Goal: Task Accomplishment & Management: Use online tool/utility

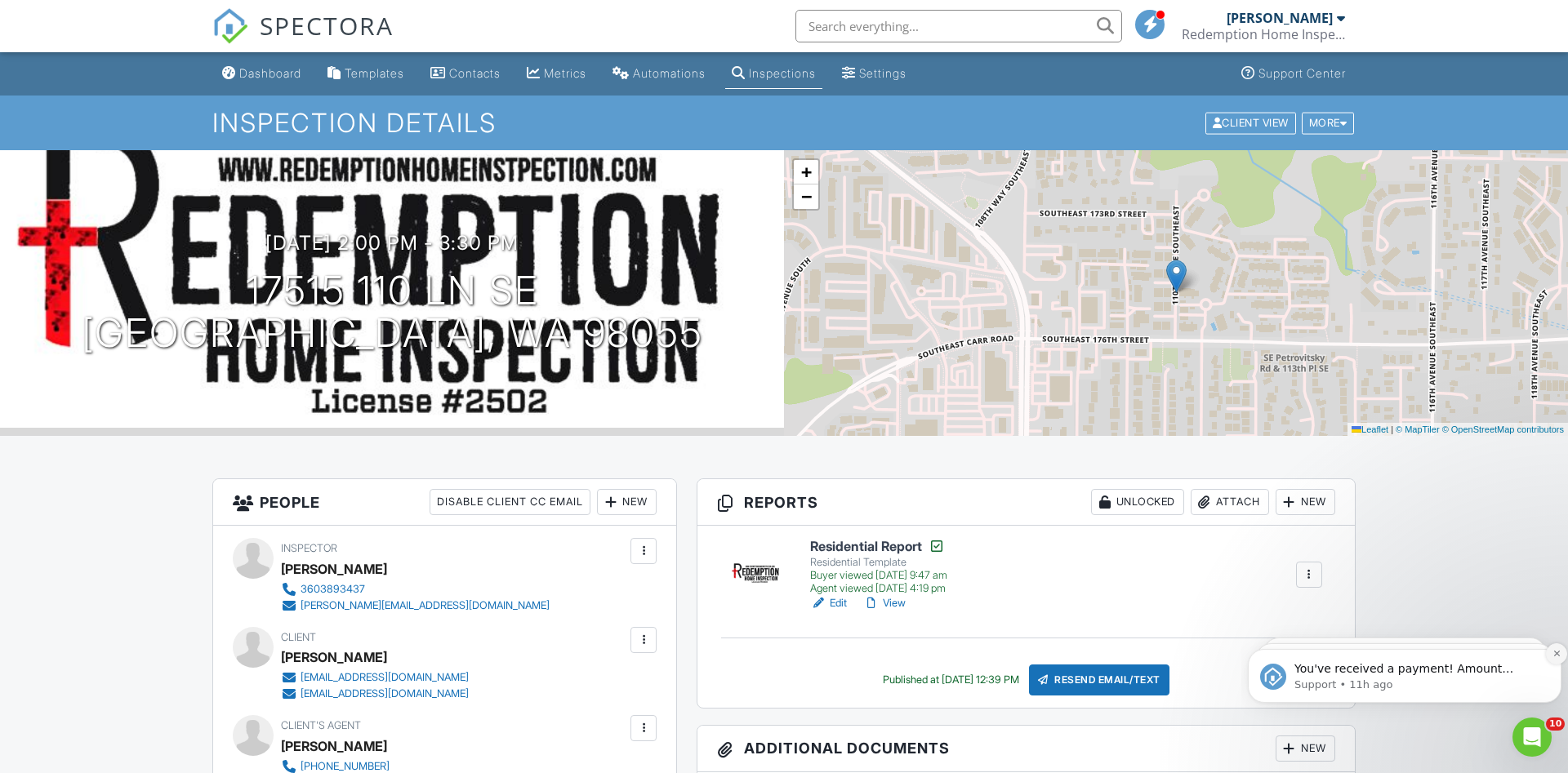
click at [1548, 657] on button "Dismiss notification" at bounding box center [1557, 655] width 22 height 22
click at [1548, 657] on button "Dismiss notification" at bounding box center [1557, 655] width 18 height 18
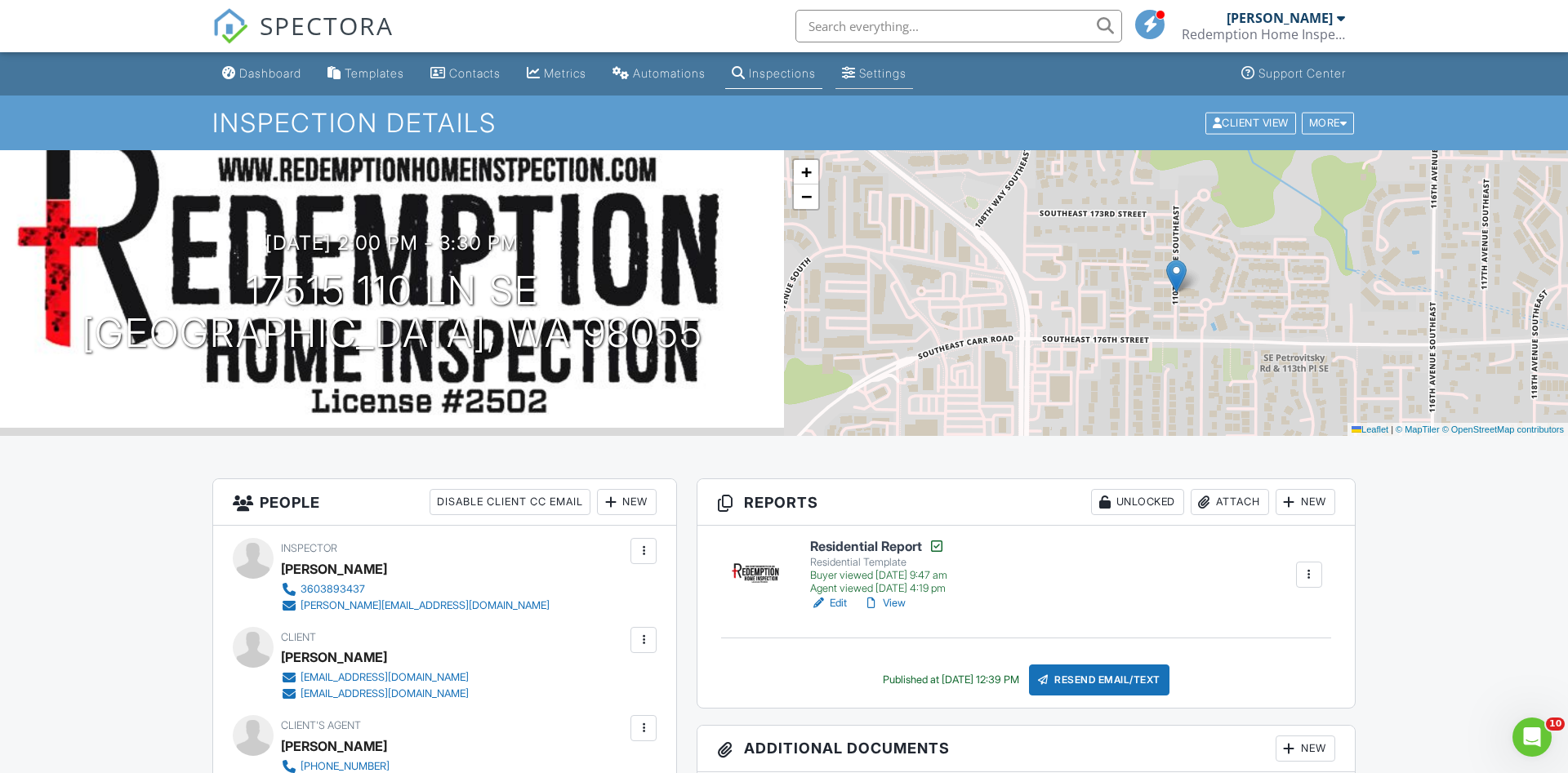
click at [905, 73] on div "Settings" at bounding box center [883, 73] width 47 height 14
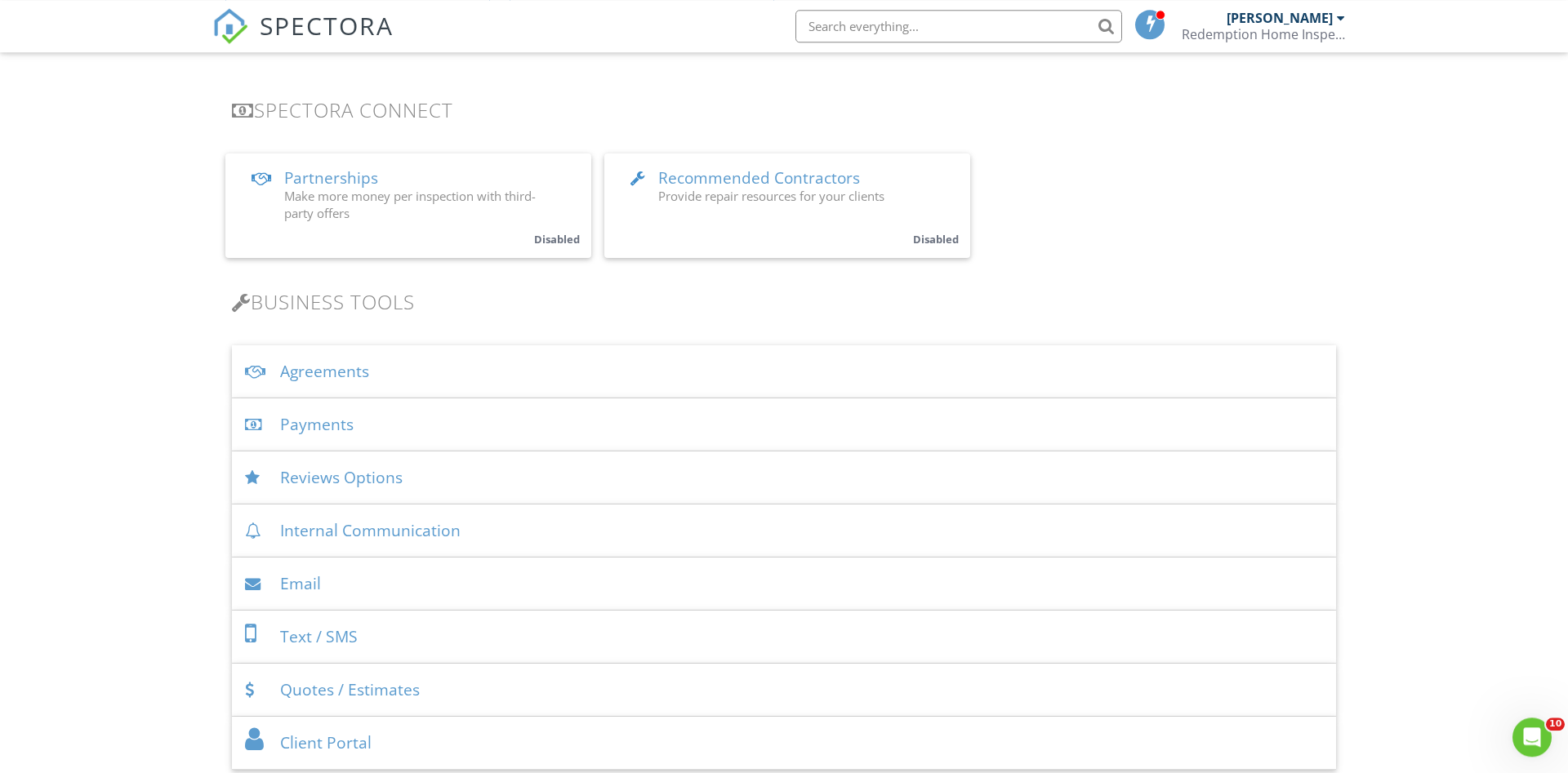
scroll to position [333, 0]
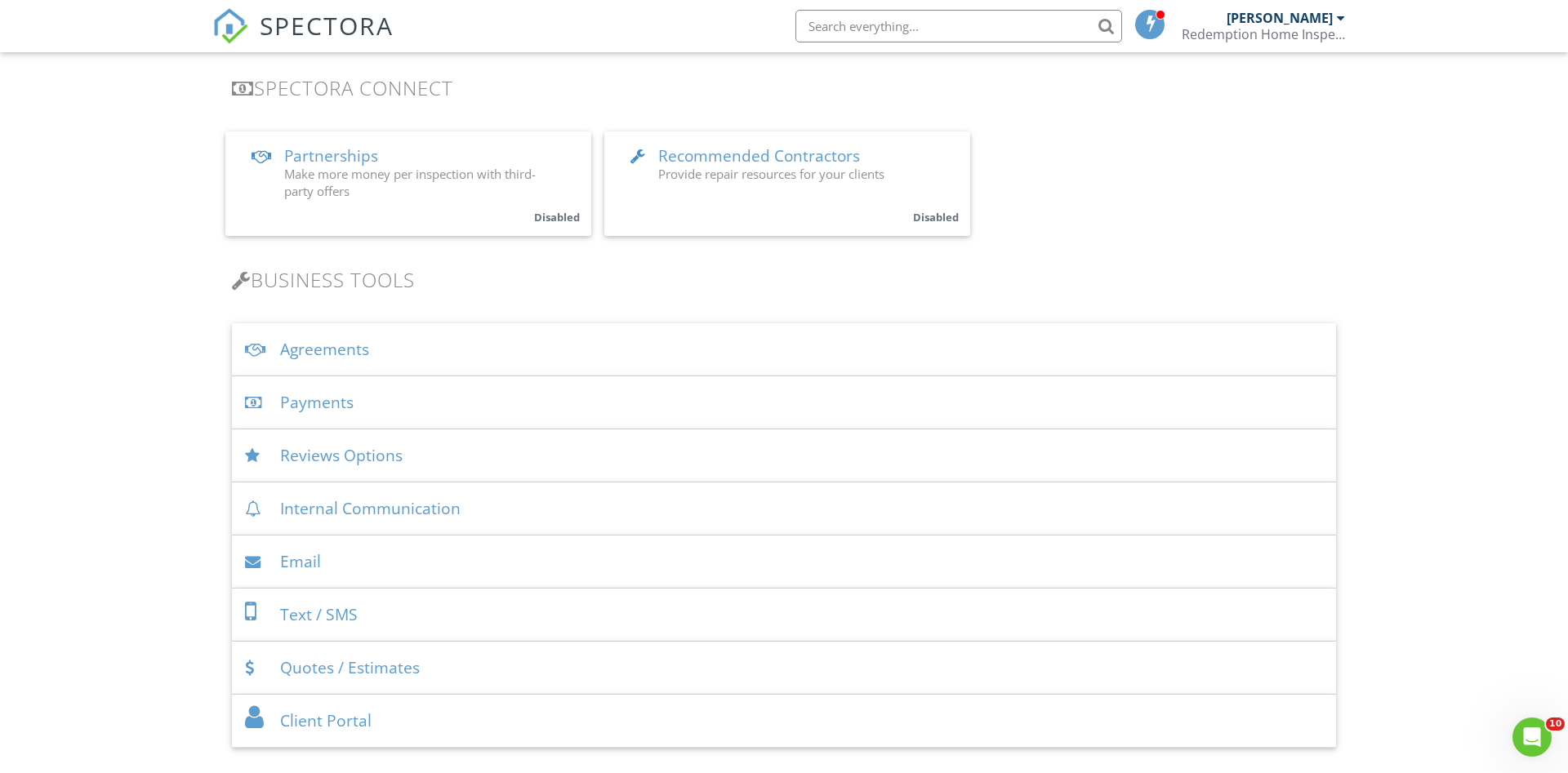
click at [309, 395] on div "Payments" at bounding box center [784, 403] width 1104 height 53
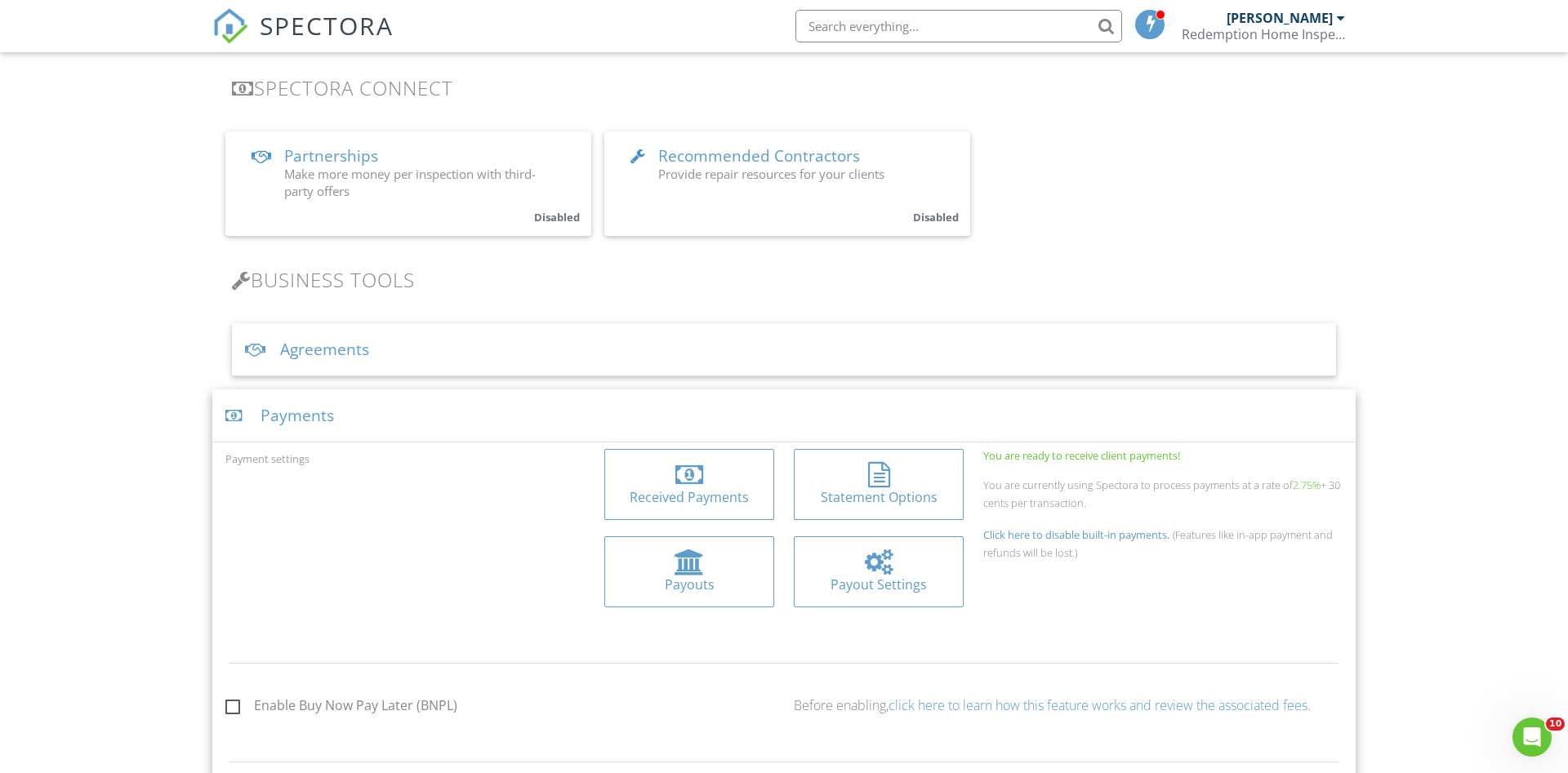
click at [713, 495] on div "Received Payments" at bounding box center [689, 497] width 144 height 18
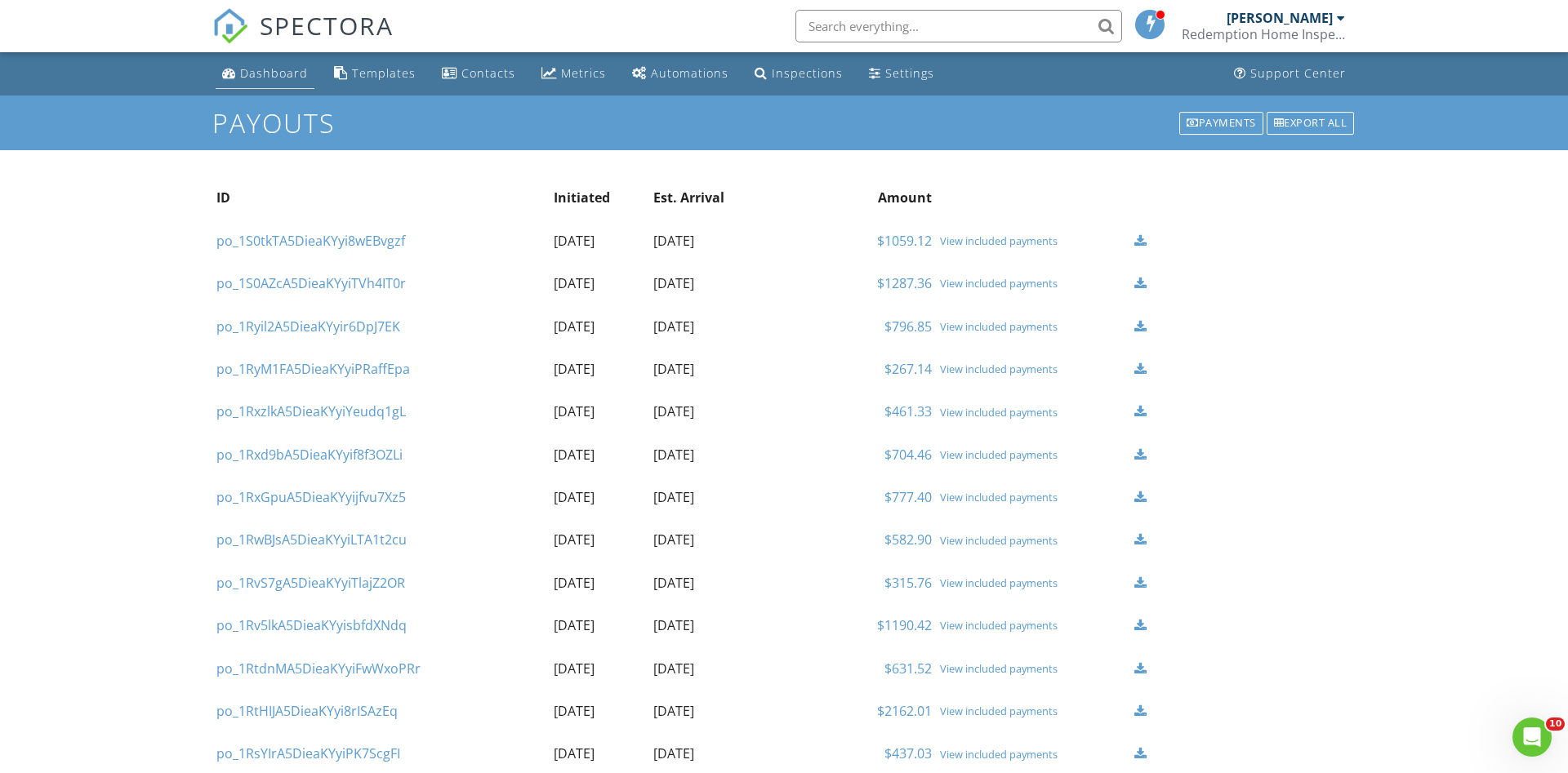
click at [278, 76] on div "Dashboard" at bounding box center [273, 73] width 68 height 16
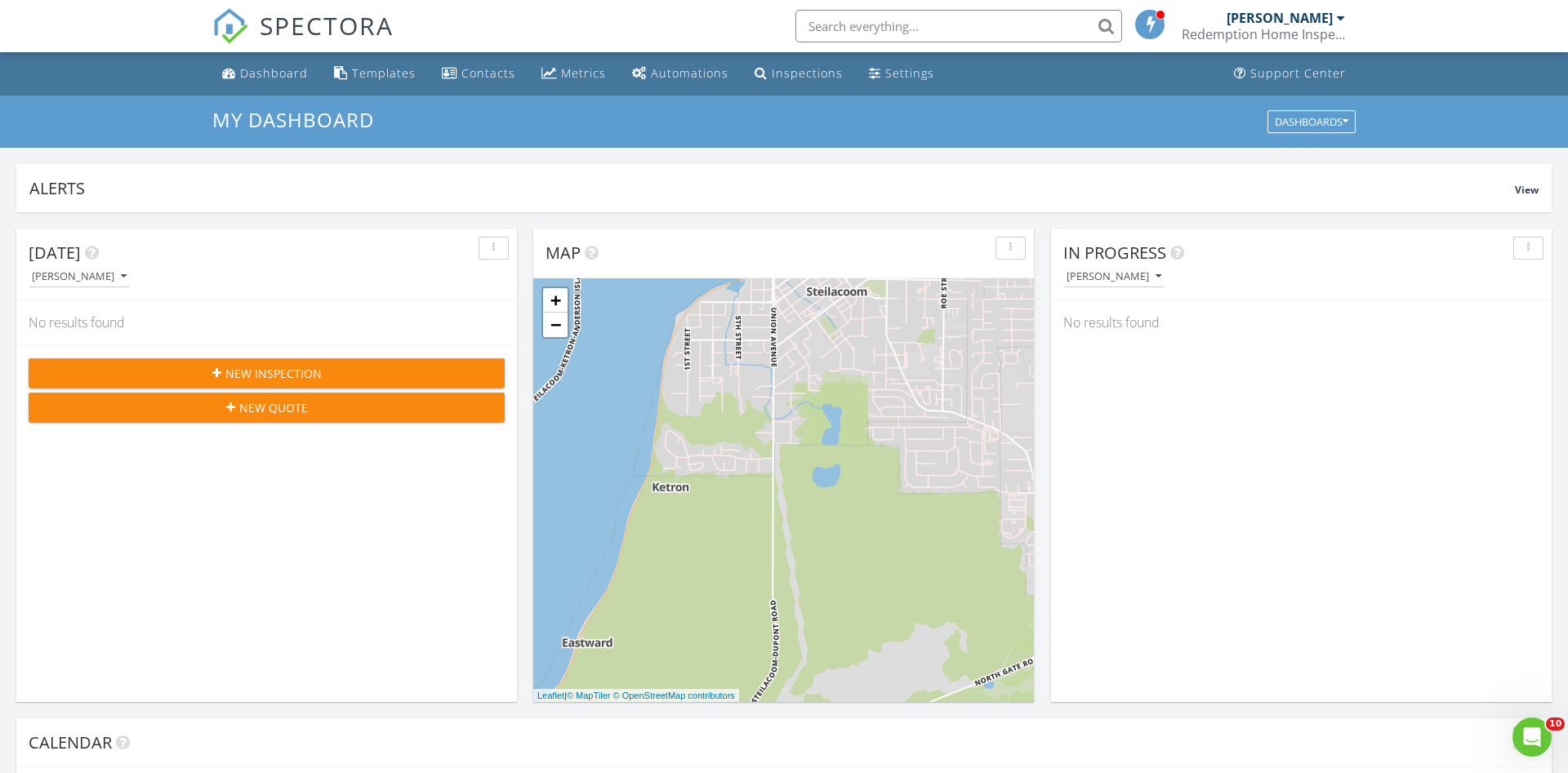
click at [279, 378] on span "New Inspection" at bounding box center [273, 374] width 96 height 18
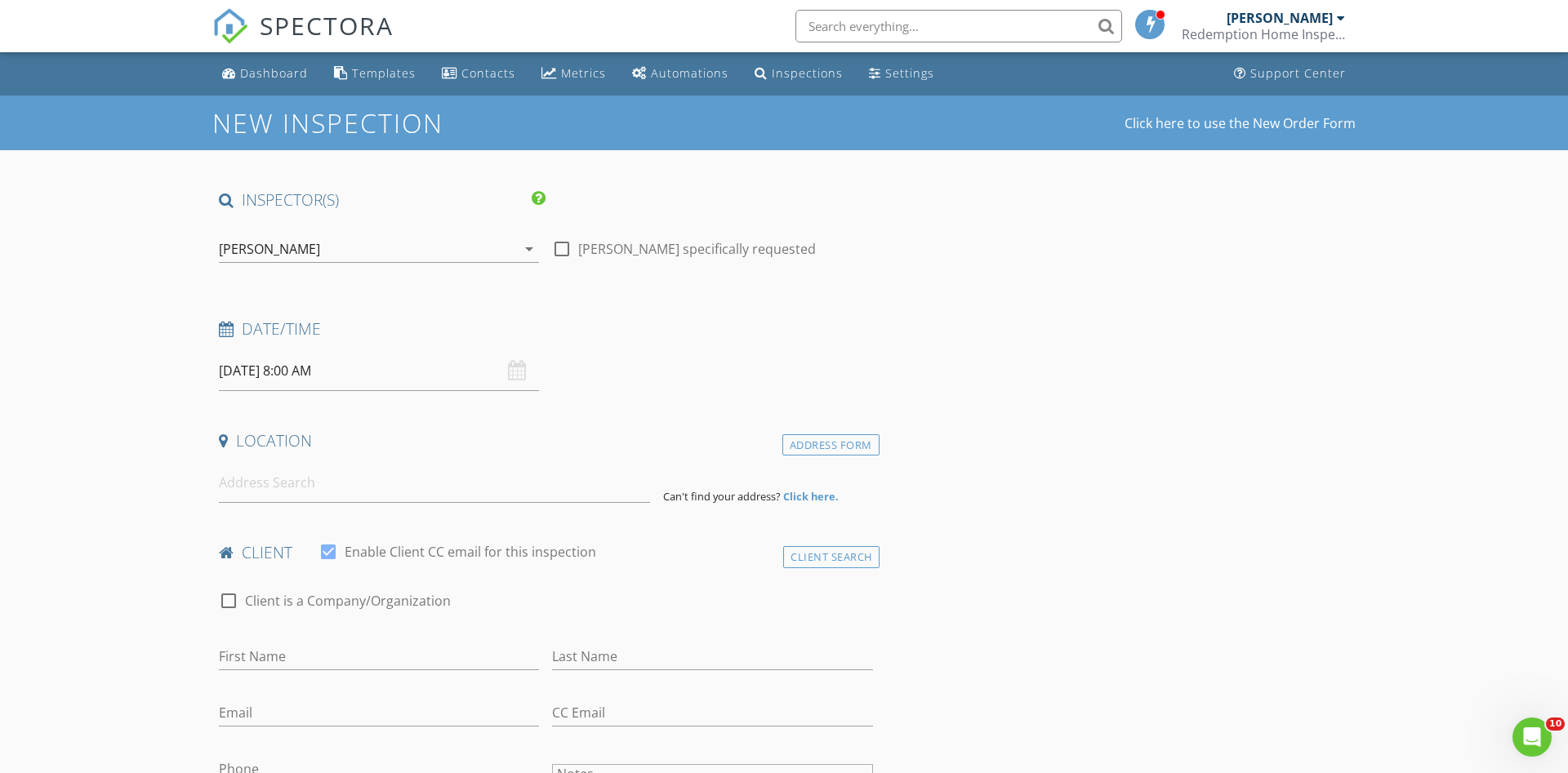
click at [289, 374] on input "08/28/2025 8:00 AM" at bounding box center [379, 371] width 320 height 40
type input "08/26/2025 8:00 AM"
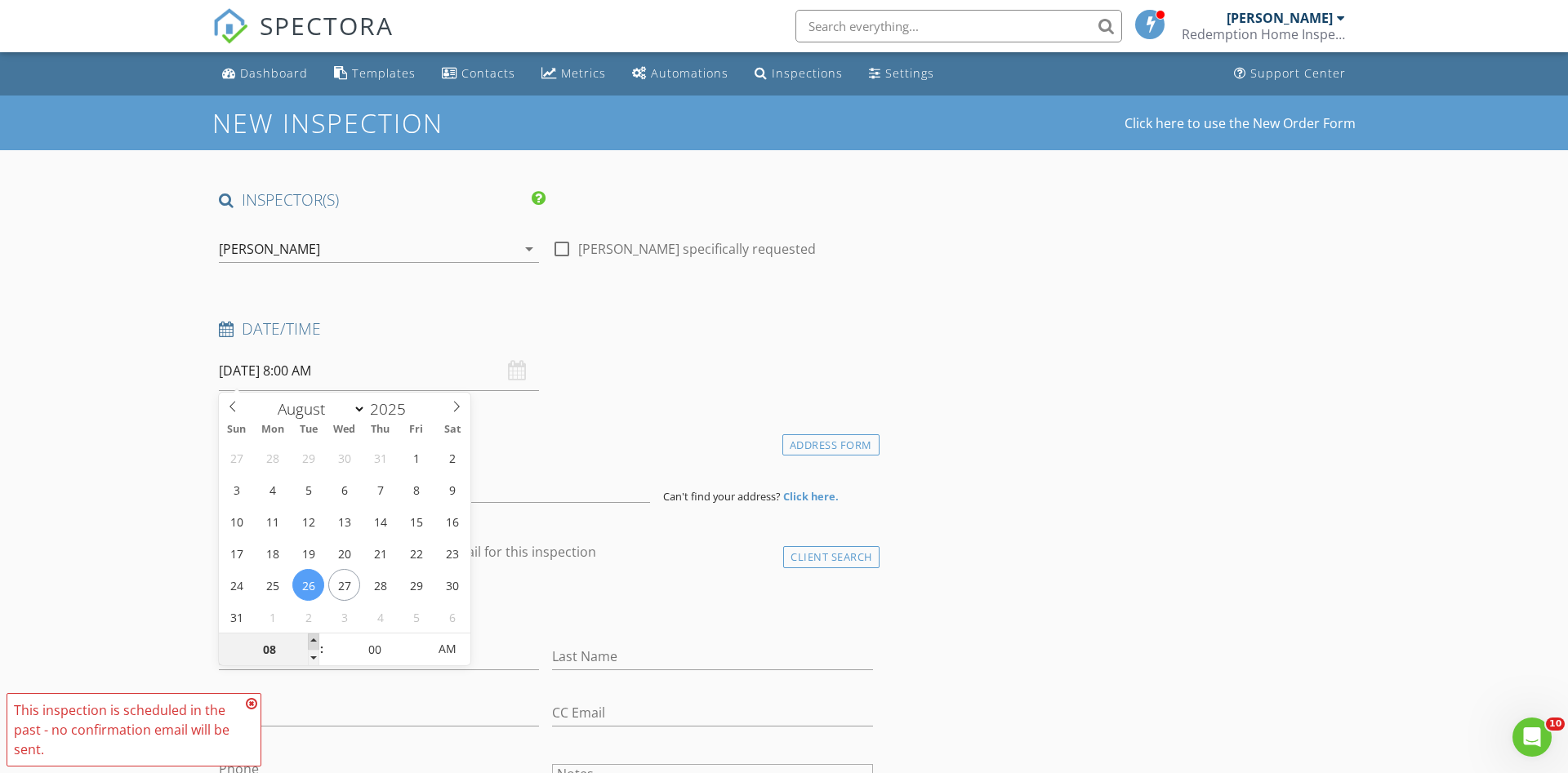
type input "09"
type input "08/26/2025 9:00 AM"
click at [313, 639] on span at bounding box center [314, 642] width 12 height 17
type input "10"
type input "08/26/2025 10:00 AM"
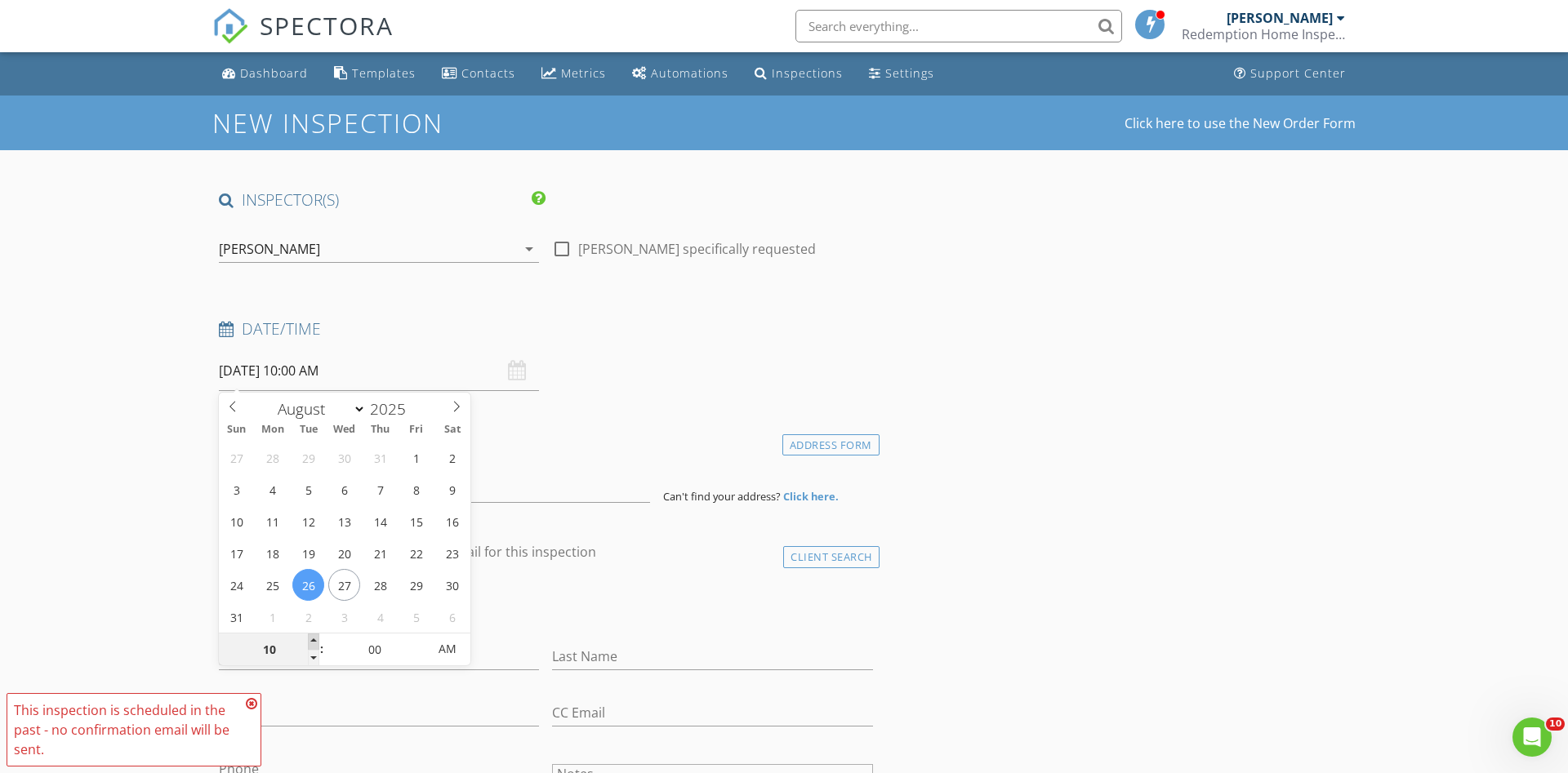
click at [313, 639] on span at bounding box center [314, 642] width 12 height 17
type input "11"
type input "08/26/2025 11:00 AM"
click at [313, 639] on span at bounding box center [314, 642] width 12 height 17
type input "12"
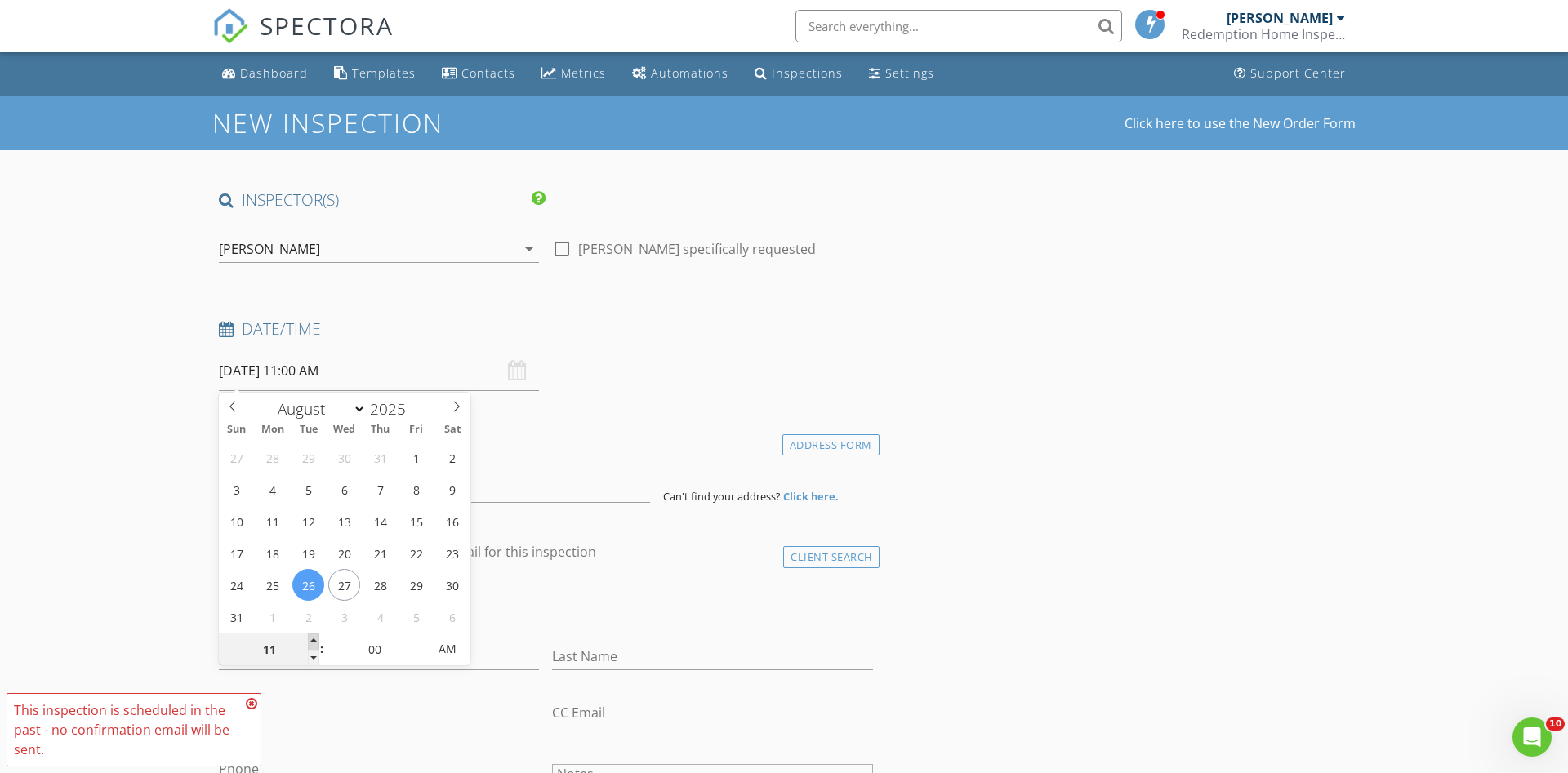
type input "08/26/2025 12:00 PM"
click at [313, 639] on span at bounding box center [314, 642] width 12 height 17
type input "01"
type input "08/26/2025 1:00 PM"
click at [313, 639] on span at bounding box center [314, 642] width 12 height 17
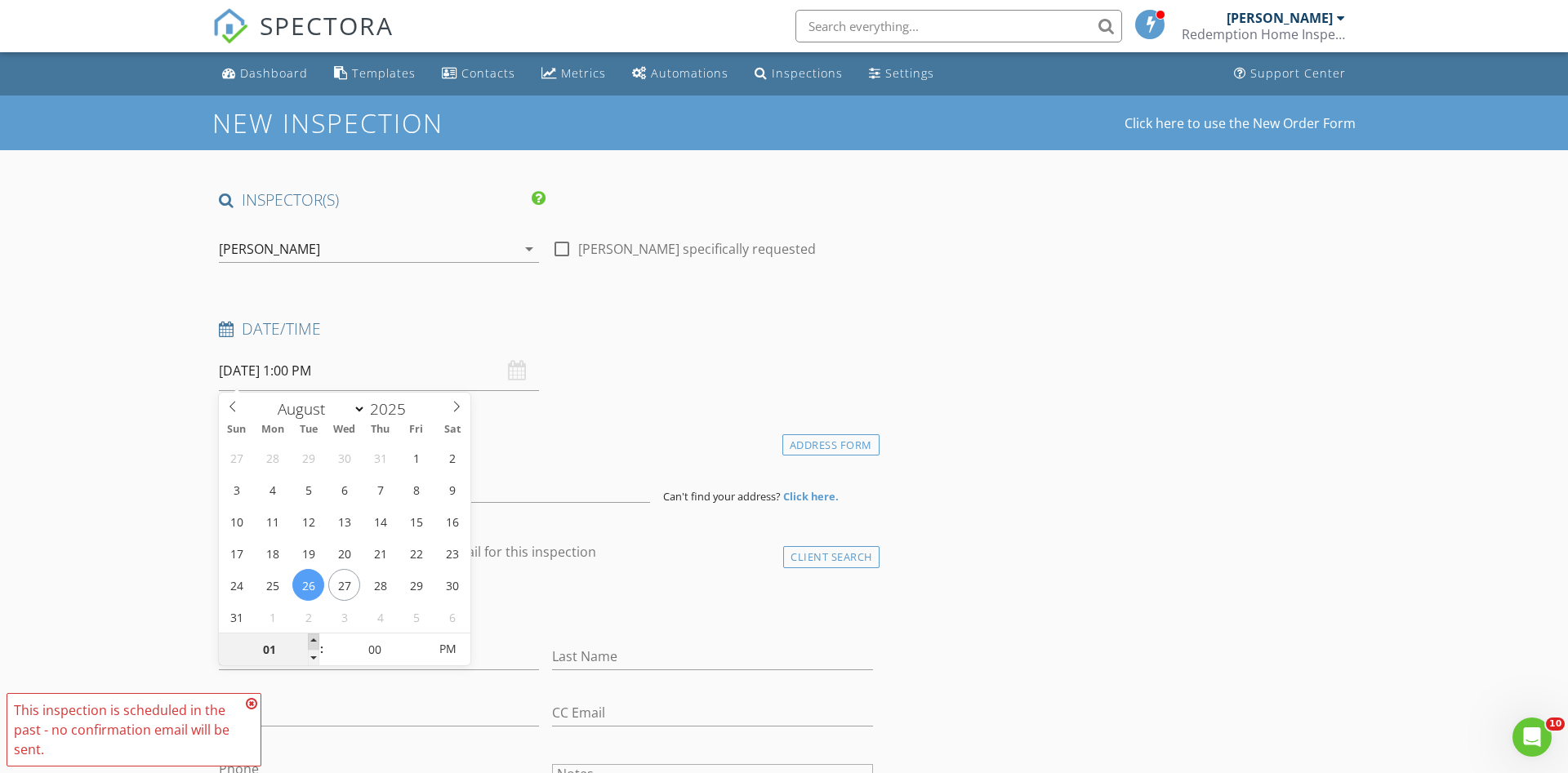
type input "02"
type input "08/26/2025 2:00 PM"
click at [313, 639] on span at bounding box center [314, 642] width 12 height 17
type input "03"
type input "08/26/2025 3:00 PM"
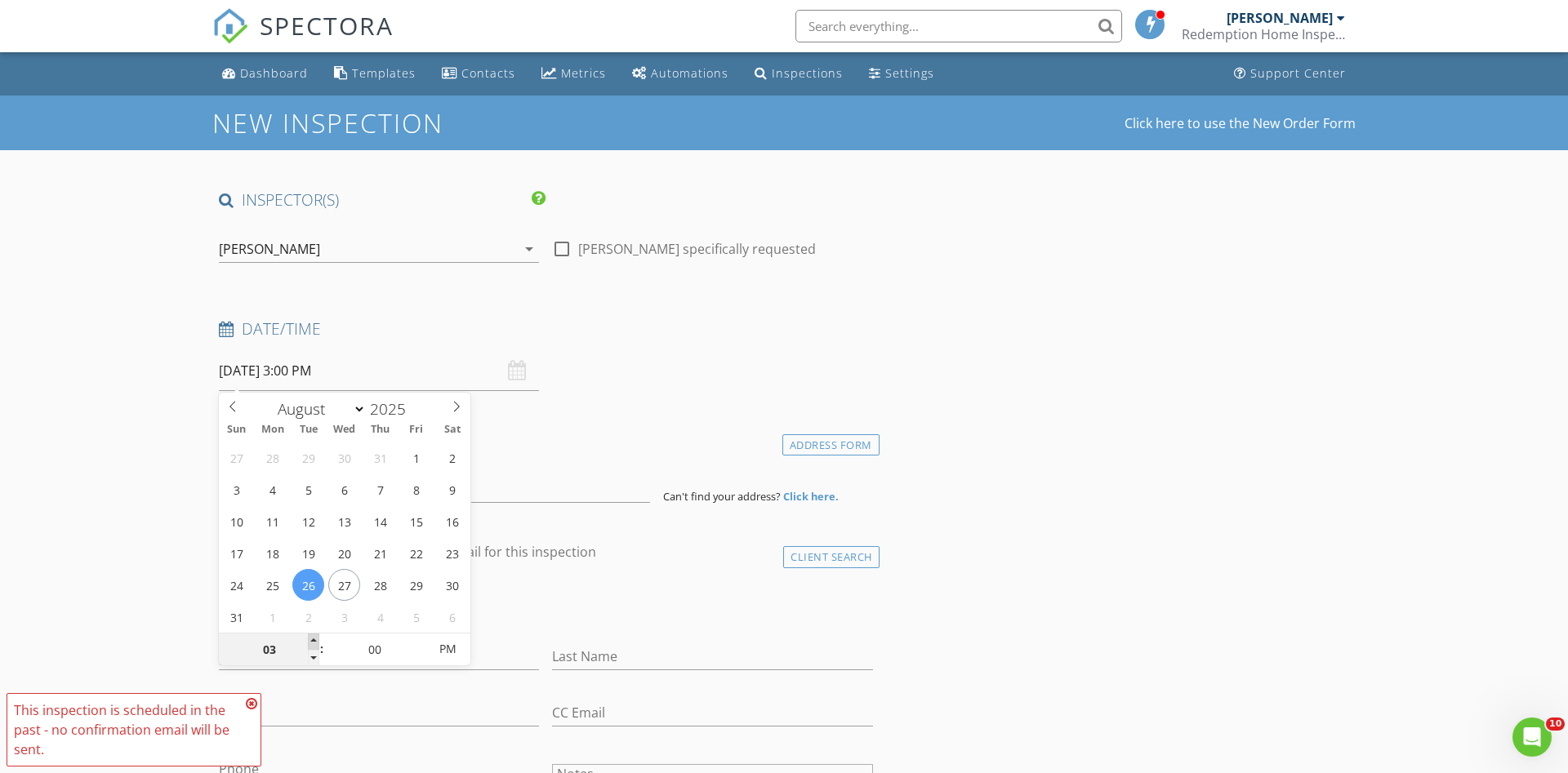
click at [313, 639] on span at bounding box center [314, 642] width 12 height 17
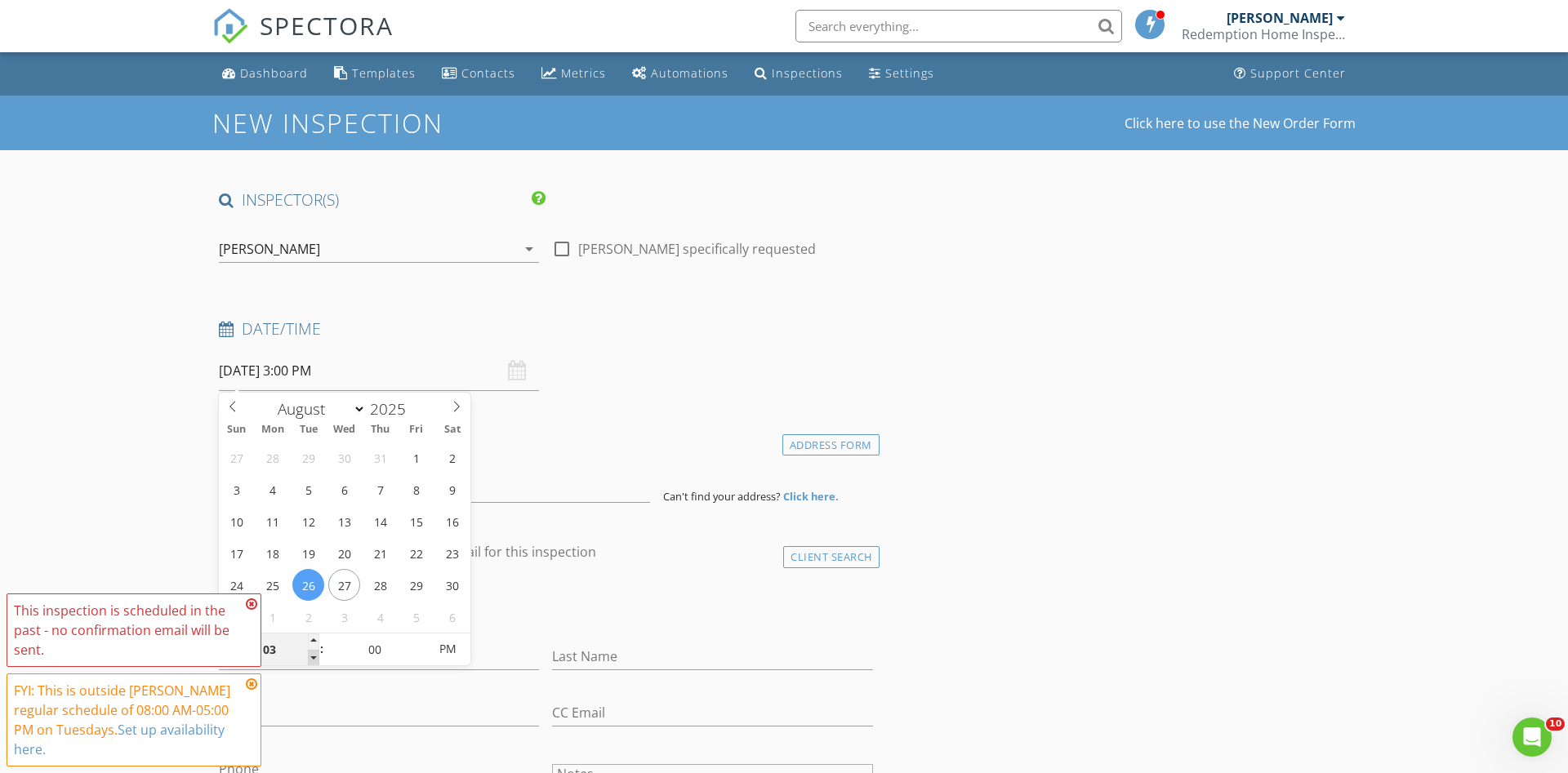
type input "02"
type input "08/26/2025 2:00 PM"
click at [313, 652] on span at bounding box center [314, 658] width 12 height 17
type input "01"
type input "08/26/2025 1:00 PM"
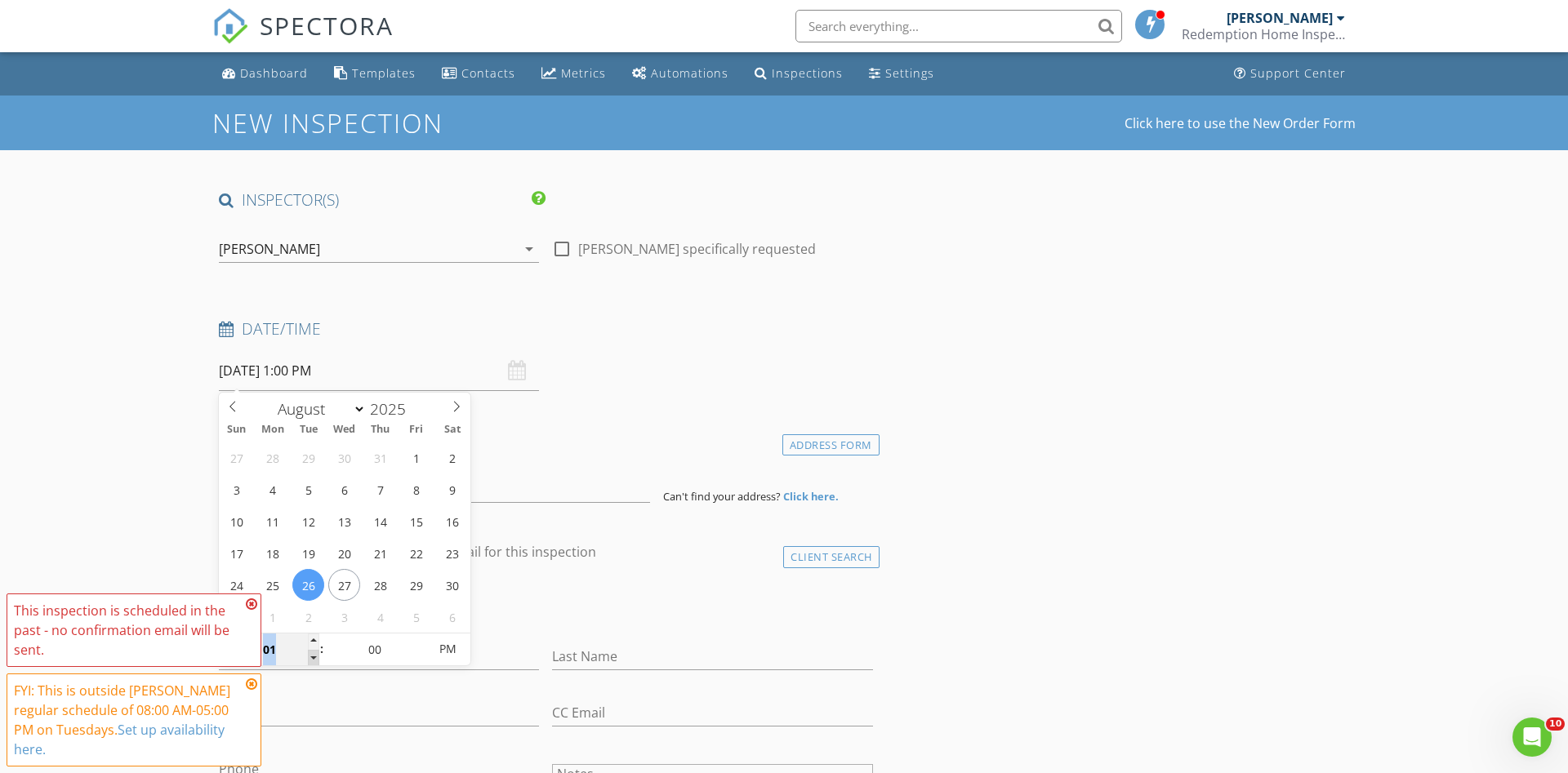
click at [313, 652] on span at bounding box center [314, 658] width 12 height 17
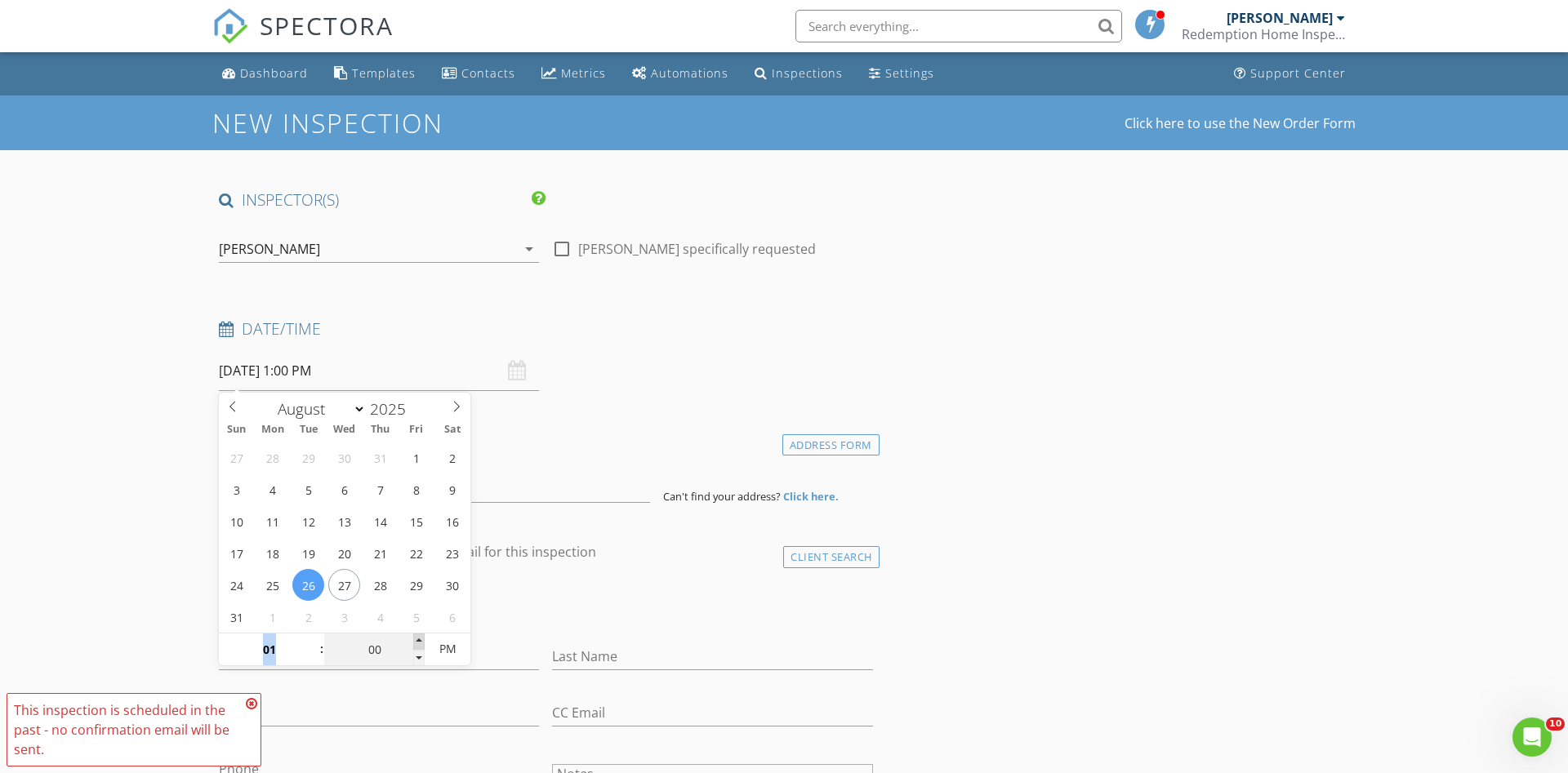
type input "05"
type input "08/26/2025 1:05 PM"
click at [422, 641] on span at bounding box center [419, 642] width 12 height 17
type input "10"
type input "08/26/2025 1:10 PM"
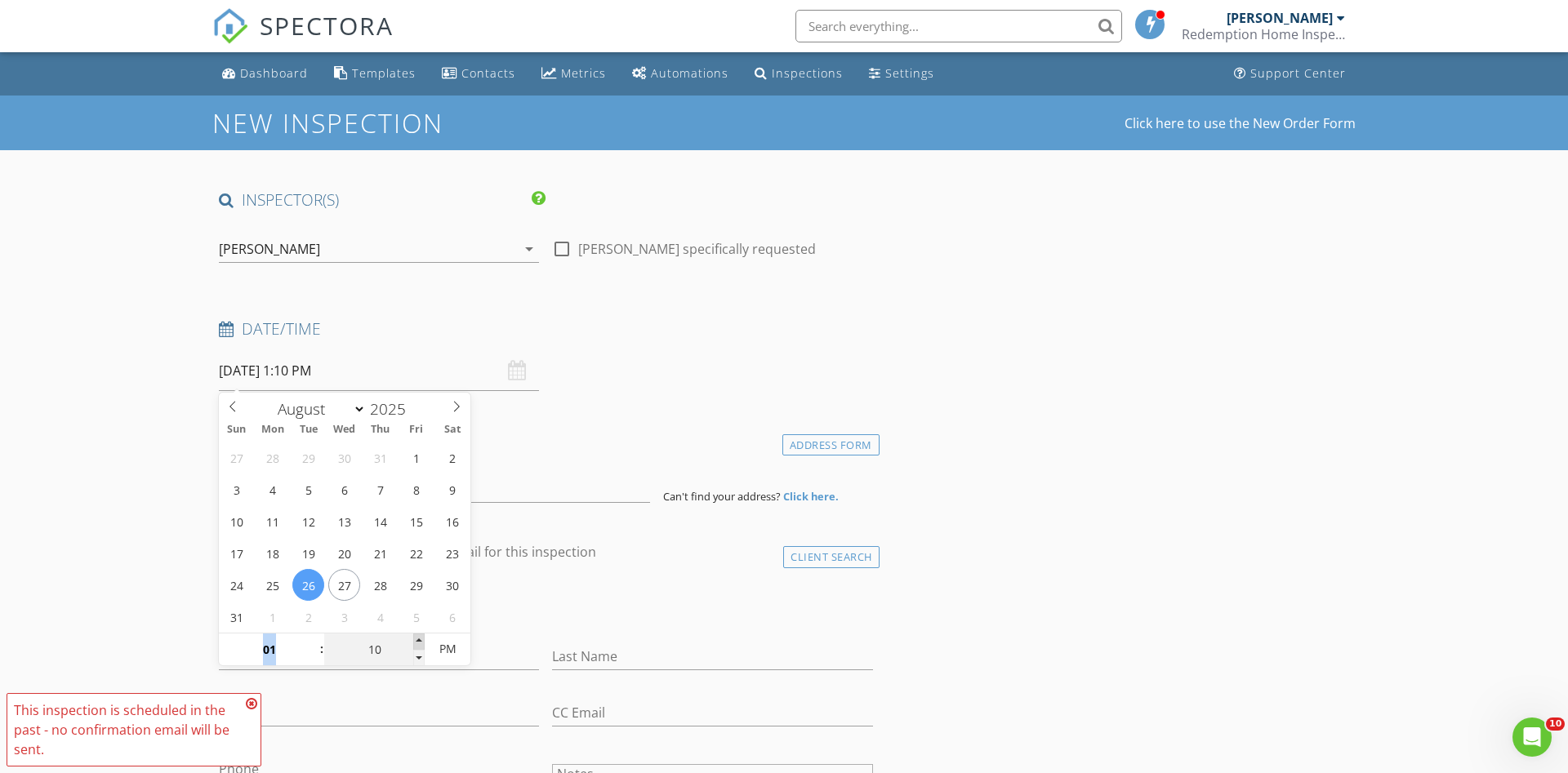
click at [422, 641] on span at bounding box center [419, 642] width 12 height 17
type input "15"
type input "08/26/2025 1:15 PM"
click at [422, 641] on span at bounding box center [419, 642] width 12 height 17
type input "20"
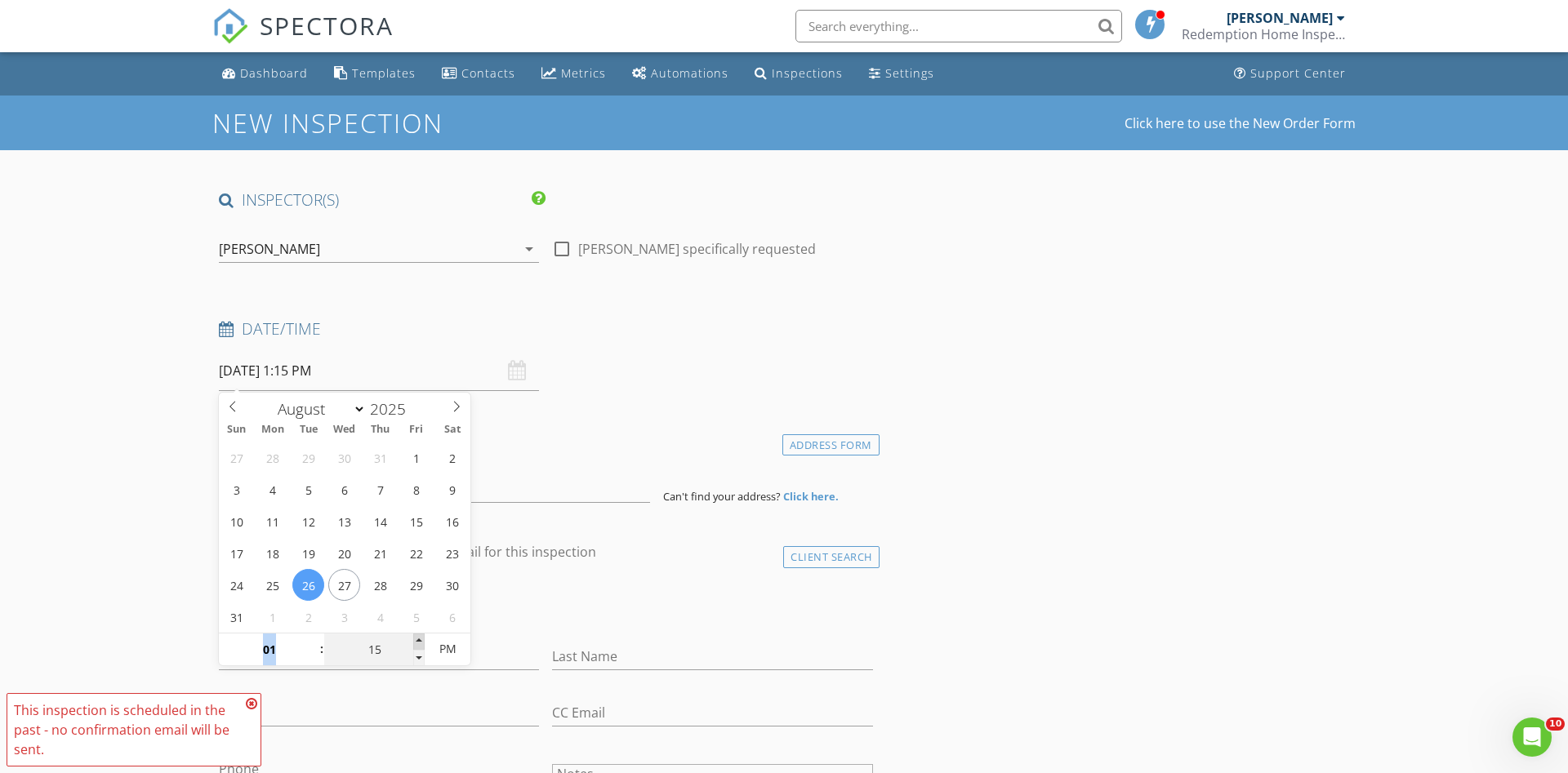
type input "08/26/2025 1:20 PM"
click at [422, 641] on span at bounding box center [419, 642] width 12 height 17
type input "25"
type input "08/26/2025 1:25 PM"
click at [422, 641] on span at bounding box center [419, 642] width 12 height 17
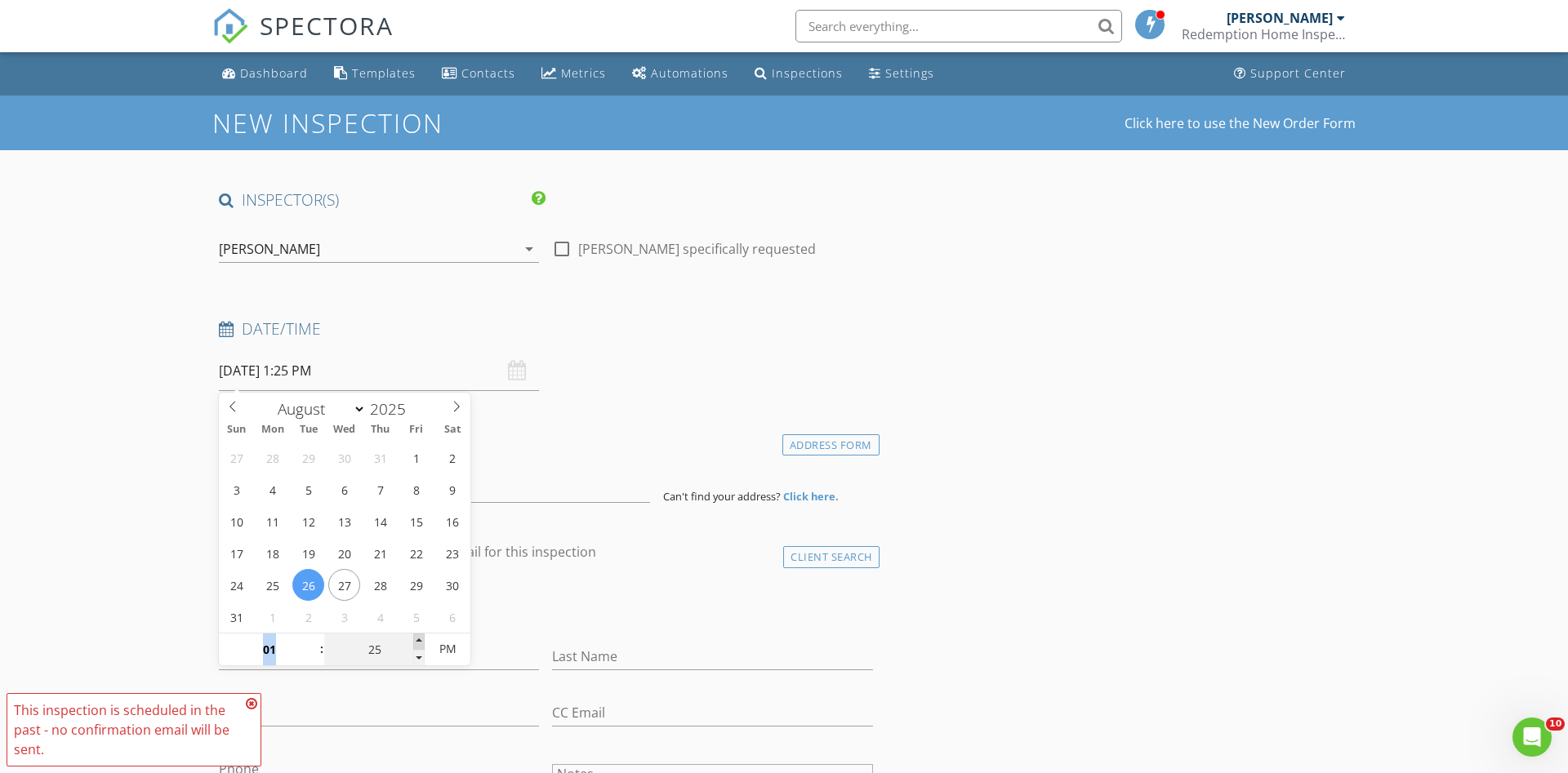
type input "30"
type input "08/26/2025 1:30 PM"
click at [422, 641] on span at bounding box center [419, 642] width 12 height 17
click at [669, 566] on div "client check_box Enable Client CC email for this inspection" at bounding box center [546, 558] width 668 height 32
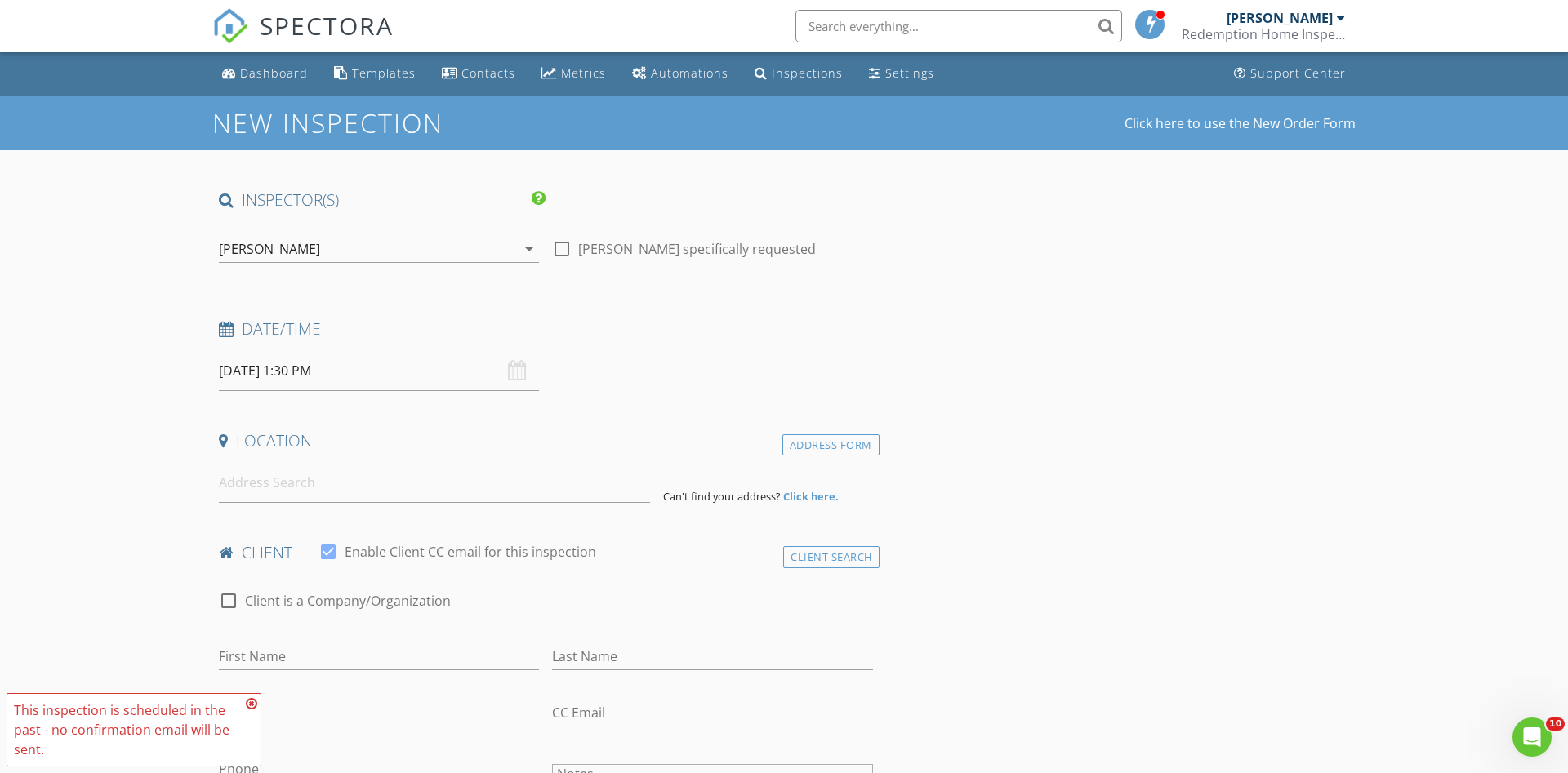
scroll to position [83, 0]
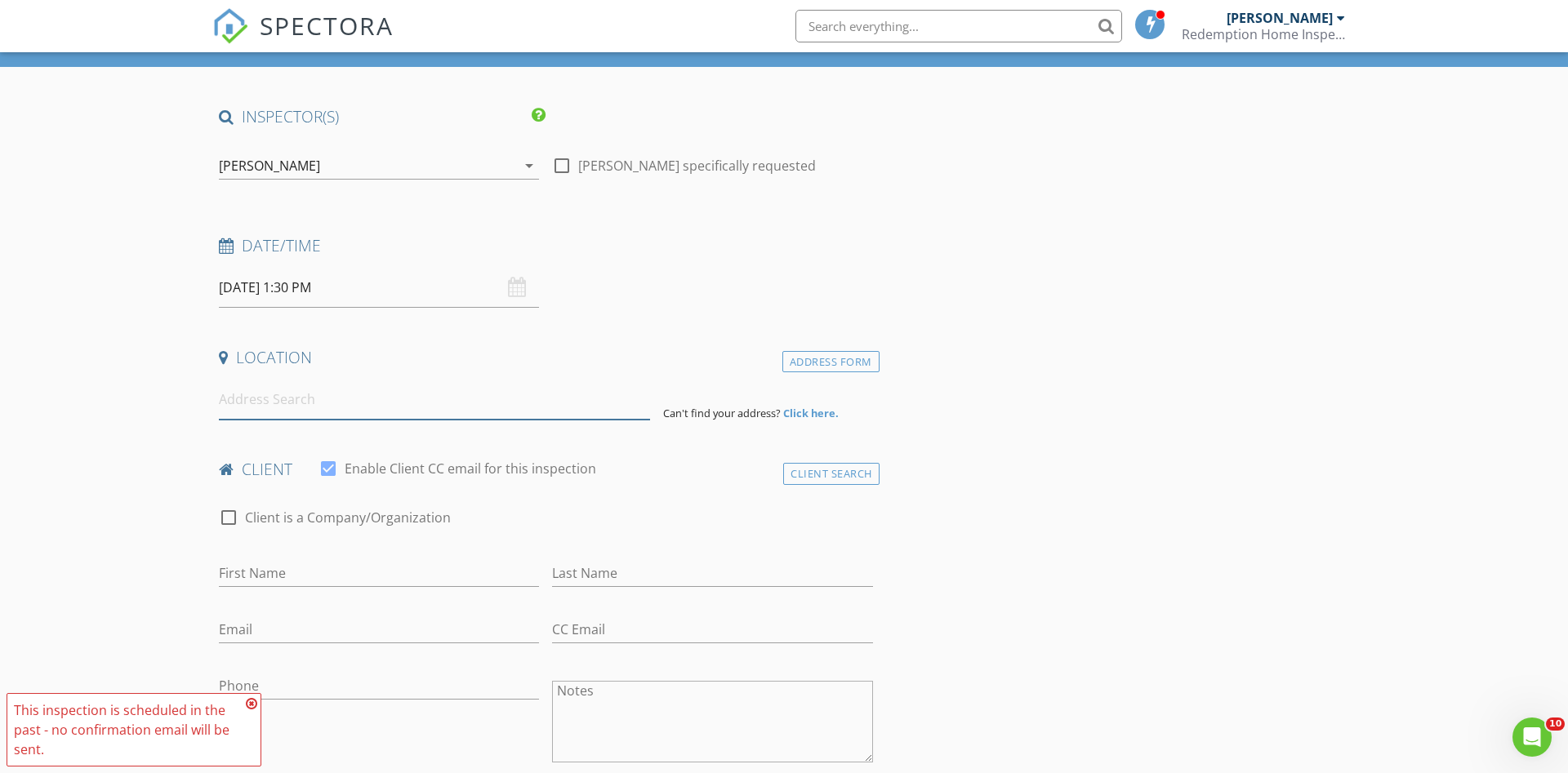
click at [228, 411] on input at bounding box center [435, 399] width 432 height 40
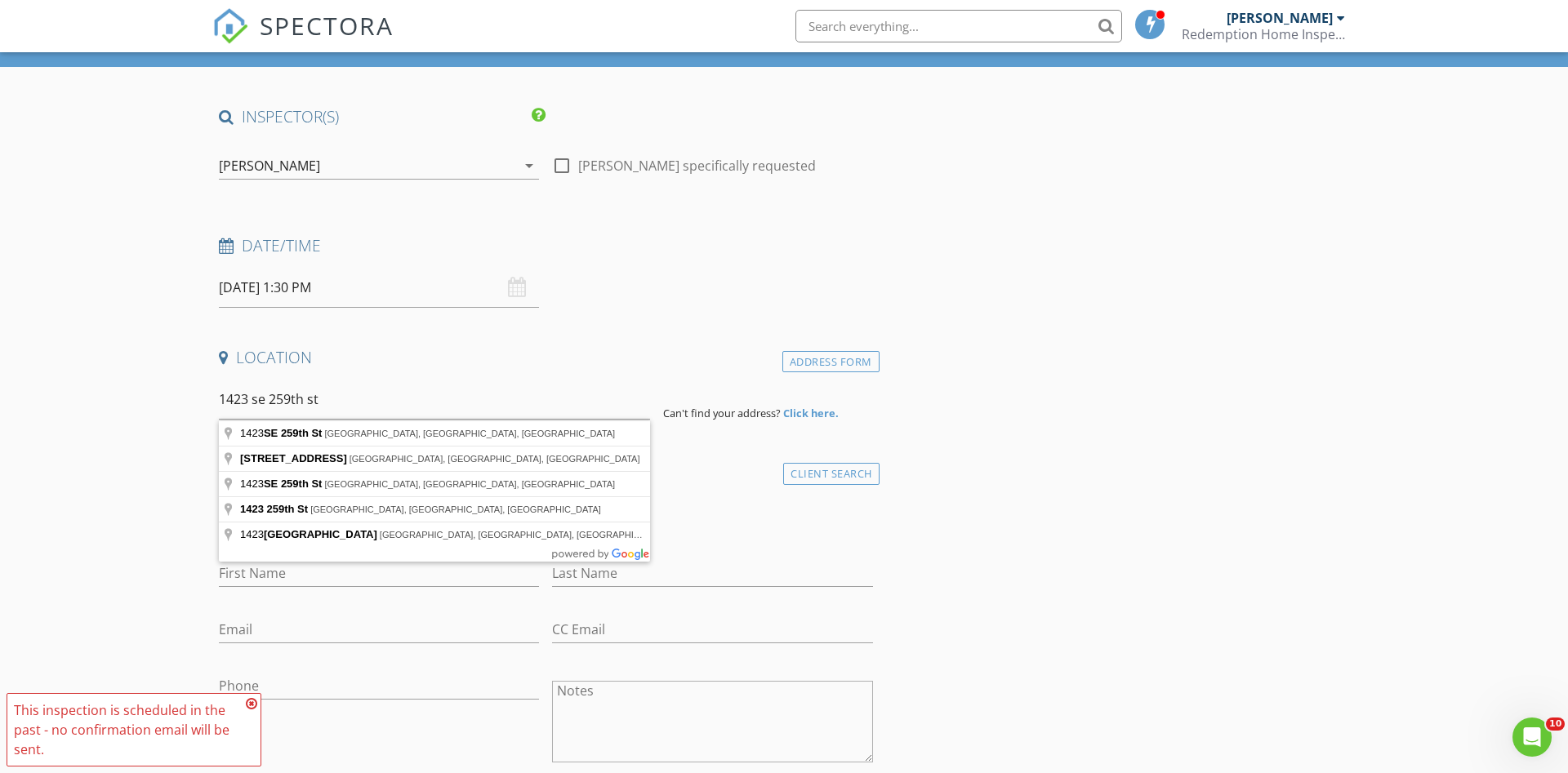
type input "1423 SE 259th St, Kent, WA, USA"
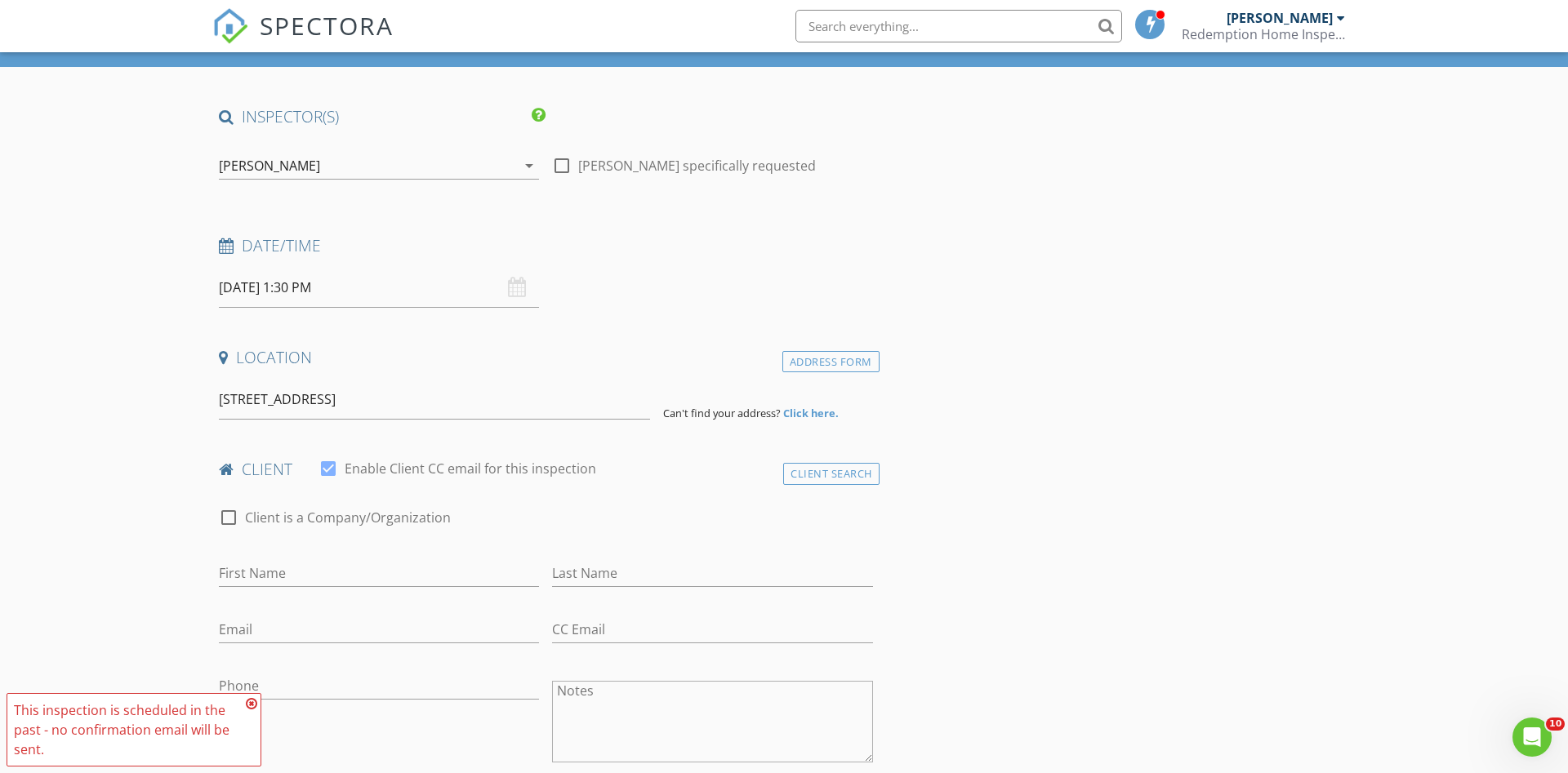
click at [250, 703] on icon at bounding box center [252, 704] width 12 height 13
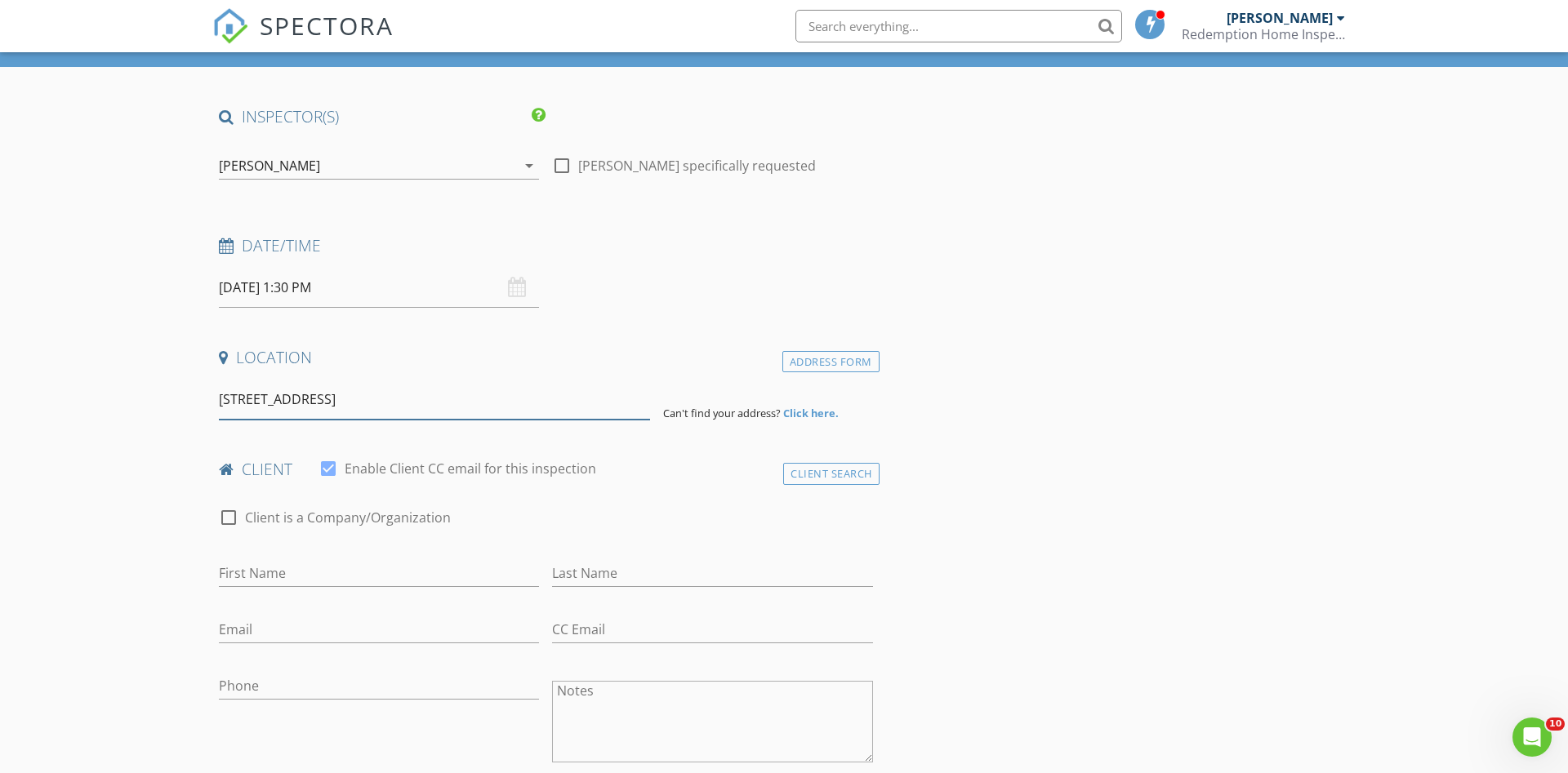
click at [476, 405] on input "1423 SE 259th St, Kent, WA, USA" at bounding box center [435, 399] width 432 height 40
click at [836, 363] on div "Address Form" at bounding box center [830, 362] width 97 height 23
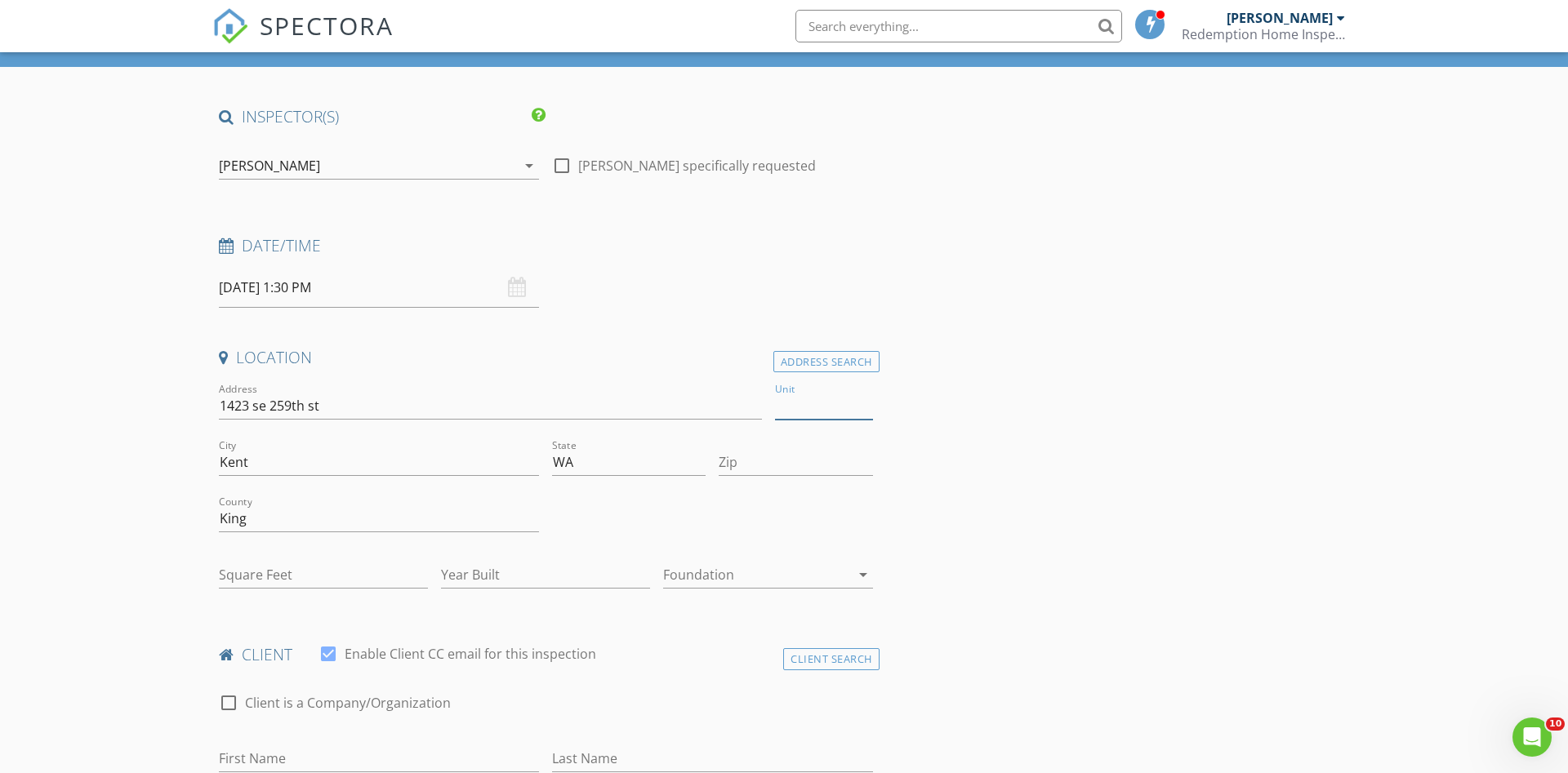
click at [798, 403] on input "Unit" at bounding box center [824, 406] width 98 height 27
type input "101"
click at [770, 464] on input "Zip" at bounding box center [795, 463] width 154 height 27
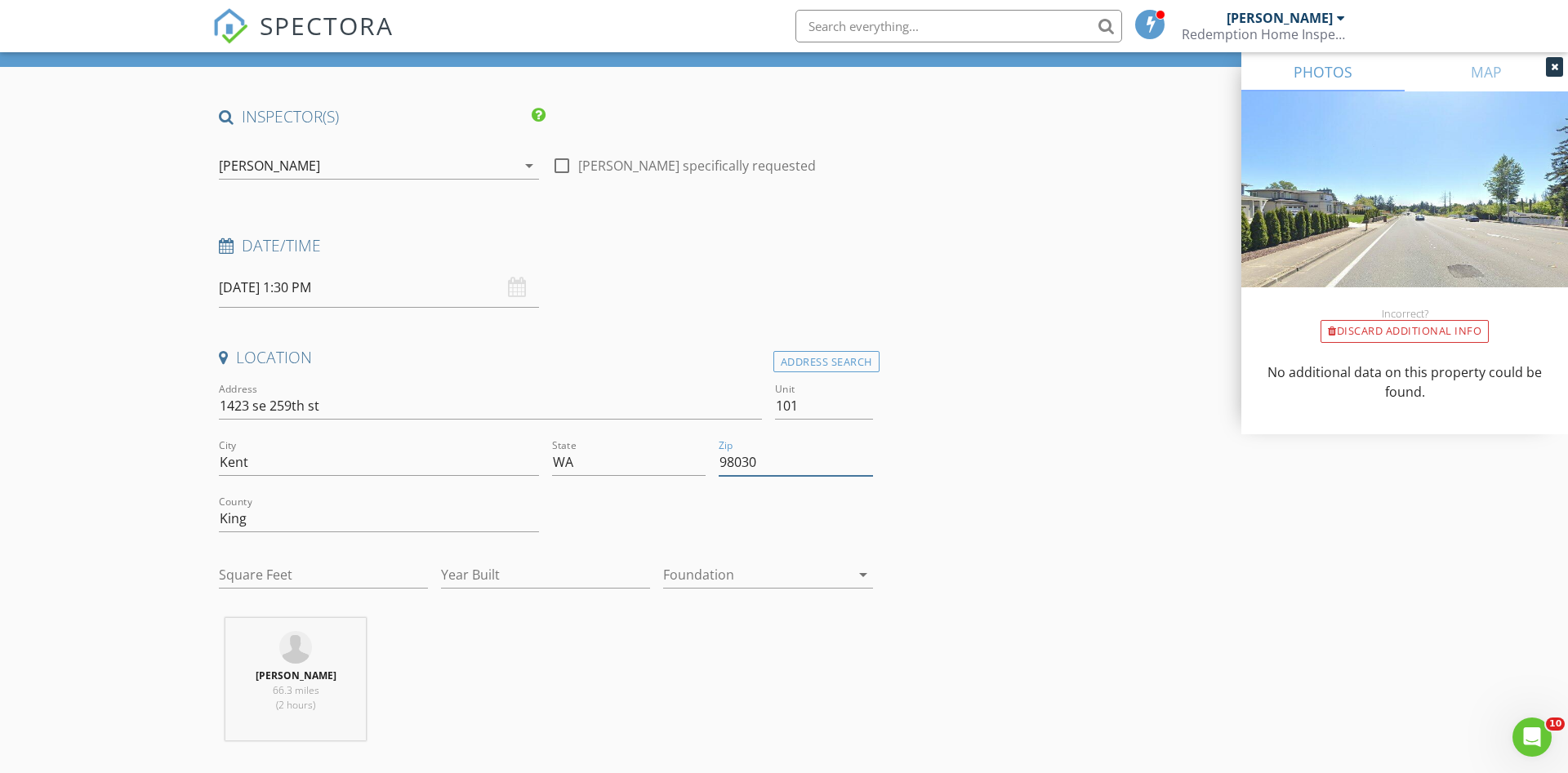
type input "98030"
click at [223, 403] on input "1423 se 259th st" at bounding box center [490, 406] width 543 height 27
type input "11423 se 259th st"
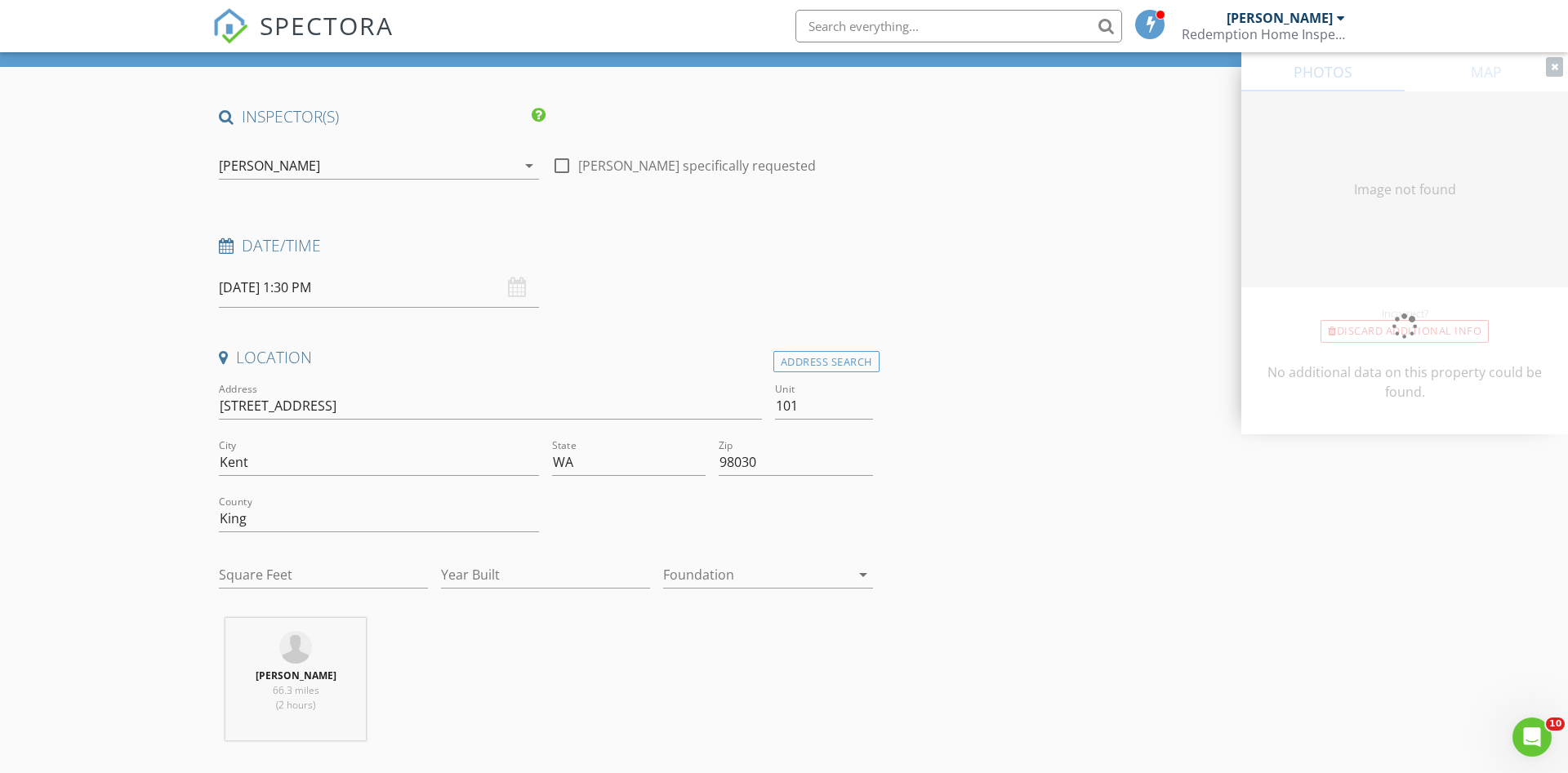
type input "2324"
type input "2005"
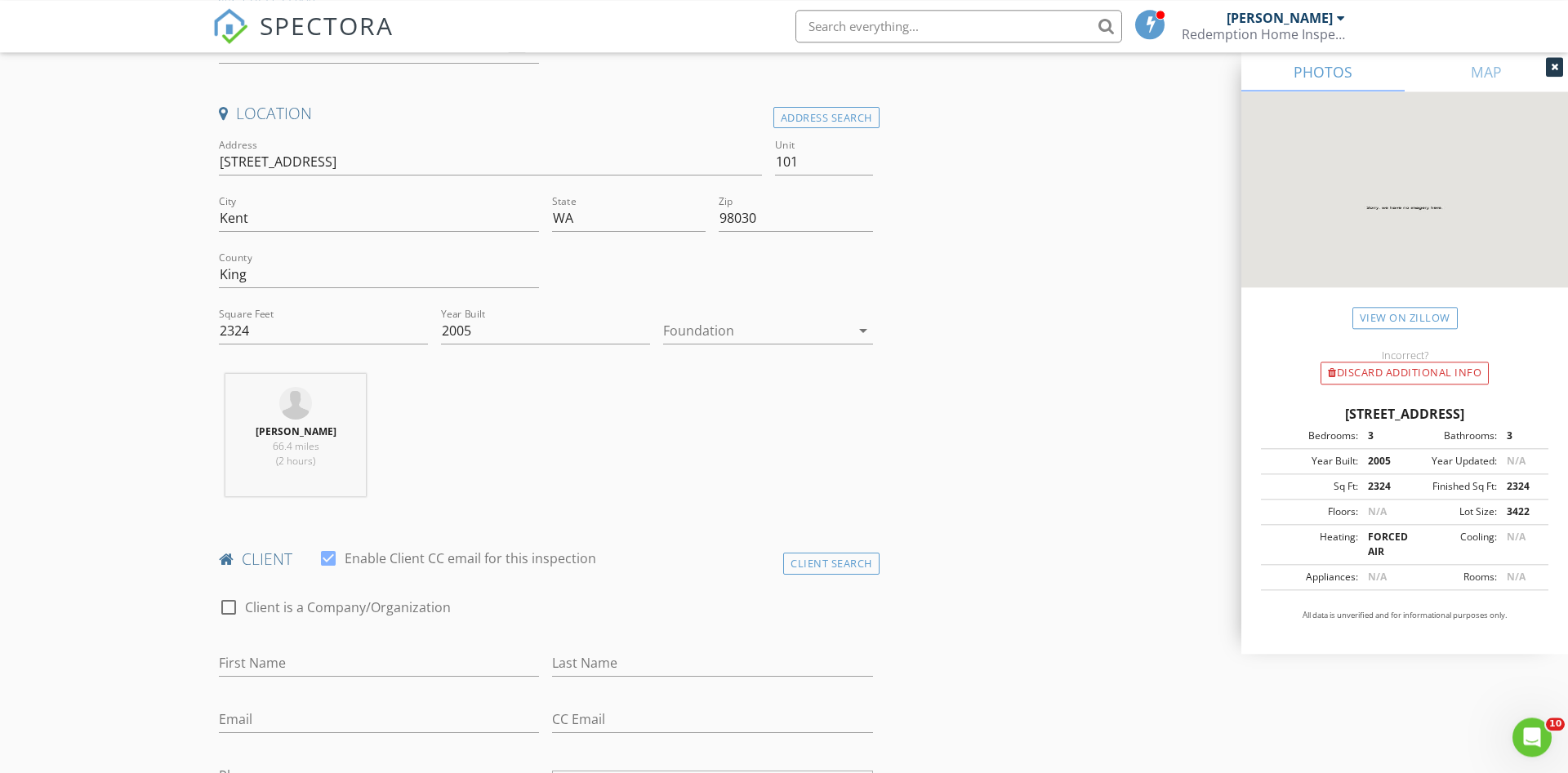
scroll to position [333, 0]
click at [476, 446] on div "Darby Brooks 66.4 miles (2 hours)" at bounding box center [546, 435] width 668 height 136
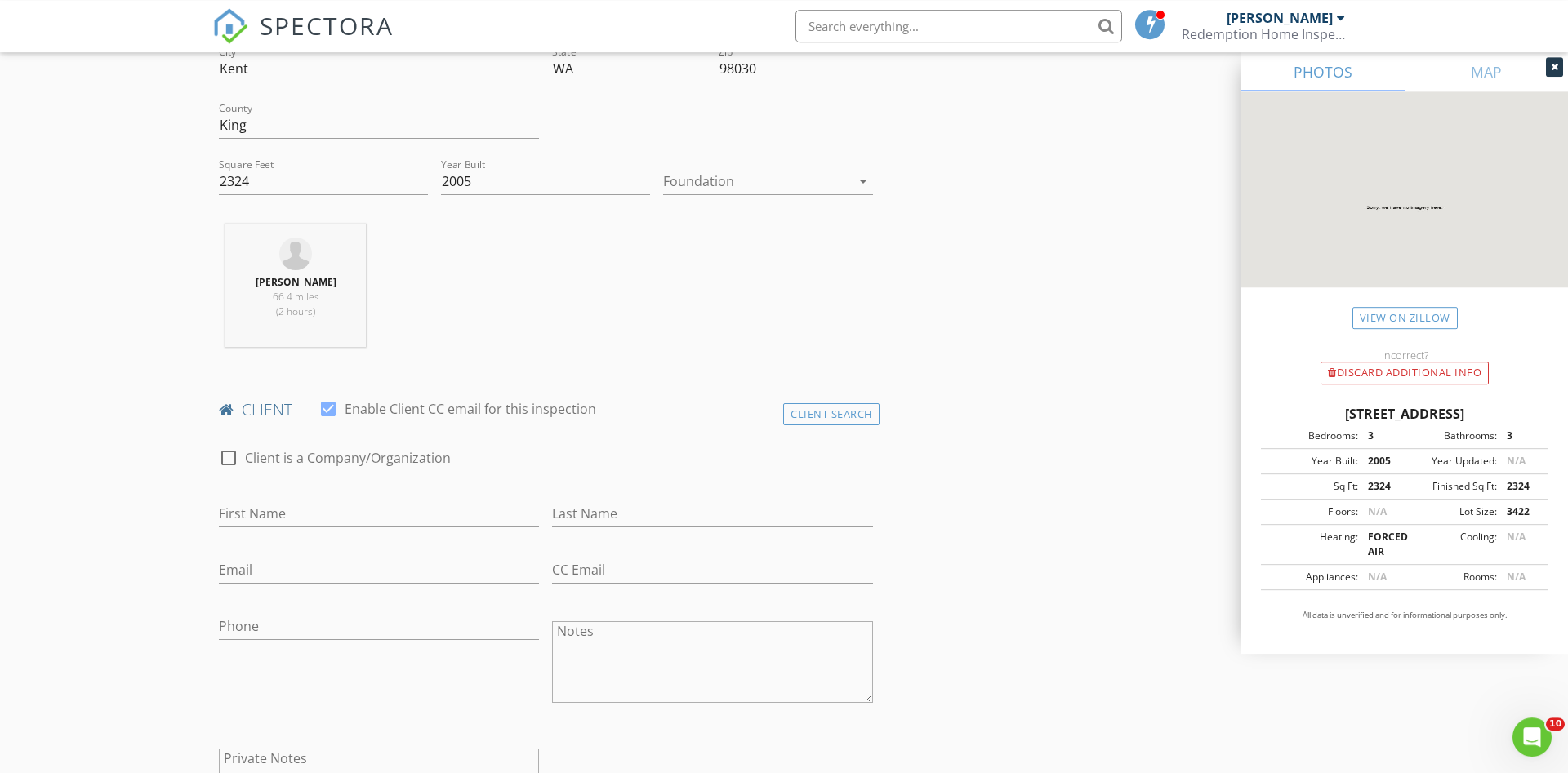
scroll to position [500, 0]
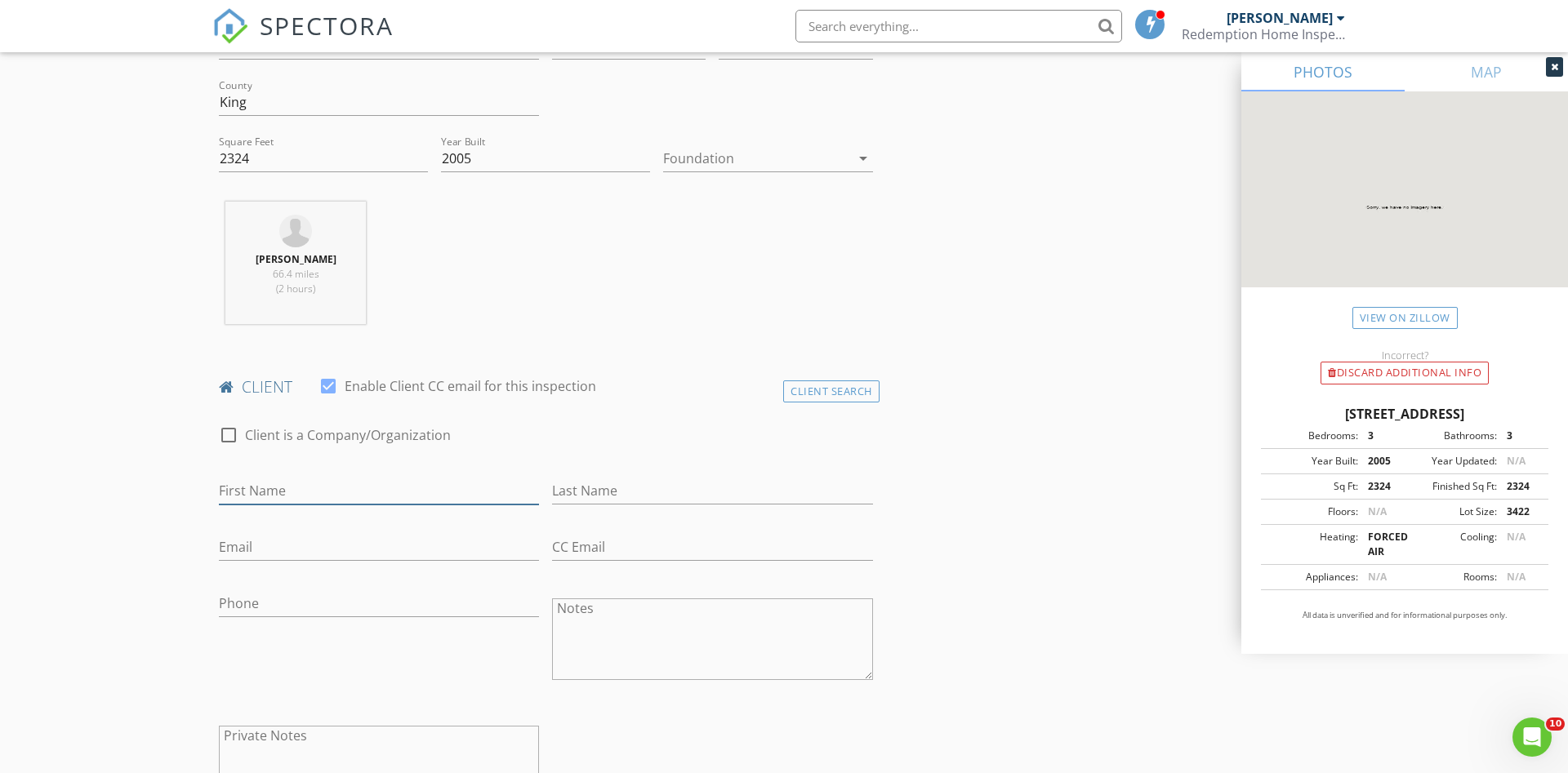
click at [356, 501] on input "First Name" at bounding box center [379, 491] width 320 height 27
click at [854, 399] on div "Client Search" at bounding box center [831, 391] width 96 height 23
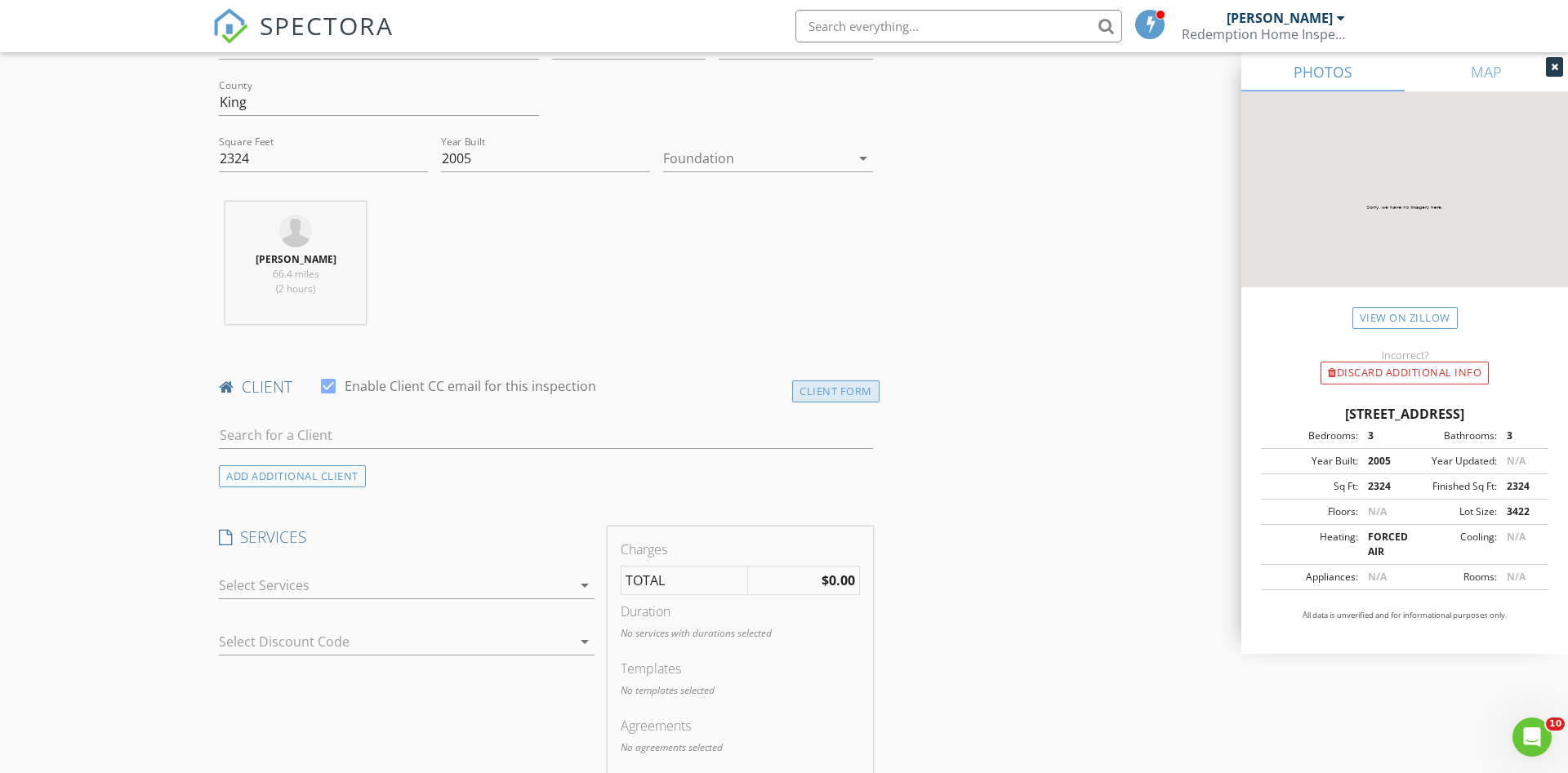
click at [853, 393] on div "Client Form" at bounding box center [835, 391] width 87 height 23
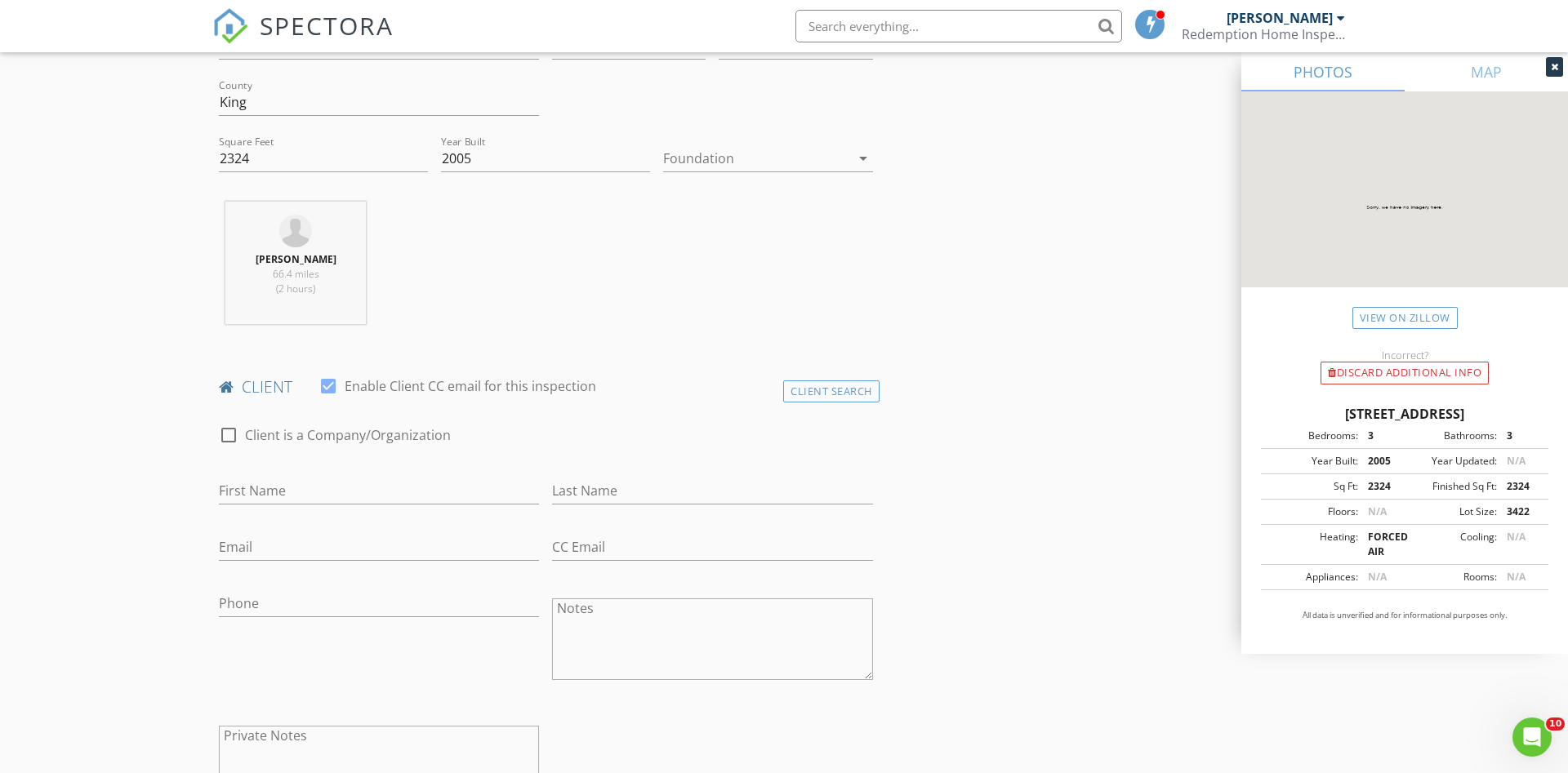
click at [841, 379] on h4 "client" at bounding box center [546, 387] width 654 height 22
click at [831, 385] on div "Client Search" at bounding box center [831, 391] width 96 height 23
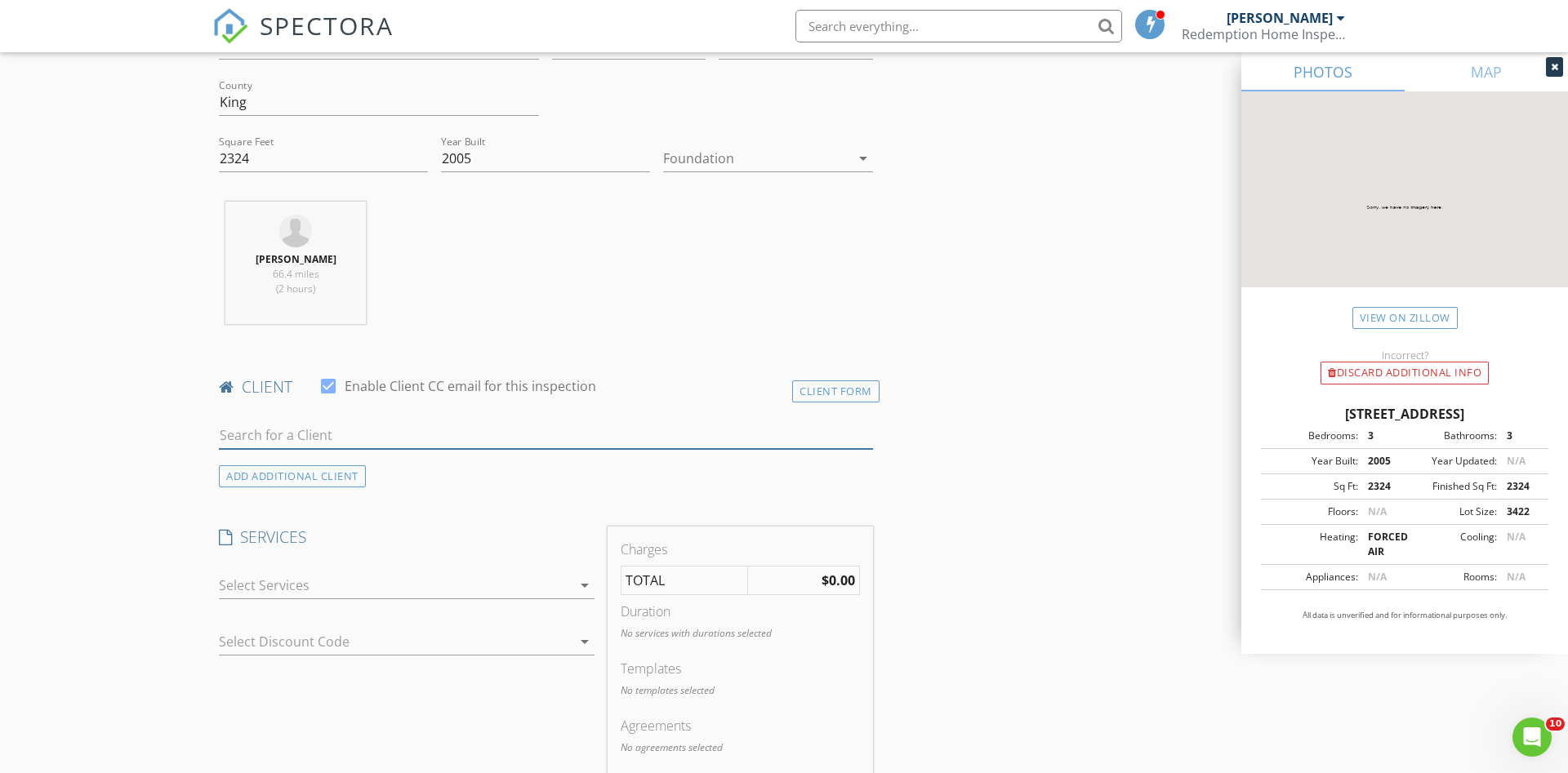
click at [372, 441] on input "text" at bounding box center [546, 435] width 654 height 27
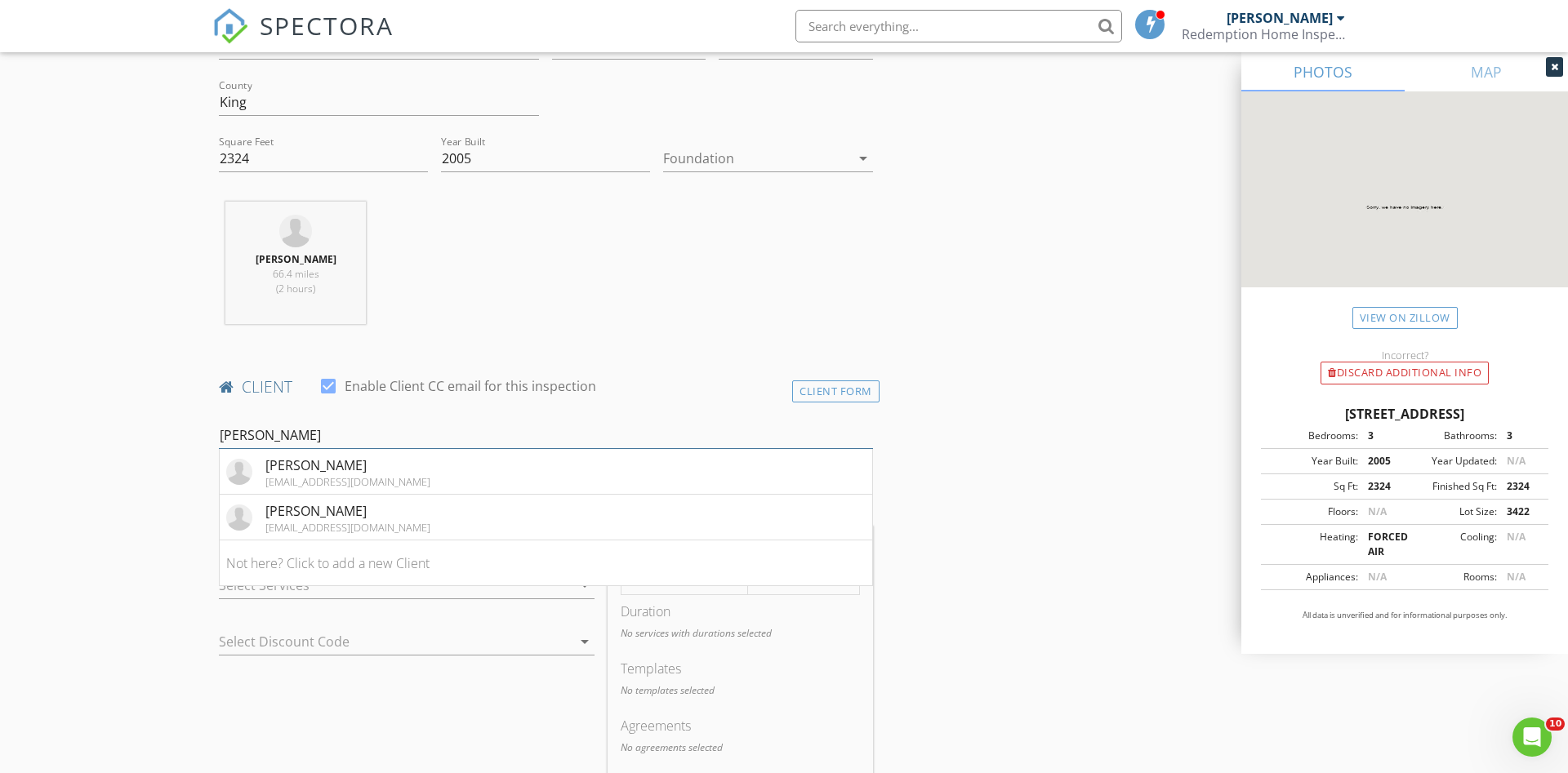
type input "emma"
click at [309, 519] on div "Emma Jarata" at bounding box center [347, 511] width 165 height 20
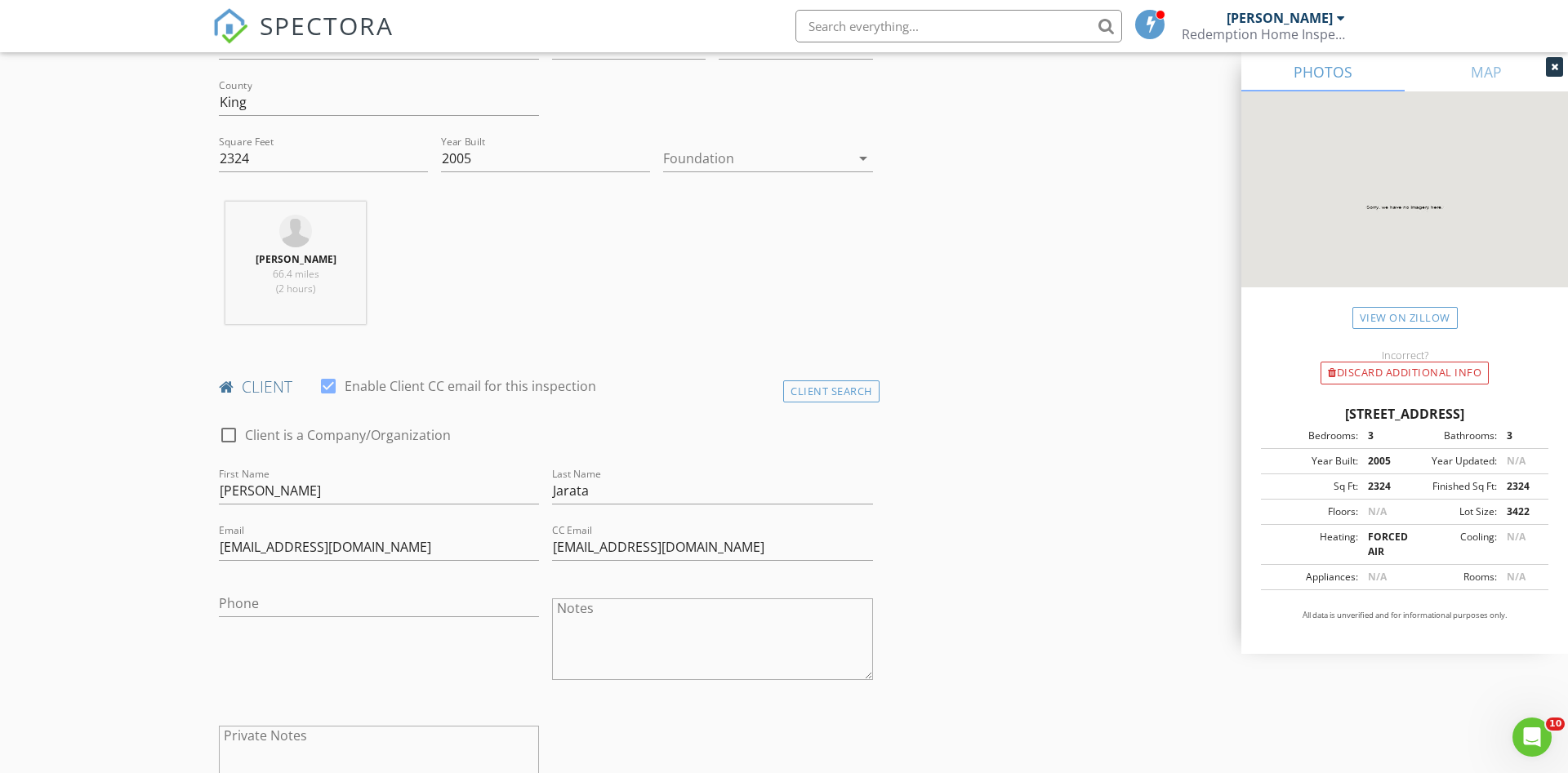
scroll to position [833, 0]
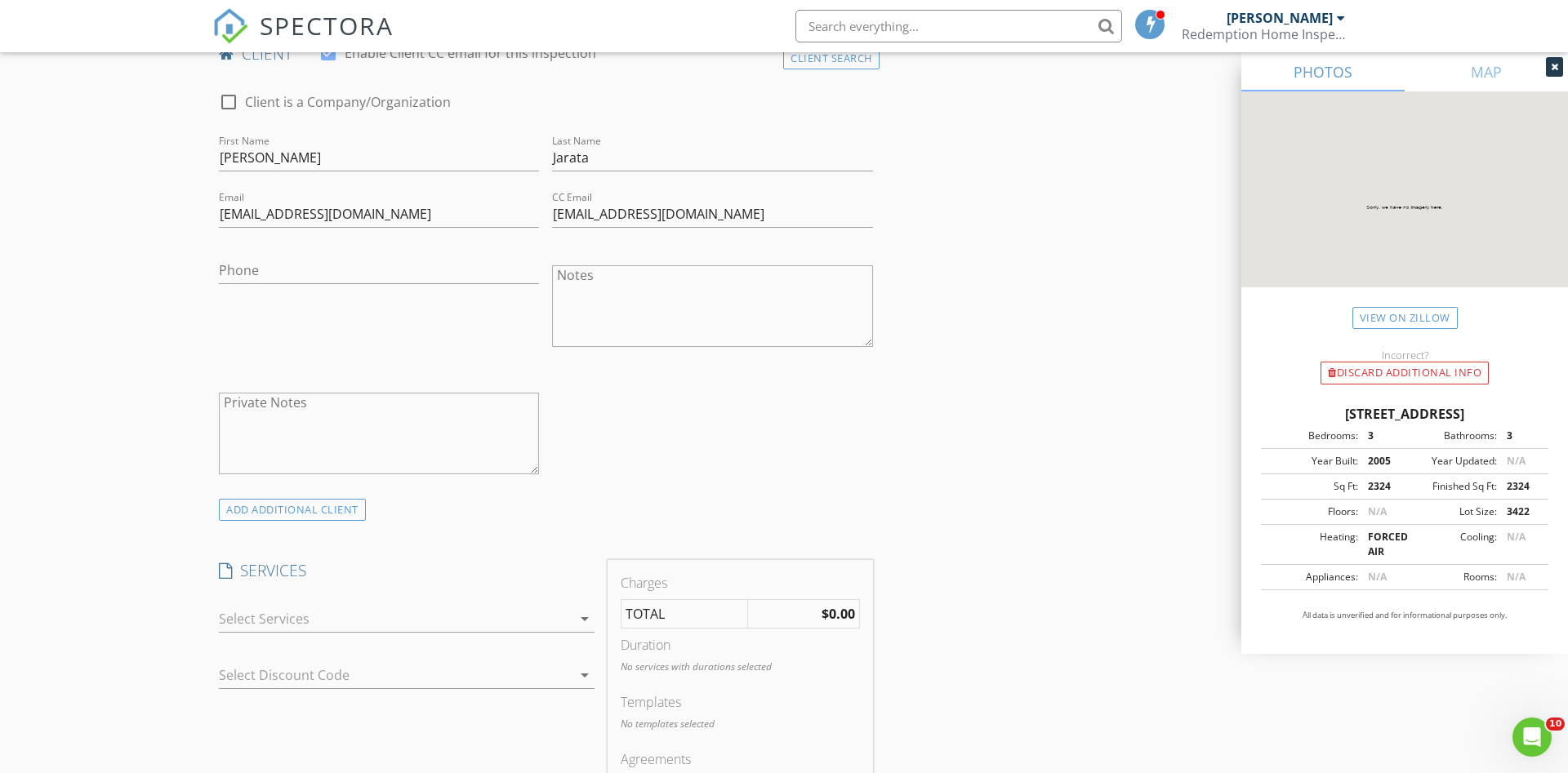
click at [408, 618] on div at bounding box center [395, 618] width 352 height 26
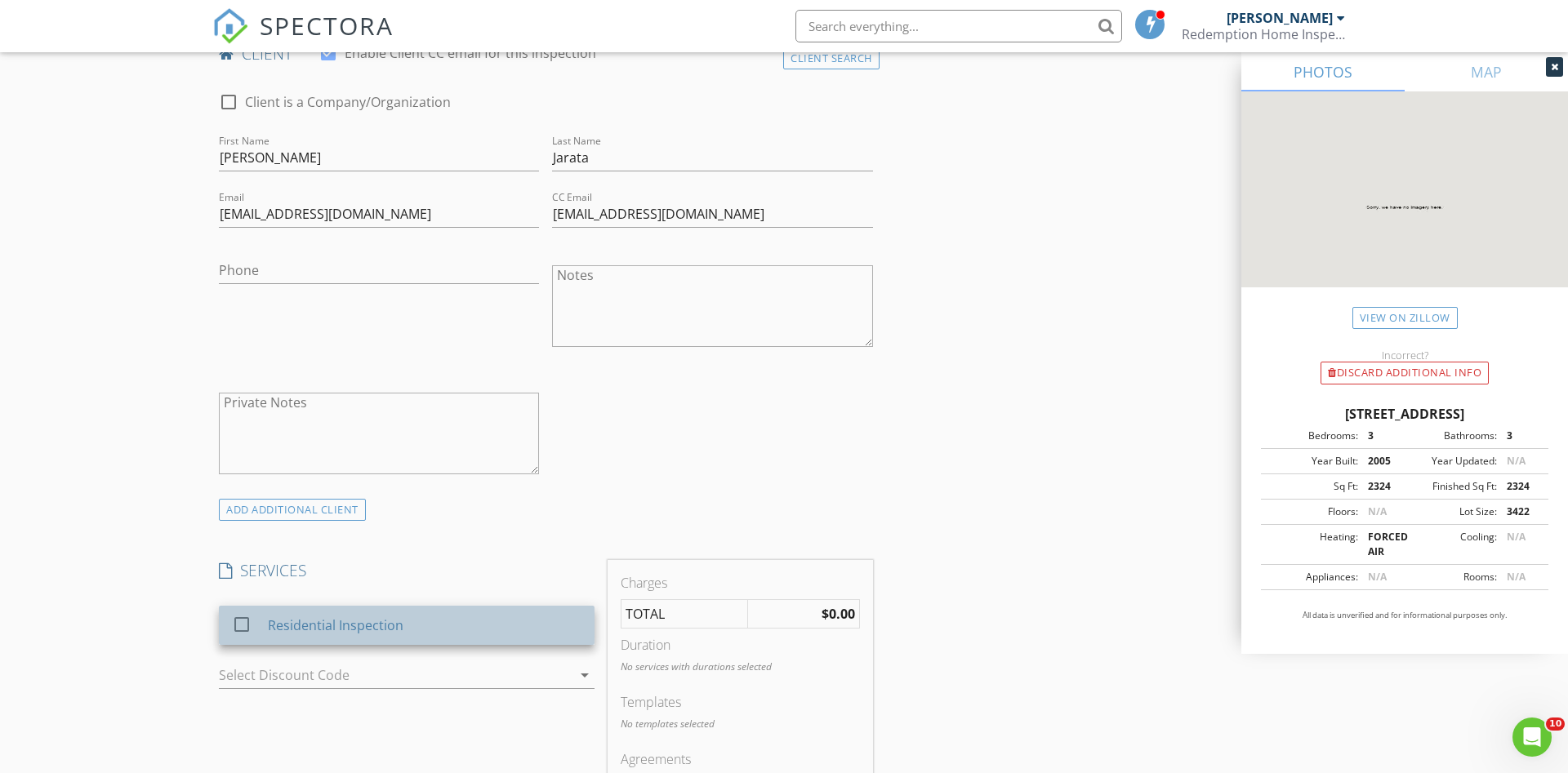
click at [412, 617] on div "Residential Inspection" at bounding box center [425, 624] width 313 height 32
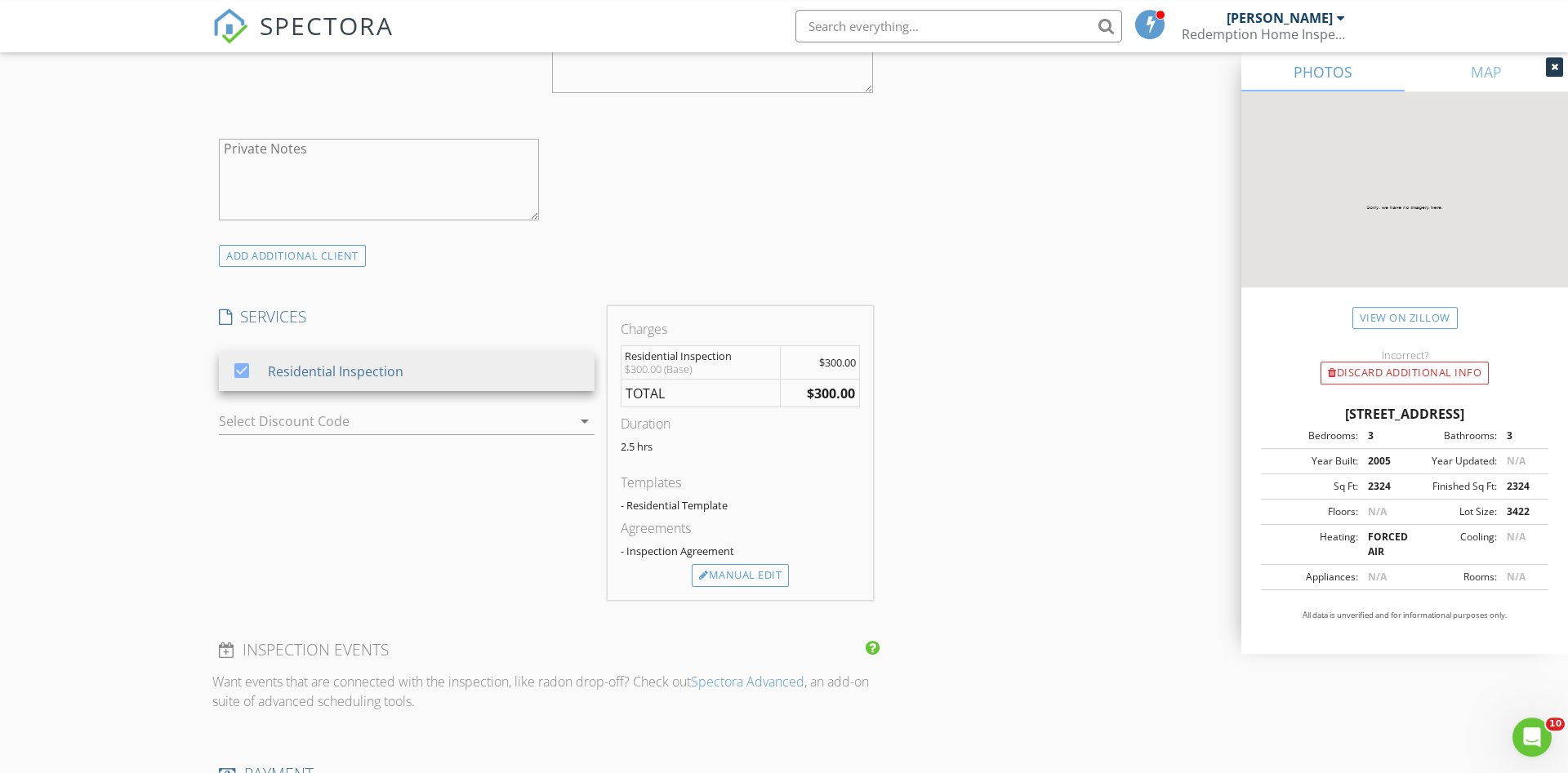
scroll to position [1166, 0]
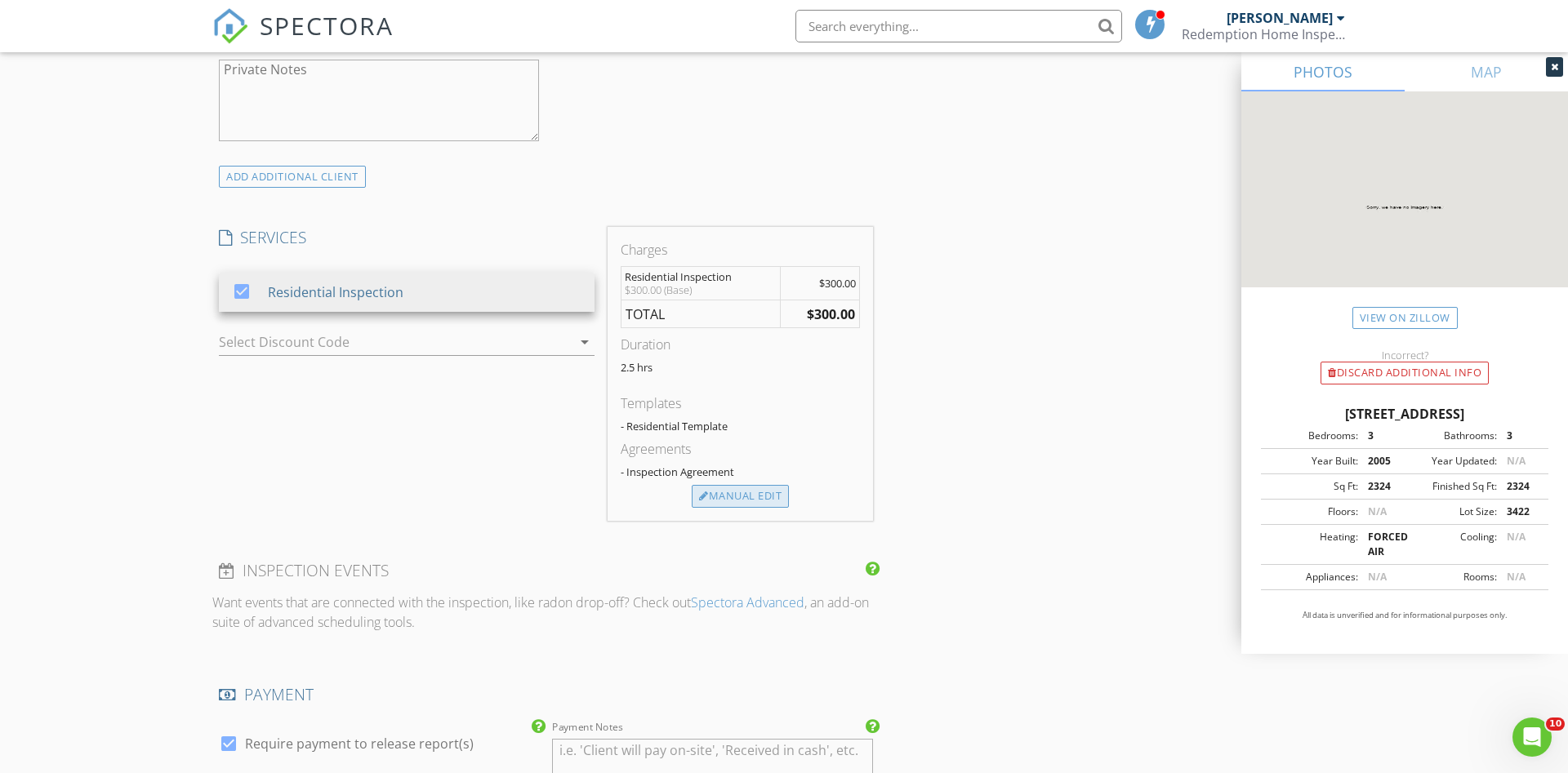
click at [742, 493] on div "Manual Edit" at bounding box center [740, 496] width 97 height 23
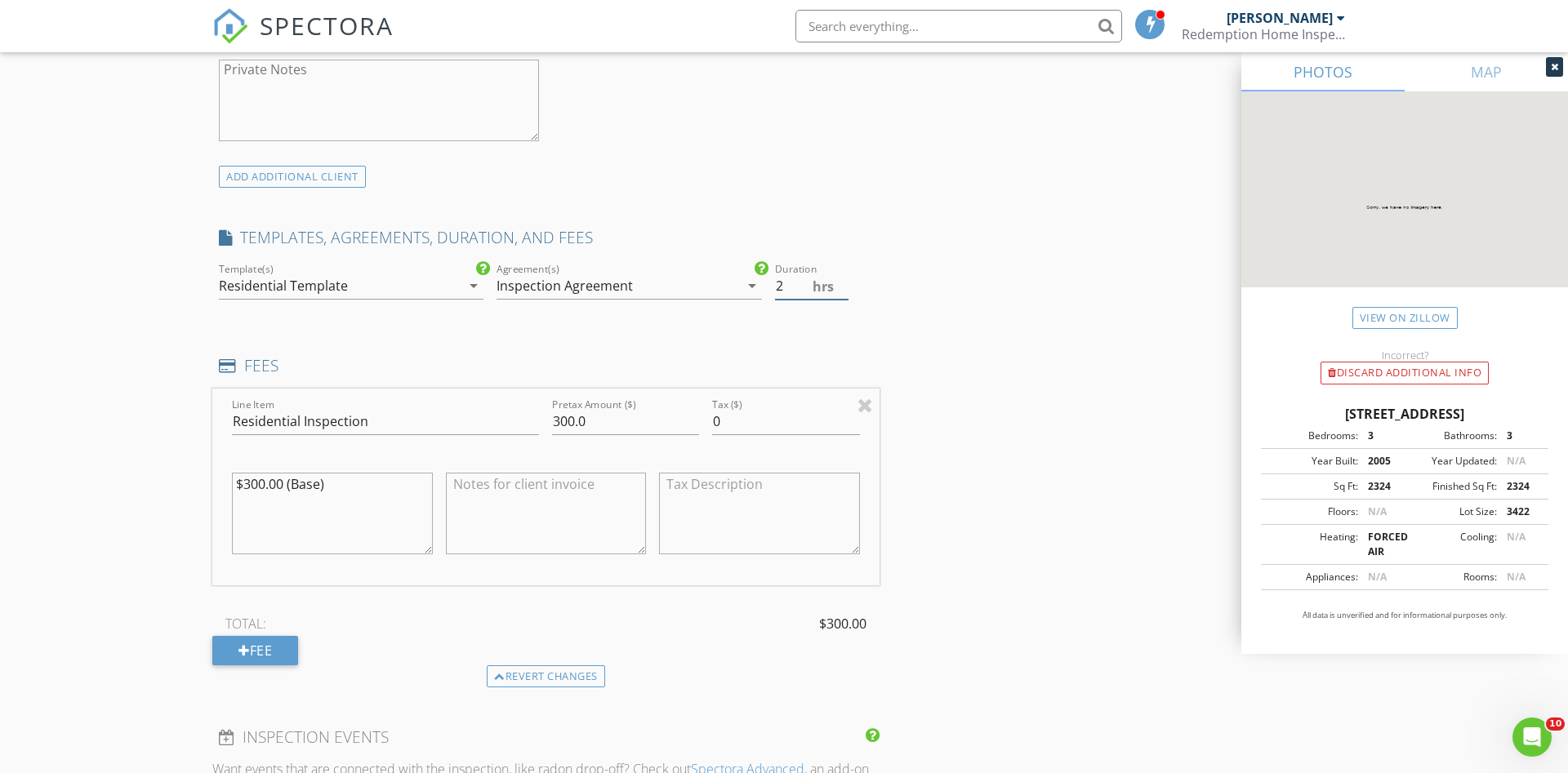
click at [841, 294] on input "2" at bounding box center [811, 287] width 73 height 27
type input "1.5"
click at [842, 292] on input "1.5" at bounding box center [811, 287] width 73 height 27
click at [747, 287] on icon "arrow_drop_down" at bounding box center [752, 286] width 20 height 20
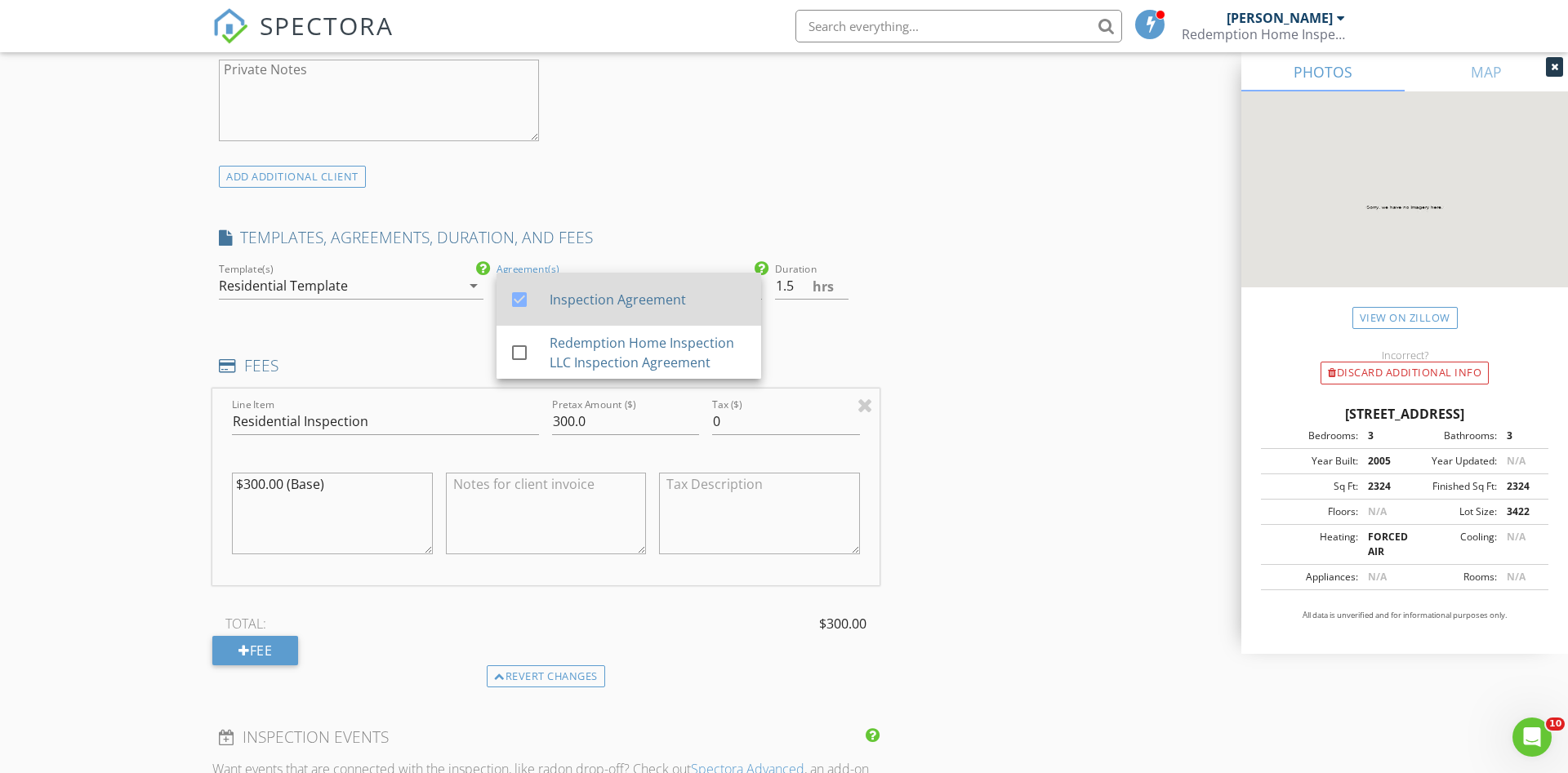
click at [679, 344] on div "Redemption Home Inspection LLC Inspection Agreement" at bounding box center [649, 352] width 199 height 39
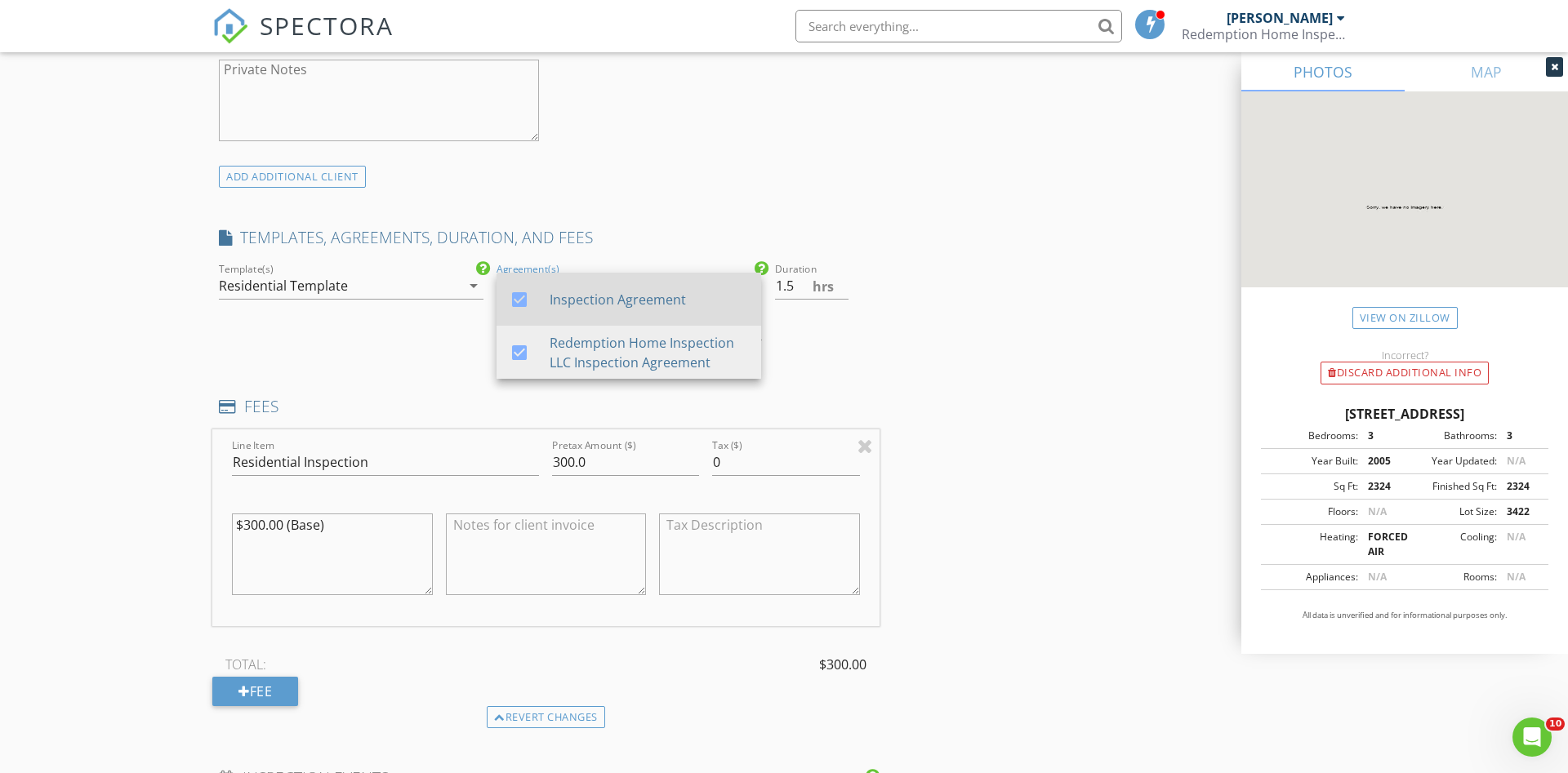
click at [677, 301] on div "Inspection Agreement" at bounding box center [649, 299] width 199 height 20
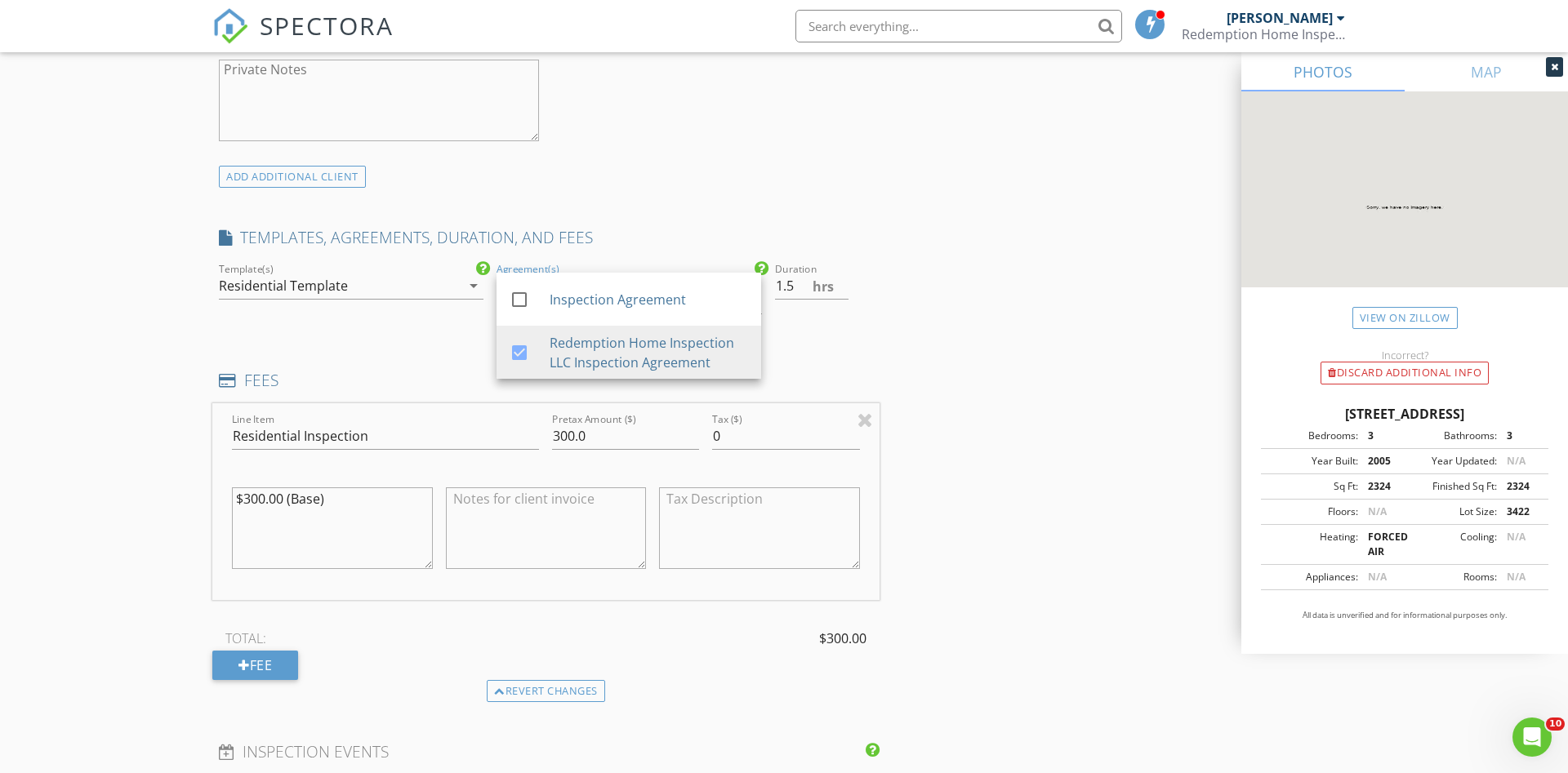
click at [814, 338] on div "INSPECTOR(S) check_box Darby Brooks PRIMARY Darby Brooks arrow_drop_down check_…" at bounding box center [546, 410] width 668 height 2774
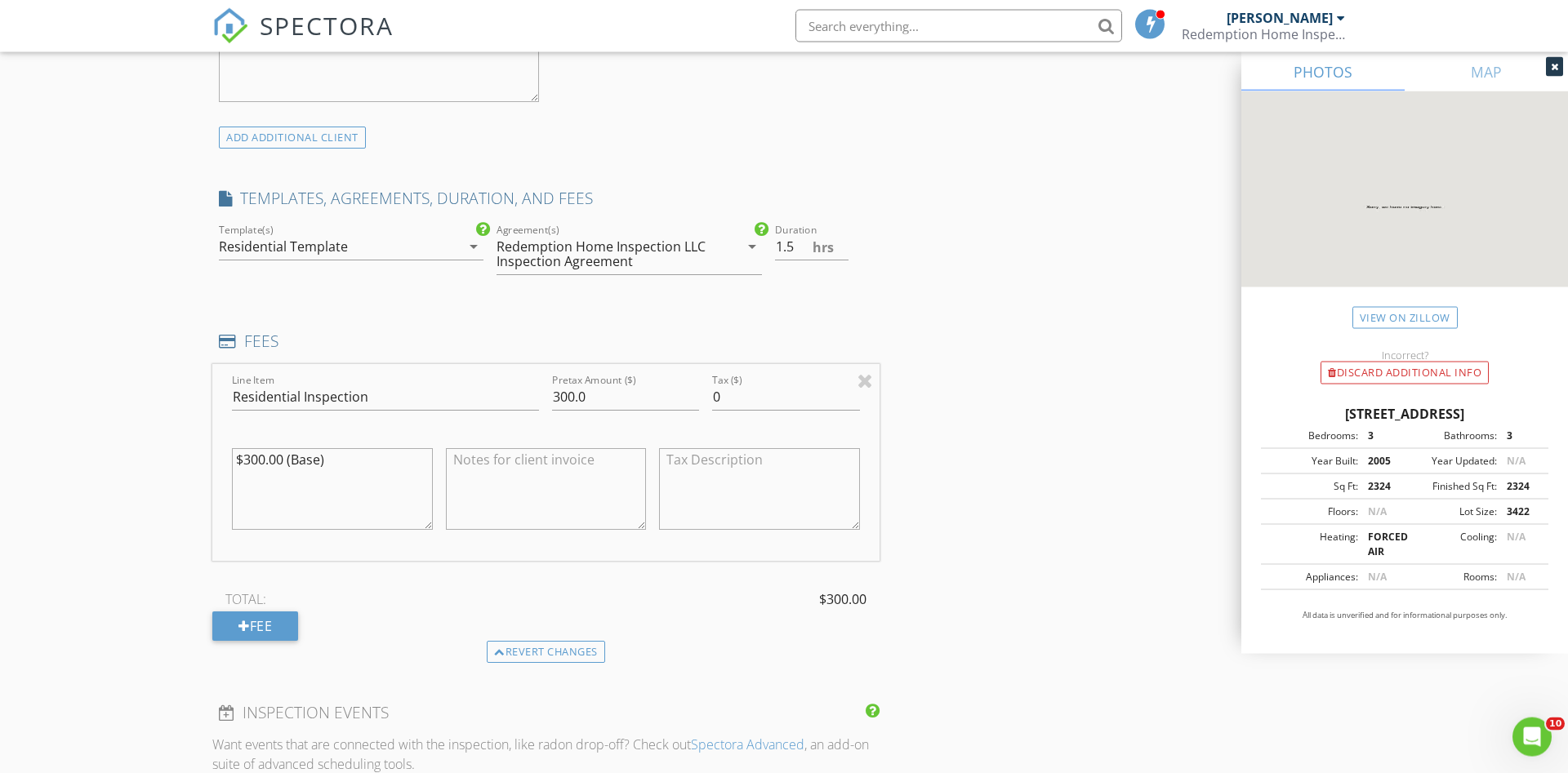
scroll to position [1250, 0]
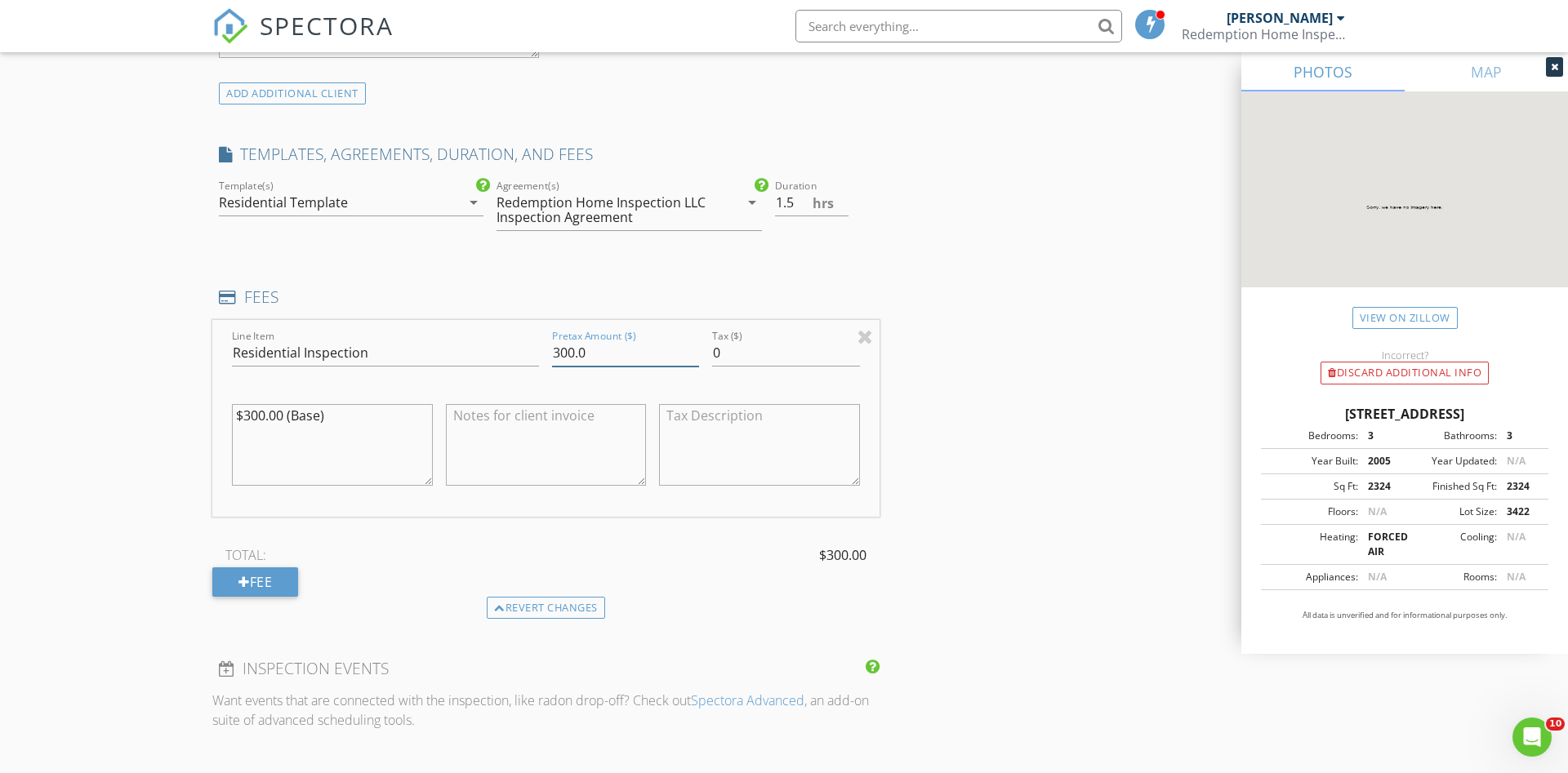
drag, startPoint x: 603, startPoint y: 352, endPoint x: 517, endPoint y: 325, distance: 90.1
click at [552, 347] on input "300.0" at bounding box center [625, 353] width 147 height 27
type input "345.00"
drag, startPoint x: 338, startPoint y: 421, endPoint x: 141, endPoint y: 406, distance: 197.6
click at [232, 406] on textarea "$300.00 (Base)" at bounding box center [332, 444] width 201 height 81
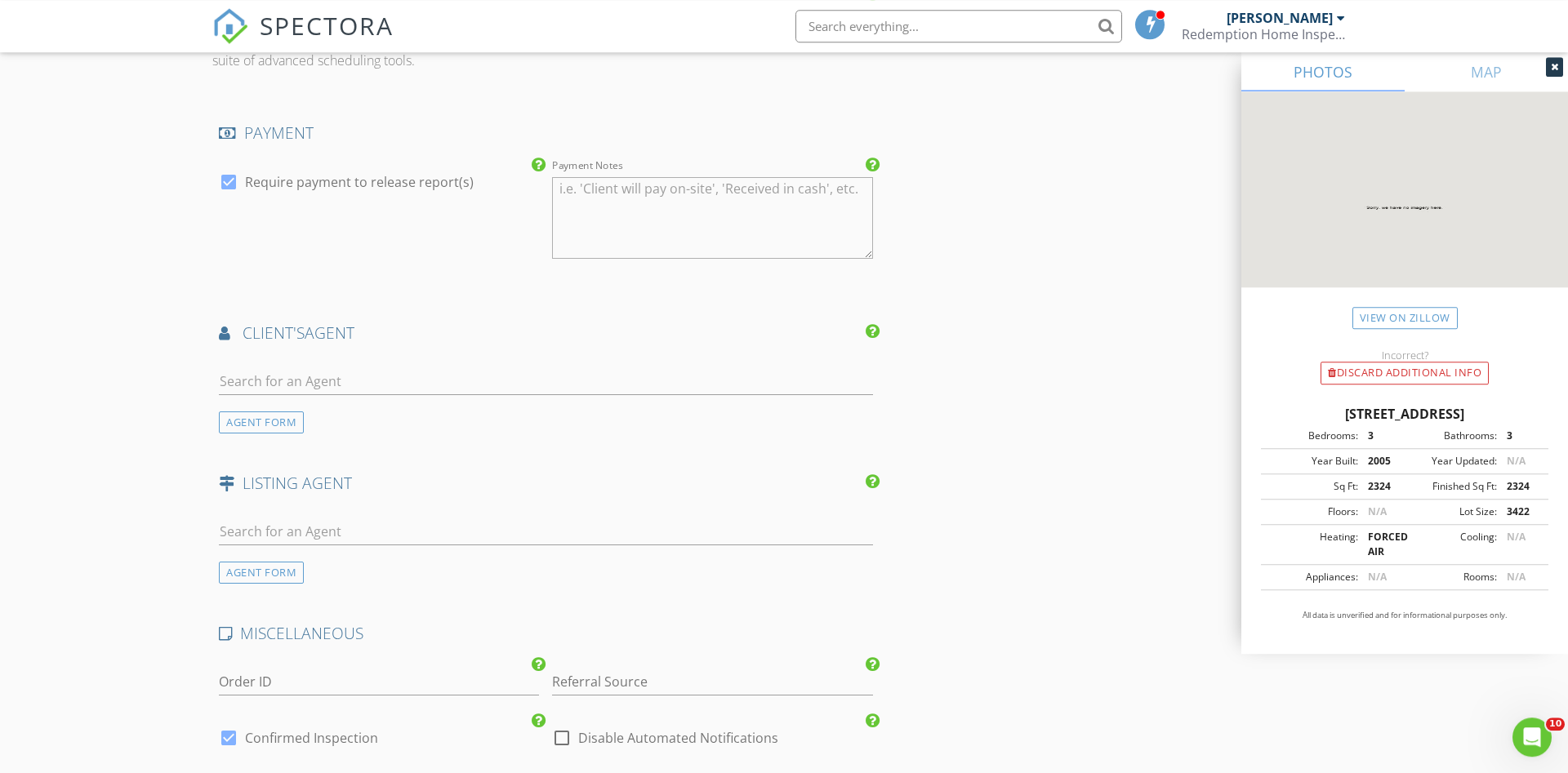
scroll to position [1916, 0]
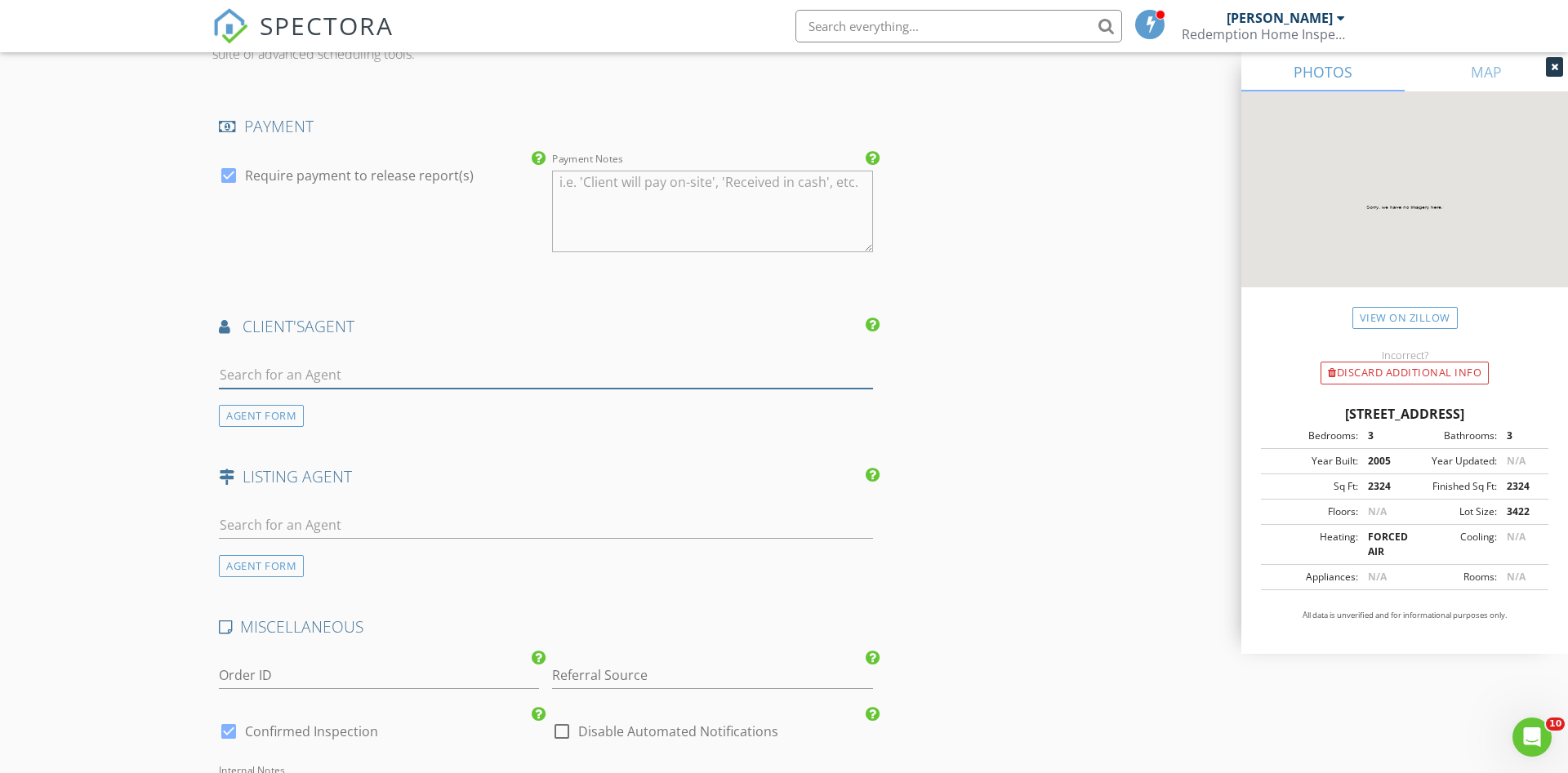
click at [254, 372] on input "text" at bounding box center [546, 376] width 654 height 27
type input "dillon"
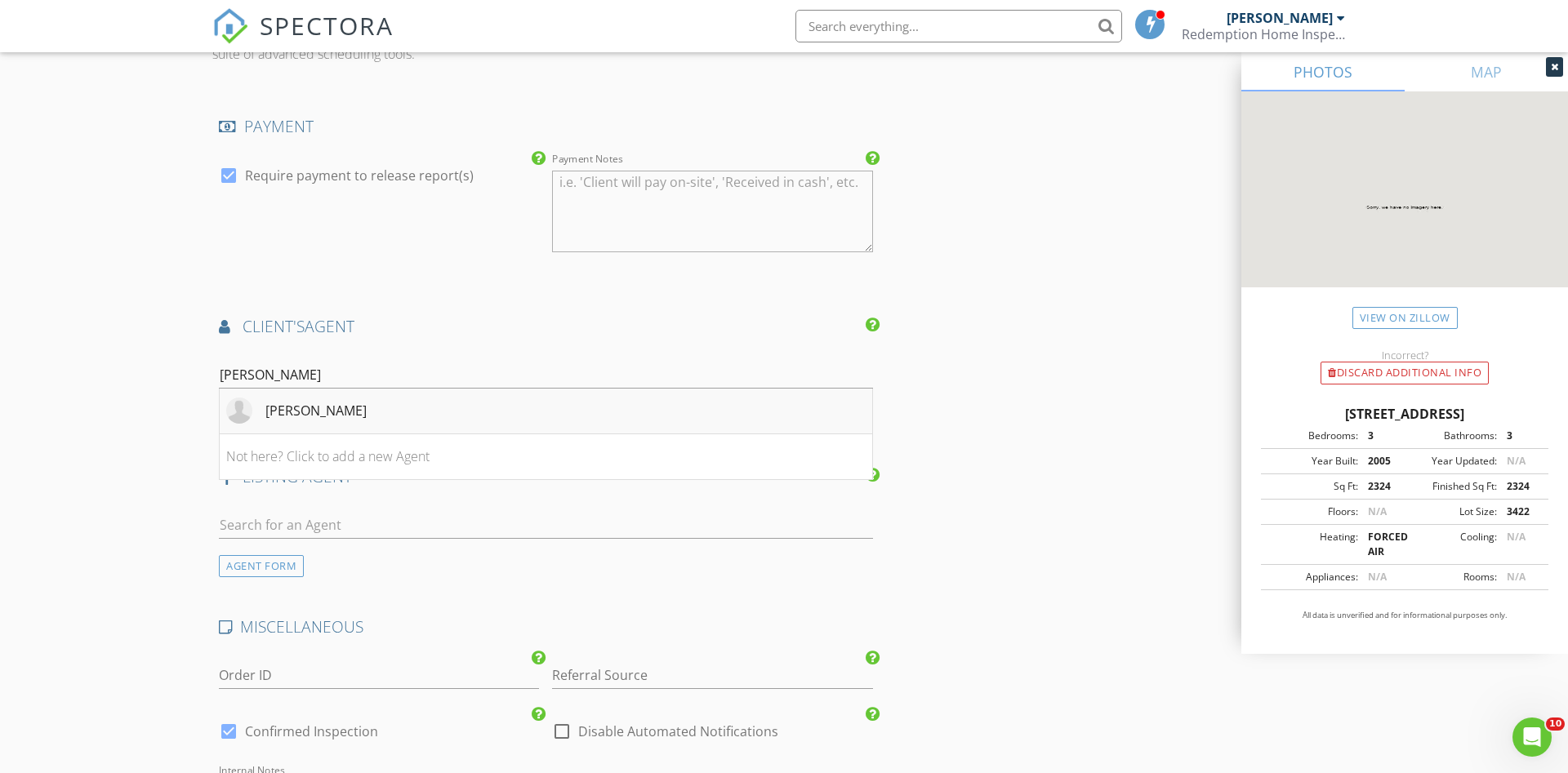
click at [284, 407] on div "Dillon Pulos" at bounding box center [315, 411] width 101 height 20
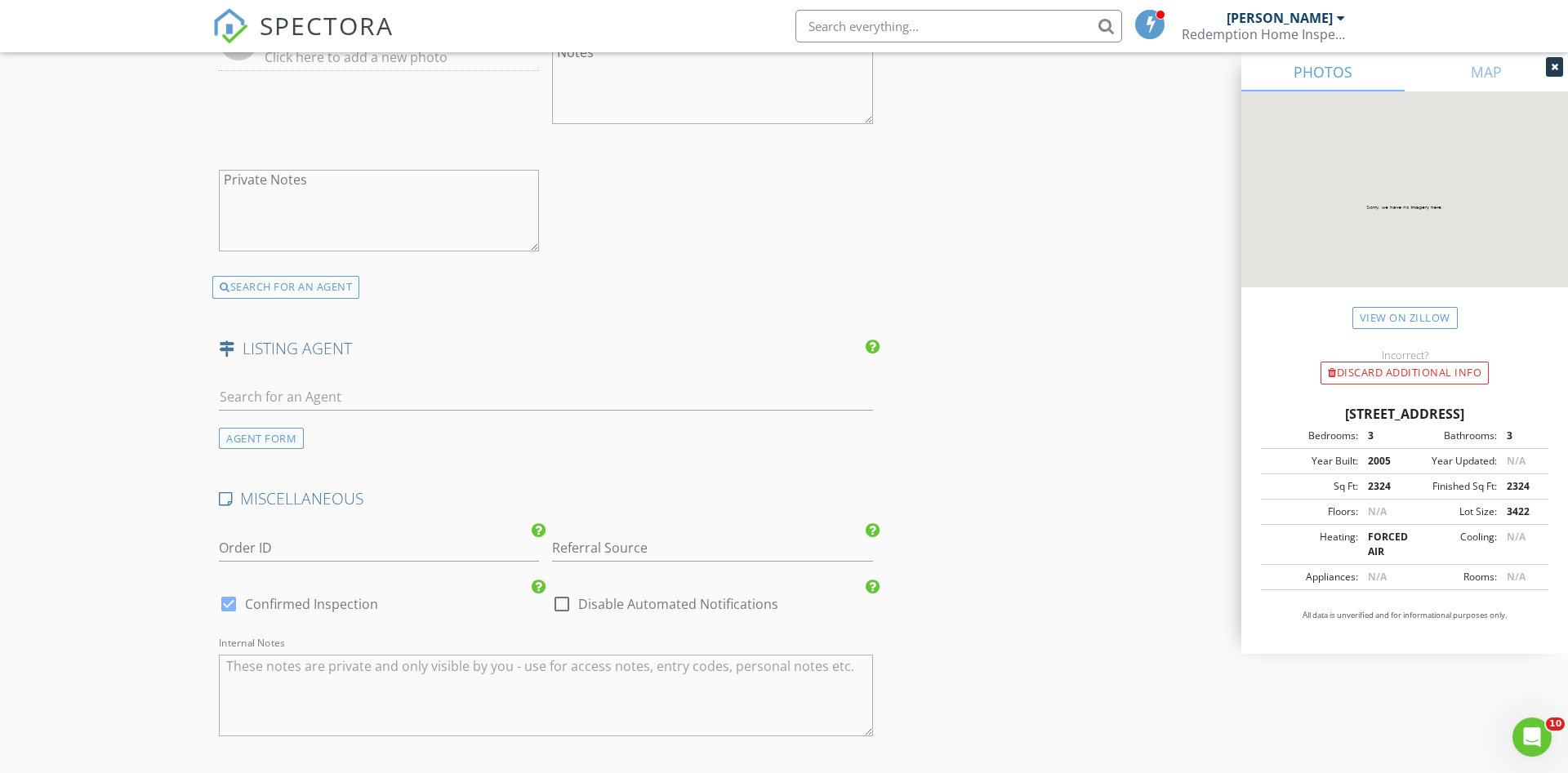
scroll to position [2697, 0]
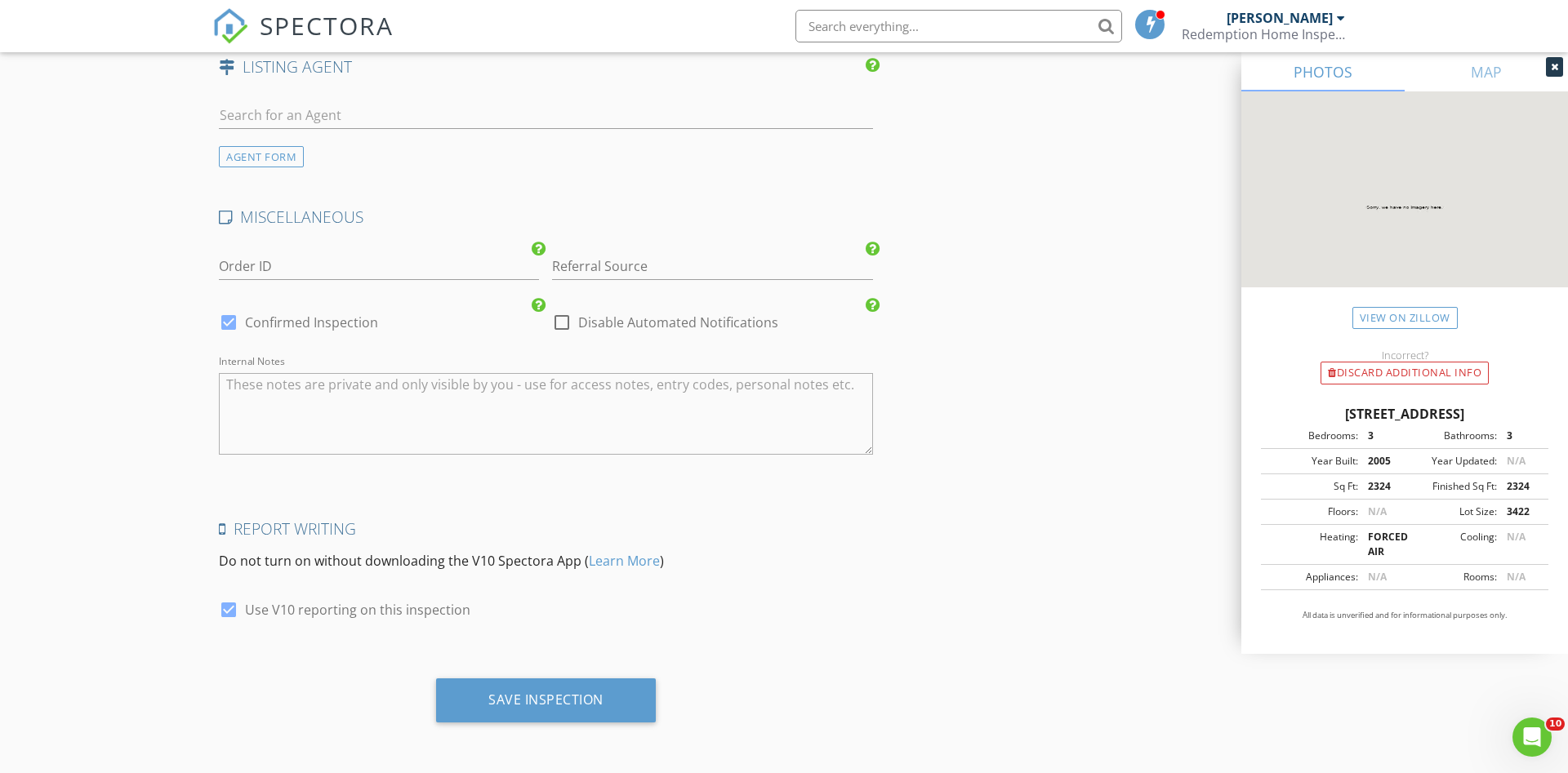
click at [229, 610] on div at bounding box center [228, 610] width 27 height 27
checkbox input "false"
click at [494, 712] on div "Save Inspection" at bounding box center [546, 700] width 219 height 44
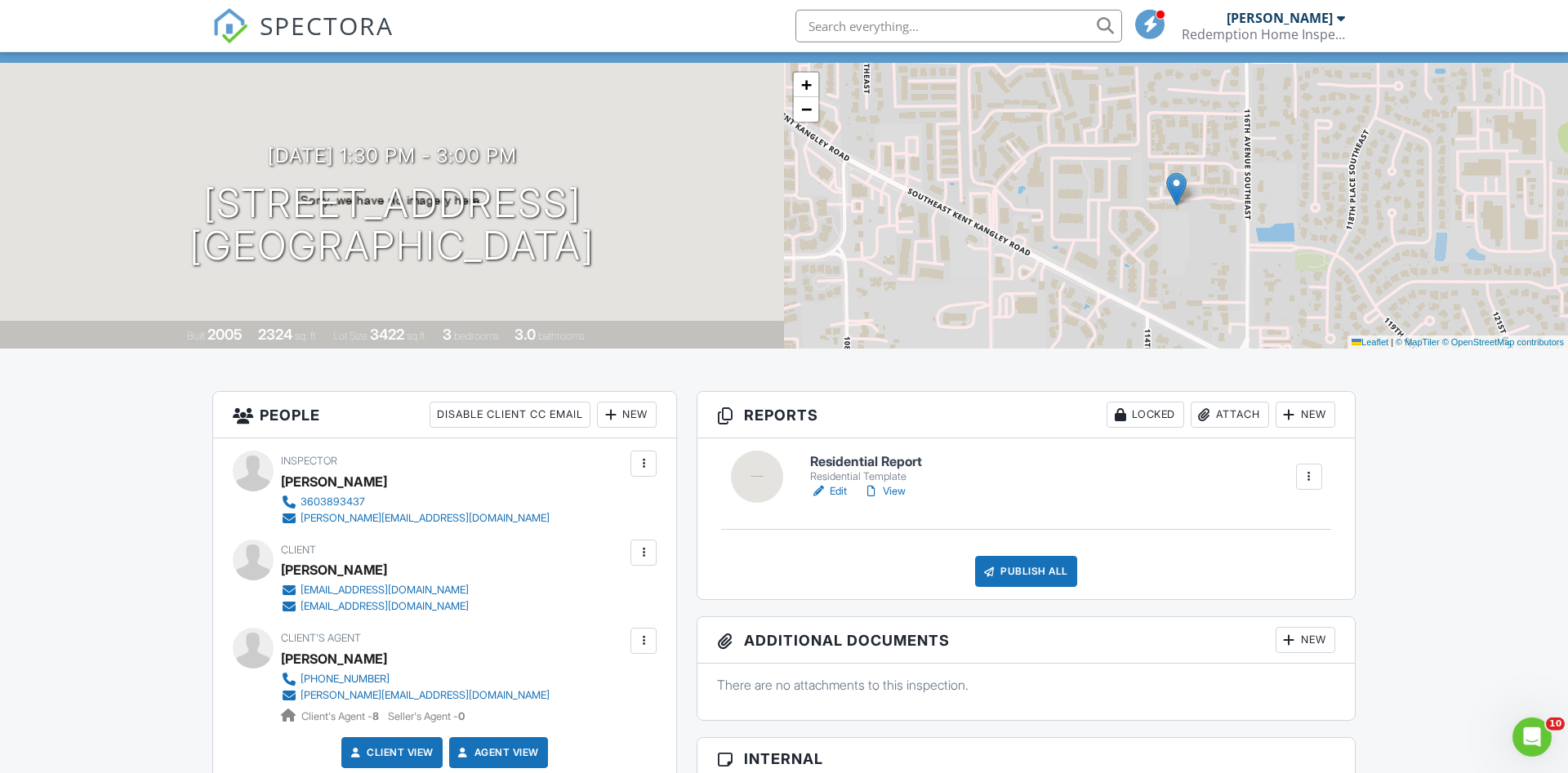
scroll to position [250, 0]
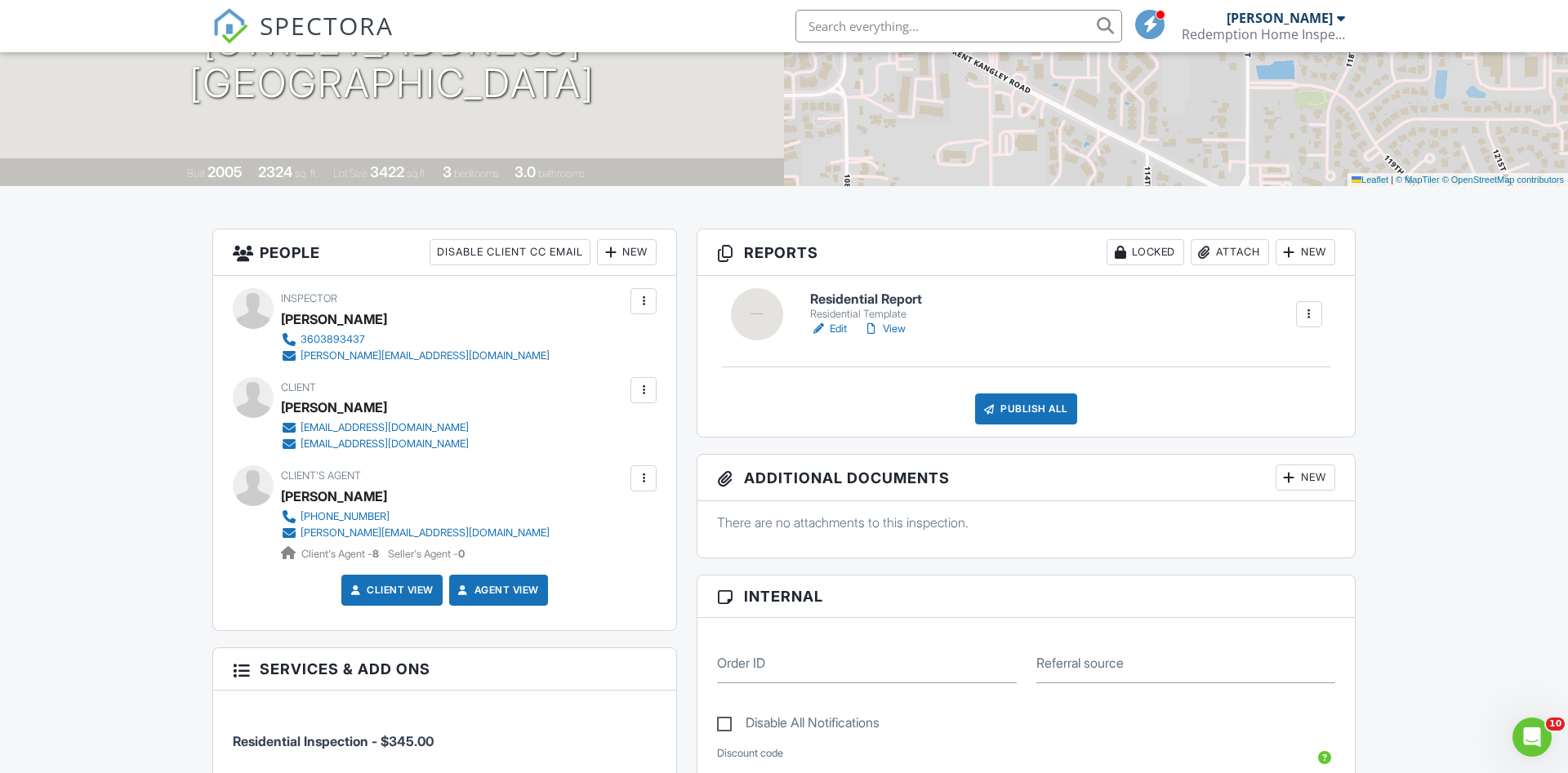
click at [838, 334] on link "Edit" at bounding box center [829, 329] width 37 height 17
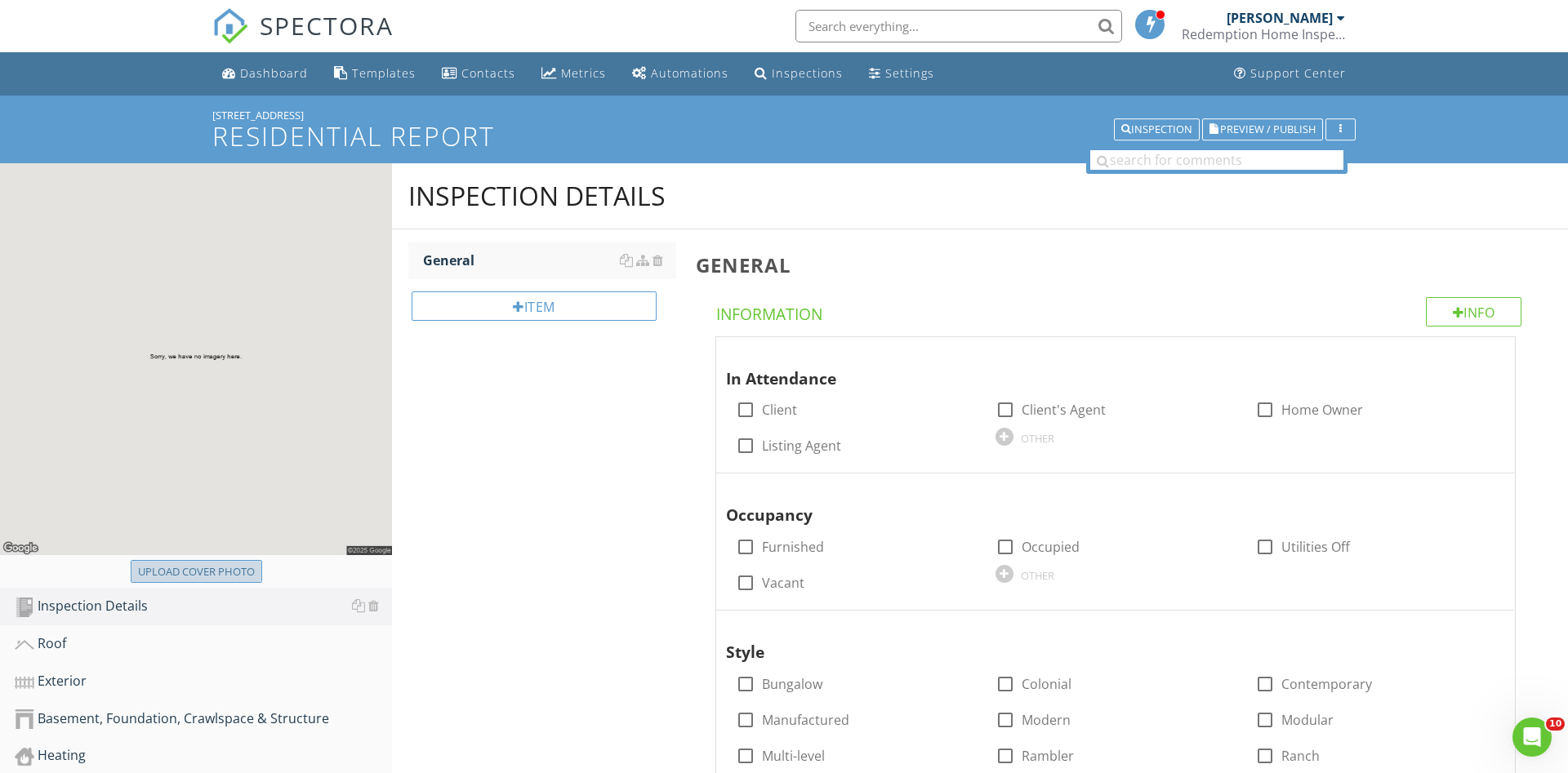
click at [227, 568] on div "Upload cover photo" at bounding box center [196, 572] width 116 height 17
type input "C:\fakepath\business card front.jpg"
click at [739, 412] on div at bounding box center [746, 410] width 27 height 27
checkbox input "true"
click at [999, 407] on div at bounding box center [1005, 410] width 27 height 27
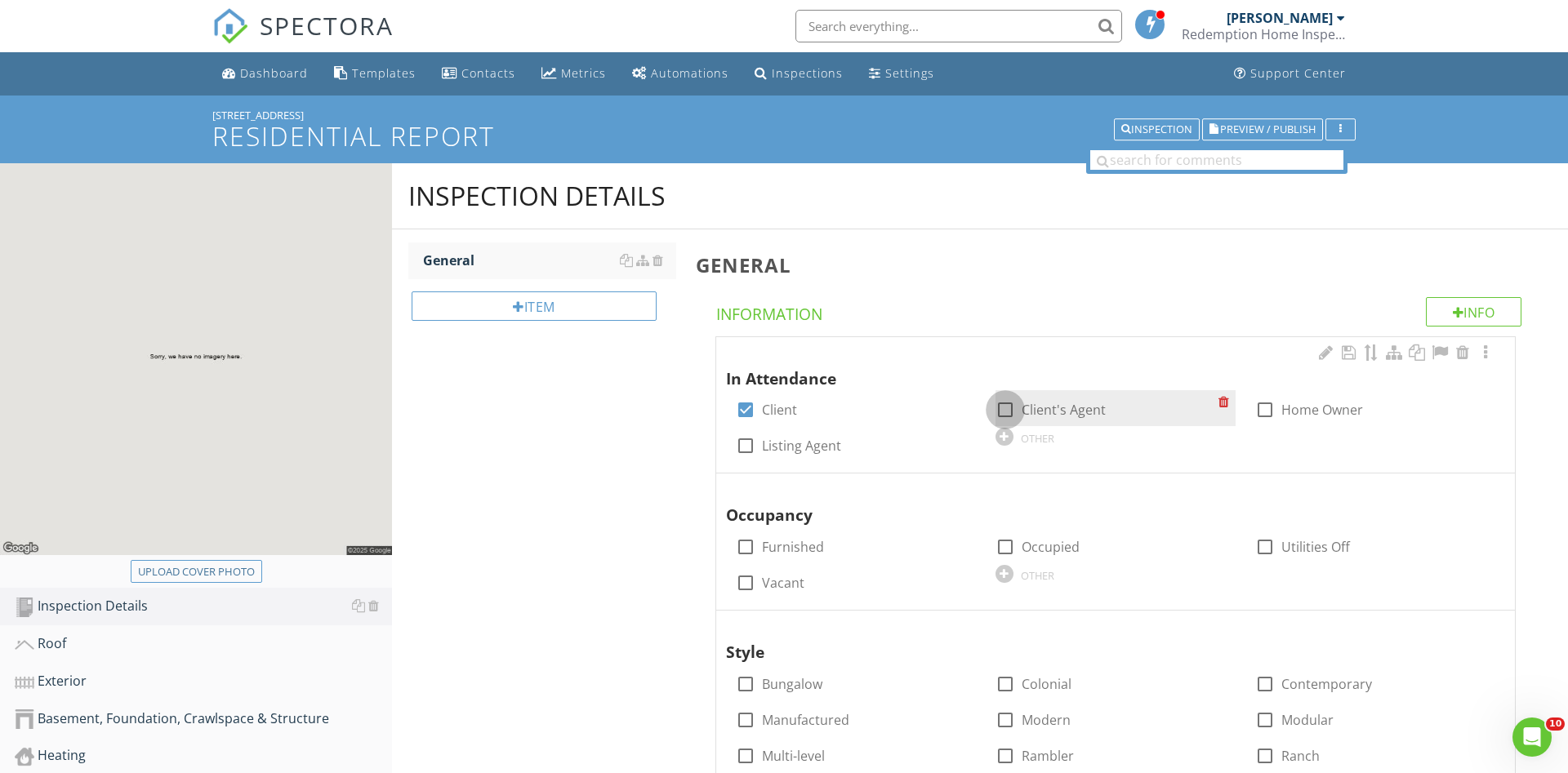
checkbox input "true"
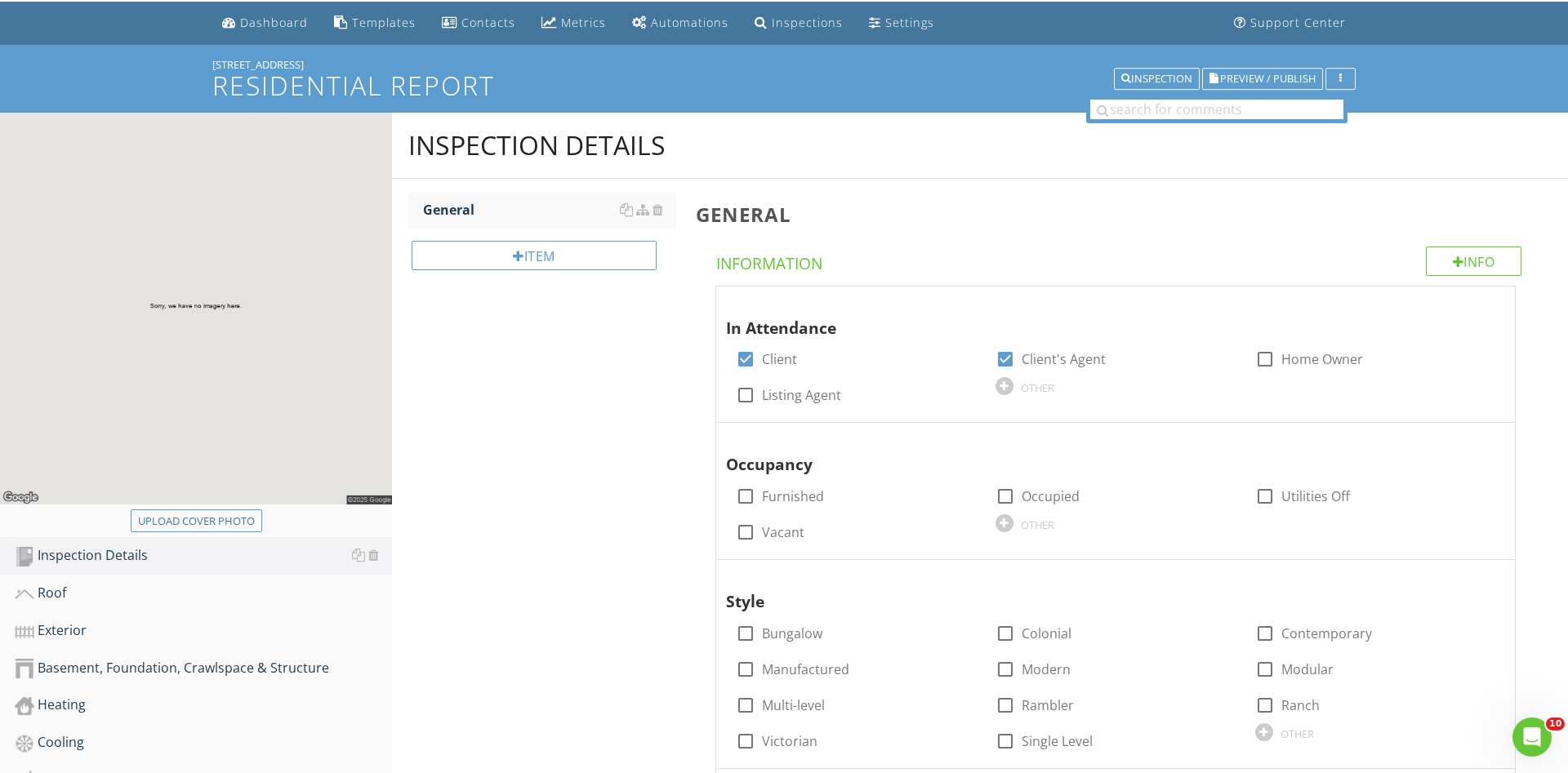
scroll to position [166, 0]
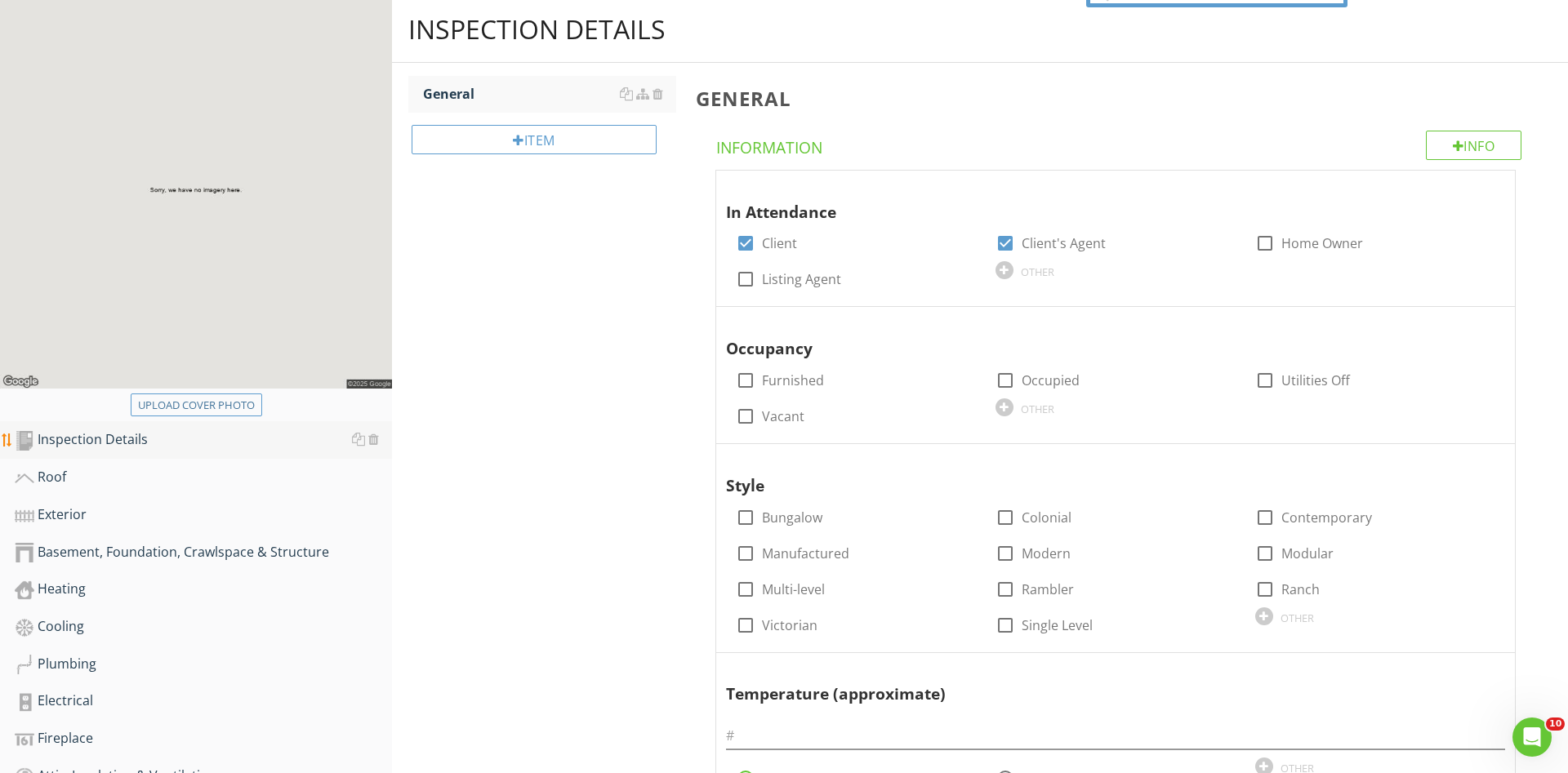
click at [746, 413] on div at bounding box center [746, 416] width 27 height 27
checkbox input "true"
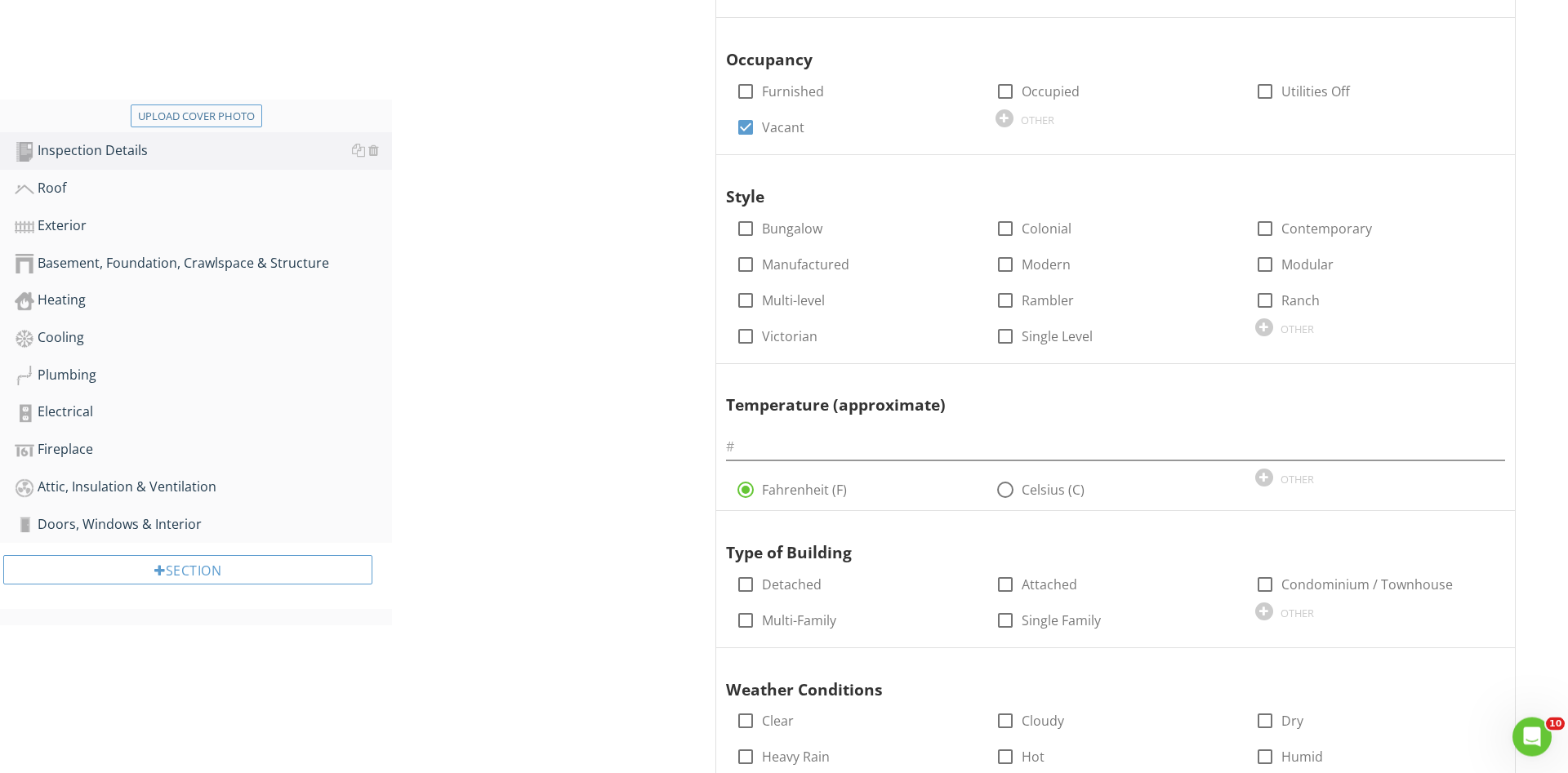
scroll to position [500, 0]
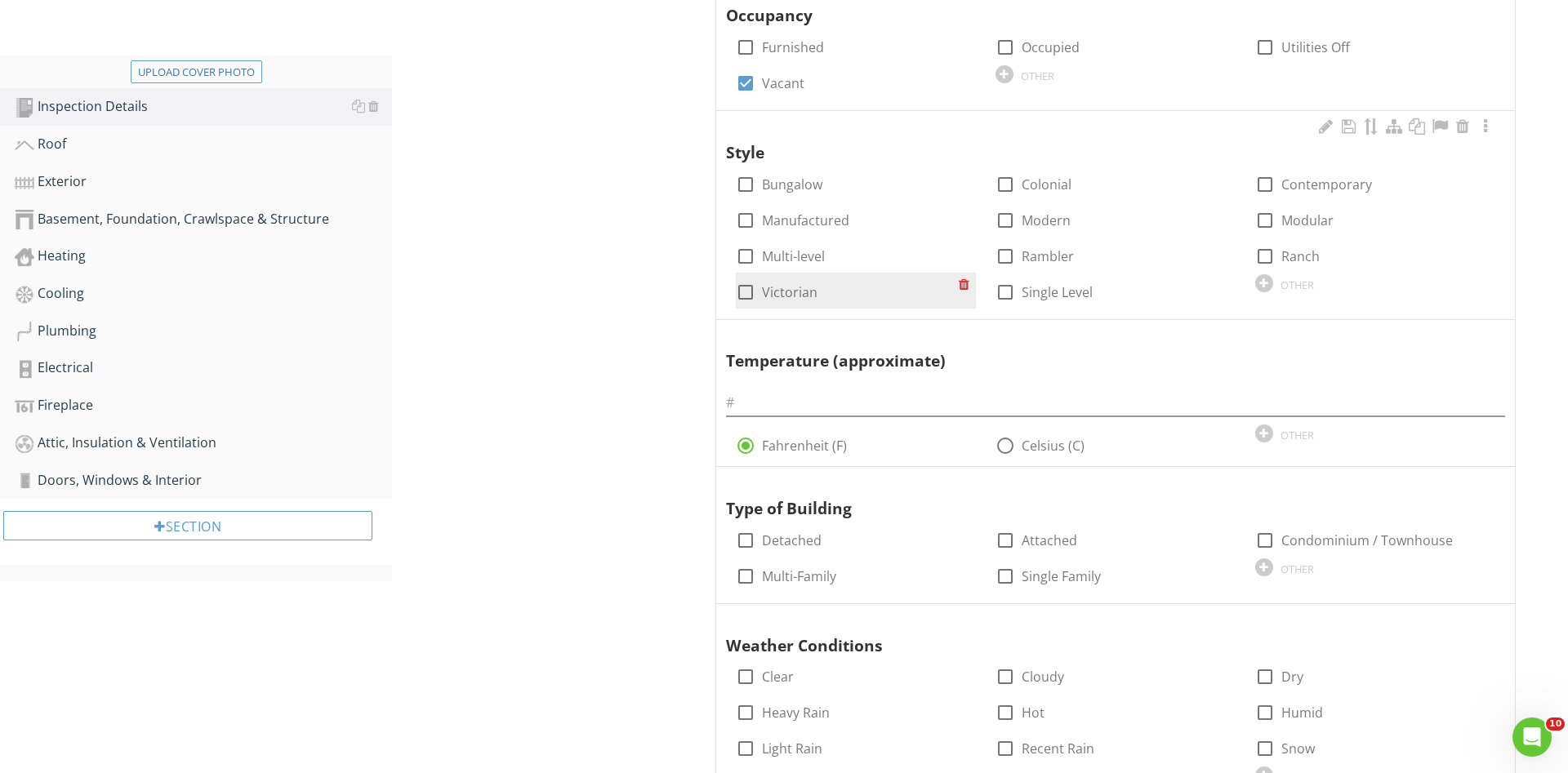
click at [747, 255] on div at bounding box center [746, 256] width 27 height 27
checkbox input "true"
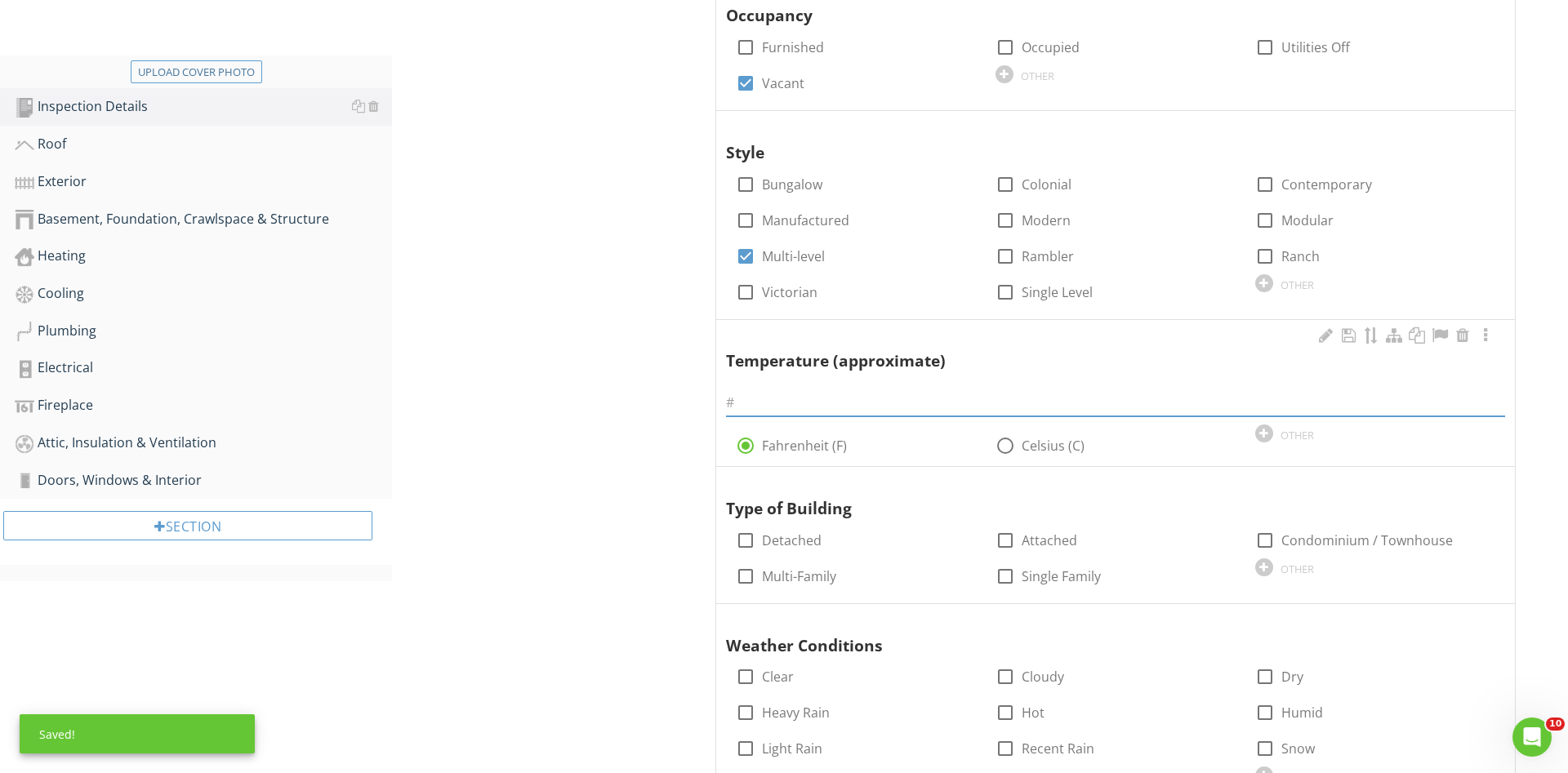
click at [807, 404] on input "text" at bounding box center [1116, 403] width 779 height 27
type input "84"
click at [633, 435] on div "Inspection Details General Item General Info Information In Attendance check_bo…" at bounding box center [981, 329] width 1176 height 1331
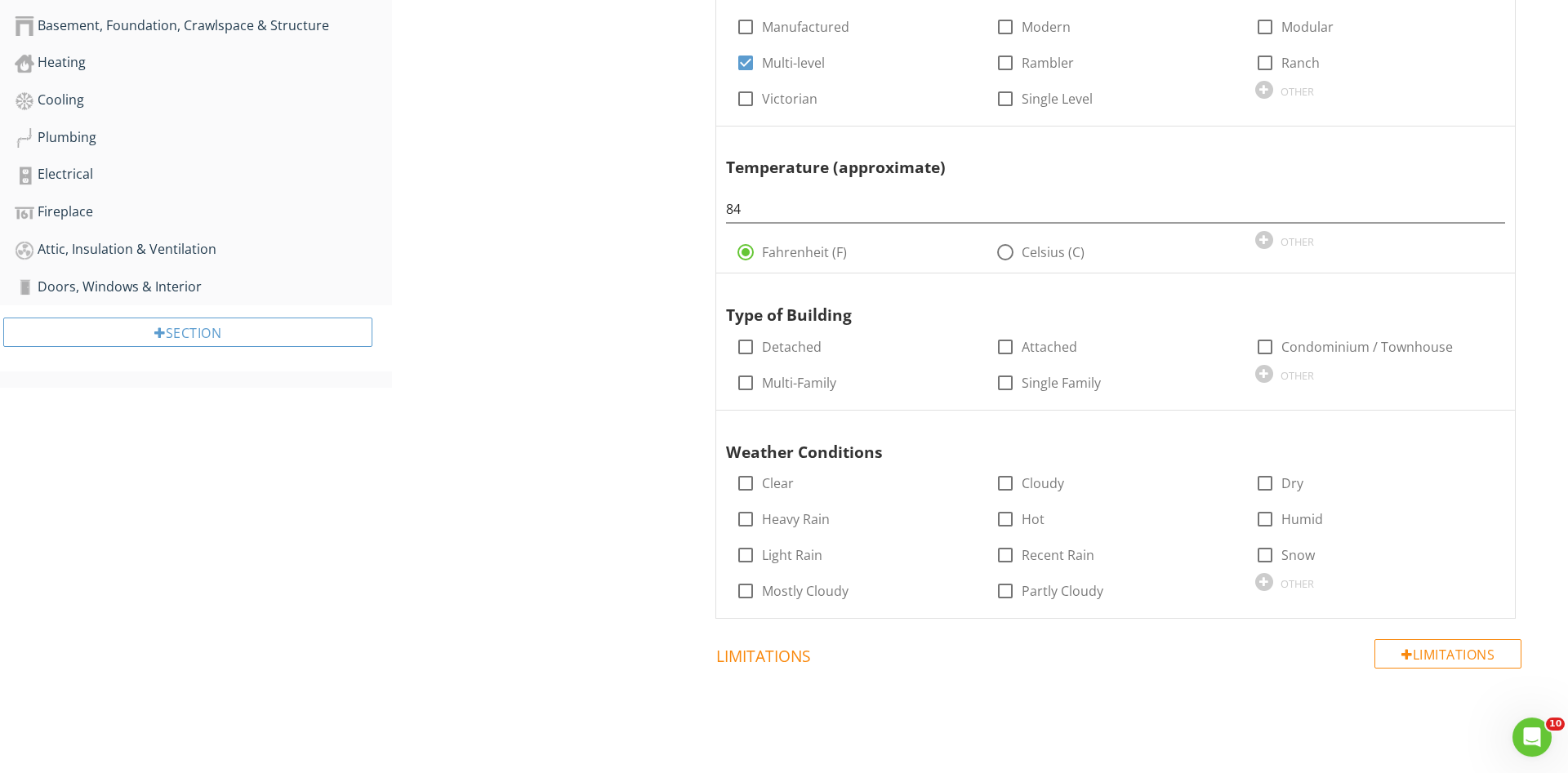
scroll to position [722, 0]
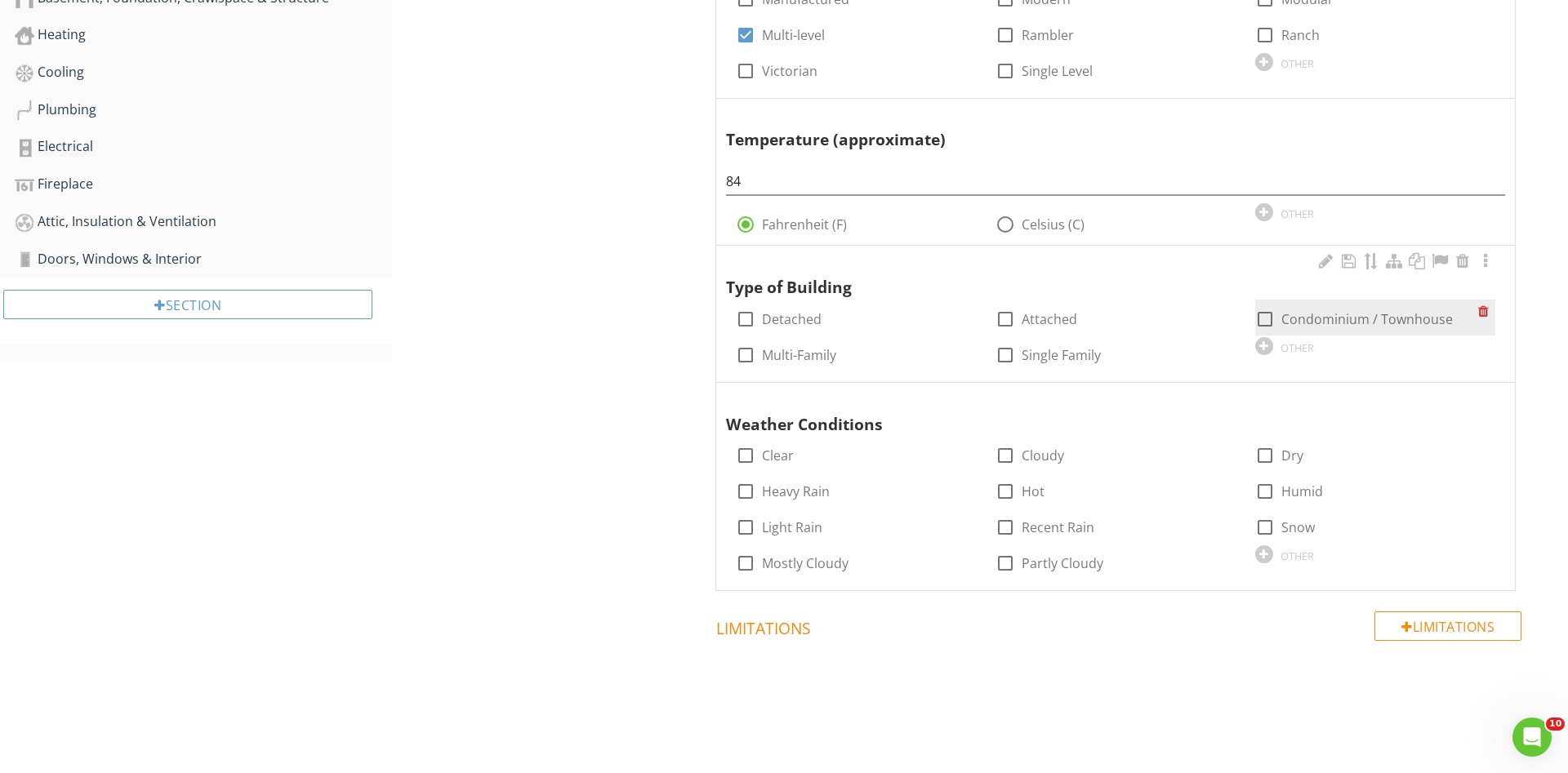
click at [1261, 319] on div at bounding box center [1265, 319] width 27 height 27
checkbox input "true"
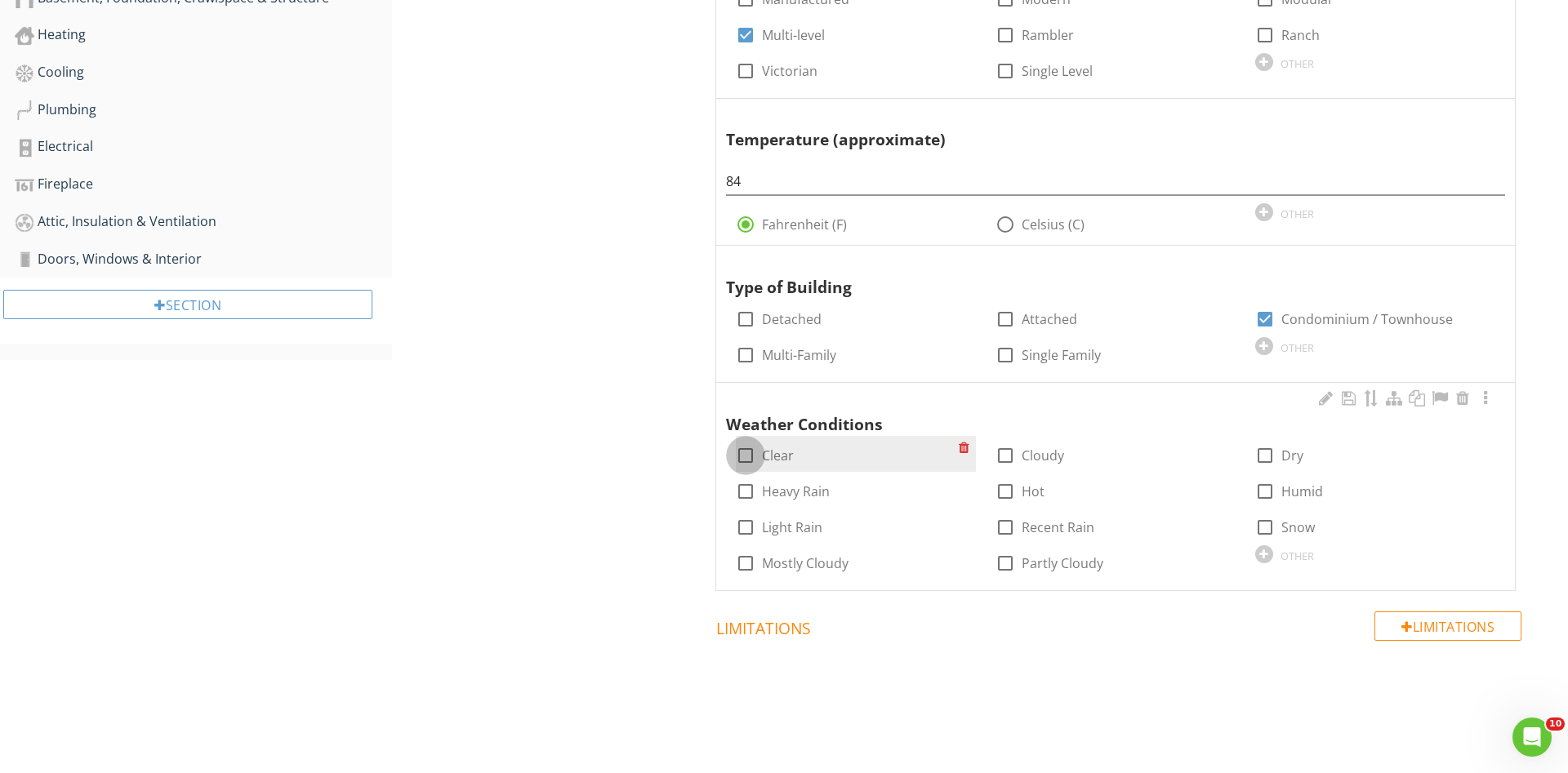
click at [748, 454] on div at bounding box center [746, 455] width 27 height 27
checkbox input "true"
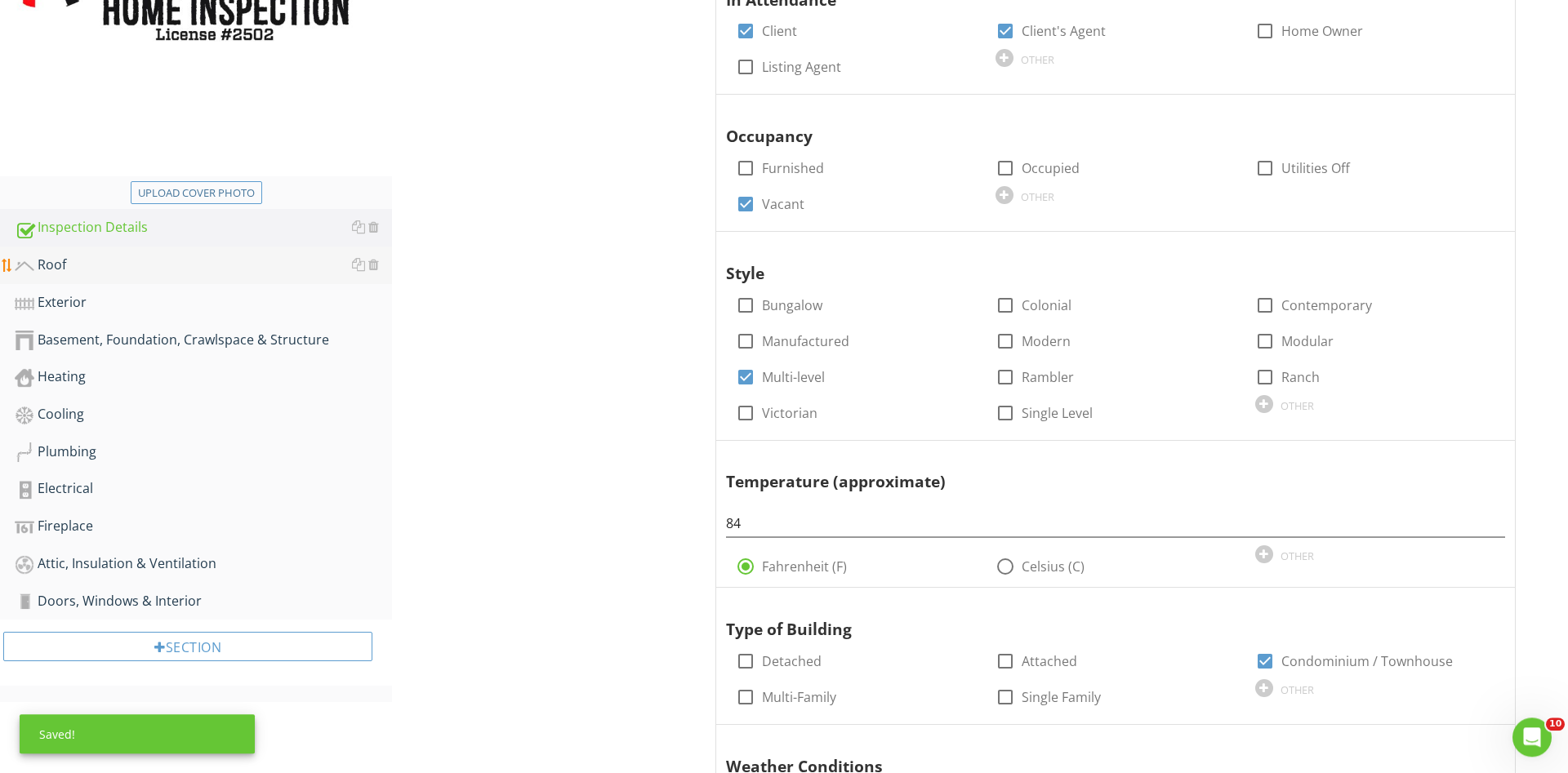
scroll to position [305, 0]
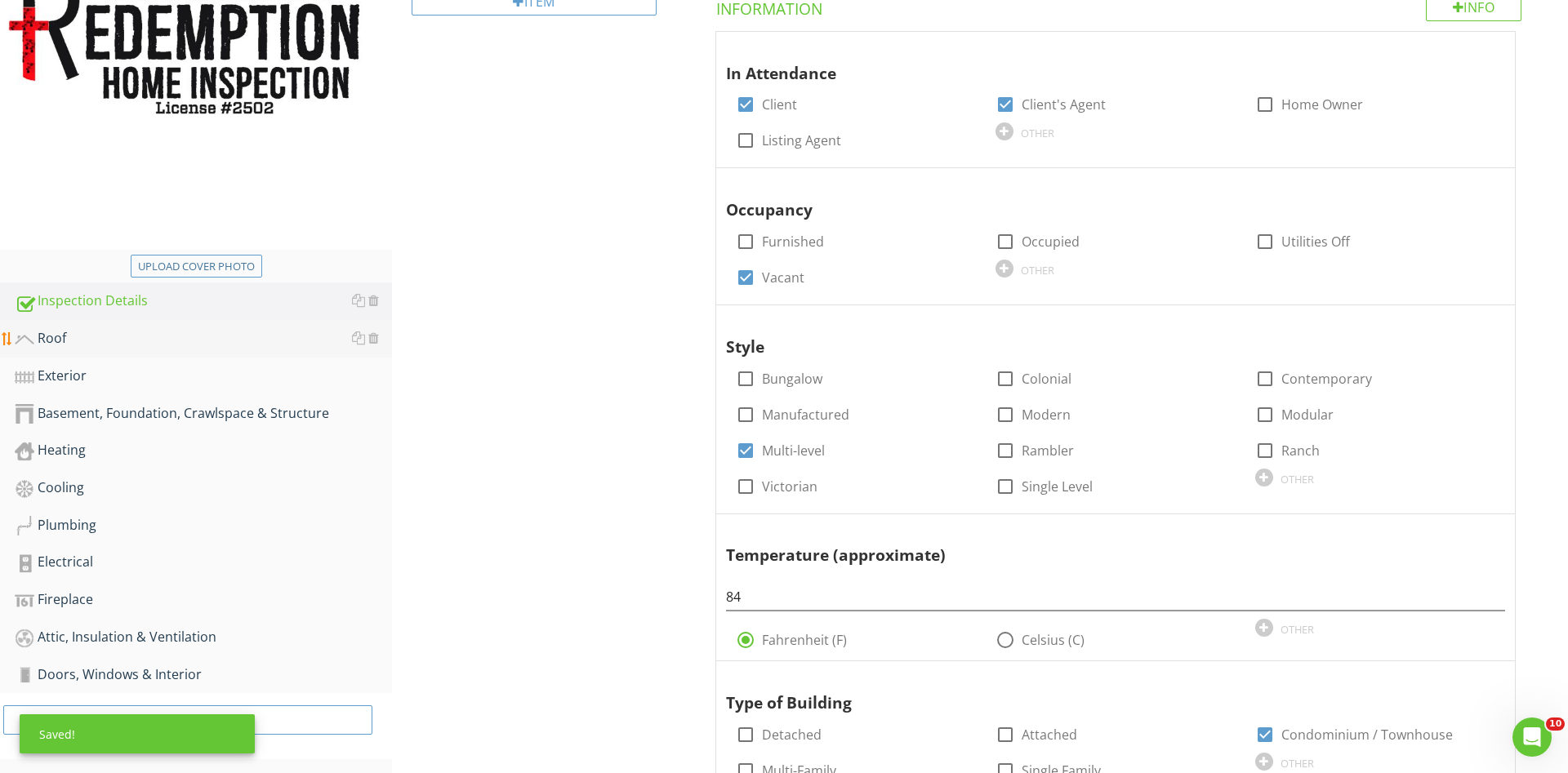
click at [131, 345] on div "Roof" at bounding box center [204, 339] width 378 height 22
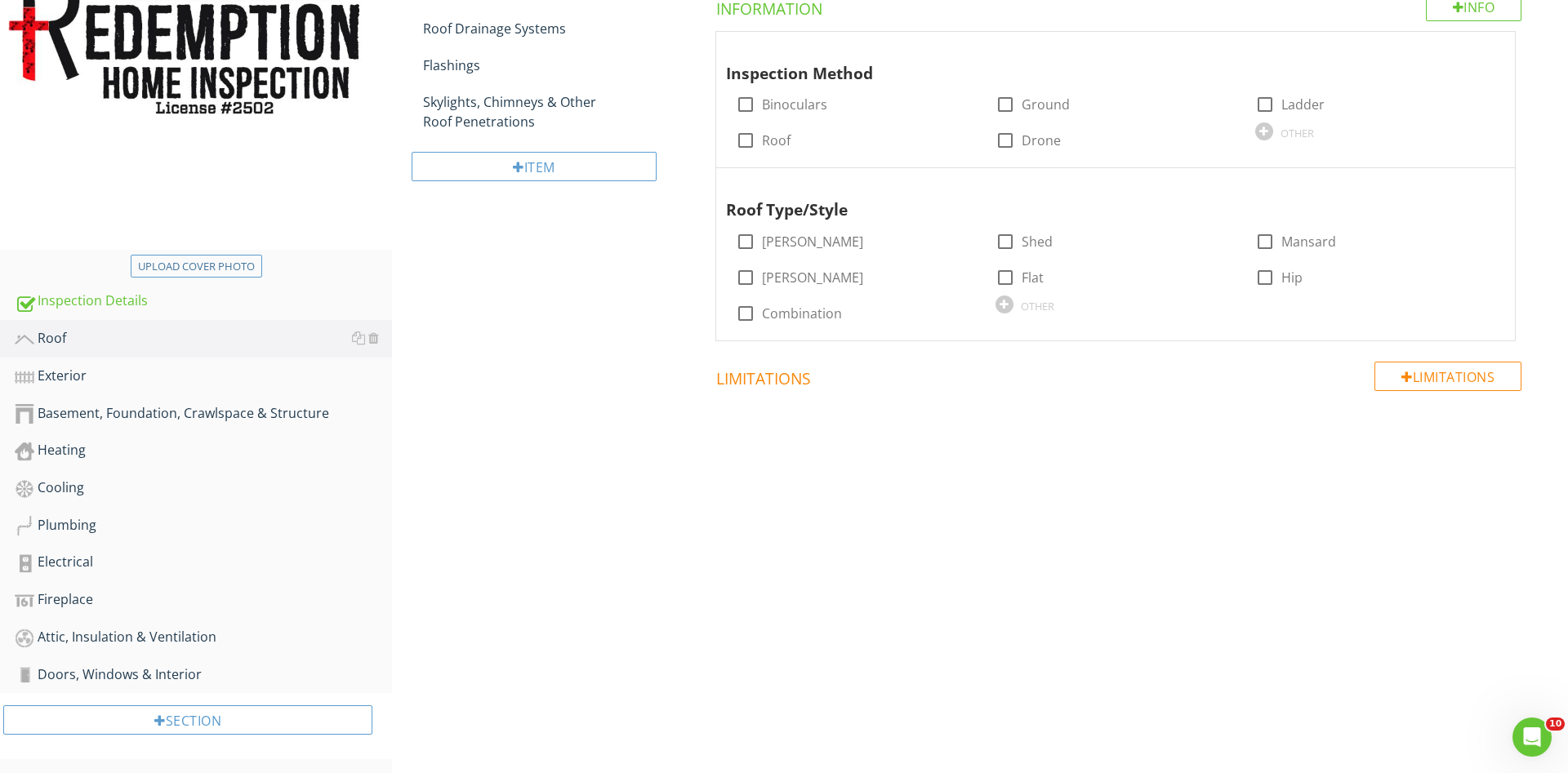
click at [578, 318] on div "Roof General Coverings Roof Drainage Systems Flashings Skylights, Chimneys & Ot…" at bounding box center [981, 191] width 1176 height 665
click at [1003, 191] on div "Roof Type/Style" at bounding box center [1096, 199] width 740 height 47
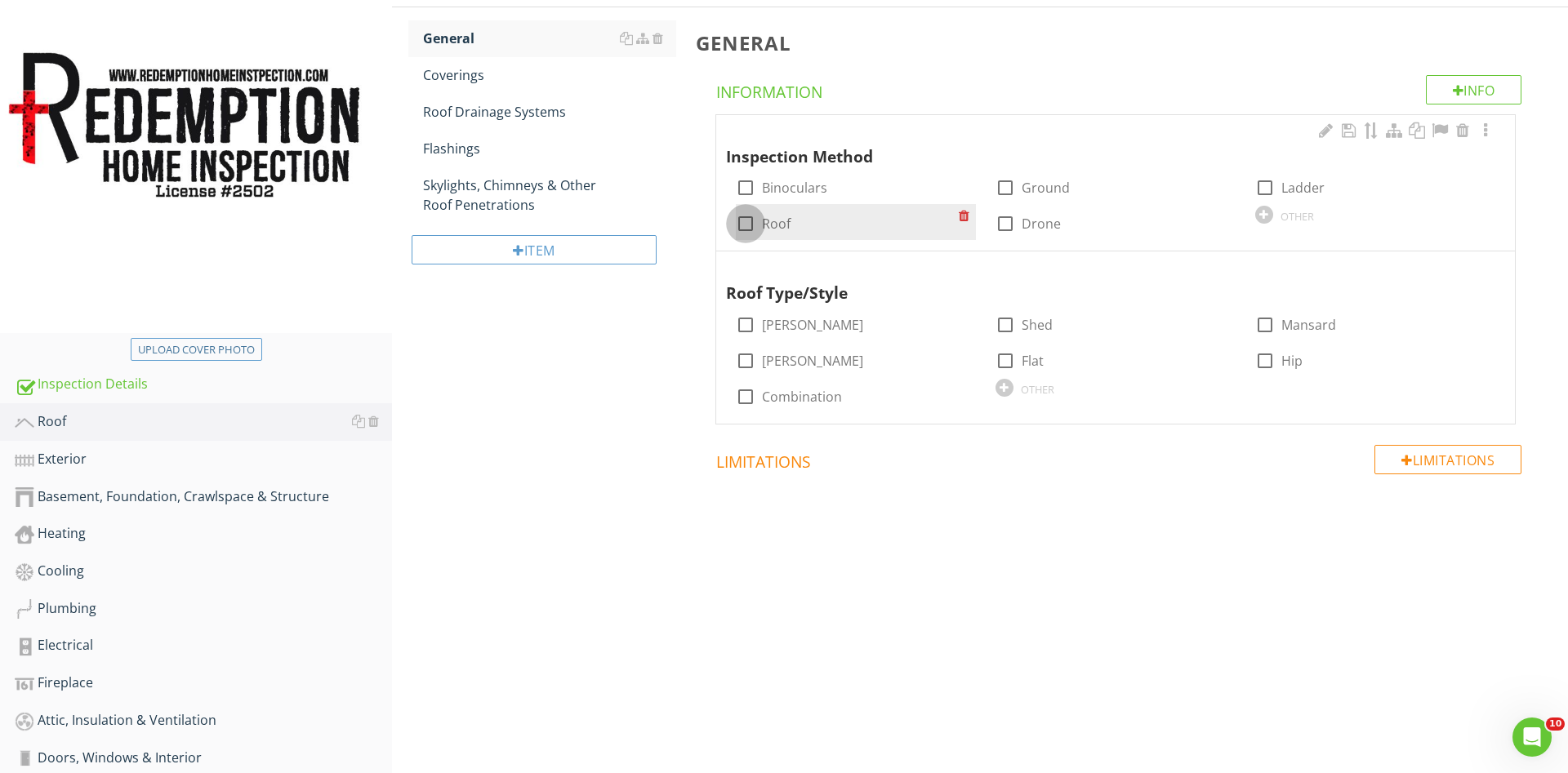
click at [747, 227] on div at bounding box center [746, 223] width 27 height 27
checkbox input "true"
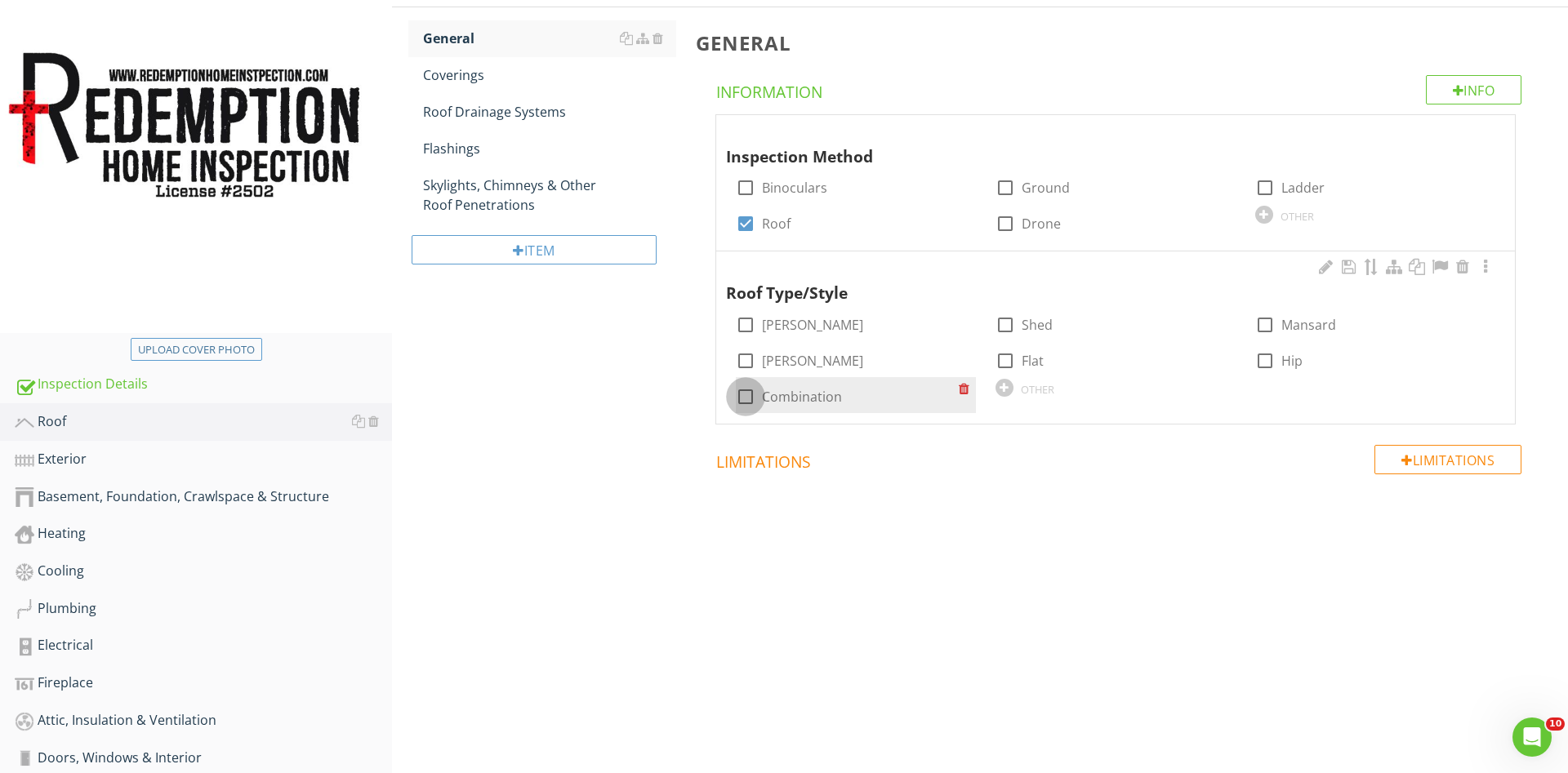
click at [745, 395] on div at bounding box center [746, 396] width 27 height 27
checkbox input "true"
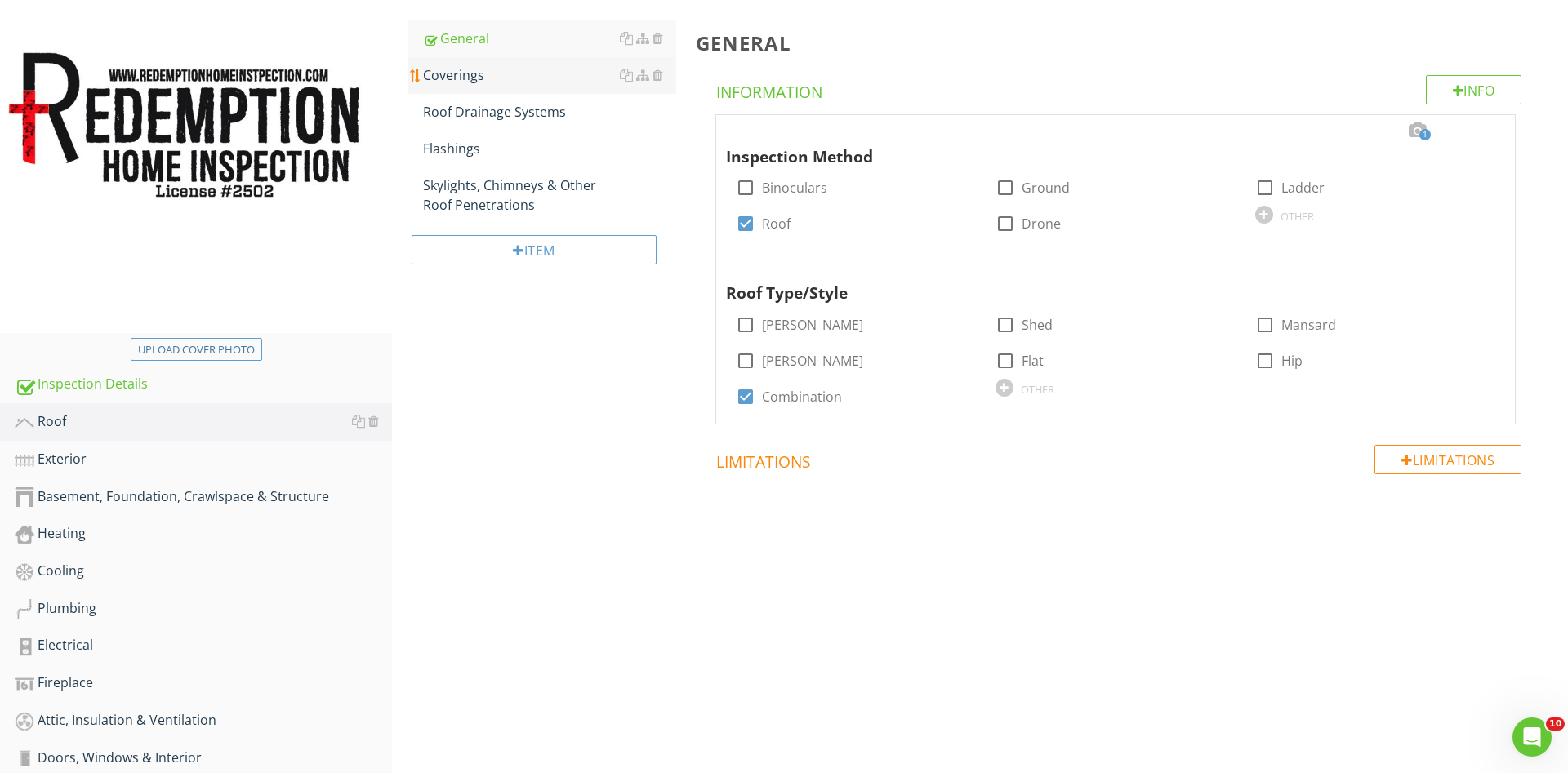
click at [476, 71] on div "Coverings" at bounding box center [549, 75] width 254 height 20
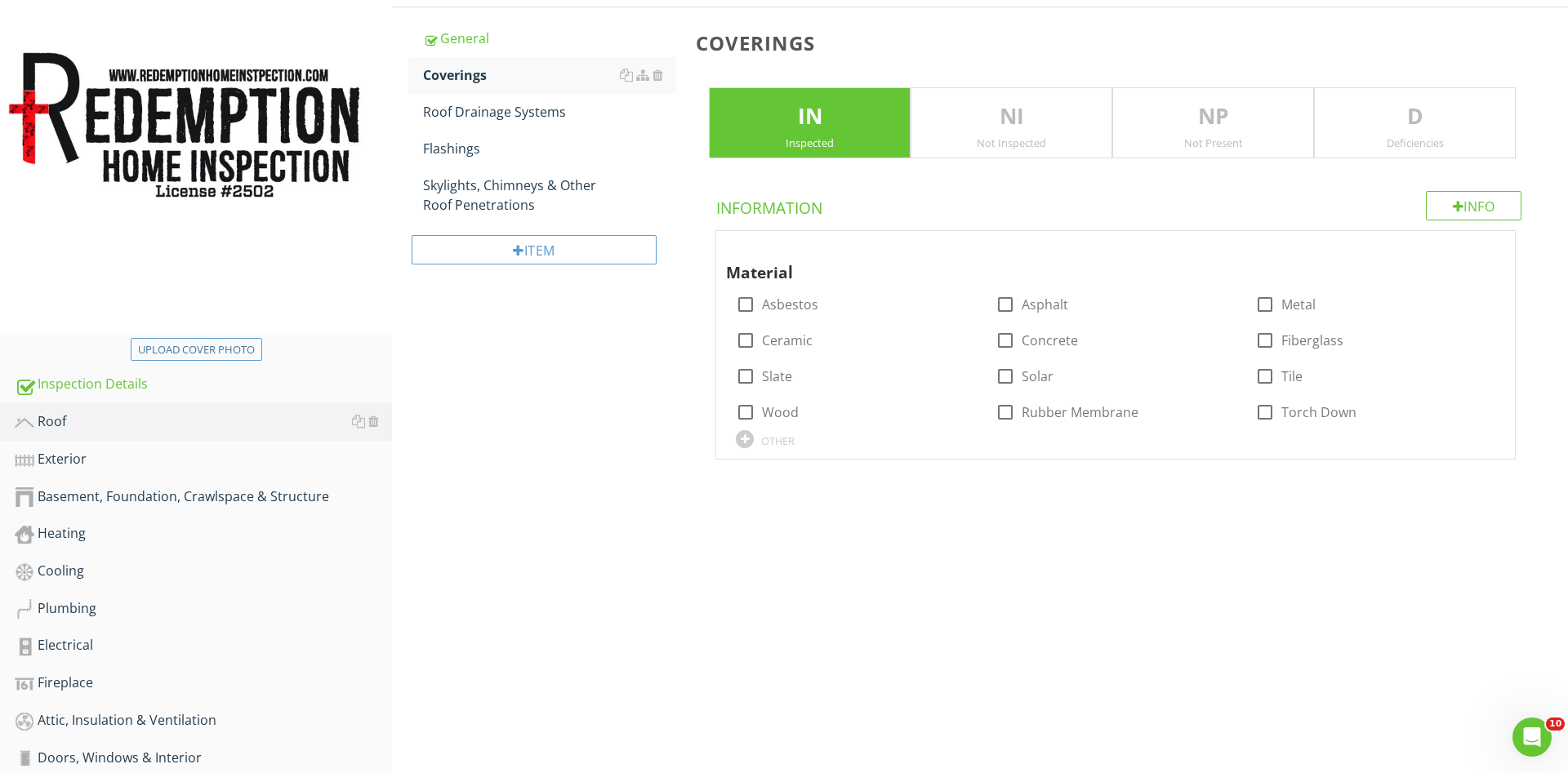
click at [1004, 305] on div at bounding box center [1005, 304] width 27 height 27
checkbox input "true"
click at [1339, 118] on p "D" at bounding box center [1414, 116] width 200 height 32
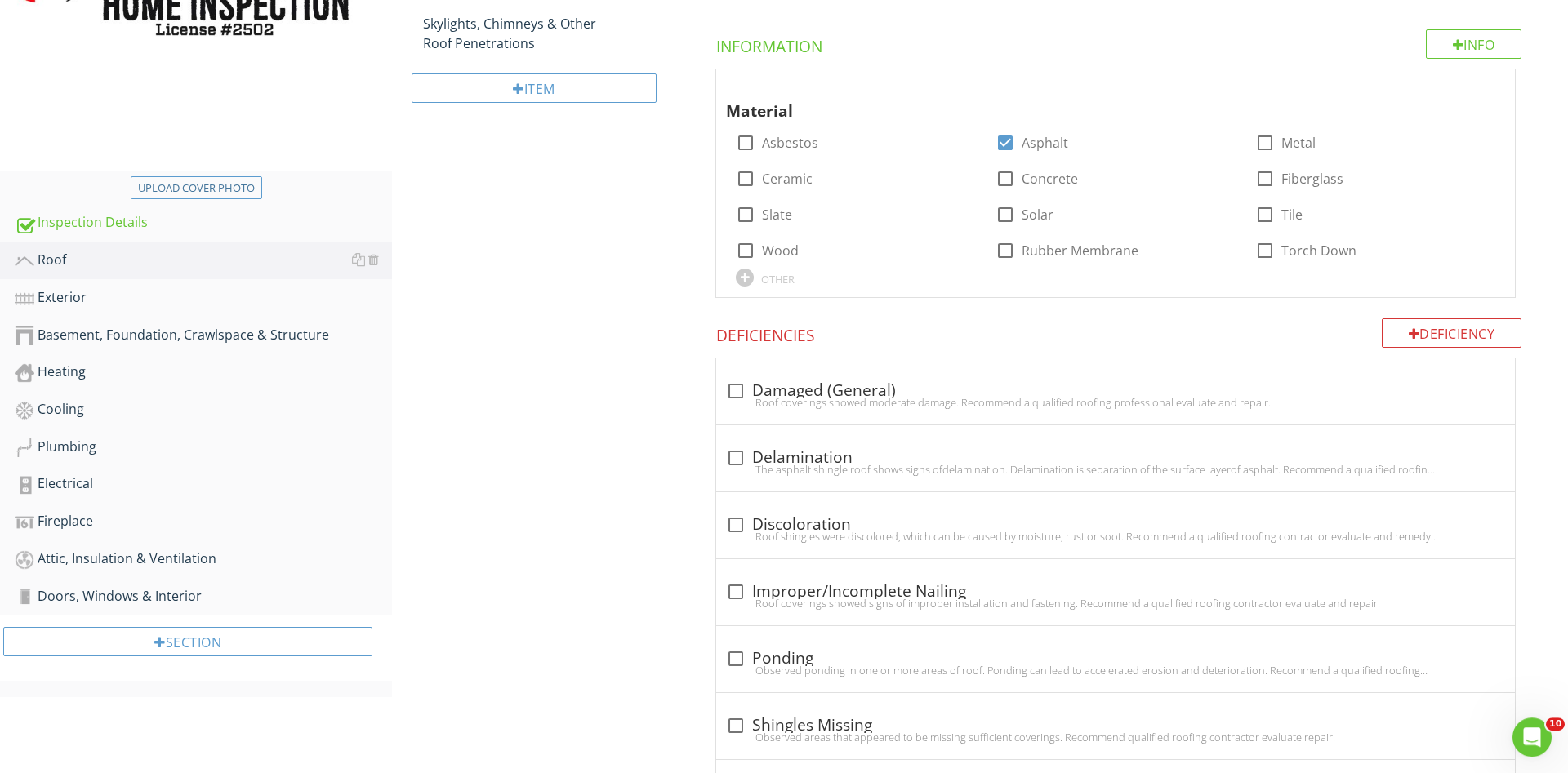
scroll to position [388, 0]
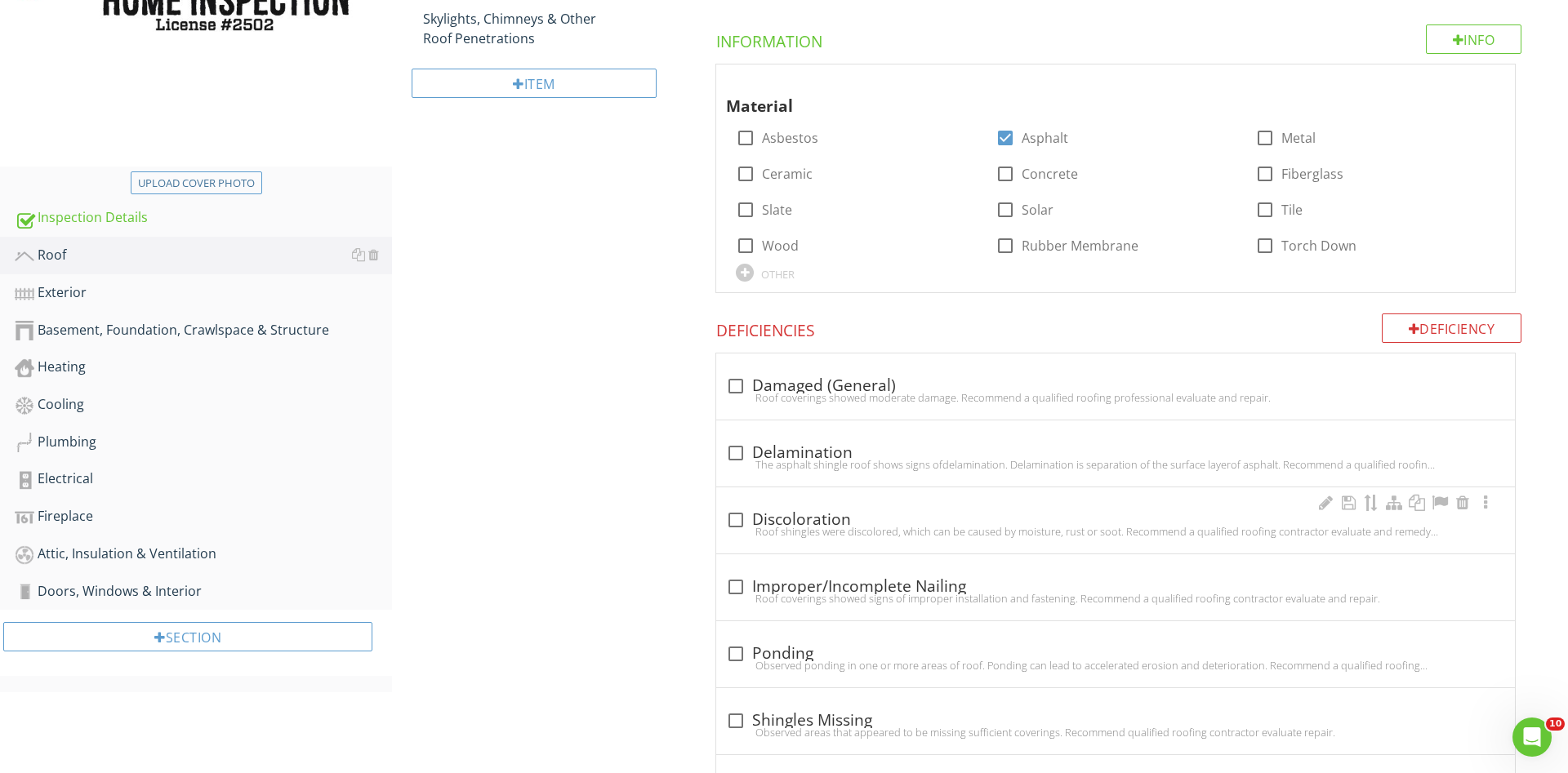
click at [737, 514] on div at bounding box center [736, 520] width 27 height 27
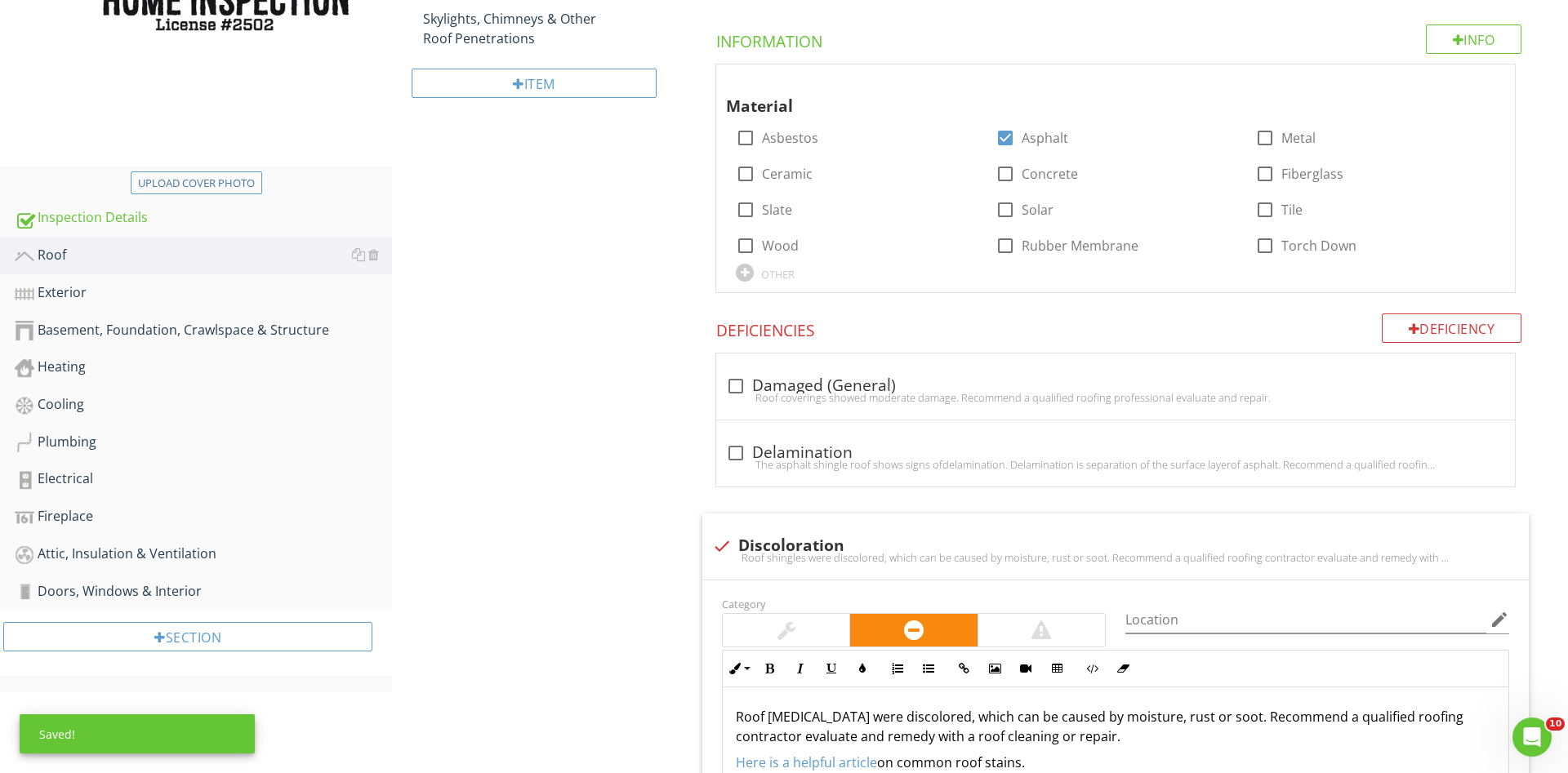
scroll to position [722, 0]
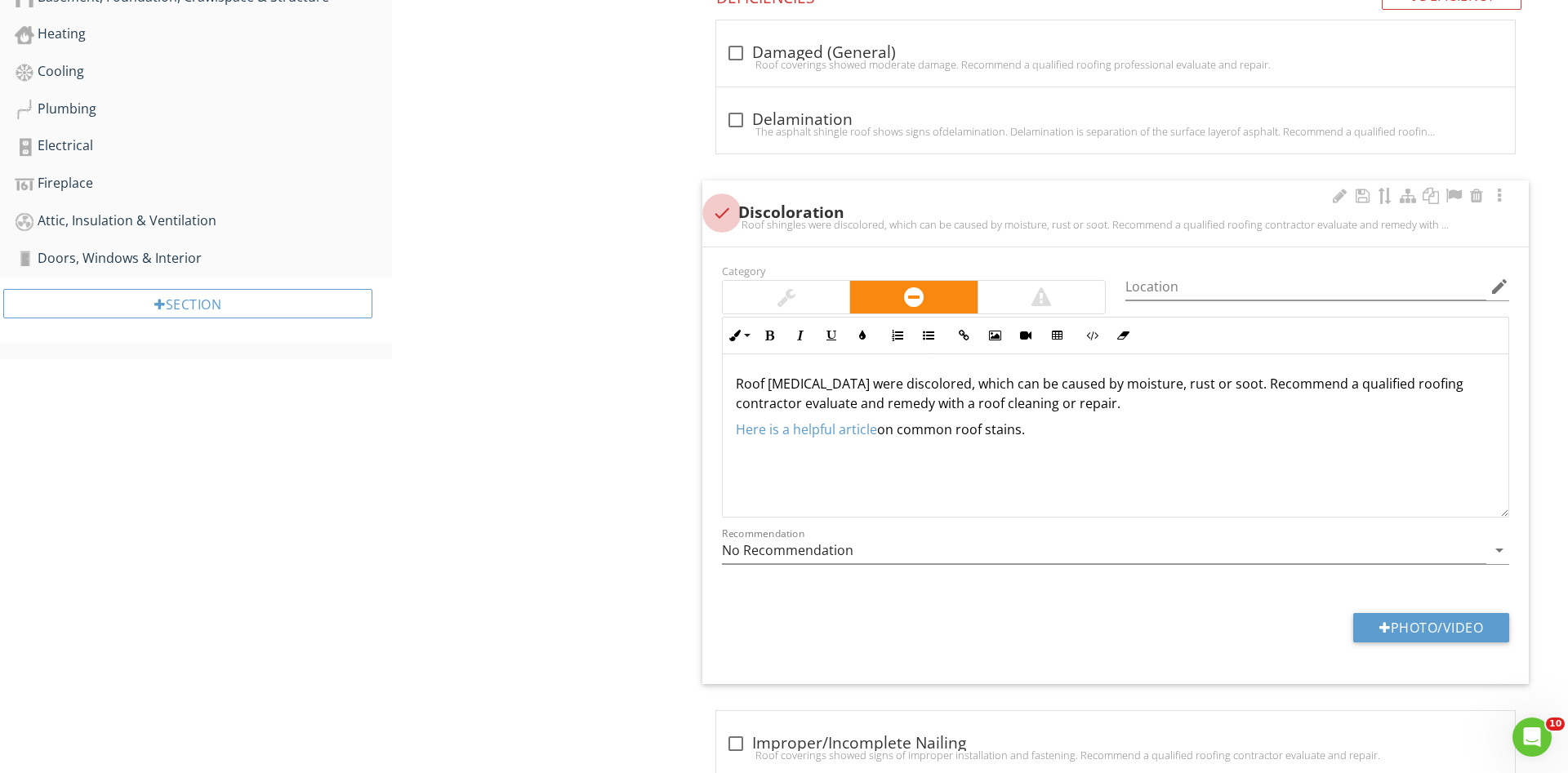
click at [715, 214] on div at bounding box center [721, 213] width 27 height 27
checkbox input "true"
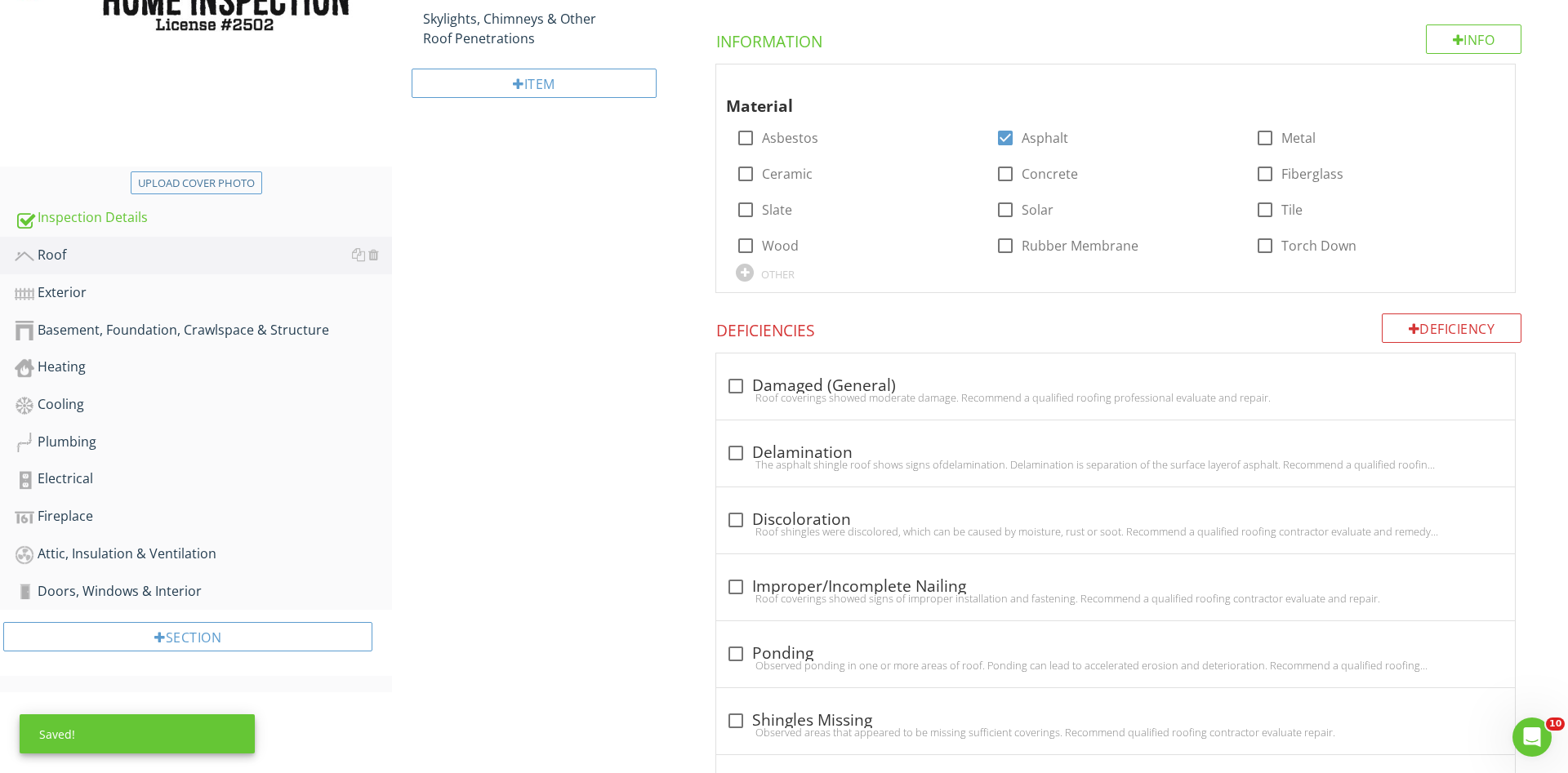
scroll to position [56, 0]
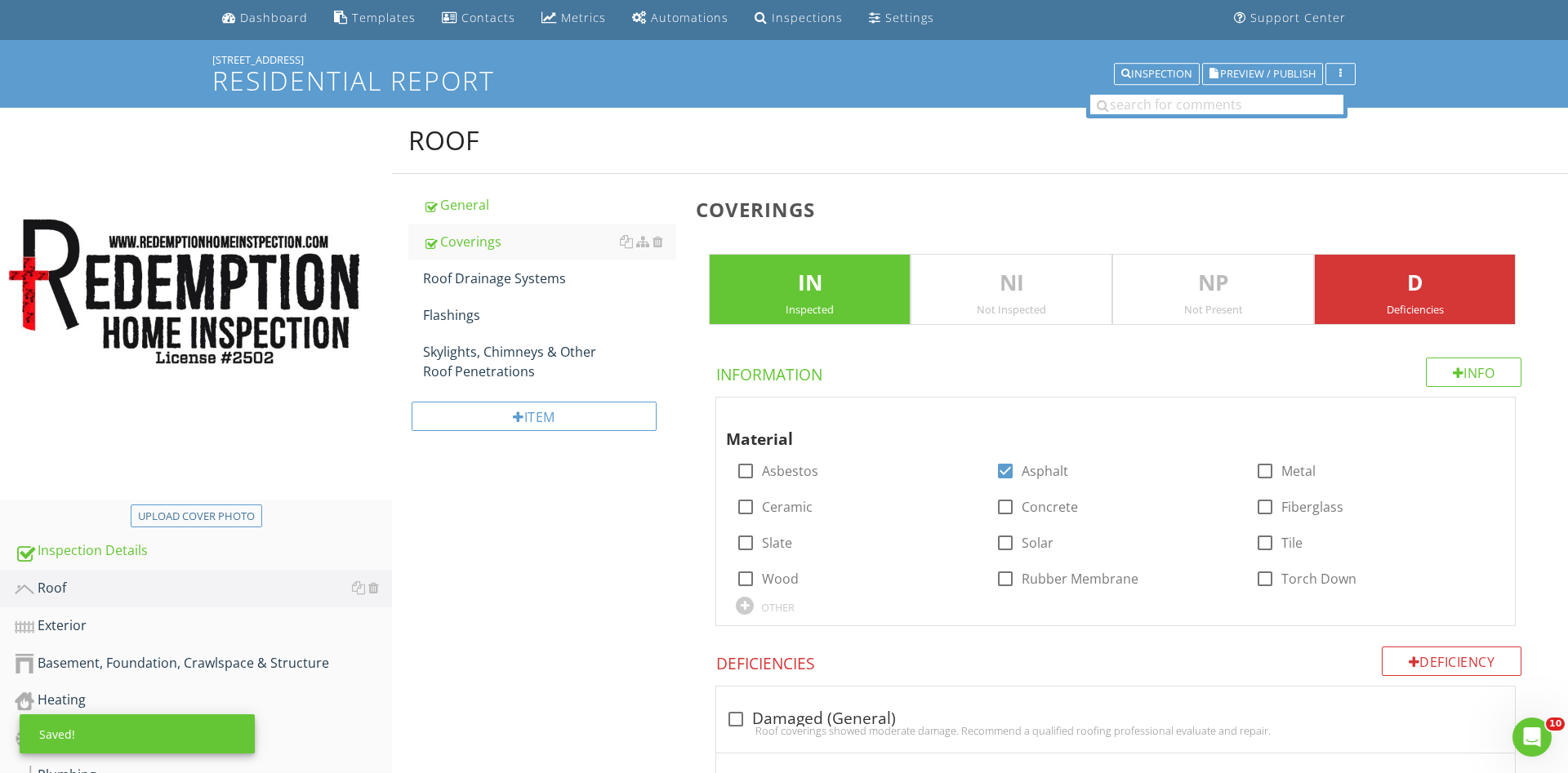
click at [1368, 294] on p "D" at bounding box center [1414, 283] width 200 height 32
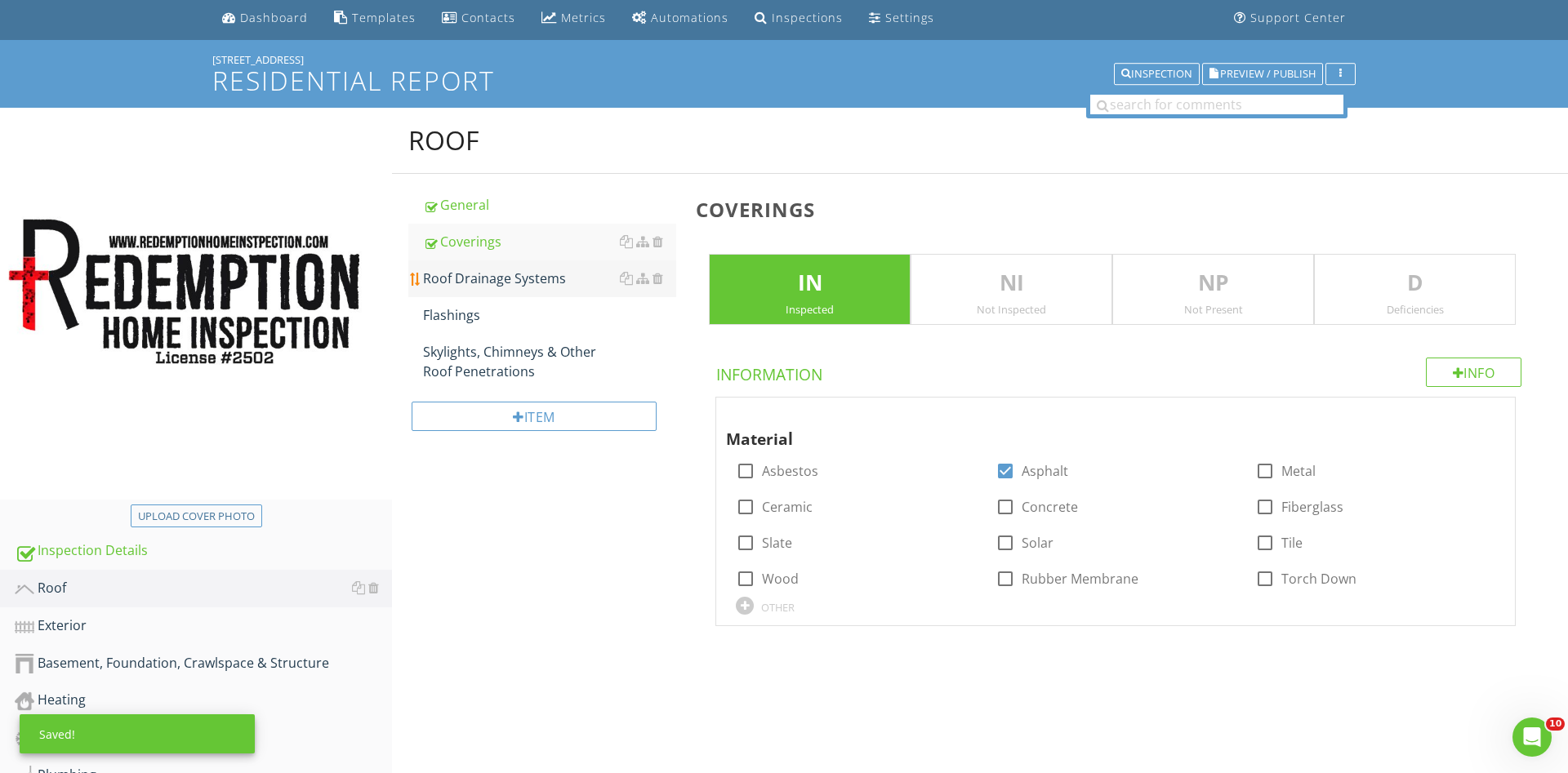
click at [520, 274] on div "Roof Drainage Systems" at bounding box center [549, 279] width 254 height 20
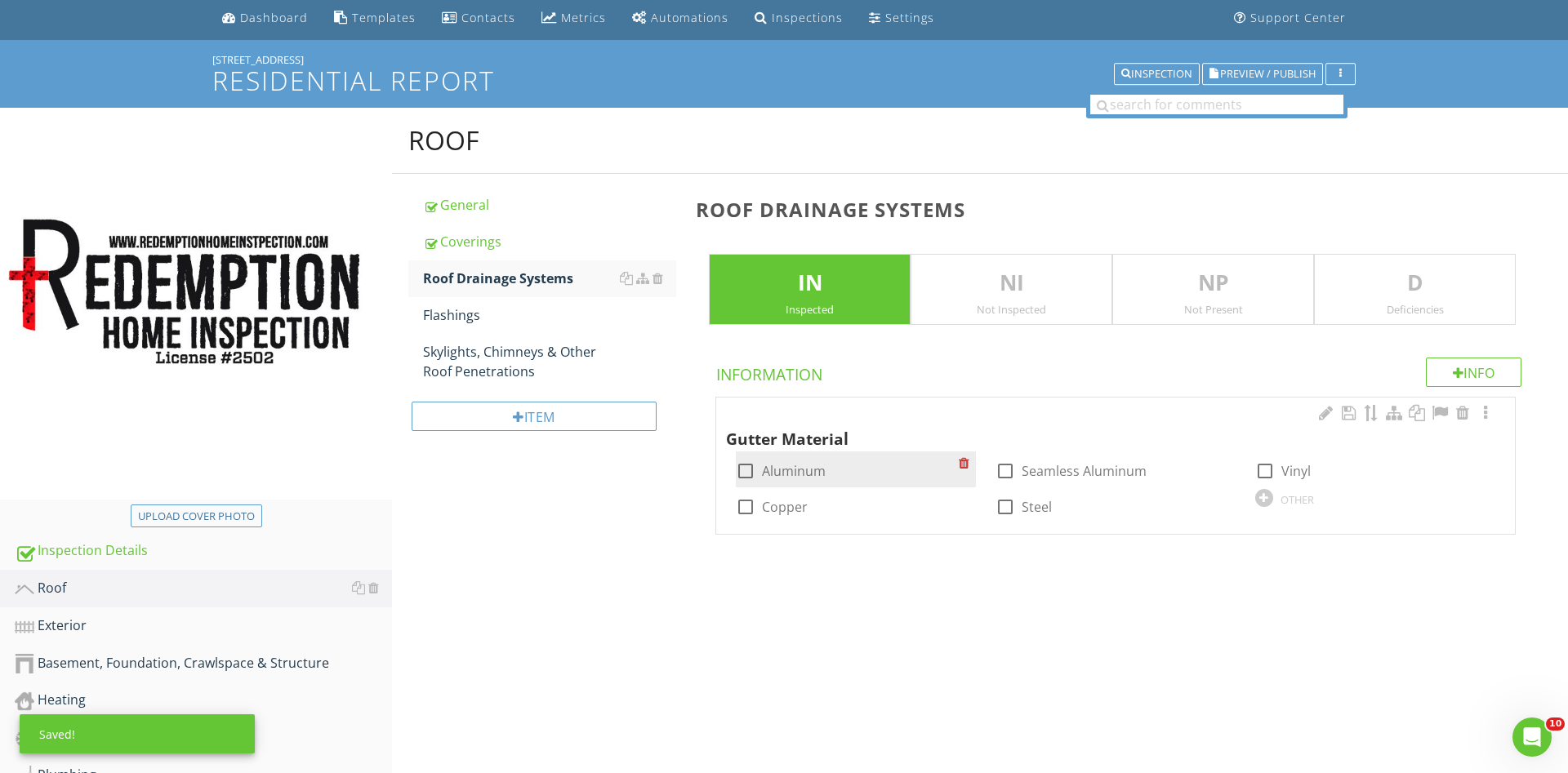
click at [741, 469] on div at bounding box center [746, 471] width 27 height 27
checkbox input "true"
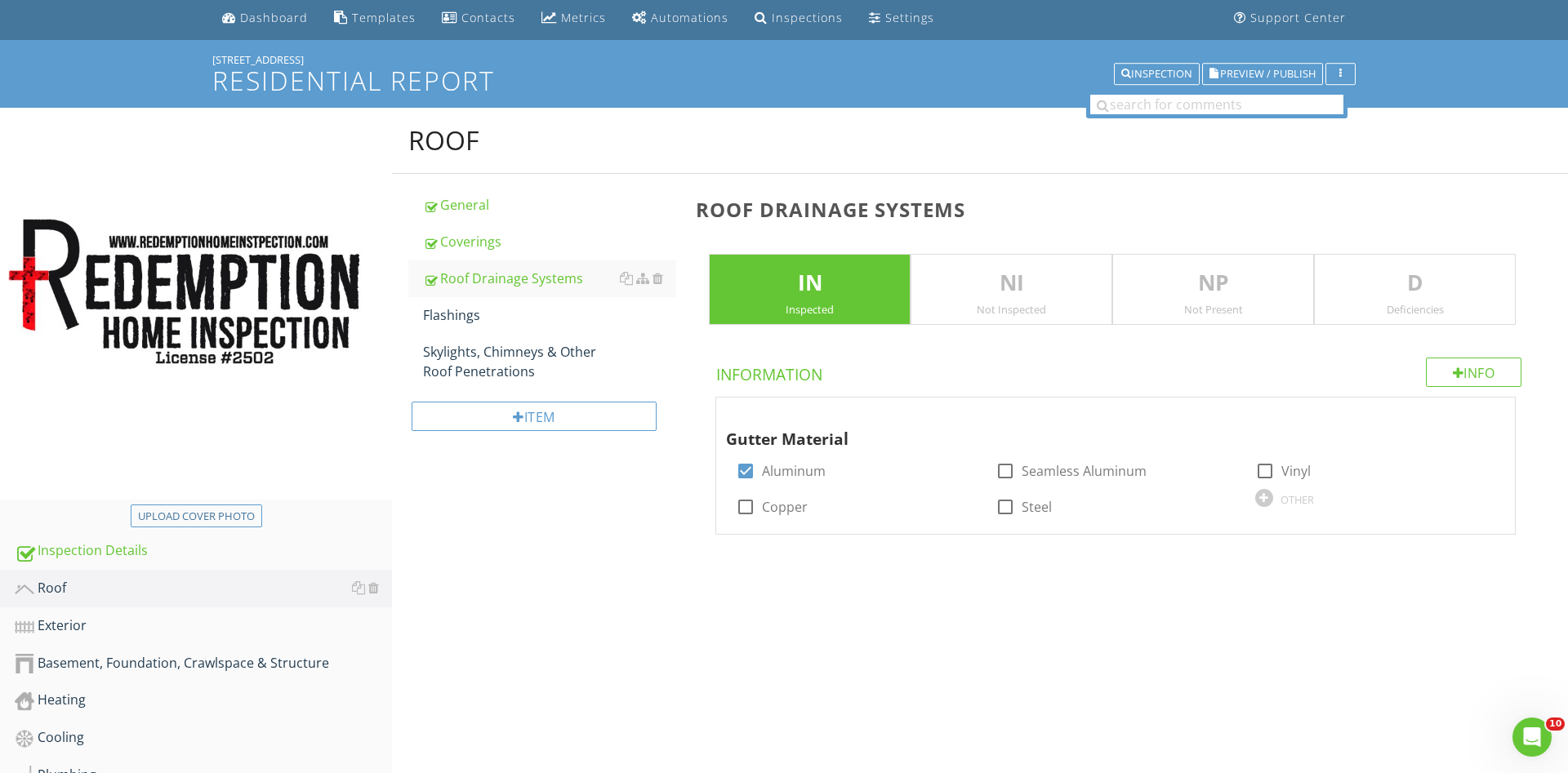
click at [1371, 294] on p "D" at bounding box center [1414, 283] width 200 height 32
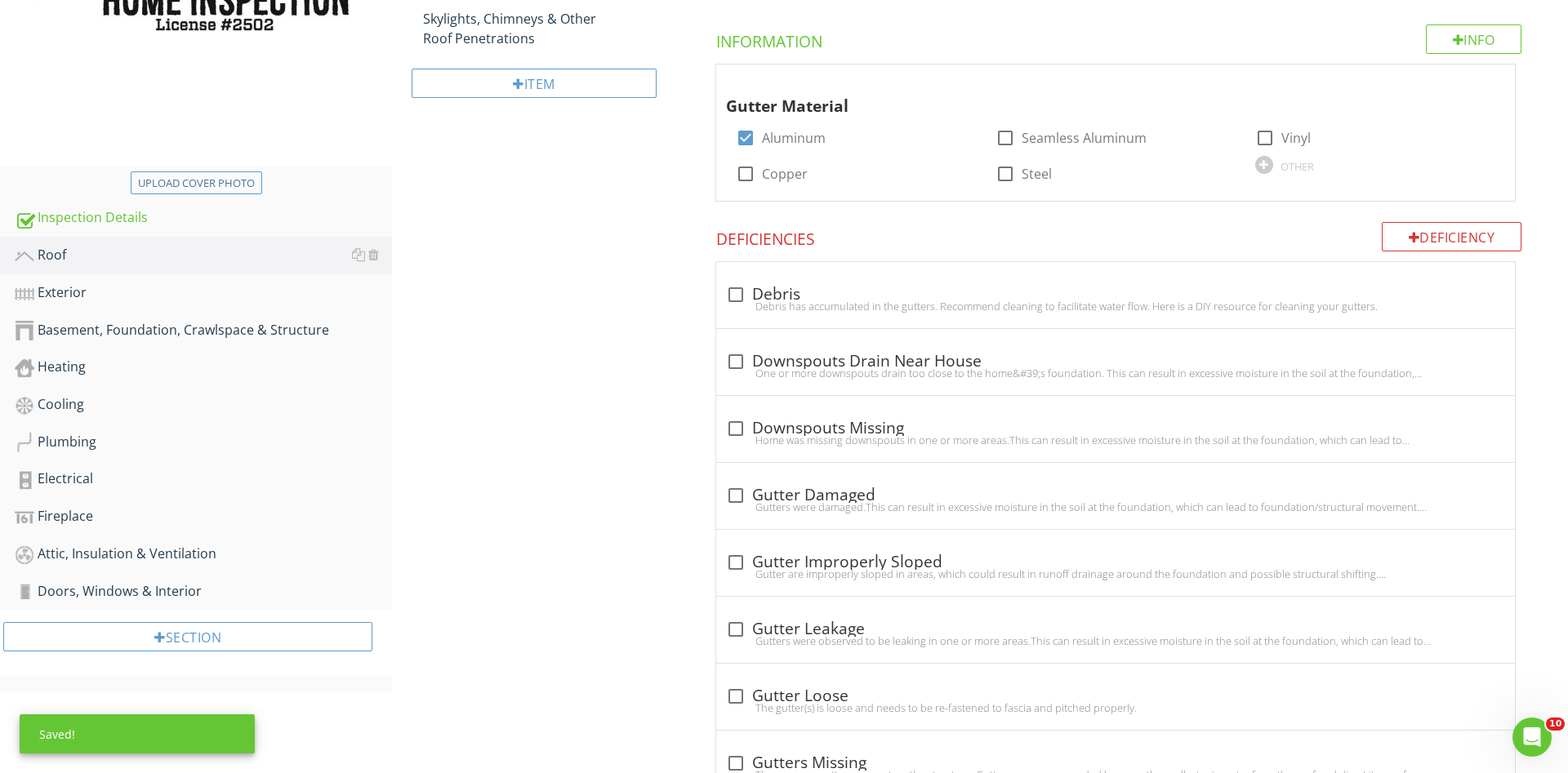
scroll to position [454, 0]
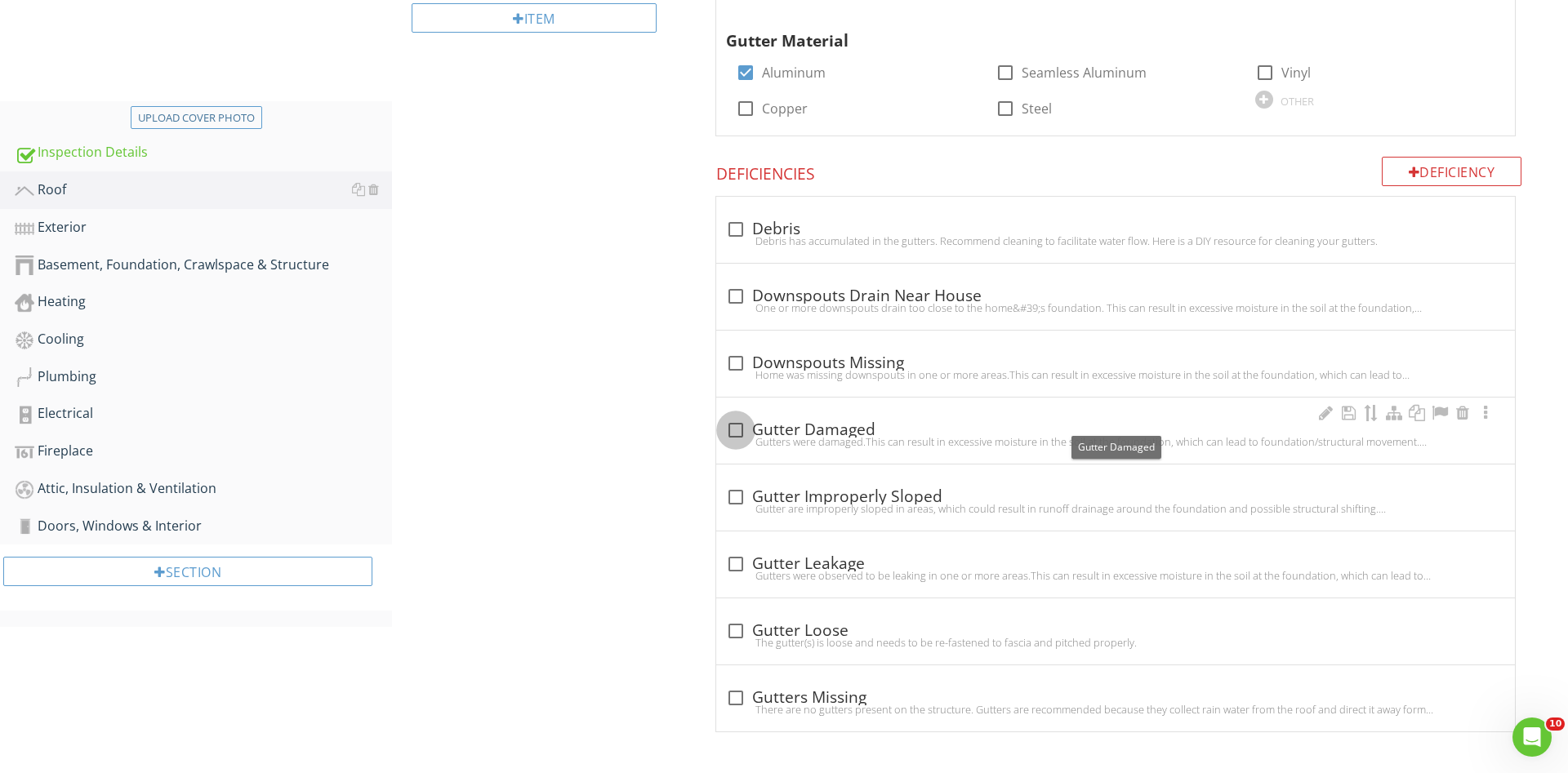
click at [732, 435] on div at bounding box center [736, 431] width 27 height 27
checkbox input "true"
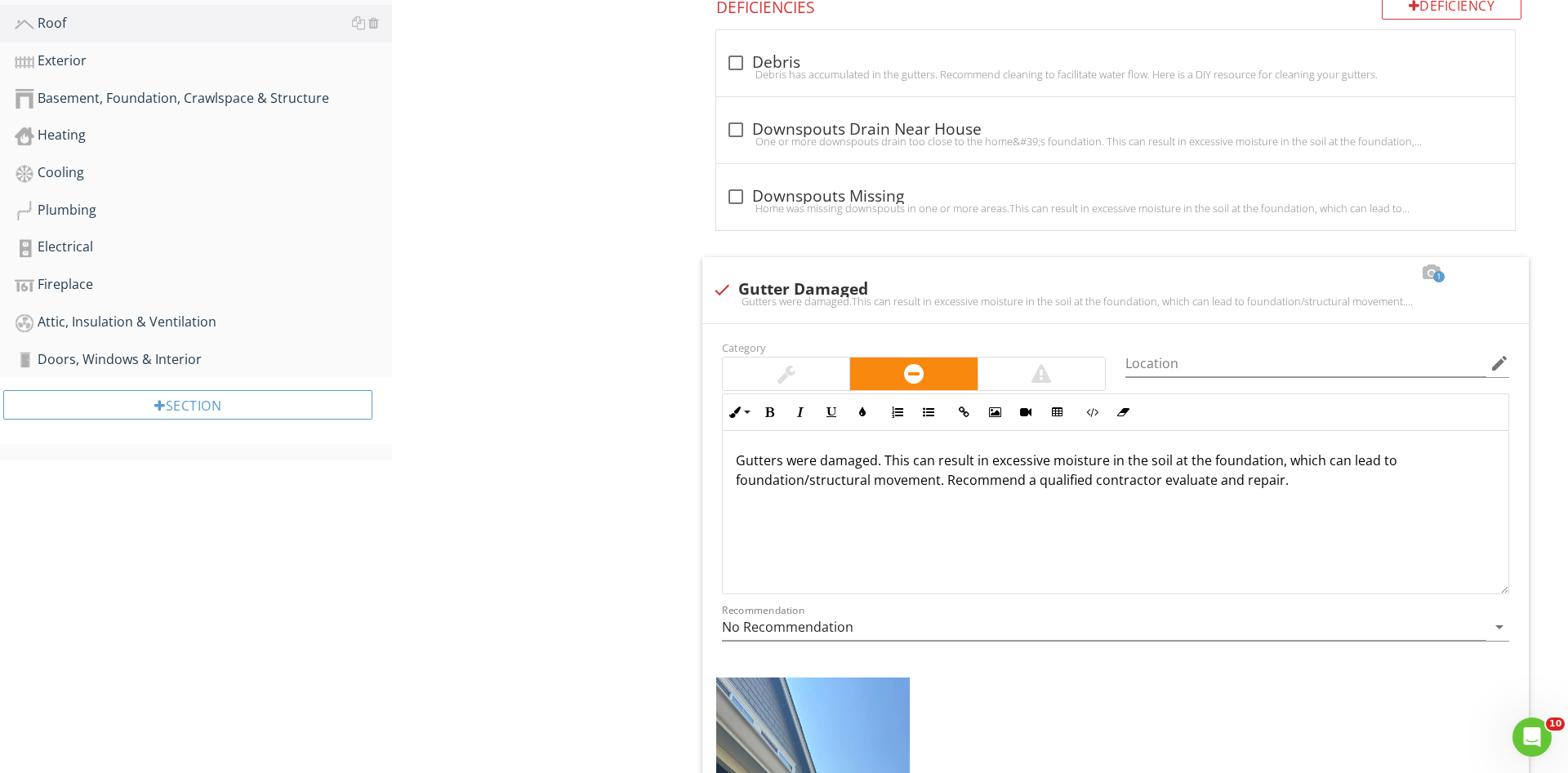
scroll to position [870, 0]
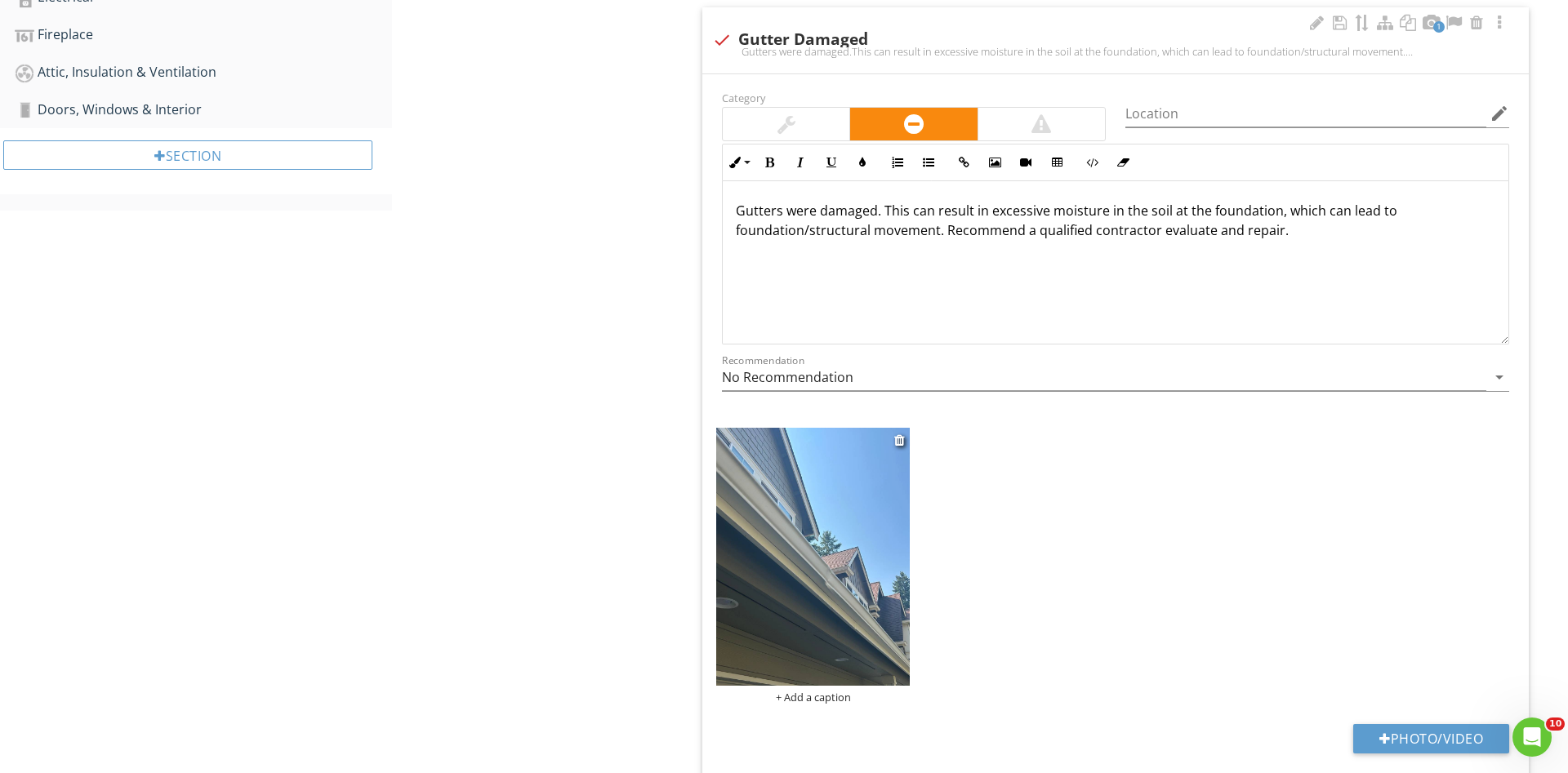
click at [811, 526] on img at bounding box center [813, 557] width 194 height 258
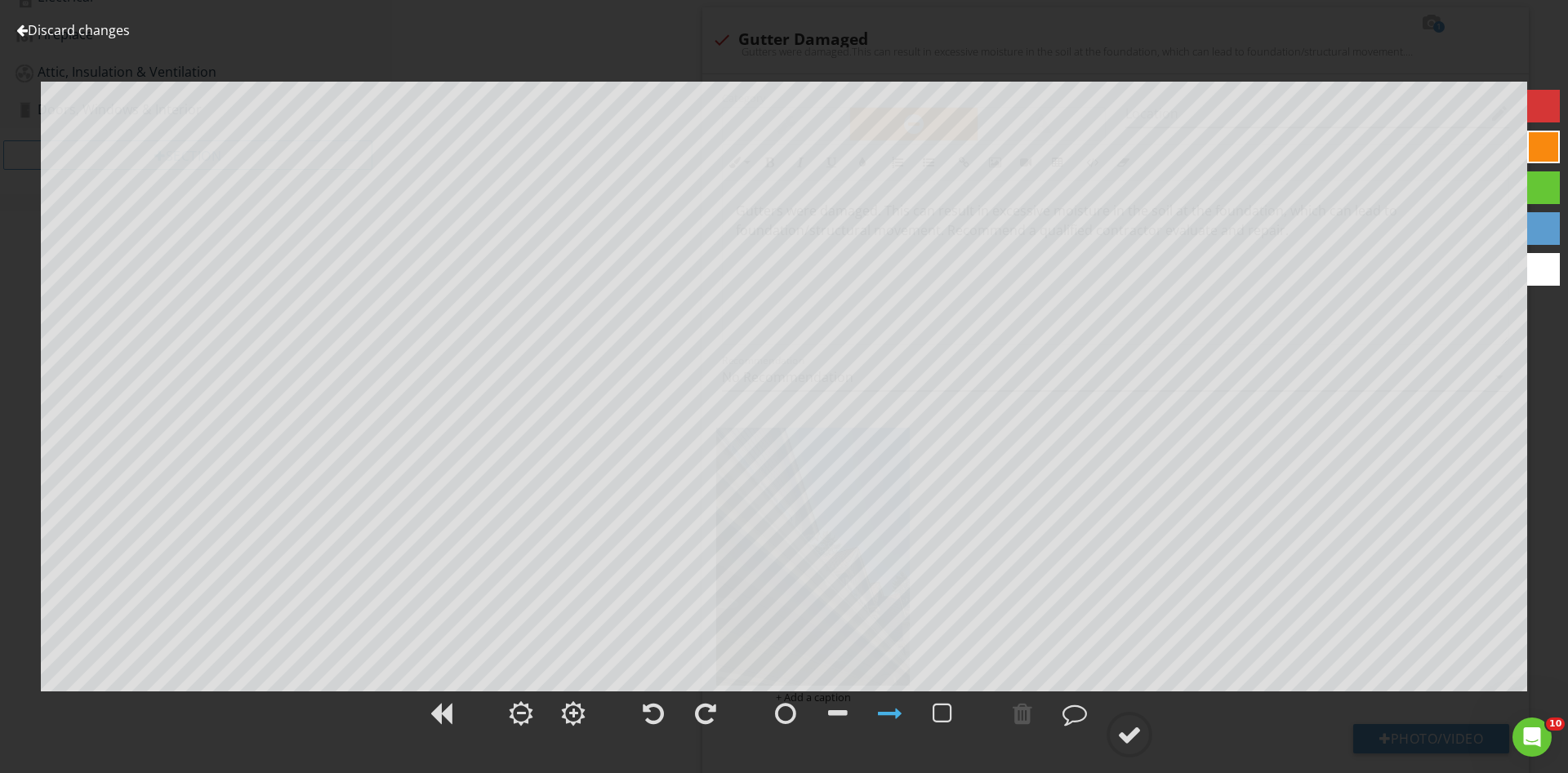
click at [1532, 104] on div at bounding box center [1543, 106] width 32 height 32
click at [785, 710] on div at bounding box center [786, 713] width 22 height 24
click at [1130, 737] on div at bounding box center [1129, 734] width 24 height 24
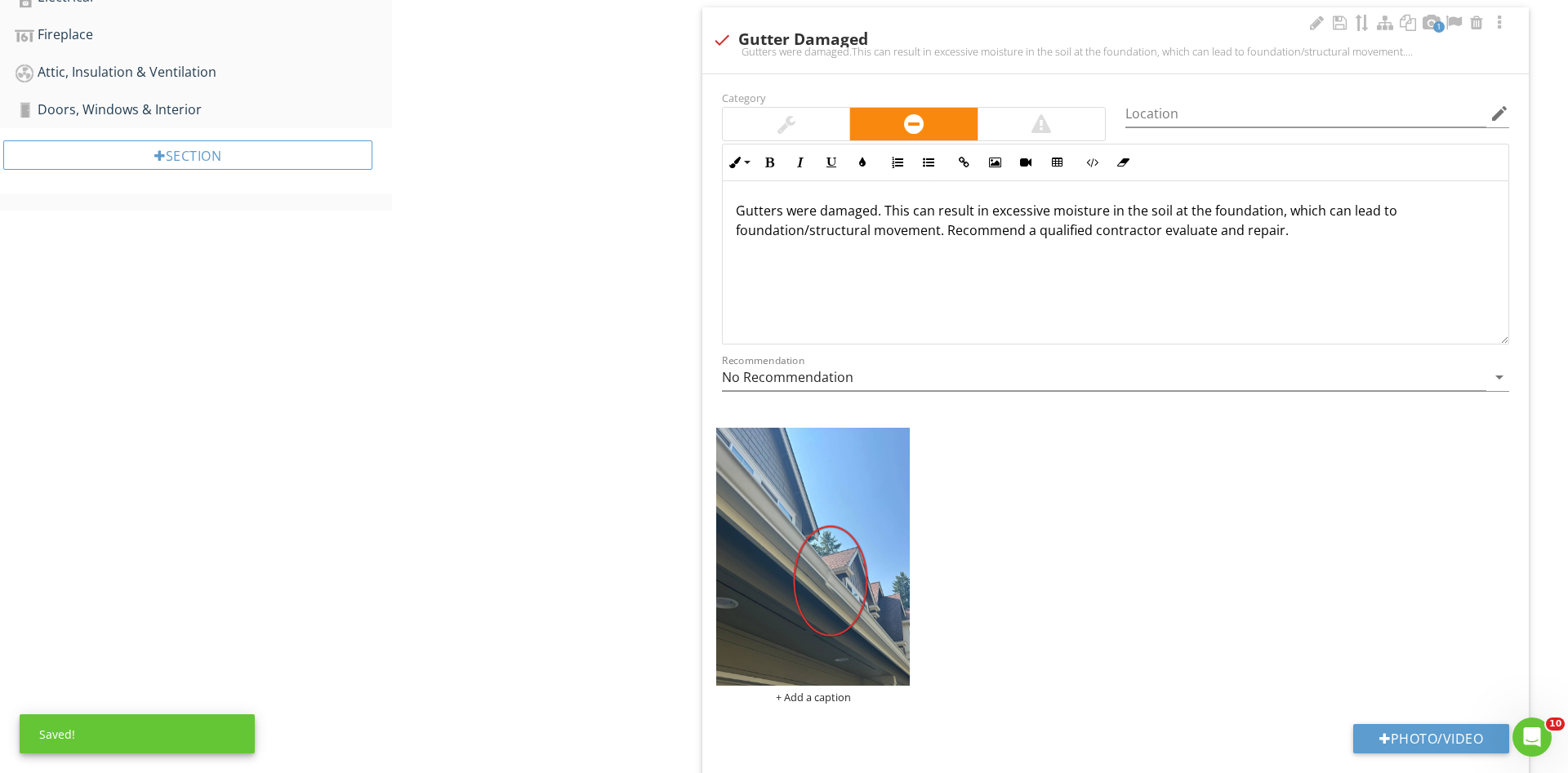
scroll to position [704, 0]
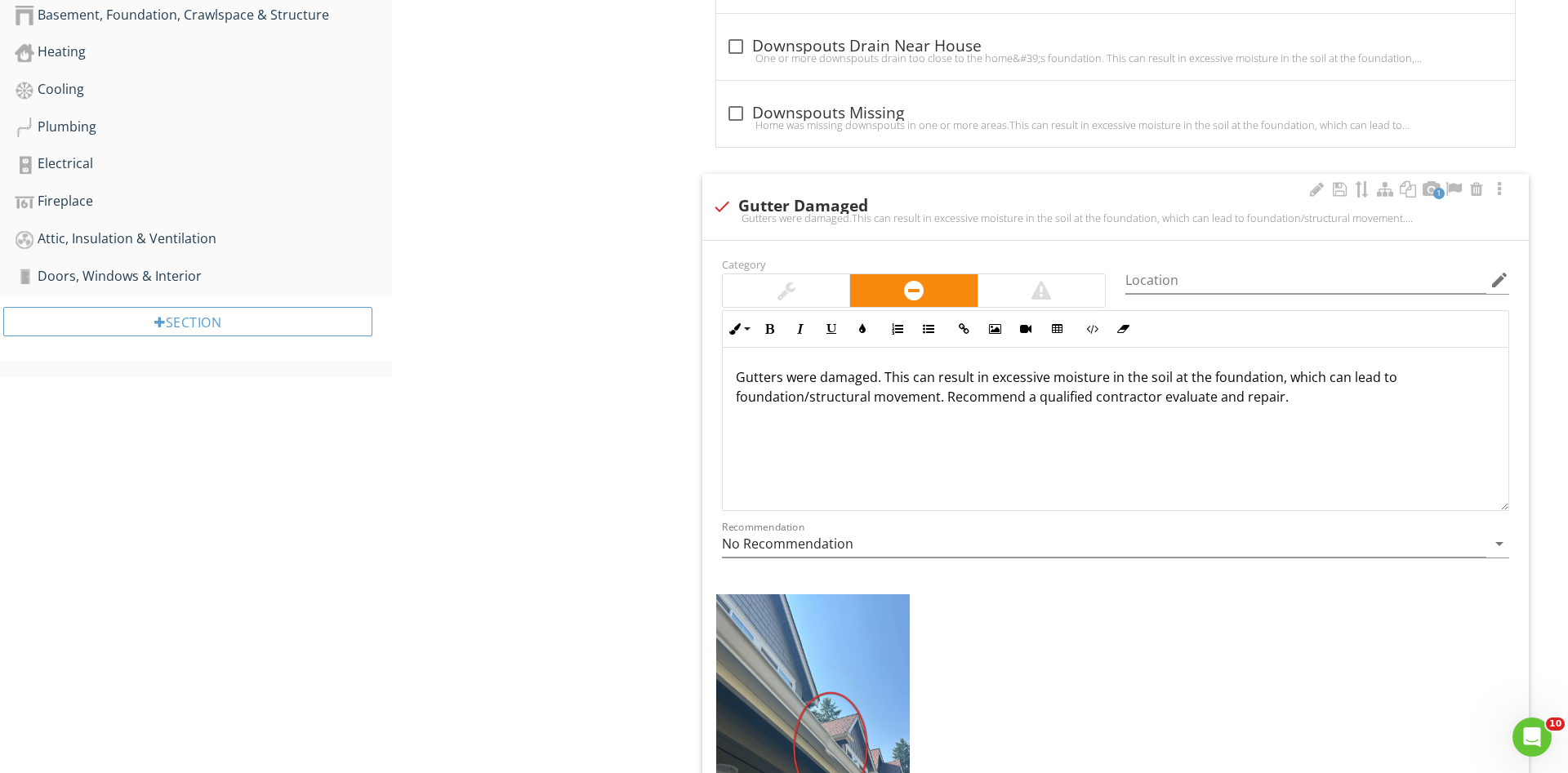
click at [875, 378] on p "Gutters were damaged. This can result in excessive moisture in the soil at the …" at bounding box center [1116, 386] width 760 height 39
drag, startPoint x: 1262, startPoint y: 382, endPoint x: 870, endPoint y: 392, distance: 392.1
click at [870, 392] on p "Gutters were dented. This can result in excessive moisture in the soil at the f…" at bounding box center [1116, 386] width 760 height 39
type textarea "<p>Gutters were dented. This can result in improper drainage. Recommend a quali…"
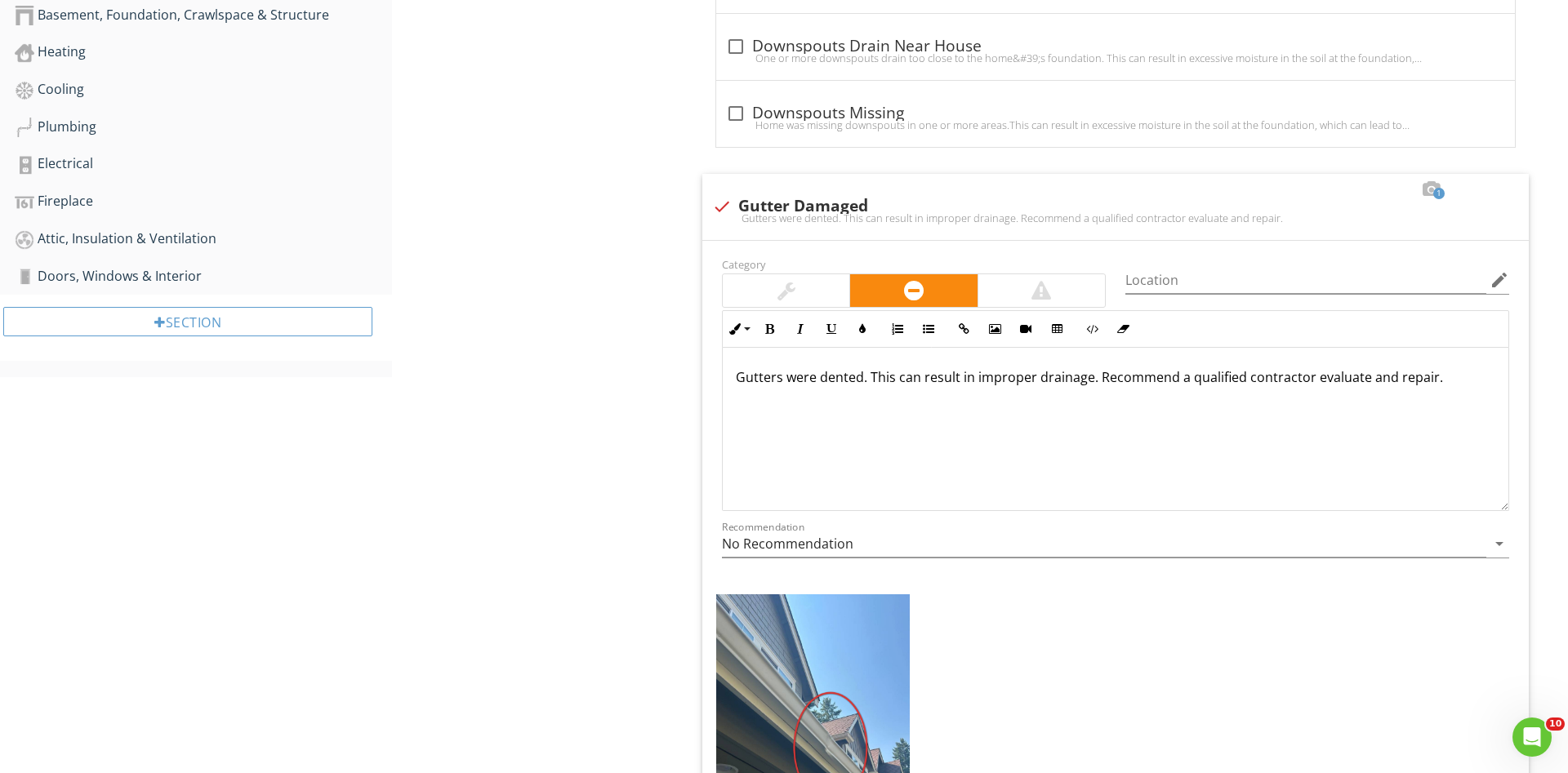
click at [627, 404] on div "Roof General Coverings Roof Drainage Systems Flashings Skylights, Chimneys & Ot…" at bounding box center [981, 380] width 1176 height 1841
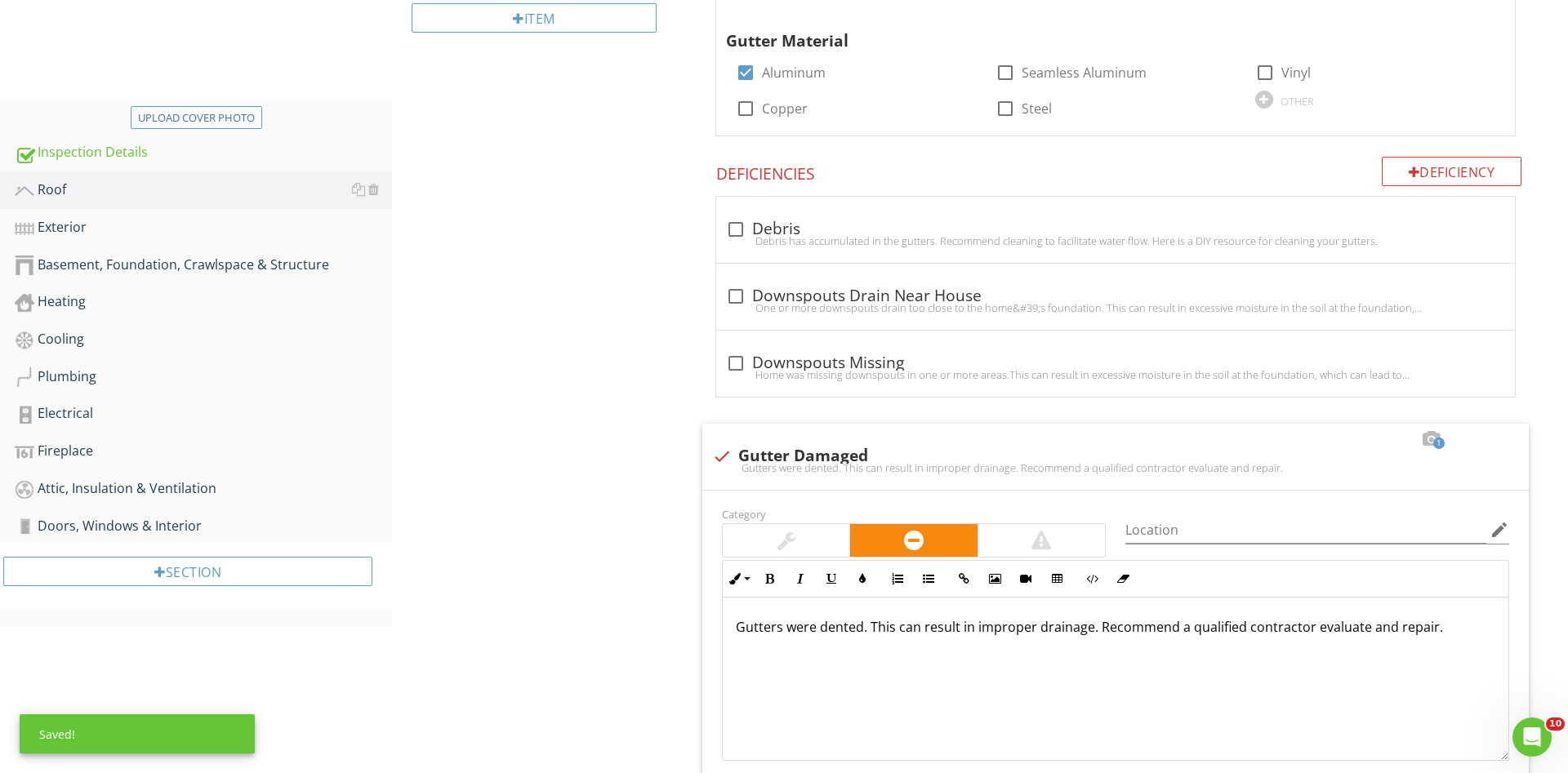
scroll to position [205, 0]
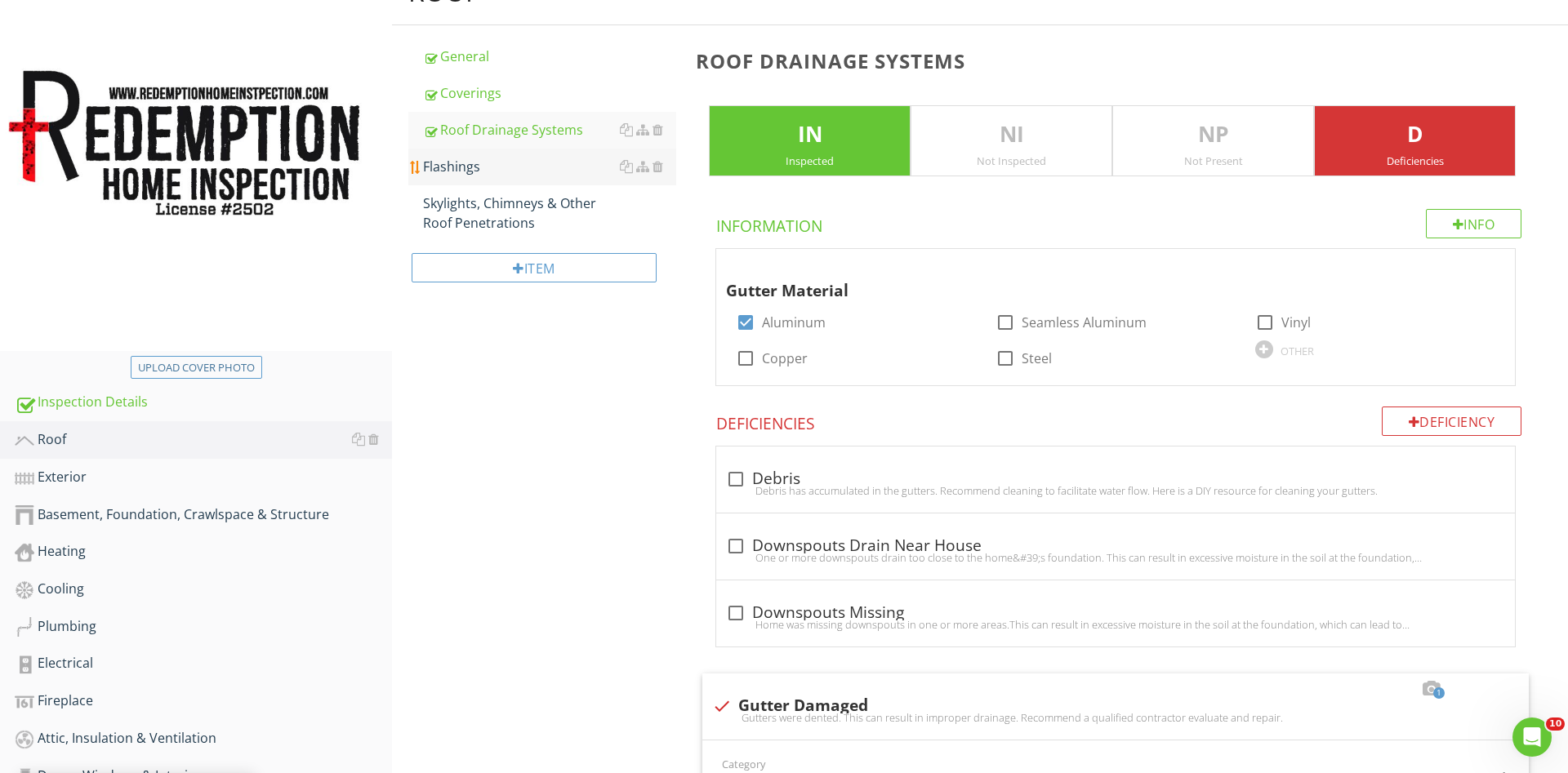
click at [471, 160] on div "Flashings" at bounding box center [549, 166] width 254 height 20
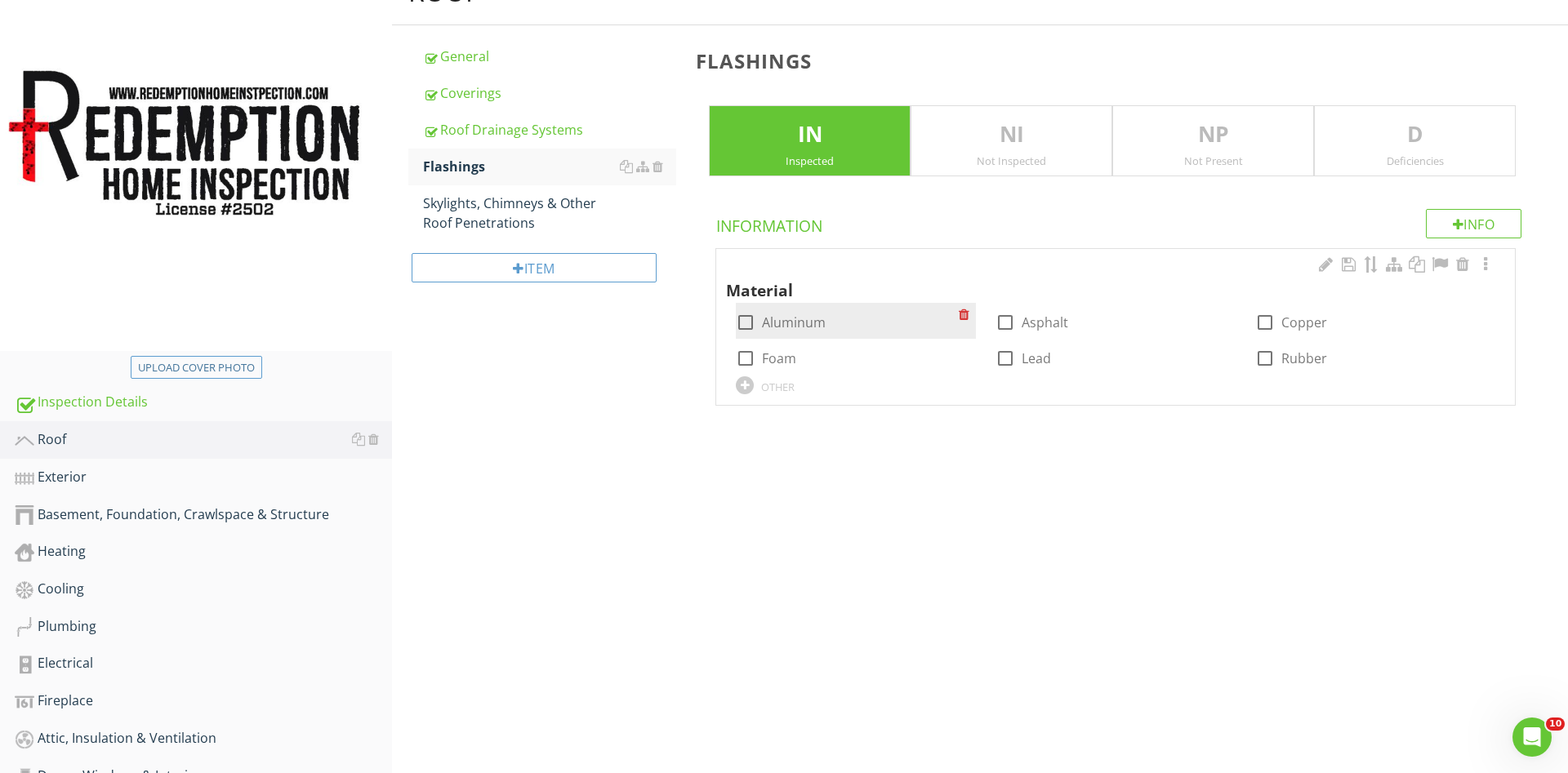
click at [750, 317] on div at bounding box center [746, 322] width 27 height 27
checkbox input "true"
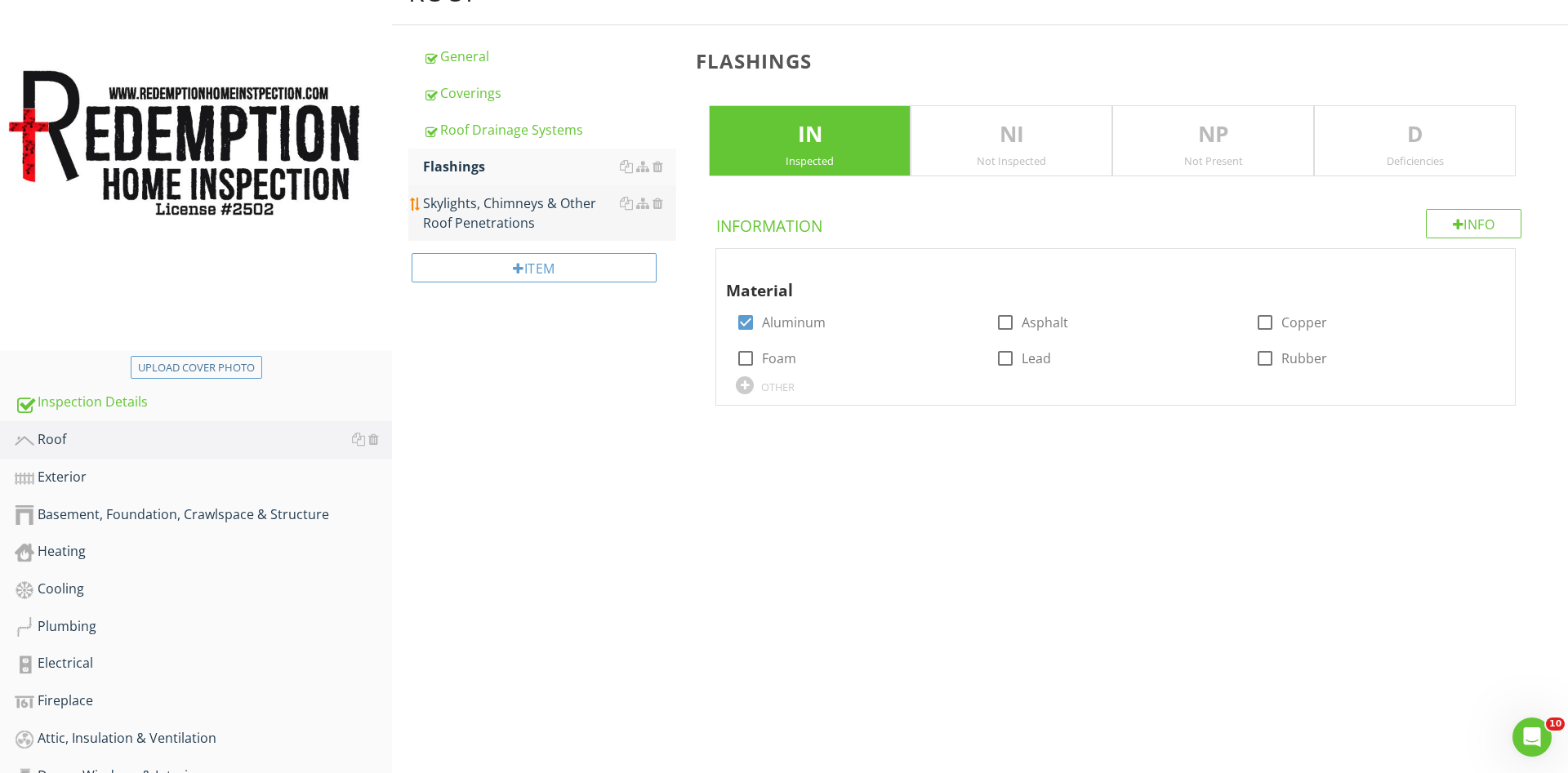
click at [520, 203] on div "Skylights, Chimneys & Other Roof Penetrations" at bounding box center [549, 213] width 254 height 39
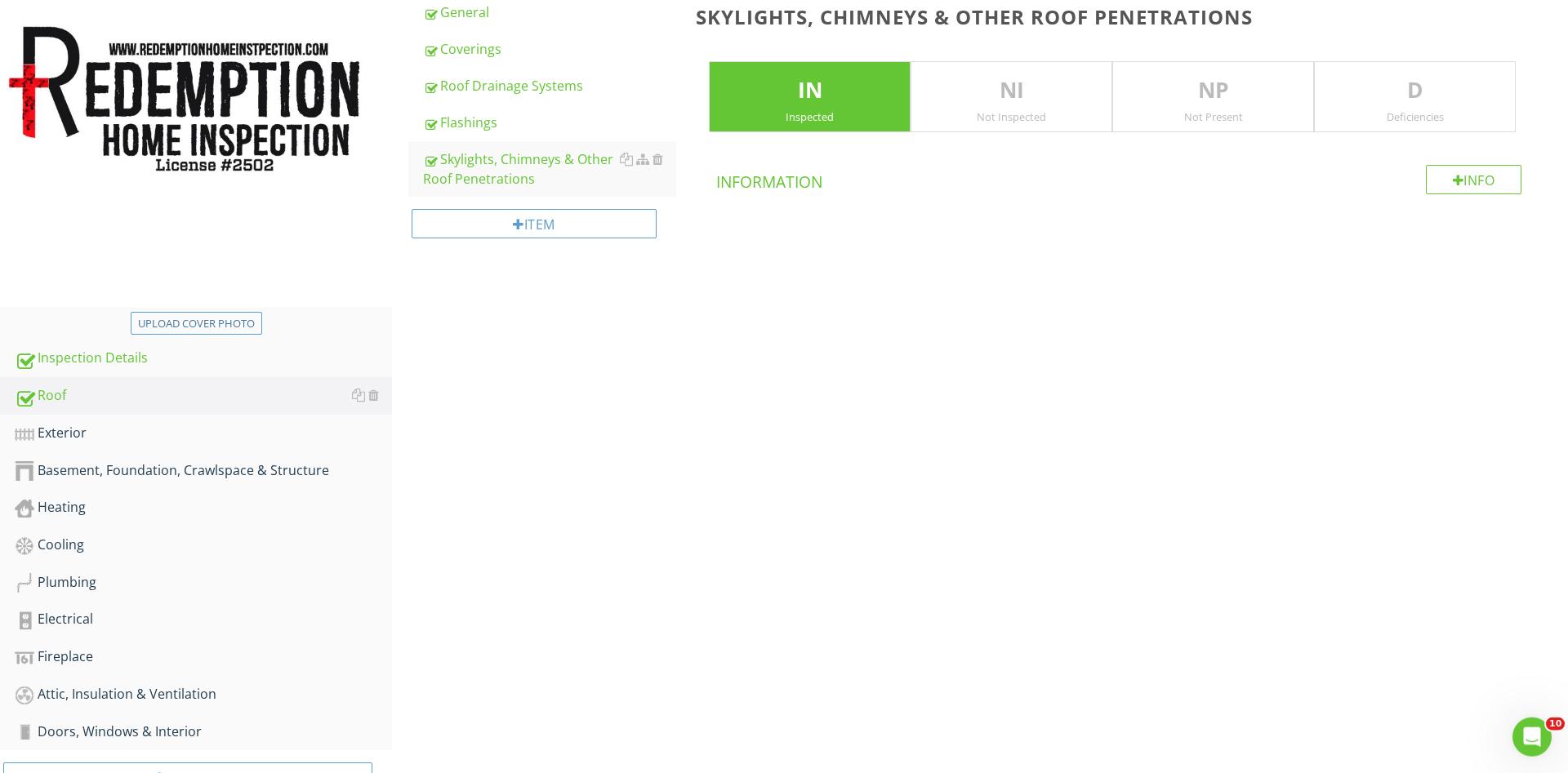
scroll to position [288, 0]
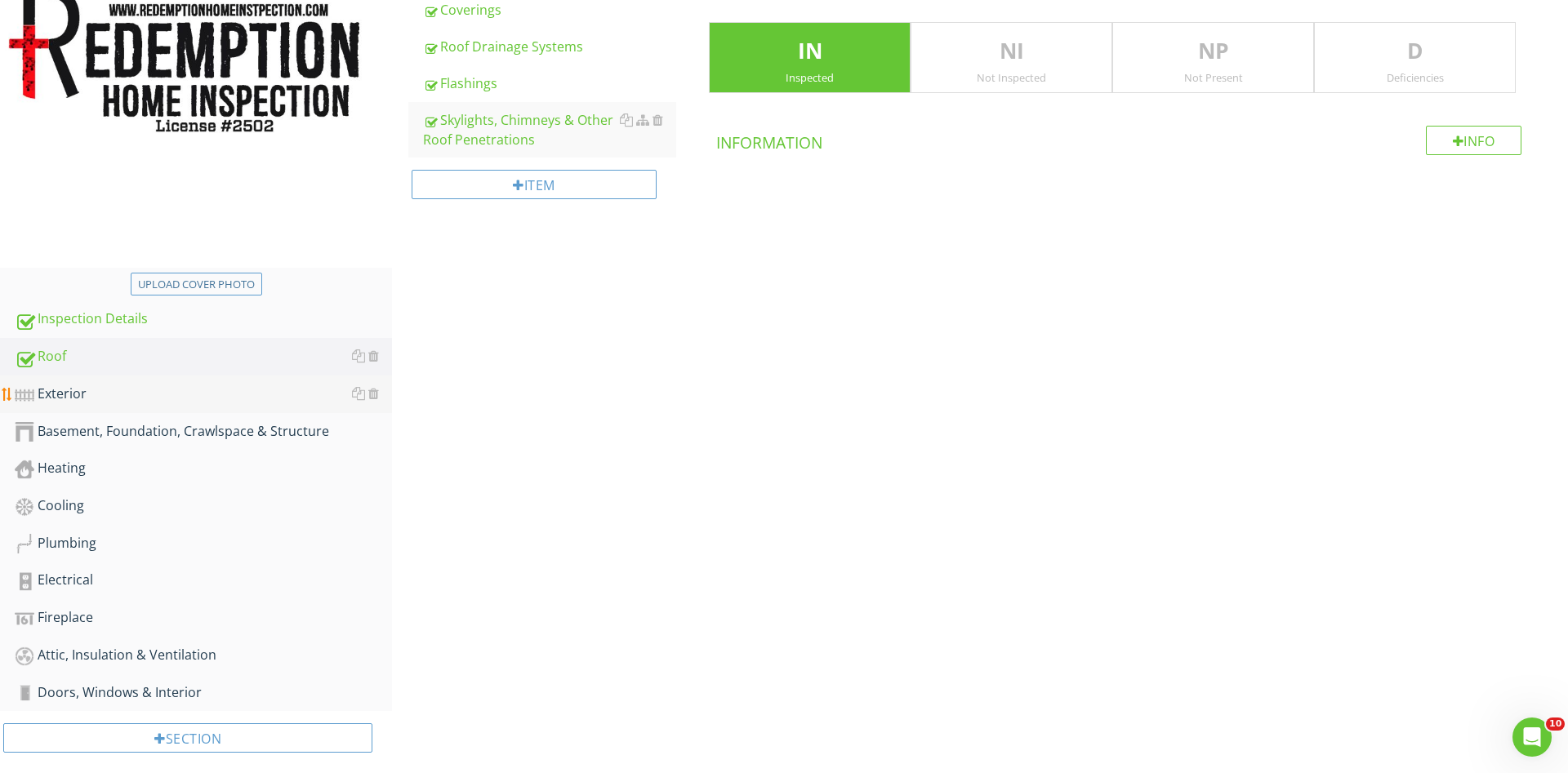
click at [80, 389] on div "Exterior" at bounding box center [204, 394] width 378 height 22
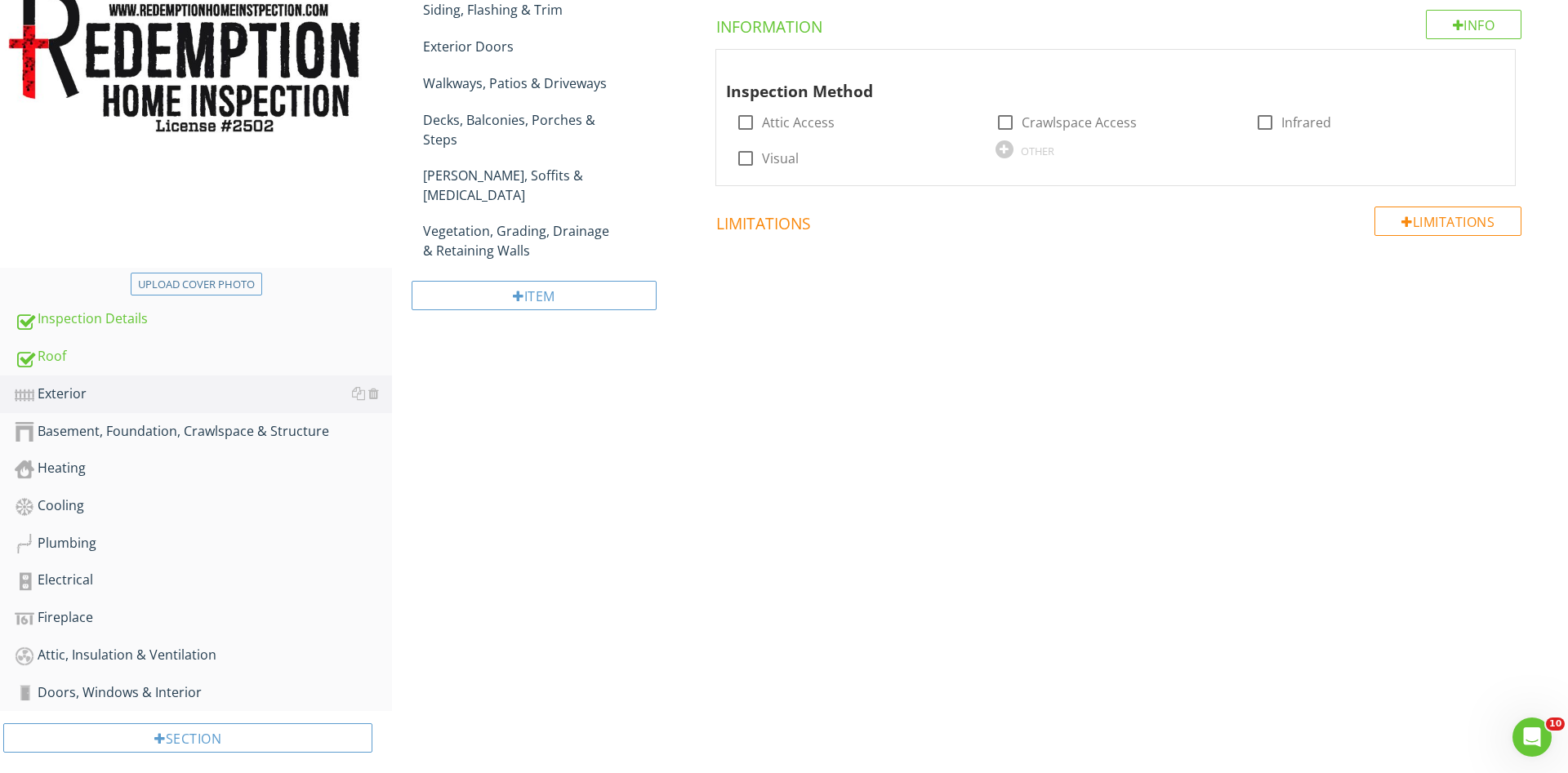
scroll to position [120, 0]
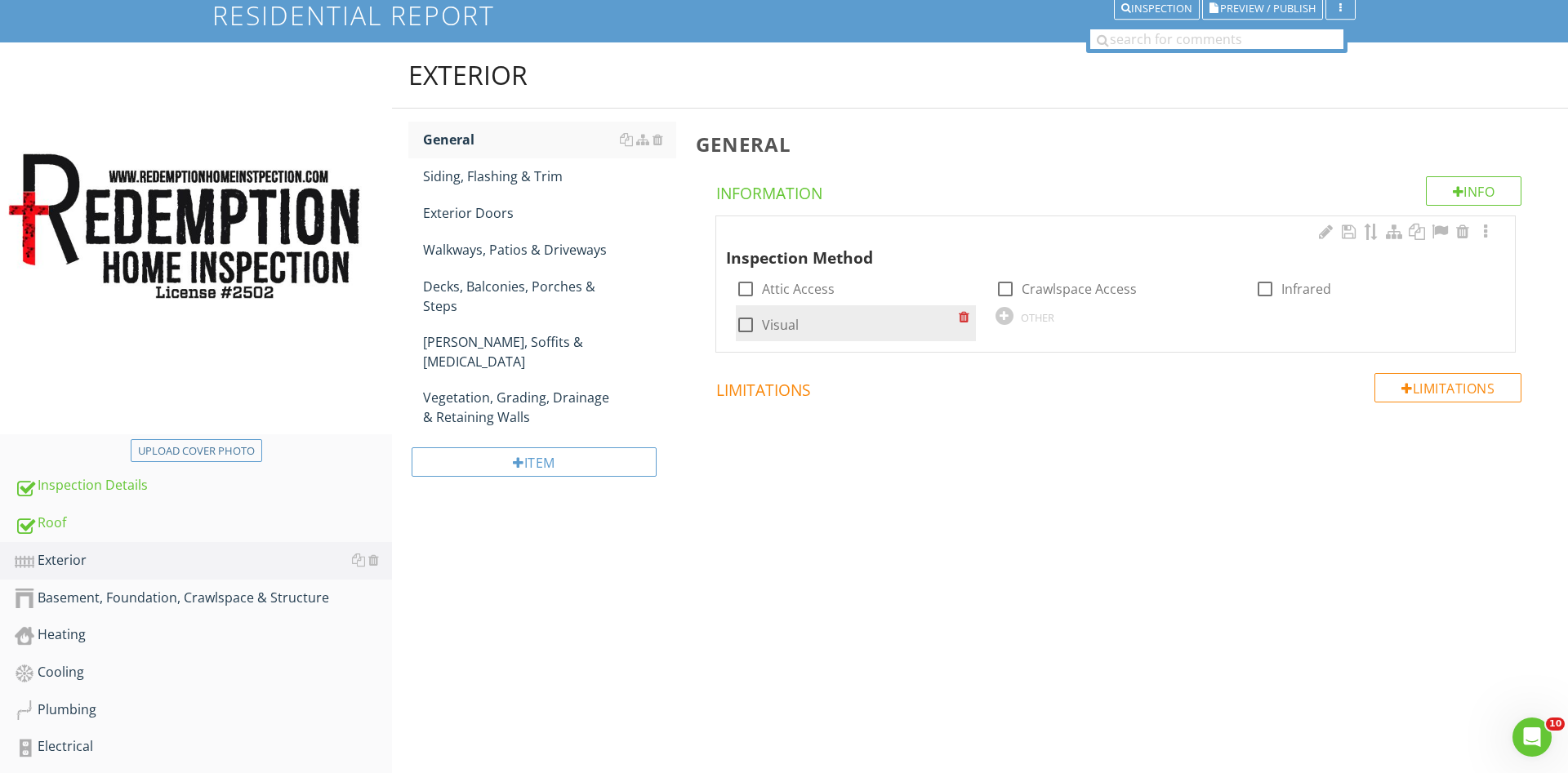
click at [741, 325] on div at bounding box center [746, 325] width 27 height 27
checkbox input "true"
click at [519, 175] on div "Siding, Flashing & Trim" at bounding box center [549, 176] width 254 height 20
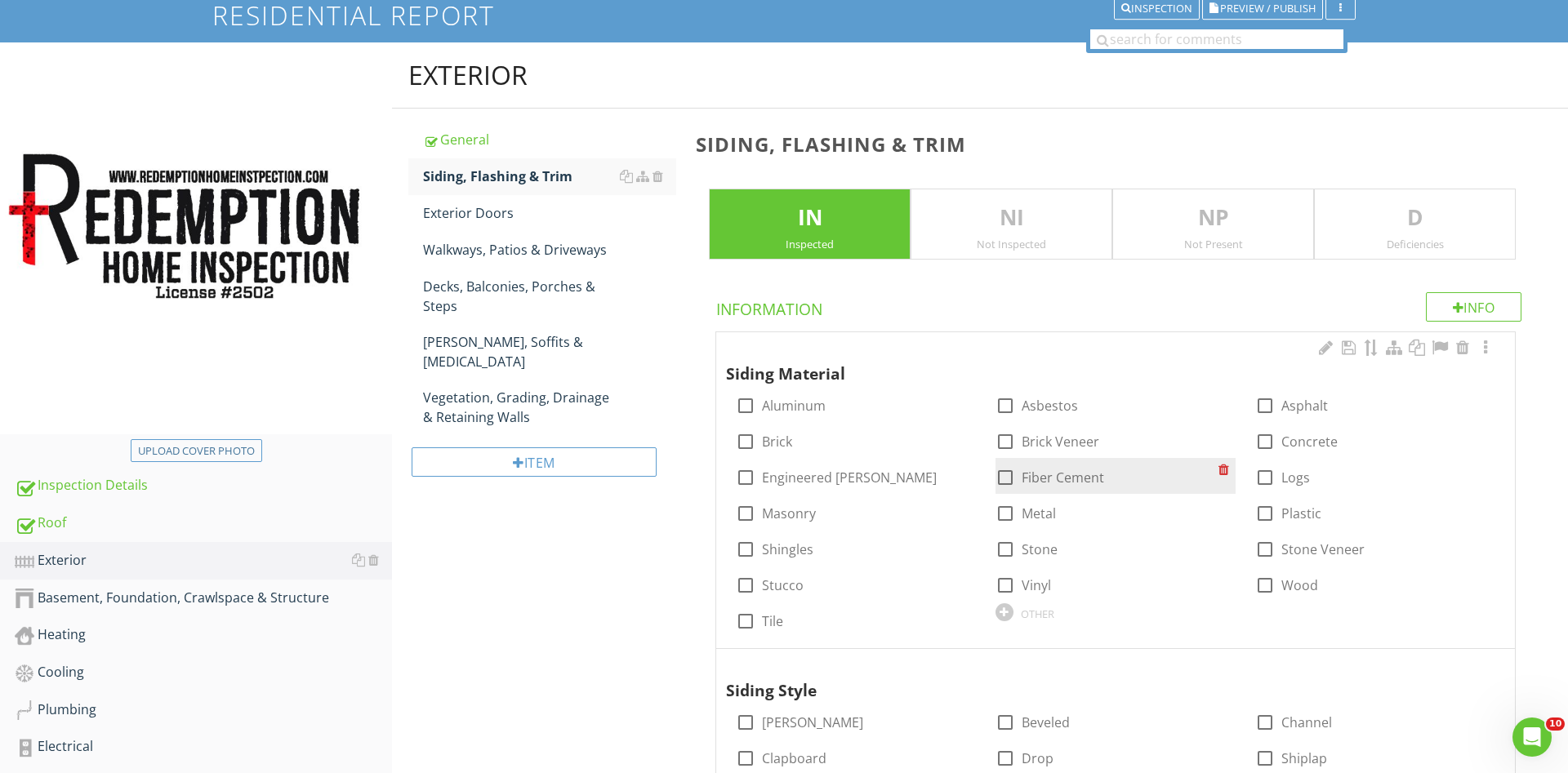
click at [999, 478] on div at bounding box center [1005, 477] width 27 height 27
checkbox input "true"
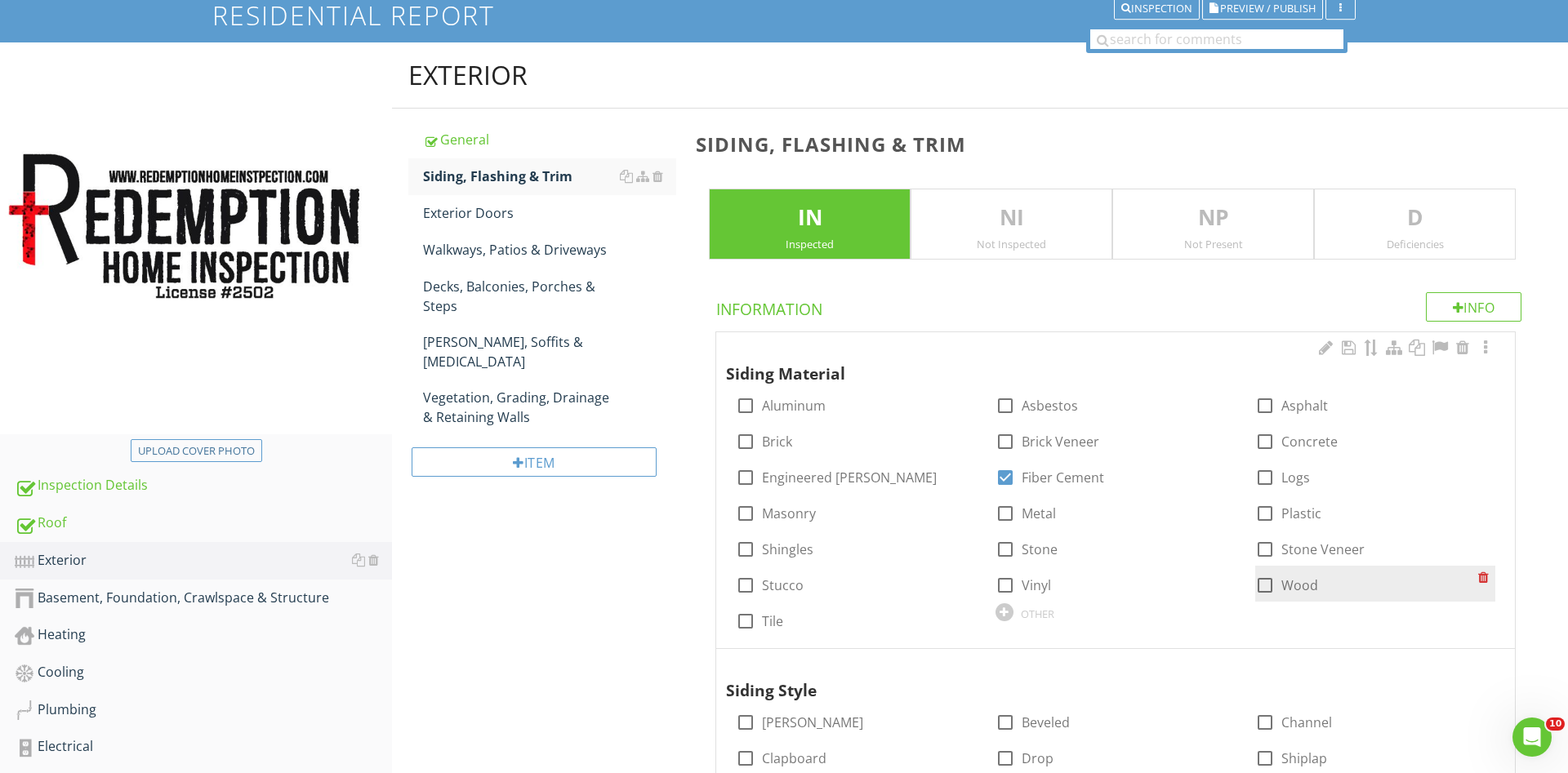
click at [1275, 589] on div at bounding box center [1265, 585] width 27 height 27
checkbox input "true"
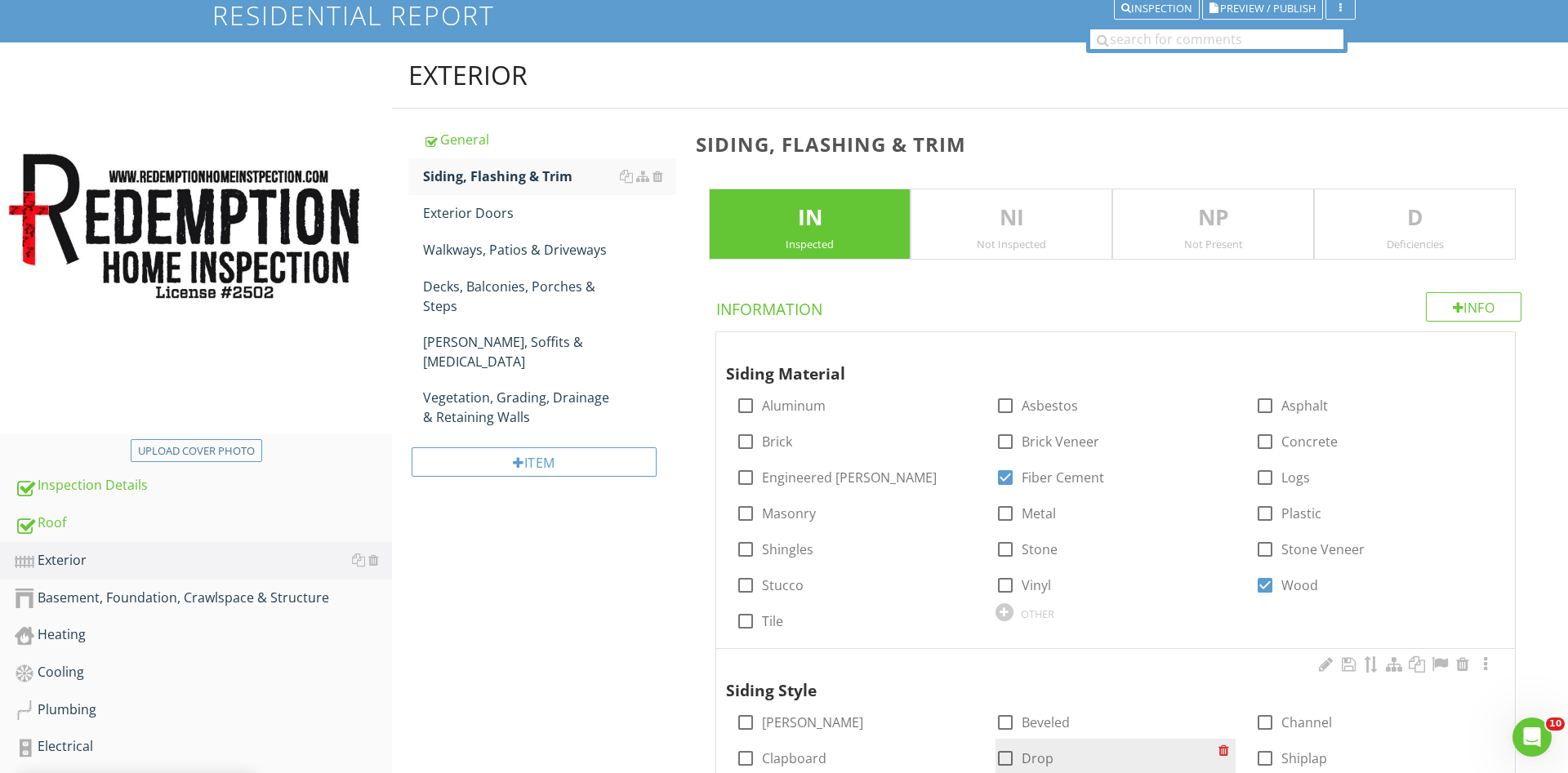
scroll to position [288, 0]
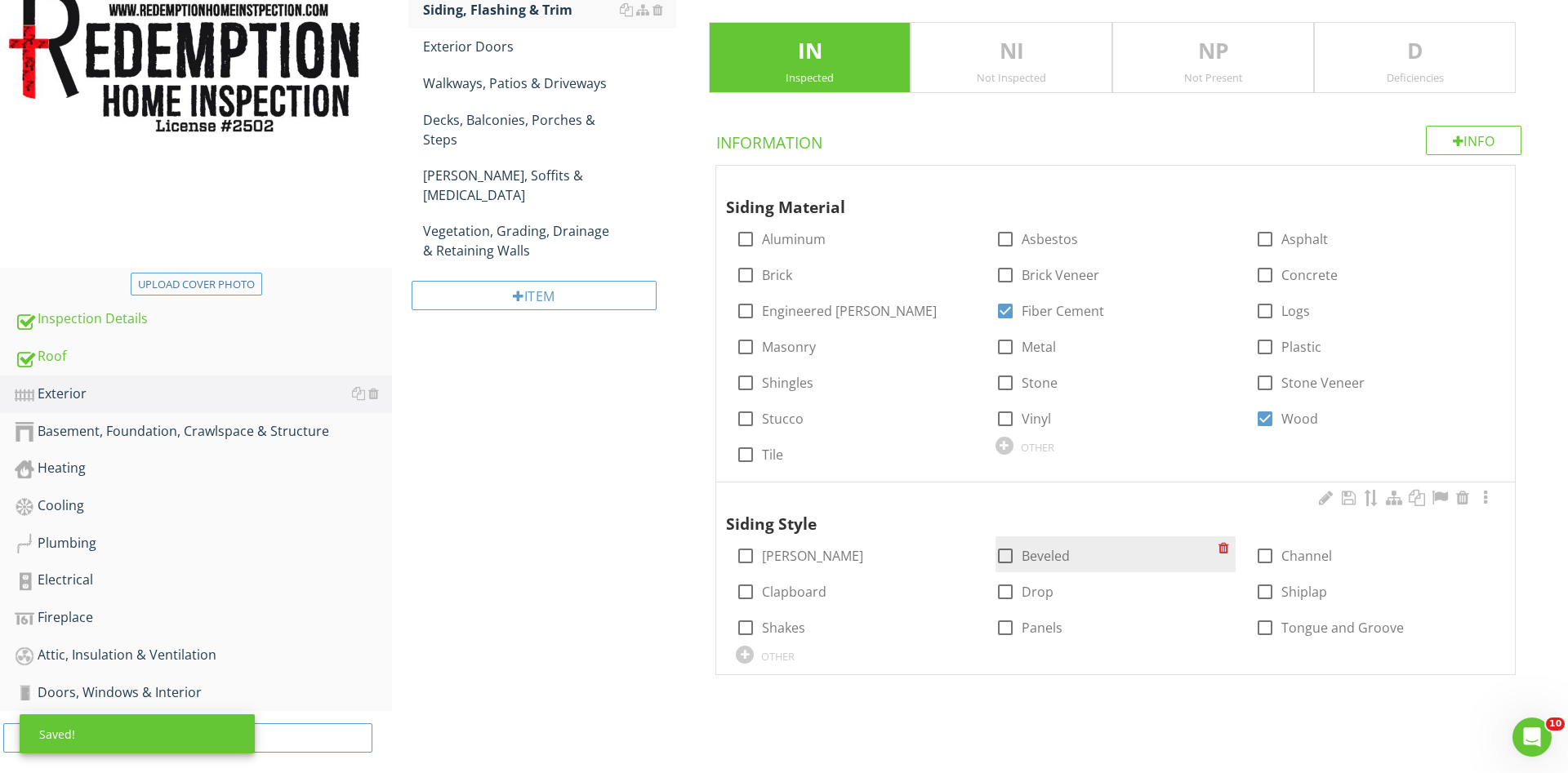
click at [1004, 555] on div at bounding box center [1005, 556] width 27 height 27
checkbox input "true"
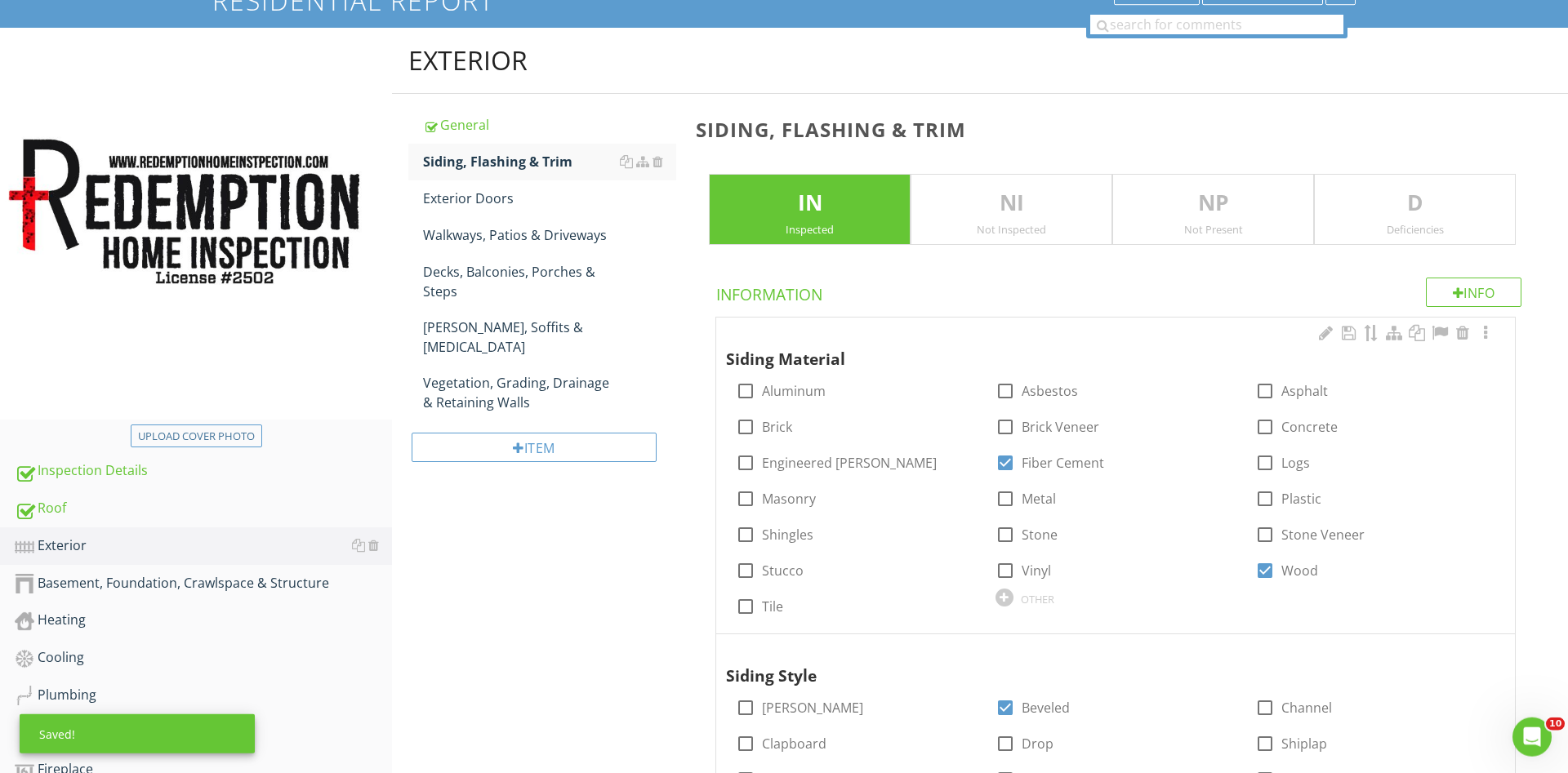
scroll to position [120, 0]
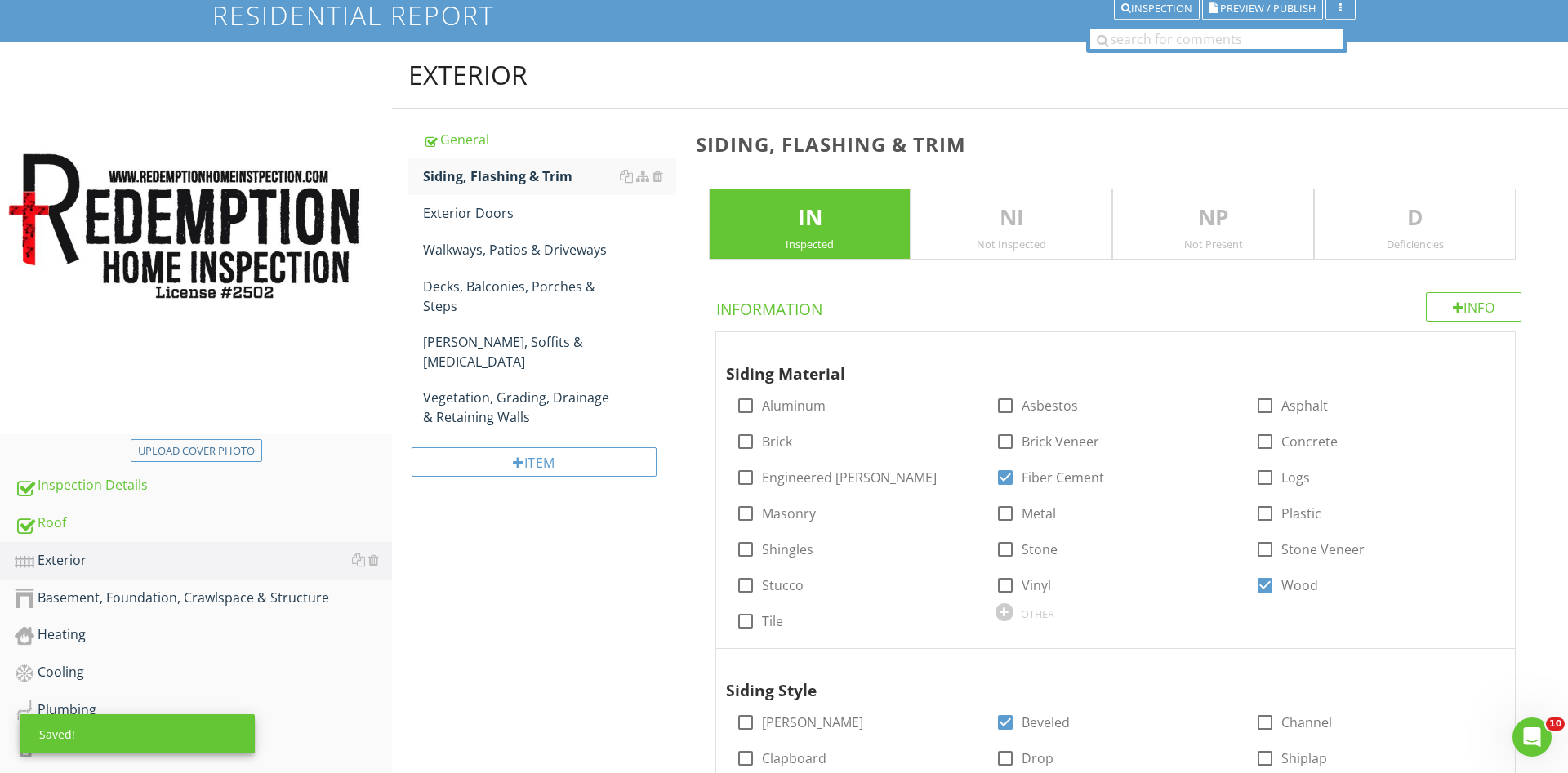
click at [1374, 231] on p "D" at bounding box center [1414, 217] width 200 height 32
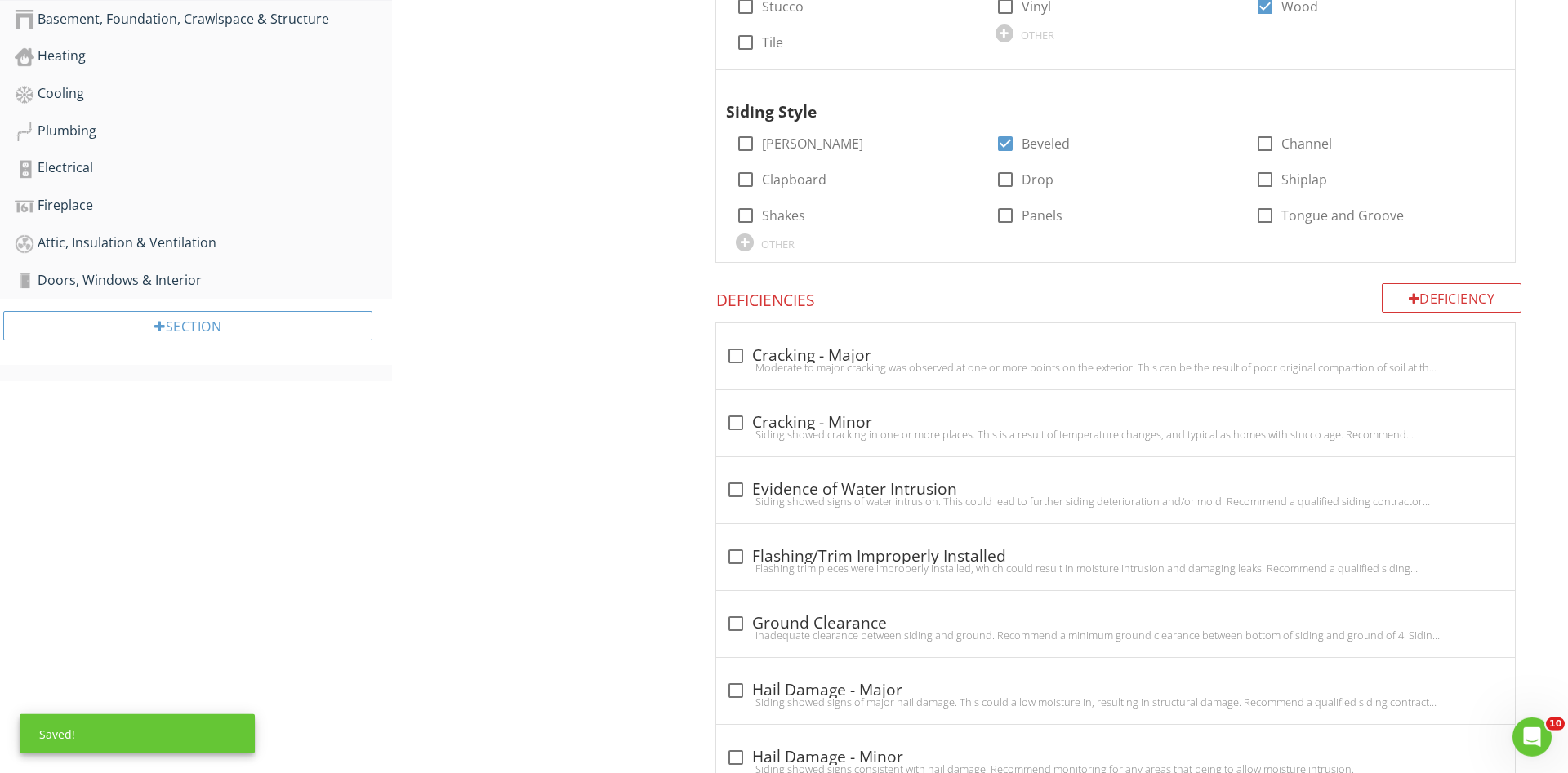
scroll to position [704, 0]
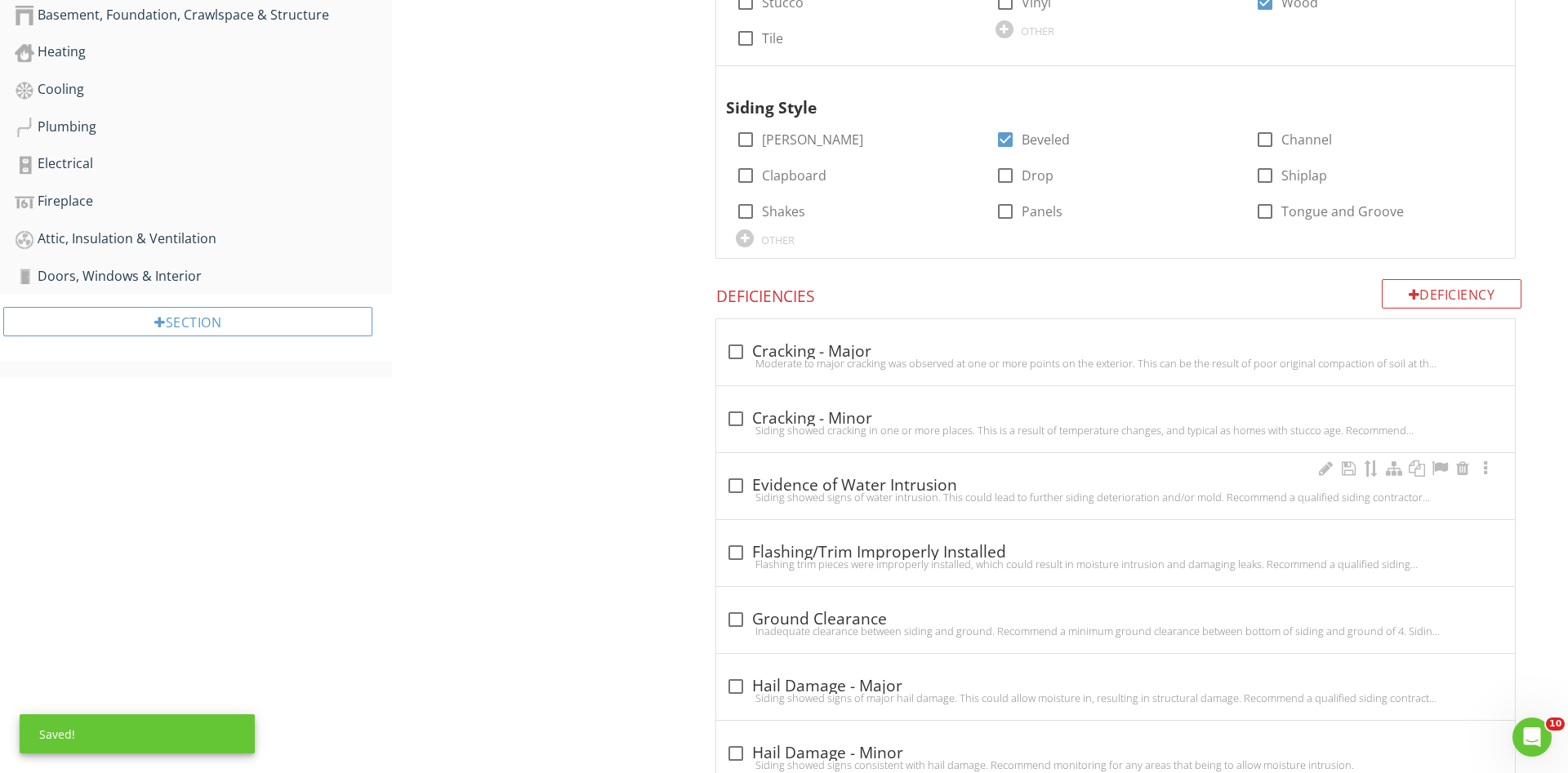
click at [732, 485] on div at bounding box center [736, 485] width 27 height 27
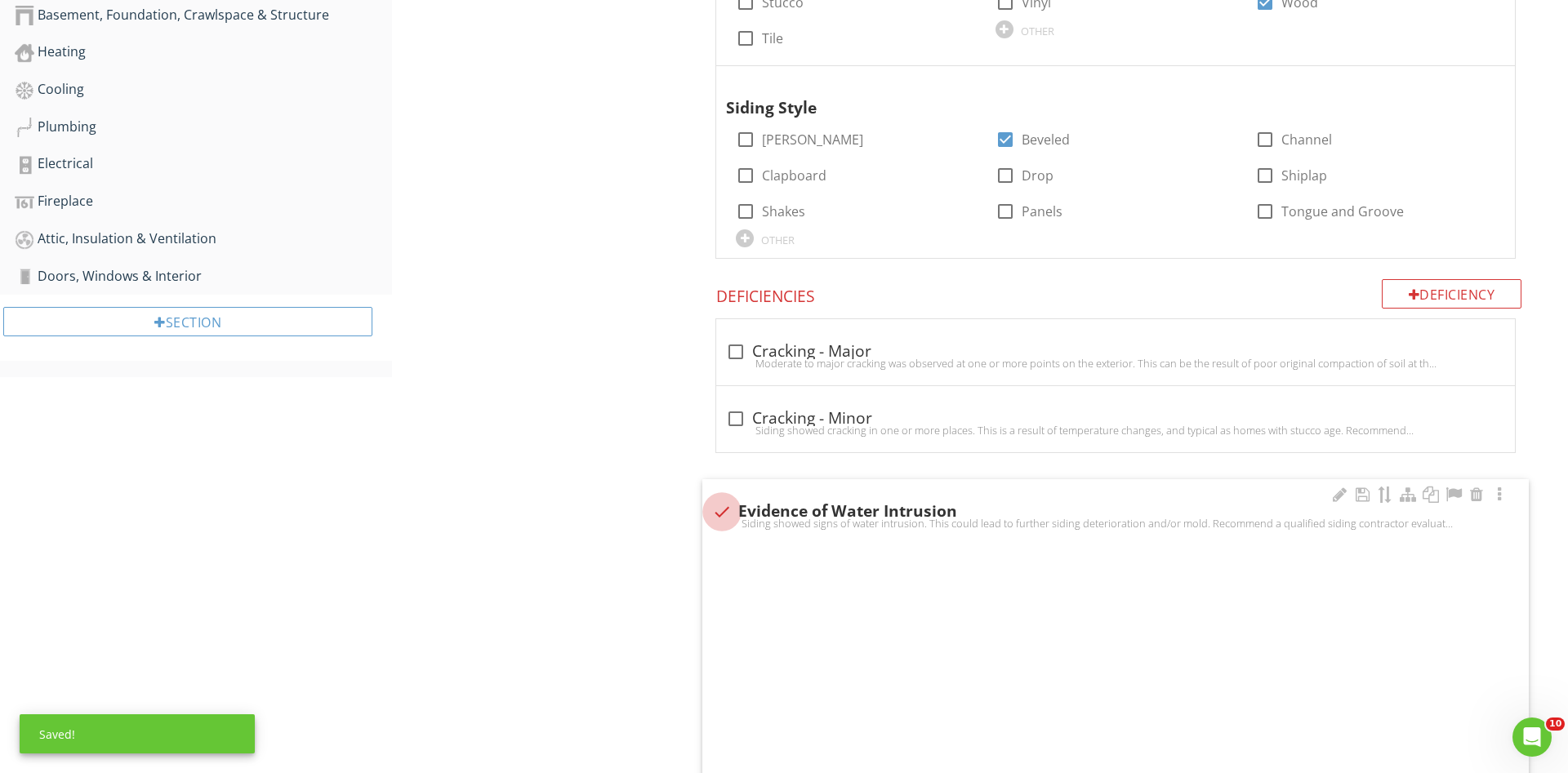
checkbox input "true"
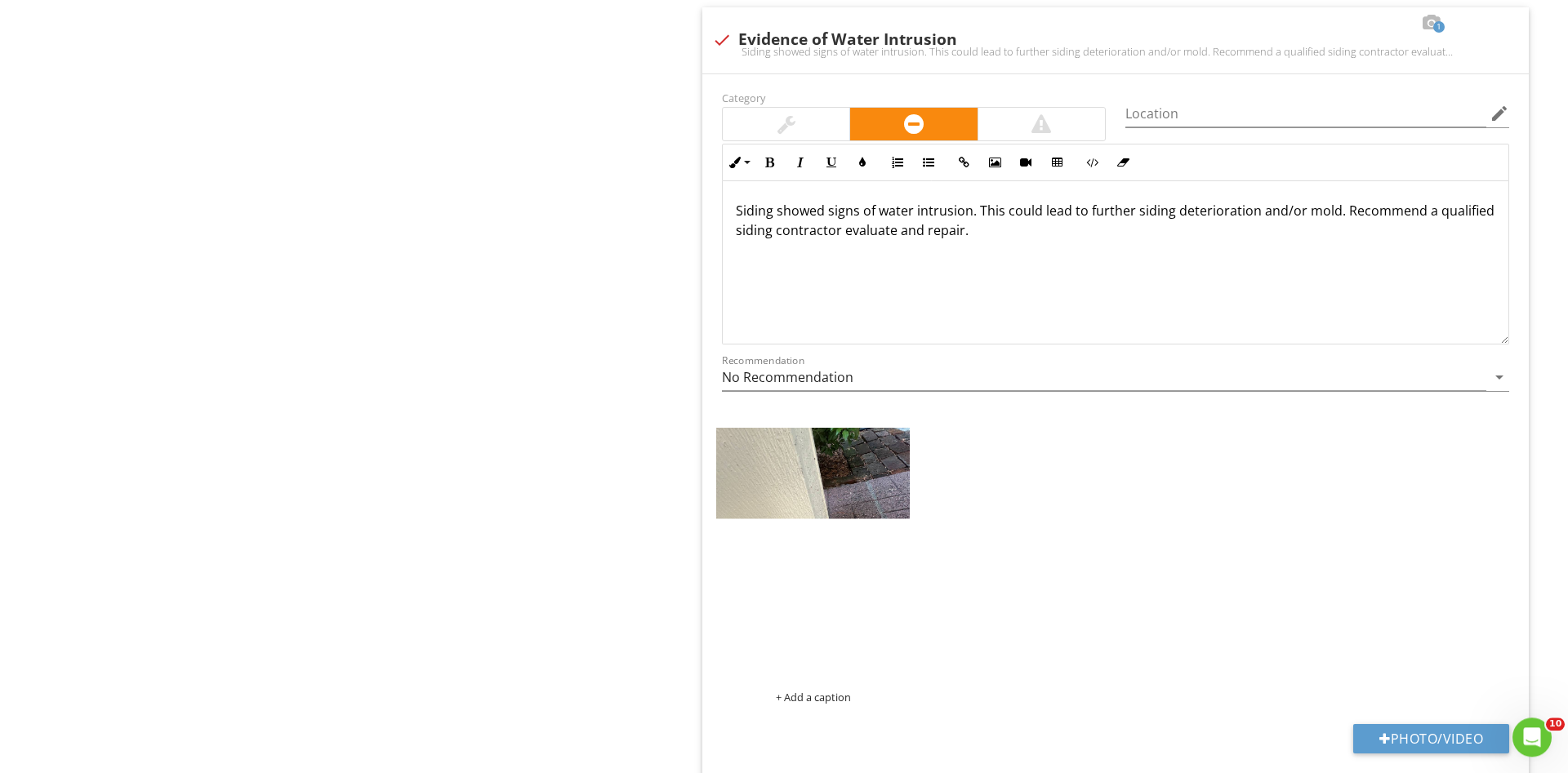
scroll to position [1204, 0]
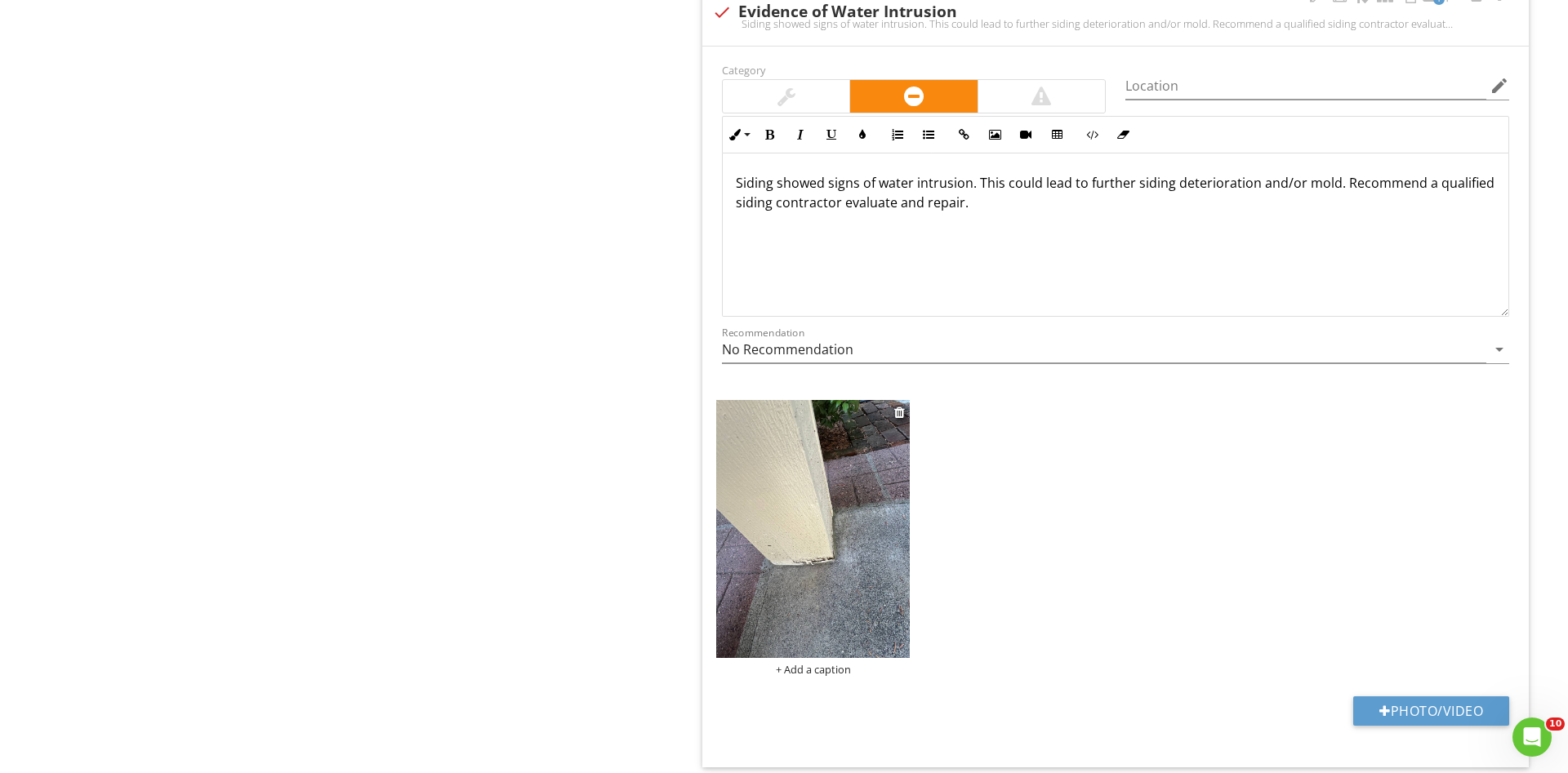
click at [818, 553] on img at bounding box center [813, 529] width 194 height 258
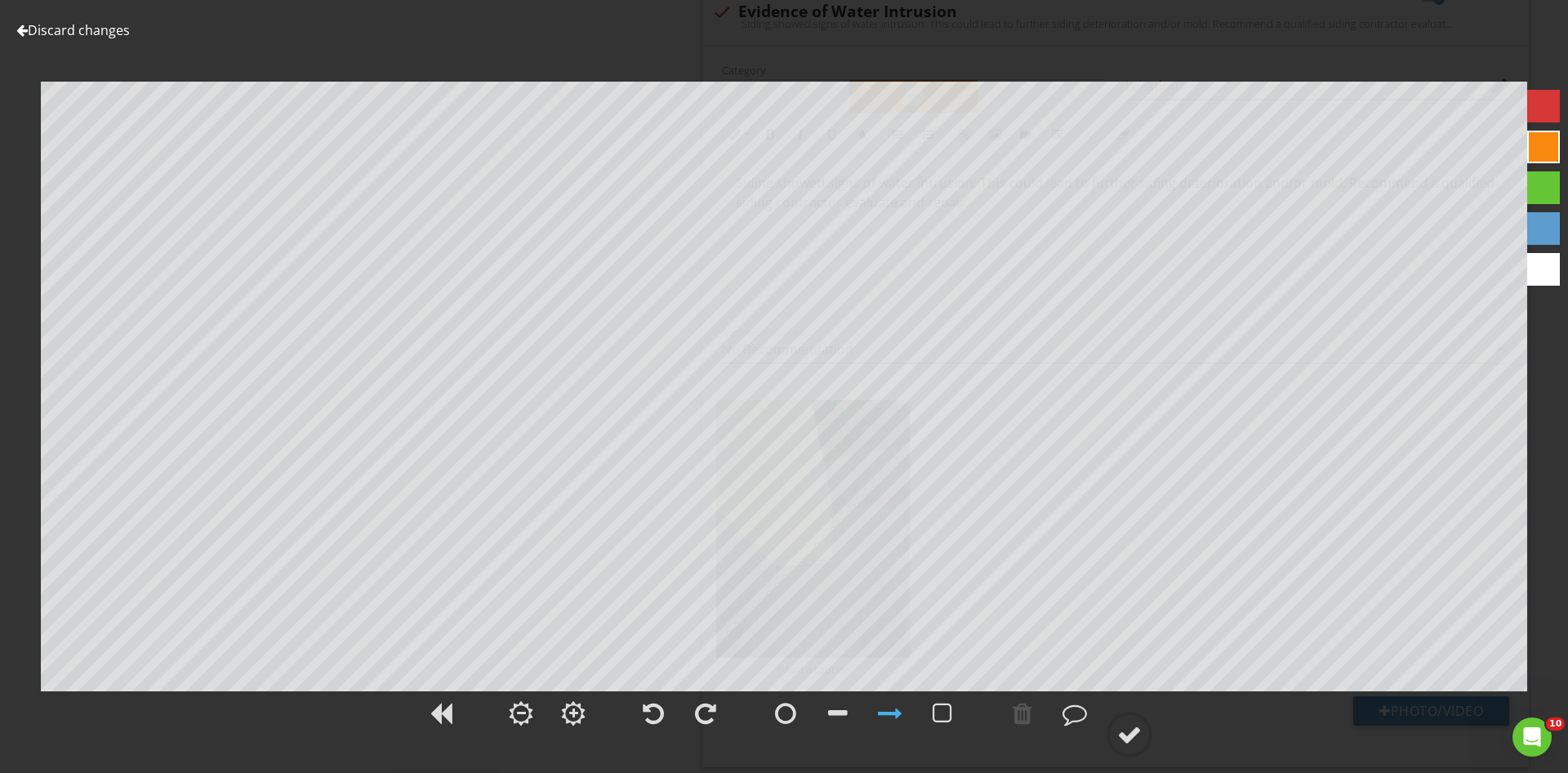
click at [1533, 109] on div at bounding box center [1543, 106] width 32 height 32
click at [1128, 726] on div at bounding box center [1129, 734] width 24 height 24
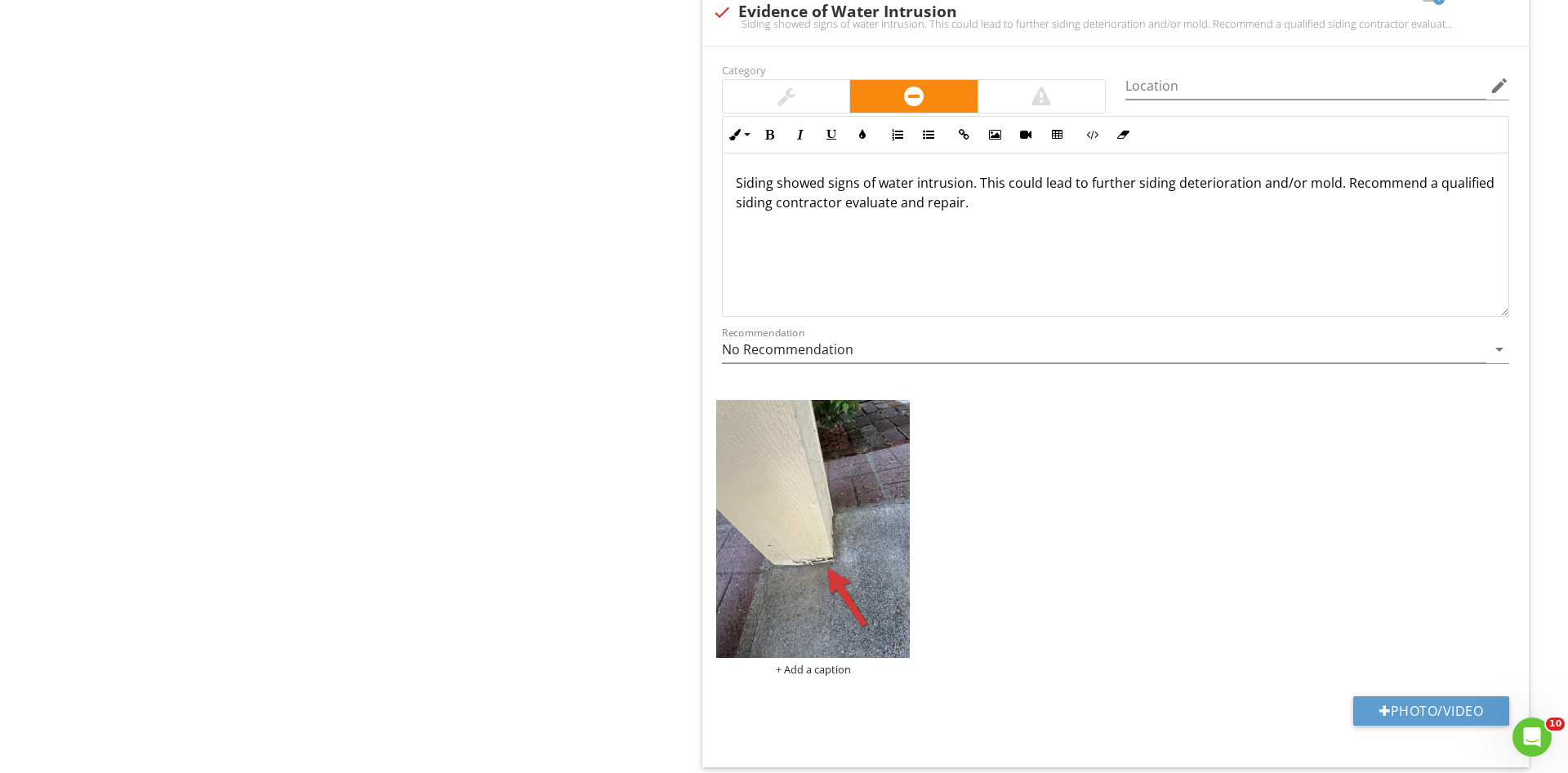
click at [641, 434] on div "Exterior General Siding, Flashing & Trim Exterior Doors Walkways, Patios & Driv…" at bounding box center [981, 303] width 1176 height 2687
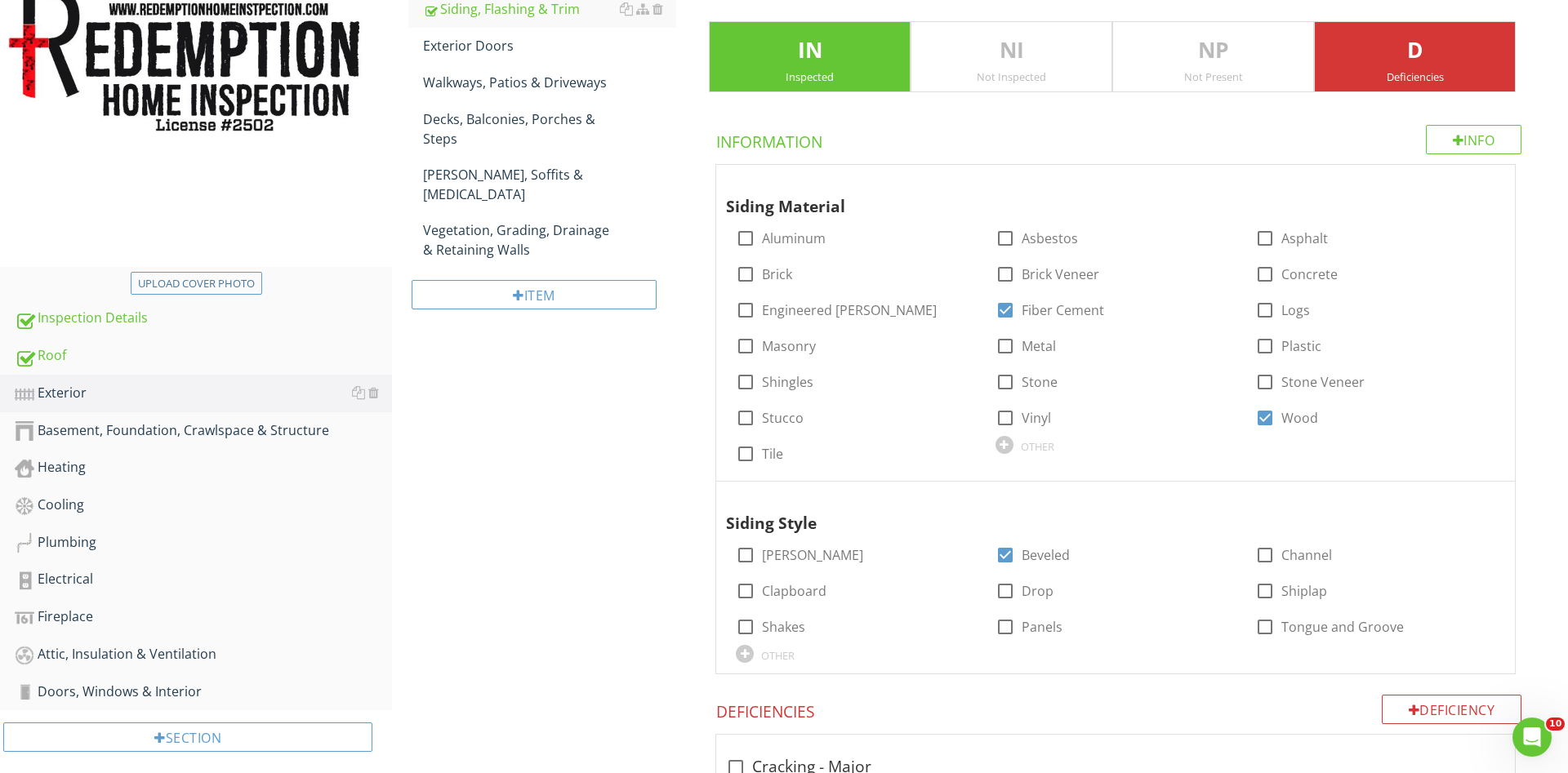
scroll to position [120, 0]
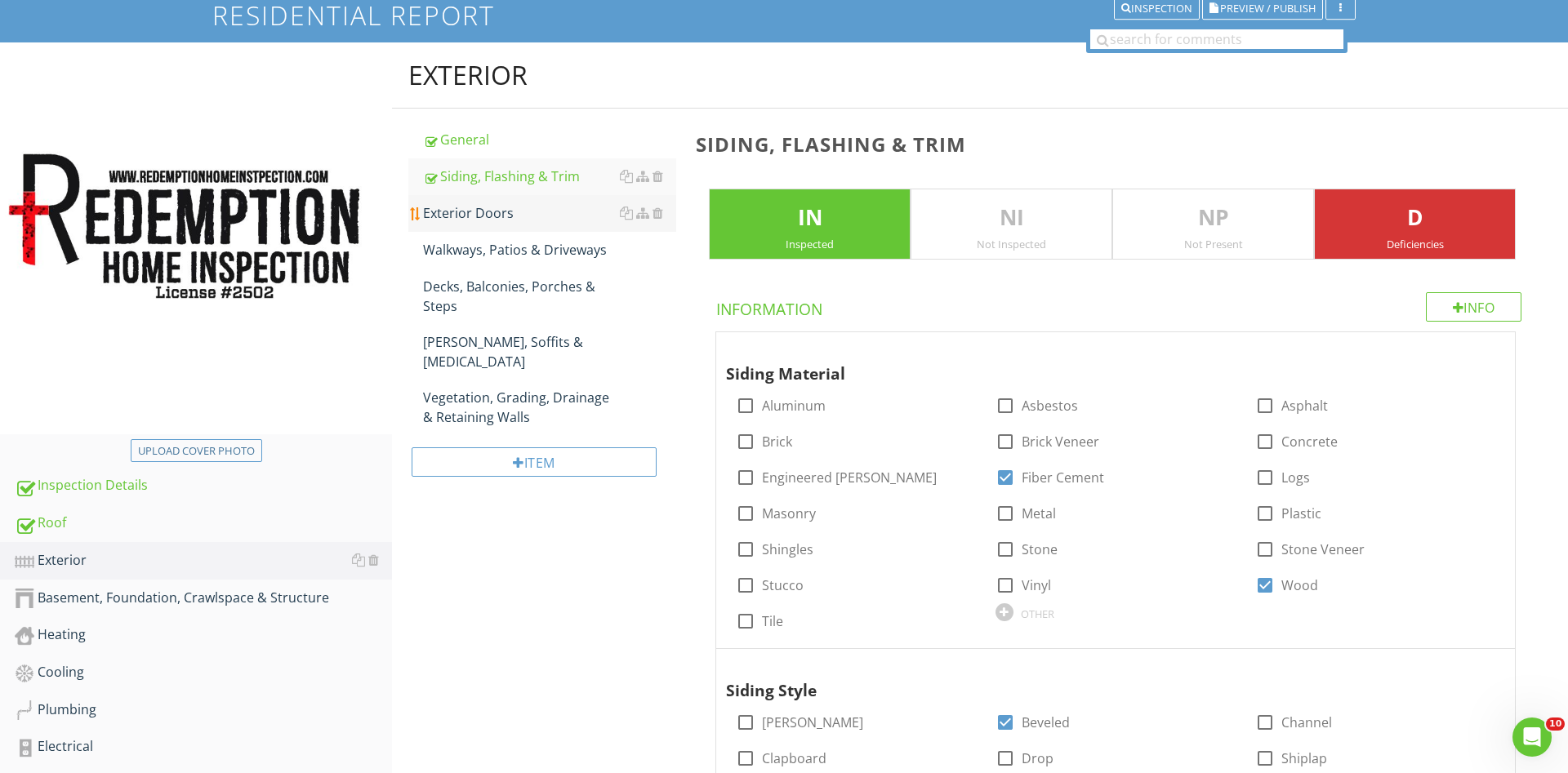
click at [466, 210] on div "Exterior Doors" at bounding box center [549, 213] width 254 height 20
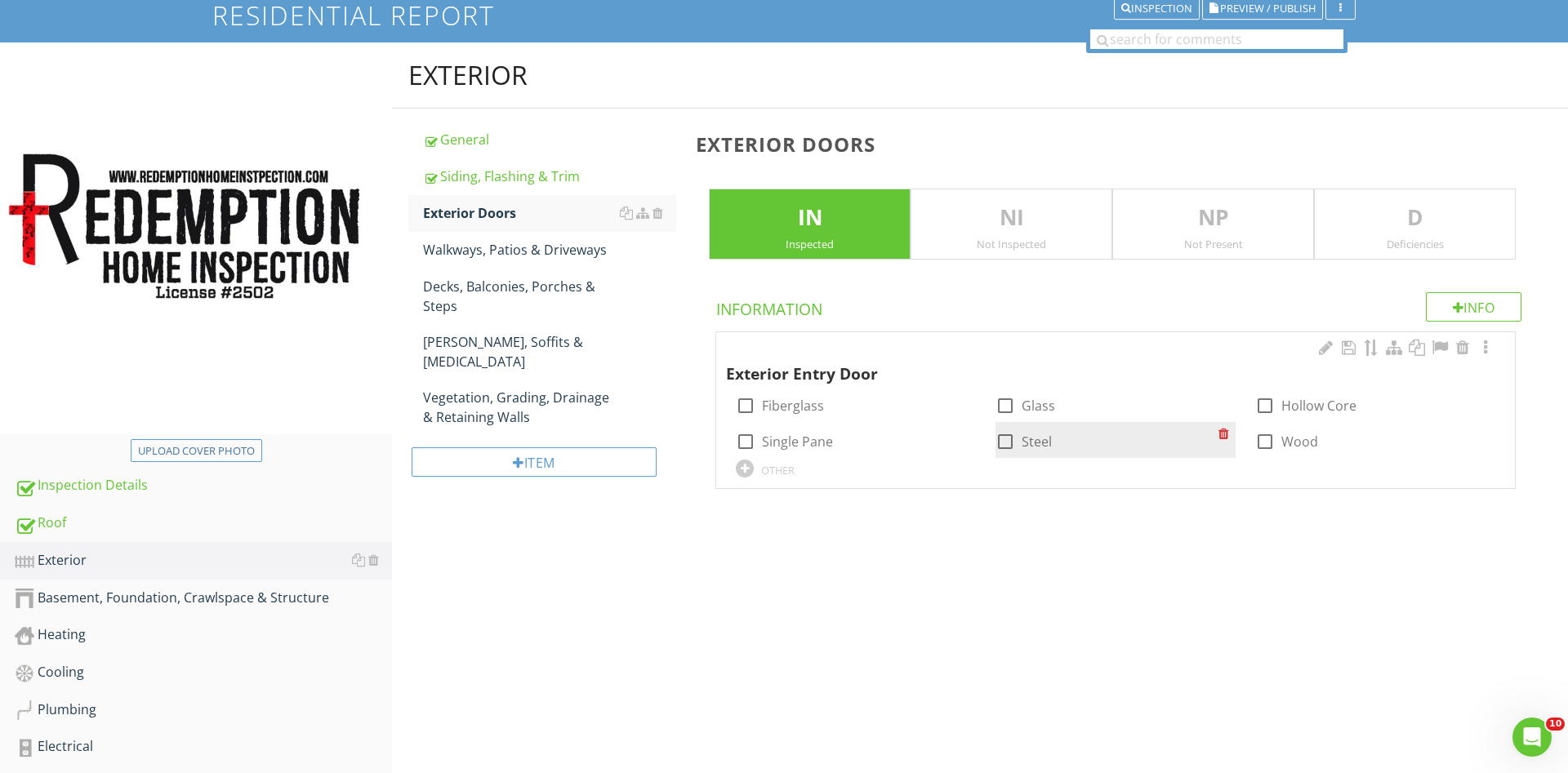
click at [1005, 403] on div at bounding box center [1005, 406] width 27 height 27
checkbox input "true"
click at [1002, 446] on div at bounding box center [1005, 441] width 27 height 27
checkbox input "true"
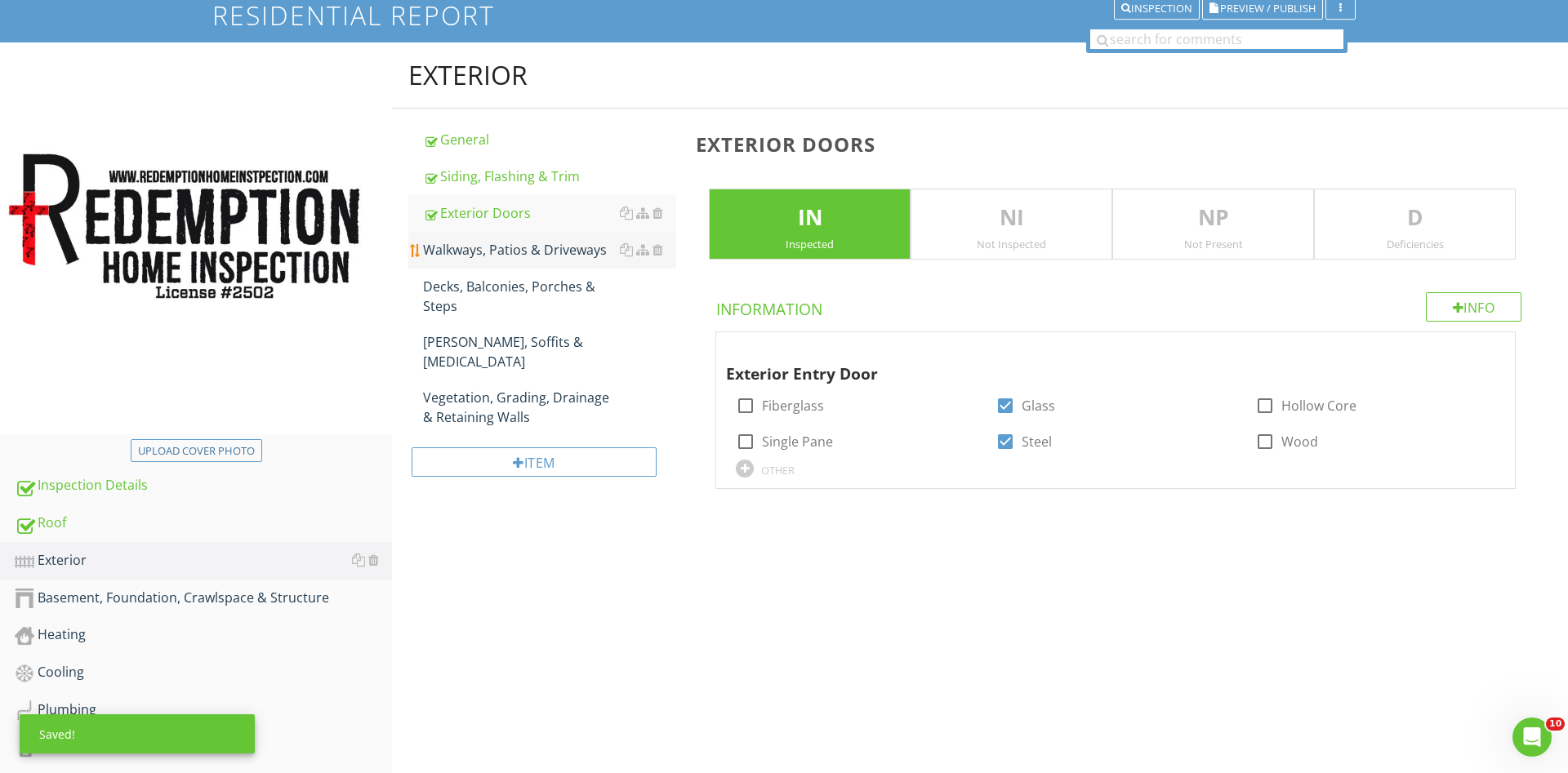
click at [495, 246] on div "Walkways, Patios & Driveways" at bounding box center [549, 250] width 254 height 20
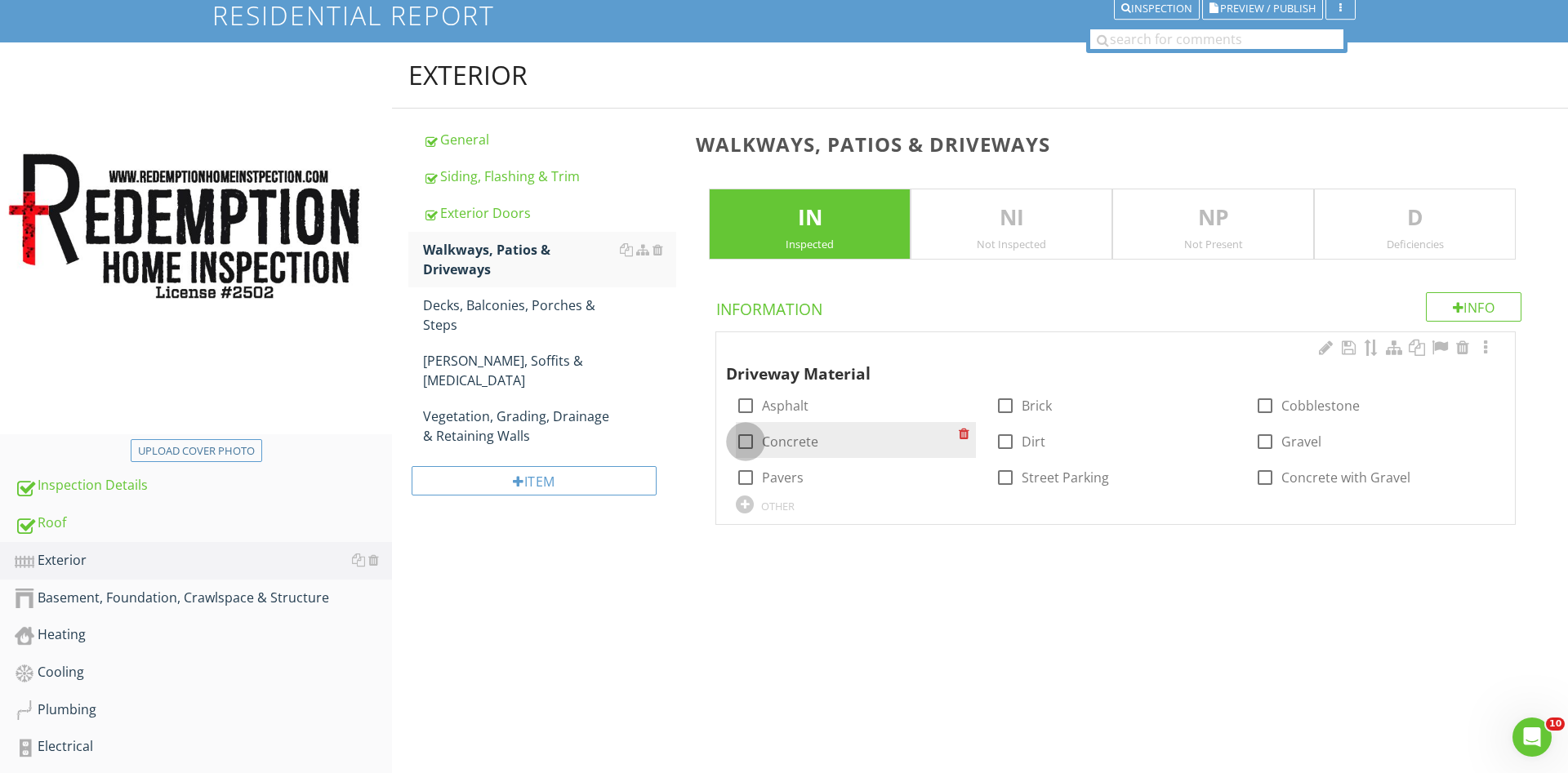
click at [749, 438] on div at bounding box center [746, 441] width 27 height 27
checkbox input "true"
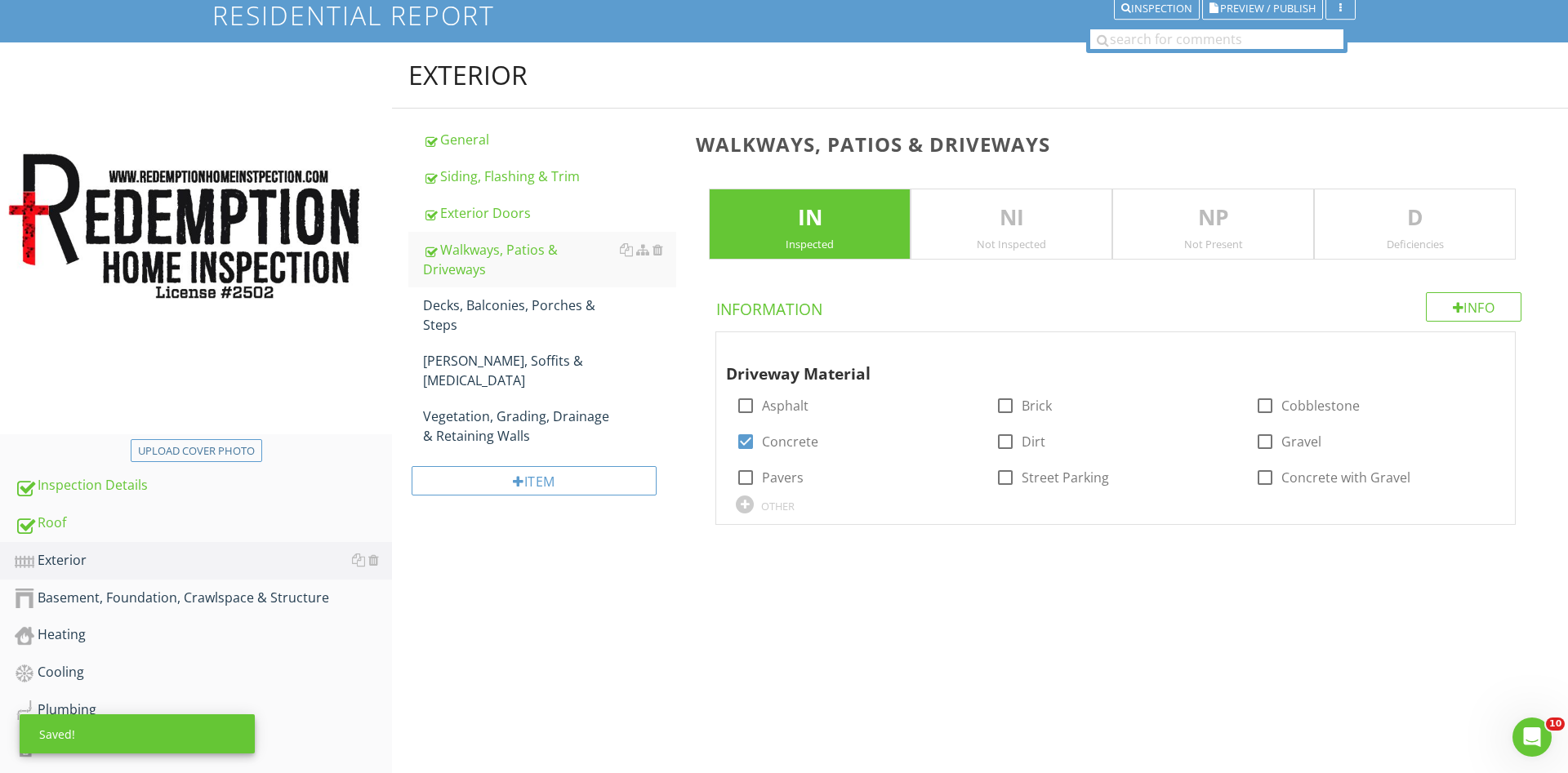
click at [1352, 219] on p "D" at bounding box center [1414, 217] width 200 height 32
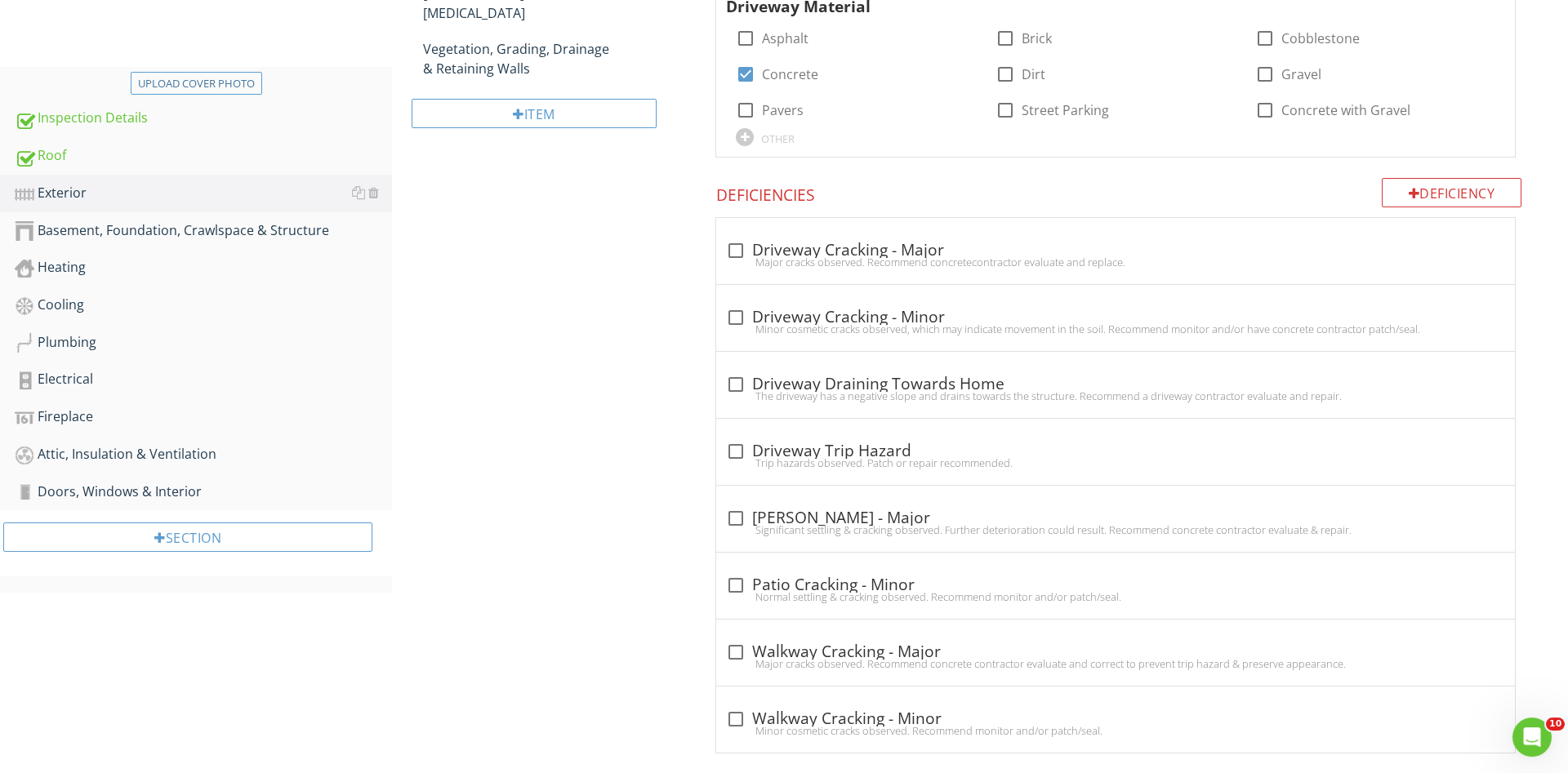
scroll to position [510, 0]
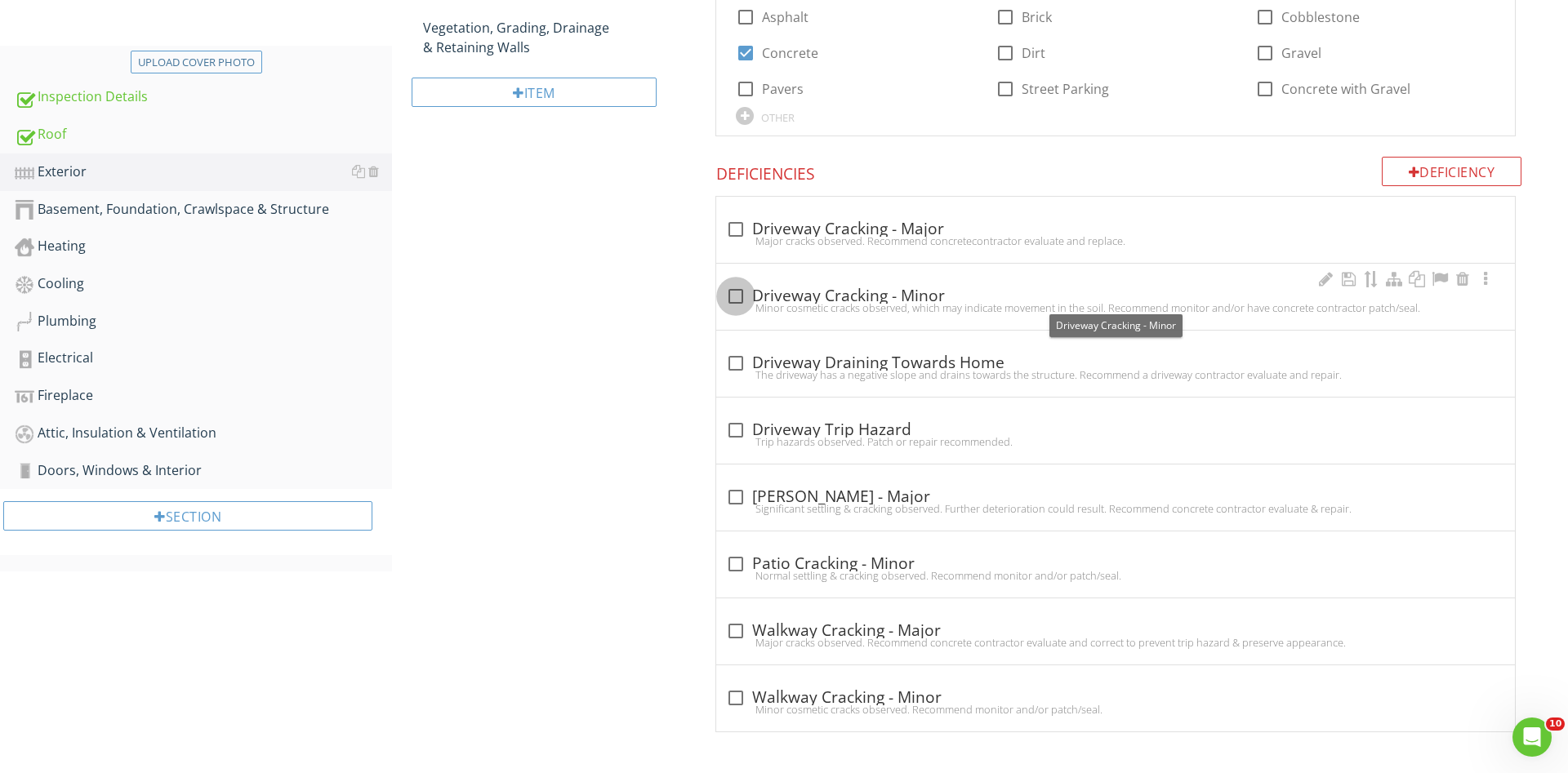
click at [736, 297] on div at bounding box center [736, 296] width 27 height 27
checkbox input "true"
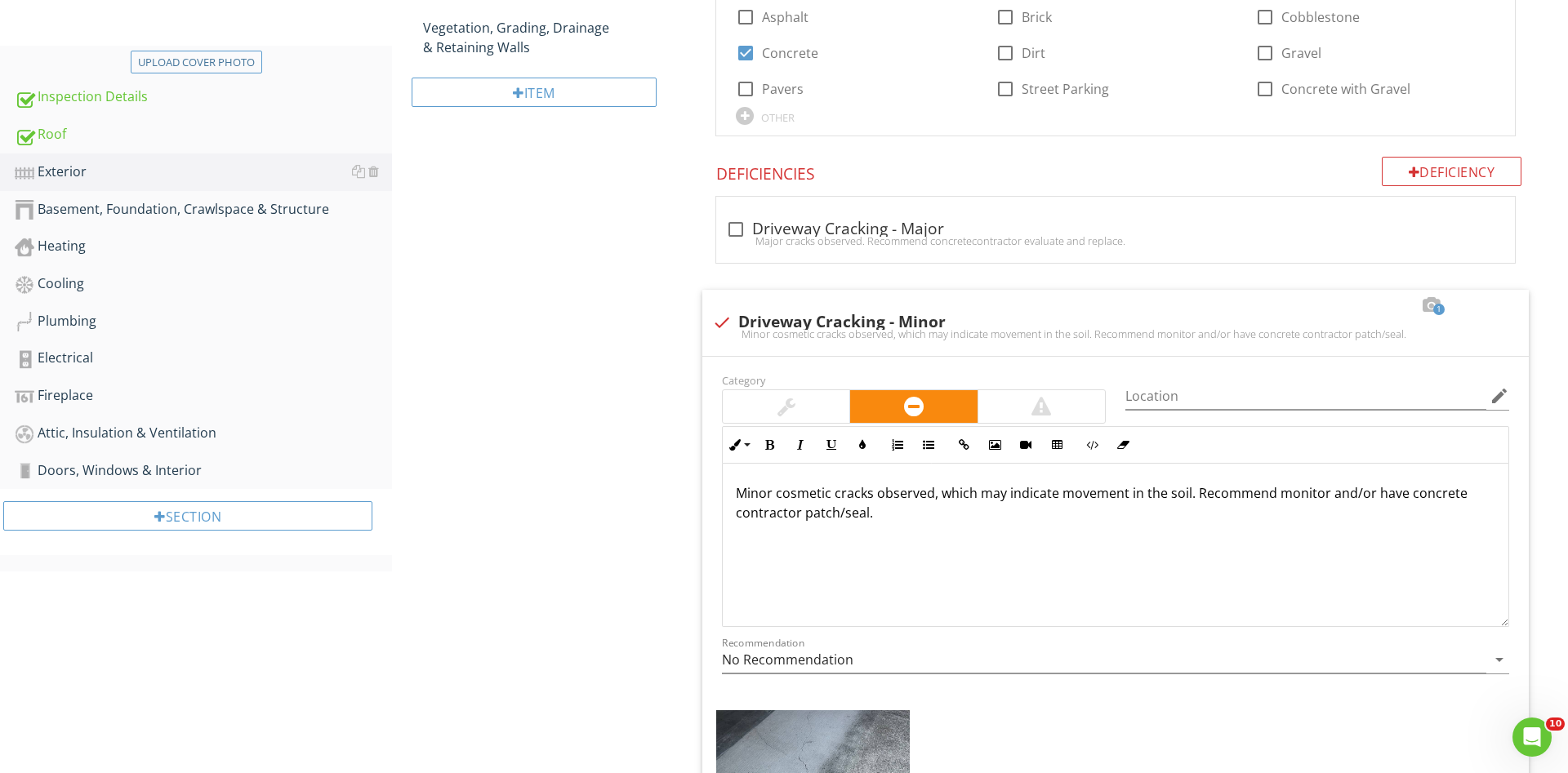
click at [627, 376] on div "Exterior General Siding, Flashing & Trim Exterior Doors Walkways, Patios & Driv…" at bounding box center [981, 602] width 1176 height 1897
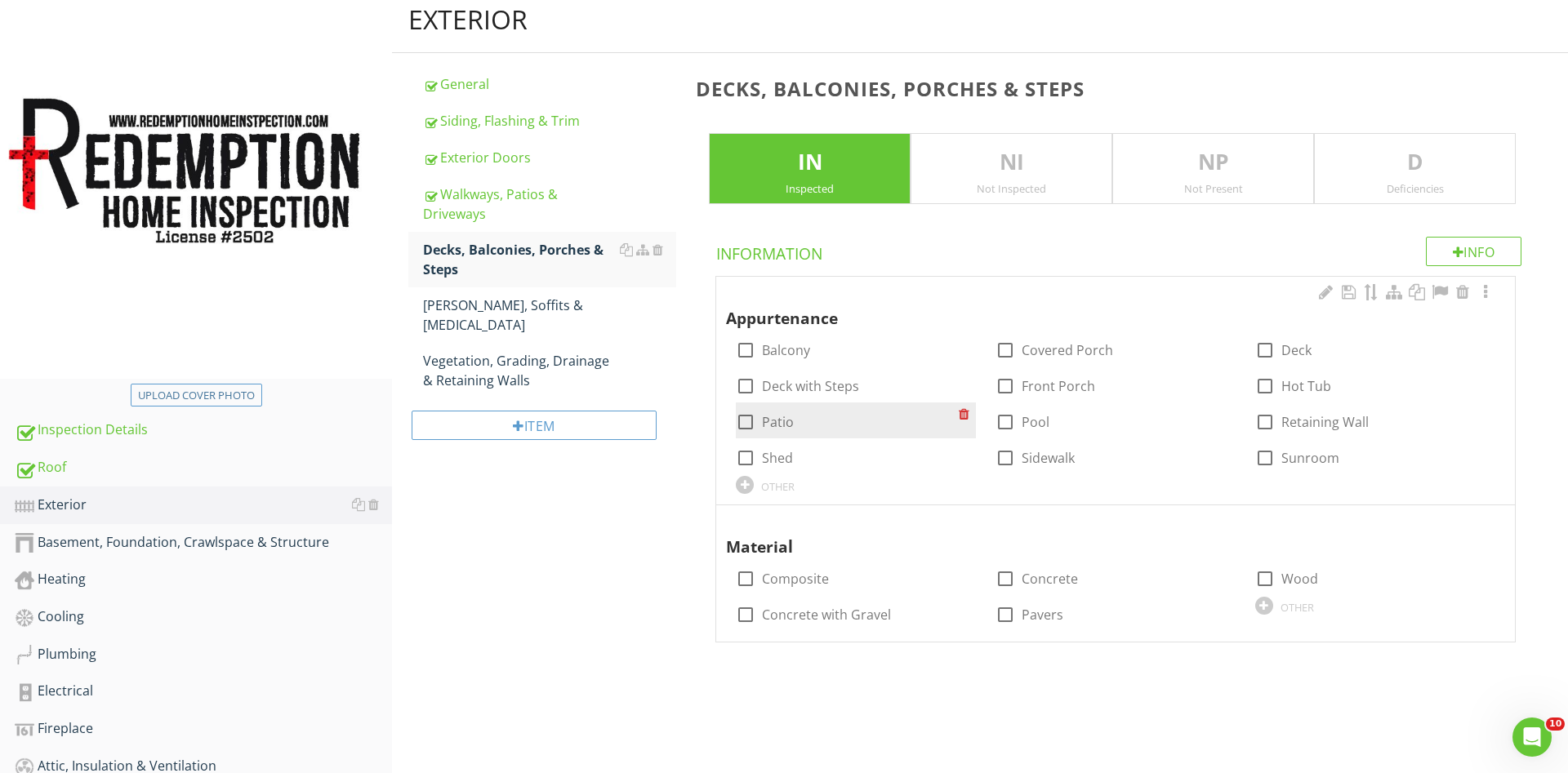
click at [1003, 386] on div at bounding box center [1005, 386] width 27 height 27
checkbox input "true"
click at [745, 422] on div at bounding box center [746, 422] width 27 height 27
checkbox input "true"
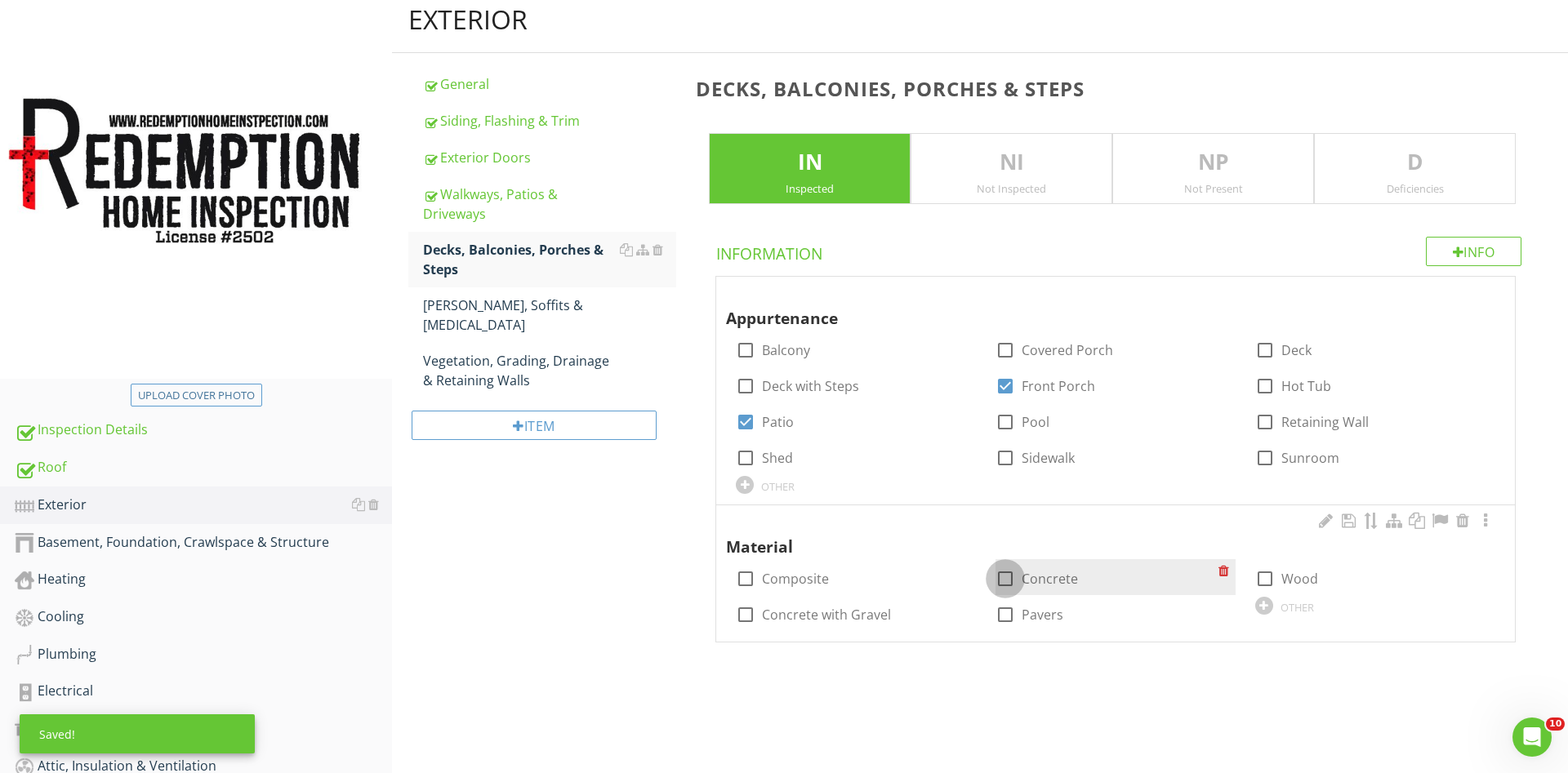
click at [1006, 580] on div at bounding box center [1005, 578] width 27 height 27
checkbox input "true"
click at [999, 612] on div at bounding box center [1005, 614] width 27 height 27
checkbox input "true"
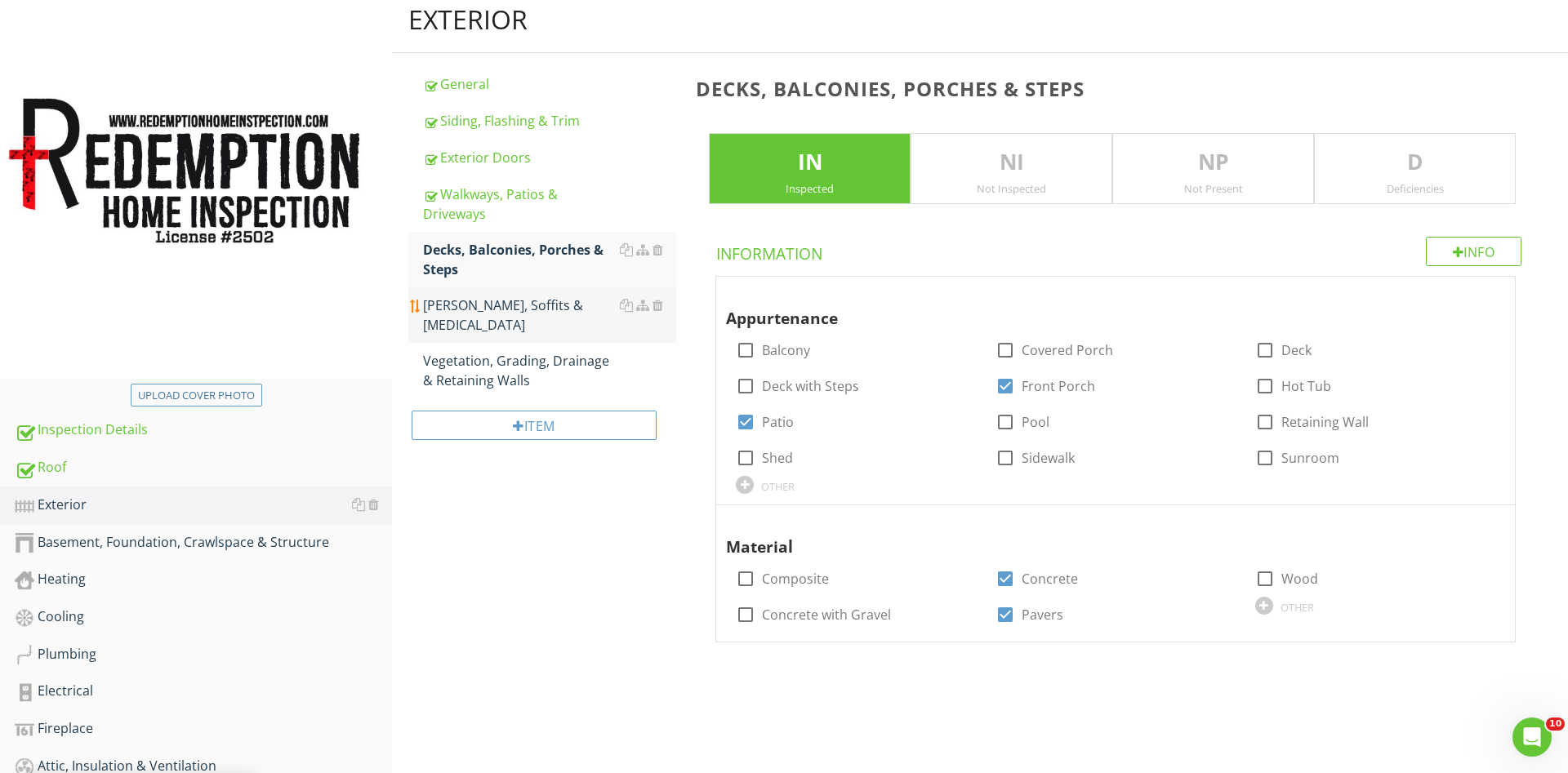
click at [523, 303] on div "[PERSON_NAME], Soffits & [MEDICAL_DATA]" at bounding box center [549, 315] width 254 height 39
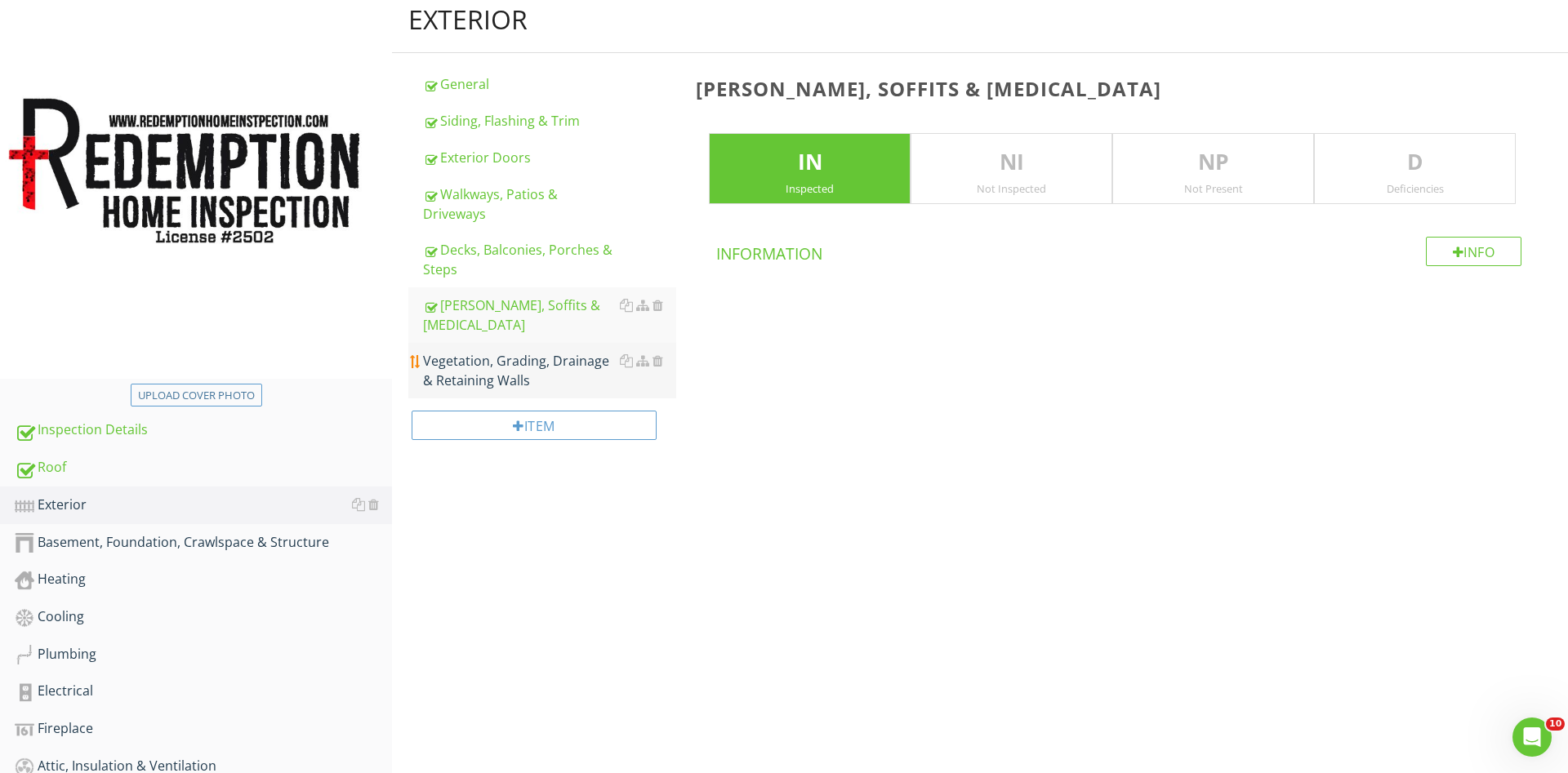
click at [528, 351] on div "Vegetation, Grading, Drainage & Retaining Walls" at bounding box center [549, 371] width 254 height 39
click at [1413, 159] on p "D" at bounding box center [1414, 161] width 200 height 32
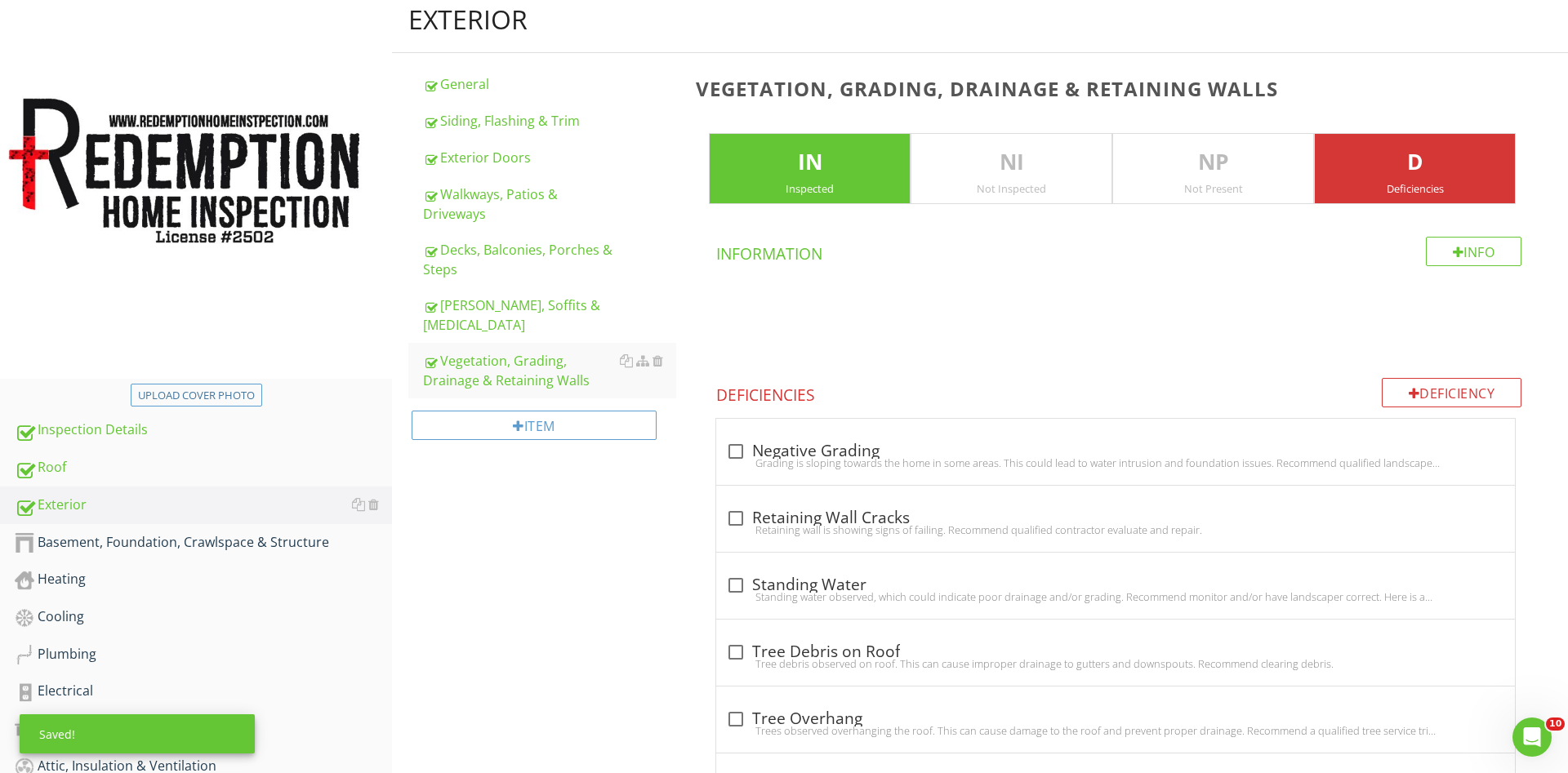
scroll to position [308, 0]
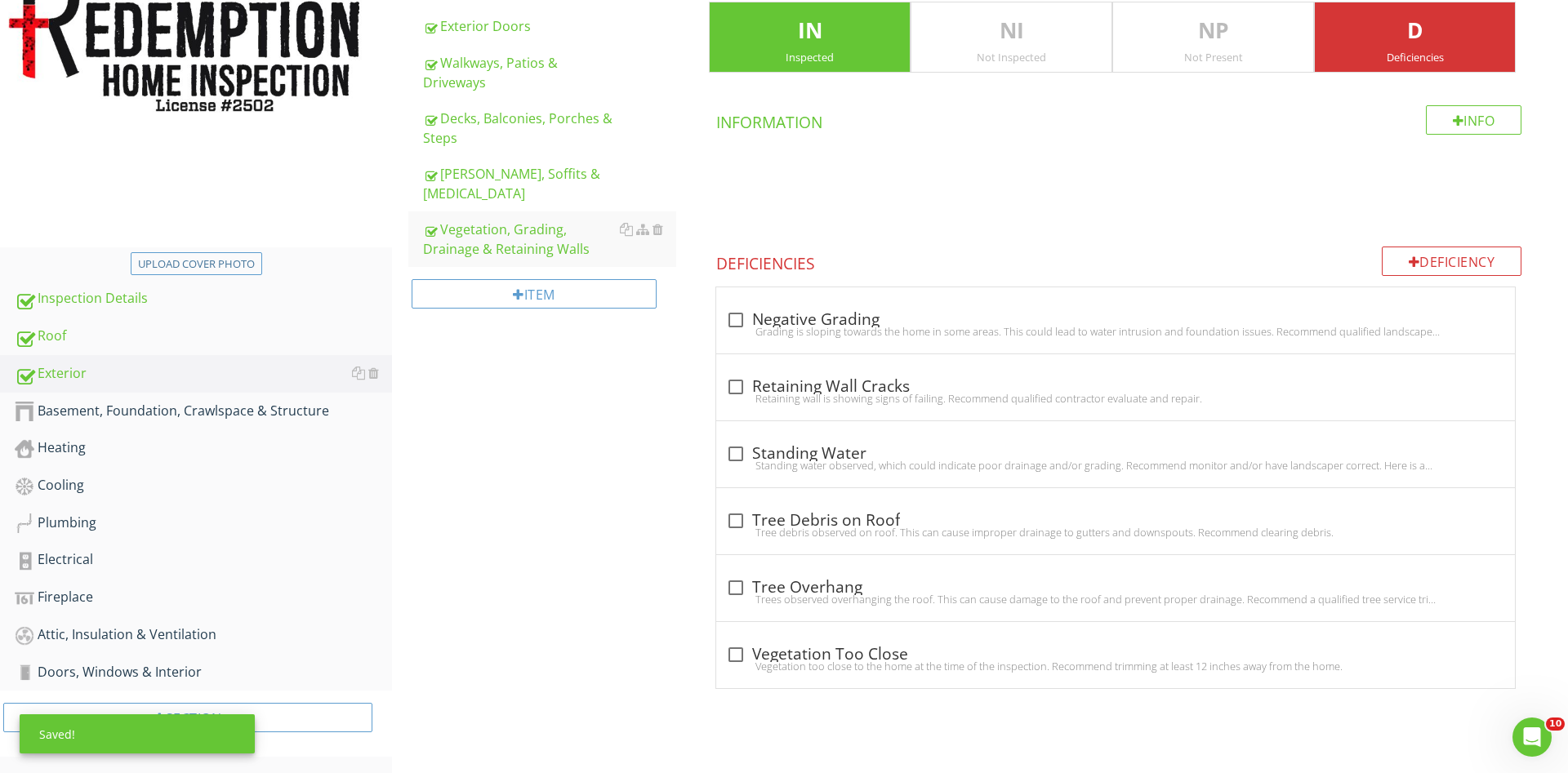
click at [737, 654] on div at bounding box center [736, 655] width 27 height 27
checkbox input "true"
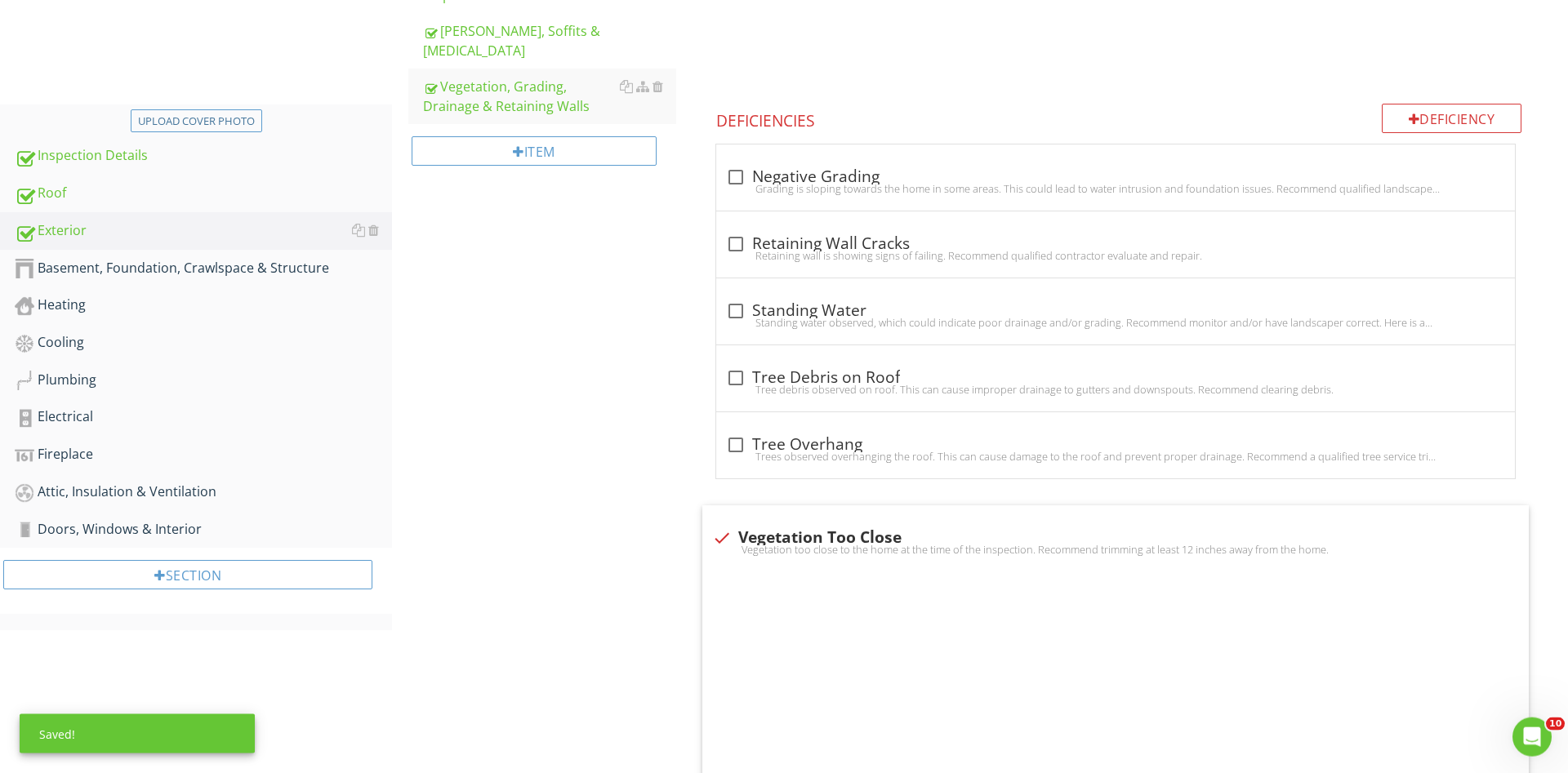
scroll to position [475, 0]
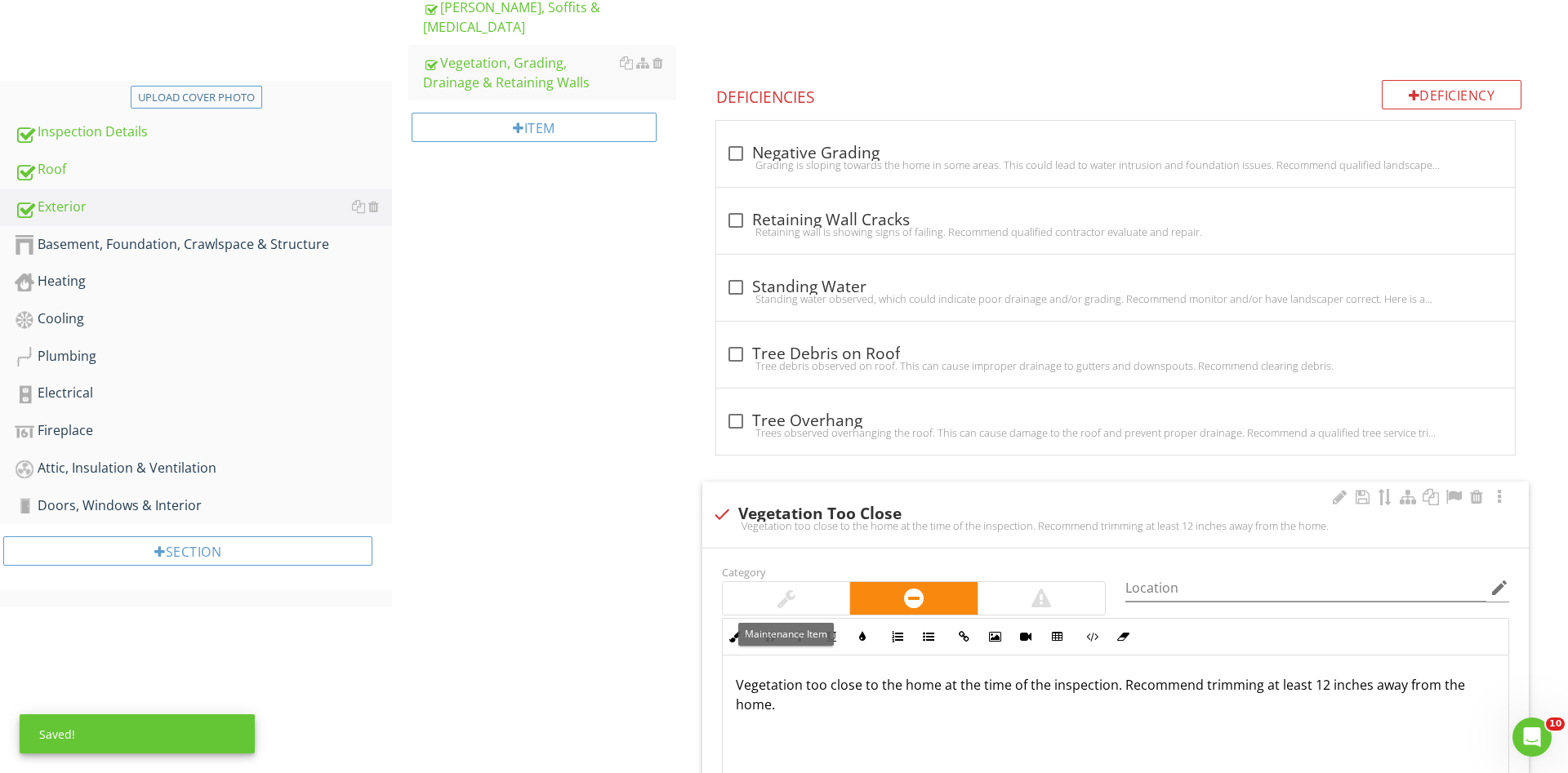
click at [766, 597] on div at bounding box center [785, 598] width 126 height 32
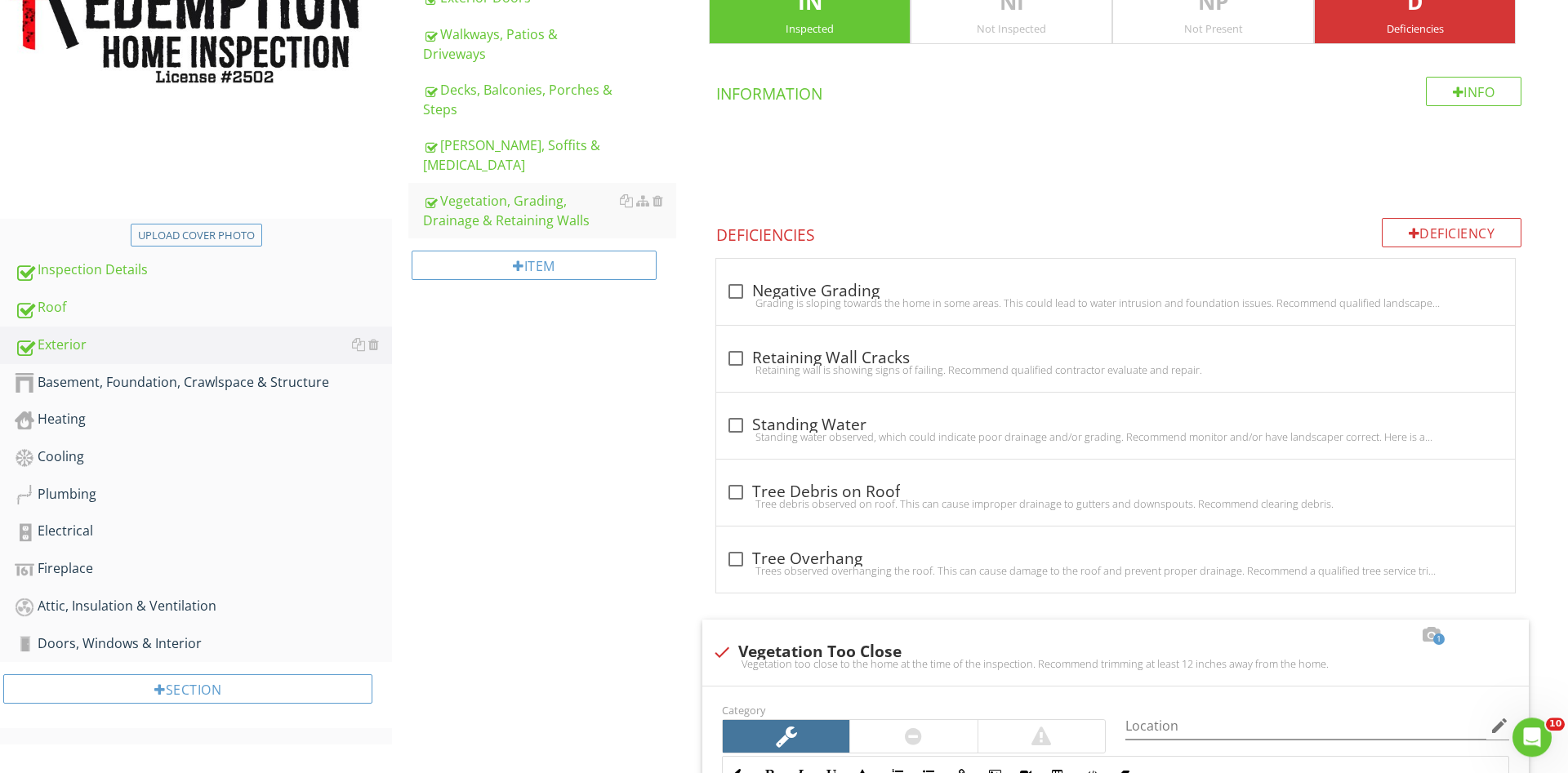
scroll to position [308, 0]
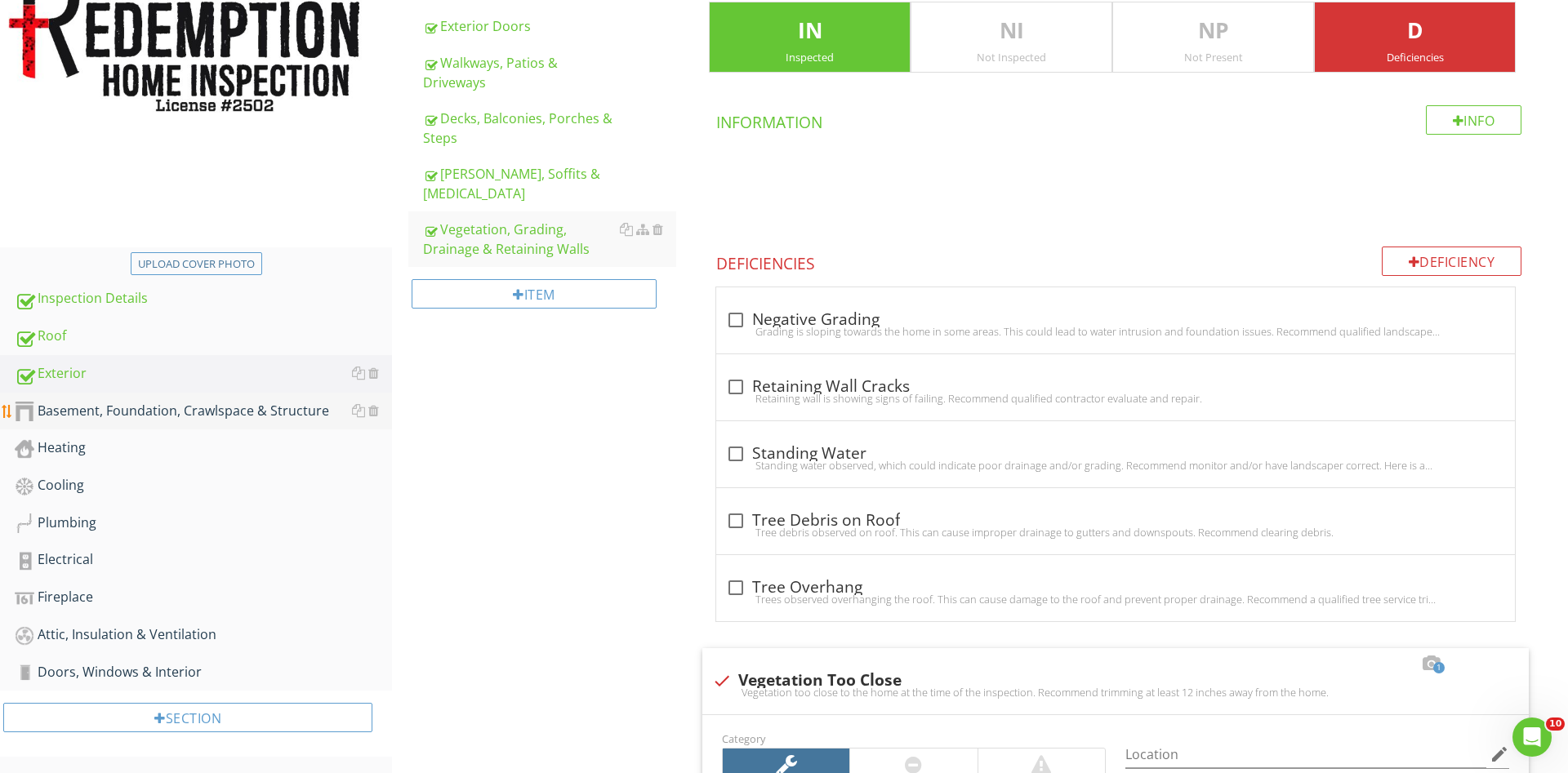
click at [186, 419] on div "Basement, Foundation, Crawlspace & Structure" at bounding box center [204, 412] width 378 height 22
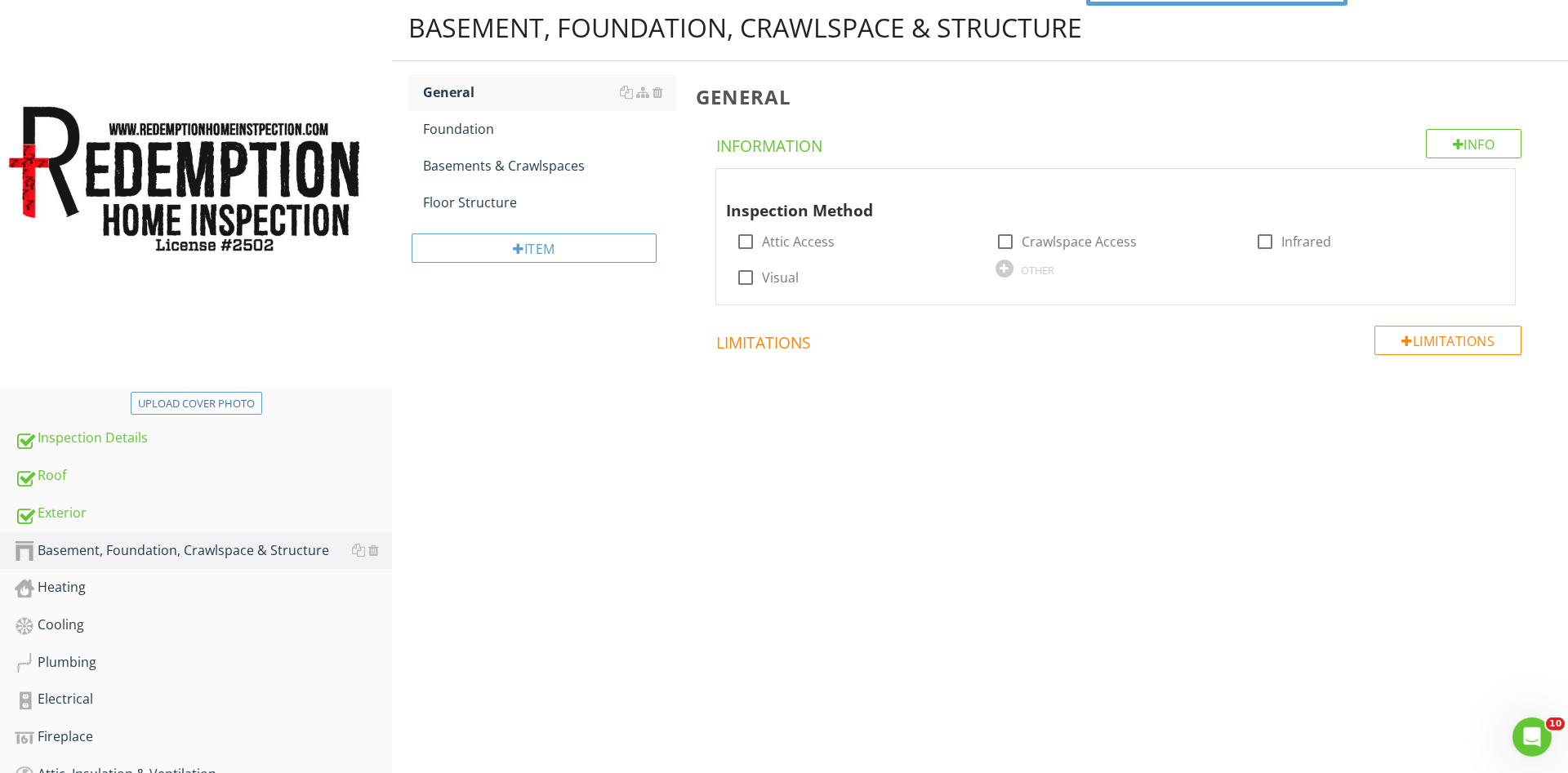
scroll to position [141, 0]
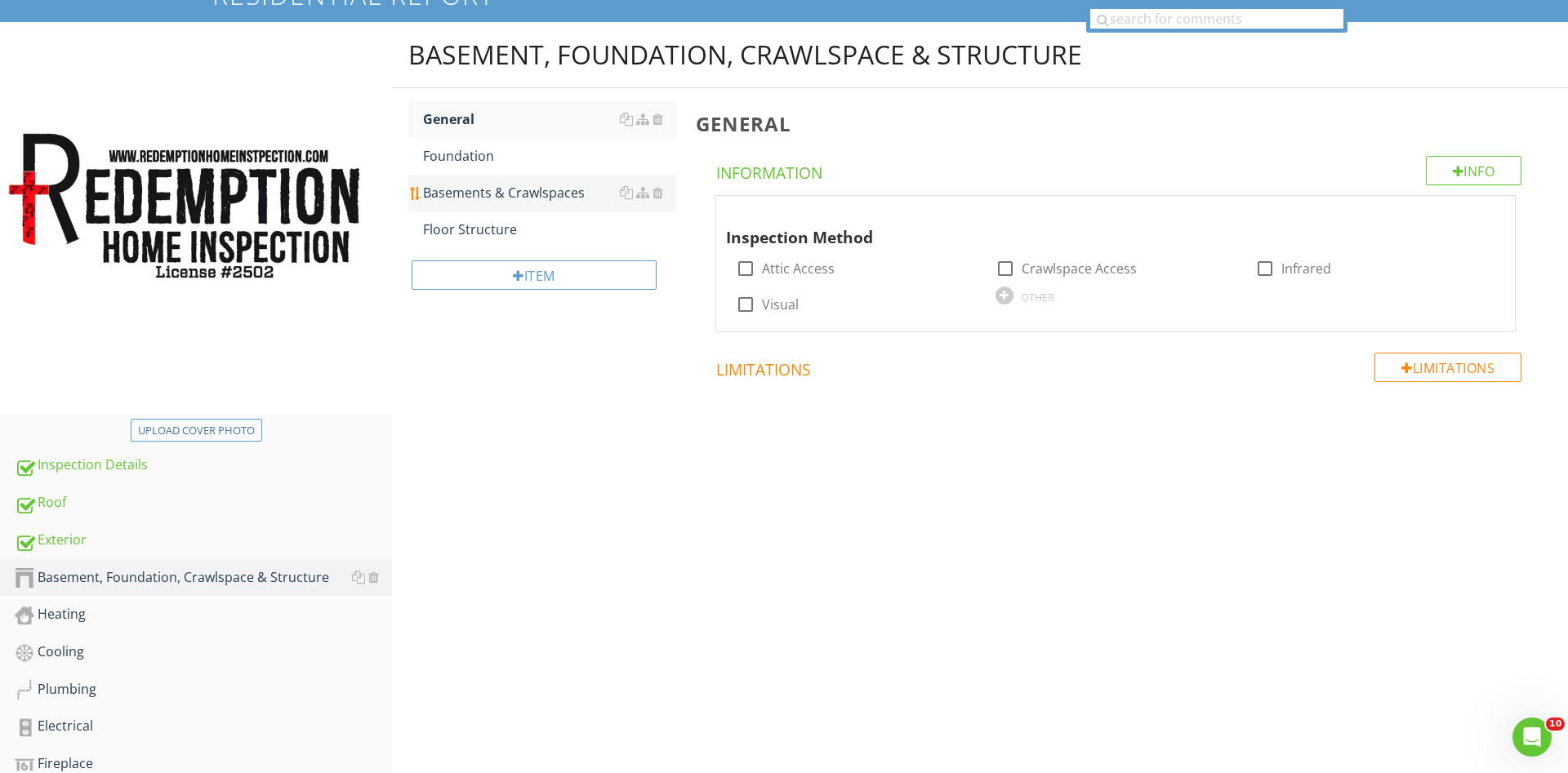
click at [748, 302] on div at bounding box center [746, 304] width 27 height 27
click at [1003, 269] on div at bounding box center [1005, 268] width 27 height 27
checkbox input "true"
click at [485, 149] on div "Foundation" at bounding box center [549, 156] width 254 height 20
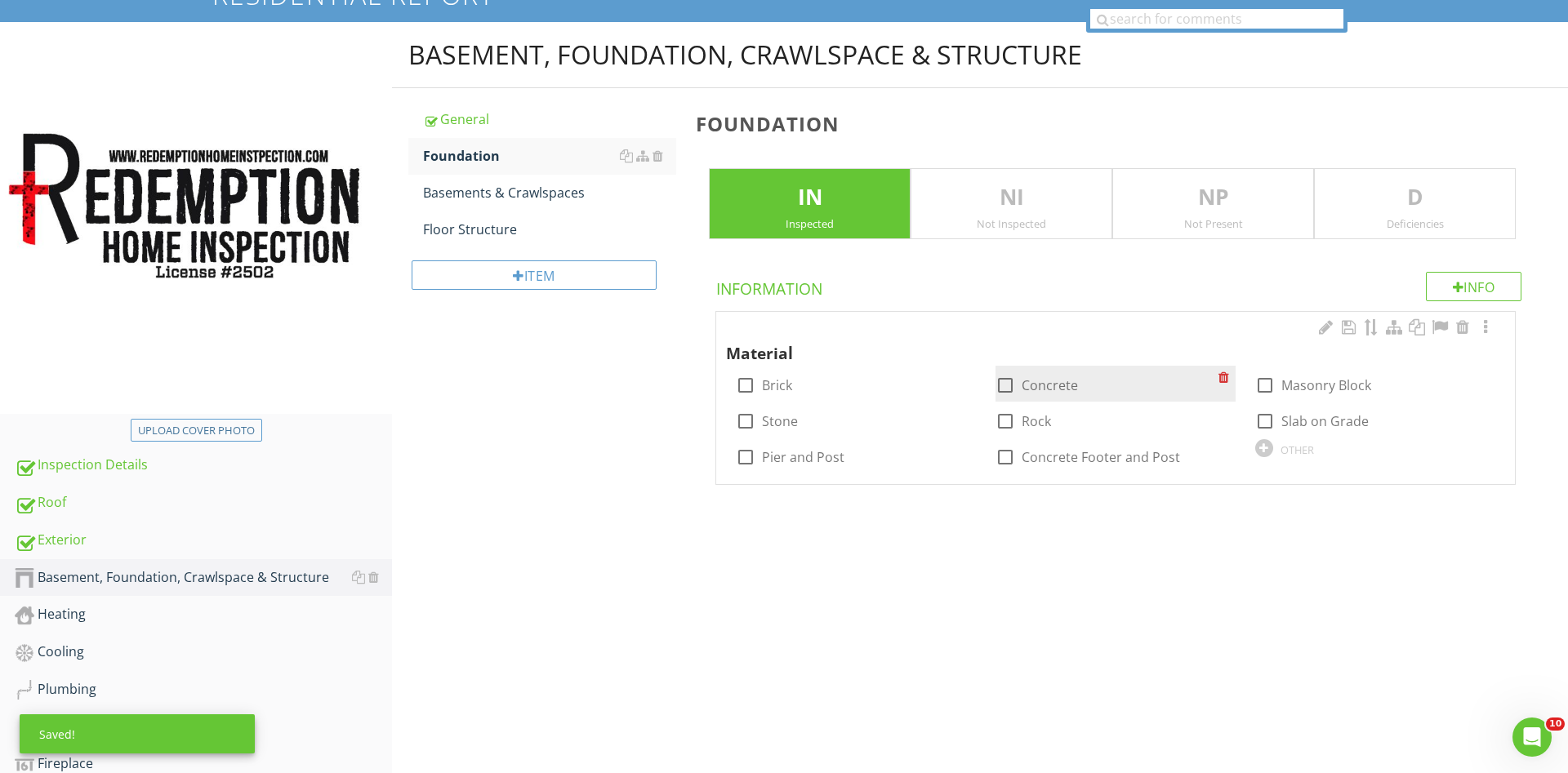
click at [999, 382] on div at bounding box center [1005, 386] width 27 height 27
checkbox input "true"
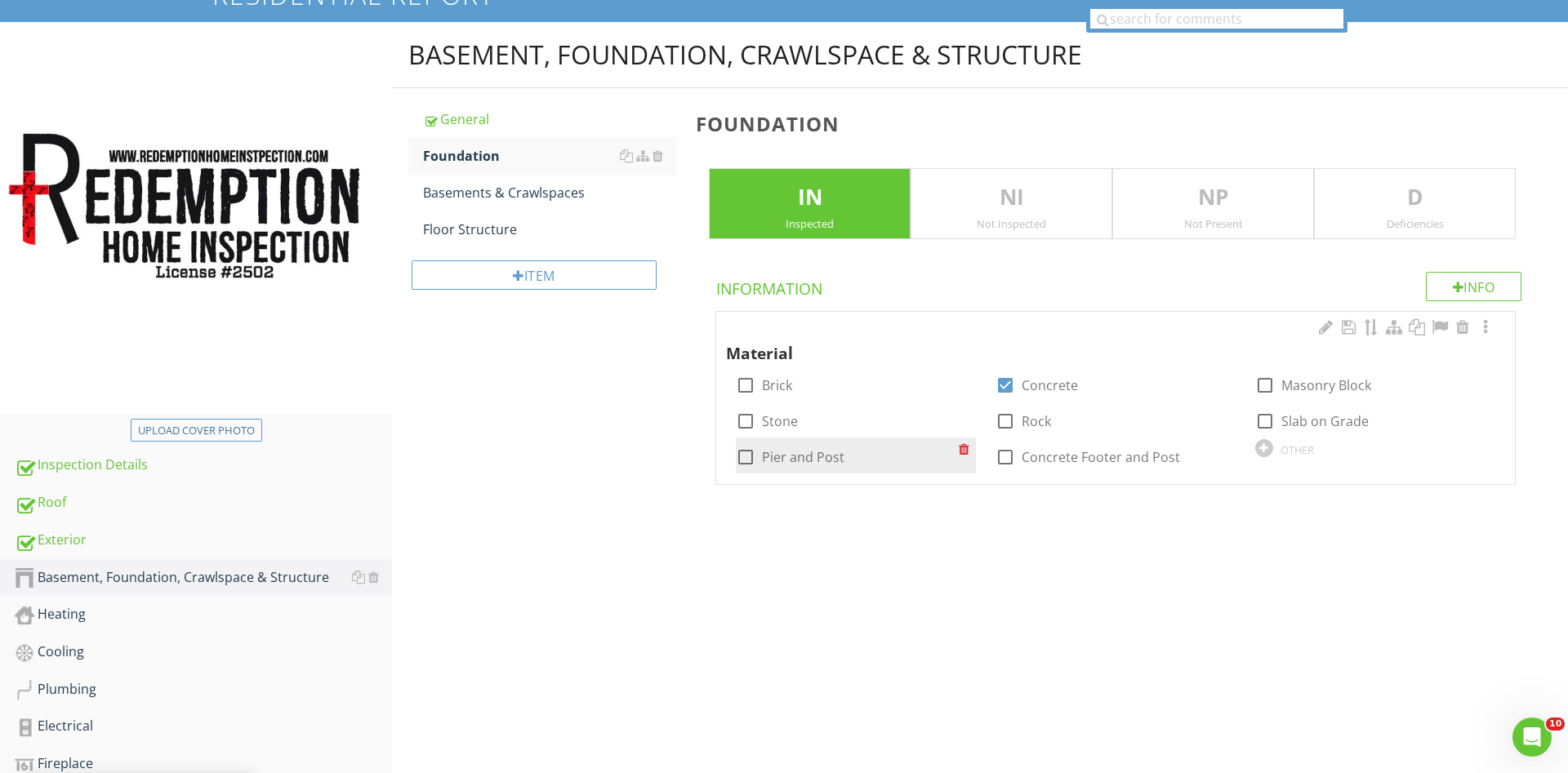
click at [742, 458] on div at bounding box center [746, 457] width 27 height 27
checkbox input "true"
click at [502, 195] on div "Basements & Crawlspaces" at bounding box center [549, 193] width 254 height 20
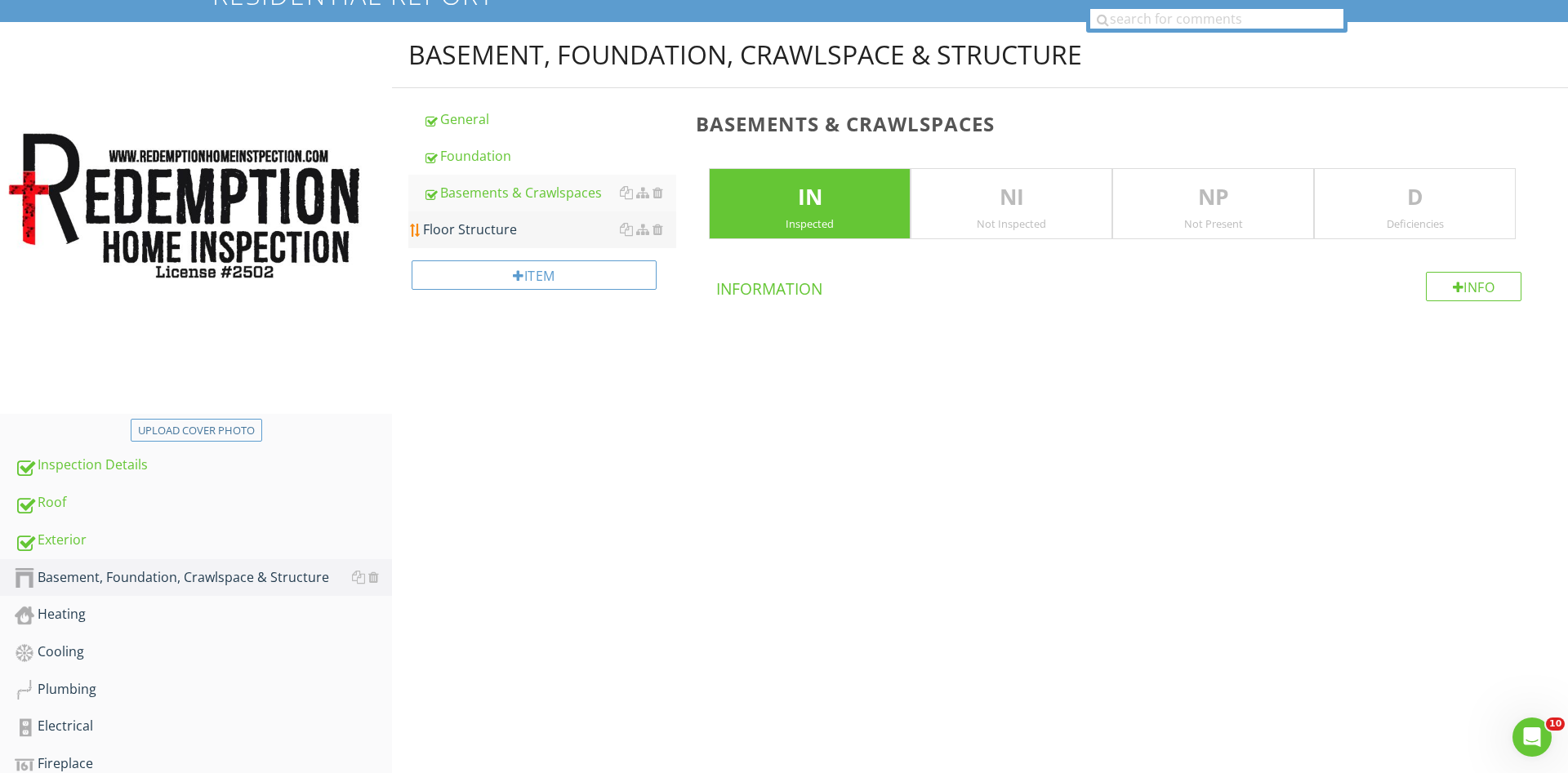
click at [466, 222] on div "Floor Structure" at bounding box center [549, 229] width 254 height 20
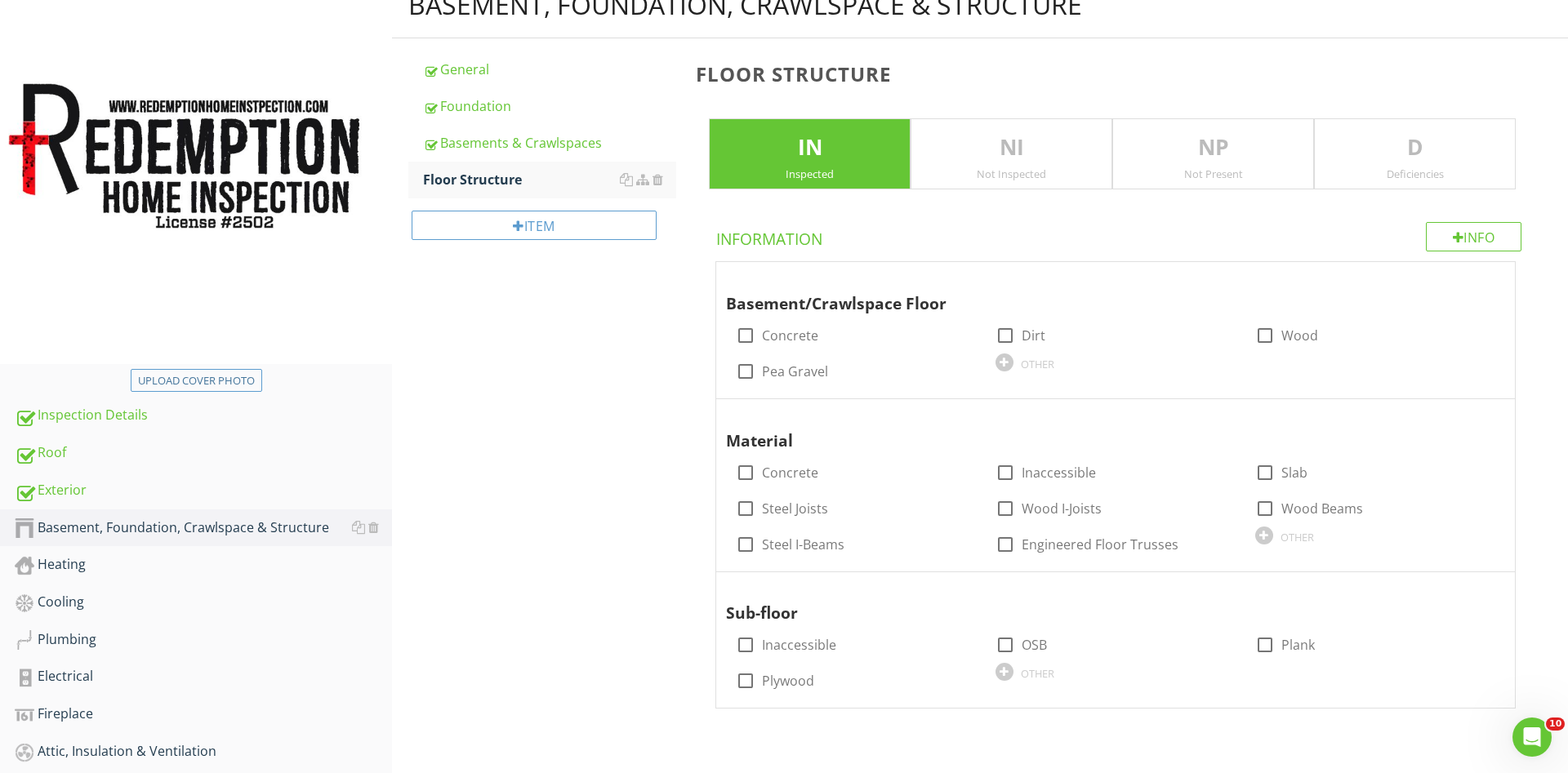
scroll to position [224, 0]
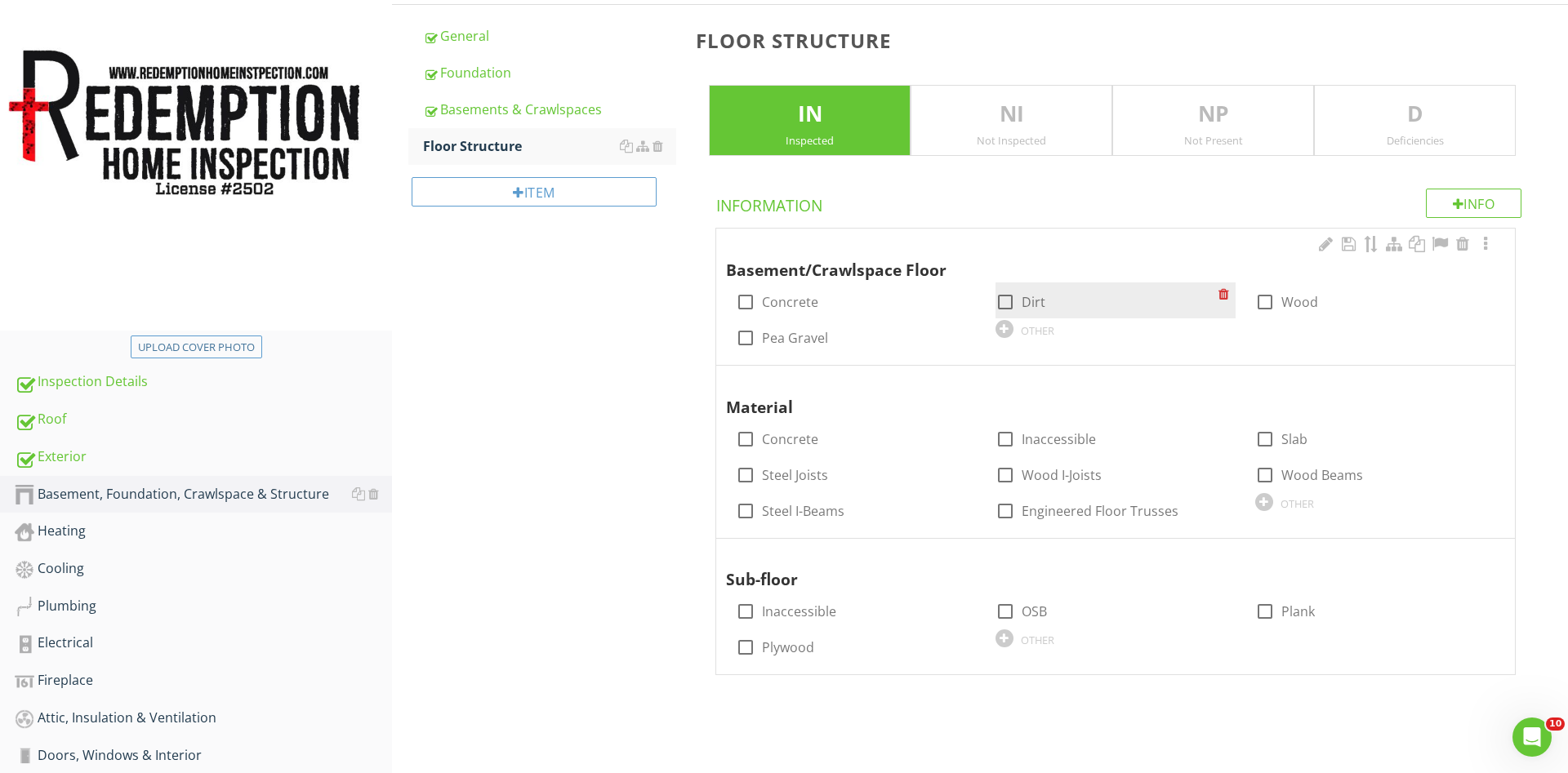
click at [1004, 304] on div at bounding box center [1005, 302] width 27 height 27
checkbox input "true"
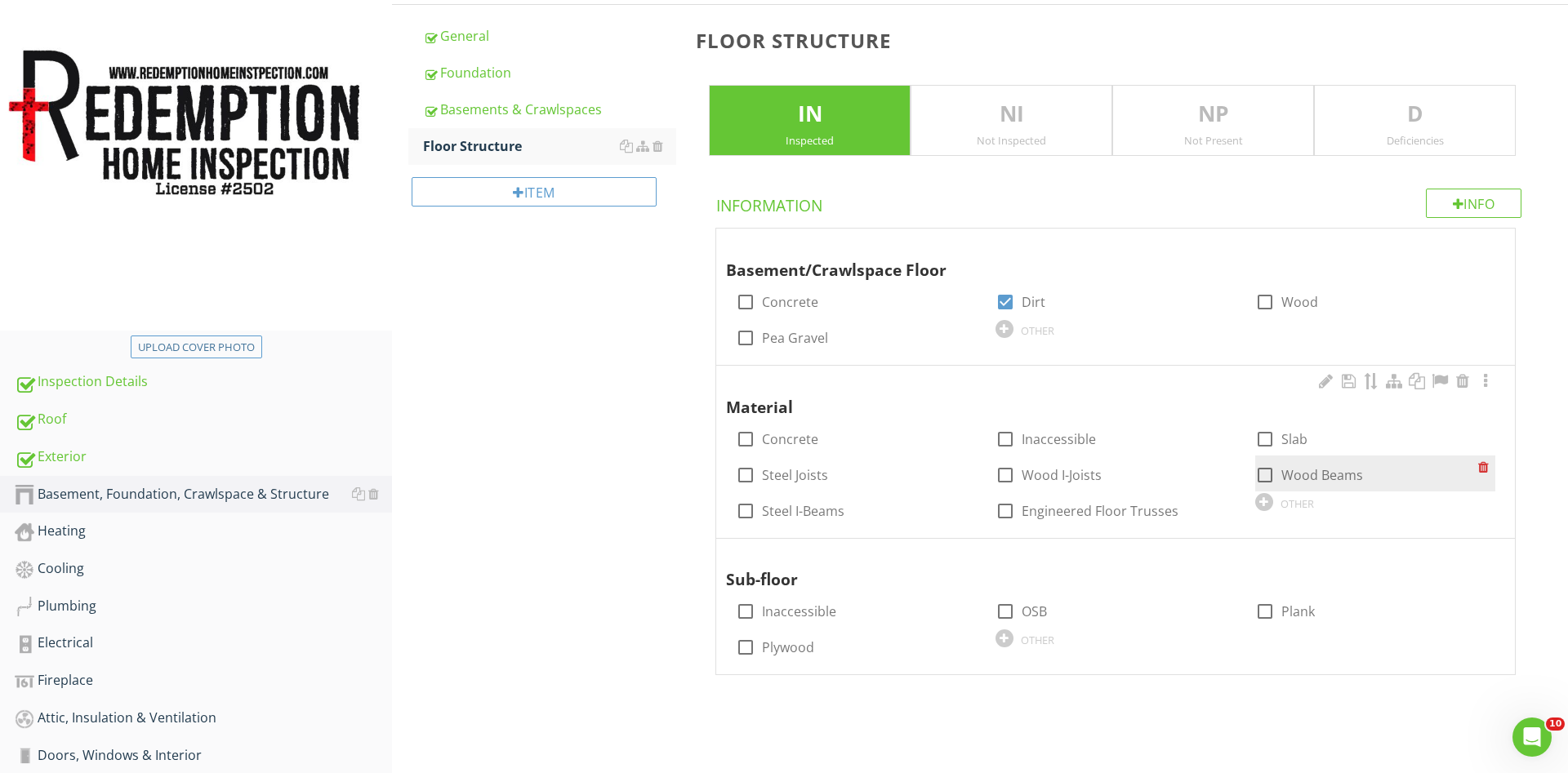
click at [1264, 476] on div at bounding box center [1265, 475] width 27 height 27
checkbox input "true"
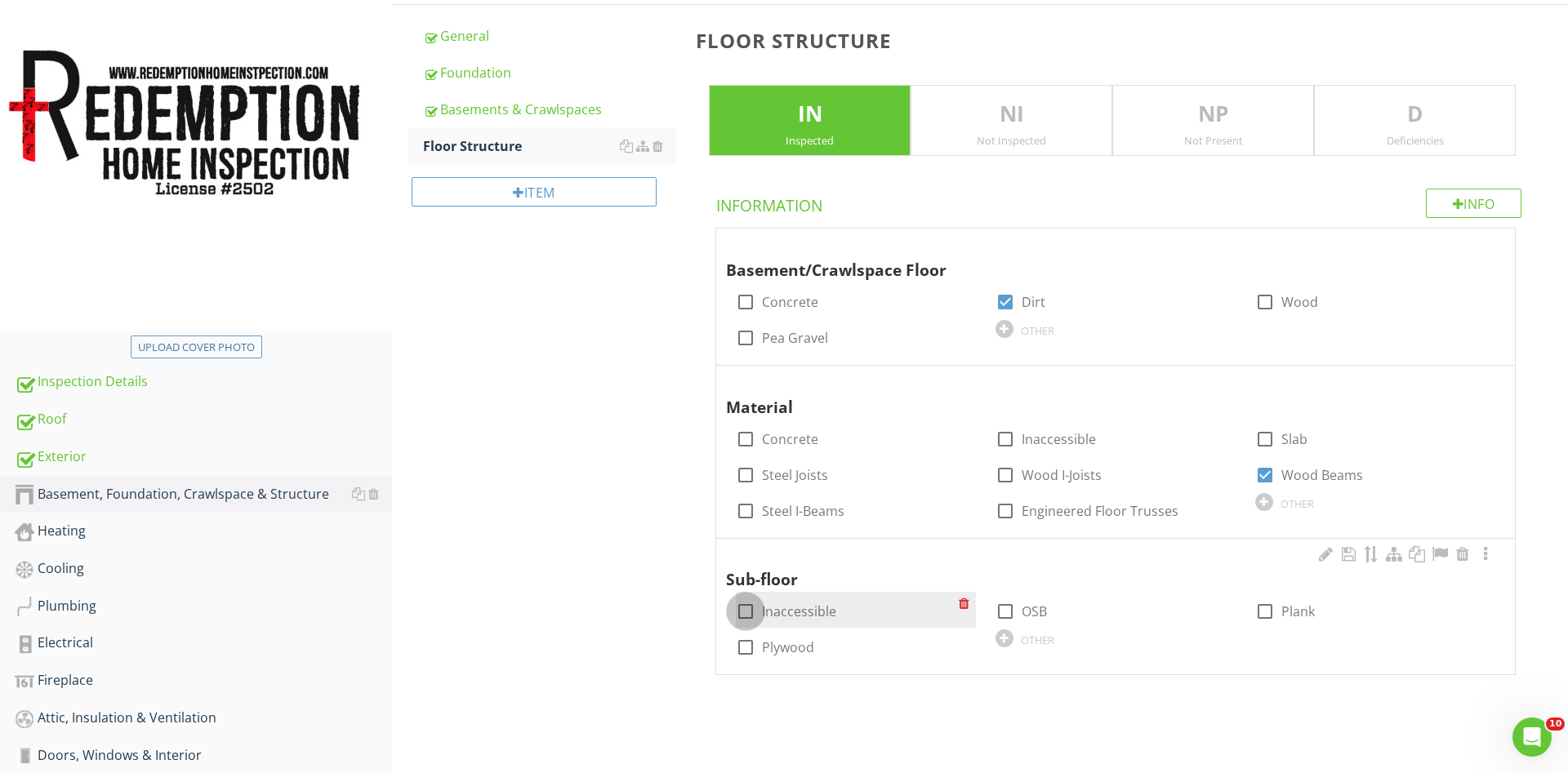
click at [740, 609] on div at bounding box center [746, 612] width 27 height 27
checkbox input "true"
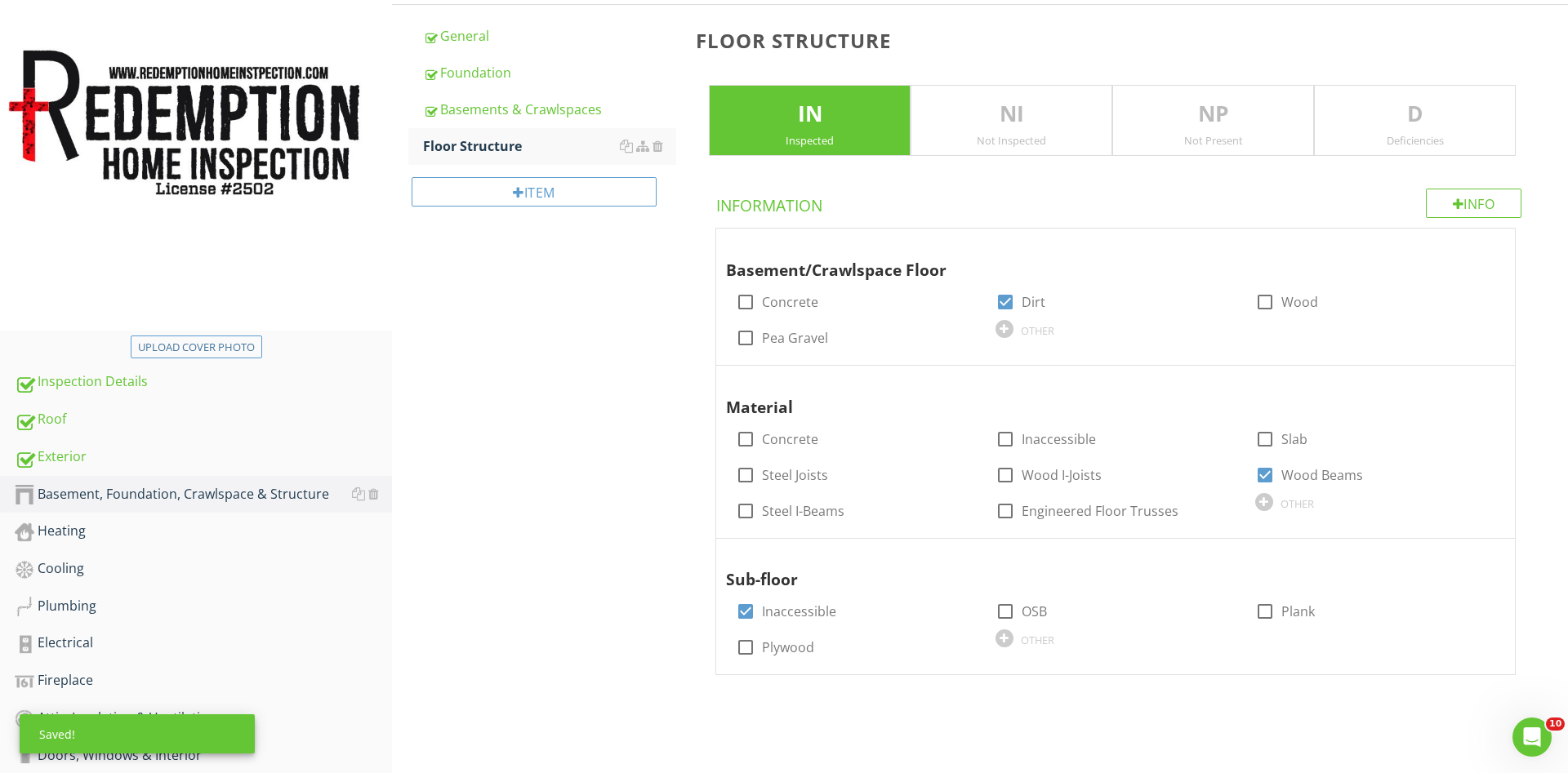
click at [73, 532] on div "Heating" at bounding box center [204, 531] width 378 height 22
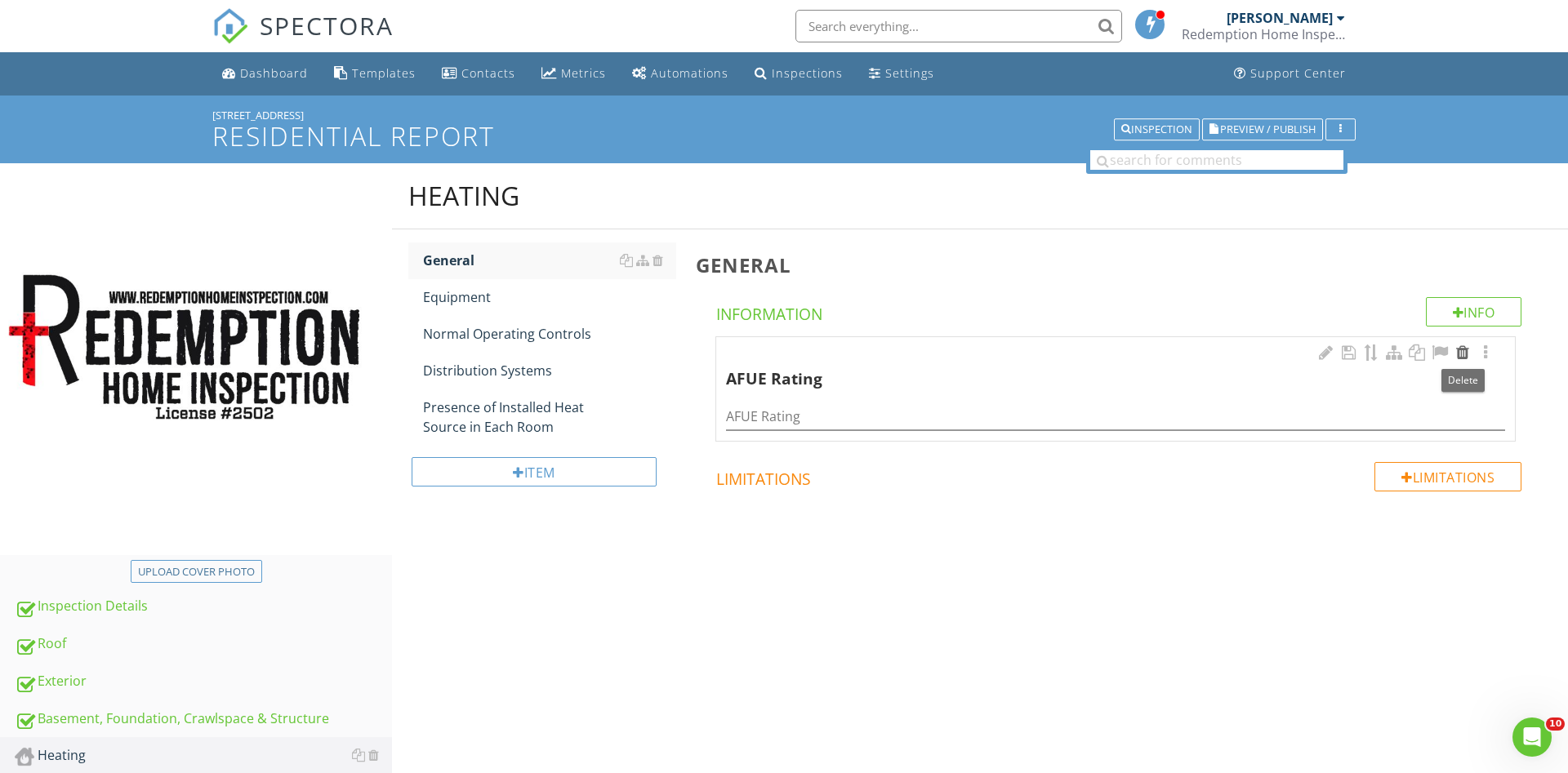
click at [1465, 355] on div at bounding box center [1462, 352] width 20 height 17
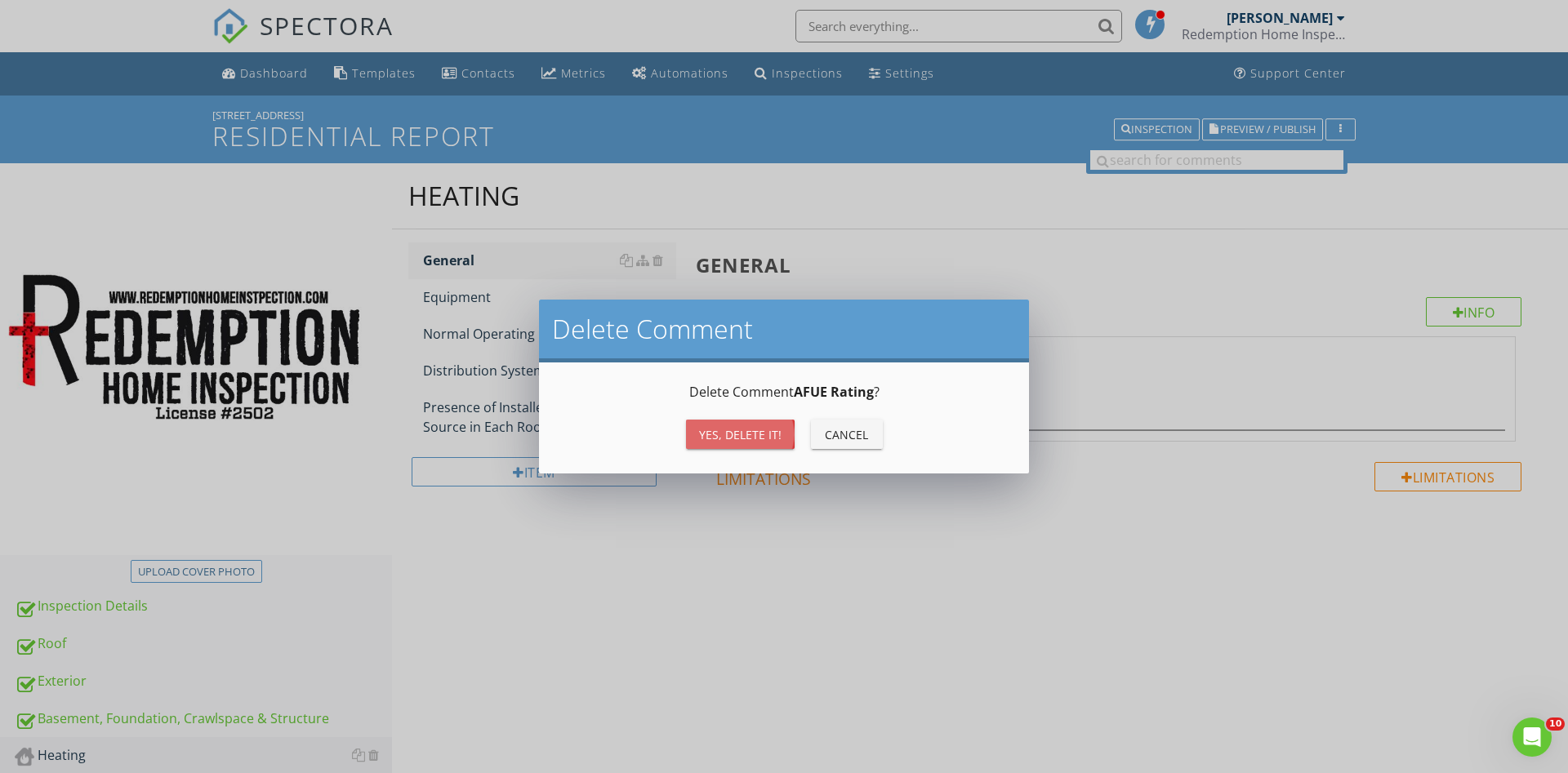
click at [760, 432] on div "Yes, Delete it!" at bounding box center [740, 435] width 82 height 18
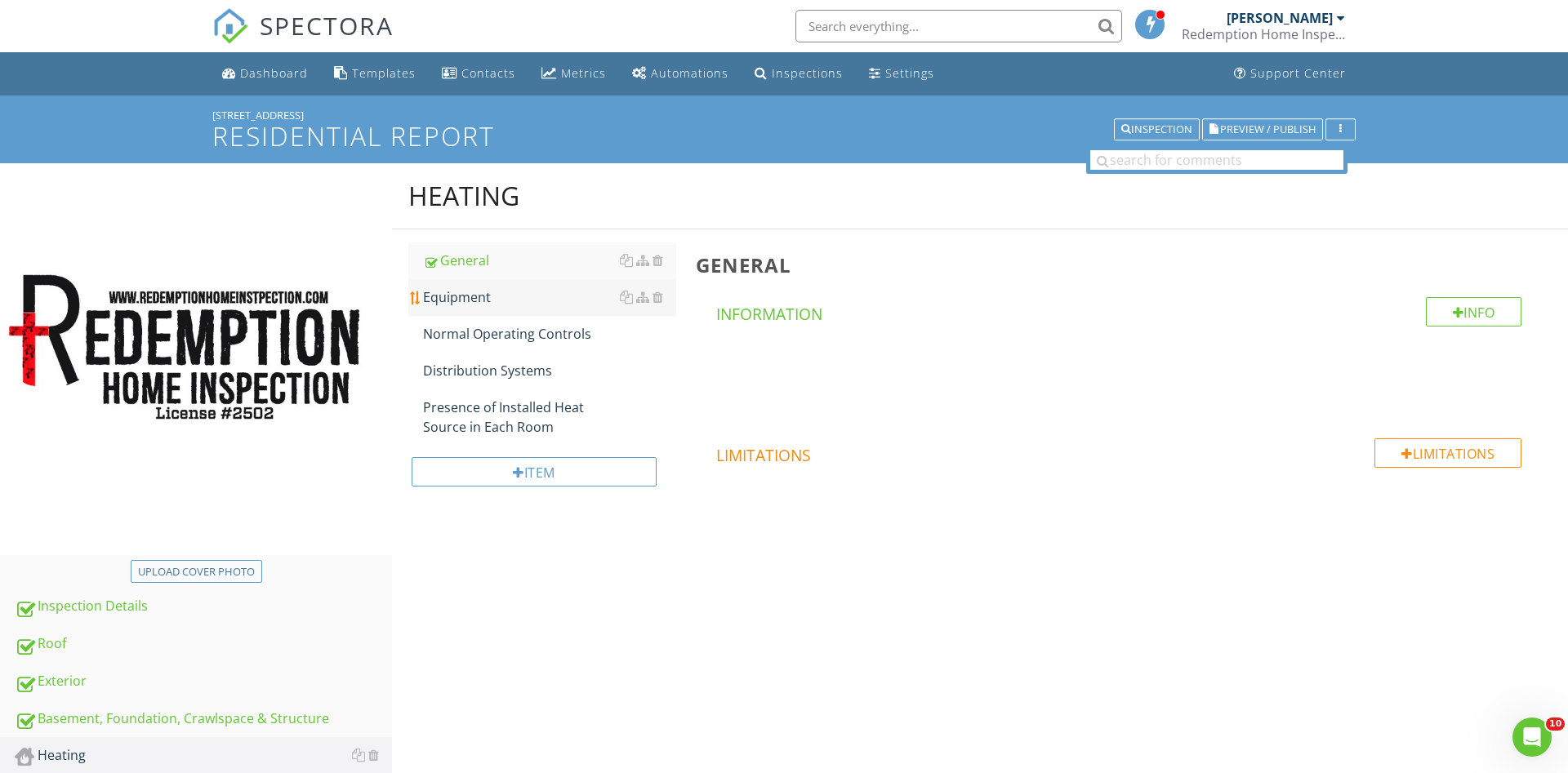
click at [485, 296] on div "Equipment" at bounding box center [549, 297] width 254 height 20
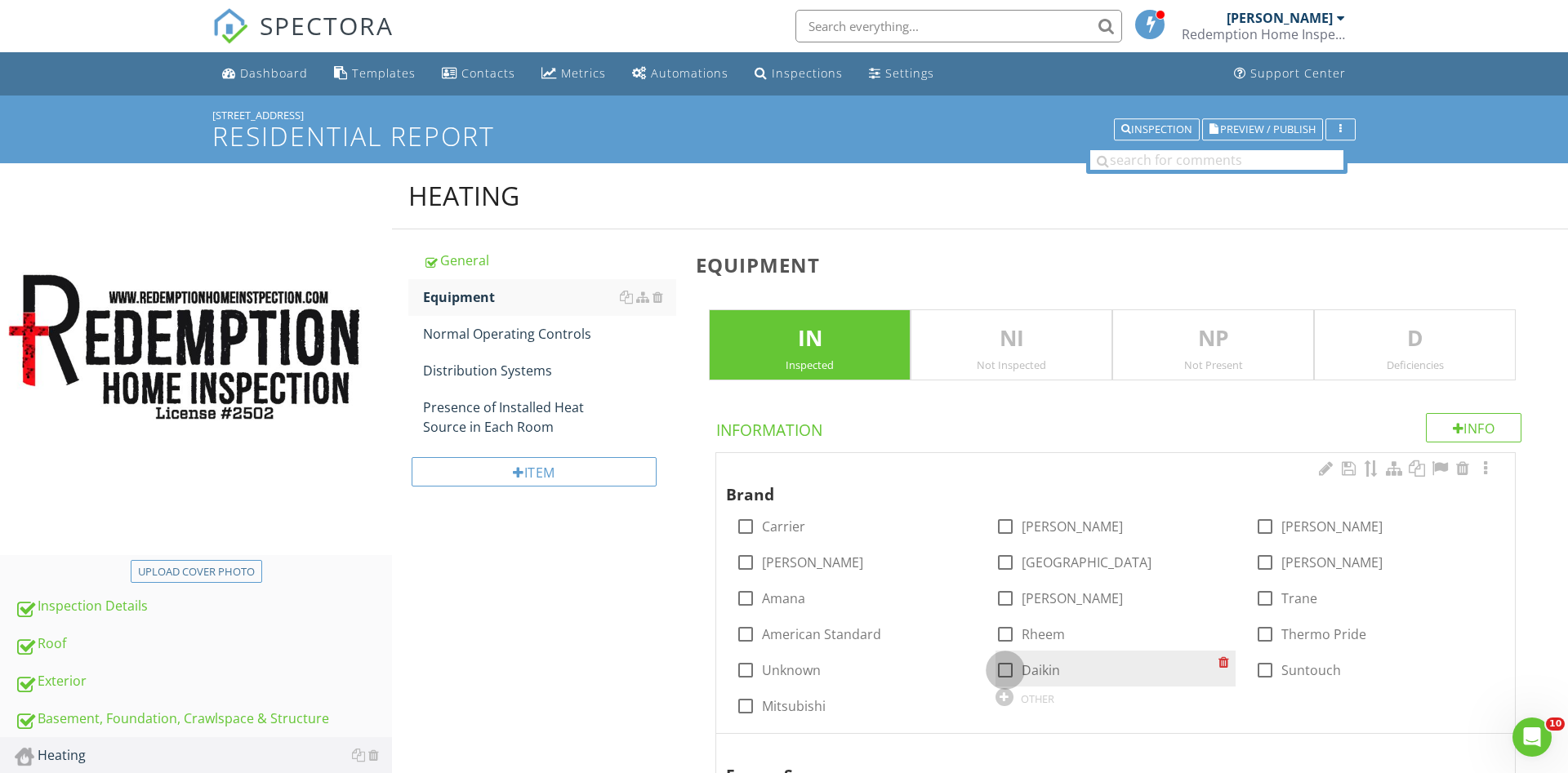
click at [998, 668] on div at bounding box center [1005, 670] width 27 height 27
checkbox input "true"
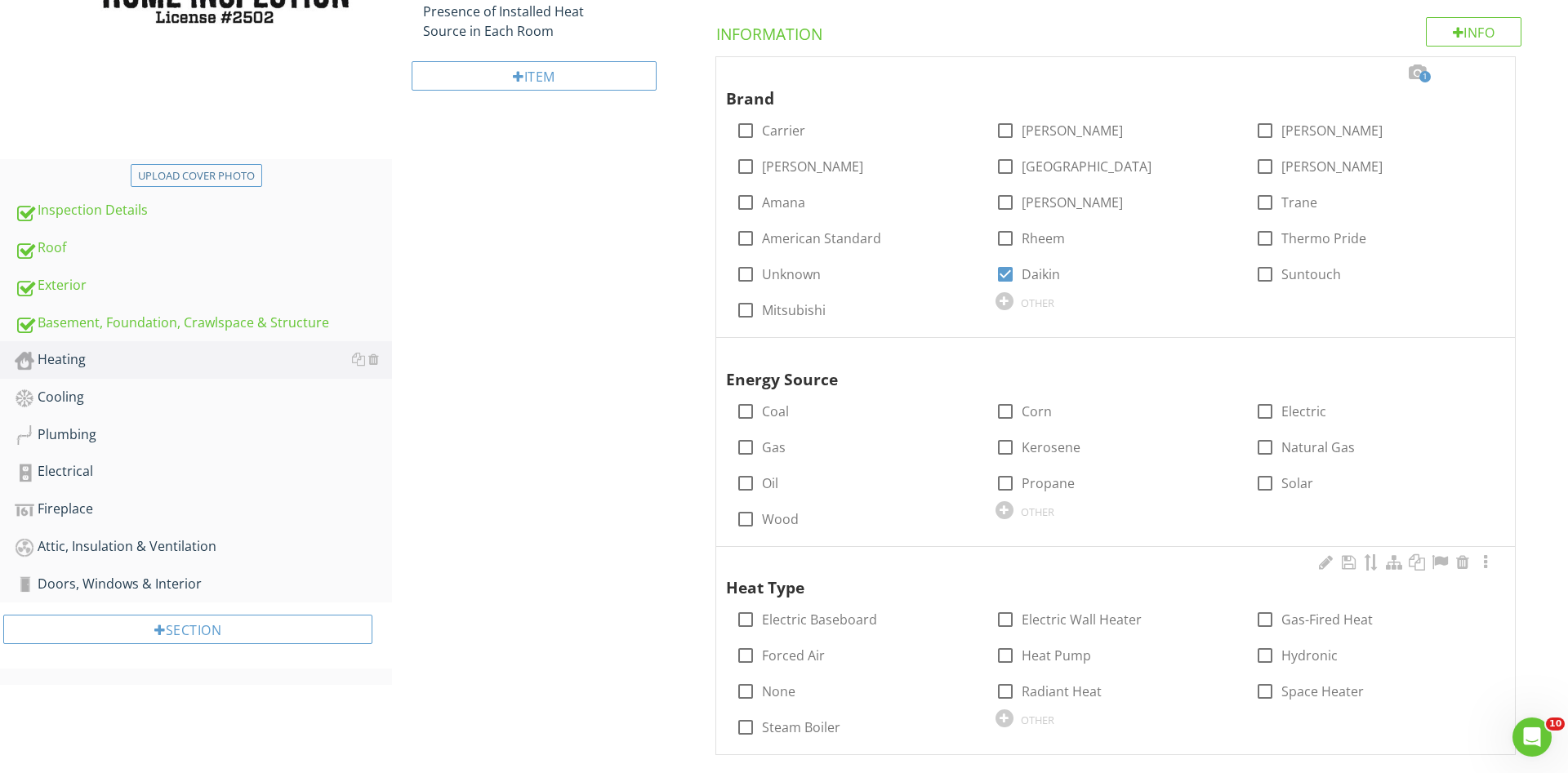
scroll to position [419, 0]
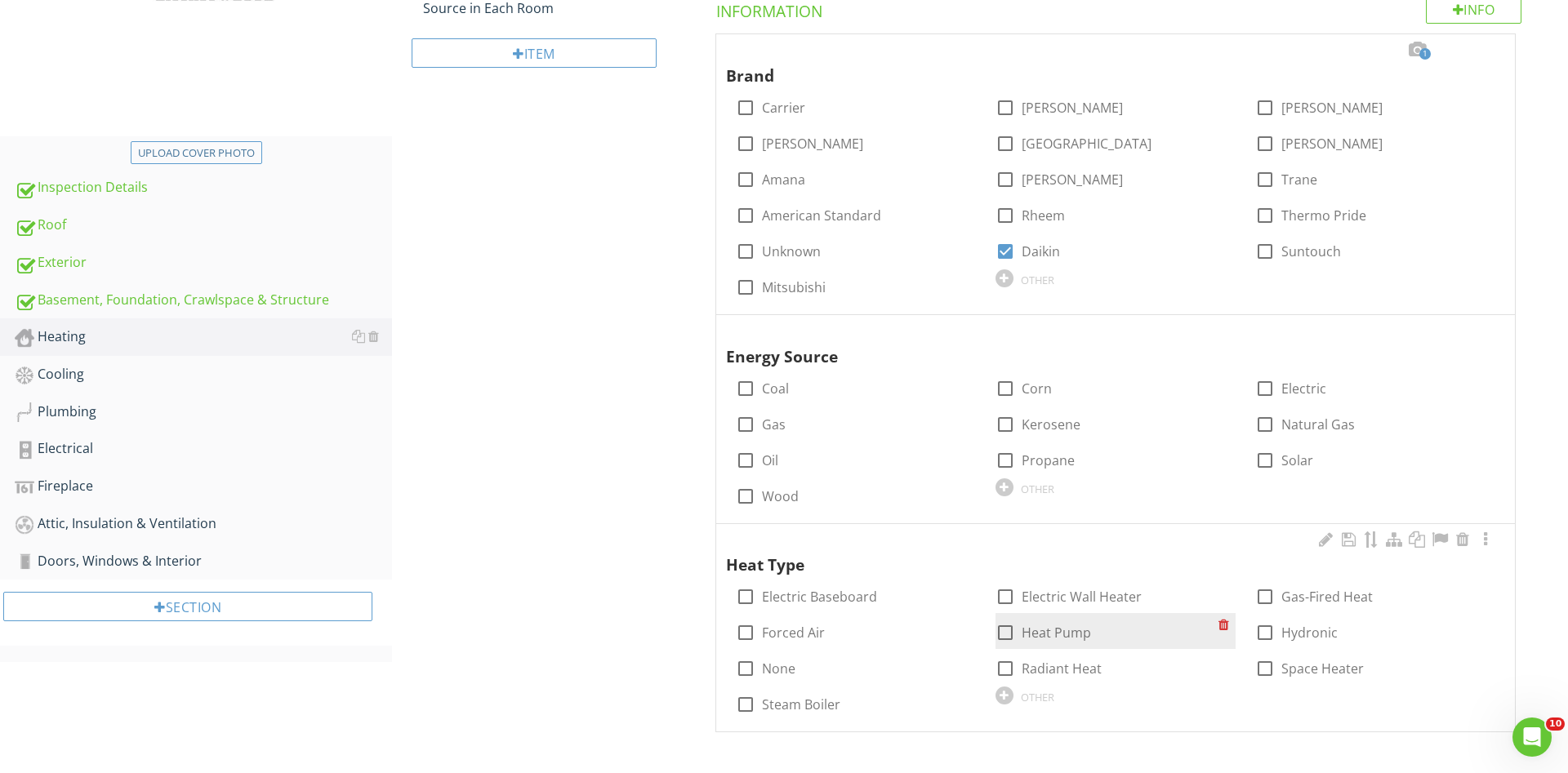
click at [1267, 388] on div at bounding box center [1265, 388] width 27 height 27
checkbox input "true"
click at [1007, 631] on div at bounding box center [1005, 632] width 27 height 27
checkbox input "true"
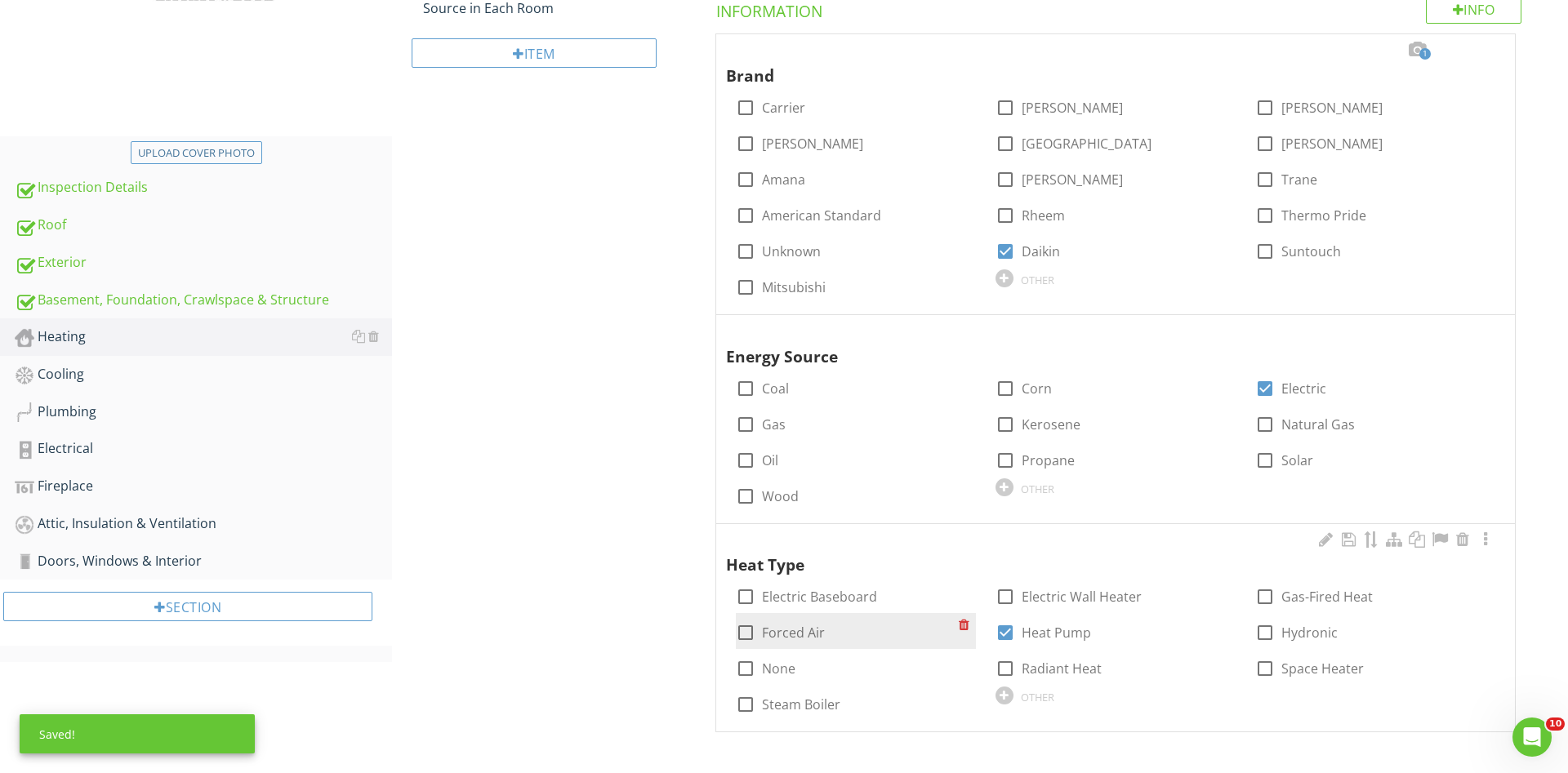
click at [748, 631] on div at bounding box center [746, 632] width 27 height 27
checkbox input "true"
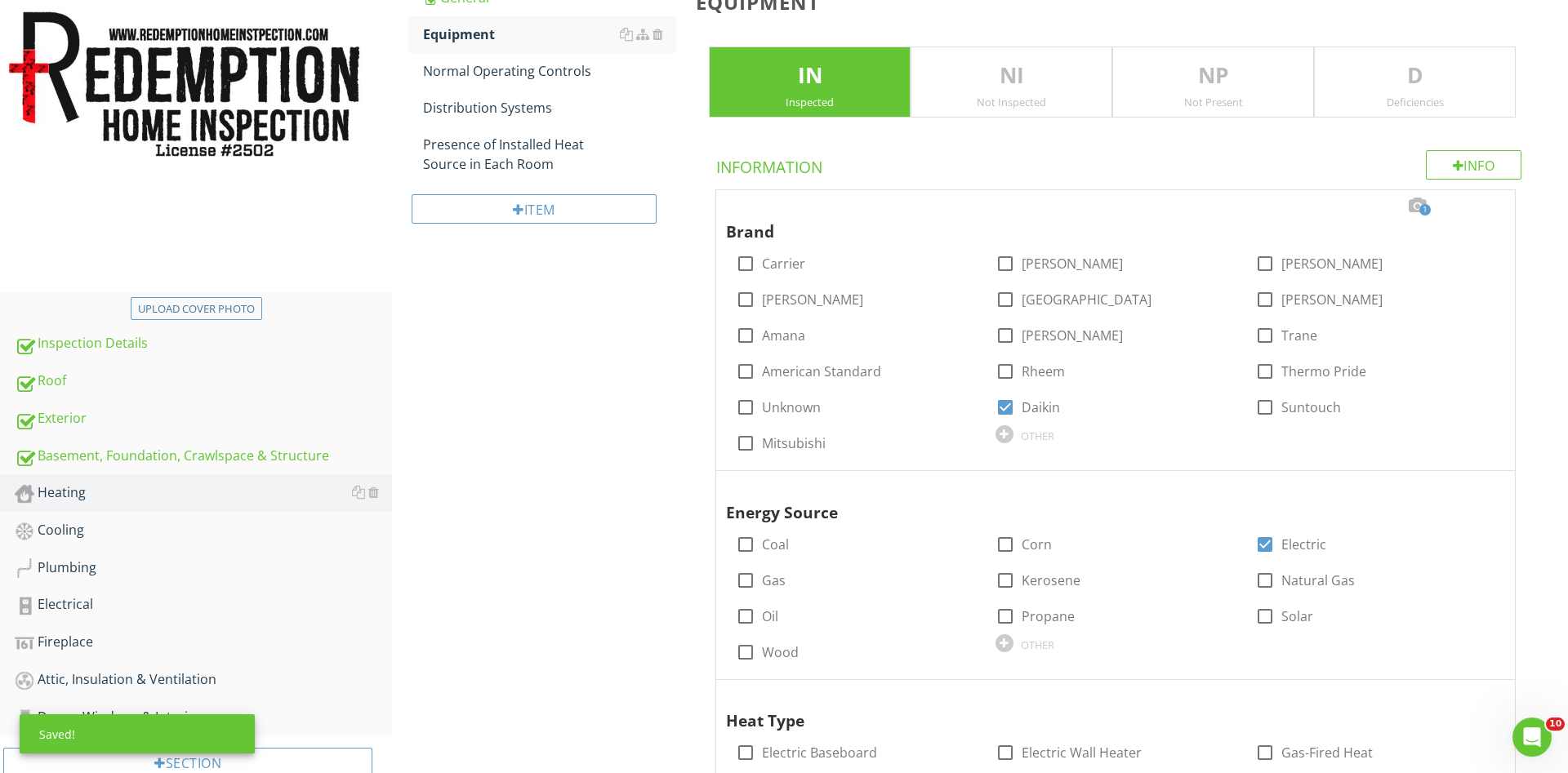
scroll to position [3, 0]
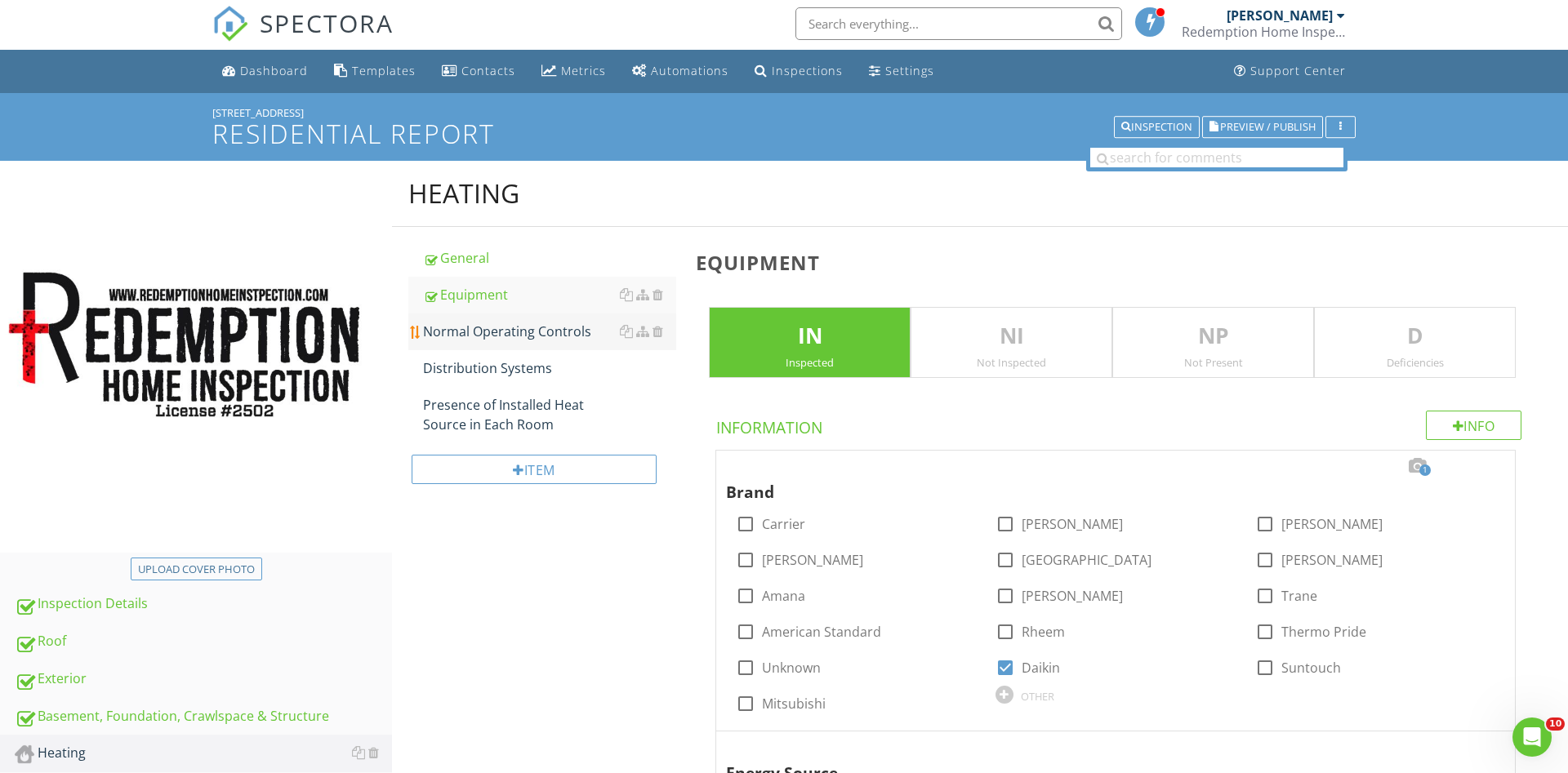
click at [512, 333] on div "Normal Operating Controls" at bounding box center [549, 332] width 254 height 20
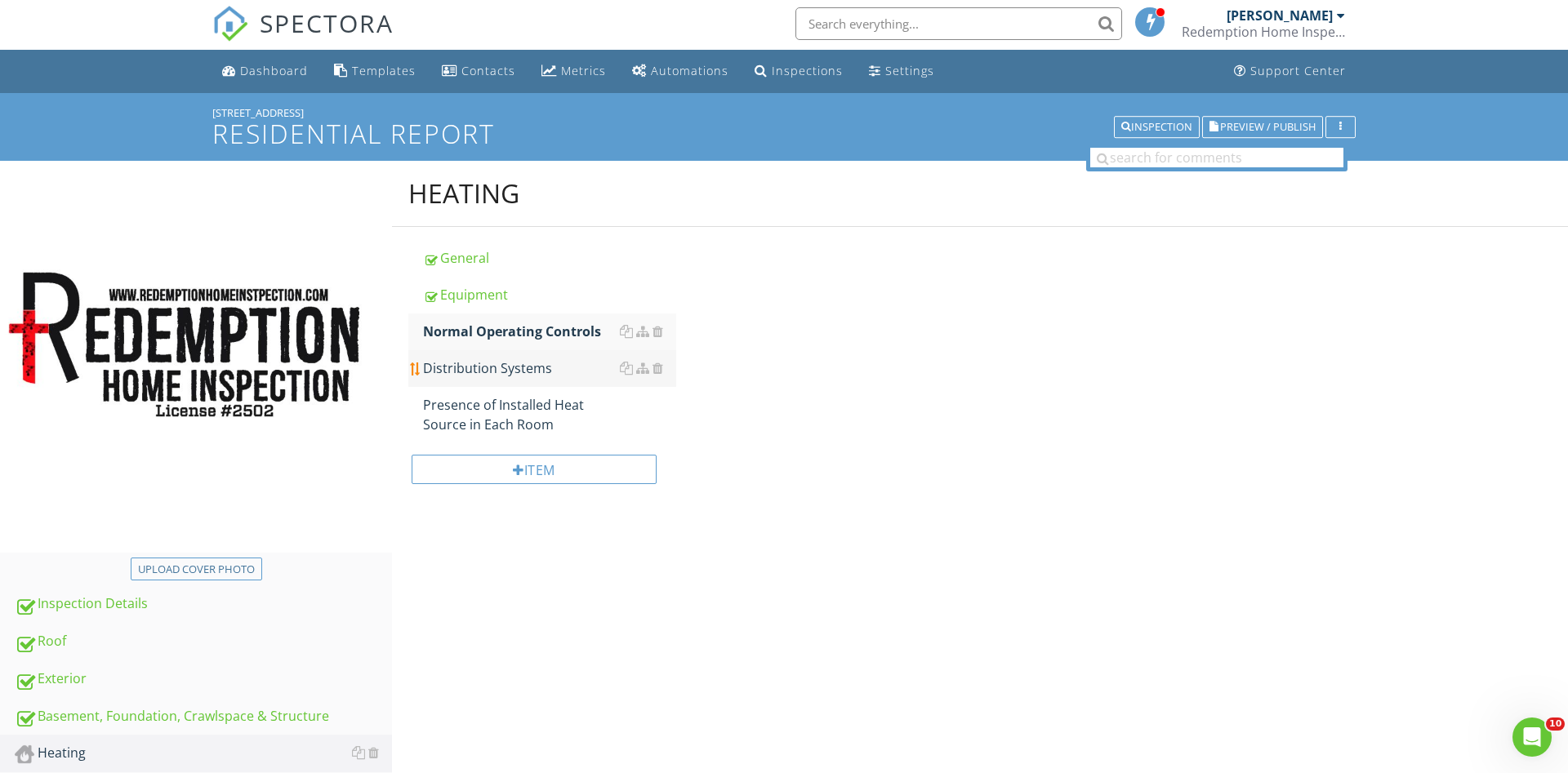
click at [506, 362] on div "Distribution Systems" at bounding box center [549, 368] width 254 height 20
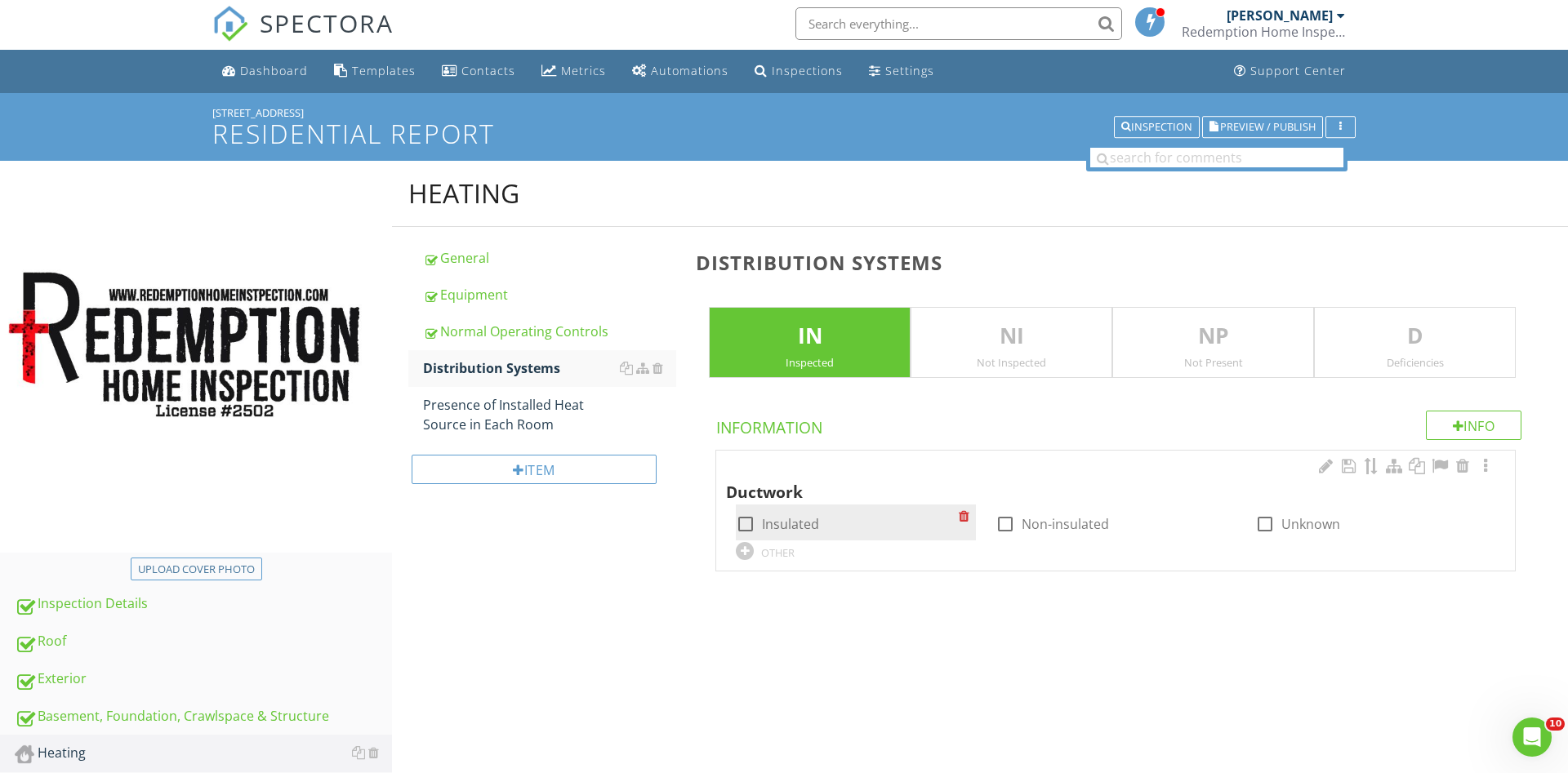
click at [753, 521] on div at bounding box center [746, 524] width 27 height 27
checkbox input "true"
click at [1486, 461] on div at bounding box center [1486, 466] width 20 height 17
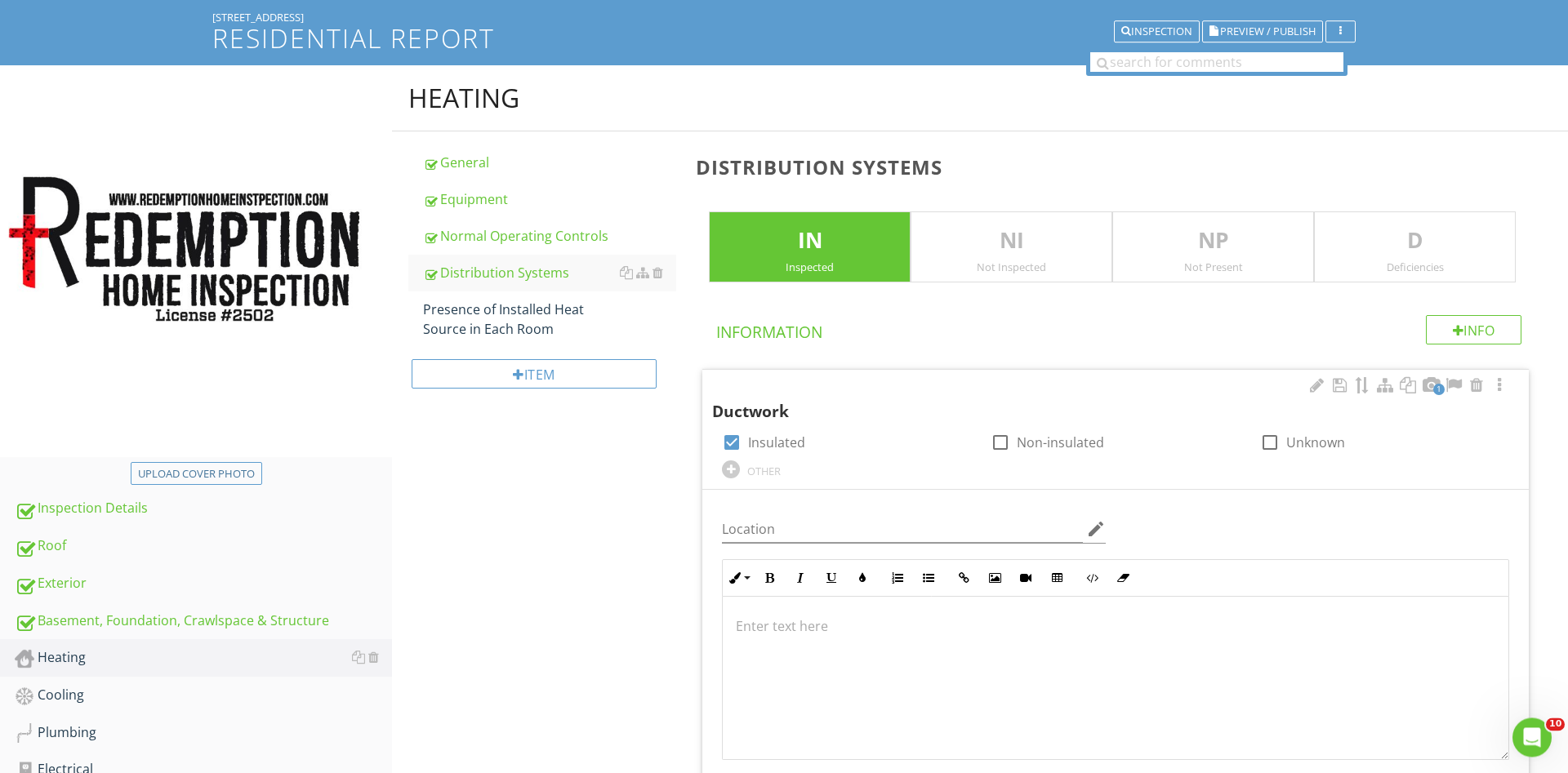
scroll to position [419, 0]
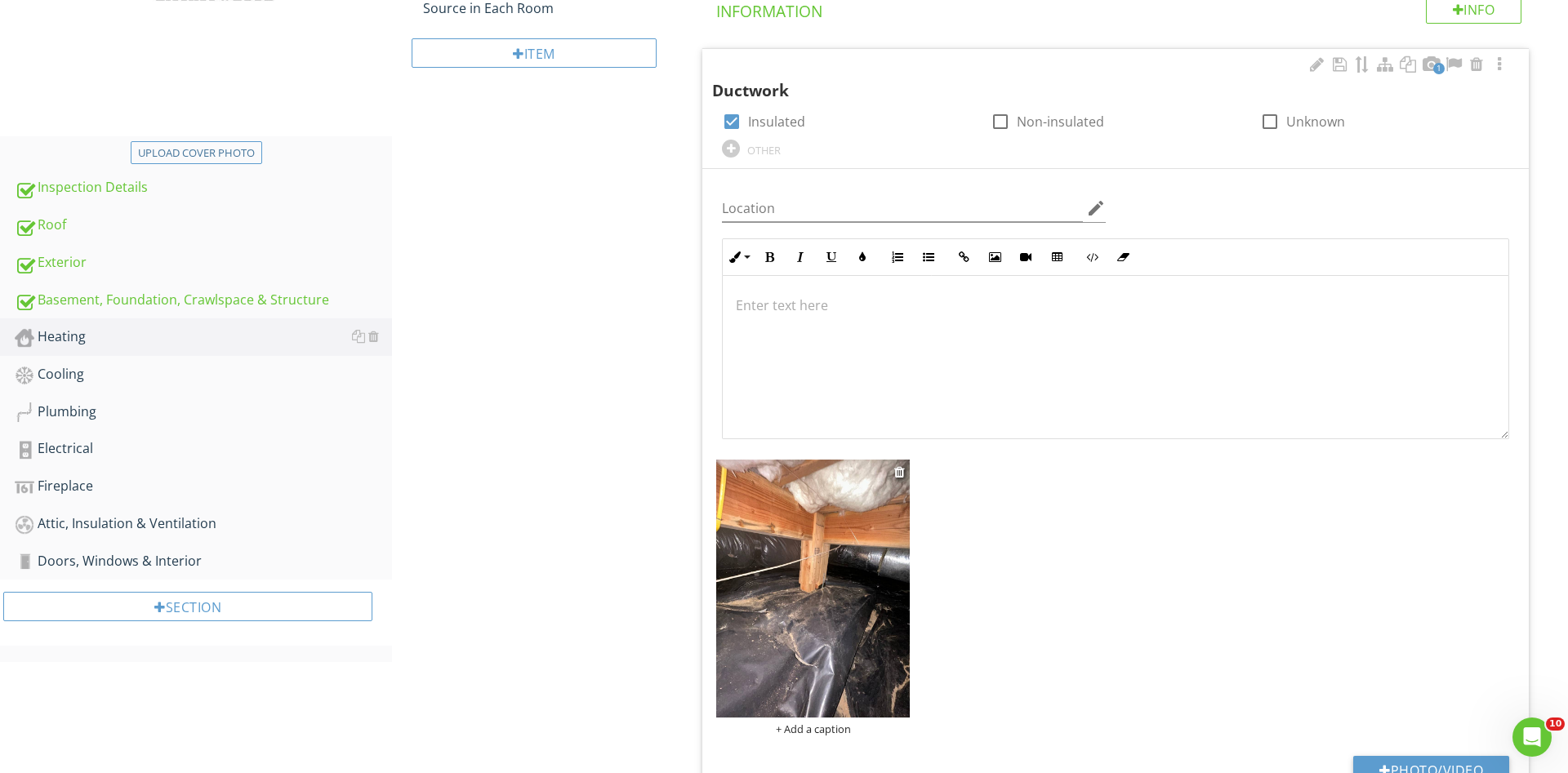
click at [839, 617] on img at bounding box center [813, 589] width 194 height 258
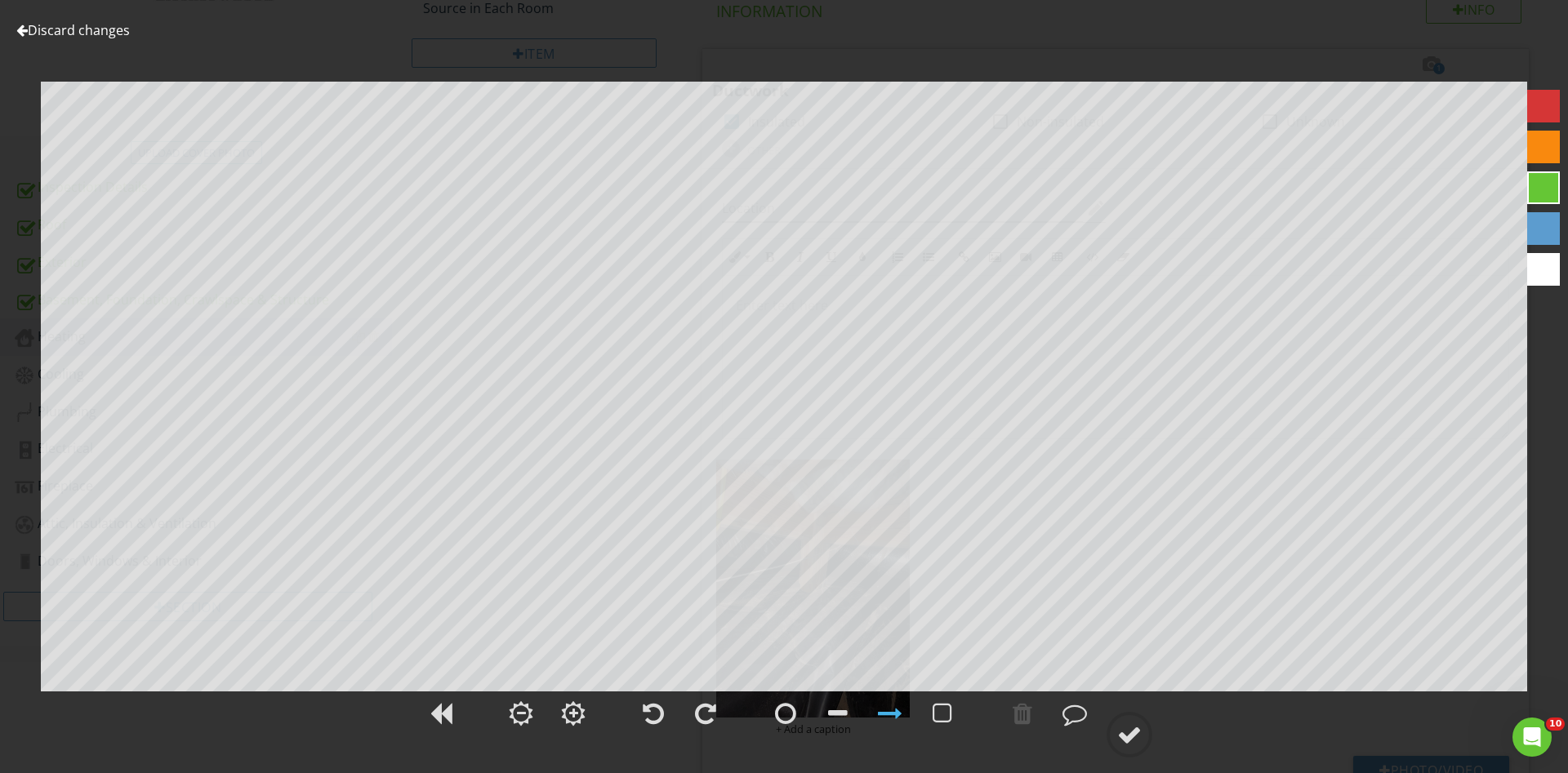
click at [1528, 107] on div at bounding box center [1543, 106] width 32 height 32
click at [1137, 736] on div at bounding box center [1129, 734] width 24 height 24
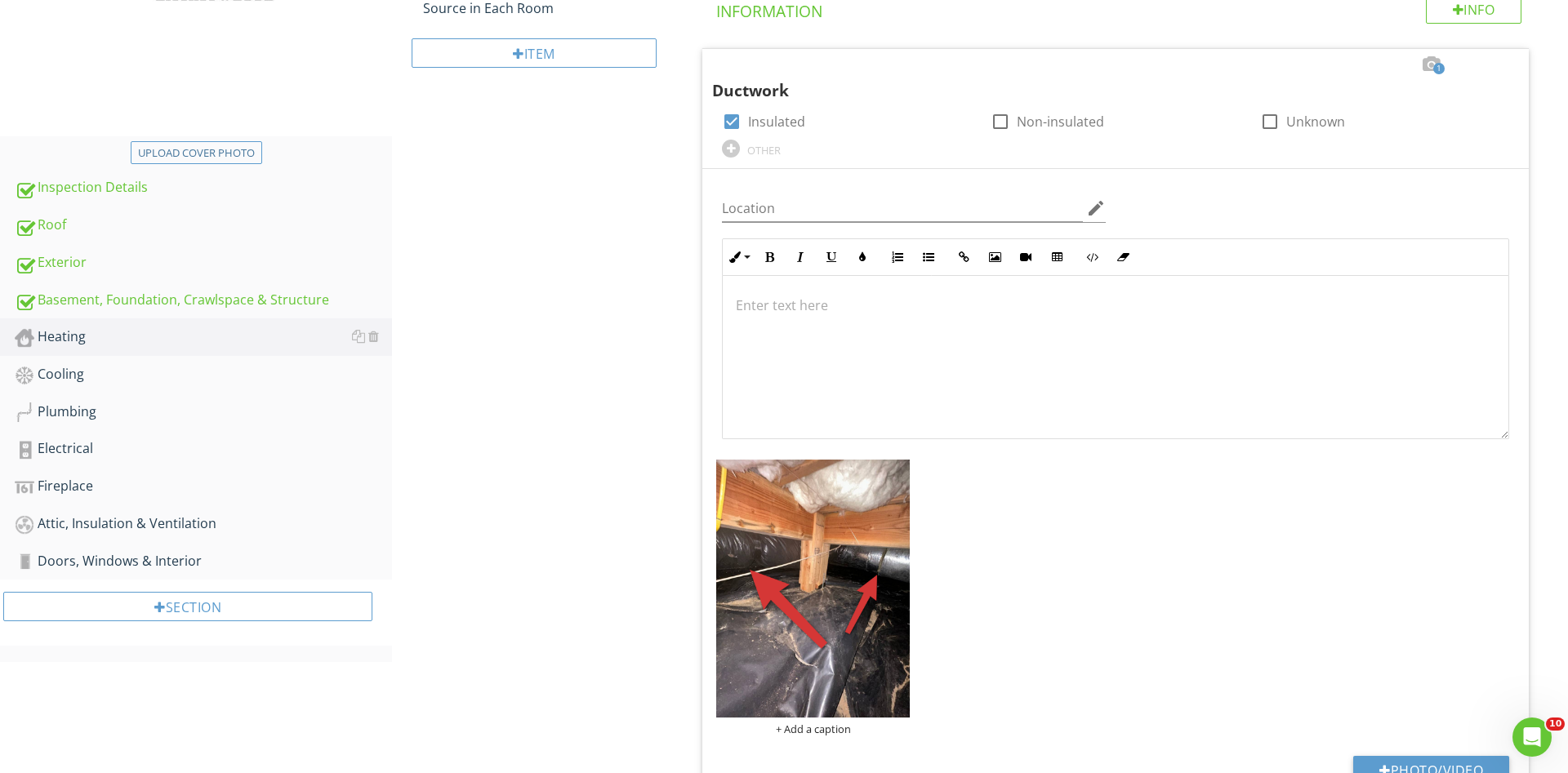
click at [555, 428] on div "Heating General Equipment Normal Operating Controls Distribution Systems Presen…" at bounding box center [981, 319] width 1176 height 1150
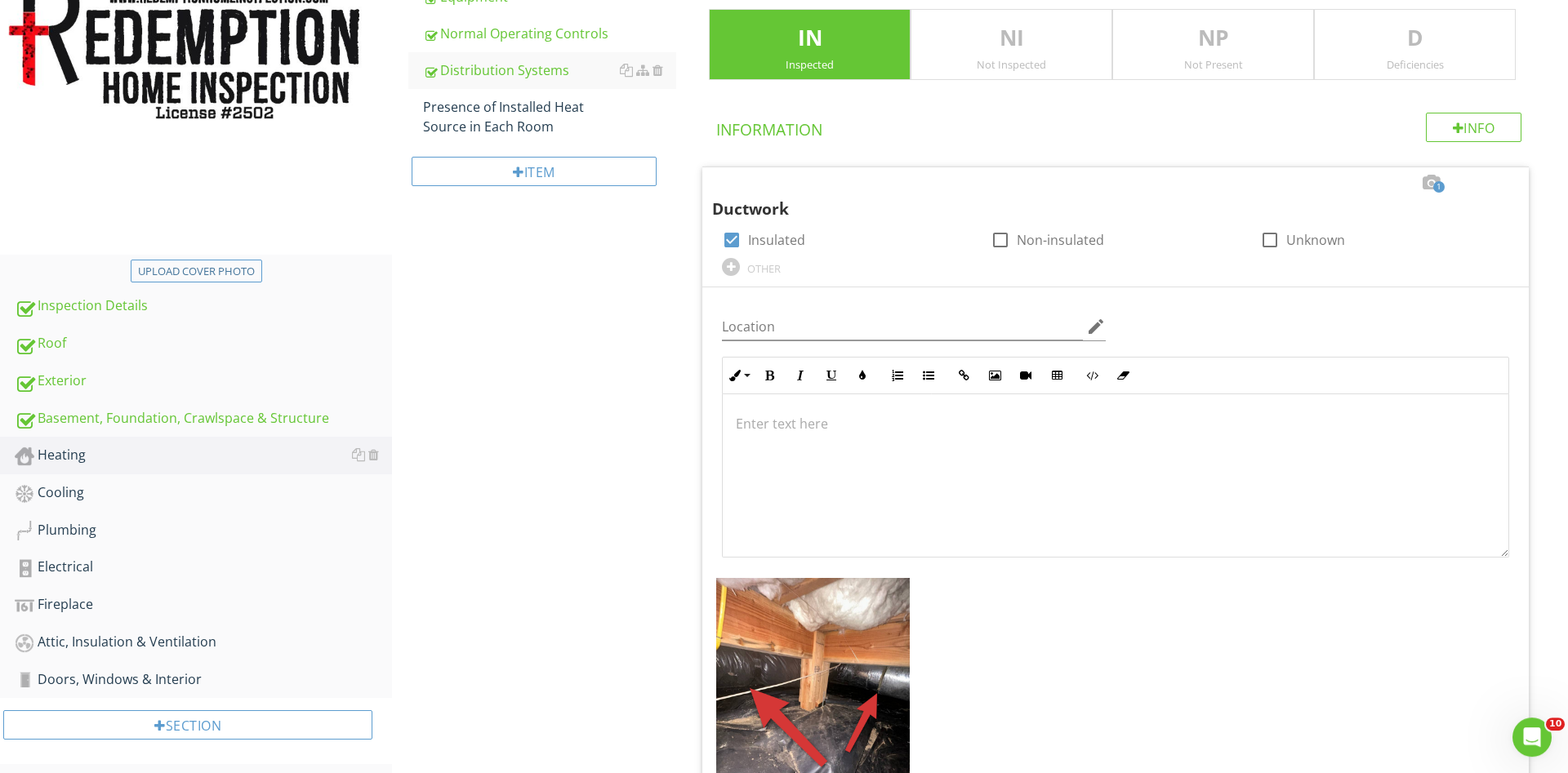
scroll to position [86, 0]
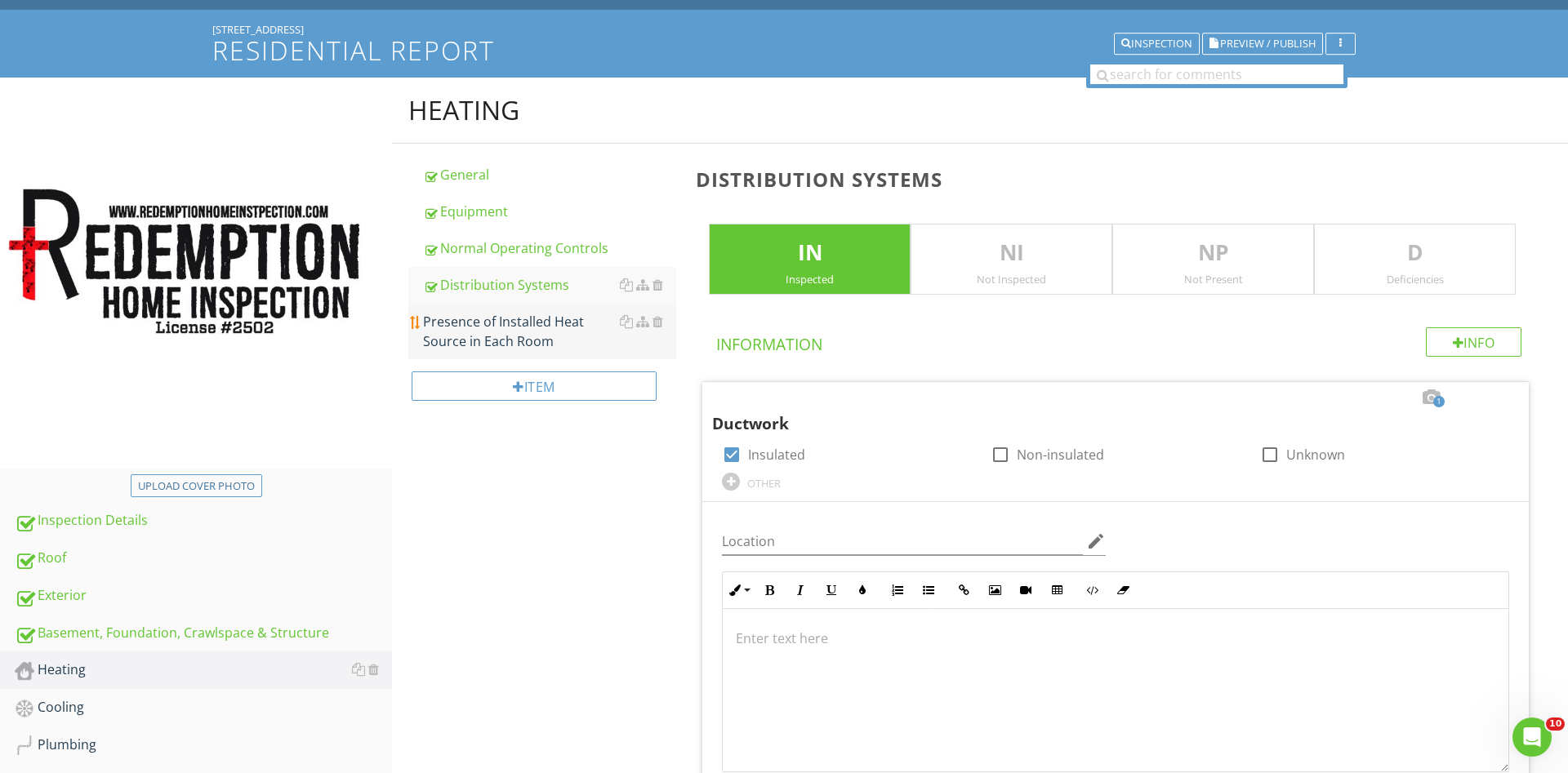
click at [509, 332] on div "Presence of Installed Heat Source in Each Room" at bounding box center [549, 332] width 254 height 39
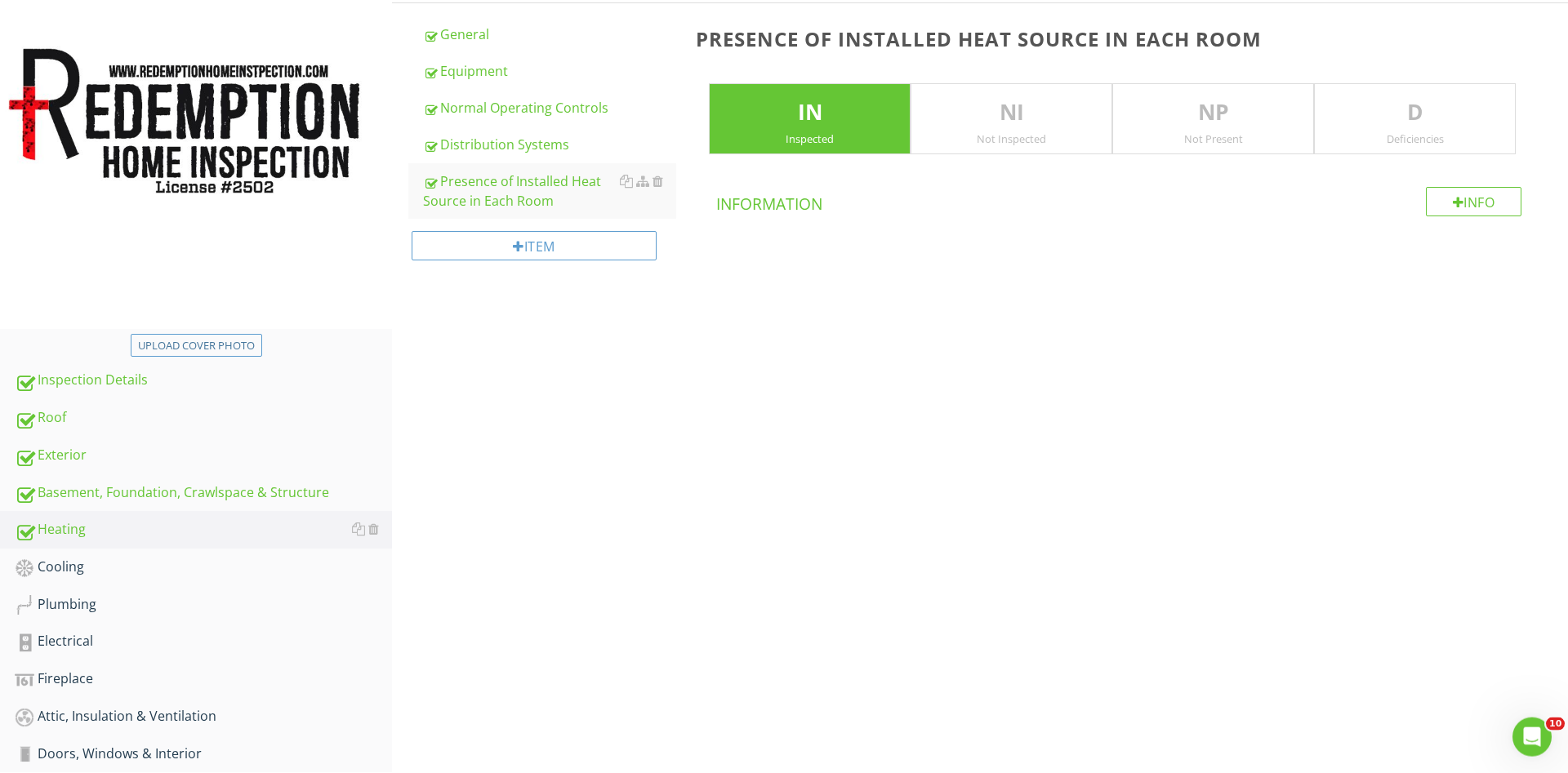
scroll to position [308, 0]
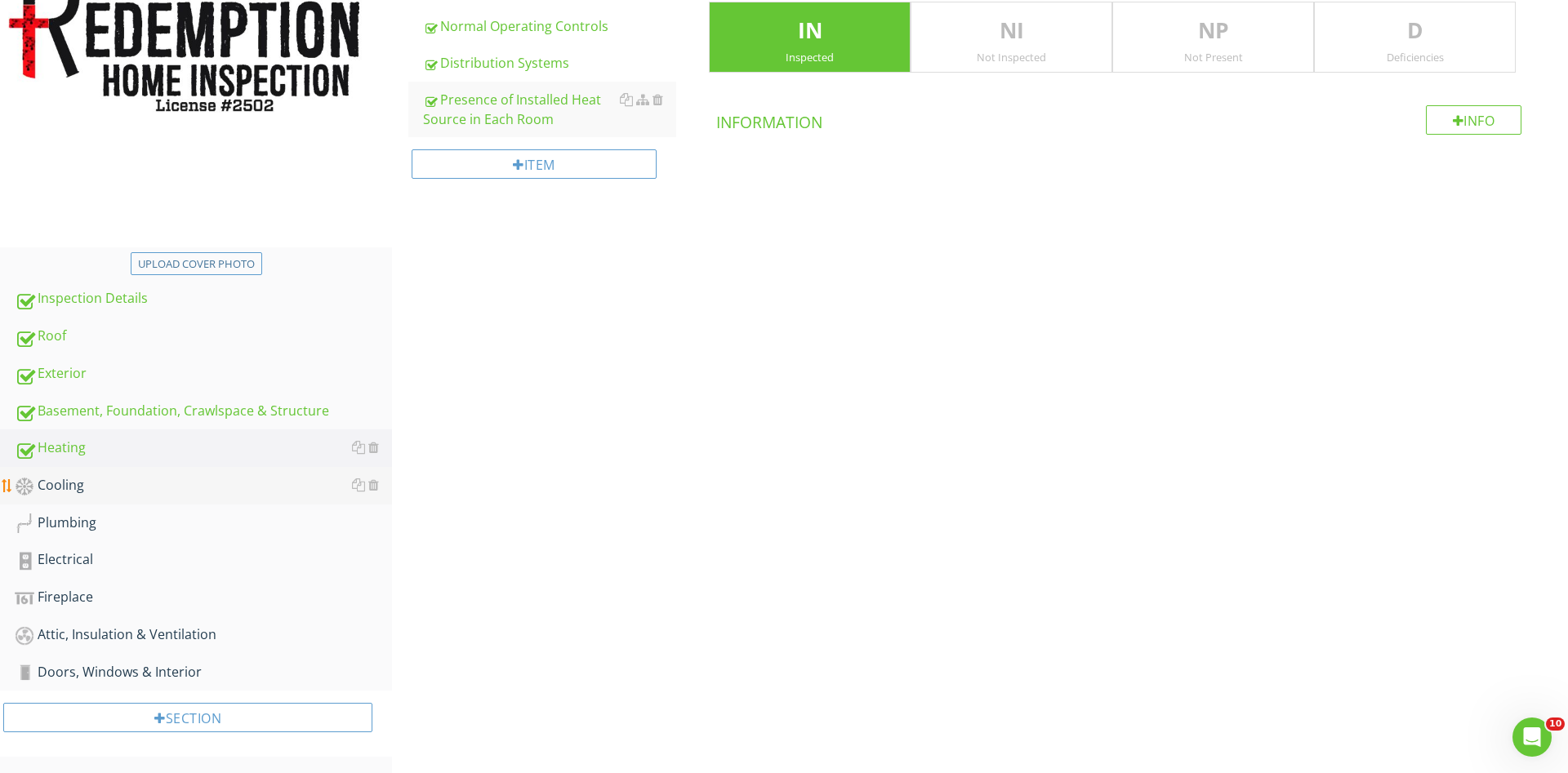
click at [88, 484] on div "Cooling" at bounding box center [204, 486] width 378 height 22
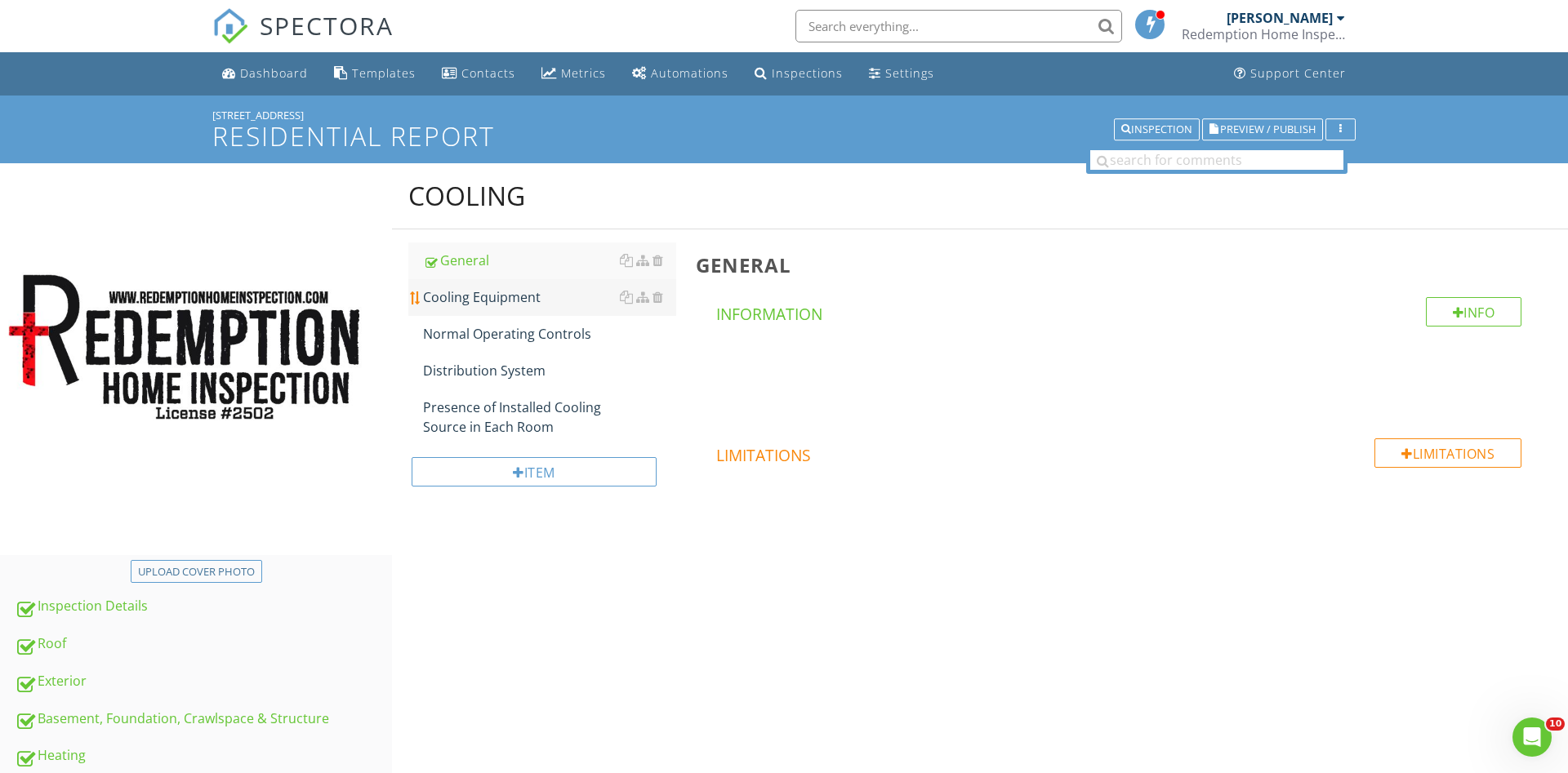
click at [472, 302] on div "Cooling Equipment" at bounding box center [549, 297] width 254 height 20
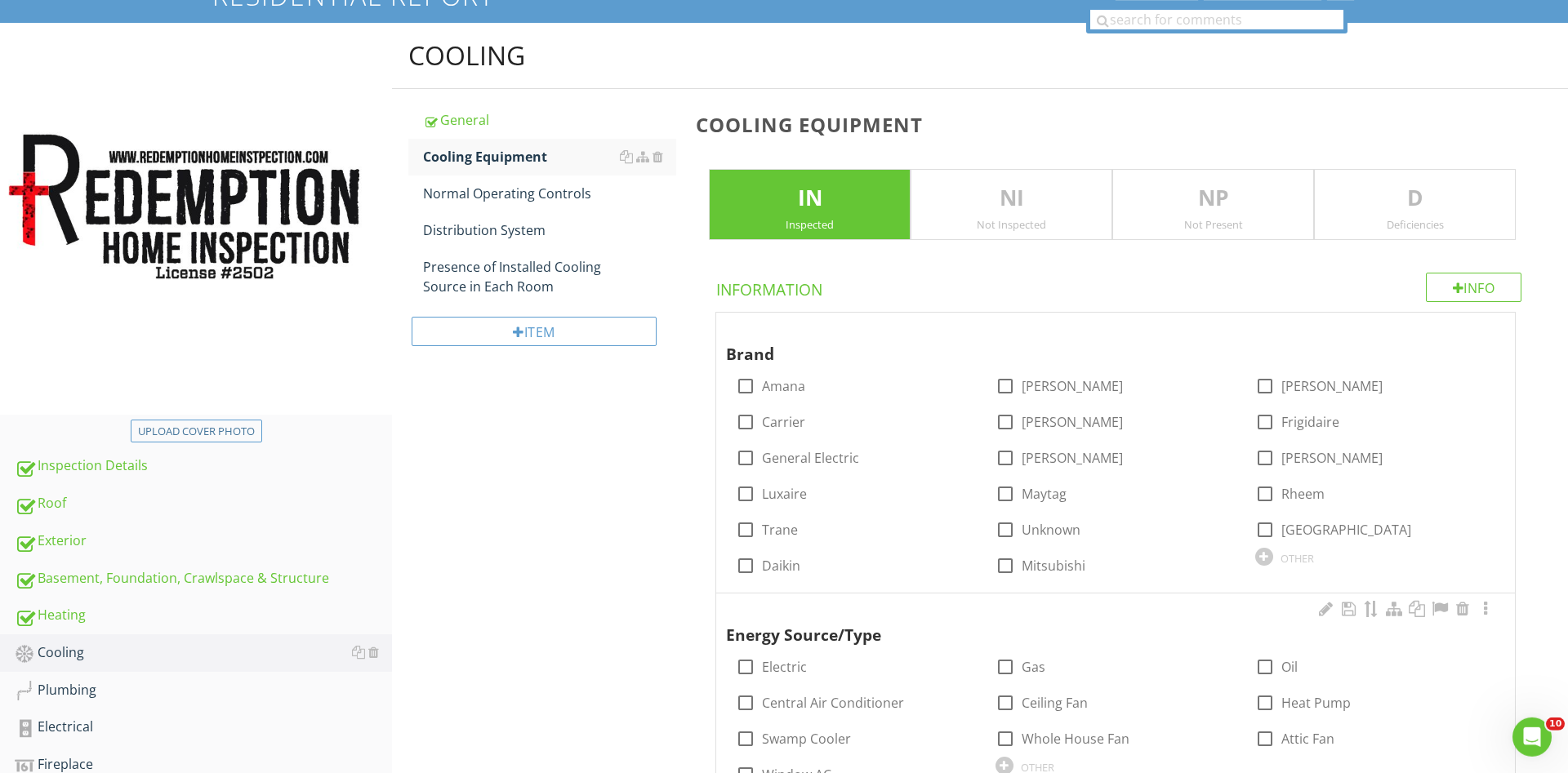
scroll to position [166, 0]
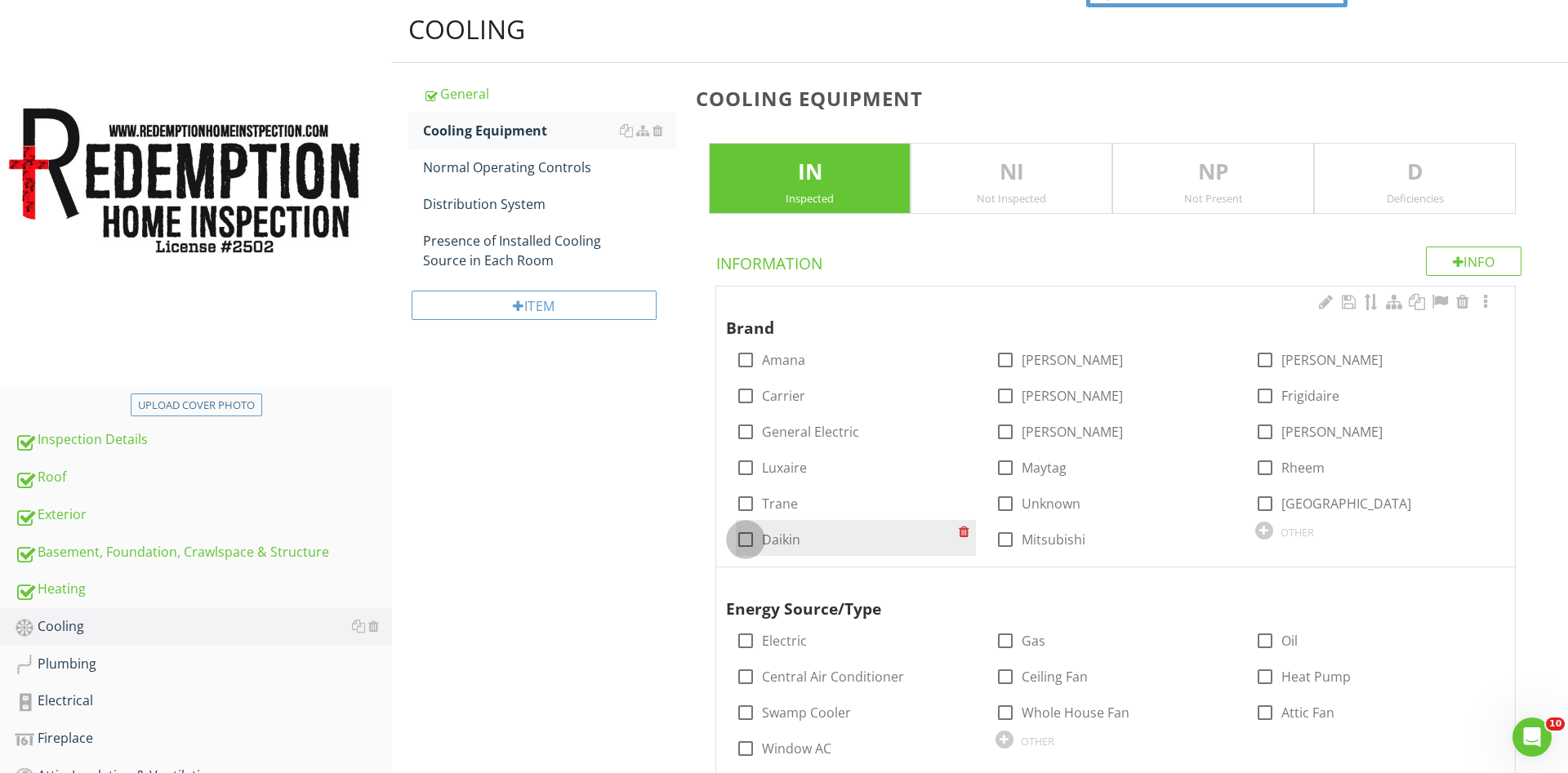
click at [749, 535] on div at bounding box center [746, 539] width 27 height 27
checkbox input "true"
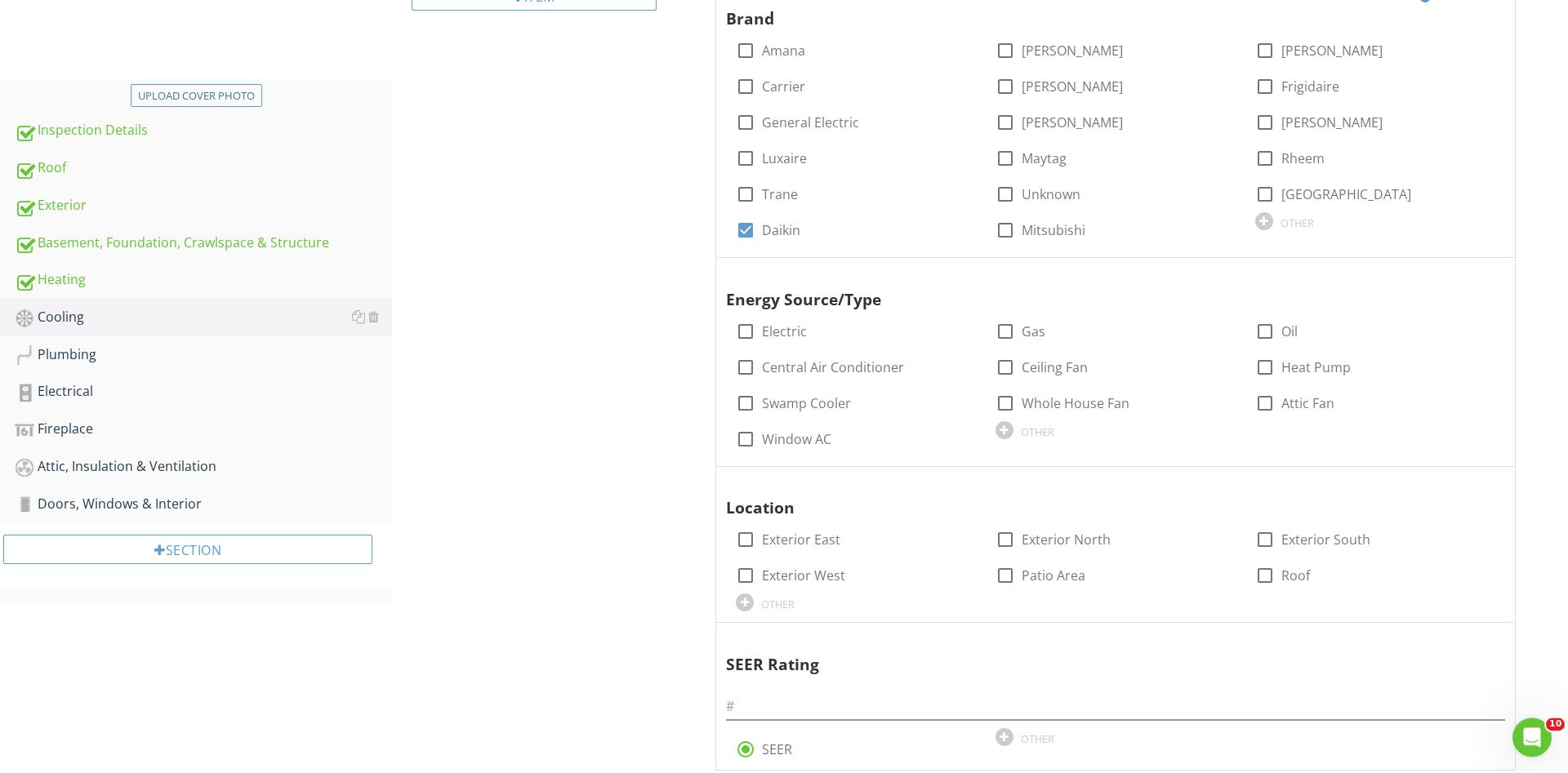
scroll to position [500, 0]
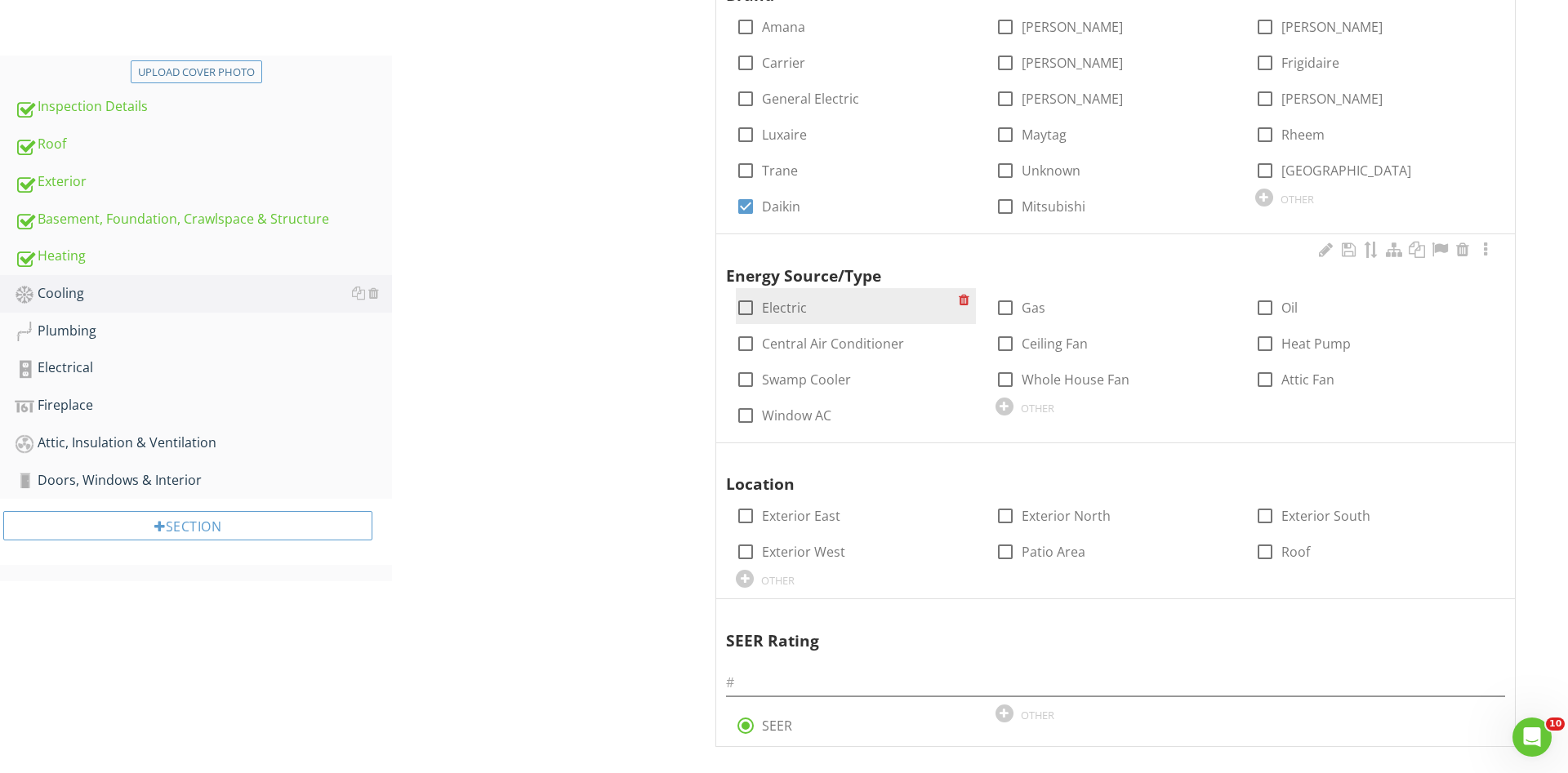
click at [740, 305] on div at bounding box center [746, 307] width 27 height 27
checkbox input "true"
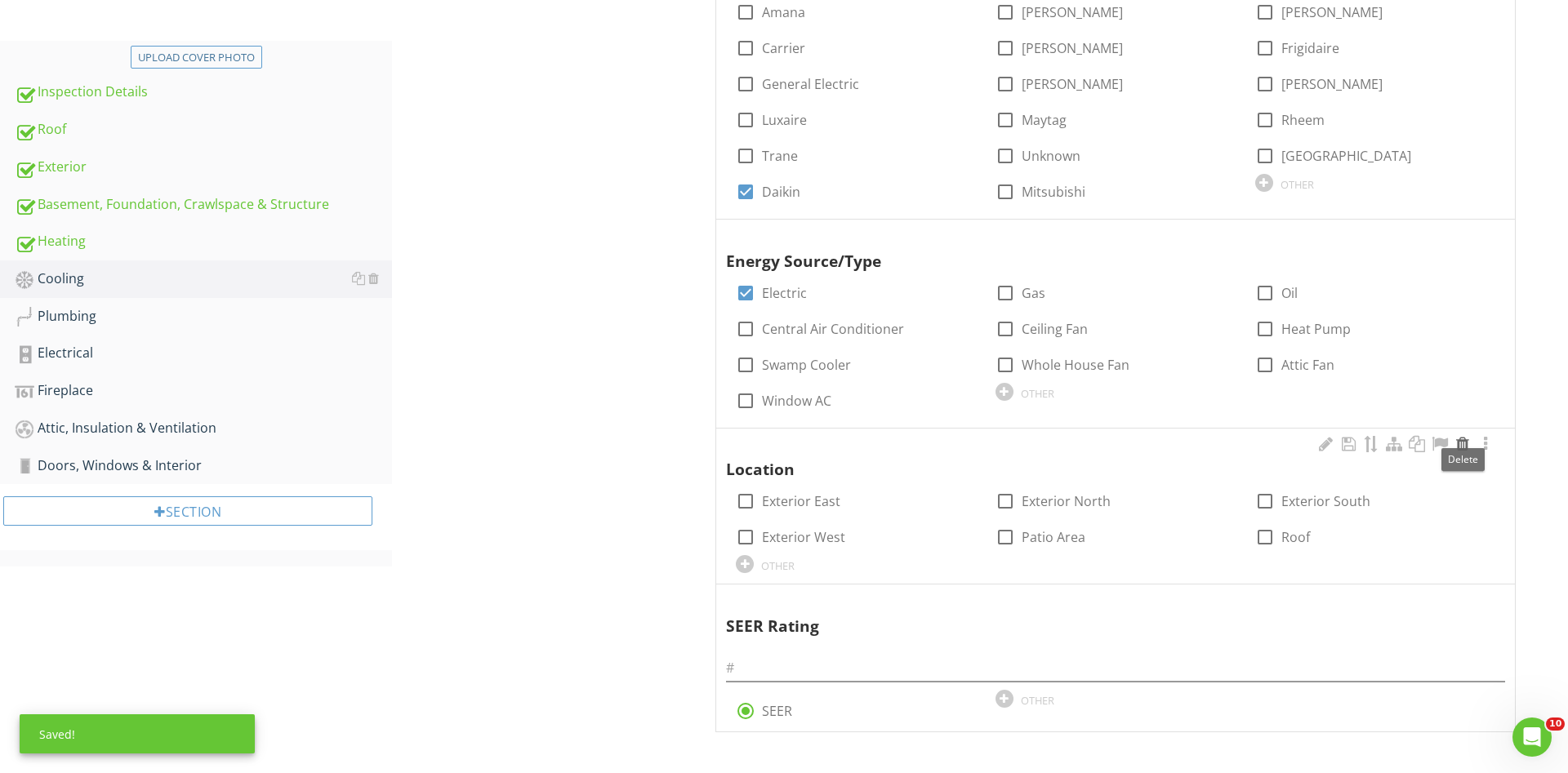
click at [1467, 444] on div at bounding box center [1462, 444] width 20 height 17
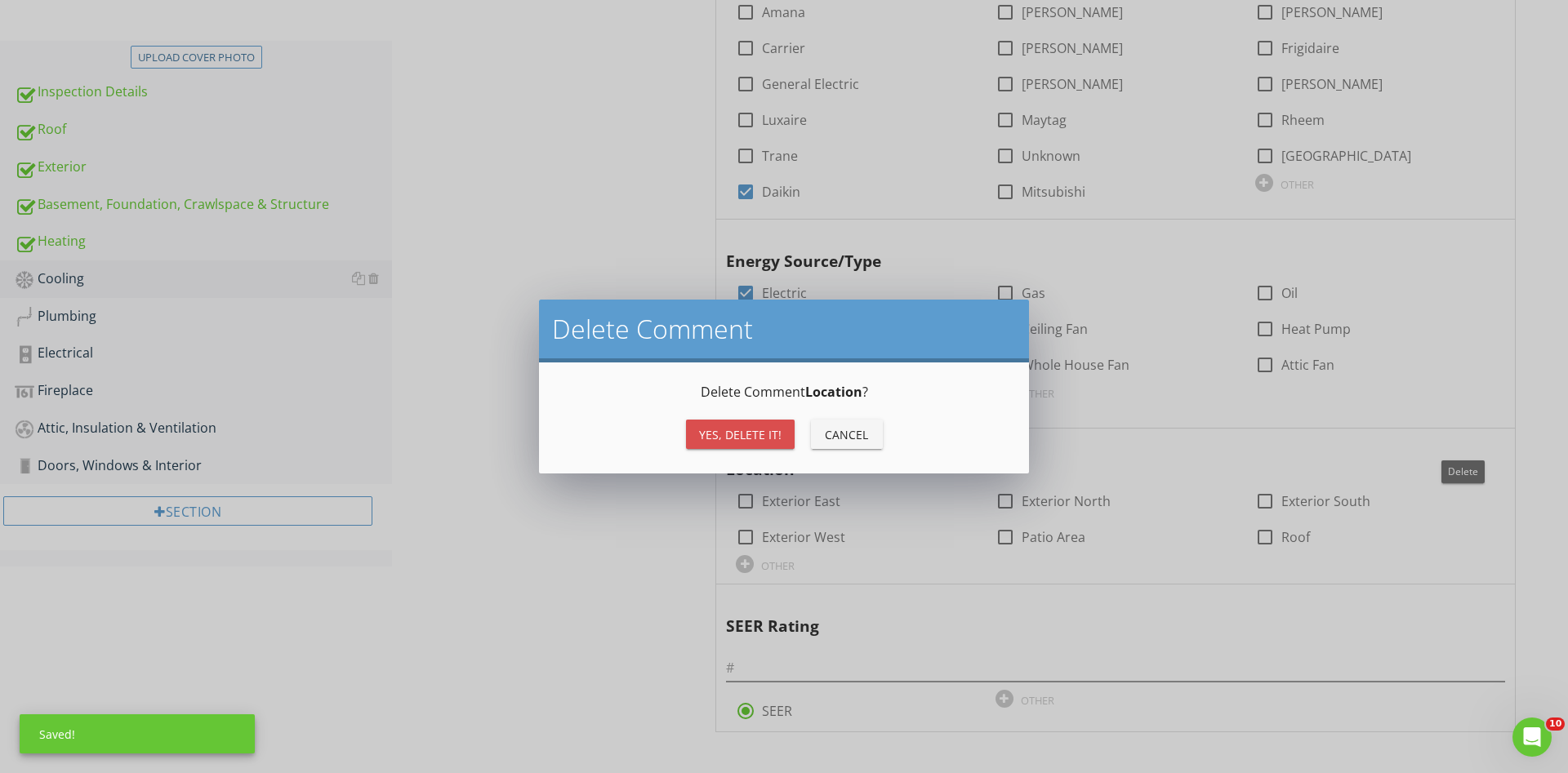
click at [764, 425] on button "Yes, Delete it!" at bounding box center [740, 434] width 109 height 29
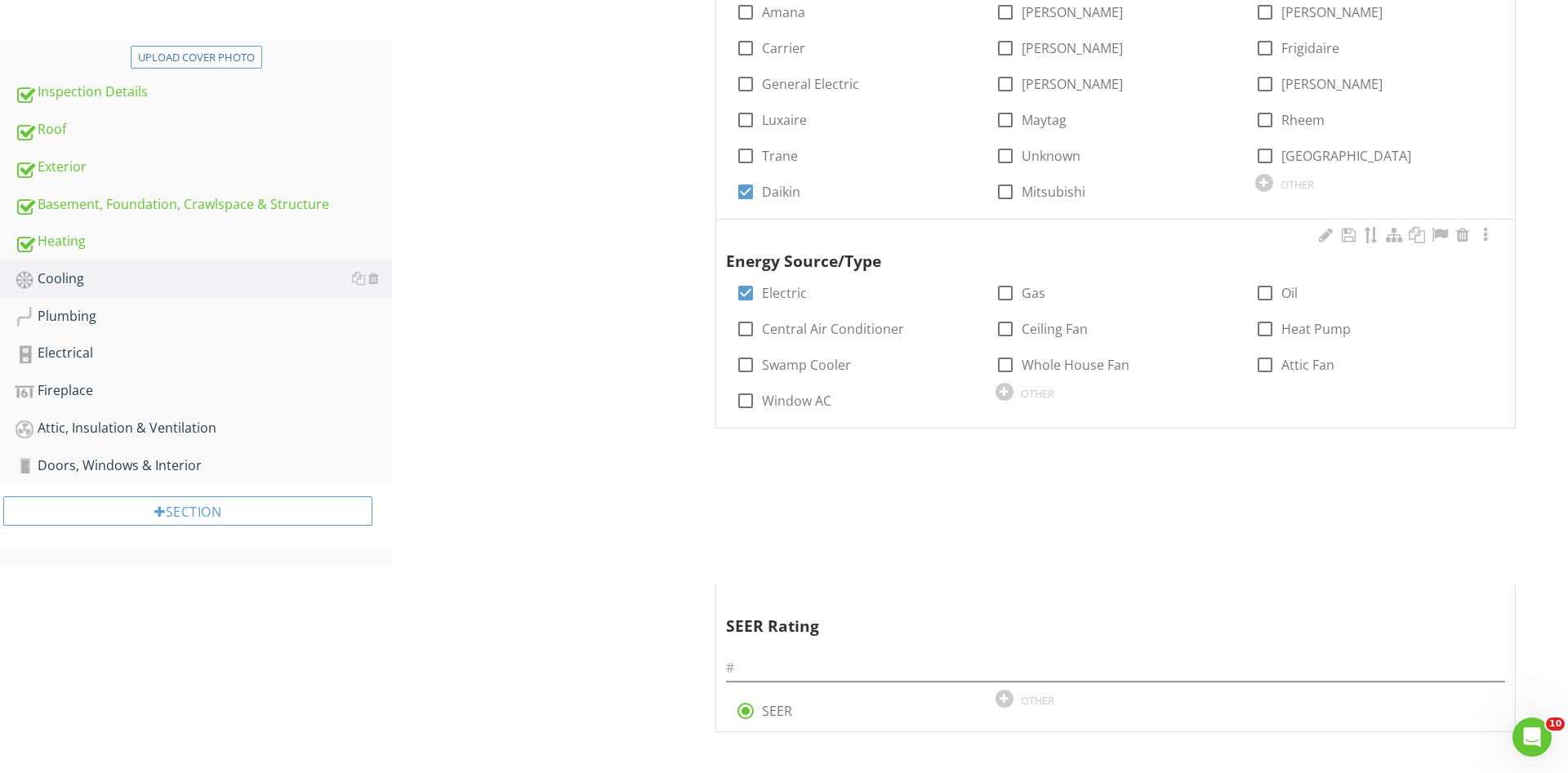
scroll to position [357, 0]
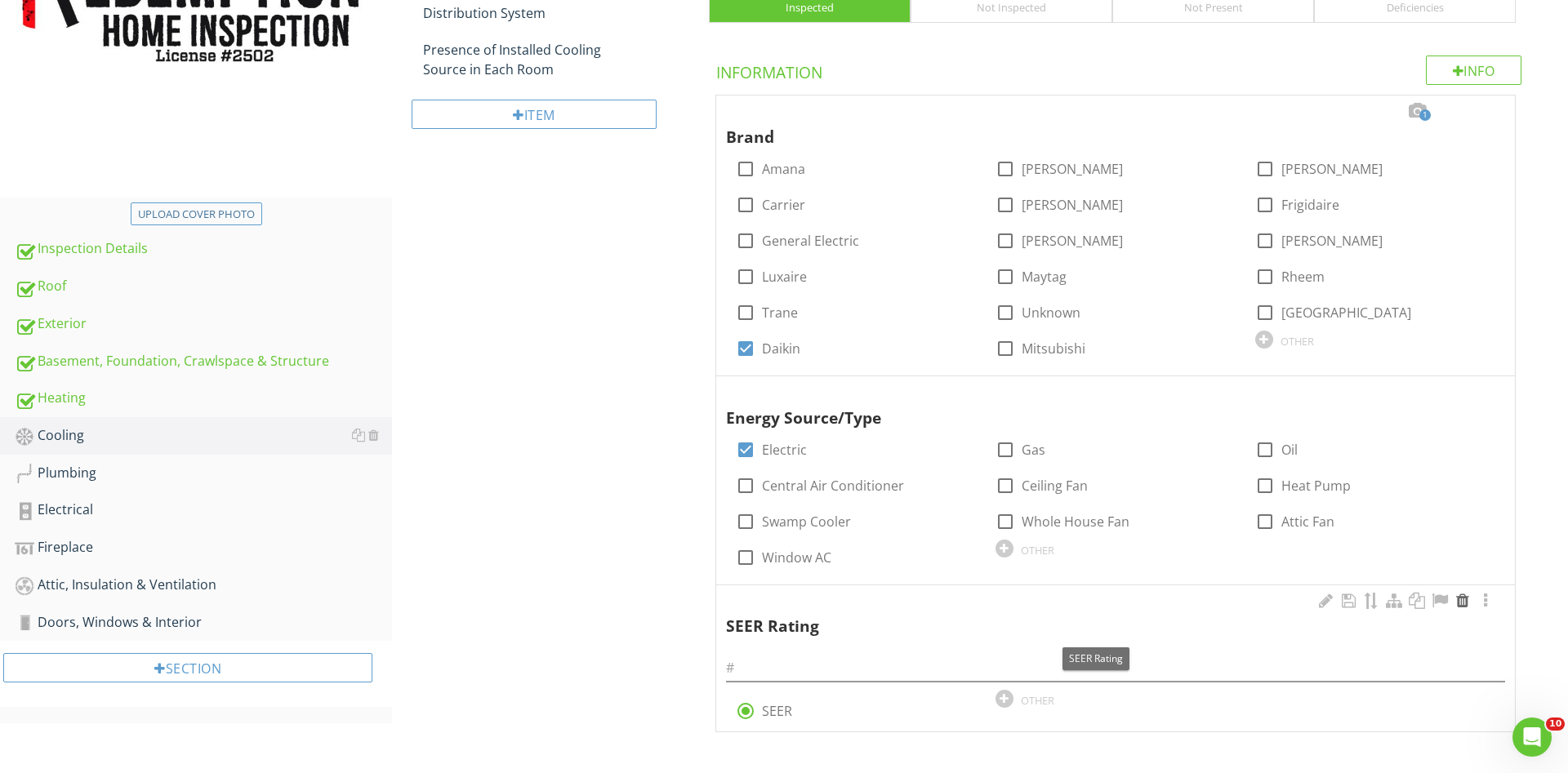
click at [1462, 606] on div at bounding box center [1462, 601] width 20 height 17
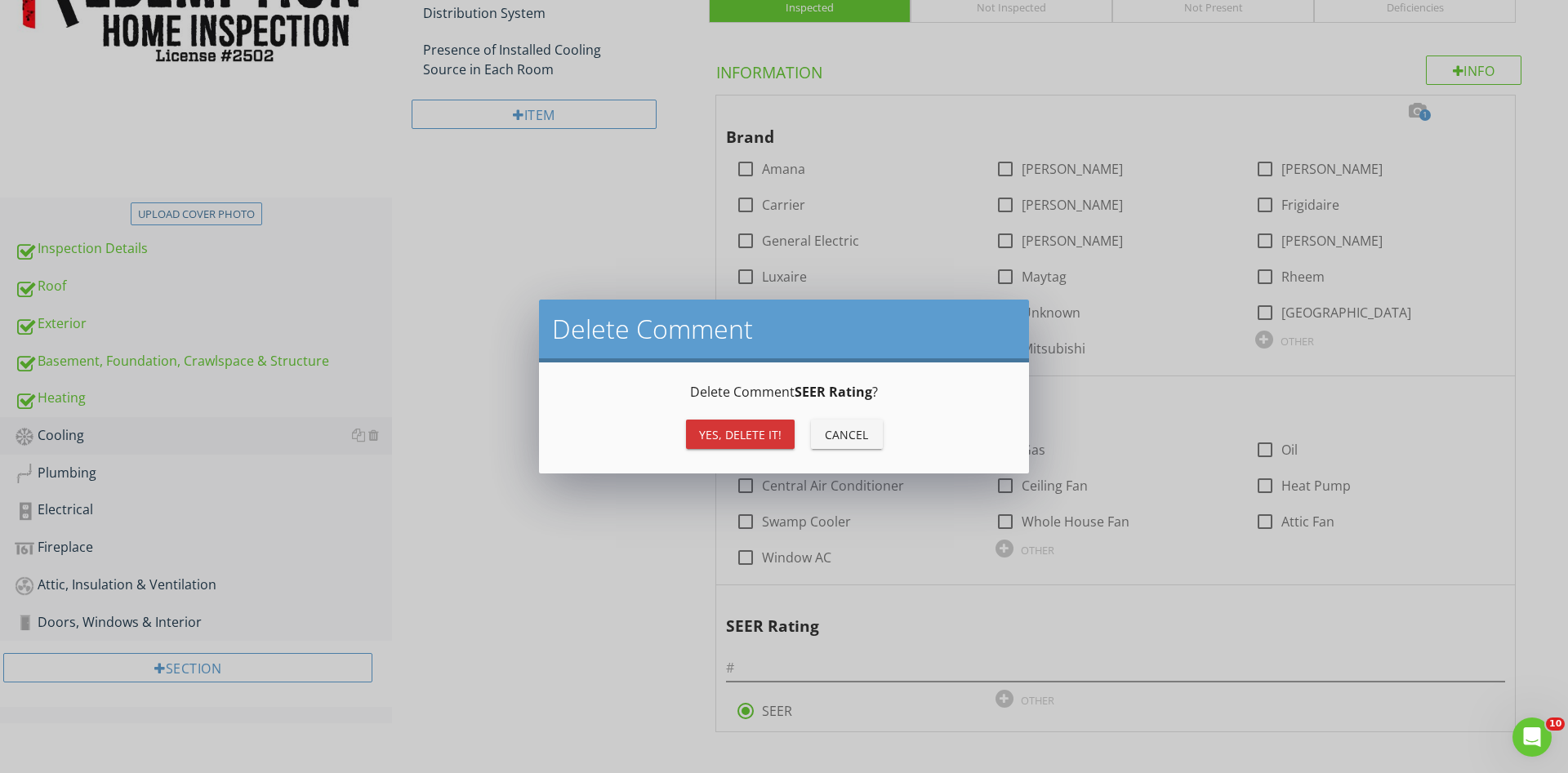
click at [746, 426] on button "Yes, Delete it!" at bounding box center [740, 434] width 109 height 29
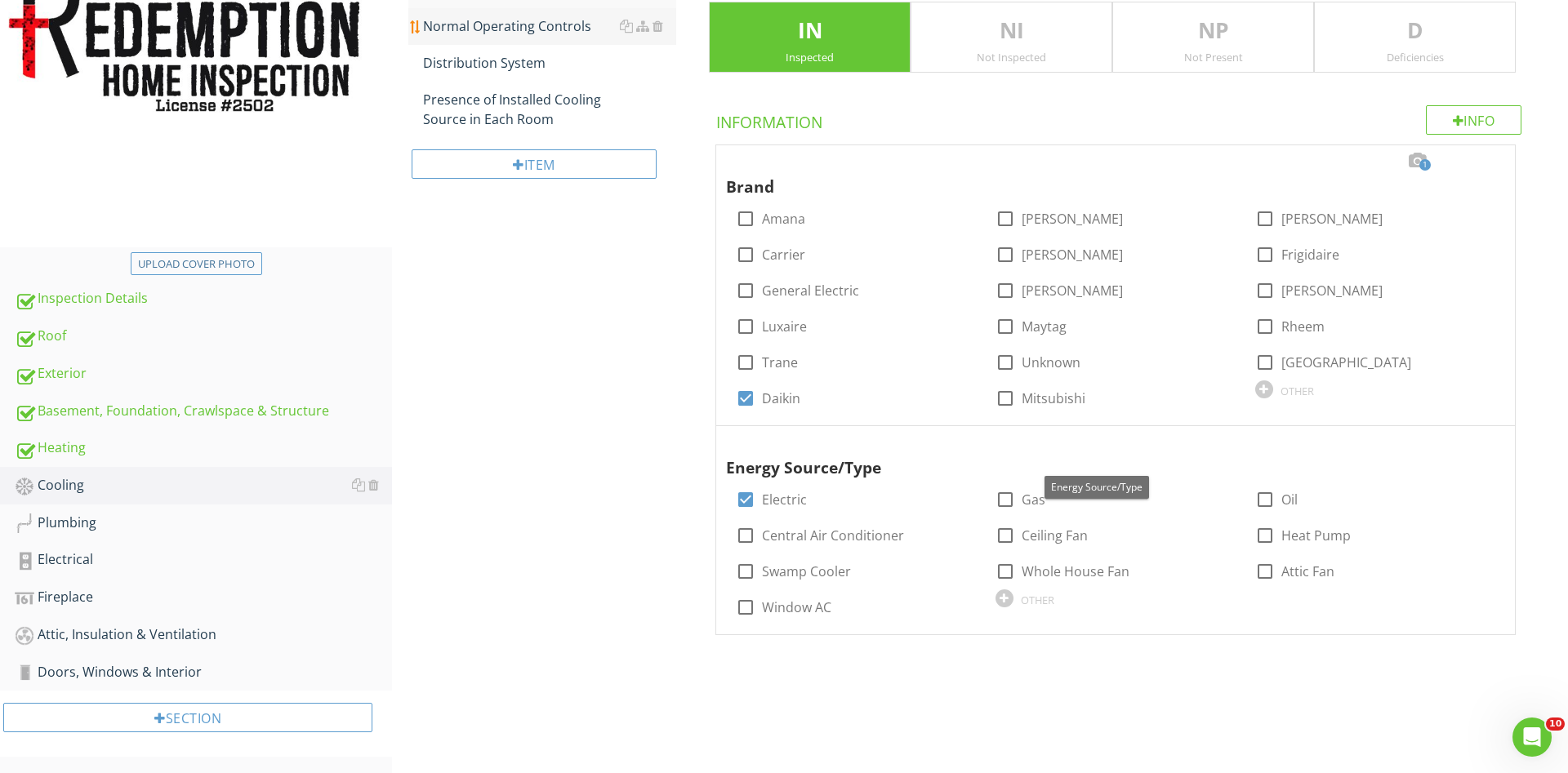
scroll to position [24, 0]
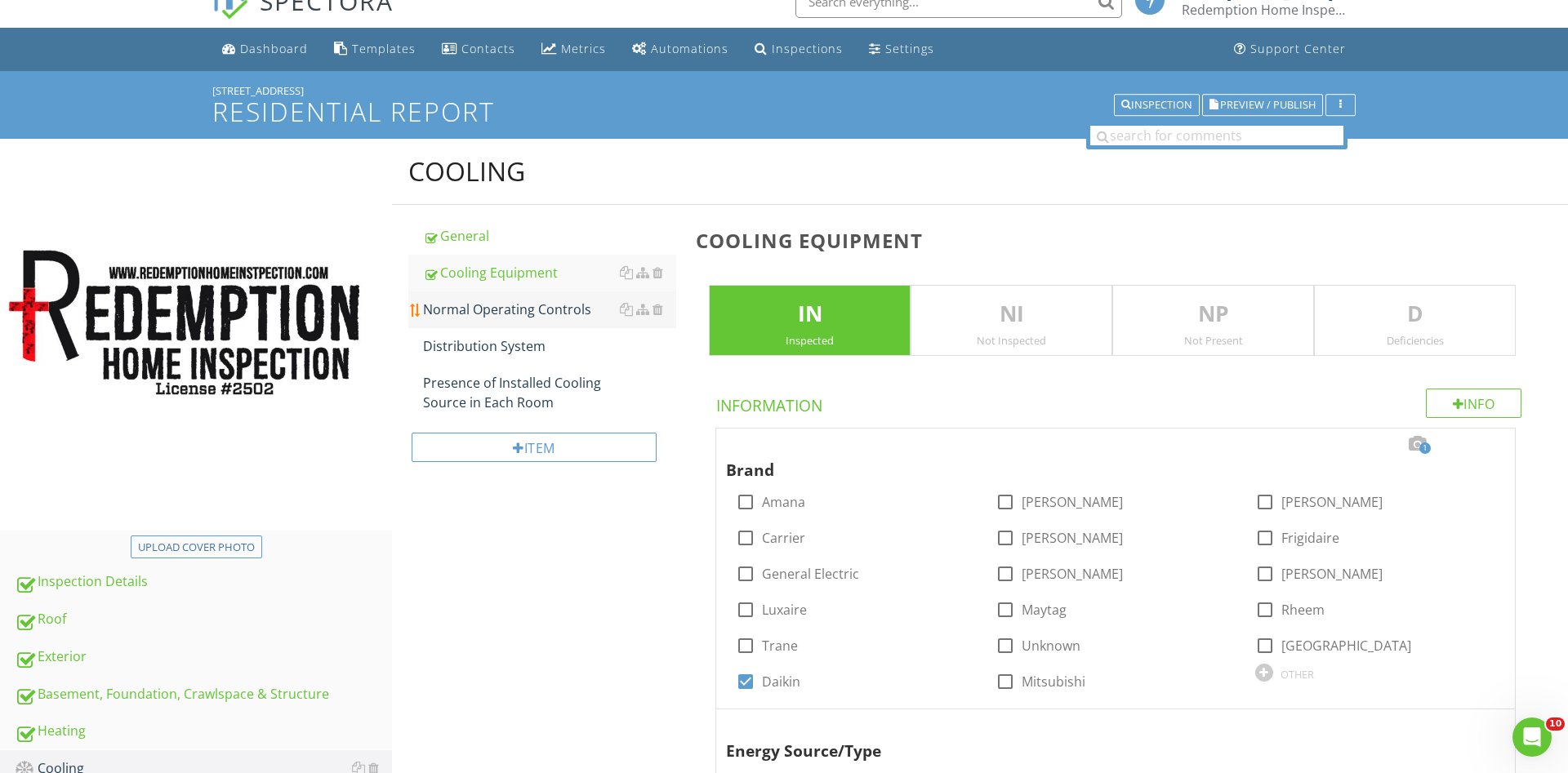
click at [511, 323] on link "Normal Operating Controls" at bounding box center [549, 309] width 254 height 36
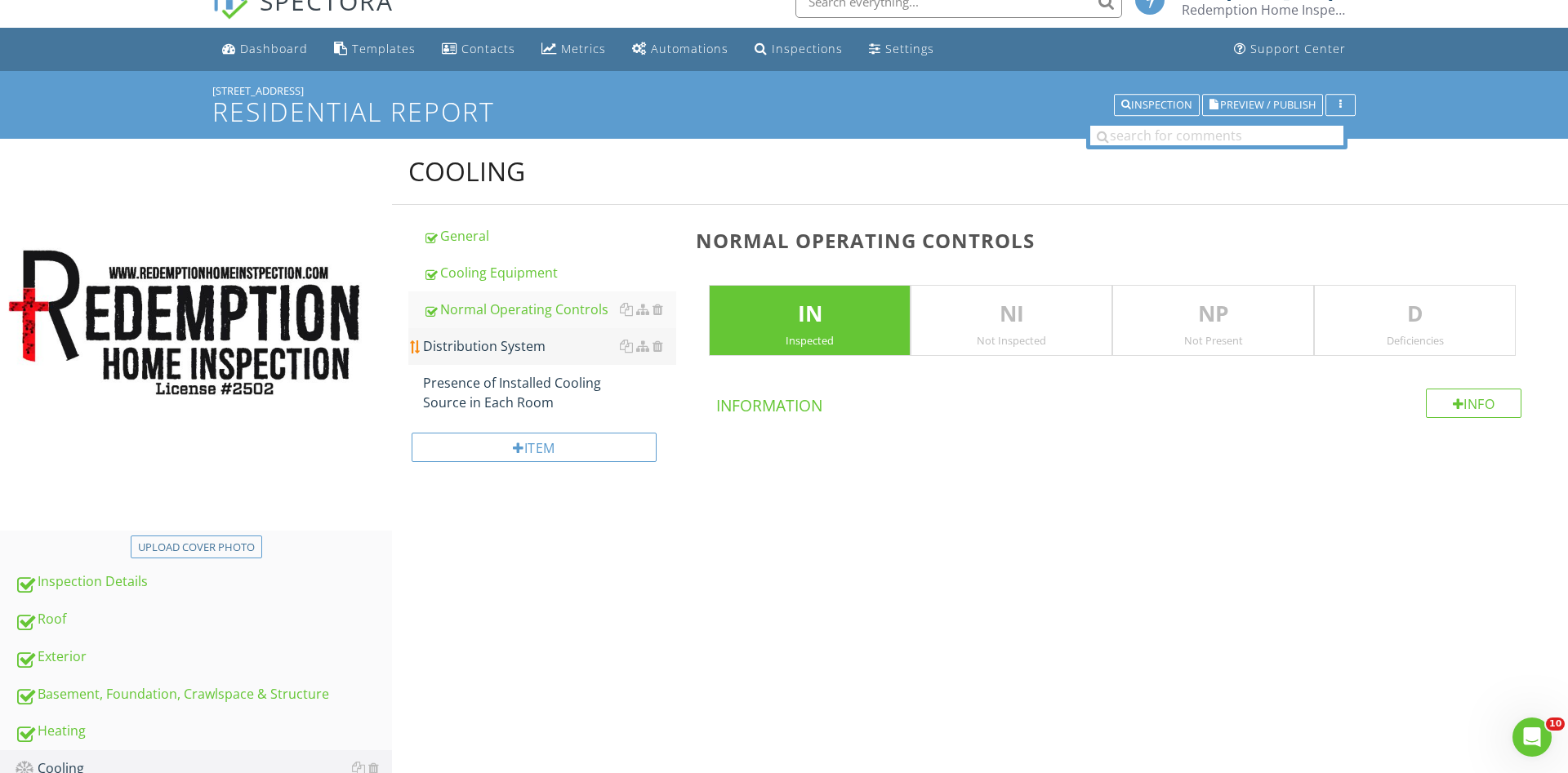
click at [511, 341] on div "Distribution System" at bounding box center [549, 346] width 254 height 20
click at [658, 345] on div at bounding box center [658, 345] width 11 height 13
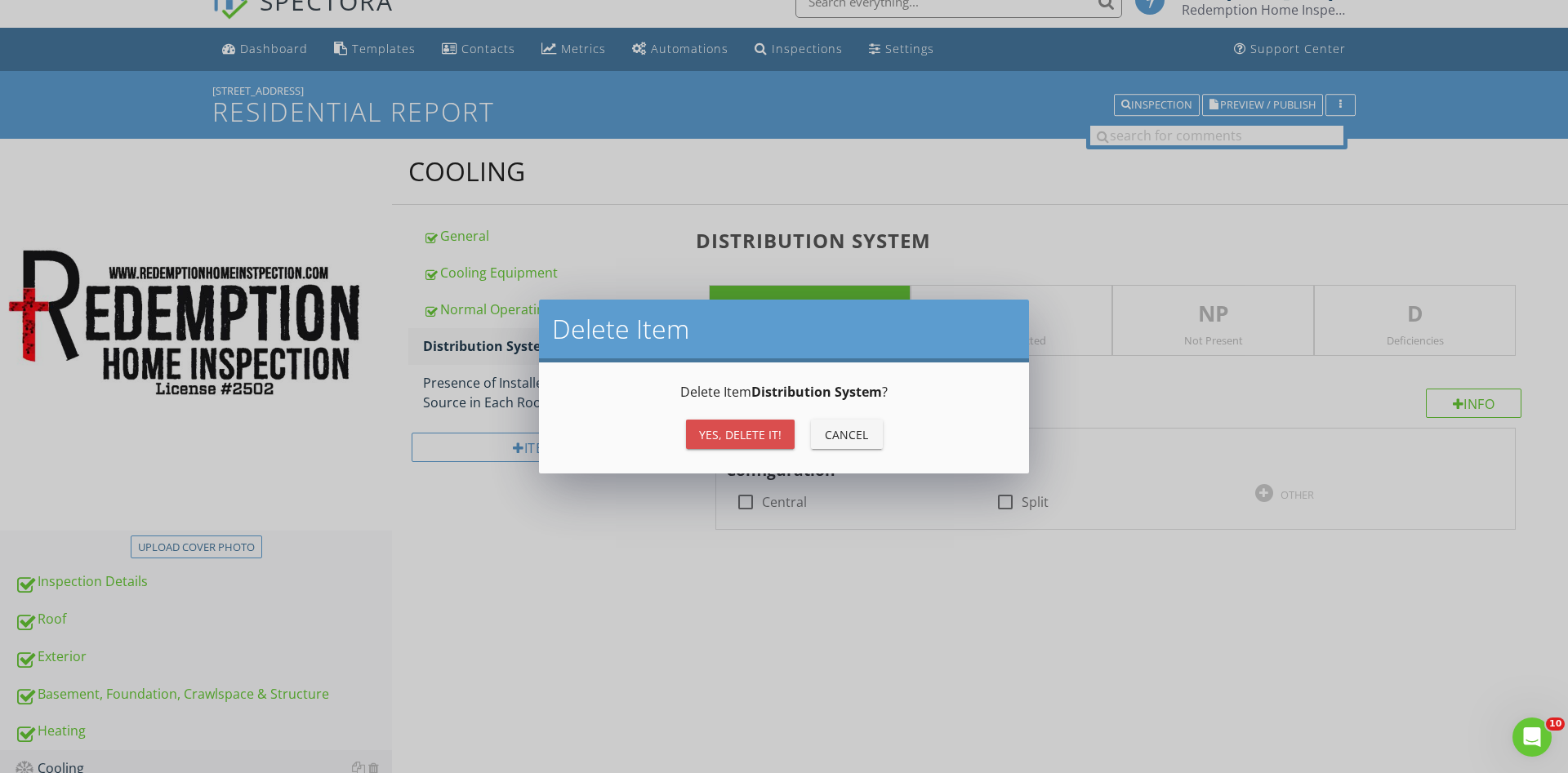
click at [726, 436] on div "Yes, Delete it!" at bounding box center [740, 435] width 82 height 18
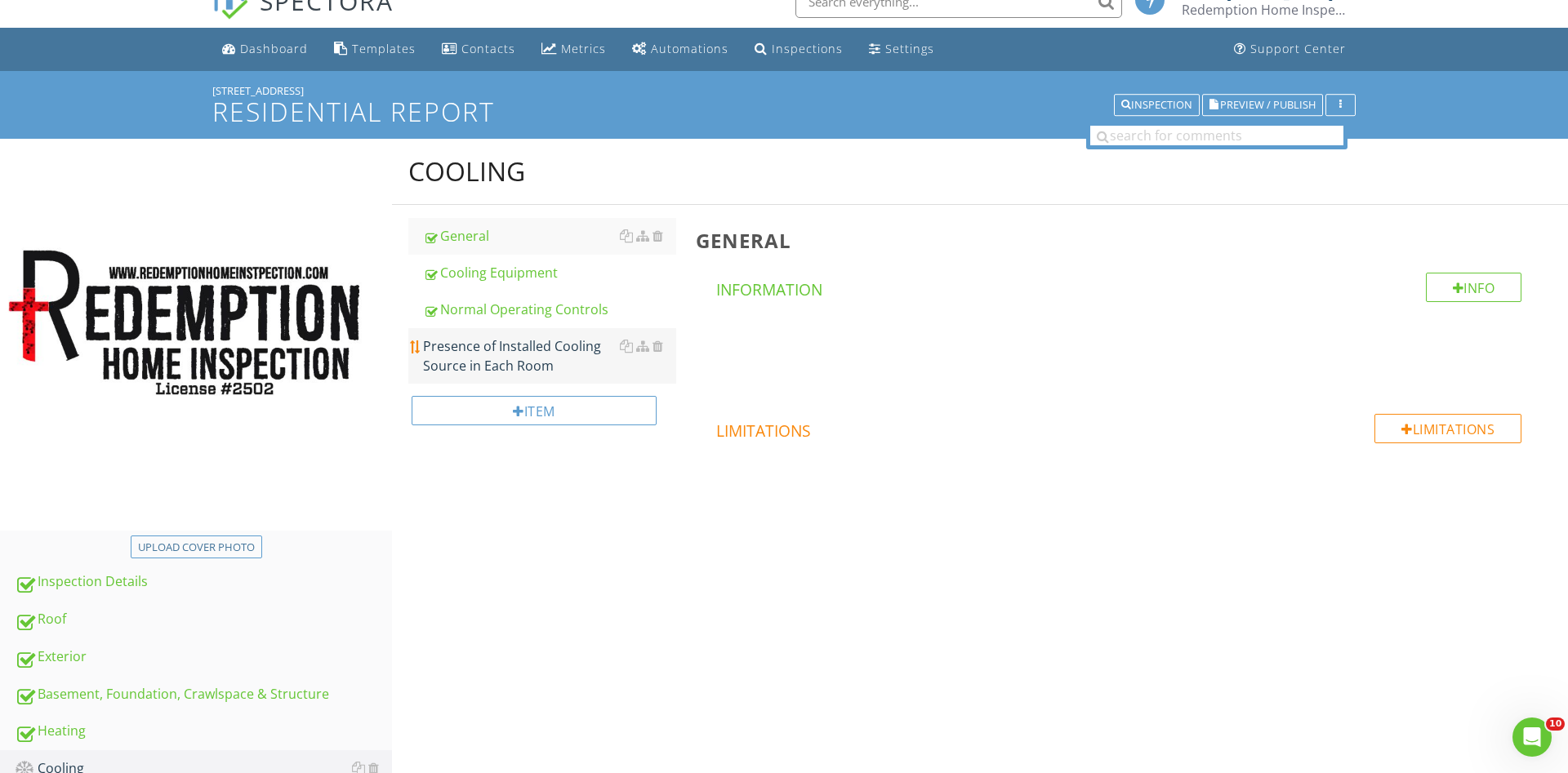
click at [513, 354] on div "Presence of Installed Cooling Source in Each Room" at bounding box center [549, 356] width 254 height 39
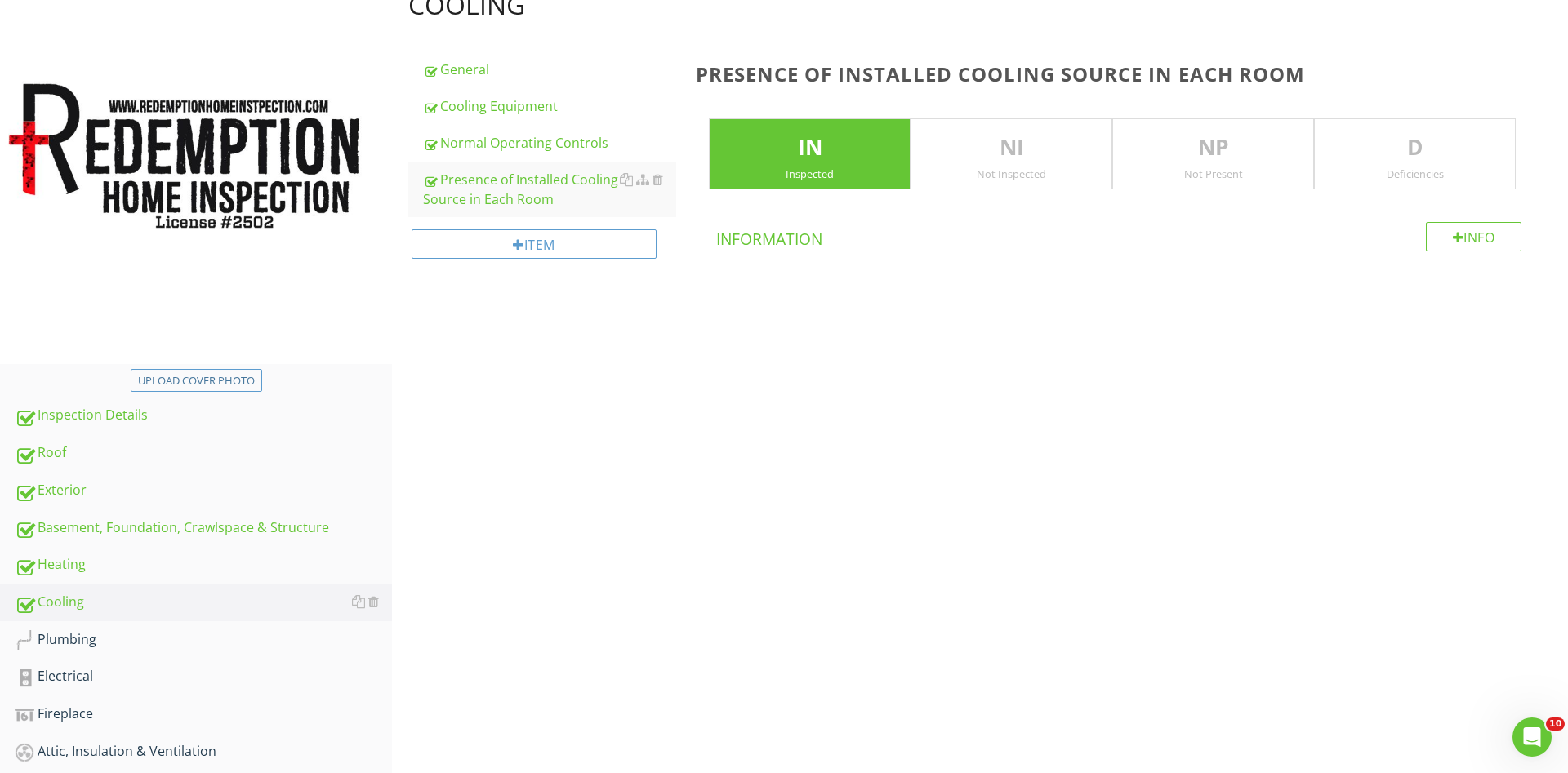
scroll to position [308, 0]
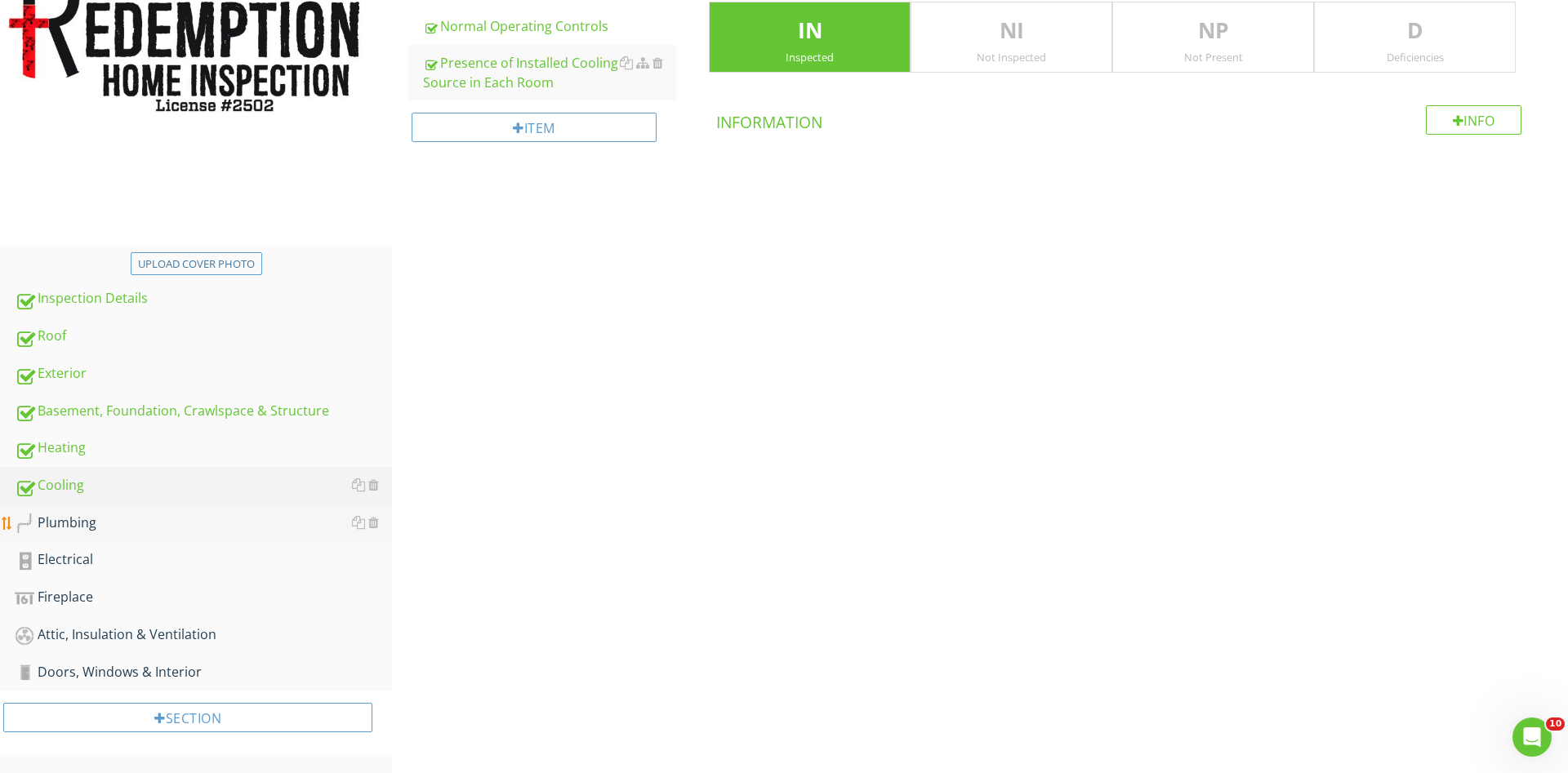
click at [43, 518] on div "Plumbing" at bounding box center [204, 523] width 378 height 22
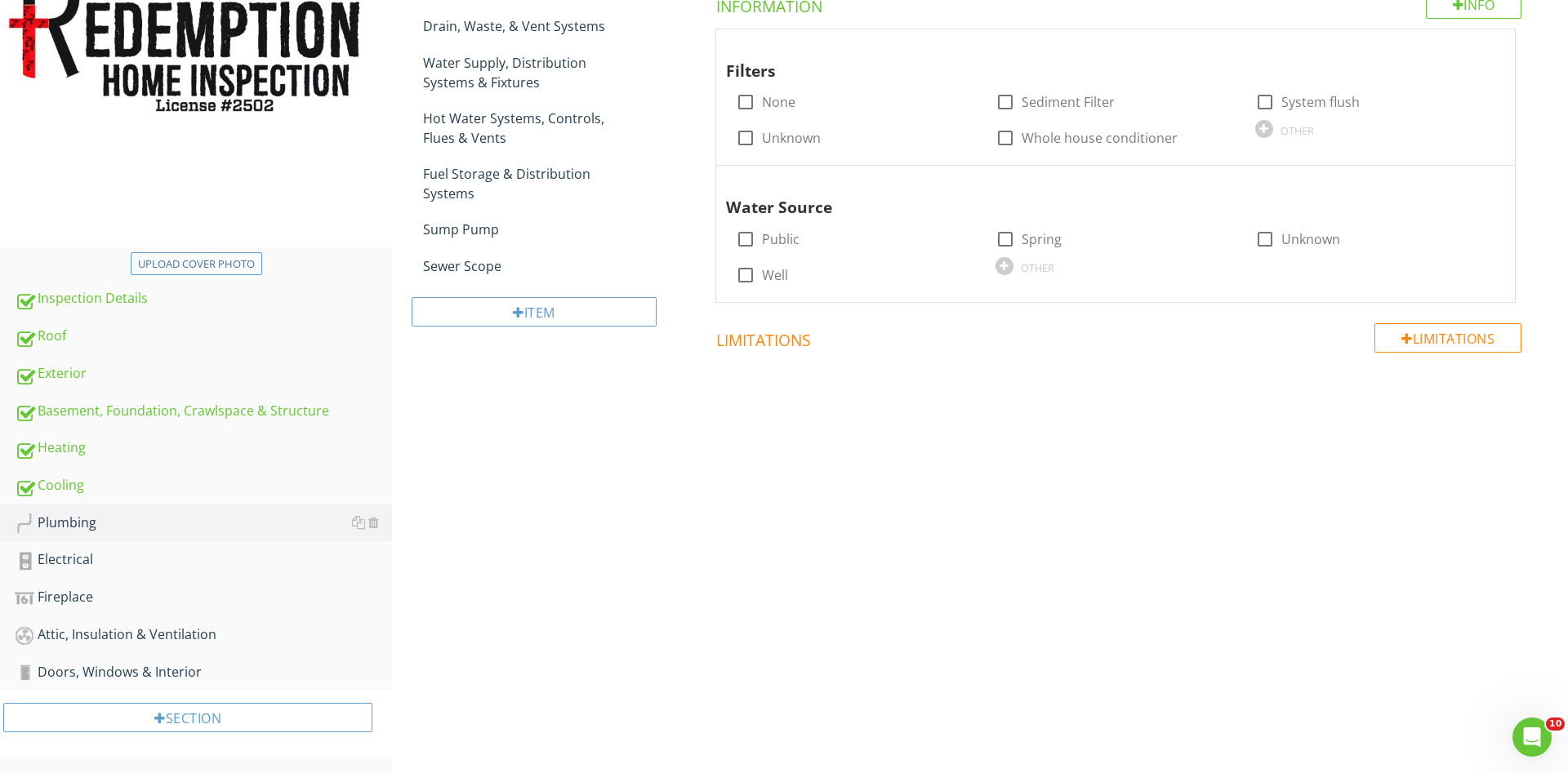
scroll to position [58, 0]
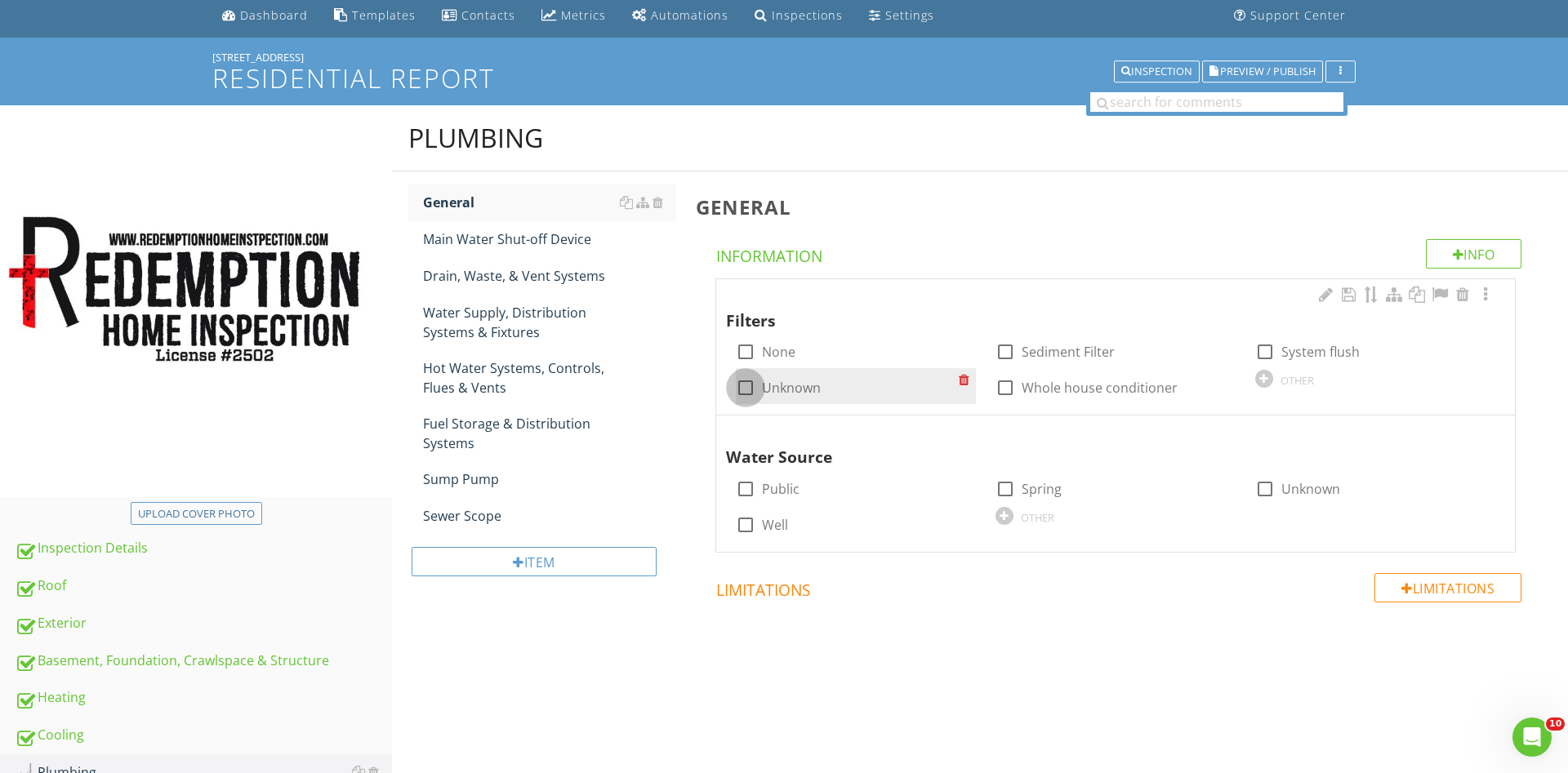
click at [748, 386] on div at bounding box center [746, 387] width 27 height 27
checkbox input "true"
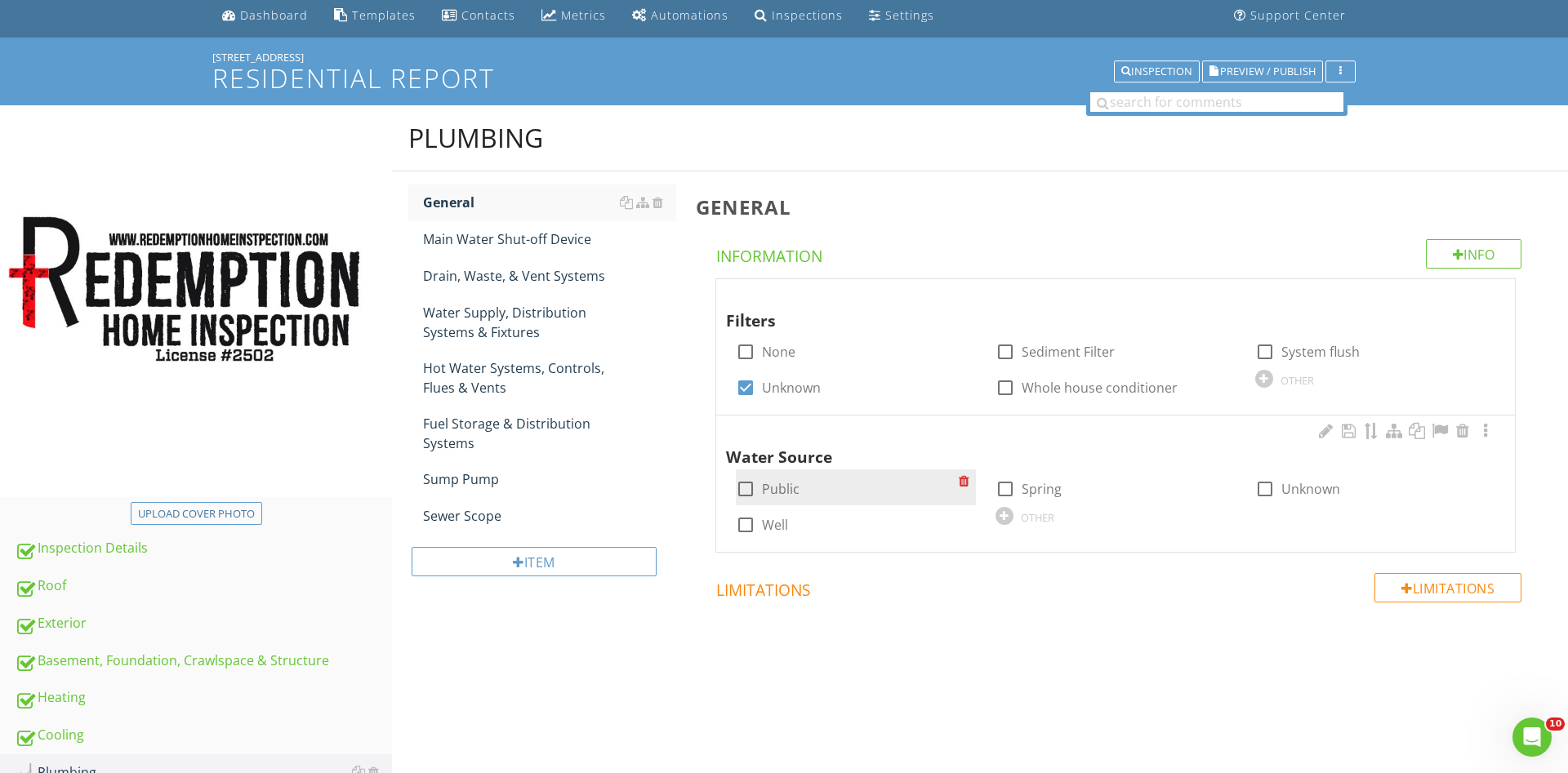
click at [751, 484] on div at bounding box center [746, 489] width 27 height 27
checkbox input "true"
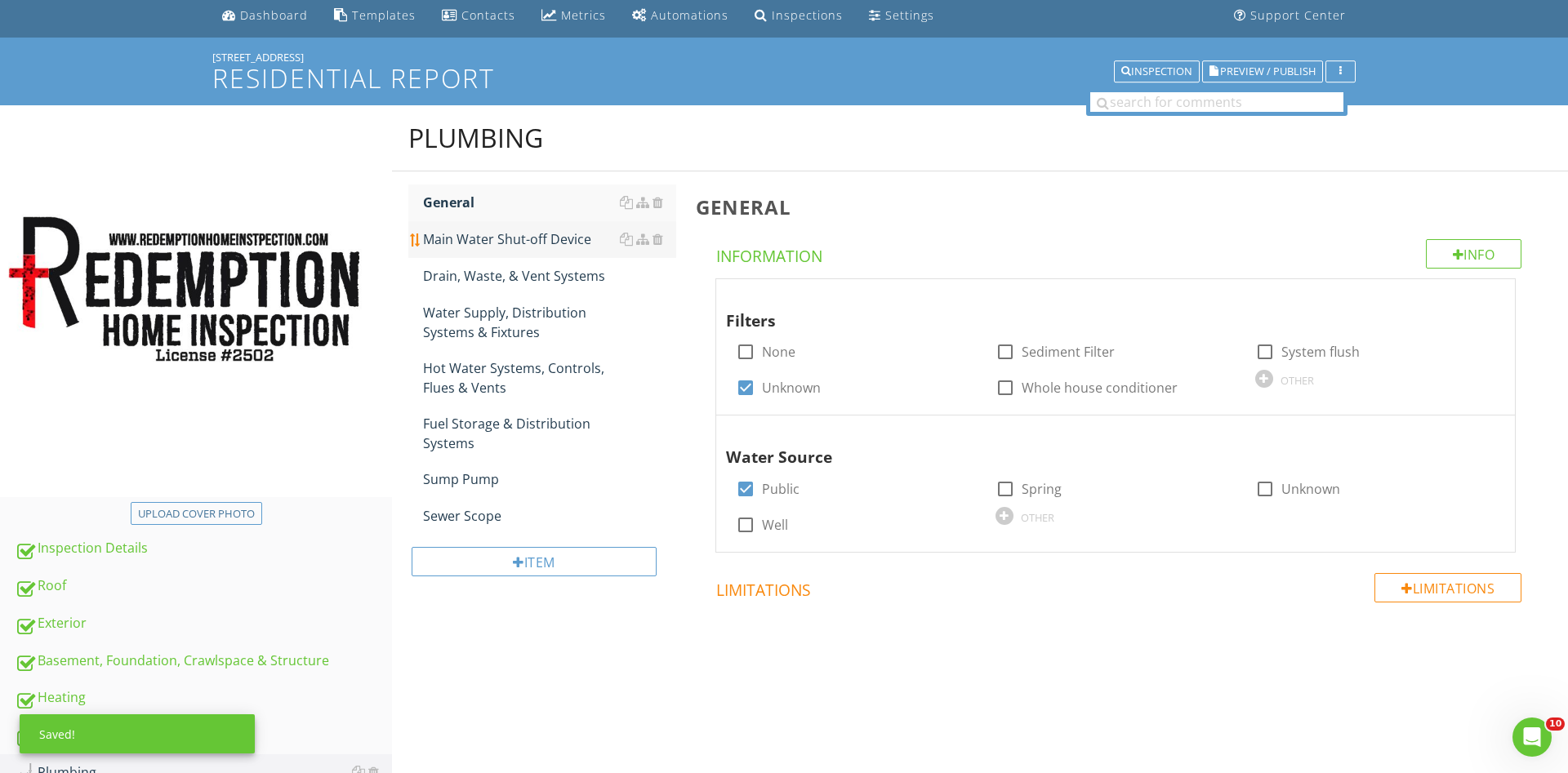
click at [534, 243] on div "Main Water Shut-off Device" at bounding box center [549, 239] width 254 height 20
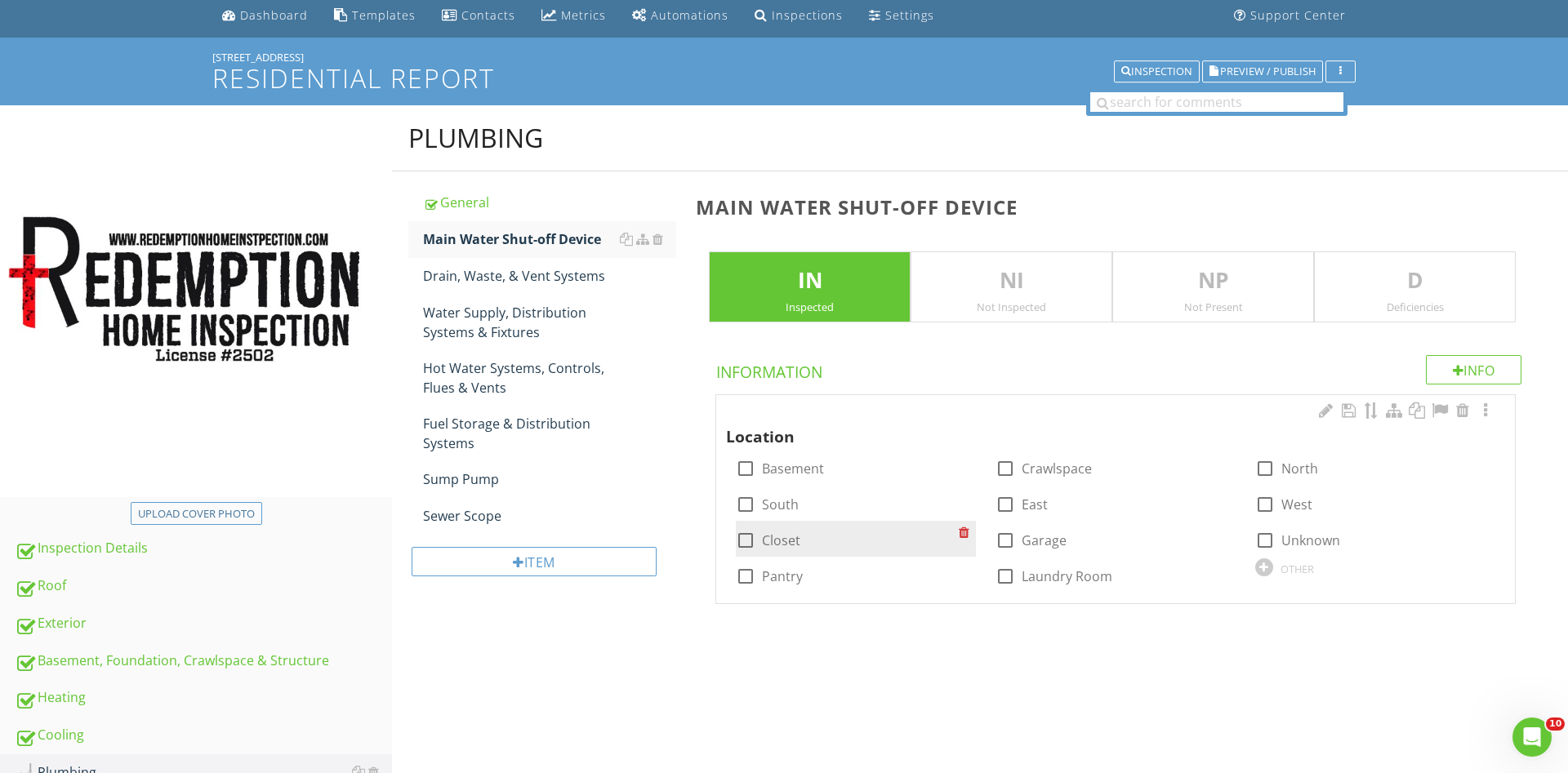
click at [748, 540] on div at bounding box center [746, 540] width 27 height 27
checkbox input "true"
click at [547, 276] on div "Drain, Waste, & Vent Systems" at bounding box center [549, 276] width 254 height 20
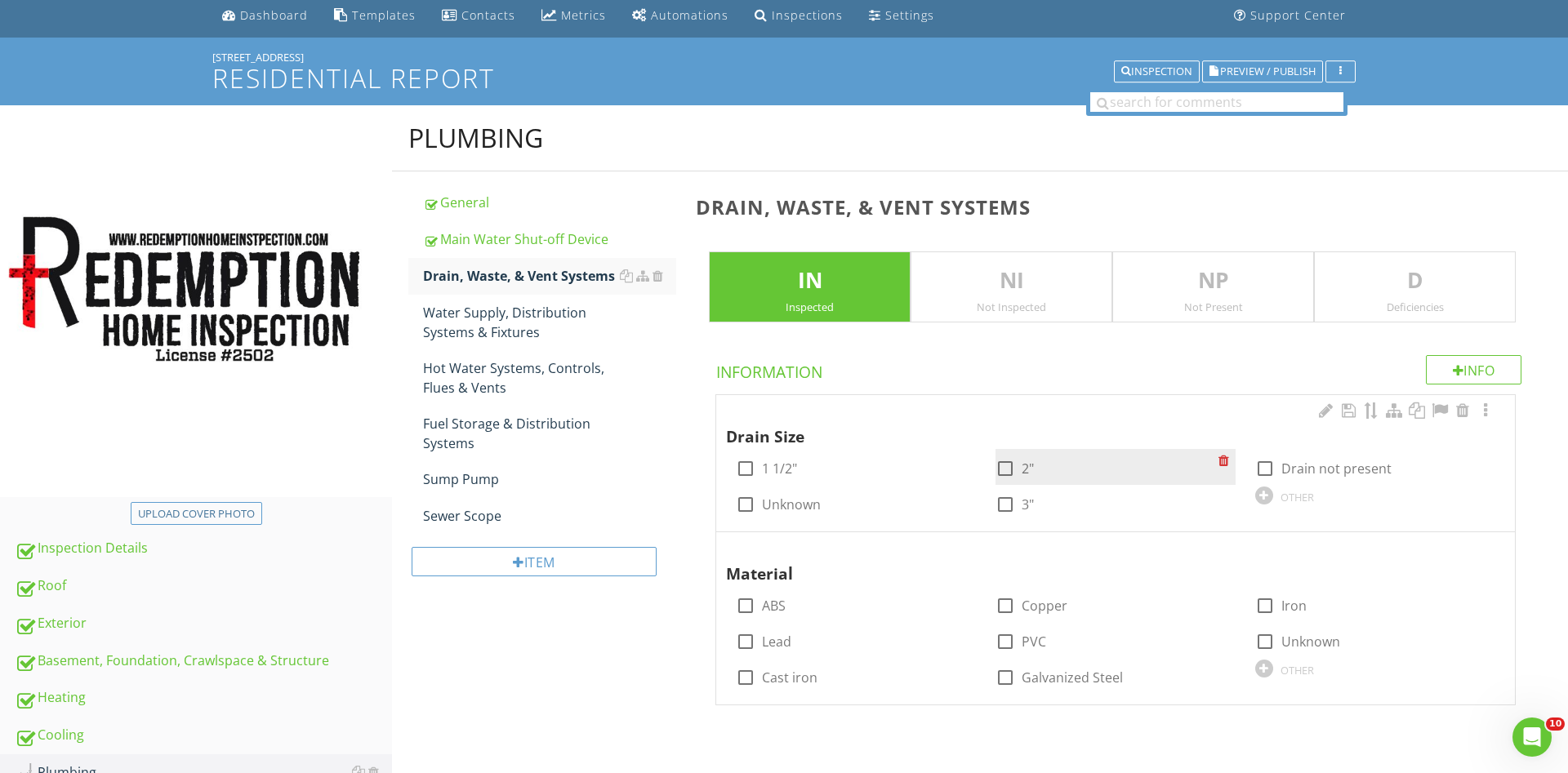
click at [1002, 466] on div at bounding box center [1005, 469] width 27 height 27
checkbox input "true"
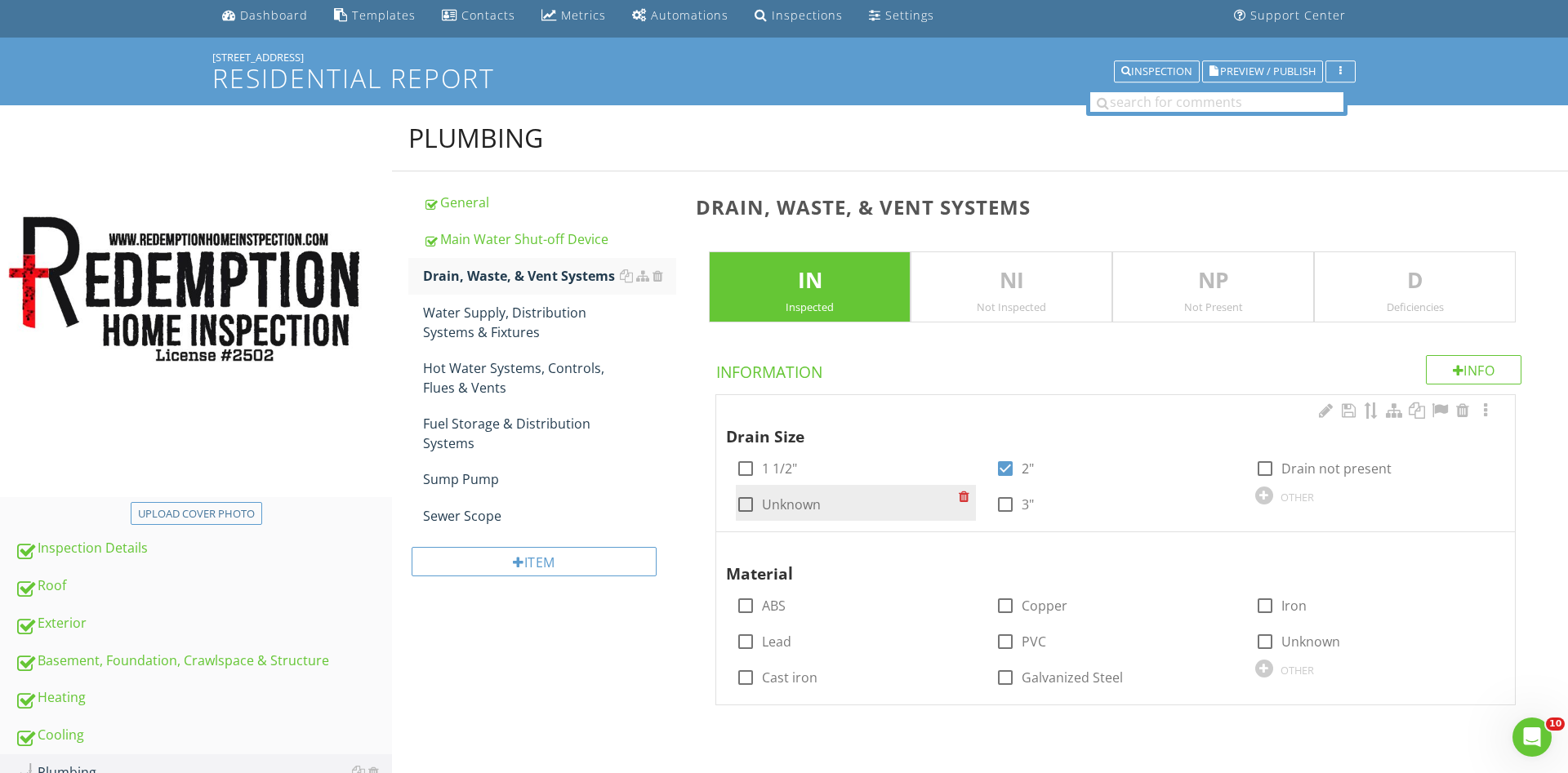
click at [1004, 501] on div at bounding box center [1005, 504] width 27 height 27
click at [747, 502] on div at bounding box center [746, 504] width 27 height 27
checkbox input "true"
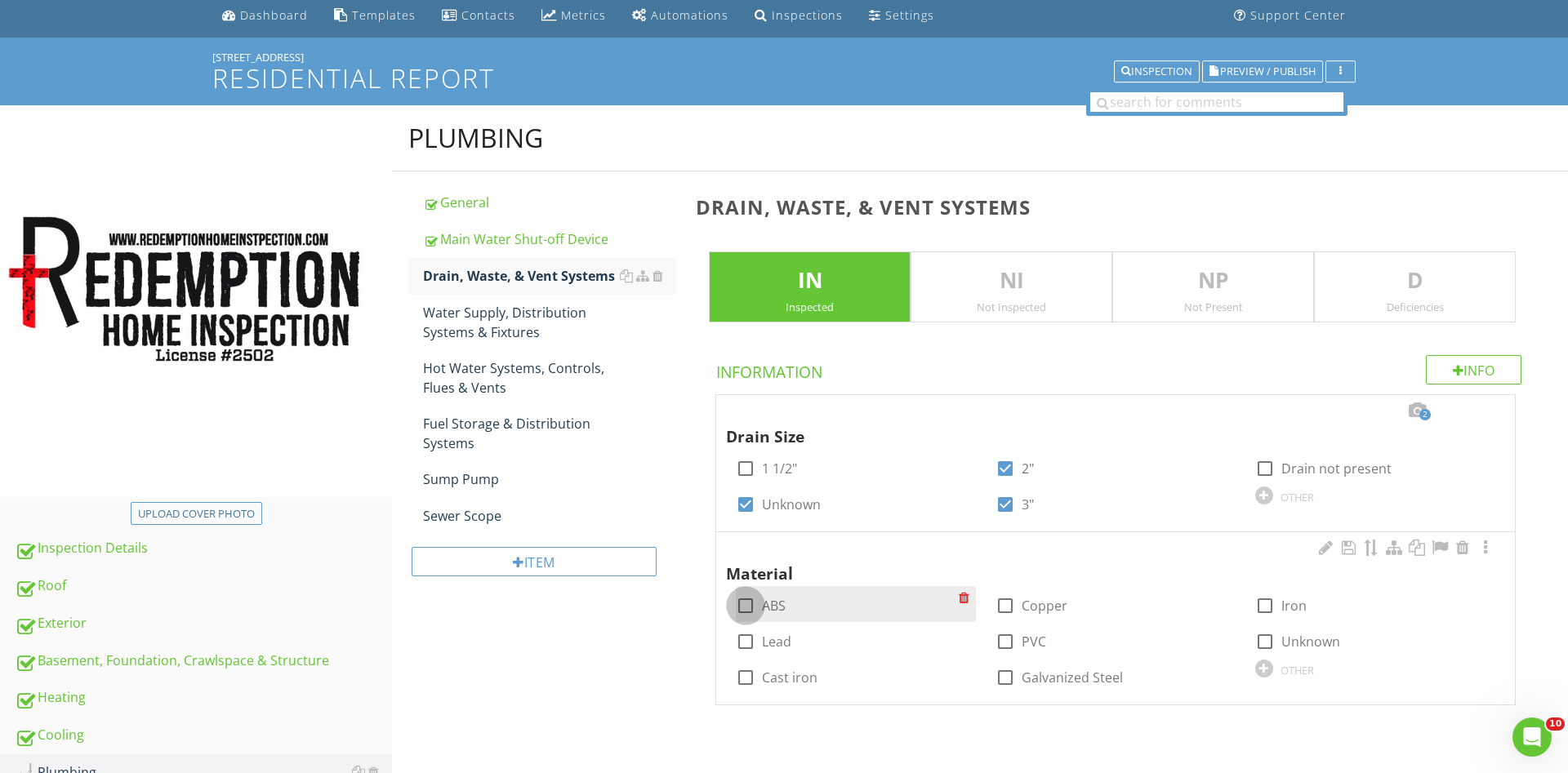
click at [743, 607] on div at bounding box center [746, 606] width 27 height 27
checkbox input "true"
click at [1008, 639] on div at bounding box center [1005, 642] width 27 height 27
checkbox input "true"
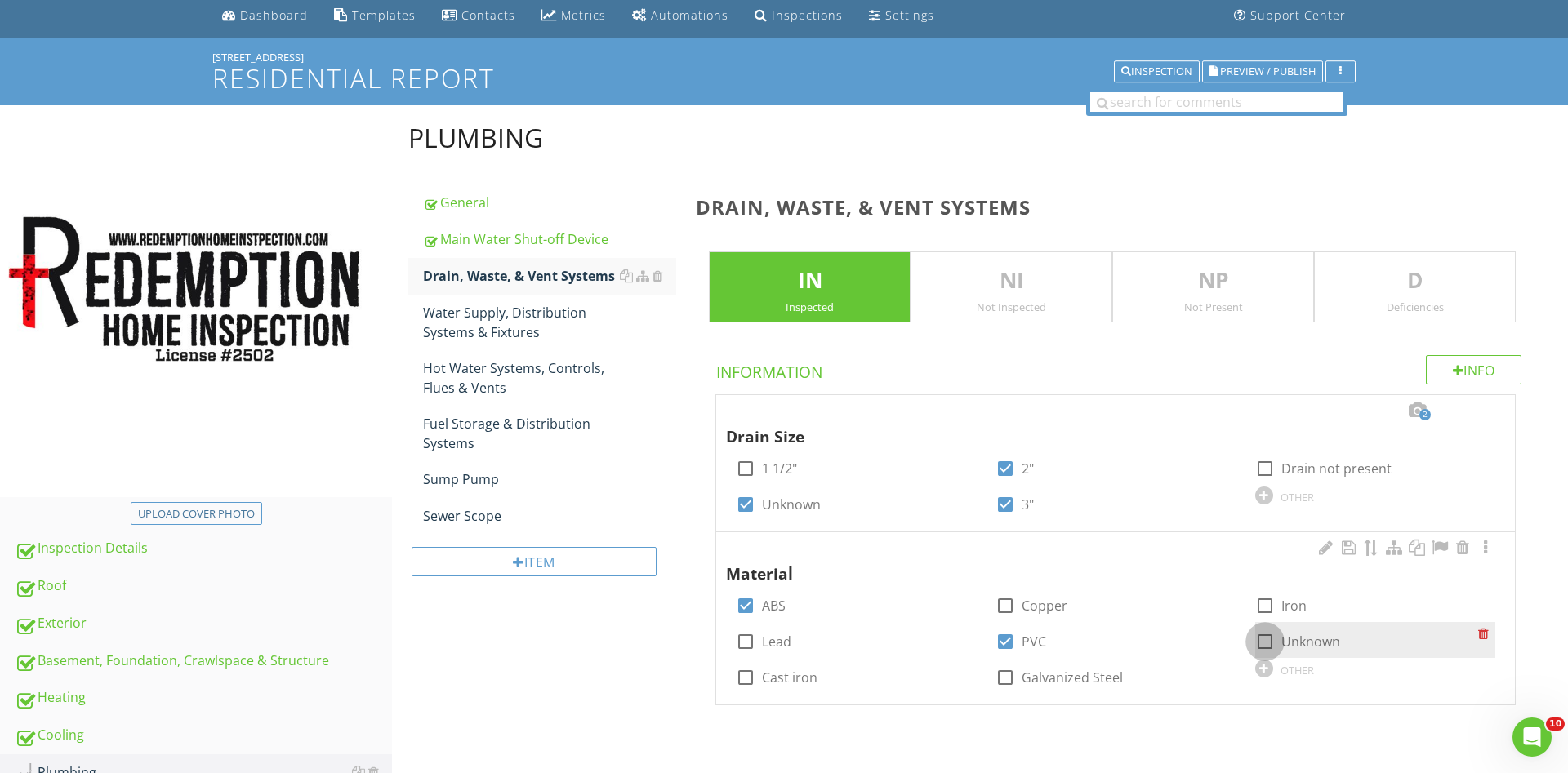
click at [1267, 641] on div at bounding box center [1265, 642] width 27 height 27
checkbox input "true"
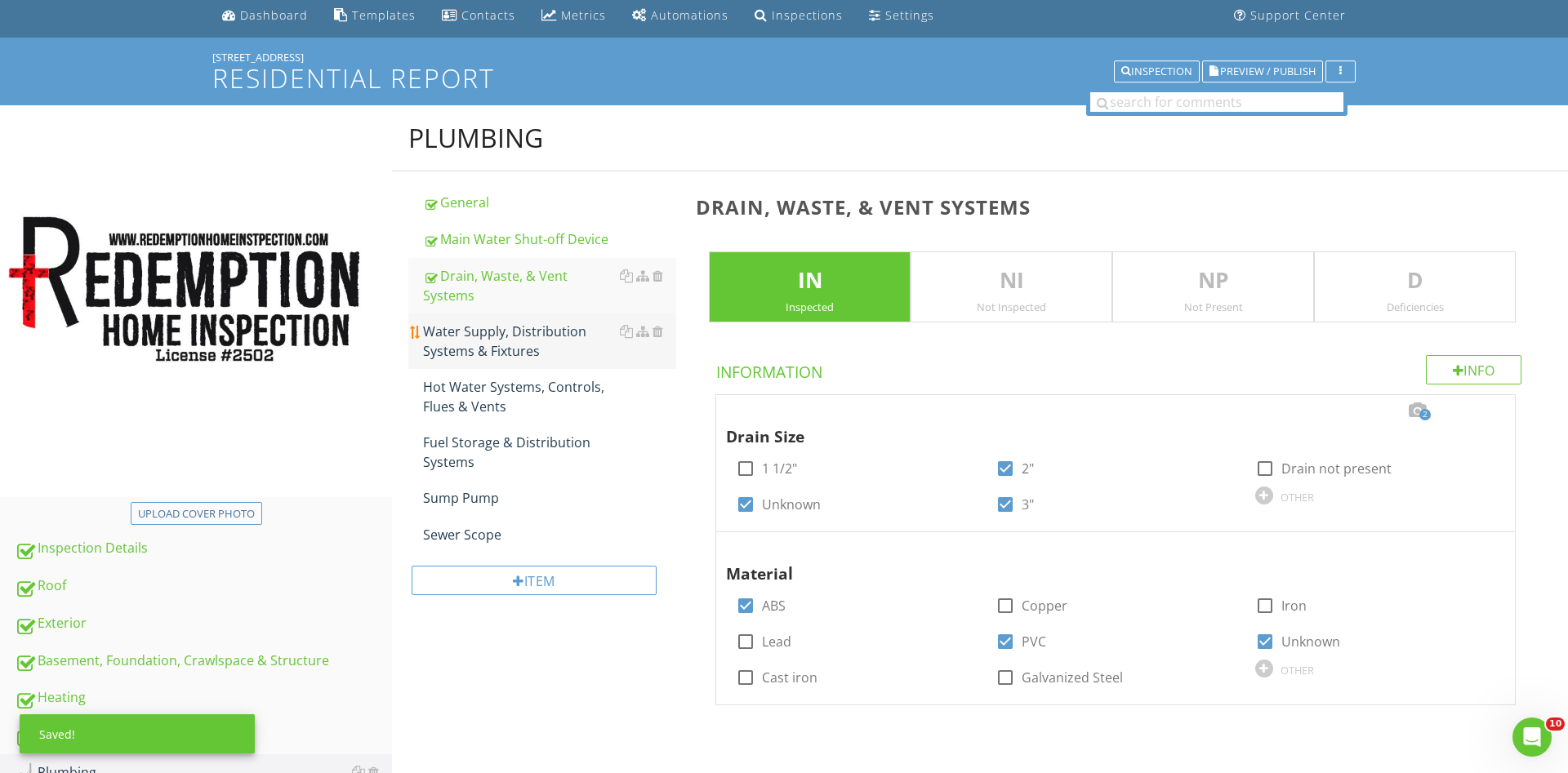
click at [488, 327] on div "Water Supply, Distribution Systems & Fixtures" at bounding box center [549, 341] width 254 height 39
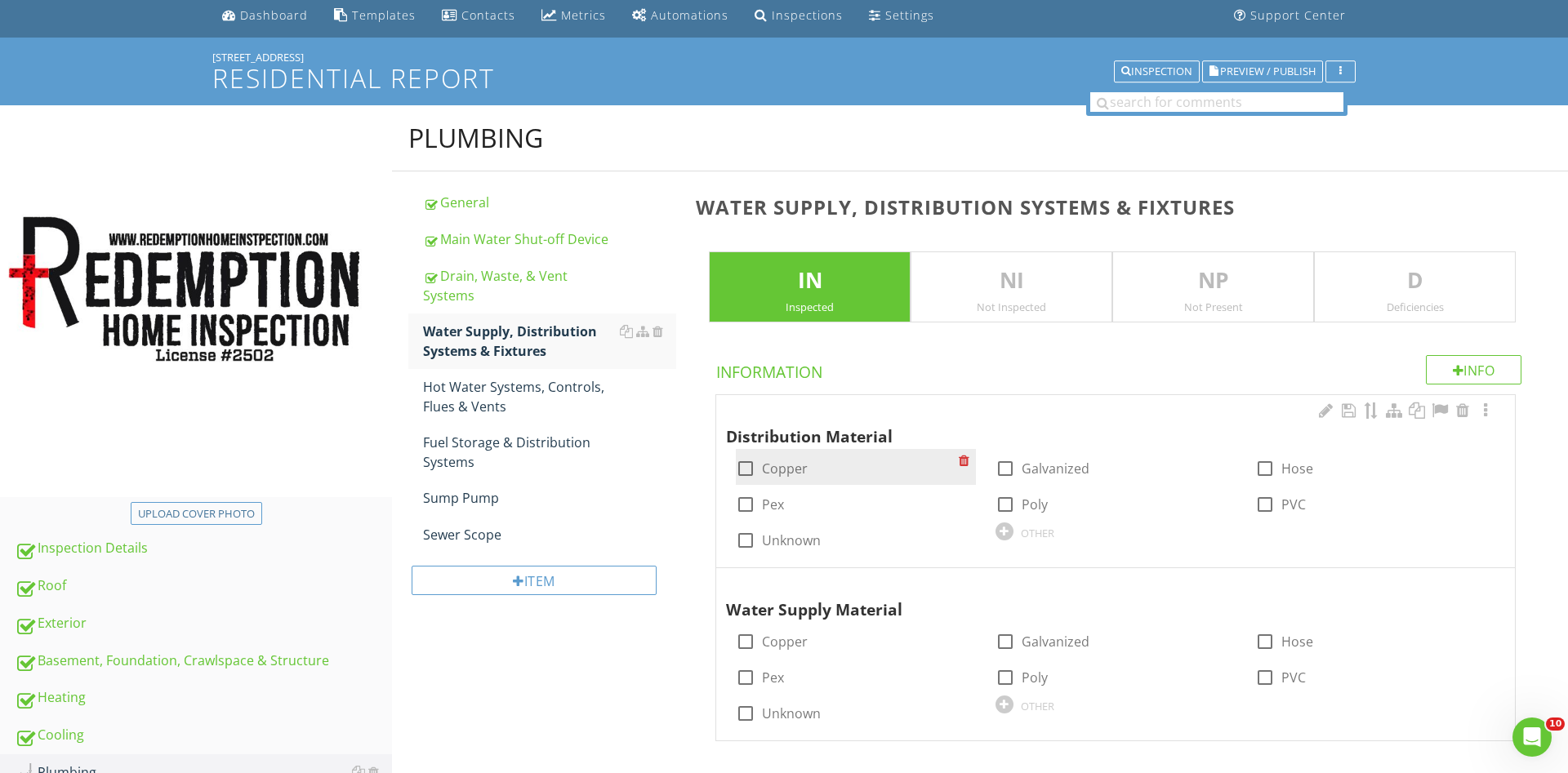
click at [748, 464] on div at bounding box center [746, 469] width 27 height 27
checkbox input "true"
click at [1268, 467] on div at bounding box center [1265, 469] width 27 height 27
checkbox input "true"
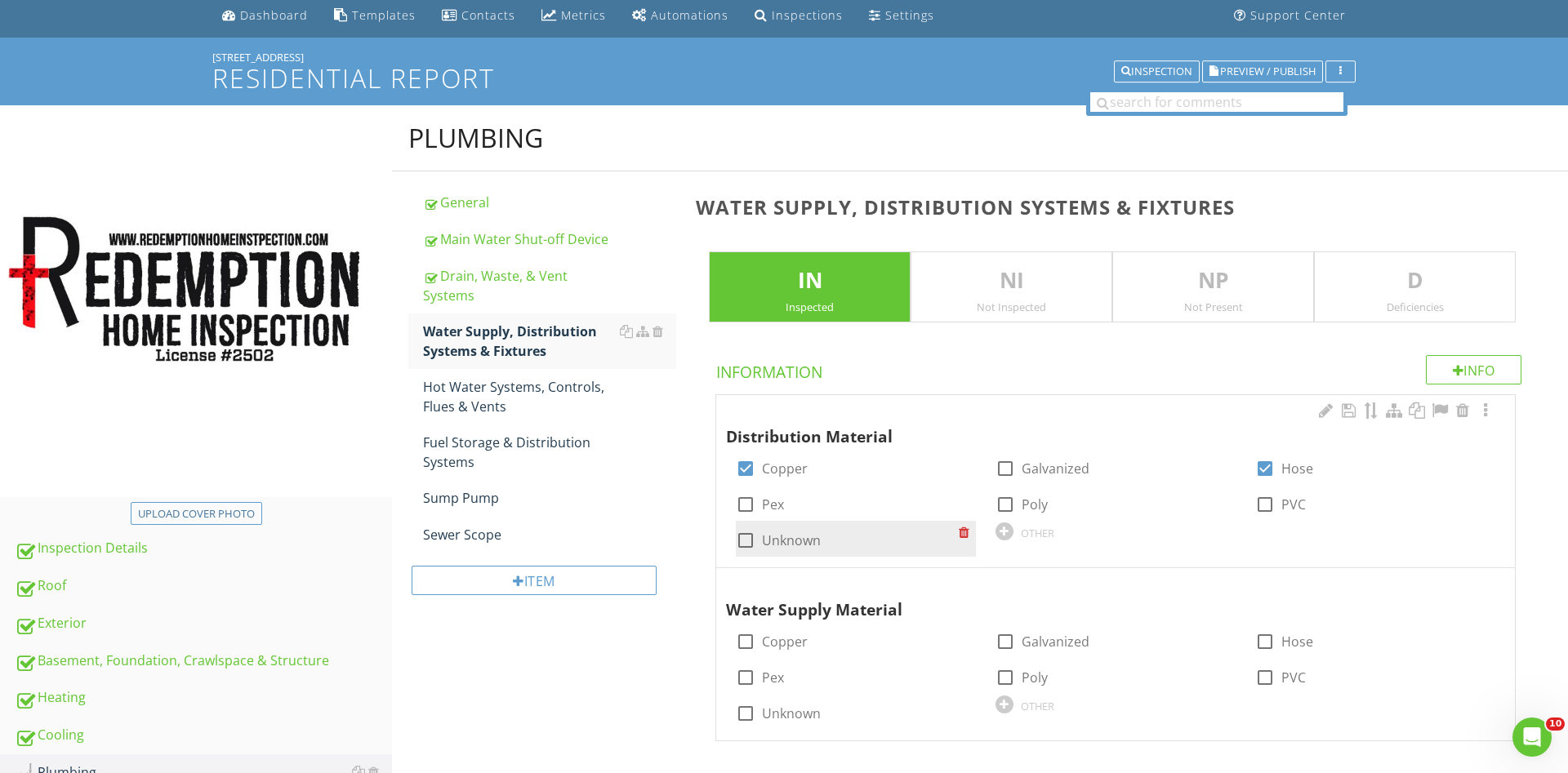
click at [743, 540] on div at bounding box center [746, 540] width 27 height 27
checkbox input "true"
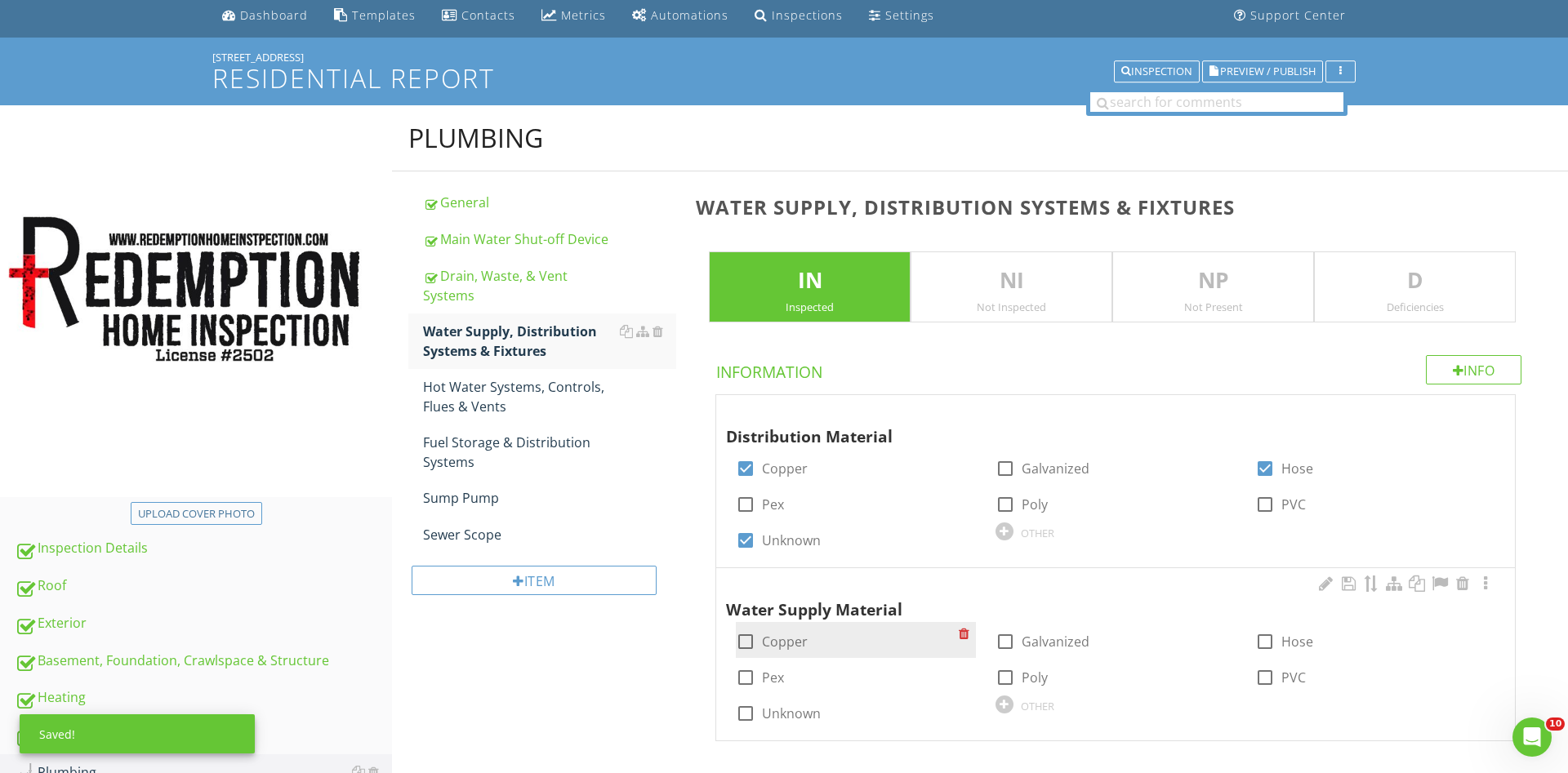
click at [738, 643] on div at bounding box center [746, 642] width 27 height 27
checkbox input "true"
click at [750, 707] on div at bounding box center [746, 713] width 27 height 27
checkbox input "true"
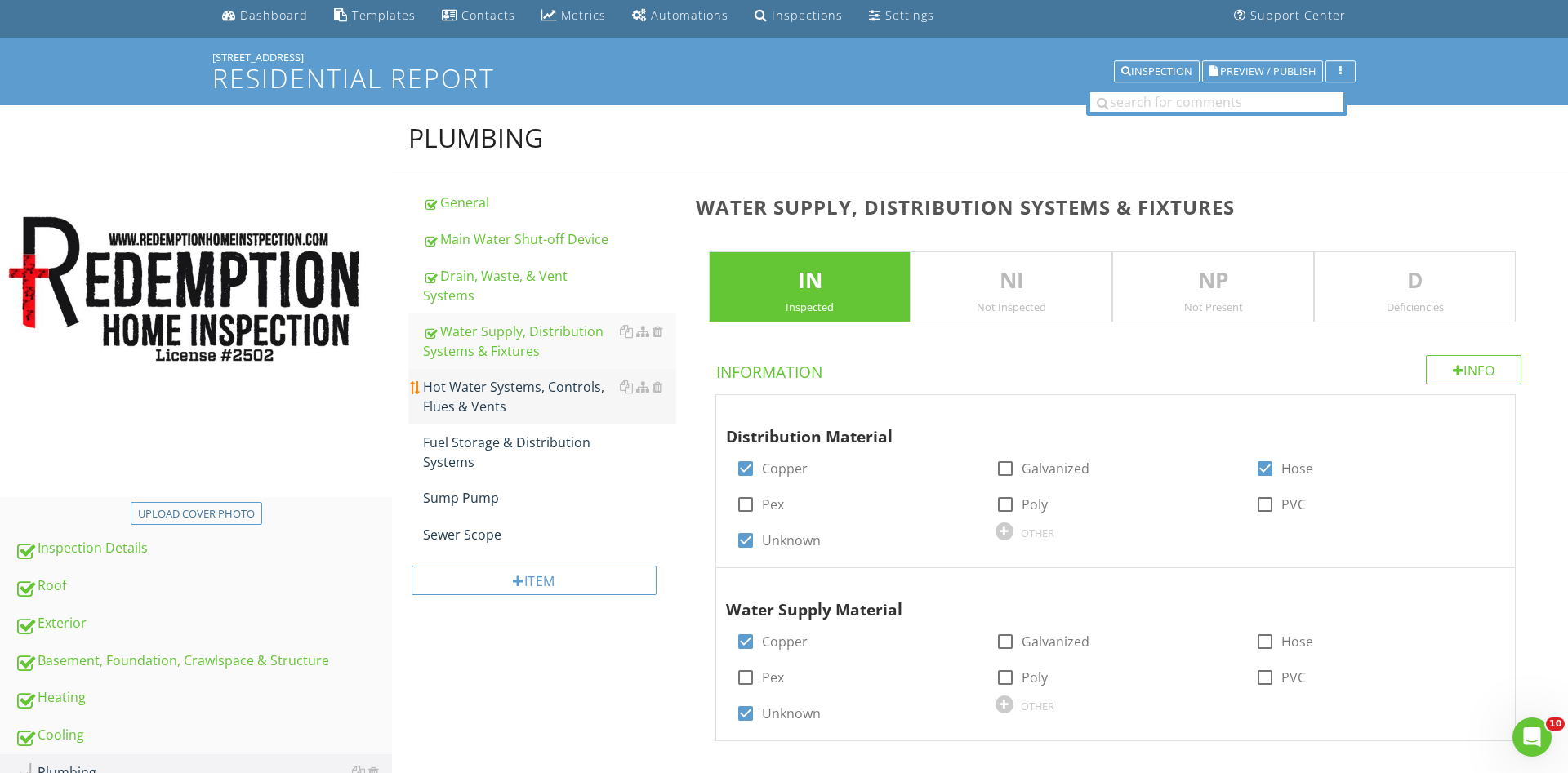
click at [485, 378] on div "Hot Water Systems, Controls, Flues & Vents" at bounding box center [549, 397] width 254 height 39
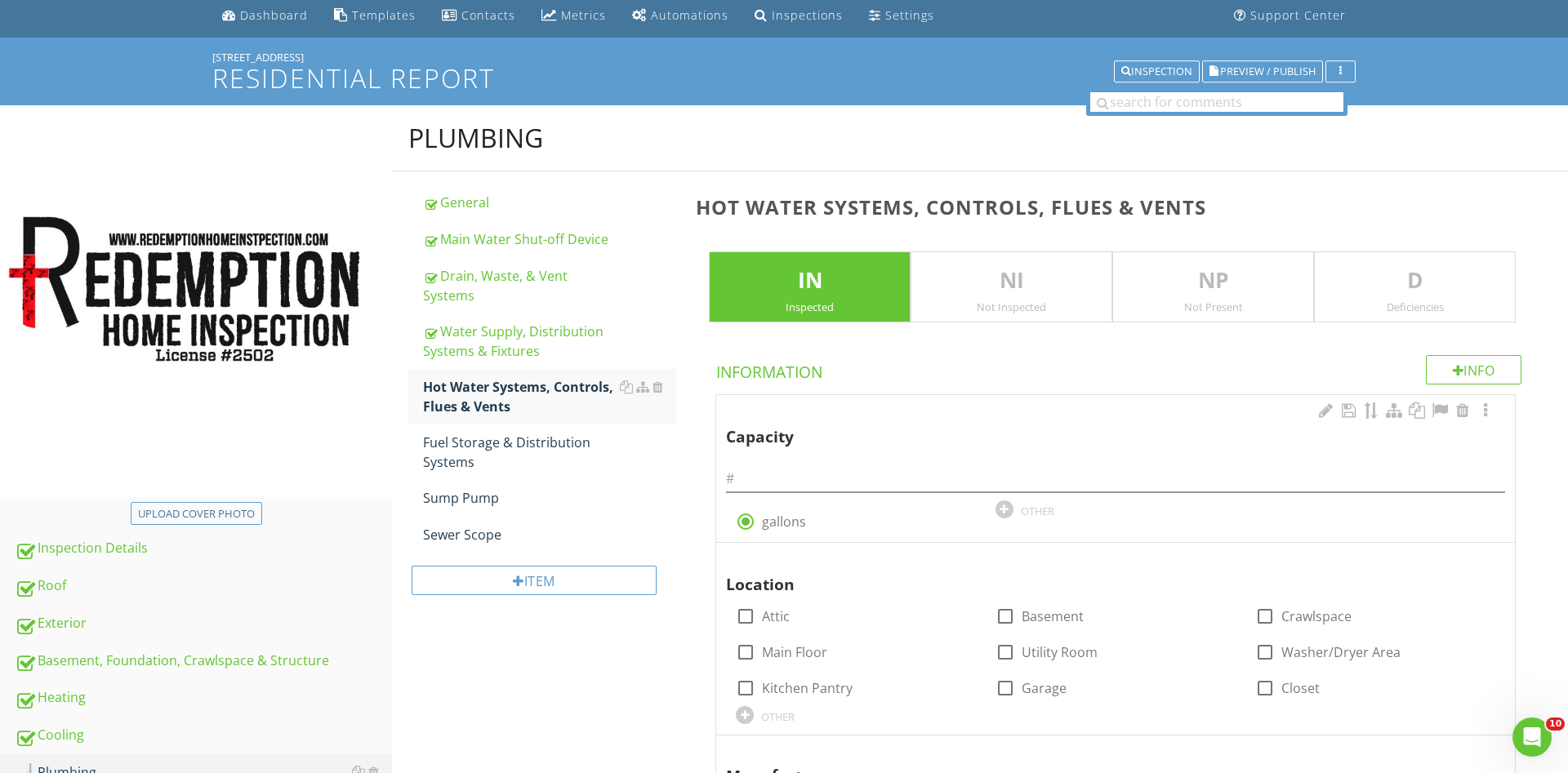
click at [1002, 465] on div at bounding box center [1116, 475] width 779 height 37
click at [1004, 472] on input "text" at bounding box center [1116, 479] width 779 height 27
type input "40"
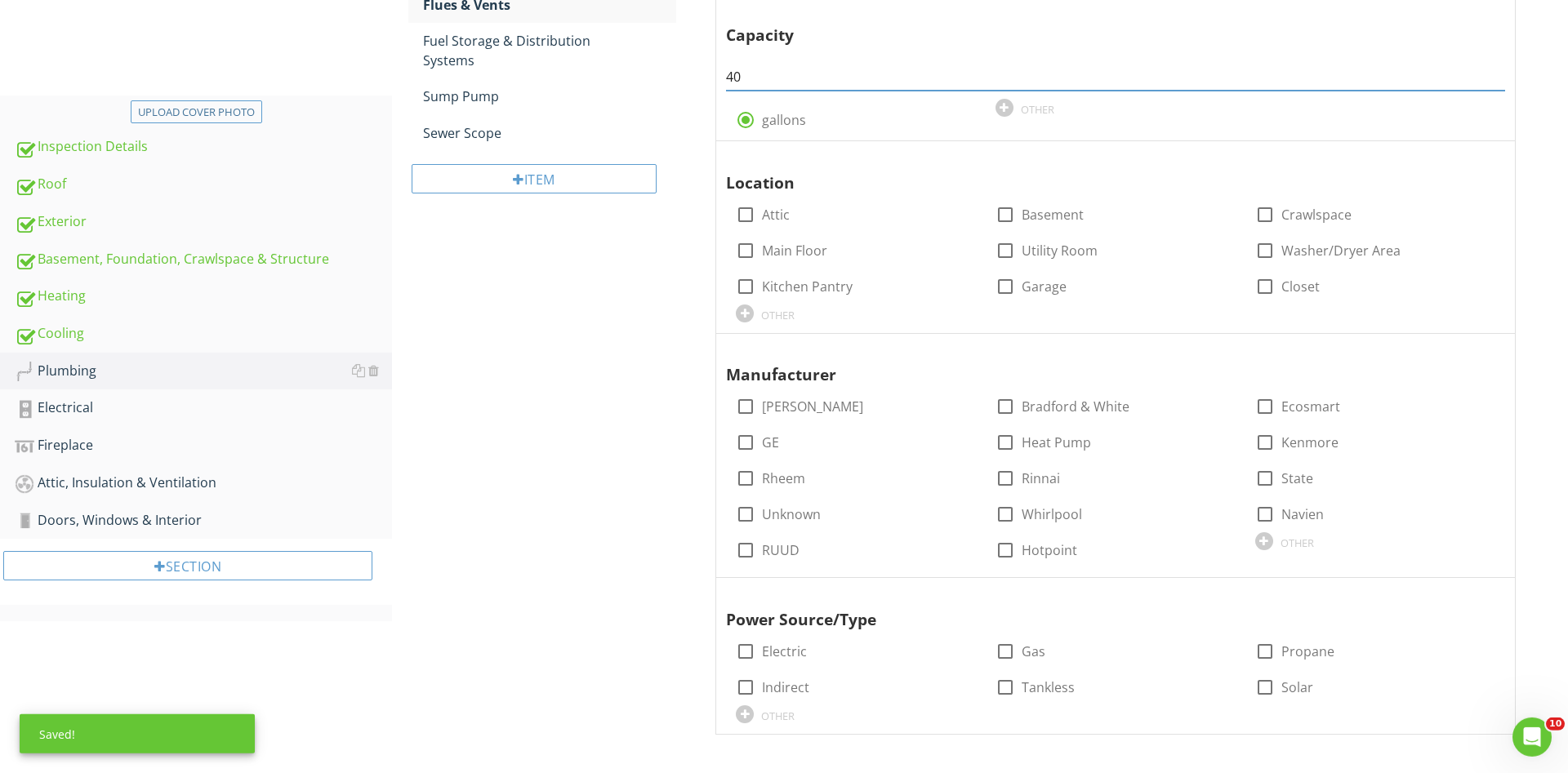
scroll to position [462, 0]
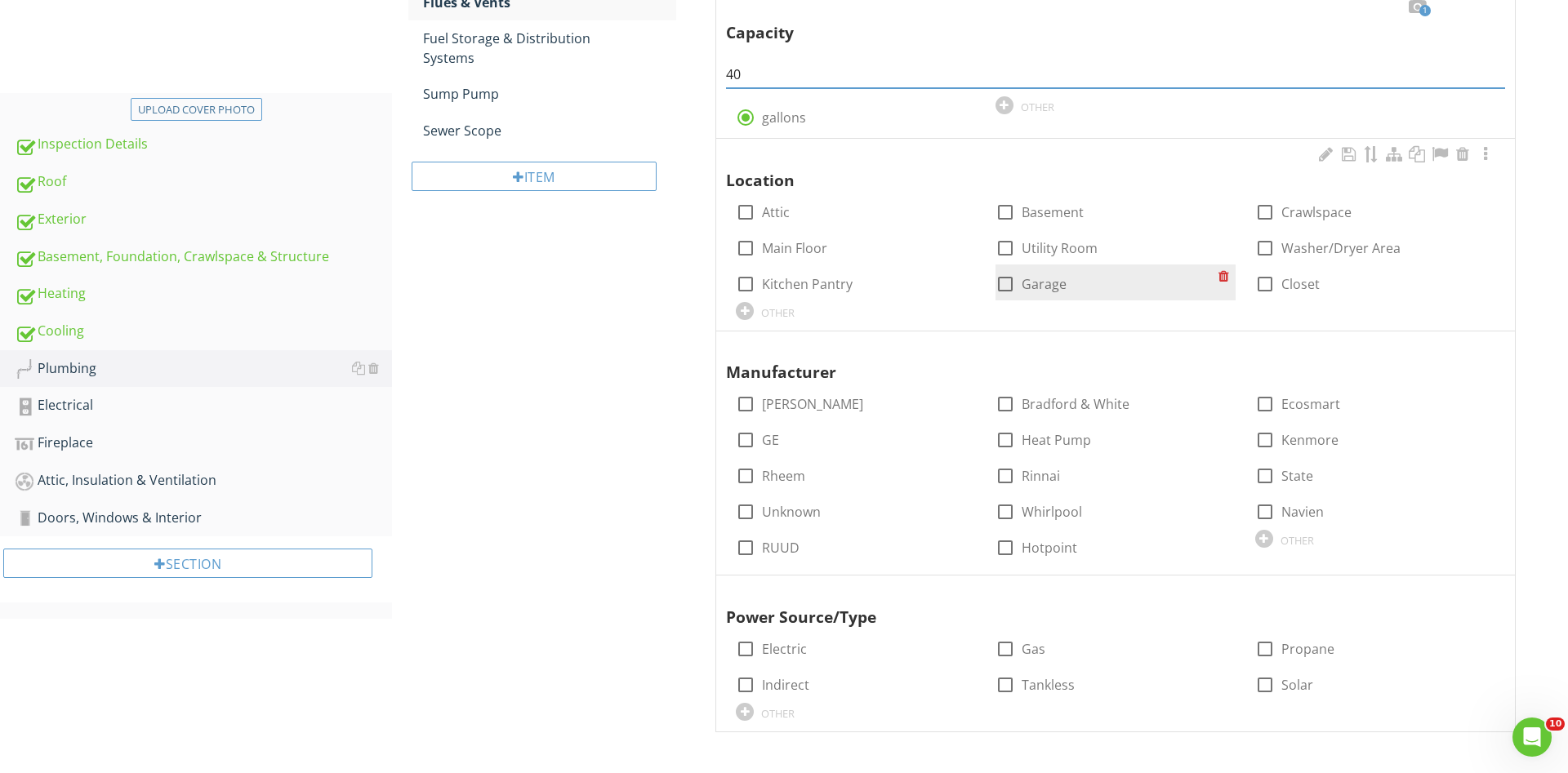
click at [1008, 279] on div at bounding box center [1005, 284] width 27 height 27
checkbox input "true"
click at [1260, 535] on div at bounding box center [1265, 539] width 18 height 18
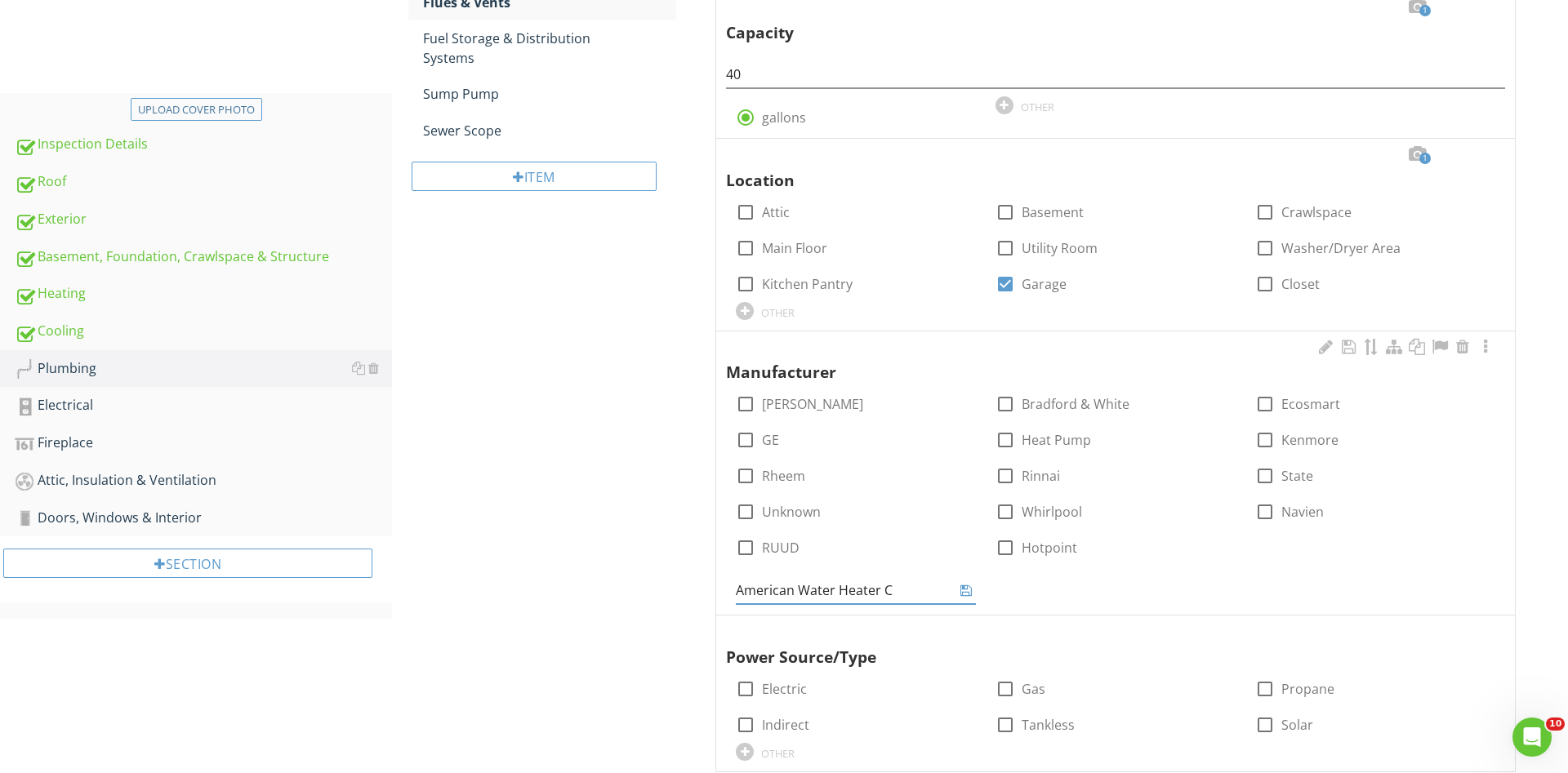
type input "American Water Heater Co"
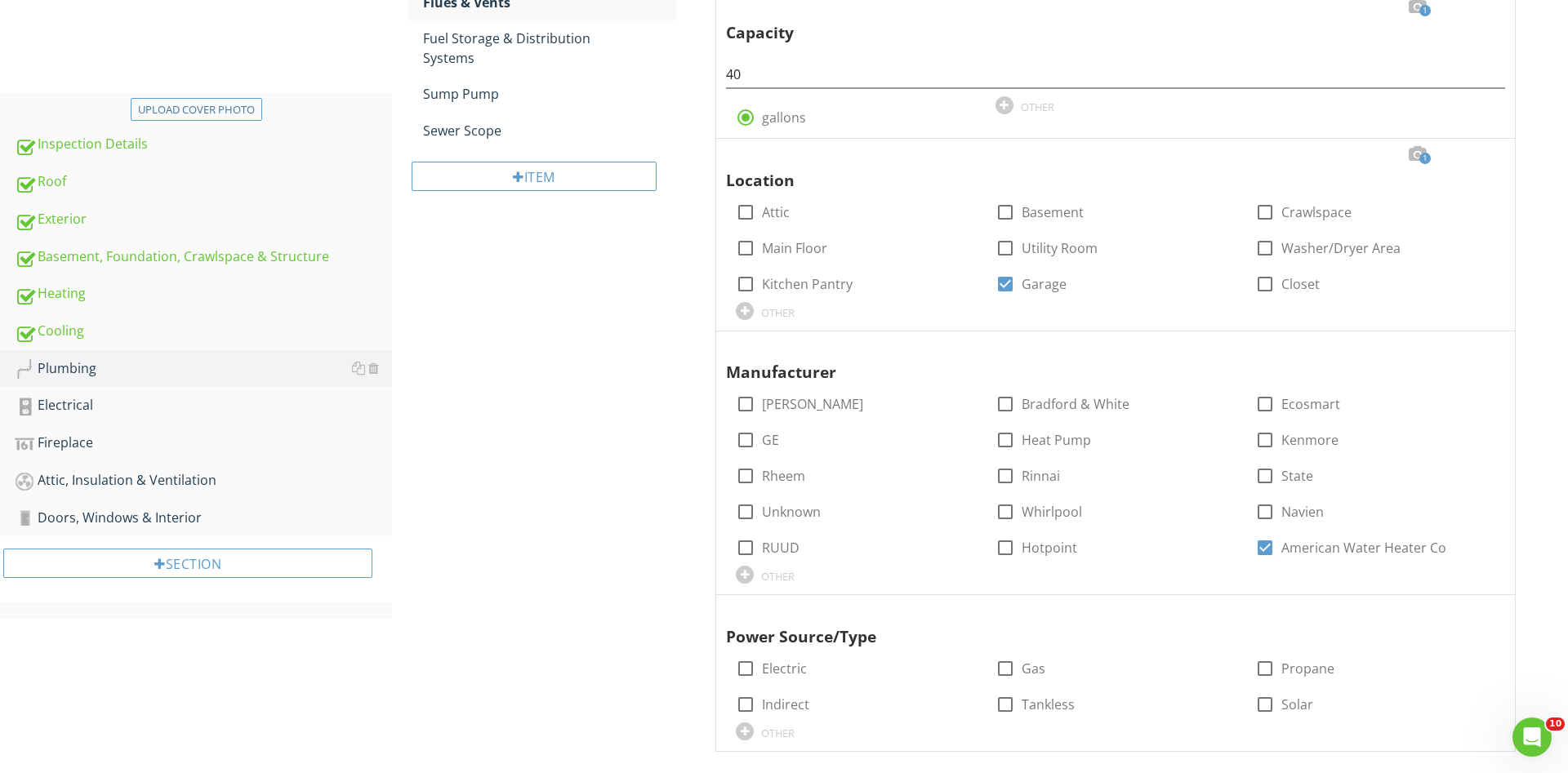
click at [554, 470] on div "Plumbing General Main Water Shut-off Device Drain, Waste, & Vent Systems Water …" at bounding box center [981, 247] width 1176 height 1091
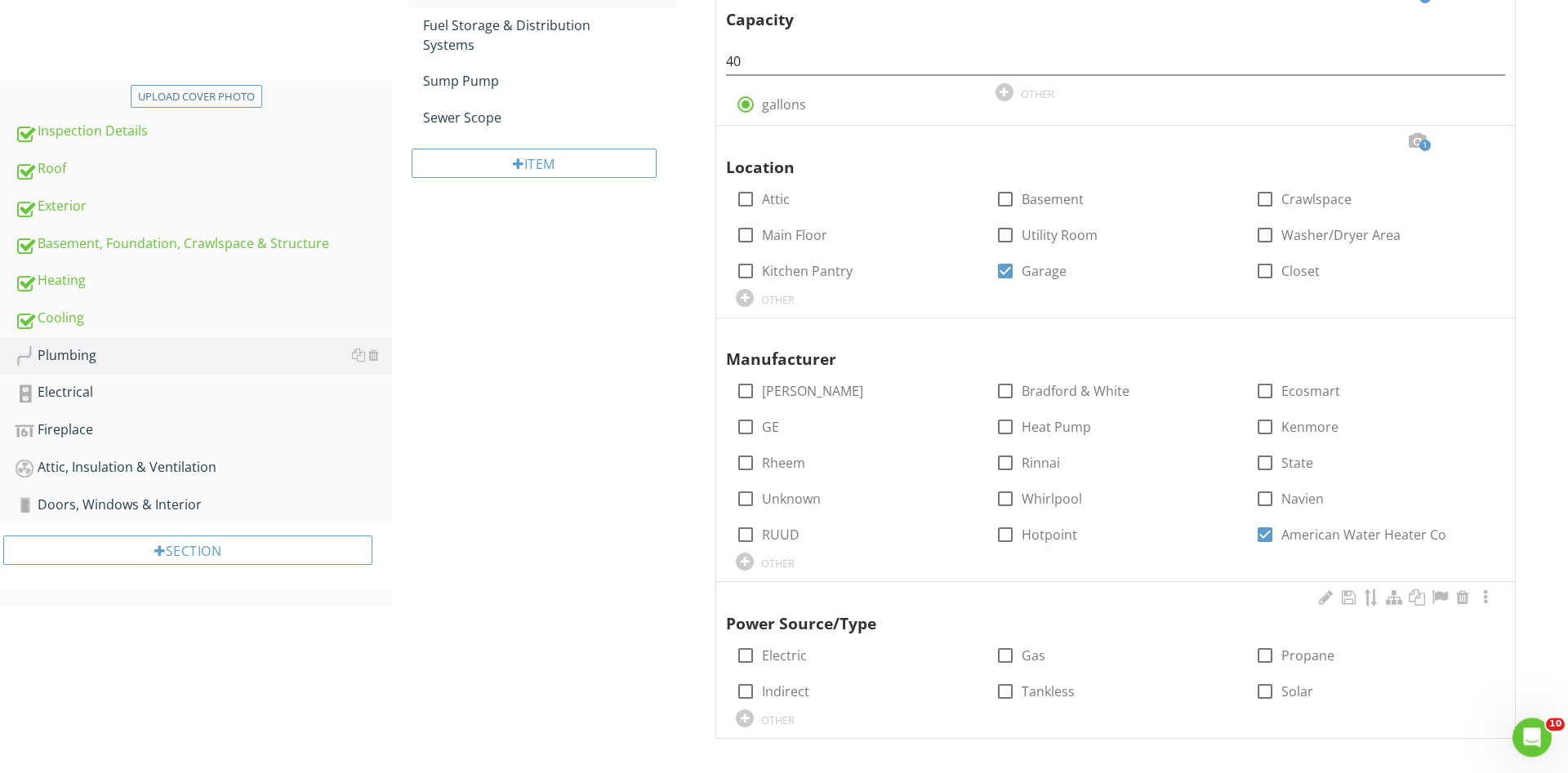
scroll to position [481, 0]
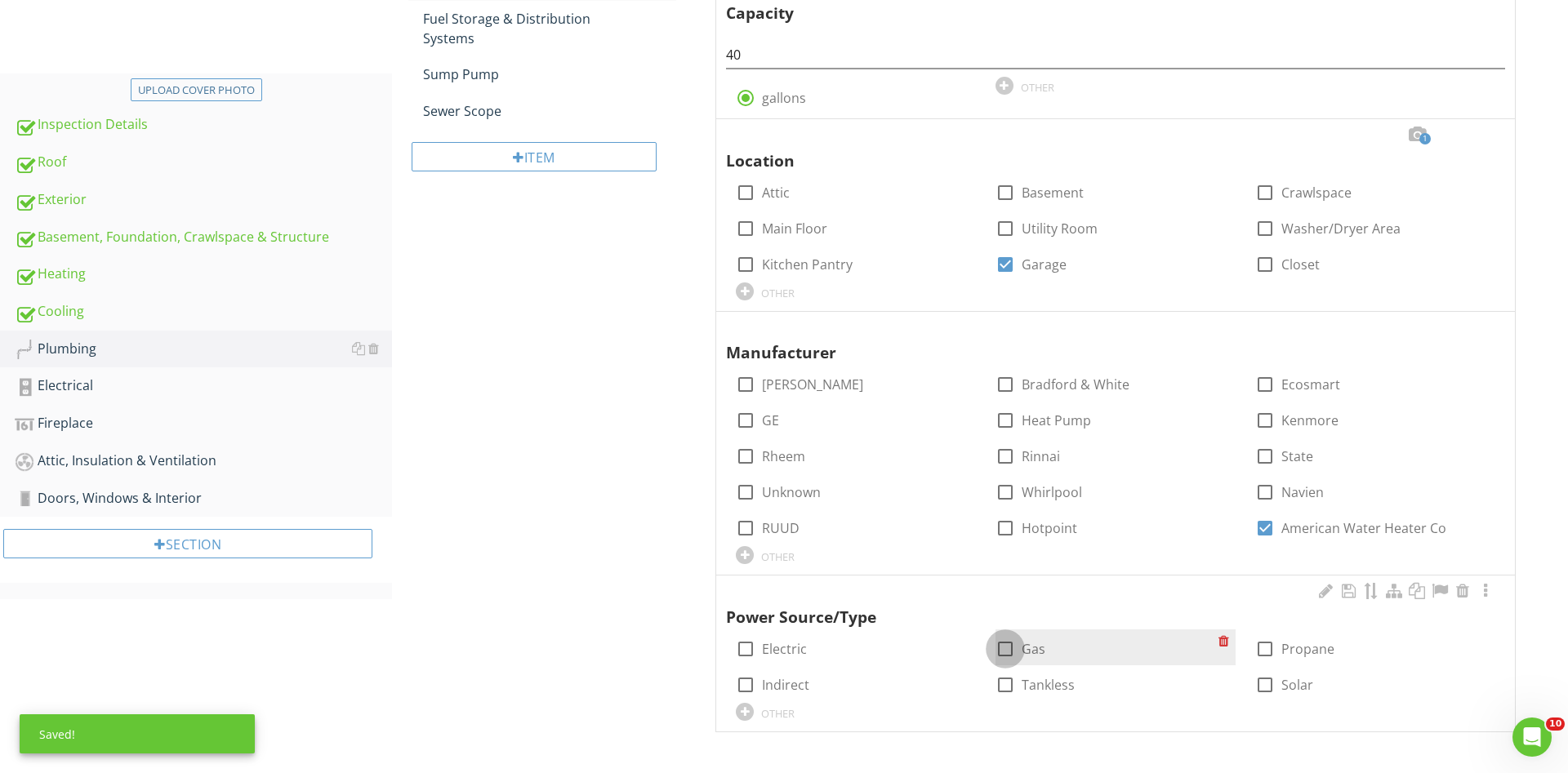
click at [1003, 651] on div at bounding box center [1005, 649] width 27 height 27
checkbox input "true"
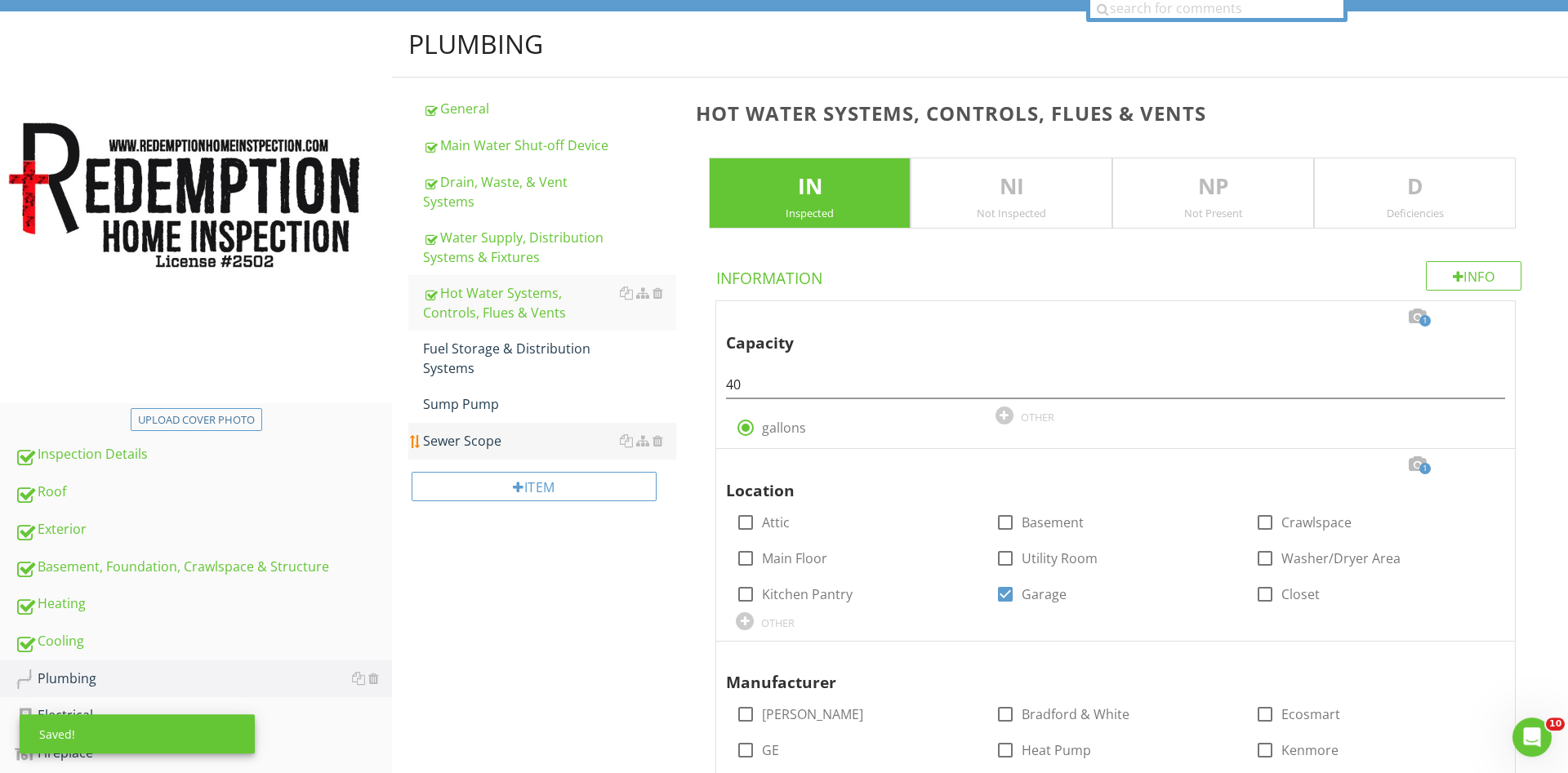
scroll to position [149, 0]
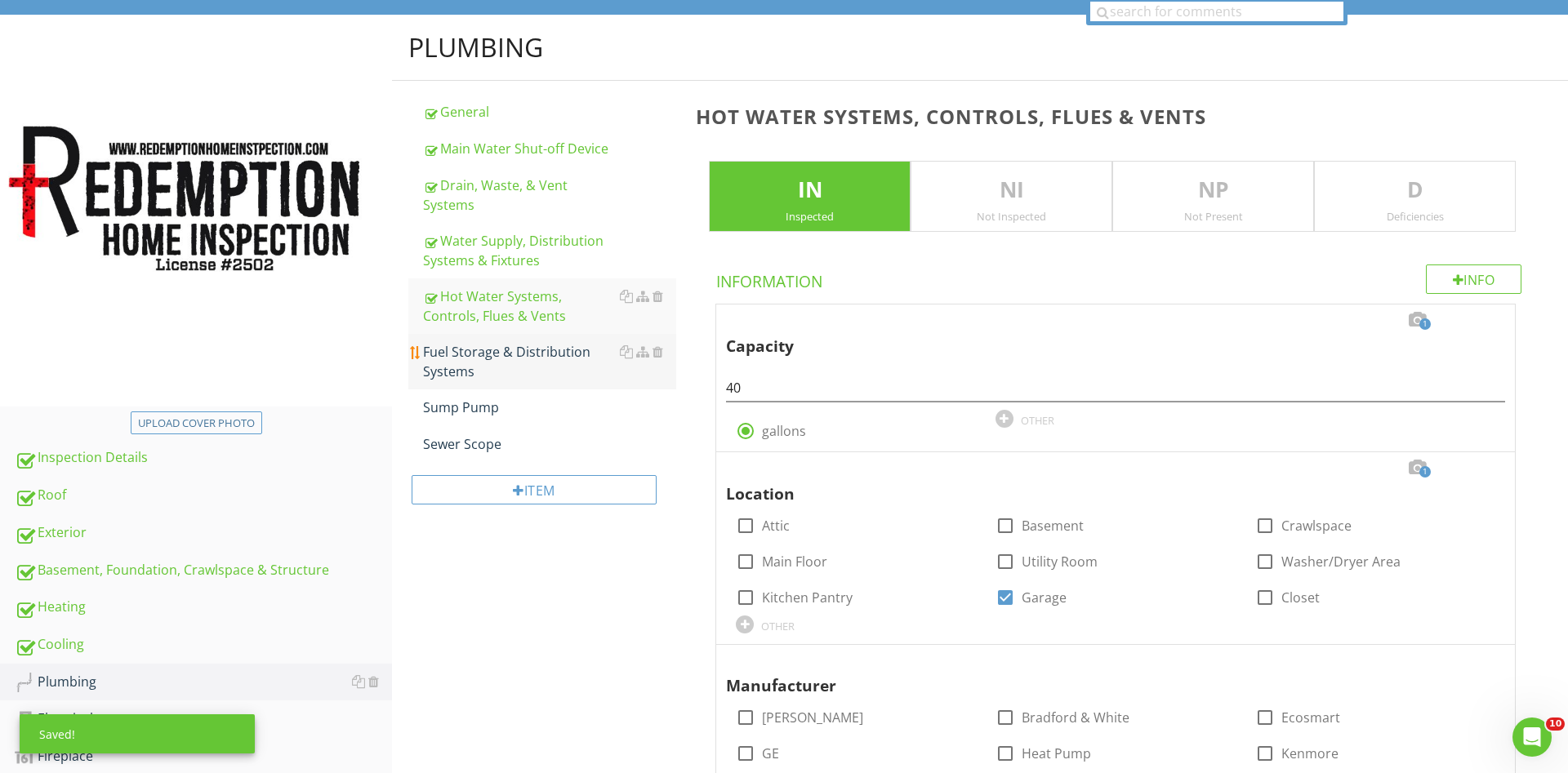
click at [484, 342] on div "Fuel Storage & Distribution Systems" at bounding box center [549, 362] width 254 height 39
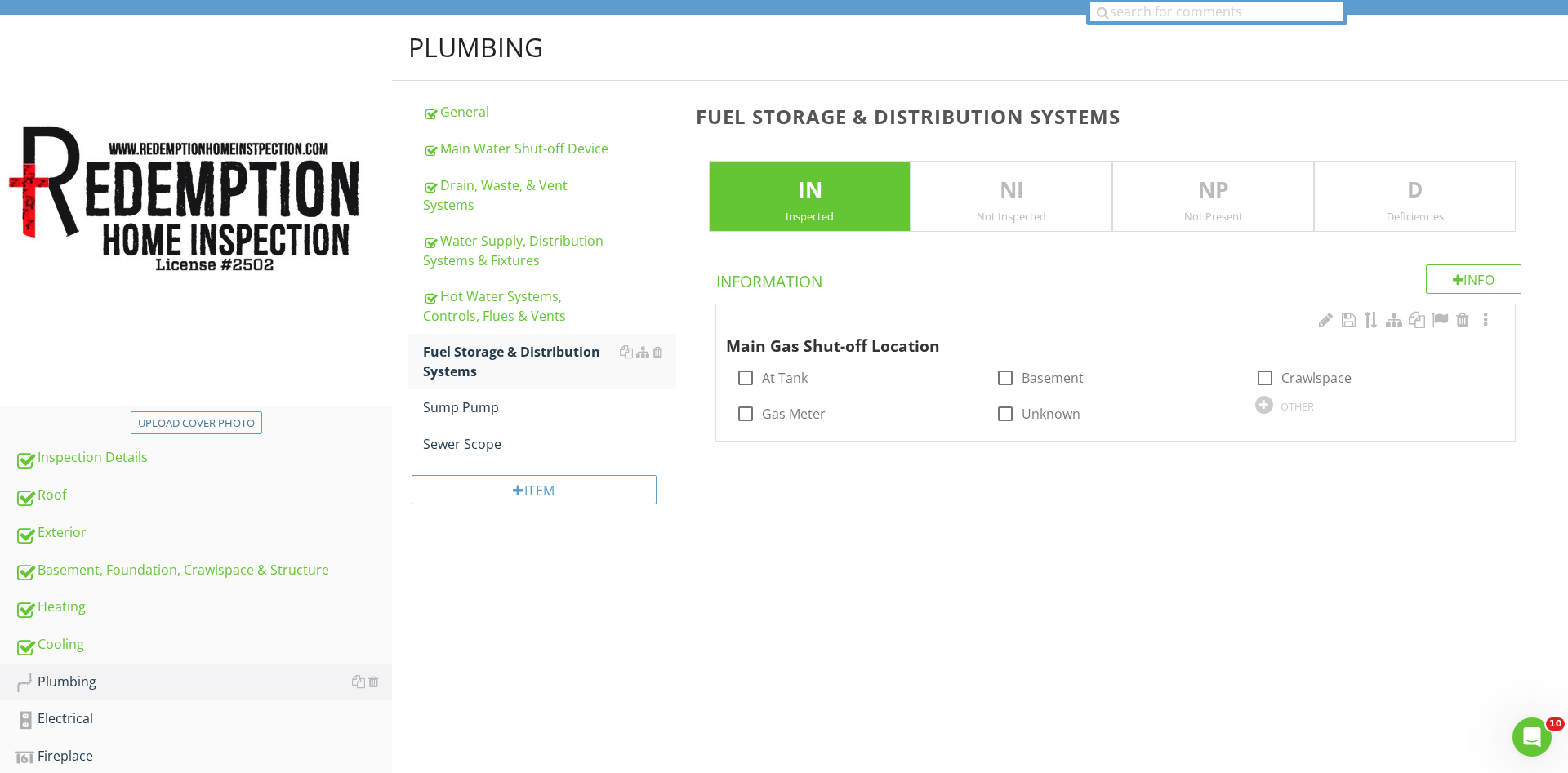
click at [745, 412] on div at bounding box center [746, 414] width 27 height 27
checkbox input "true"
click at [472, 397] on div "Sump Pump" at bounding box center [549, 407] width 254 height 20
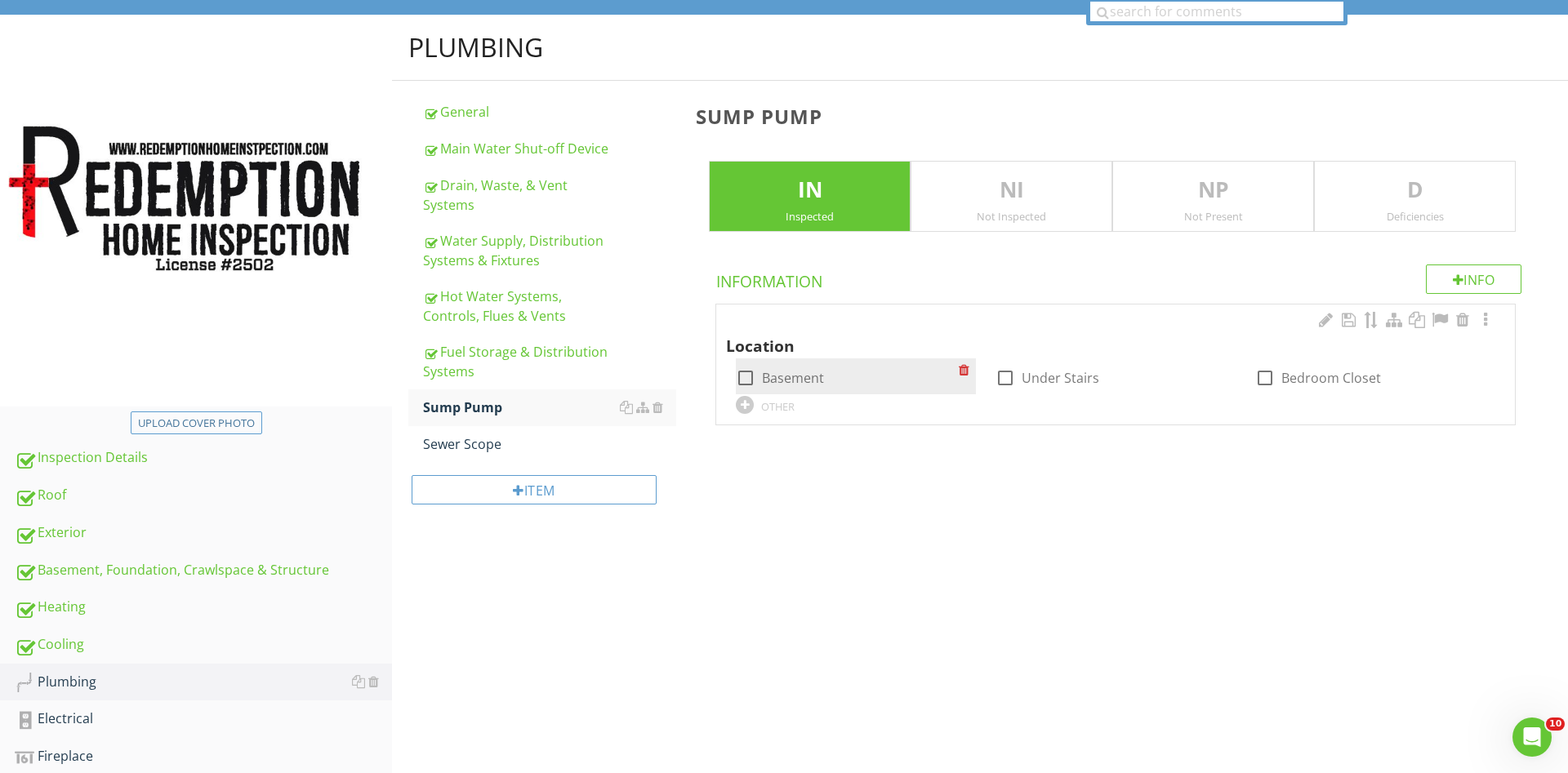
click at [743, 376] on div at bounding box center [746, 378] width 27 height 27
checkbox input "true"
click at [535, 434] on div "Sewer Scope" at bounding box center [549, 444] width 254 height 20
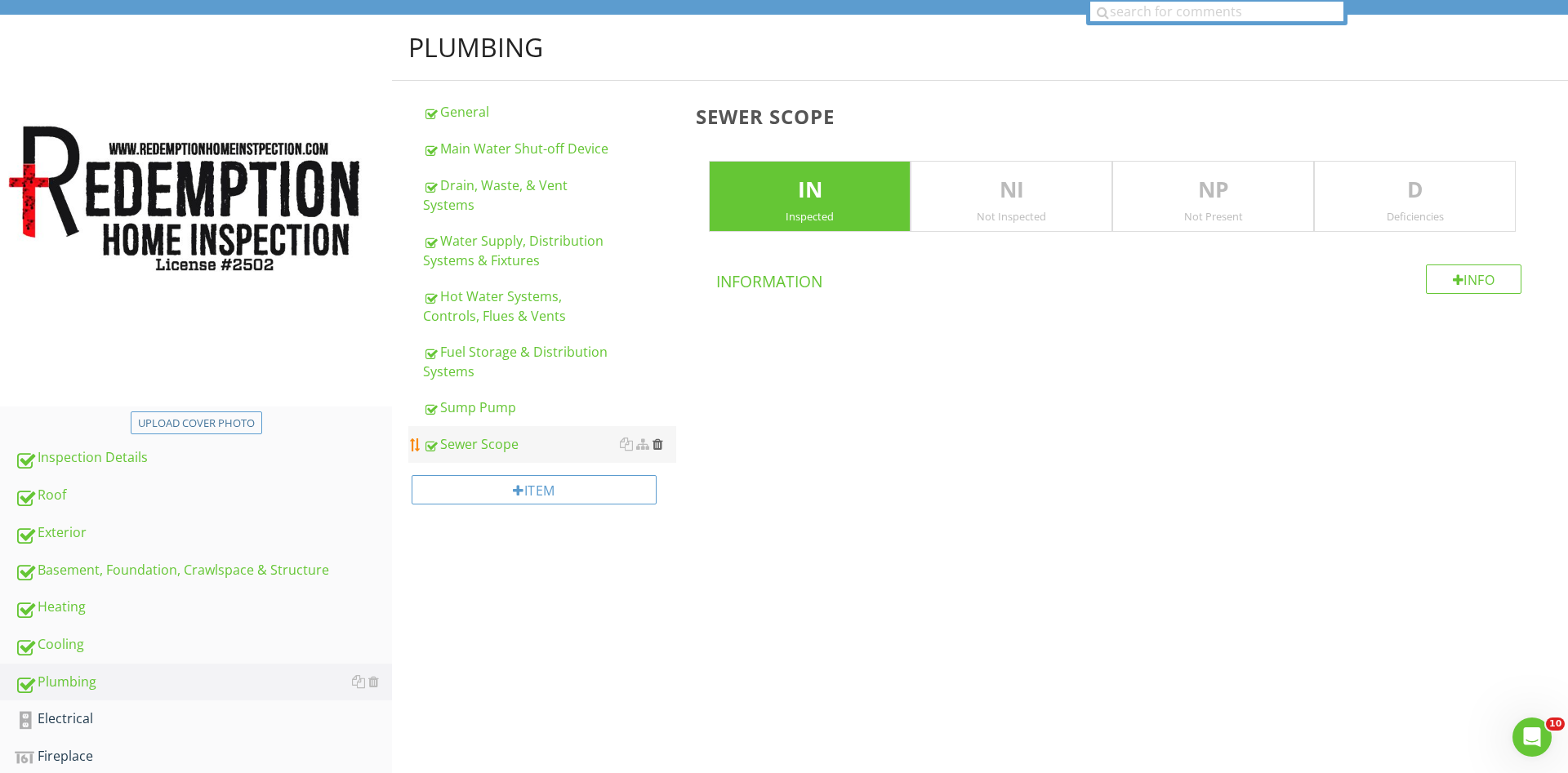
click at [661, 437] on div at bounding box center [658, 443] width 11 height 13
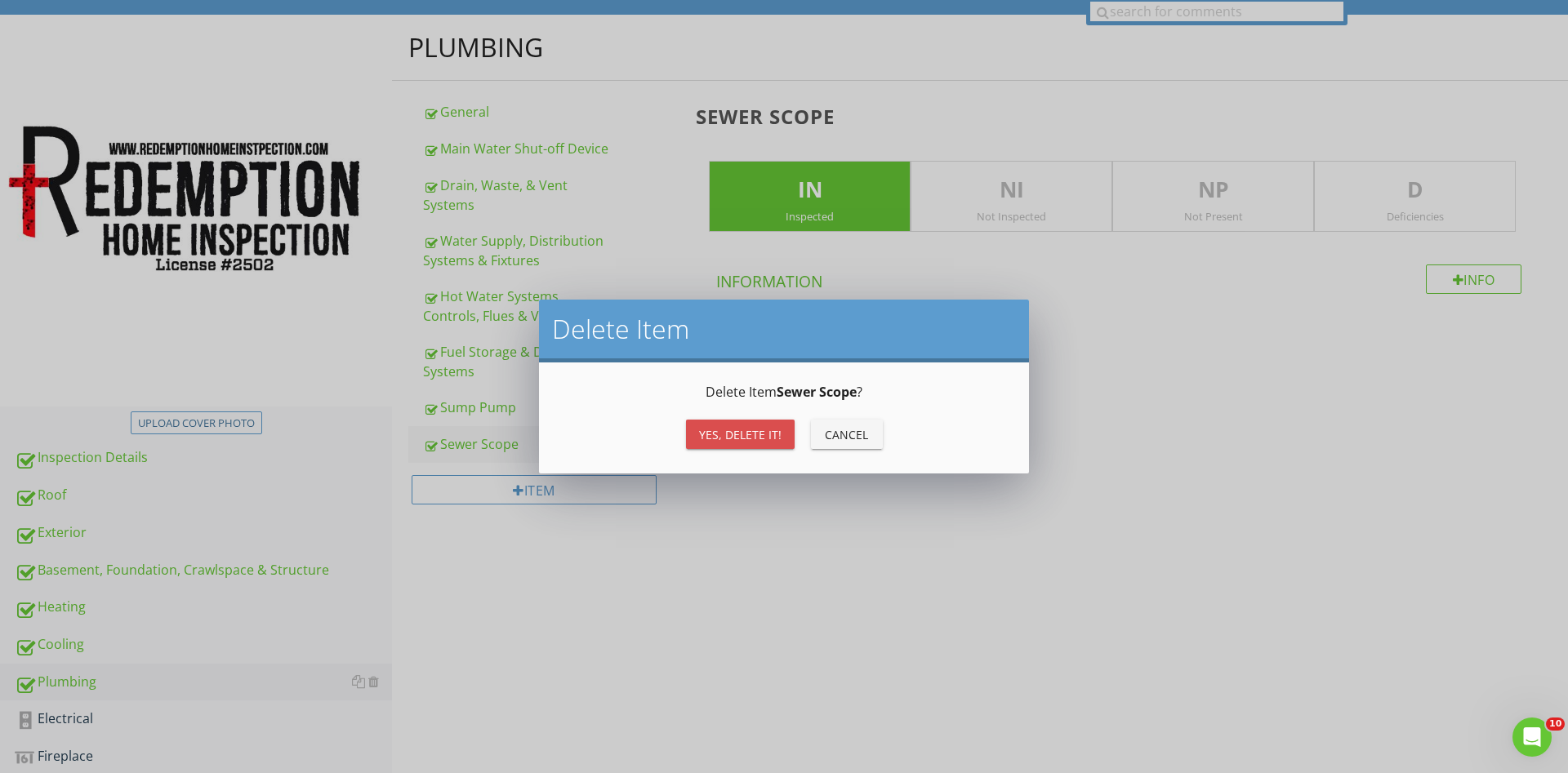
click at [751, 437] on div "Yes, Delete it!" at bounding box center [740, 435] width 82 height 18
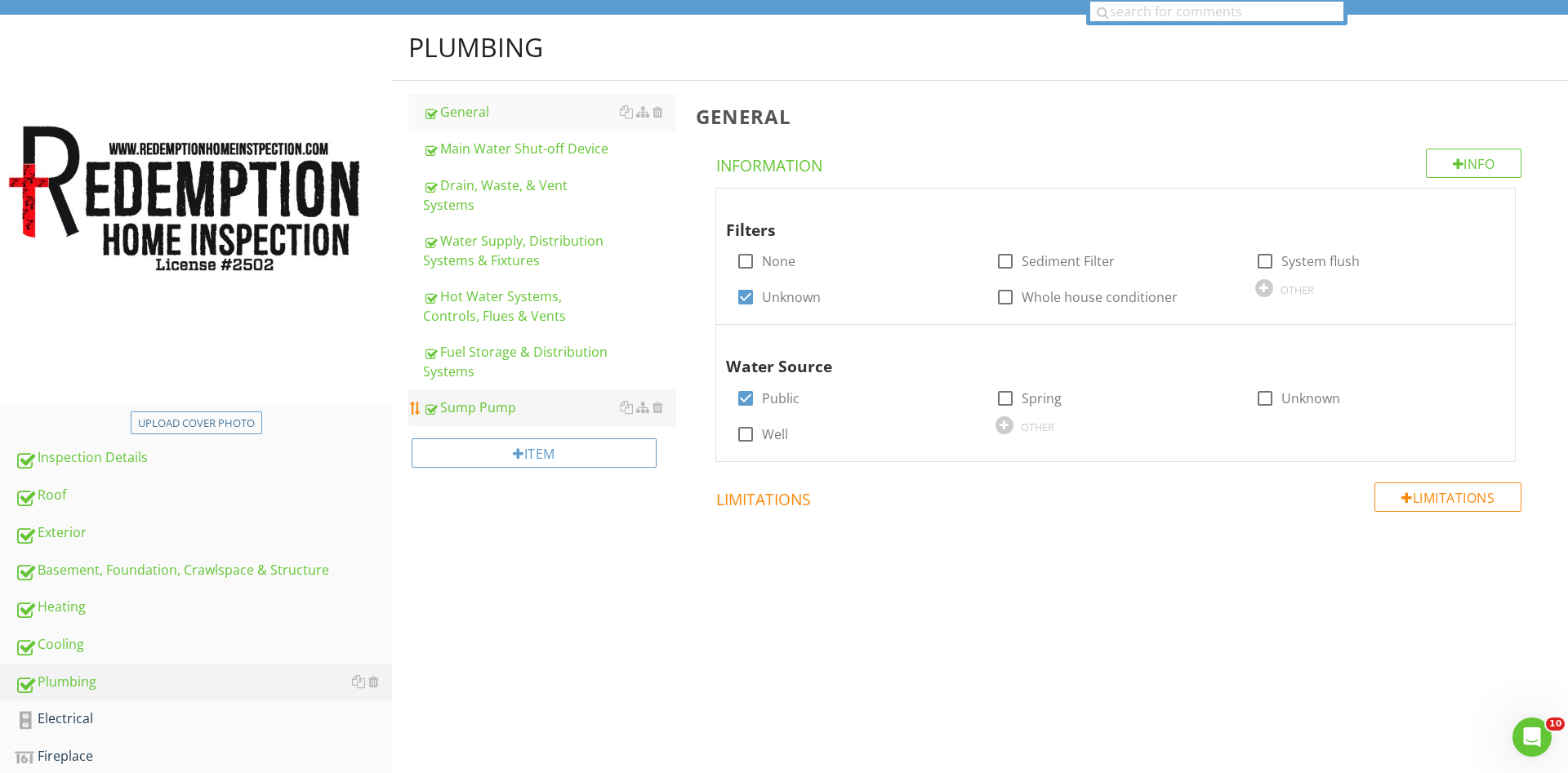
click at [523, 397] on div "Sump Pump" at bounding box center [549, 407] width 254 height 20
click at [659, 401] on div at bounding box center [658, 407] width 11 height 13
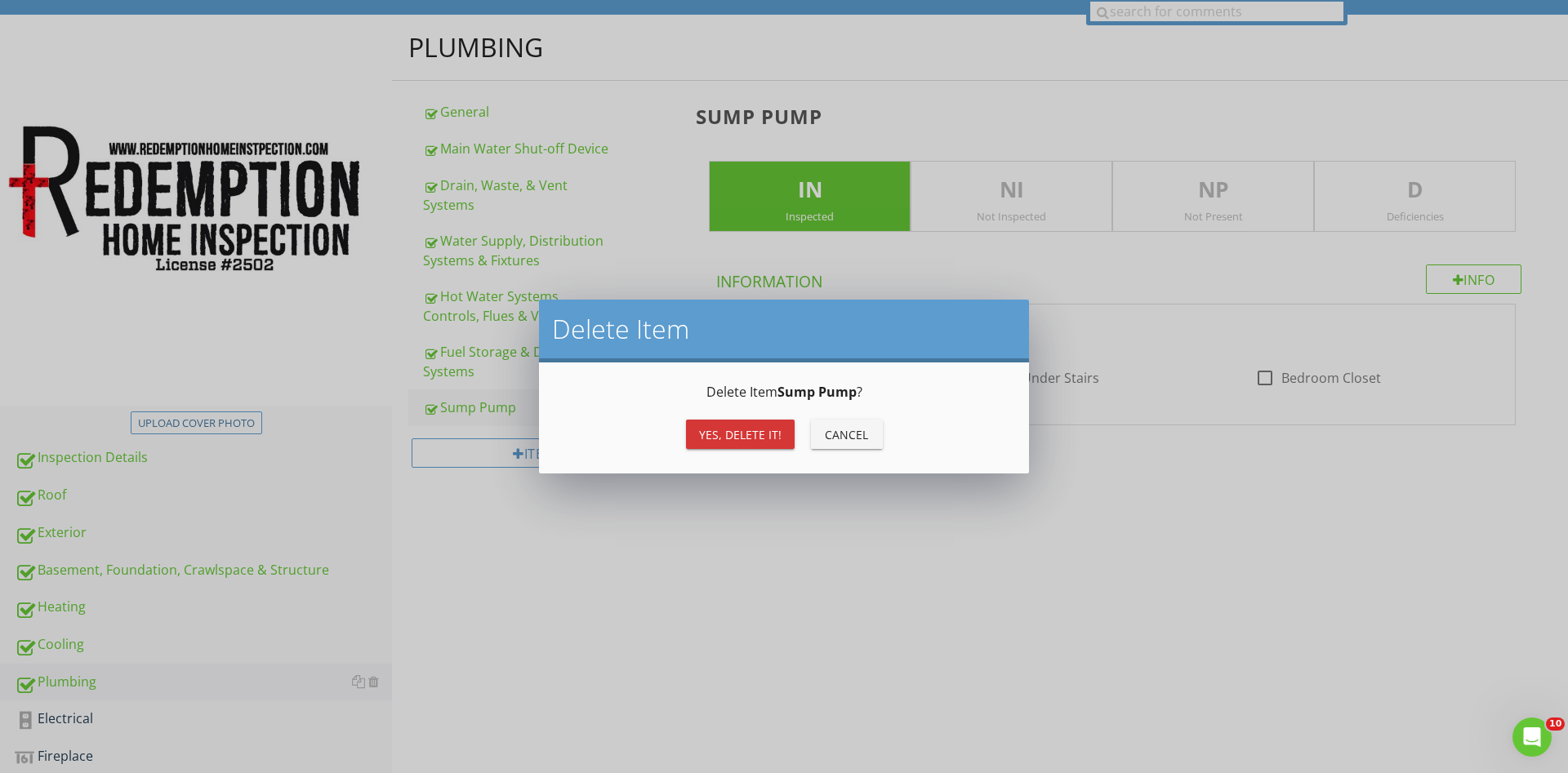
click at [746, 434] on div "Yes, Delete it!" at bounding box center [740, 435] width 82 height 18
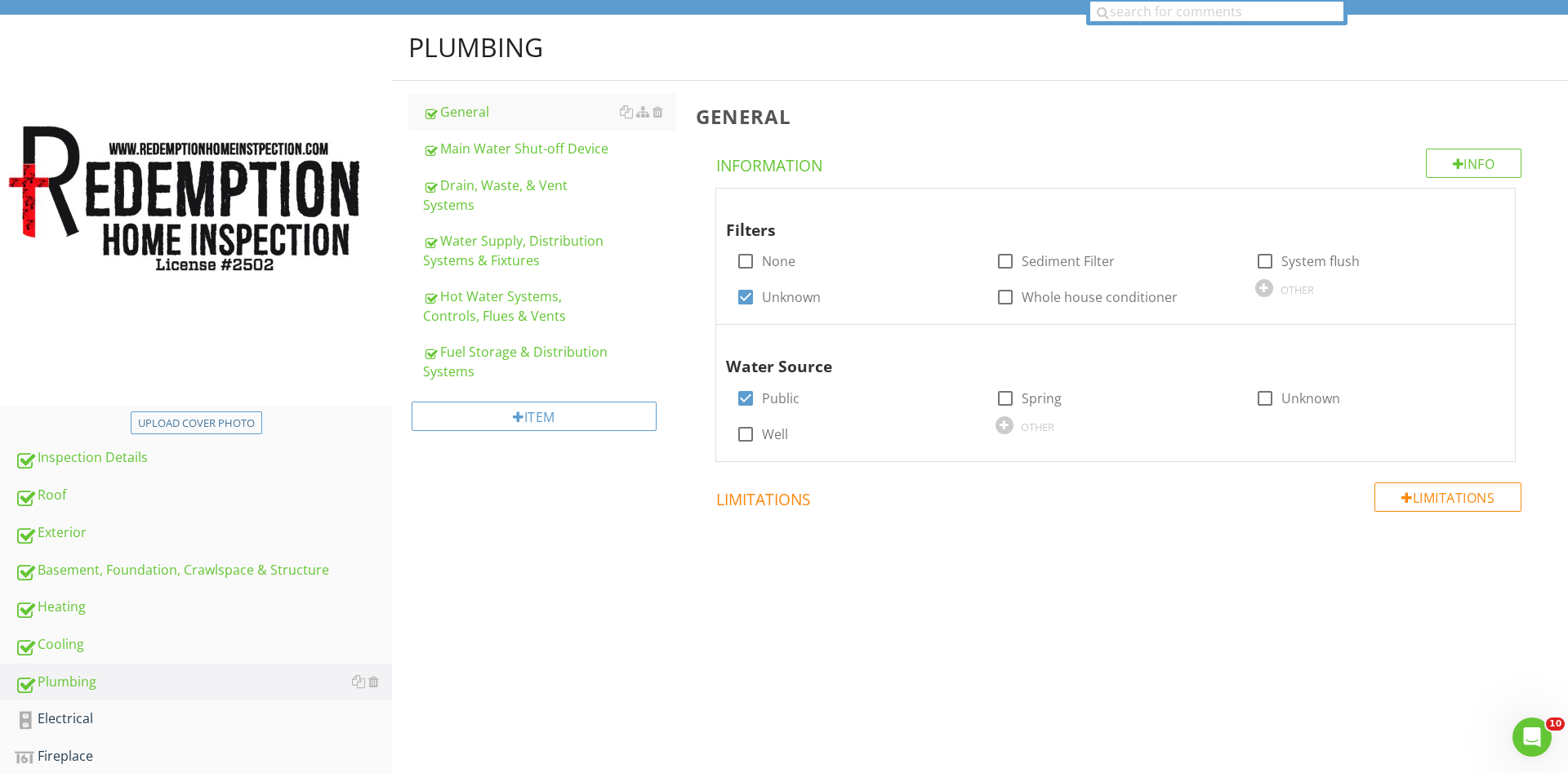
scroll to position [308, 0]
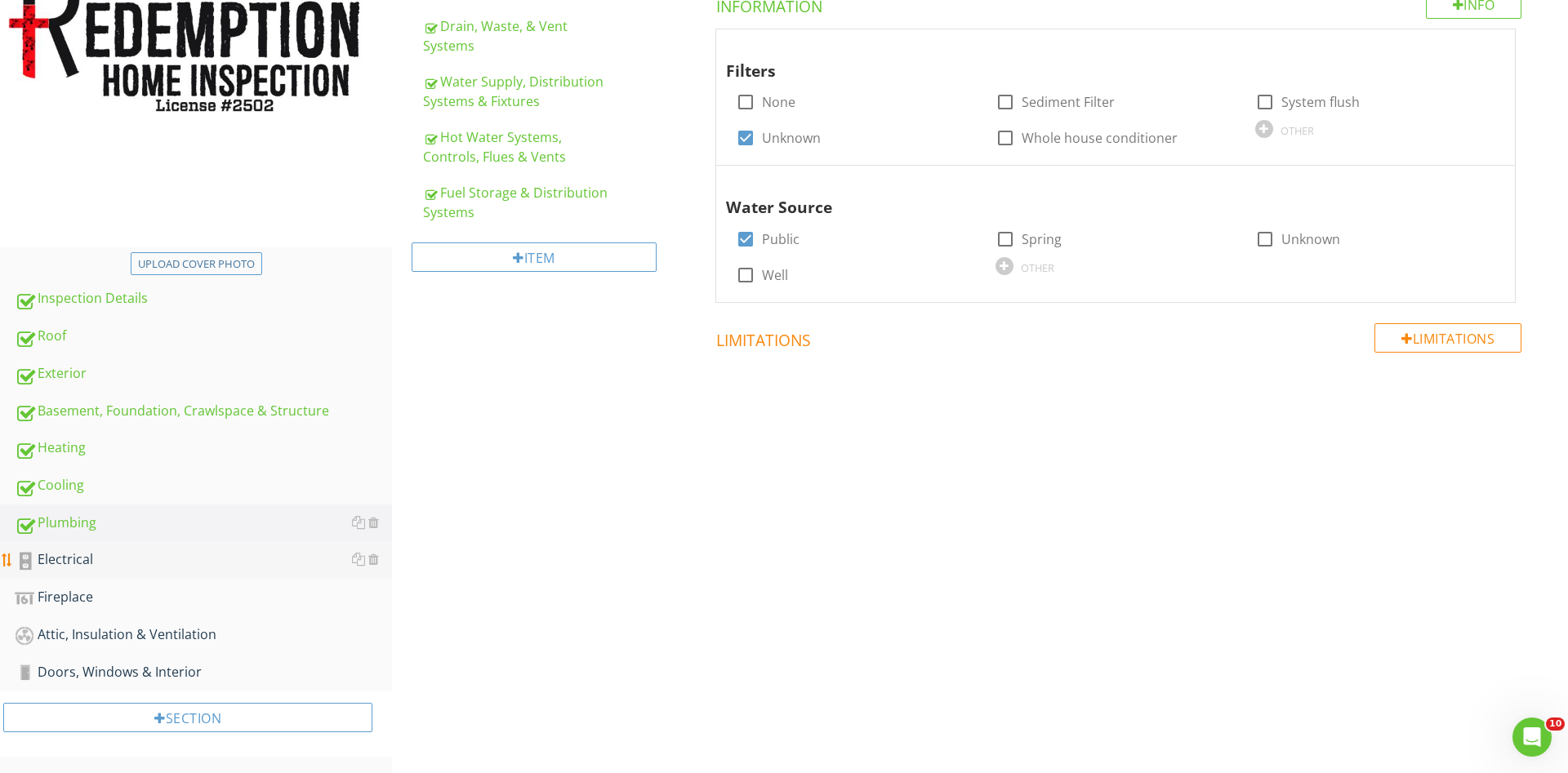
click at [84, 561] on div "Electrical" at bounding box center [204, 561] width 378 height 22
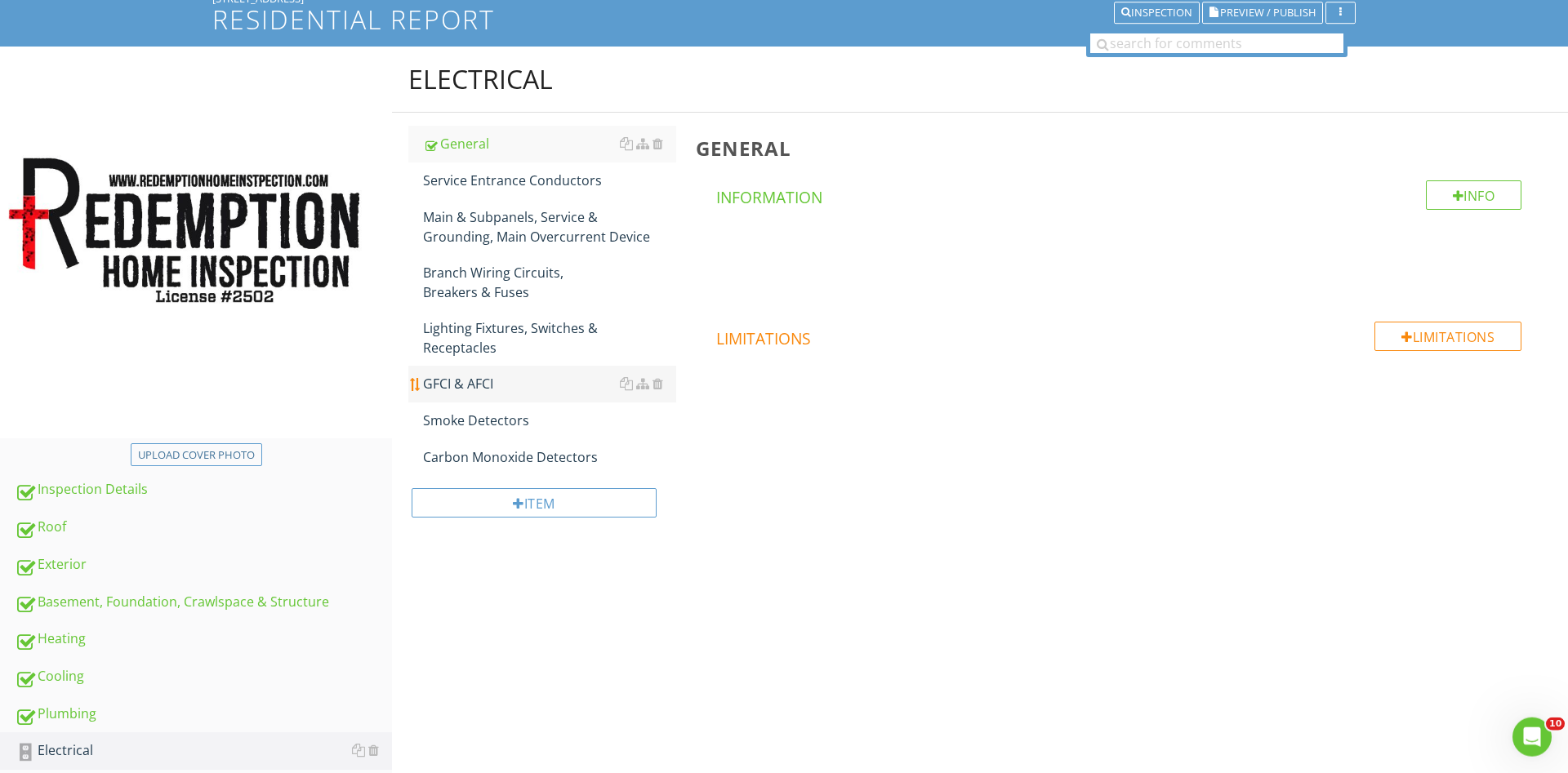
scroll to position [58, 0]
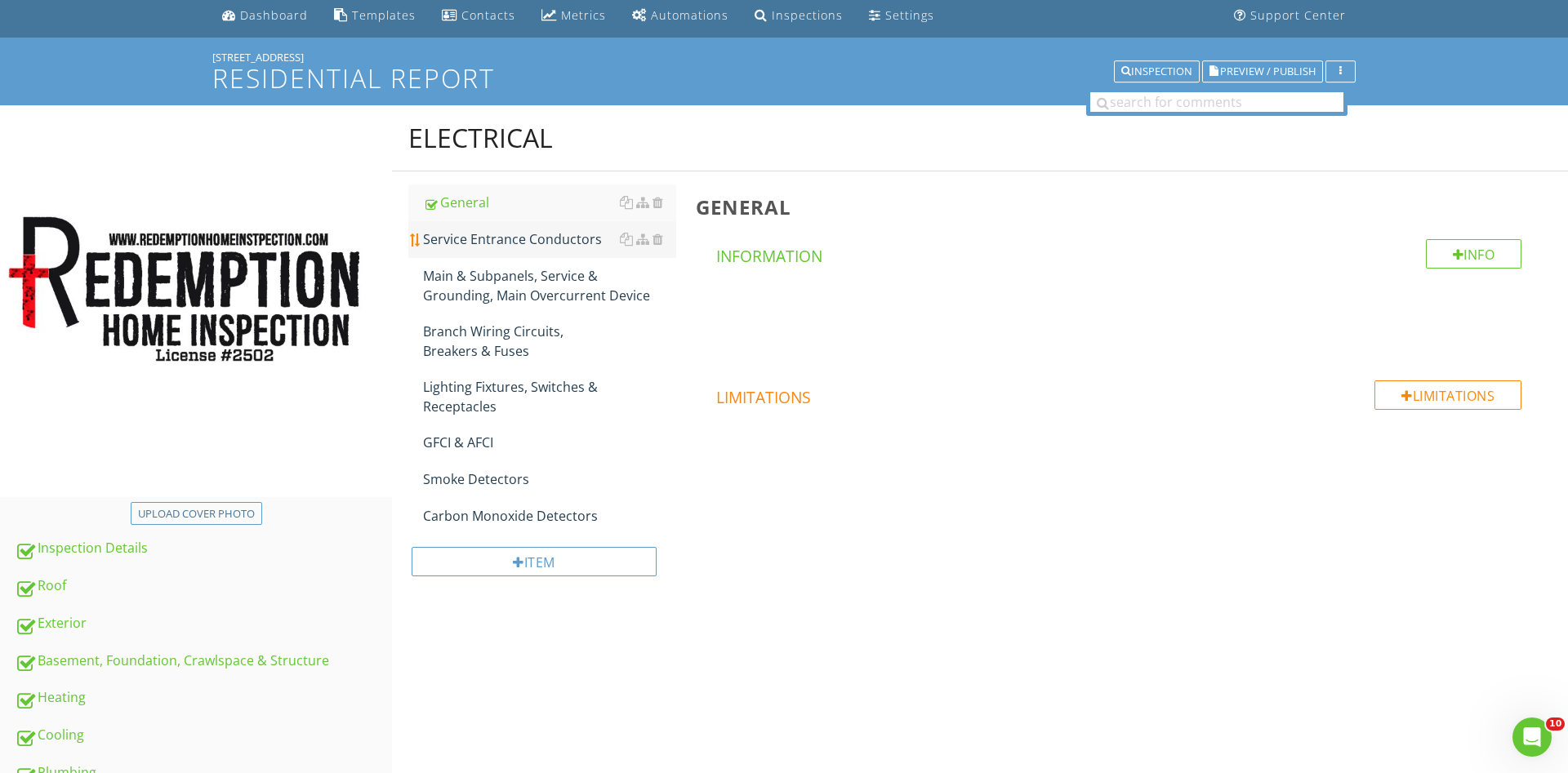
click at [551, 240] on div "Service Entrance Conductors" at bounding box center [549, 239] width 254 height 20
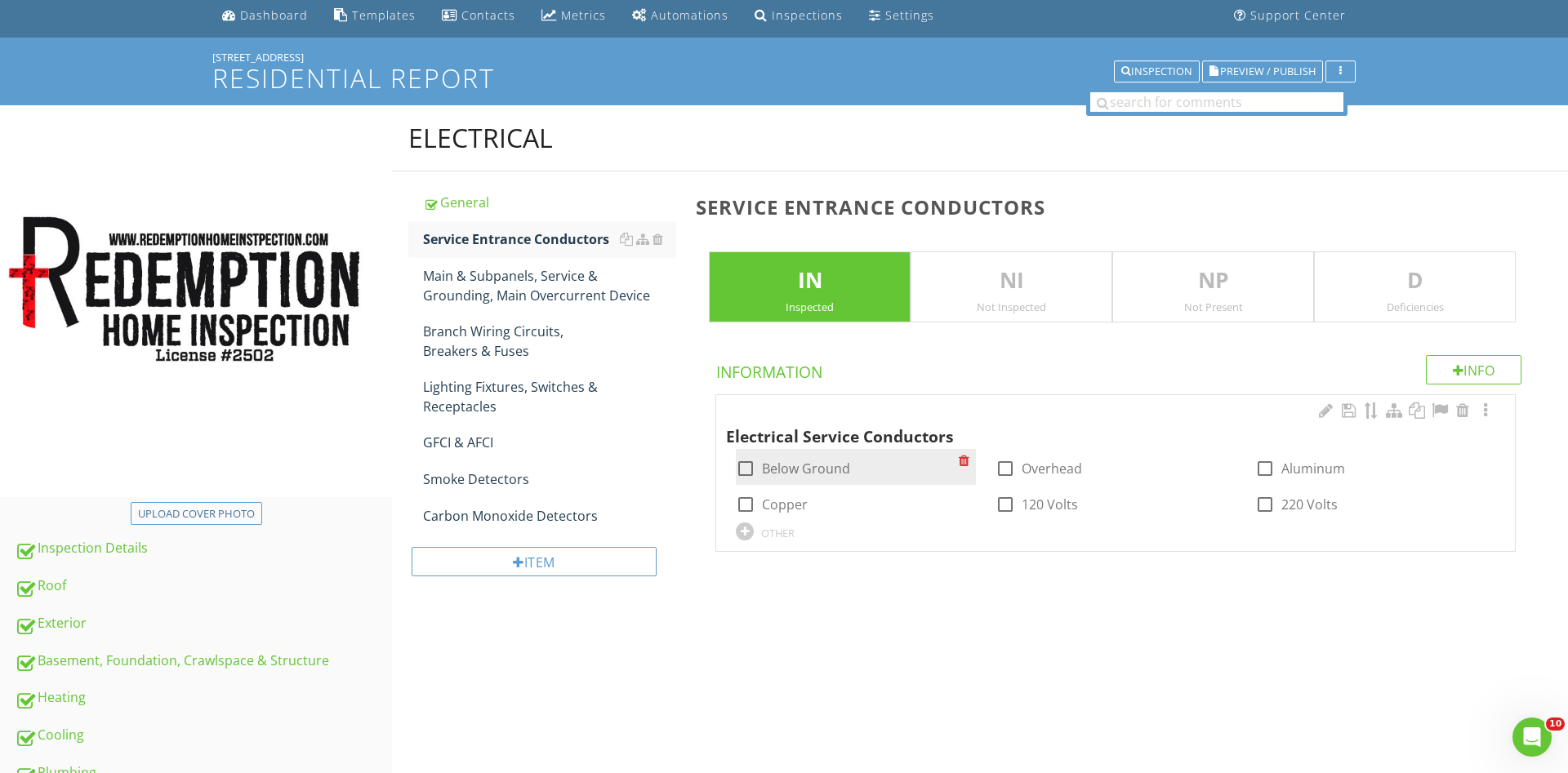
click at [742, 466] on div at bounding box center [746, 469] width 27 height 27
checkbox input "true"
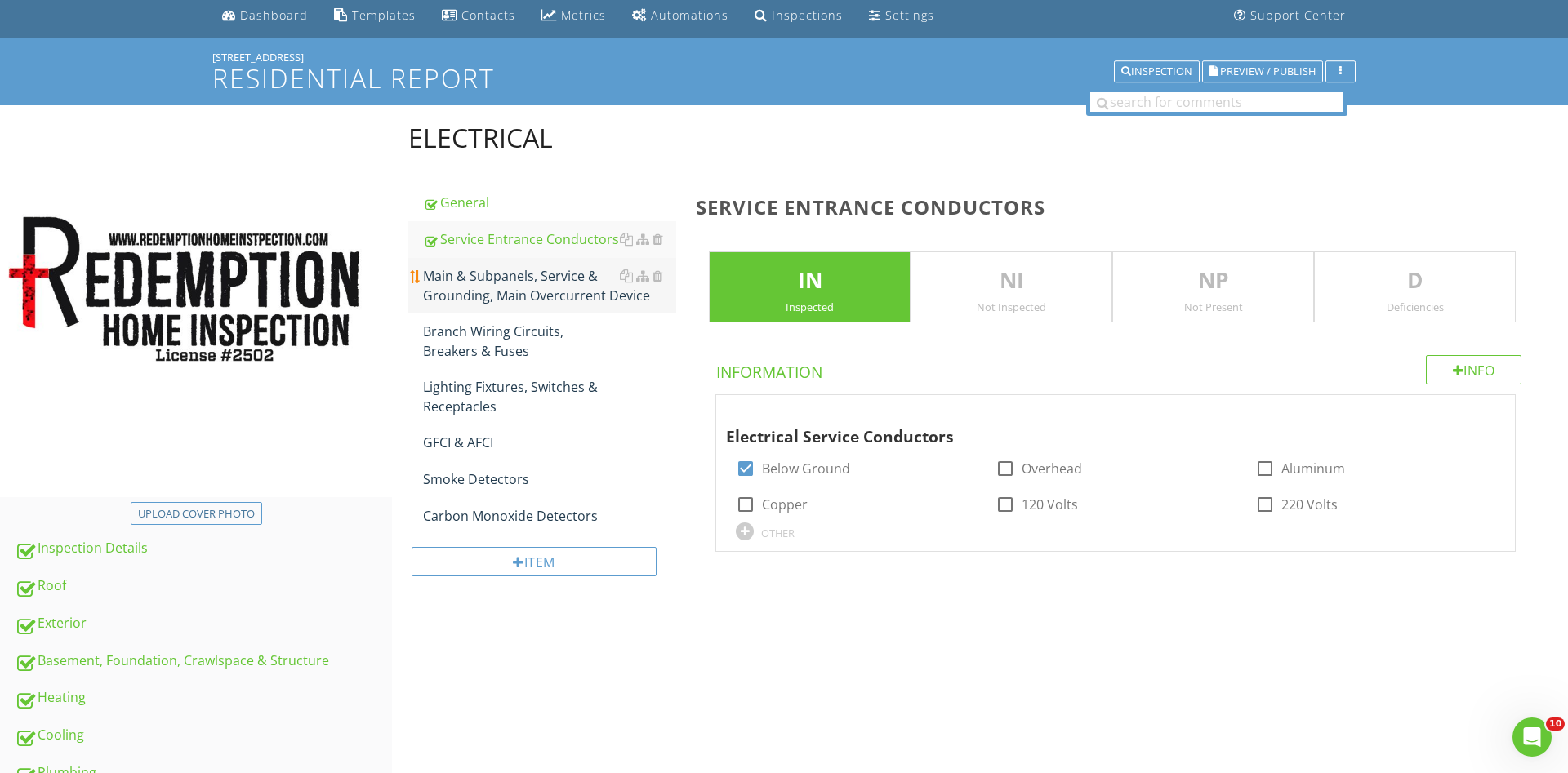
click at [546, 280] on div "Main & Subpanels, Service & Grounding, Main Overcurrent Device" at bounding box center [549, 286] width 254 height 39
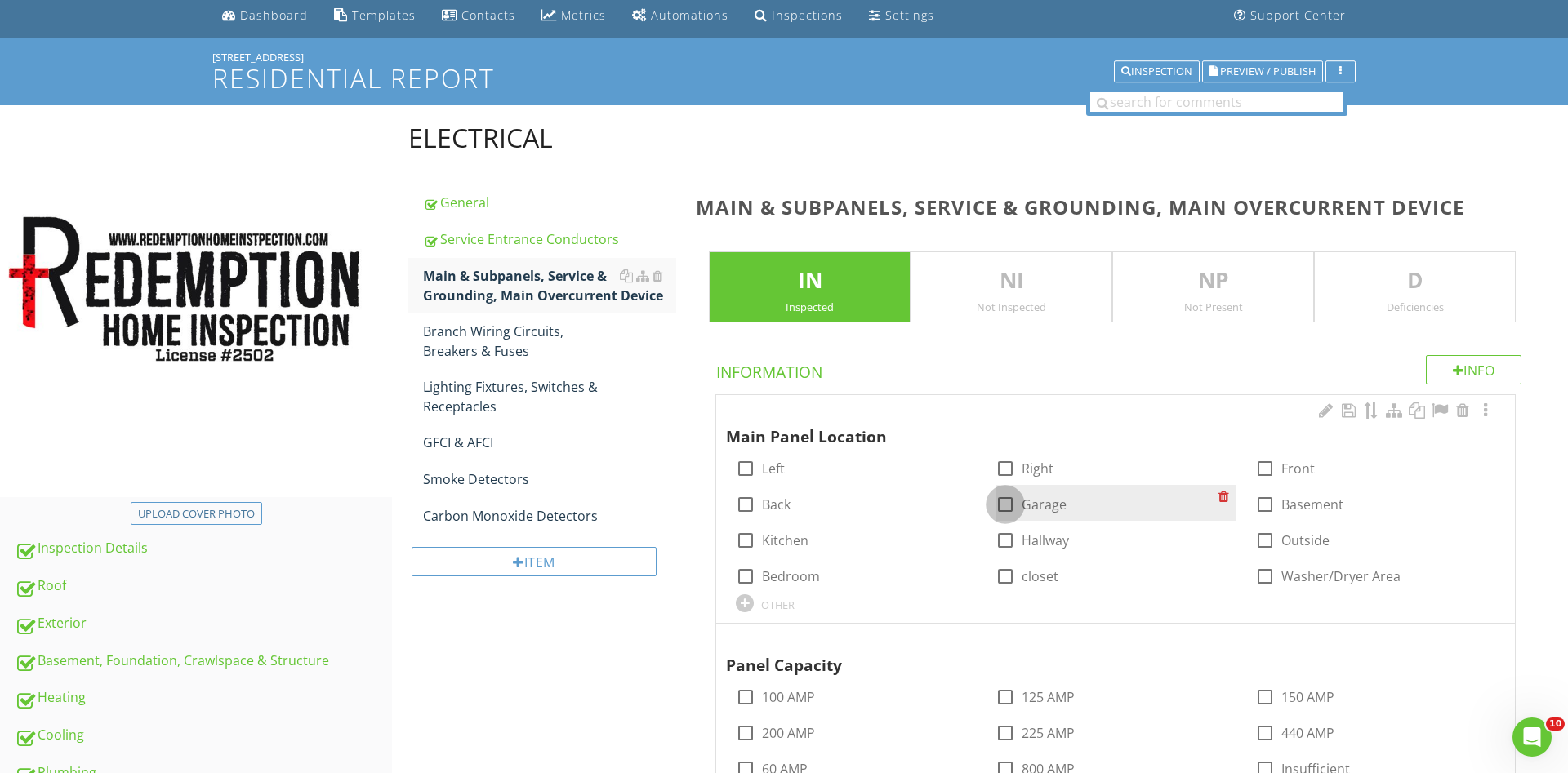
click at [1003, 502] on div at bounding box center [1005, 504] width 27 height 27
checkbox input "true"
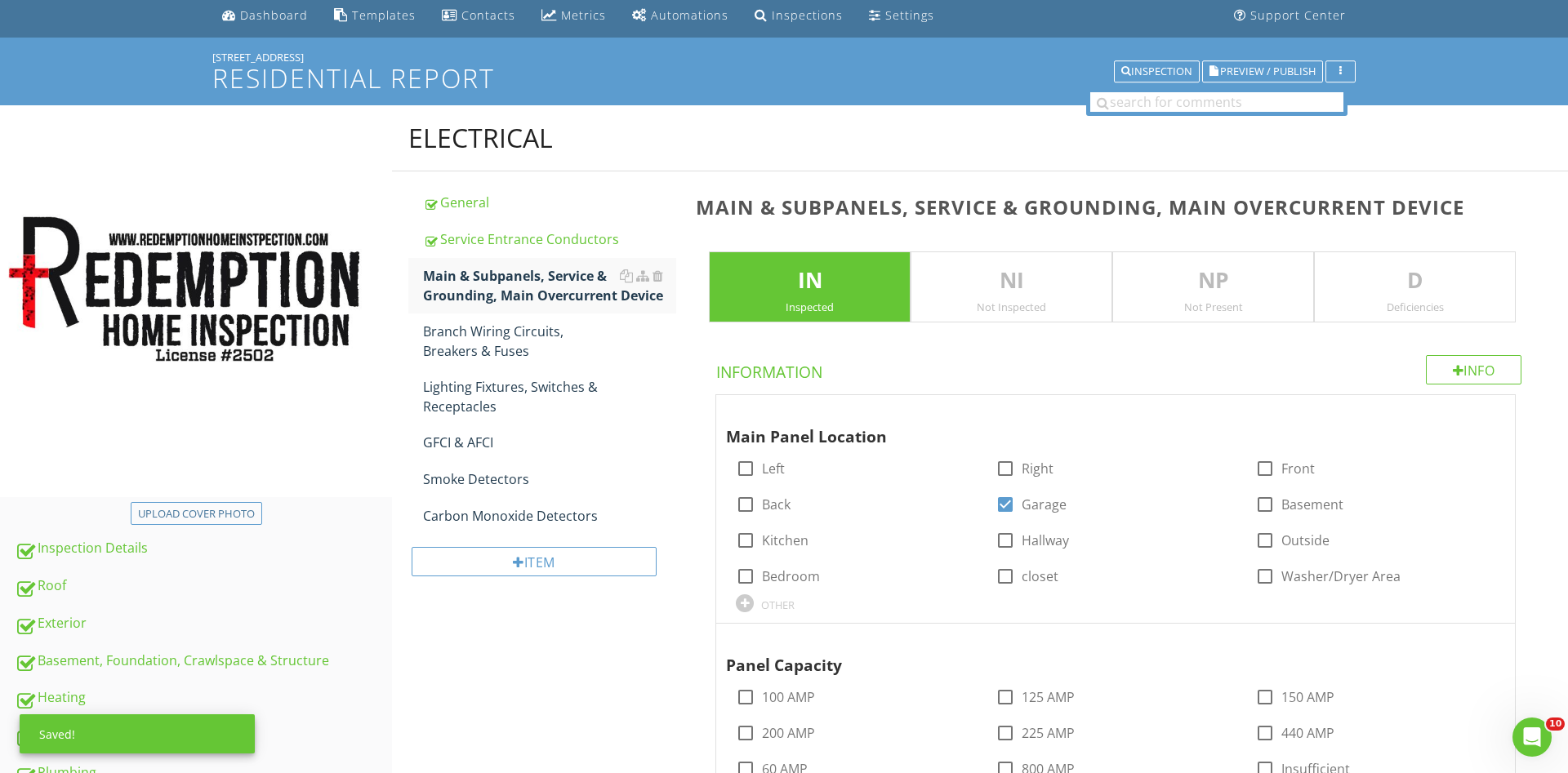
scroll to position [391, 0]
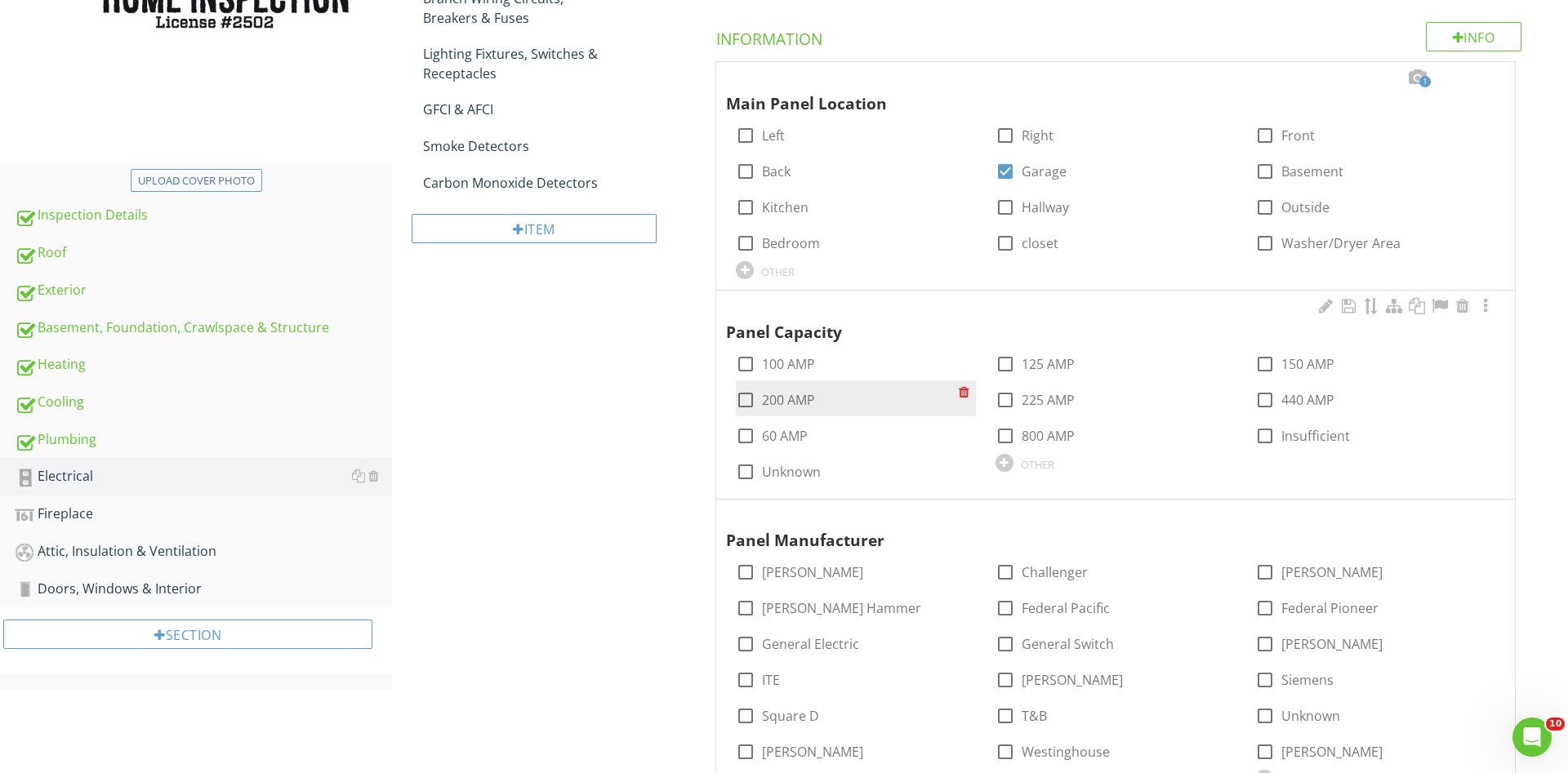
click at [748, 400] on div at bounding box center [746, 400] width 27 height 27
checkbox input "true"
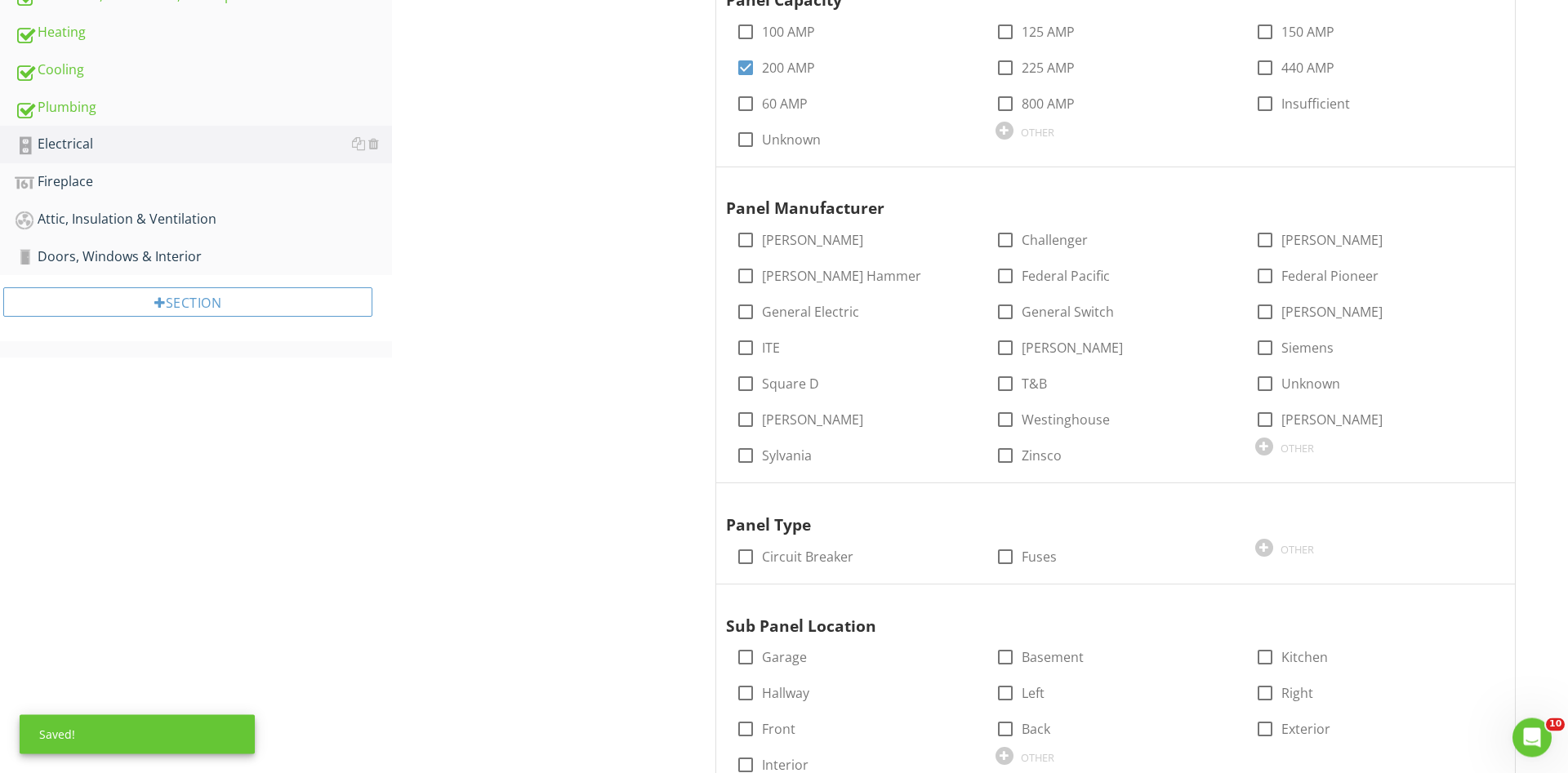
scroll to position [724, 0]
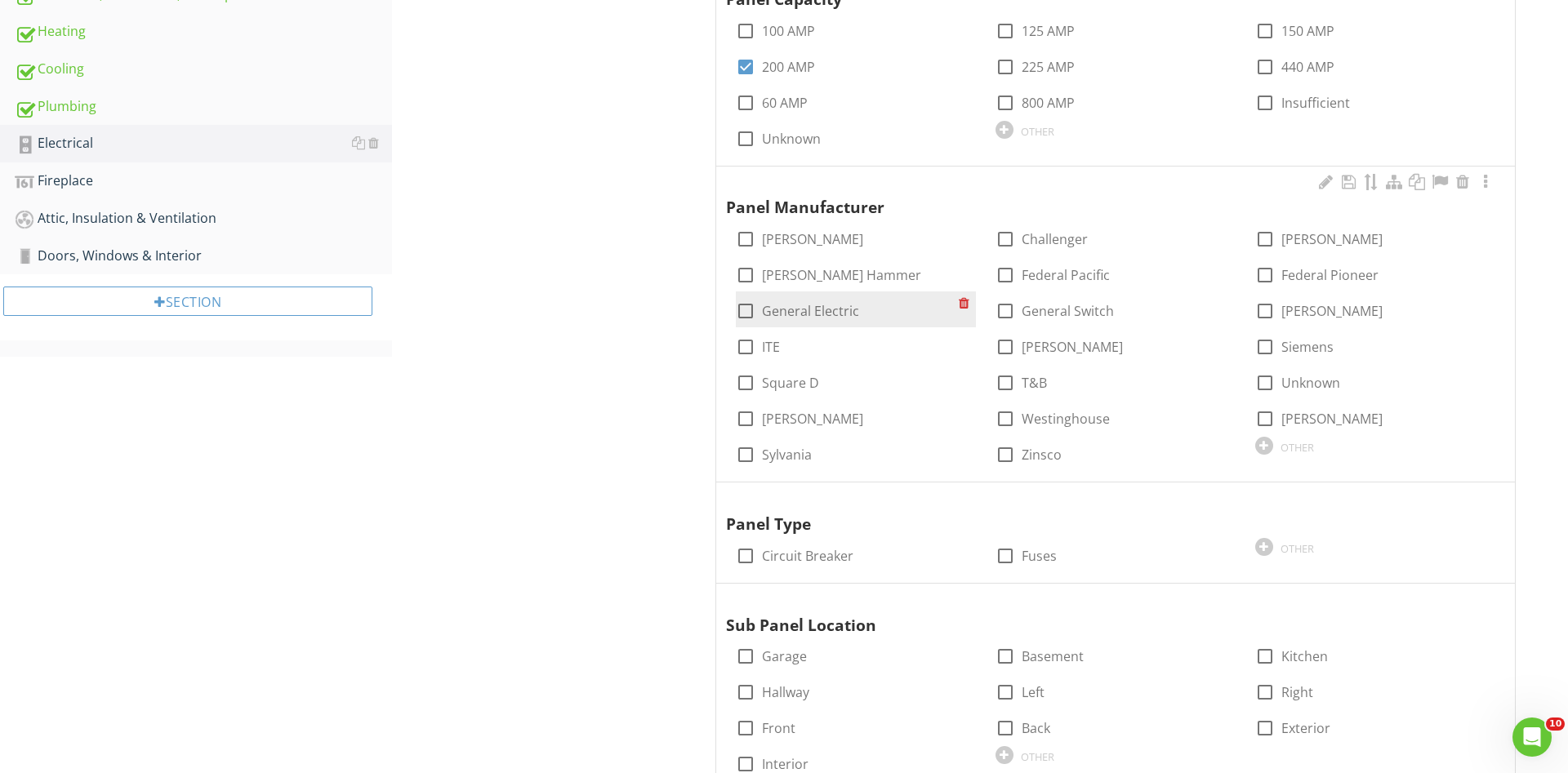
click at [748, 305] on div at bounding box center [746, 311] width 27 height 27
checkbox input "true"
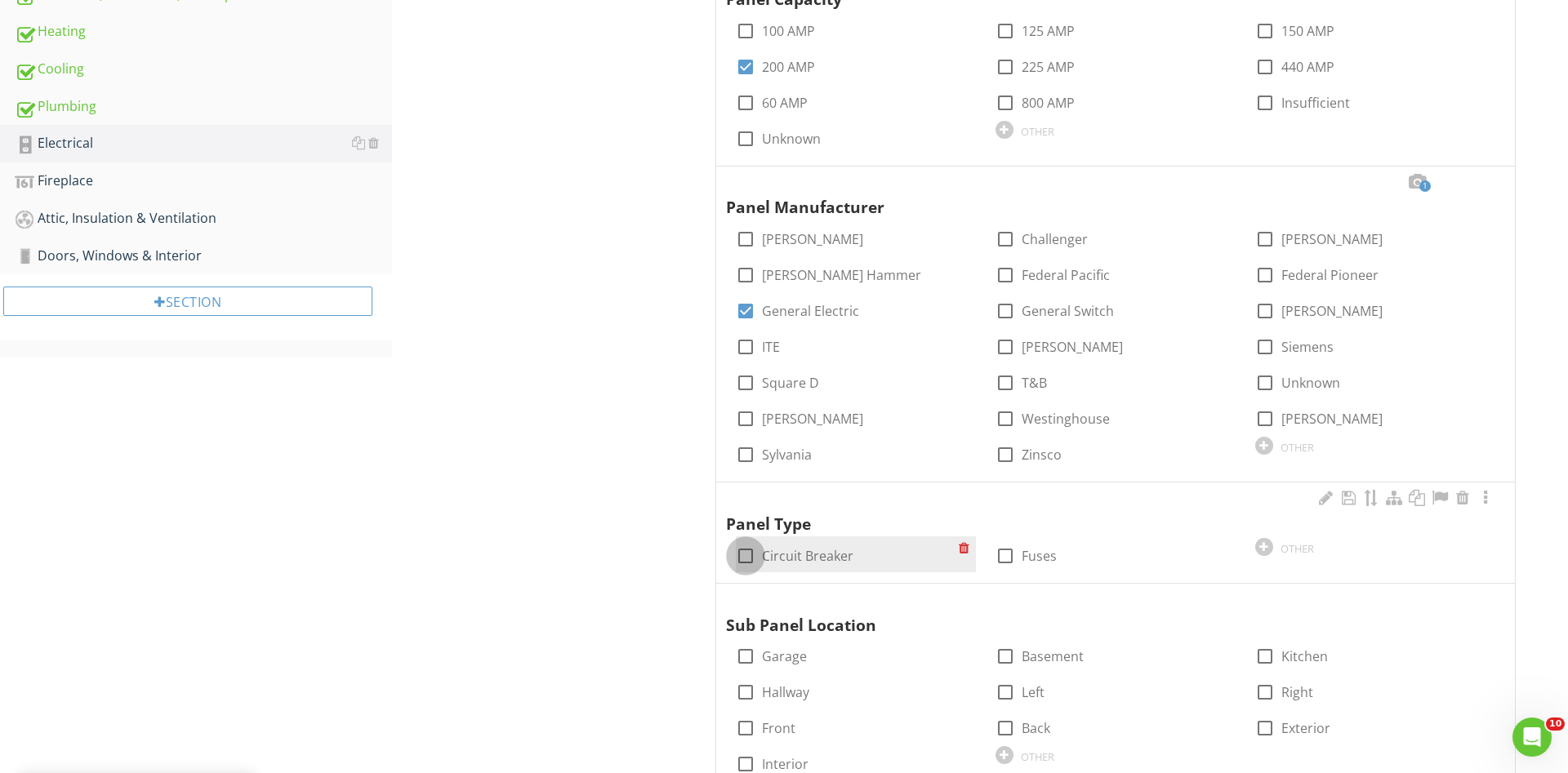
click at [740, 555] on div at bounding box center [746, 556] width 27 height 27
checkbox input "true"
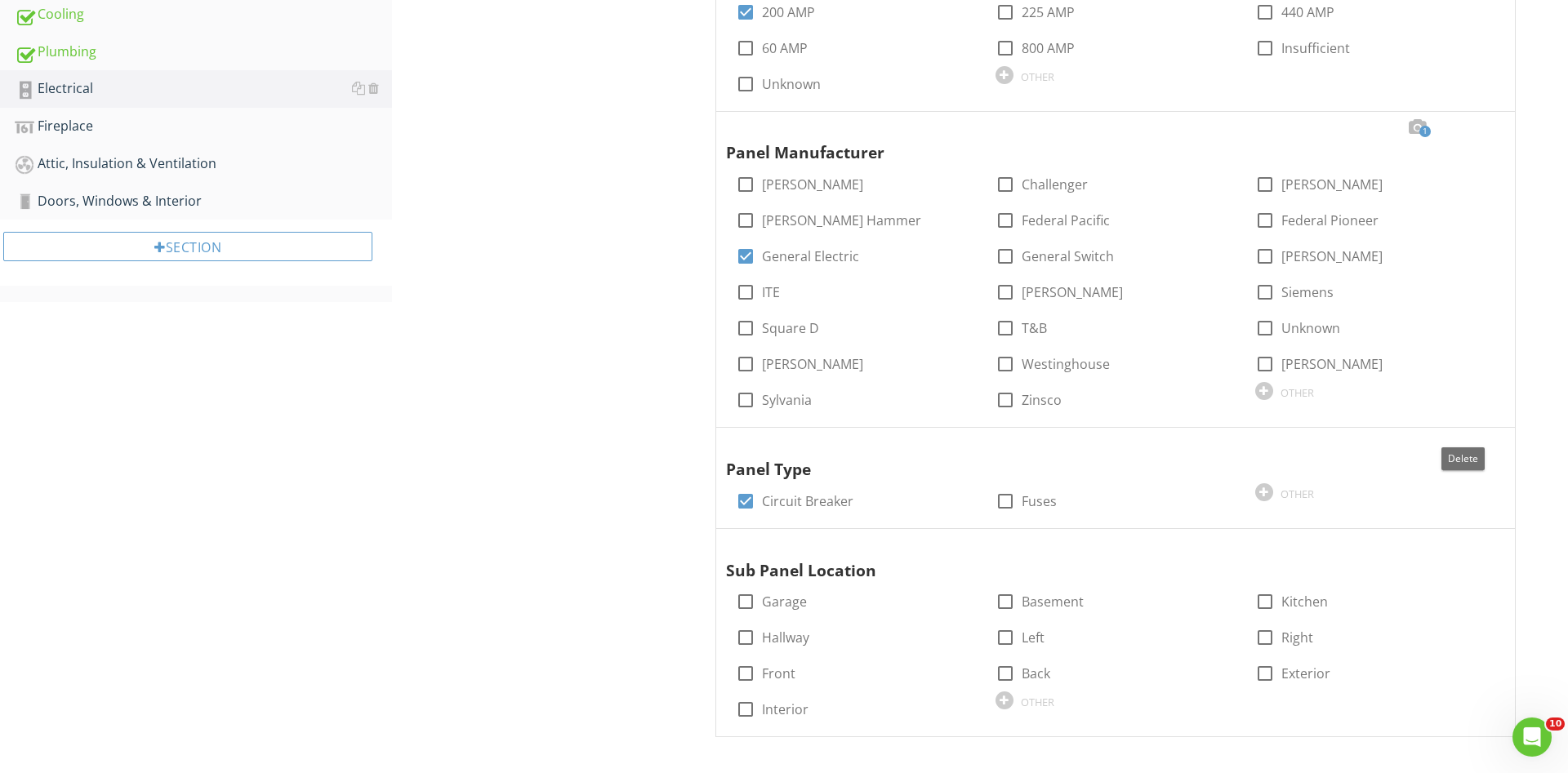
scroll to position [784, 0]
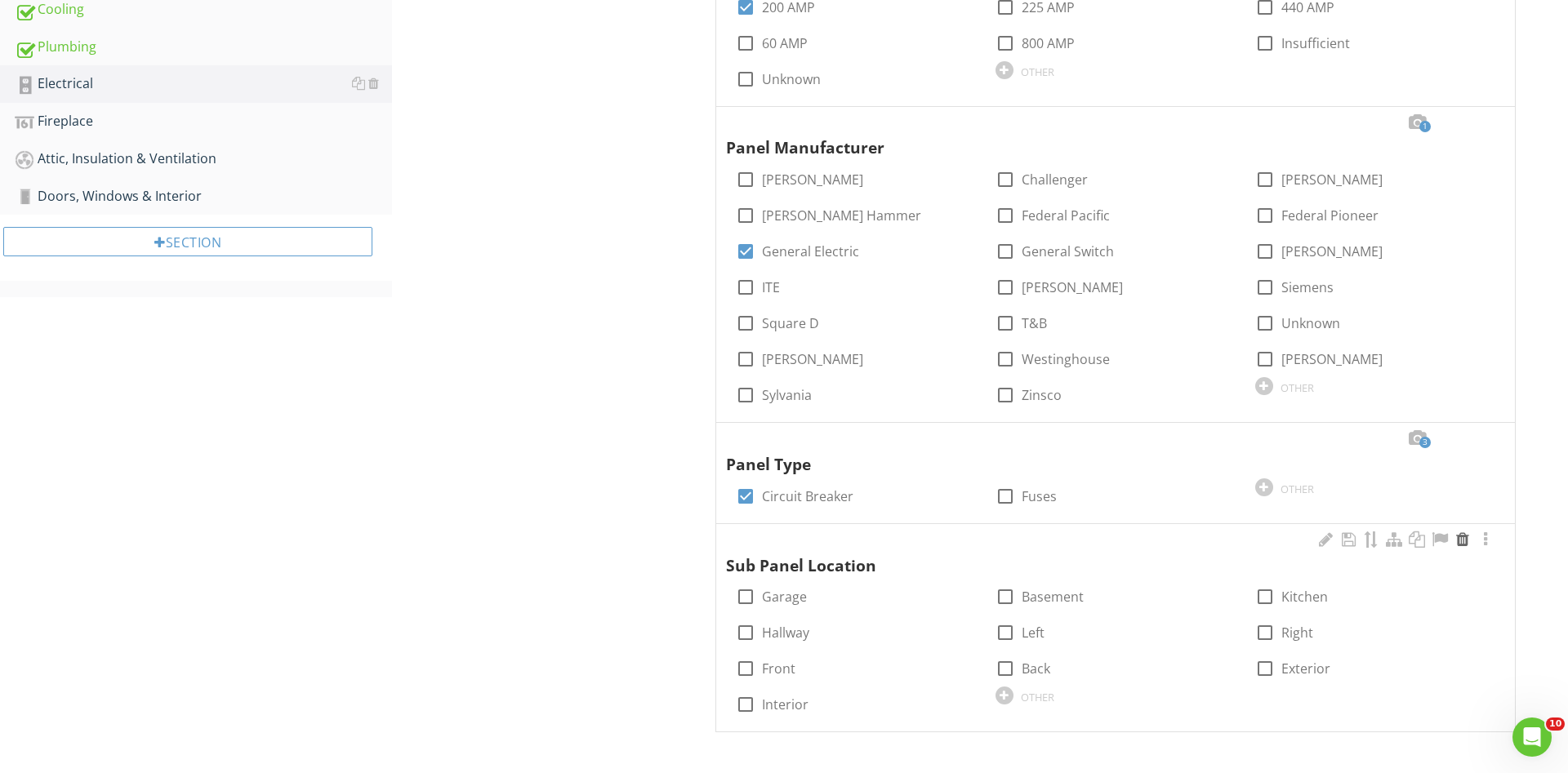
click at [1462, 536] on div at bounding box center [1462, 539] width 20 height 17
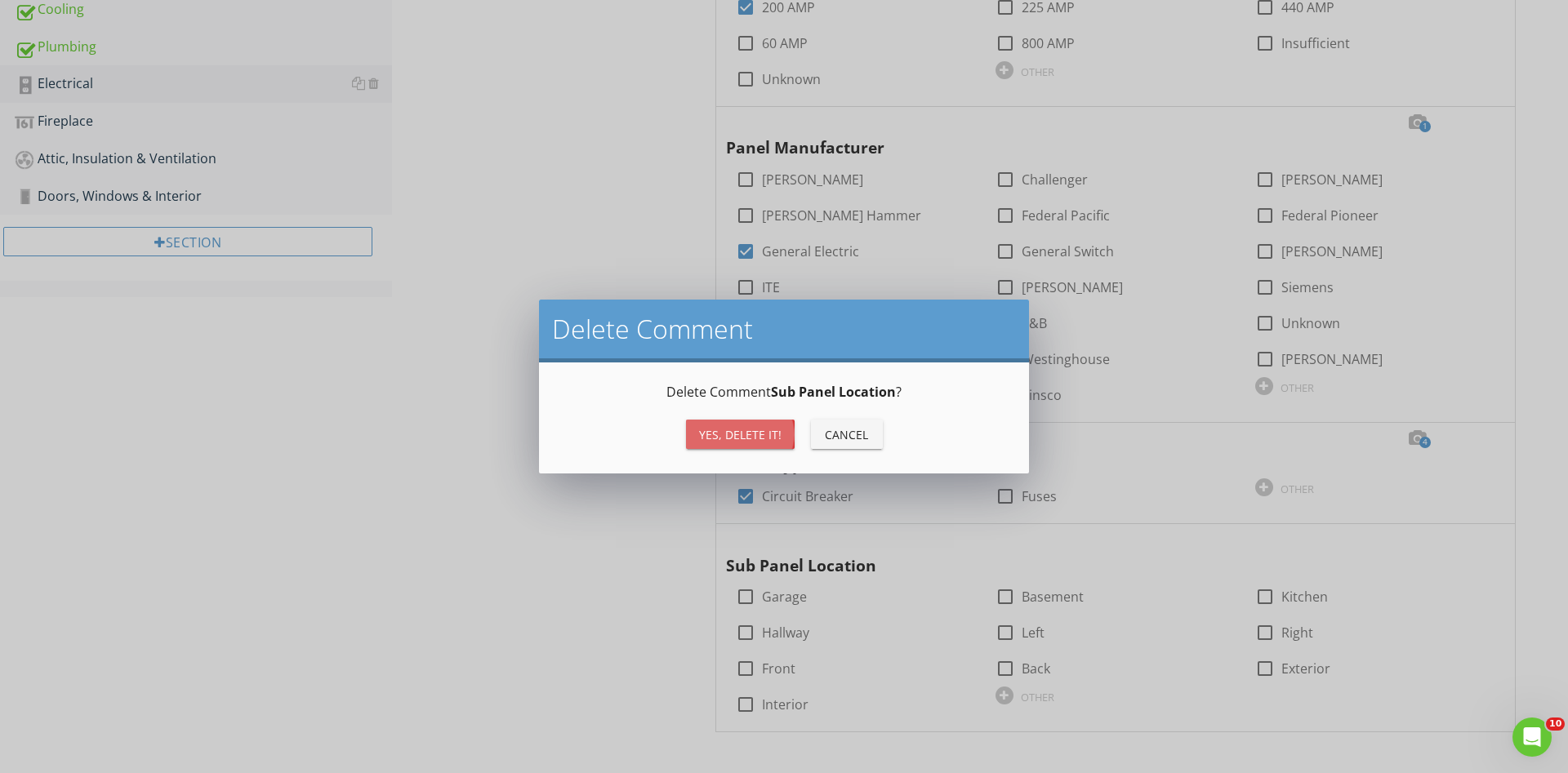
click at [733, 425] on button "Yes, Delete it!" at bounding box center [740, 434] width 109 height 29
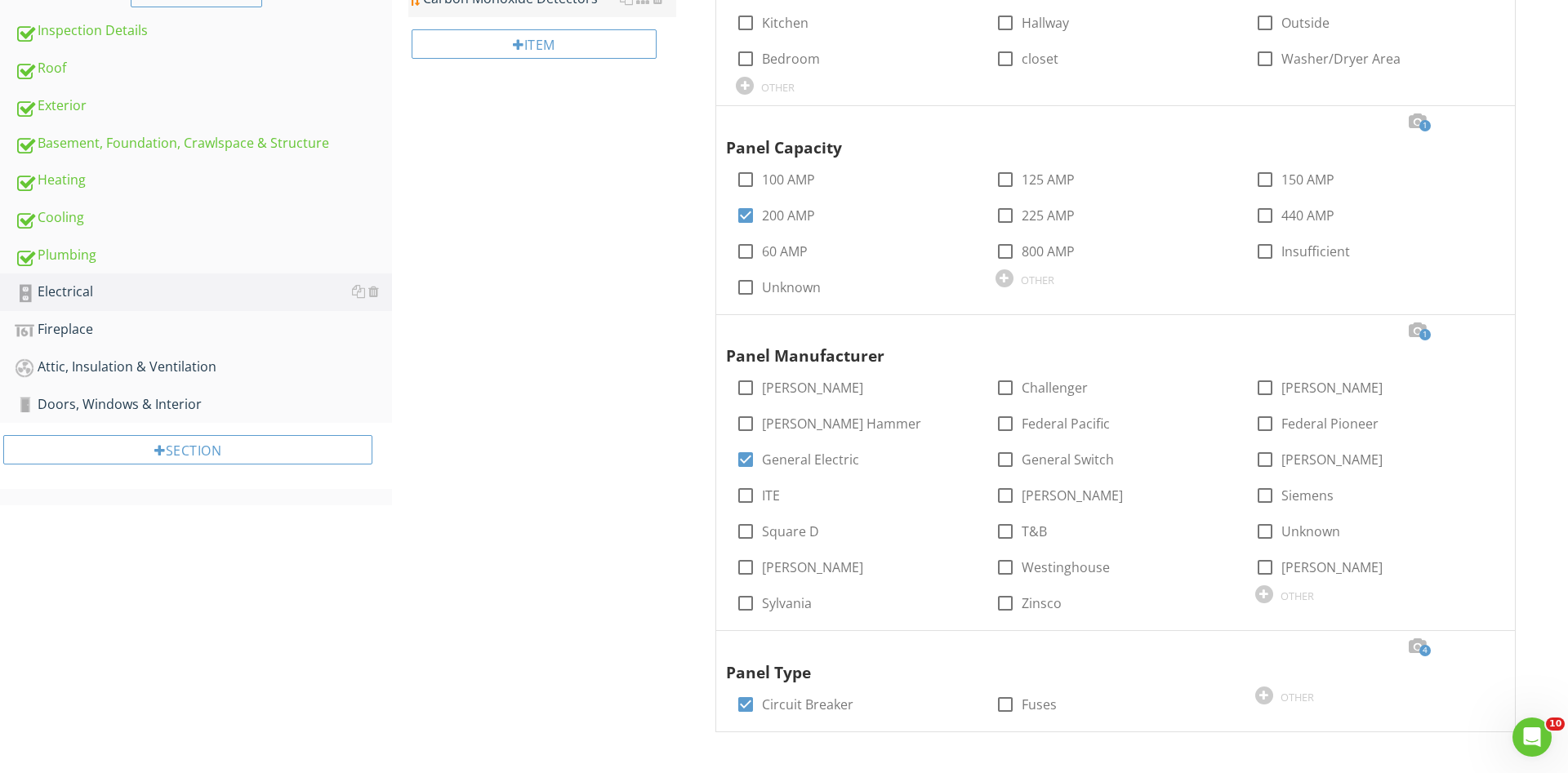
scroll to position [159, 0]
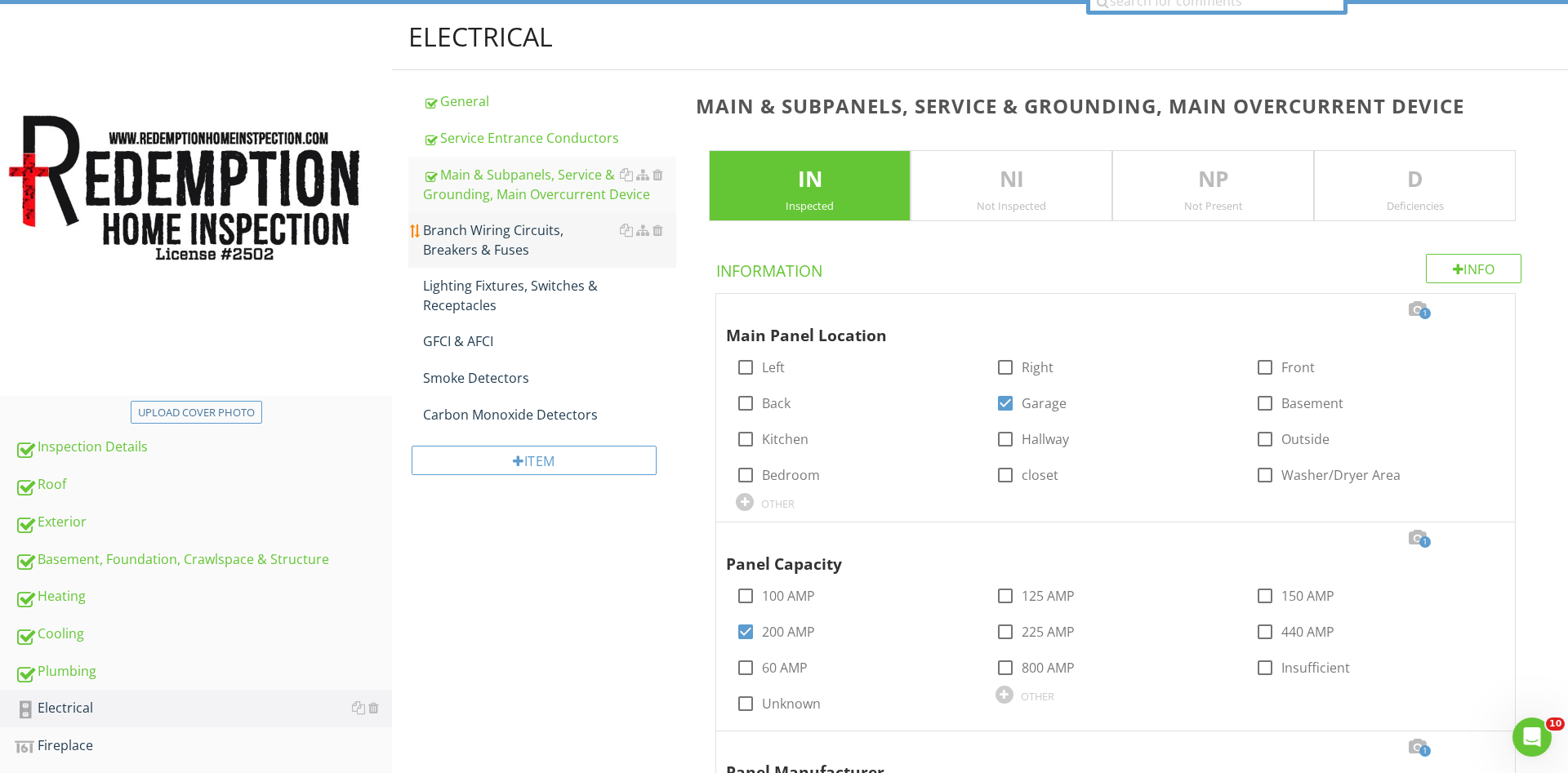
click at [490, 235] on div "Branch Wiring Circuits, Breakers & Fuses" at bounding box center [549, 240] width 254 height 39
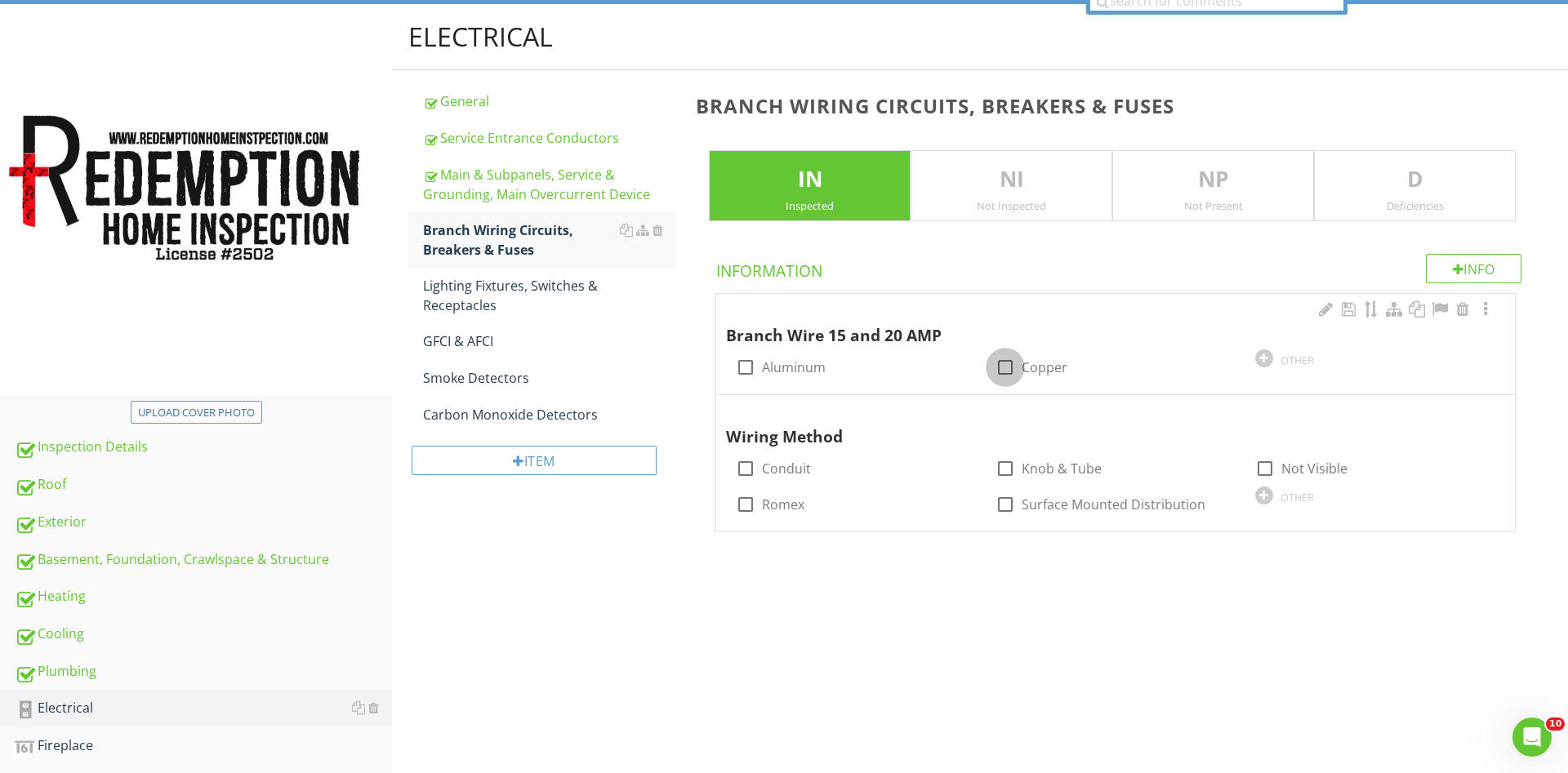
drag, startPoint x: 1005, startPoint y: 367, endPoint x: 978, endPoint y: 379, distance: 29.5
click at [1005, 368] on div at bounding box center [1005, 367] width 27 height 27
checkbox input "true"
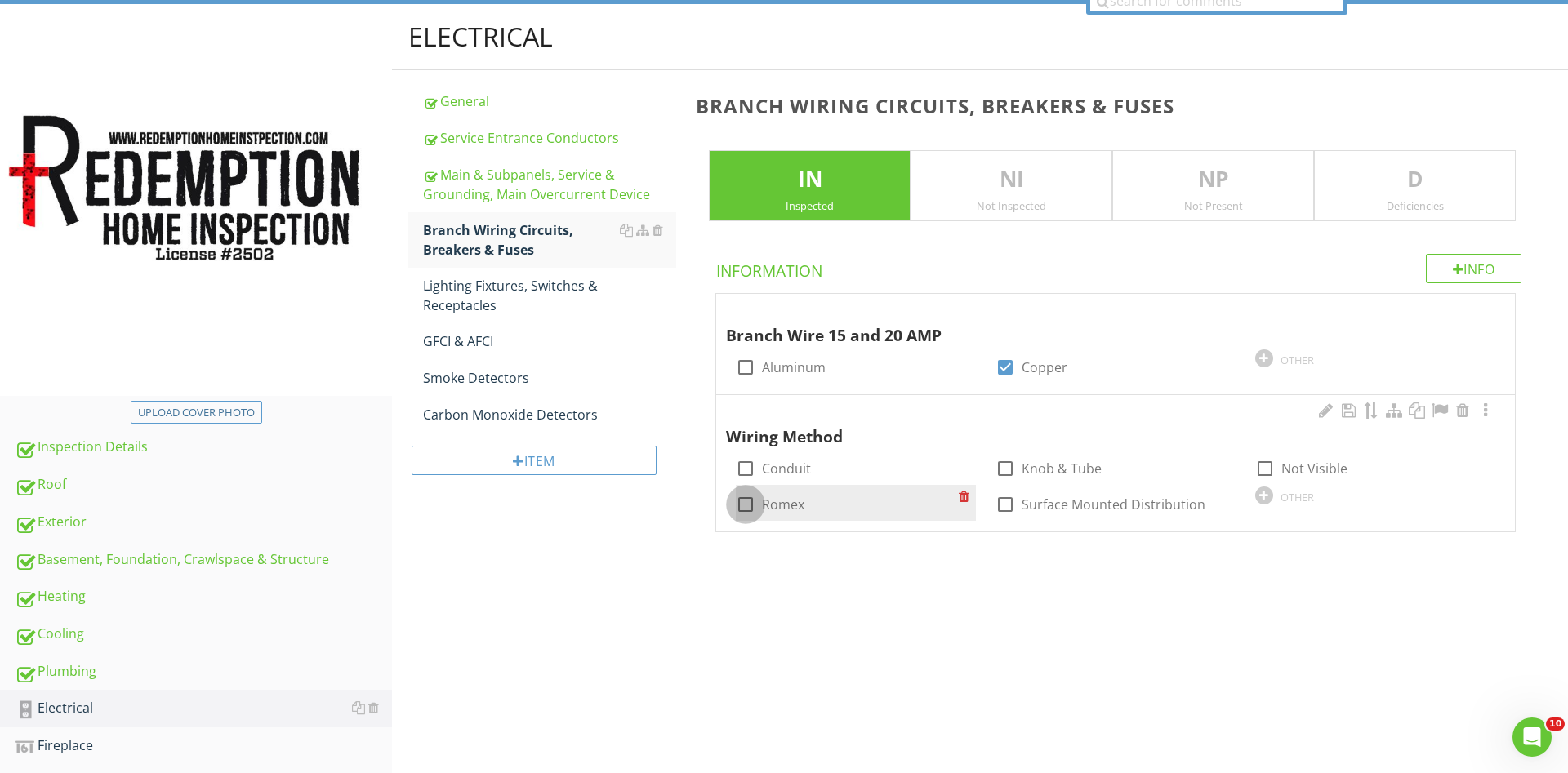
click at [745, 507] on div at bounding box center [746, 504] width 27 height 27
checkbox input "true"
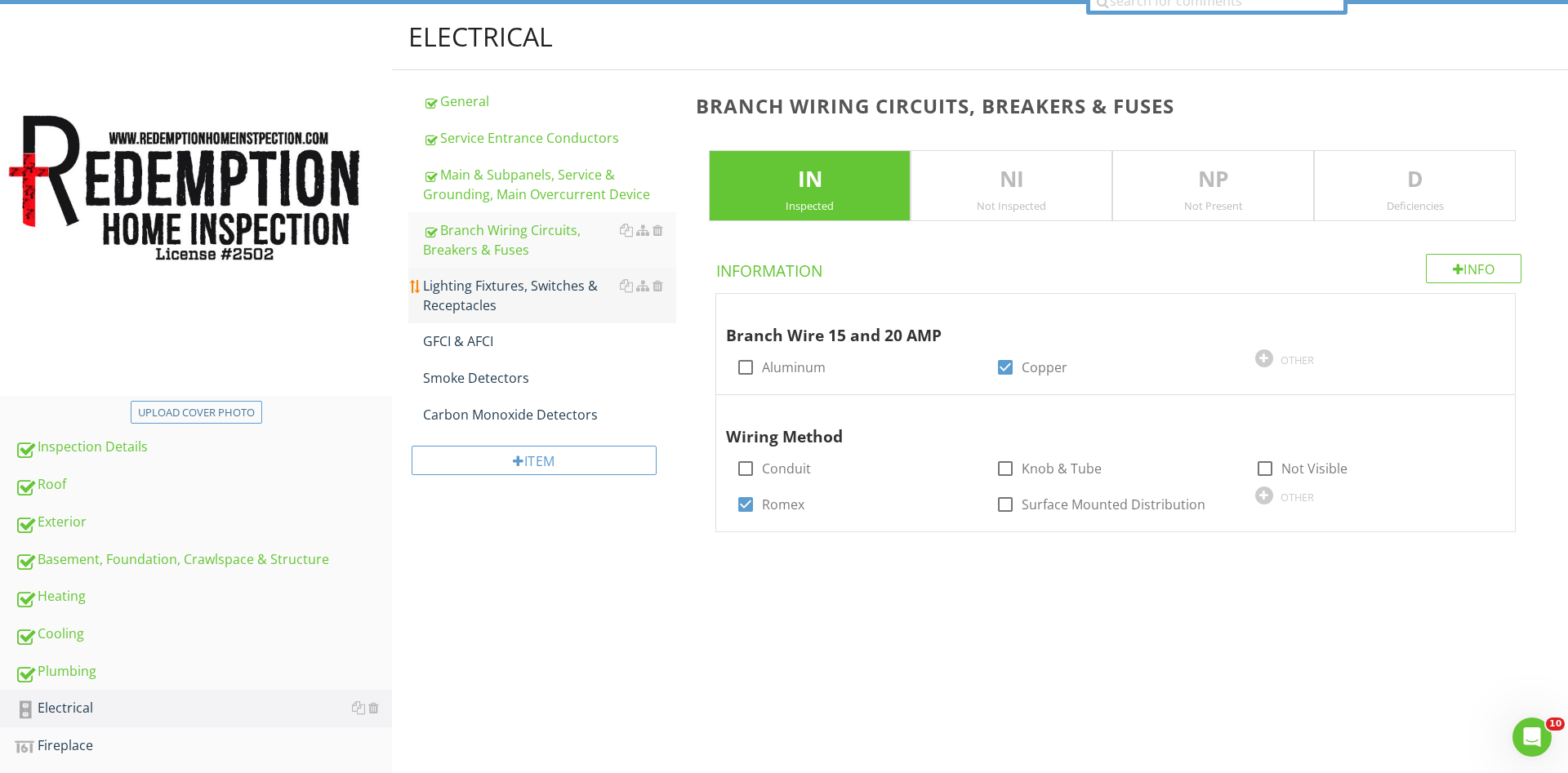
scroll to position [76, 0]
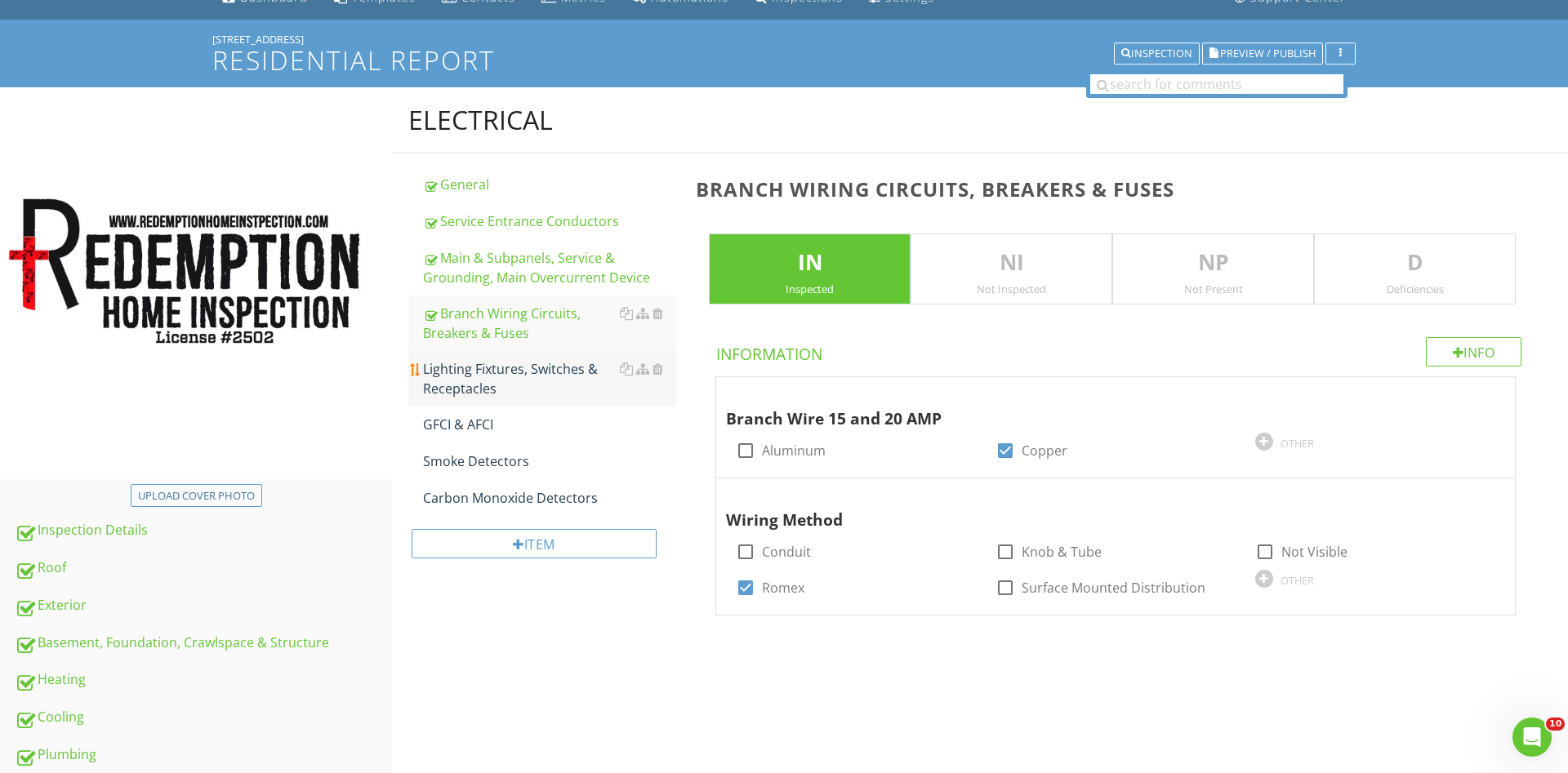
click at [491, 383] on div "Lighting Fixtures, Switches & Receptacles" at bounding box center [549, 379] width 254 height 39
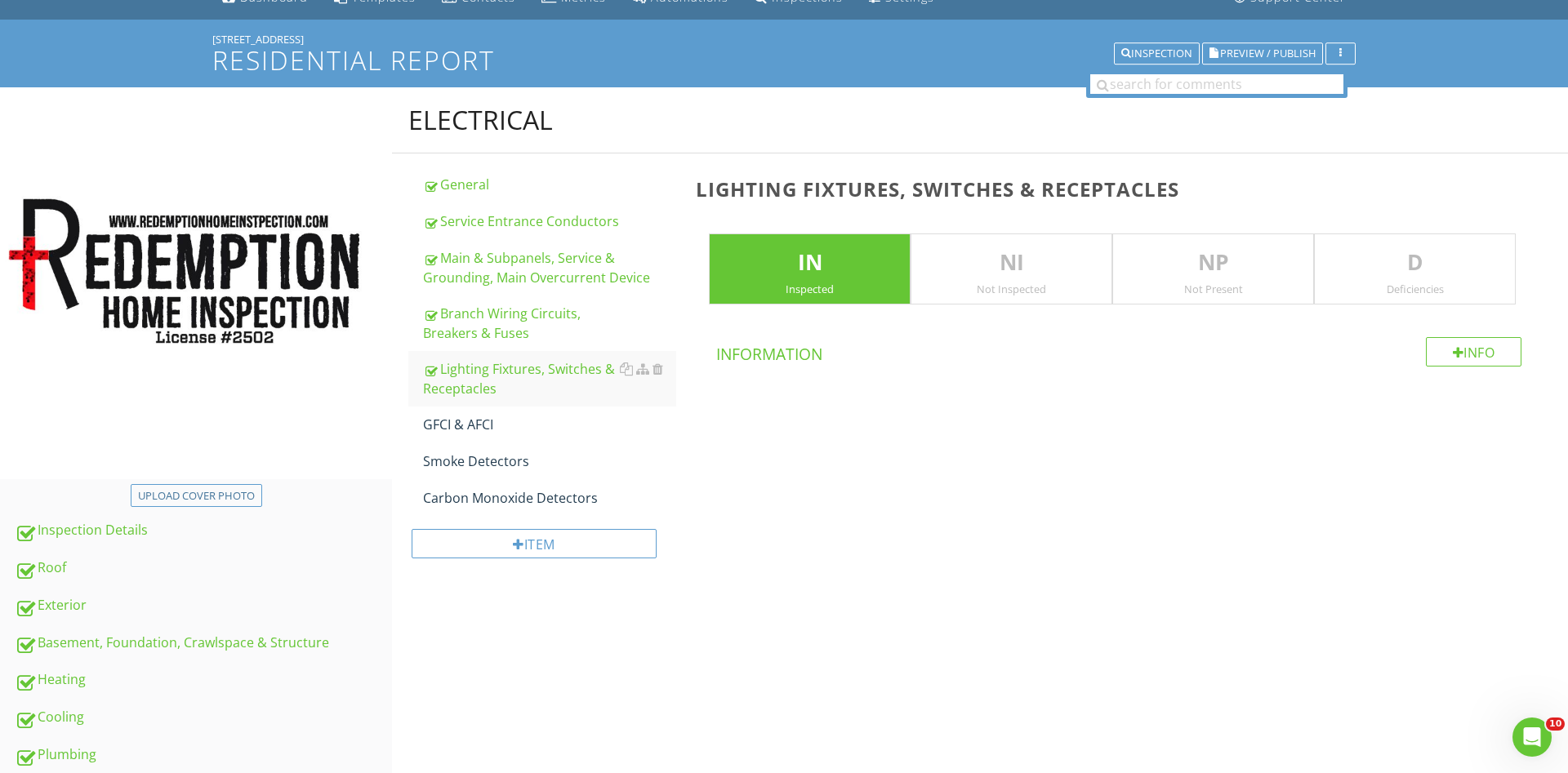
click at [1399, 284] on div "Deficiencies" at bounding box center [1414, 289] width 200 height 13
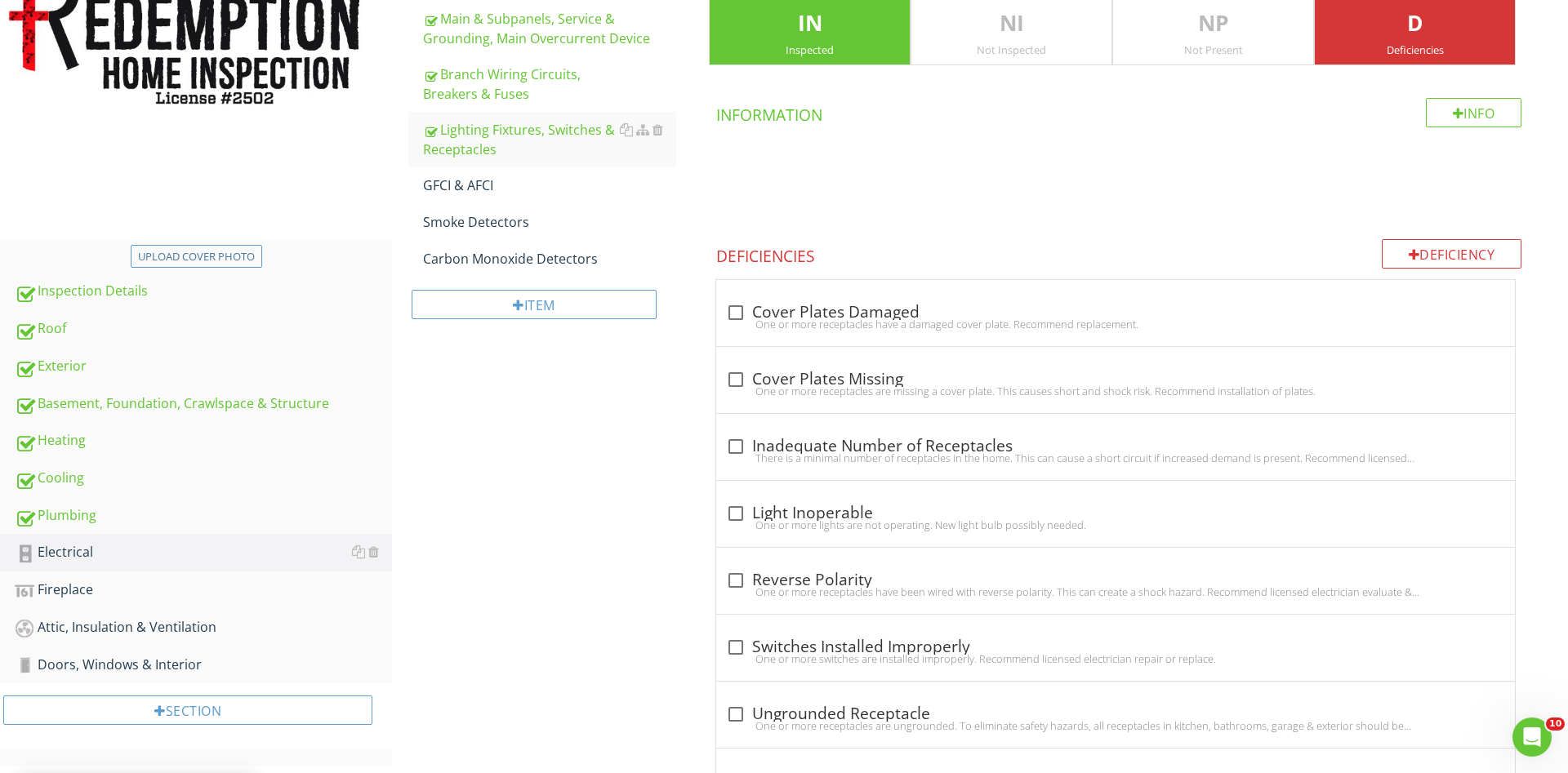
scroll to position [326, 0]
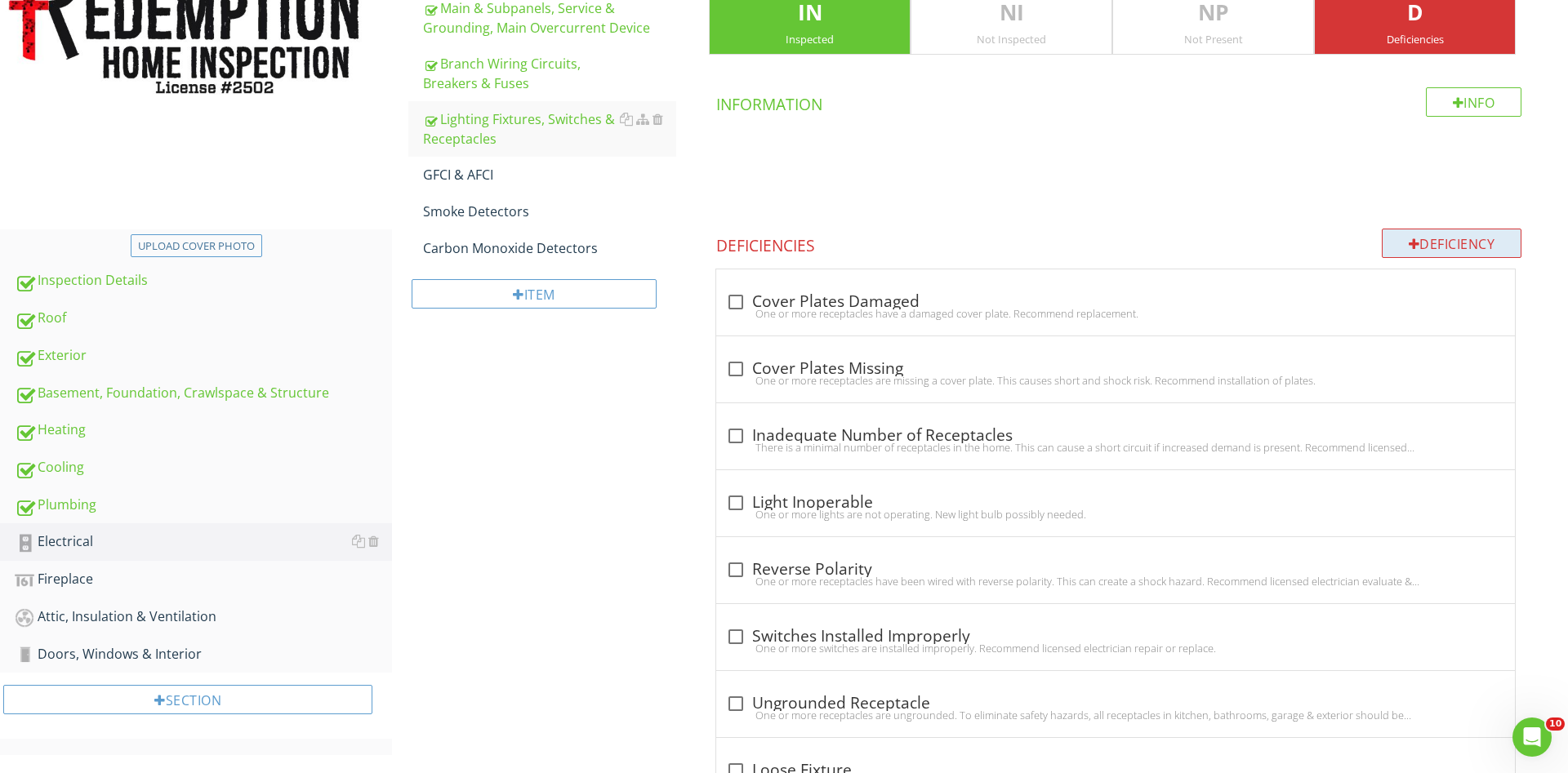
click at [1423, 229] on div "Deficiency" at bounding box center [1453, 244] width 141 height 29
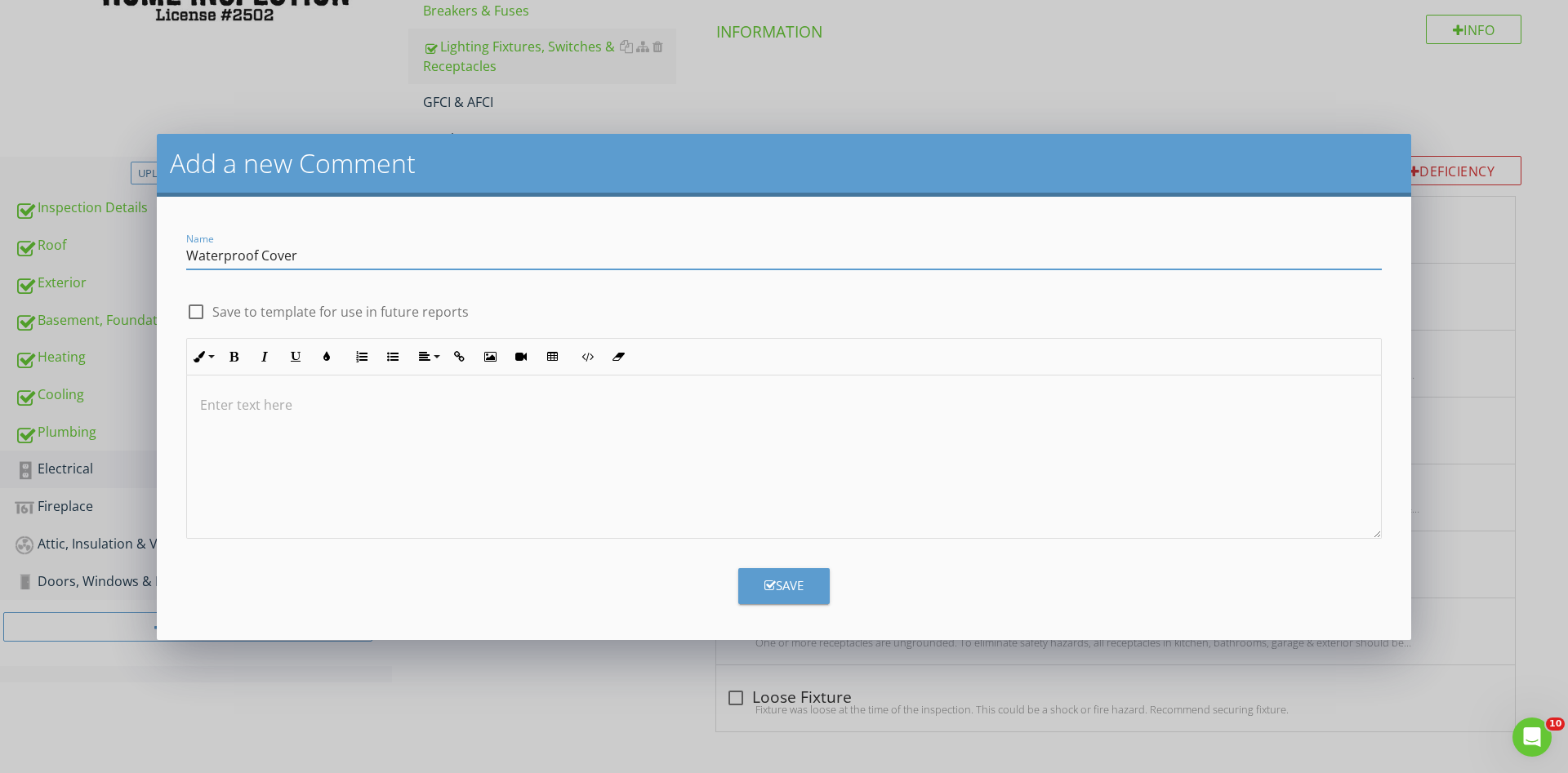
type input "Waterproof Cover"
click at [389, 485] on div at bounding box center [784, 457] width 1194 height 163
click at [764, 583] on icon "button" at bounding box center [770, 585] width 12 height 13
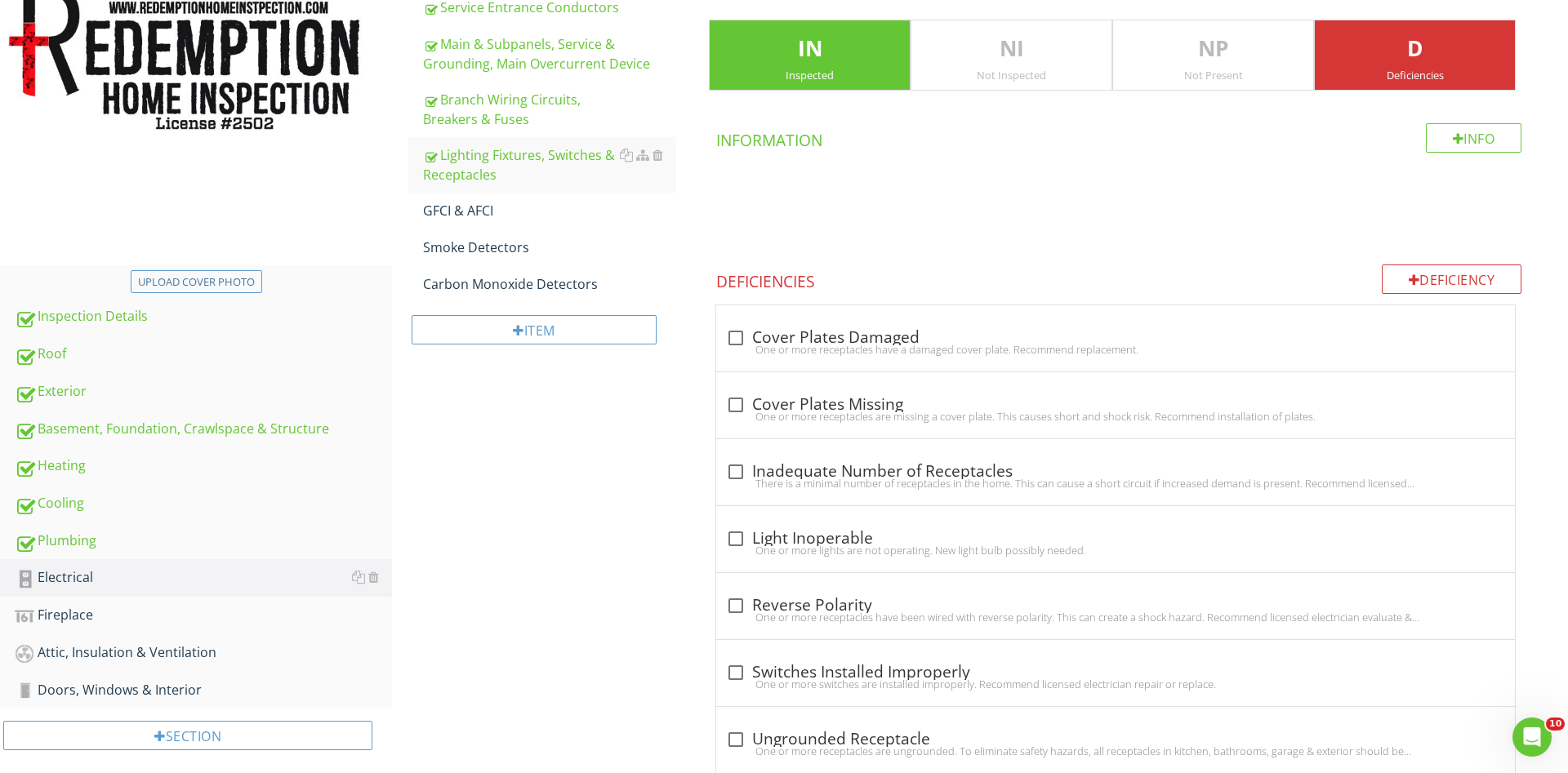
scroll to position [289, 0]
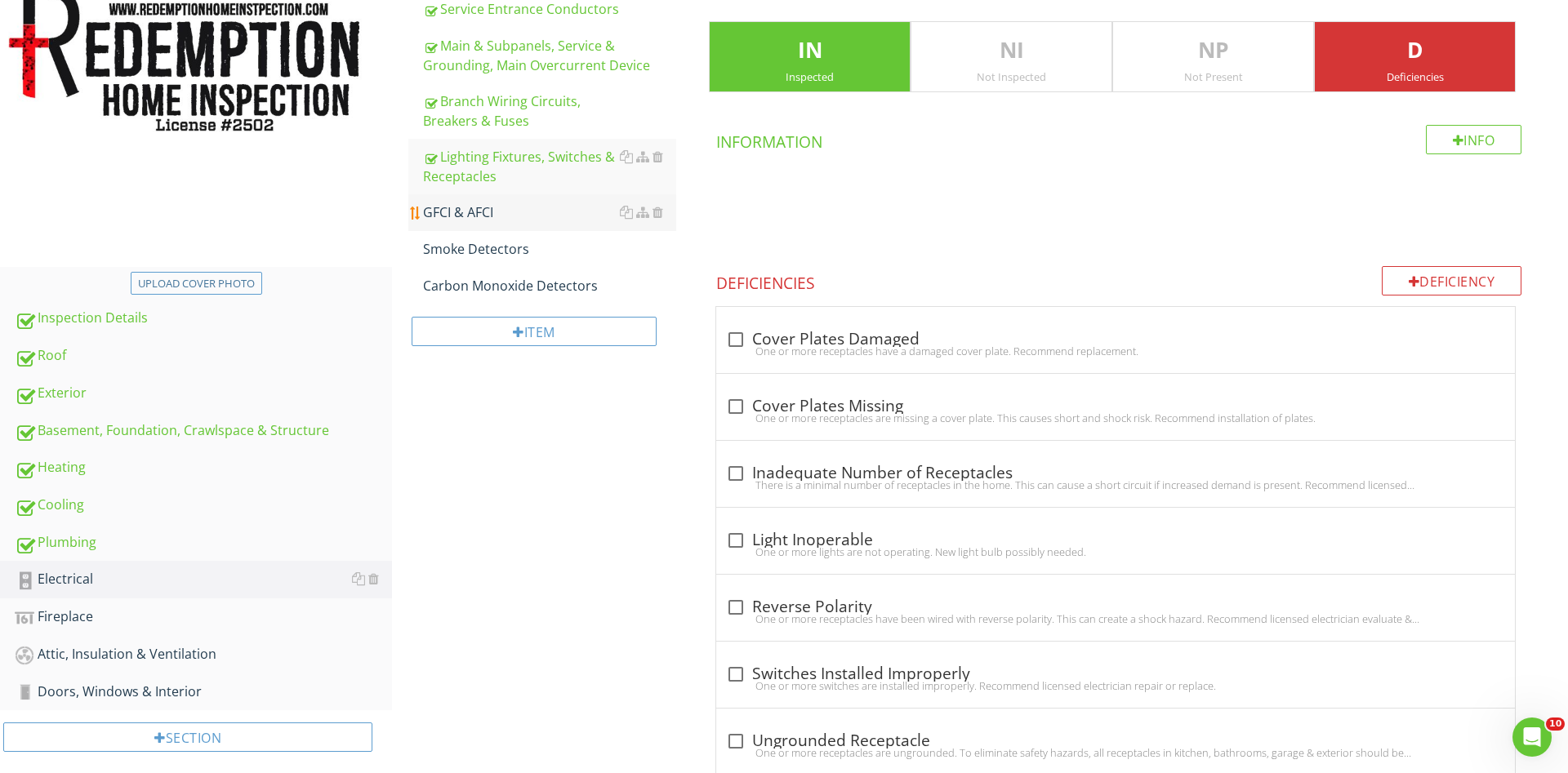
click at [469, 214] on div "GFCI & AFCI" at bounding box center [549, 212] width 254 height 20
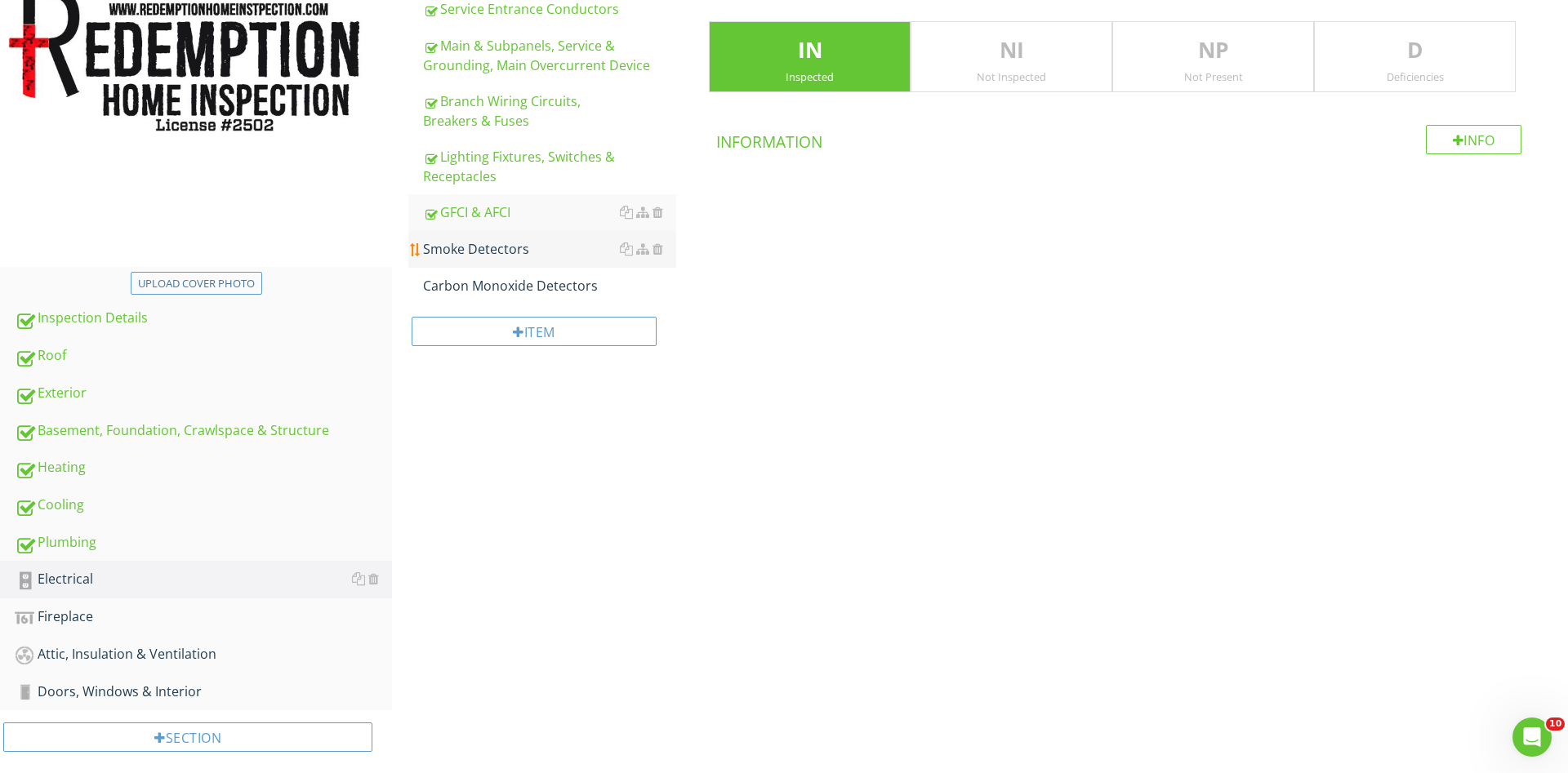
click at [494, 245] on div "Smoke Detectors" at bounding box center [549, 249] width 254 height 20
click at [506, 291] on div "Carbon Monoxide Detectors" at bounding box center [549, 286] width 254 height 20
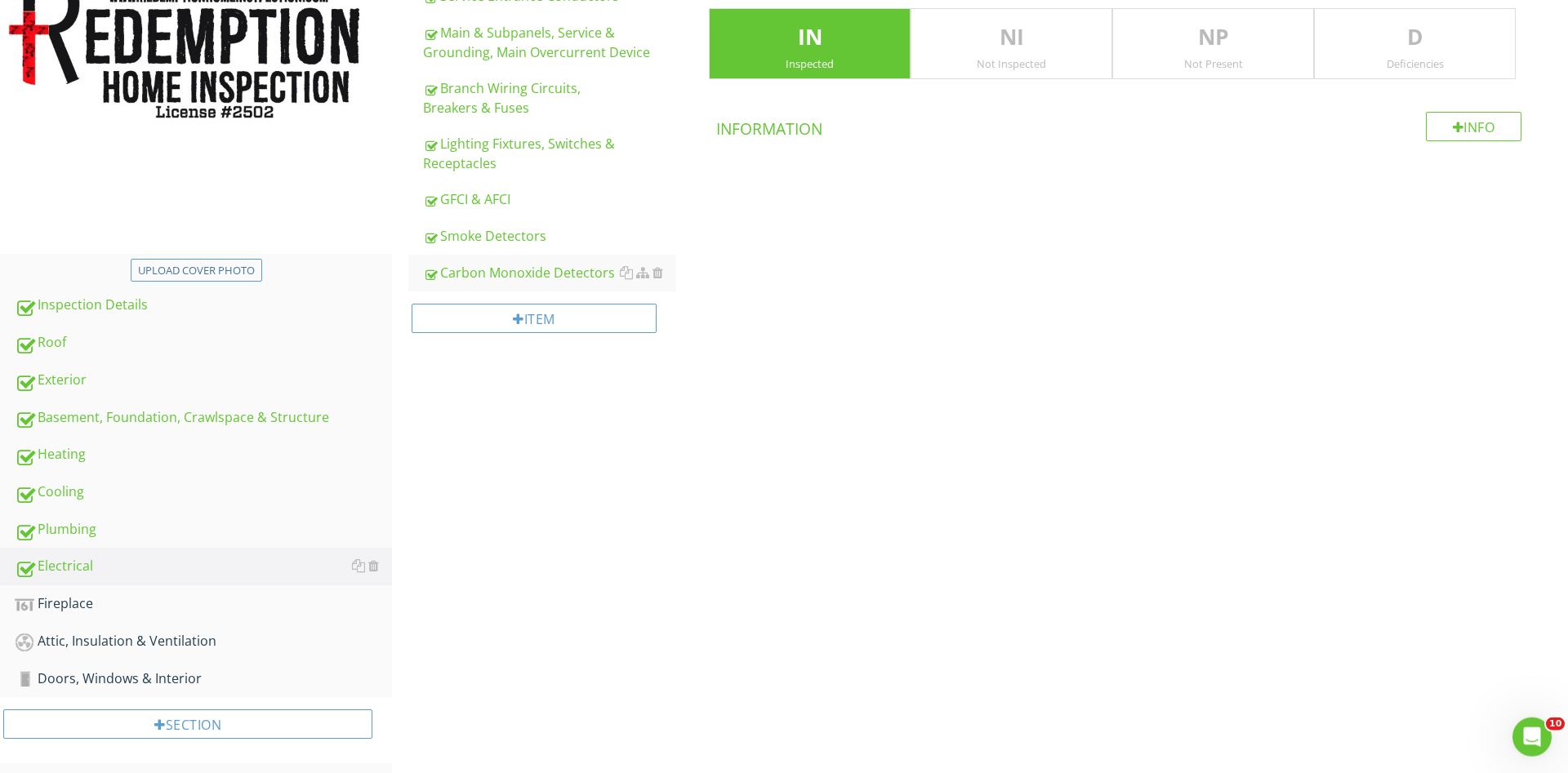
scroll to position [308, 0]
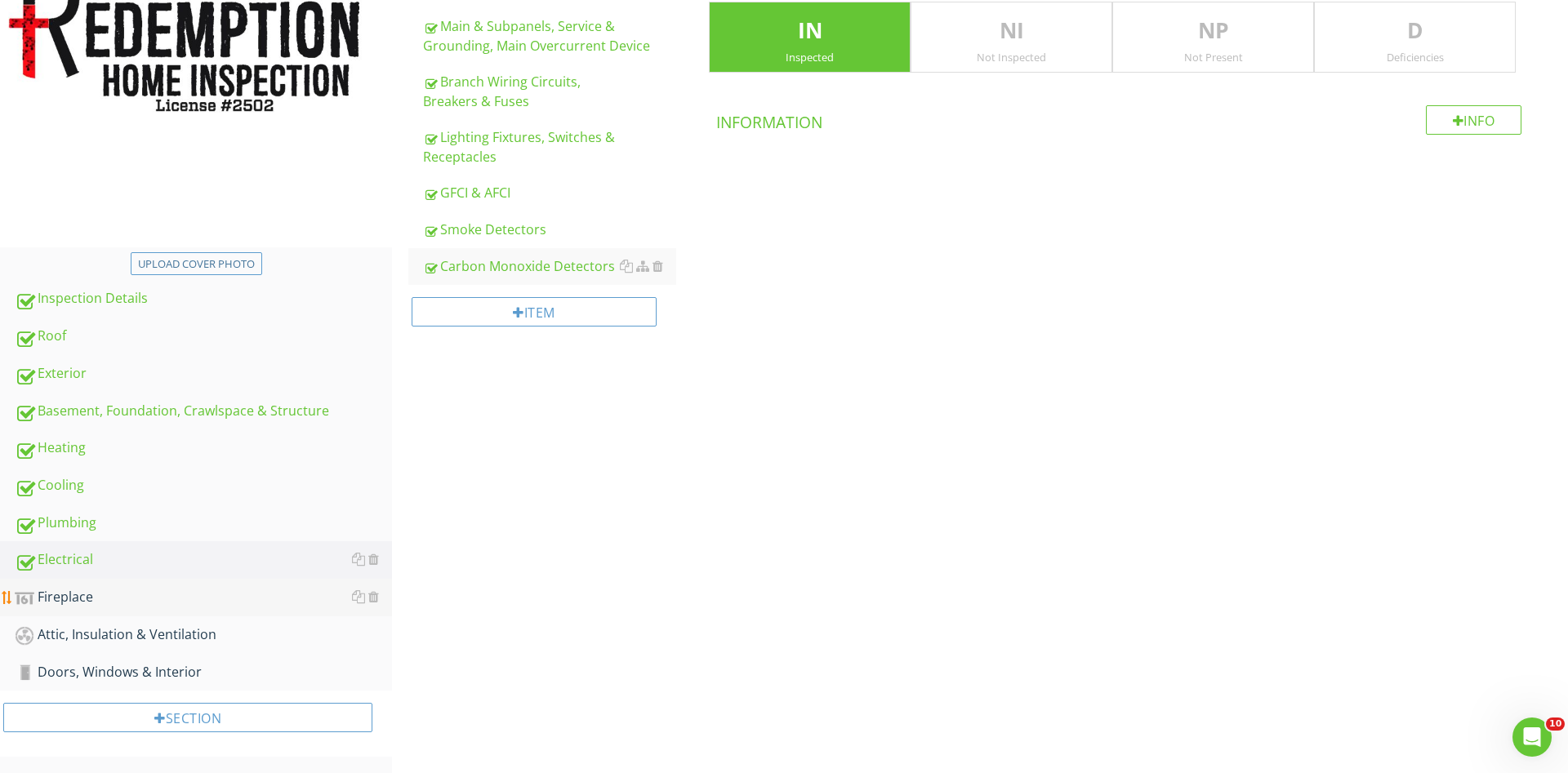
click at [62, 598] on div "Fireplace" at bounding box center [204, 598] width 378 height 22
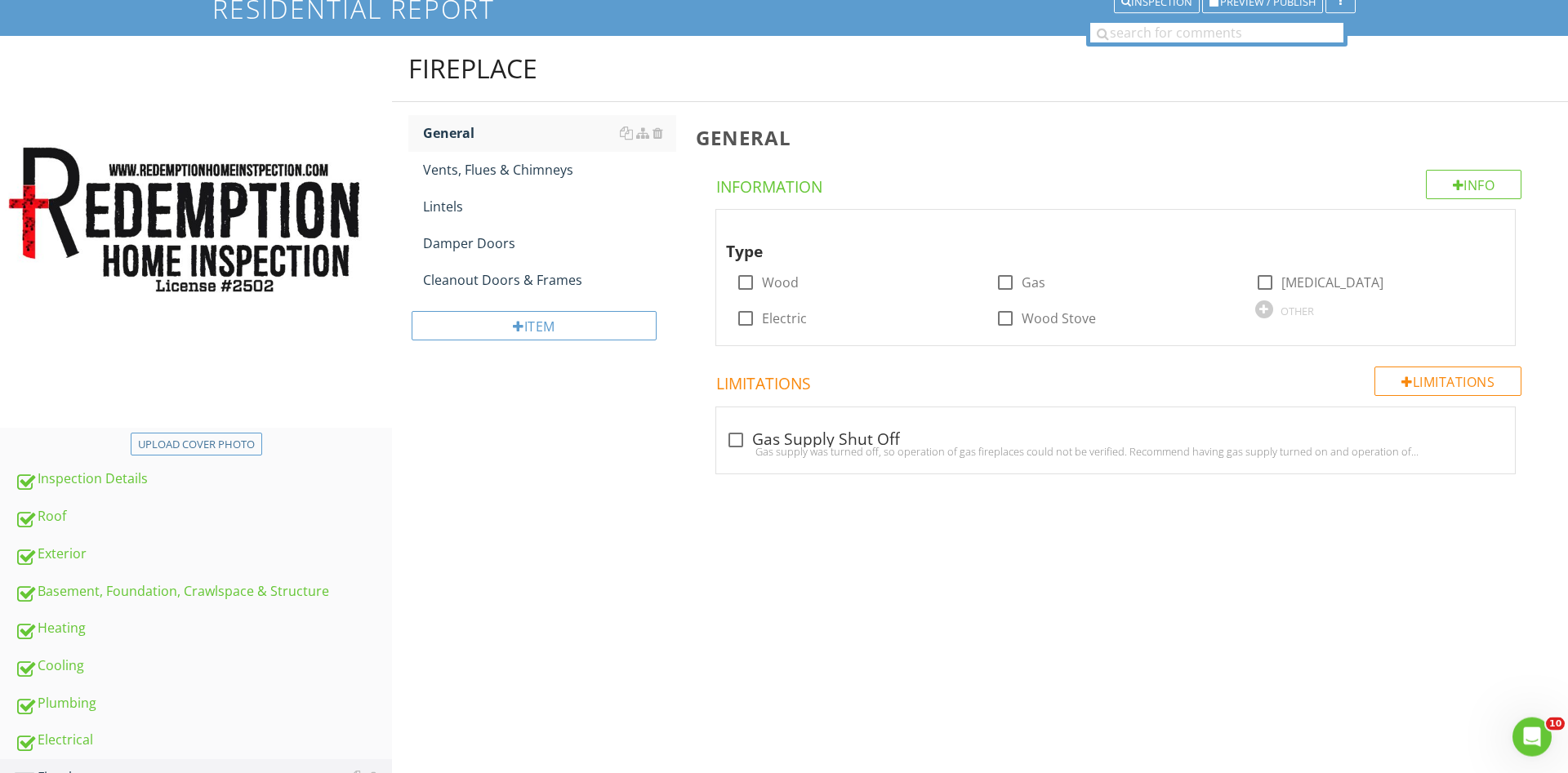
scroll to position [58, 0]
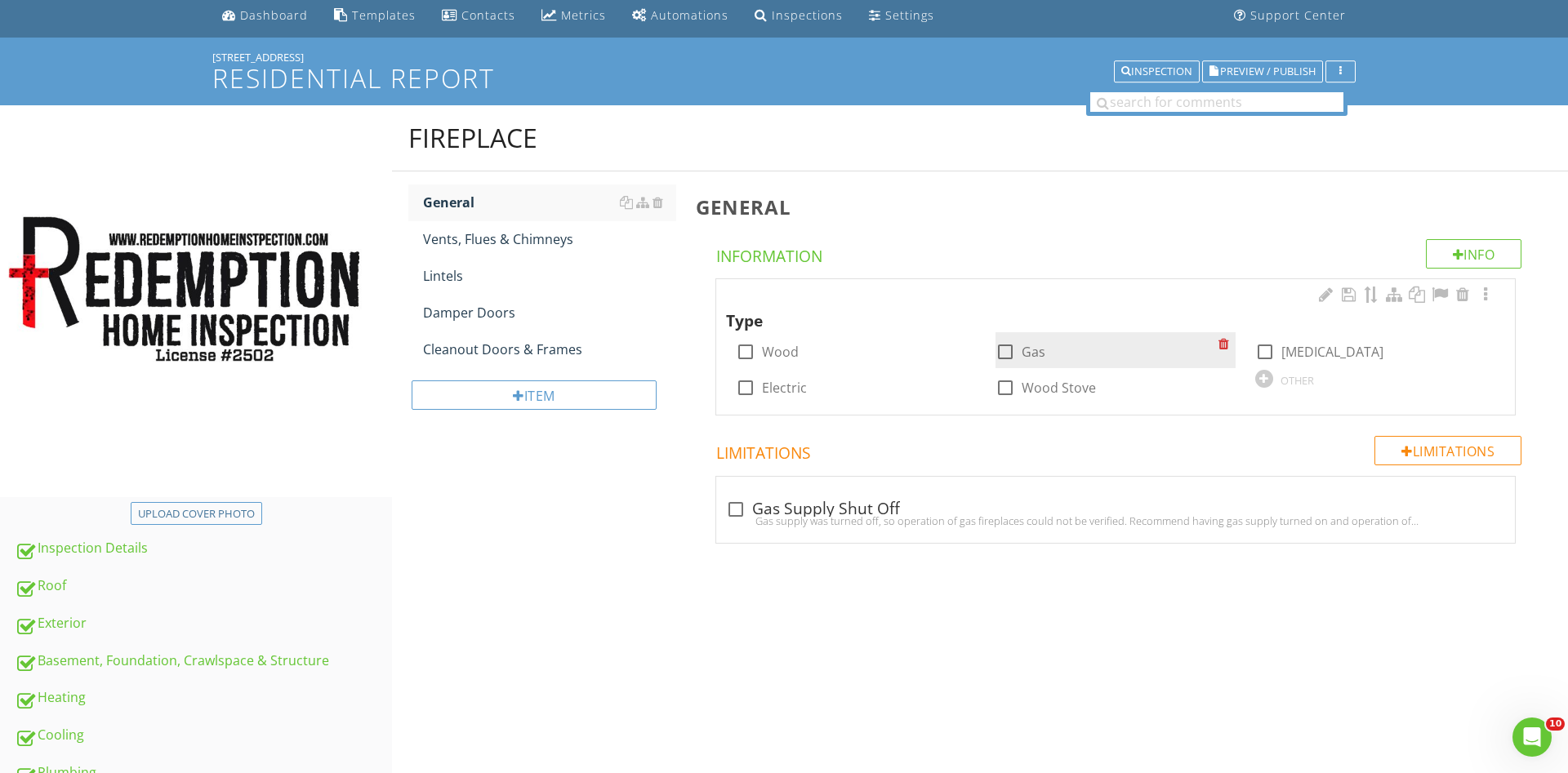
click at [1007, 349] on div at bounding box center [1005, 351] width 27 height 27
checkbox input "true"
click at [472, 246] on div "Vents, Flues & Chimneys" at bounding box center [549, 239] width 254 height 20
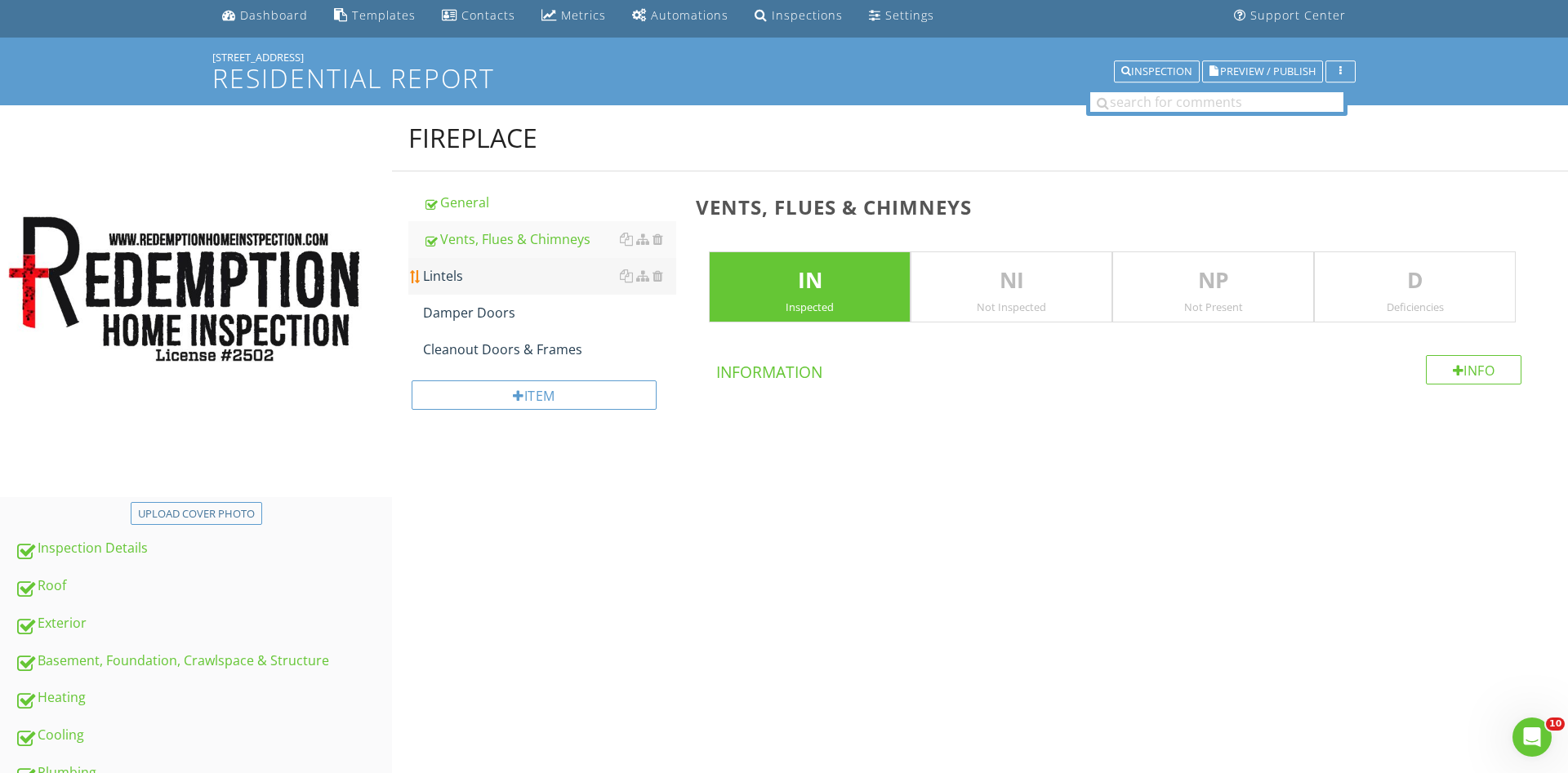
click at [461, 274] on div "Lintels" at bounding box center [549, 276] width 254 height 20
click at [1379, 292] on p "D" at bounding box center [1414, 280] width 200 height 32
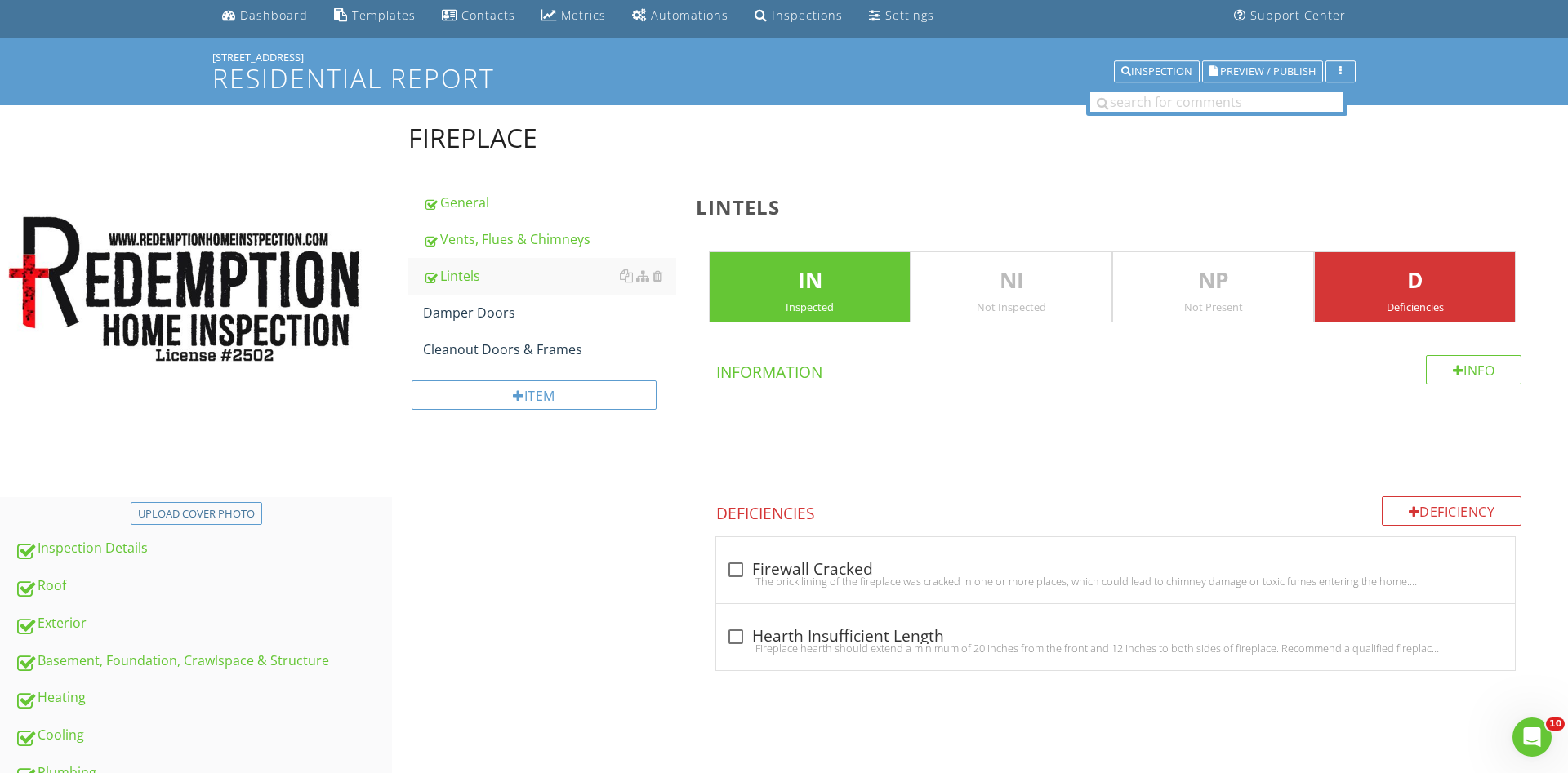
scroll to position [141, 0]
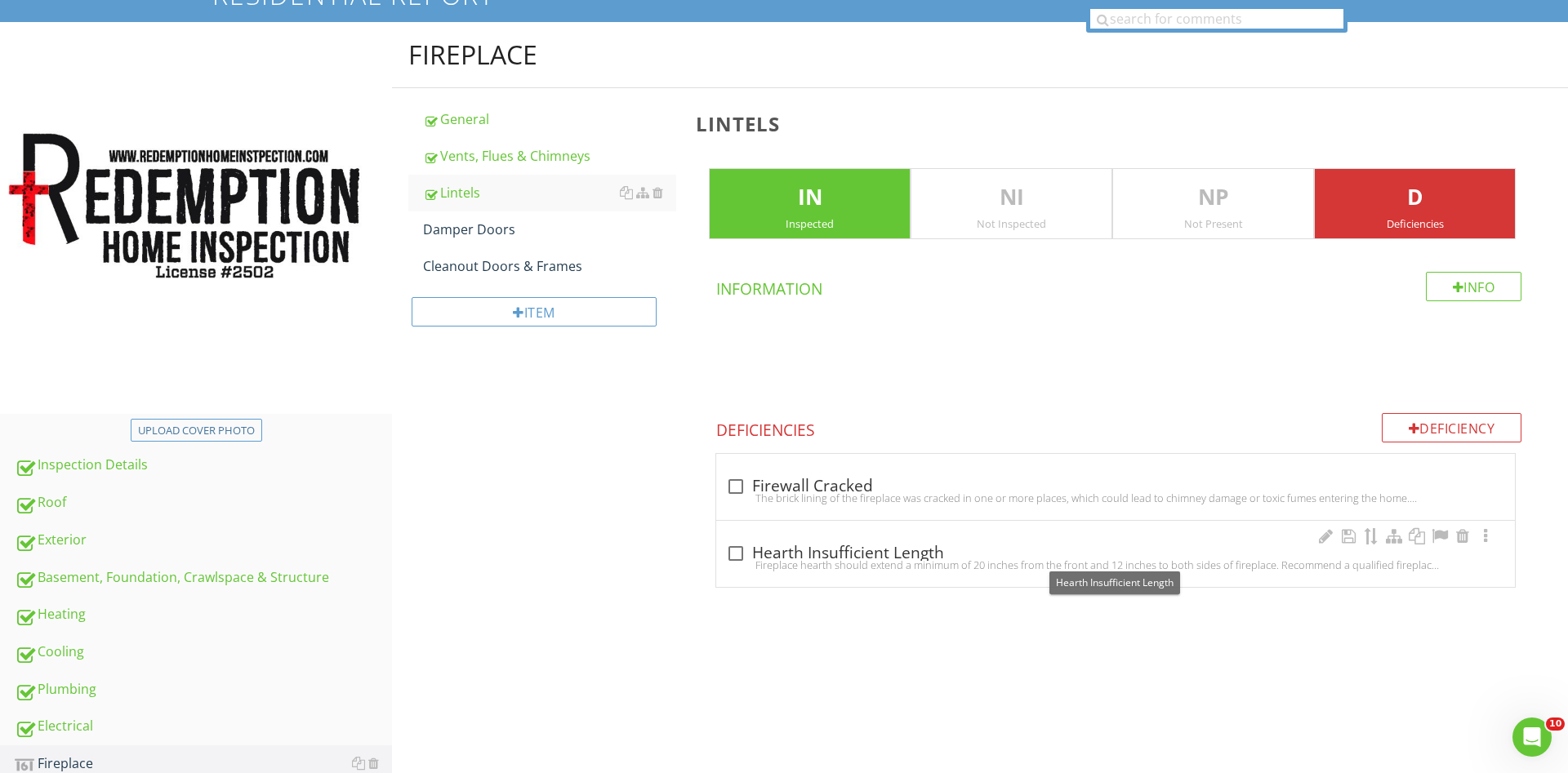
click at [730, 549] on div at bounding box center [736, 554] width 27 height 27
checkbox input "true"
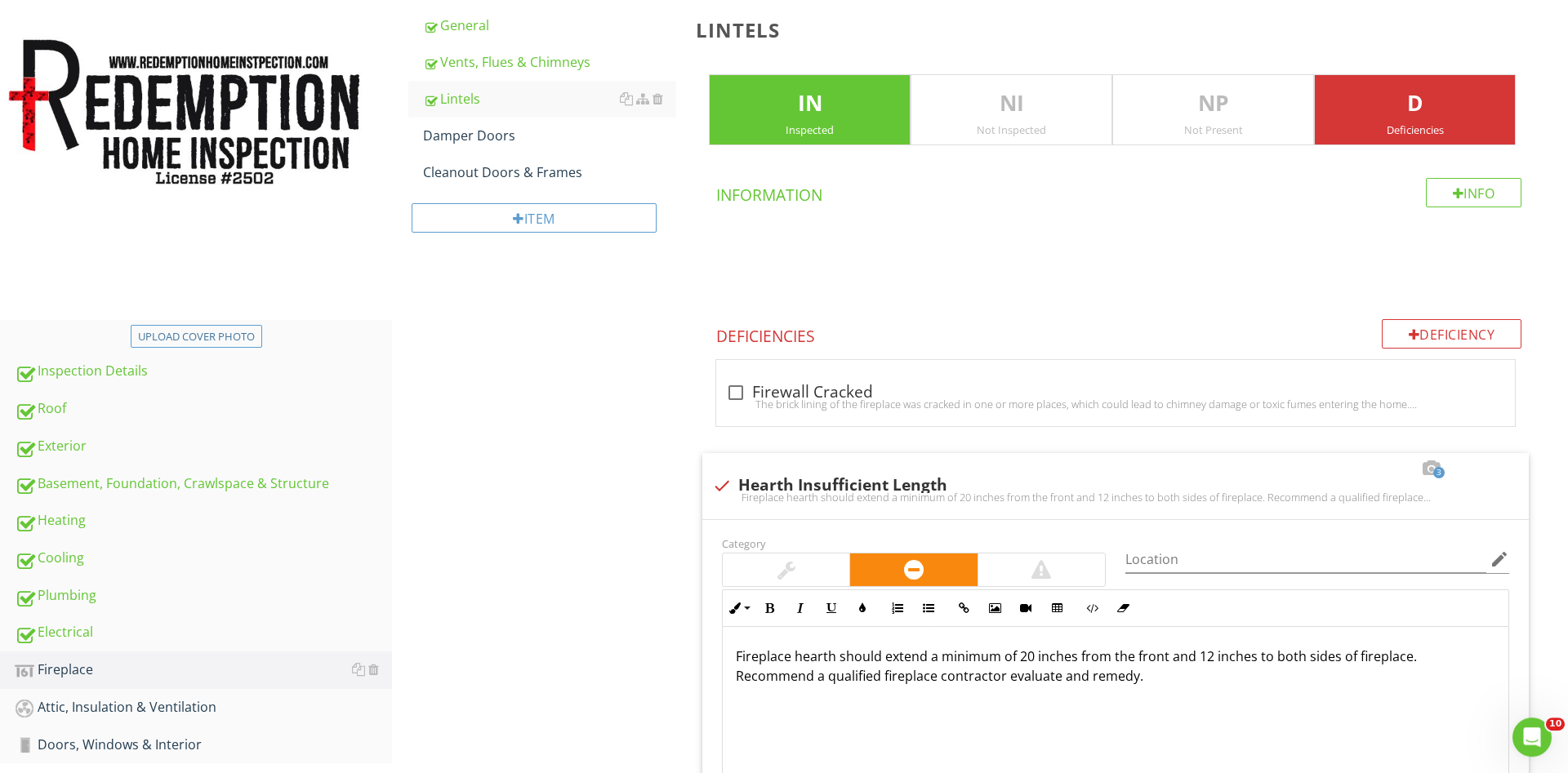
scroll to position [224, 0]
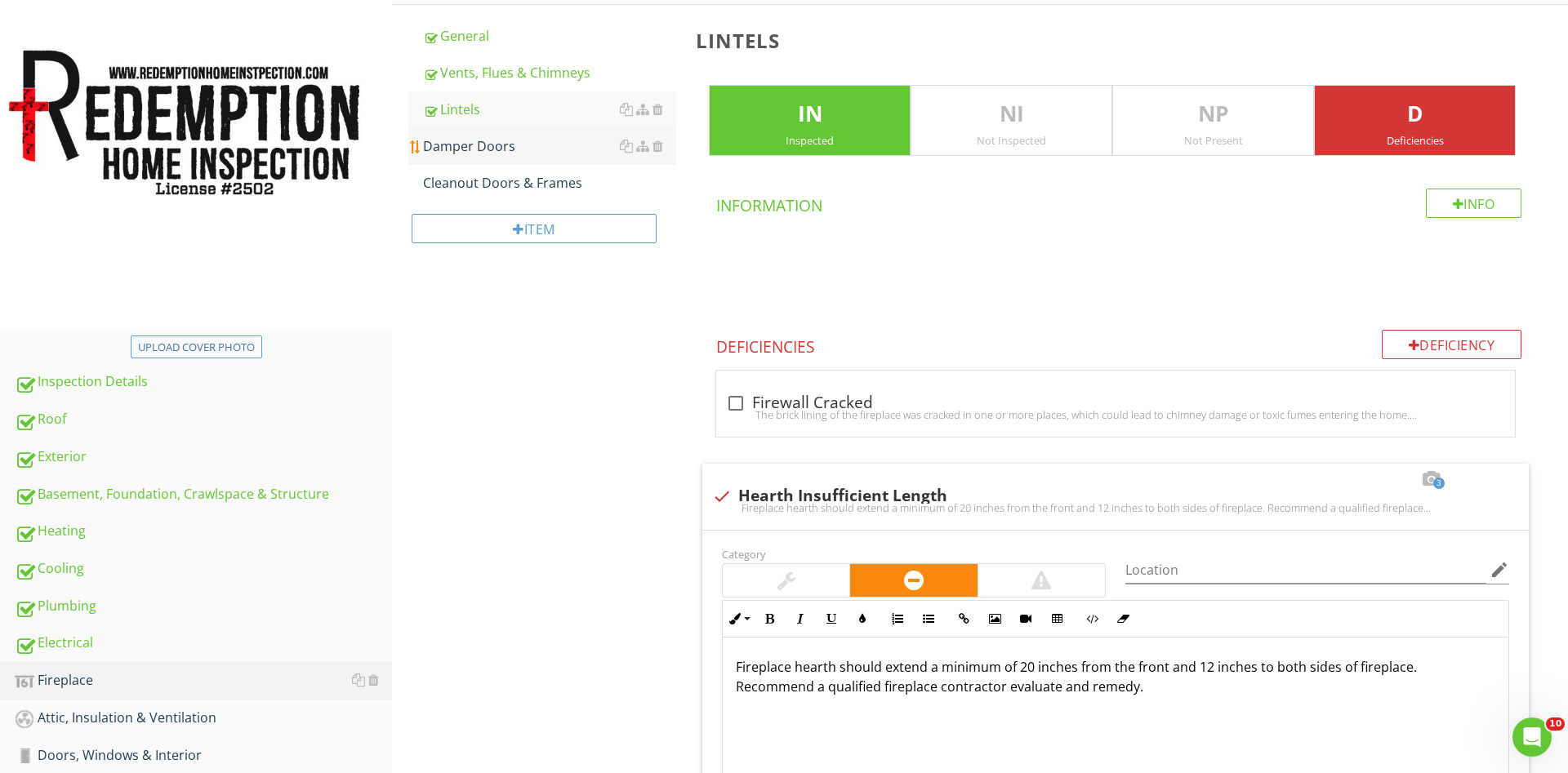
click at [471, 151] on div "Damper Doors" at bounding box center [549, 146] width 254 height 20
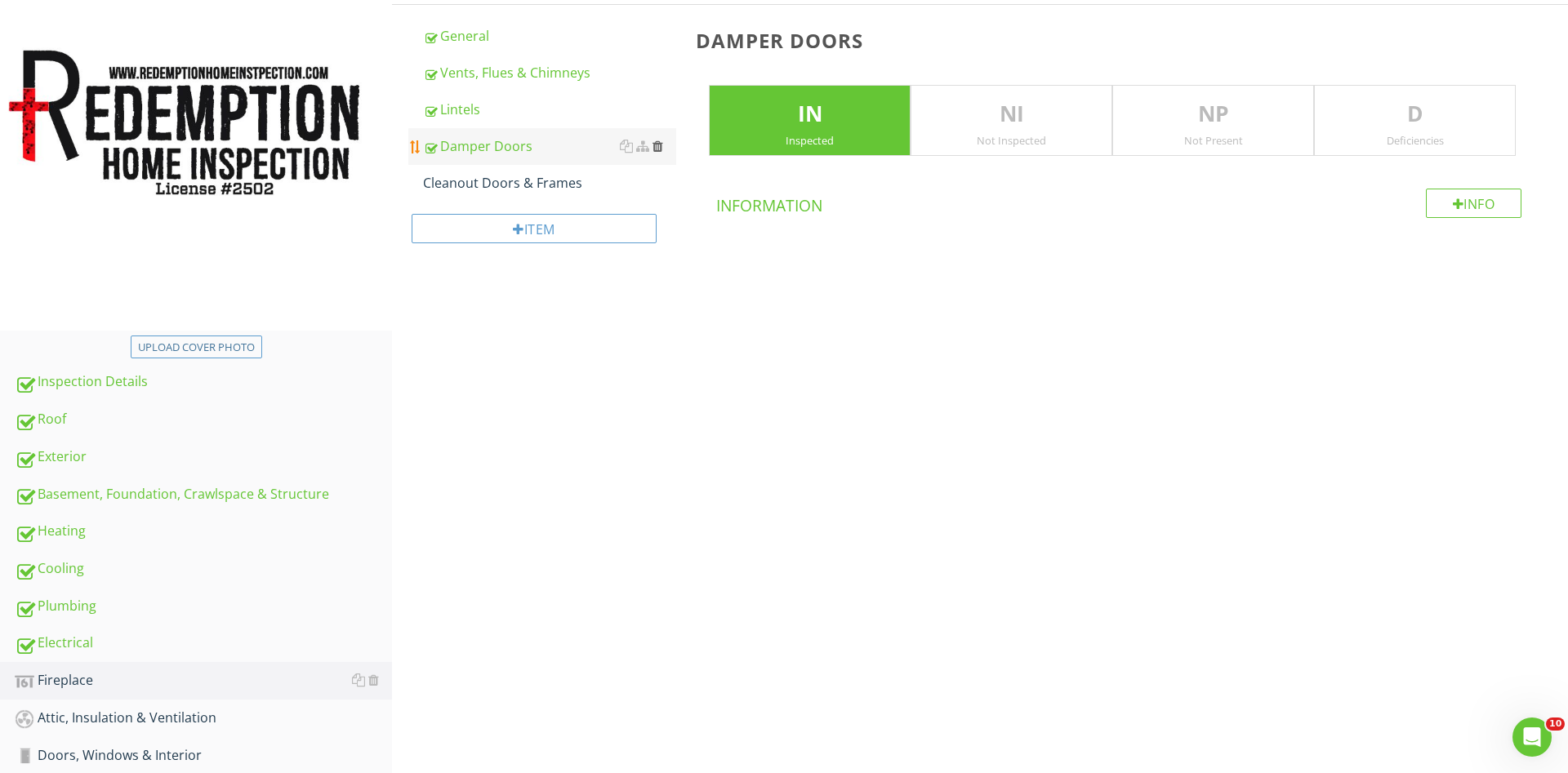
click at [657, 147] on div at bounding box center [658, 146] width 11 height 13
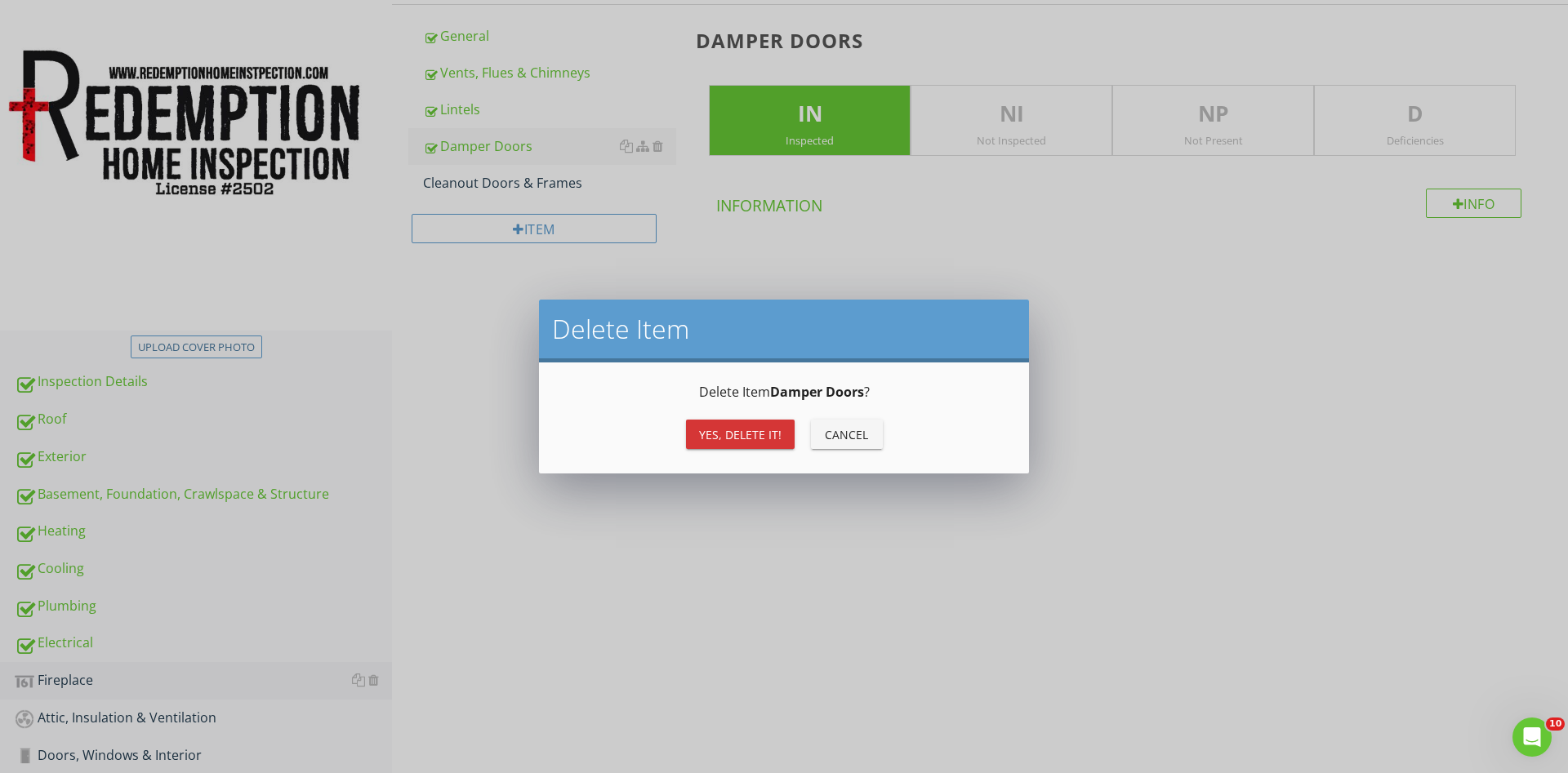
click at [742, 429] on div "Yes, Delete it!" at bounding box center [740, 435] width 82 height 18
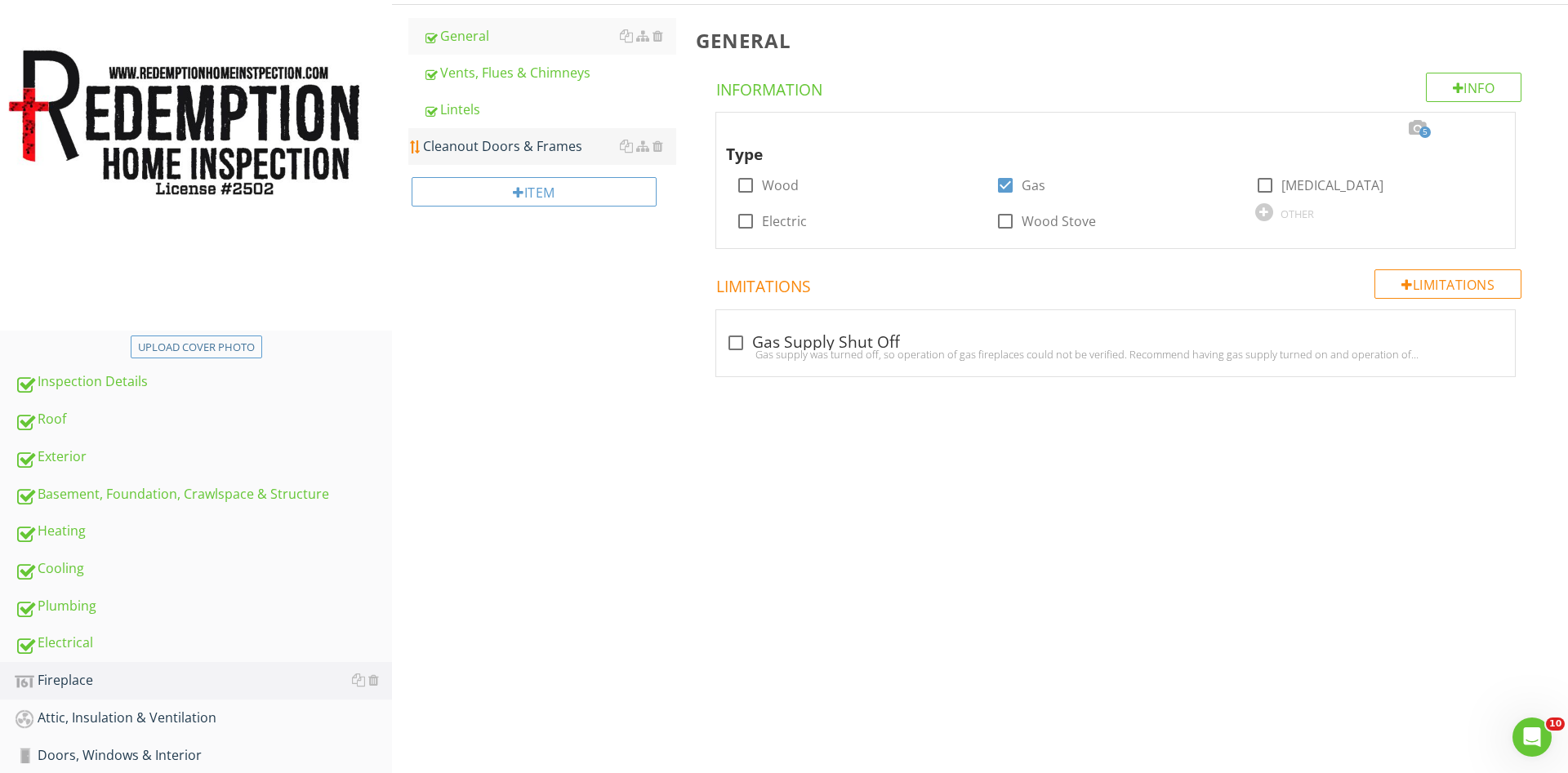
click at [506, 141] on div "Cleanout Doors & Frames" at bounding box center [549, 146] width 254 height 20
click at [503, 148] on div "Cleanout Doors & Frames" at bounding box center [549, 146] width 254 height 20
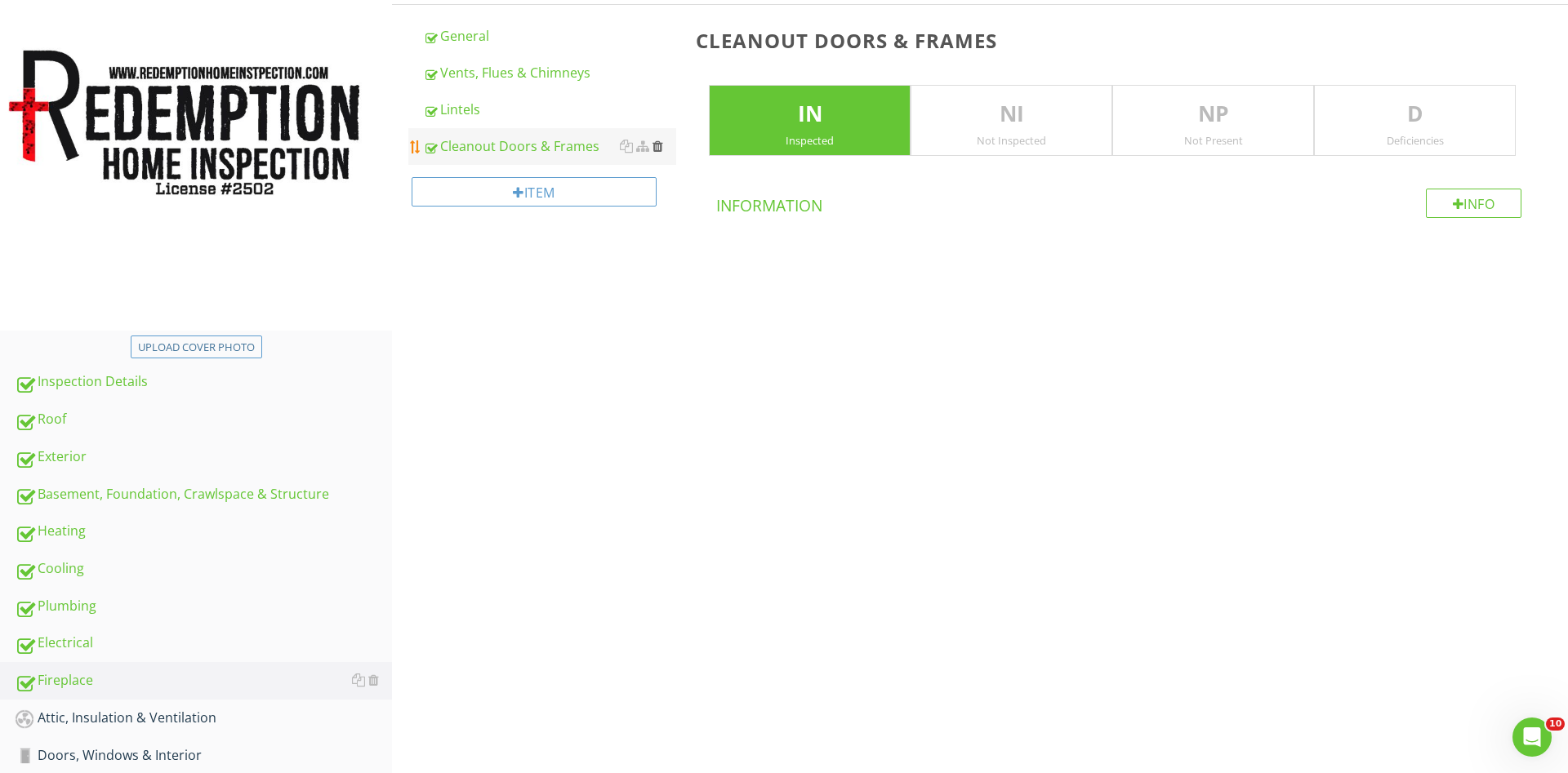
click at [655, 149] on div at bounding box center [658, 146] width 11 height 13
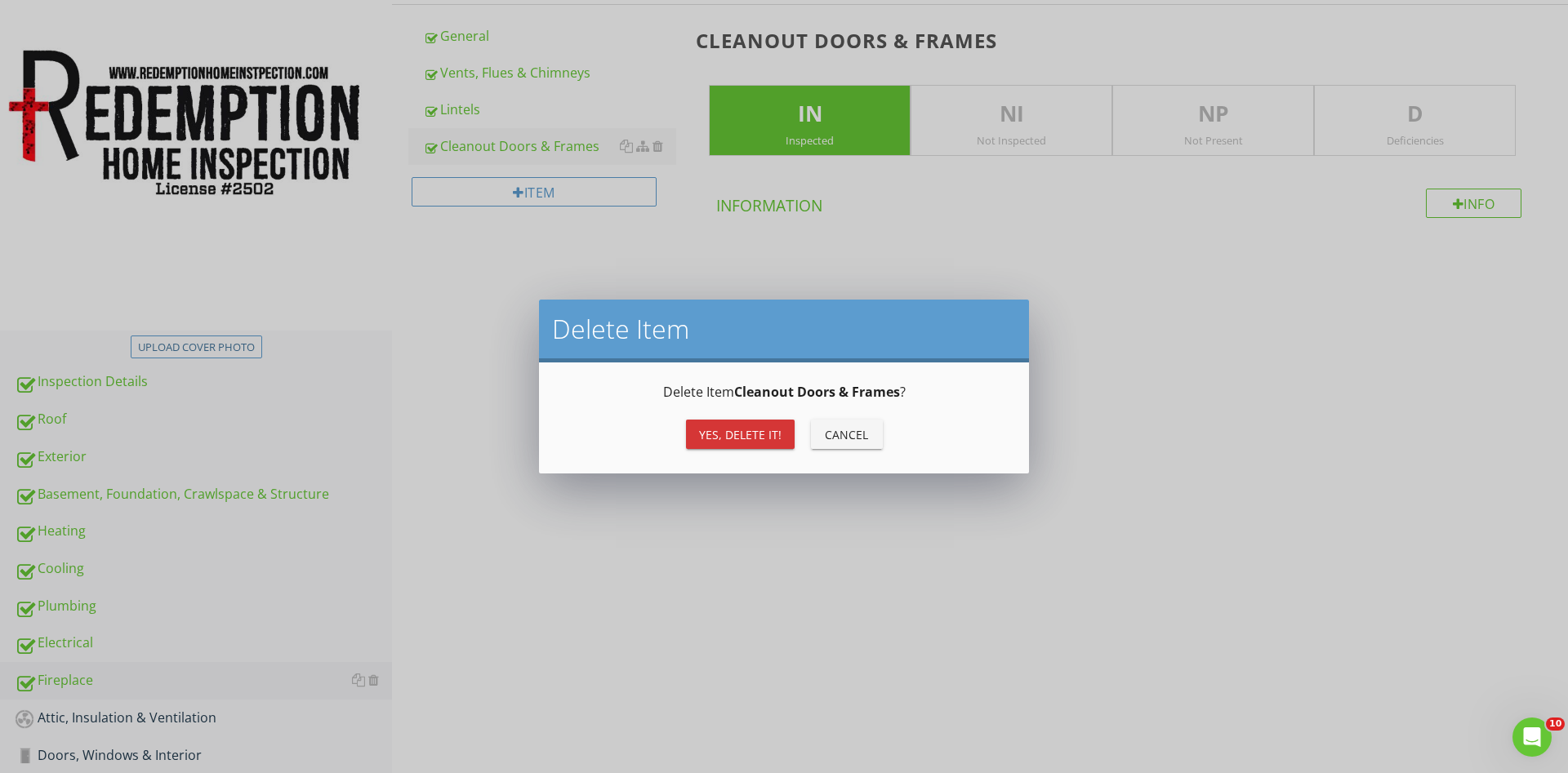
click at [745, 434] on div "Yes, Delete it!" at bounding box center [740, 435] width 82 height 18
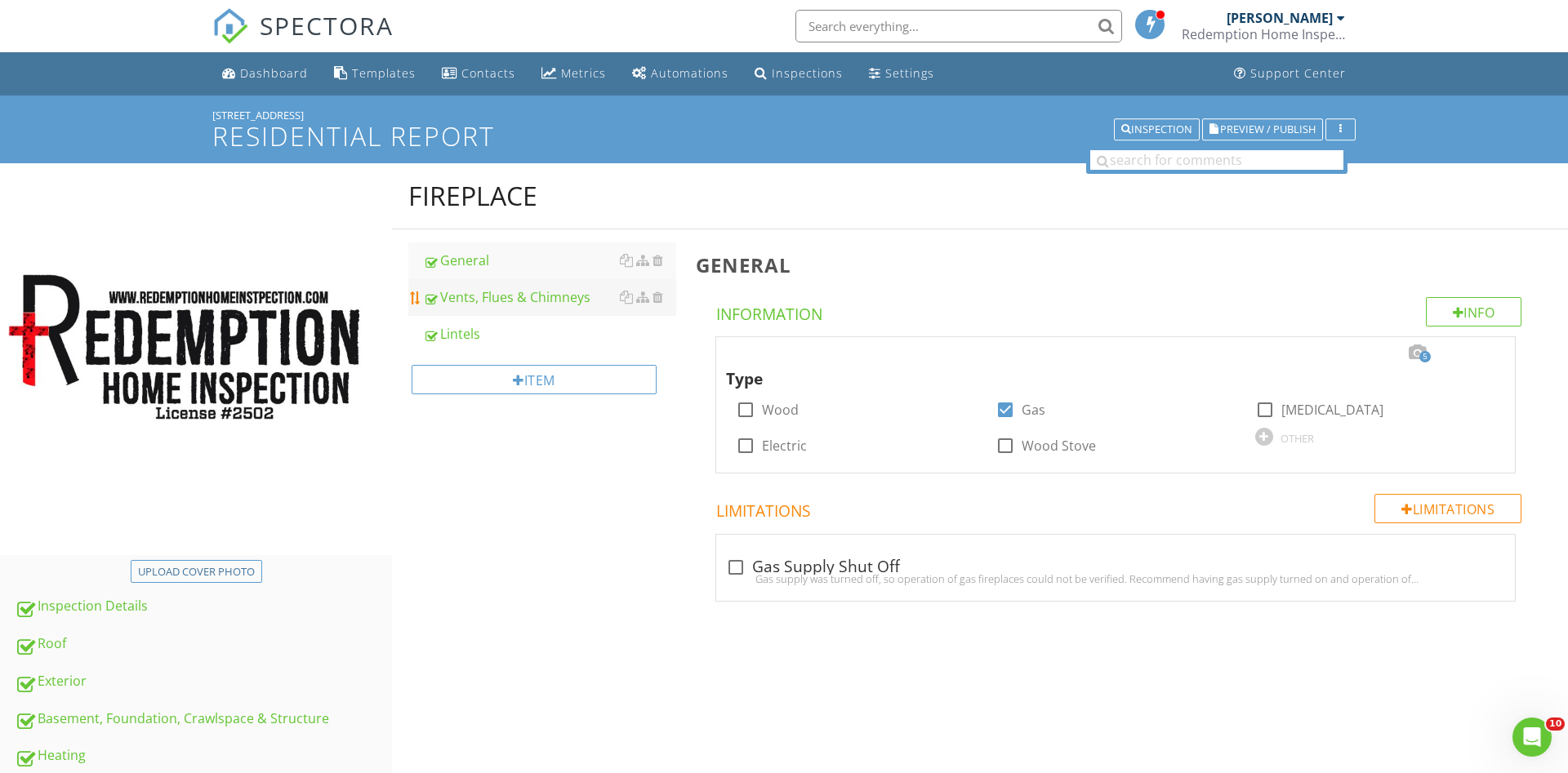
click at [475, 298] on div "Vents, Flues & Chimneys" at bounding box center [549, 297] width 254 height 20
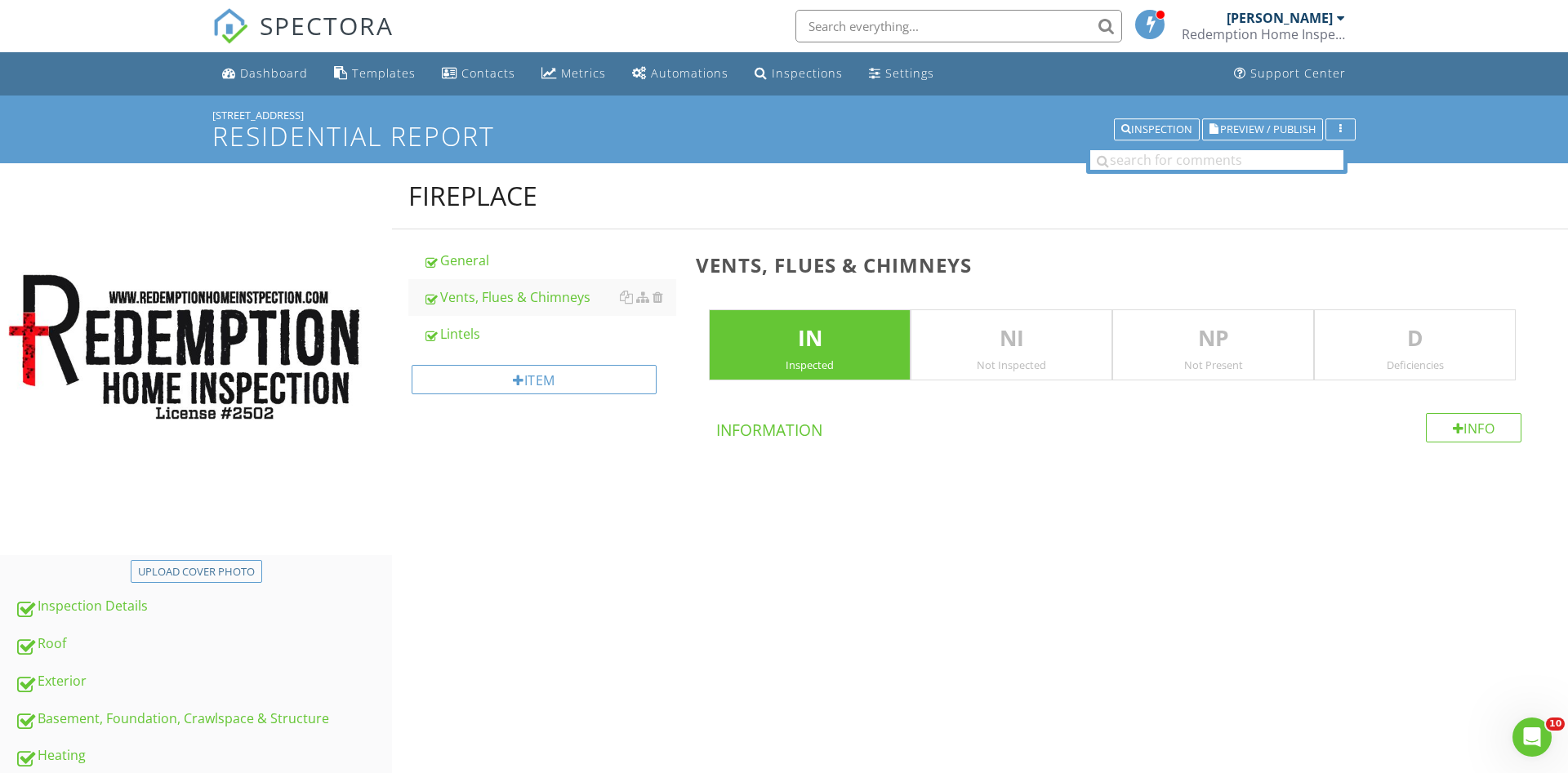
click at [1341, 357] on div "D Deficiencies" at bounding box center [1415, 344] width 202 height 71
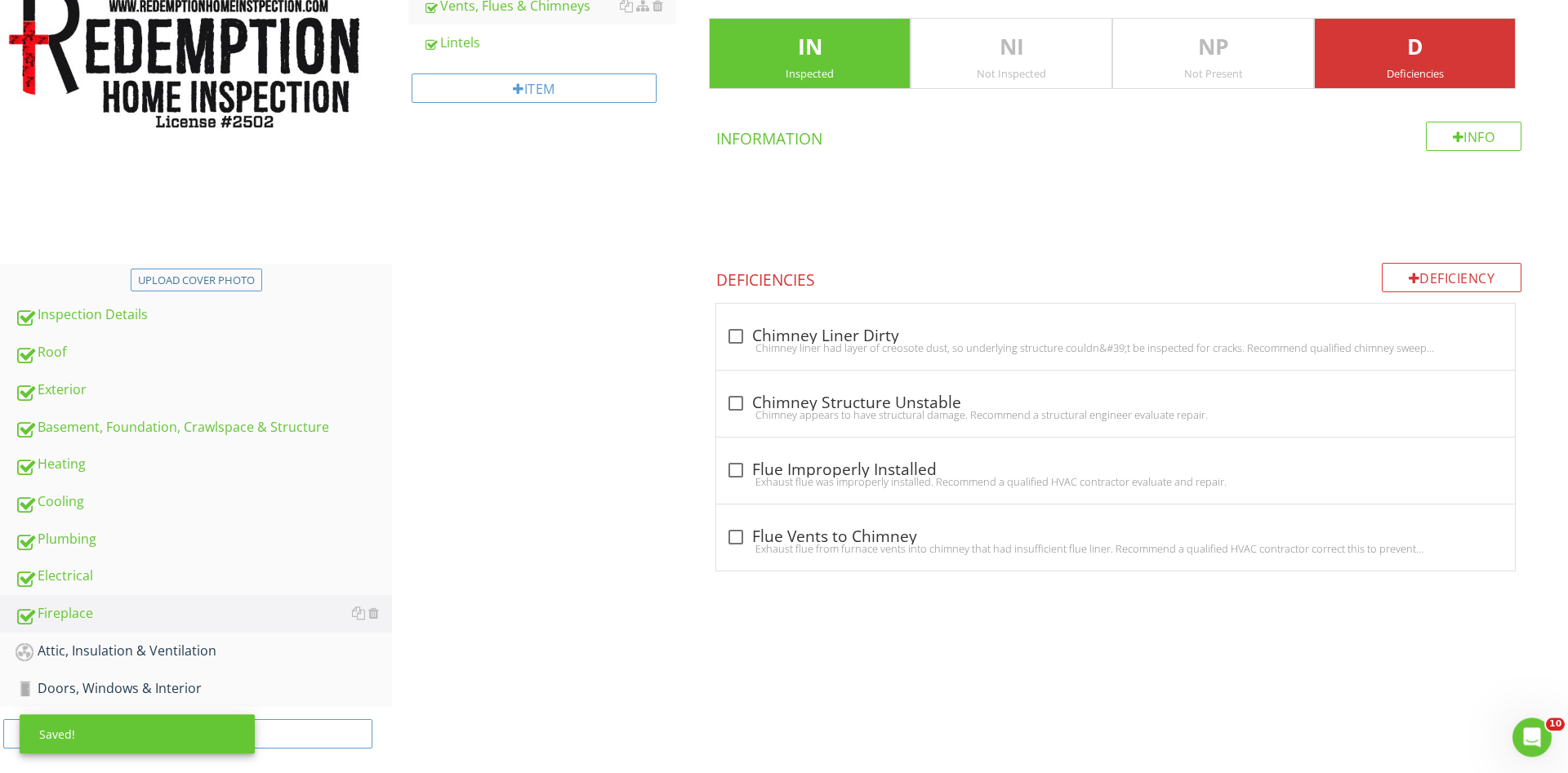
scroll to position [308, 0]
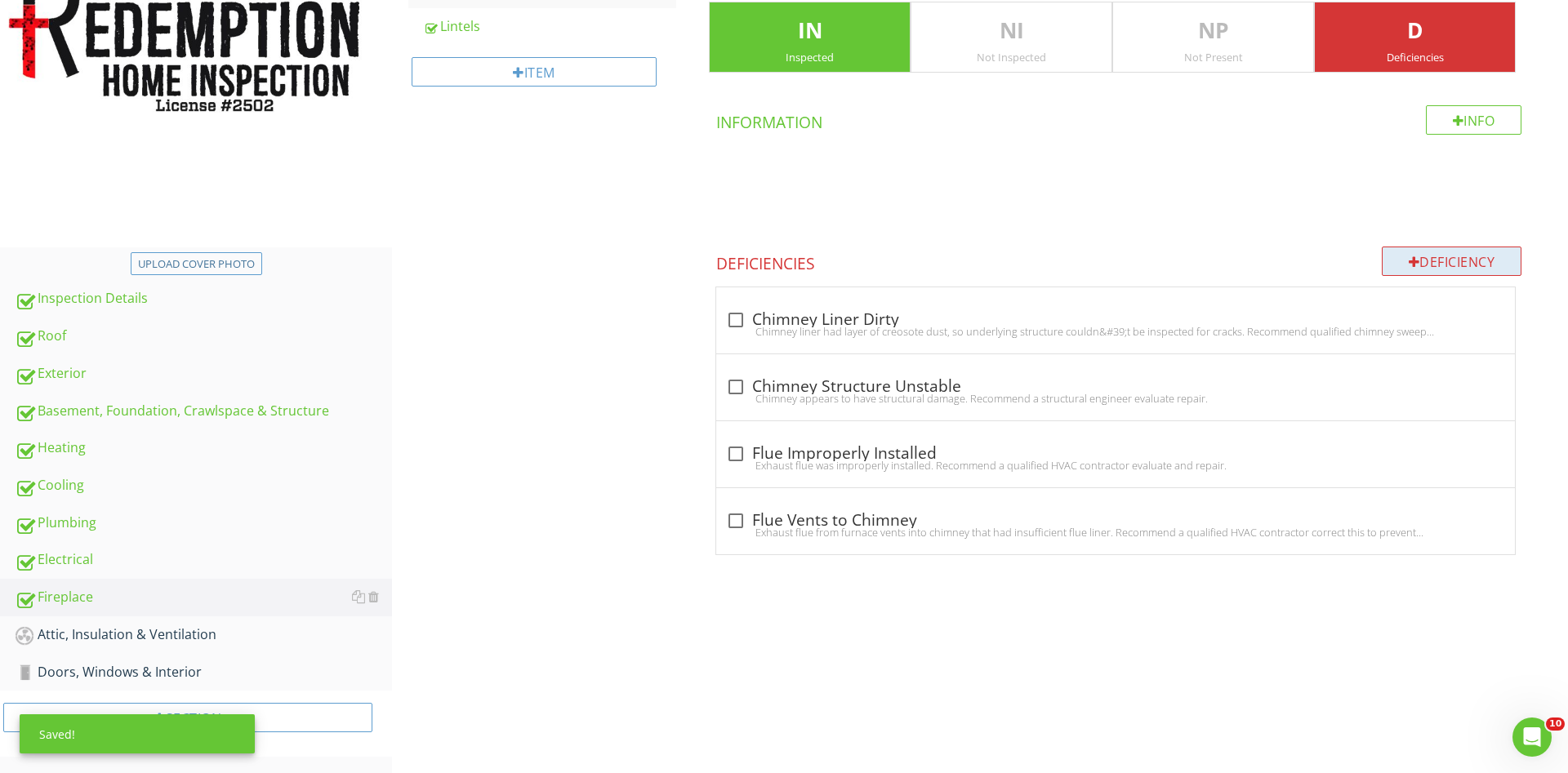
click at [1413, 265] on div at bounding box center [1414, 261] width 12 height 13
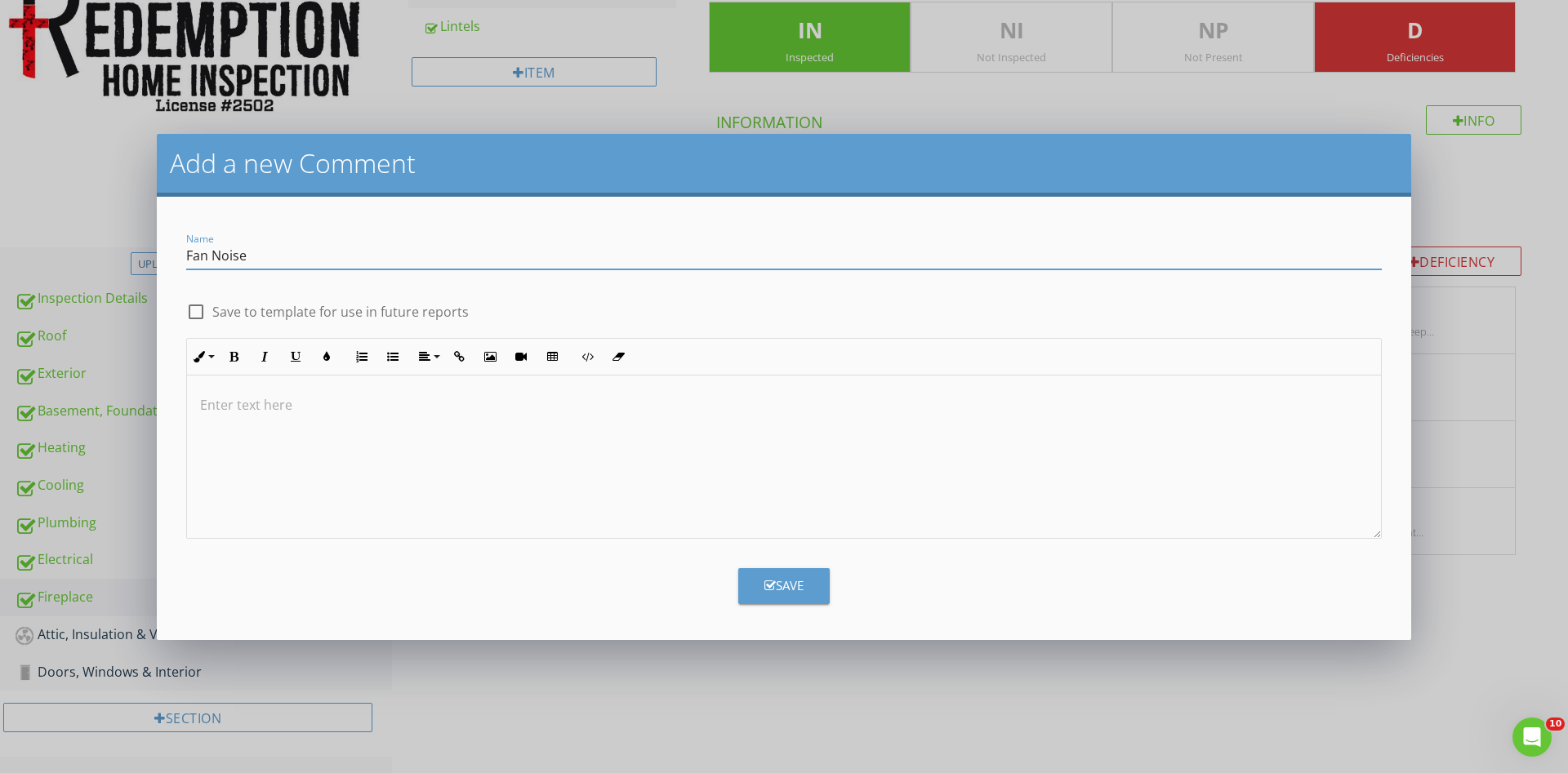
type input "Fan Noise"
click at [635, 425] on div at bounding box center [784, 457] width 1194 height 163
click at [796, 580] on div "Save" at bounding box center [784, 585] width 39 height 19
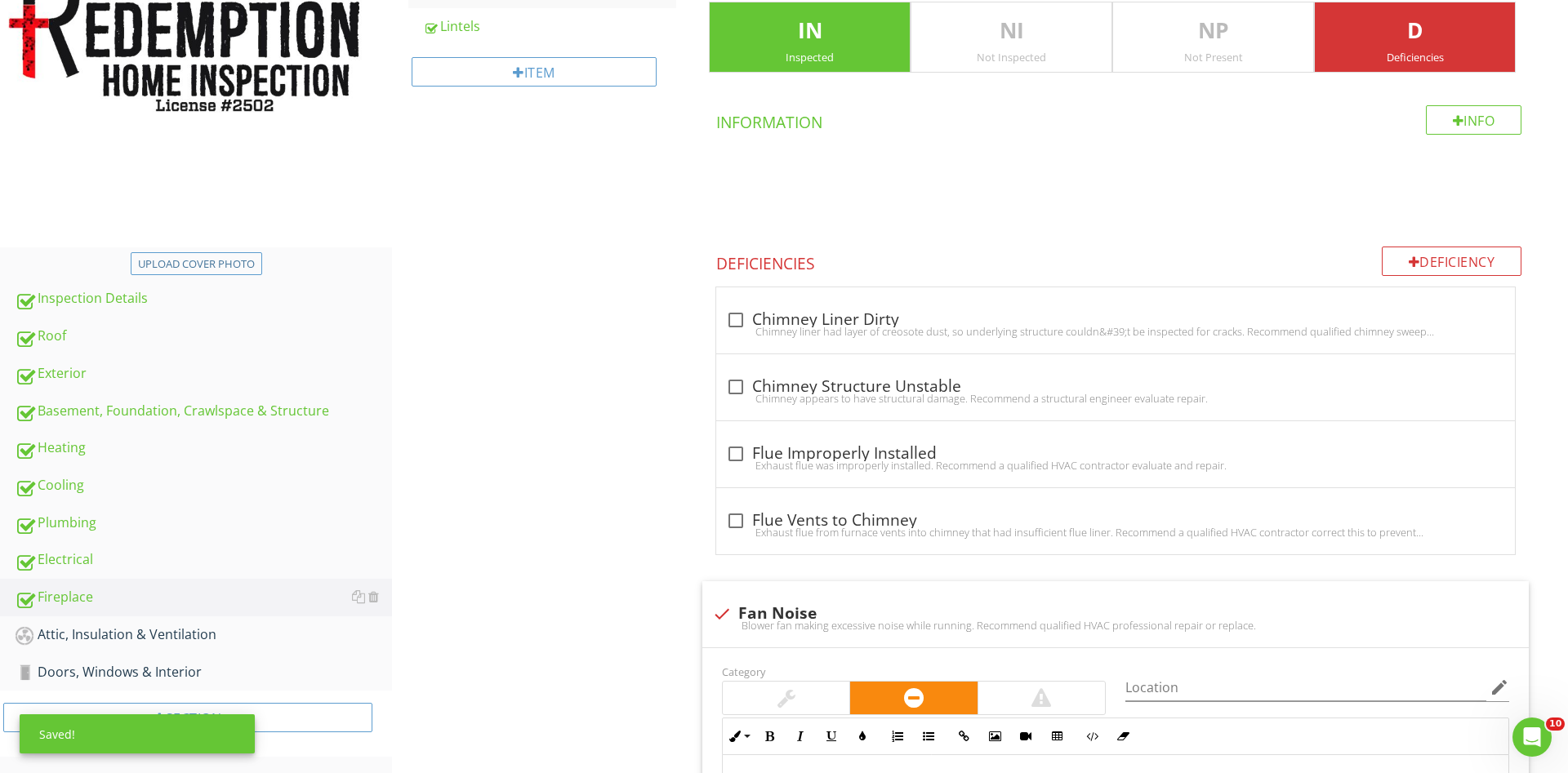
scroll to position [687, 0]
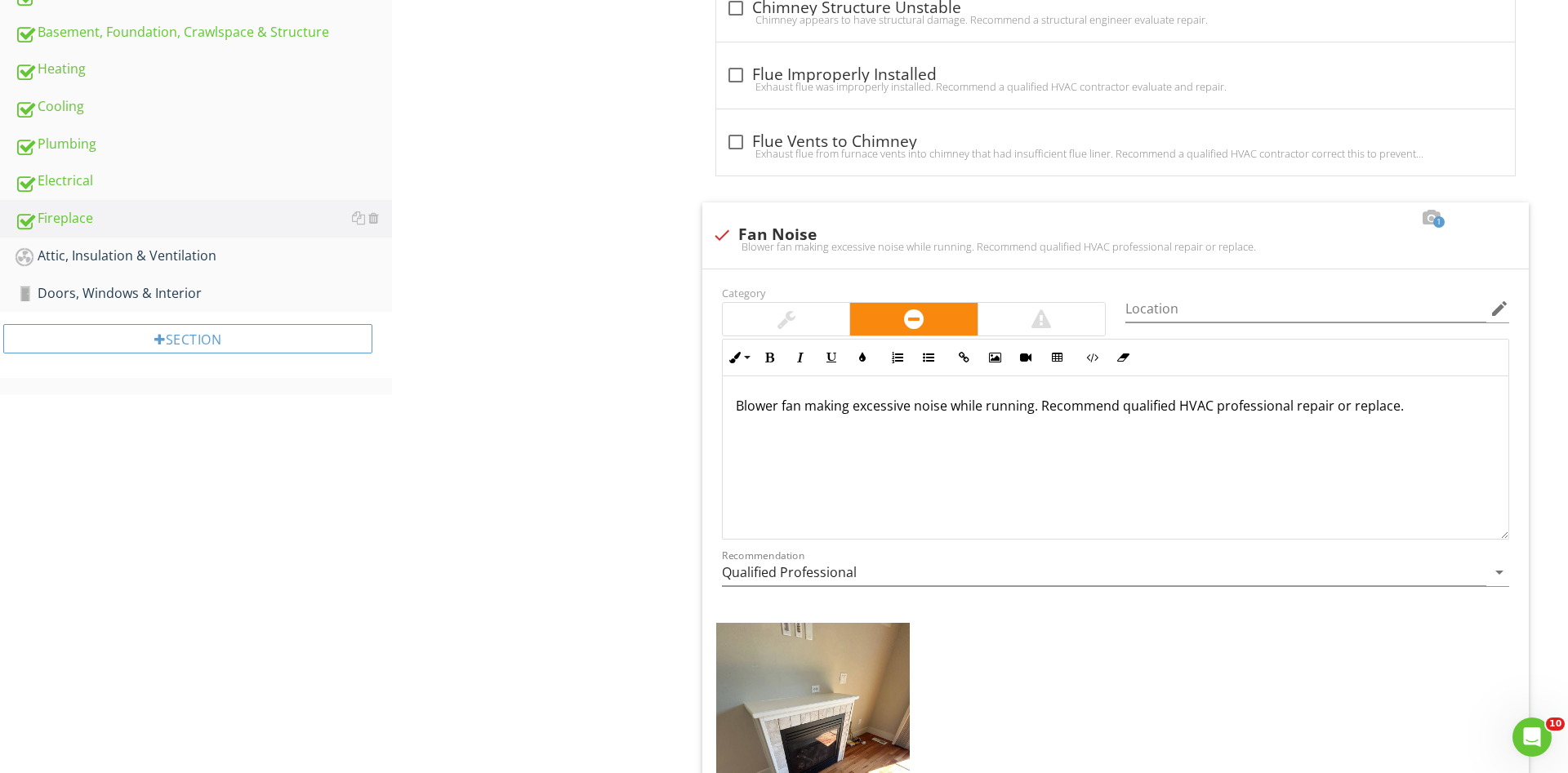
click at [545, 413] on div "Fireplace General Vents, Flues & Chimneys Lintels Item Vents, Flues & Chimneys …" at bounding box center [981, 266] width 1176 height 1580
click at [74, 259] on div "Attic, Insulation & Ventilation" at bounding box center [204, 256] width 378 height 22
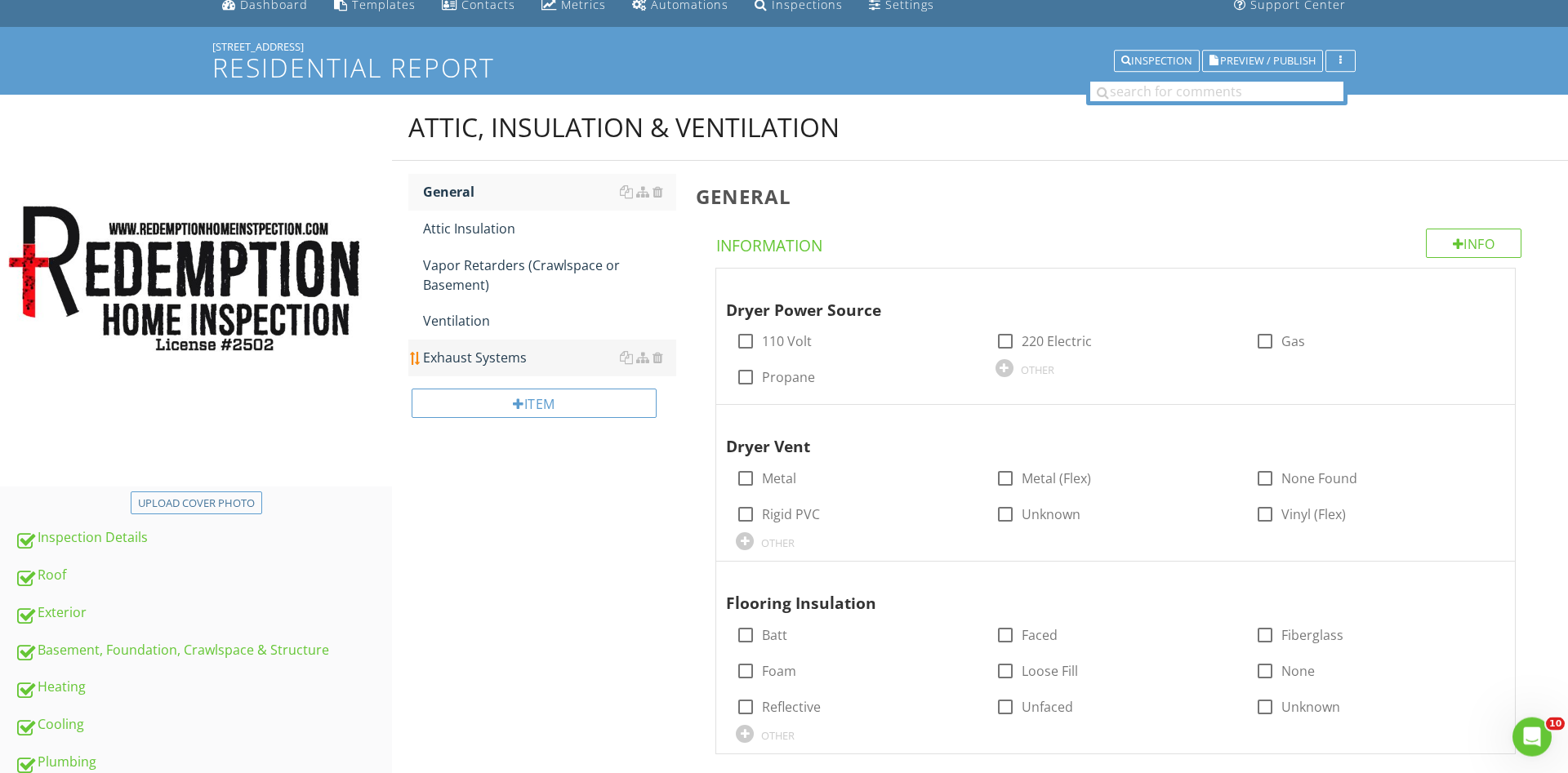
scroll to position [58, 0]
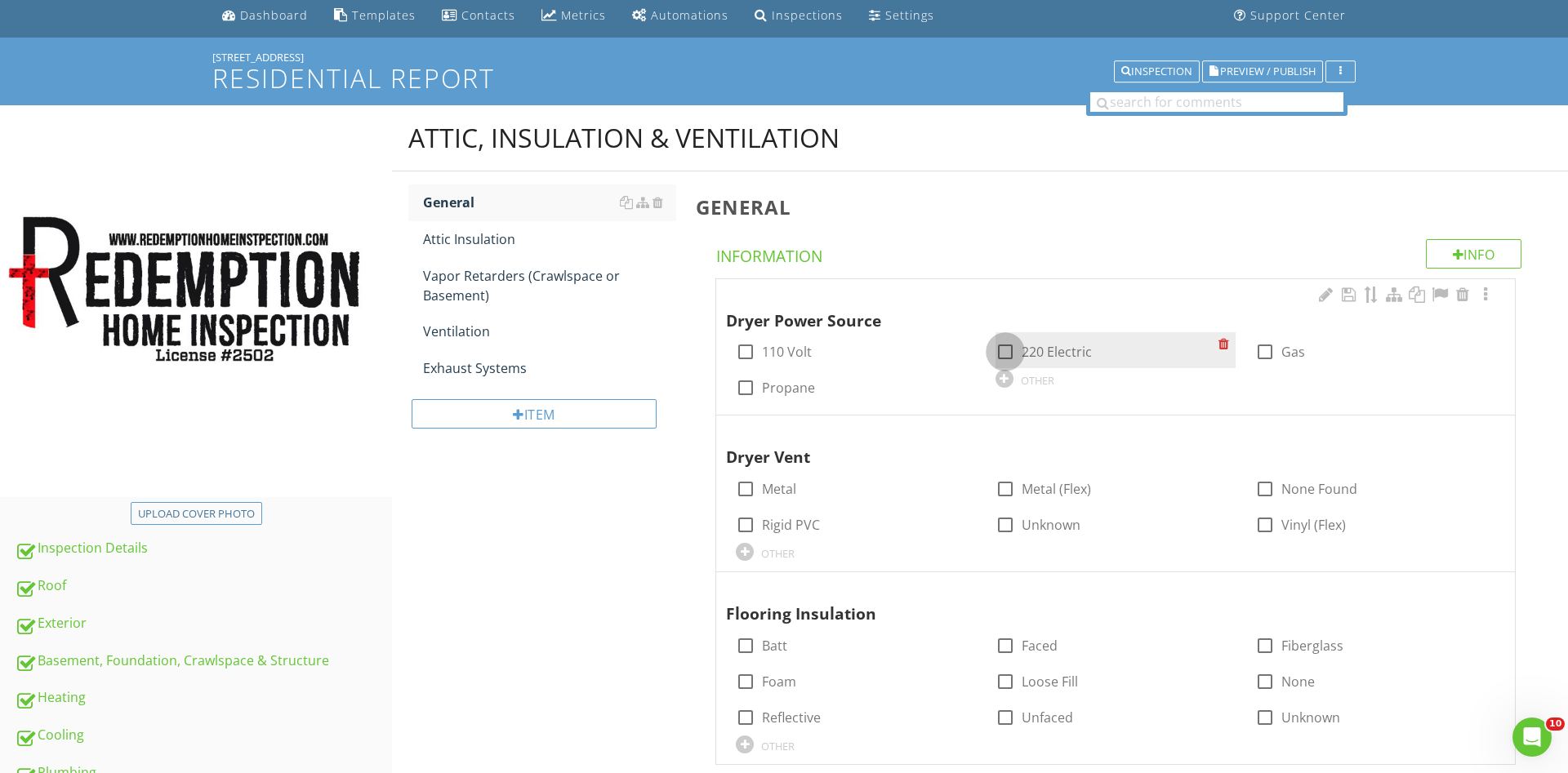
click at [1007, 352] on div at bounding box center [1005, 351] width 27 height 27
checkbox input "true"
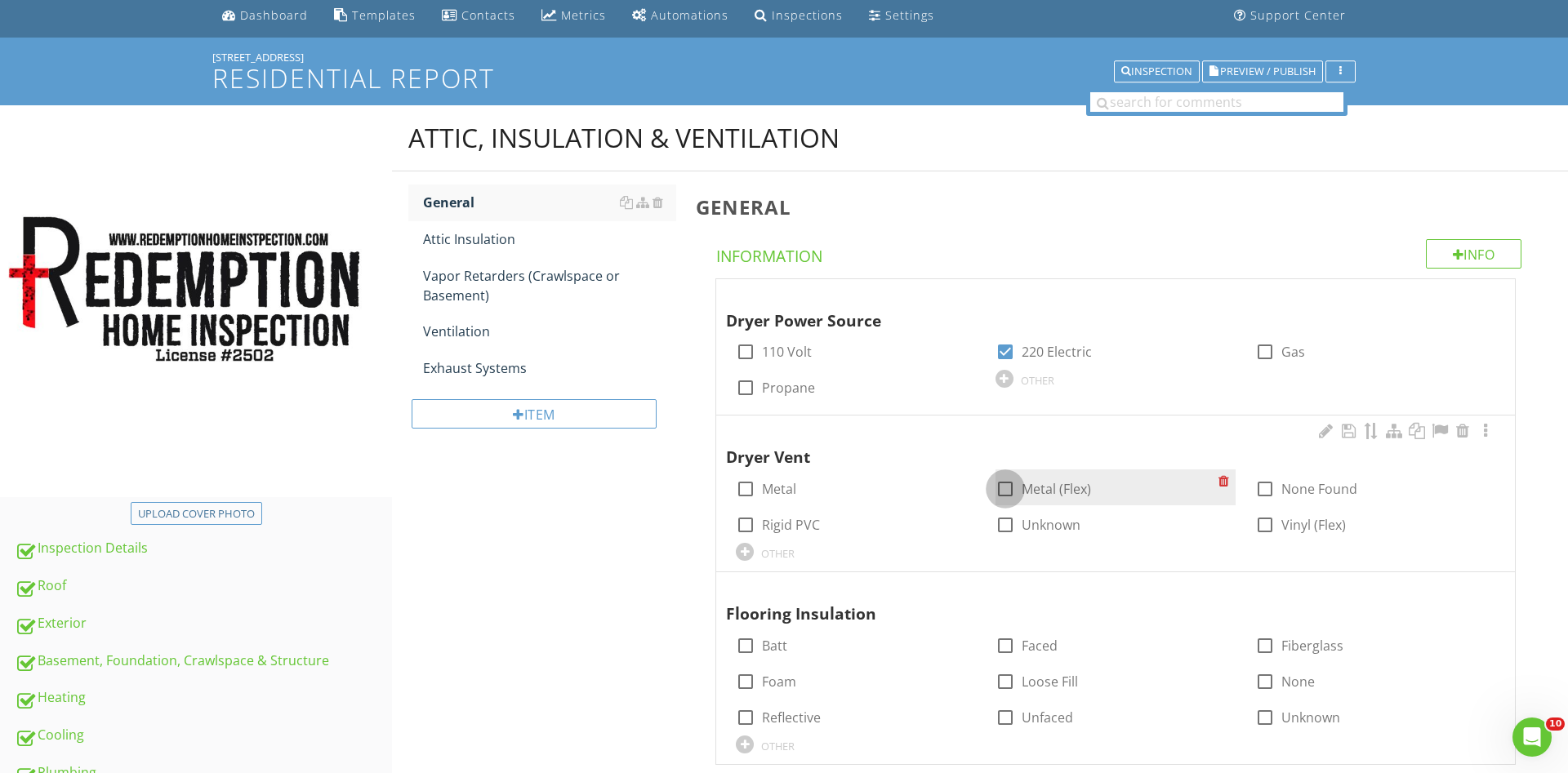
click at [1009, 485] on div at bounding box center [1005, 489] width 27 height 27
checkbox input "true"
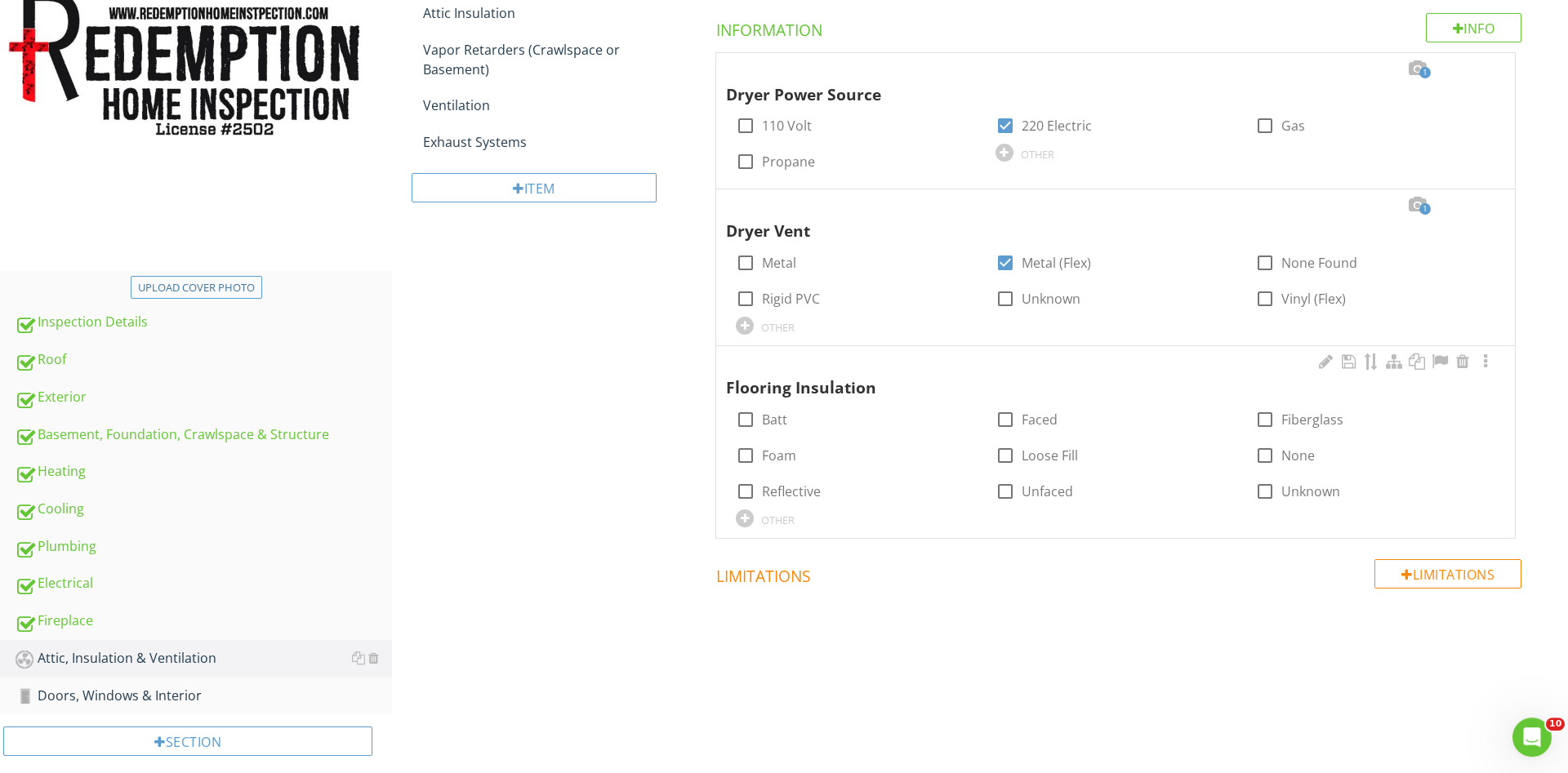
scroll to position [308, 0]
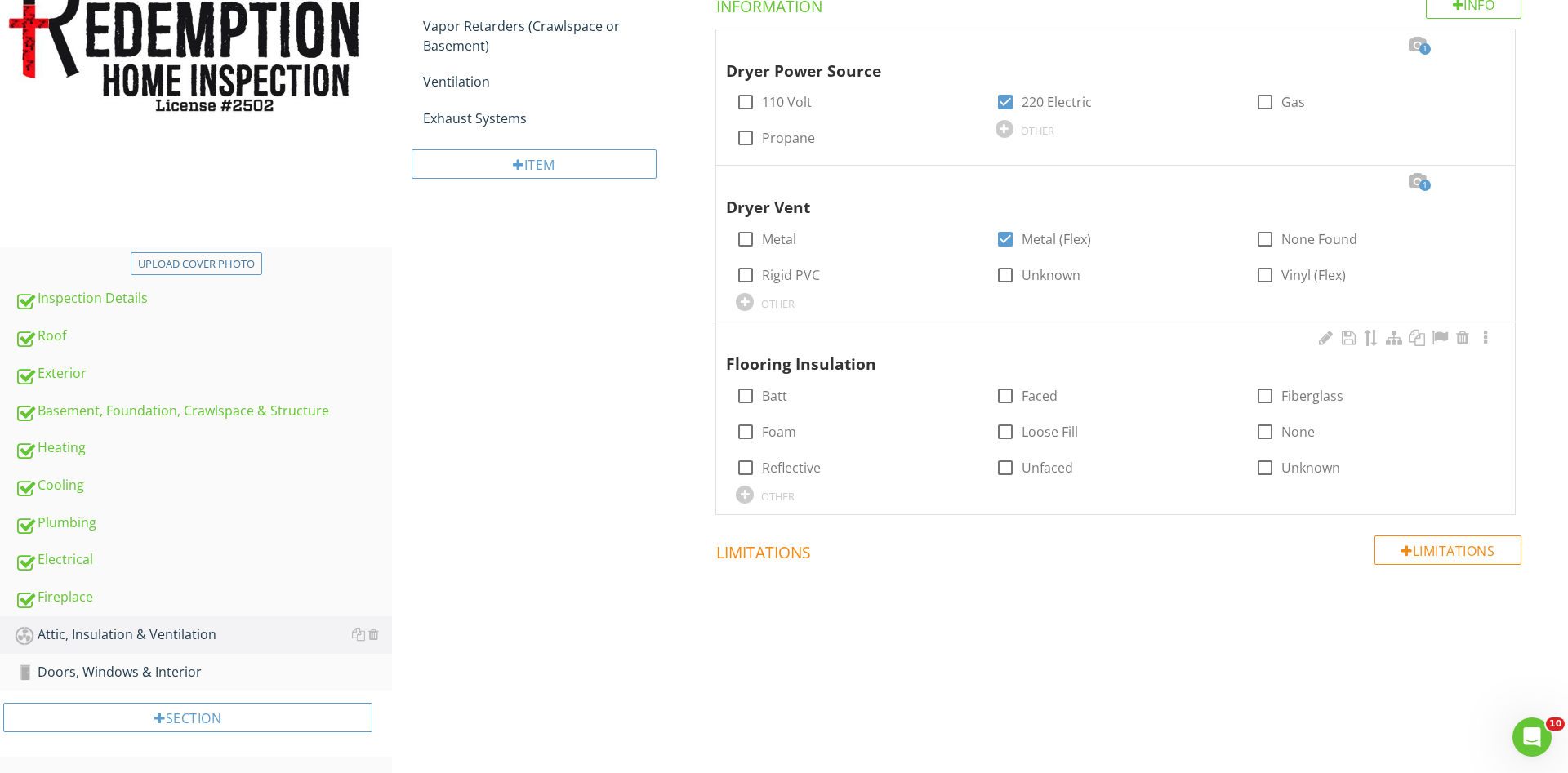
click at [751, 377] on div "Flooring Insulation" at bounding box center [1096, 352] width 740 height 47
click at [744, 390] on div at bounding box center [746, 396] width 27 height 27
checkbox input "true"
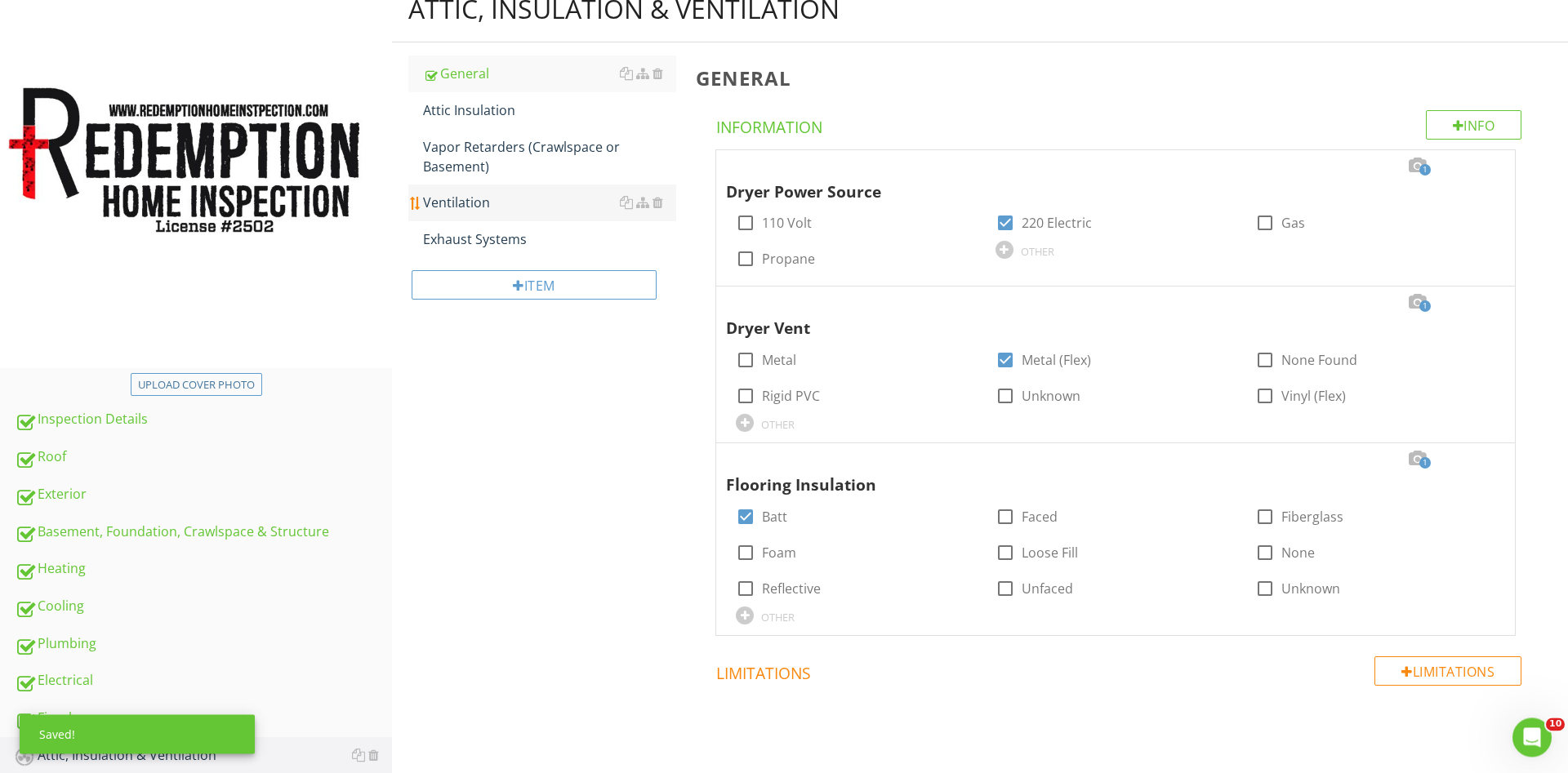
scroll to position [141, 0]
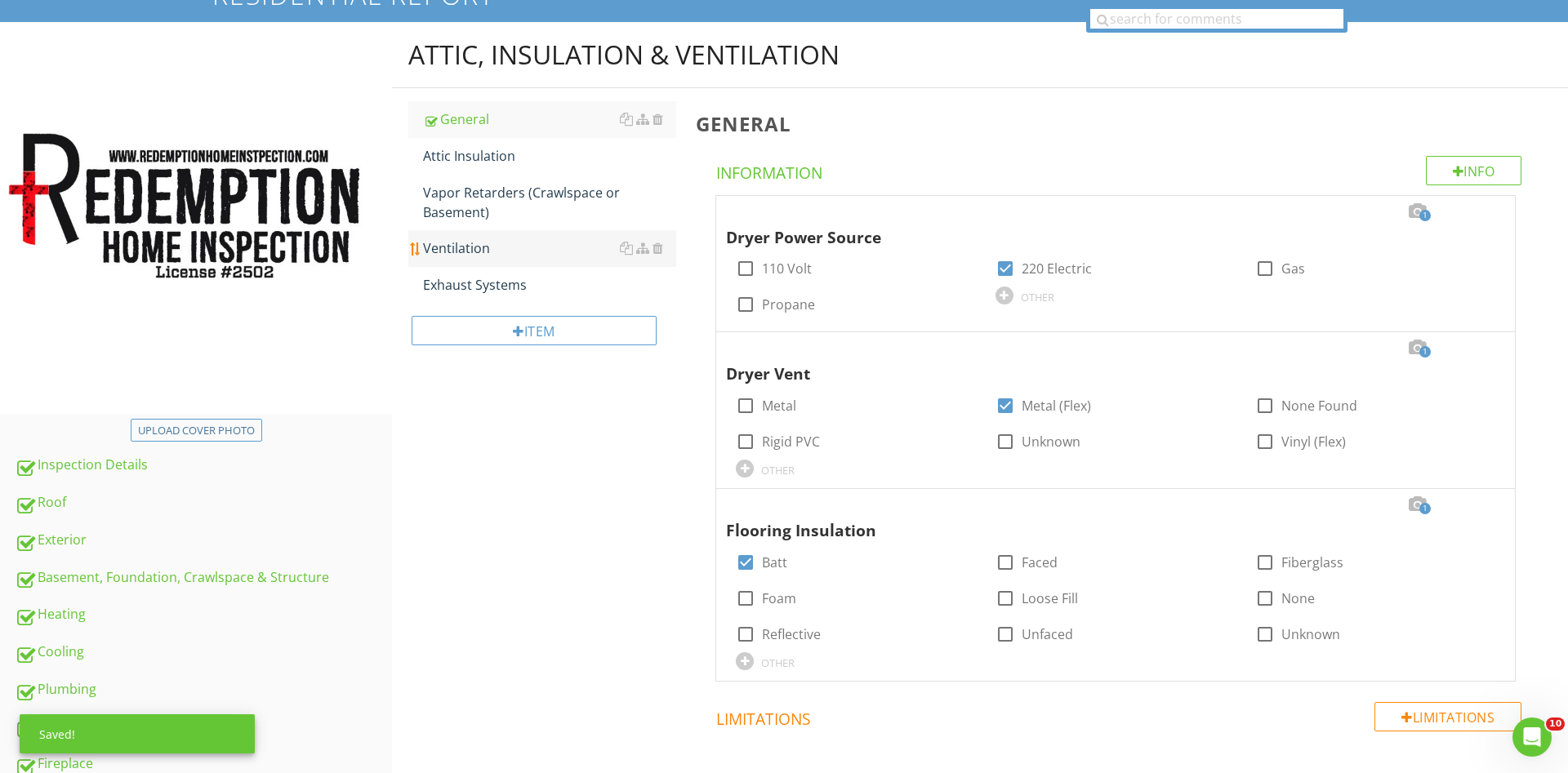
click at [475, 163] on div "Attic Insulation" at bounding box center [549, 156] width 254 height 20
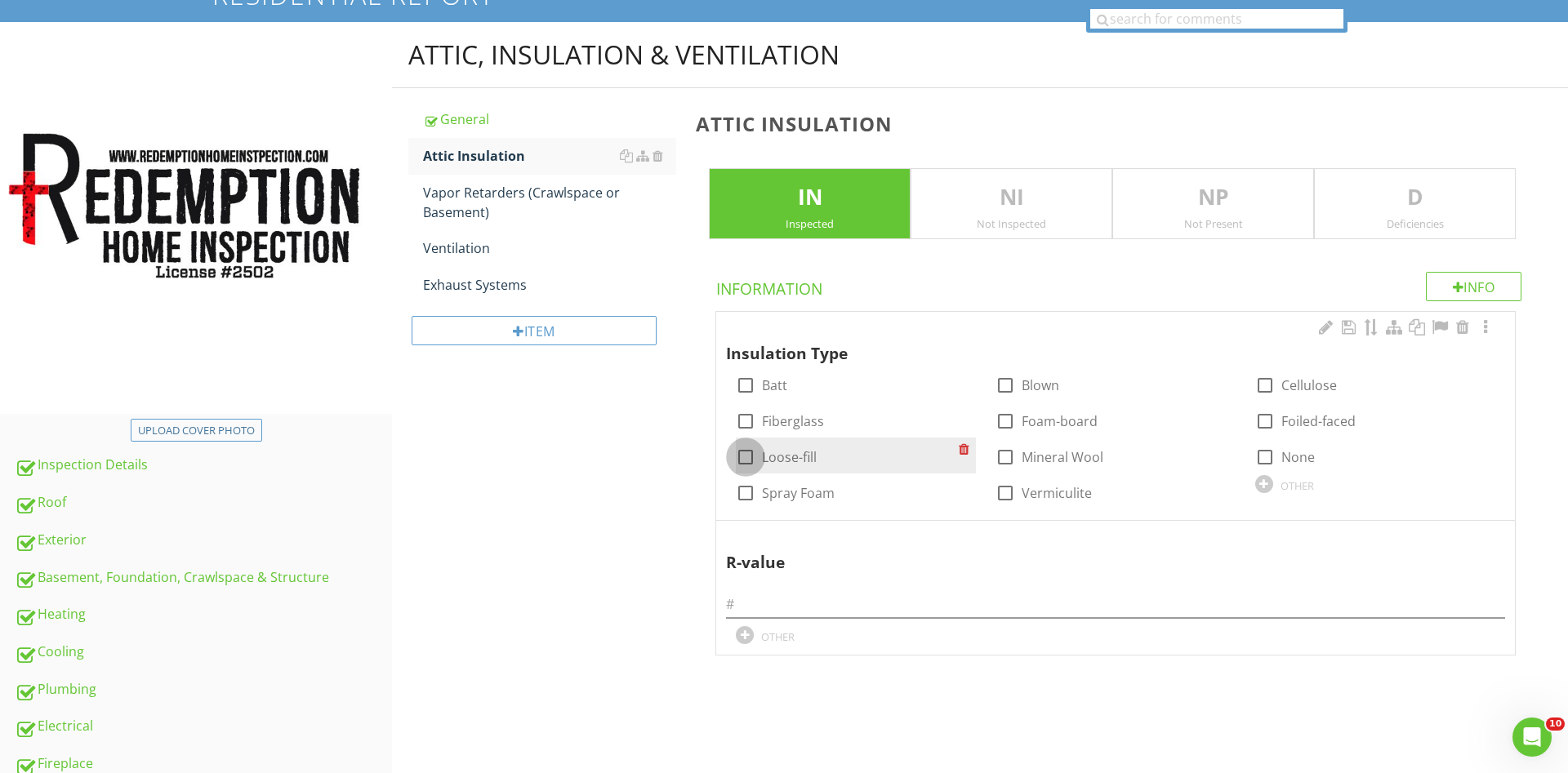
click at [744, 452] on div at bounding box center [746, 457] width 27 height 27
checkbox input "true"
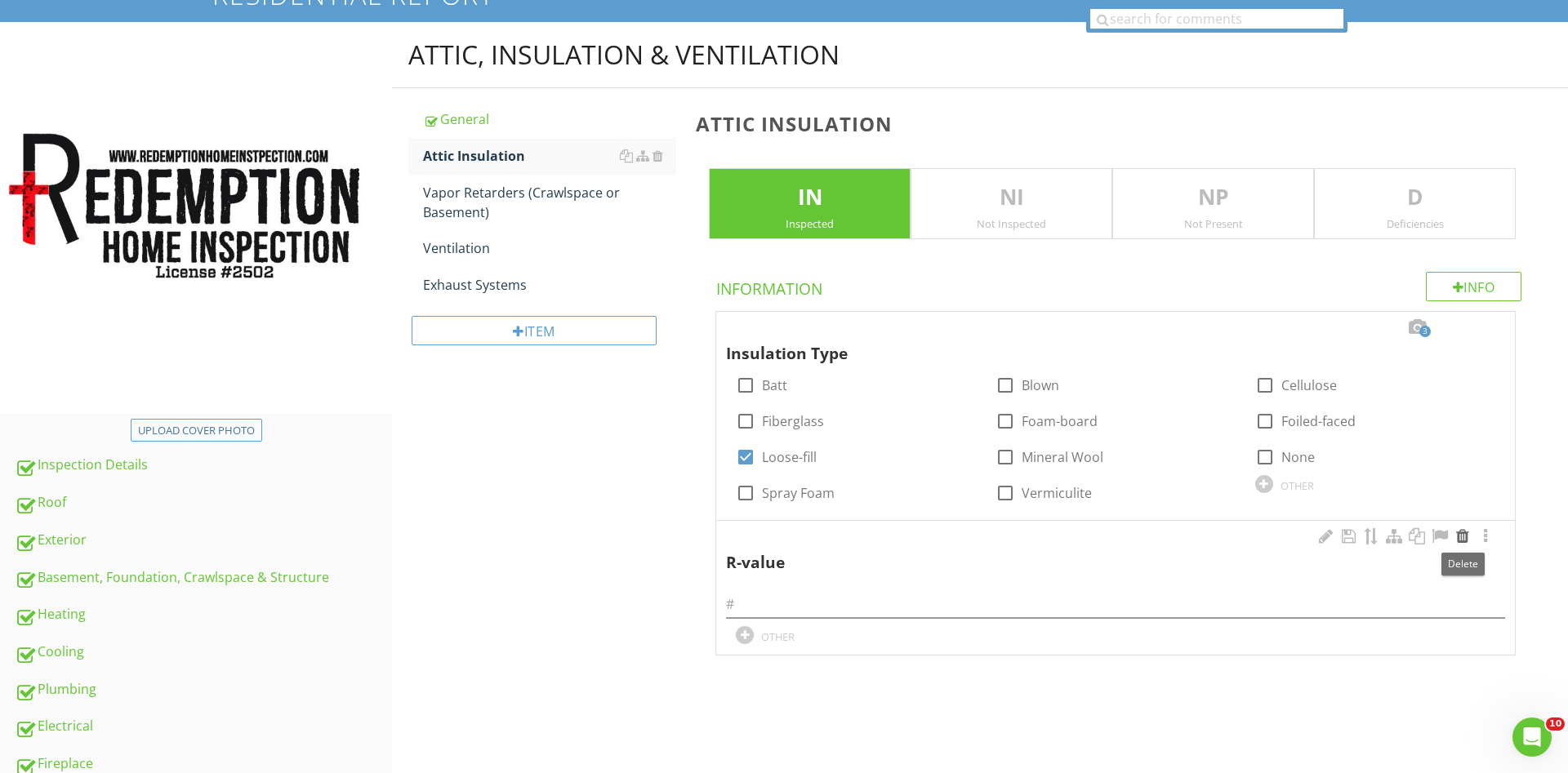
click at [1460, 532] on div at bounding box center [1462, 536] width 20 height 17
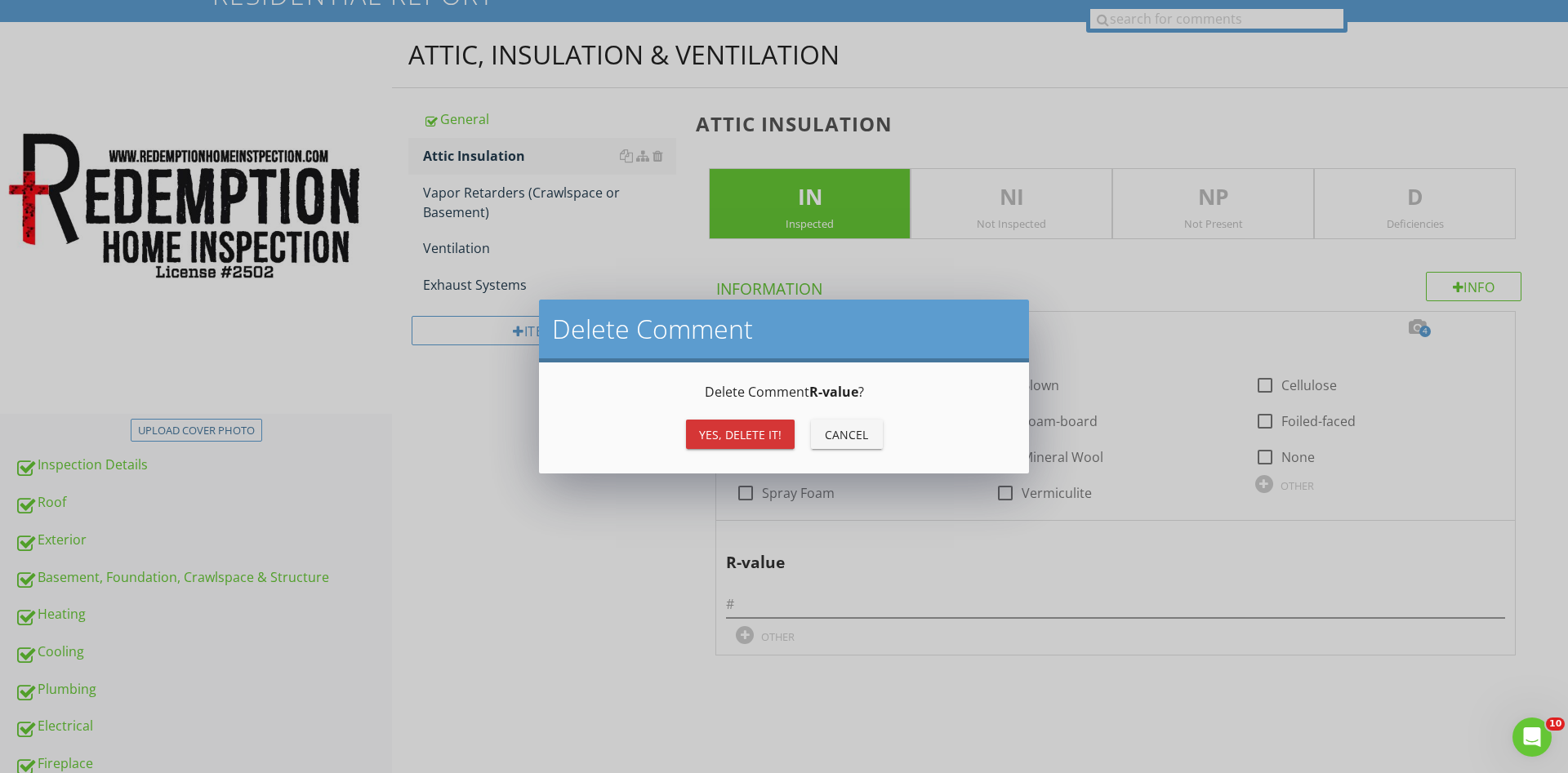
click at [741, 436] on div "Yes, Delete it!" at bounding box center [740, 435] width 82 height 18
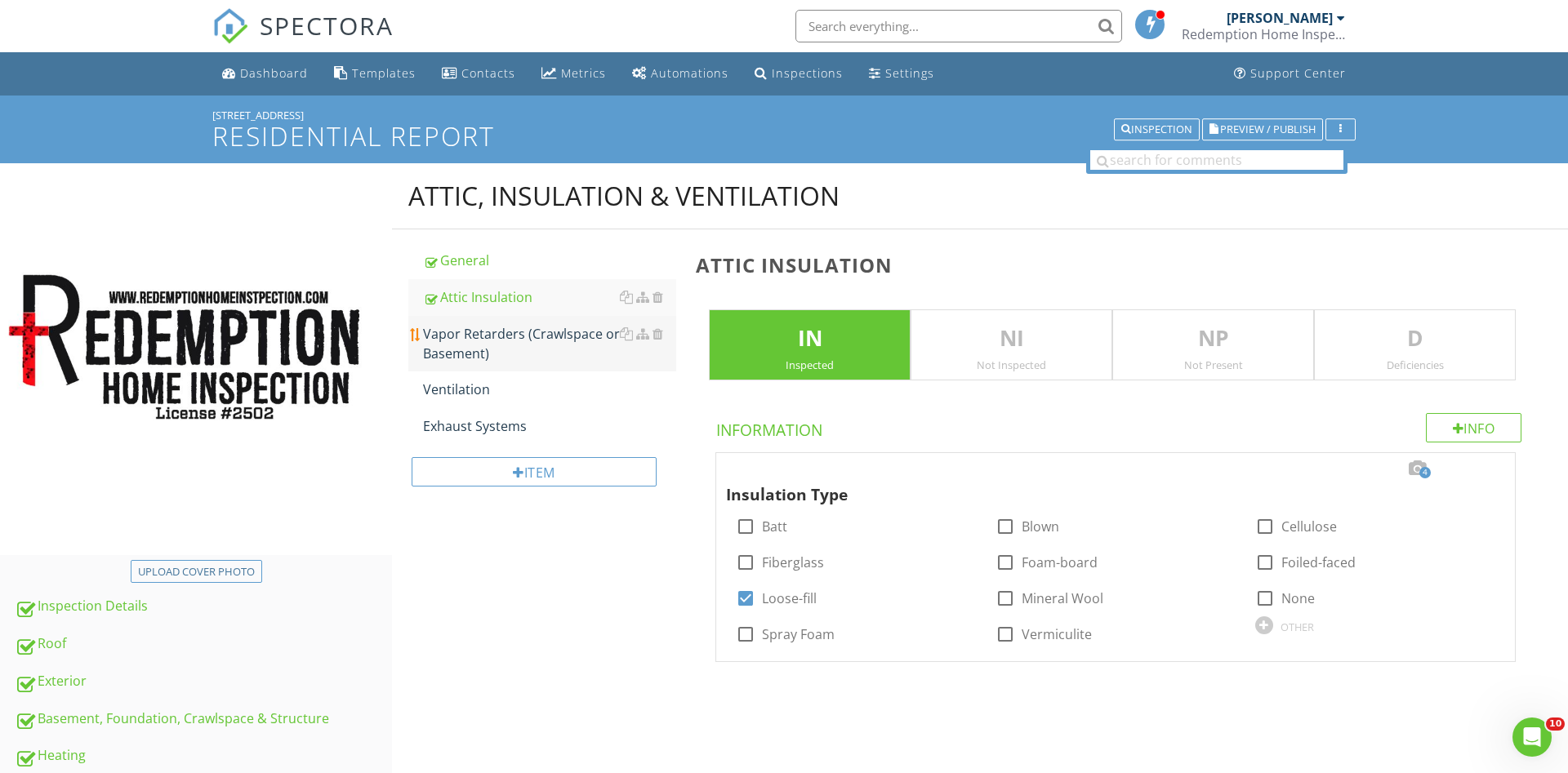
click at [451, 351] on div "Vapor Retarders (Crawlspace or Basement)" at bounding box center [549, 343] width 254 height 39
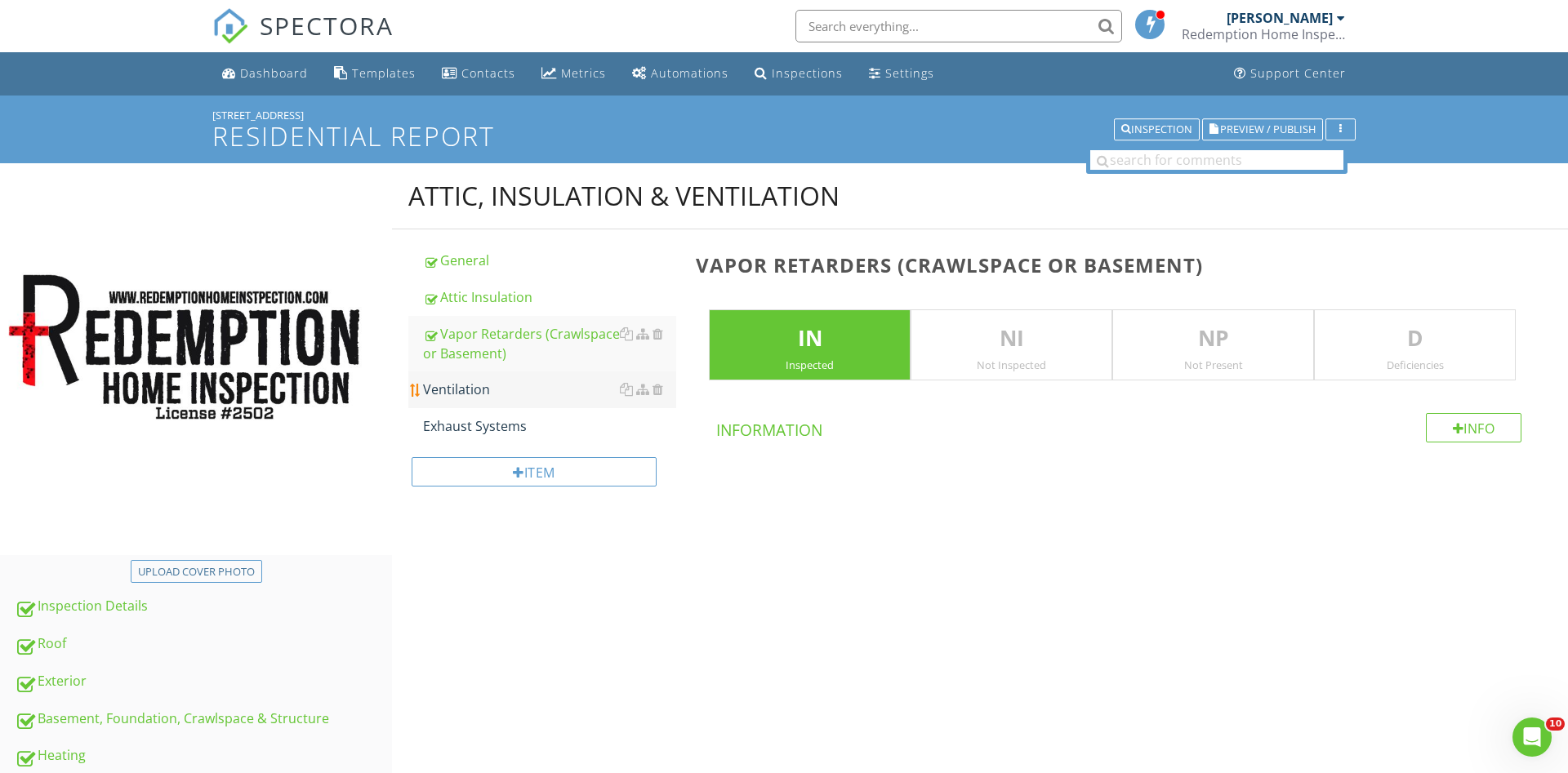
click at [447, 383] on div "Ventilation" at bounding box center [549, 389] width 254 height 20
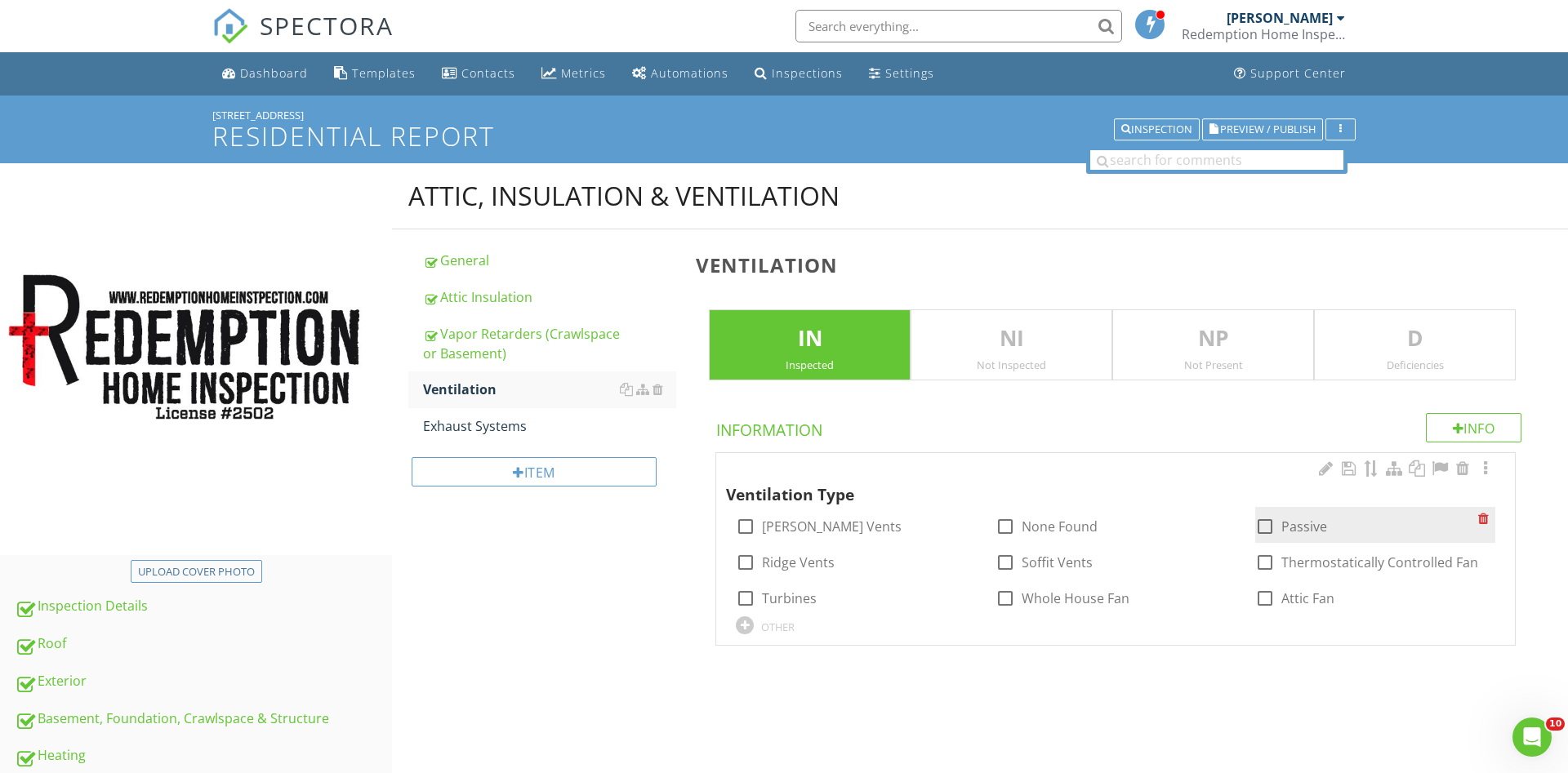
click at [1009, 558] on div at bounding box center [1005, 563] width 27 height 27
checkbox input "true"
click at [1268, 525] on div at bounding box center [1265, 526] width 27 height 27
checkbox input "true"
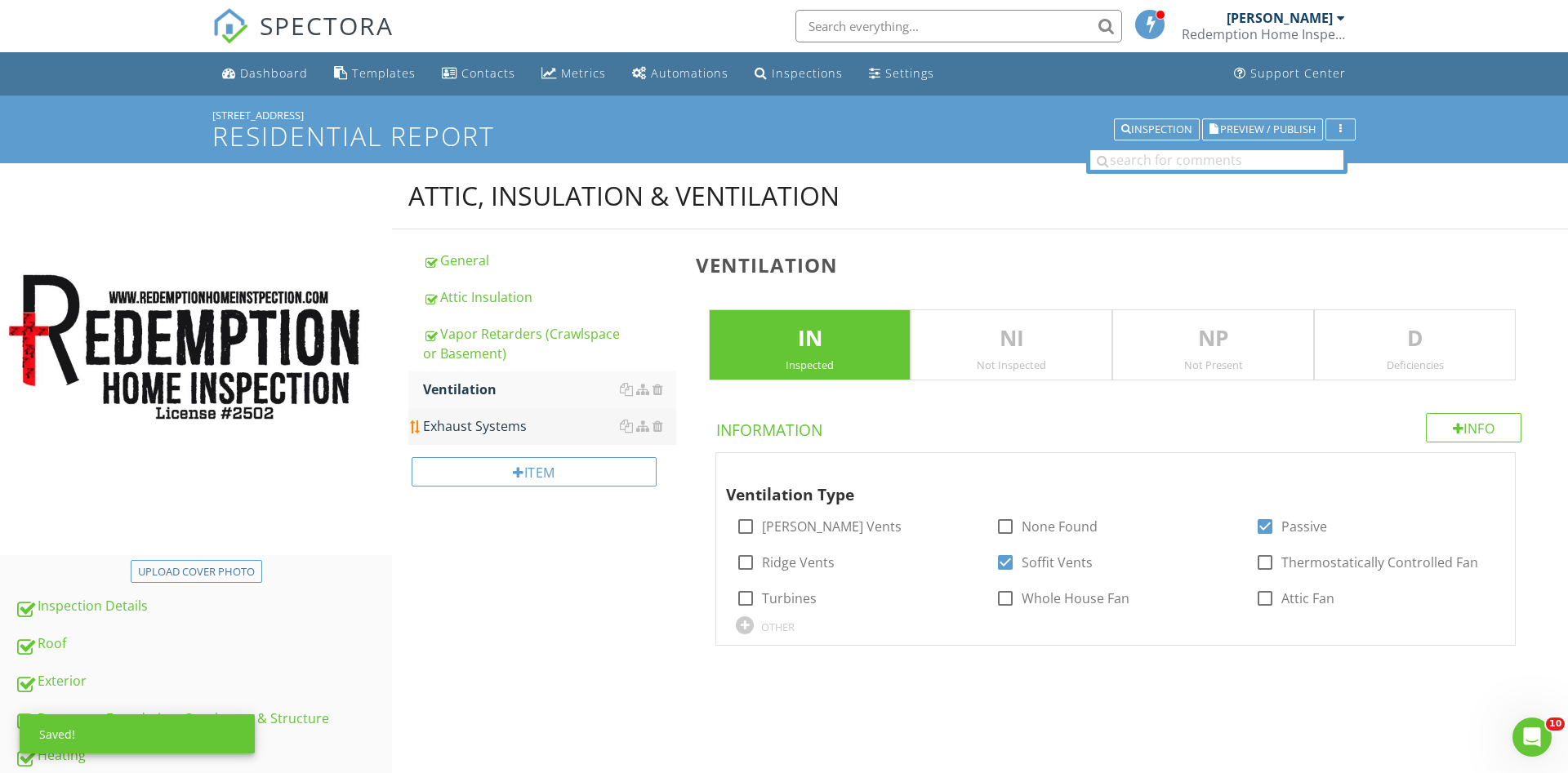
click at [457, 427] on div "Exhaust Systems" at bounding box center [549, 427] width 254 height 20
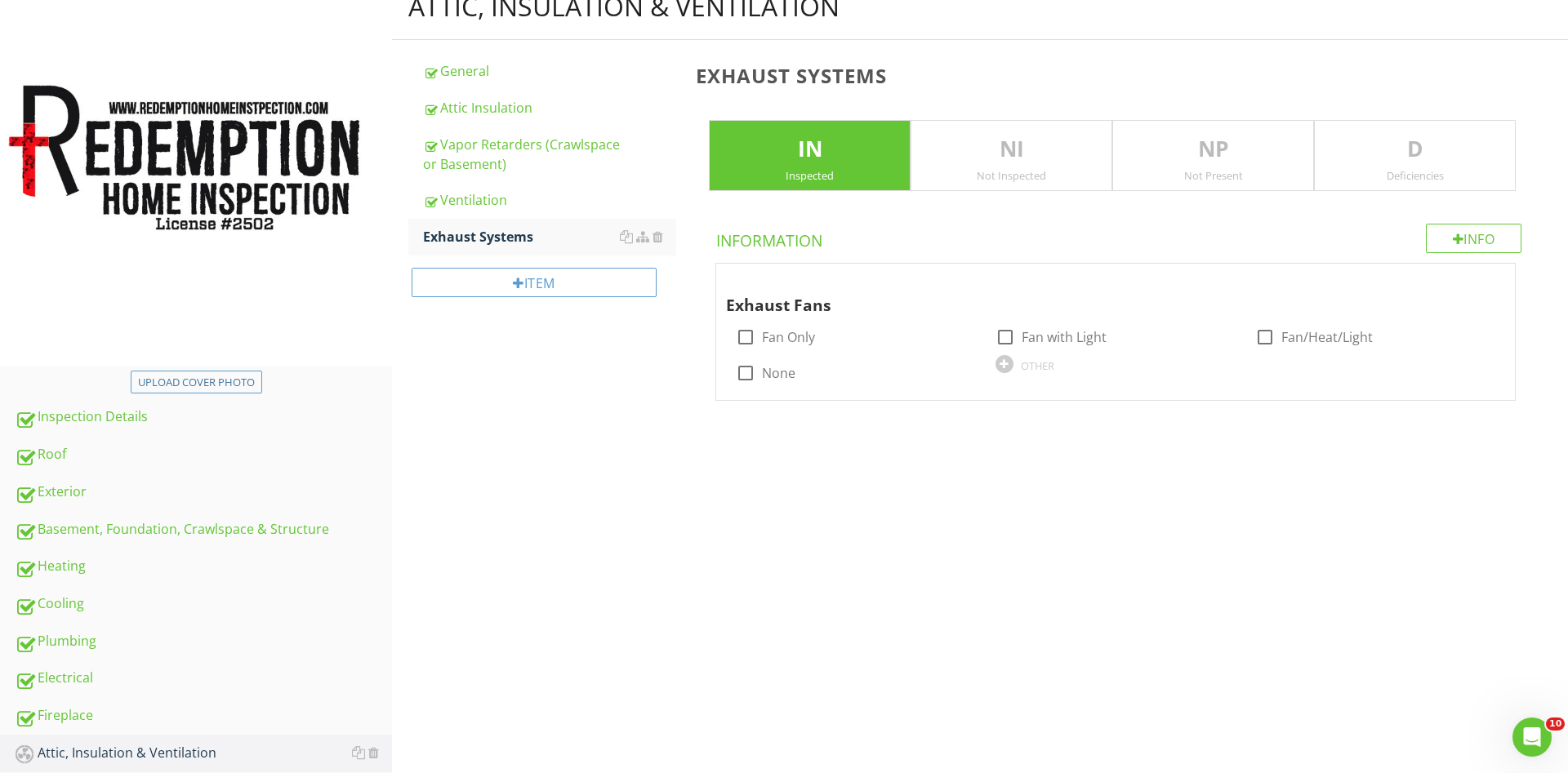
scroll to position [141, 0]
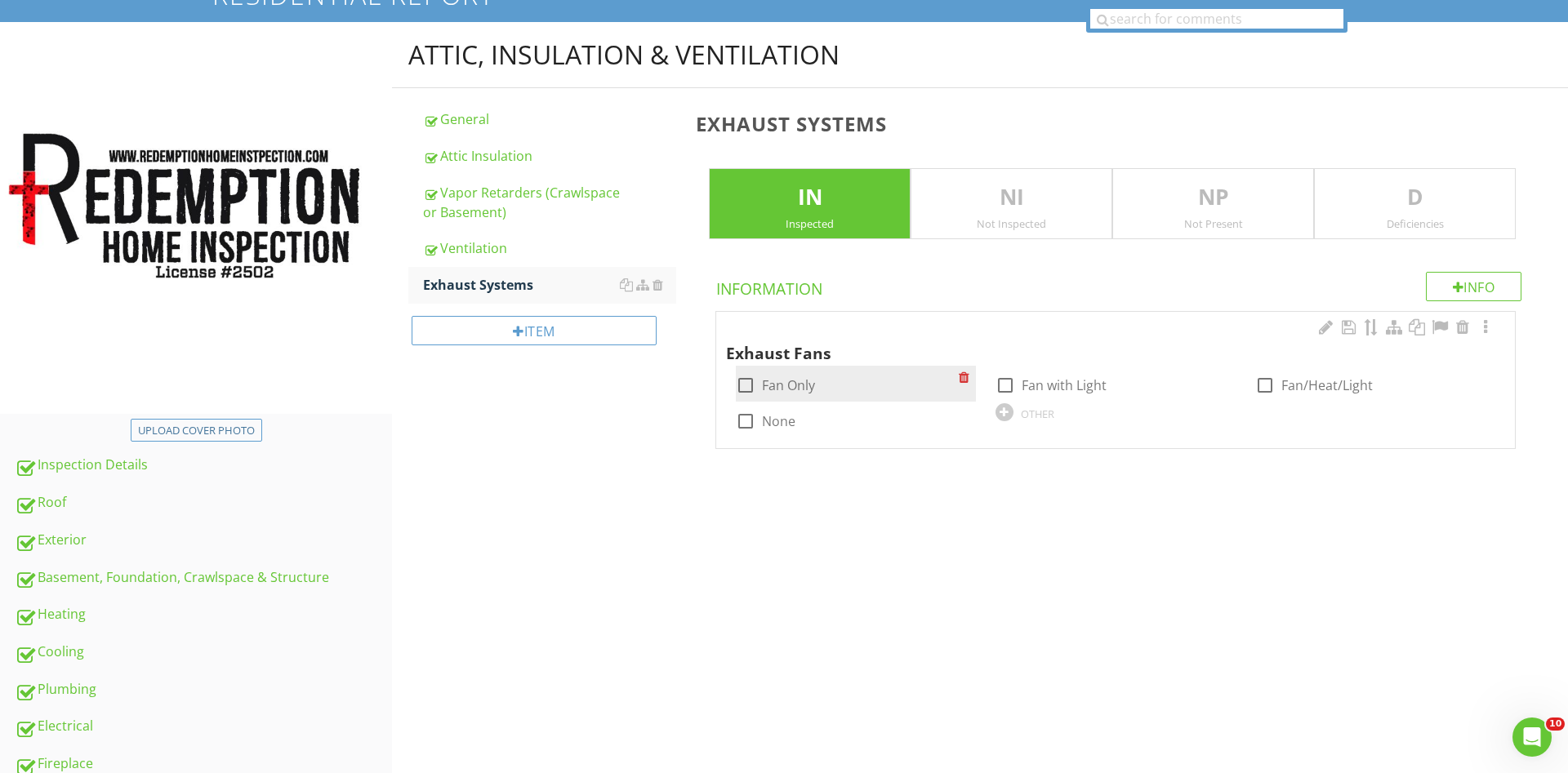
click at [747, 385] on div at bounding box center [746, 386] width 27 height 27
checkbox input "true"
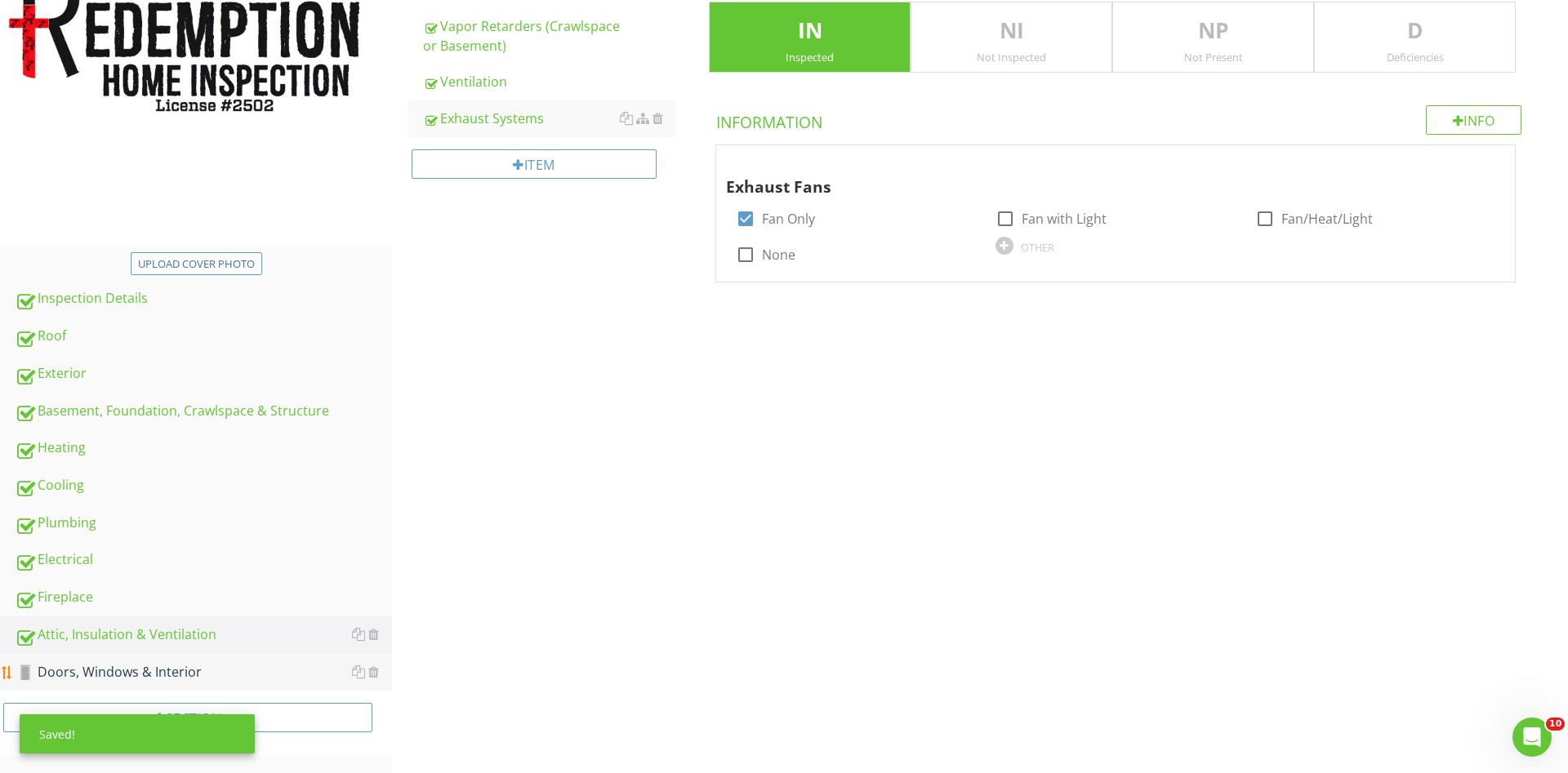
click at [161, 671] on div "Doors, Windows & Interior" at bounding box center [204, 673] width 378 height 22
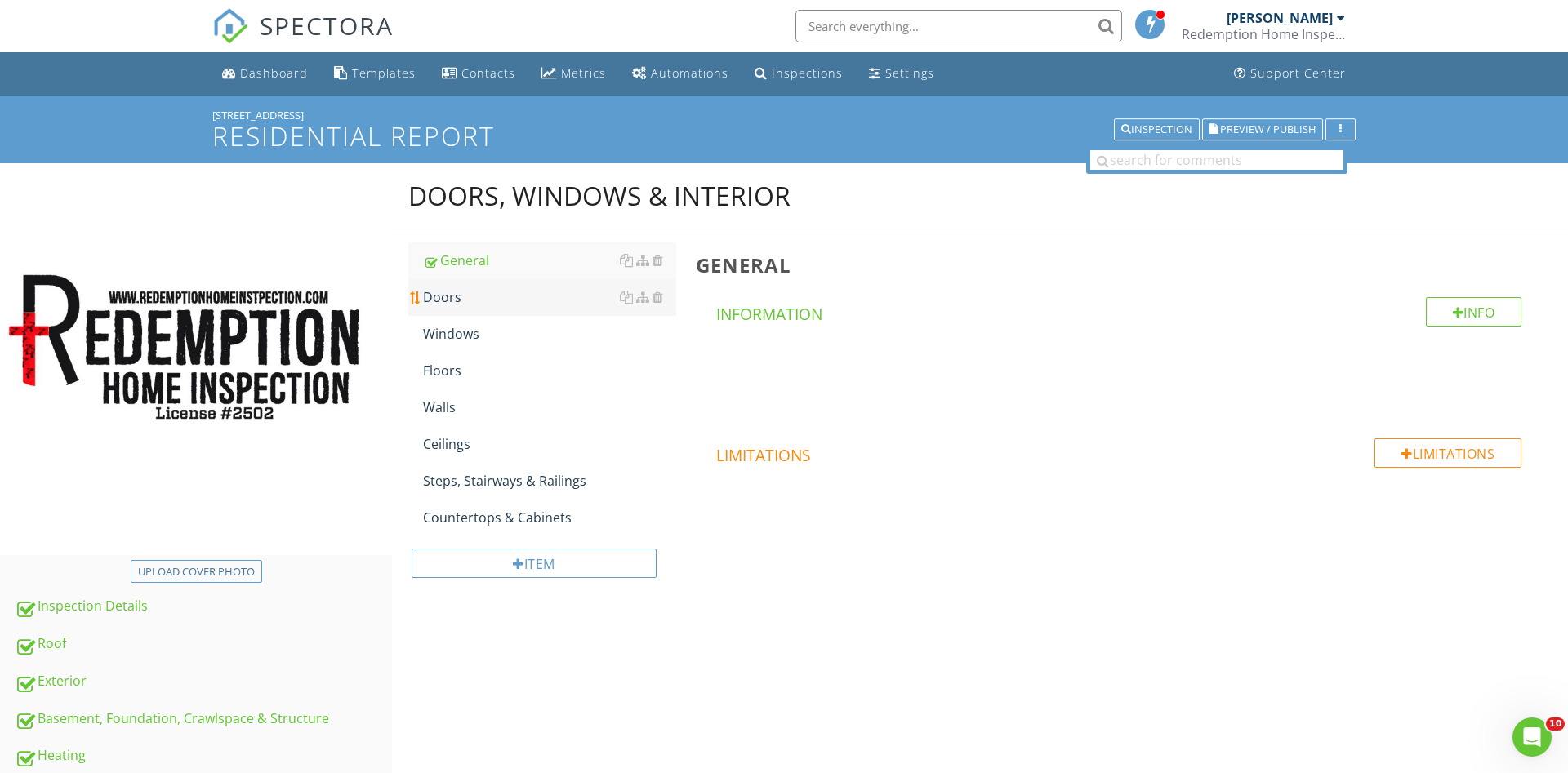
click at [477, 294] on div "Doors" at bounding box center [549, 297] width 254 height 20
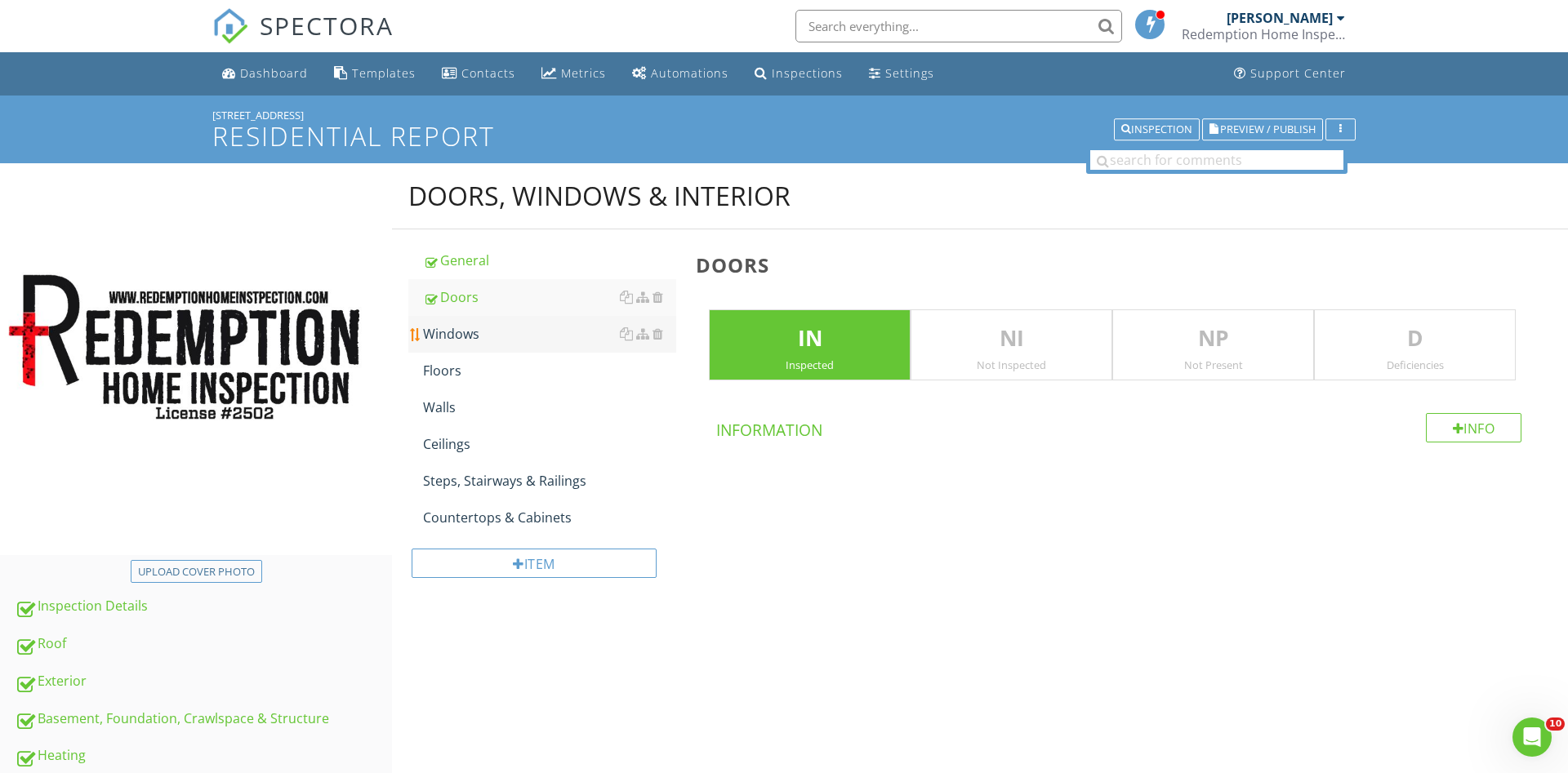
click at [485, 338] on div "Windows" at bounding box center [549, 334] width 254 height 20
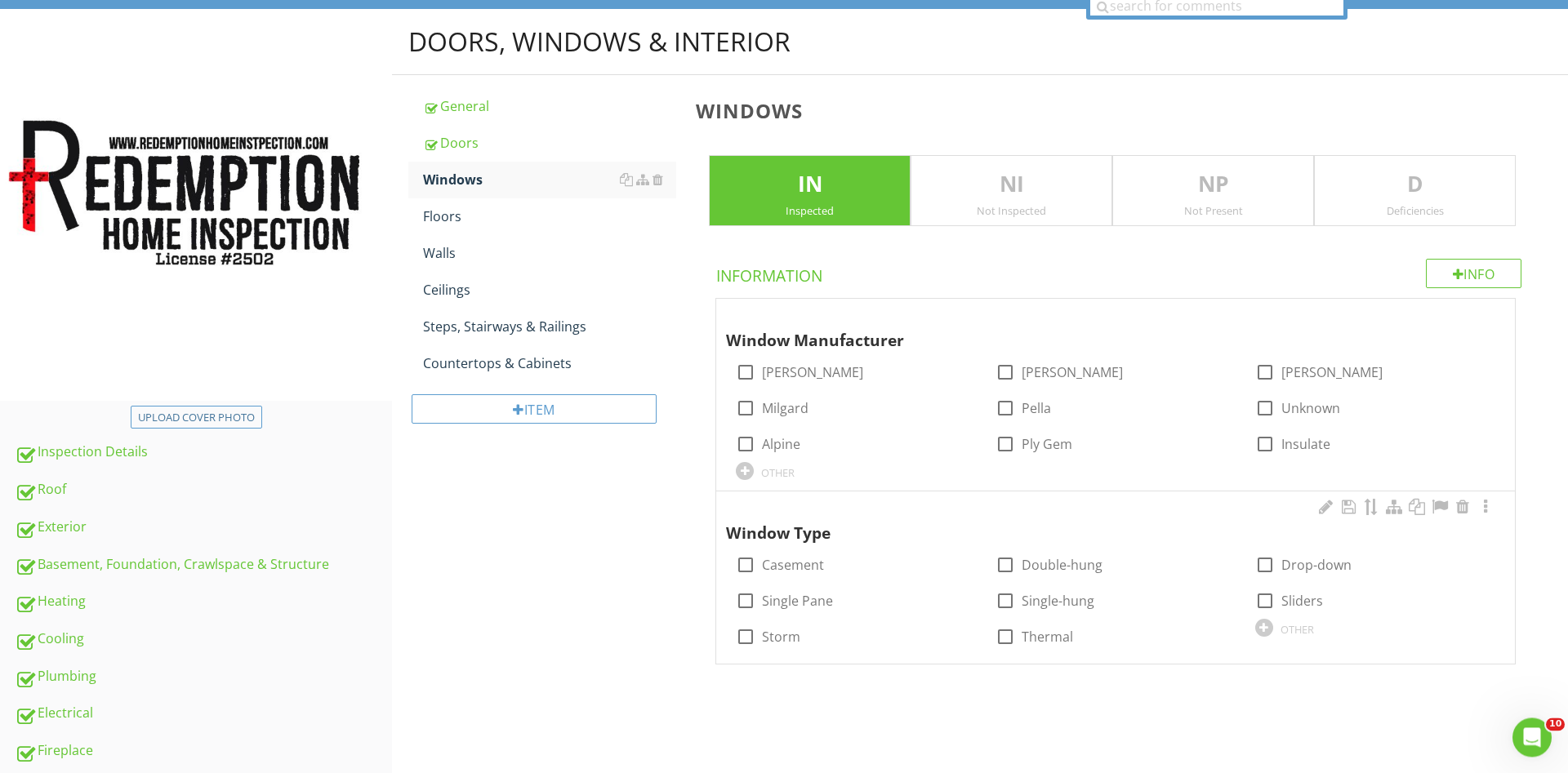
scroll to position [166, 0]
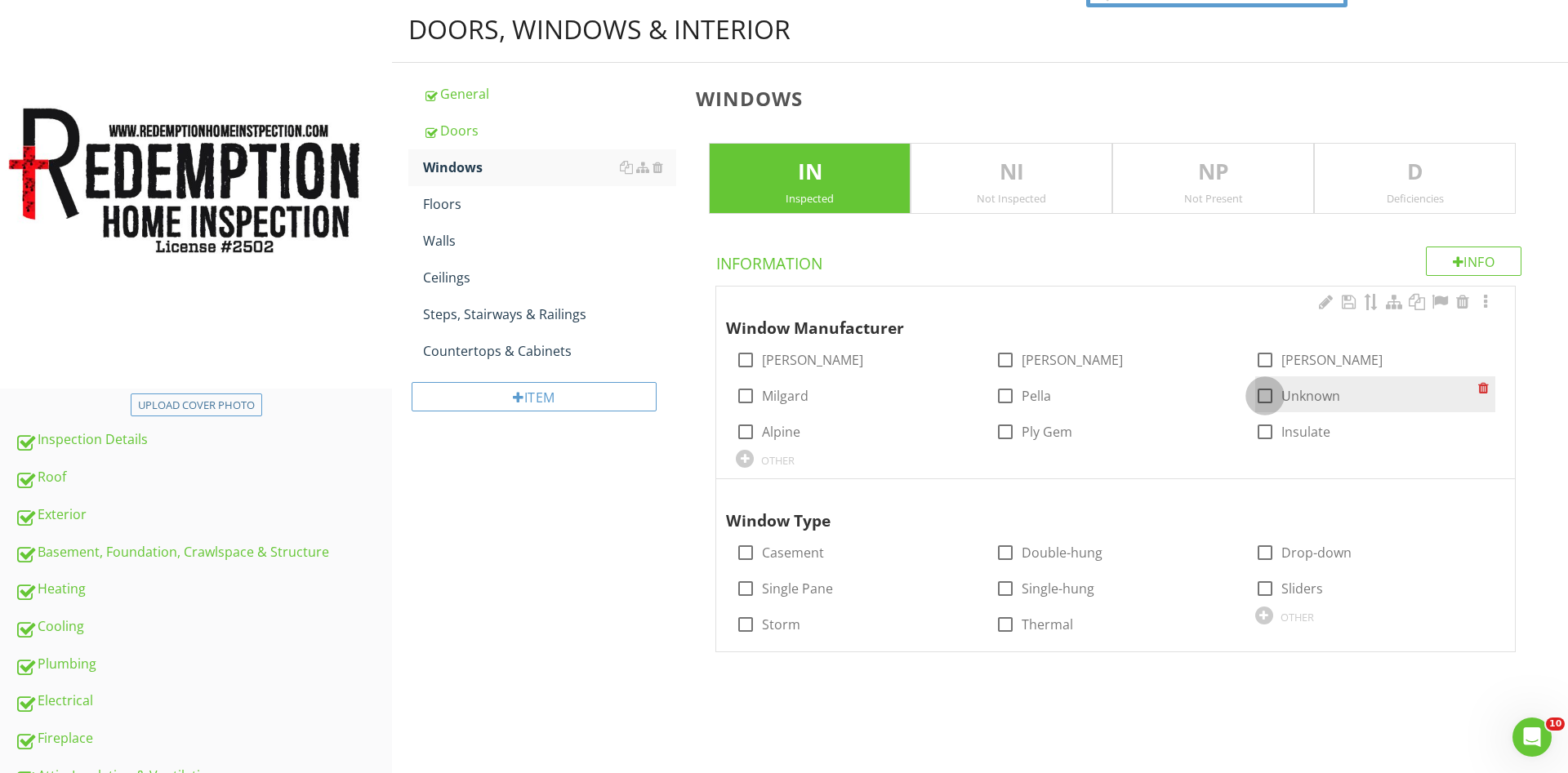
click at [1261, 390] on div at bounding box center [1265, 396] width 27 height 27
checkbox input "true"
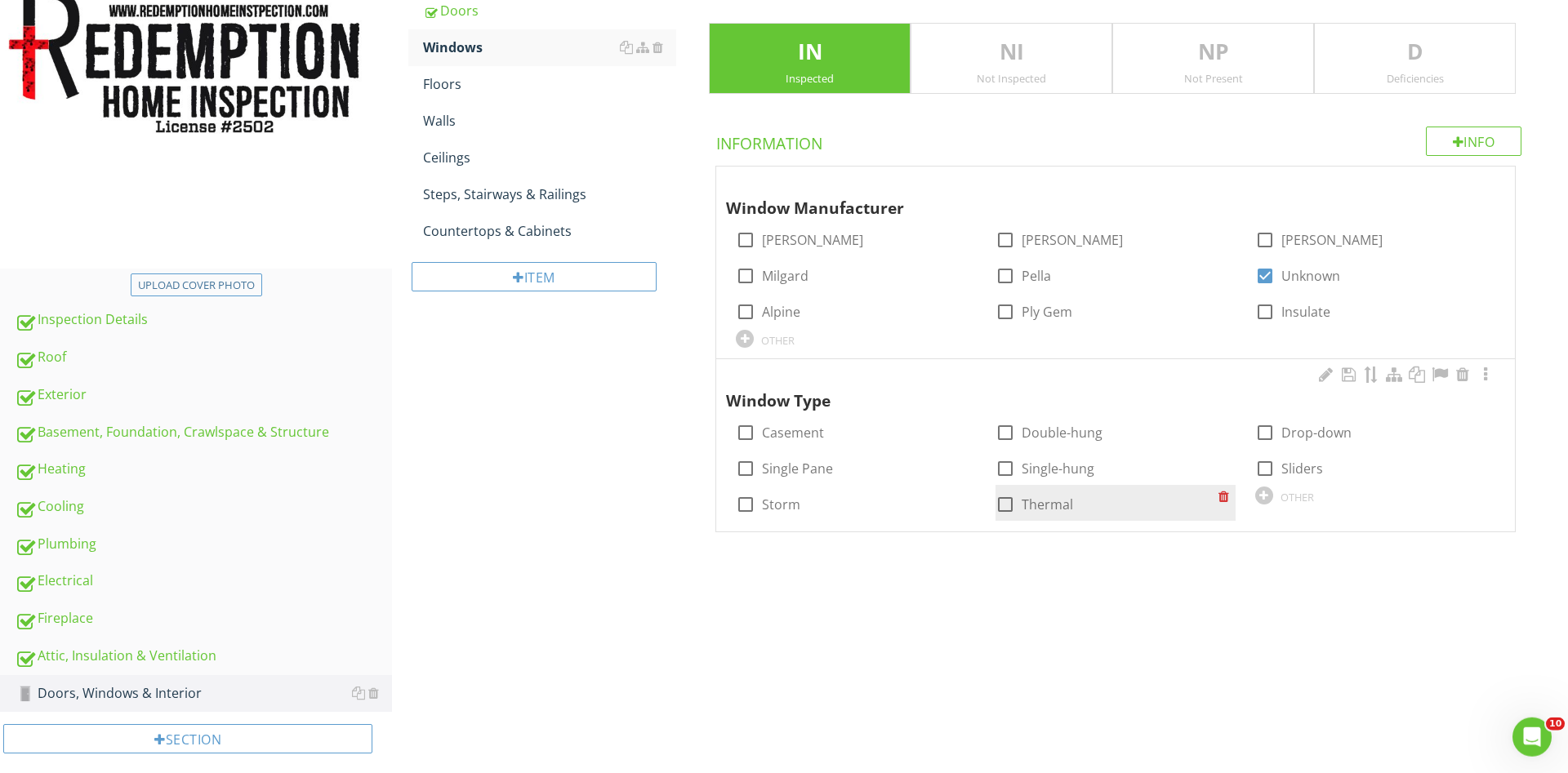
scroll to position [308, 0]
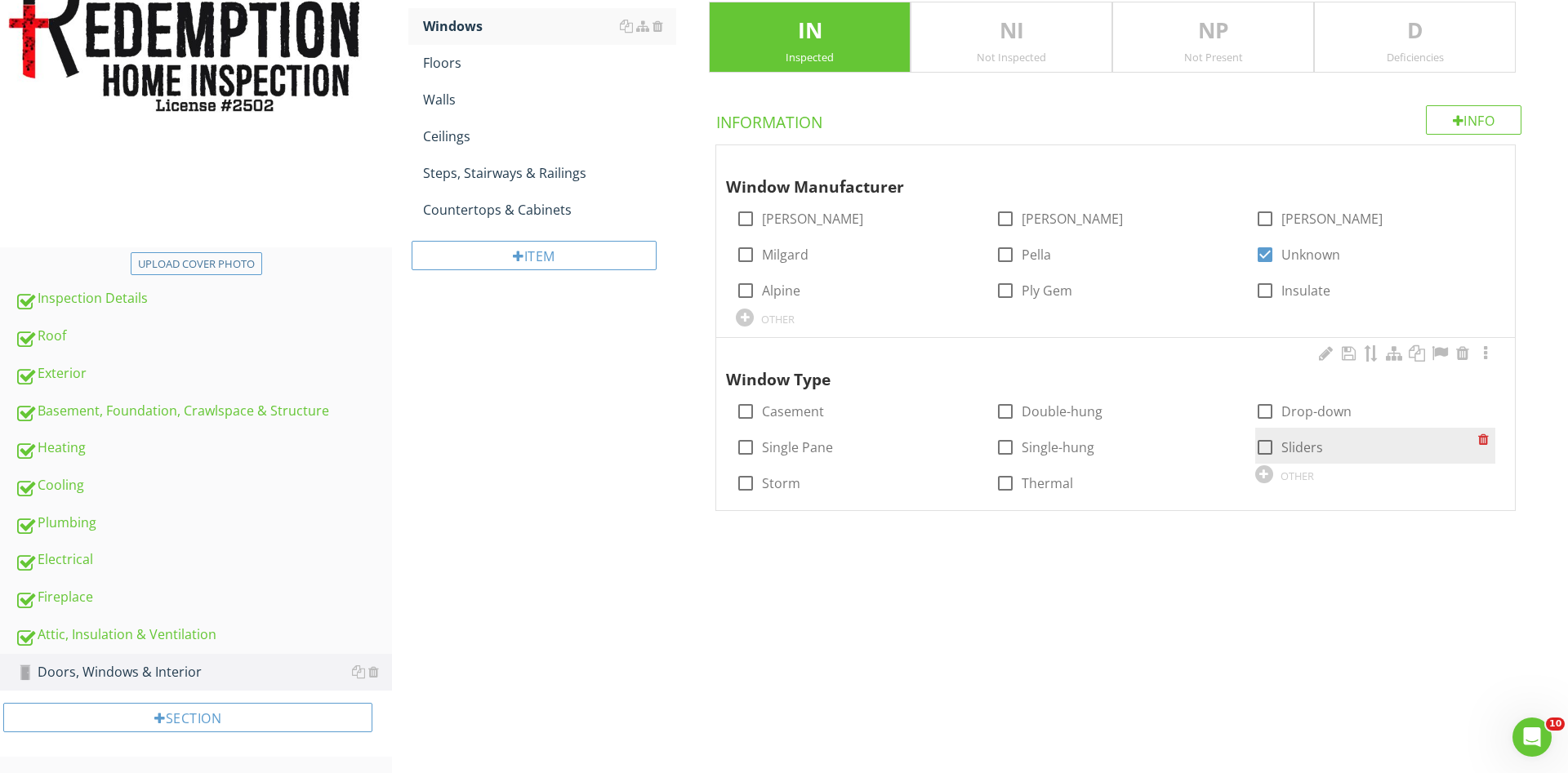
click at [1262, 411] on div at bounding box center [1265, 411] width 27 height 27
click at [1261, 447] on div at bounding box center [1265, 447] width 27 height 27
checkbox input "true"
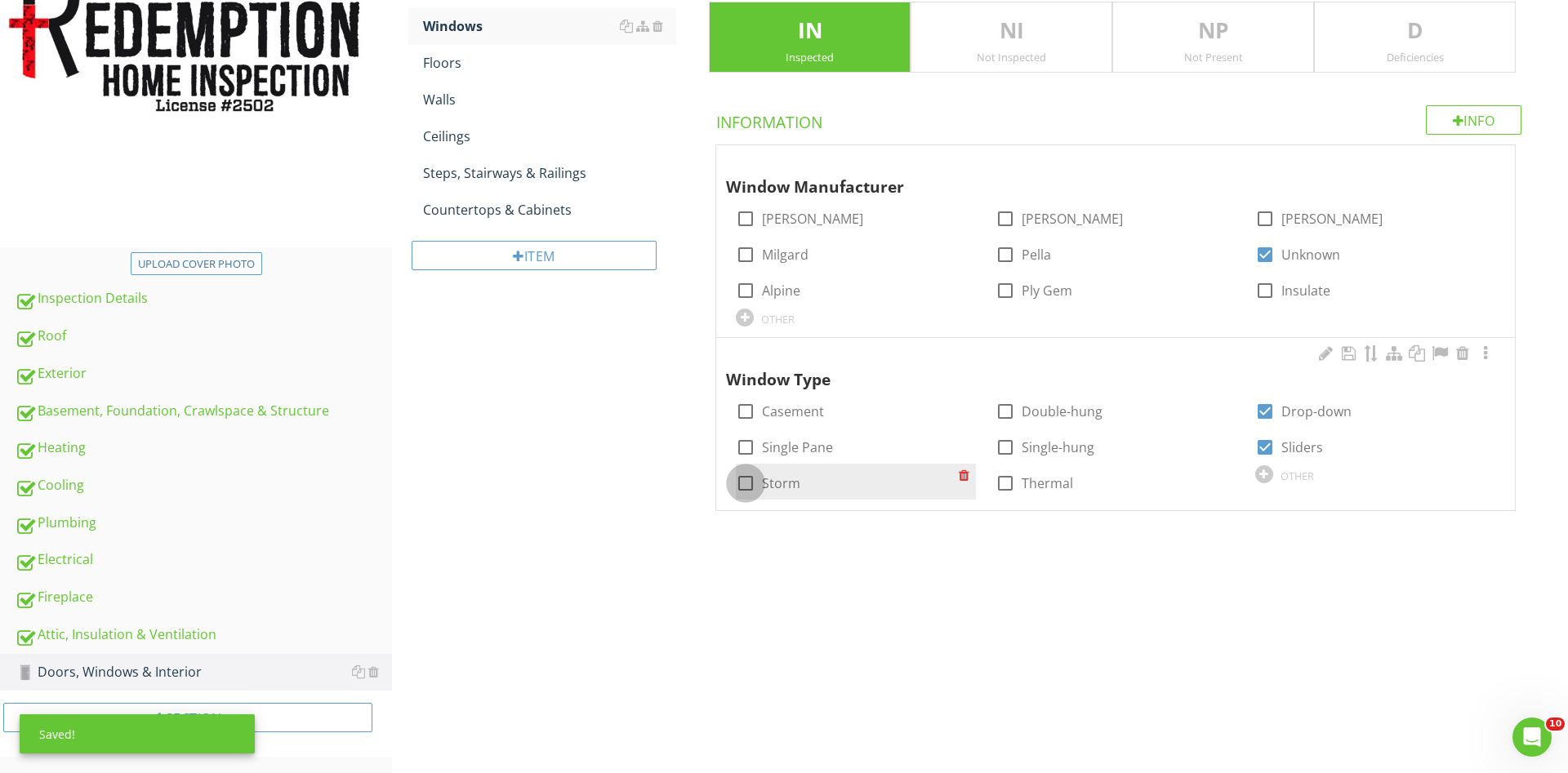
click at [743, 479] on div at bounding box center [746, 483] width 27 height 27
checkbox input "true"
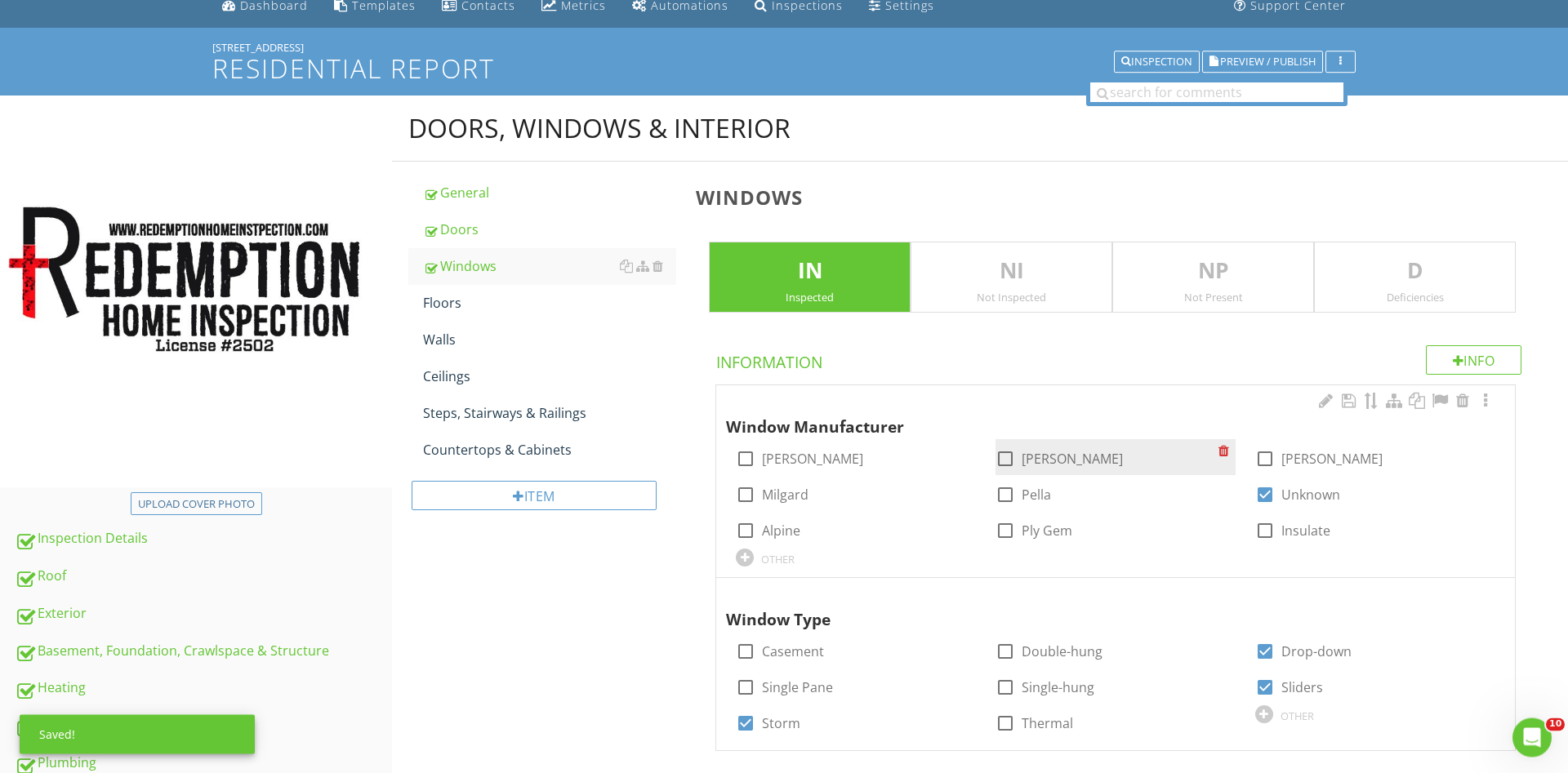
scroll to position [58, 0]
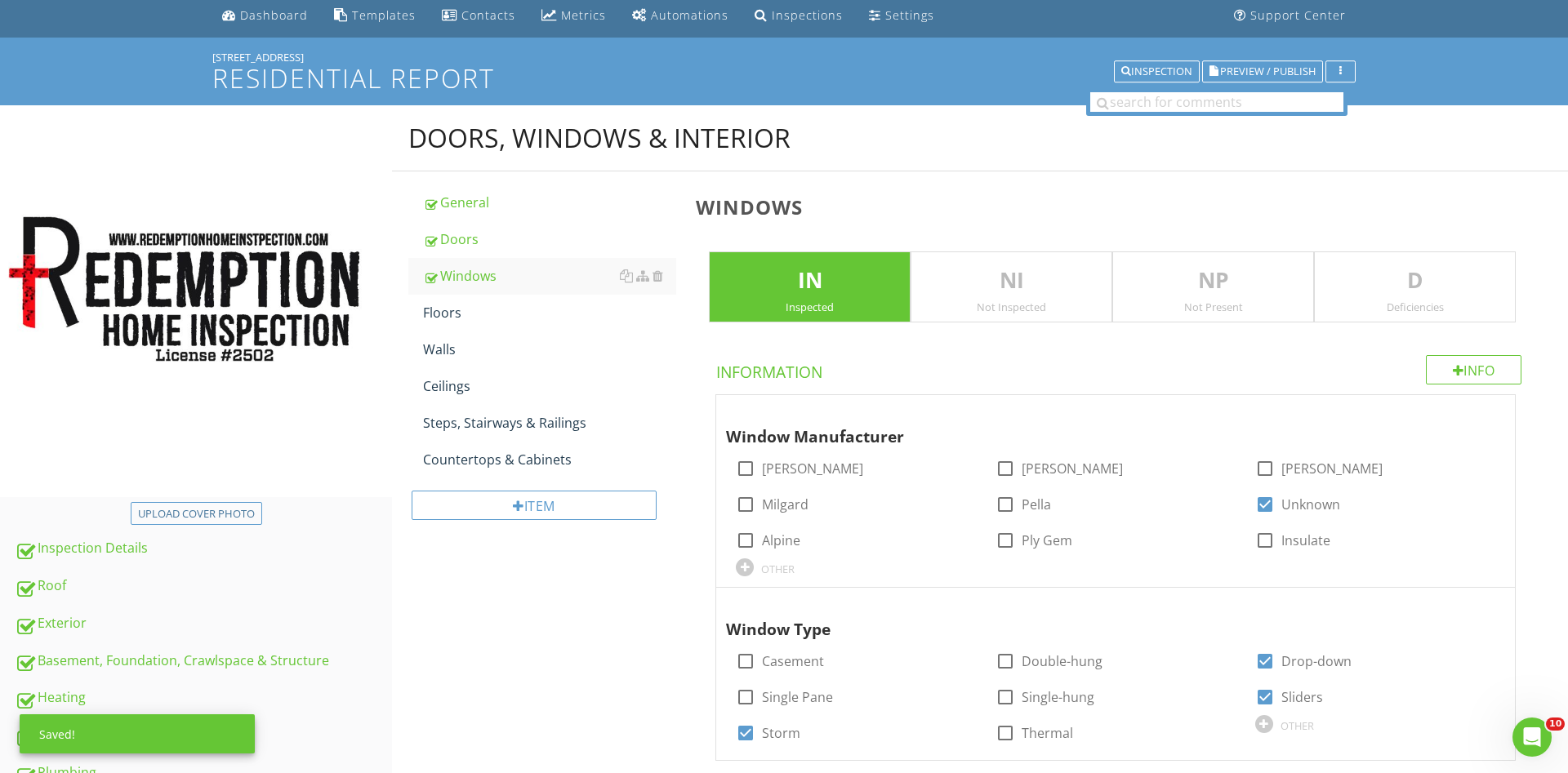
click at [1384, 296] on p "D" at bounding box center [1414, 280] width 200 height 32
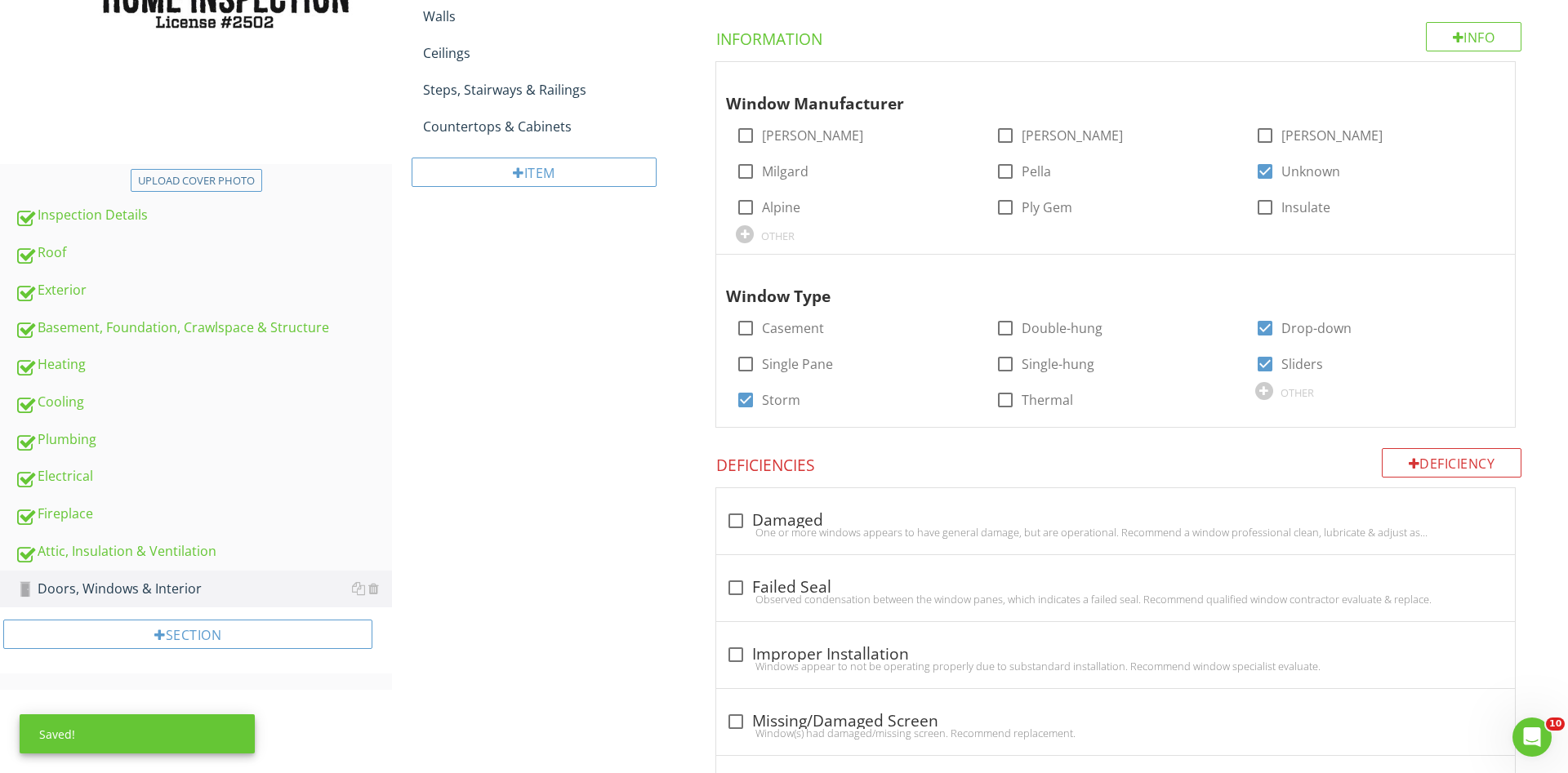
scroll to position [549, 0]
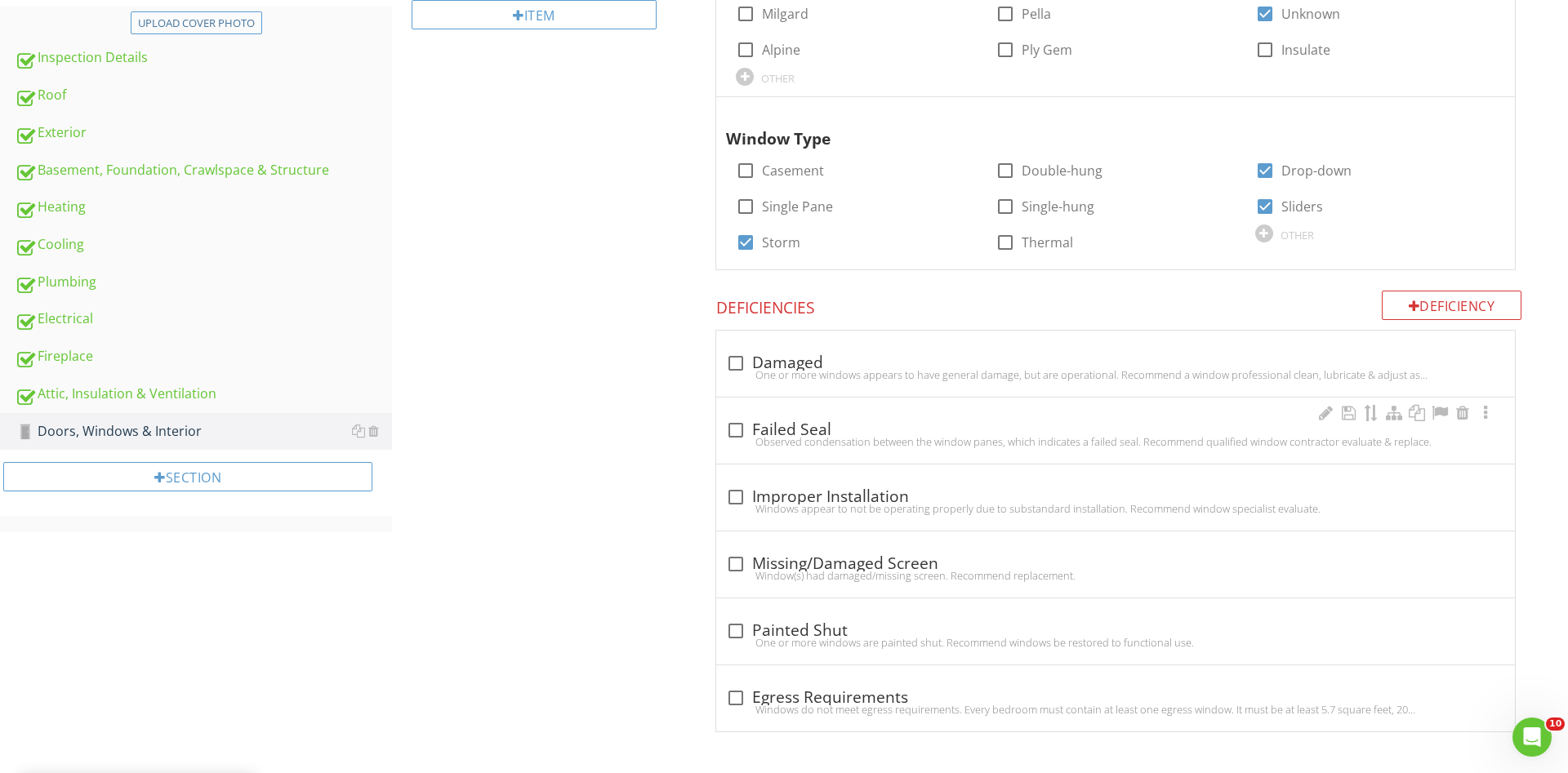
click at [742, 427] on div at bounding box center [736, 431] width 27 height 27
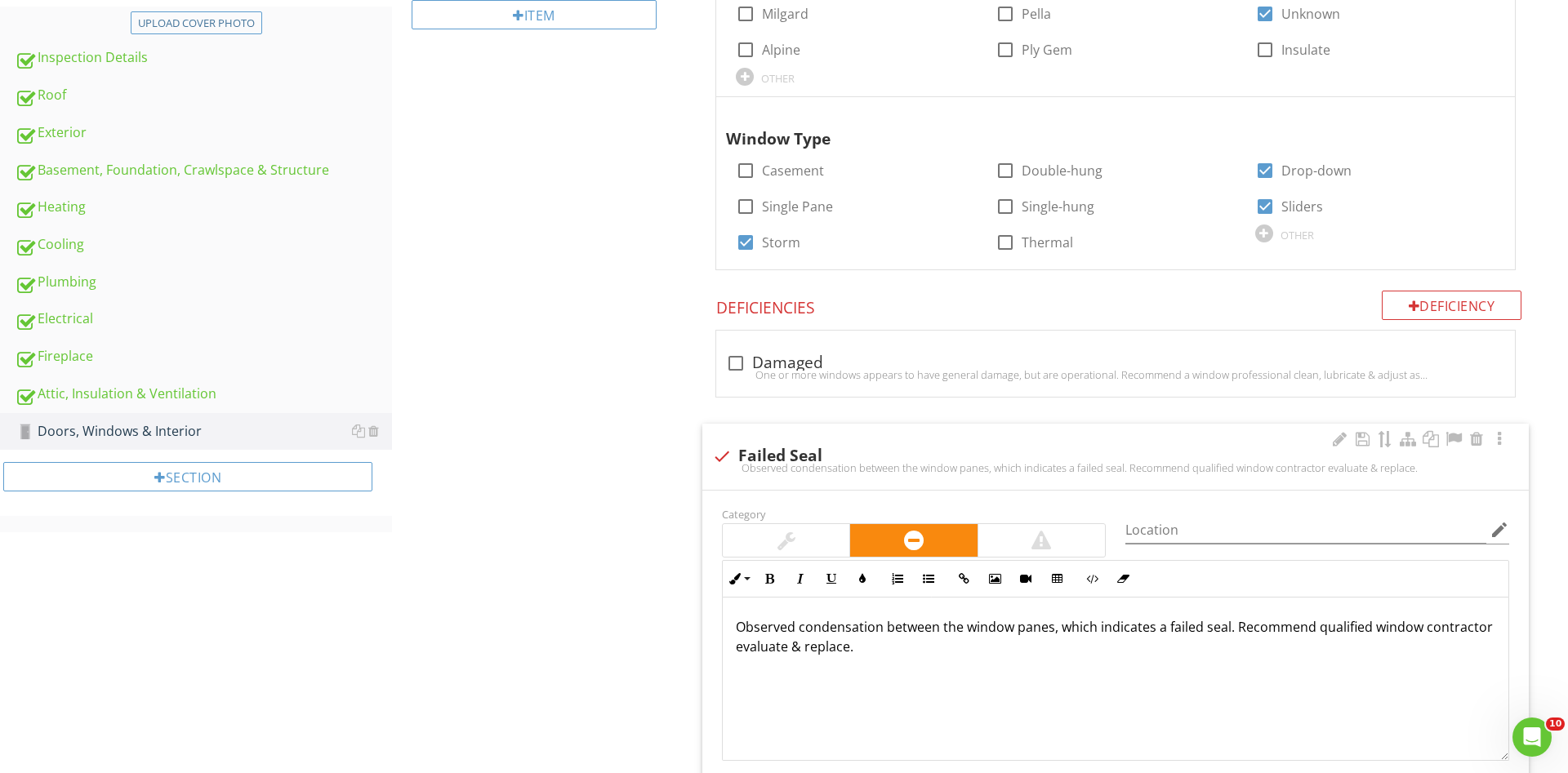
checkbox input "true"
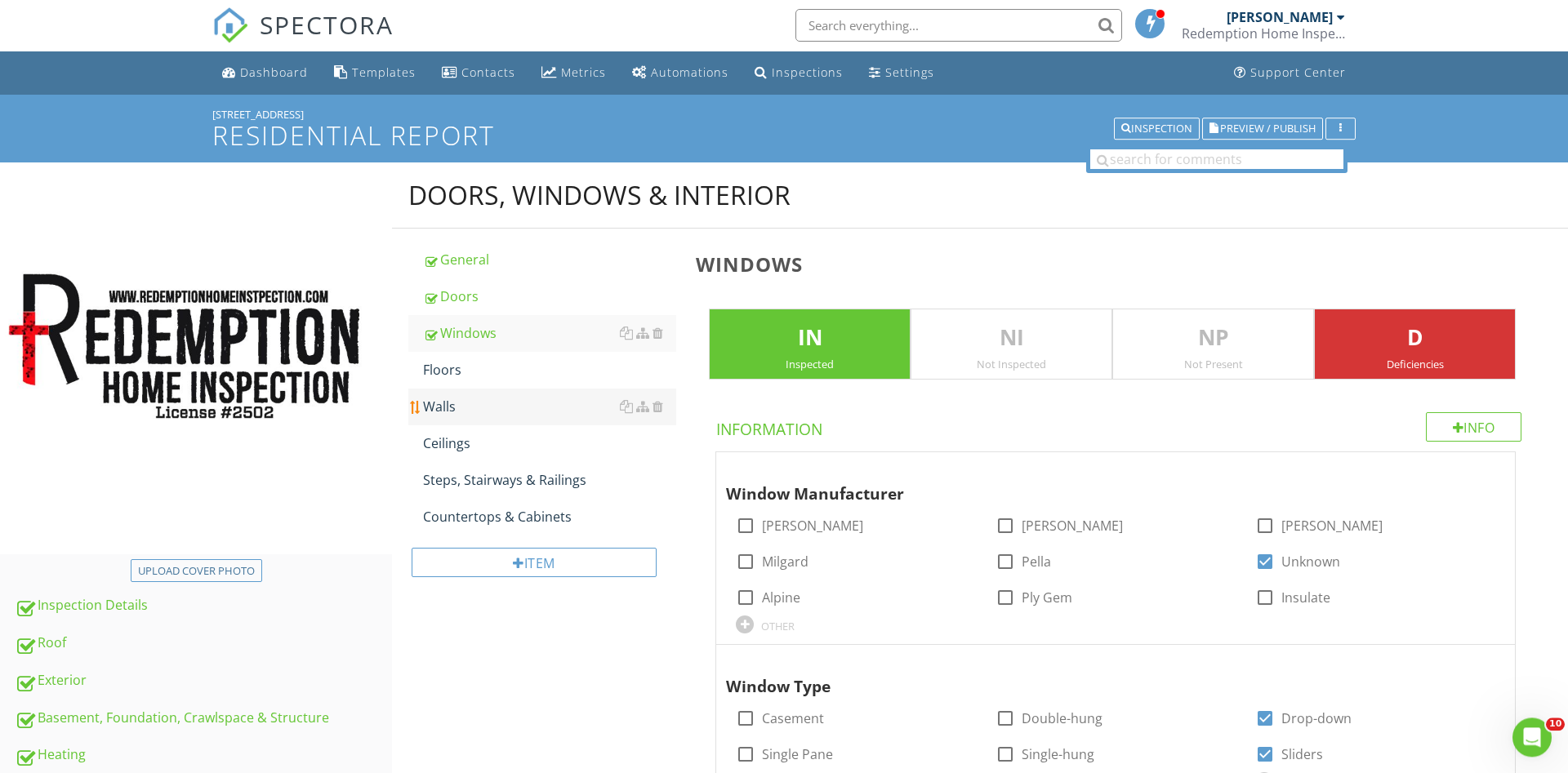
scroll to position [0, 0]
click at [490, 376] on div "Floors" at bounding box center [549, 371] width 254 height 20
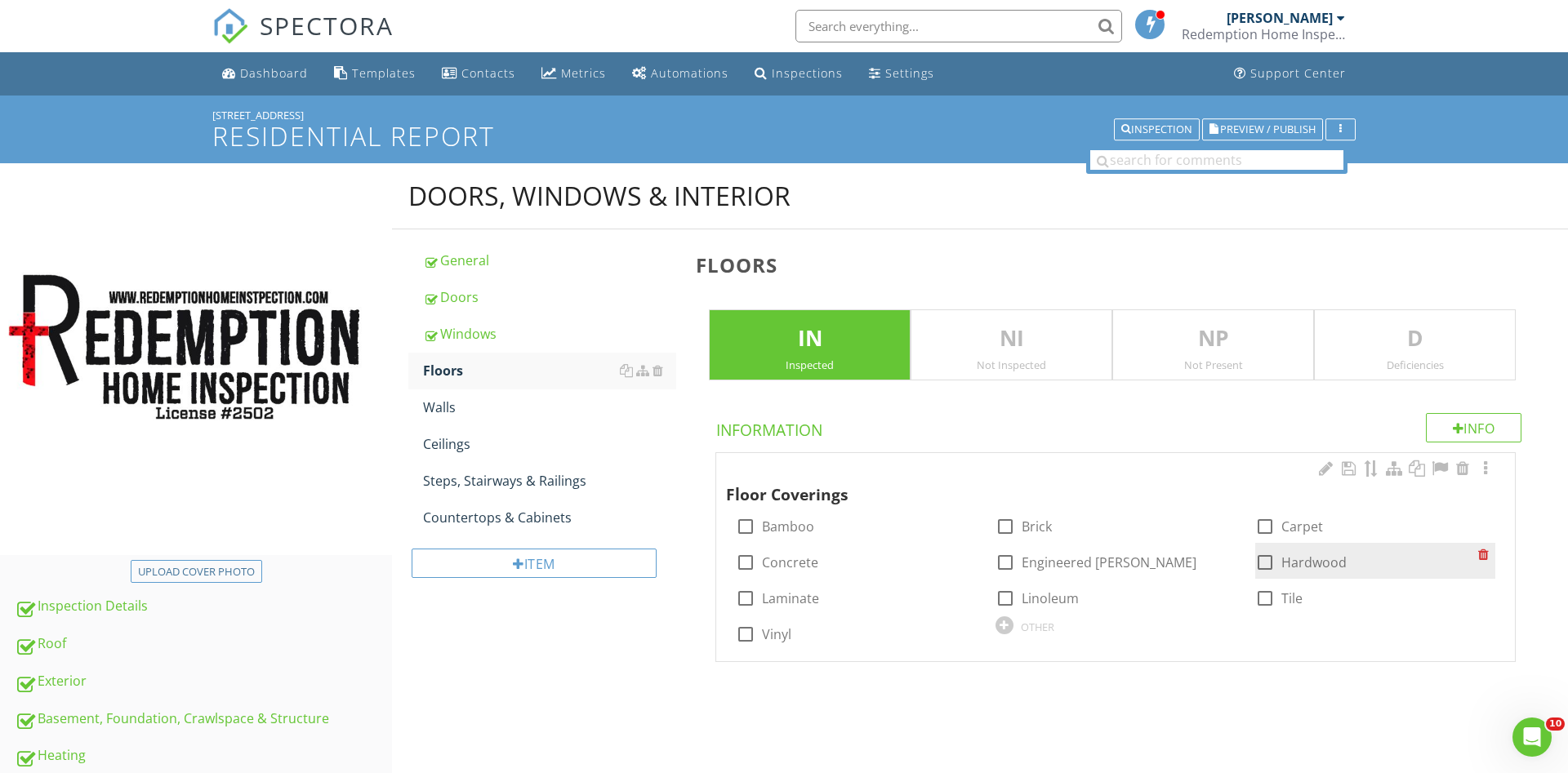
click at [1270, 528] on div at bounding box center [1265, 526] width 27 height 27
checkbox input "true"
click at [1263, 565] on div at bounding box center [1265, 563] width 27 height 27
checkbox input "true"
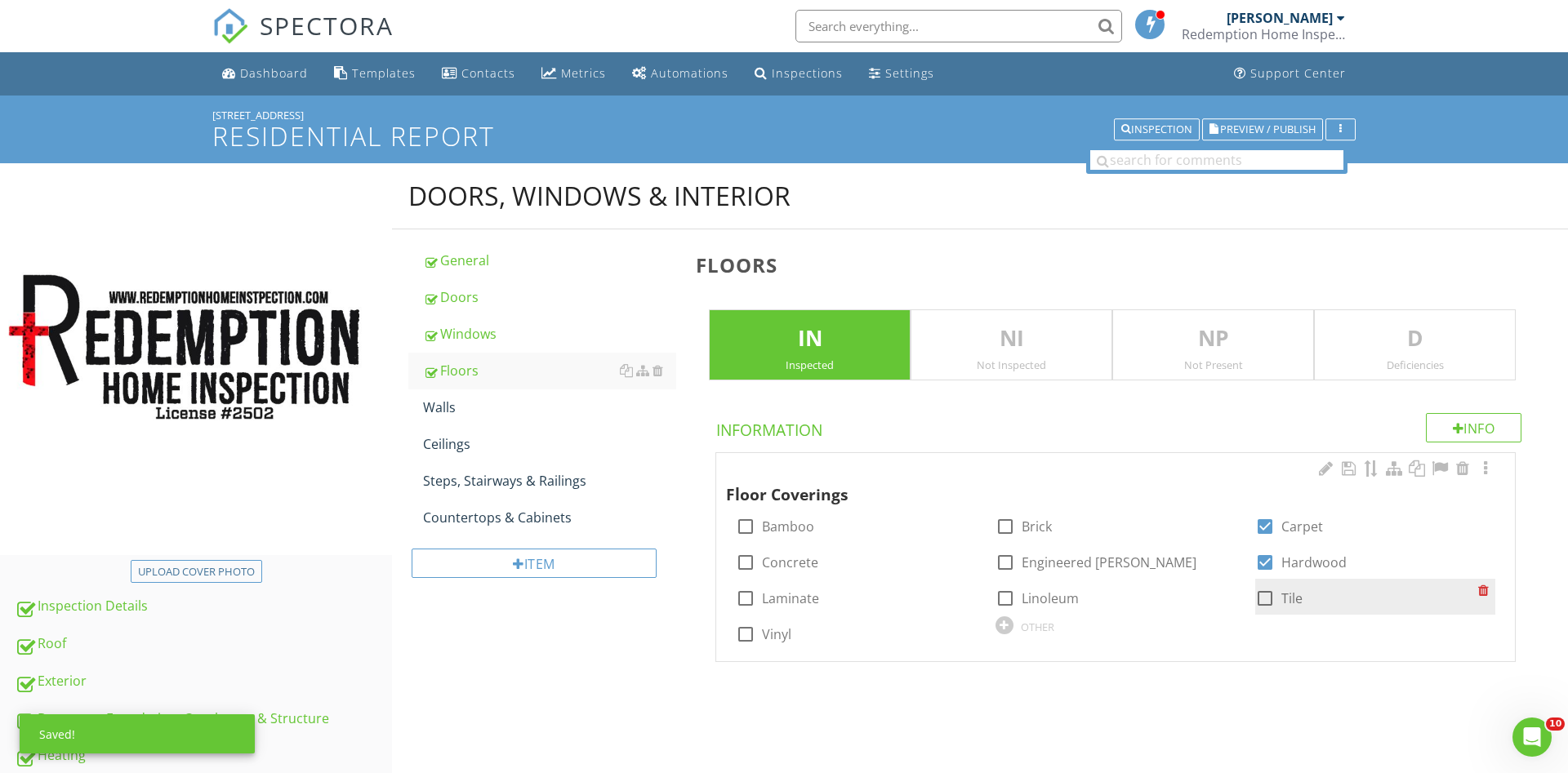
click at [1268, 600] on div at bounding box center [1265, 598] width 27 height 27
checkbox input "true"
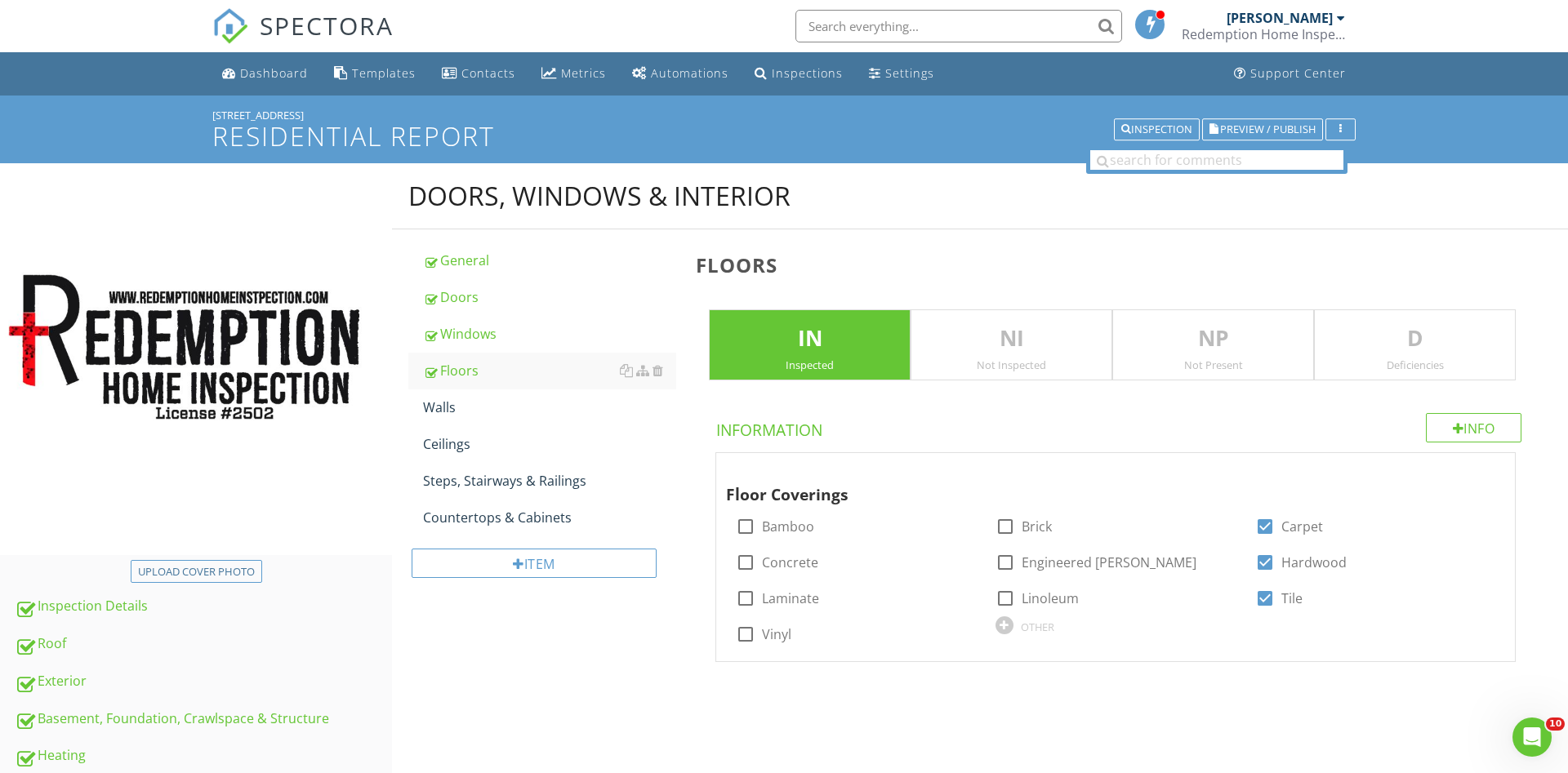
click at [1362, 347] on p "D" at bounding box center [1414, 339] width 200 height 32
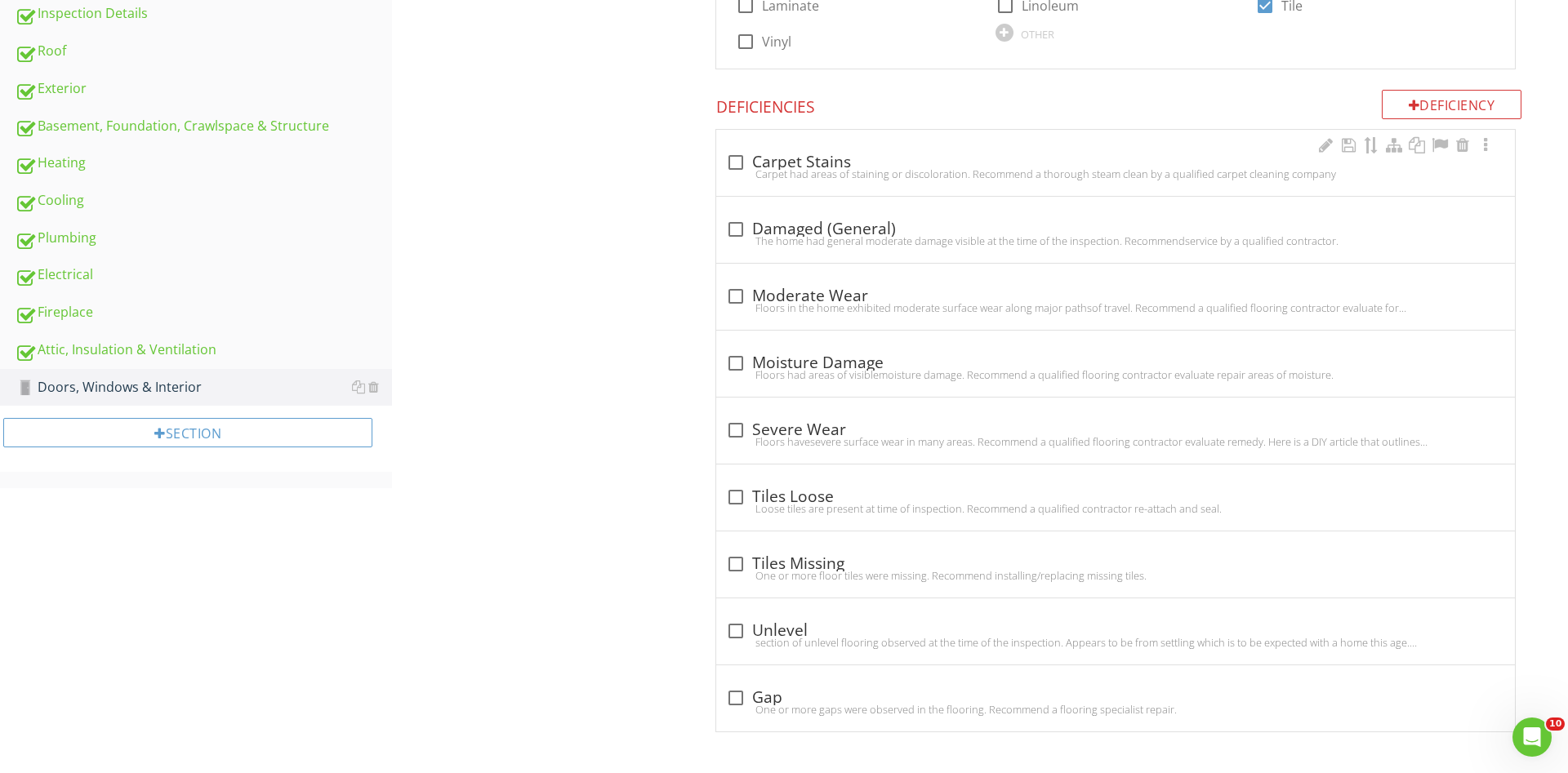
scroll to position [427, 0]
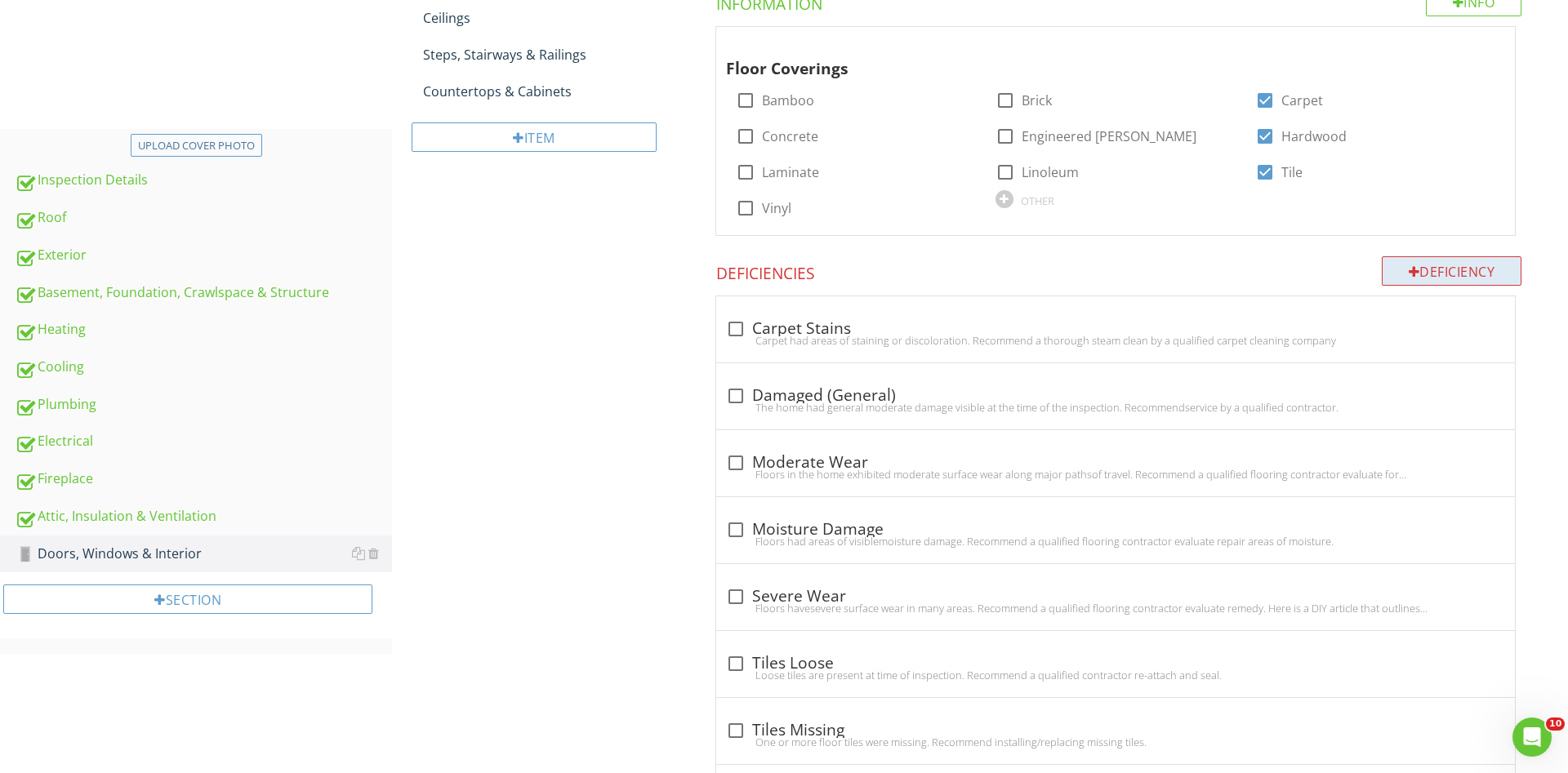
click at [1408, 274] on div at bounding box center [1414, 271] width 12 height 13
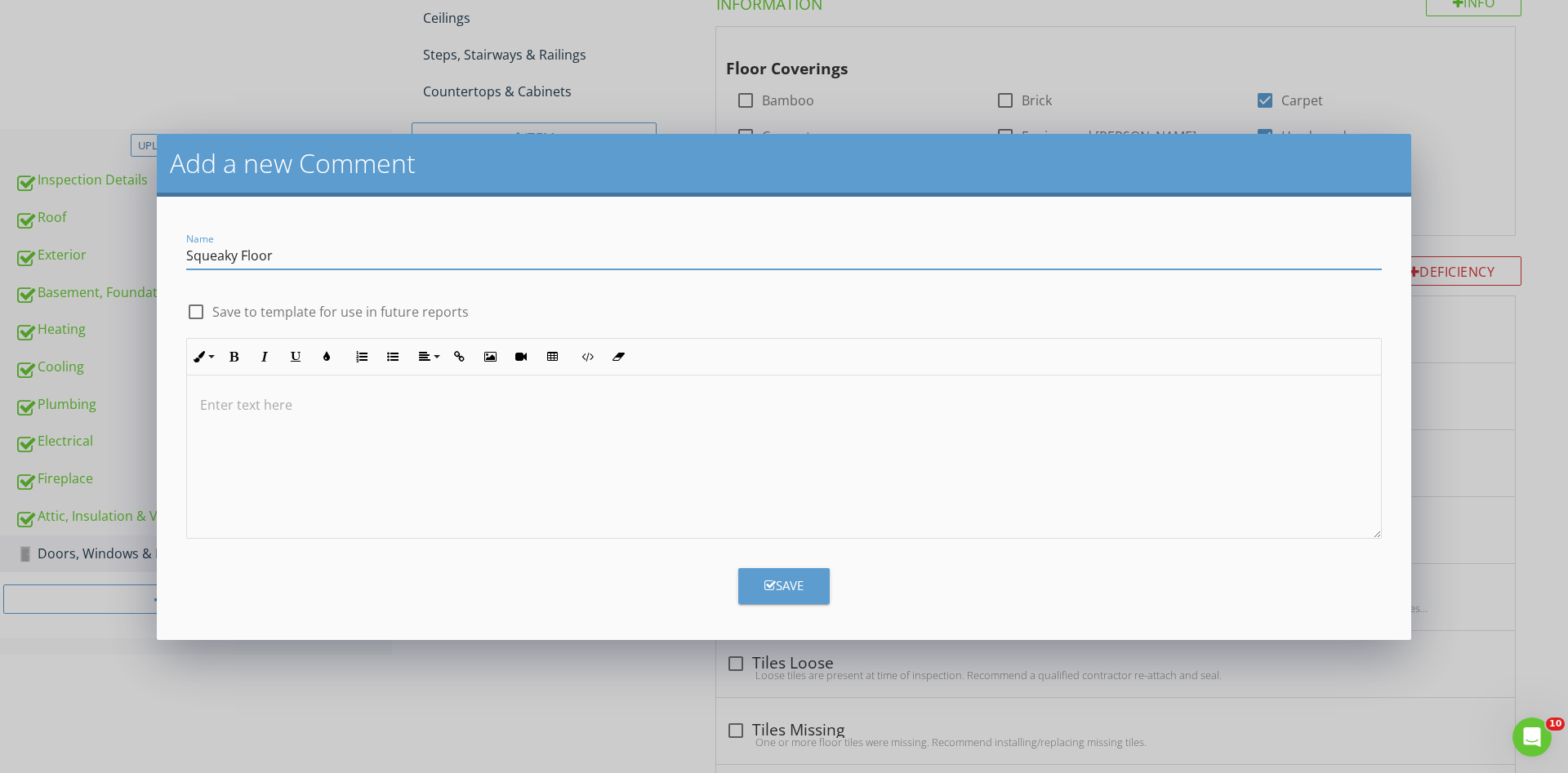
type input "Squeaky Floor"
click at [719, 435] on div at bounding box center [784, 457] width 1194 height 163
click at [777, 587] on div "Save" at bounding box center [784, 585] width 39 height 19
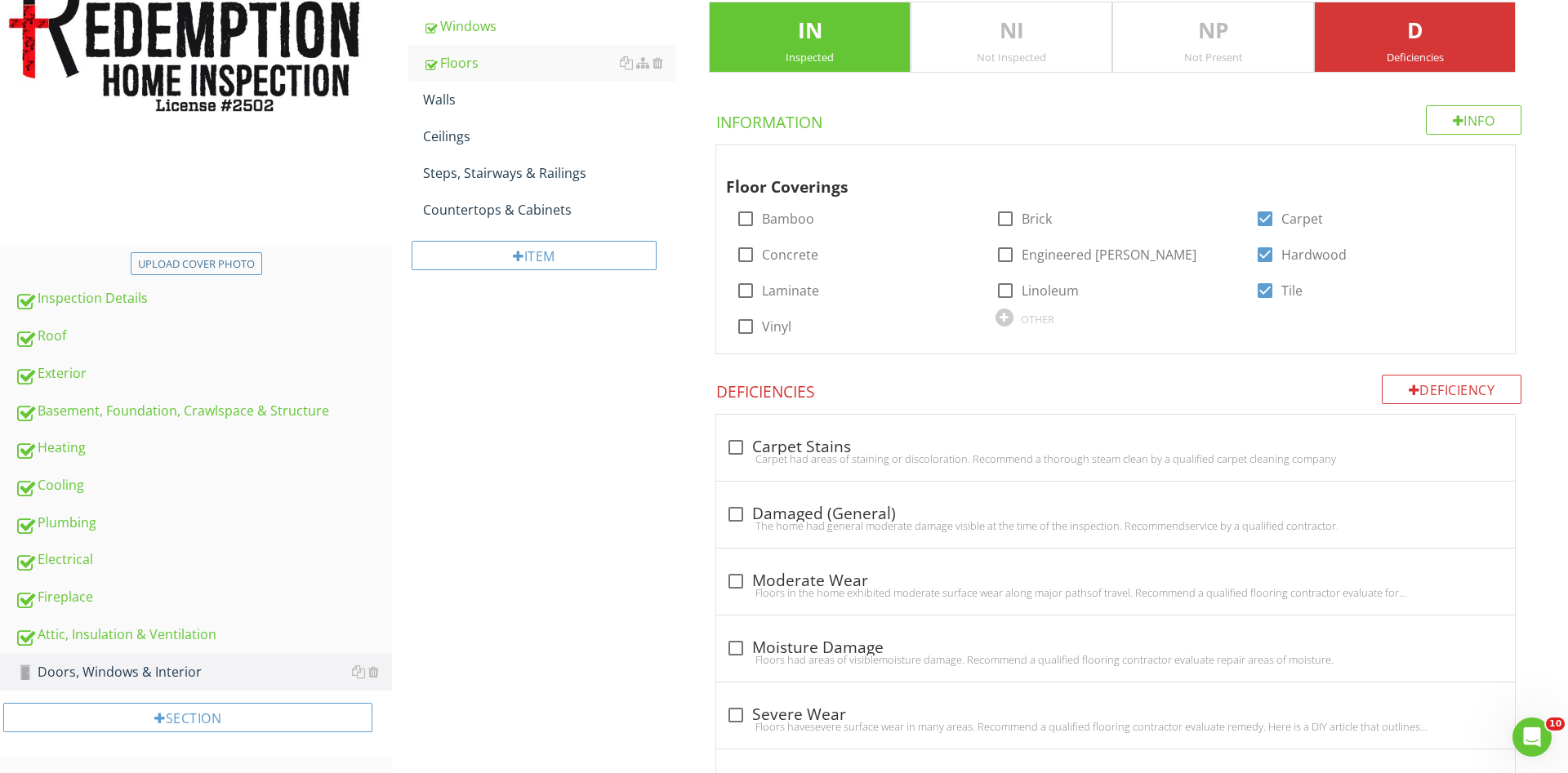
scroll to position [259, 0]
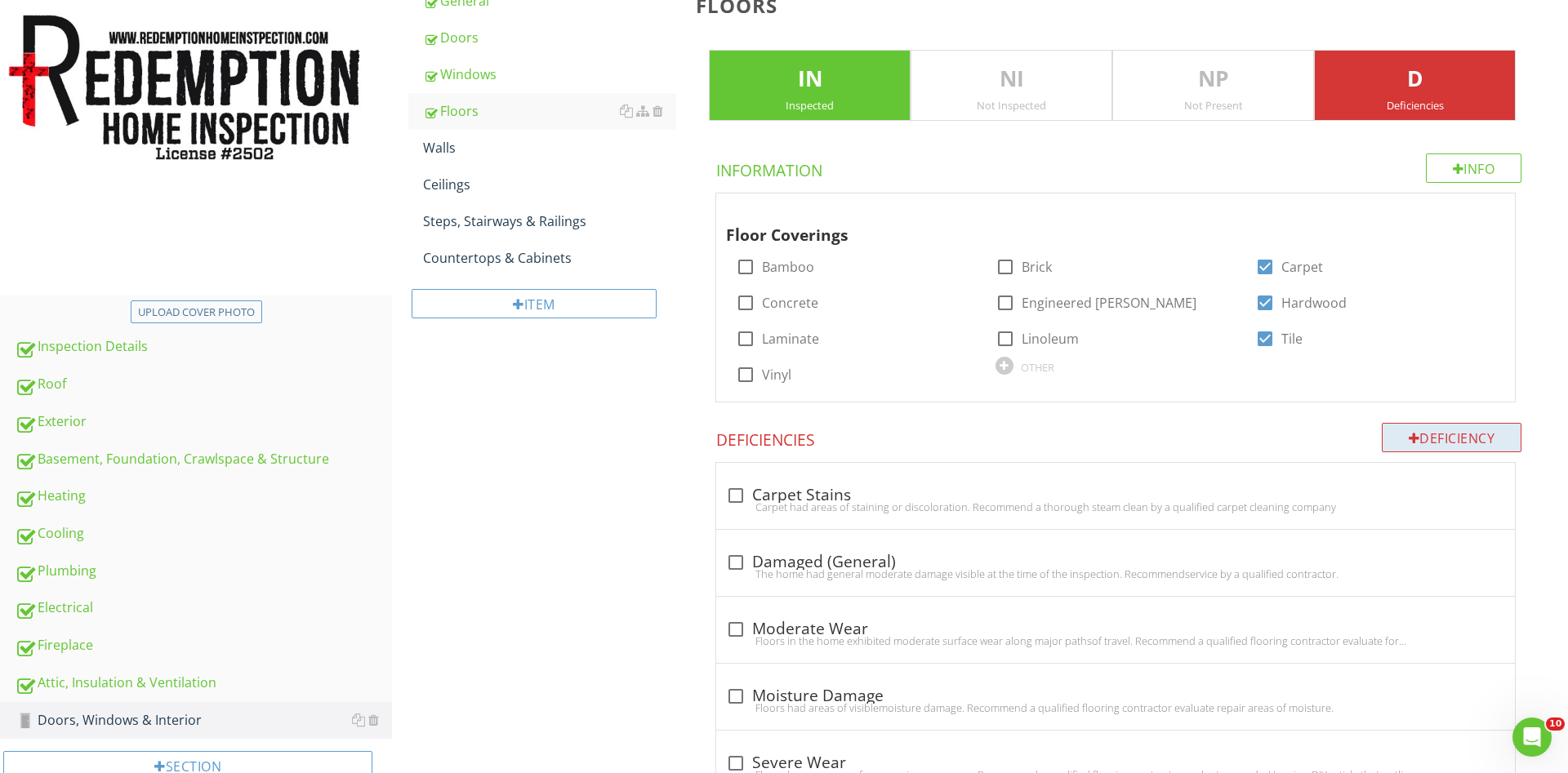
click at [1447, 436] on div "Deficiency" at bounding box center [1453, 437] width 141 height 29
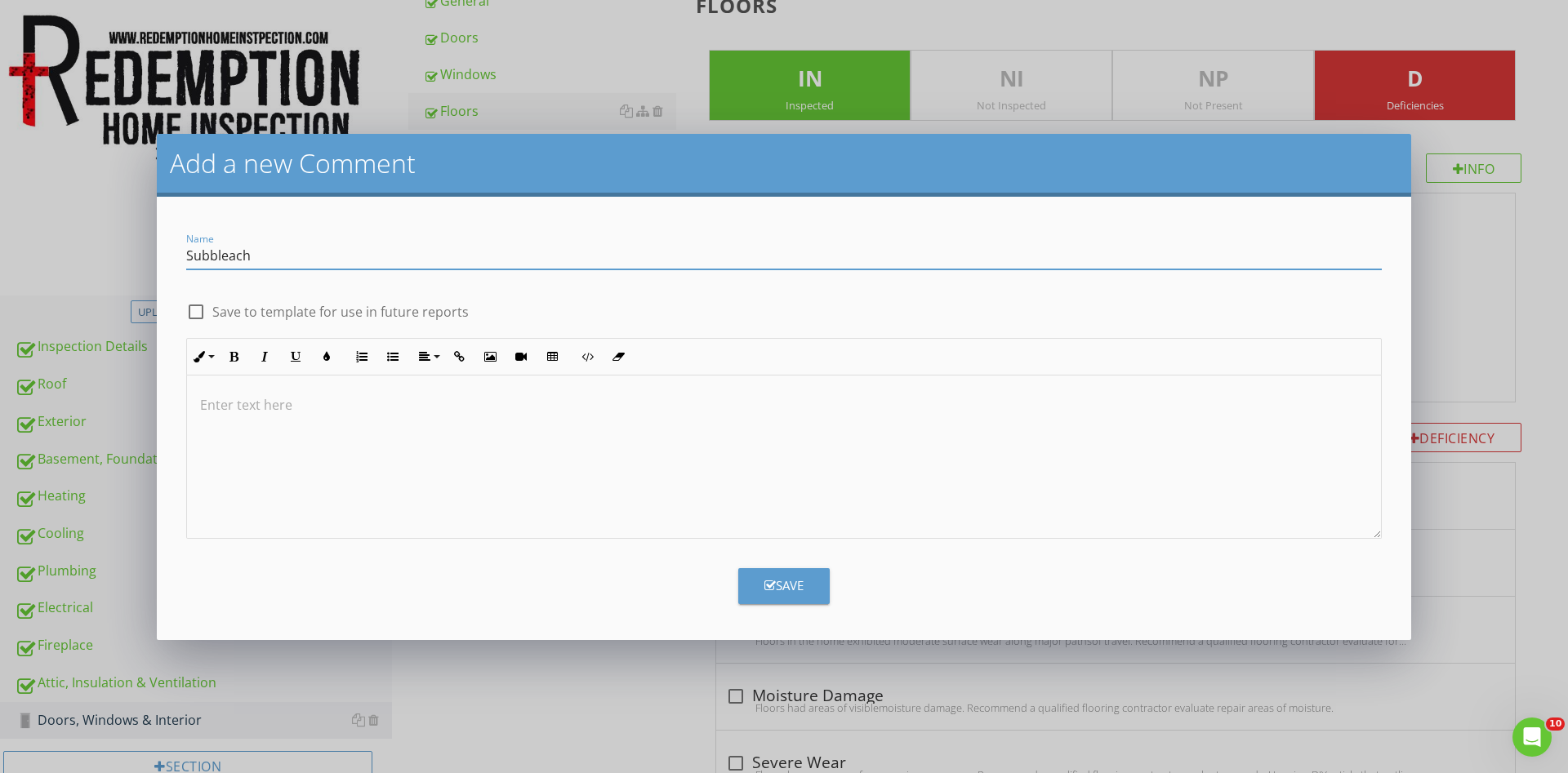
type input "Subbleach"
click at [634, 430] on div at bounding box center [784, 457] width 1194 height 163
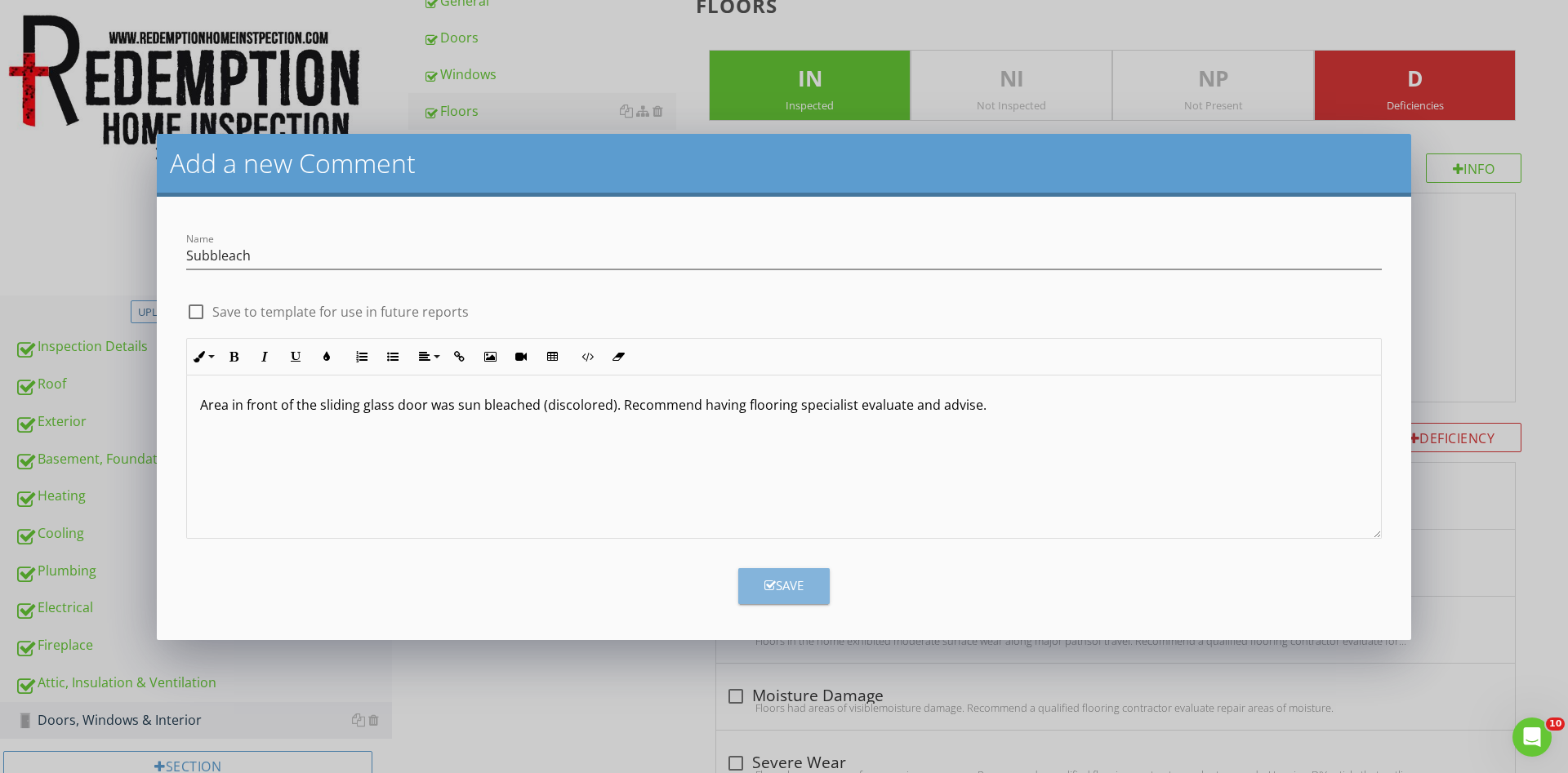
click at [781, 587] on div "Save" at bounding box center [784, 585] width 39 height 19
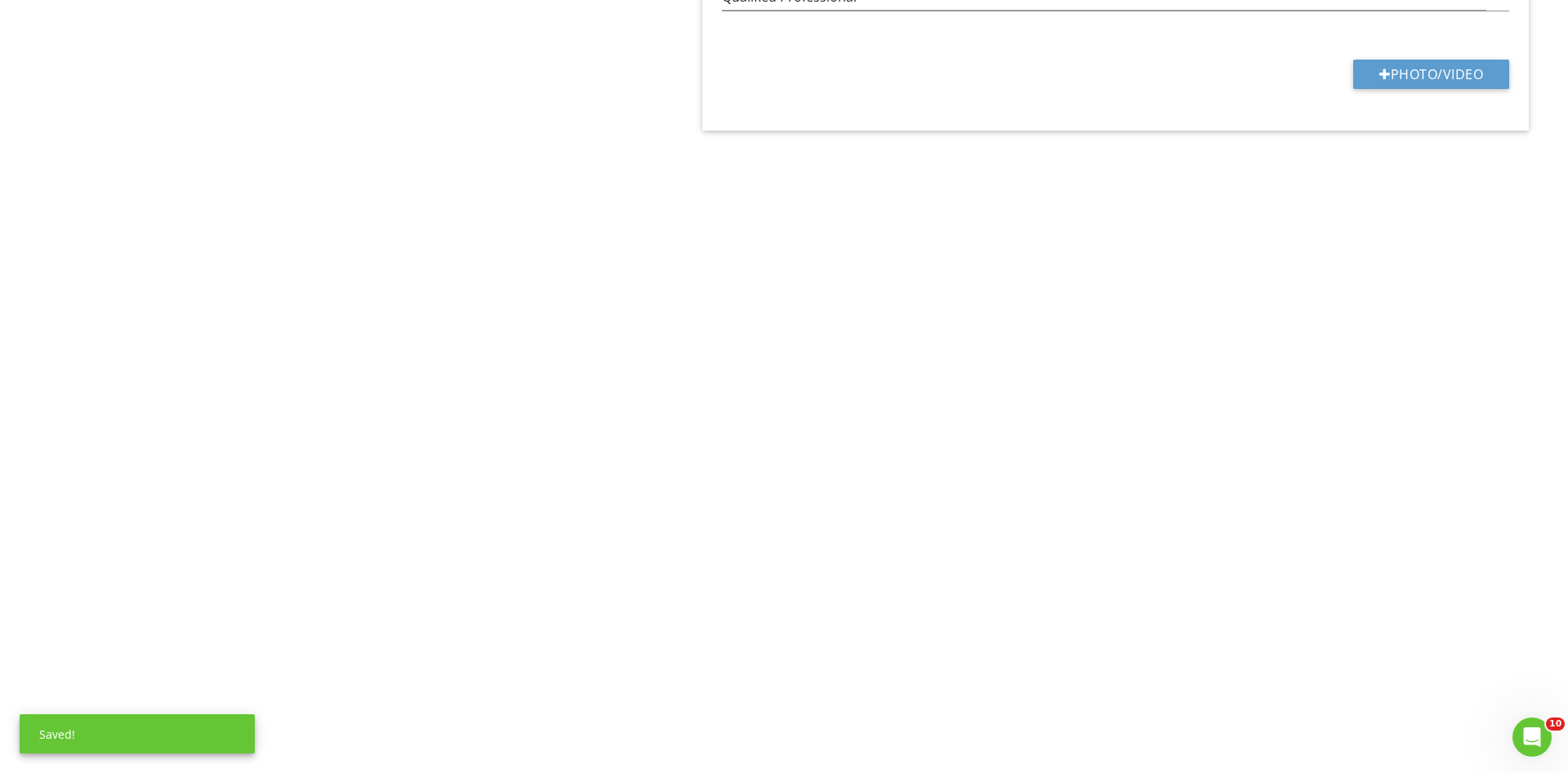
scroll to position [1679, 0]
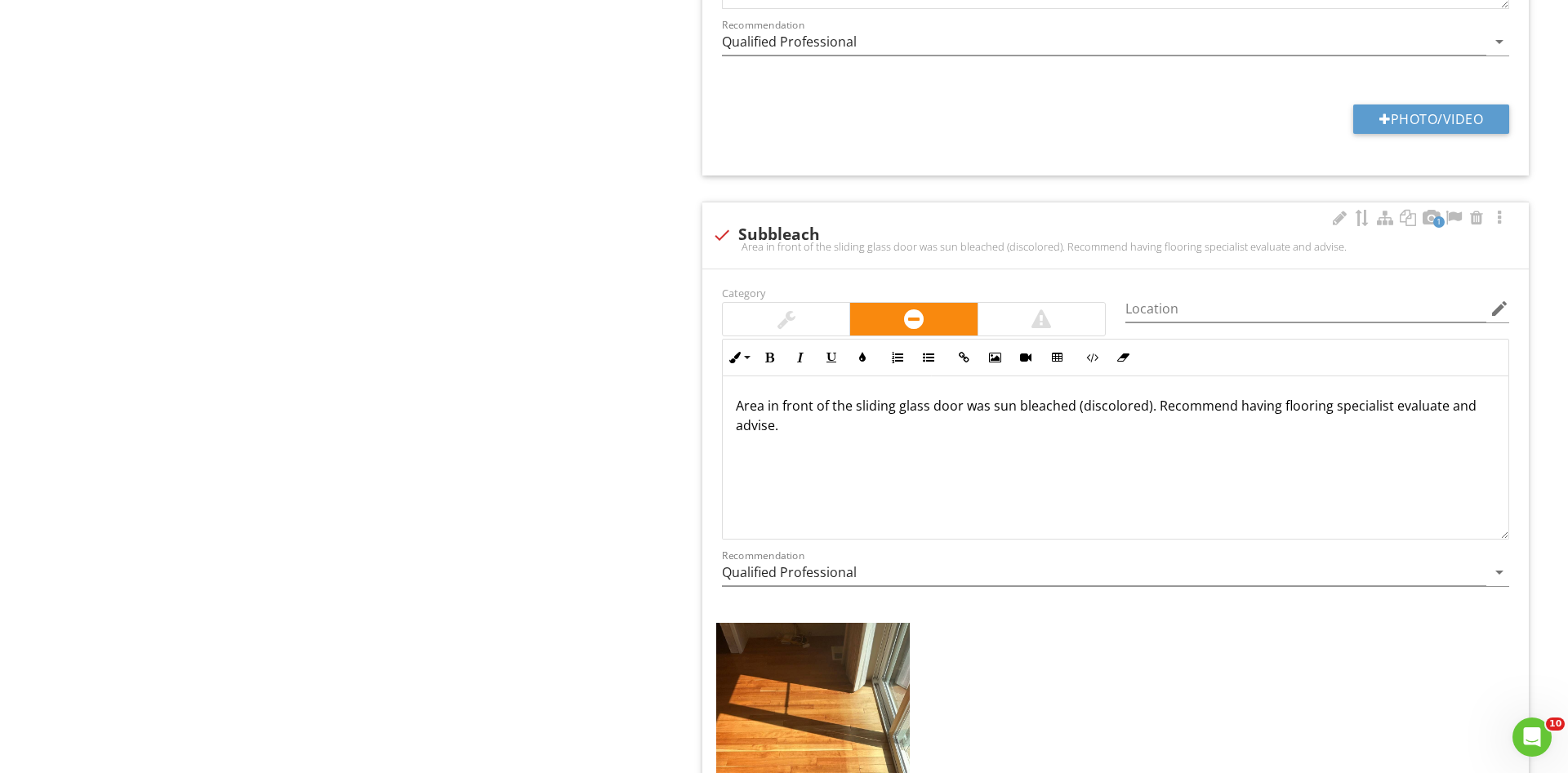
click at [728, 404] on div "Area in front of the sliding glass door was sun bleached (discolored). Recommen…" at bounding box center [1115, 458] width 786 height 163
copy p "Area in front of the sliding glass door was sun bleached (discolored). Recommen…"
click at [786, 306] on div at bounding box center [785, 319] width 126 height 32
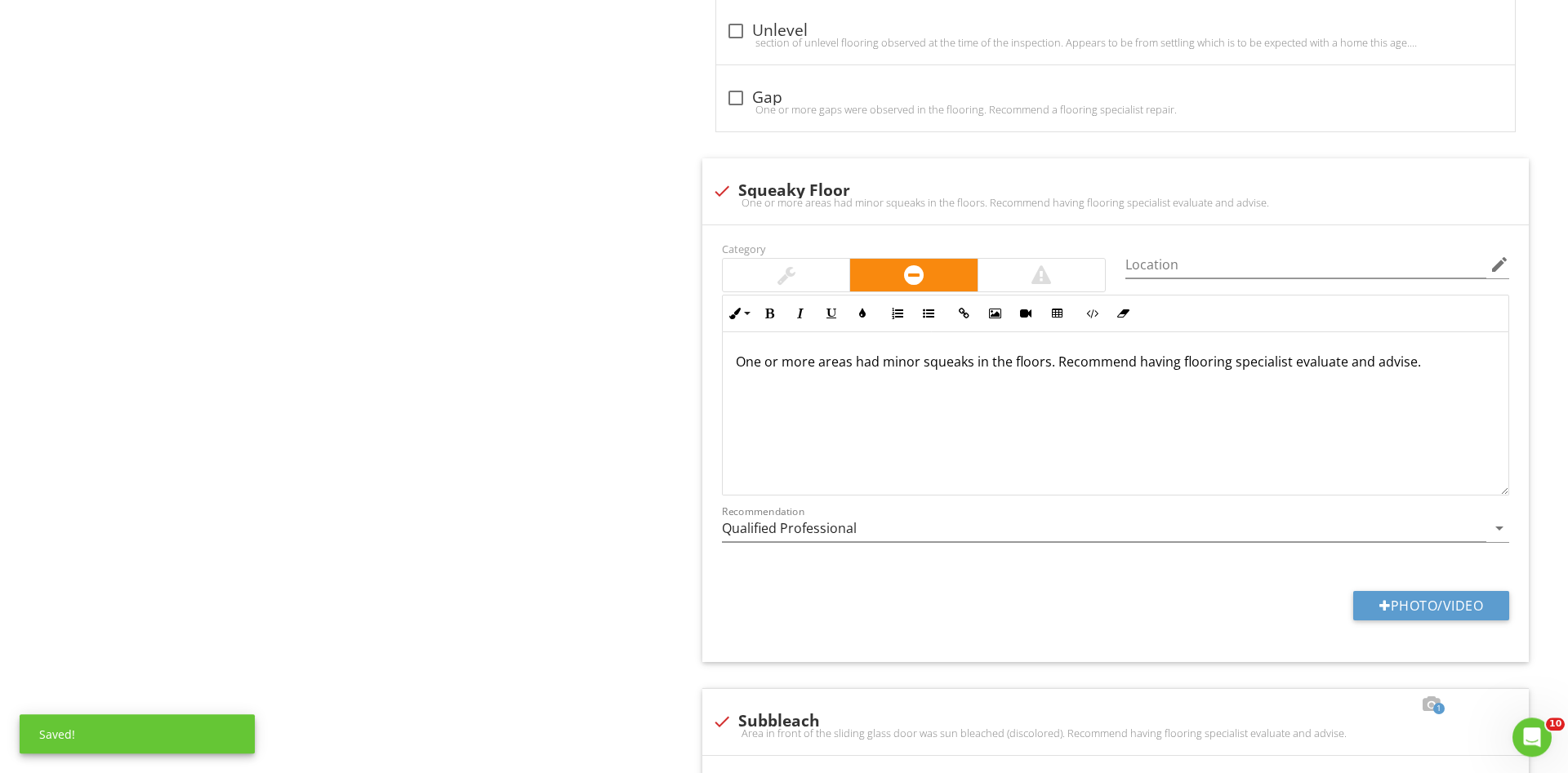
scroll to position [1180, 0]
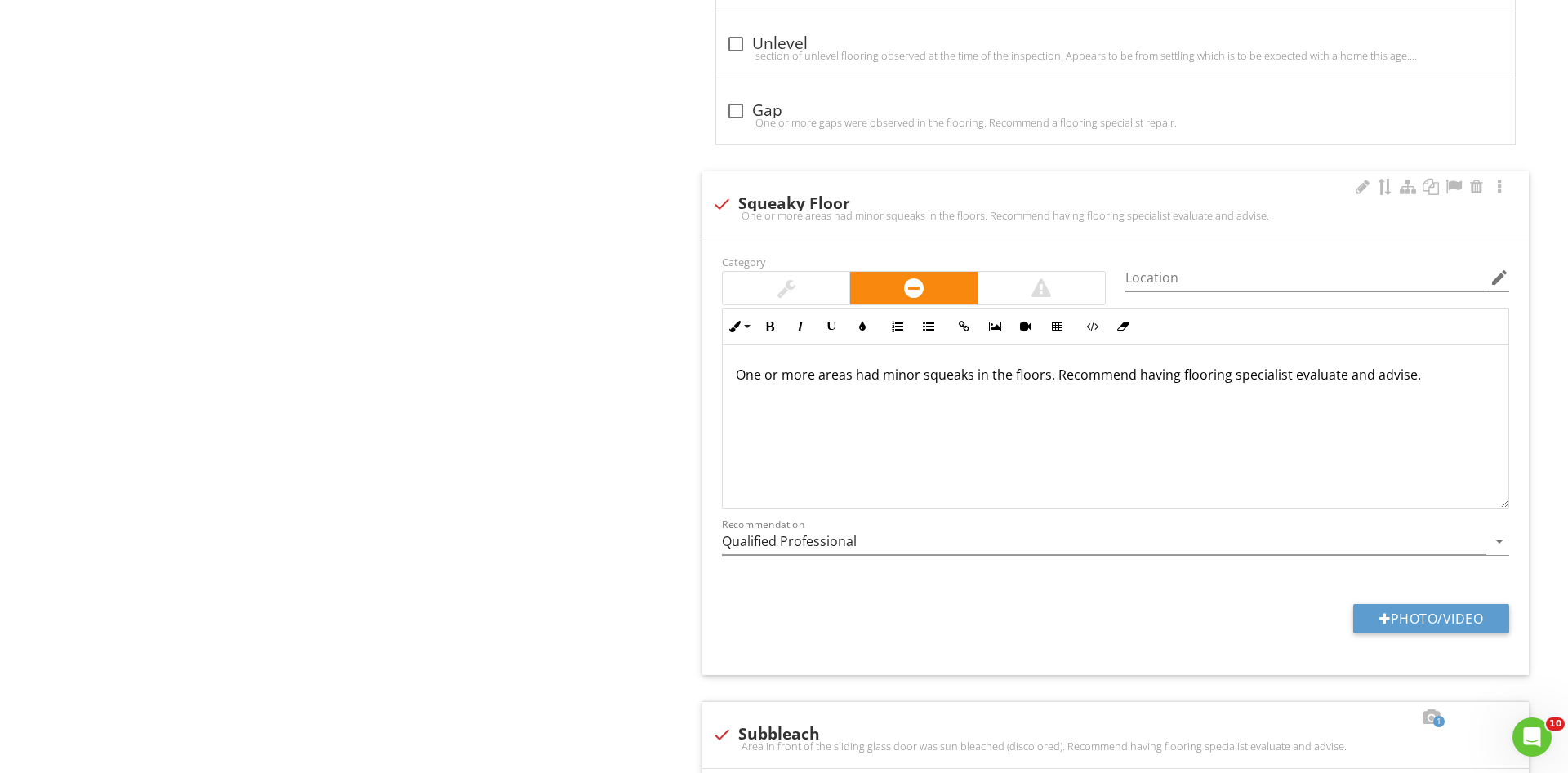
drag, startPoint x: 1413, startPoint y: 376, endPoint x: 737, endPoint y: 378, distance: 676.0
click at [737, 378] on p "One or more areas had minor squeaks in the floors. Recommend having flooring sp…" at bounding box center [1116, 375] width 760 height 20
copy p "One or more areas had minor squeaks in the floors. Recommend having flooring sp…"
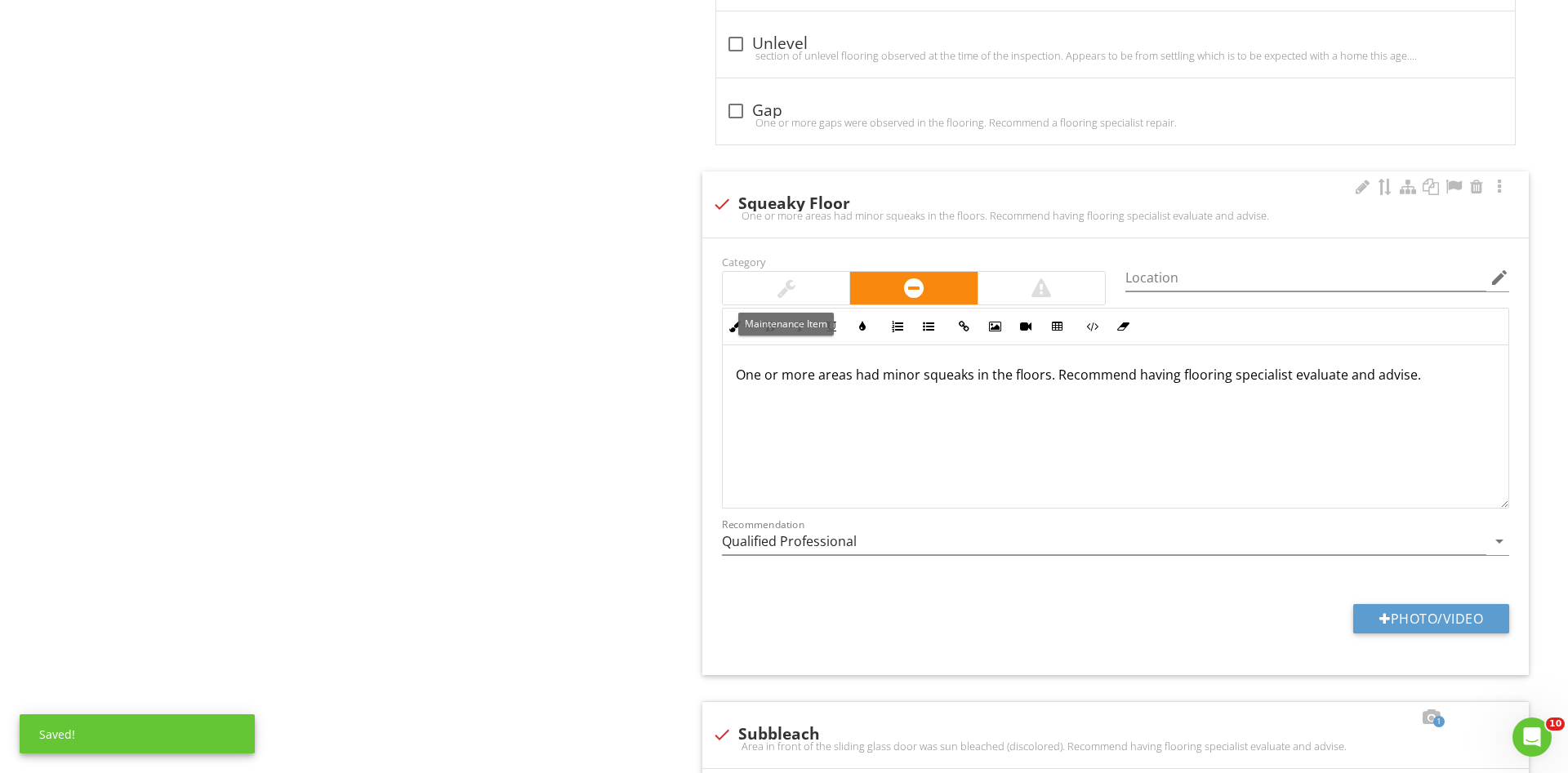
click at [805, 283] on div at bounding box center [785, 288] width 126 height 32
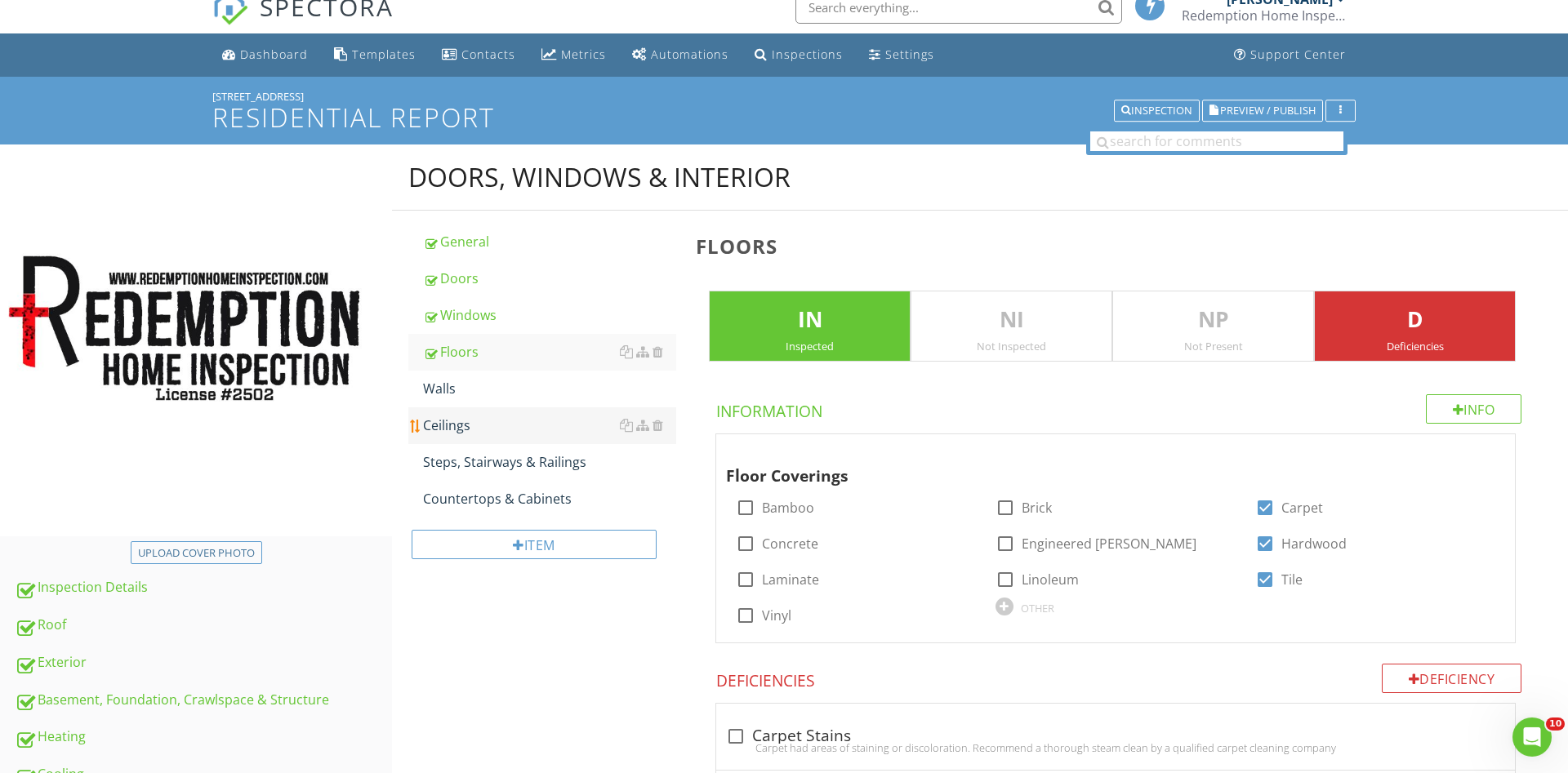
scroll to position [14, 0]
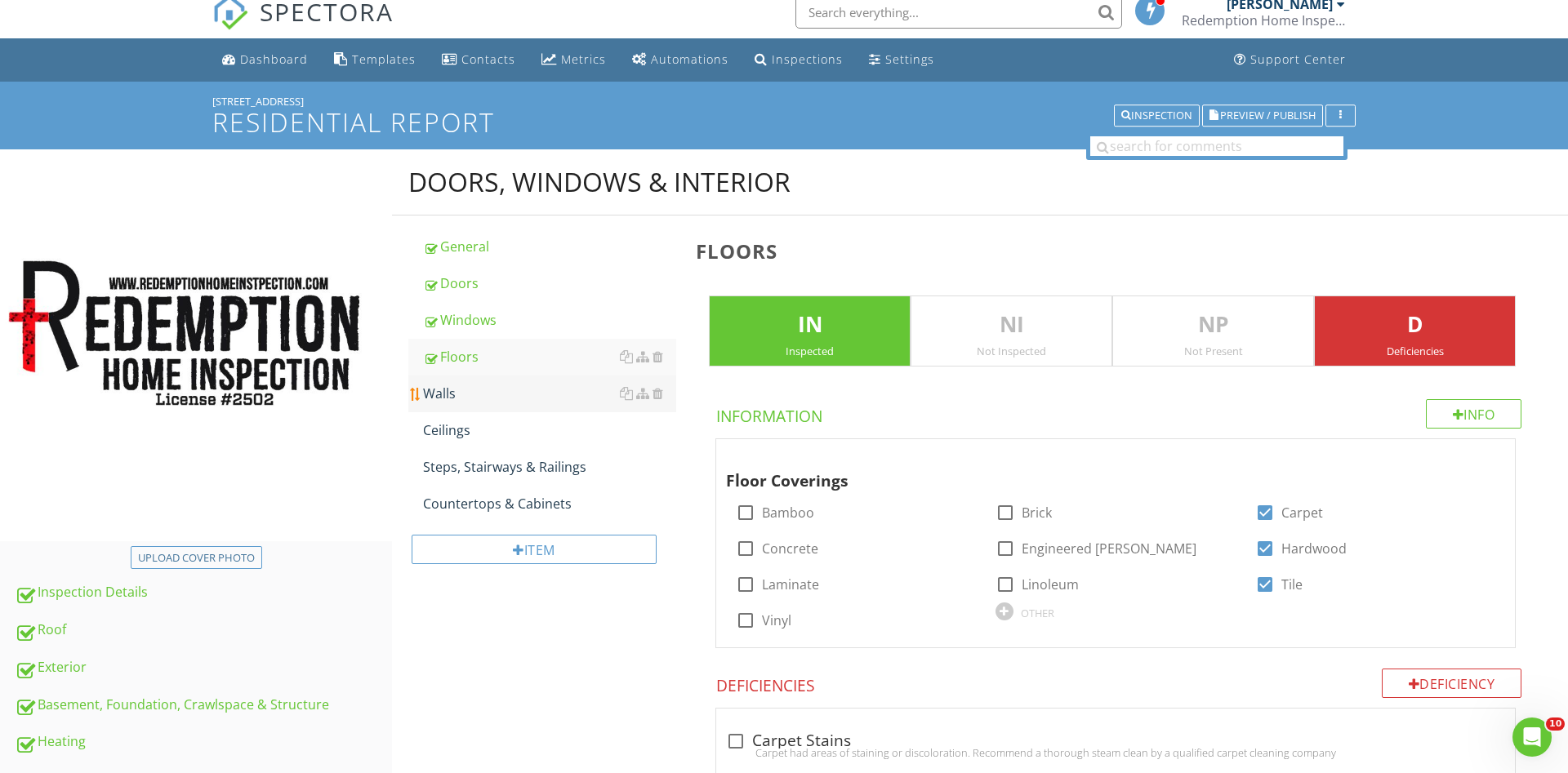
click at [472, 397] on div "Walls" at bounding box center [549, 393] width 254 height 20
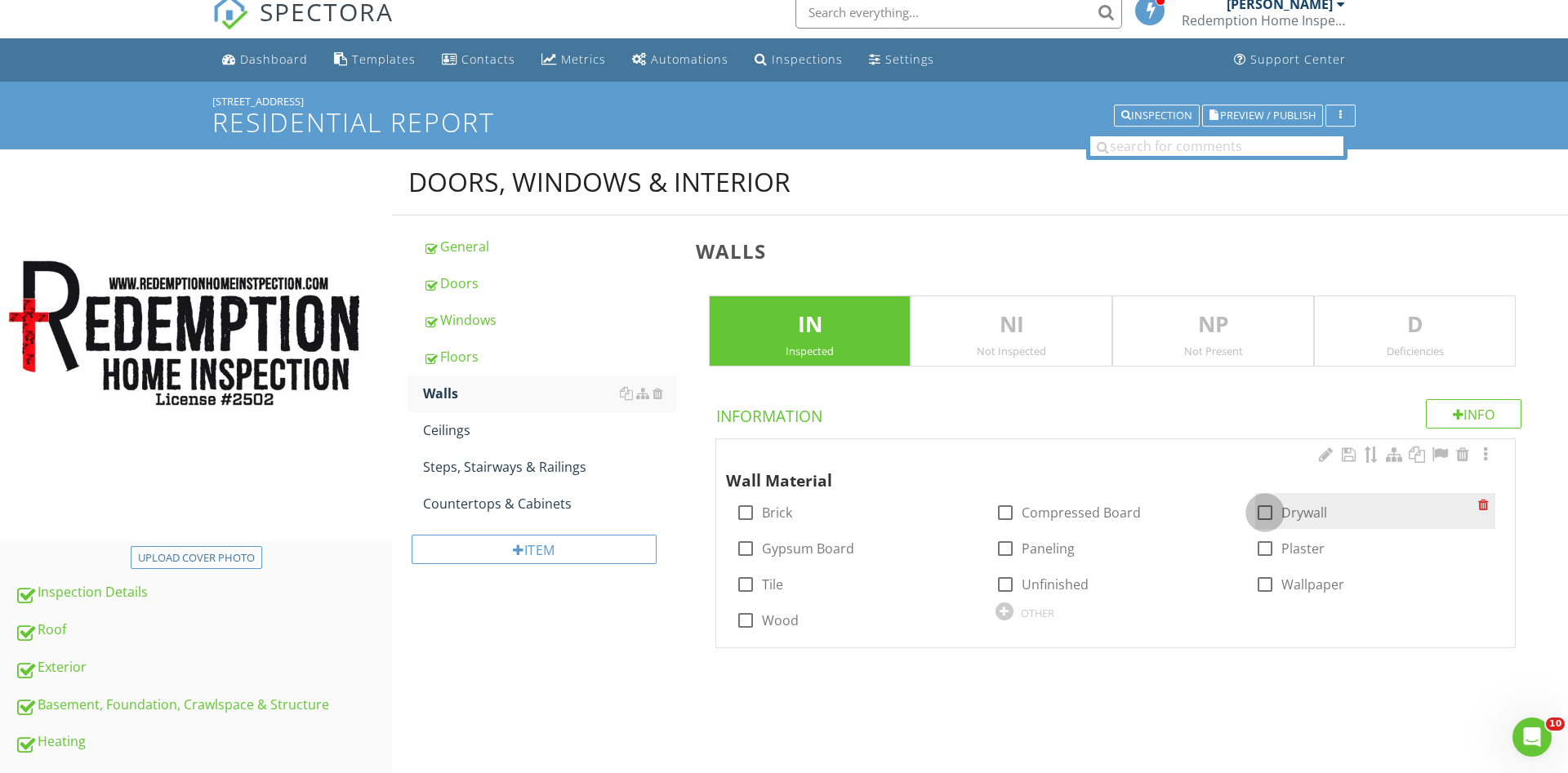
click at [1261, 509] on div at bounding box center [1265, 513] width 27 height 27
checkbox input "true"
click at [744, 587] on div at bounding box center [746, 584] width 27 height 27
checkbox input "true"
click at [1380, 314] on p "D" at bounding box center [1414, 324] width 200 height 32
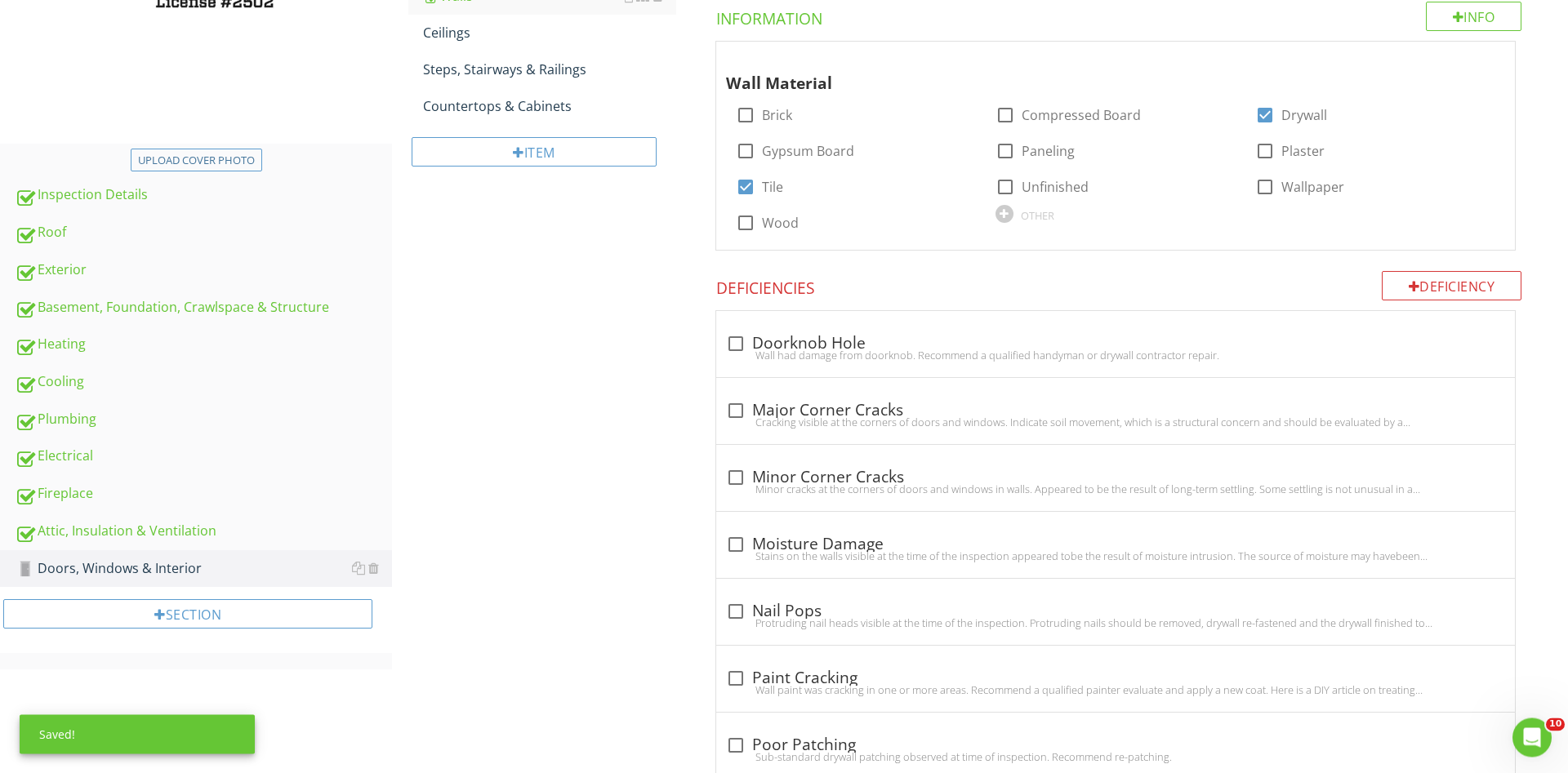
scroll to position [514, 0]
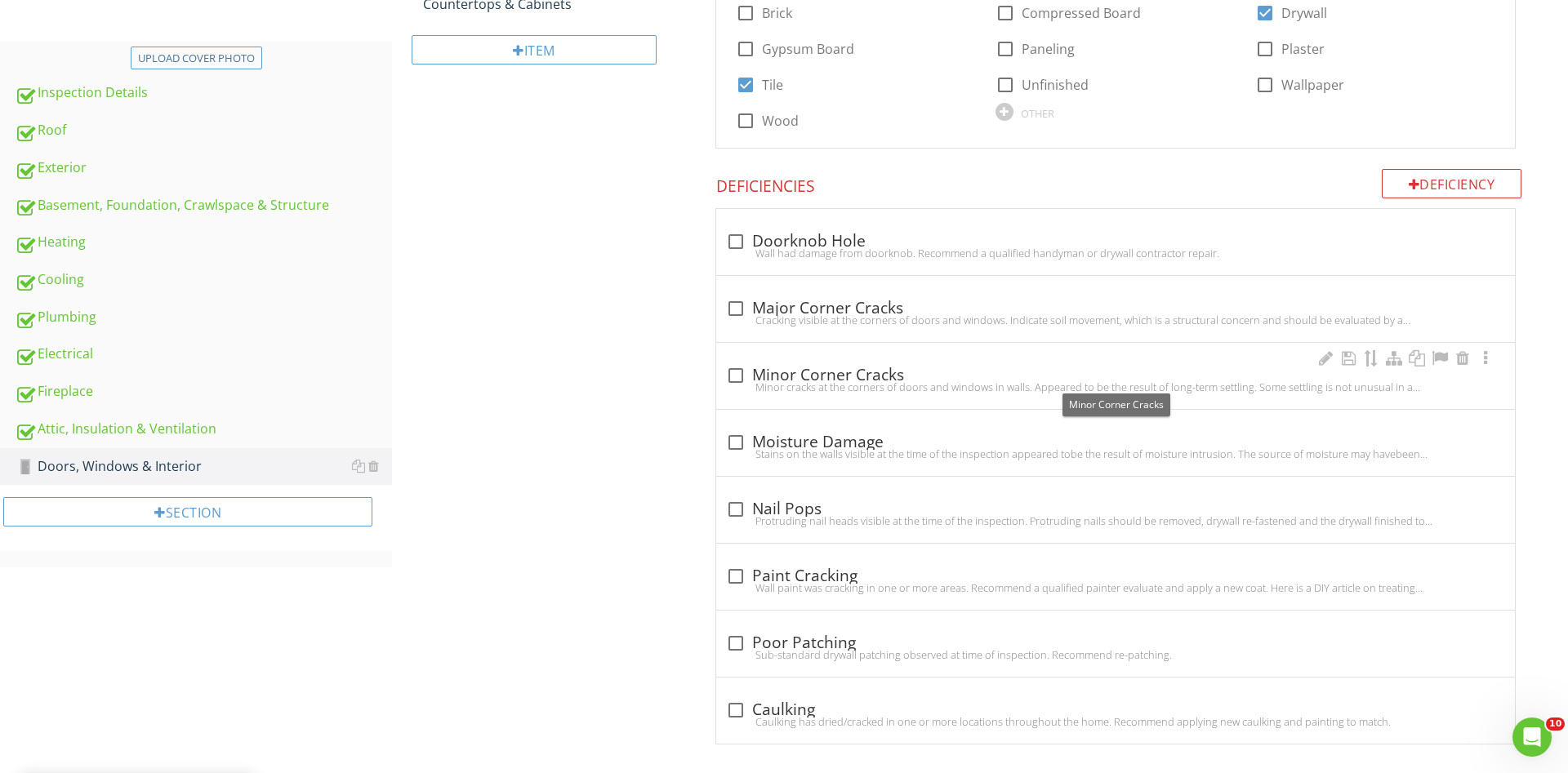
click at [737, 376] on div at bounding box center [736, 376] width 27 height 27
checkbox input "true"
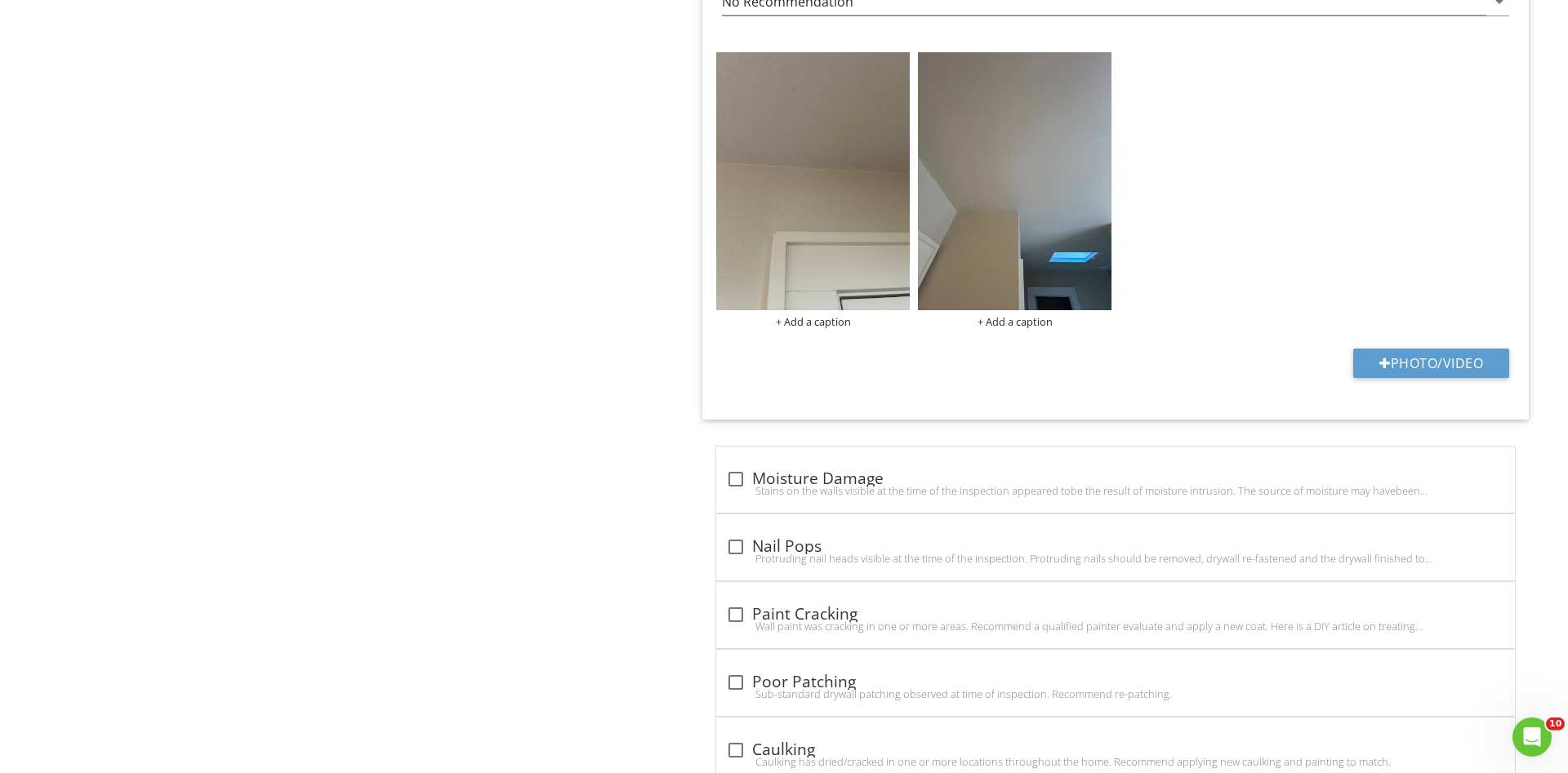
scroll to position [1303, 0]
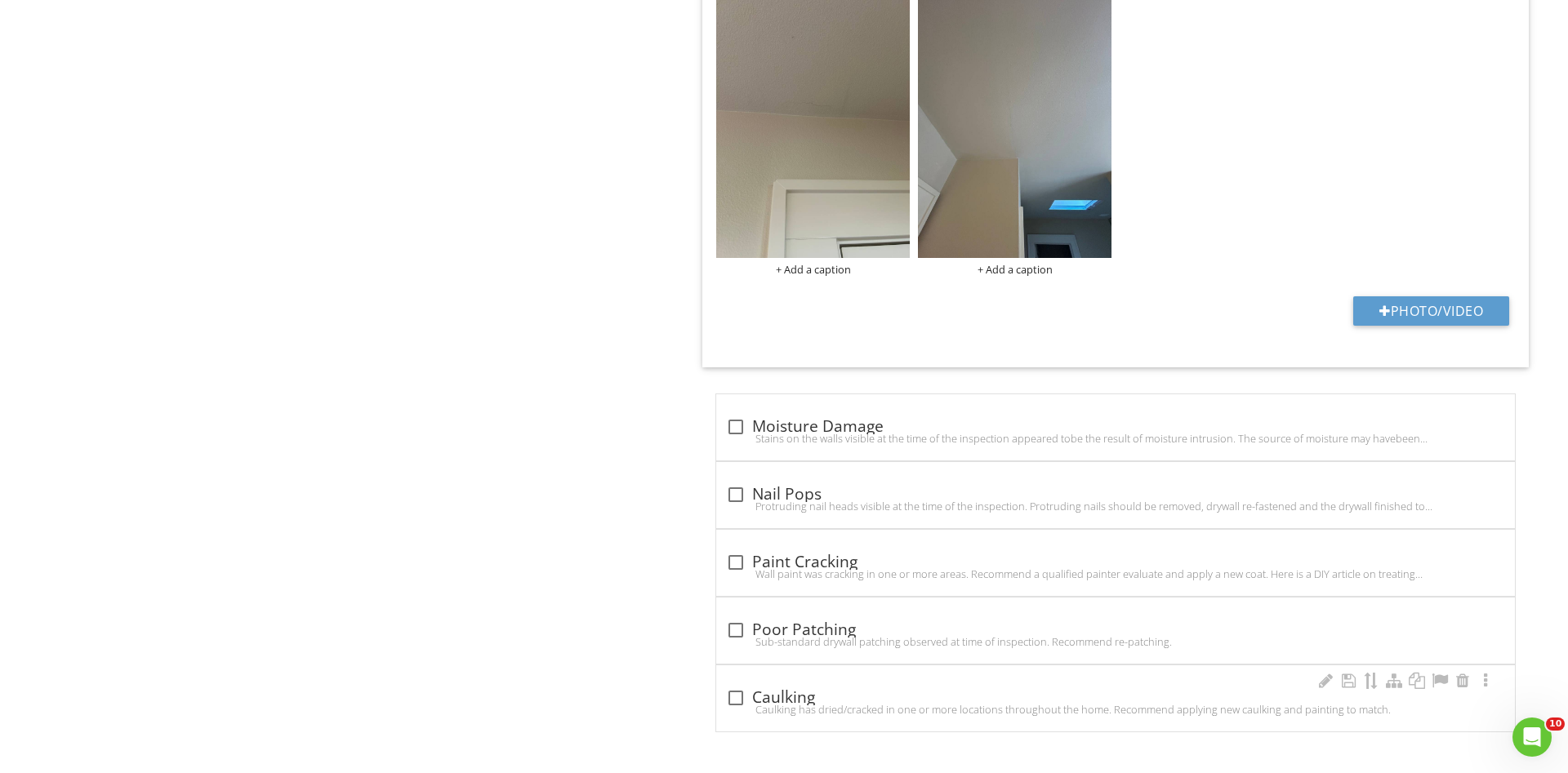
click at [734, 700] on div at bounding box center [736, 698] width 27 height 27
checkbox input "true"
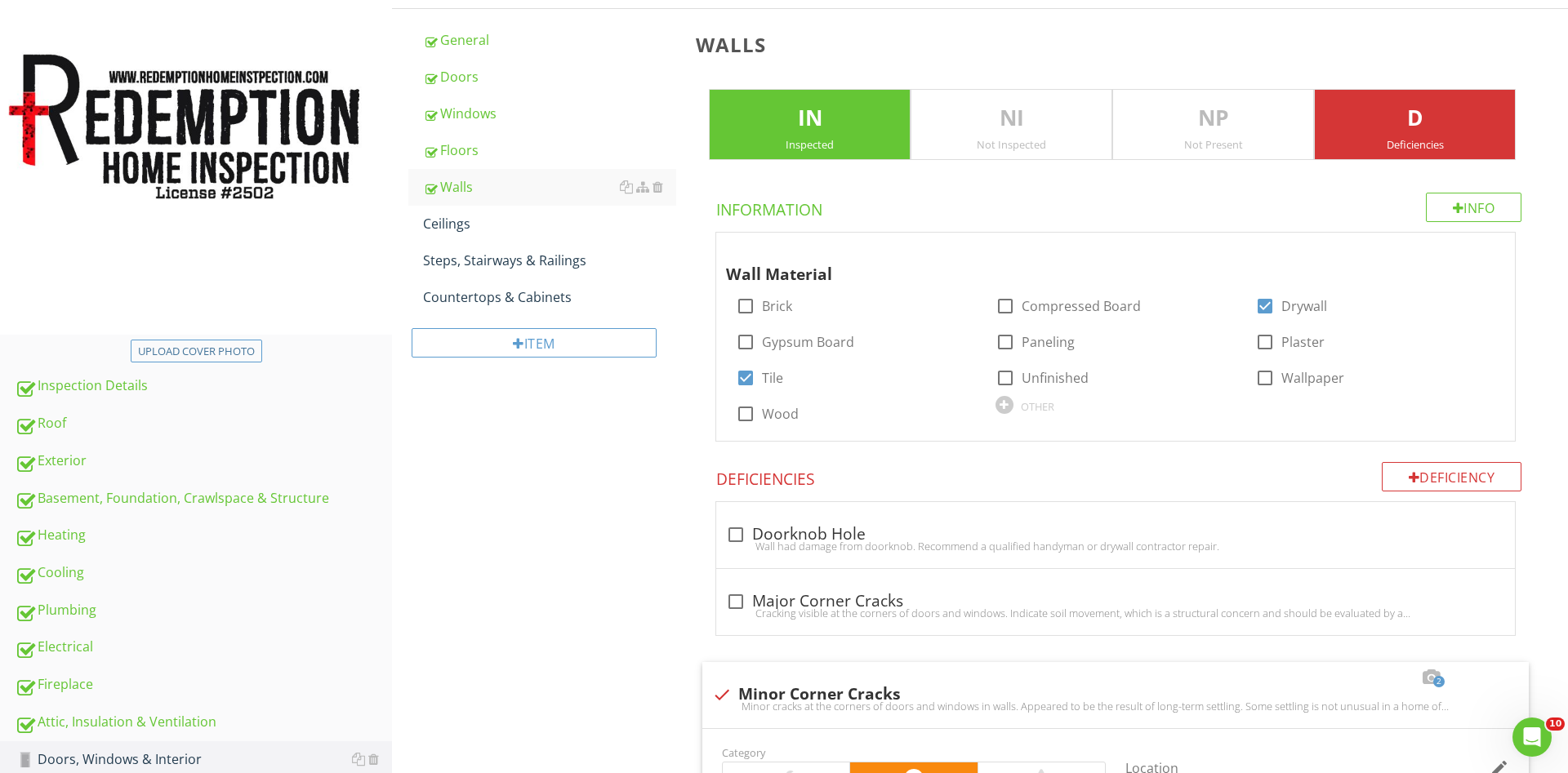
scroll to position [0, 0]
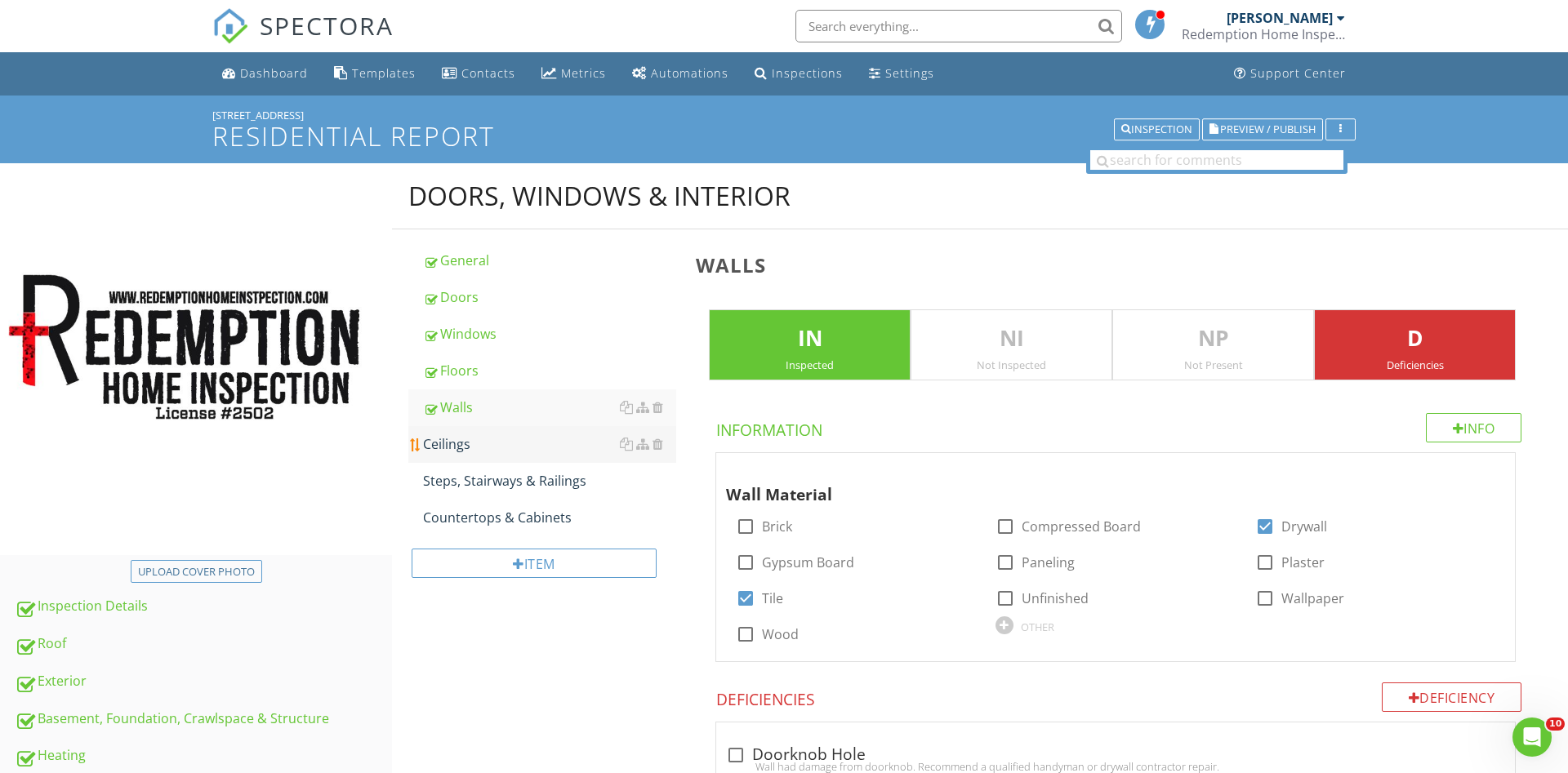
click at [529, 444] on div "Ceilings" at bounding box center [549, 444] width 254 height 20
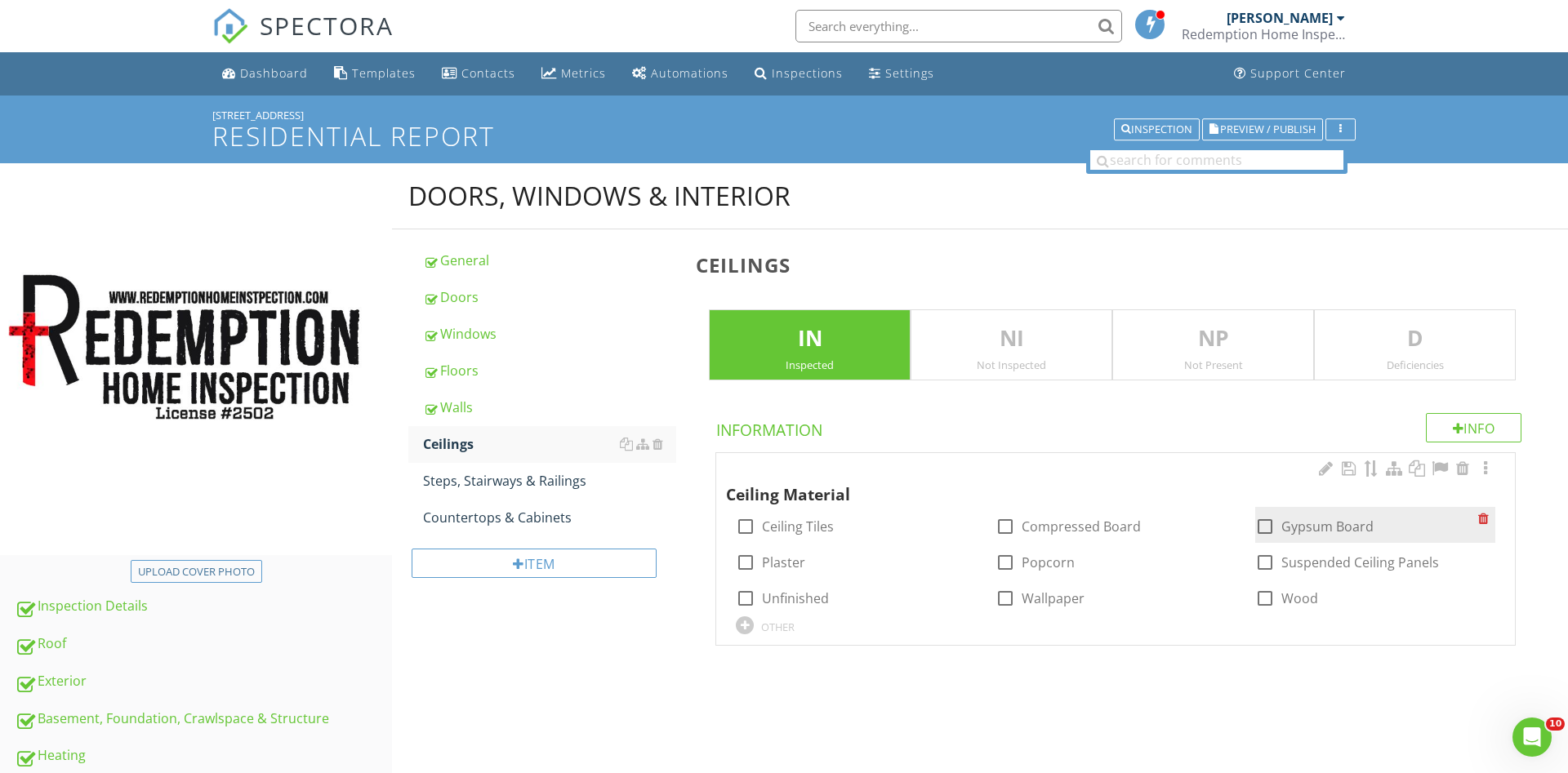
click at [1262, 523] on div at bounding box center [1265, 526] width 27 height 27
checkbox input "true"
click at [1361, 338] on p "D" at bounding box center [1414, 339] width 200 height 32
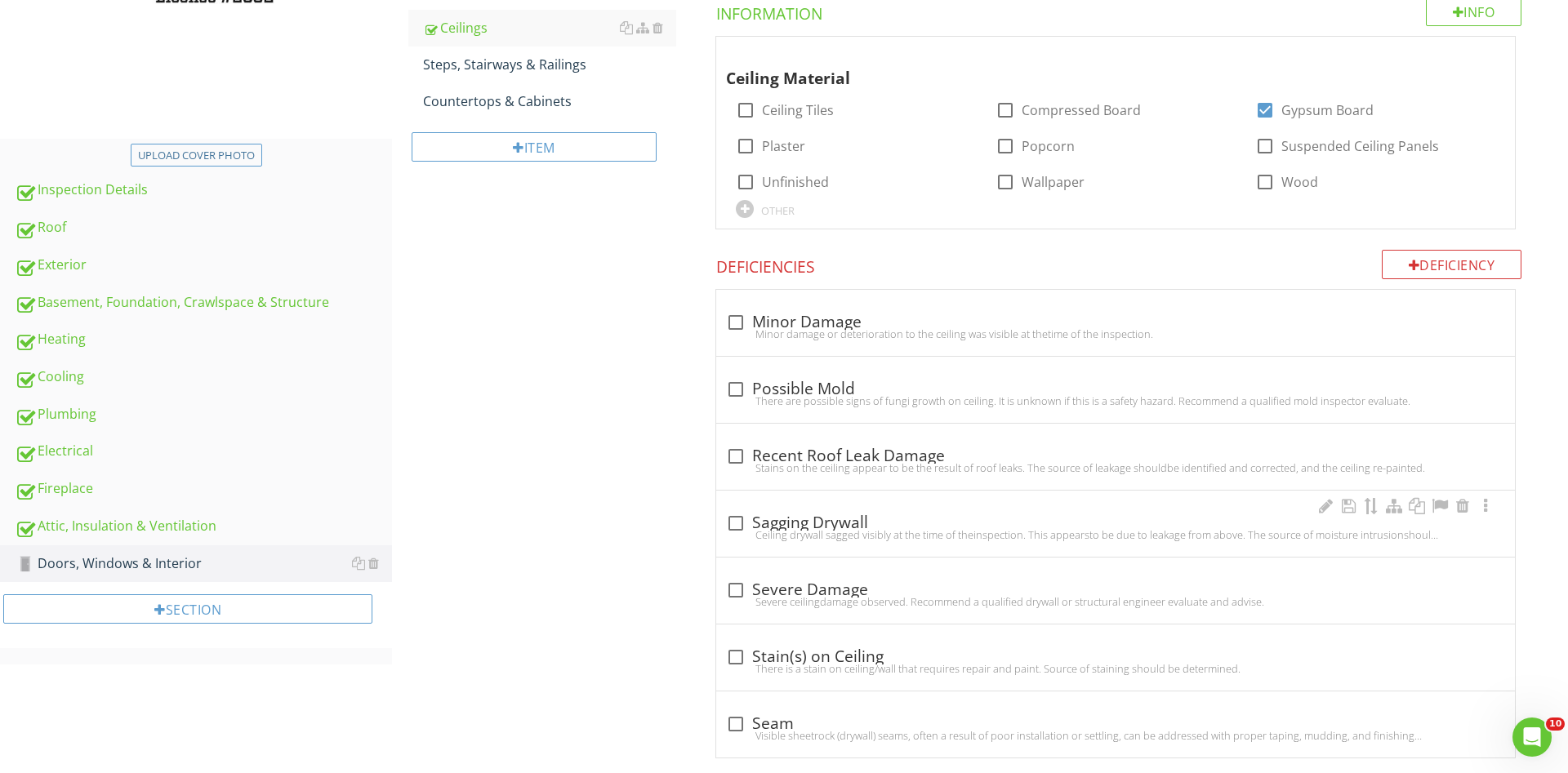
scroll to position [442, 0]
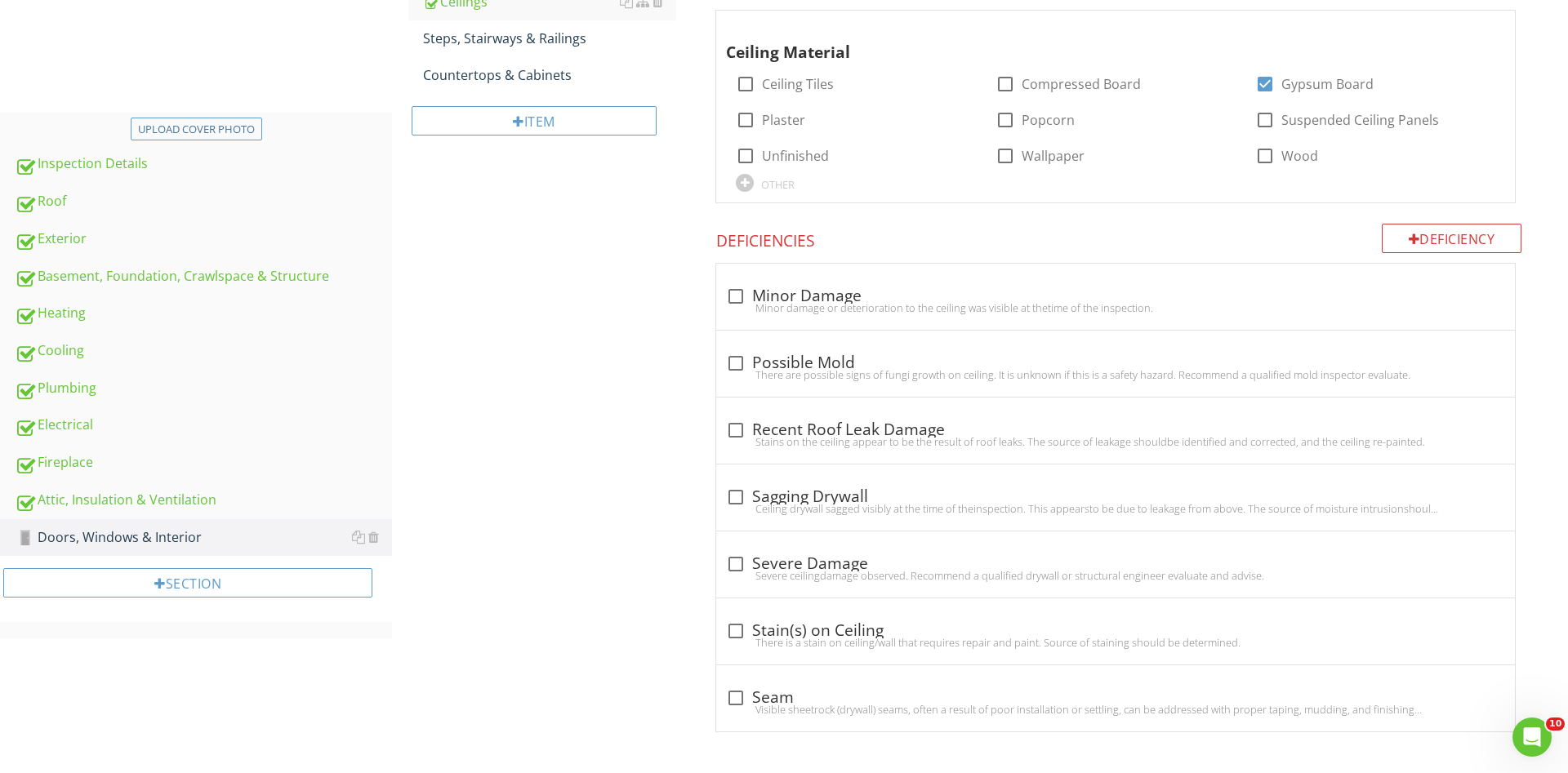
click at [732, 694] on div at bounding box center [736, 698] width 27 height 27
checkbox input "true"
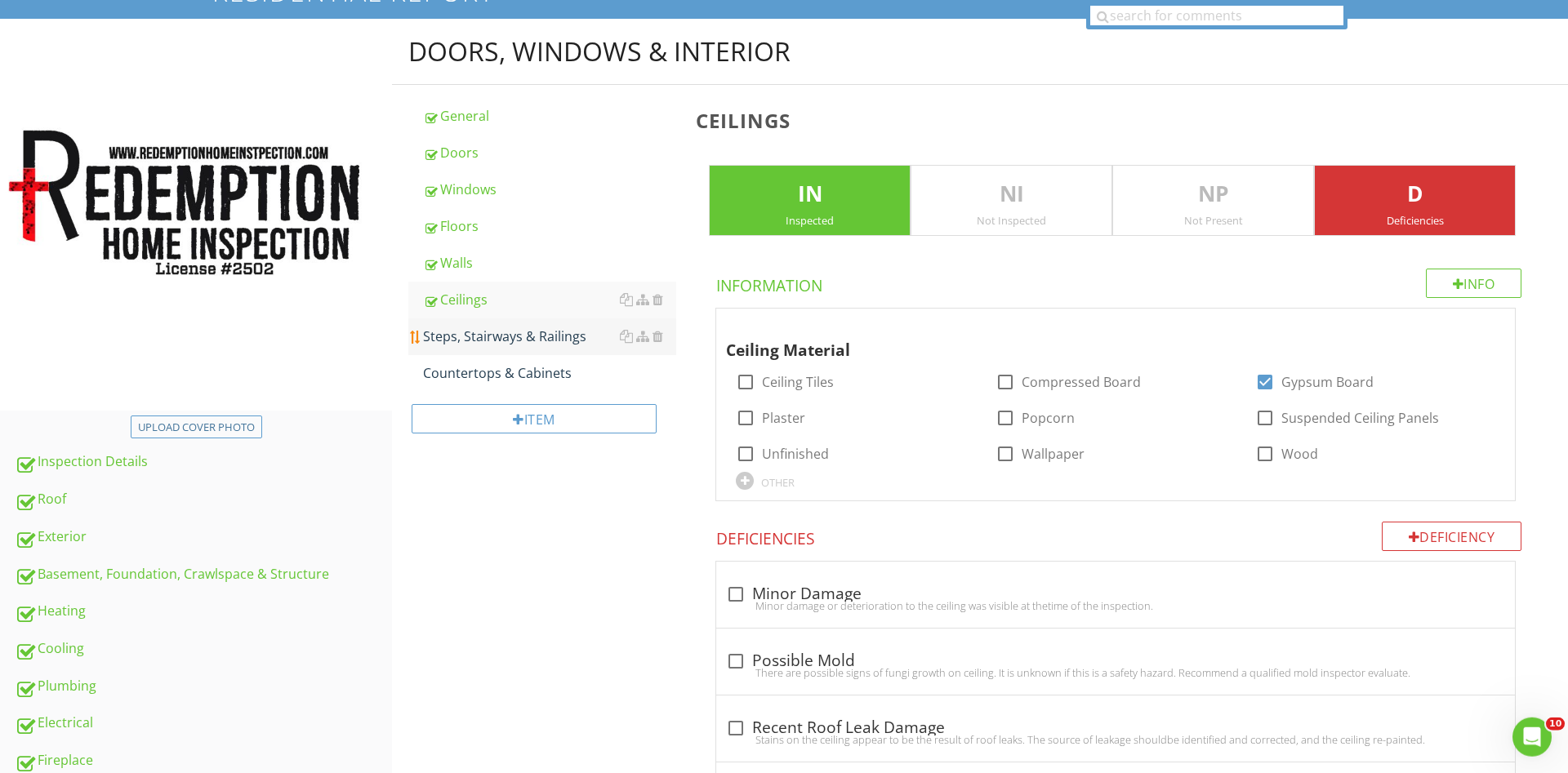
scroll to position [110, 0]
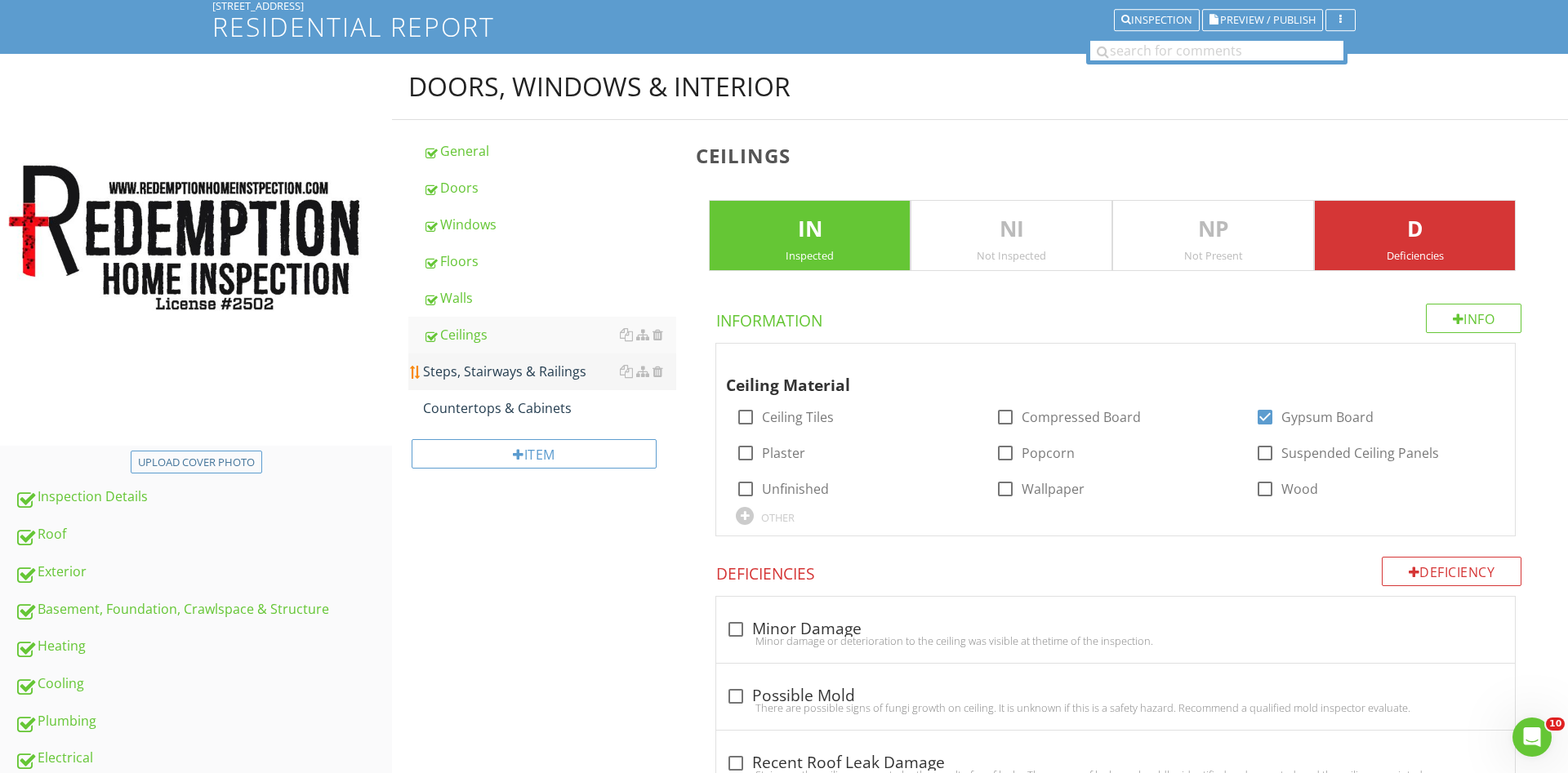
click at [510, 372] on div "Steps, Stairways & Railings" at bounding box center [549, 372] width 254 height 20
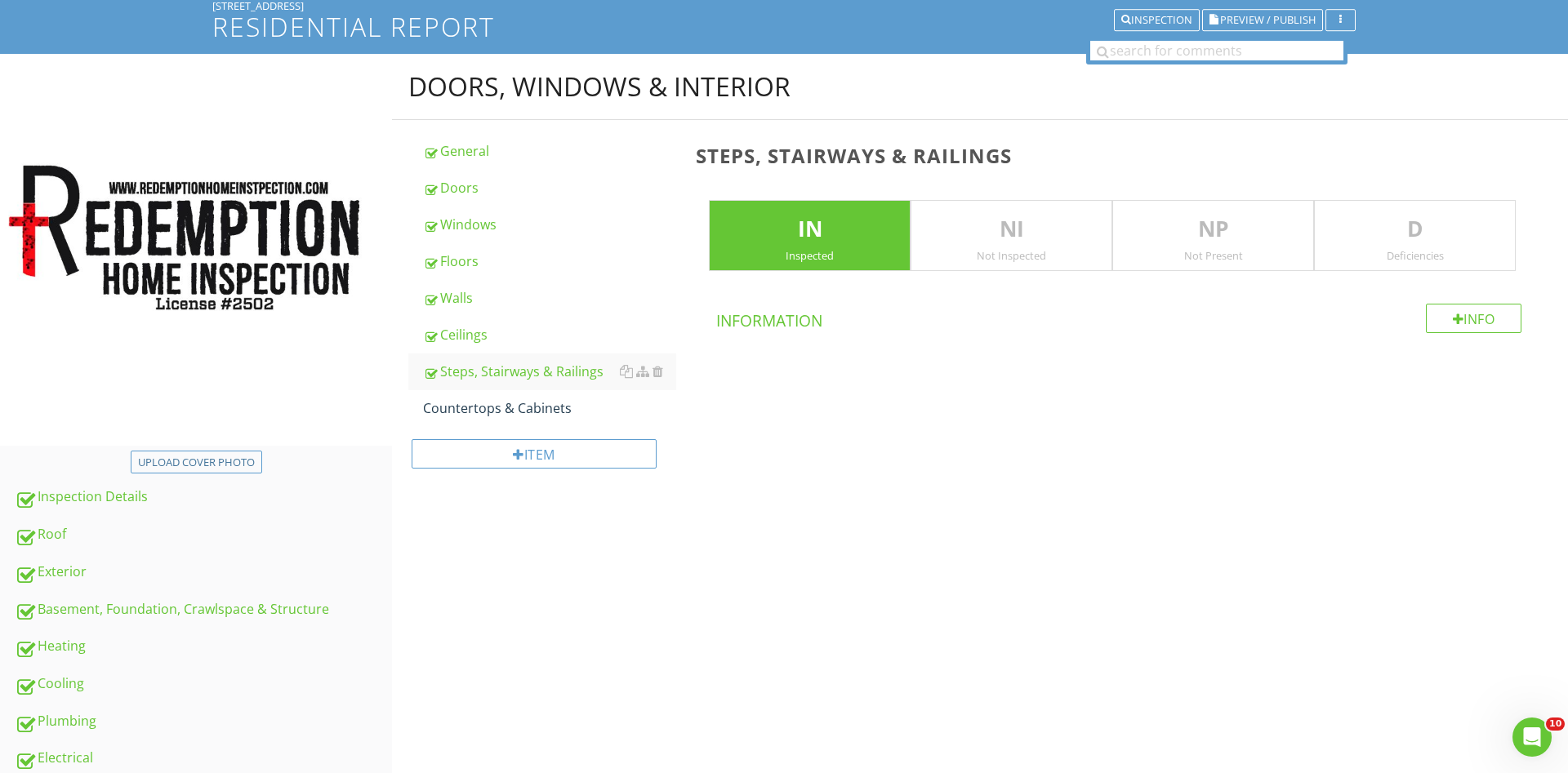
click at [1352, 239] on p "D" at bounding box center [1414, 229] width 200 height 32
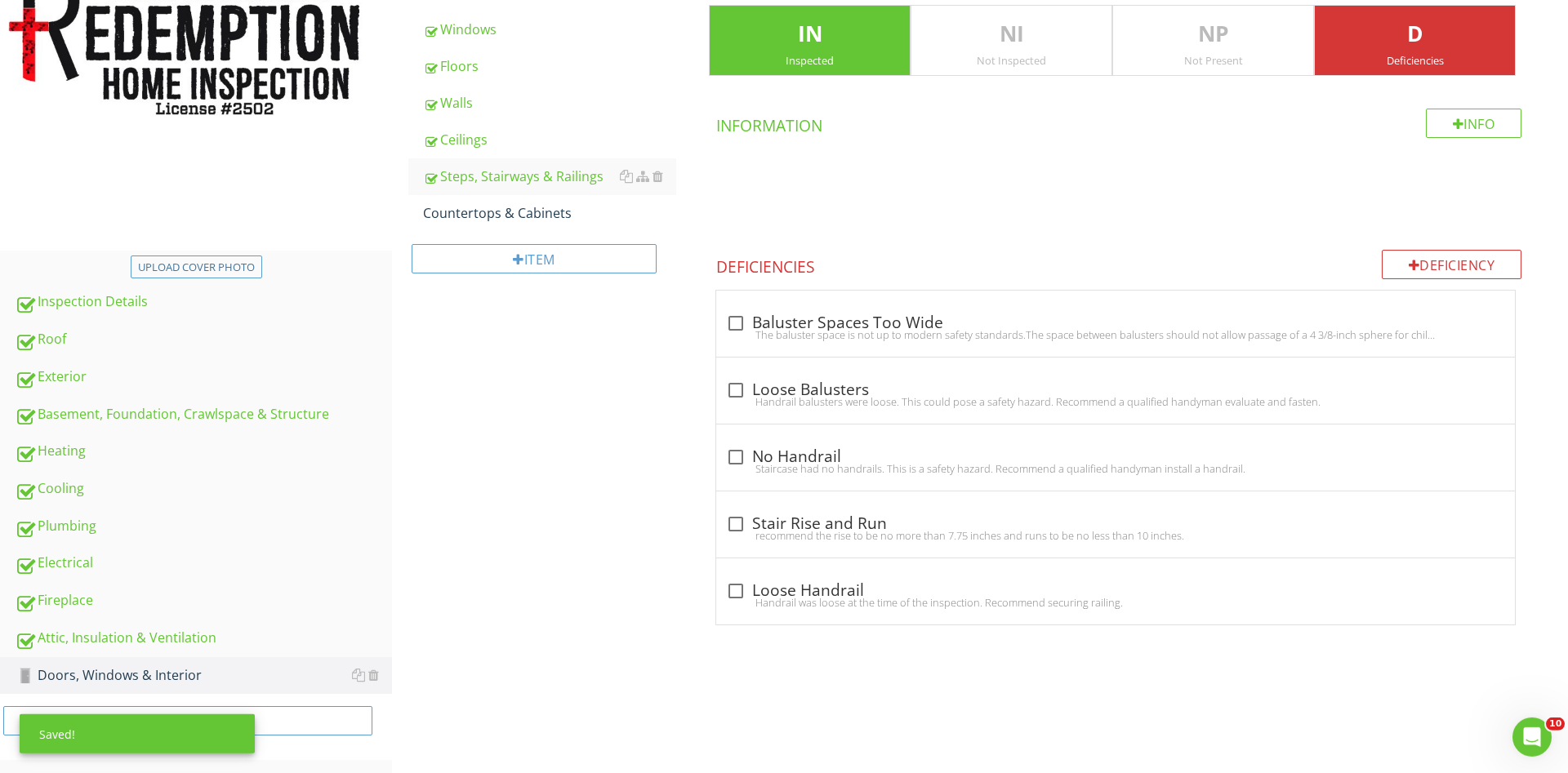
scroll to position [308, 0]
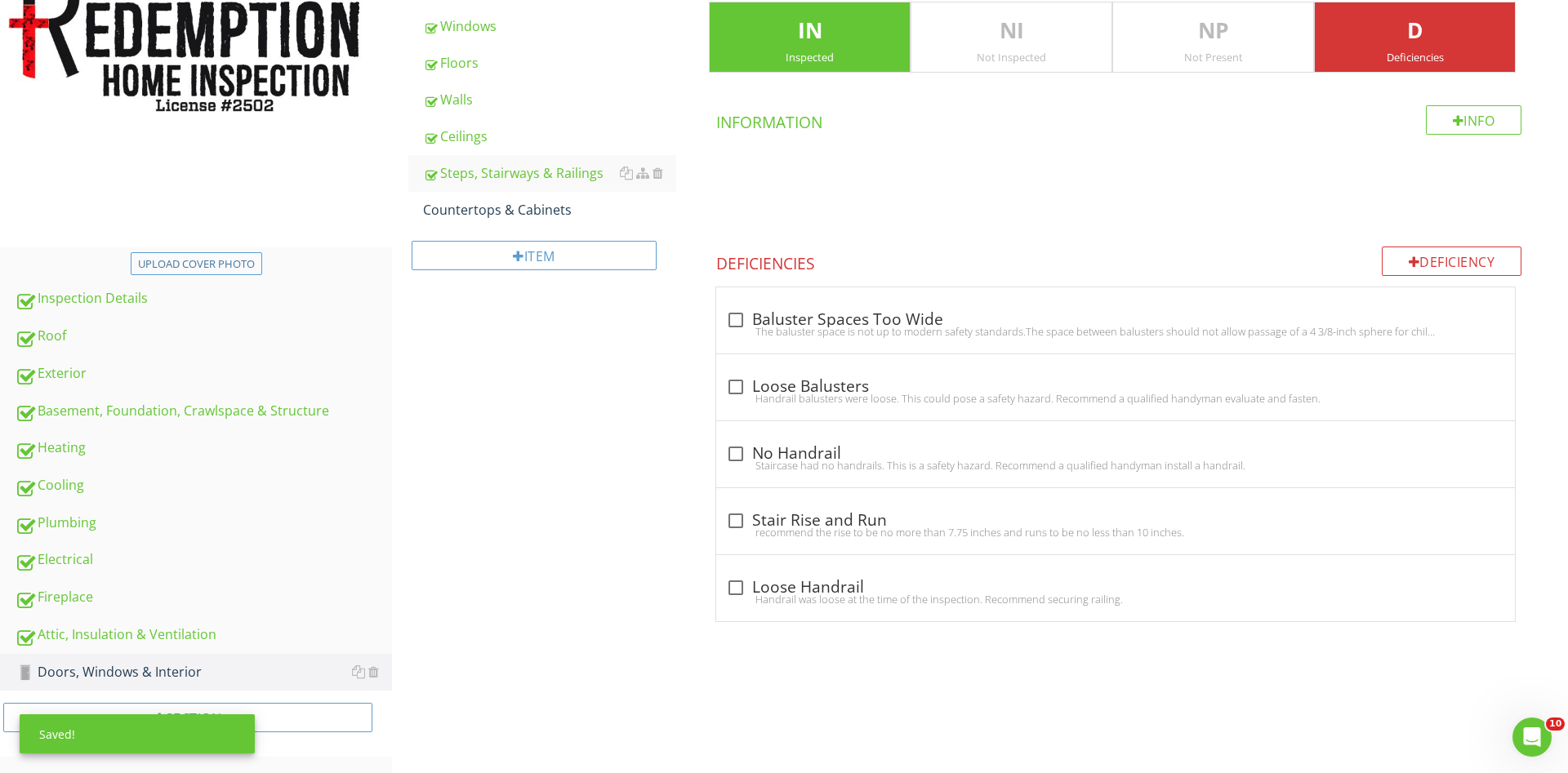
click at [730, 587] on div at bounding box center [736, 588] width 27 height 27
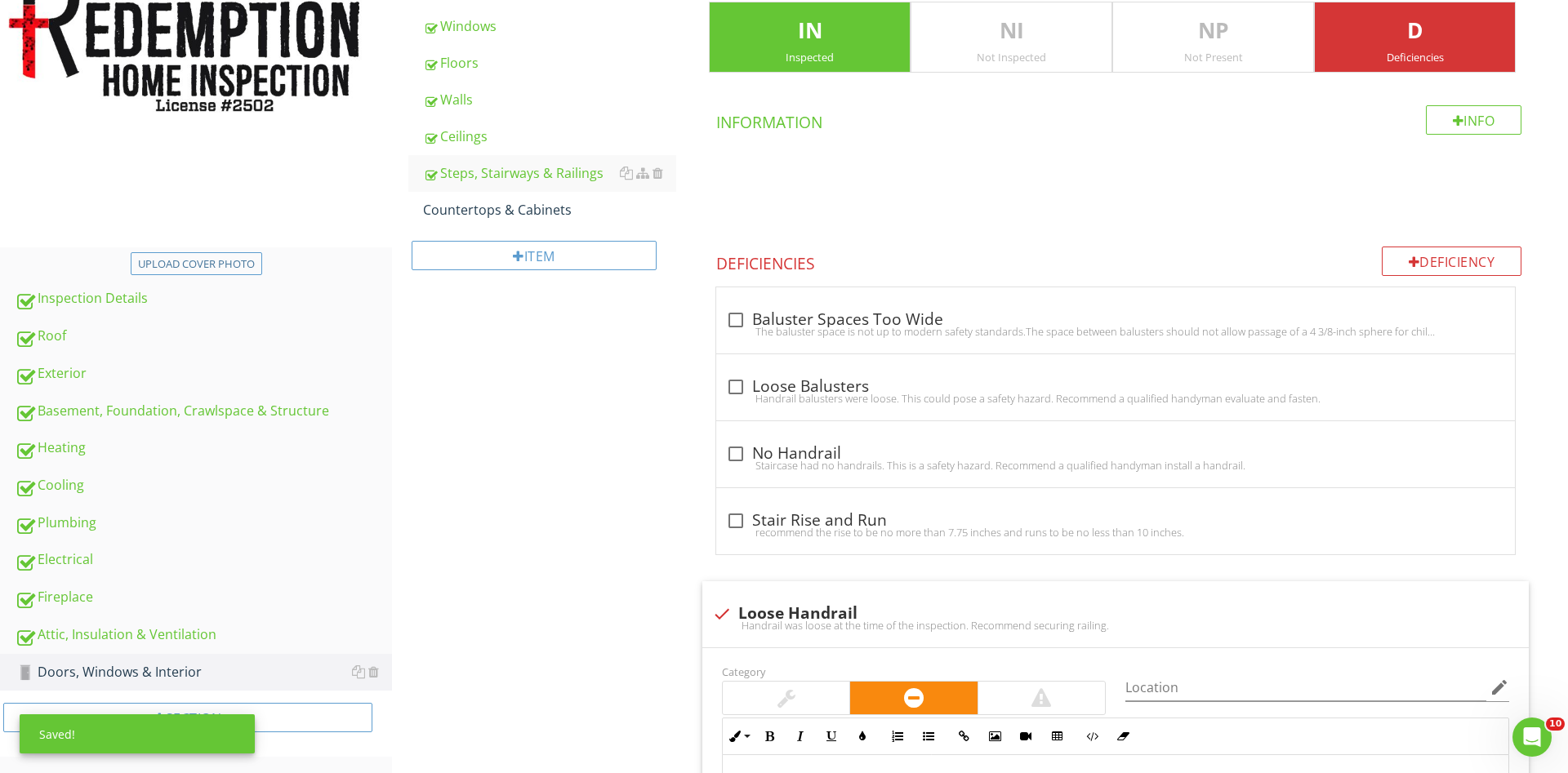
checkbox input "true"
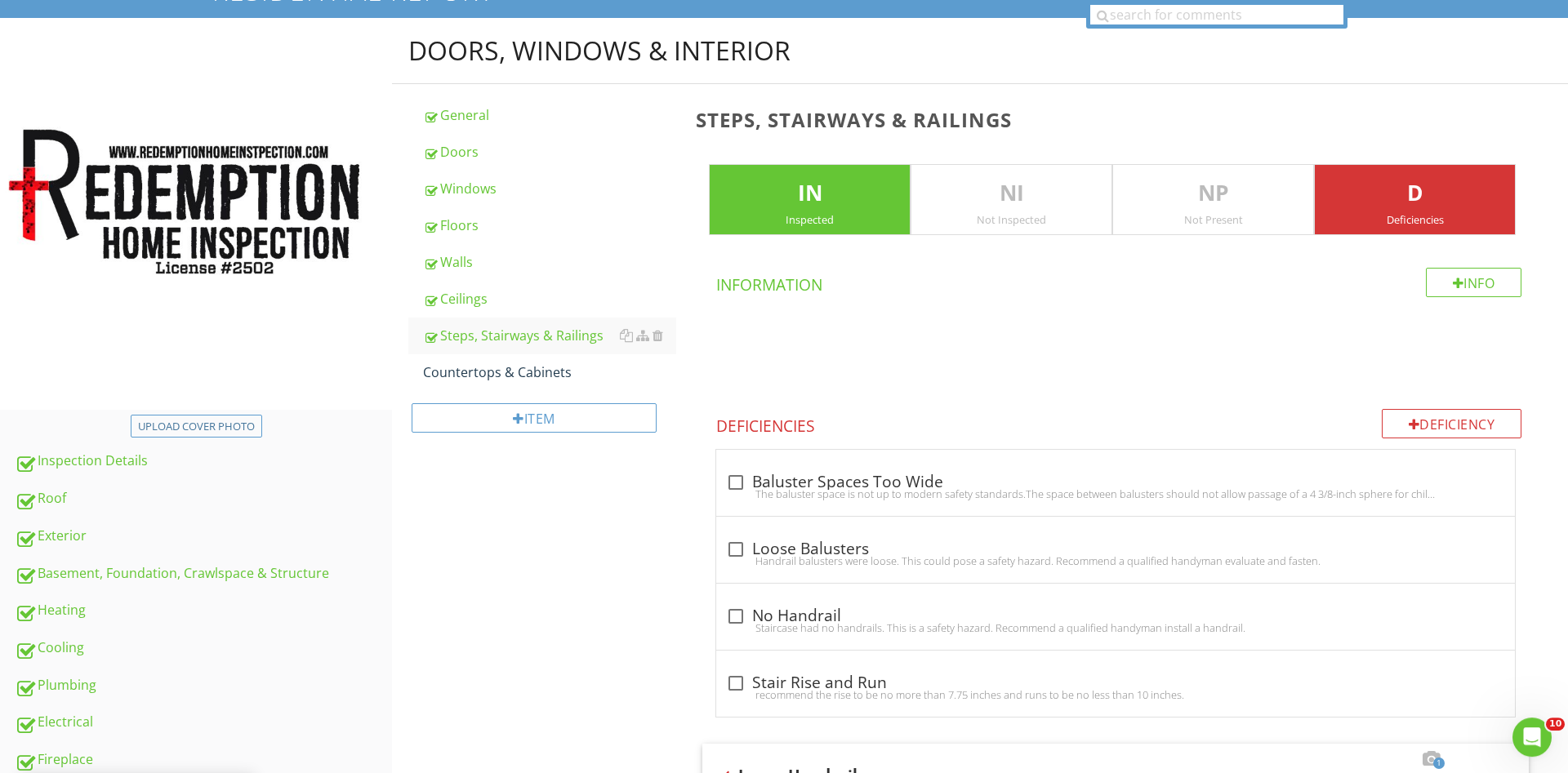
scroll to position [141, 0]
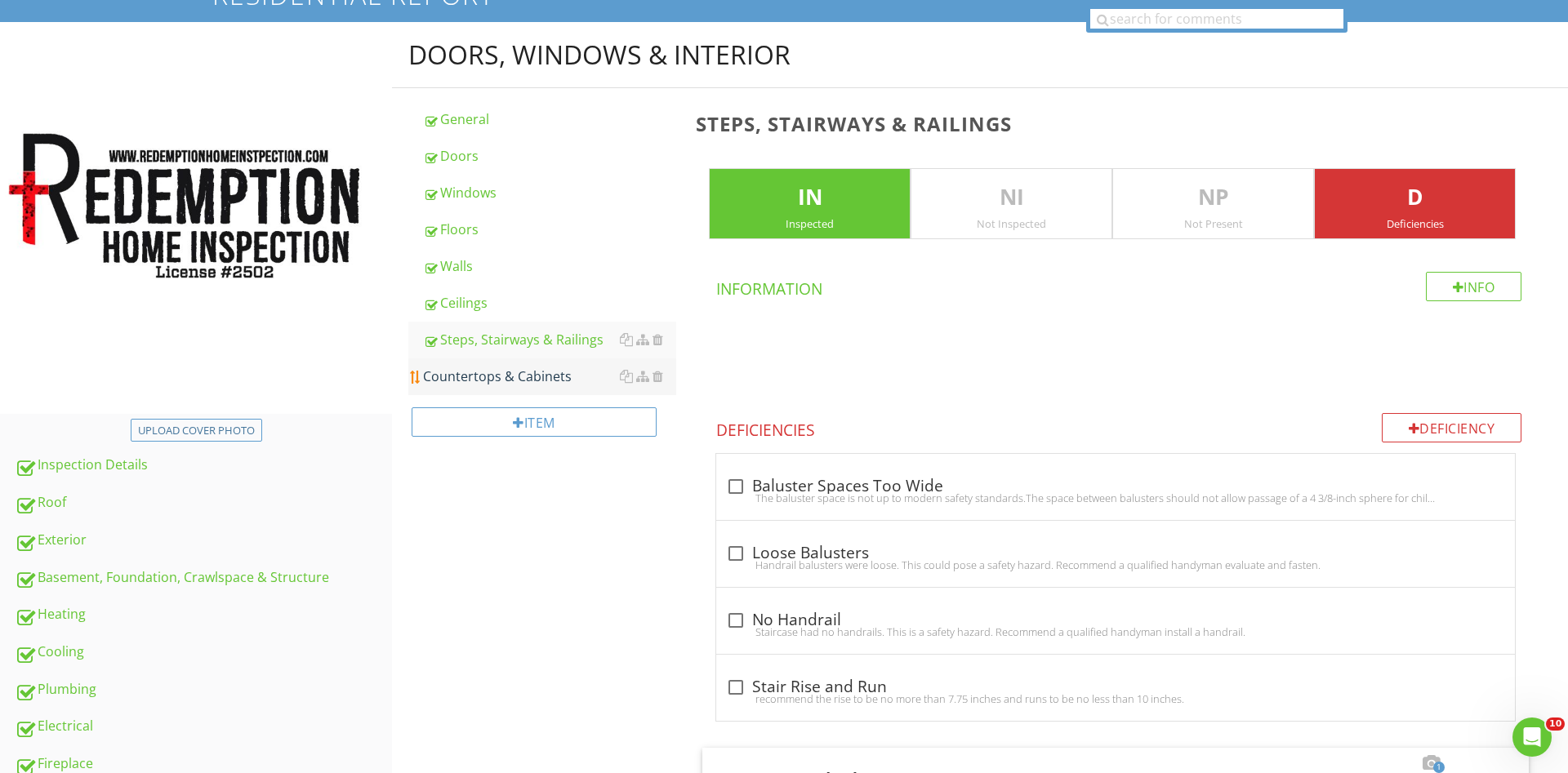
click at [529, 378] on div "Countertops & Cabinets" at bounding box center [549, 377] width 254 height 20
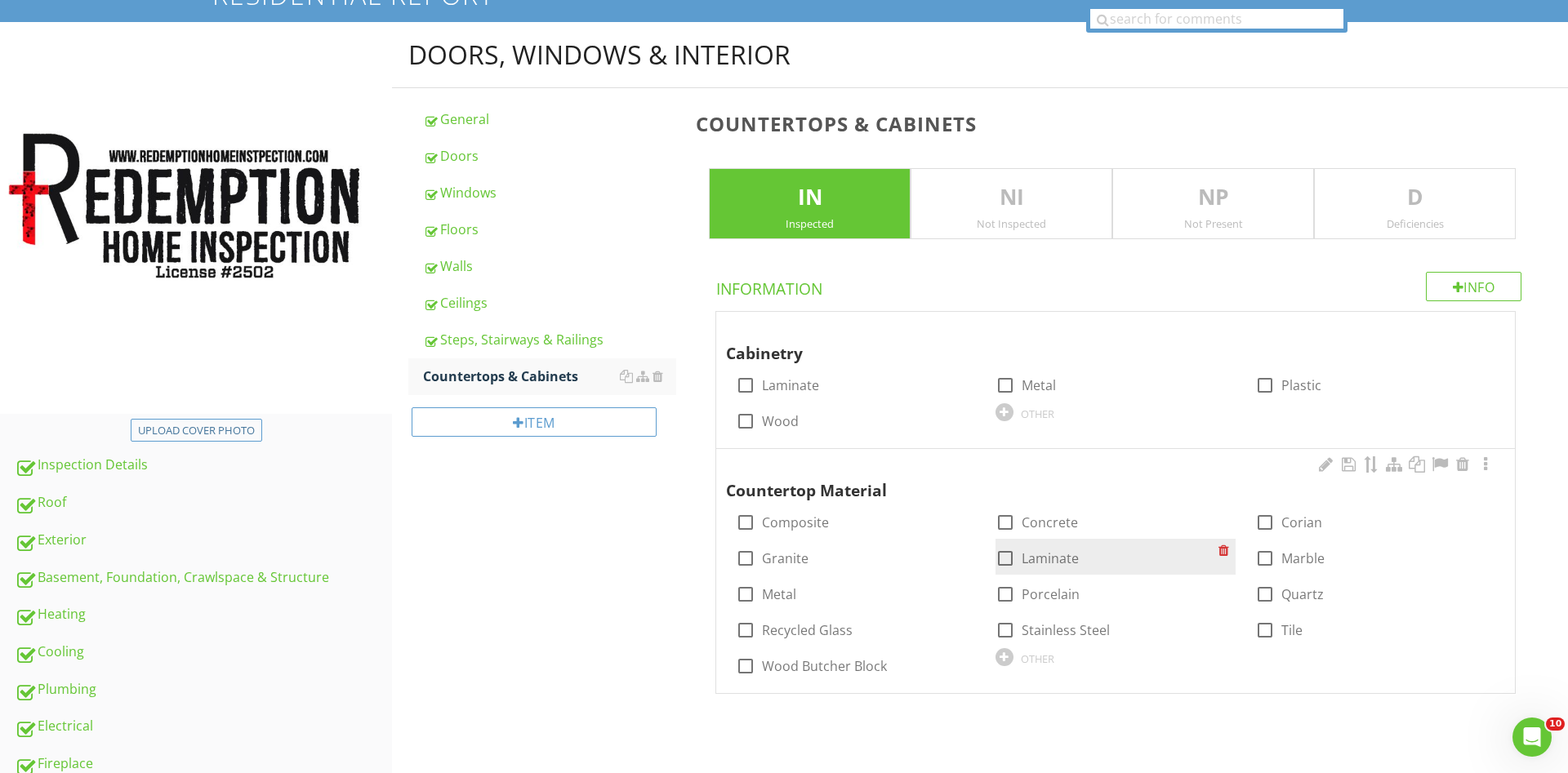
click at [747, 422] on div at bounding box center [746, 421] width 27 height 27
checkbox input "true"
click at [1009, 555] on div at bounding box center [1005, 559] width 27 height 27
checkbox input "true"
click at [1004, 596] on div at bounding box center [1005, 594] width 27 height 27
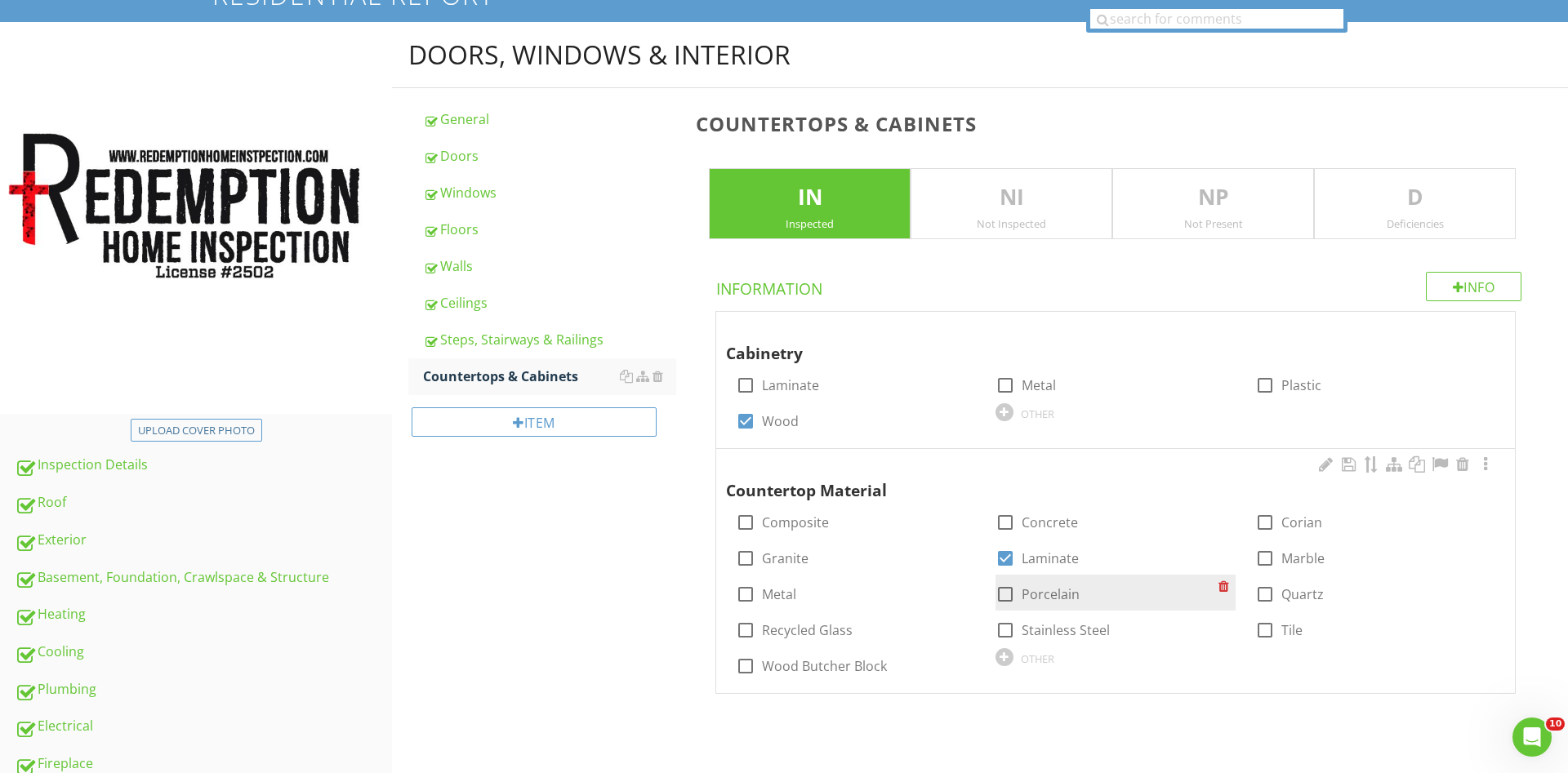
checkbox input "true"
click at [1266, 627] on div at bounding box center [1265, 630] width 27 height 27
checkbox input "true"
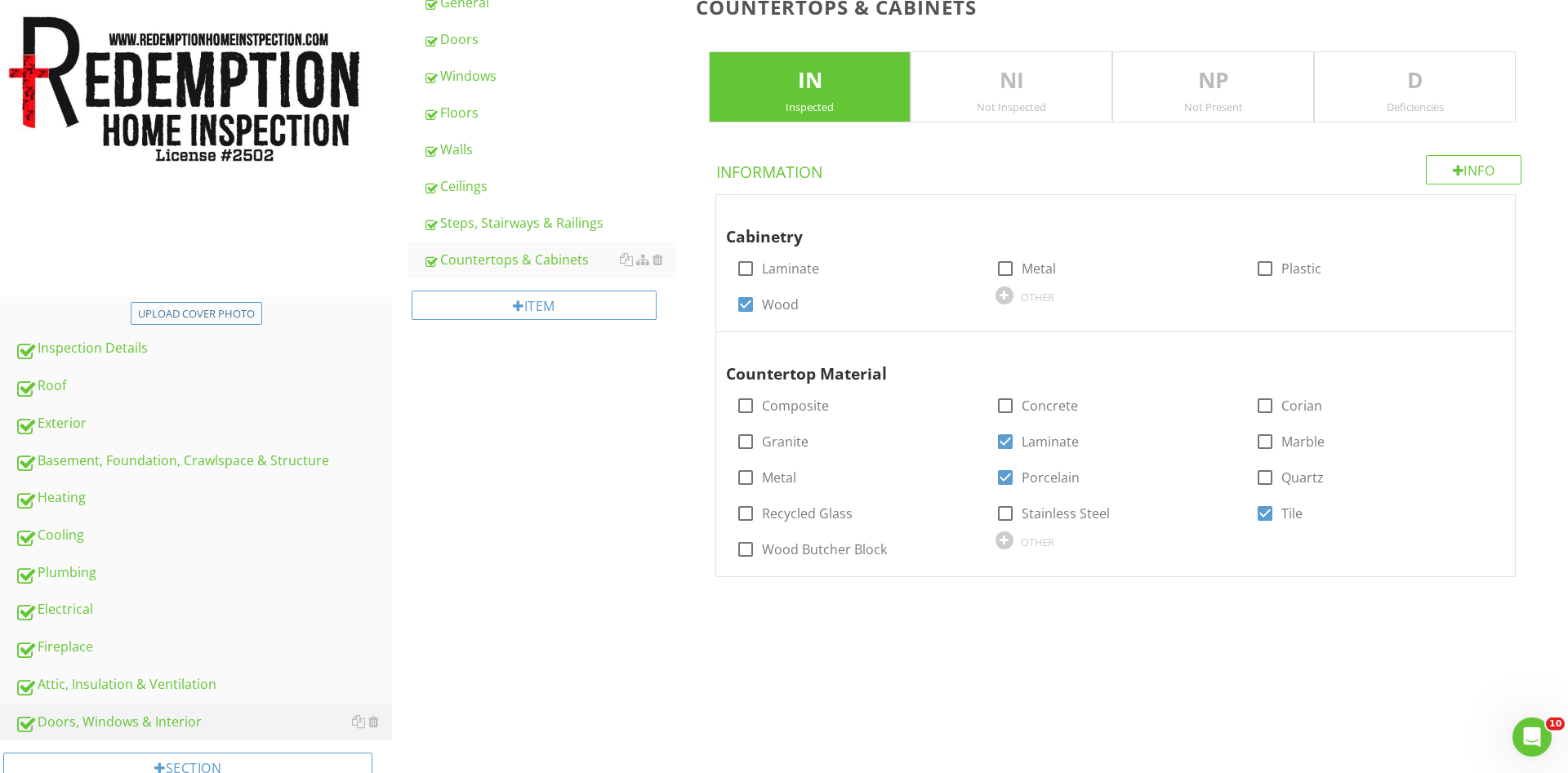
scroll to position [308, 0]
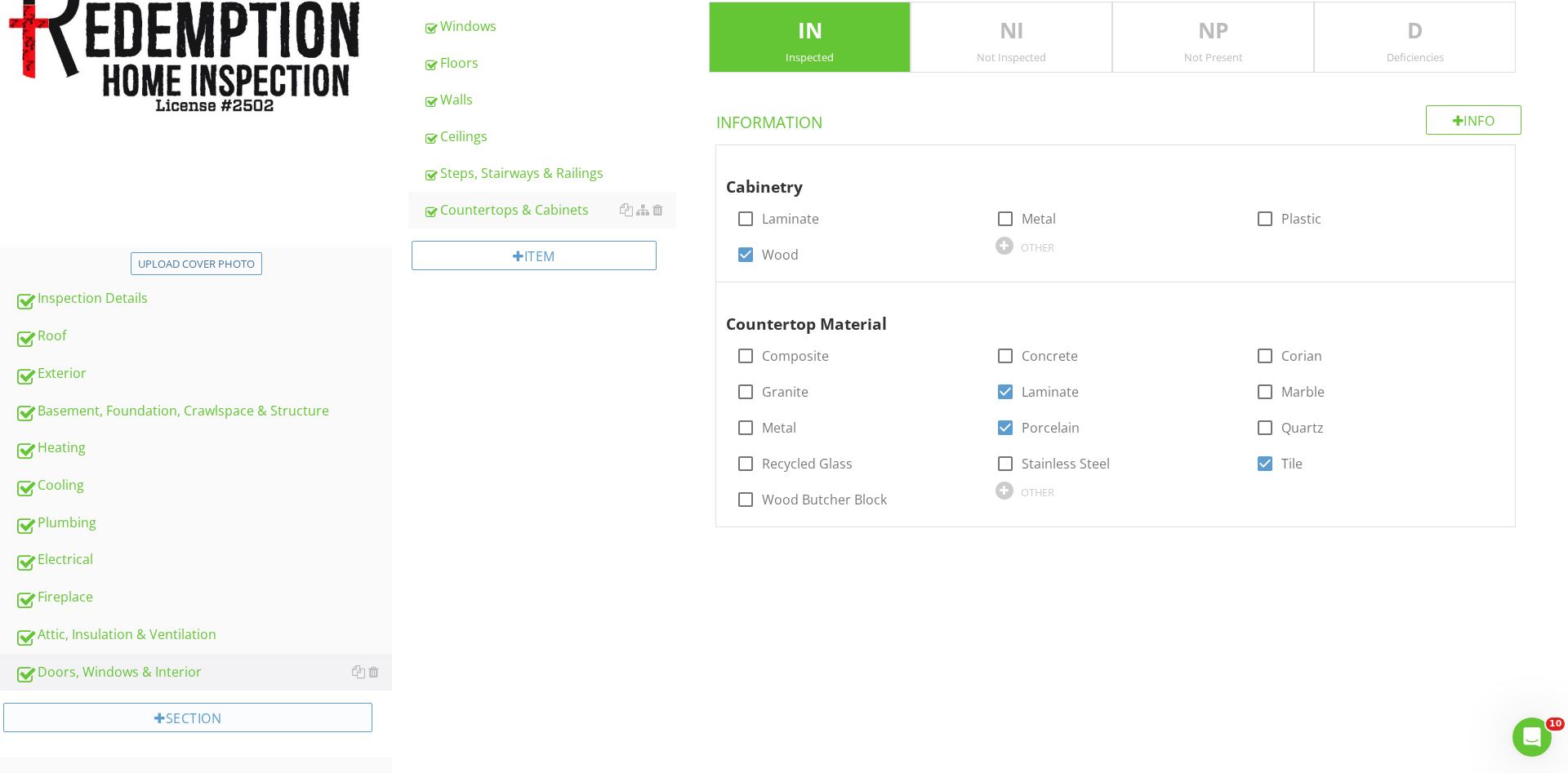
click at [220, 712] on div "Section" at bounding box center [187, 717] width 369 height 29
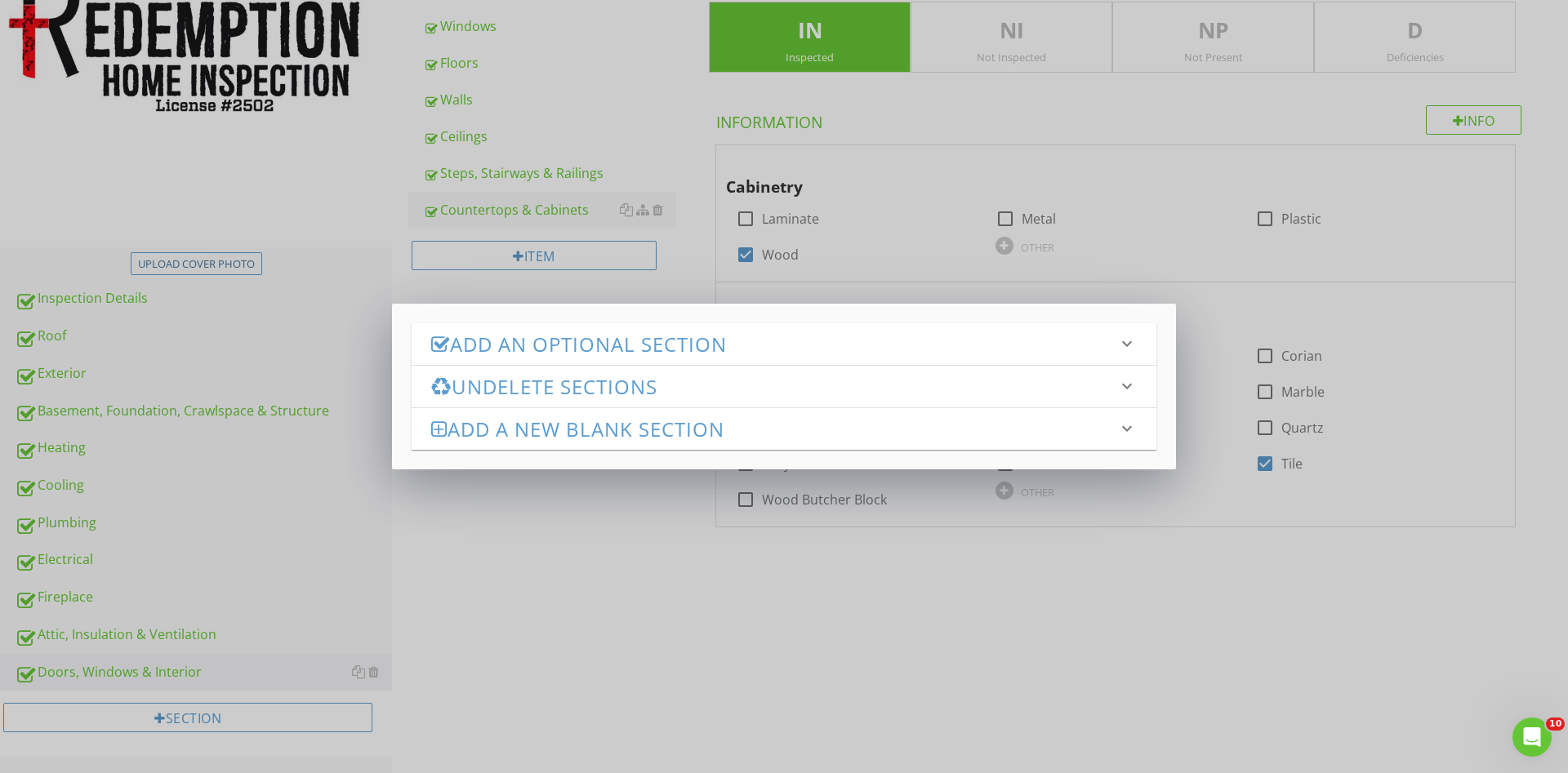
click at [583, 353] on h3 "Add an Optional Section" at bounding box center [774, 343] width 686 height 23
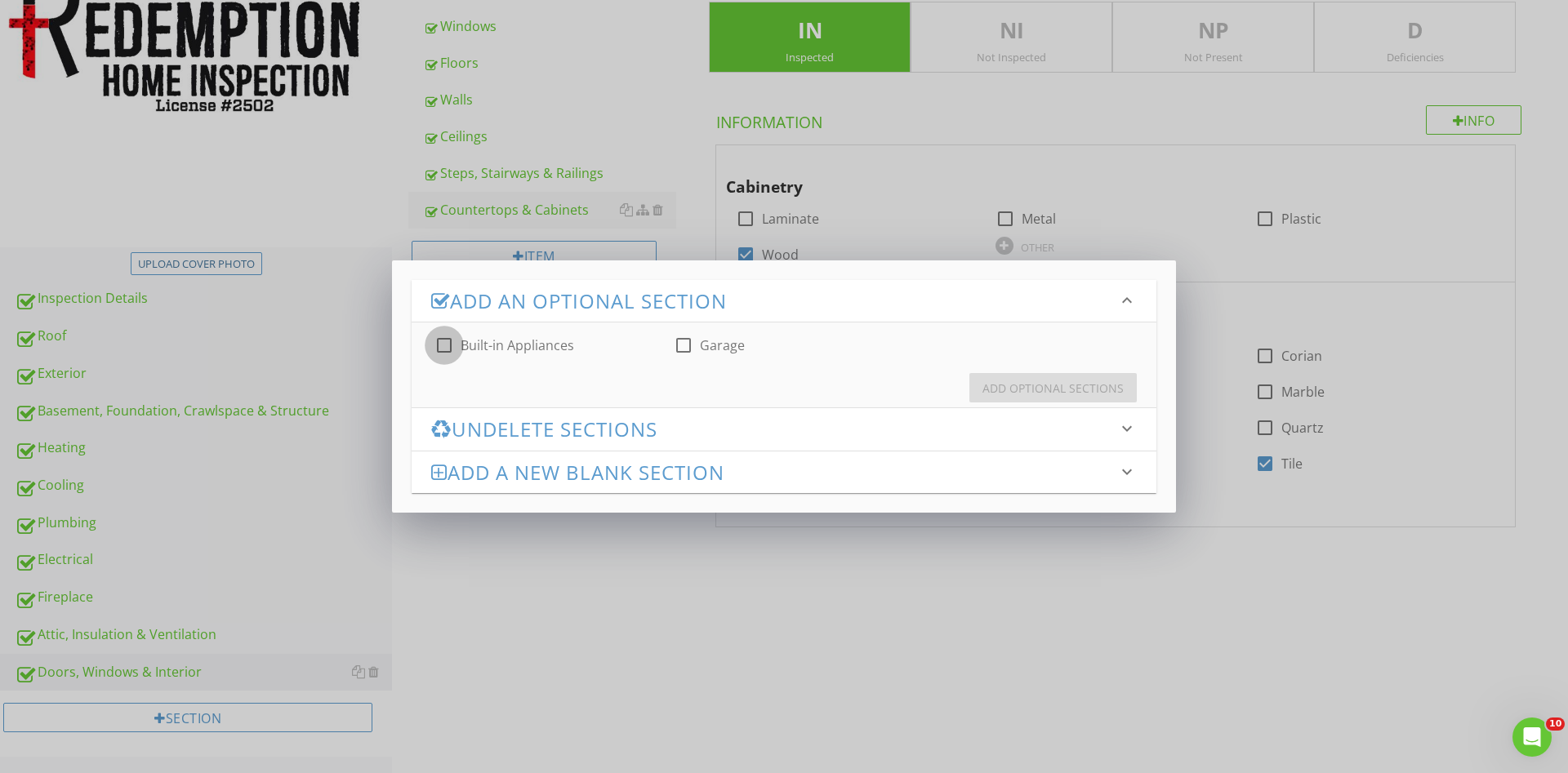
click at [444, 346] on div at bounding box center [444, 345] width 27 height 27
checkbox input "true"
click at [683, 342] on div at bounding box center [683, 345] width 27 height 27
checkbox input "true"
click at [998, 379] on button "Add Optional Sections" at bounding box center [1052, 387] width 167 height 29
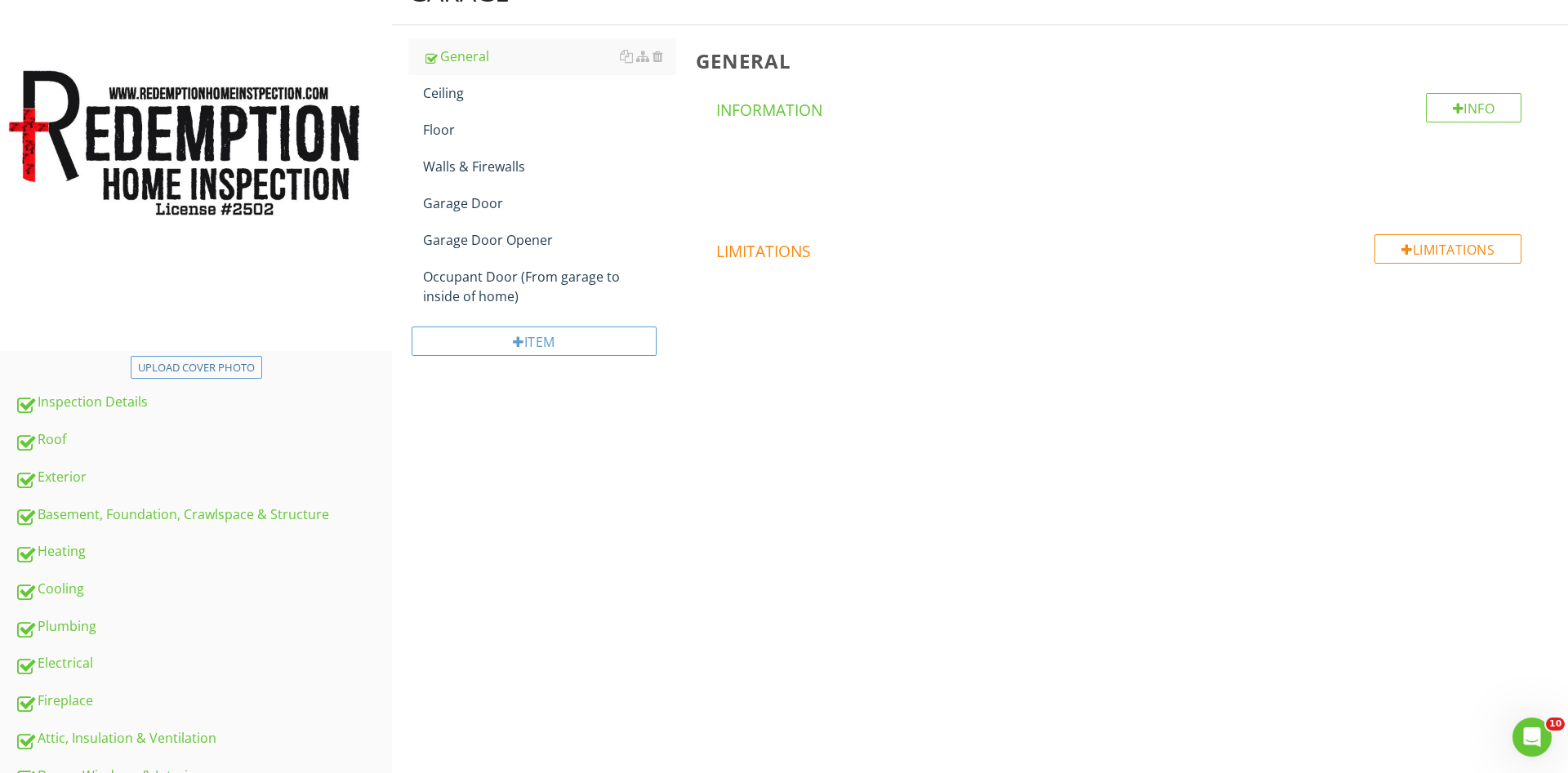
scroll to position [58, 0]
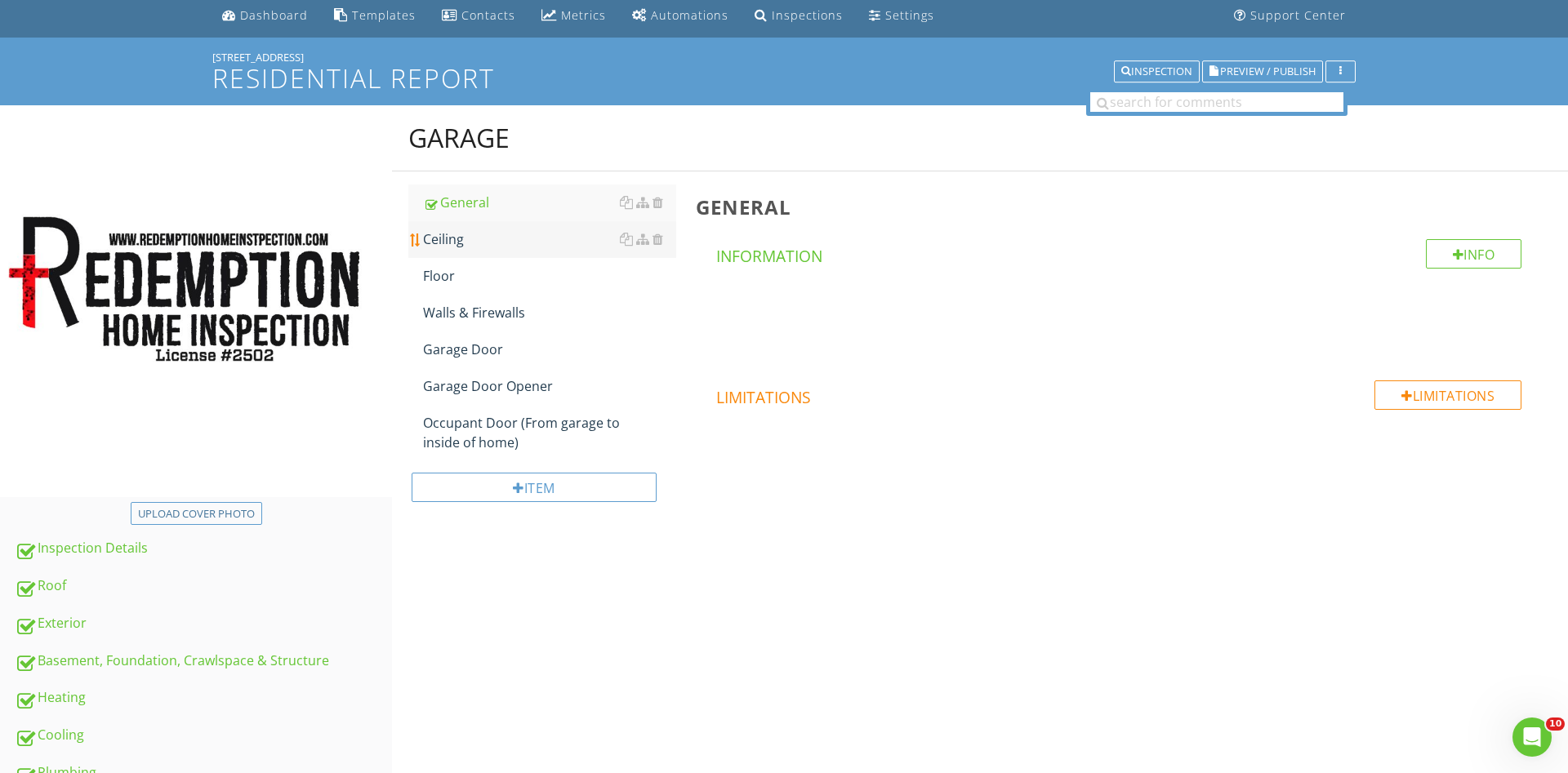
click at [487, 239] on div "Ceiling" at bounding box center [549, 239] width 254 height 20
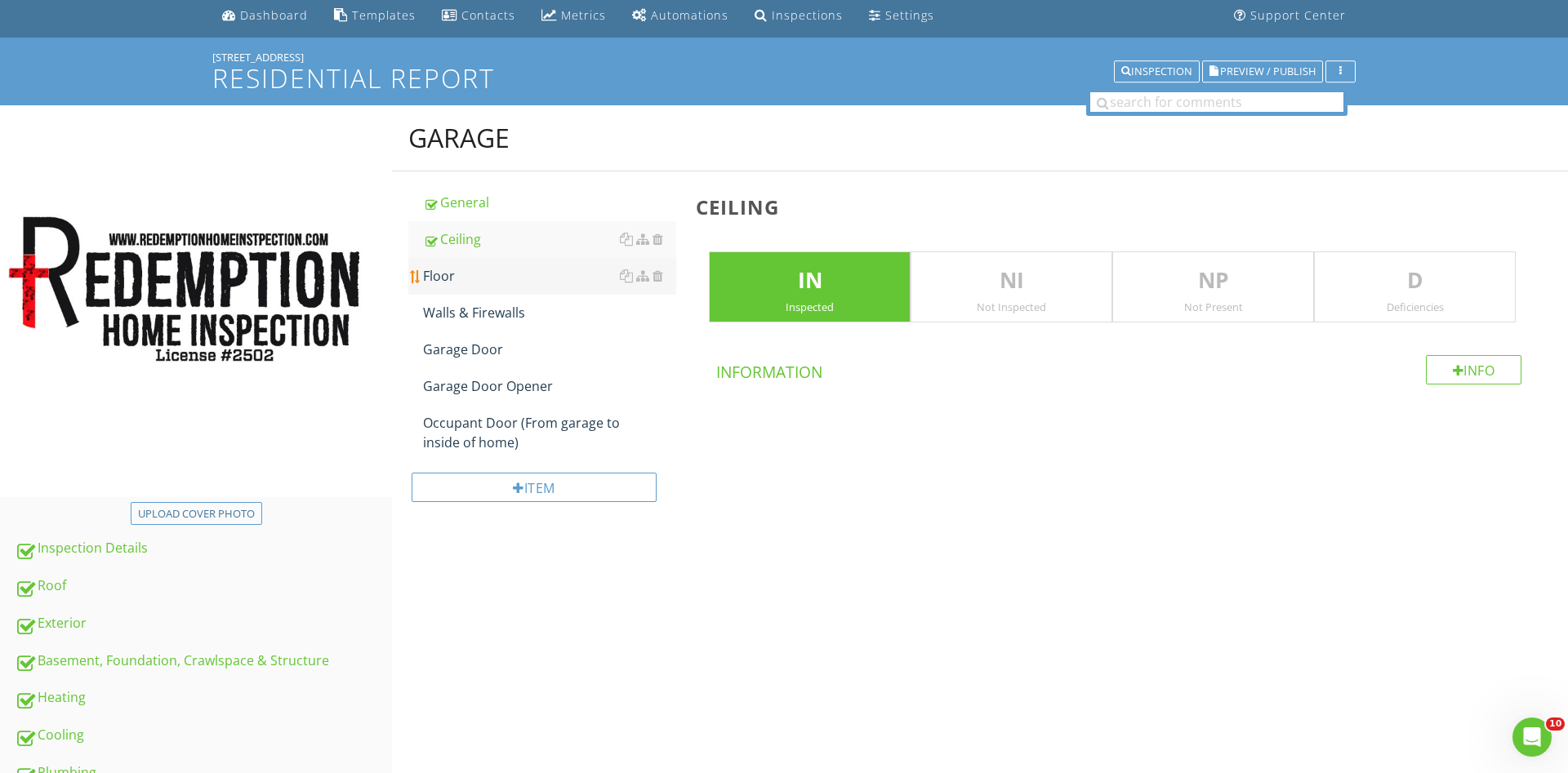
click at [454, 269] on div "Floor" at bounding box center [549, 276] width 254 height 20
click at [468, 311] on div "Walls & Firewalls" at bounding box center [549, 313] width 254 height 20
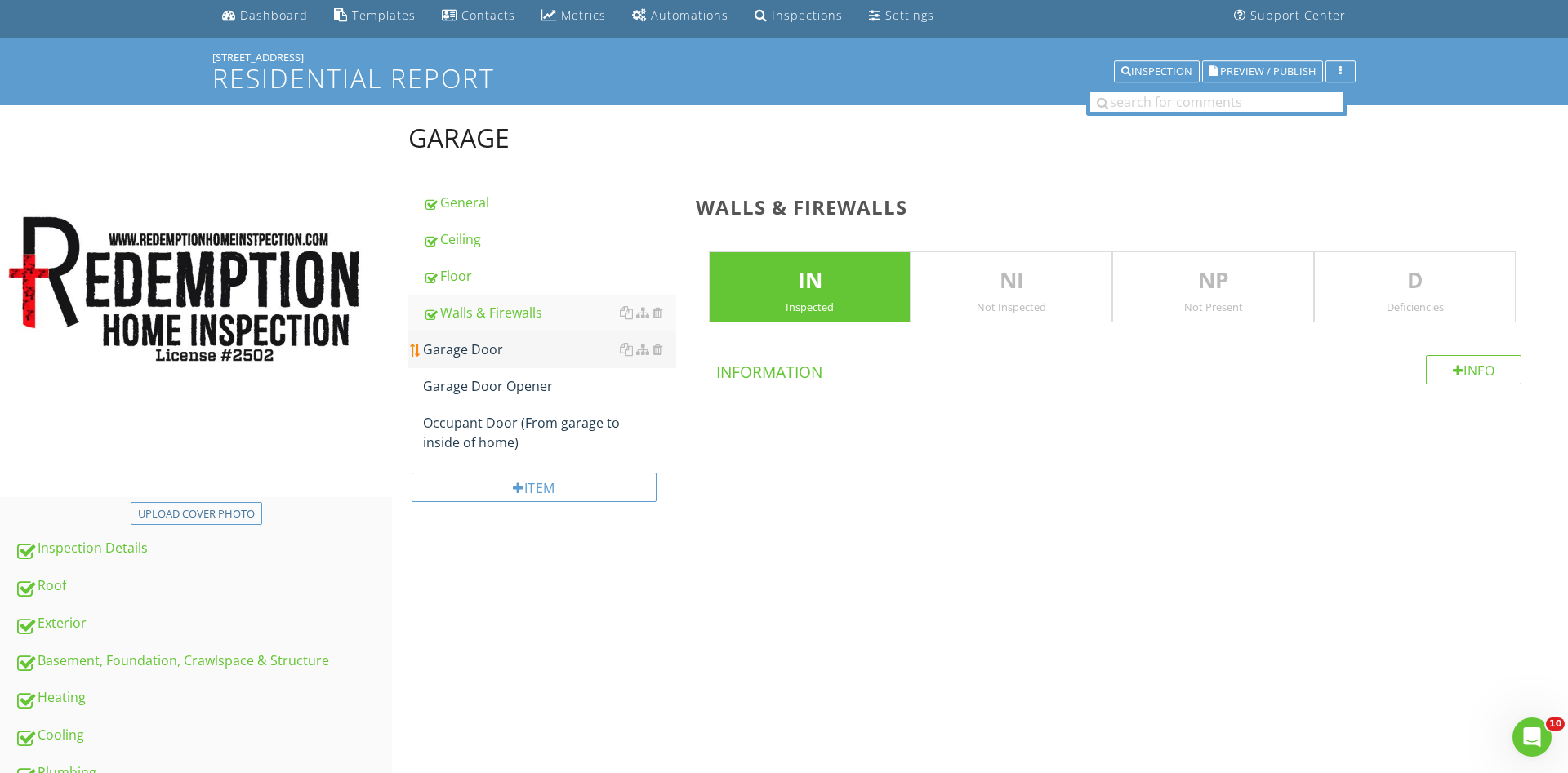
click at [490, 347] on div "Garage Door" at bounding box center [549, 349] width 254 height 20
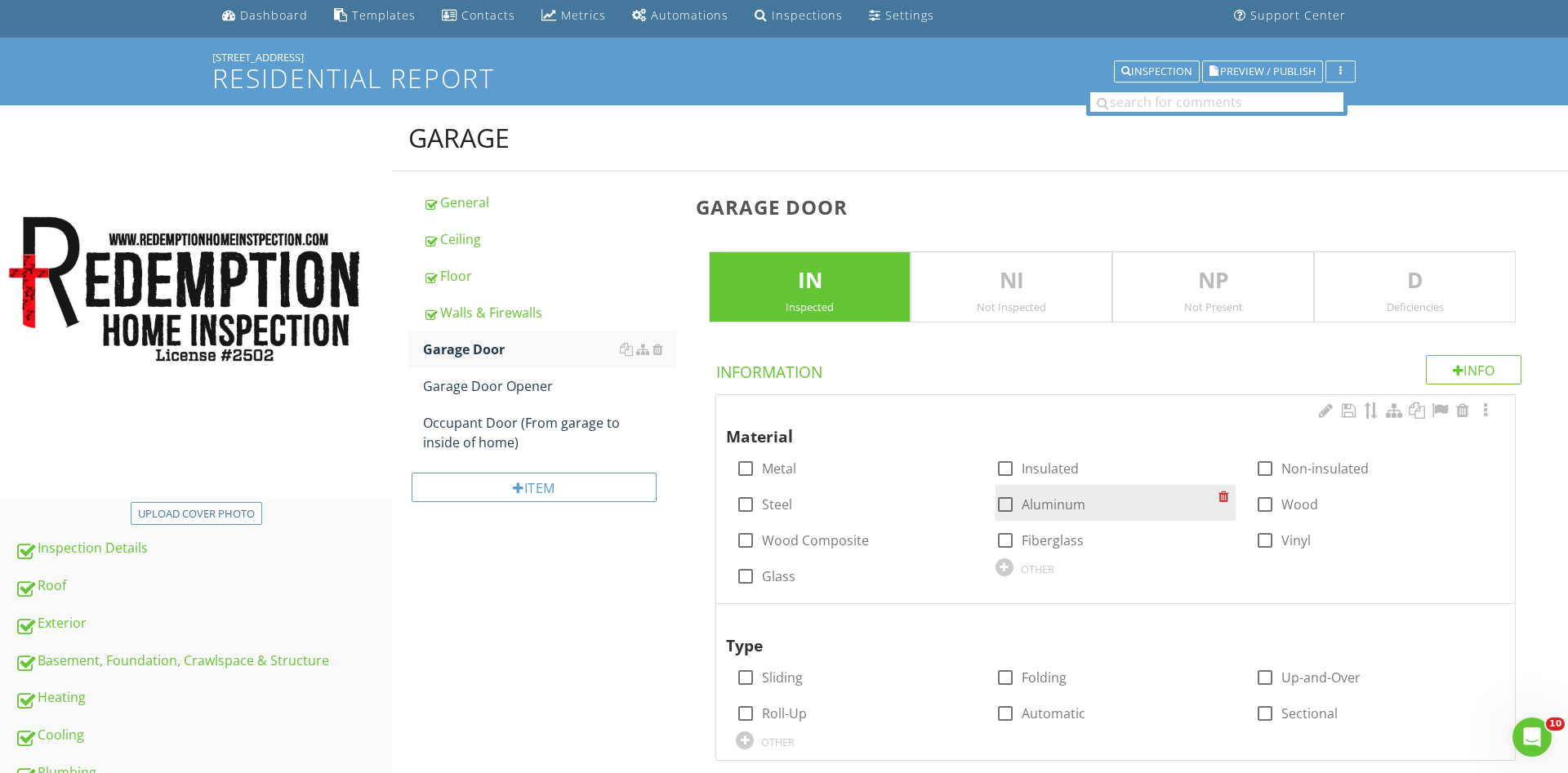
click at [999, 501] on div at bounding box center [1005, 504] width 27 height 27
checkbox input "true"
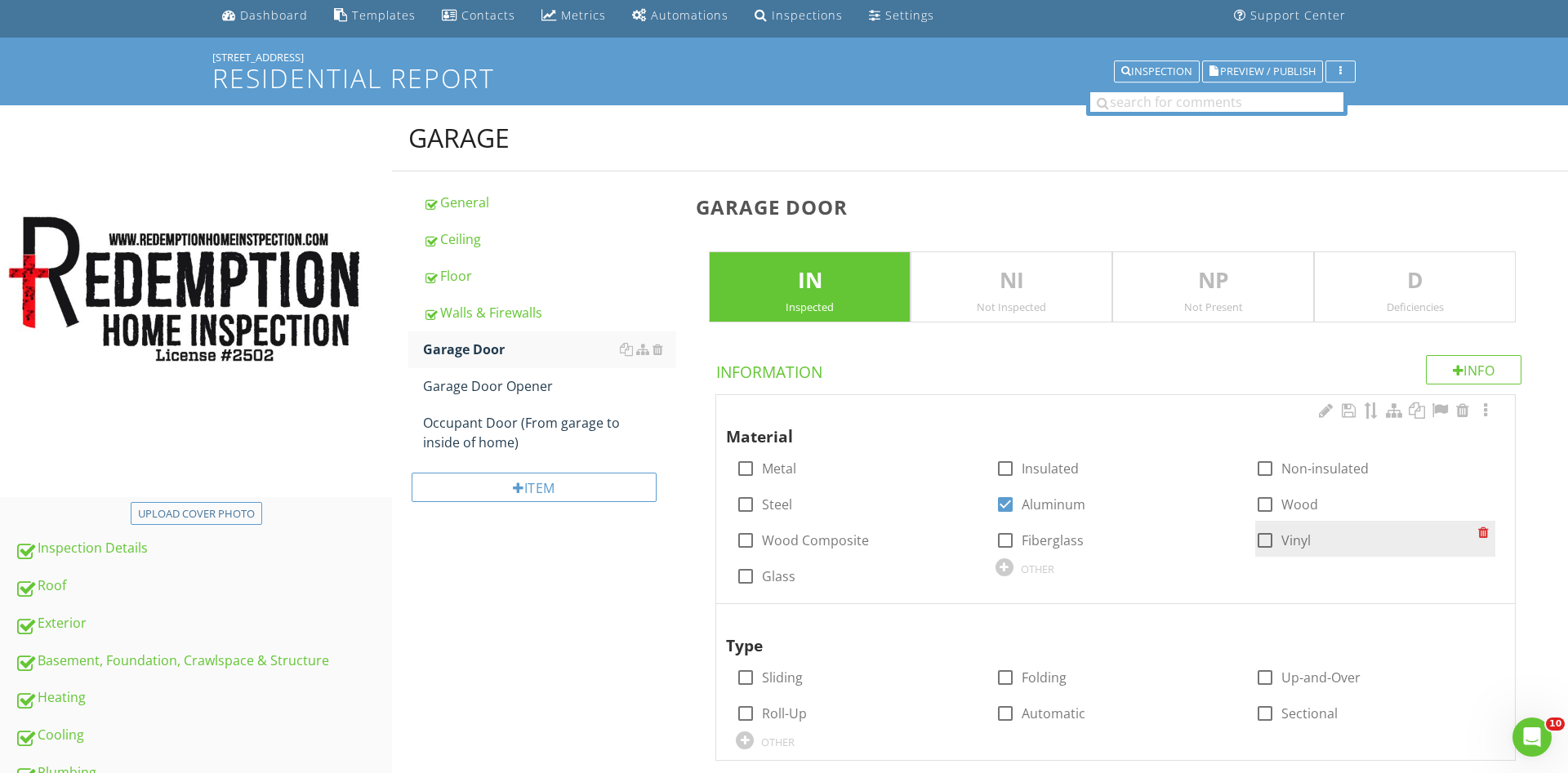
click at [1260, 531] on div at bounding box center [1265, 540] width 27 height 27
checkbox input "true"
click at [745, 709] on div at bounding box center [746, 713] width 27 height 27
checkbox input "true"
click at [1360, 299] on div "D Deficiencies" at bounding box center [1415, 287] width 202 height 71
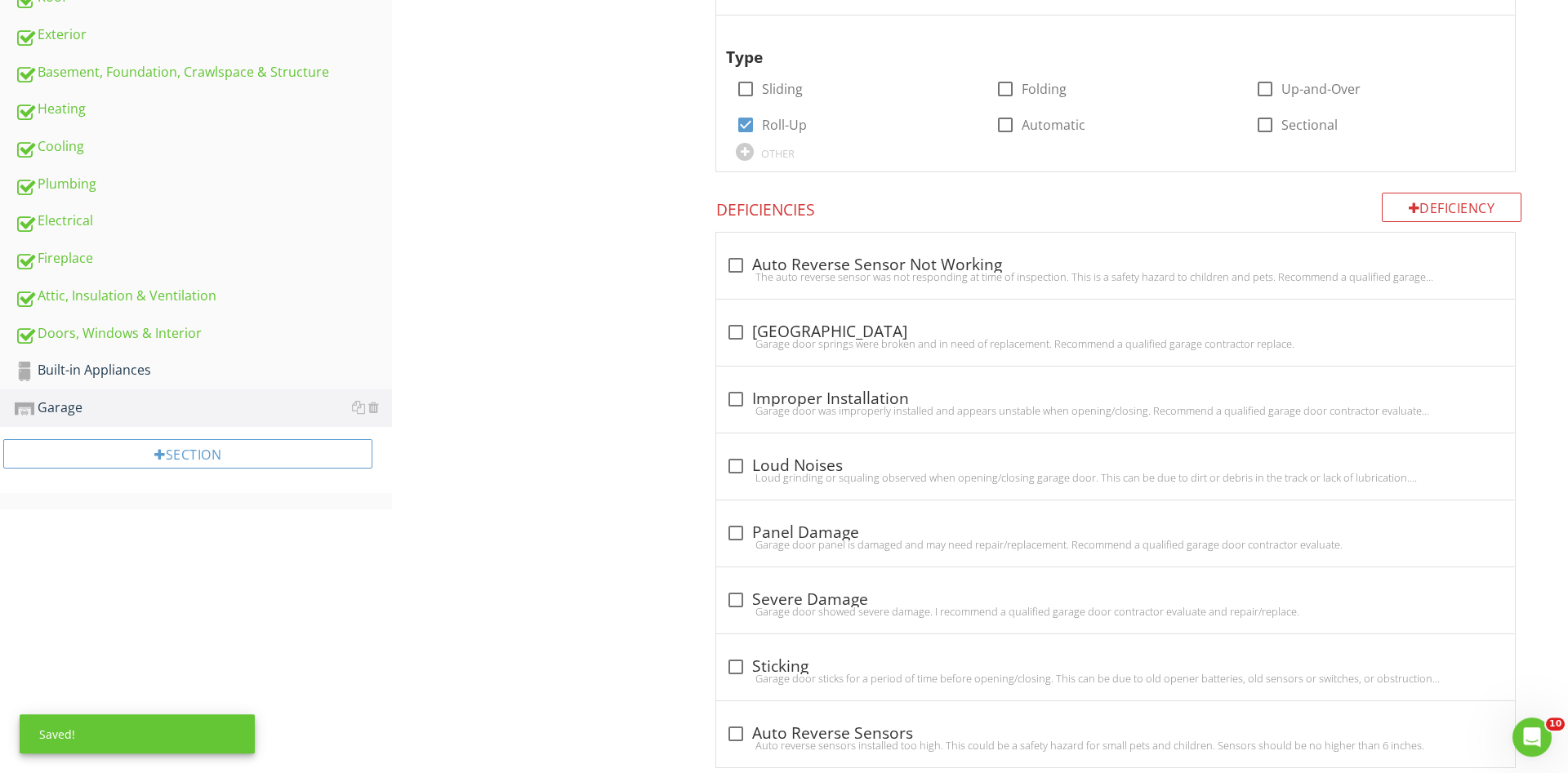
scroll to position [683, 0]
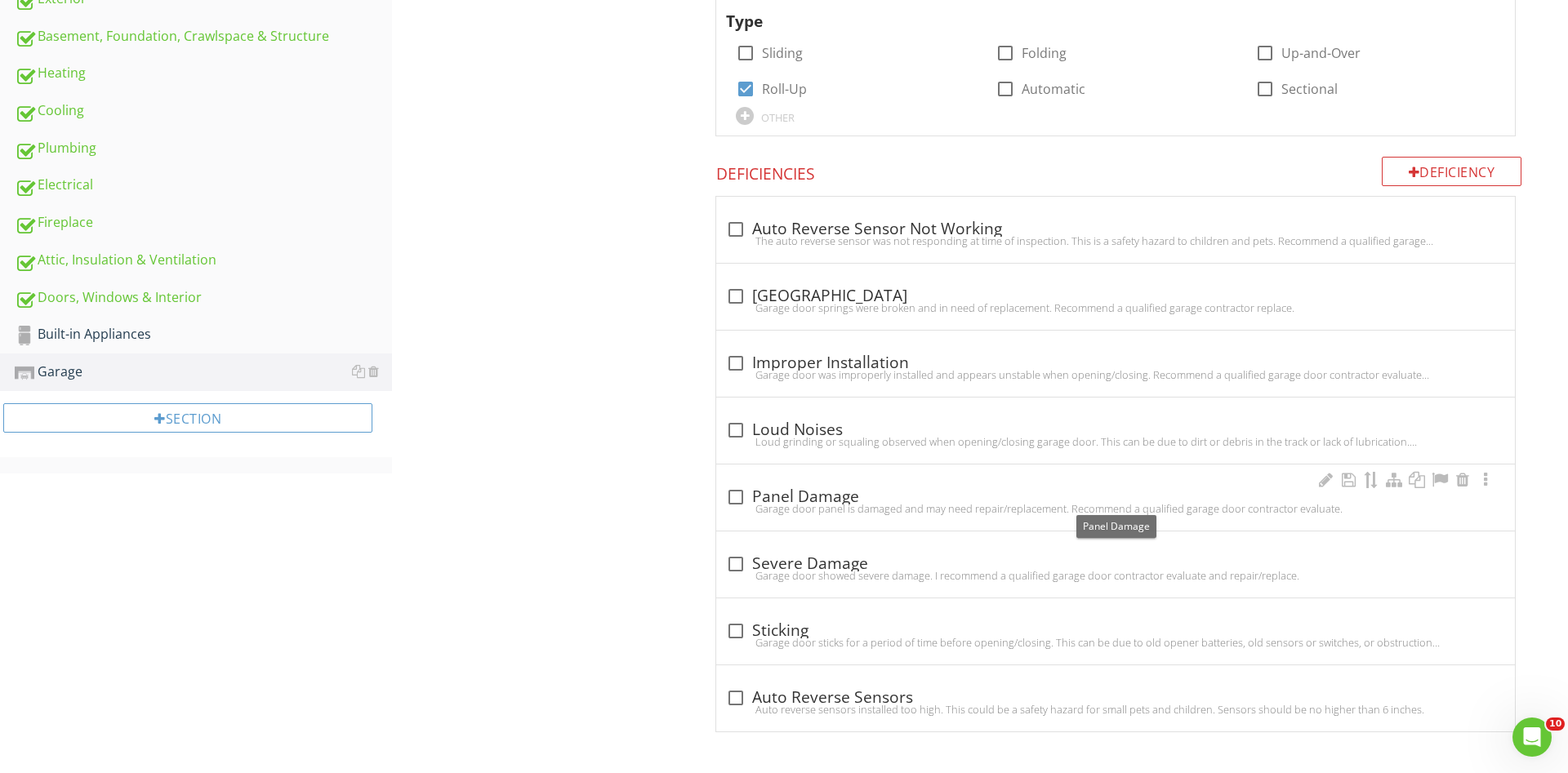
click at [733, 490] on div at bounding box center [736, 497] width 27 height 27
checkbox input "true"
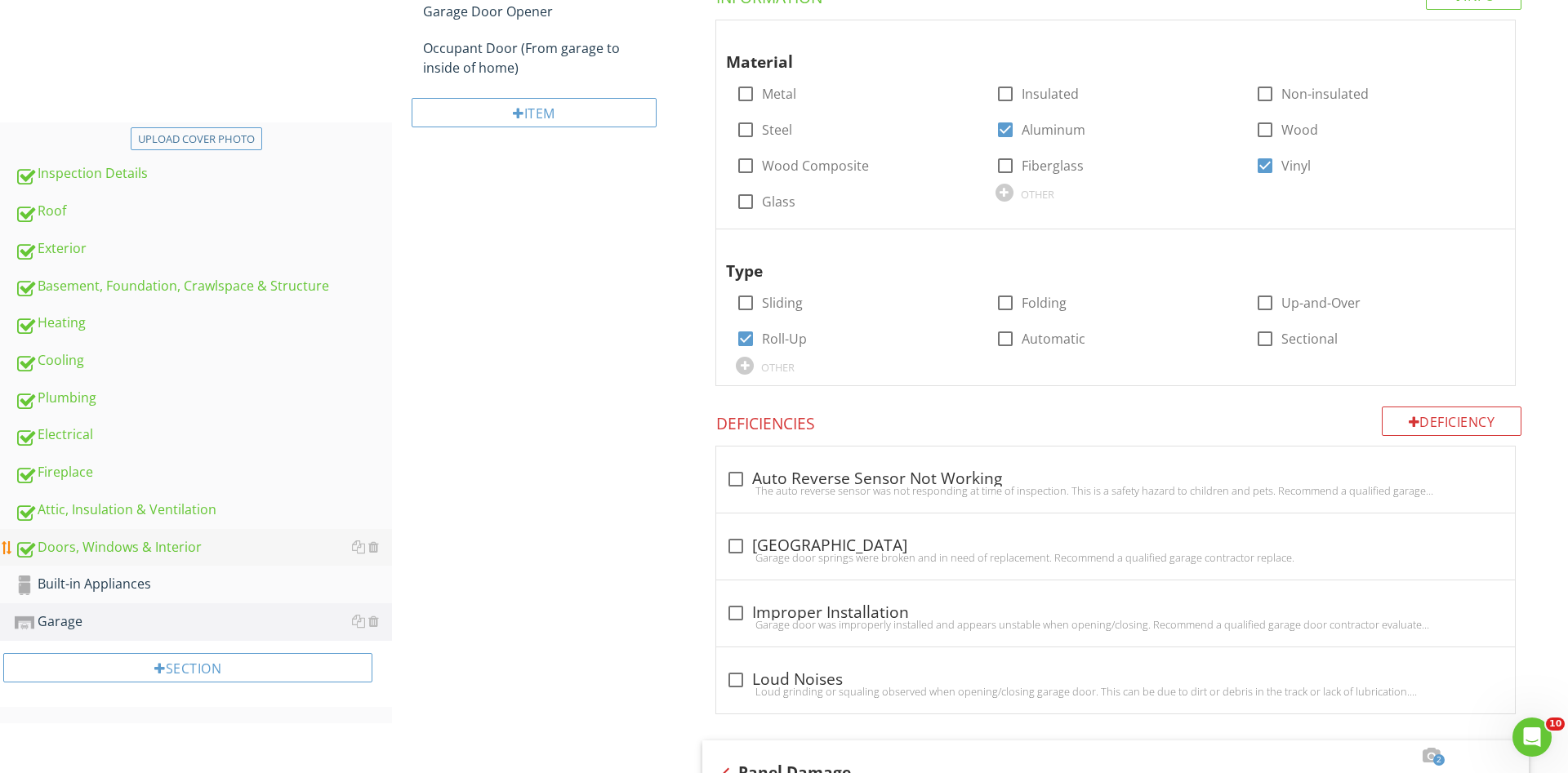
click at [188, 542] on div "Doors, Windows & Interior" at bounding box center [204, 548] width 378 height 22
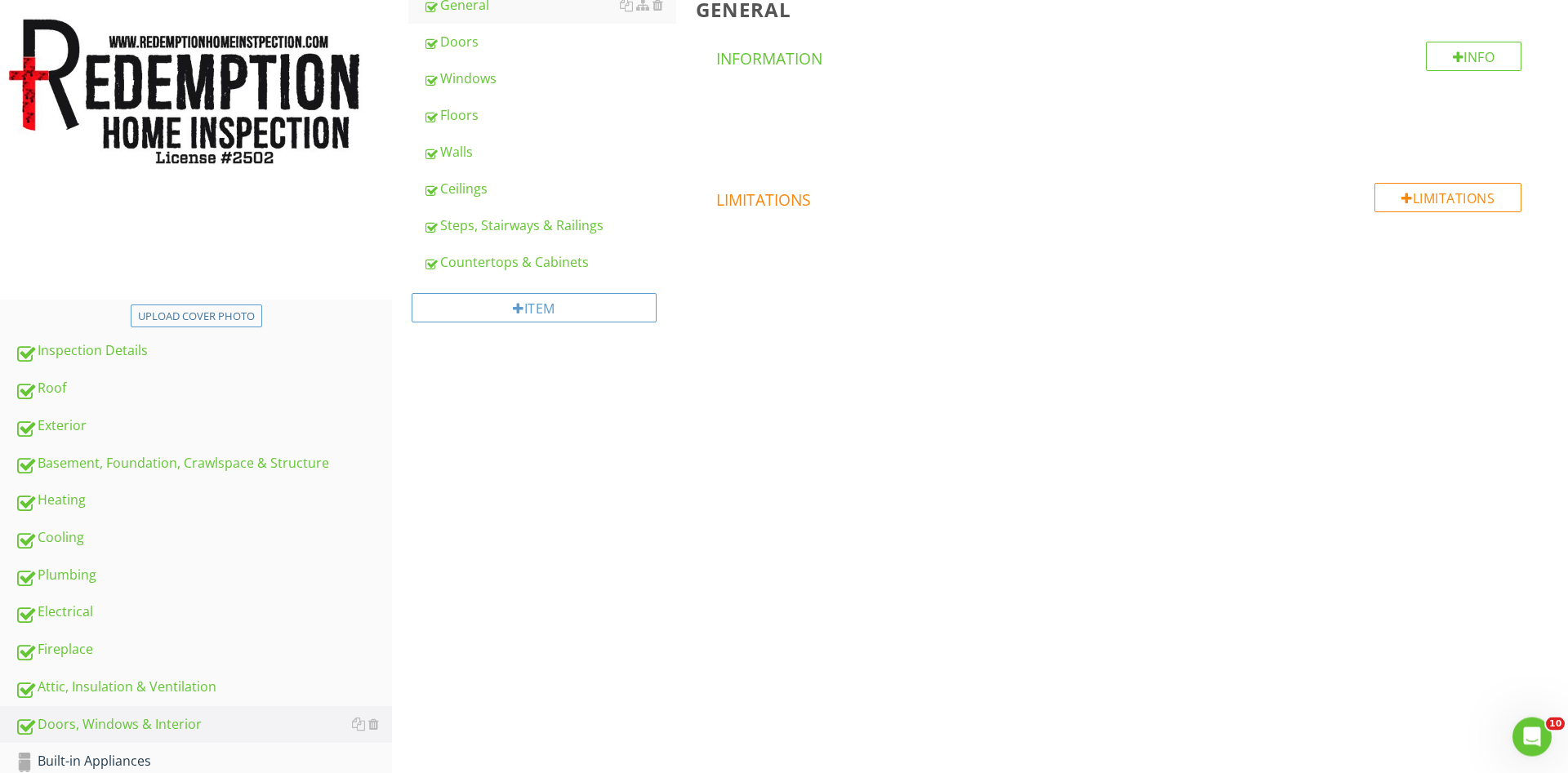
scroll to position [50, 0]
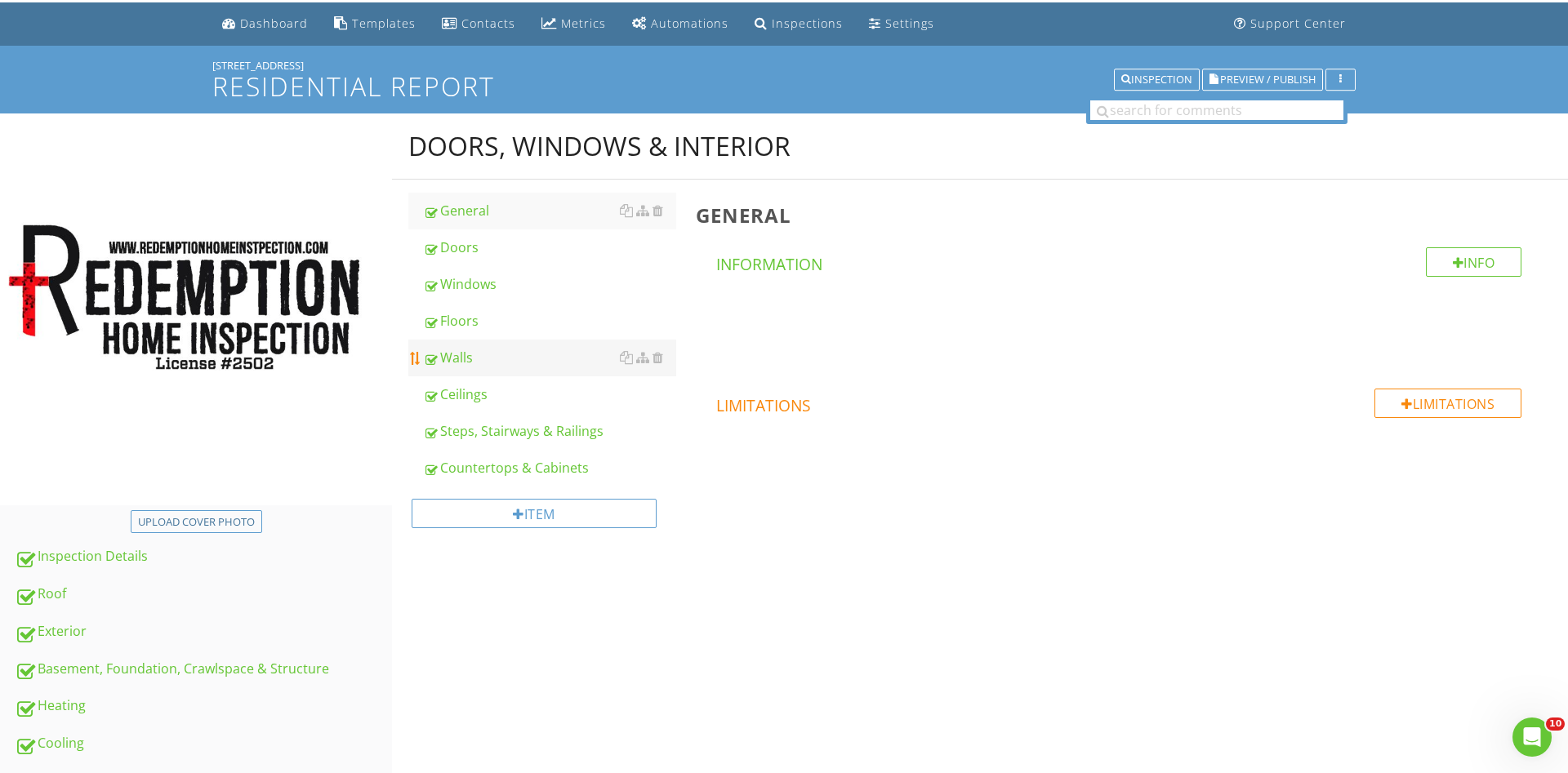
click at [495, 357] on div "Walls" at bounding box center [549, 357] width 254 height 20
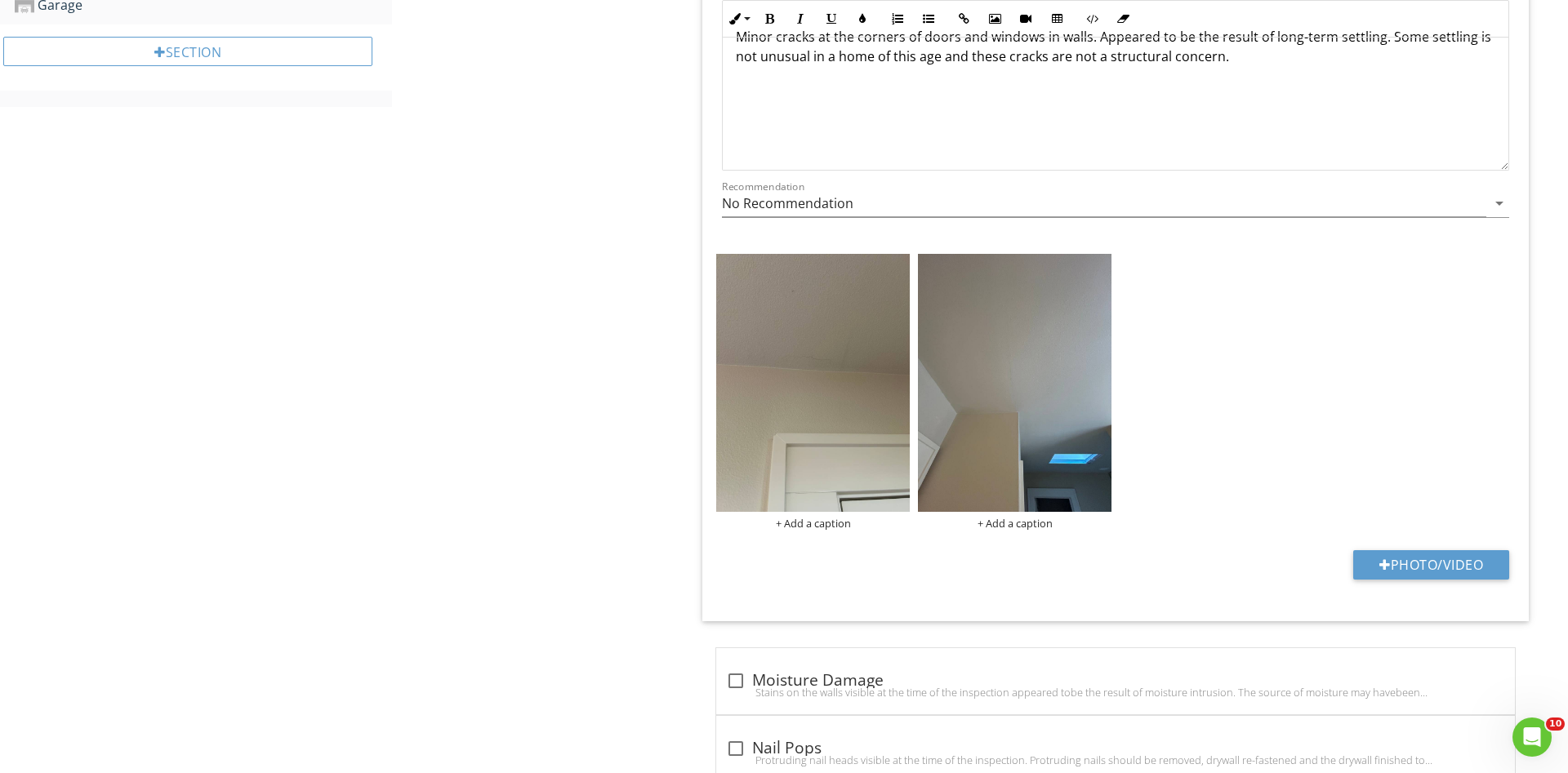
scroll to position [1383, 0]
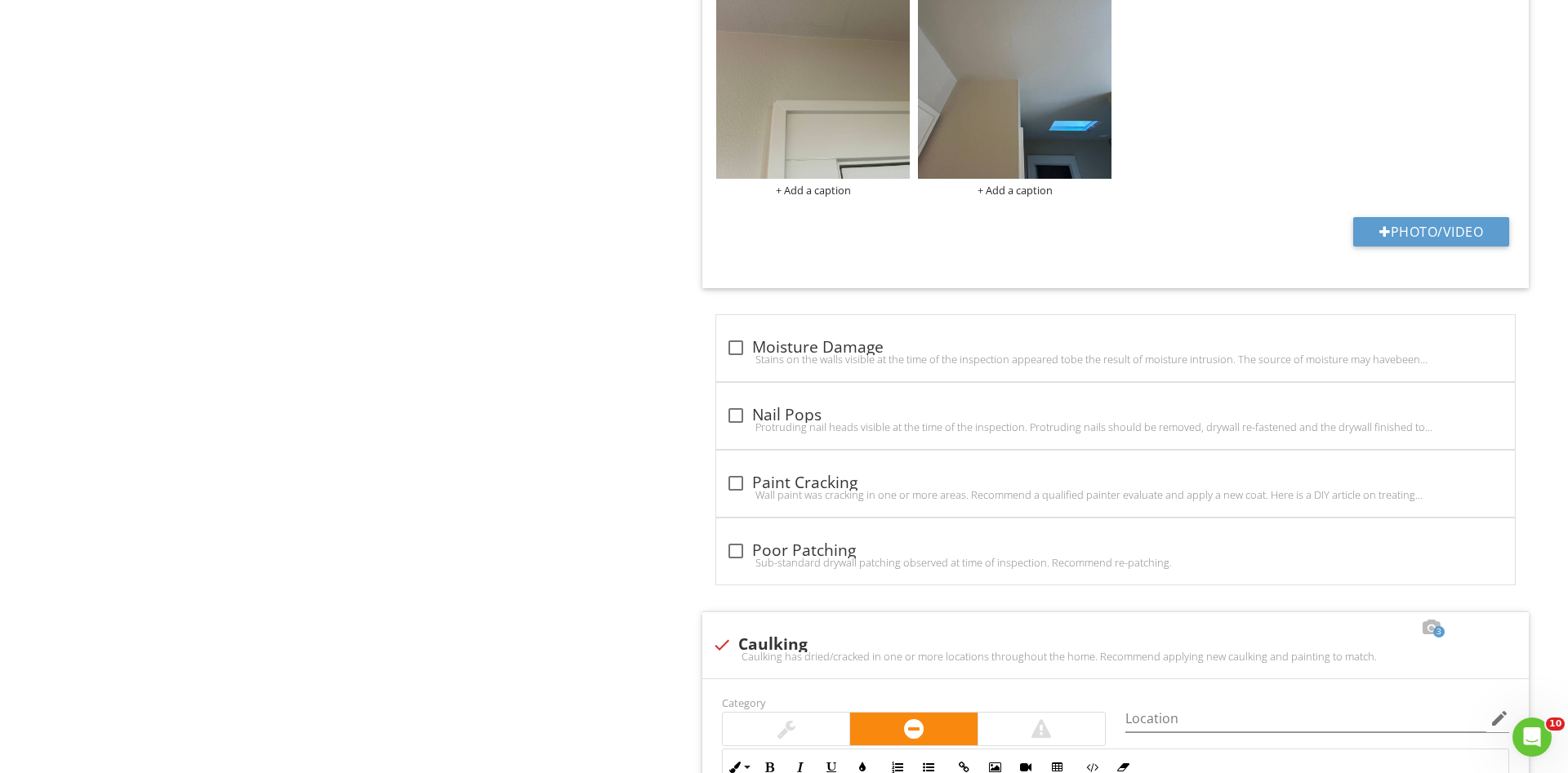
click at [735, 418] on div at bounding box center [736, 416] width 27 height 27
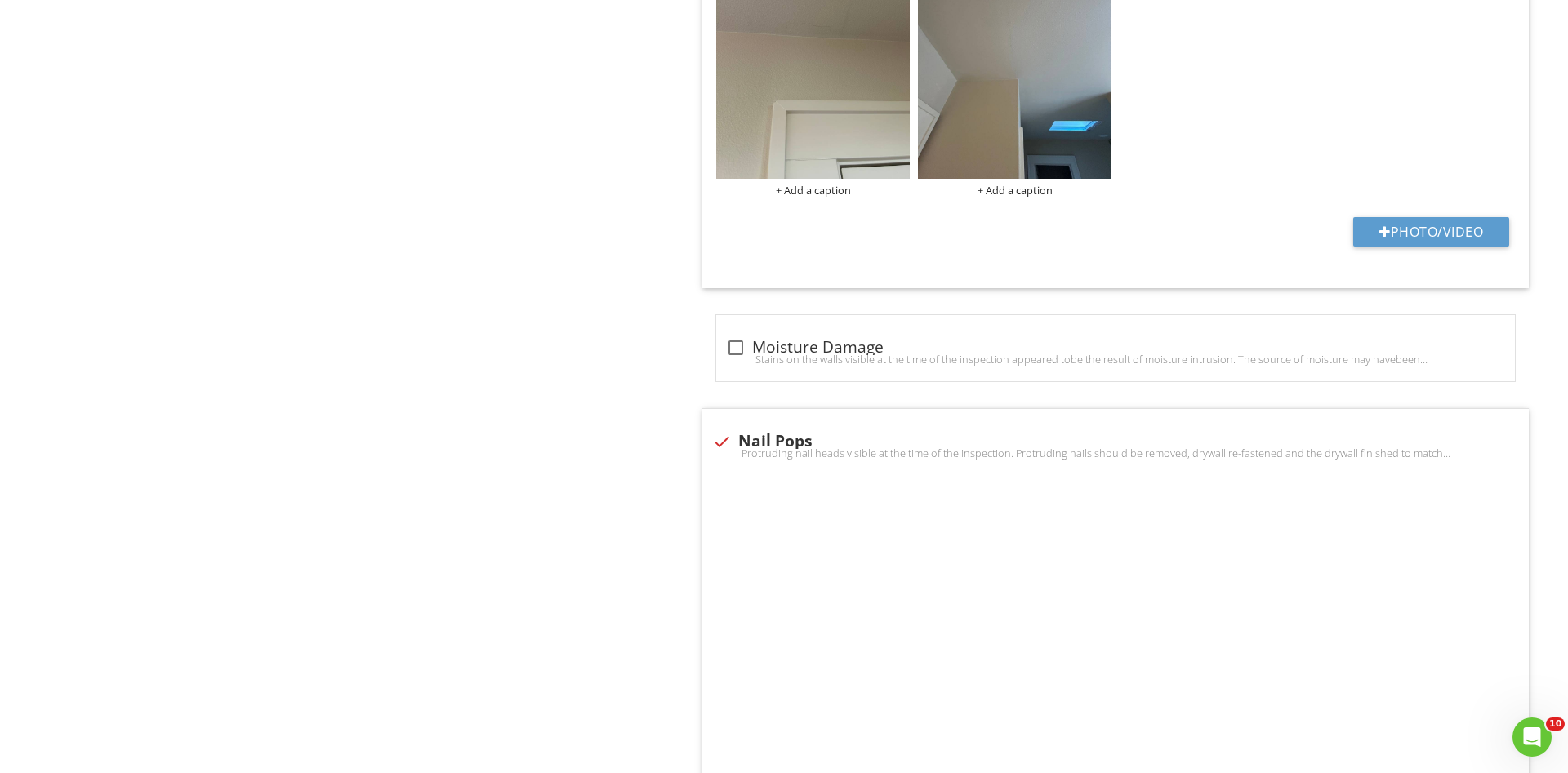
checkbox input "true"
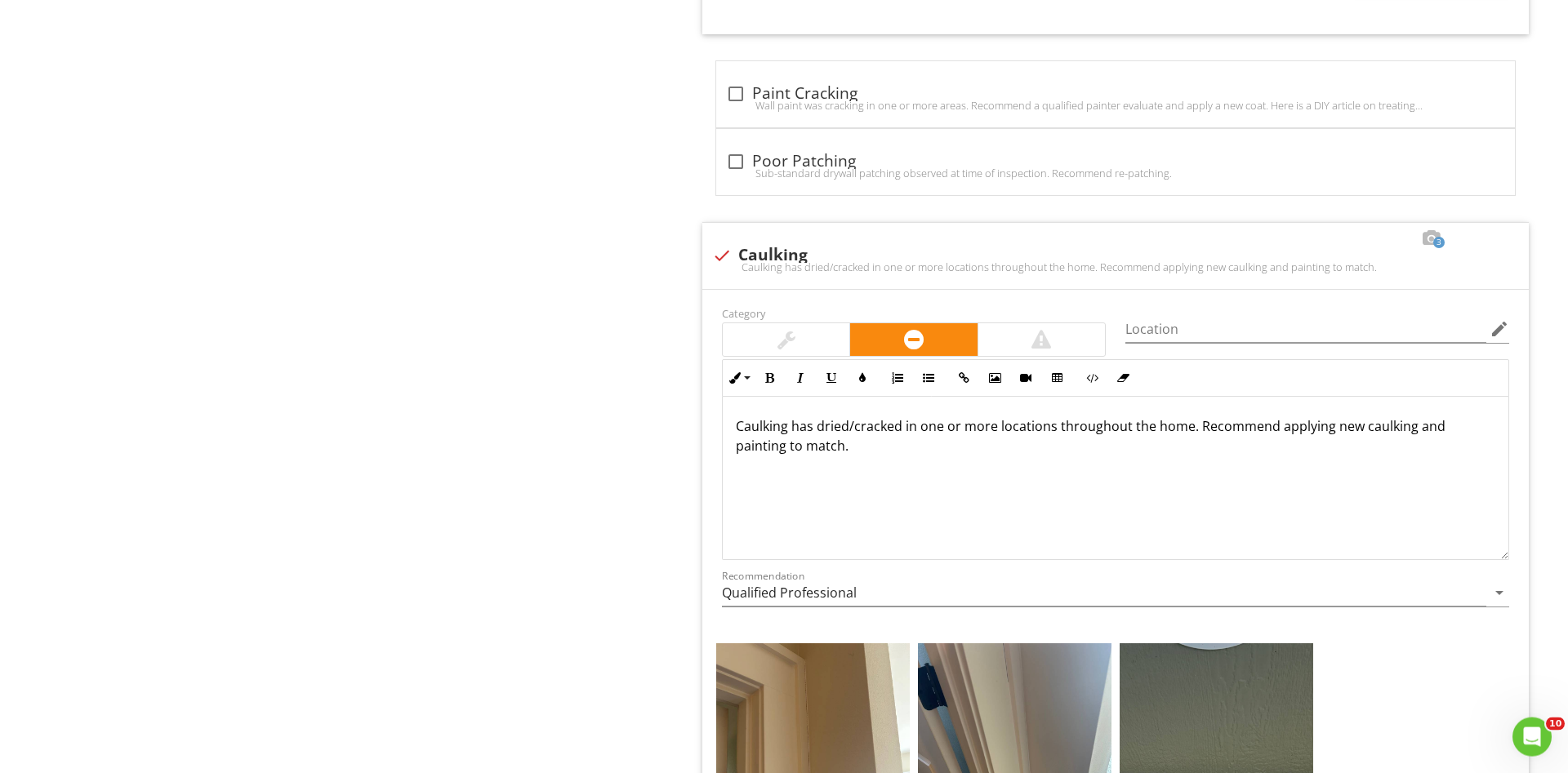
scroll to position [2631, 0]
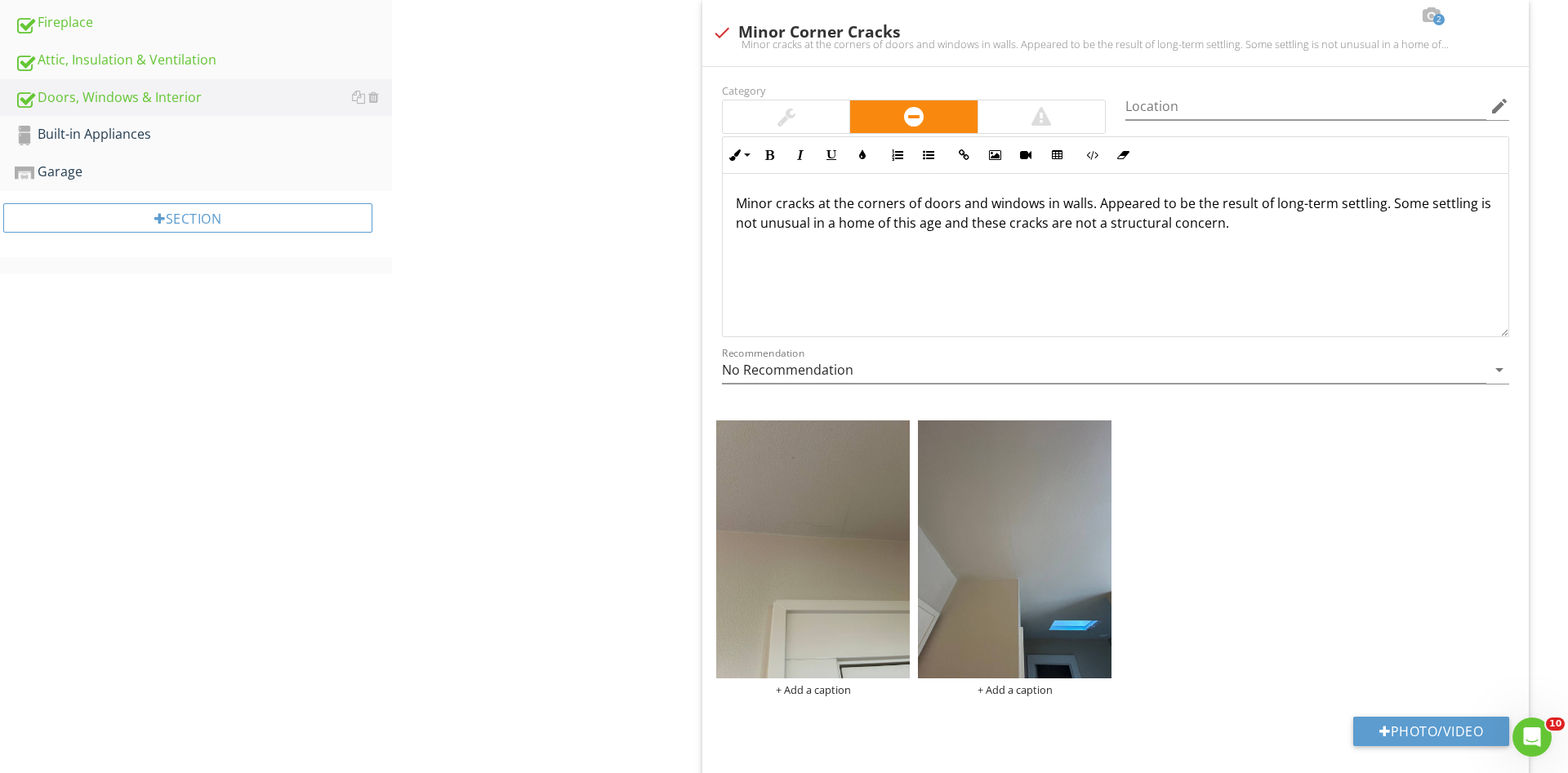
scroll to position [633, 0]
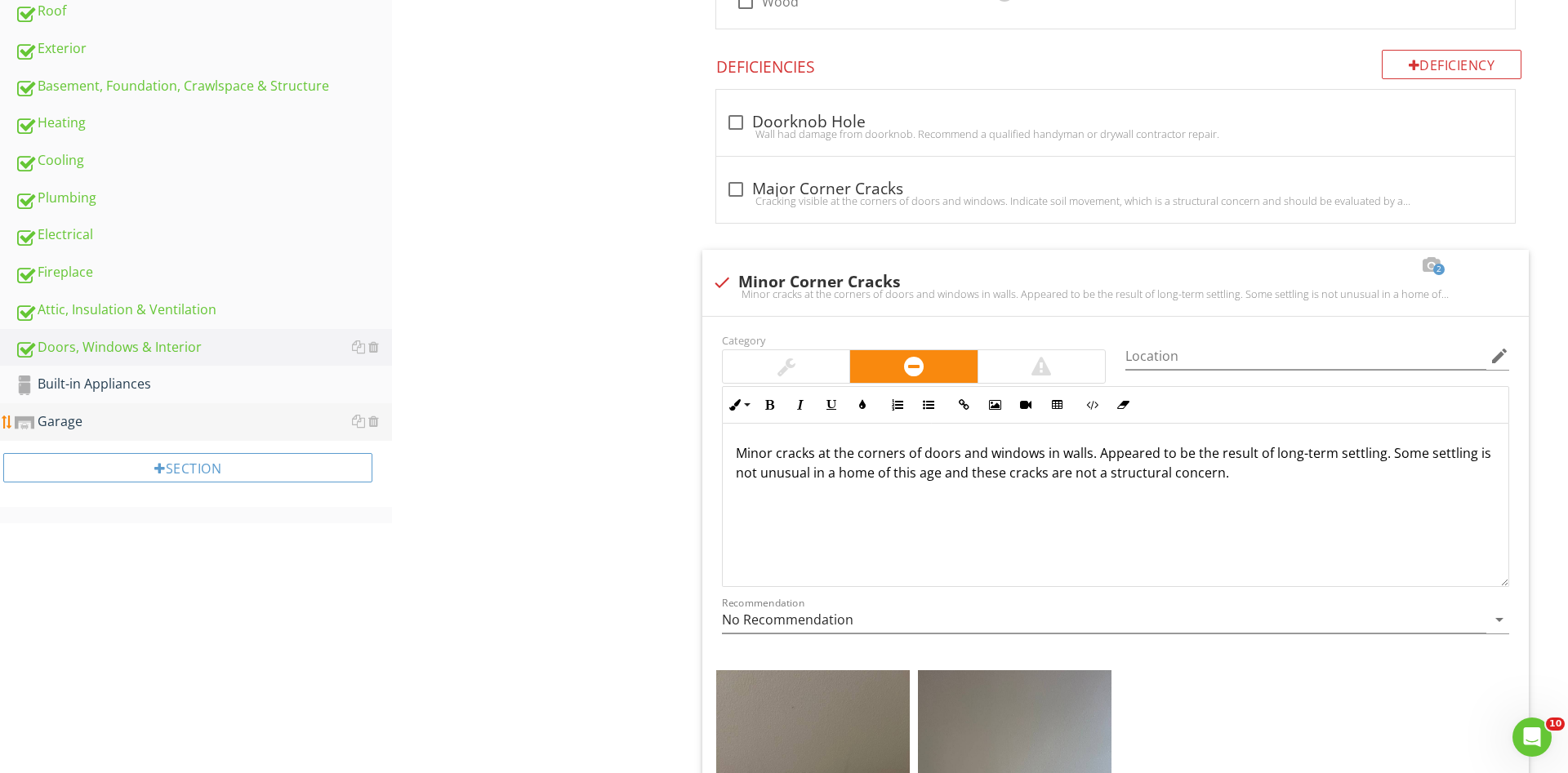
click at [112, 427] on div "Garage" at bounding box center [204, 423] width 378 height 22
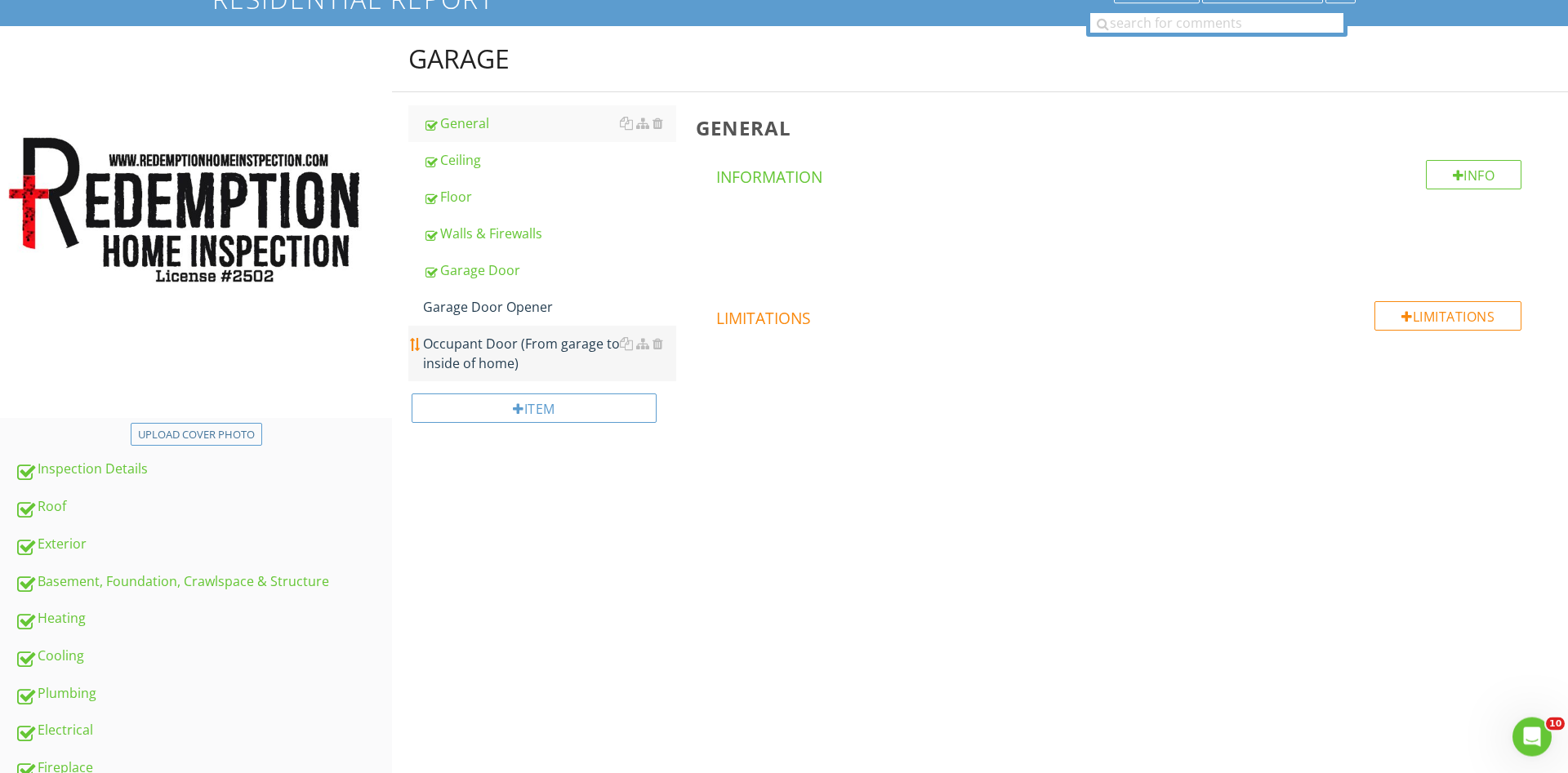
scroll to position [133, 0]
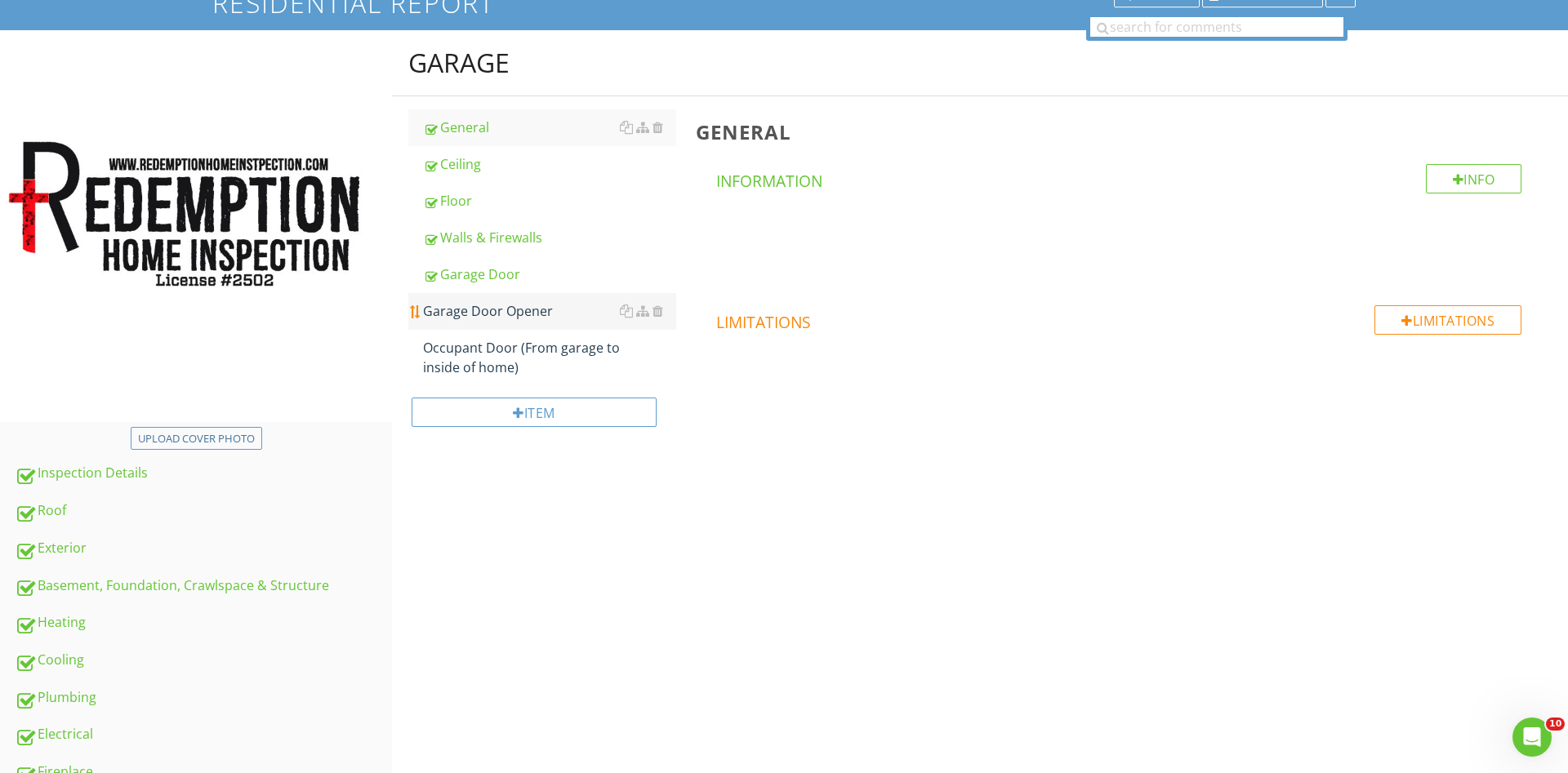
click at [485, 308] on div "Garage Door Opener" at bounding box center [549, 311] width 254 height 20
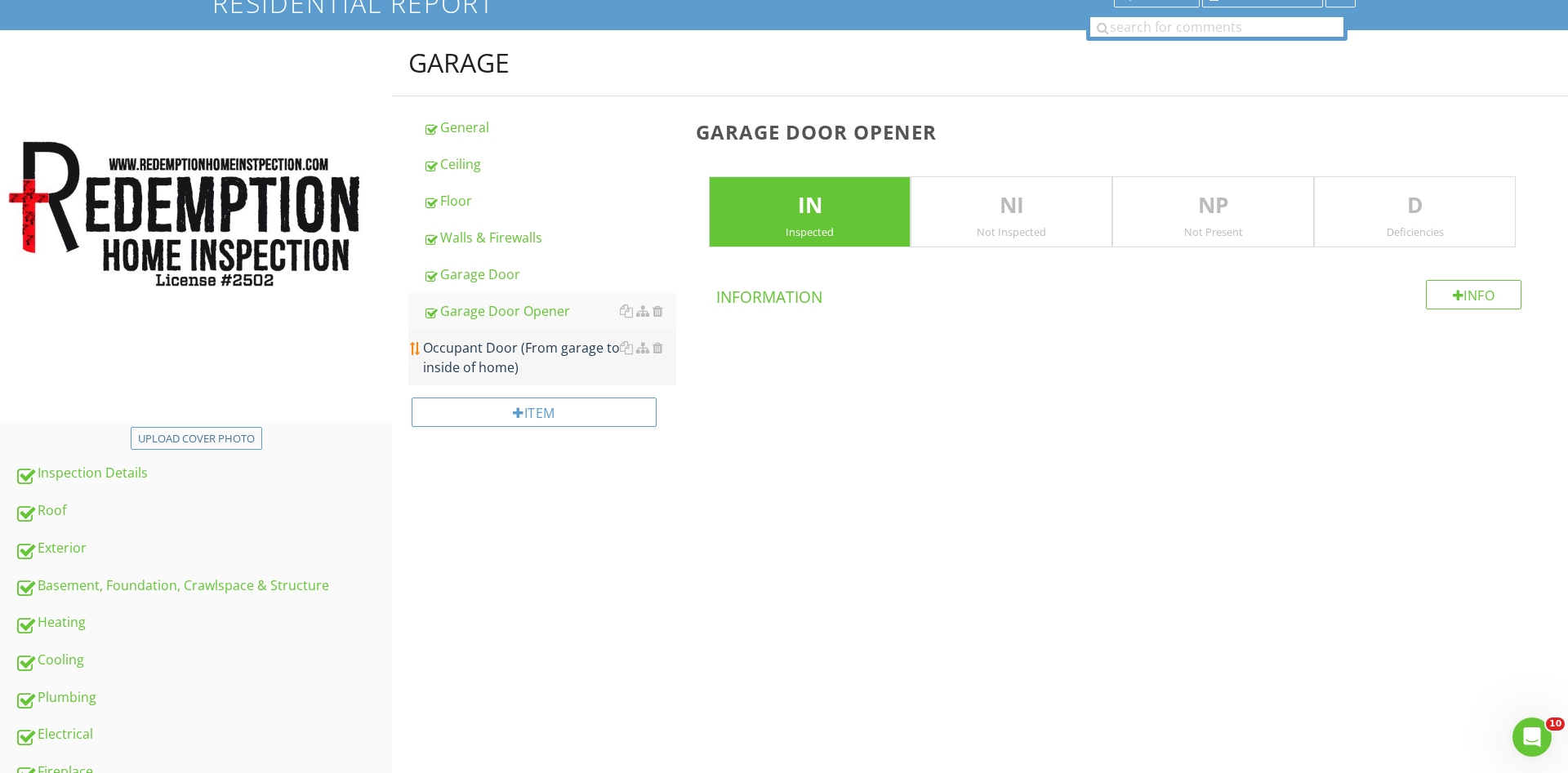
click at [481, 342] on div "Occupant Door (From garage to inside of home)" at bounding box center [549, 357] width 254 height 39
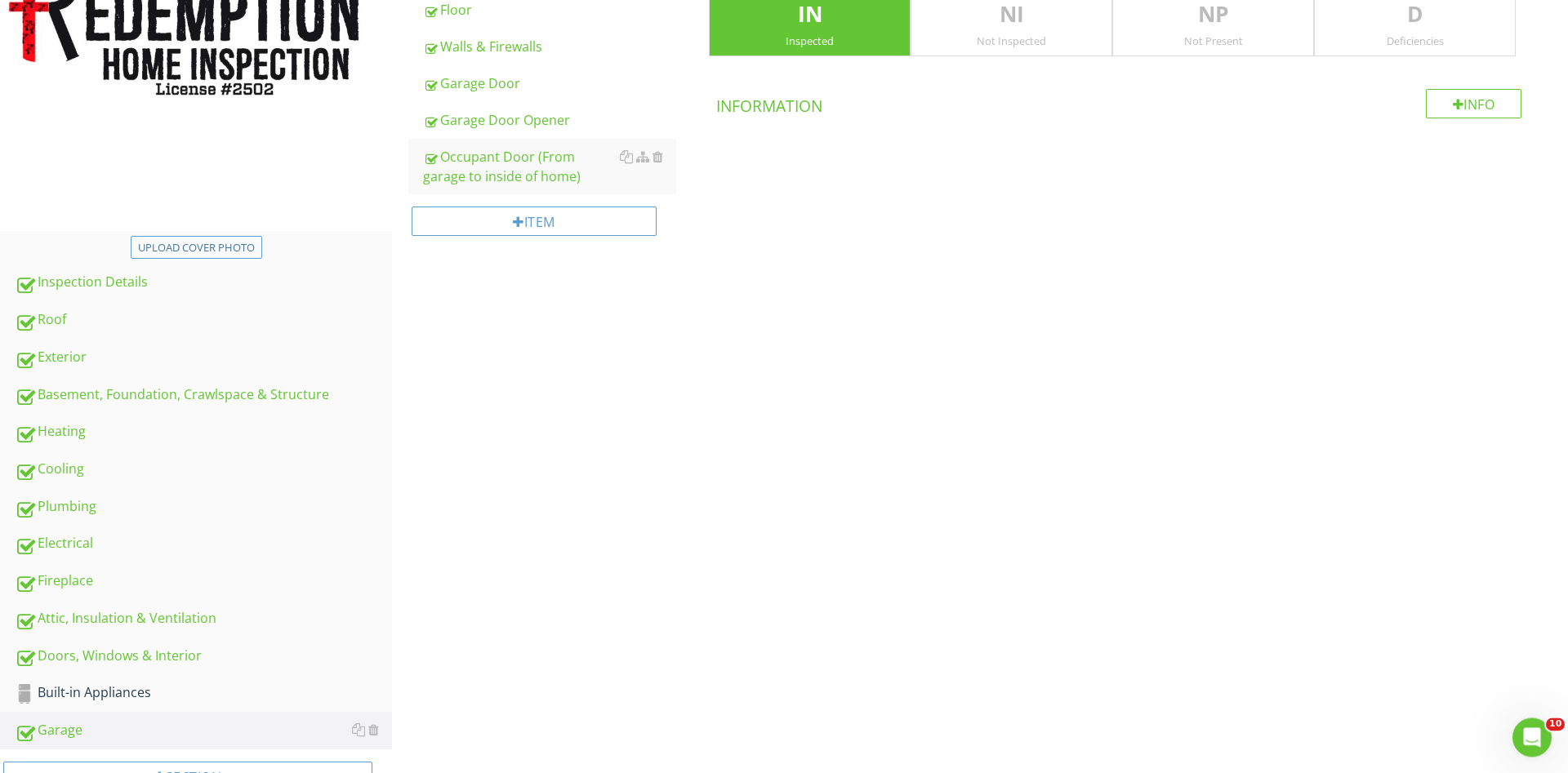
scroll to position [383, 0]
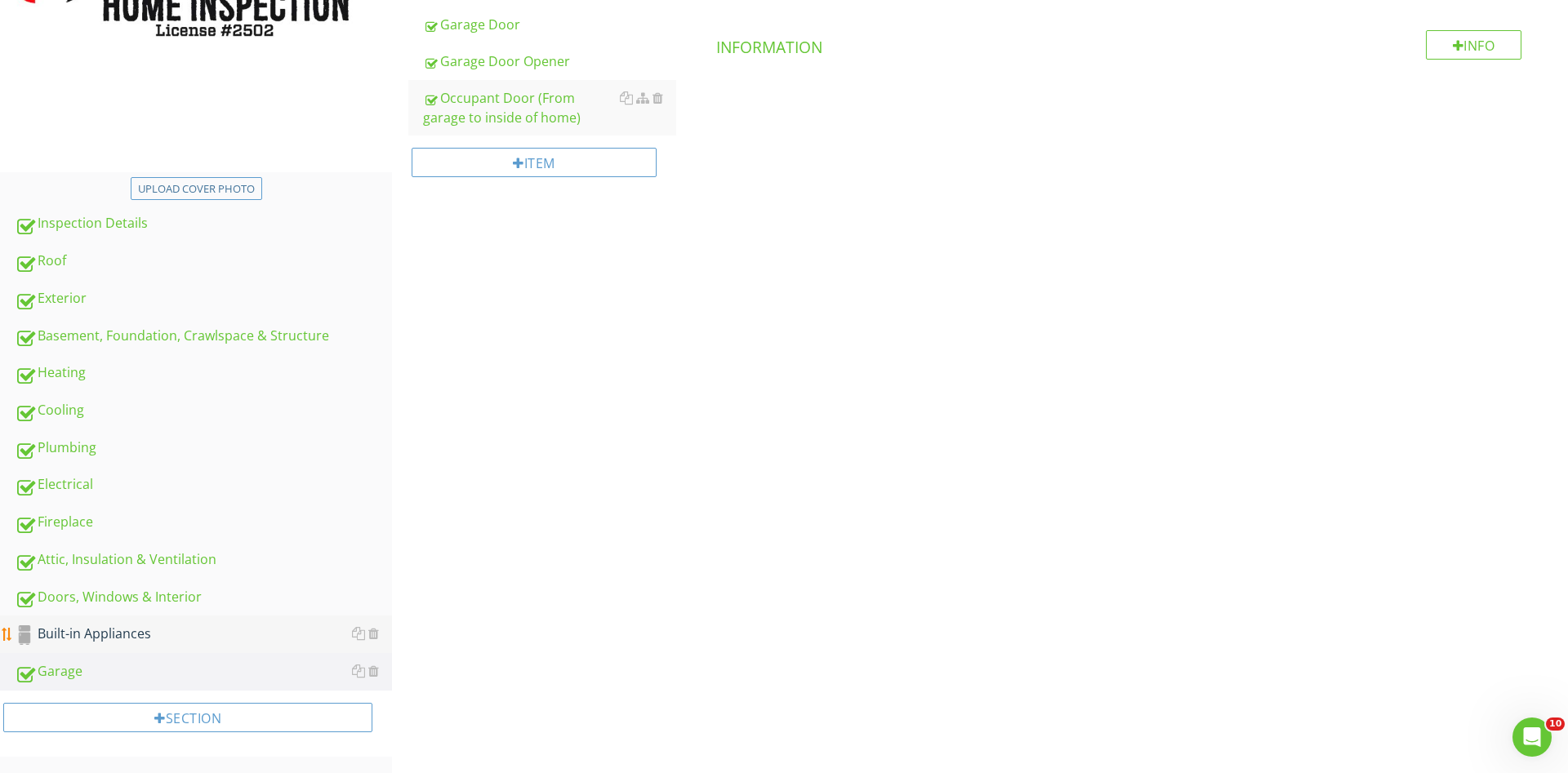
click at [111, 624] on div "Built-in Appliances" at bounding box center [204, 635] width 378 height 22
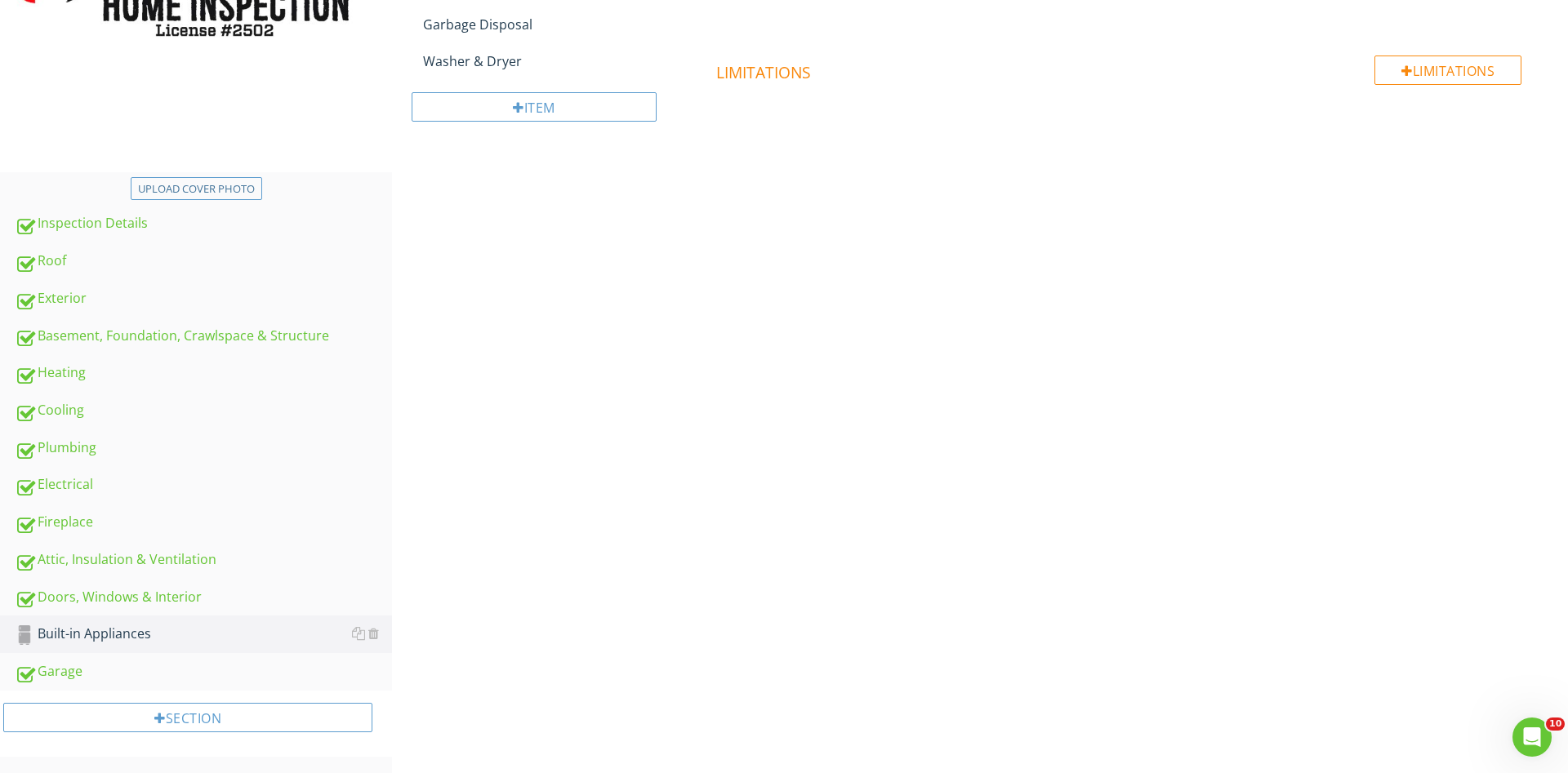
scroll to position [133, 0]
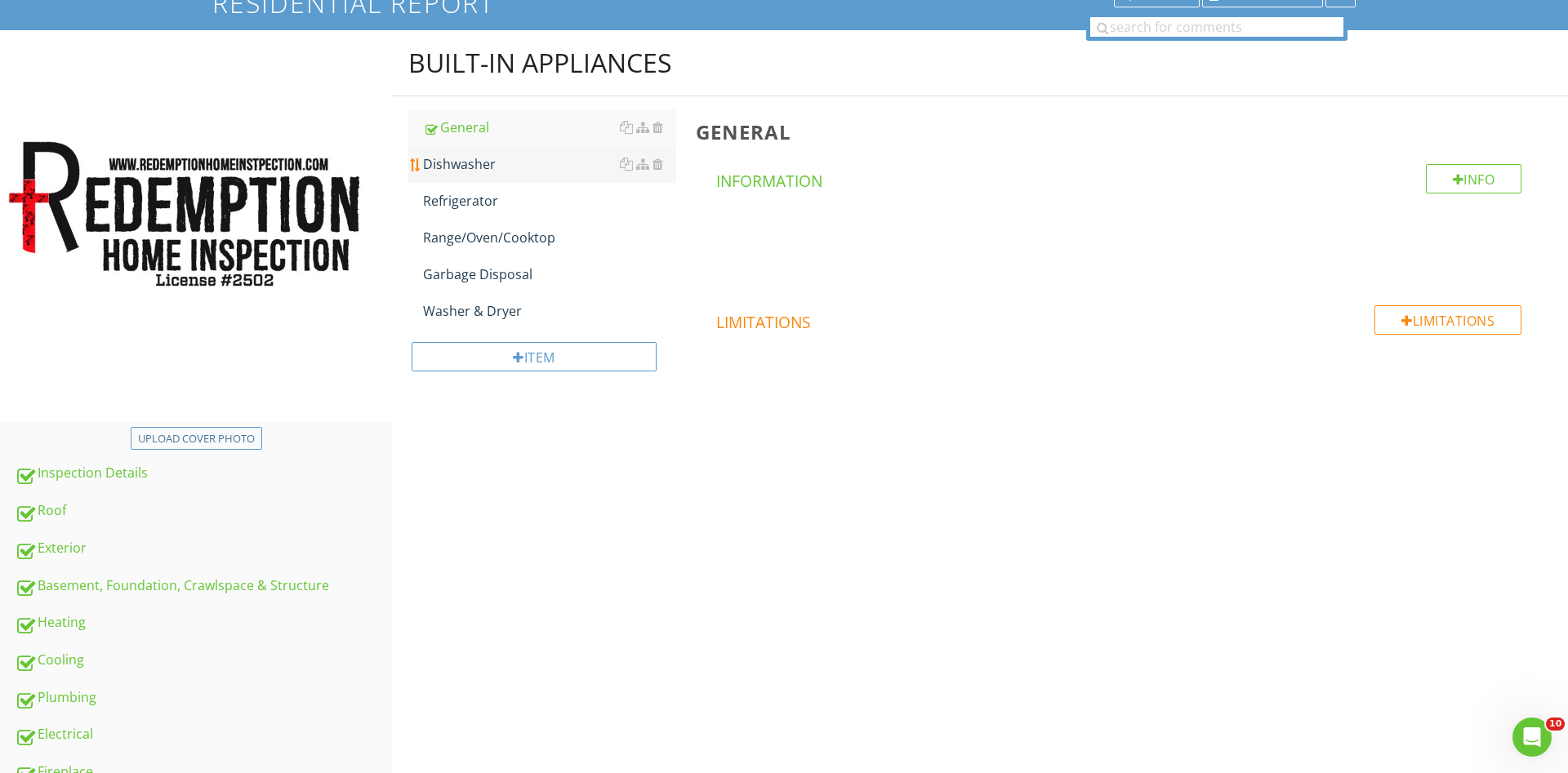
click at [471, 157] on div "Dishwasher" at bounding box center [549, 164] width 254 height 20
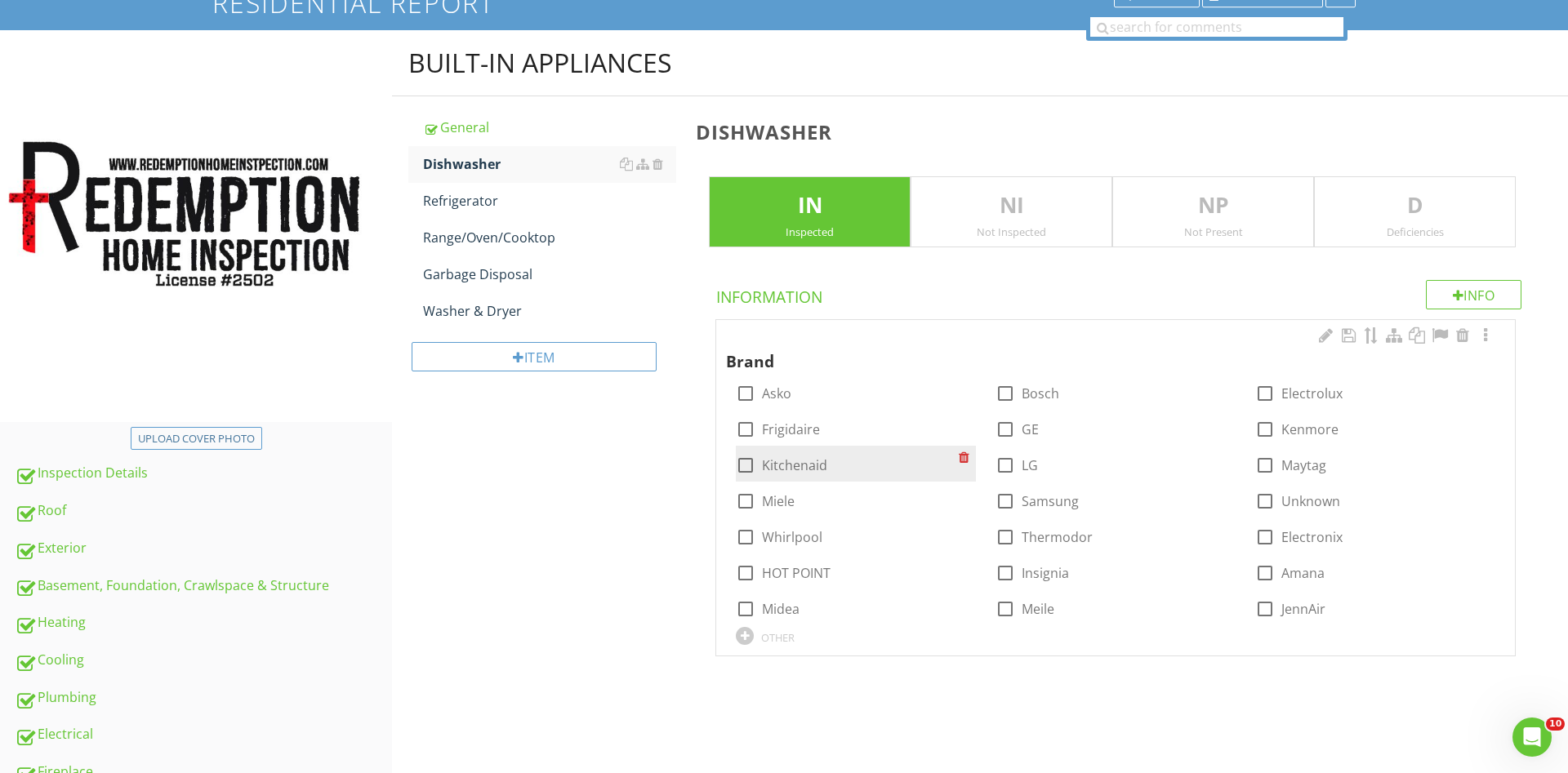
click at [748, 467] on div at bounding box center [746, 465] width 27 height 27
checkbox input "true"
click at [1484, 337] on div at bounding box center [1486, 336] width 20 height 17
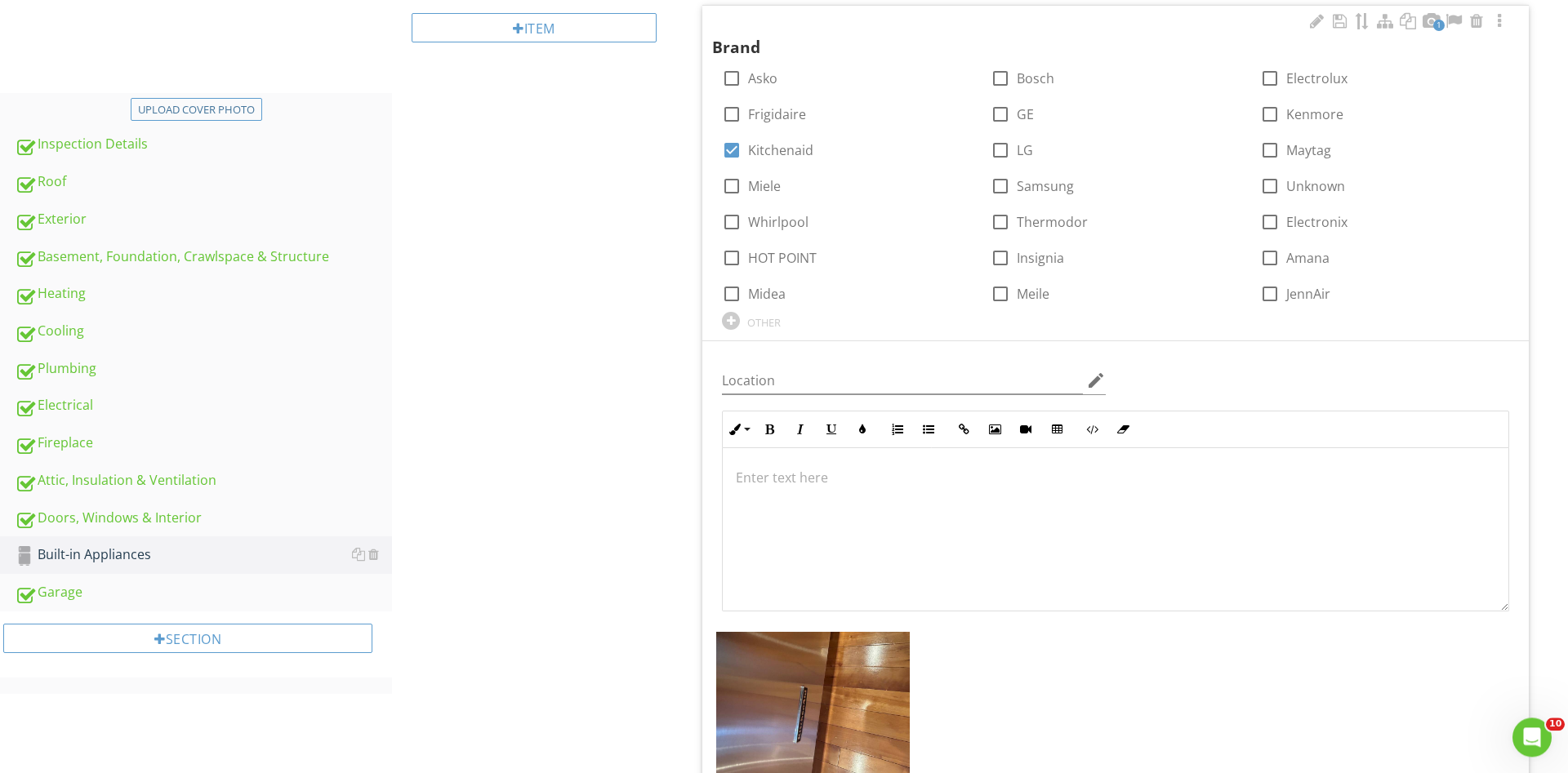
scroll to position [466, 0]
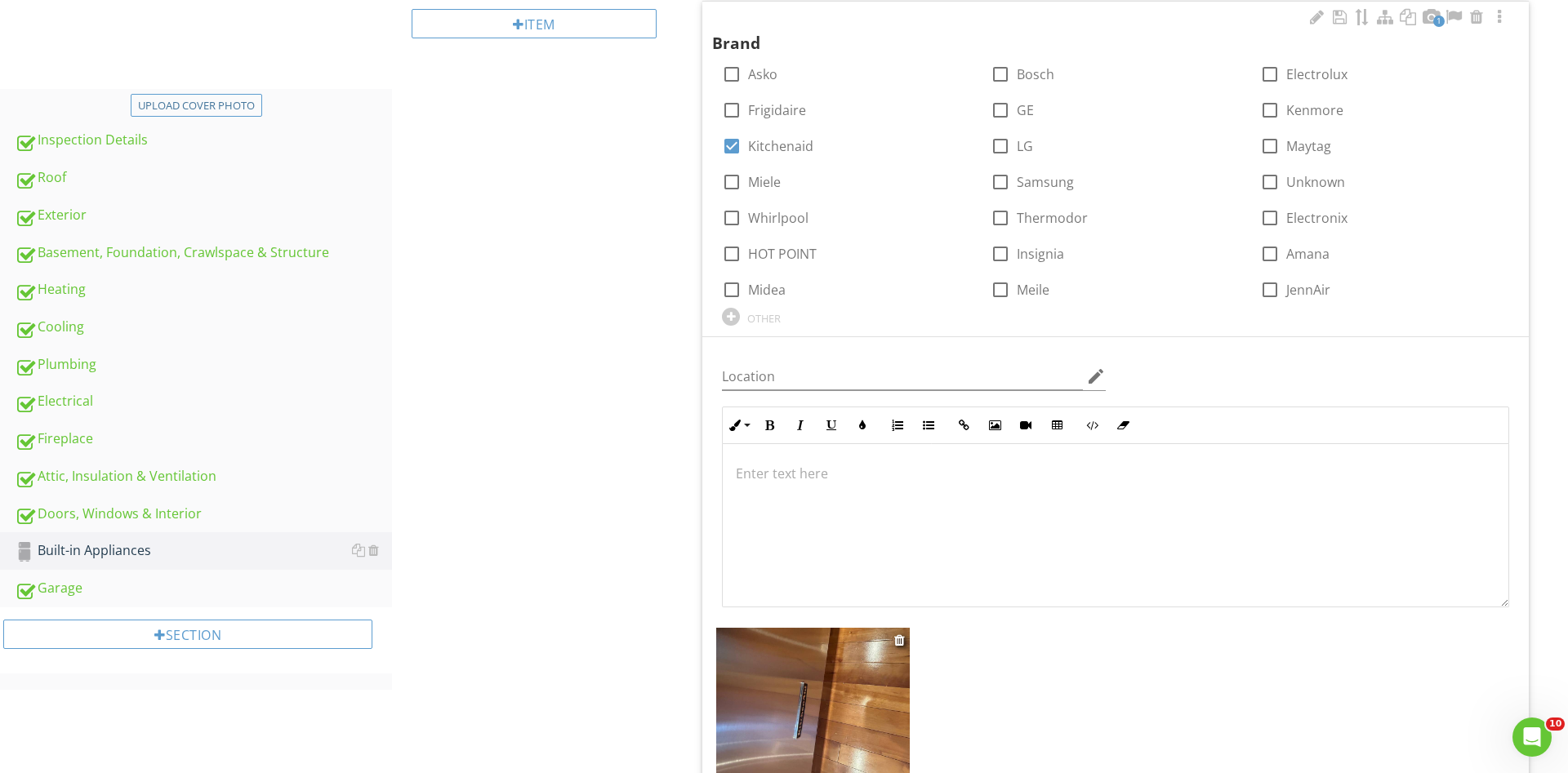
click at [826, 674] on img at bounding box center [813, 701] width 194 height 146
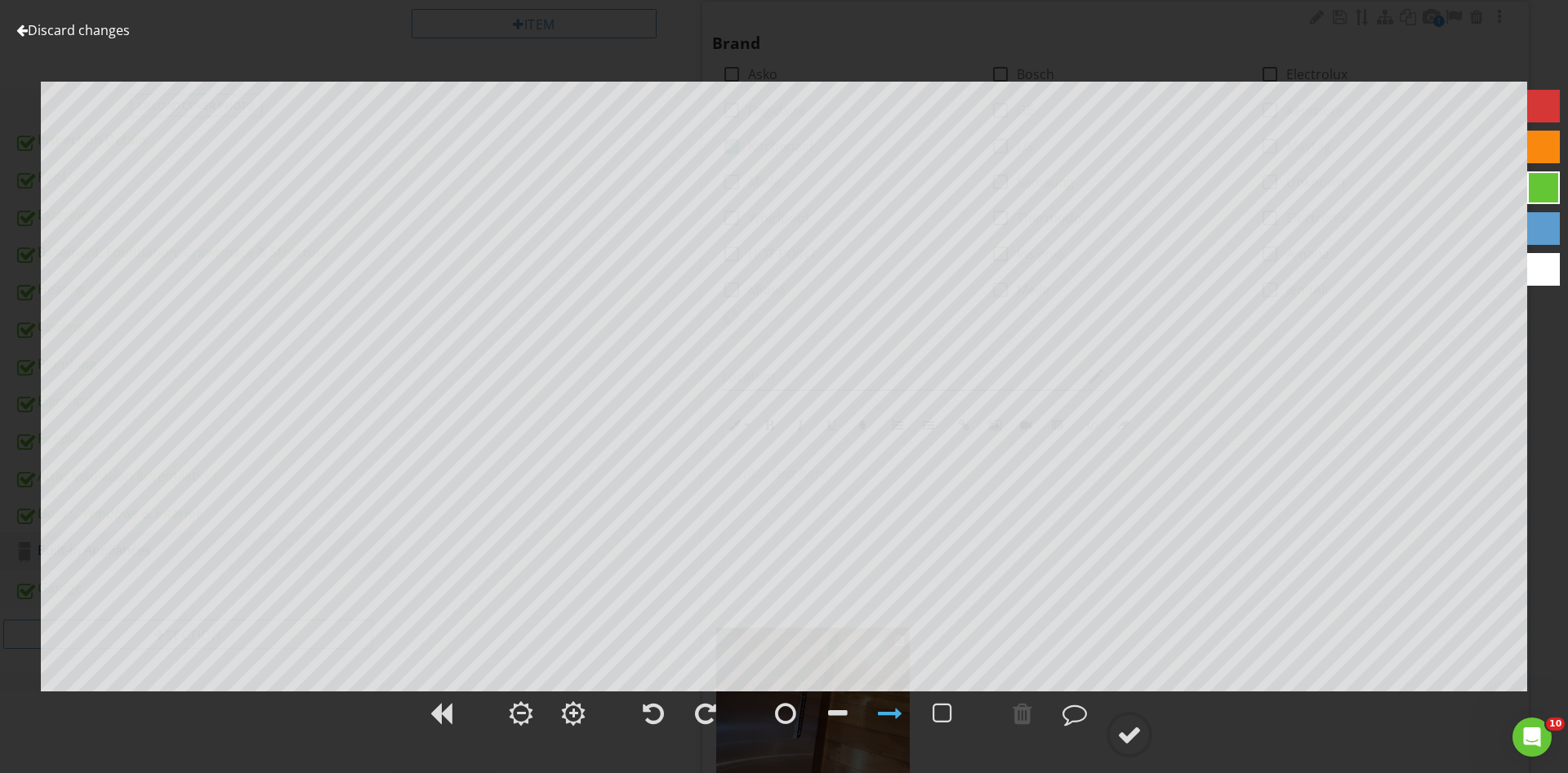
scroll to position [643, 0]
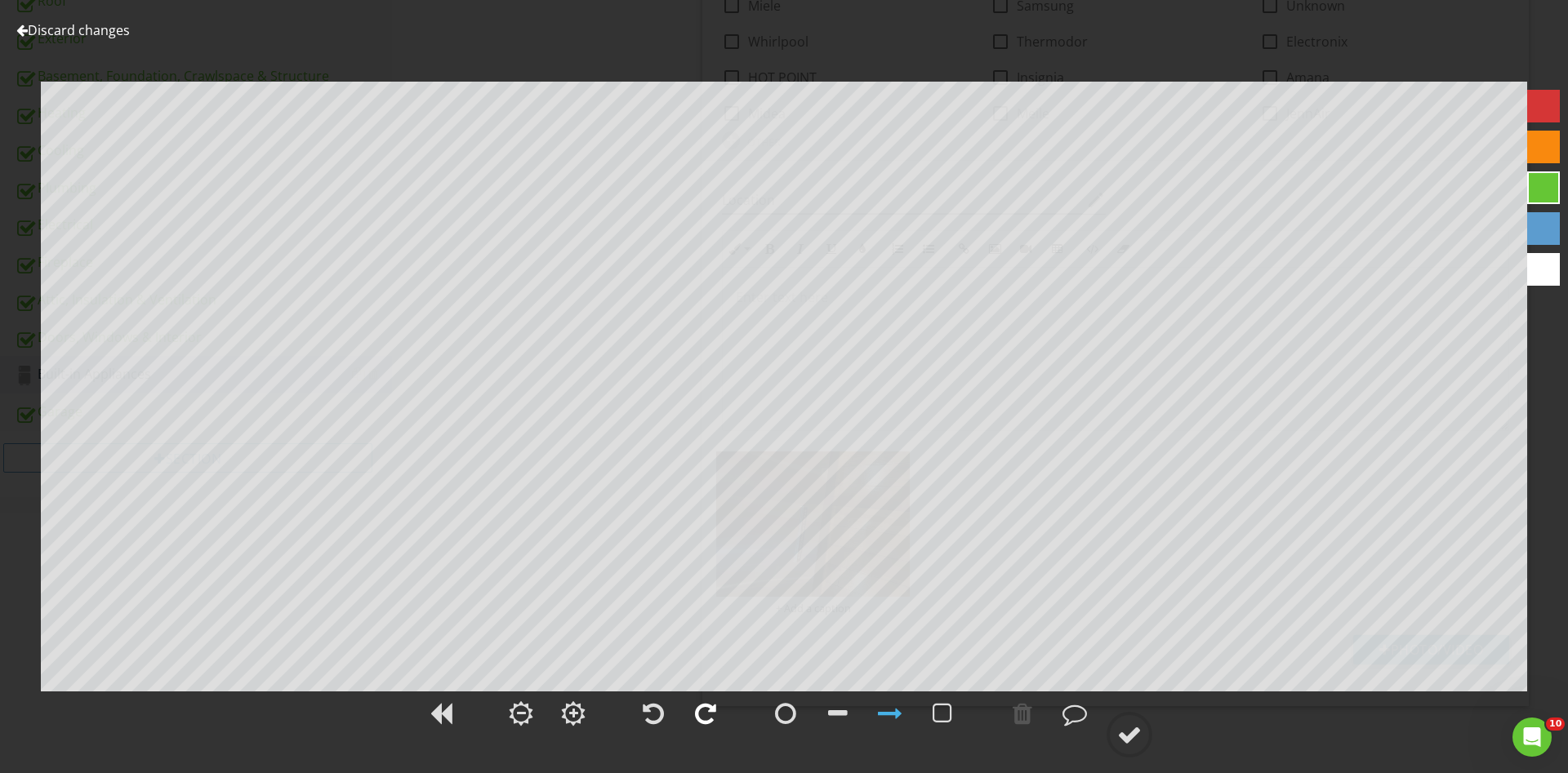
click at [703, 718] on div at bounding box center [706, 713] width 22 height 24
click at [1127, 739] on div at bounding box center [1129, 734] width 24 height 24
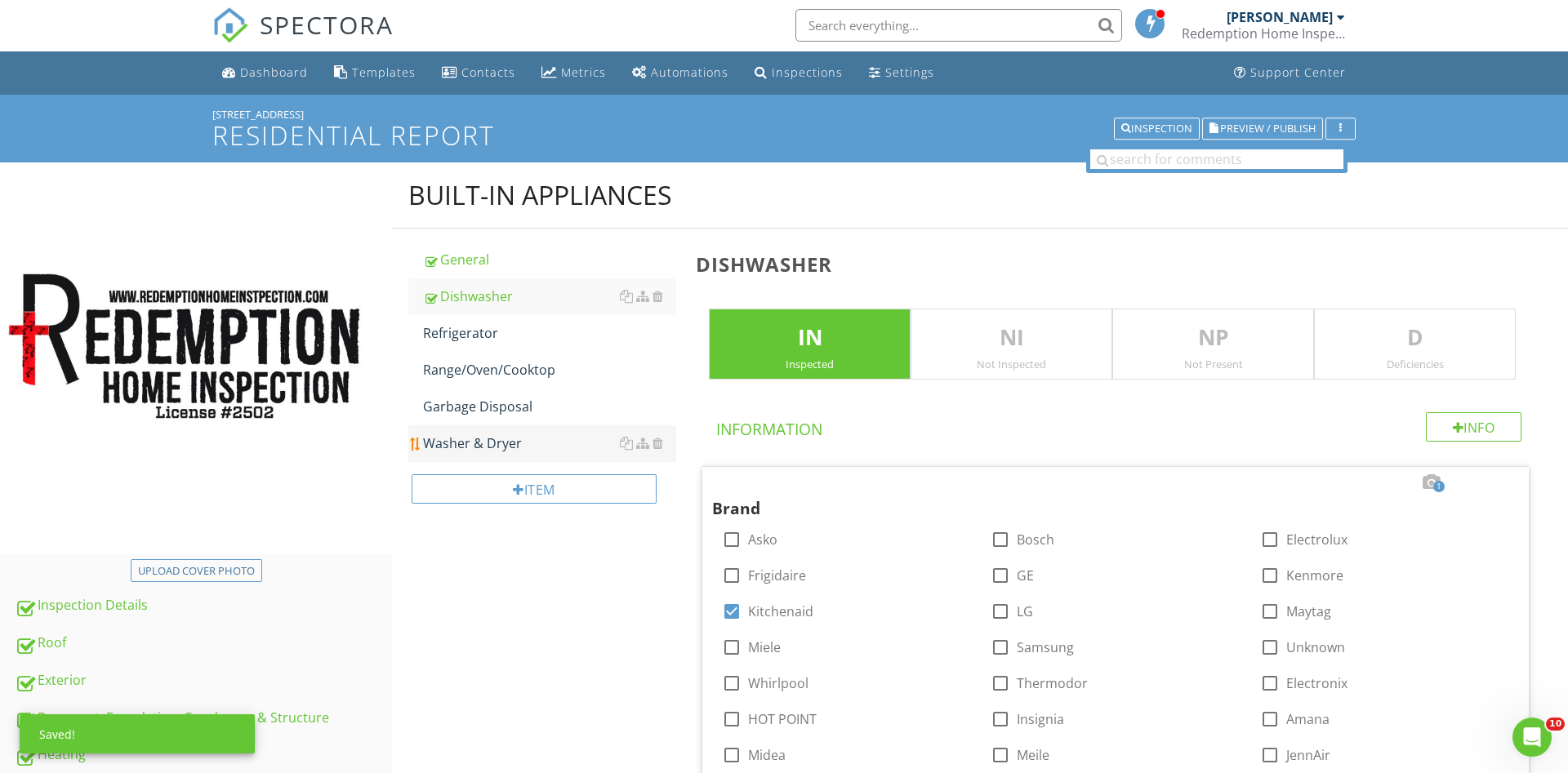
scroll to position [0, 0]
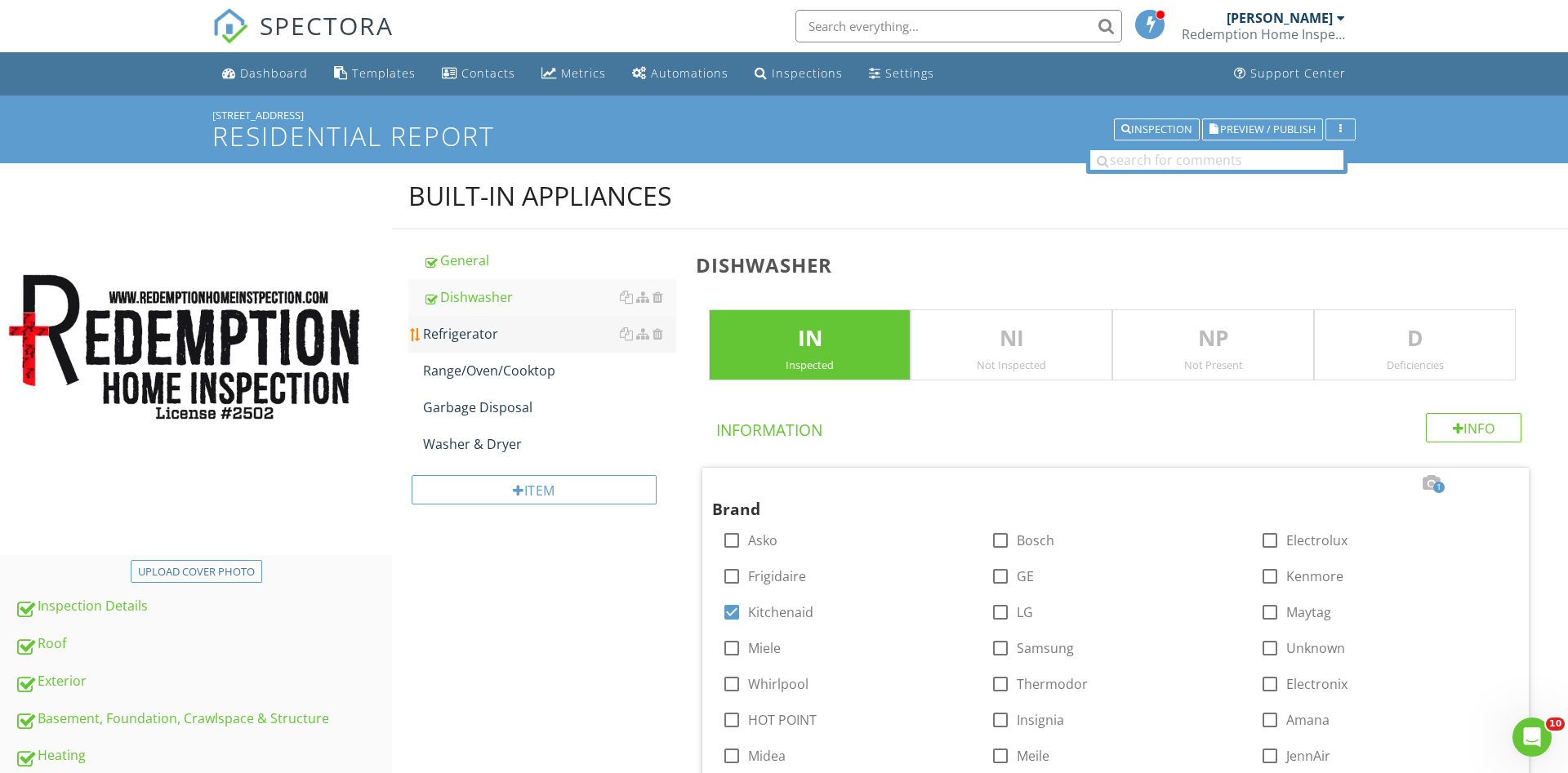
click at [482, 340] on div "Refrigerator" at bounding box center [549, 334] width 254 height 20
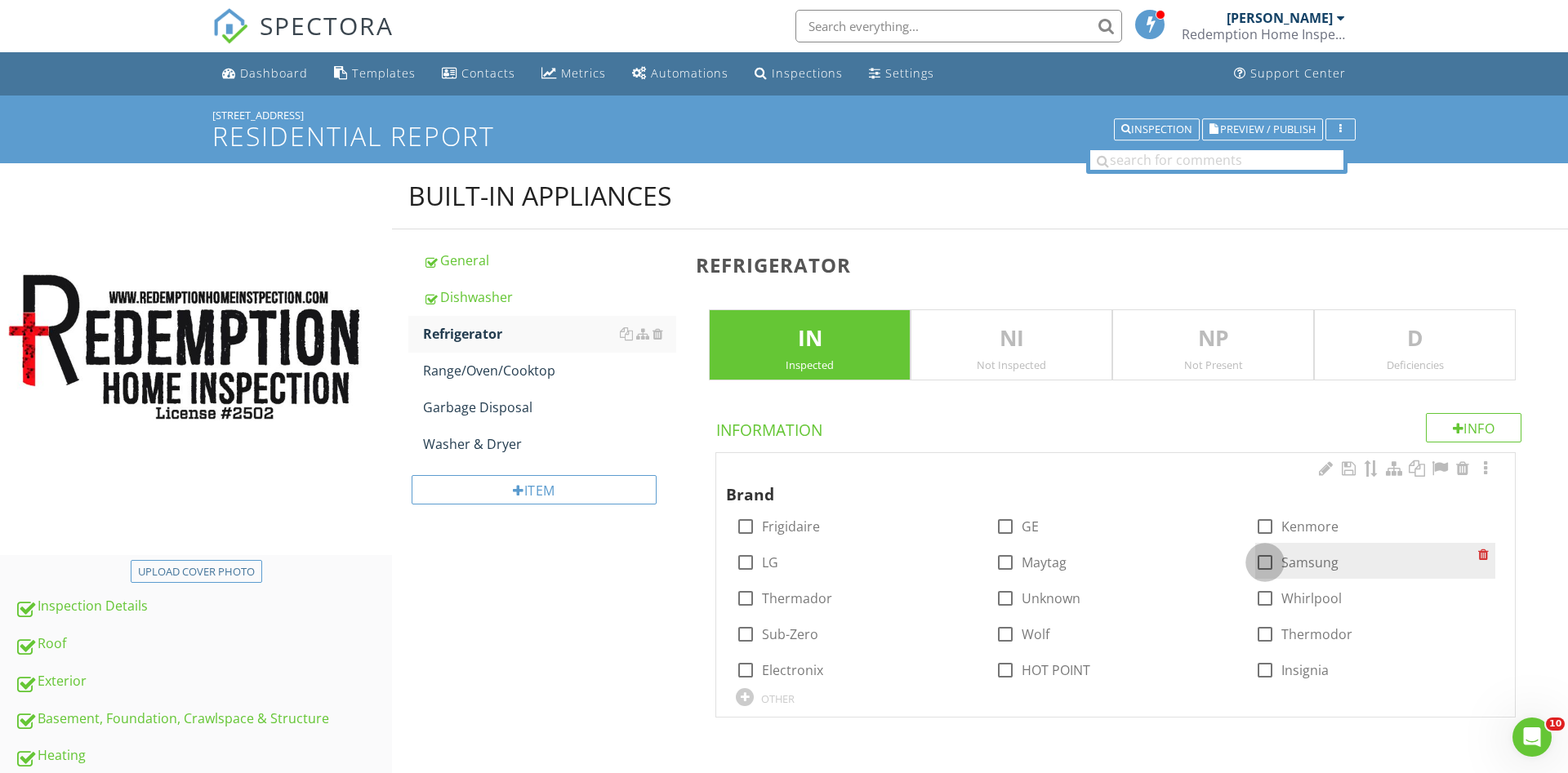
click at [1264, 562] on div at bounding box center [1265, 563] width 27 height 27
checkbox input "true"
click at [521, 372] on div "Range/Oven/Cooktop" at bounding box center [549, 371] width 254 height 20
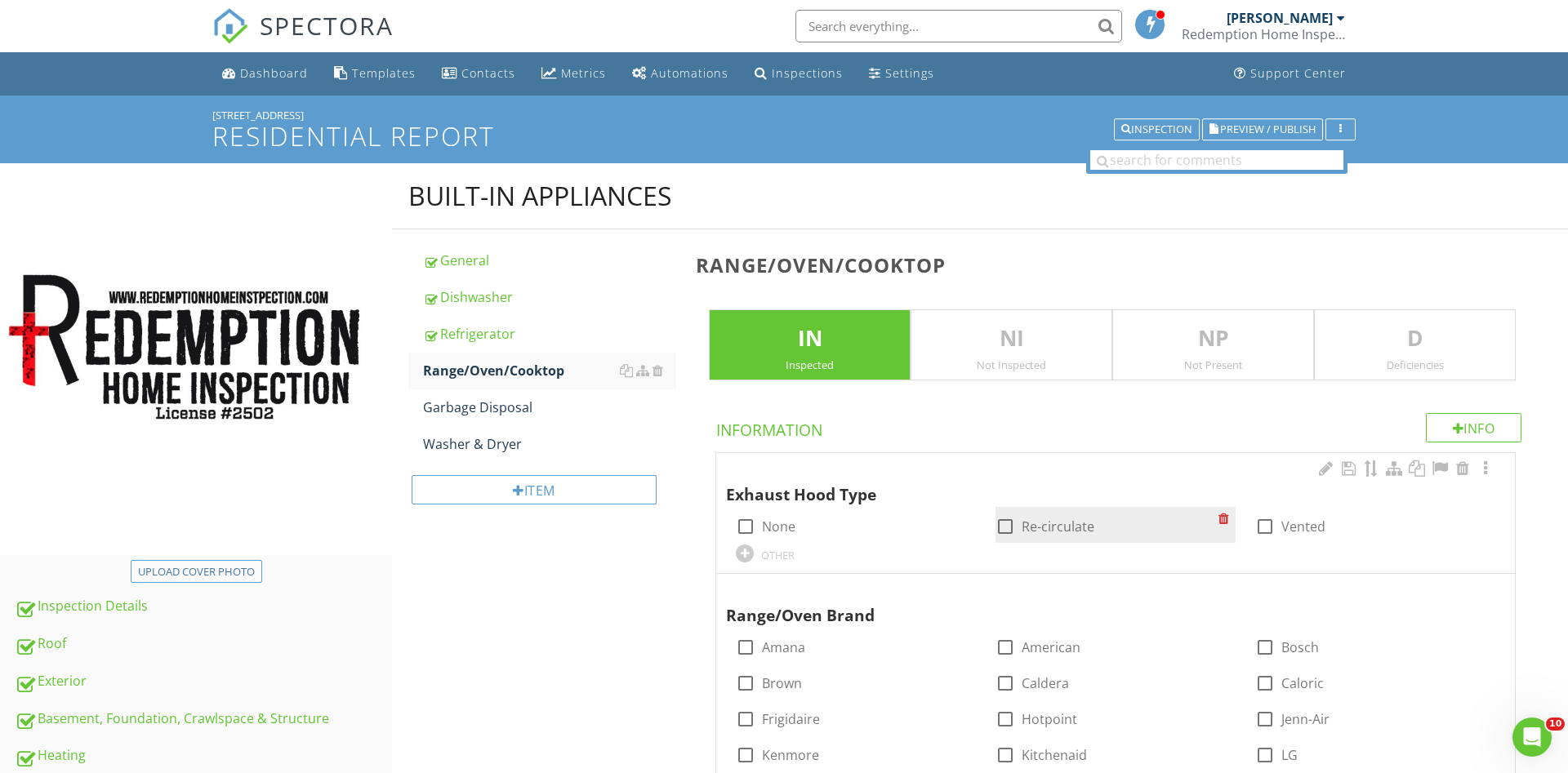
click at [1005, 525] on div at bounding box center [1005, 526] width 27 height 27
checkbox input "false"
click at [1263, 526] on div at bounding box center [1265, 526] width 27 height 27
checkbox input "true"
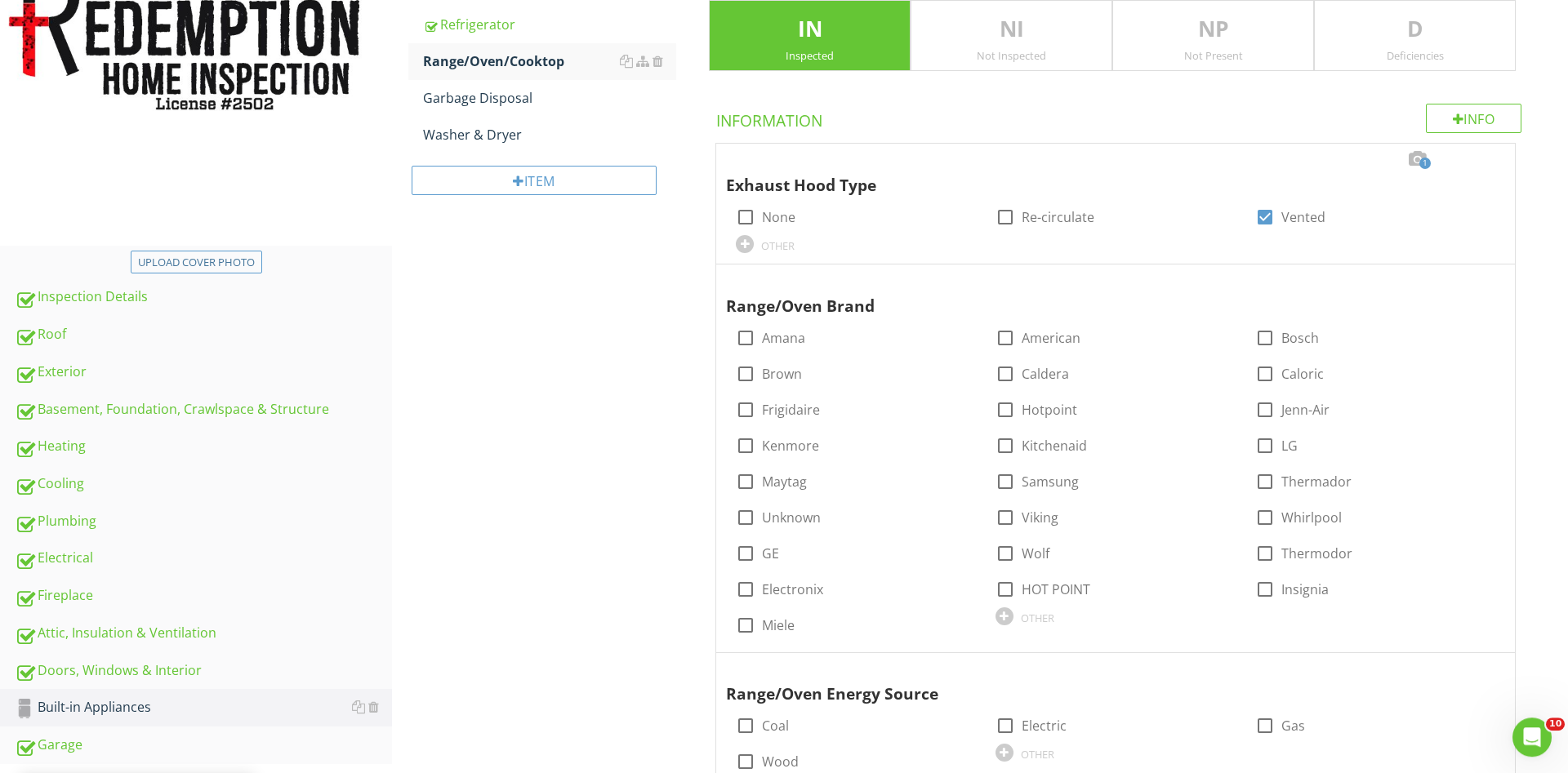
scroll to position [333, 0]
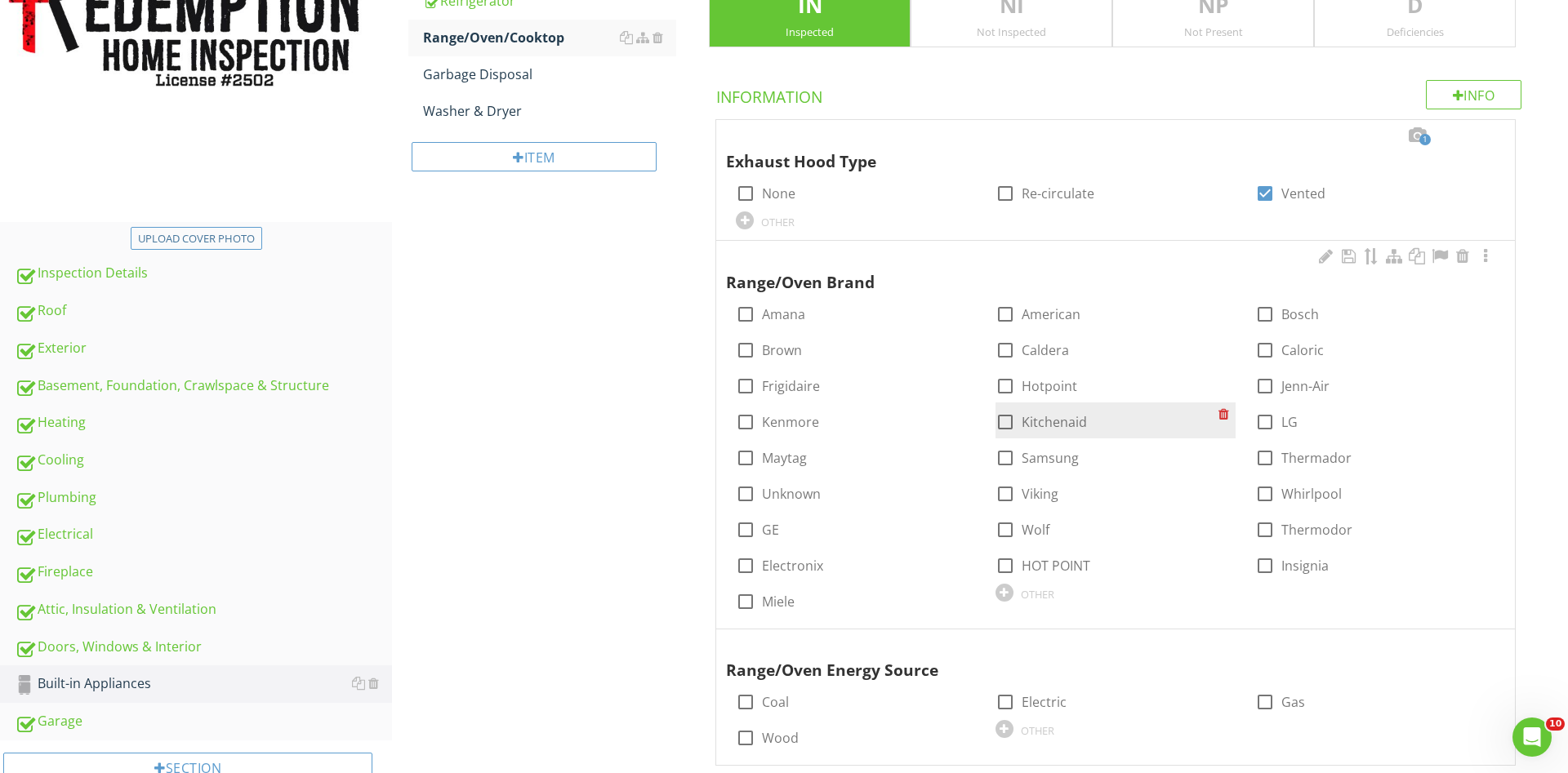
click at [1005, 427] on div at bounding box center [1005, 422] width 27 height 27
checkbox input "true"
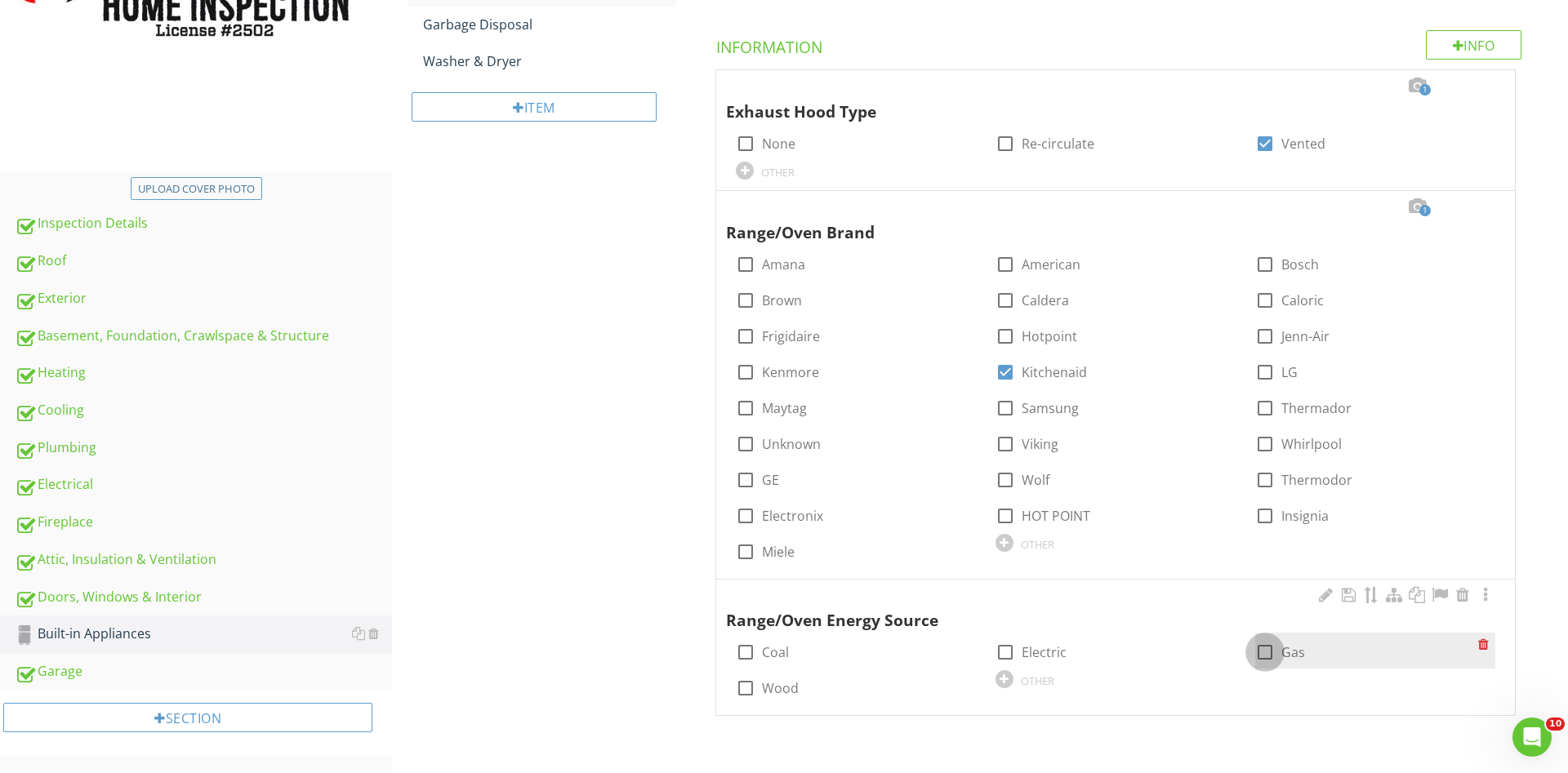
click at [1268, 653] on div at bounding box center [1265, 653] width 27 height 27
checkbox input "true"
click at [198, 599] on div "Doors, Windows & Interior" at bounding box center [204, 598] width 378 height 22
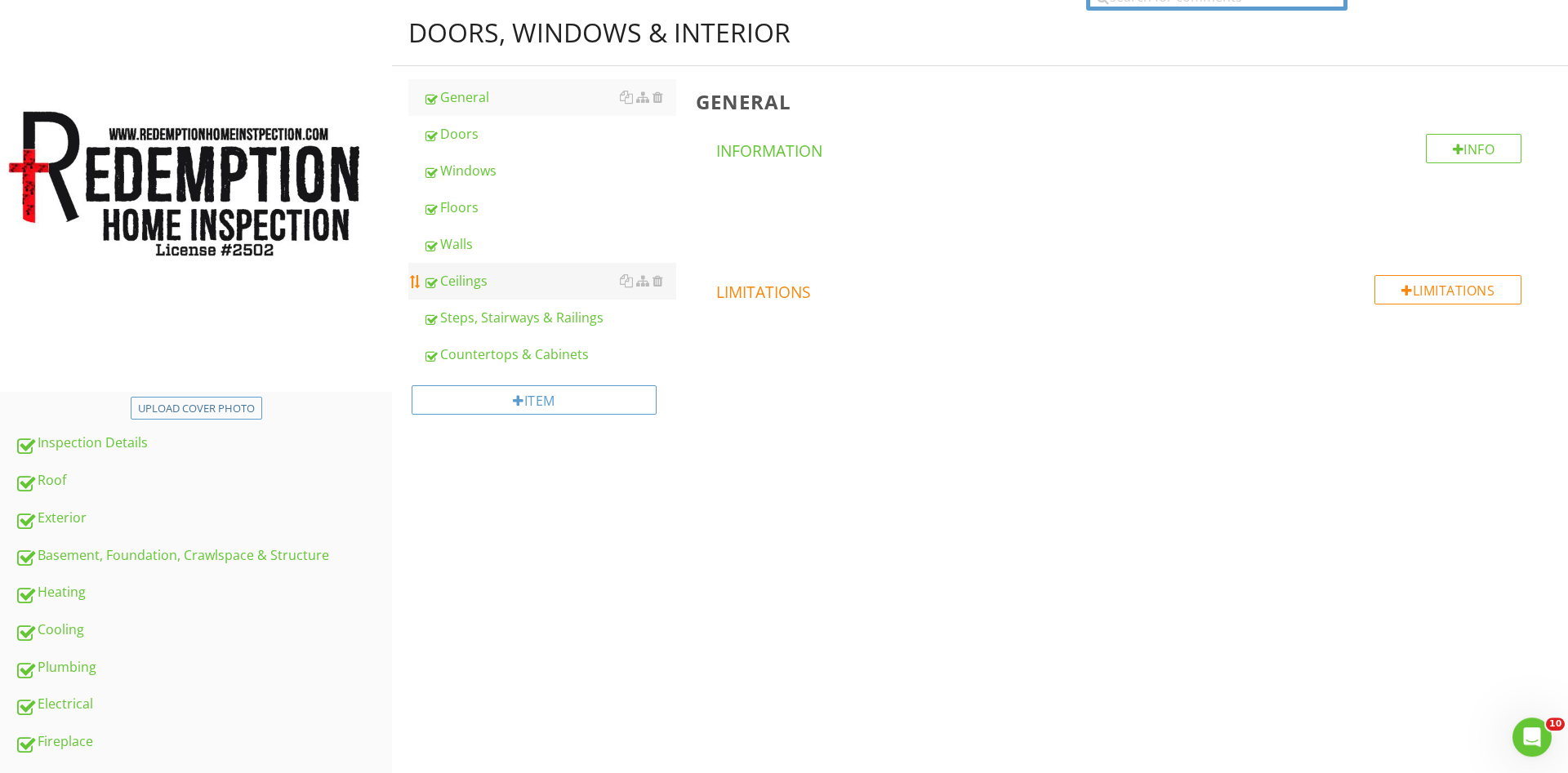
scroll to position [50, 0]
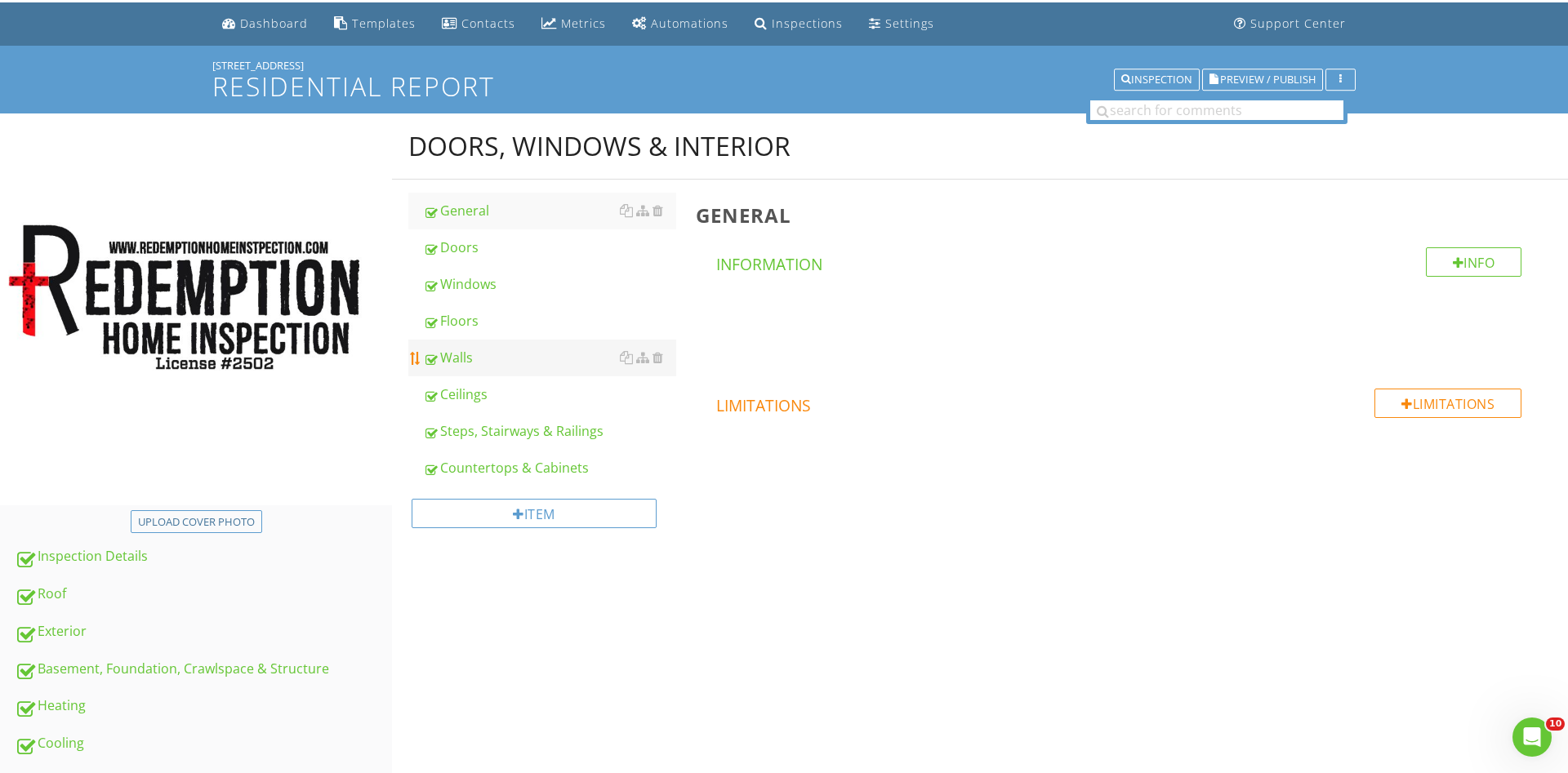
click at [466, 351] on div "Walls" at bounding box center [549, 357] width 254 height 20
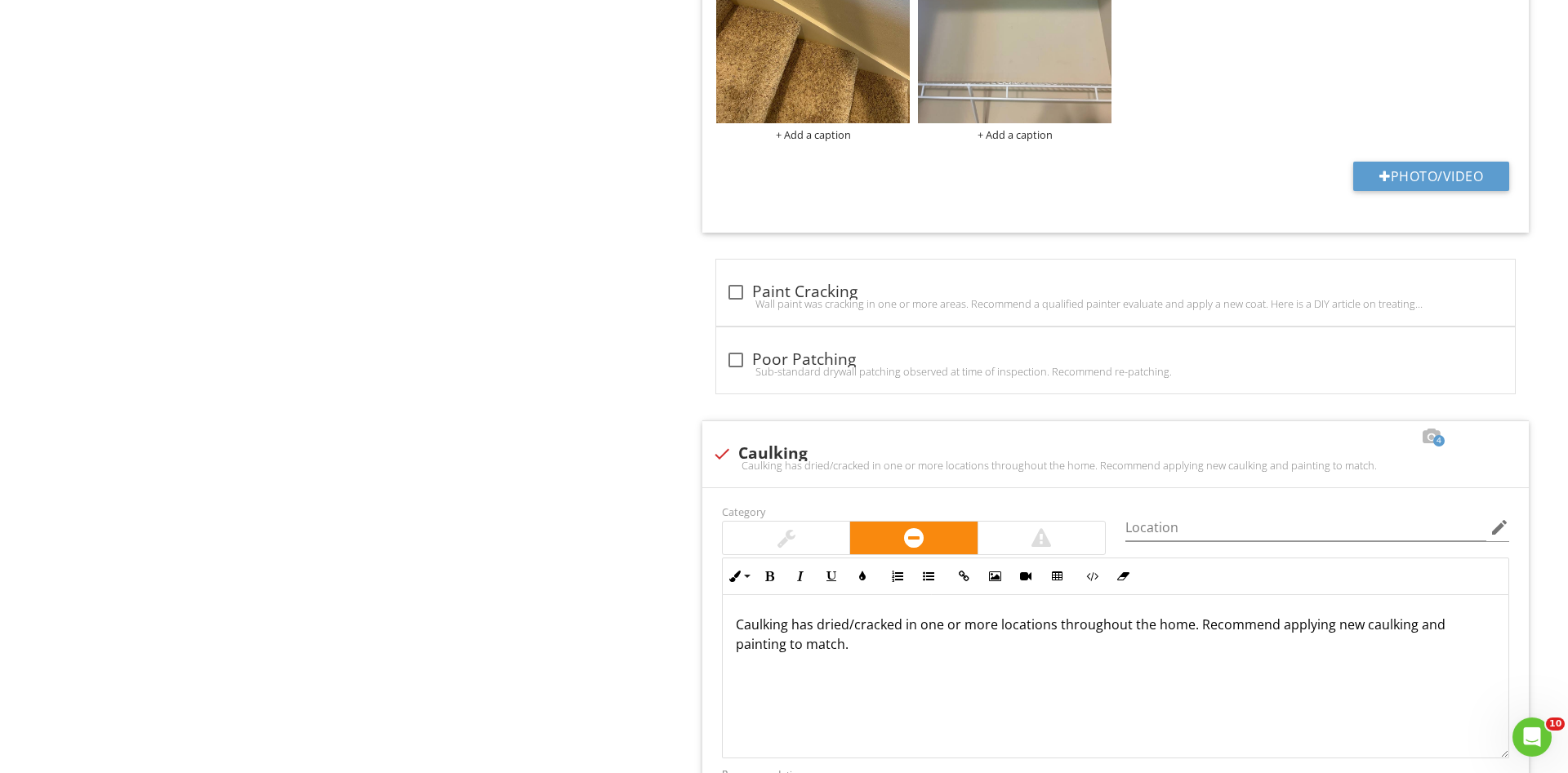
scroll to position [2631, 0]
click at [733, 358] on div at bounding box center [736, 359] width 27 height 27
checkbox input "true"
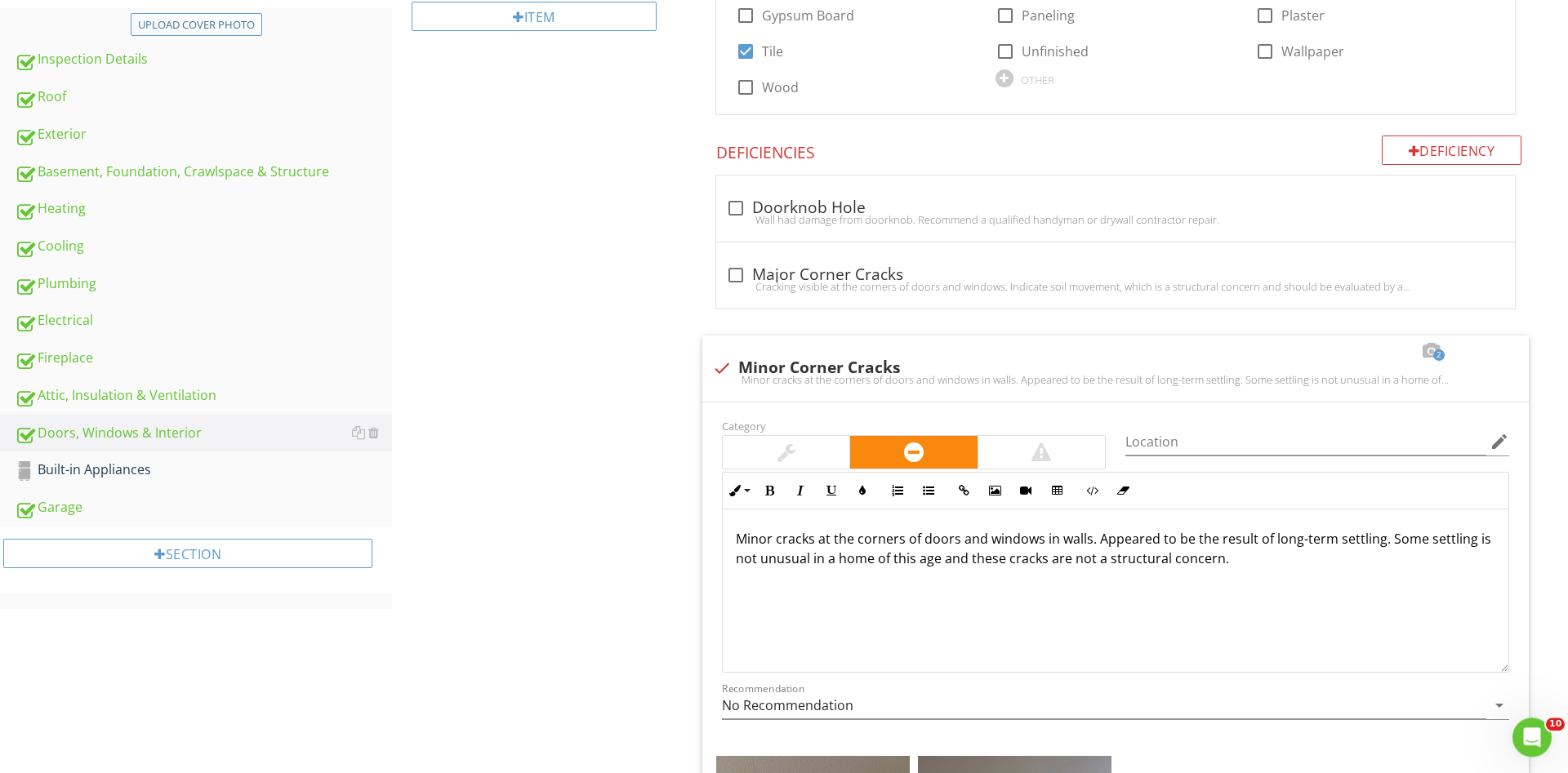
scroll to position [466, 0]
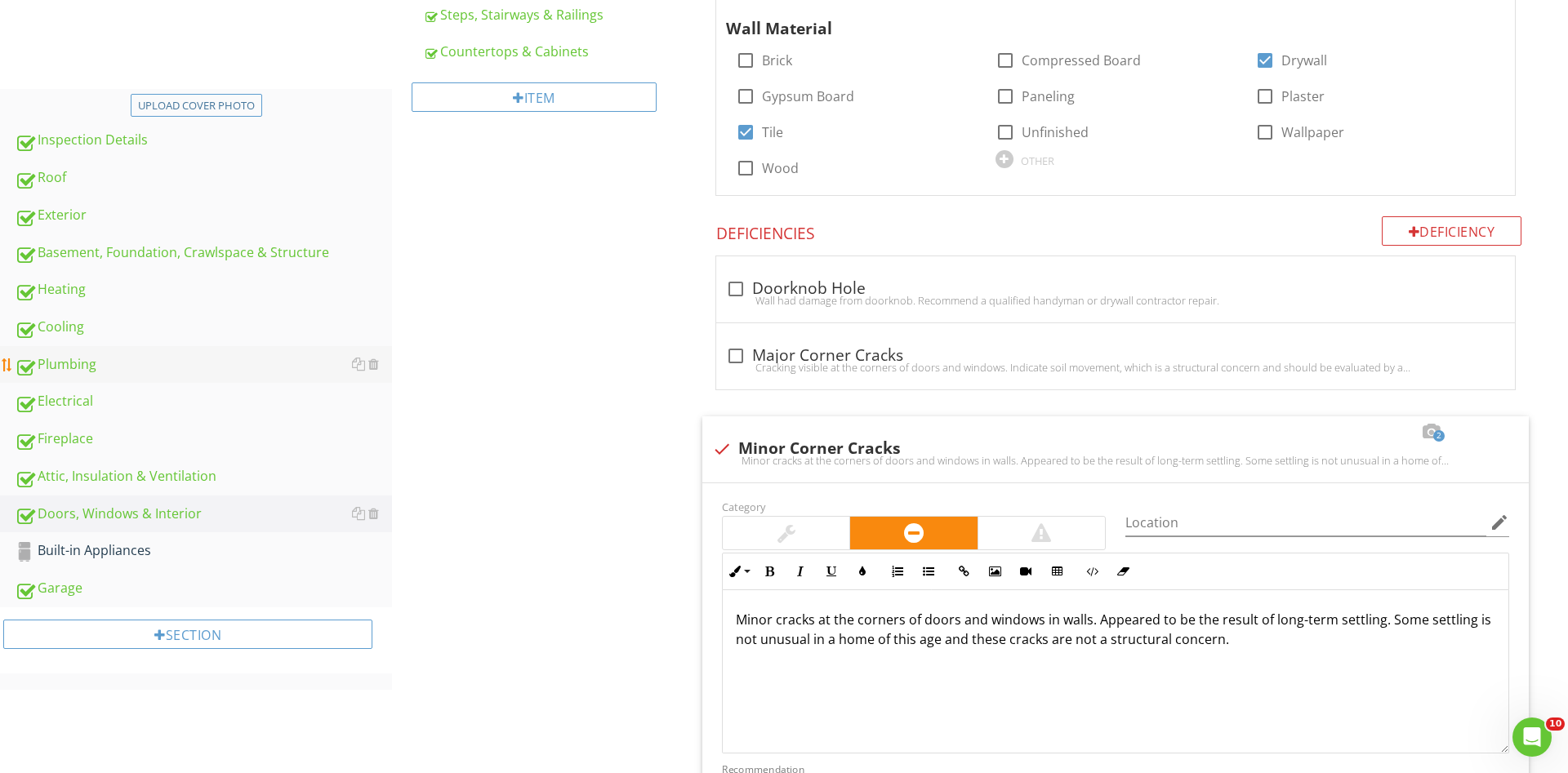
click at [57, 352] on link "Plumbing" at bounding box center [204, 365] width 378 height 37
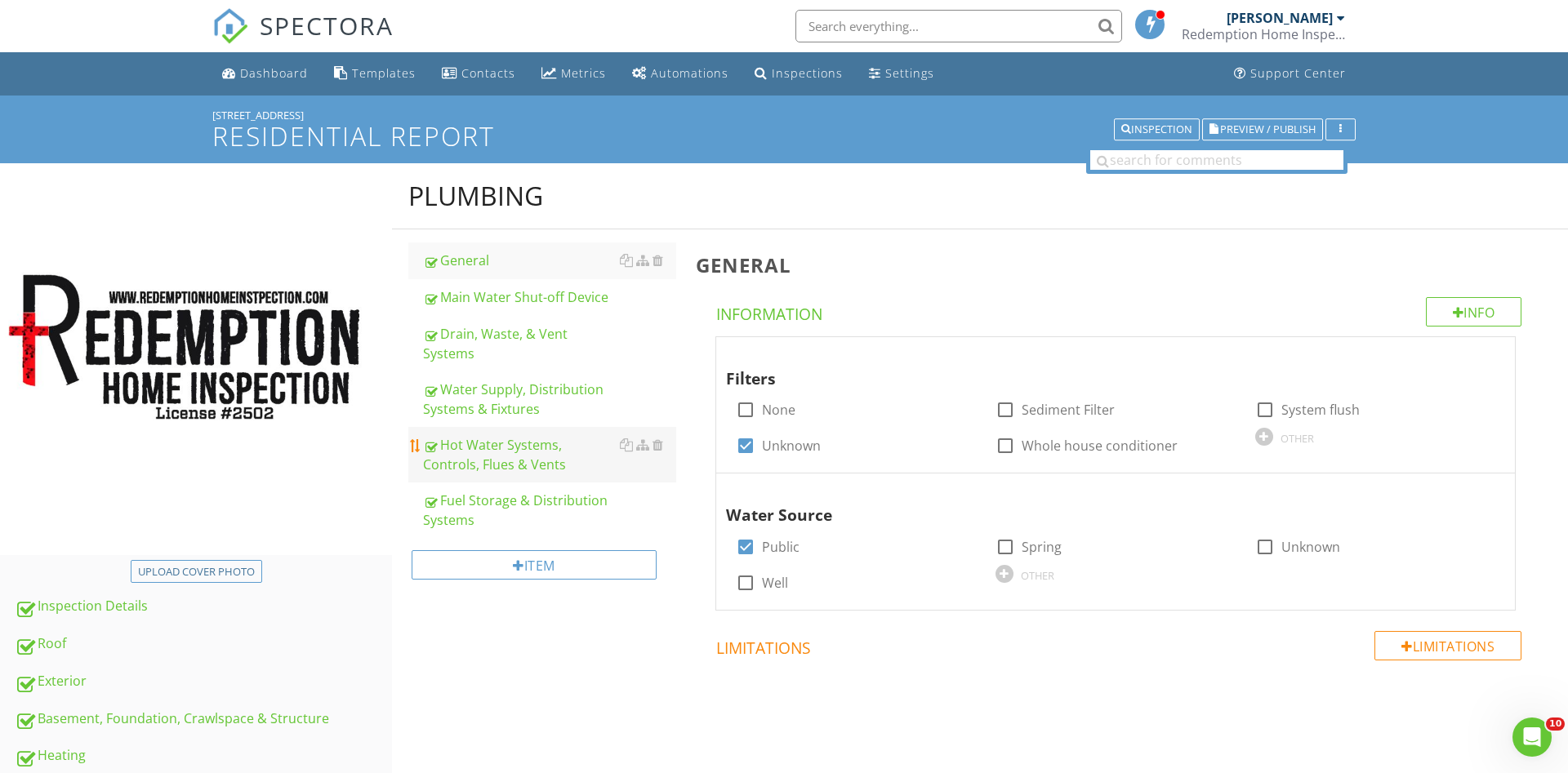
click at [522, 435] on div "Hot Water Systems, Controls, Flues & Vents" at bounding box center [549, 455] width 254 height 39
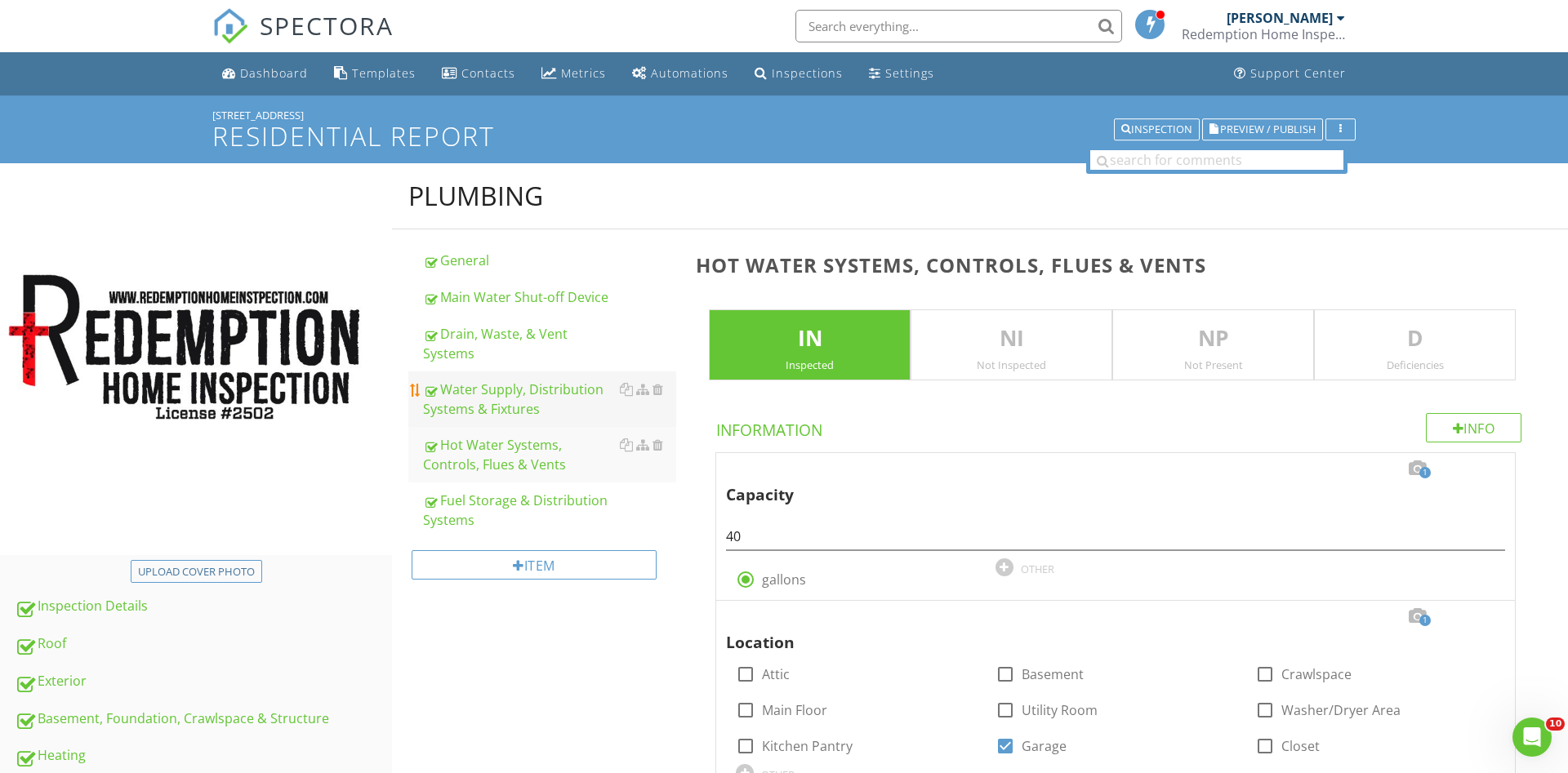
click at [522, 381] on div "Water Supply, Distribution Systems & Fixtures" at bounding box center [549, 399] width 254 height 39
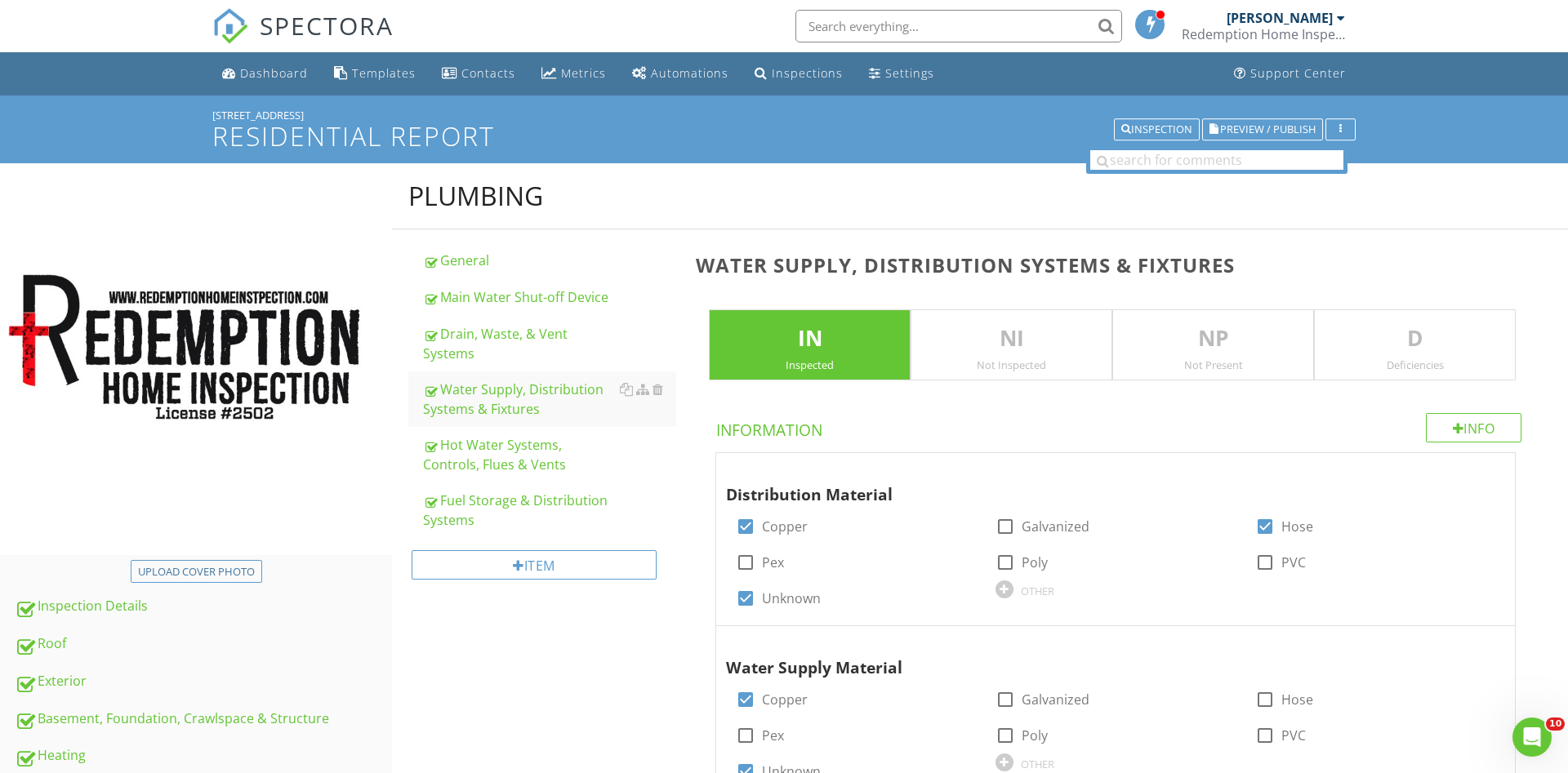
click at [1402, 352] on p "D" at bounding box center [1414, 339] width 200 height 32
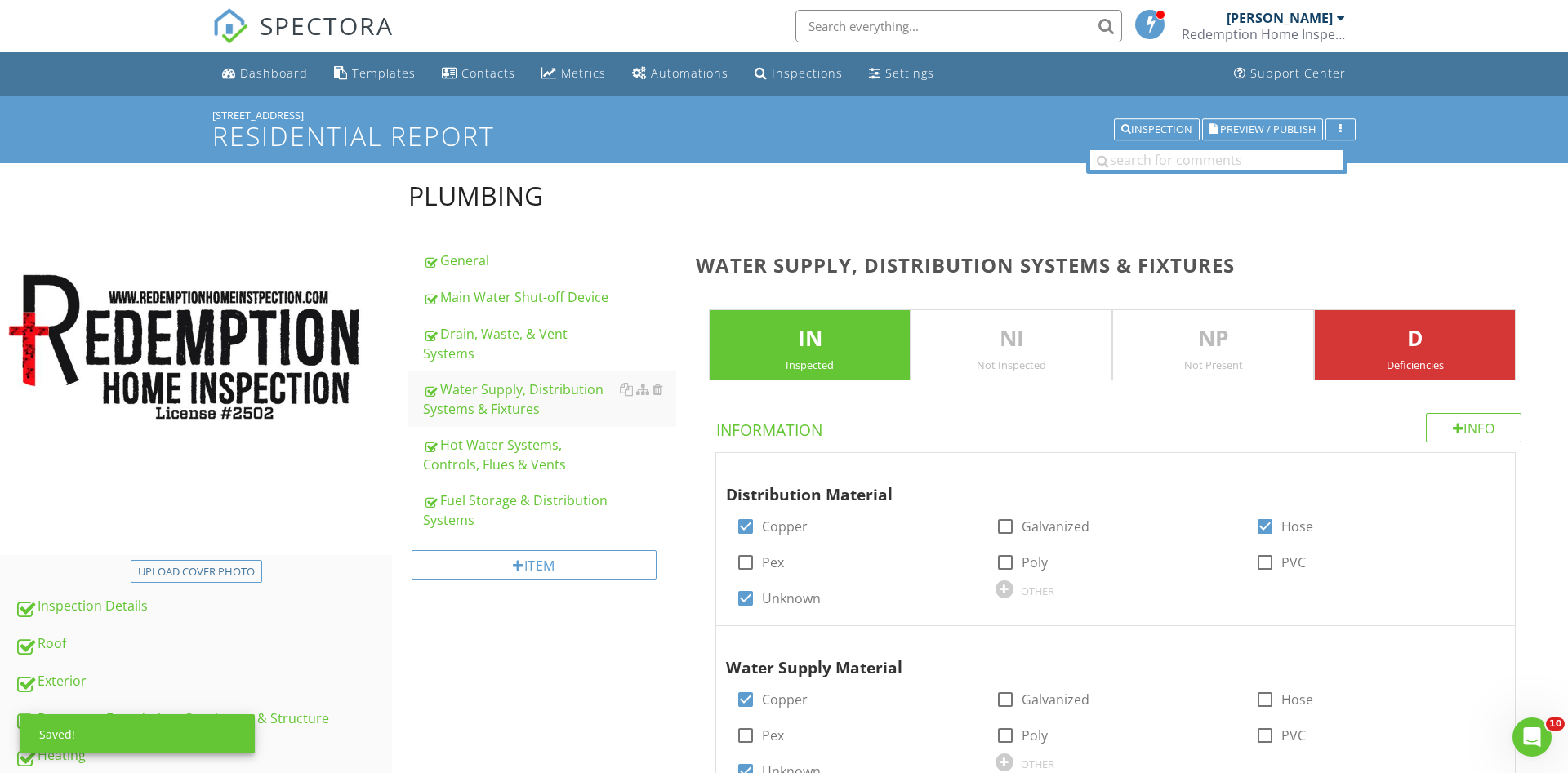
click at [1356, 337] on p "D" at bounding box center [1414, 339] width 200 height 32
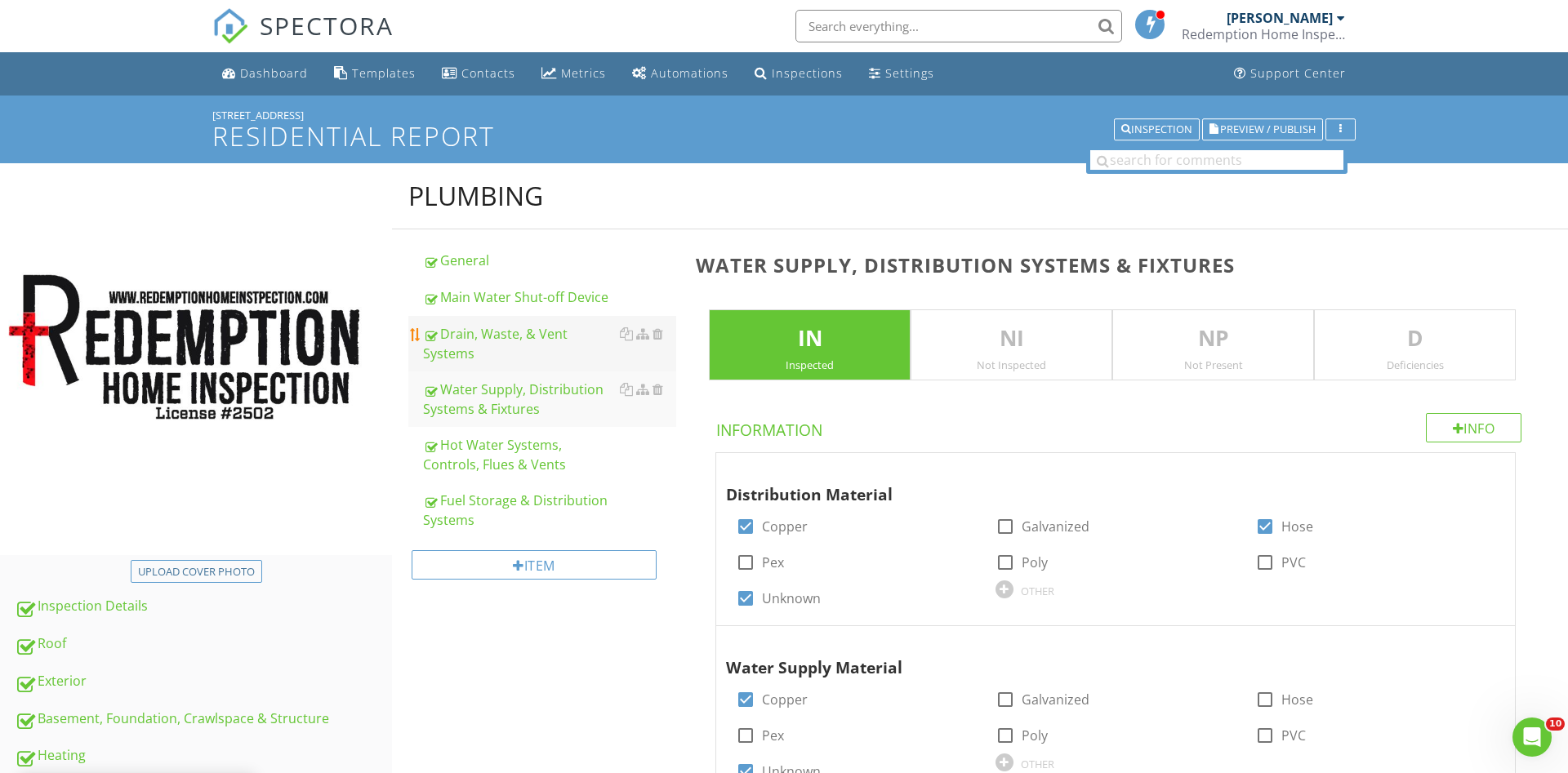
click at [532, 335] on div "Drain, Waste, & Vent Systems" at bounding box center [549, 343] width 254 height 39
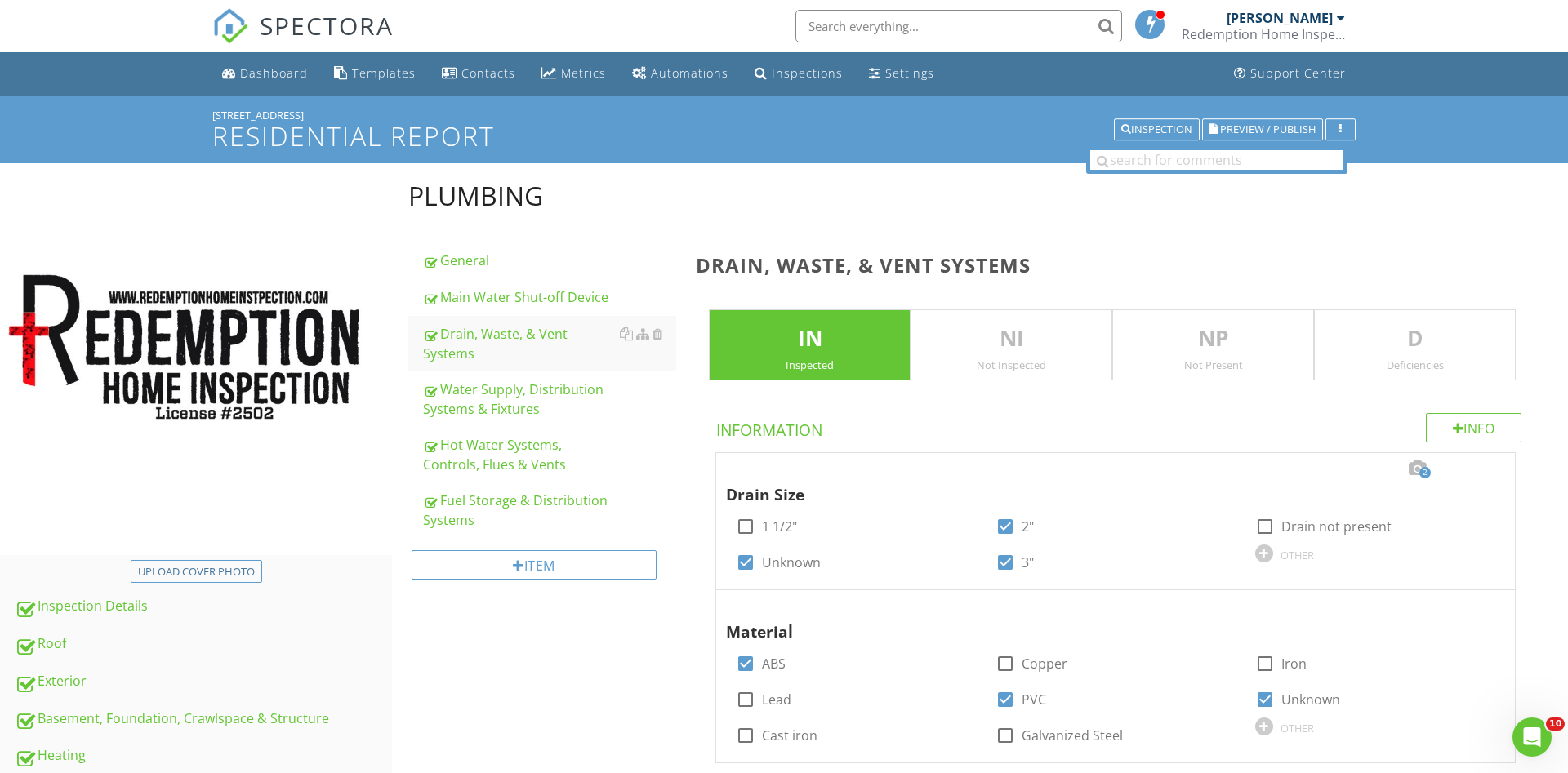
click at [1393, 347] on p "D" at bounding box center [1414, 339] width 200 height 32
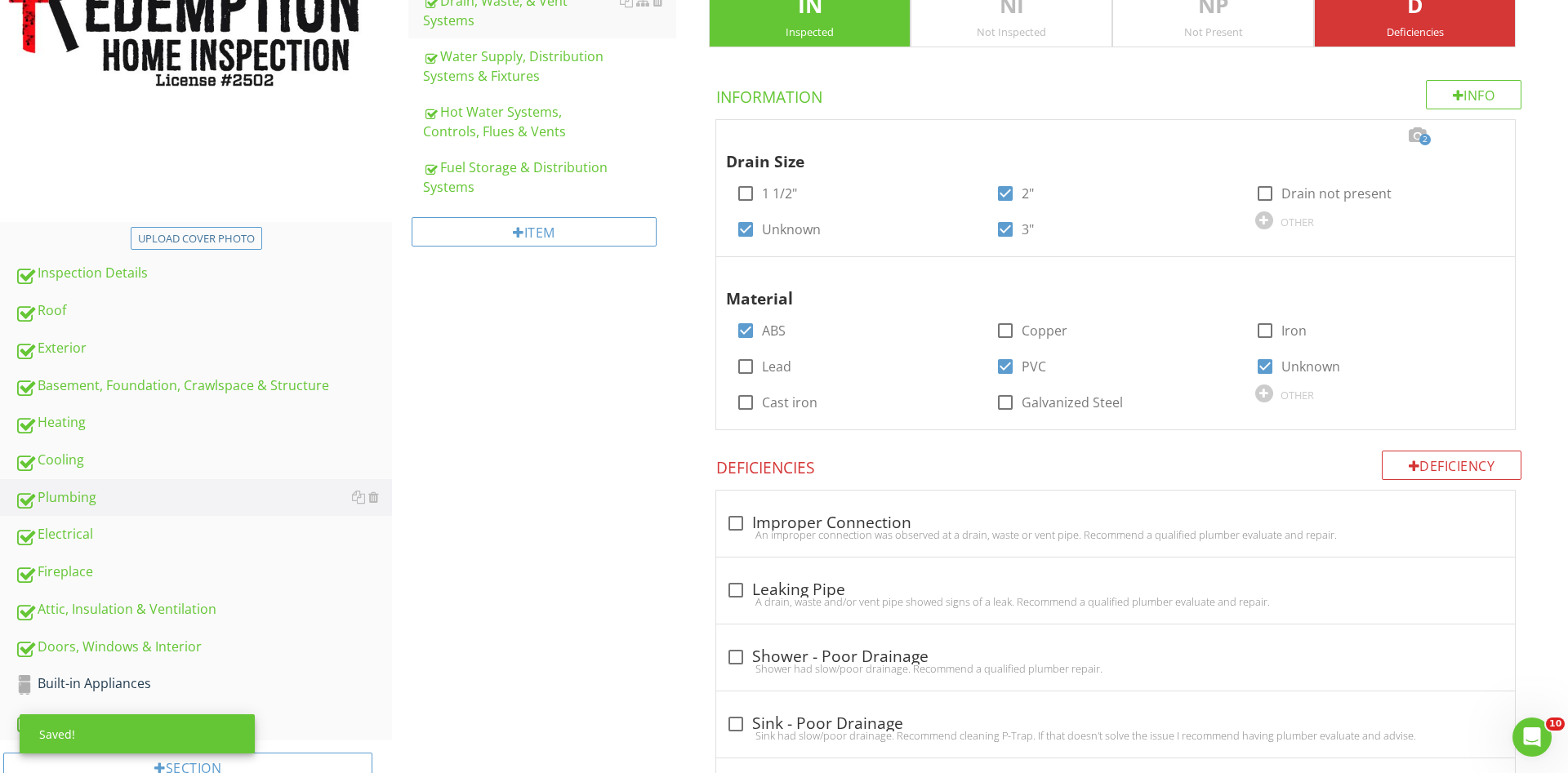
scroll to position [427, 0]
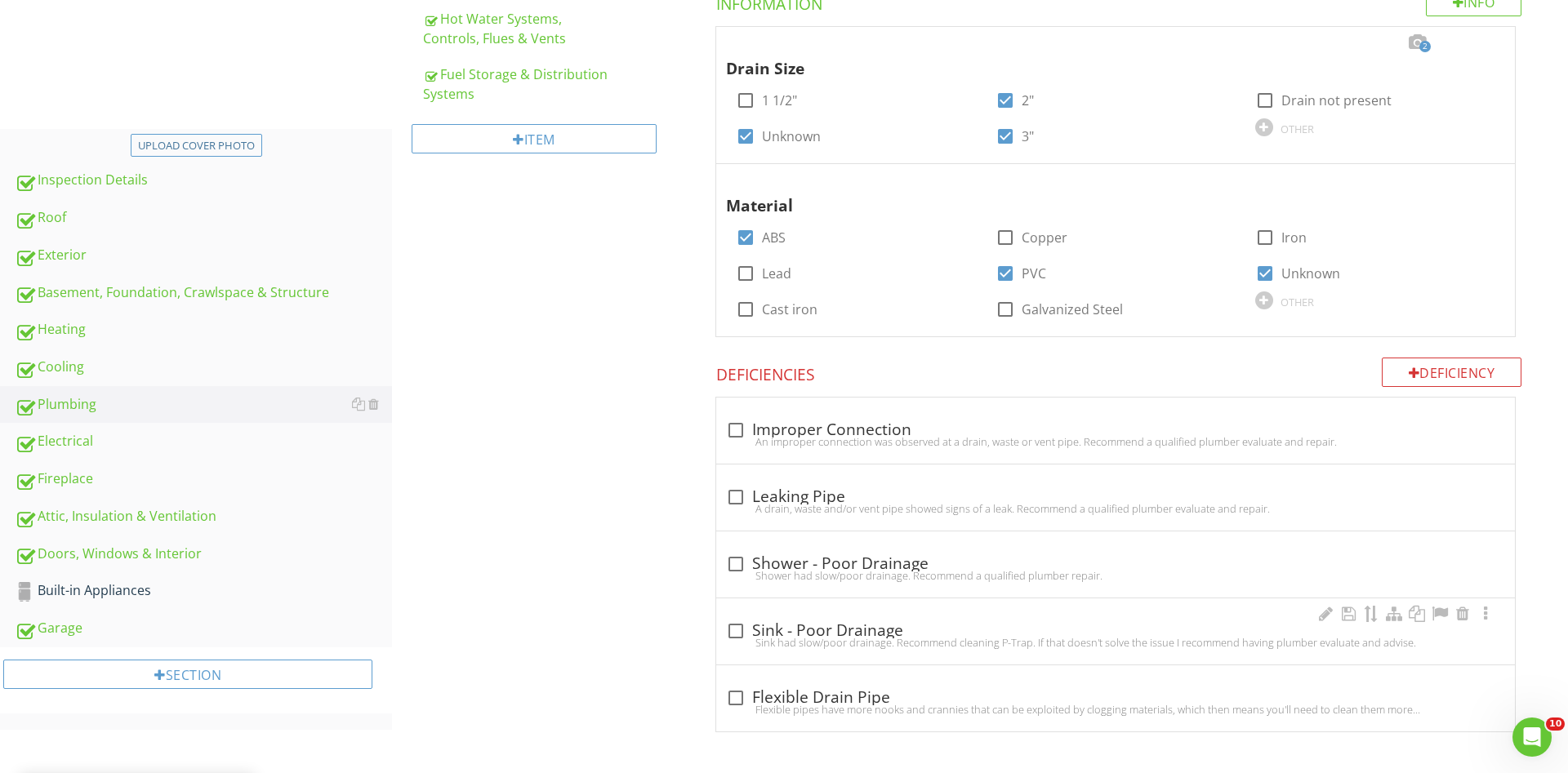
click at [733, 628] on div at bounding box center [736, 631] width 27 height 27
checkbox input "true"
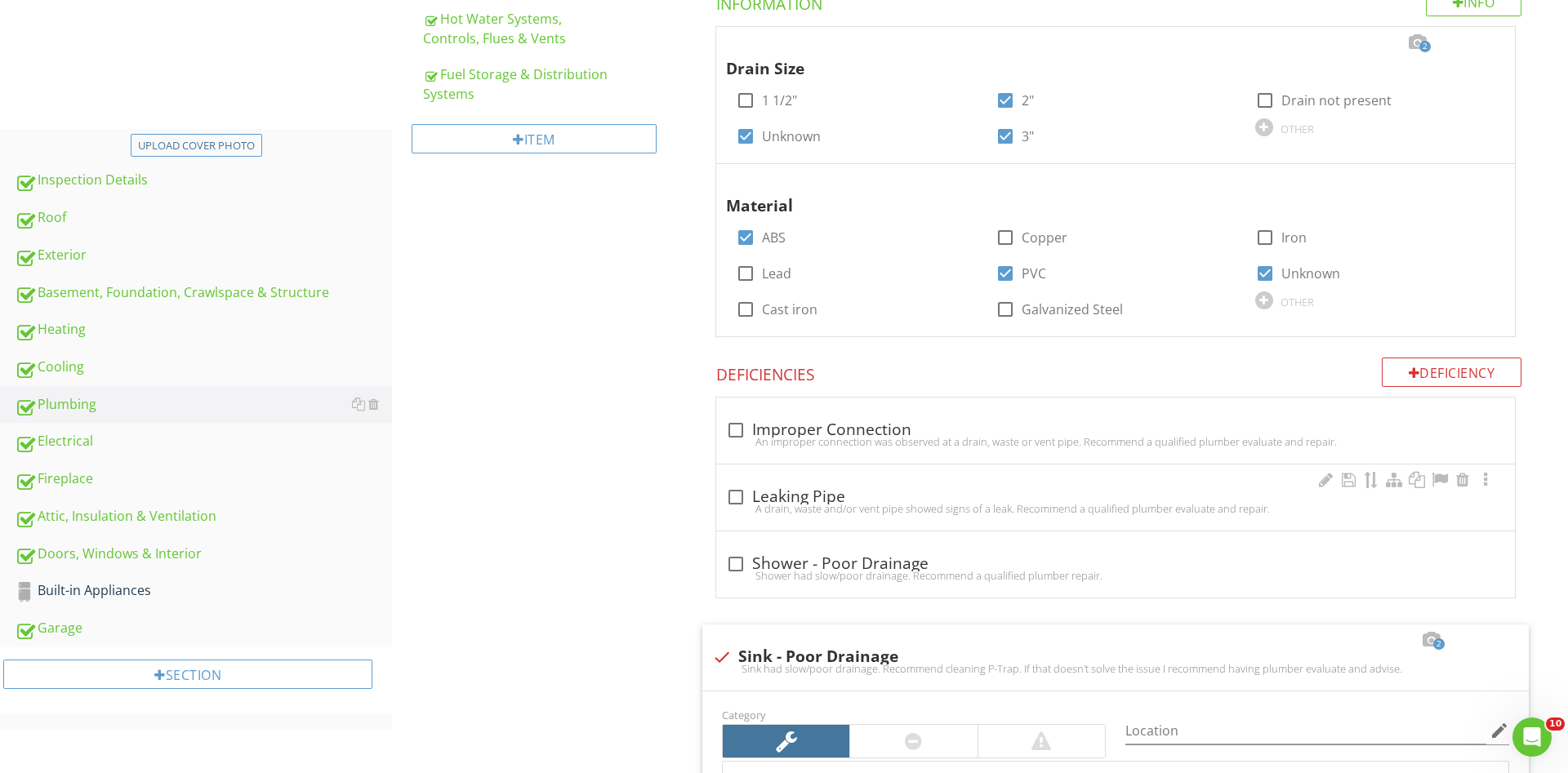
scroll to position [676, 0]
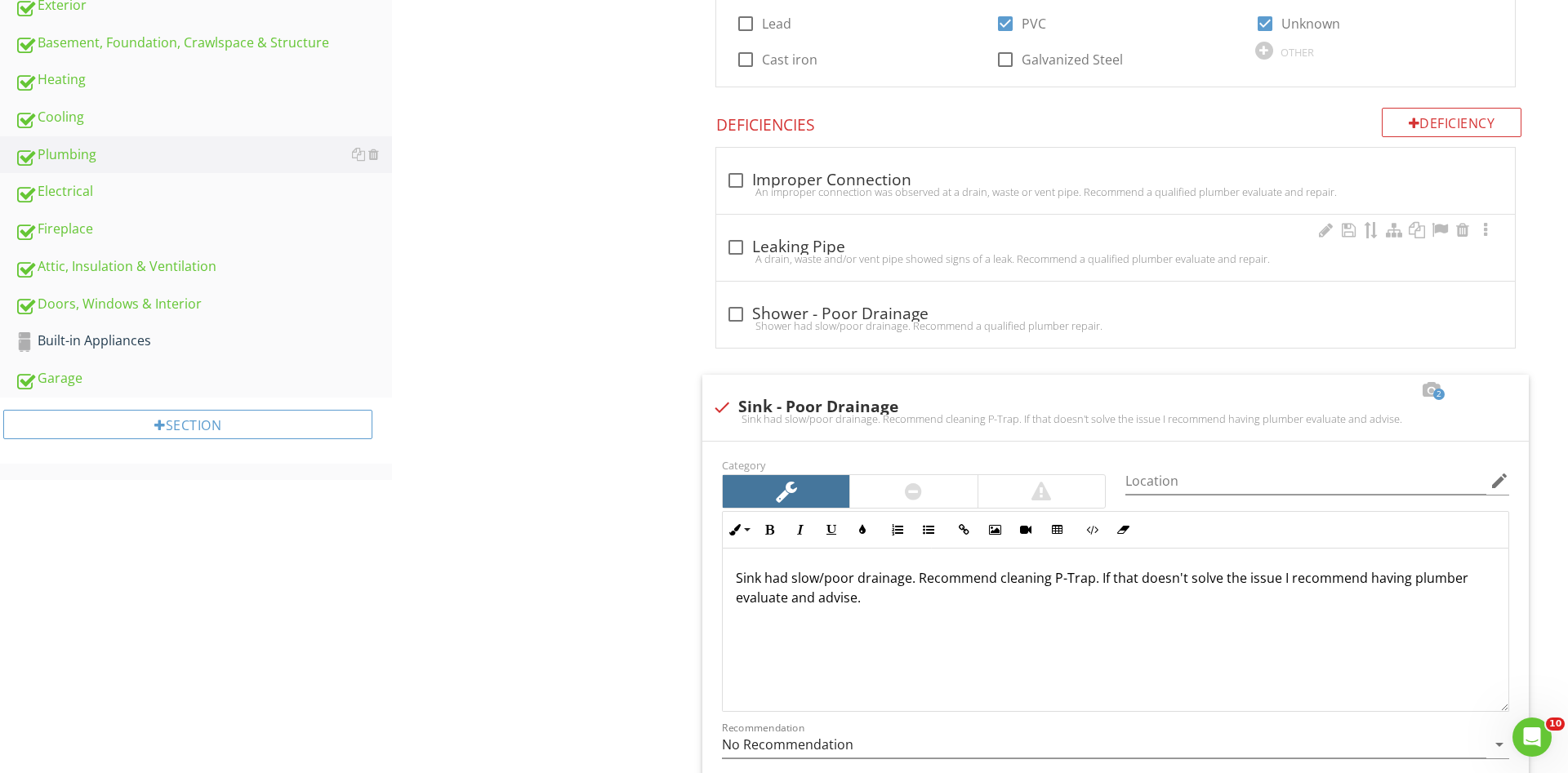
click at [907, 494] on span "check_box_outline_blank Improper Connection An improper connection was observed…" at bounding box center [1119, 702] width 846 height 1110
click at [530, 372] on div "Plumbing General Main Water Shut-off Device Drain, Waste, & Vent Systems Water …" at bounding box center [981, 391] width 1176 height 1809
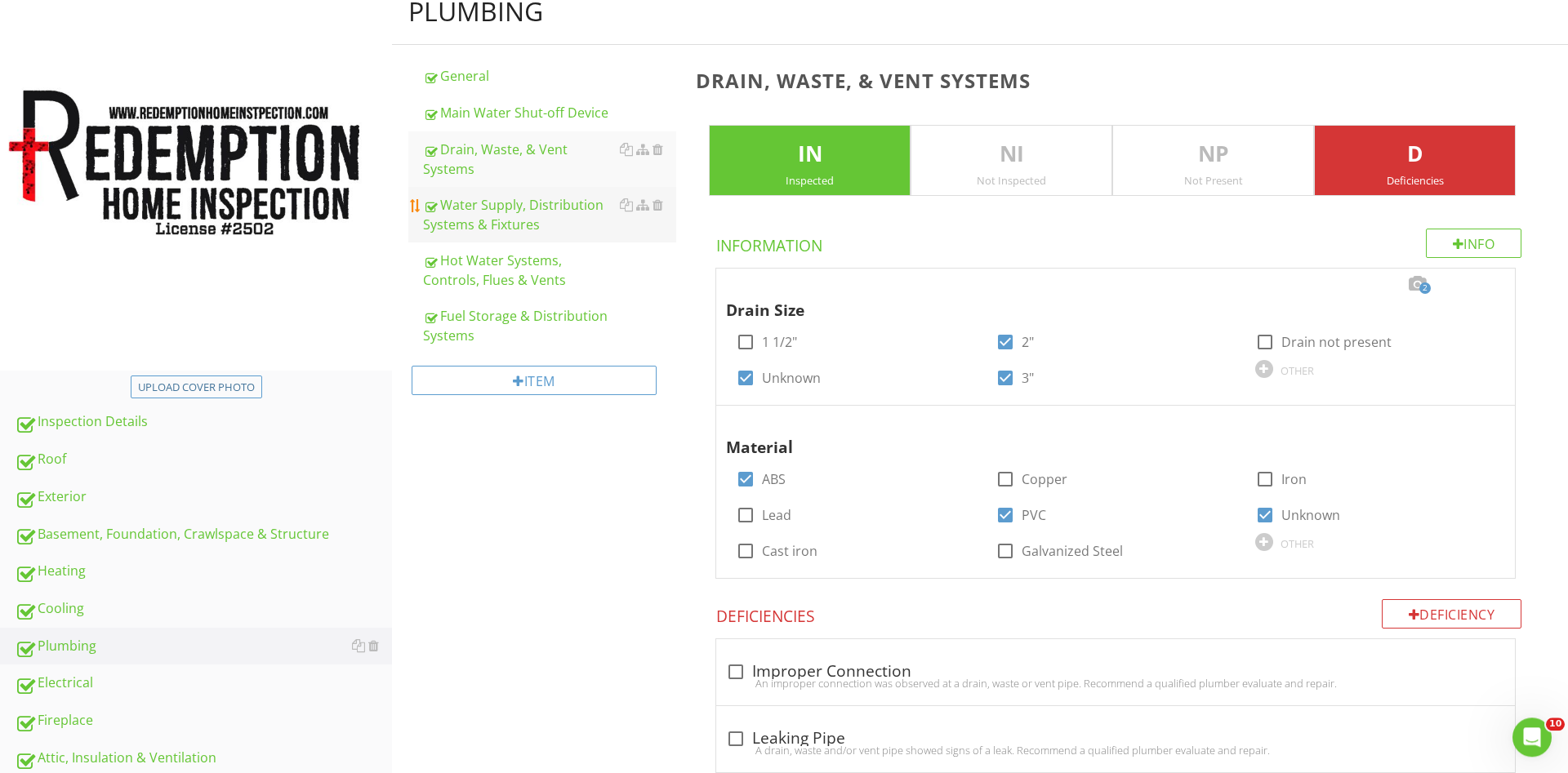
scroll to position [176, 0]
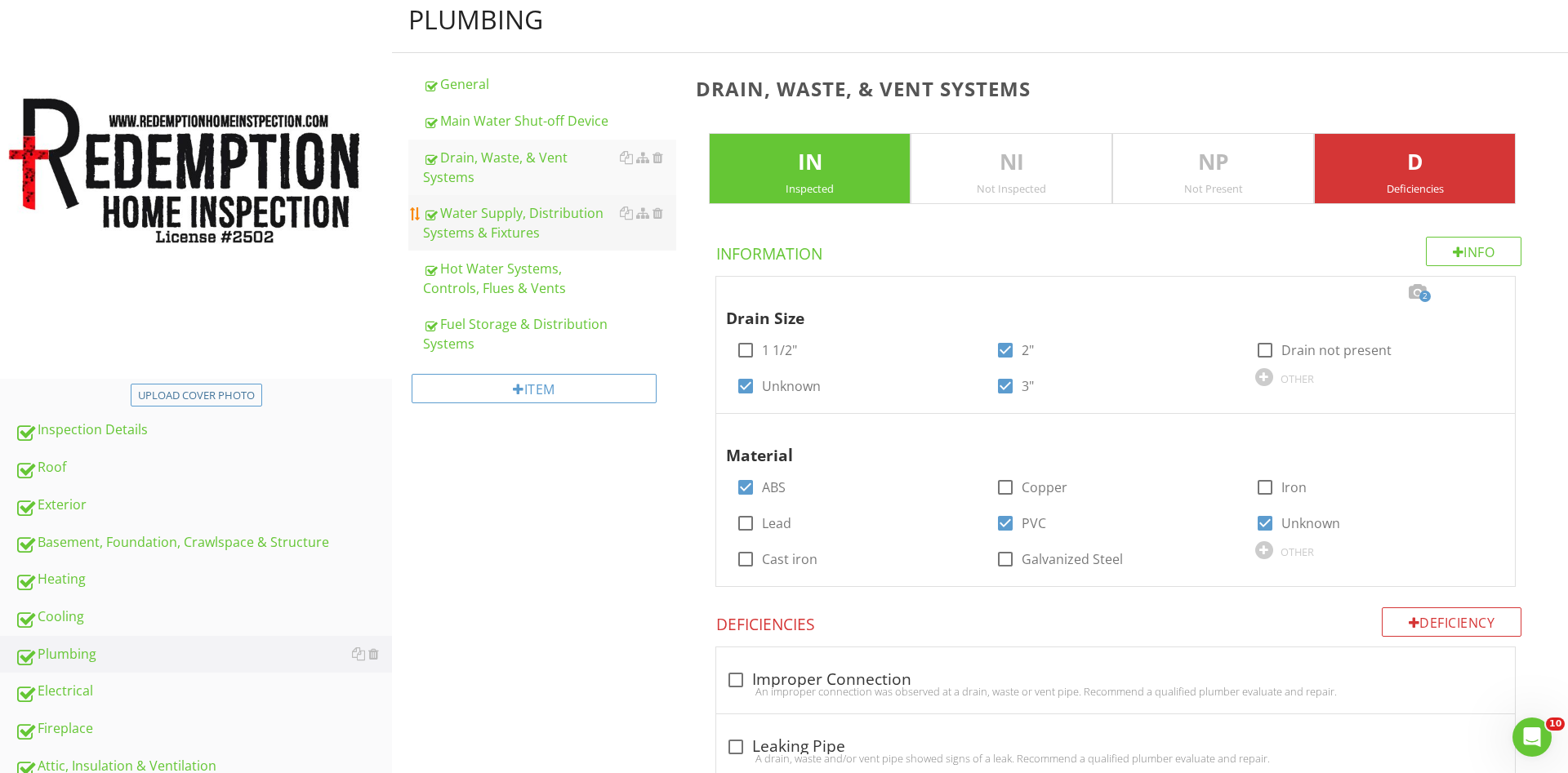
click at [522, 204] on div "Water Supply, Distribution Systems & Fixtures" at bounding box center [549, 223] width 254 height 39
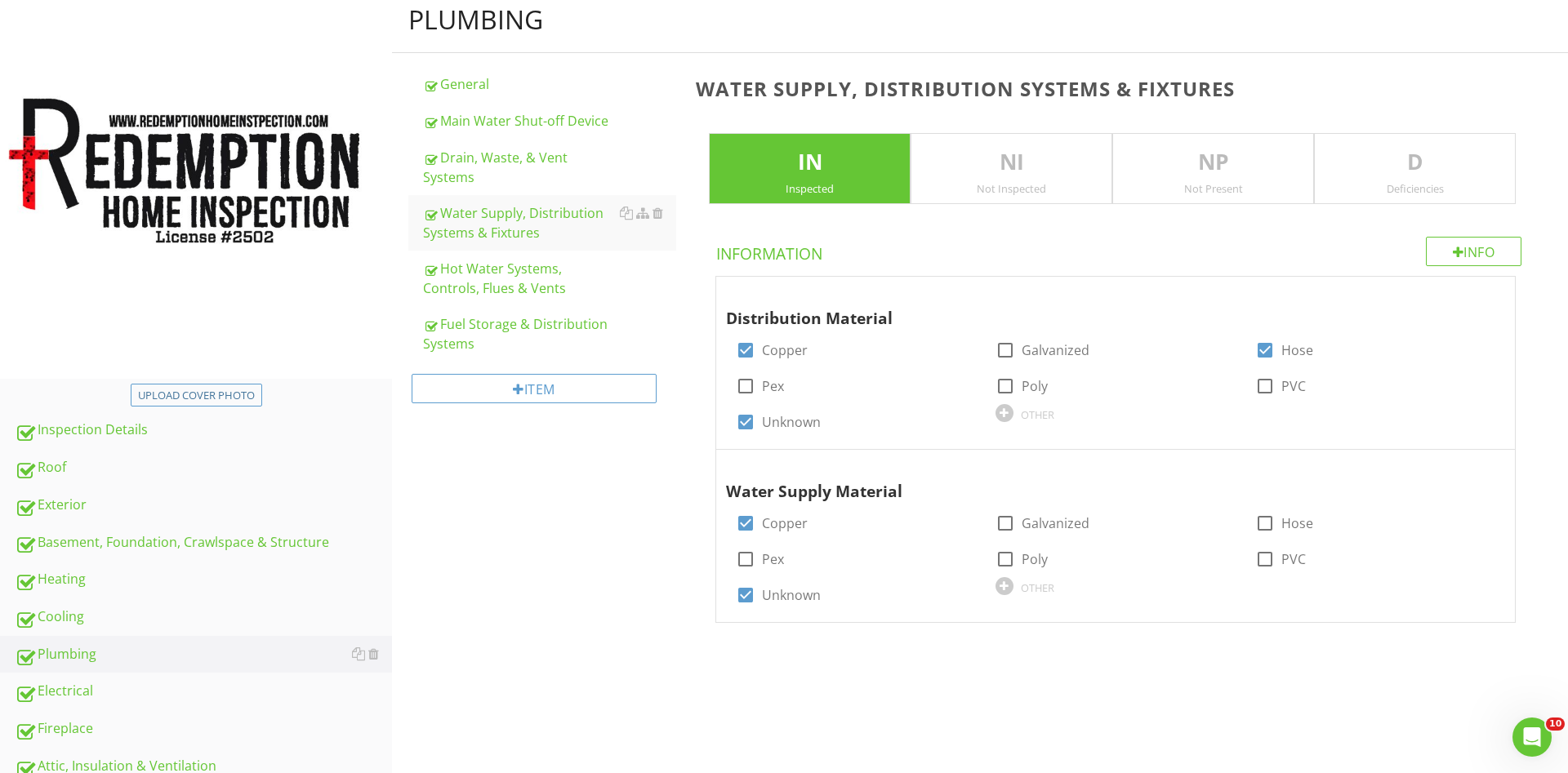
click at [1374, 192] on div "Deficiencies" at bounding box center [1414, 188] width 200 height 13
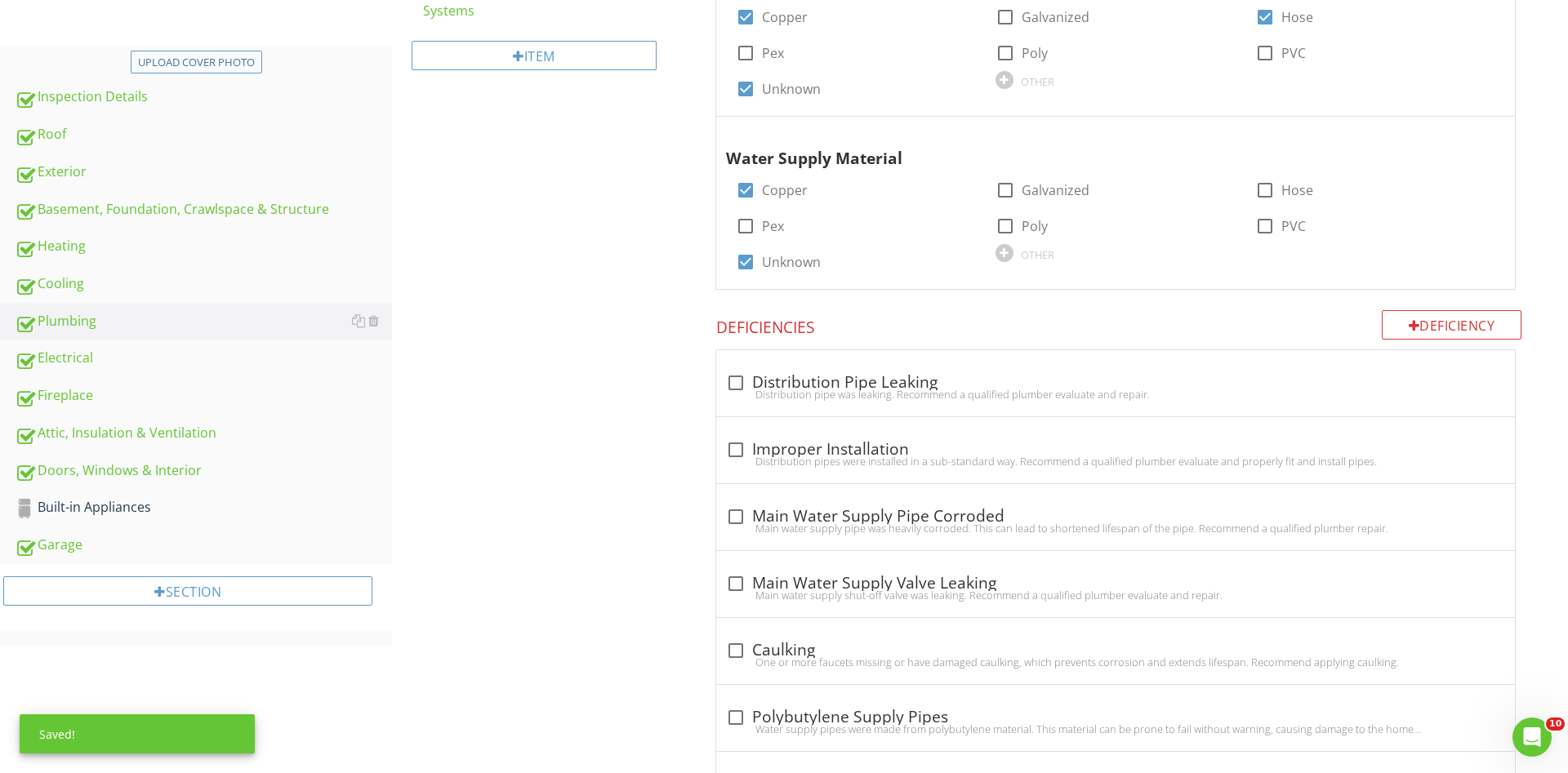
scroll to position [759, 0]
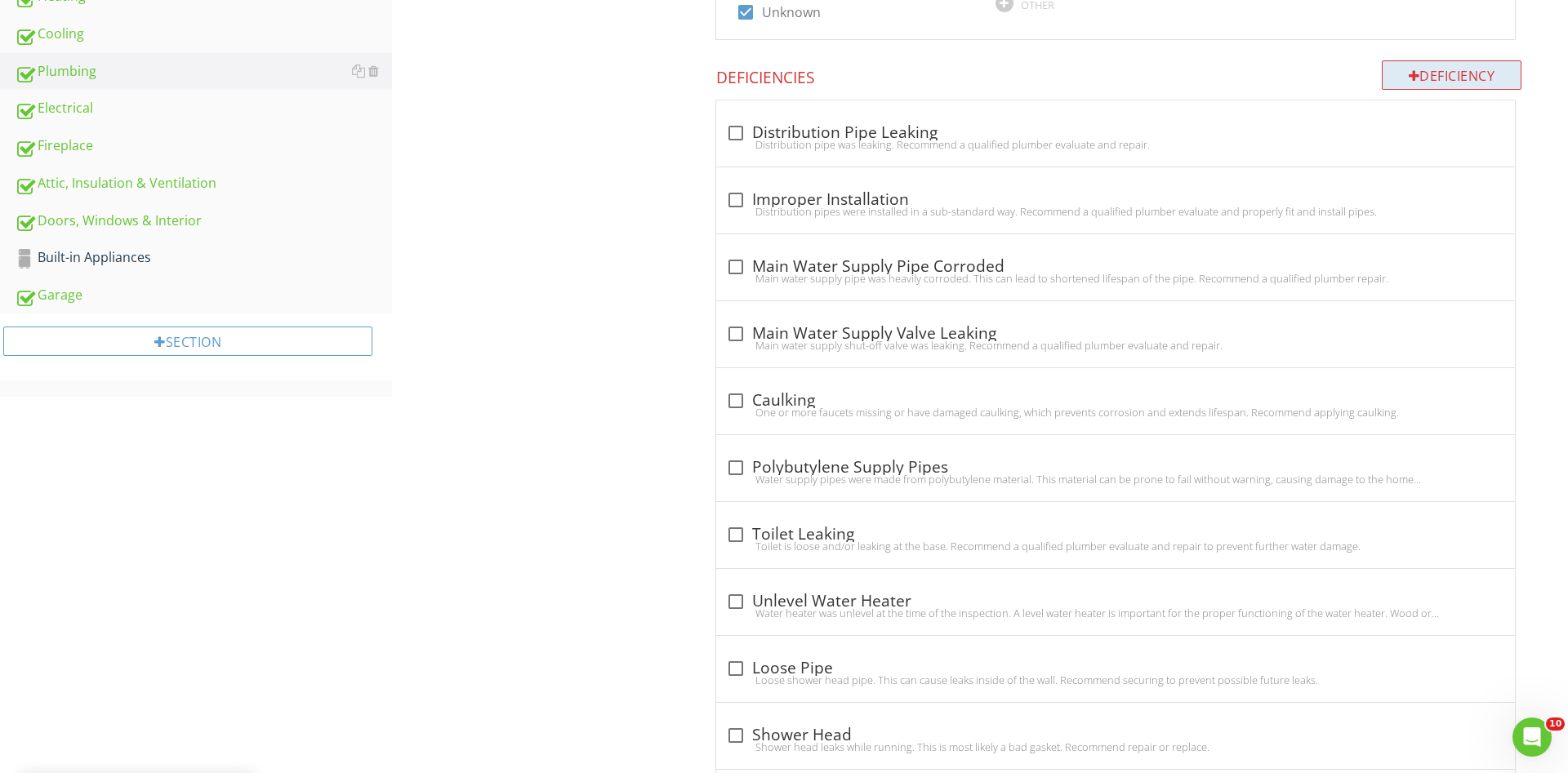
click at [1408, 81] on div at bounding box center [1414, 75] width 12 height 13
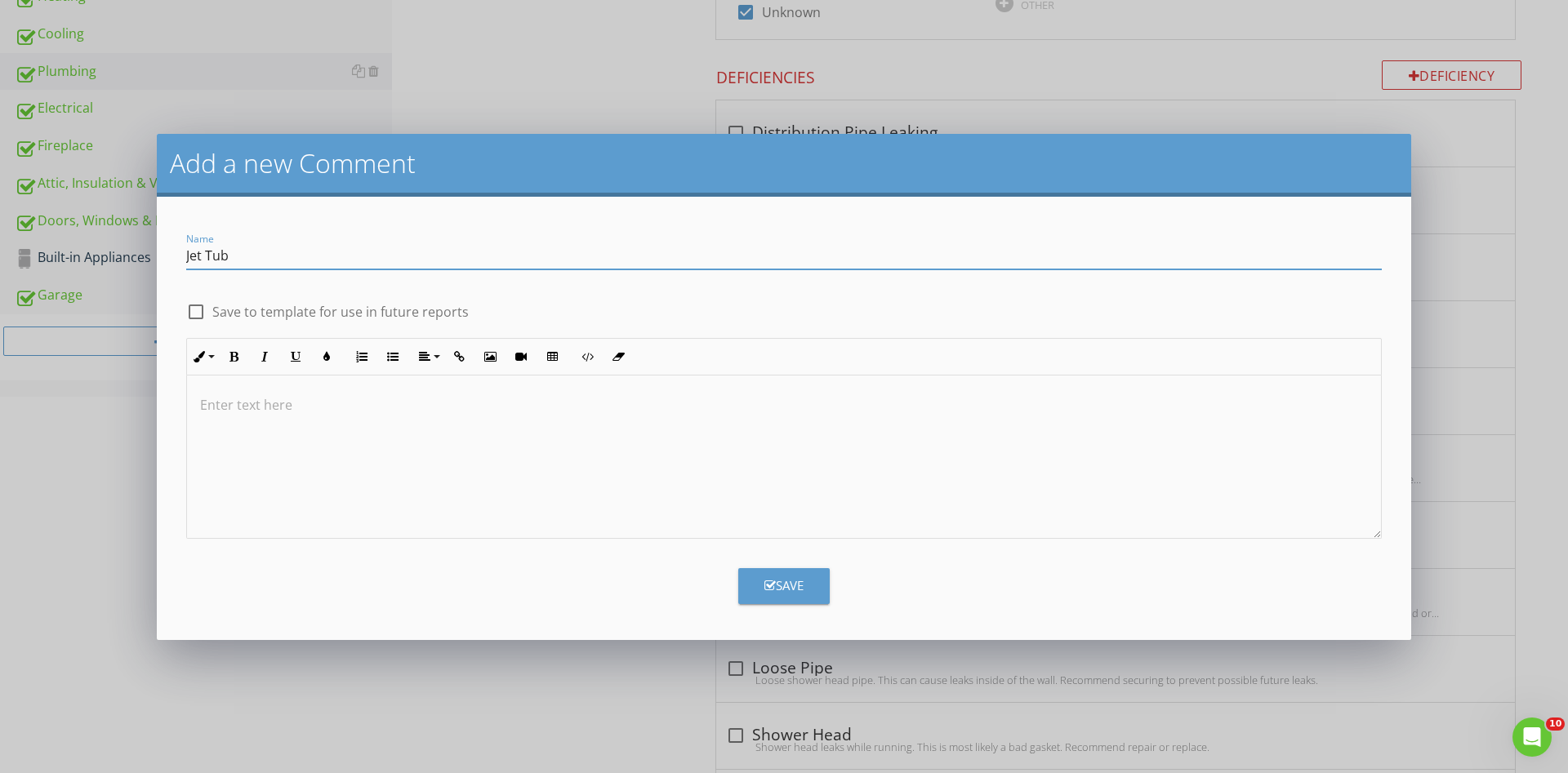
type input "Jet Tub"
click at [551, 468] on div at bounding box center [784, 457] width 1194 height 163
click at [745, 577] on button "Save" at bounding box center [783, 586] width 91 height 36
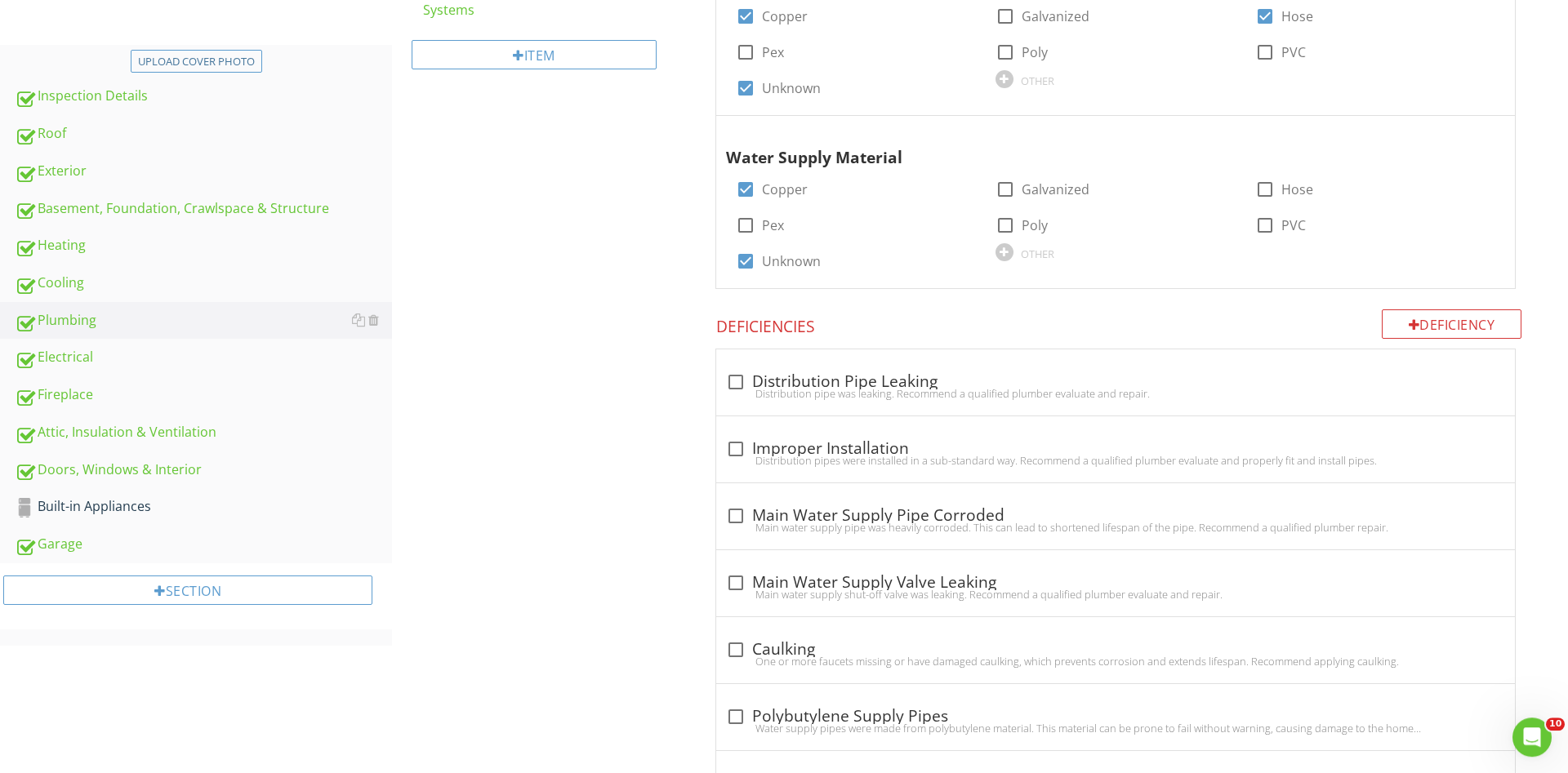
scroll to position [621, 0]
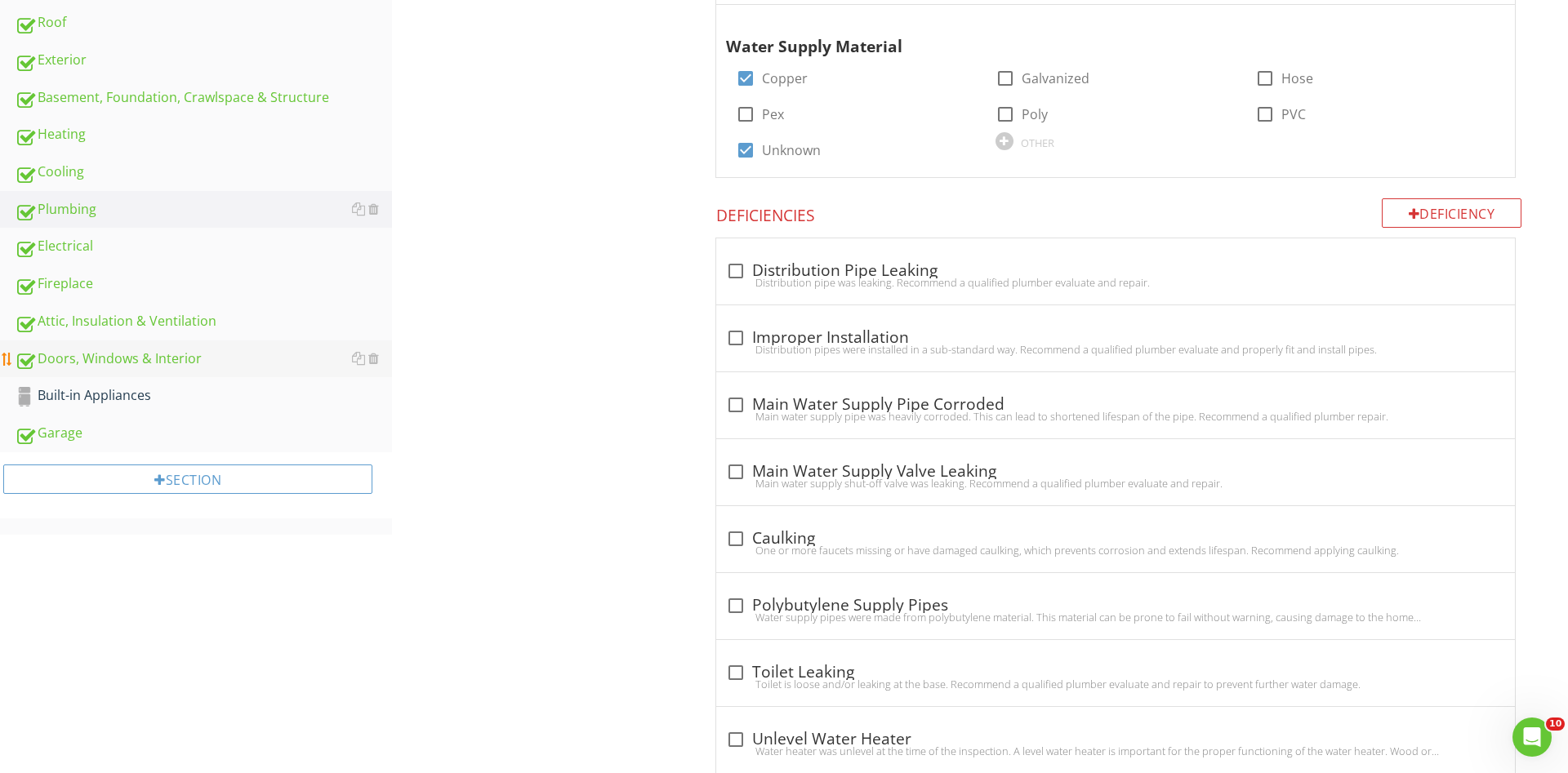
click at [168, 365] on div "Doors, Windows & Interior" at bounding box center [204, 359] width 378 height 22
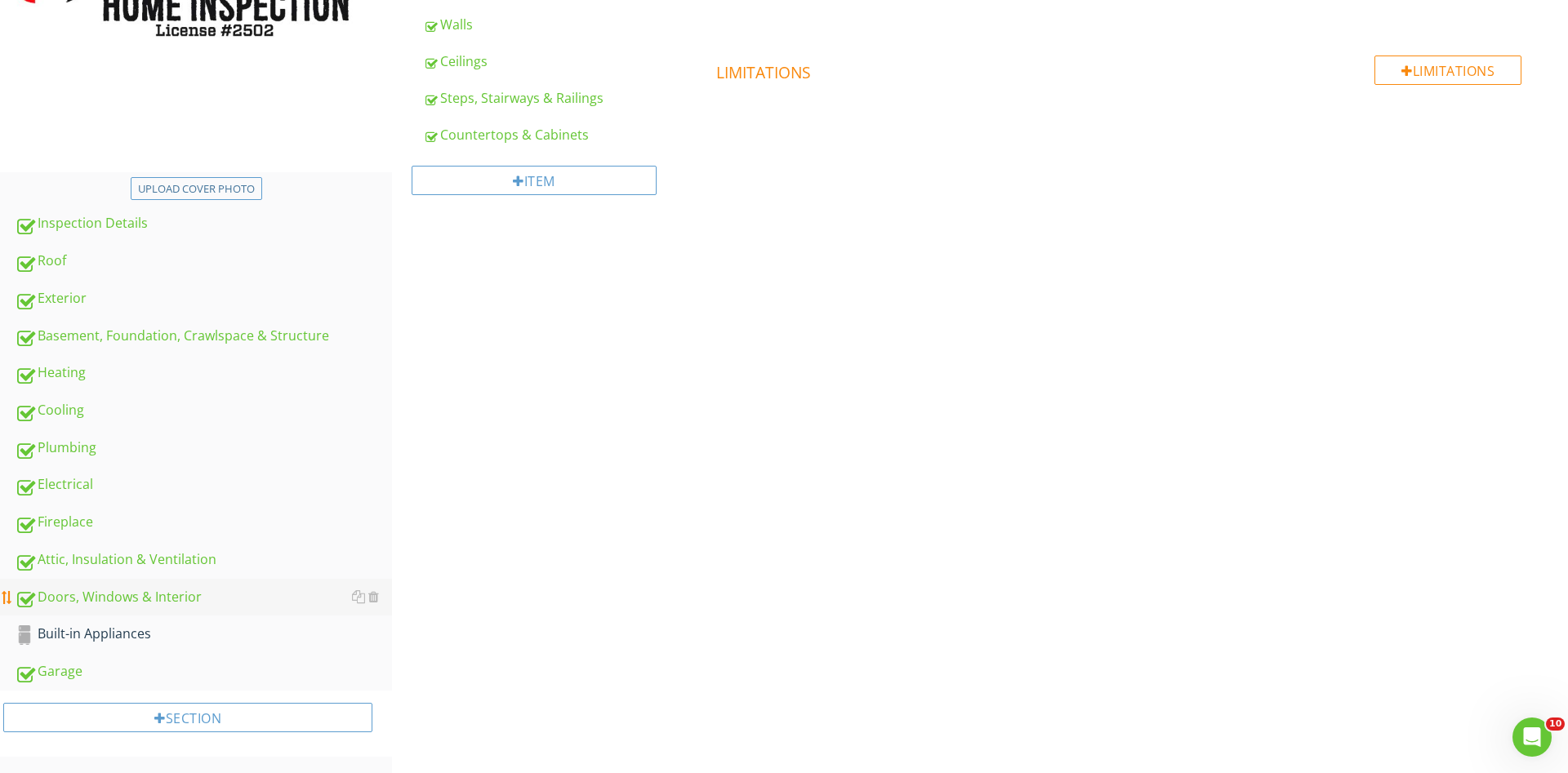
scroll to position [383, 0]
click at [454, 34] on div "Walls" at bounding box center [549, 24] width 254 height 20
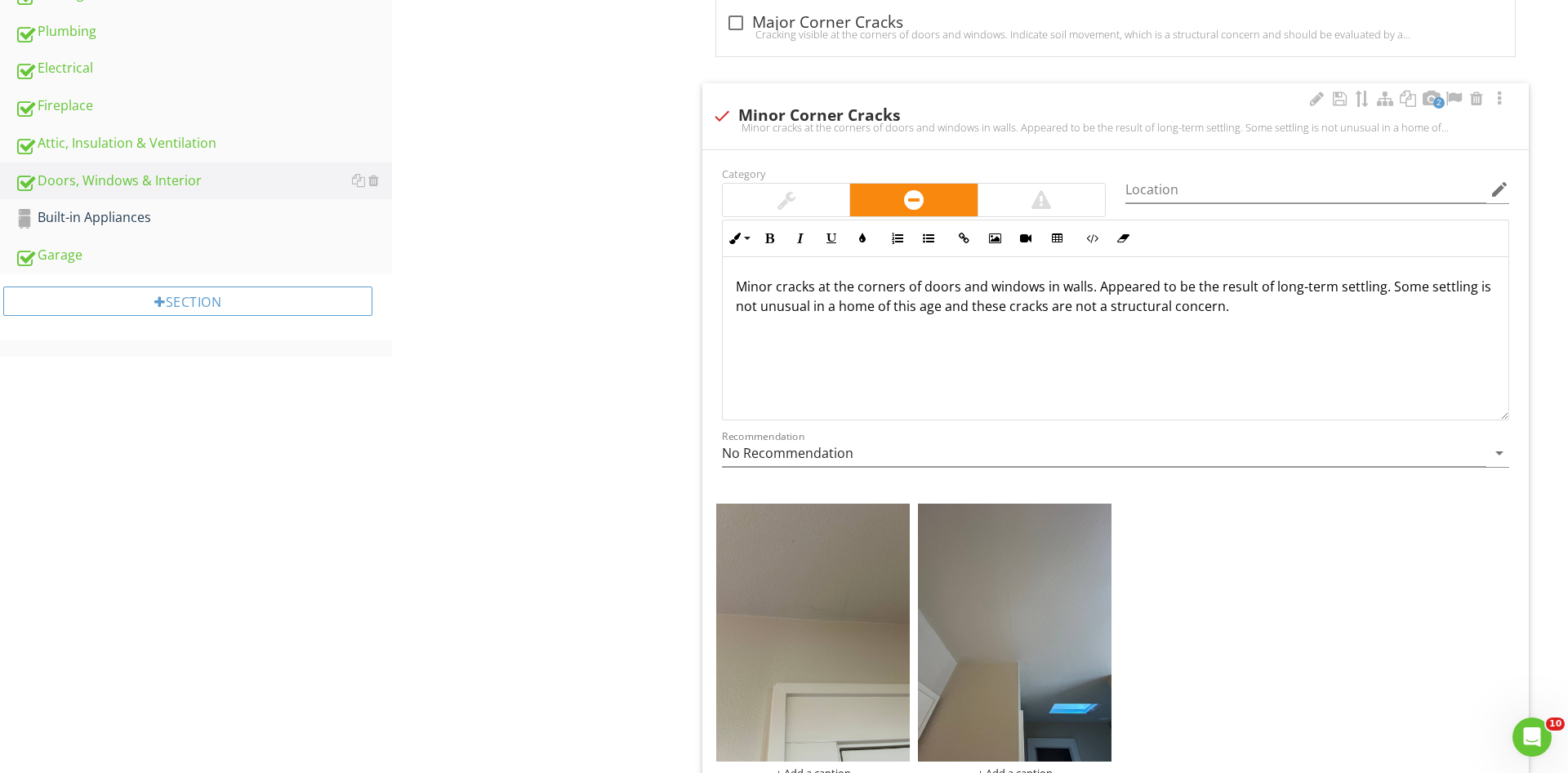
scroll to position [466, 0]
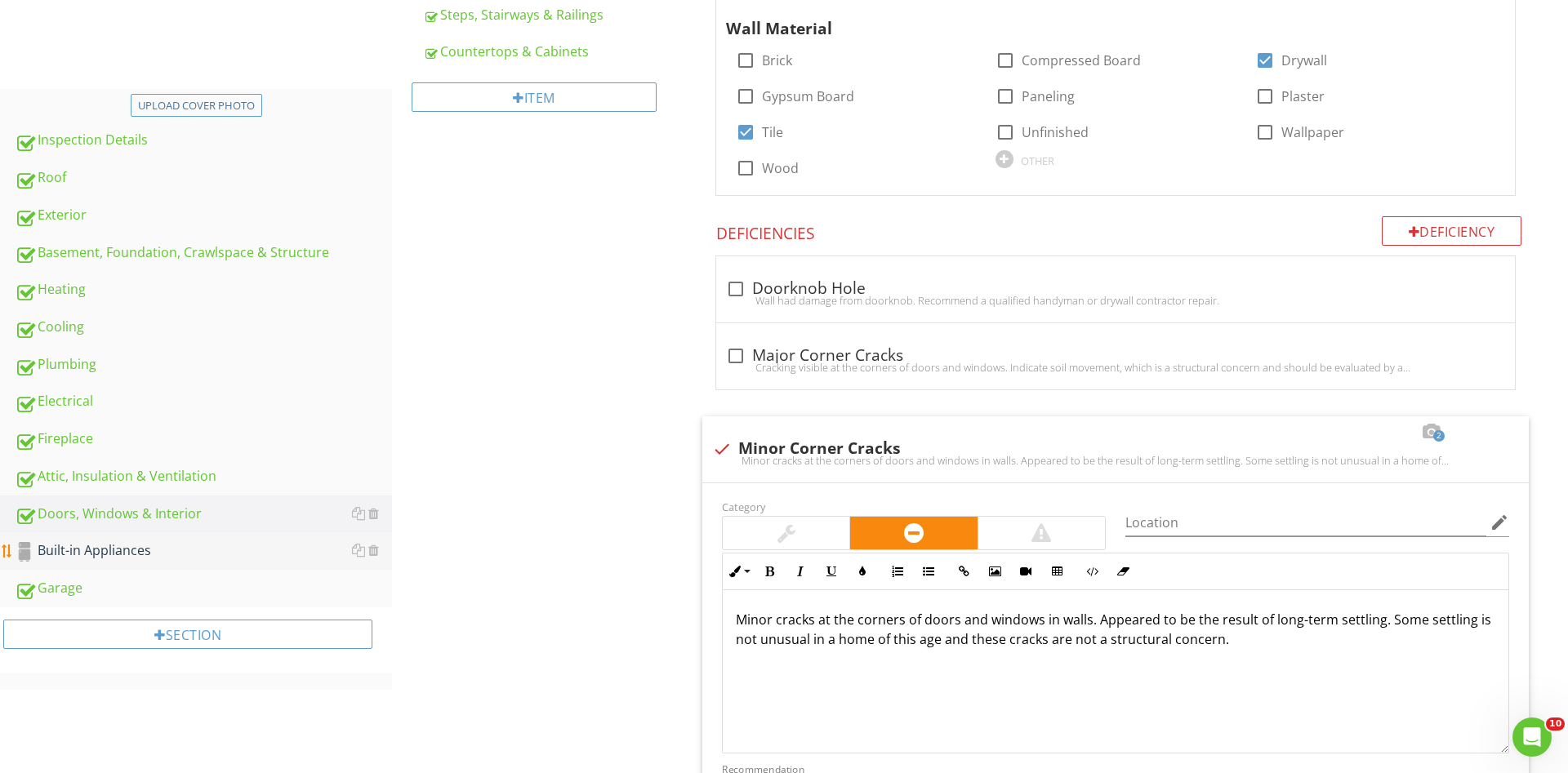
click at [126, 558] on div "Built-in Appliances" at bounding box center [204, 551] width 378 height 22
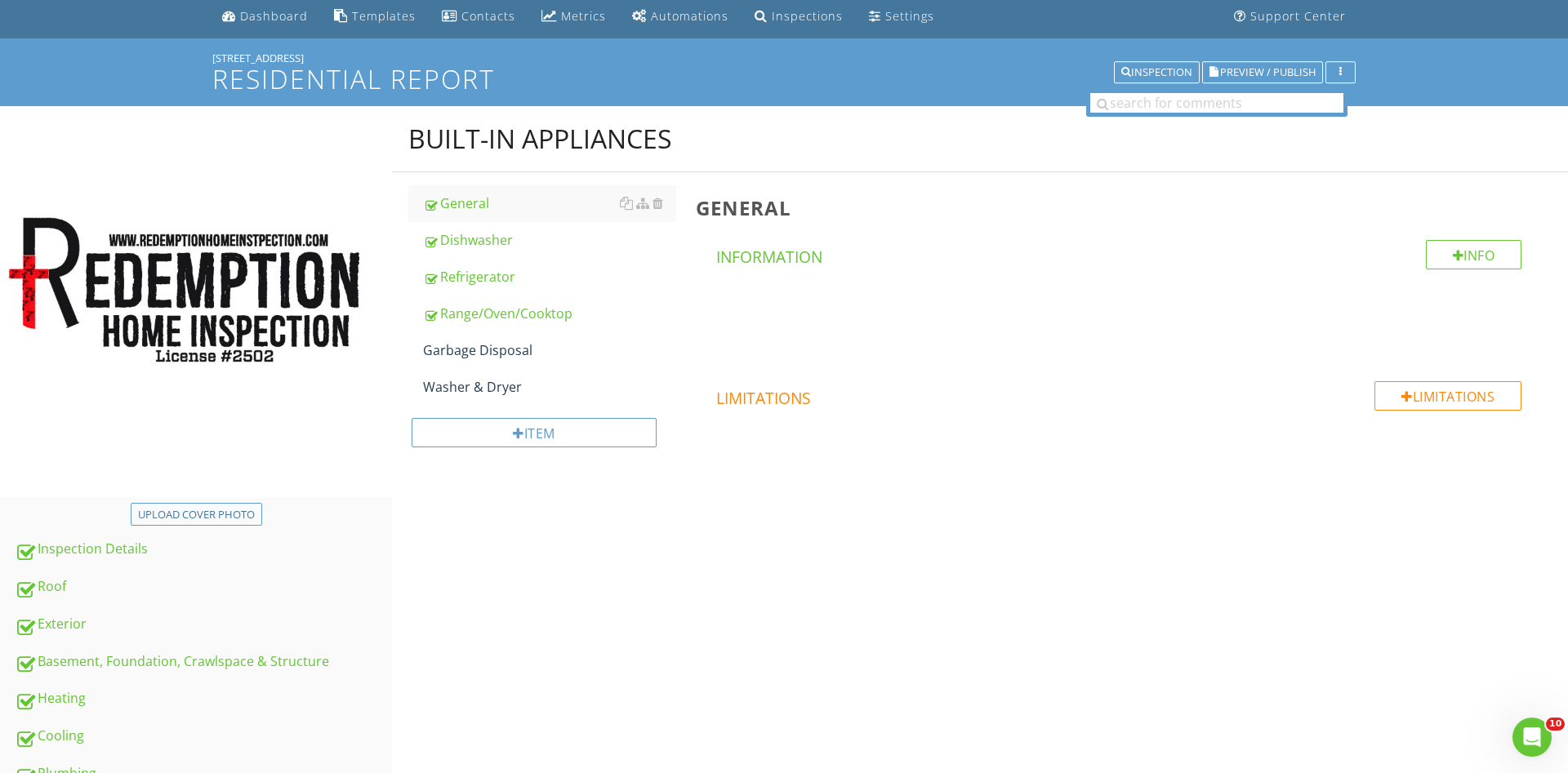
scroll to position [50, 0]
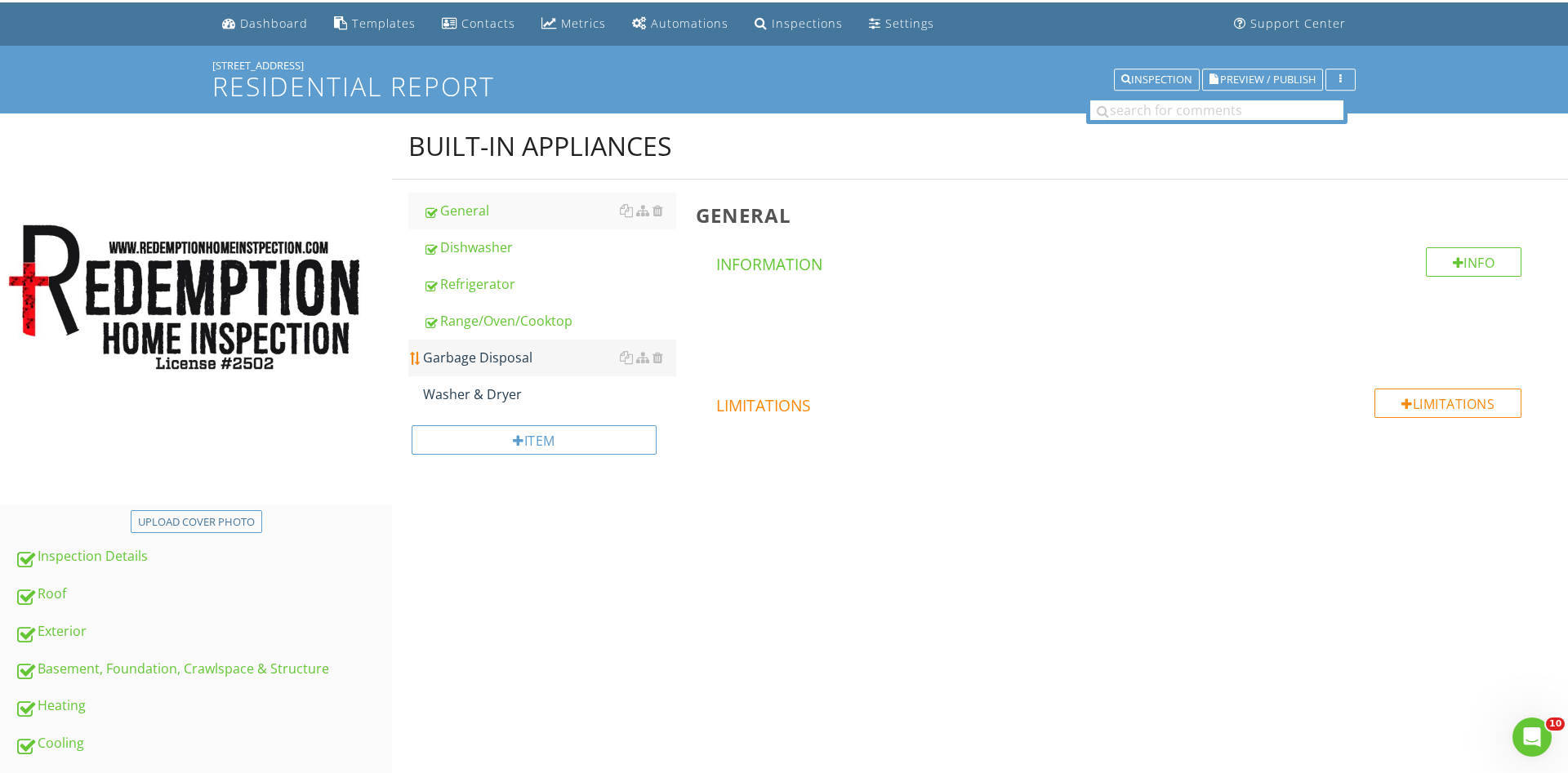
click at [486, 367] on div "Garbage Disposal" at bounding box center [549, 357] width 254 height 20
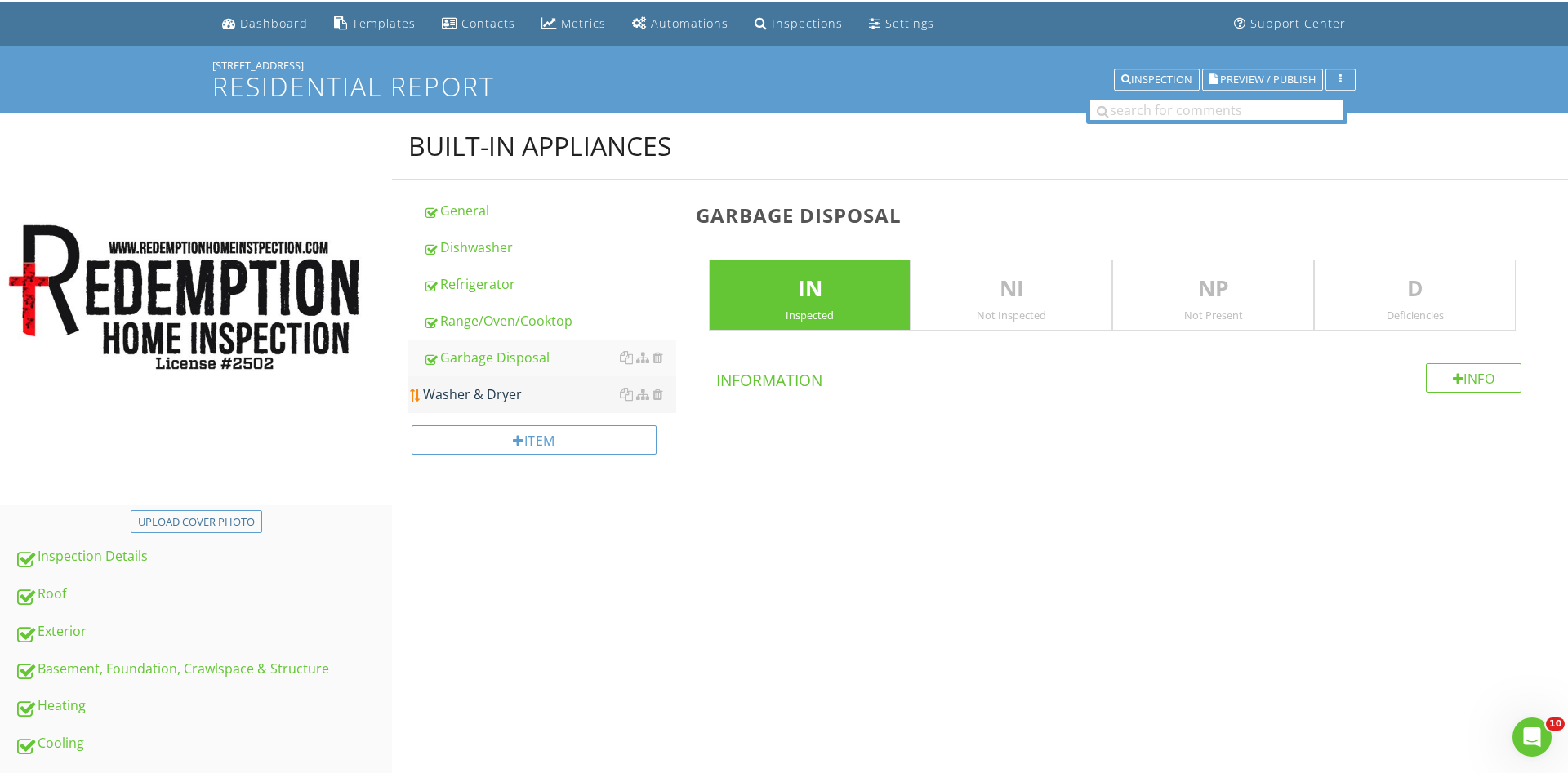
click at [503, 397] on div "Washer & Dryer" at bounding box center [549, 394] width 254 height 20
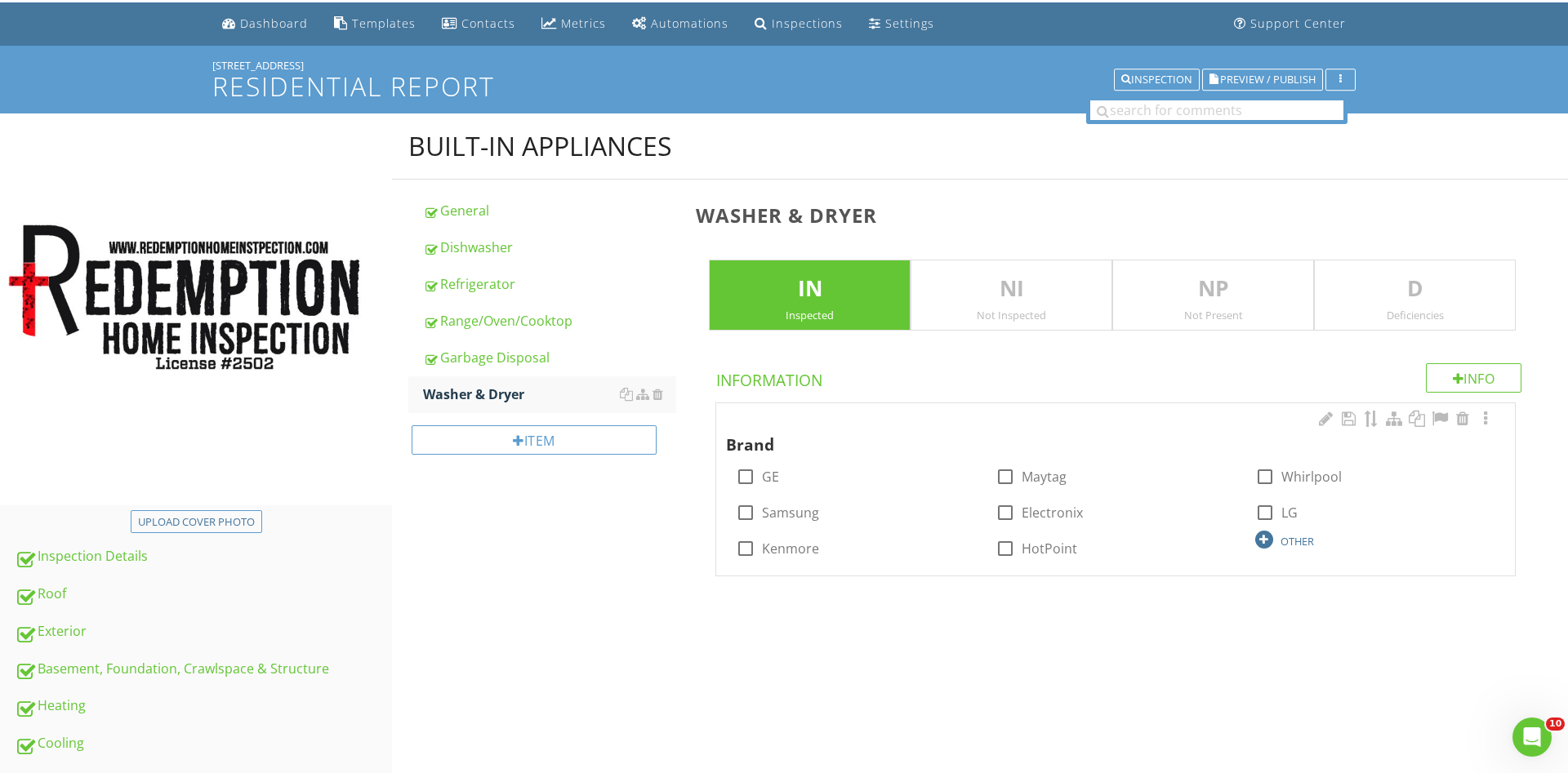
click at [1264, 543] on div at bounding box center [1265, 539] width 18 height 18
type input "Bosch"
click at [993, 733] on div "Upload cover photo Inspection Details Roof Exterior Basement, Foundation, Crawl…" at bounding box center [784, 610] width 1568 height 992
click at [568, 597] on div "Built-in Appliances General Dishwasher Refrigerator Range/Oven/Cooktop Garbage …" at bounding box center [981, 375] width 1176 height 523
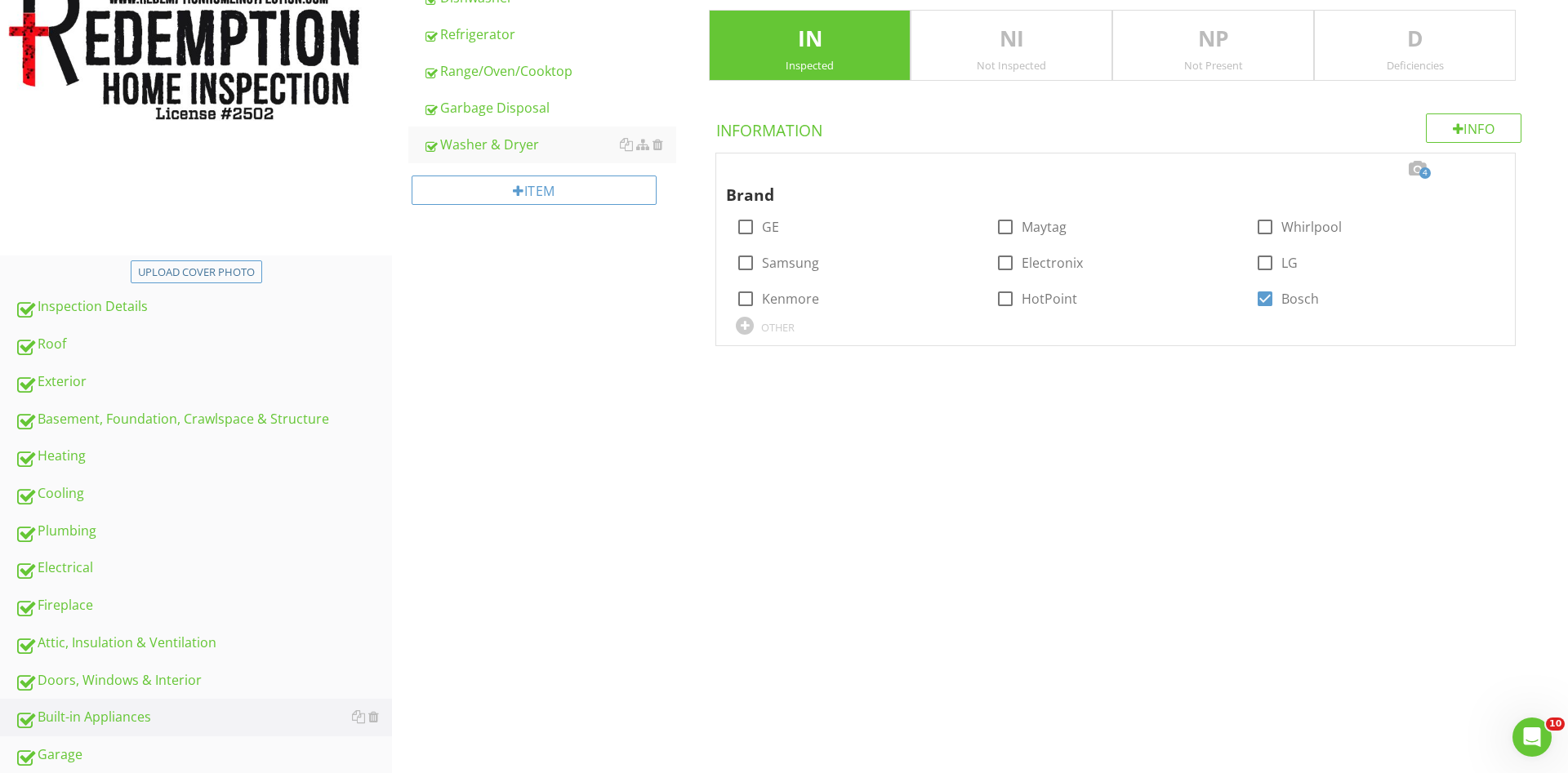
scroll to position [383, 0]
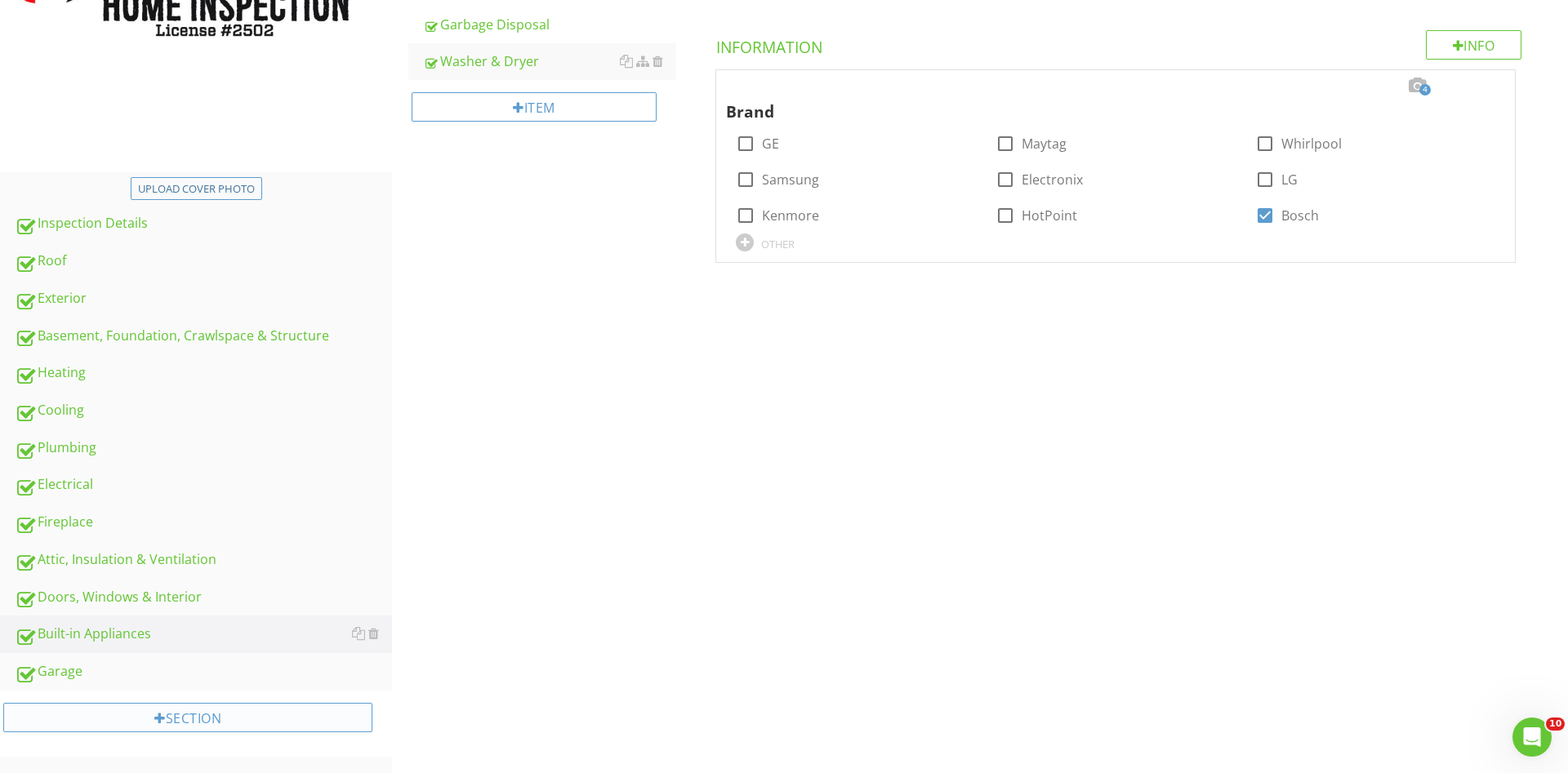
click at [264, 713] on div "Section" at bounding box center [187, 717] width 369 height 29
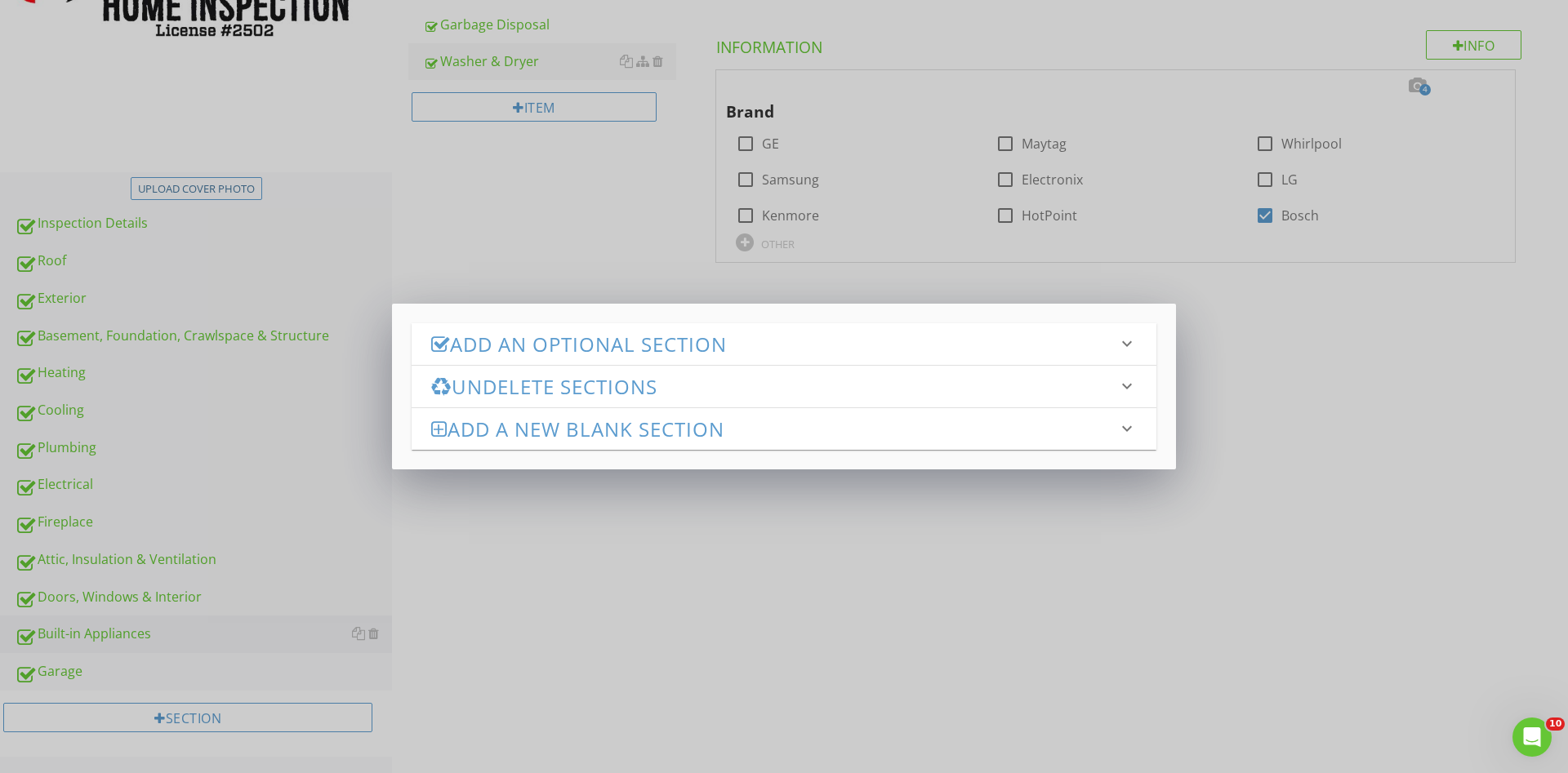
click at [633, 582] on div "Add an Optional Section keyboard_arrow_down check_box_outline_blank Built-in Ap…" at bounding box center [784, 386] width 1568 height 773
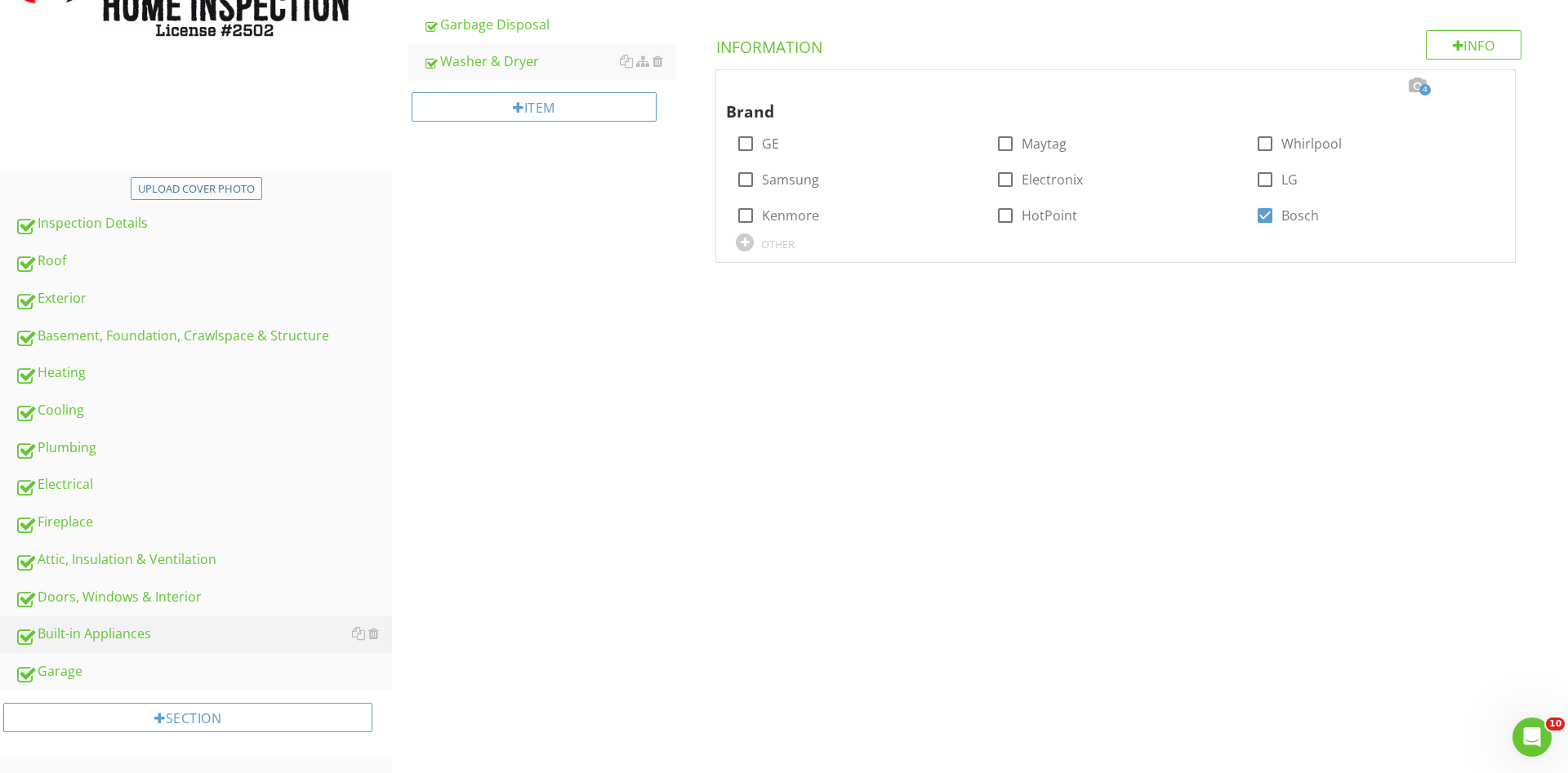
scroll to position [50, 0]
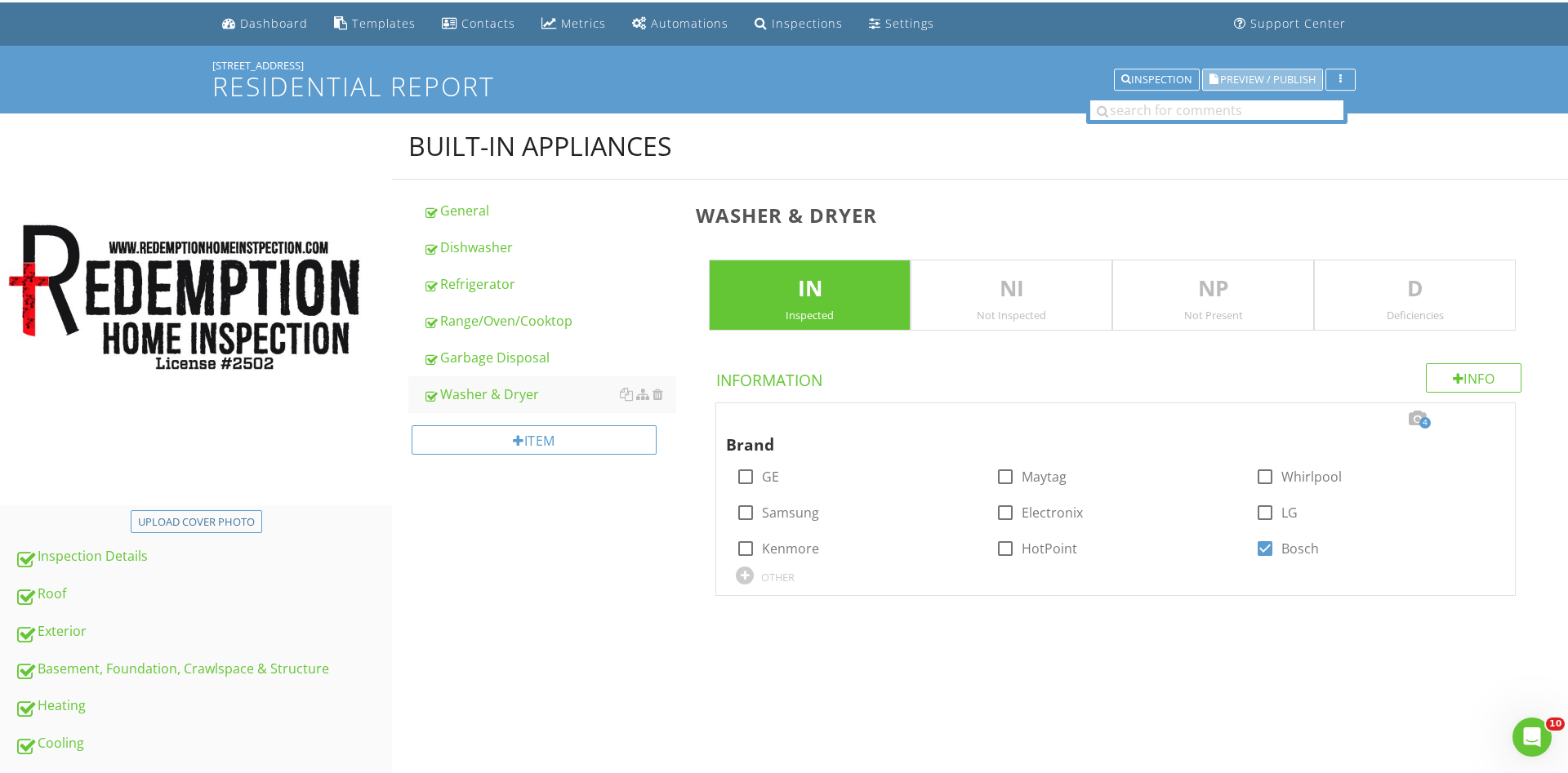
click at [1258, 78] on span "Preview / Publish" at bounding box center [1268, 79] width 96 height 11
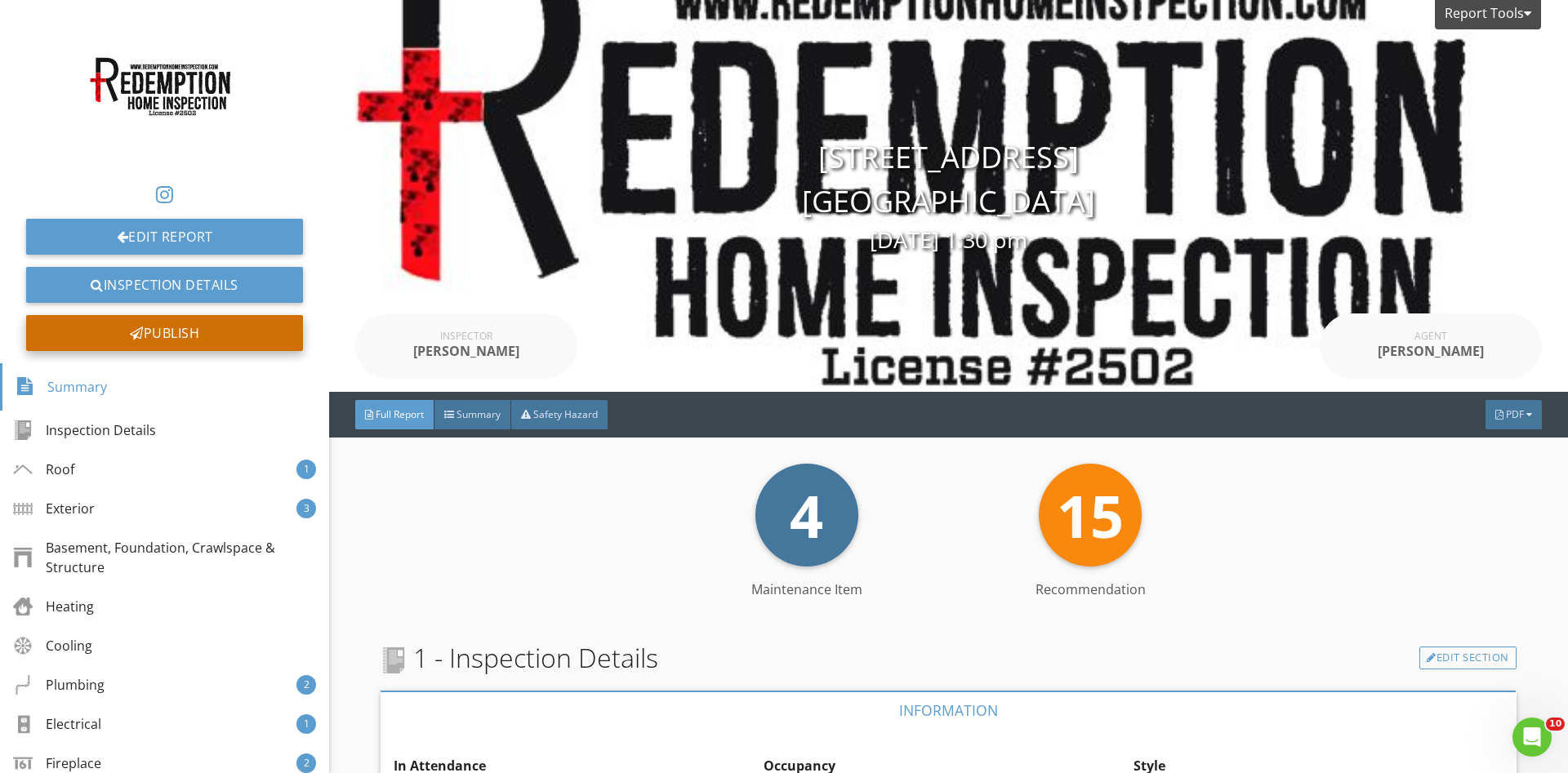
click at [200, 332] on div "Publish" at bounding box center [164, 333] width 277 height 36
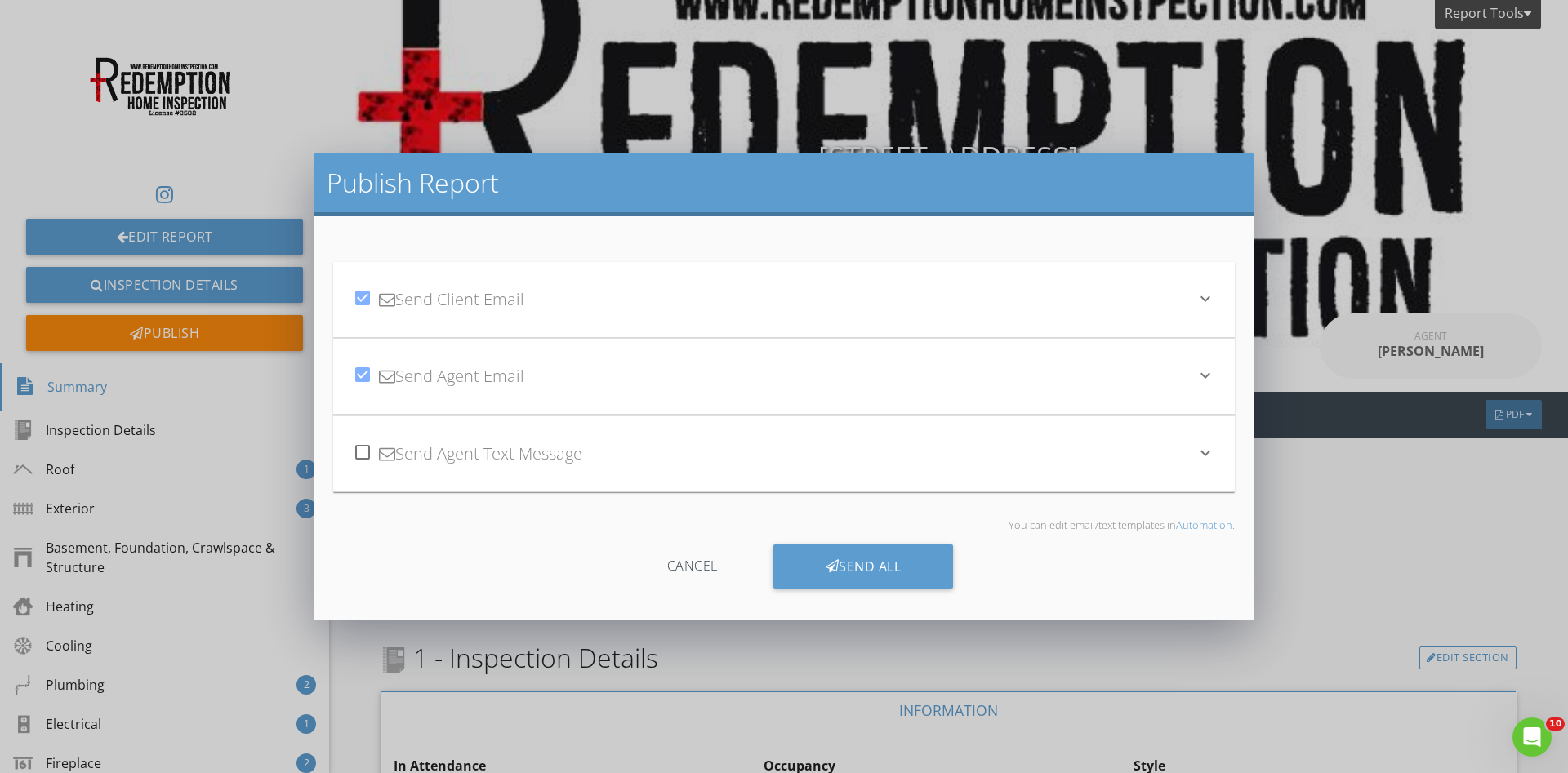
click at [709, 306] on div "check_box Send Client Email" at bounding box center [773, 299] width 843 height 56
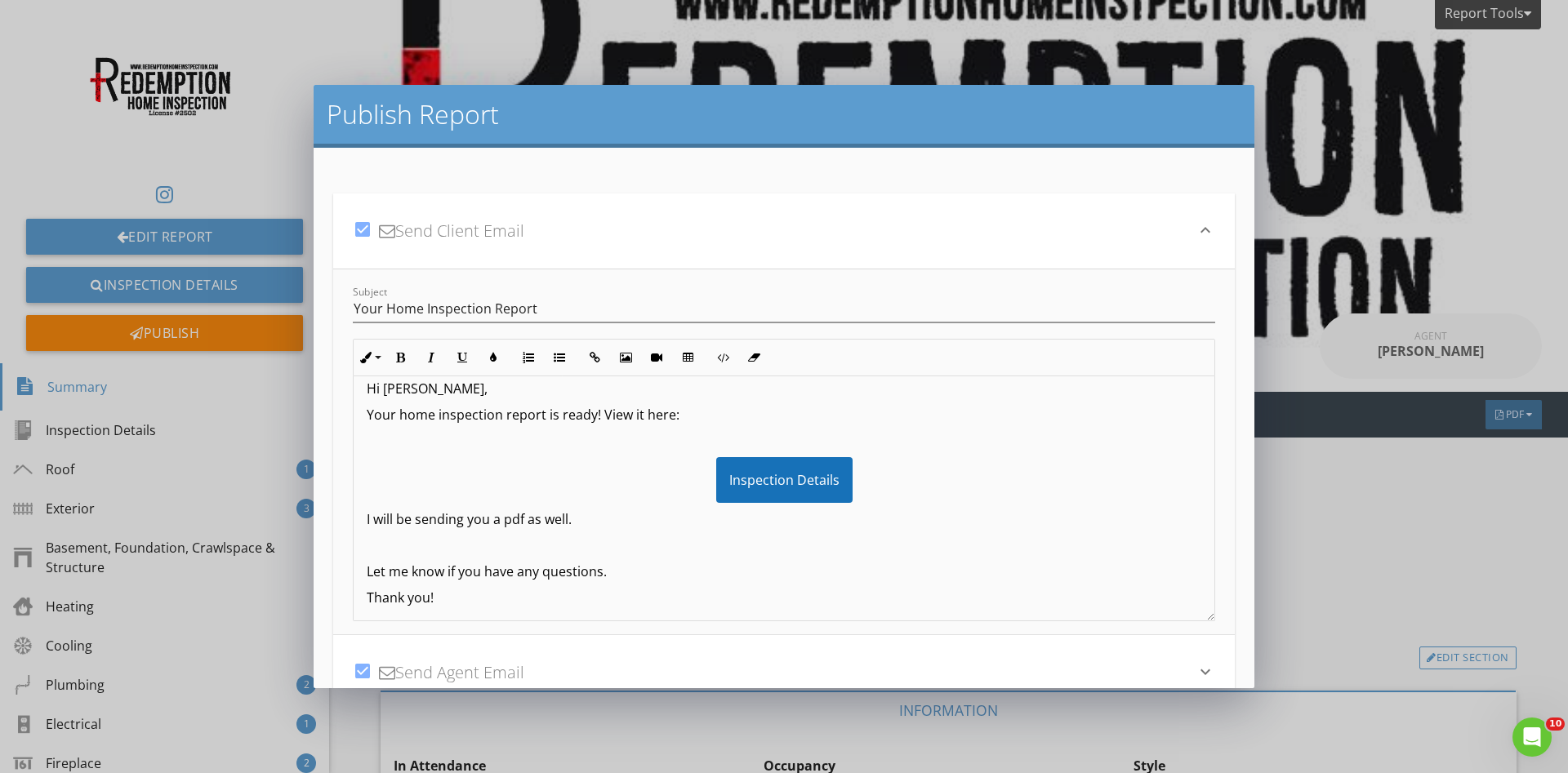
scroll to position [23, 0]
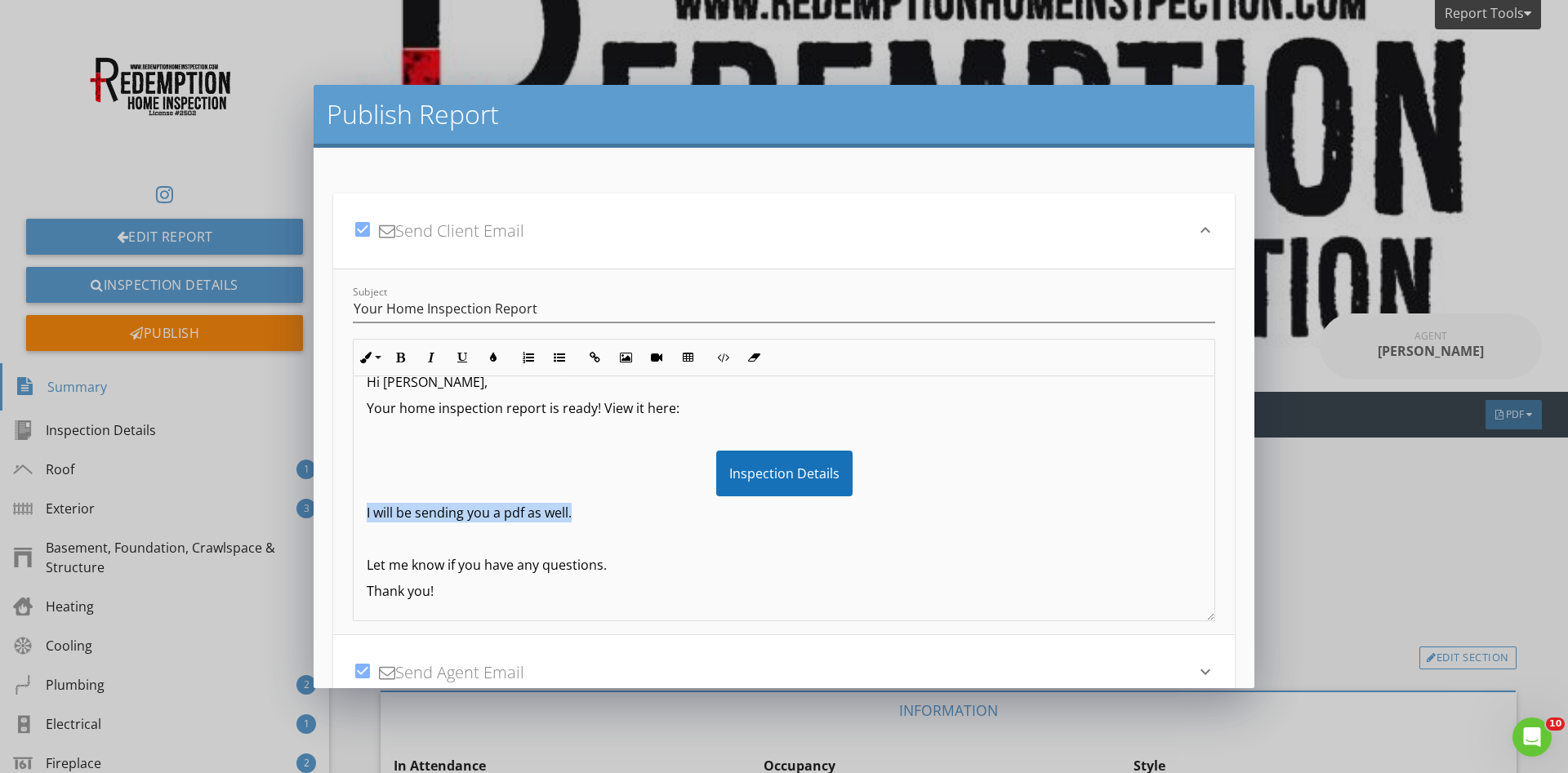
drag, startPoint x: 581, startPoint y: 519, endPoint x: 347, endPoint y: 523, distance: 234.0
click at [353, 523] on div "Hi Emma, Your home inspection report is ready! View it here: Inspection Details…" at bounding box center [783, 486] width 860 height 268
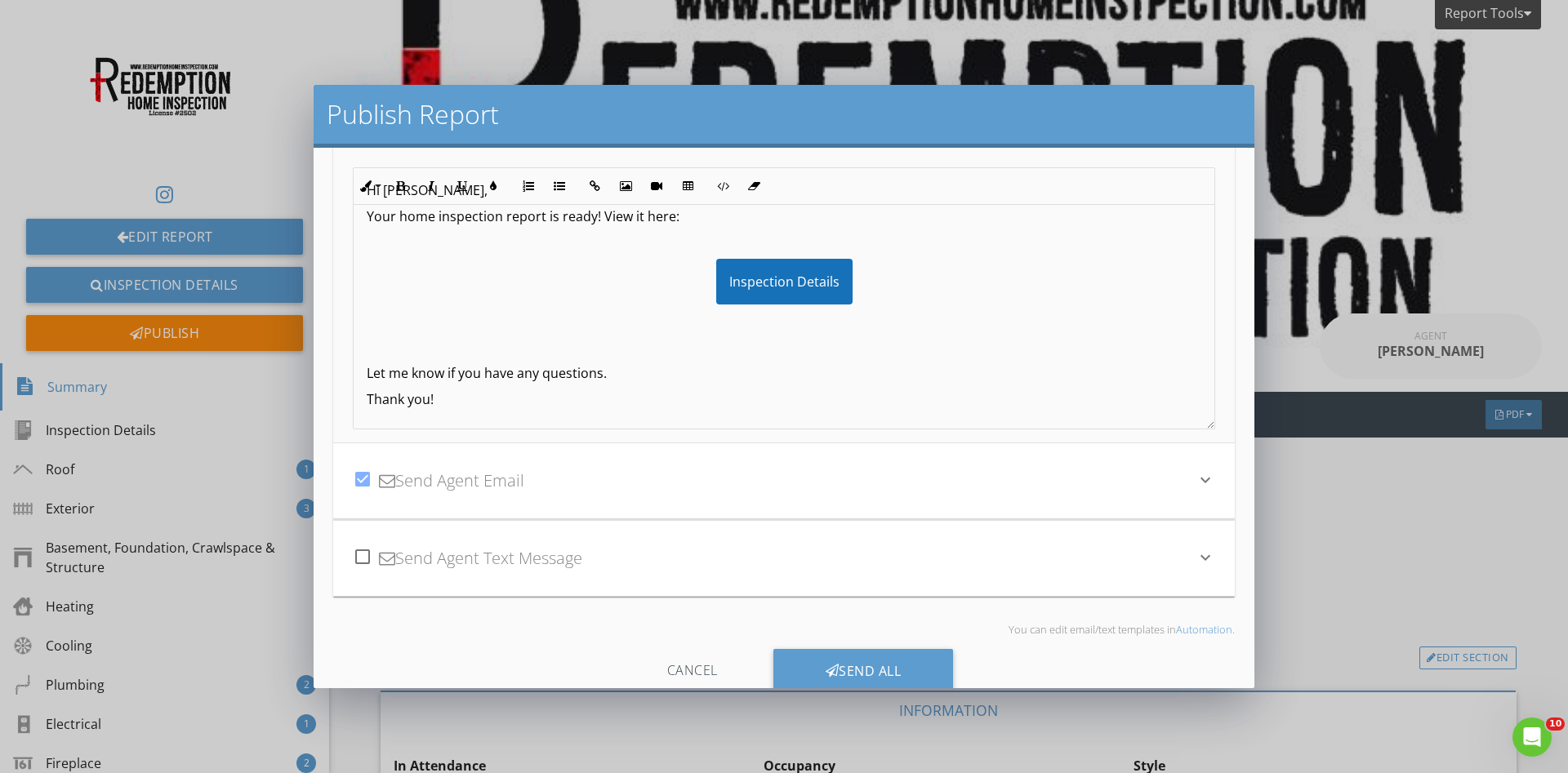
scroll to position [229, 0]
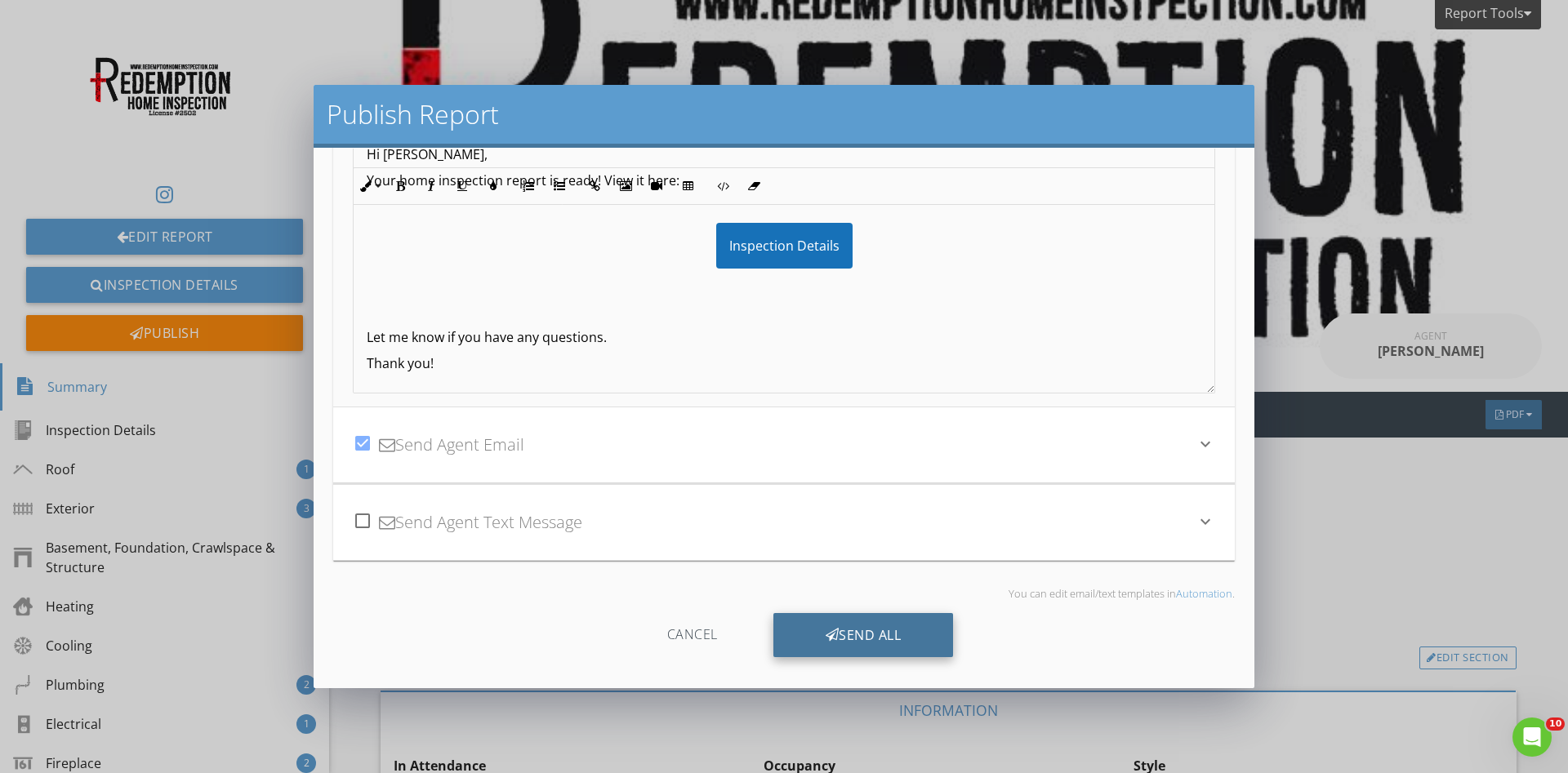
click at [872, 619] on div "Send All" at bounding box center [863, 635] width 180 height 44
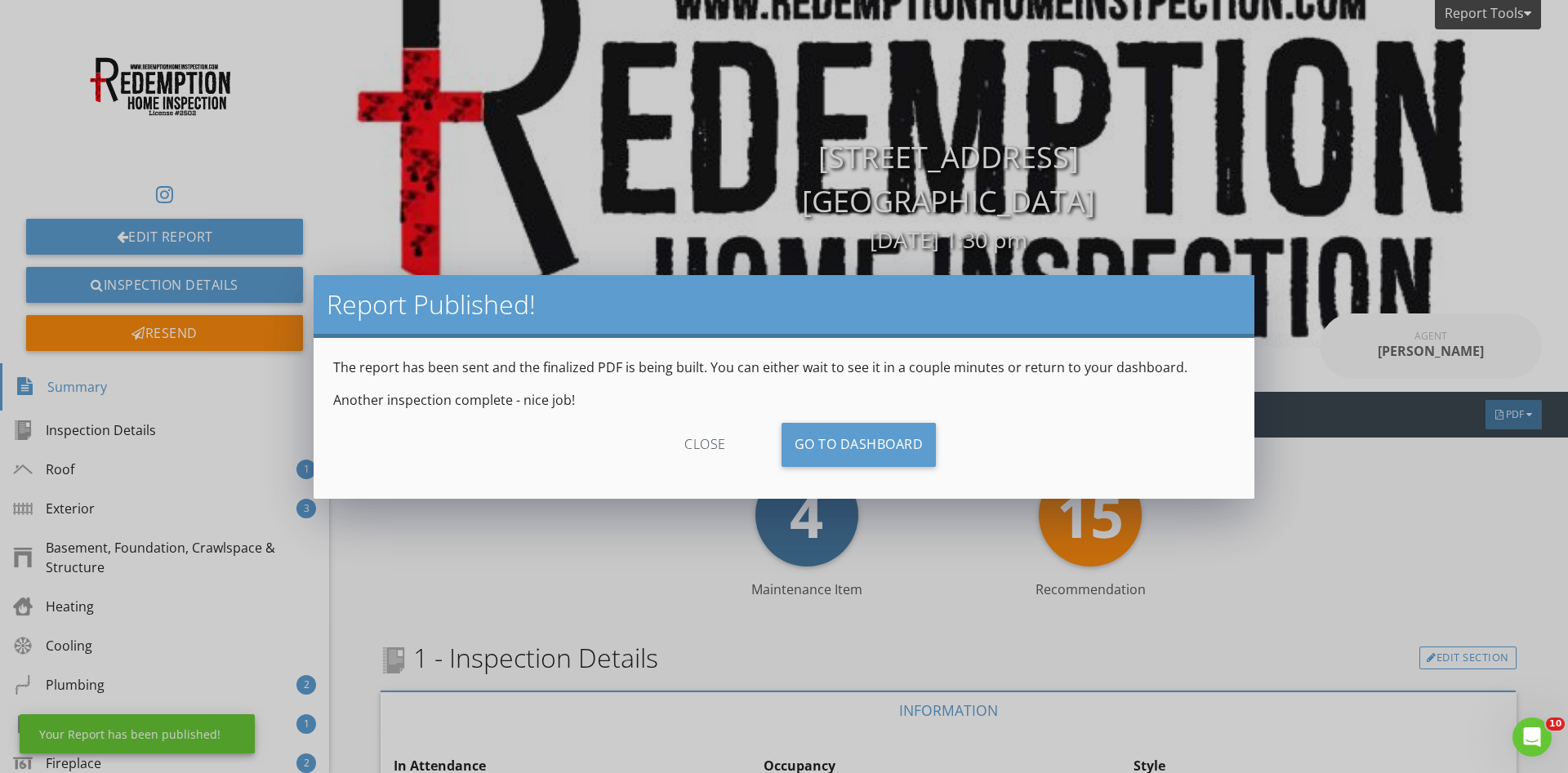
scroll to position [45, 0]
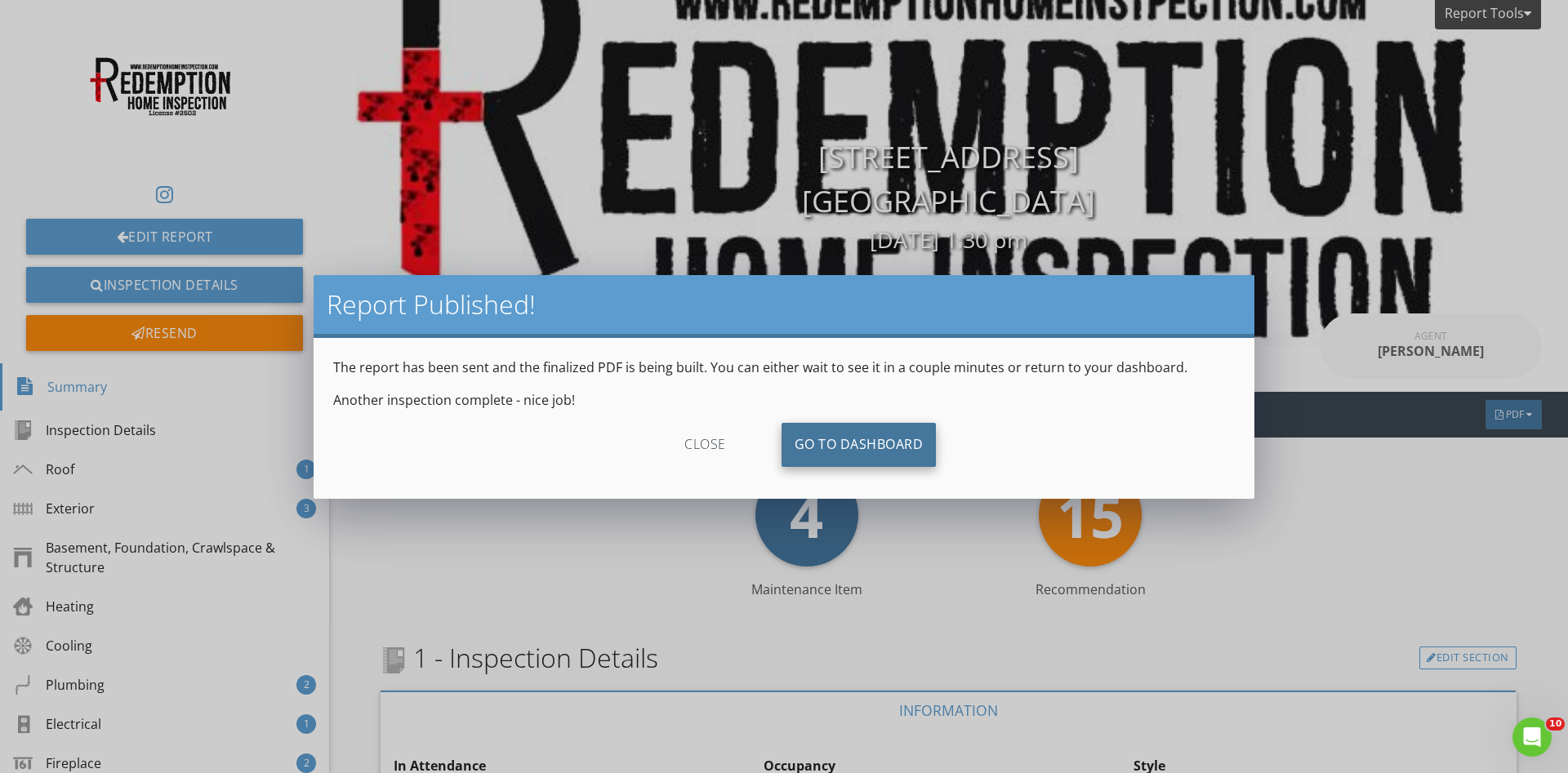
click at [873, 449] on link "Go To Dashboard" at bounding box center [859, 444] width 156 height 44
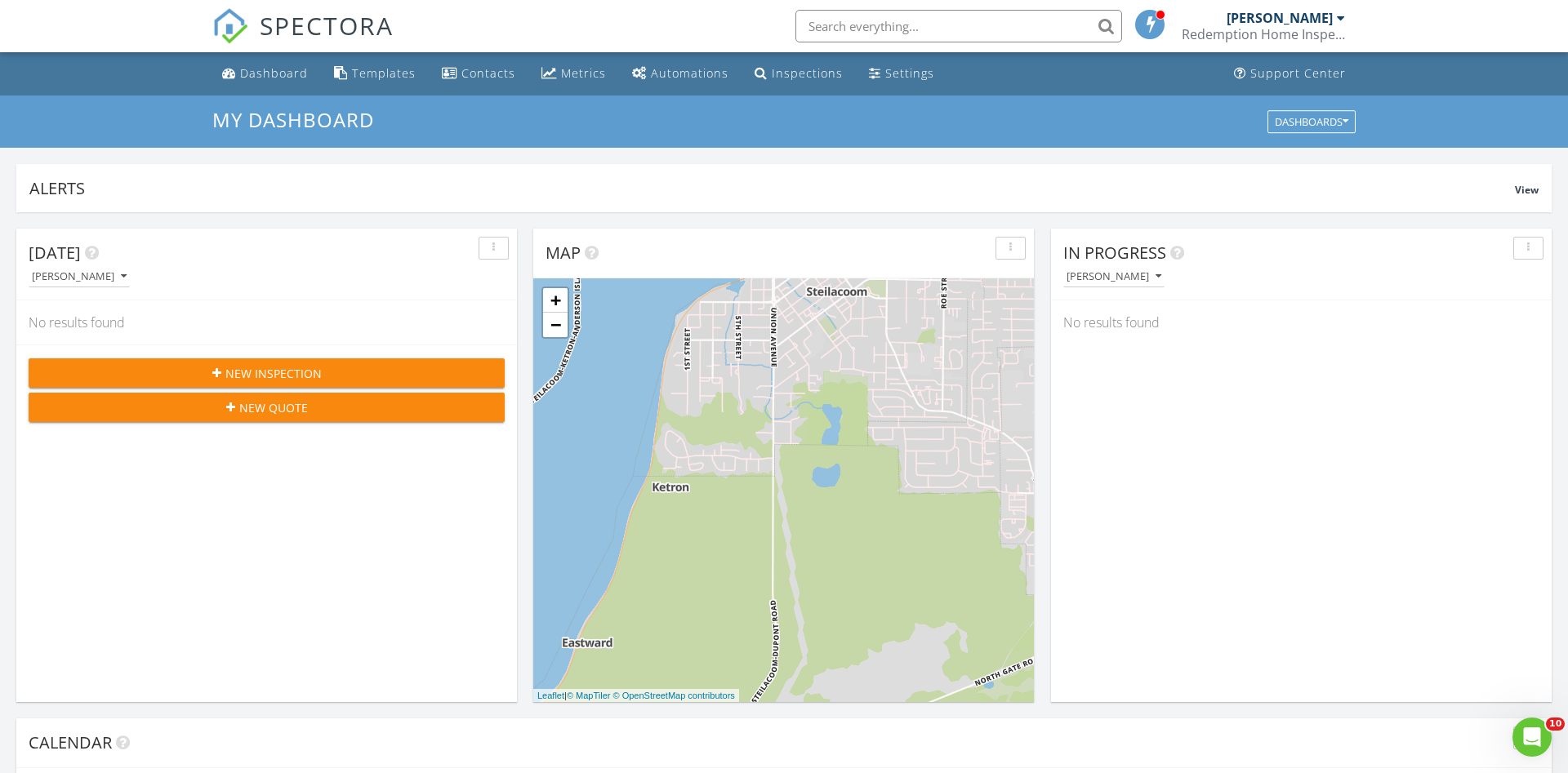
click at [333, 367] on div "New Inspection" at bounding box center [267, 374] width 450 height 18
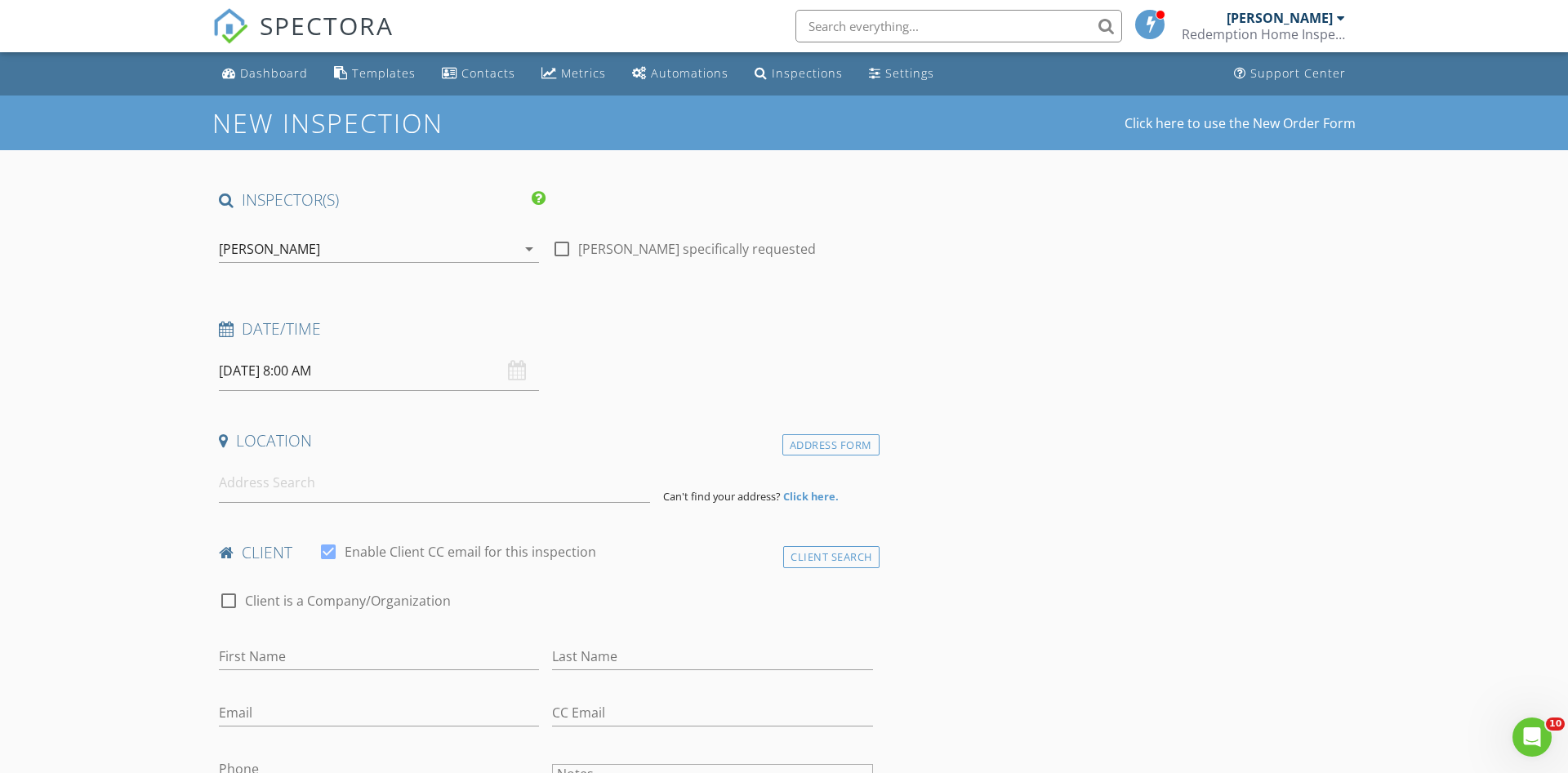
click at [311, 367] on input "[DATE] 8:00 AM" at bounding box center [379, 371] width 320 height 40
type input "[DATE] 8:00 AM"
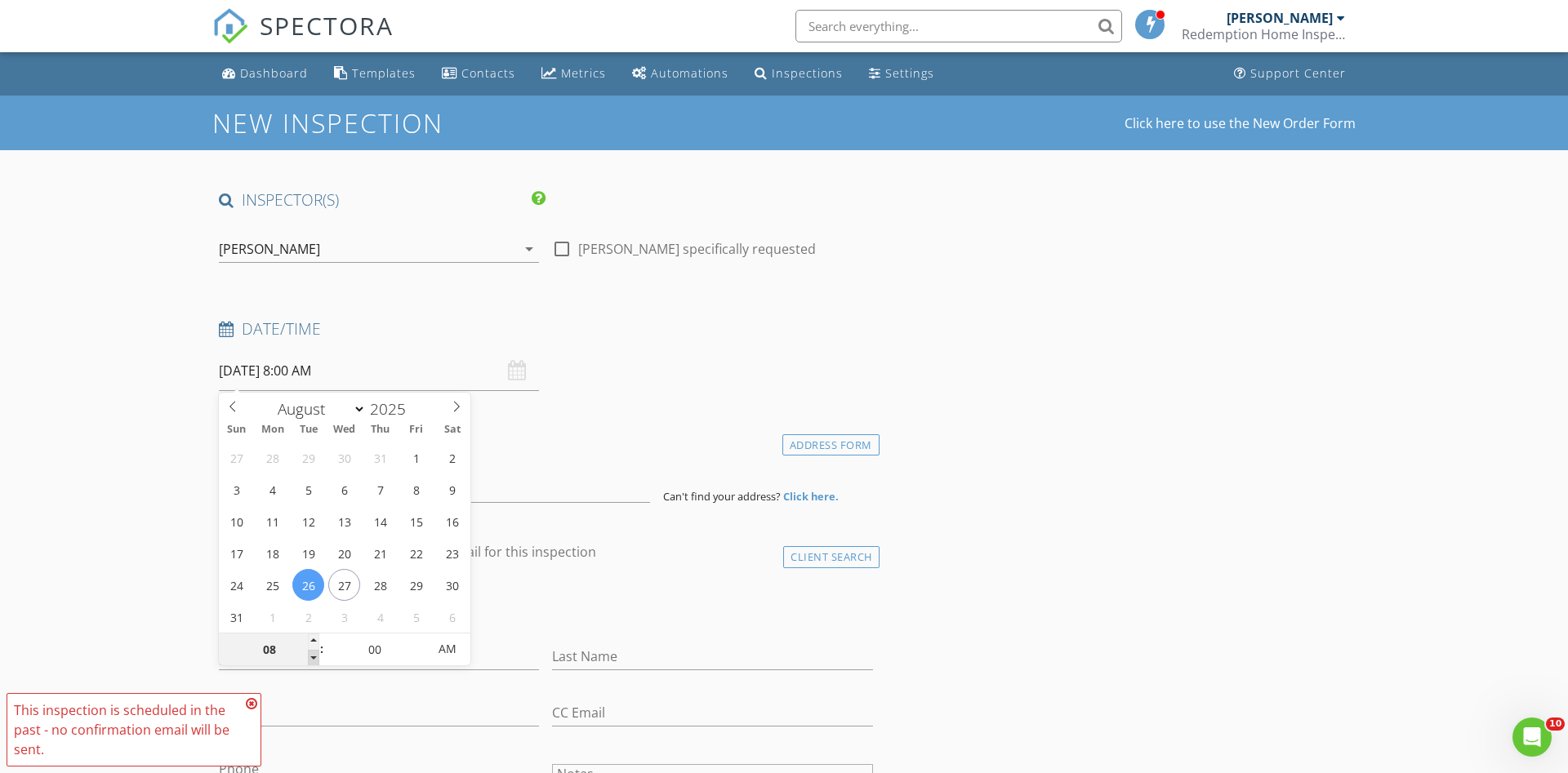
type input "07"
type input "08/26/2025 7:00 AM"
click at [310, 654] on span at bounding box center [314, 658] width 12 height 17
type input "06"
type input "08/26/2025 6:00 AM"
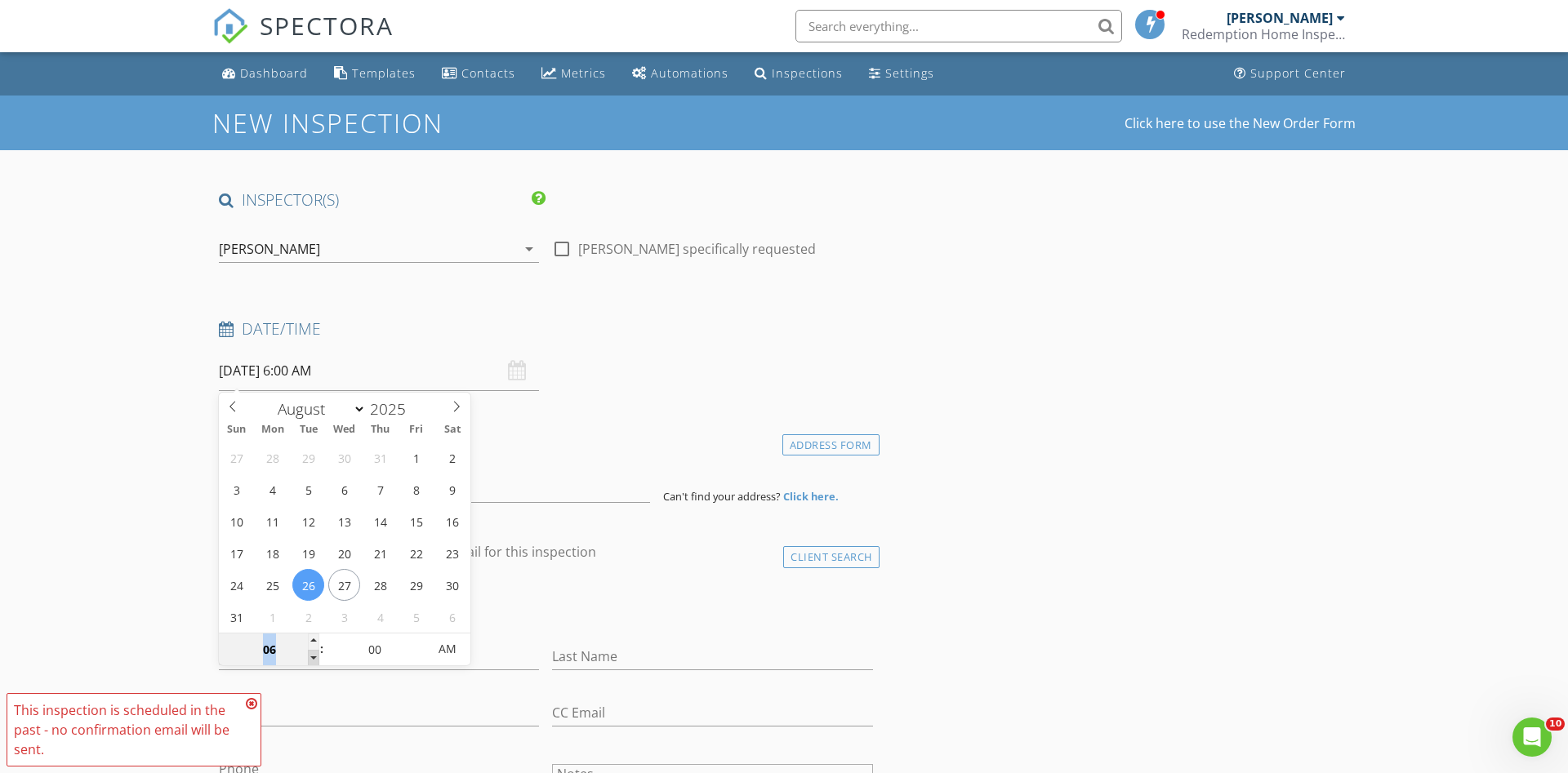
click at [310, 654] on span at bounding box center [314, 658] width 12 height 17
type input "04"
type input "08/26/2025 4:00 AM"
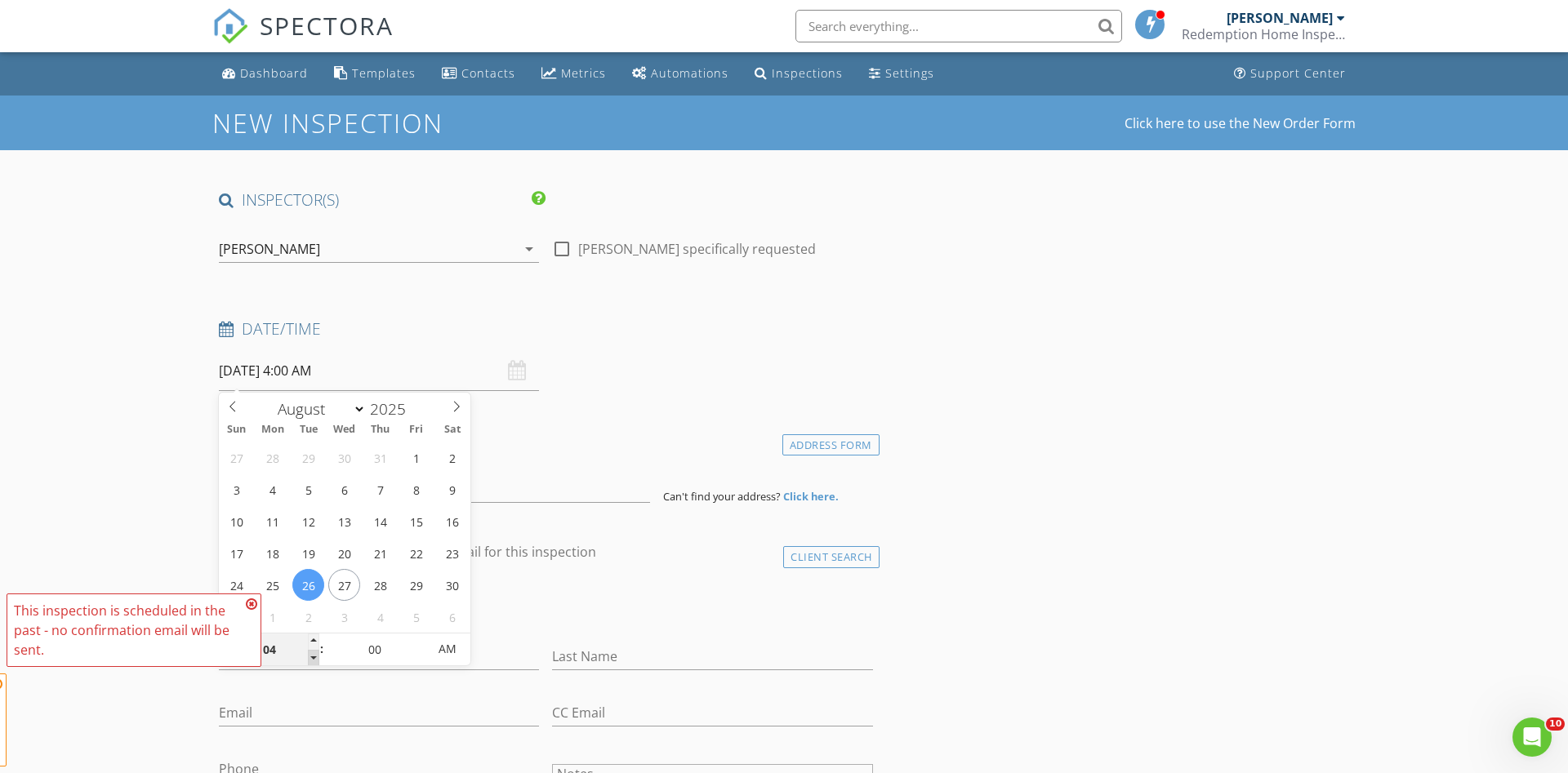
type input "03"
type input "08/26/2025 3:00 AM"
click at [312, 659] on span at bounding box center [314, 658] width 12 height 17
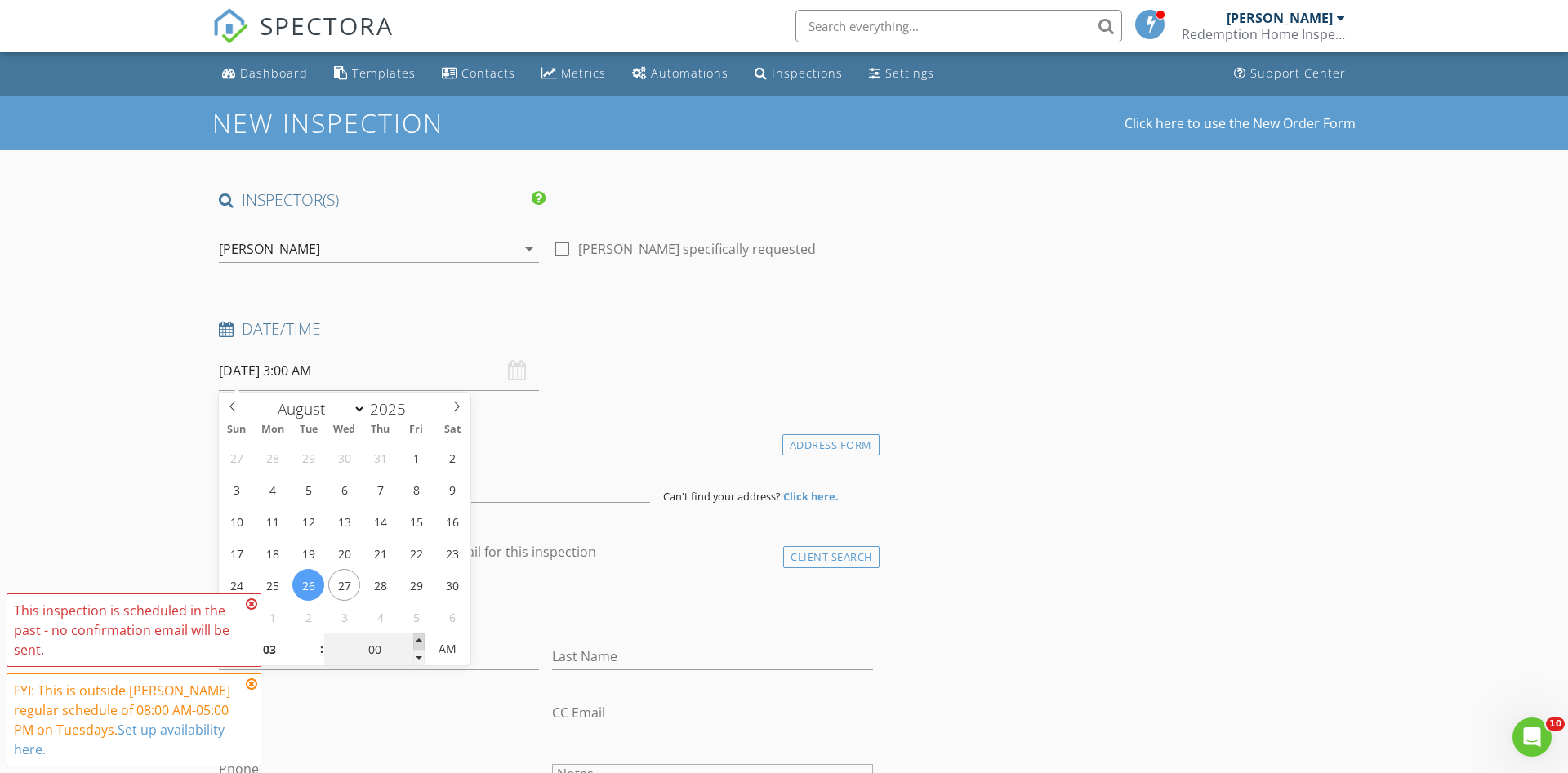
click at [419, 642] on span at bounding box center [419, 642] width 12 height 17
type input "15"
type input "08/26/2025 3:15 AM"
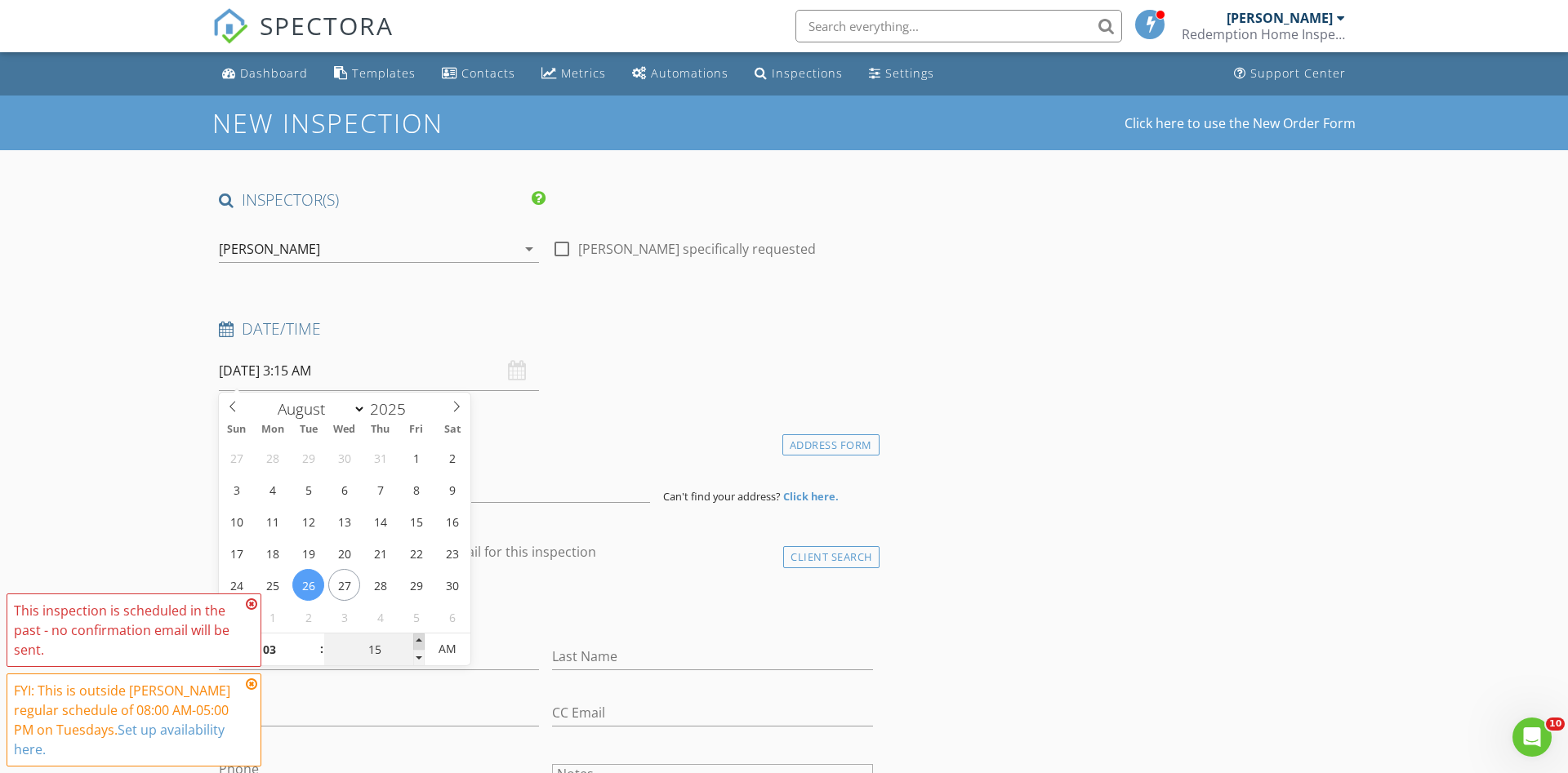
type input "20"
type input "08/26/2025 3:20 AM"
click at [419, 642] on span at bounding box center [419, 642] width 12 height 17
type input "25"
type input "08/26/2025 3:25 AM"
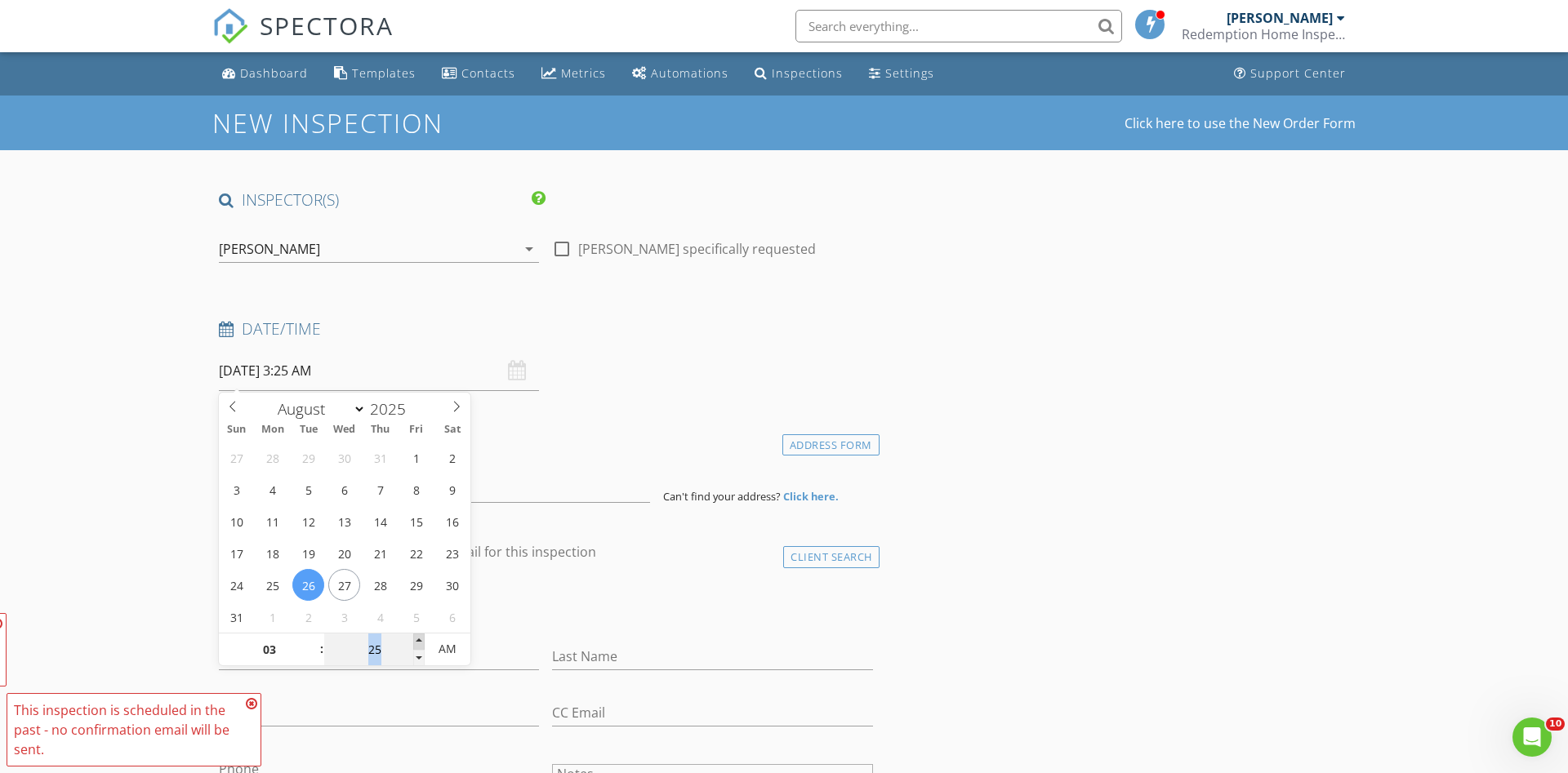
click at [419, 642] on span at bounding box center [419, 642] width 12 height 17
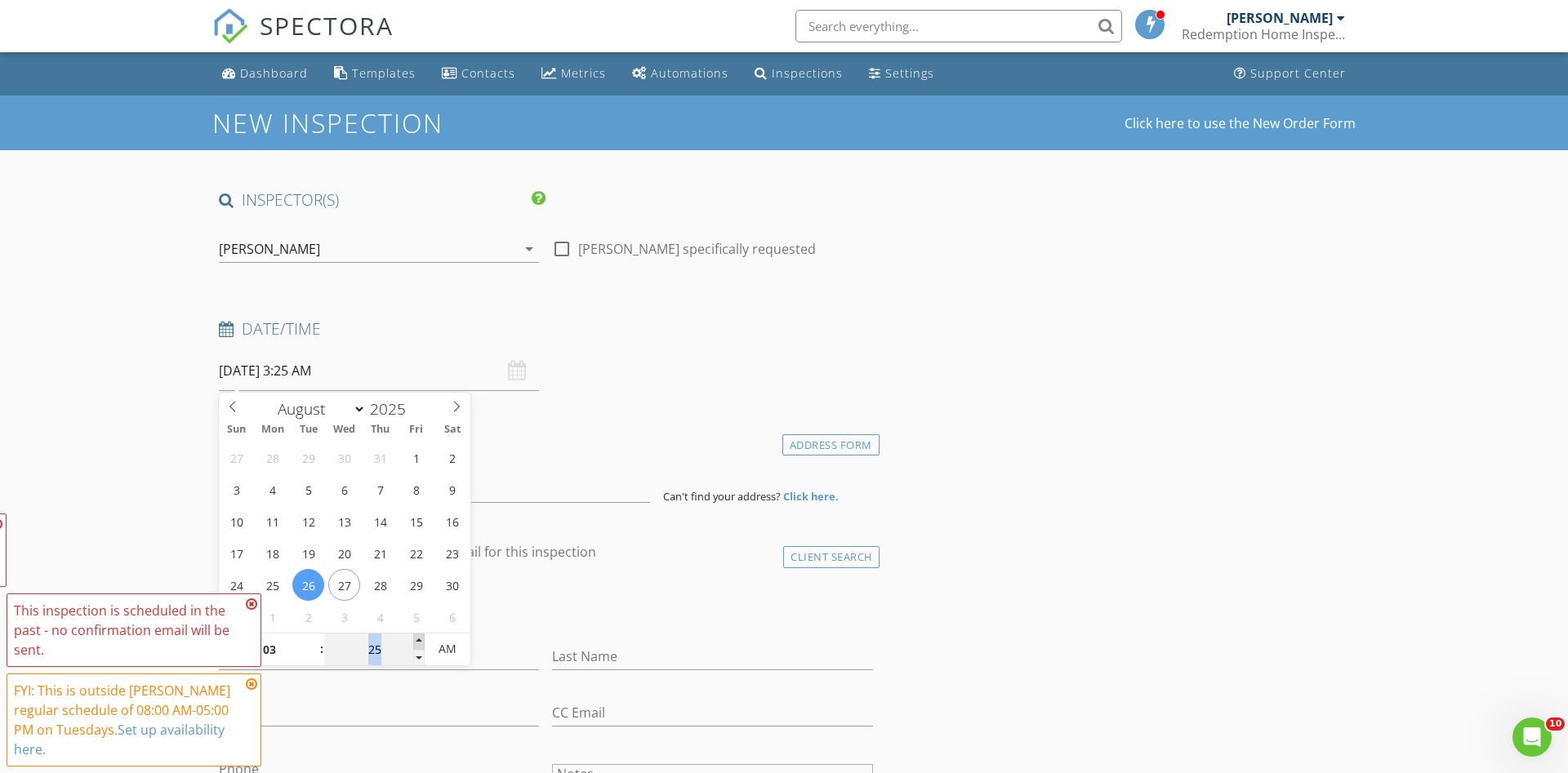
type input "30"
type input "08/26/2025 3:30 AM"
click at [419, 642] on span at bounding box center [419, 642] width 12 height 17
click at [254, 608] on icon at bounding box center [252, 604] width 12 height 13
click at [250, 681] on icon at bounding box center [252, 684] width 12 height 13
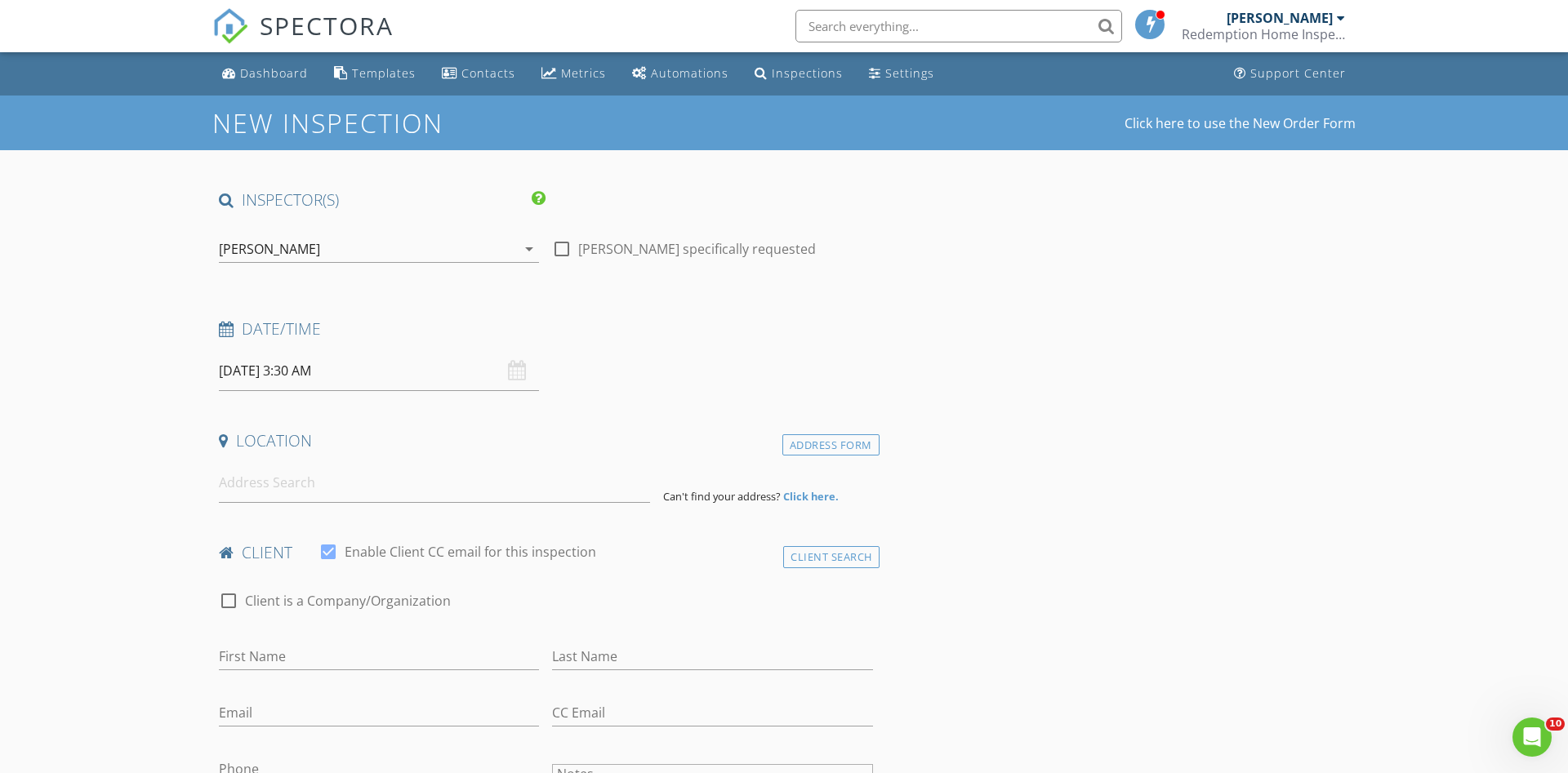
click at [555, 447] on h4 "Location" at bounding box center [546, 441] width 654 height 22
click at [410, 487] on input at bounding box center [435, 482] width 432 height 40
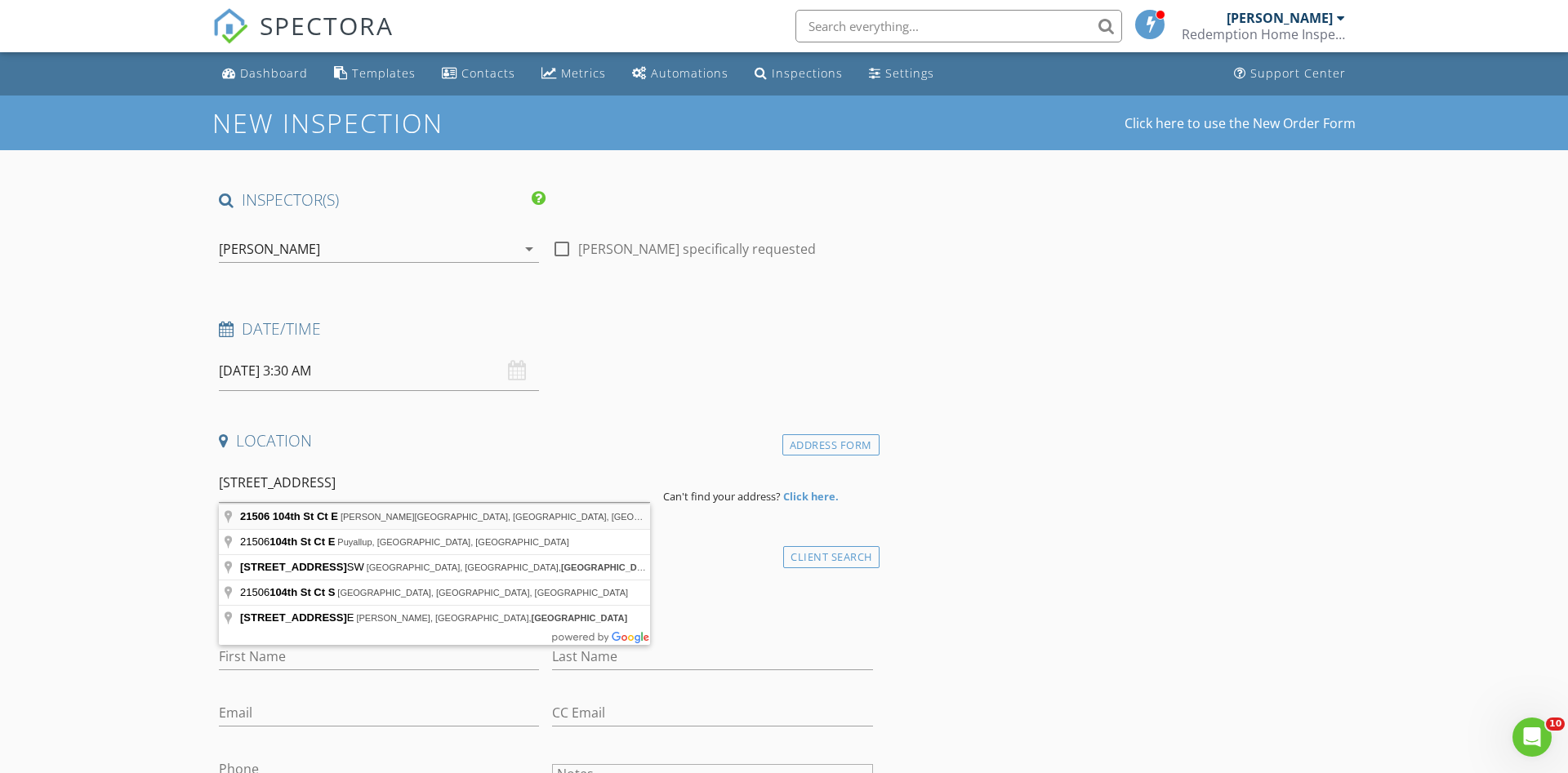
type input "21506 104th St Ct E, Bonney Lake, WA, USA"
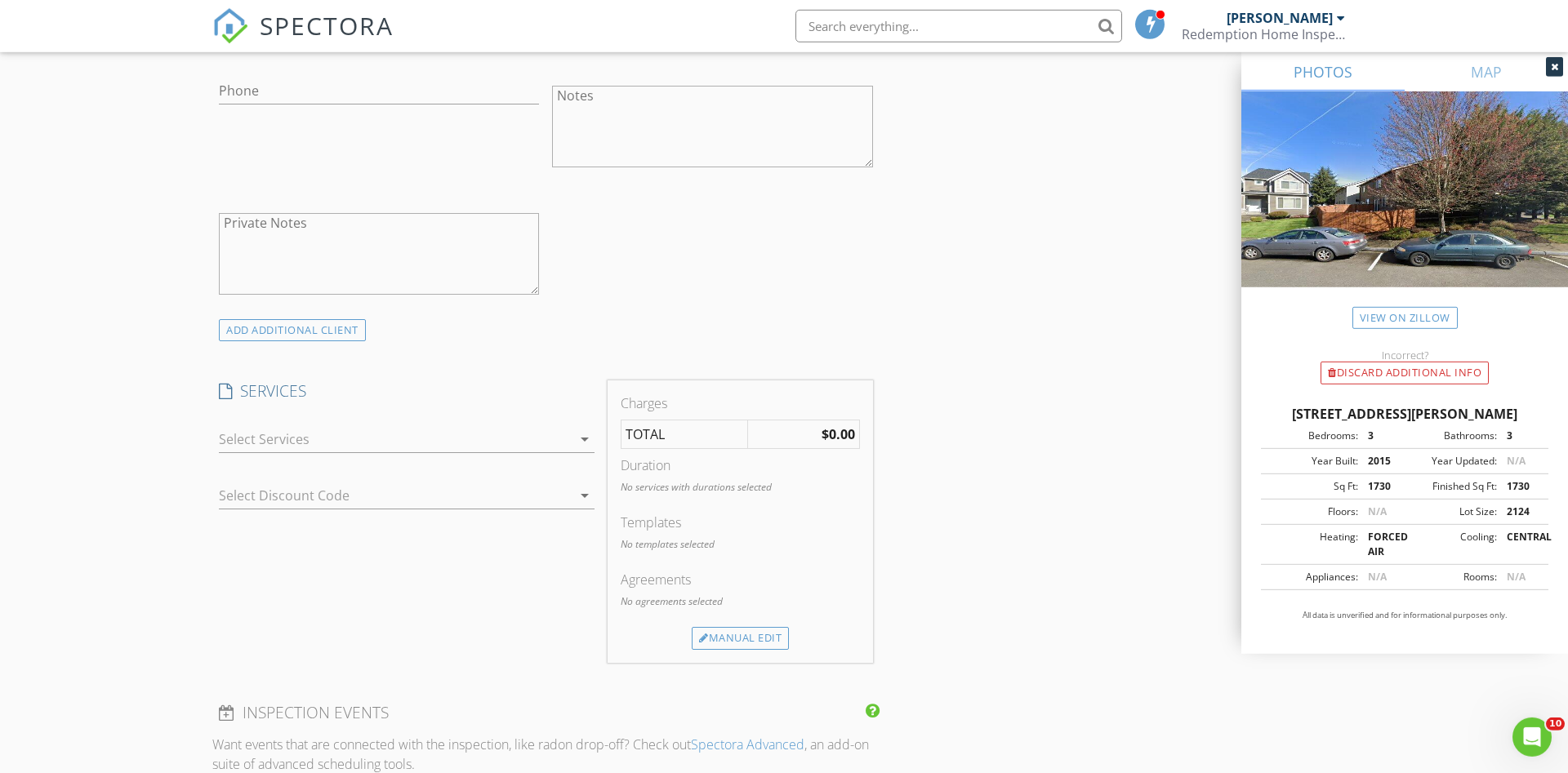
scroll to position [1082, 0]
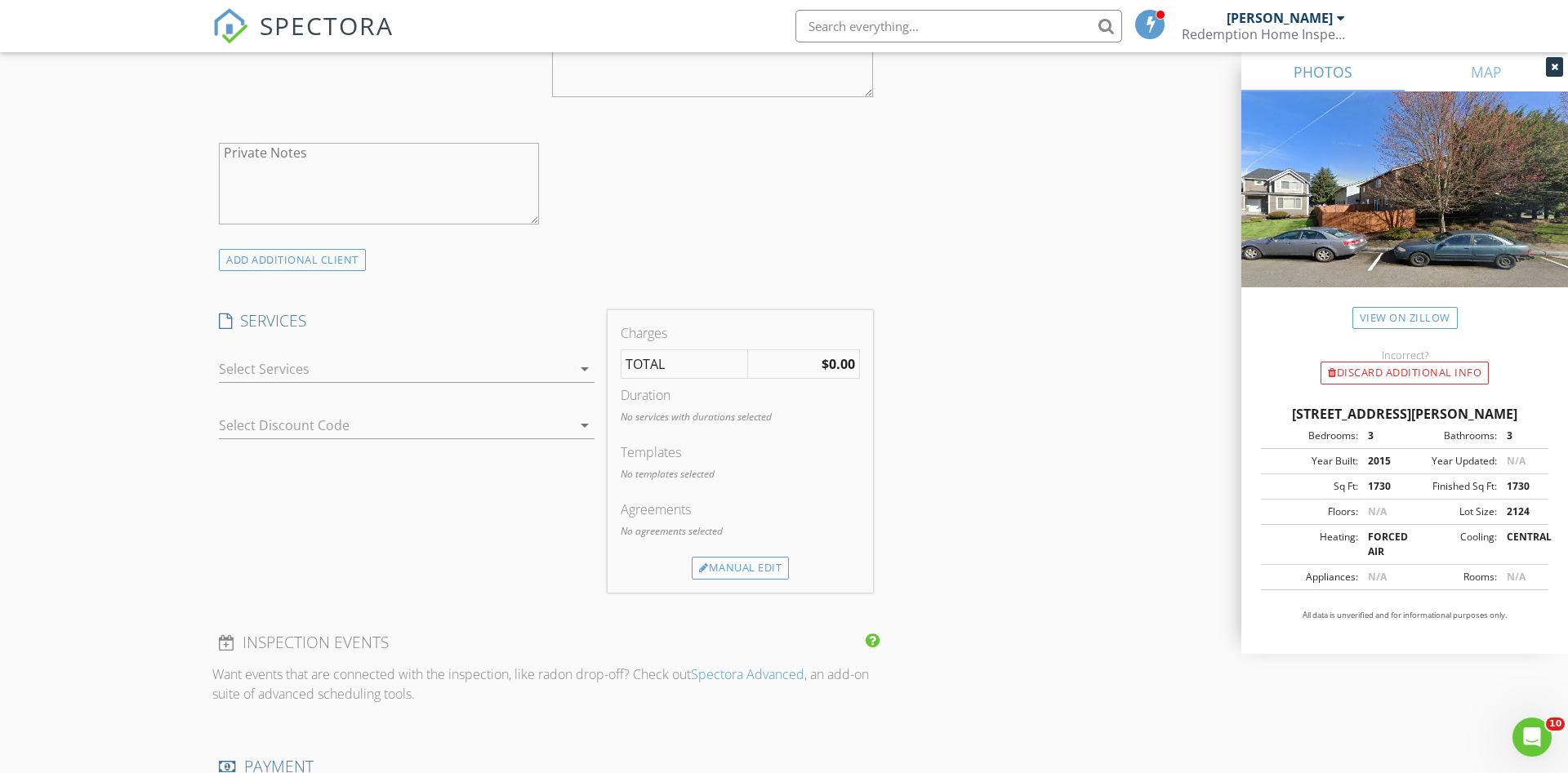
click at [587, 370] on icon "arrow_drop_down" at bounding box center [584, 369] width 20 height 20
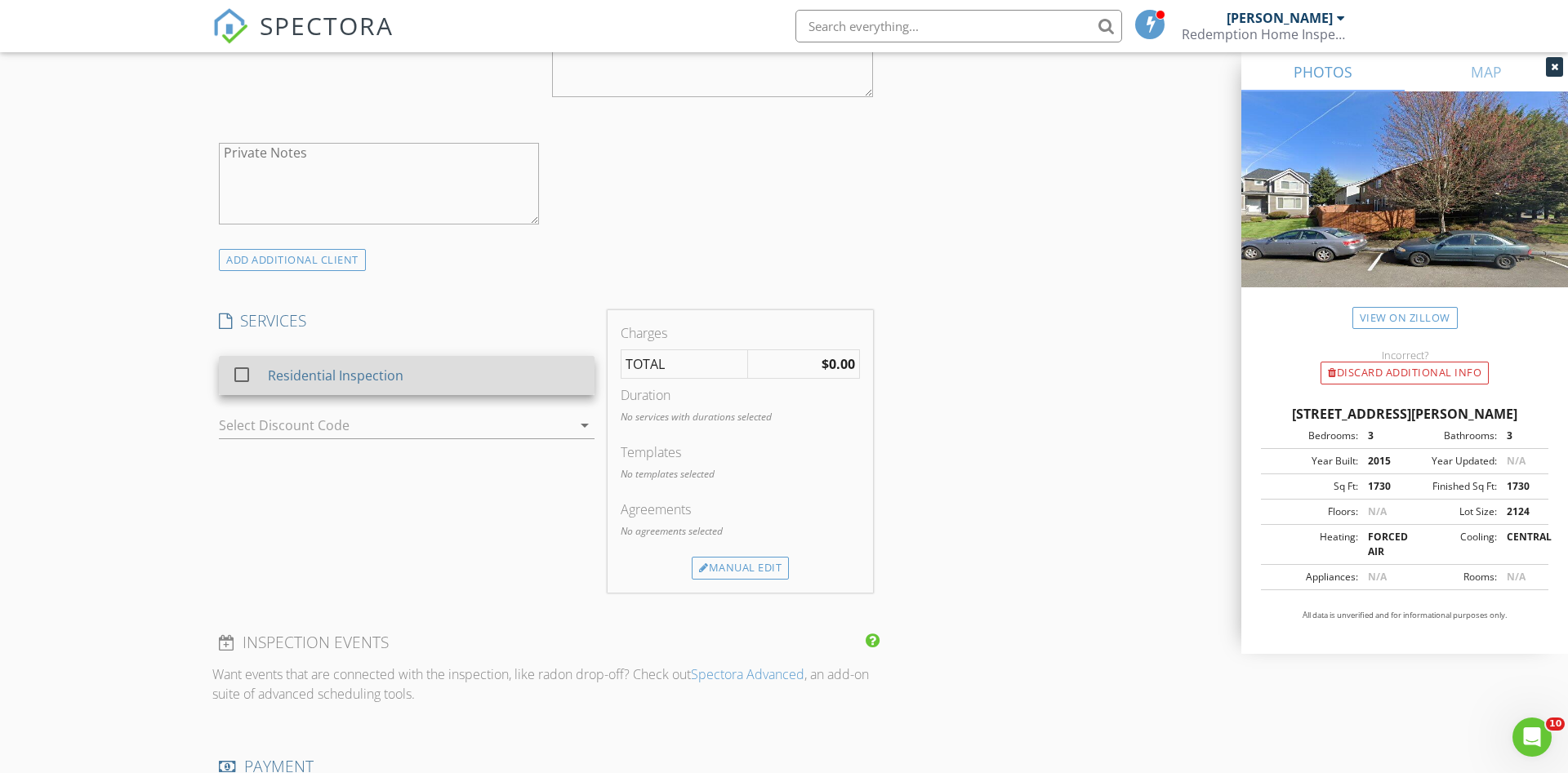
click at [394, 384] on div "Residential Inspection" at bounding box center [336, 376] width 136 height 20
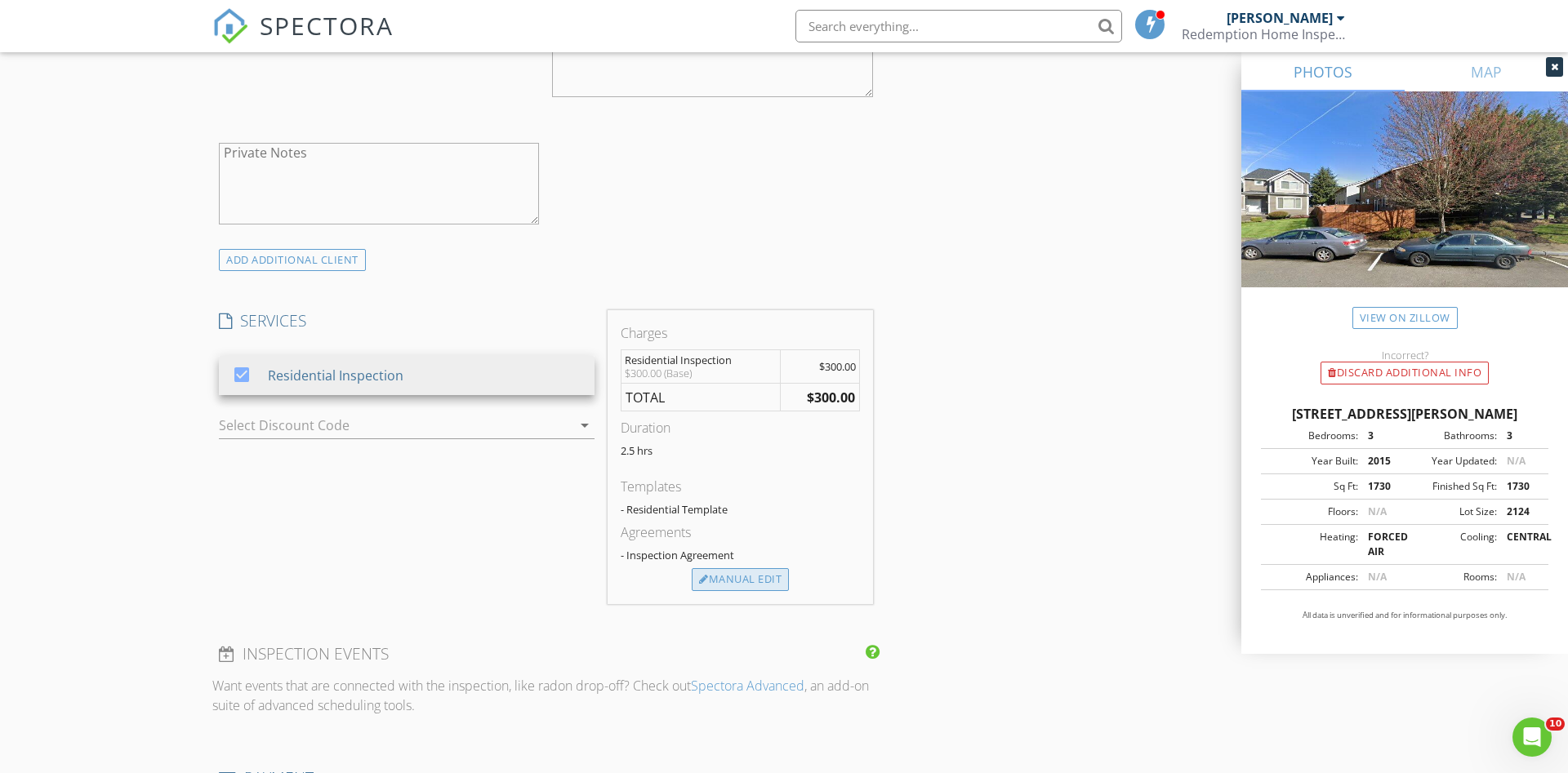
click at [718, 577] on div "Manual Edit" at bounding box center [740, 579] width 97 height 23
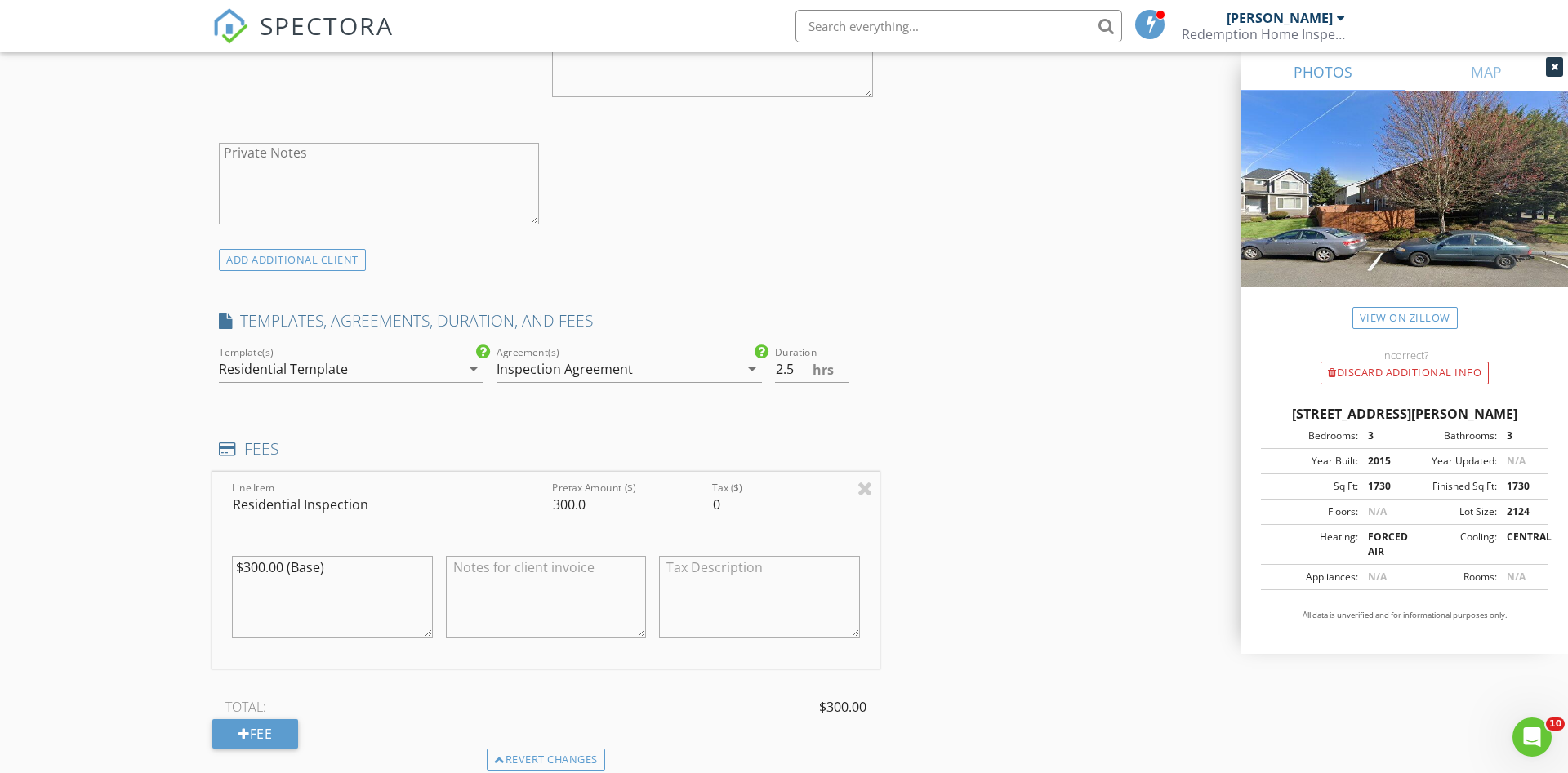
click at [597, 372] on div "Inspection Agreement" at bounding box center [564, 369] width 136 height 15
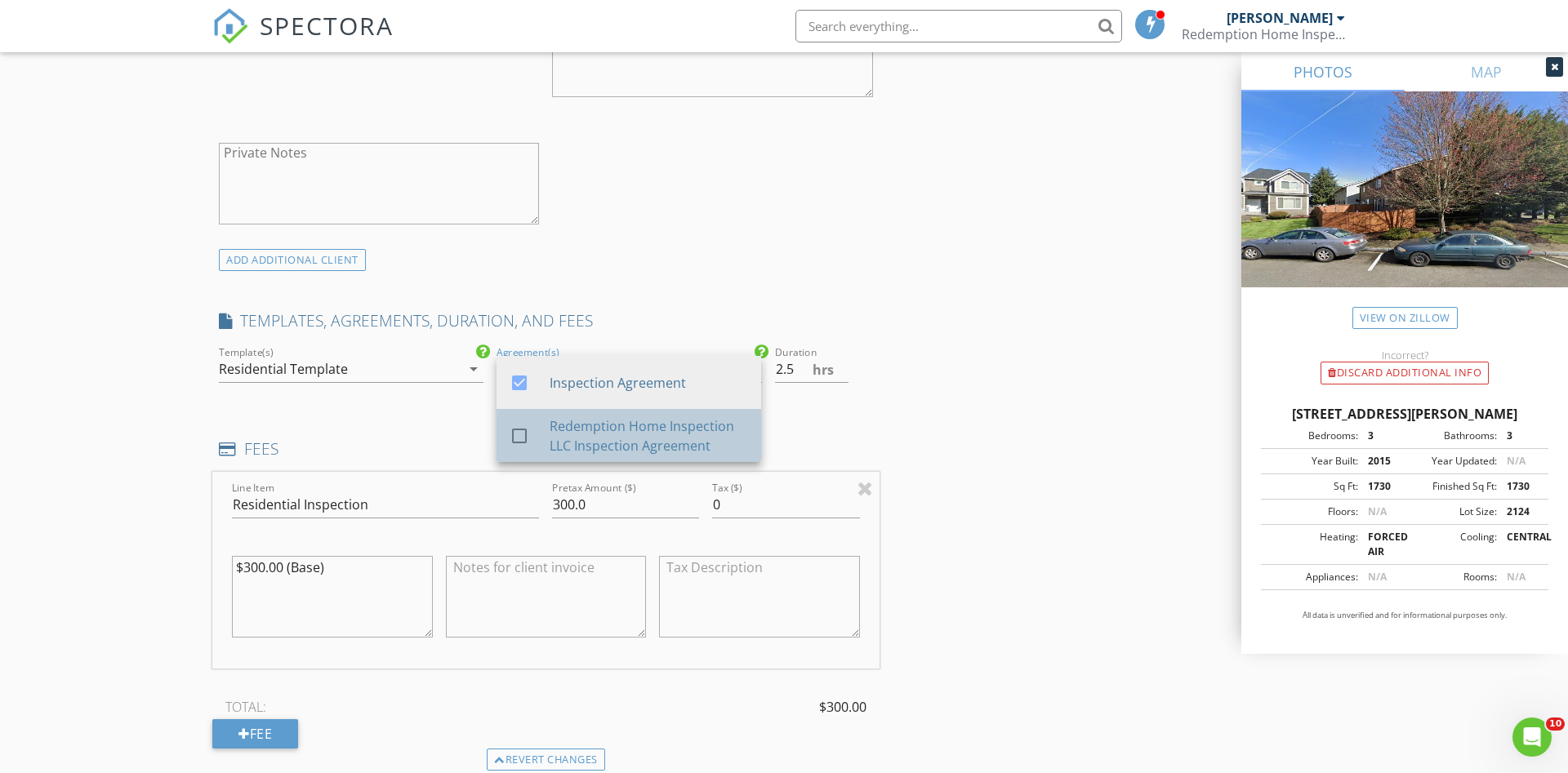
click at [599, 429] on div "Redemption Home Inspection LLC Inspection Agreement" at bounding box center [649, 436] width 199 height 39
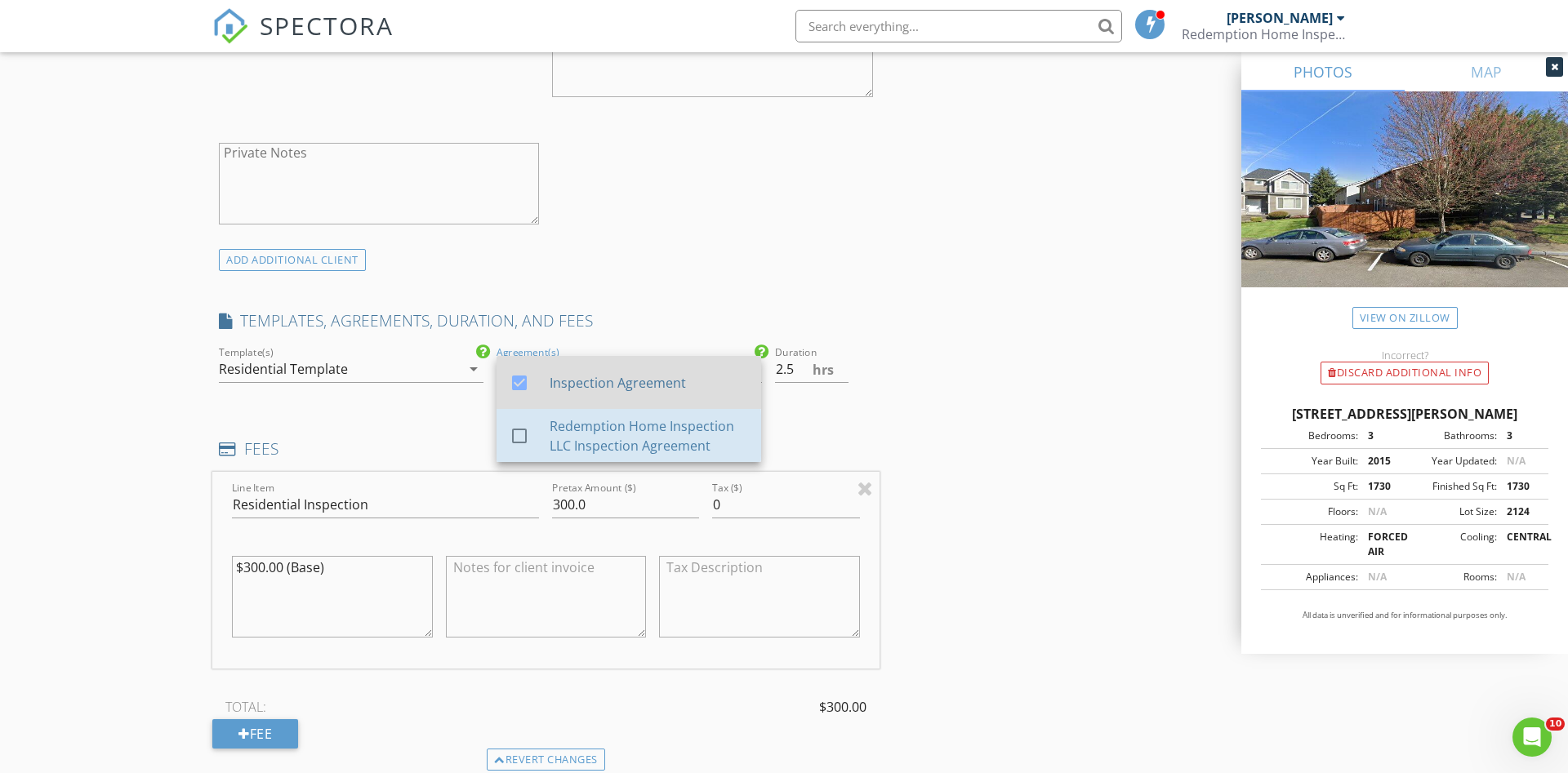
click at [614, 383] on div "Inspection Agreement" at bounding box center [649, 383] width 199 height 20
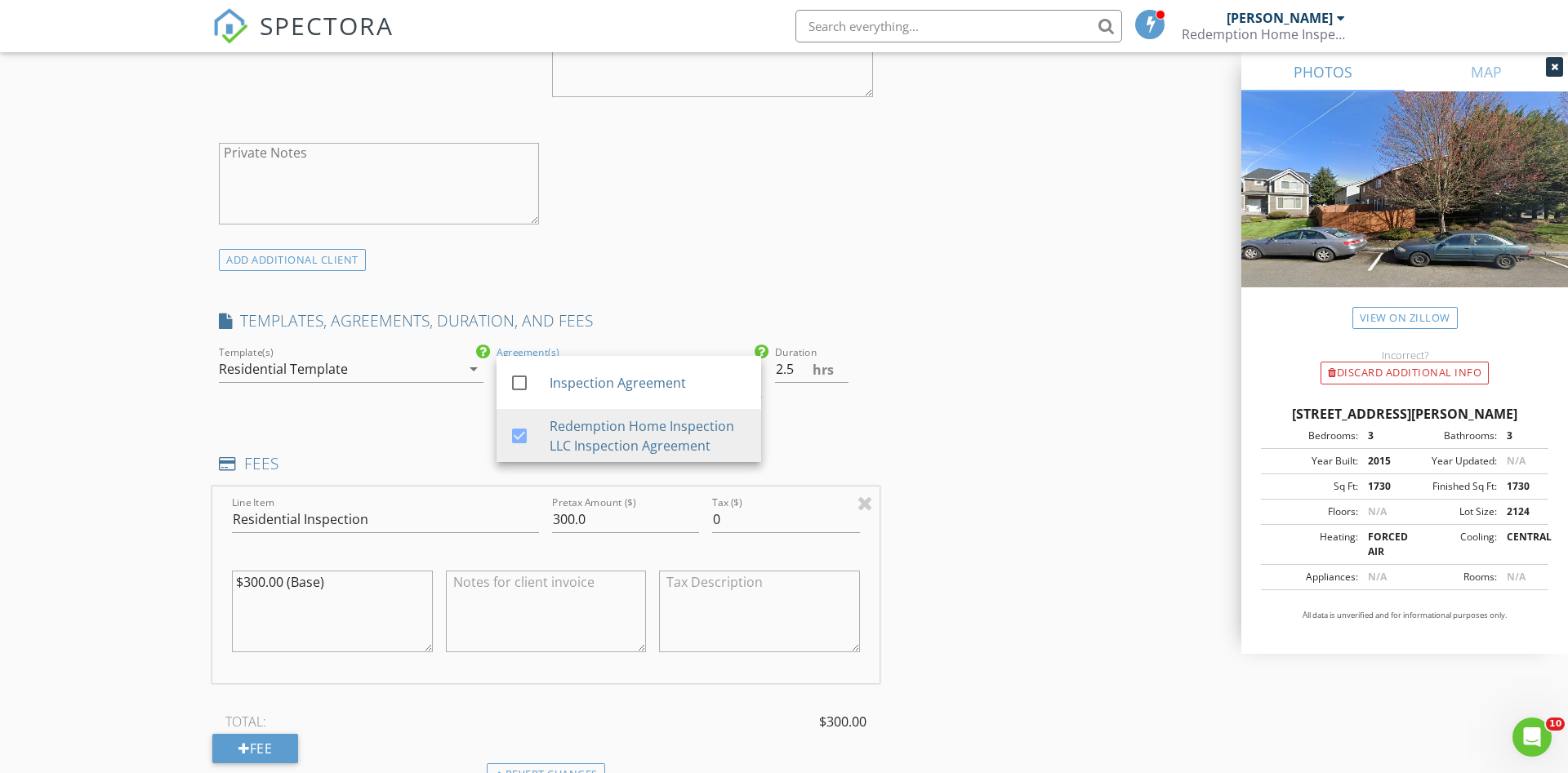
click at [837, 432] on div "INSPECTOR(S) check_box Darby Brooks PRIMARY Darby Brooks arrow_drop_down check_…" at bounding box center [546, 493] width 668 height 2774
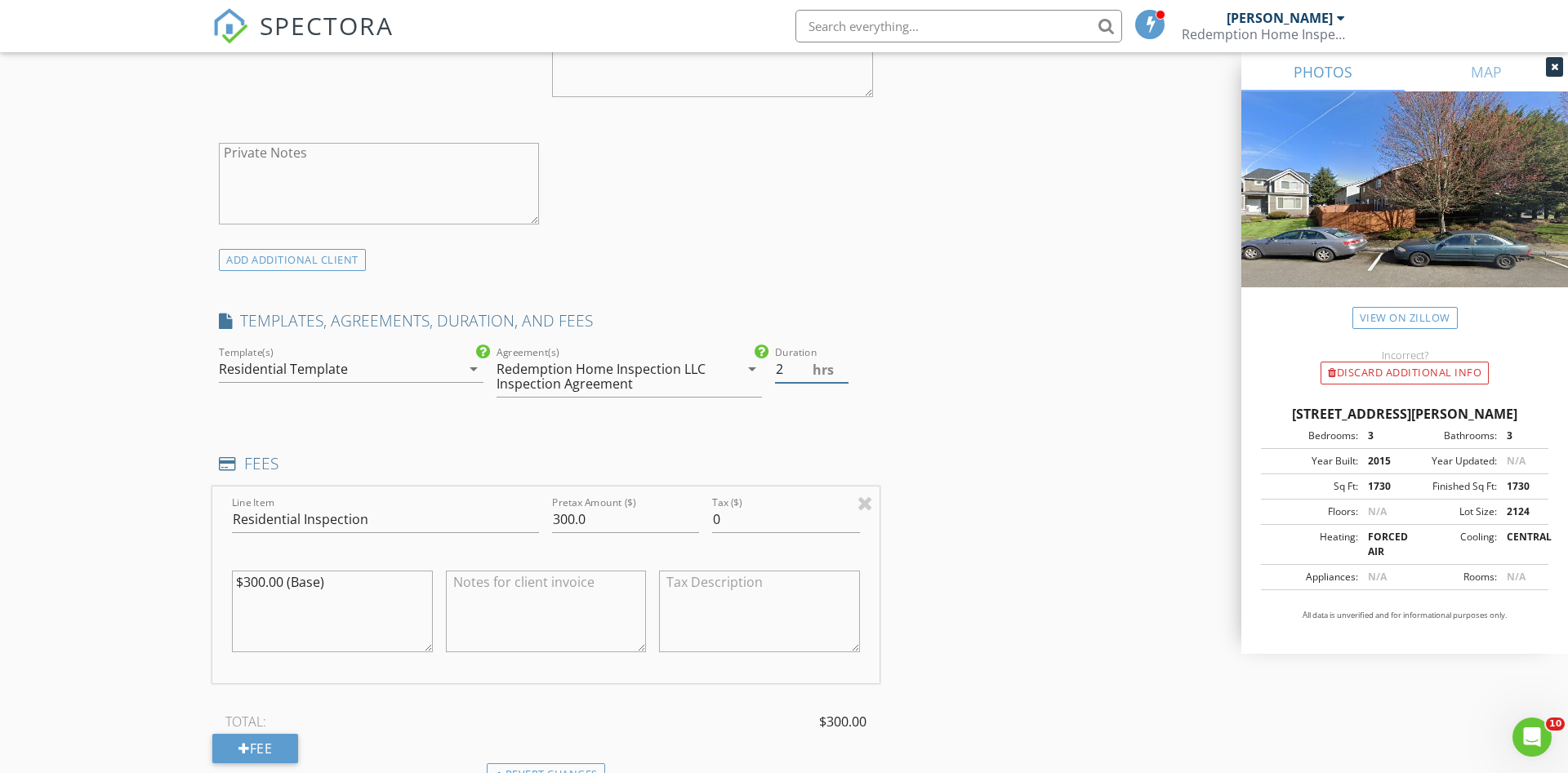
click at [843, 373] on input "2" at bounding box center [811, 370] width 73 height 27
type input "1.5"
click at [843, 373] on input "1.5" at bounding box center [811, 370] width 73 height 27
drag, startPoint x: 605, startPoint y: 517, endPoint x: 526, endPoint y: 519, distance: 79.0
click at [552, 519] on input "300.0" at bounding box center [625, 520] width 147 height 27
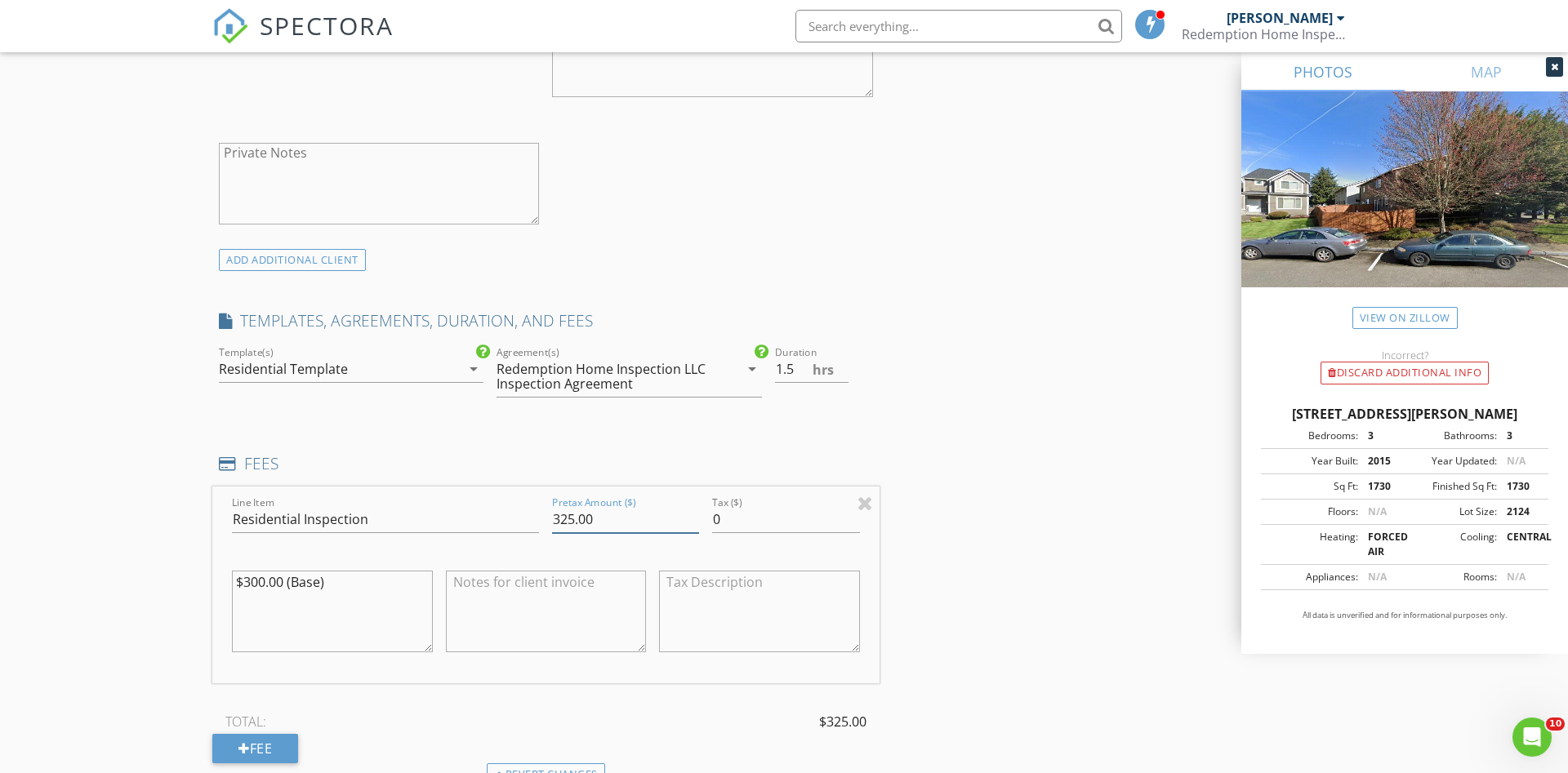
type input "325.00"
drag, startPoint x: 341, startPoint y: 585, endPoint x: 220, endPoint y: 589, distance: 121.1
click at [232, 589] on textarea "$300.00 (Base)" at bounding box center [332, 611] width 201 height 81
drag, startPoint x: 328, startPoint y: 580, endPoint x: 234, endPoint y: 579, distance: 94.0
click at [234, 579] on textarea "$300.00 (Base)" at bounding box center [332, 611] width 201 height 81
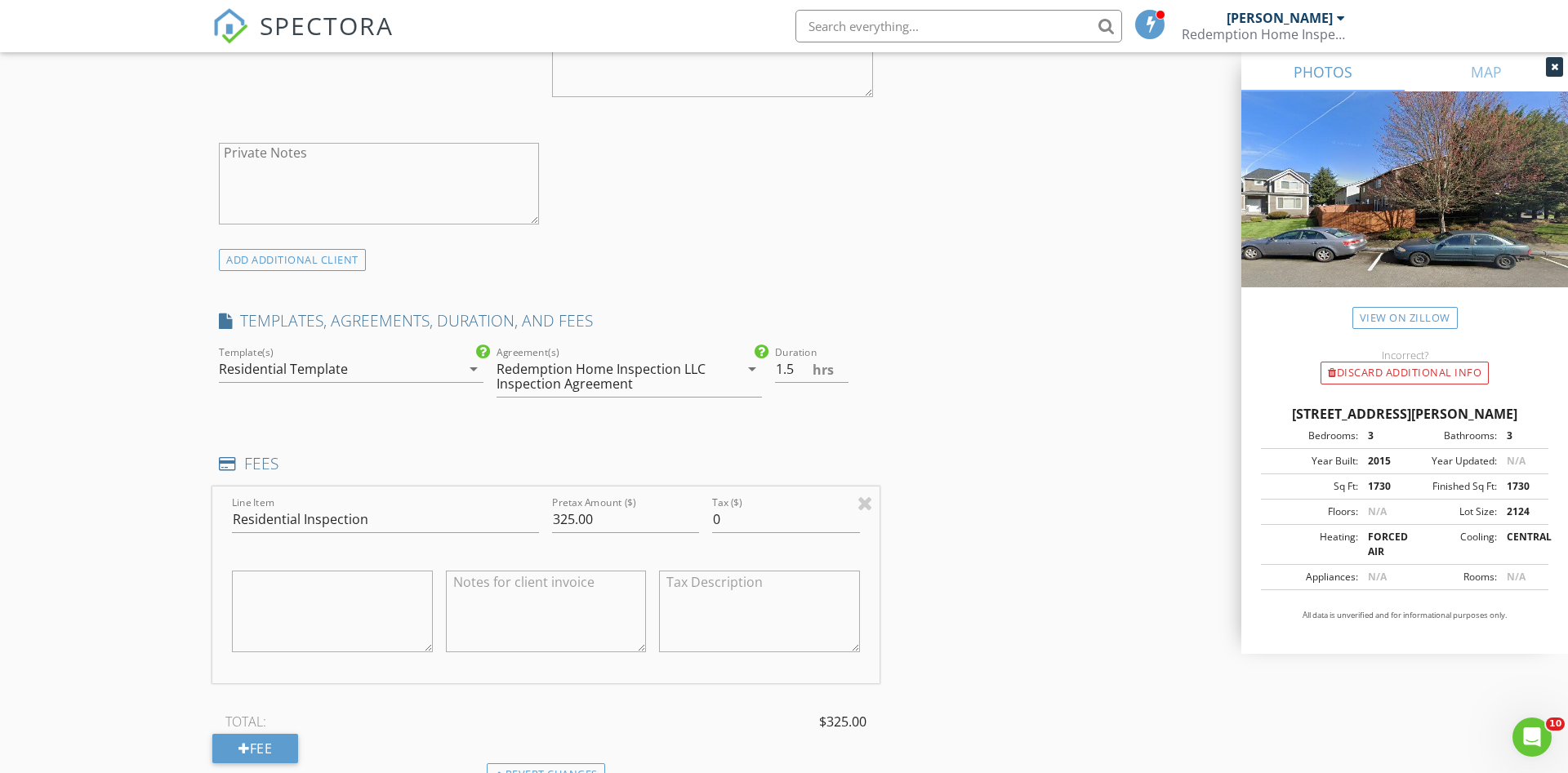
click at [951, 483] on div "INSPECTOR(S) check_box Darby Brooks PRIMARY Darby Brooks arrow_drop_down check_…" at bounding box center [784, 541] width 1143 height 2870
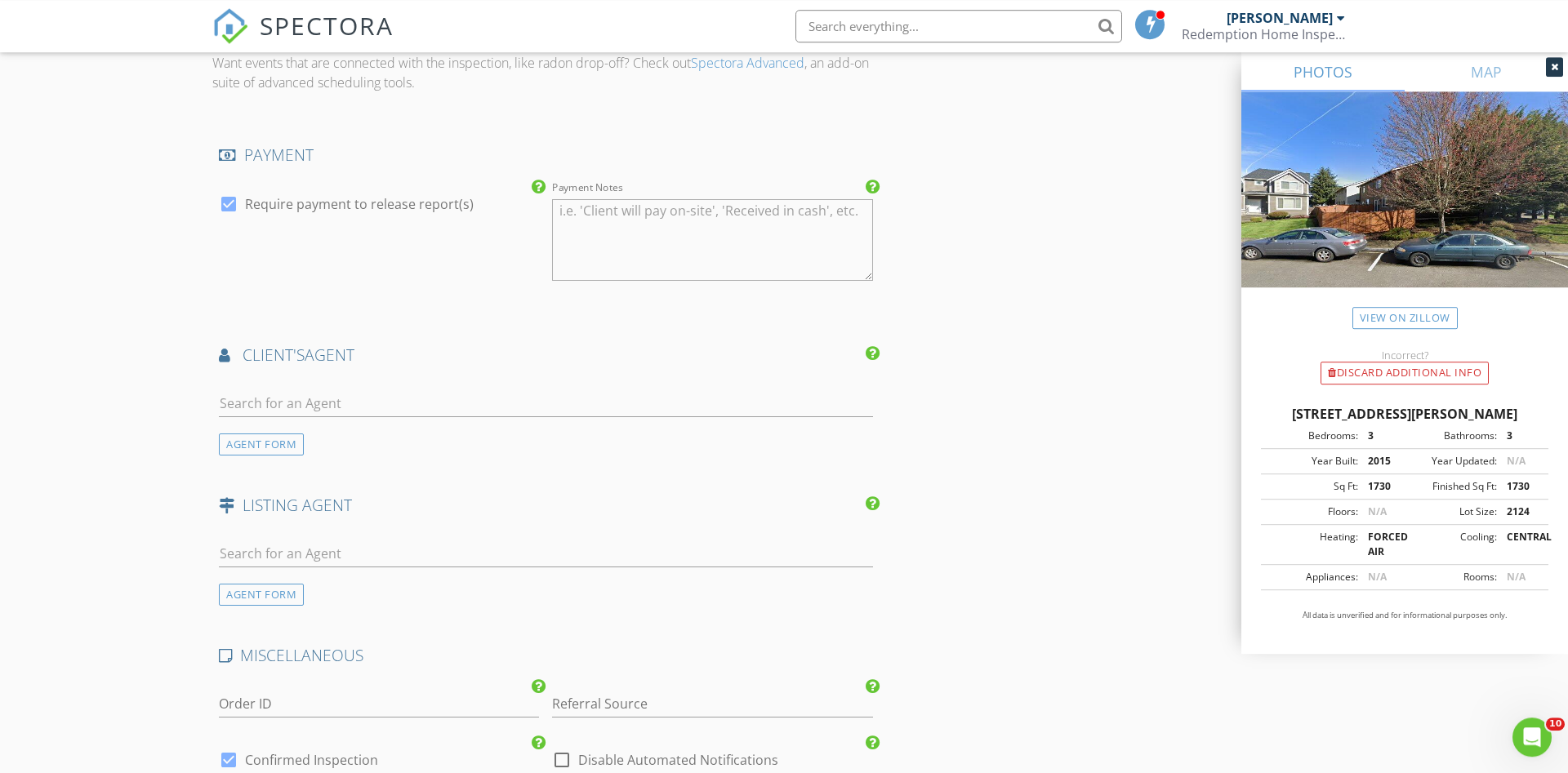
scroll to position [1916, 0]
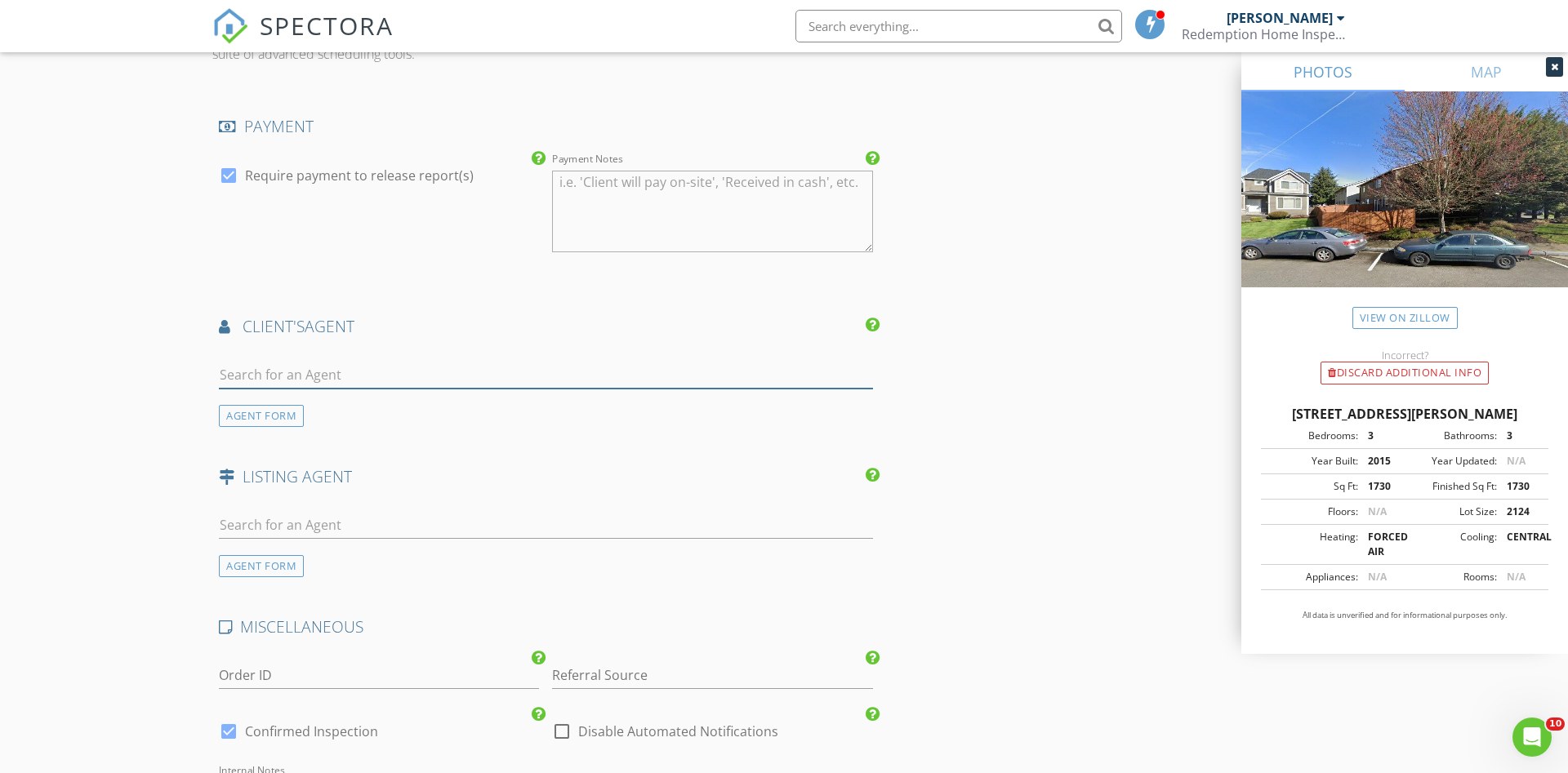
click at [279, 372] on input "text" at bounding box center [546, 376] width 654 height 27
type input "dill"
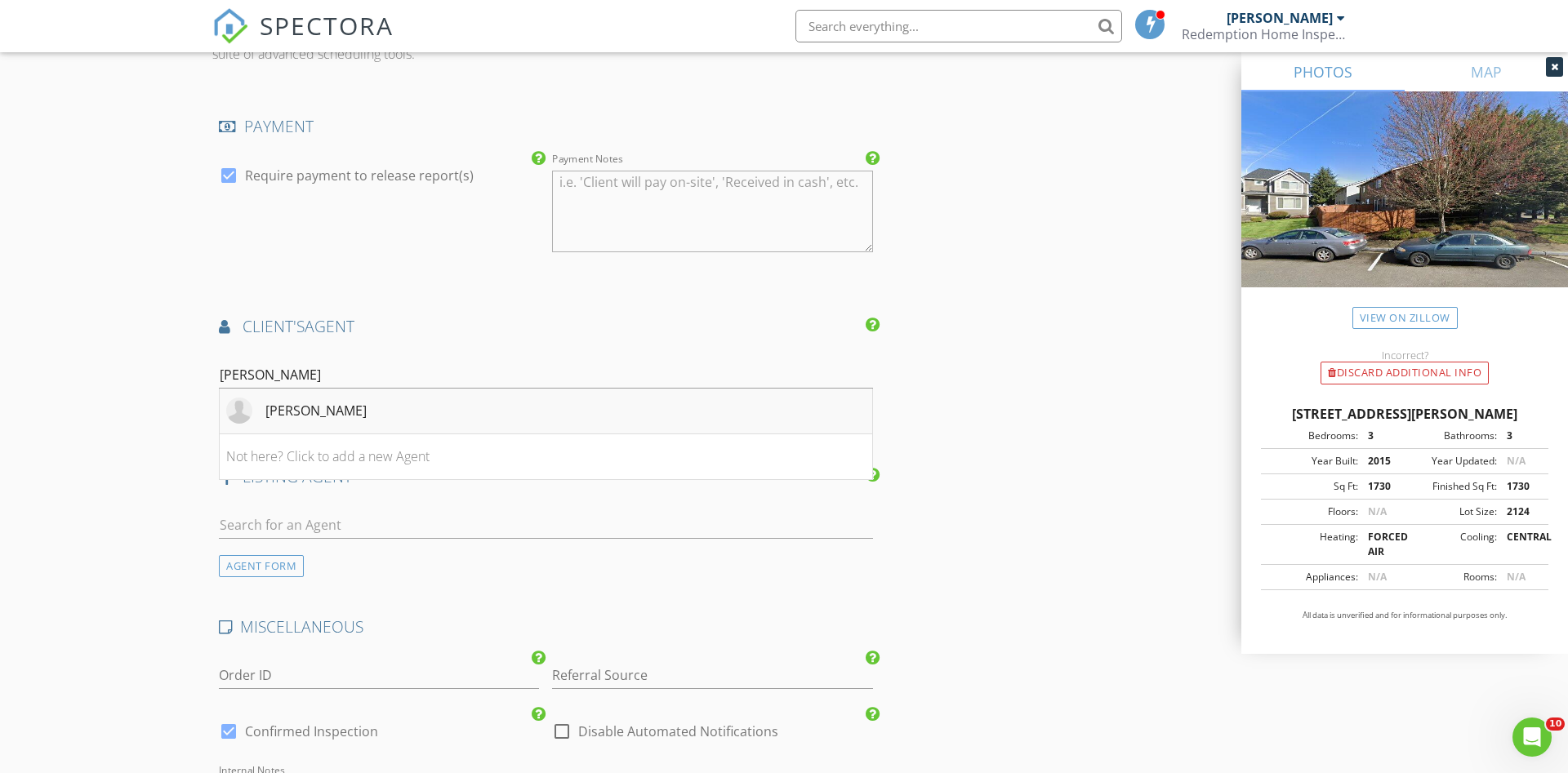
click at [274, 409] on div "Dillon Pulos" at bounding box center [315, 411] width 101 height 20
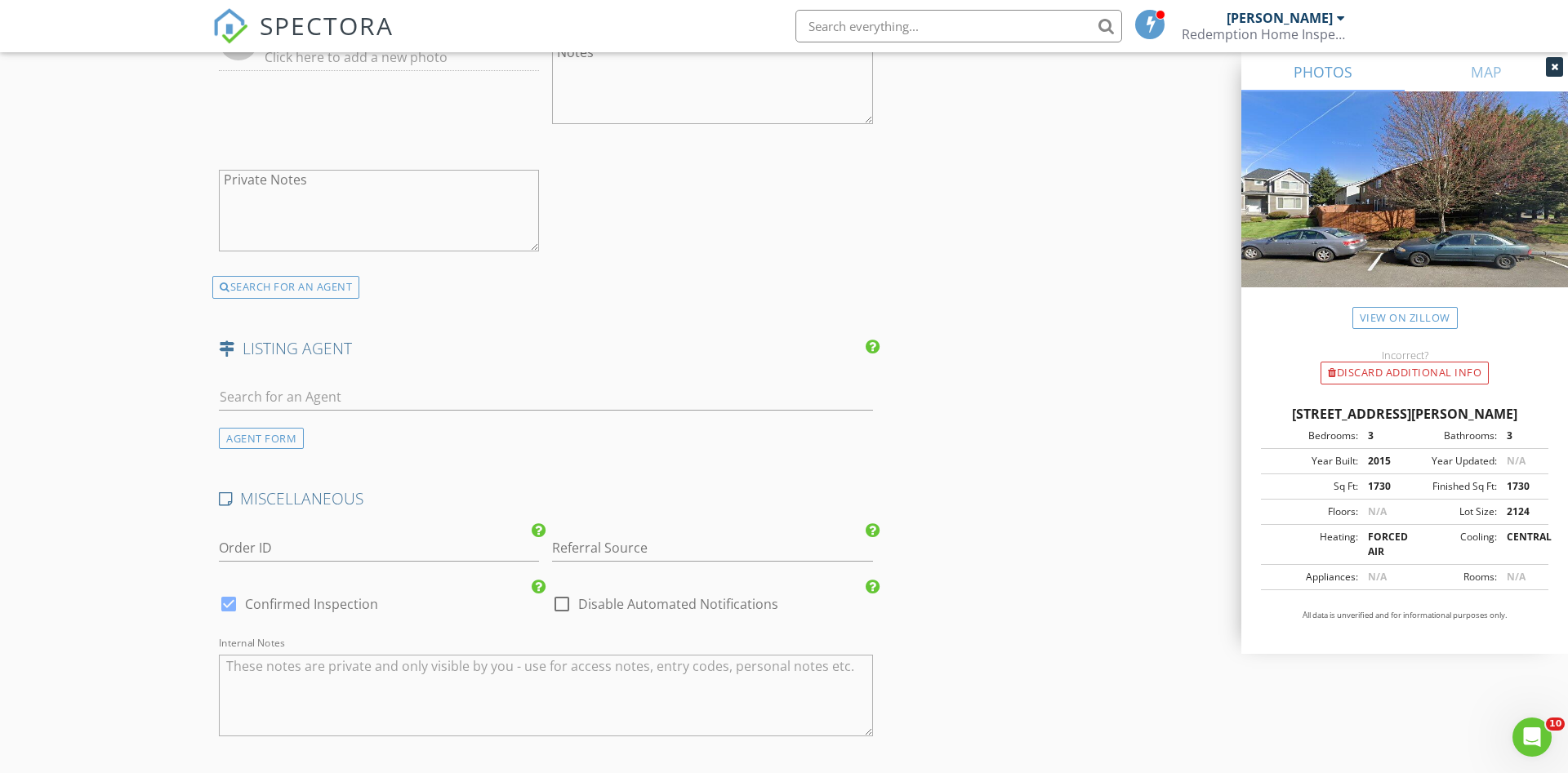
scroll to position [2697, 0]
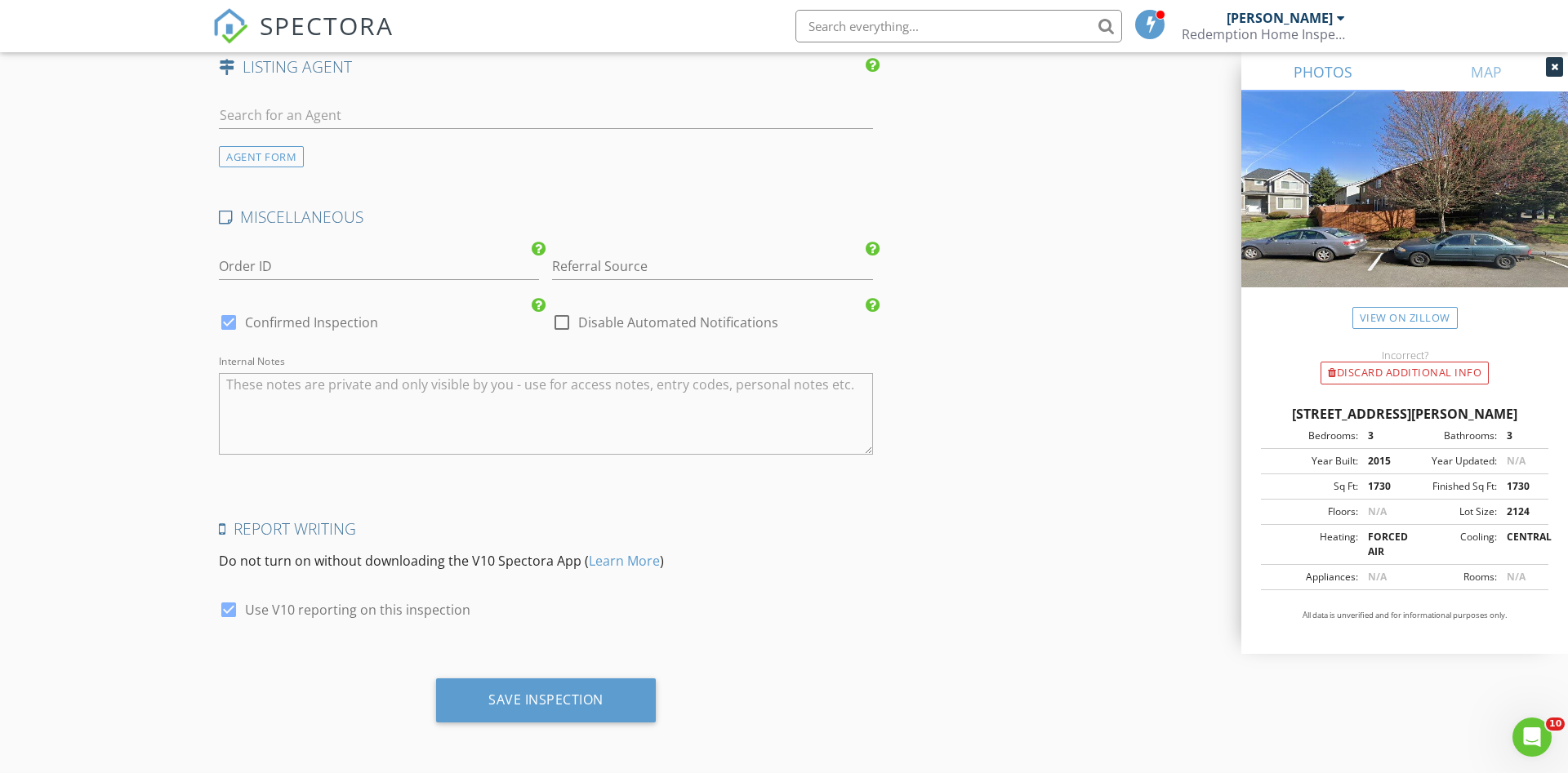
click at [234, 607] on div at bounding box center [228, 610] width 27 height 27
checkbox input "false"
click at [490, 694] on div "Save Inspection" at bounding box center [546, 700] width 115 height 17
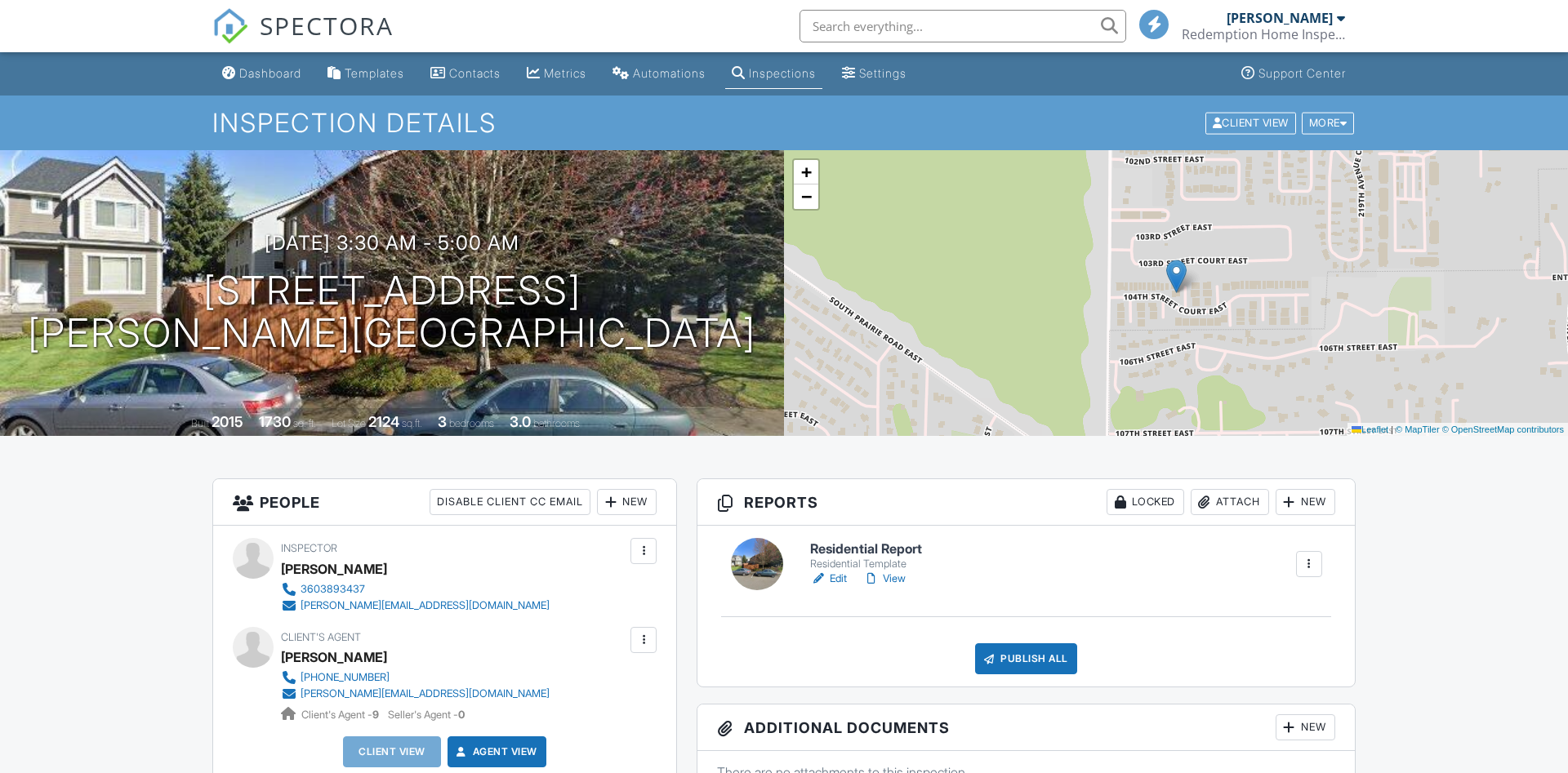
click at [839, 577] on link "Edit" at bounding box center [829, 578] width 37 height 17
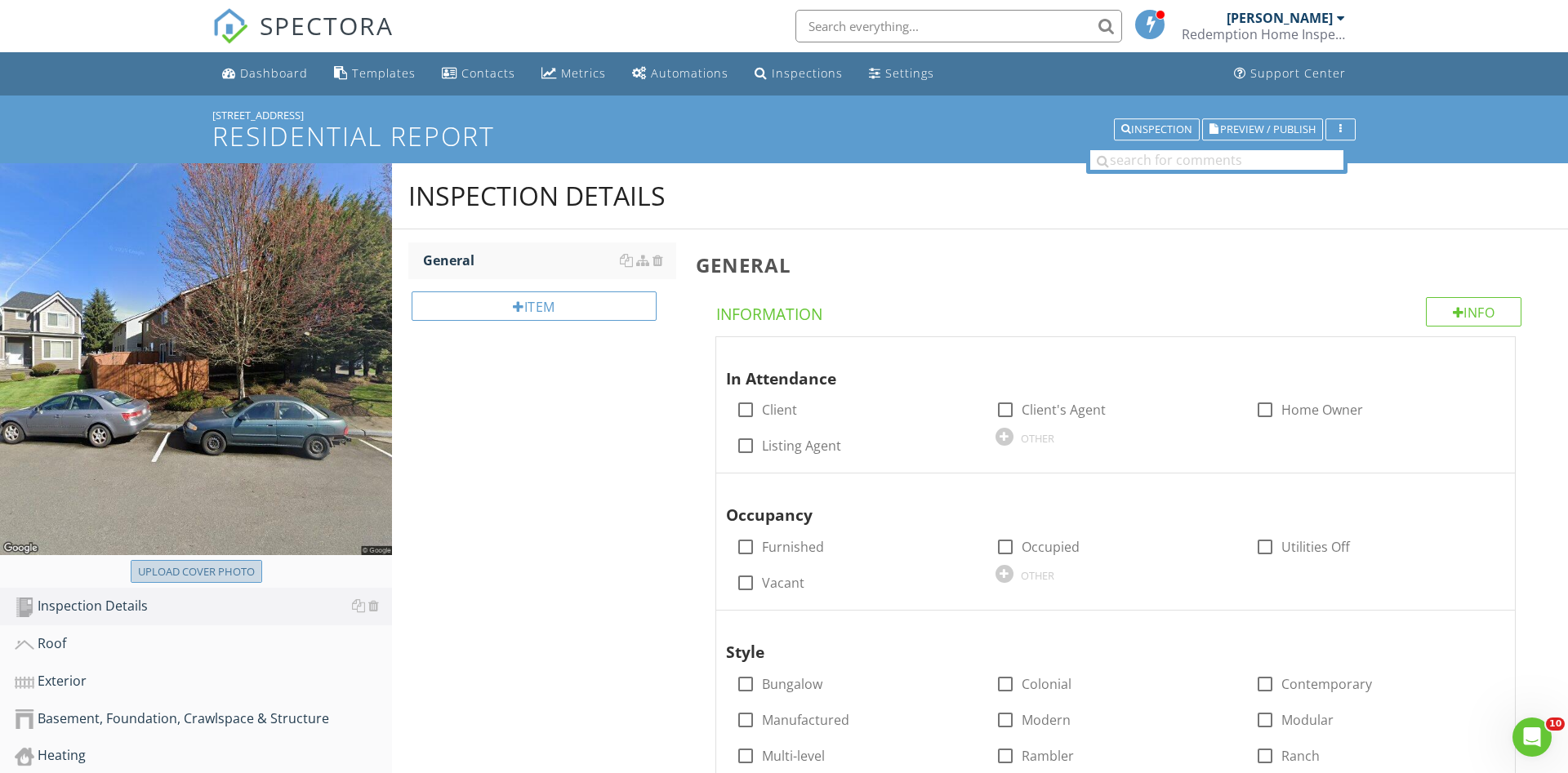
click at [199, 569] on div "Upload cover photo" at bounding box center [196, 572] width 116 height 17
type input "C:\fakepath\business card front.jpg"
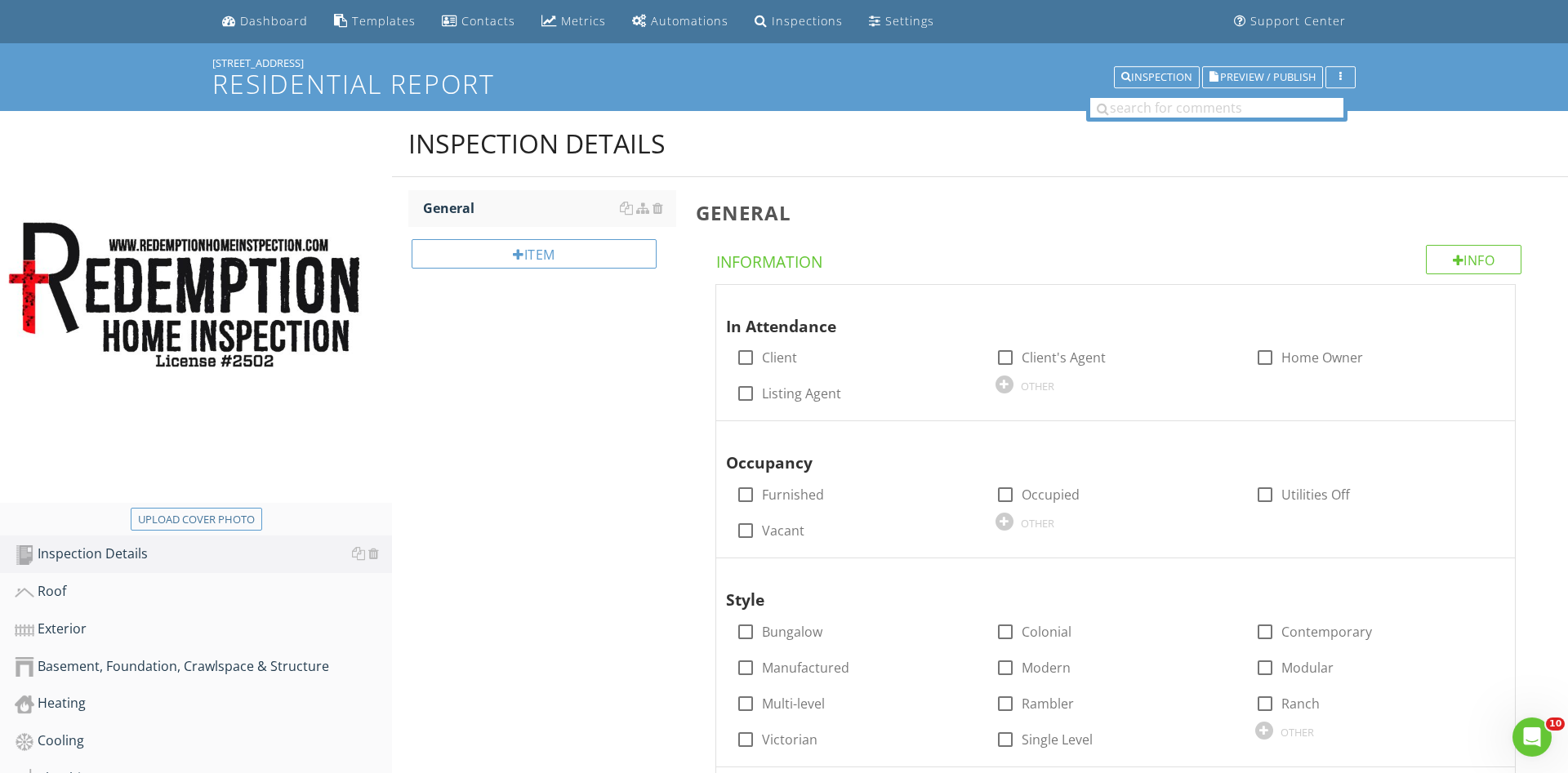
scroll to position [83, 0]
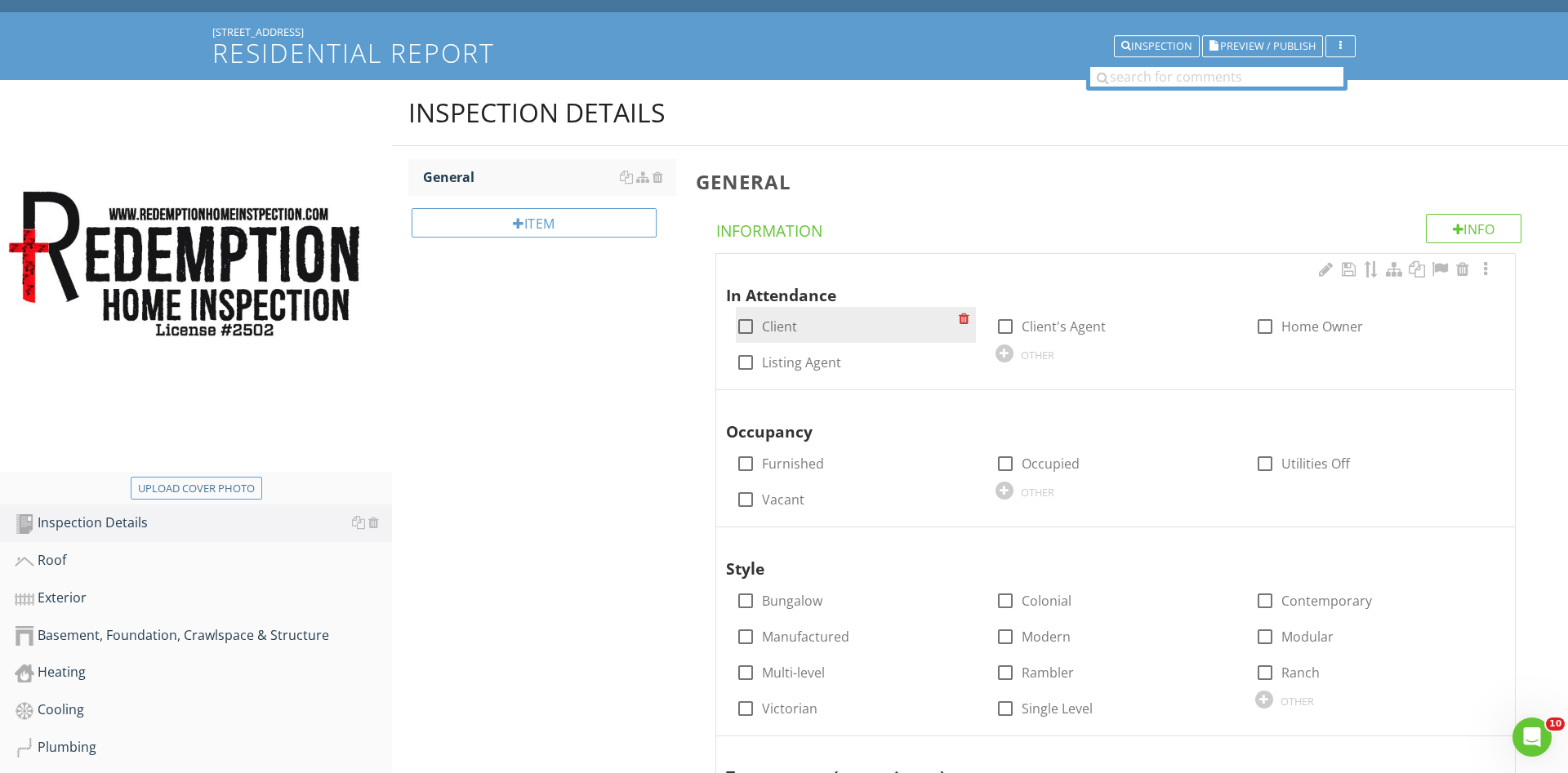
click at [747, 323] on div at bounding box center [746, 327] width 27 height 27
checkbox input "true"
click at [1004, 325] on div at bounding box center [1005, 327] width 27 height 27
checkbox input "true"
click at [576, 405] on div "Inspection Details General Item General Info Information In Attendance check_bo…" at bounding box center [981, 746] width 1176 height 1331
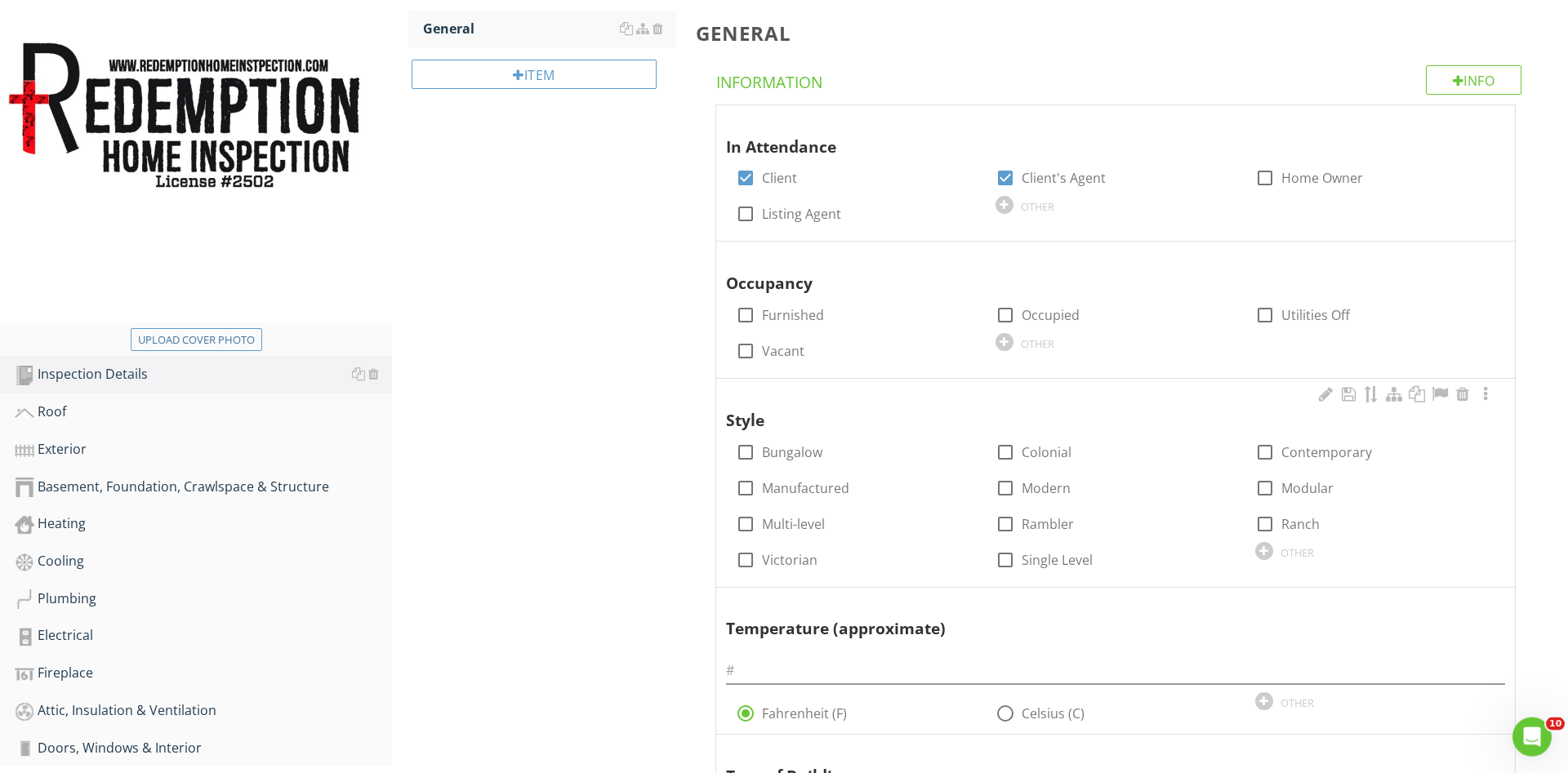
scroll to position [250, 0]
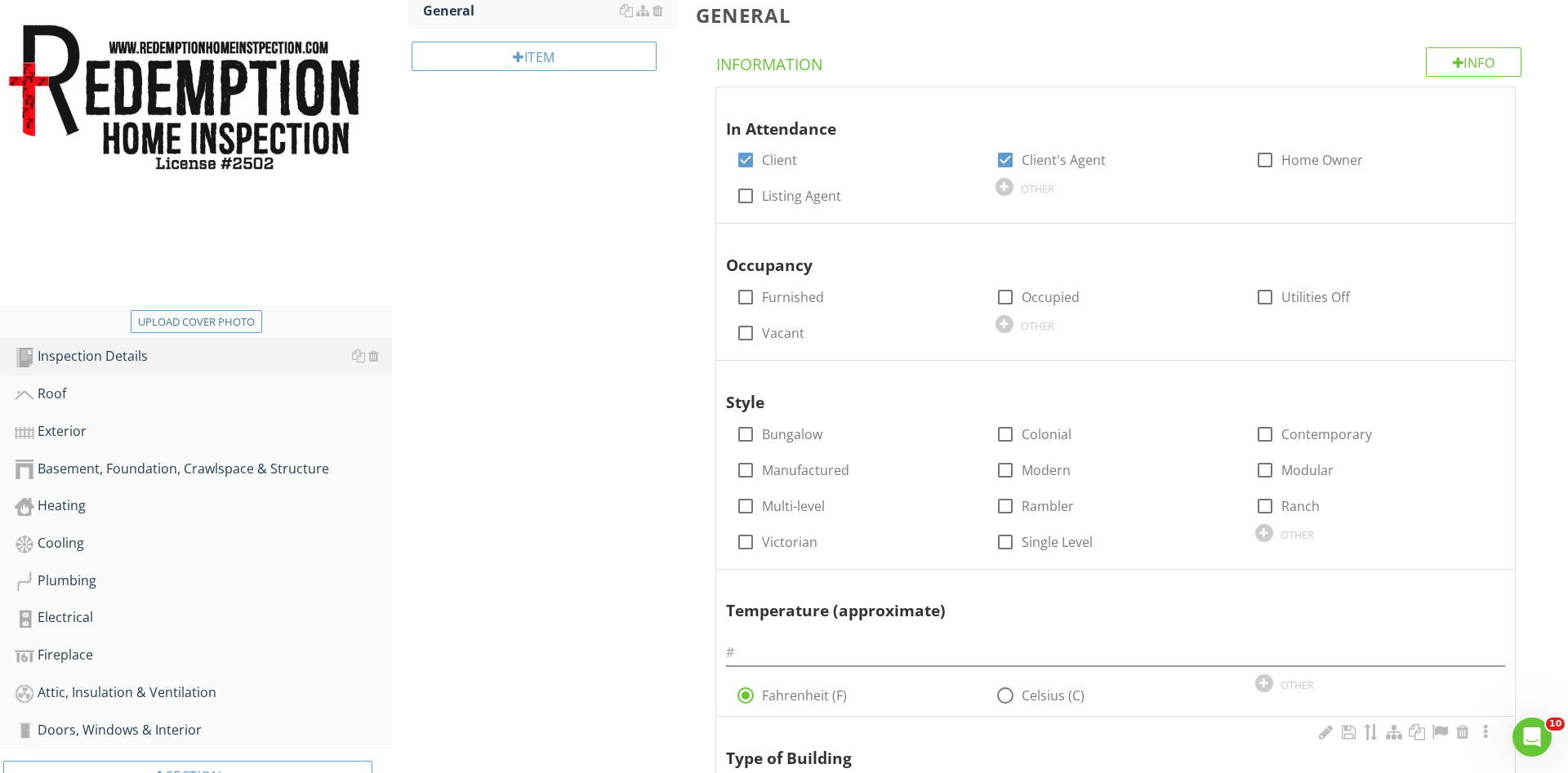
click at [747, 330] on div at bounding box center [746, 333] width 27 height 27
checkbox input "true"
click at [747, 723] on div "Type of Building" at bounding box center [1096, 747] width 740 height 47
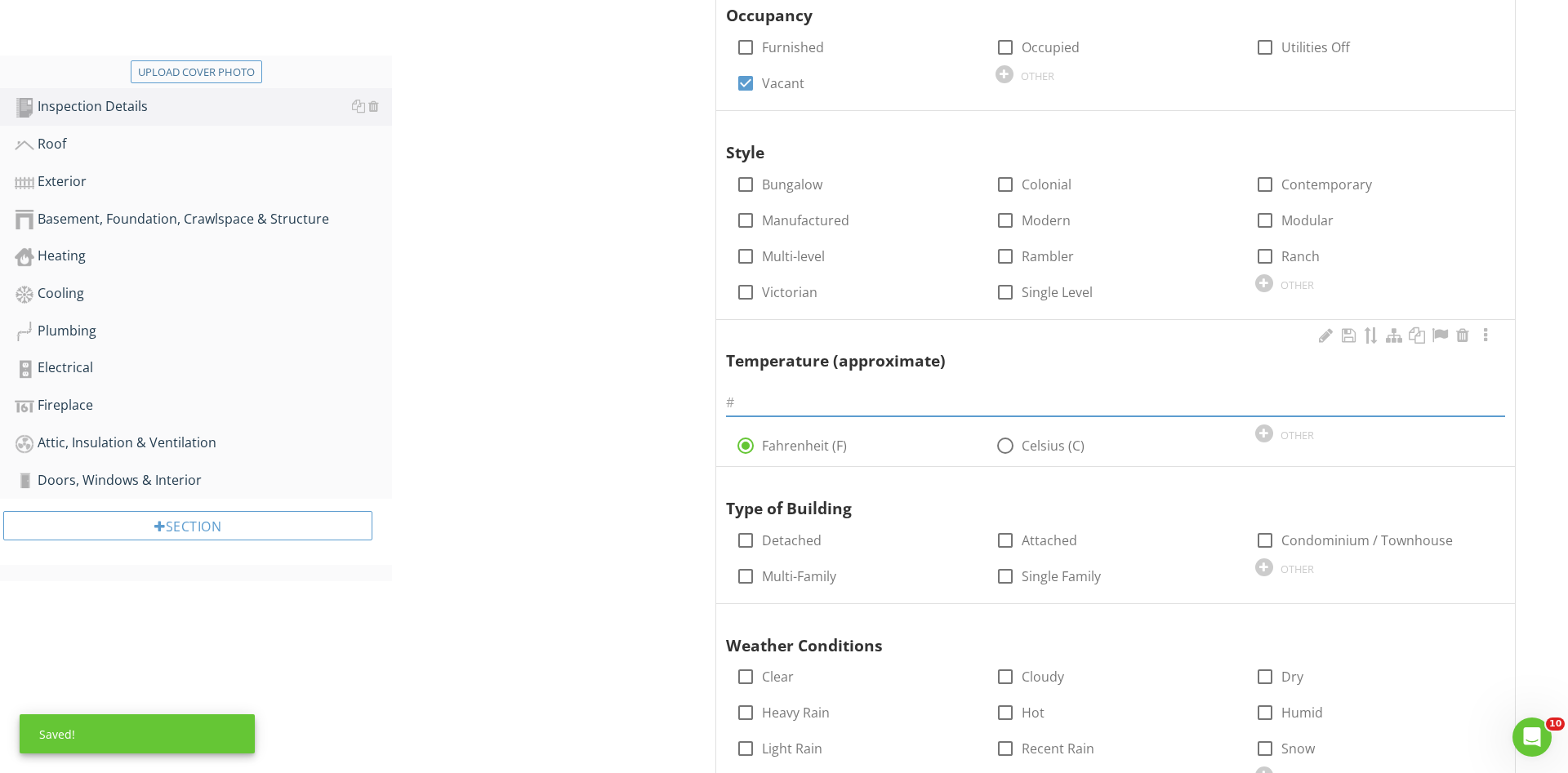
click at [781, 405] on input "text" at bounding box center [1116, 403] width 779 height 27
click at [746, 252] on div at bounding box center [746, 256] width 27 height 27
checkbox input "true"
click at [792, 402] on input "text" at bounding box center [1116, 403] width 779 height 27
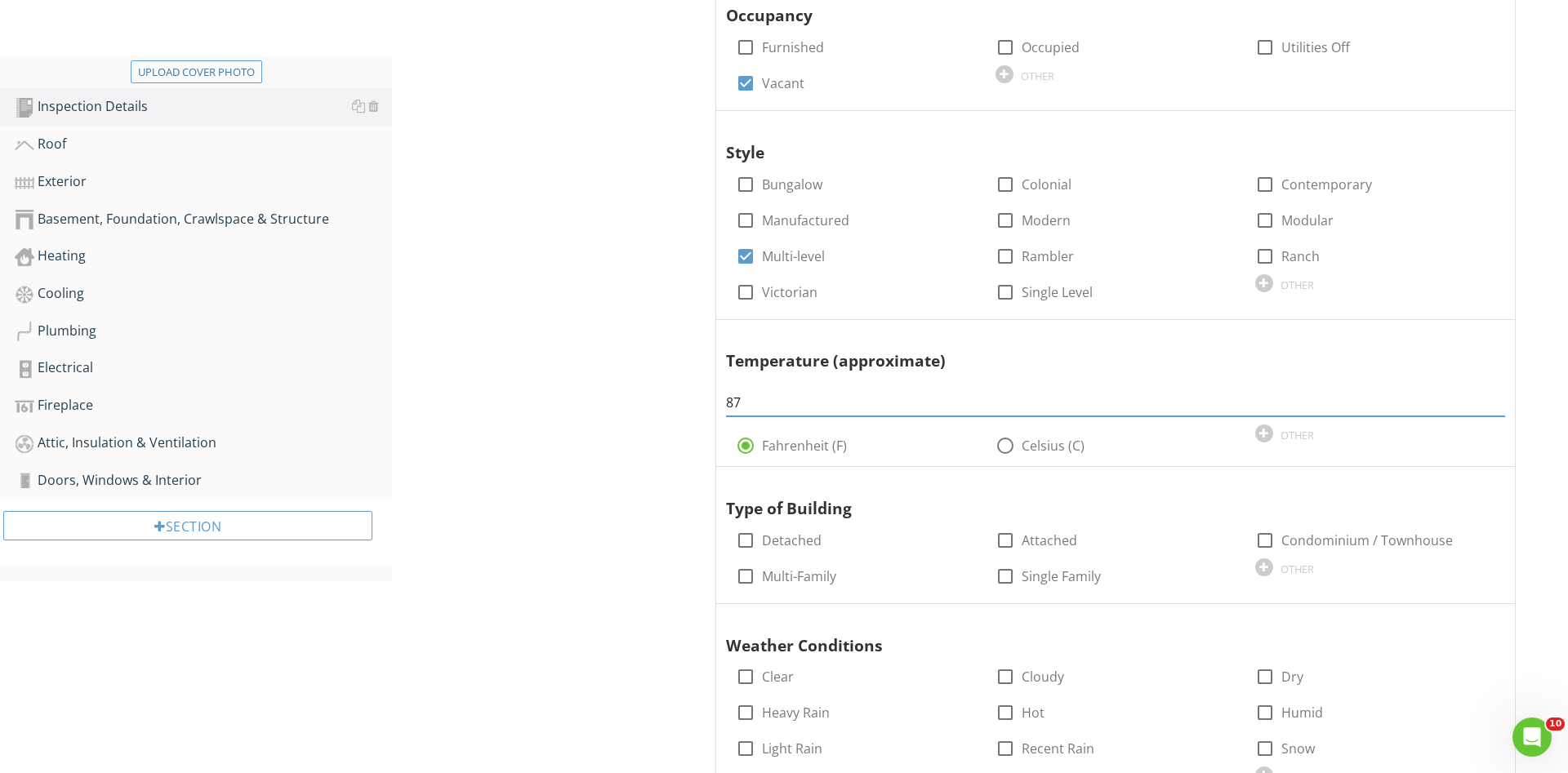
type input "87"
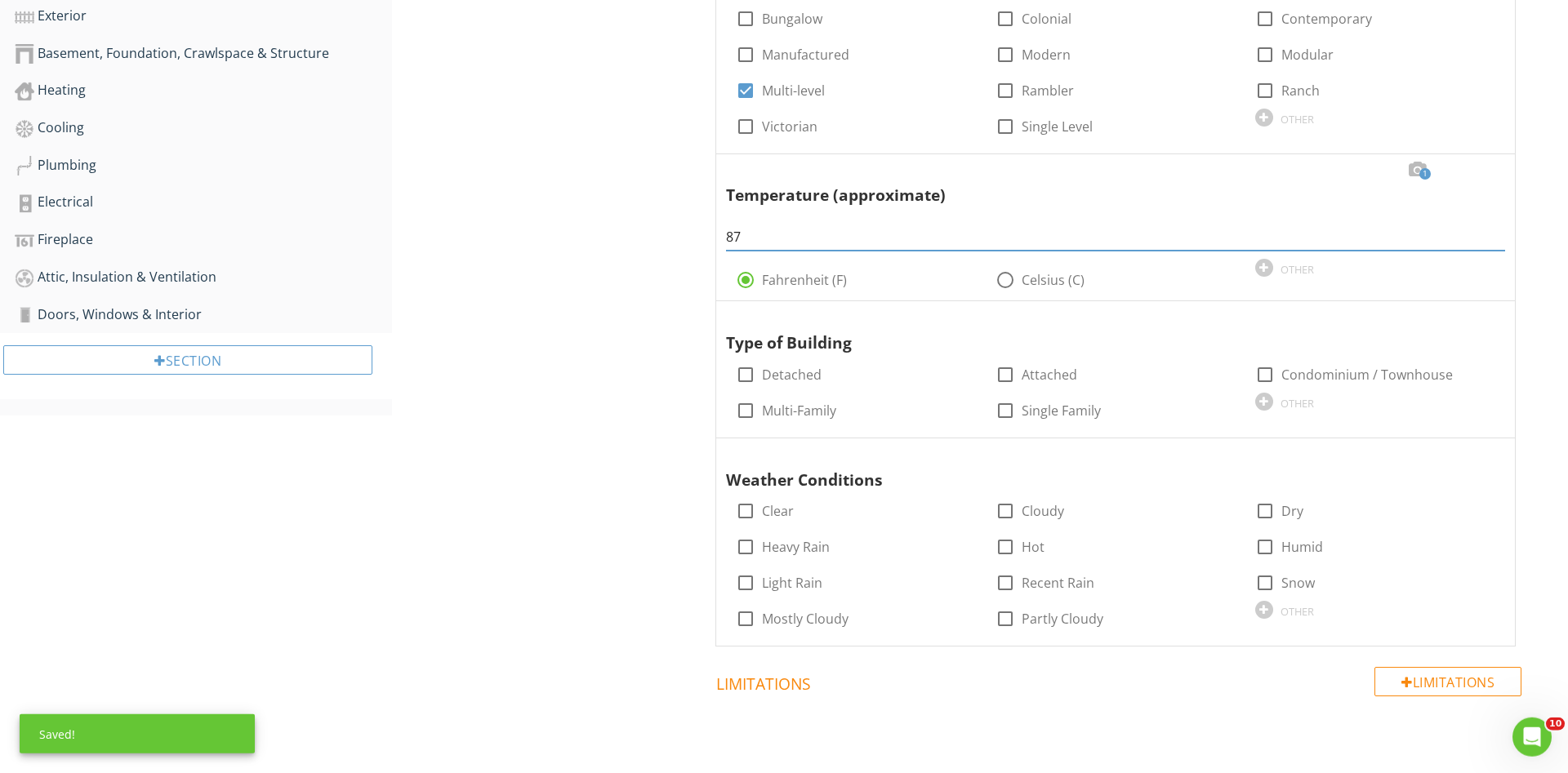
scroll to position [666, 0]
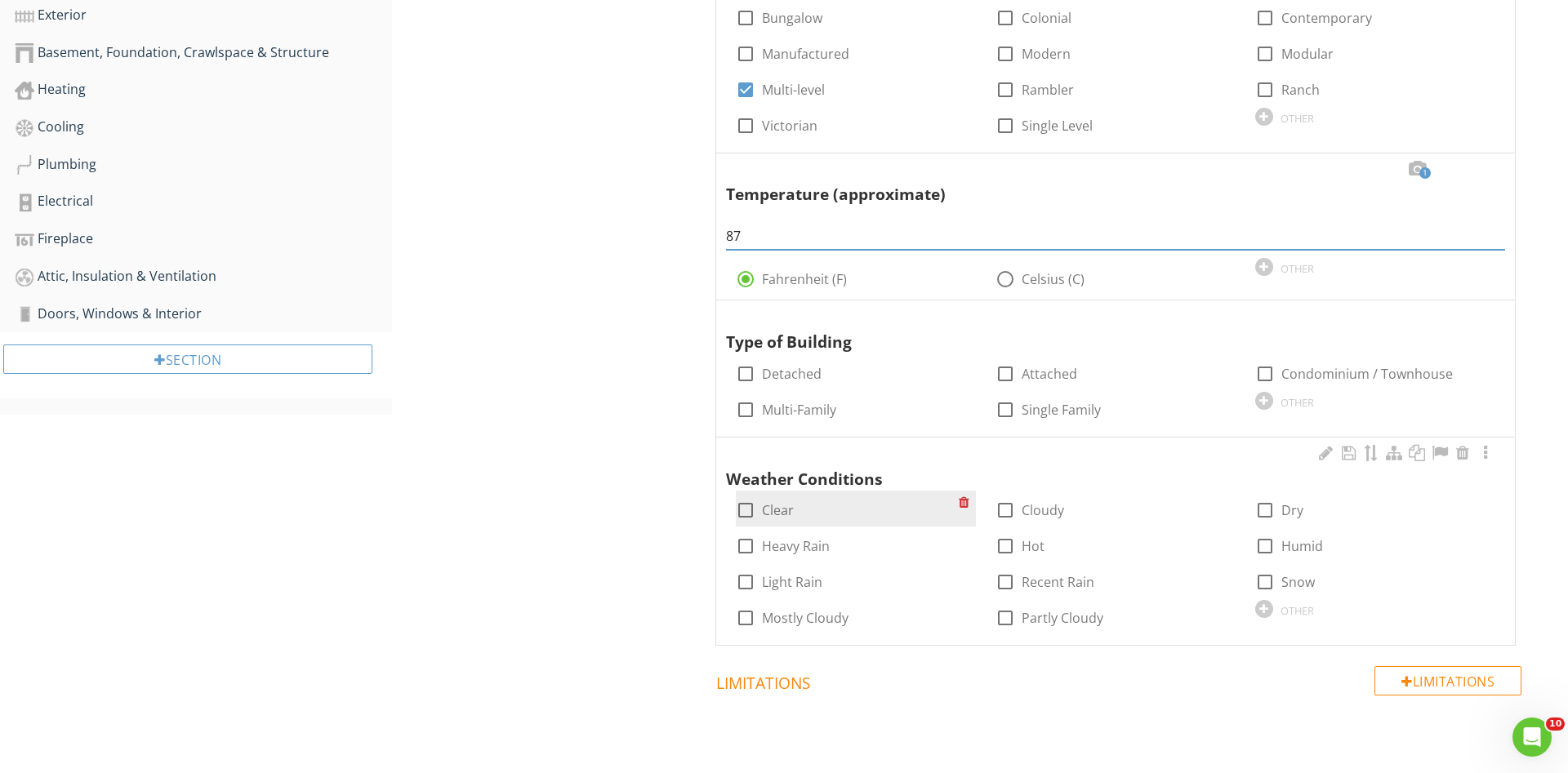
click at [1268, 372] on div at bounding box center [1265, 374] width 27 height 27
checkbox input "true"
click at [743, 508] on div at bounding box center [746, 510] width 27 height 27
checkbox input "true"
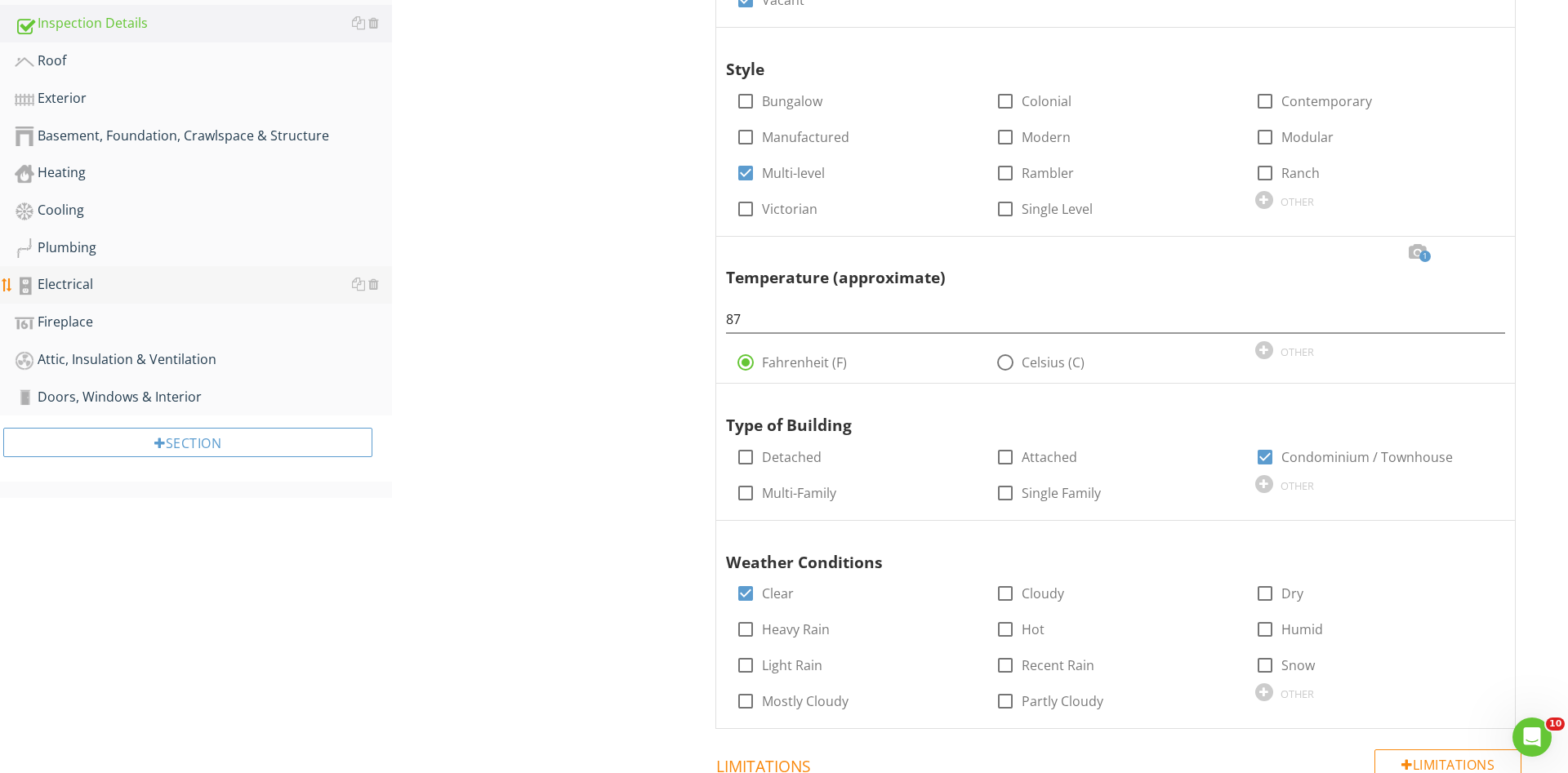
scroll to position [436, 0]
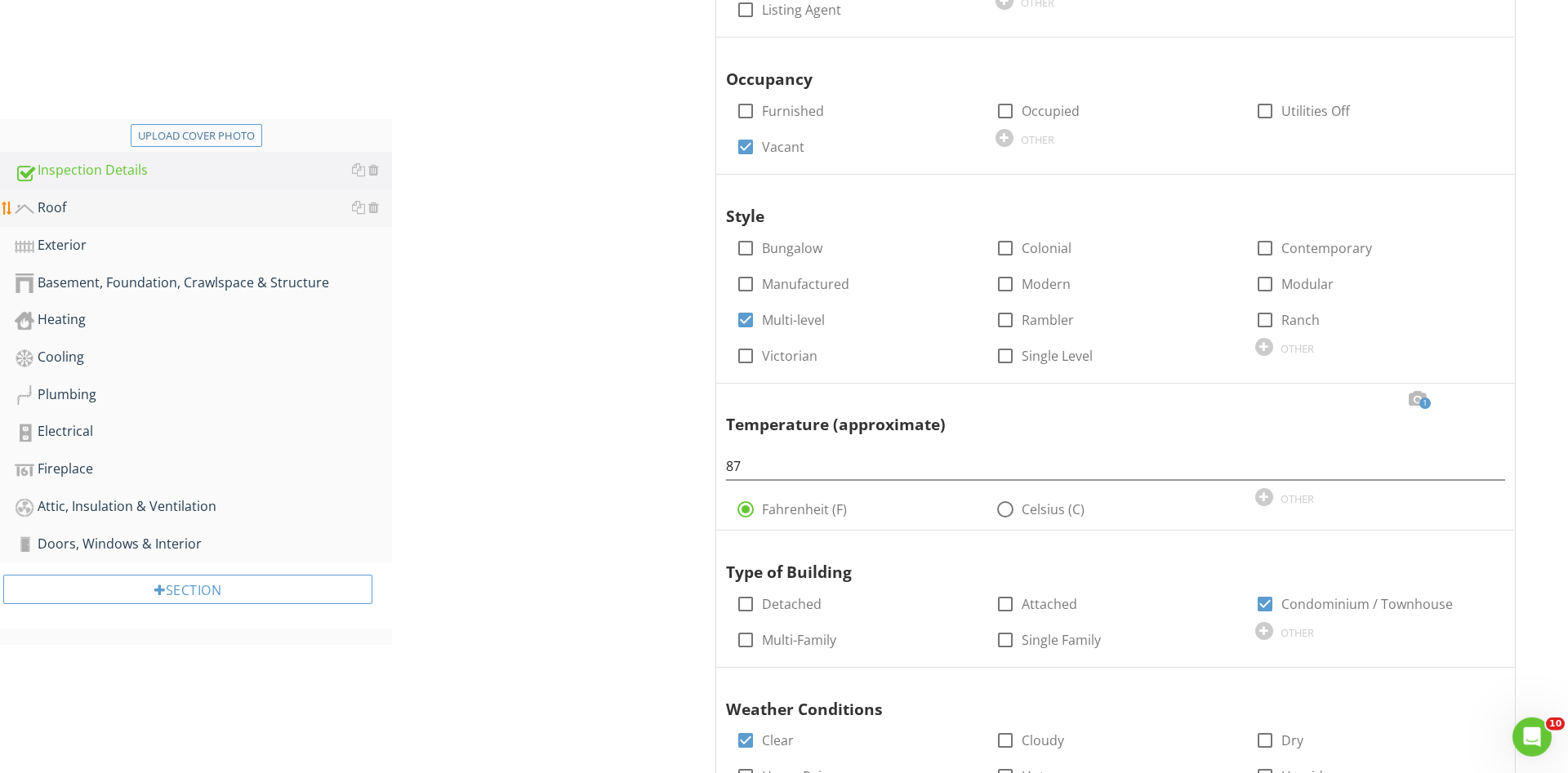
click at [54, 219] on div "Roof" at bounding box center [204, 208] width 378 height 22
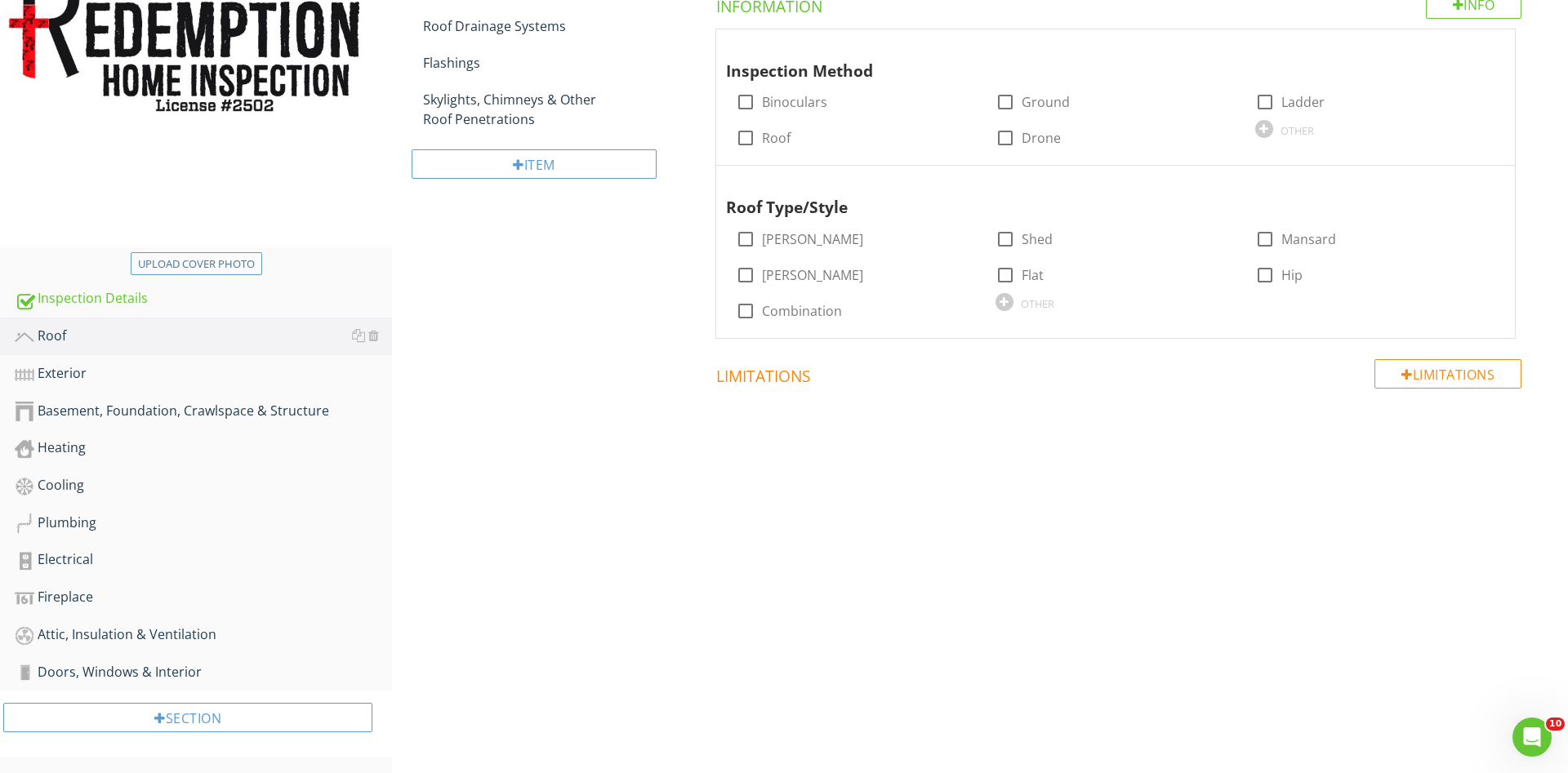
scroll to position [58, 0]
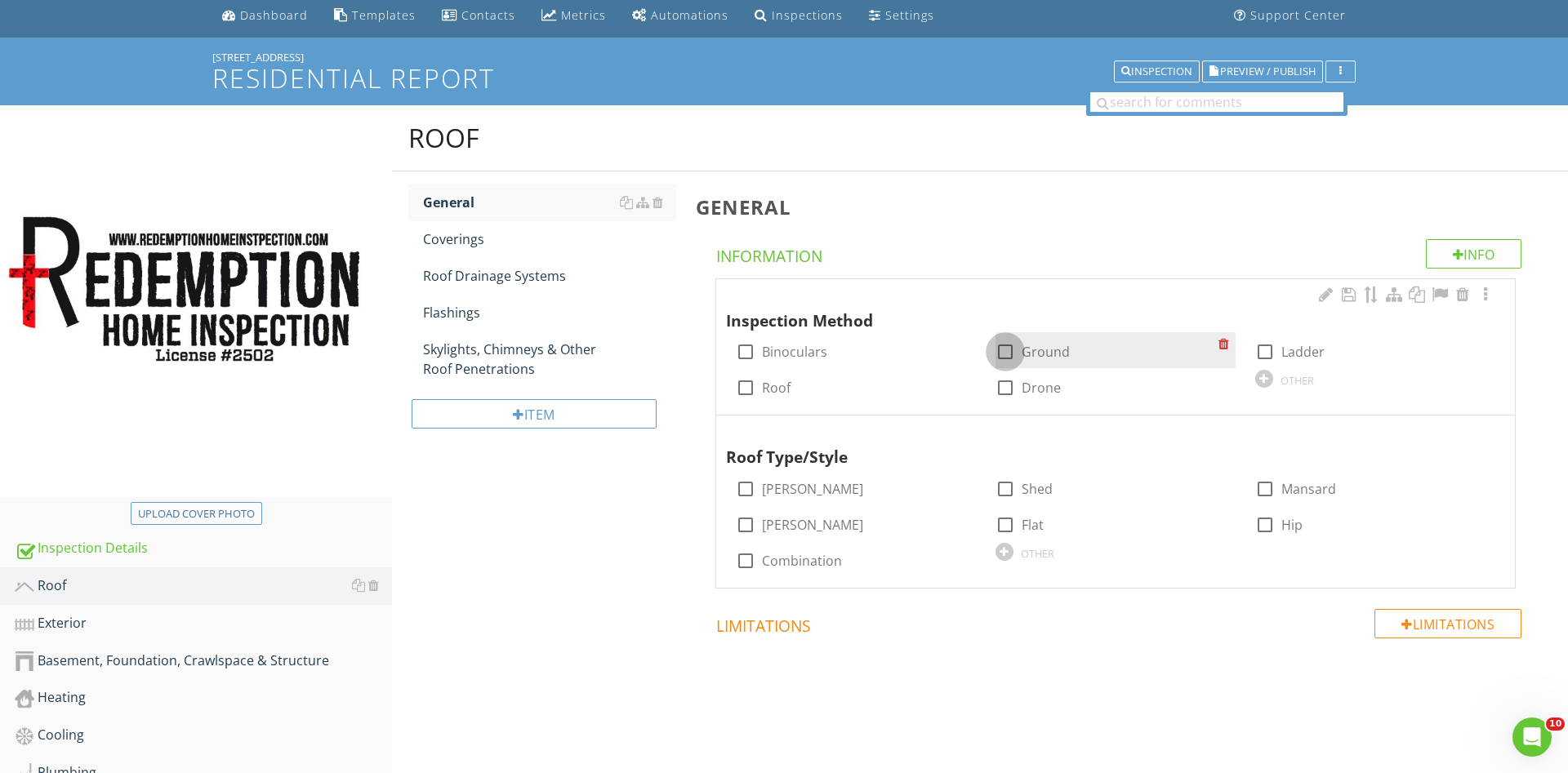
click at [1001, 352] on div at bounding box center [1005, 351] width 27 height 27
checkbox input "true"
click at [1000, 386] on div at bounding box center [1005, 387] width 27 height 27
checkbox input "true"
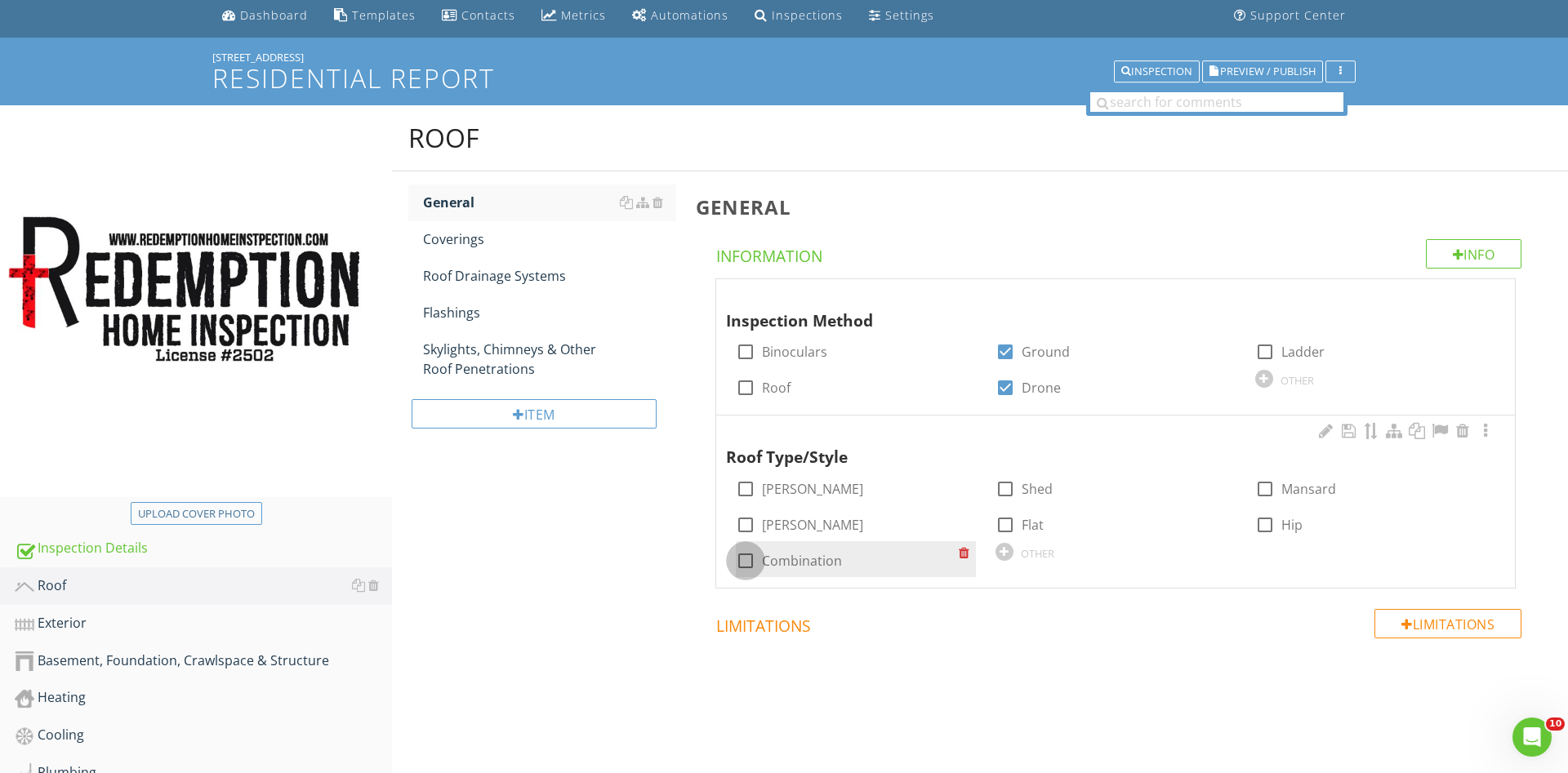
click at [751, 557] on div at bounding box center [746, 561] width 27 height 27
checkbox input "true"
click at [469, 239] on div "Coverings" at bounding box center [549, 239] width 254 height 20
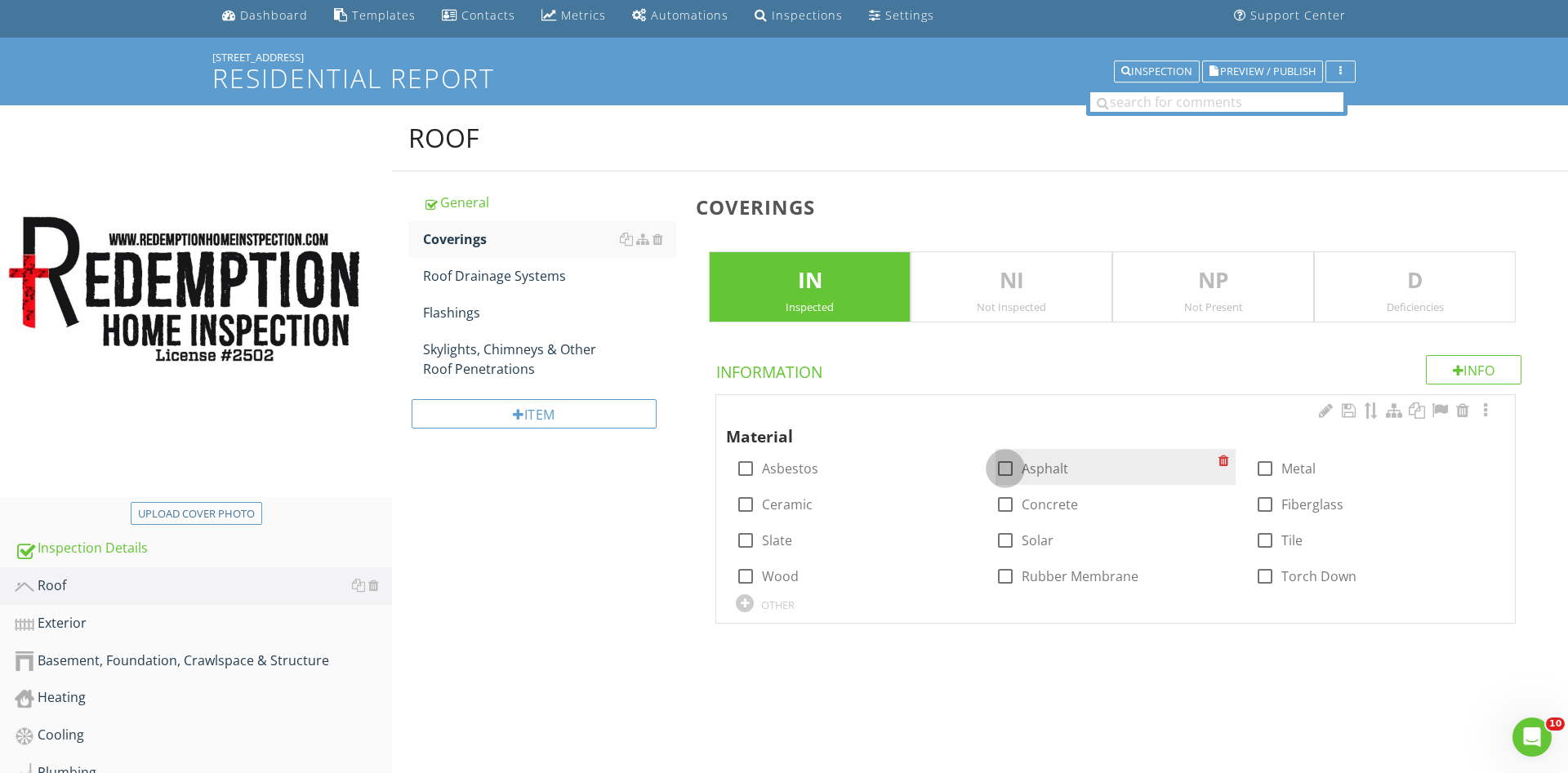
click at [1006, 464] on div at bounding box center [1005, 469] width 27 height 27
checkbox input "true"
click at [1415, 286] on p "D" at bounding box center [1414, 280] width 200 height 32
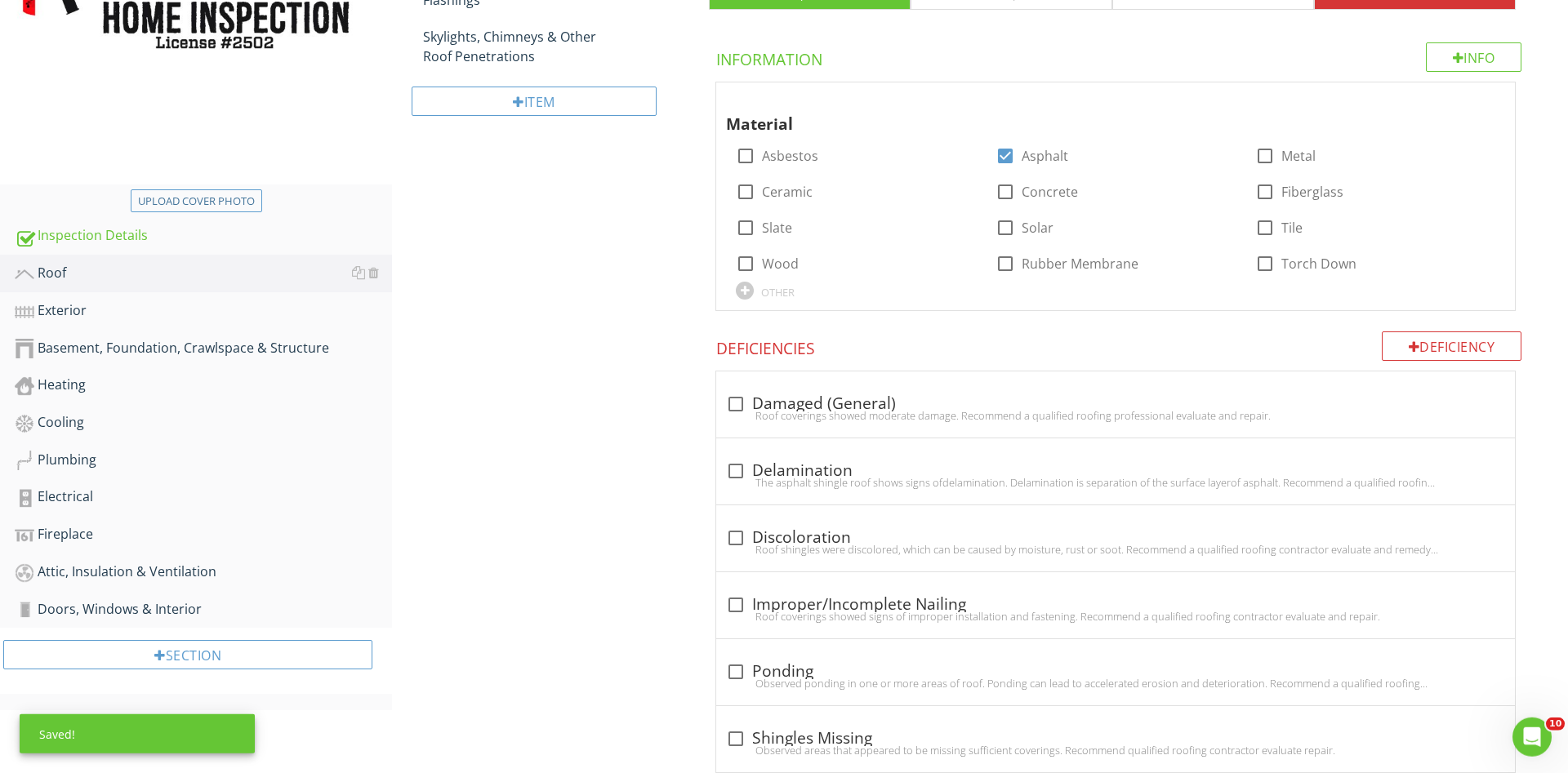
scroll to position [391, 0]
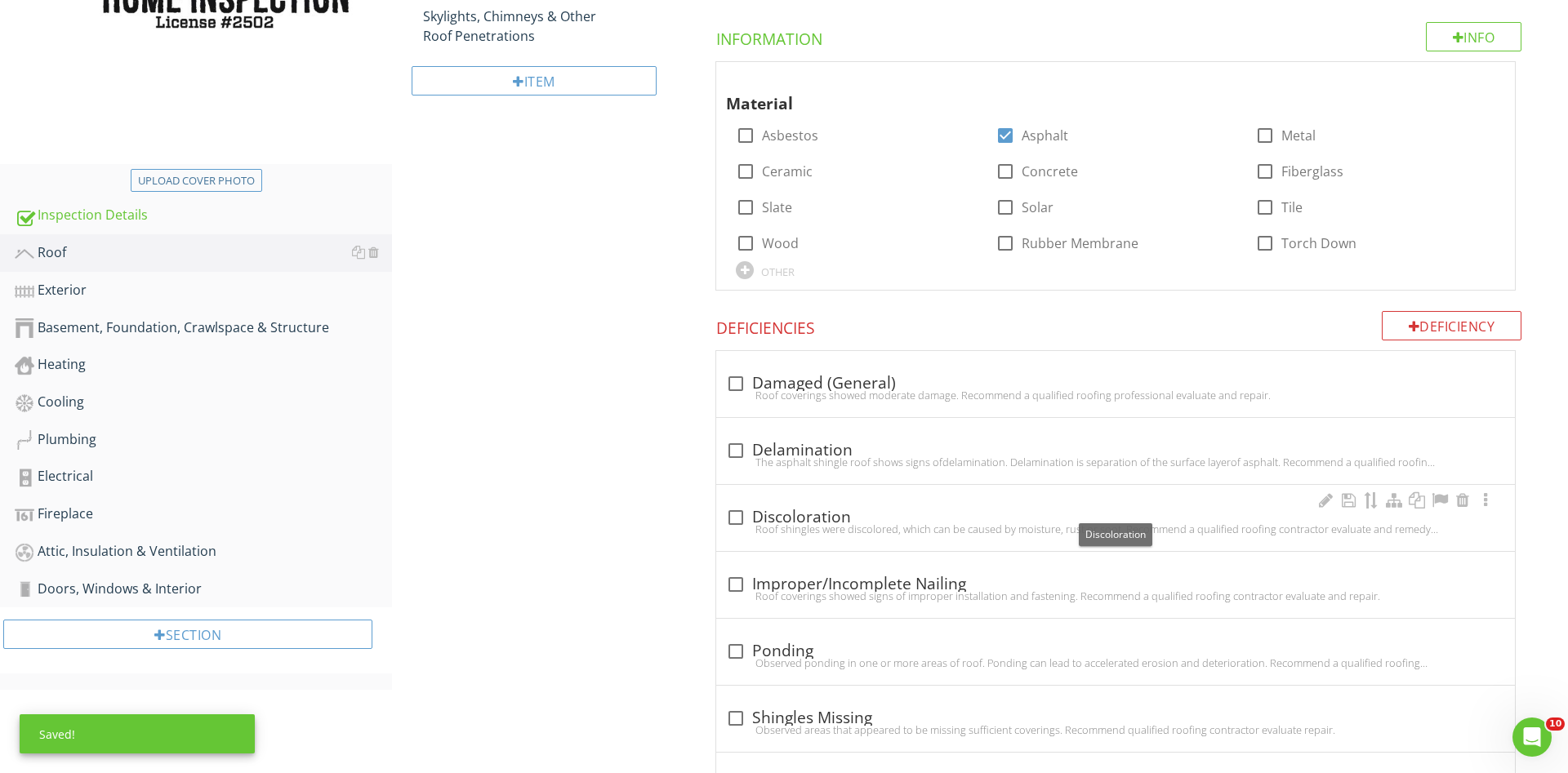
click at [735, 515] on div at bounding box center [736, 518] width 27 height 27
checkbox input "true"
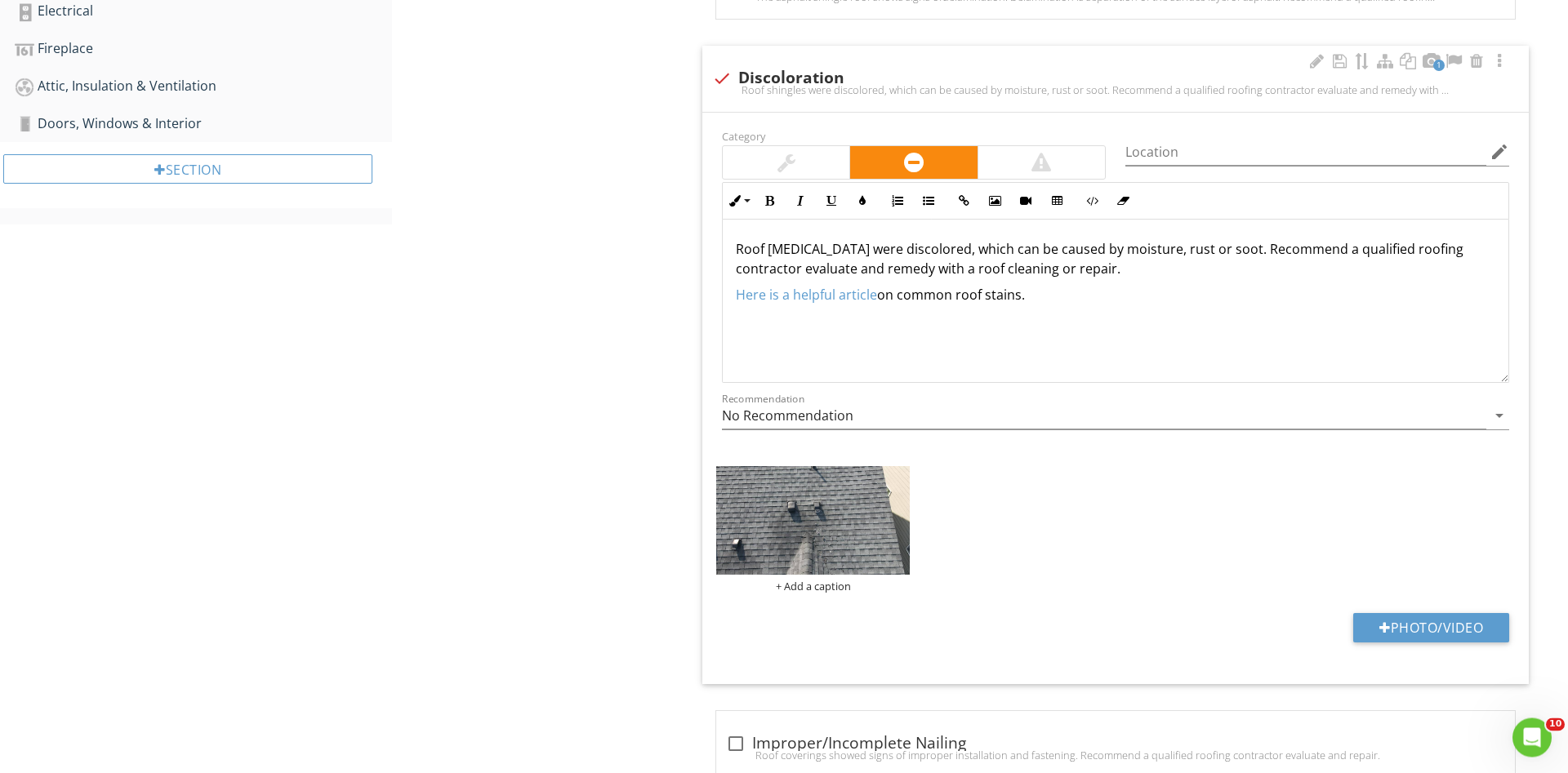
scroll to position [890, 0]
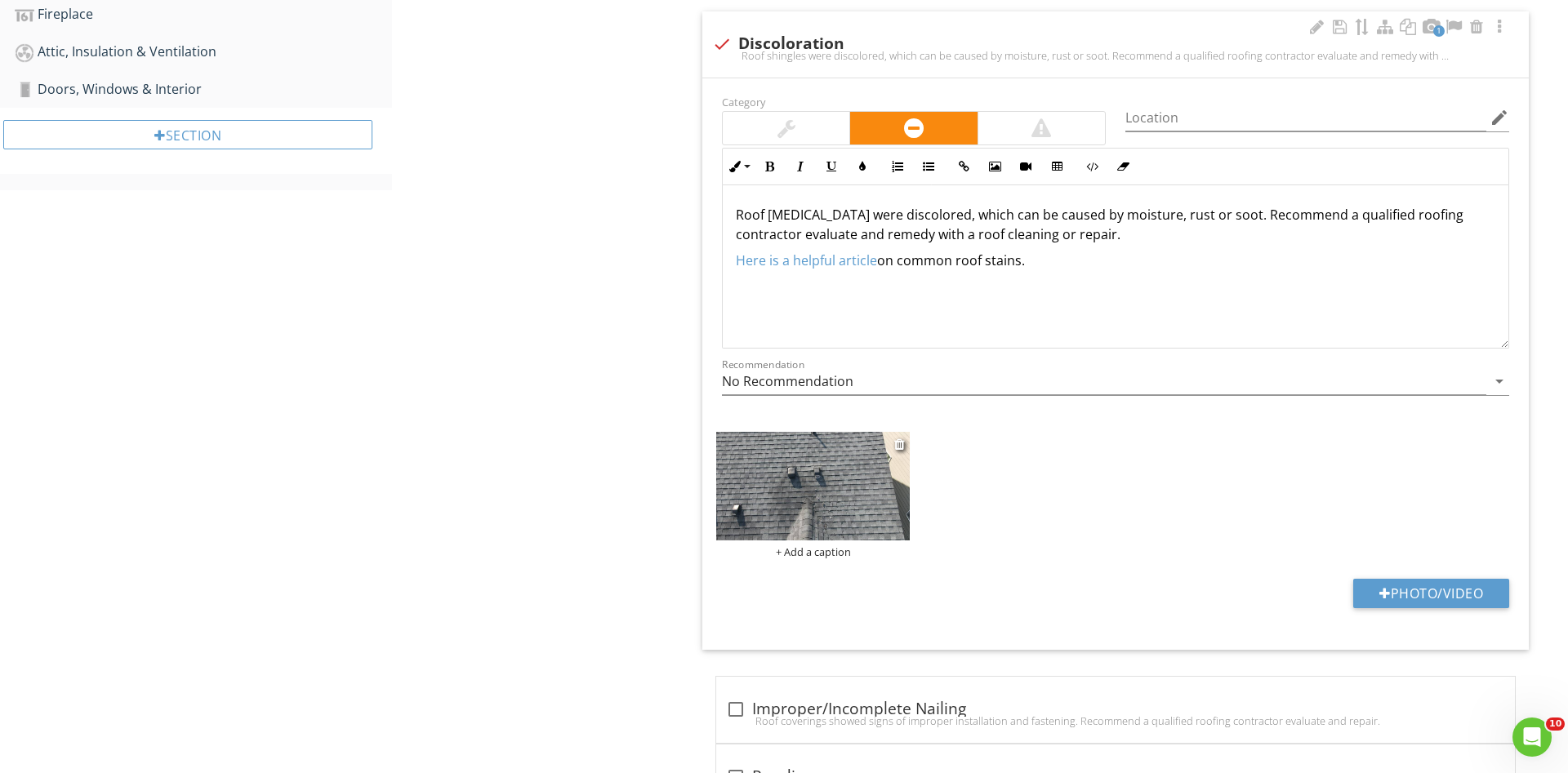
click at [846, 485] on img at bounding box center [813, 485] width 194 height 109
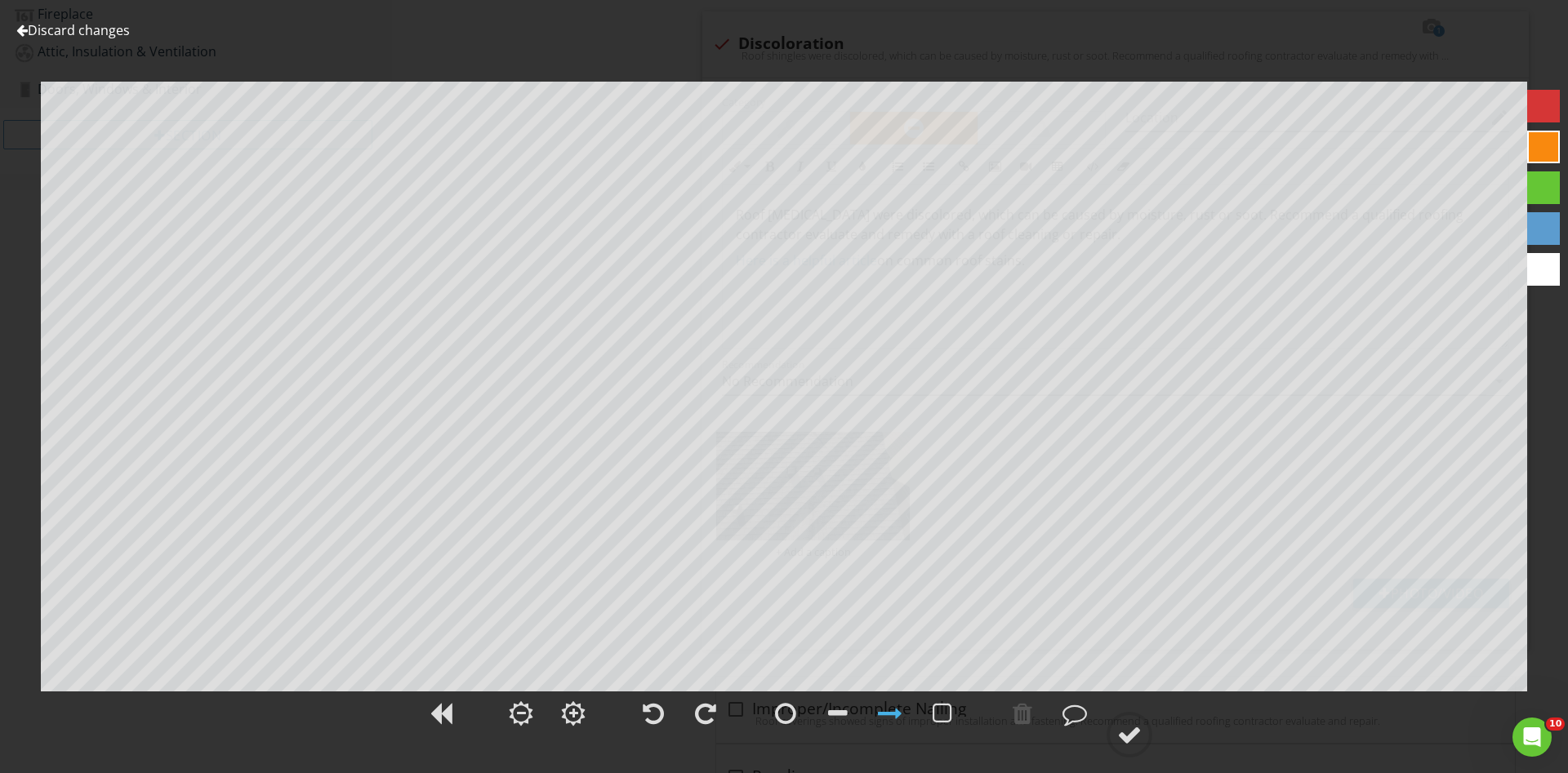
click at [1539, 113] on div at bounding box center [1543, 106] width 32 height 32
click at [781, 708] on div at bounding box center [786, 713] width 22 height 24
click at [1132, 737] on div at bounding box center [1129, 734] width 24 height 24
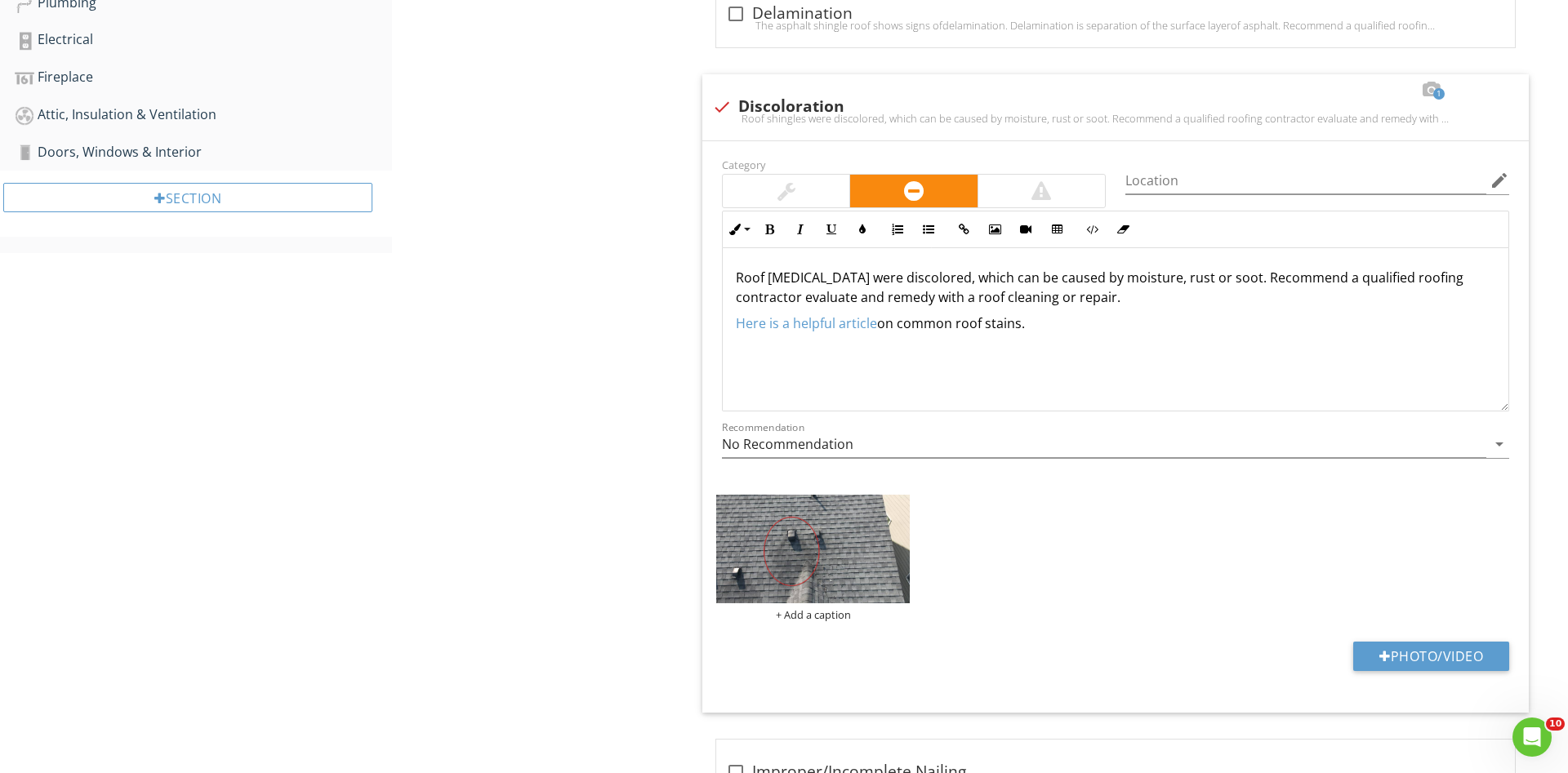
scroll to position [807, 0]
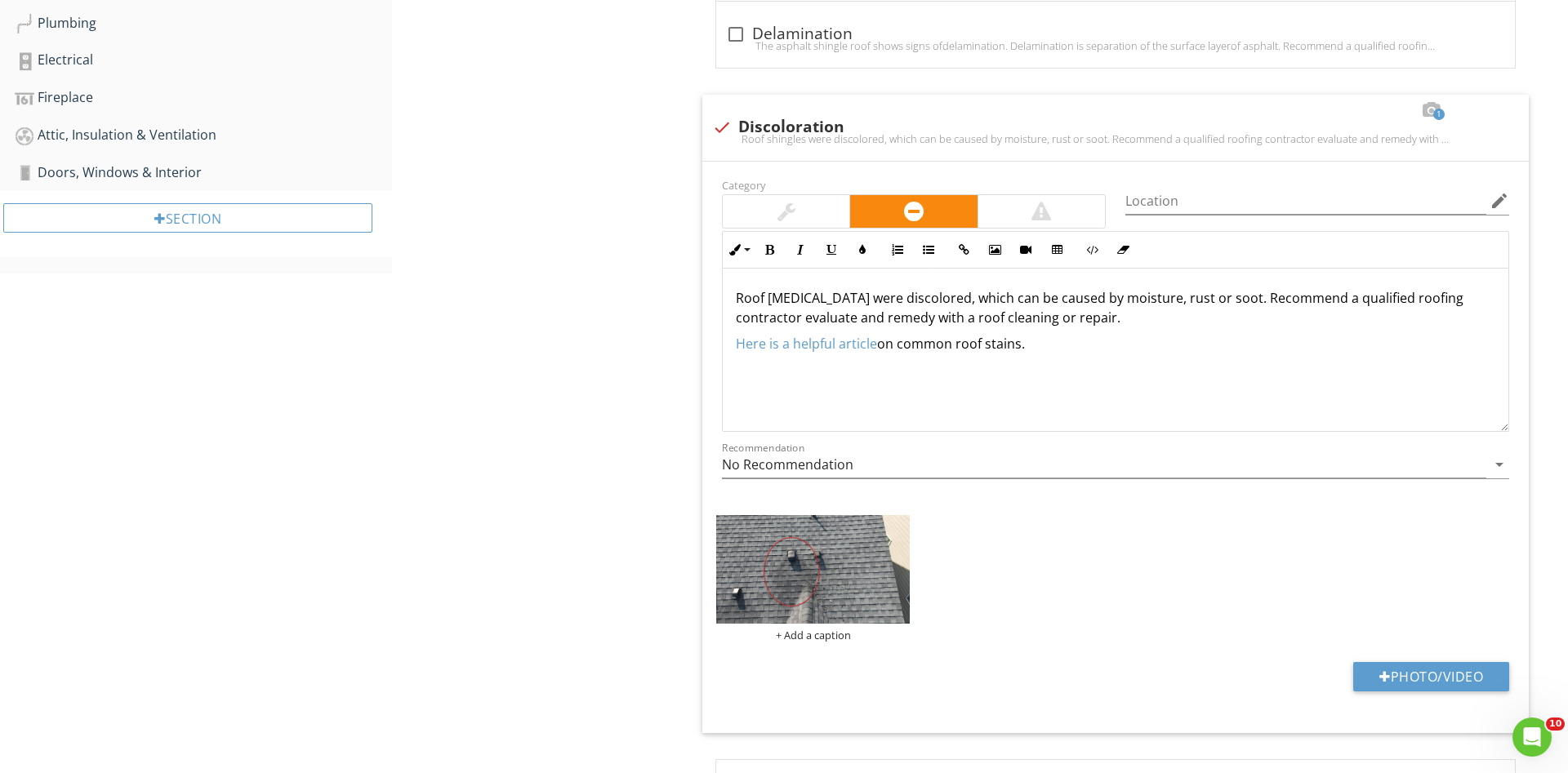
click at [570, 425] on div "Roof General Coverings Roof Drainage Systems Flashings Skylights, Chimneys & Ot…" at bounding box center [981, 417] width 1176 height 2122
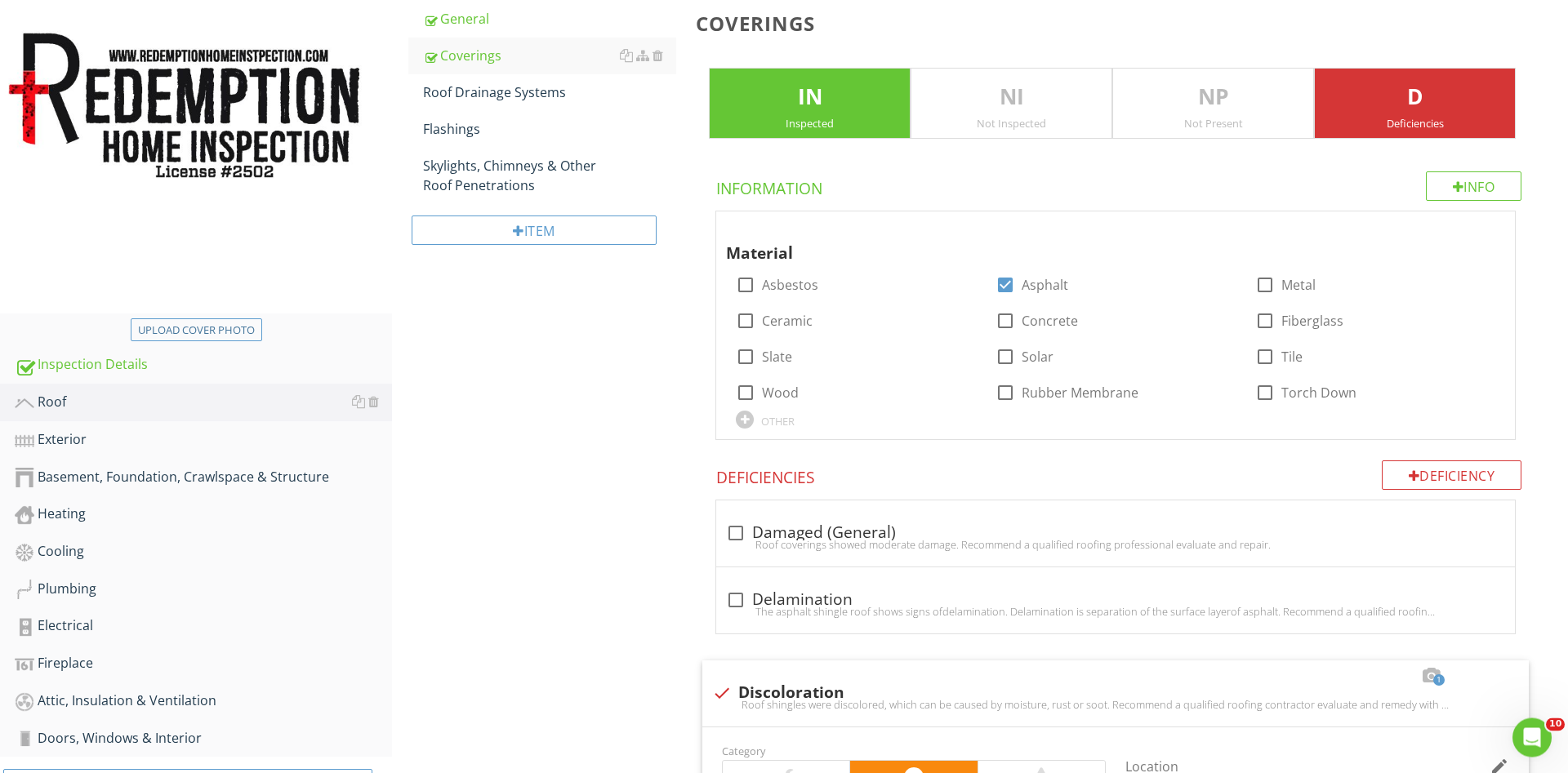
scroll to position [141, 0]
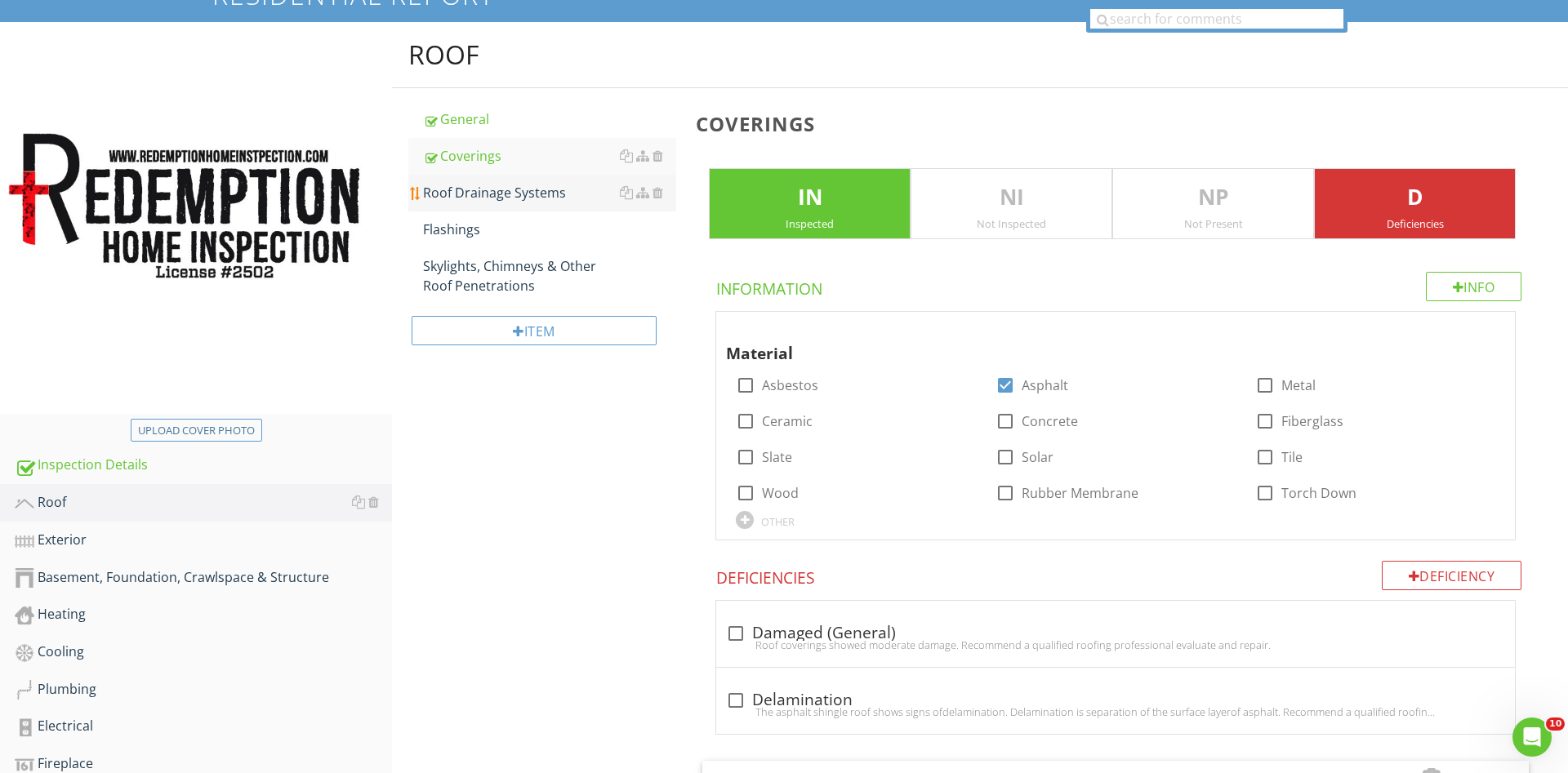
click at [480, 196] on div "Roof Drainage Systems" at bounding box center [549, 193] width 254 height 20
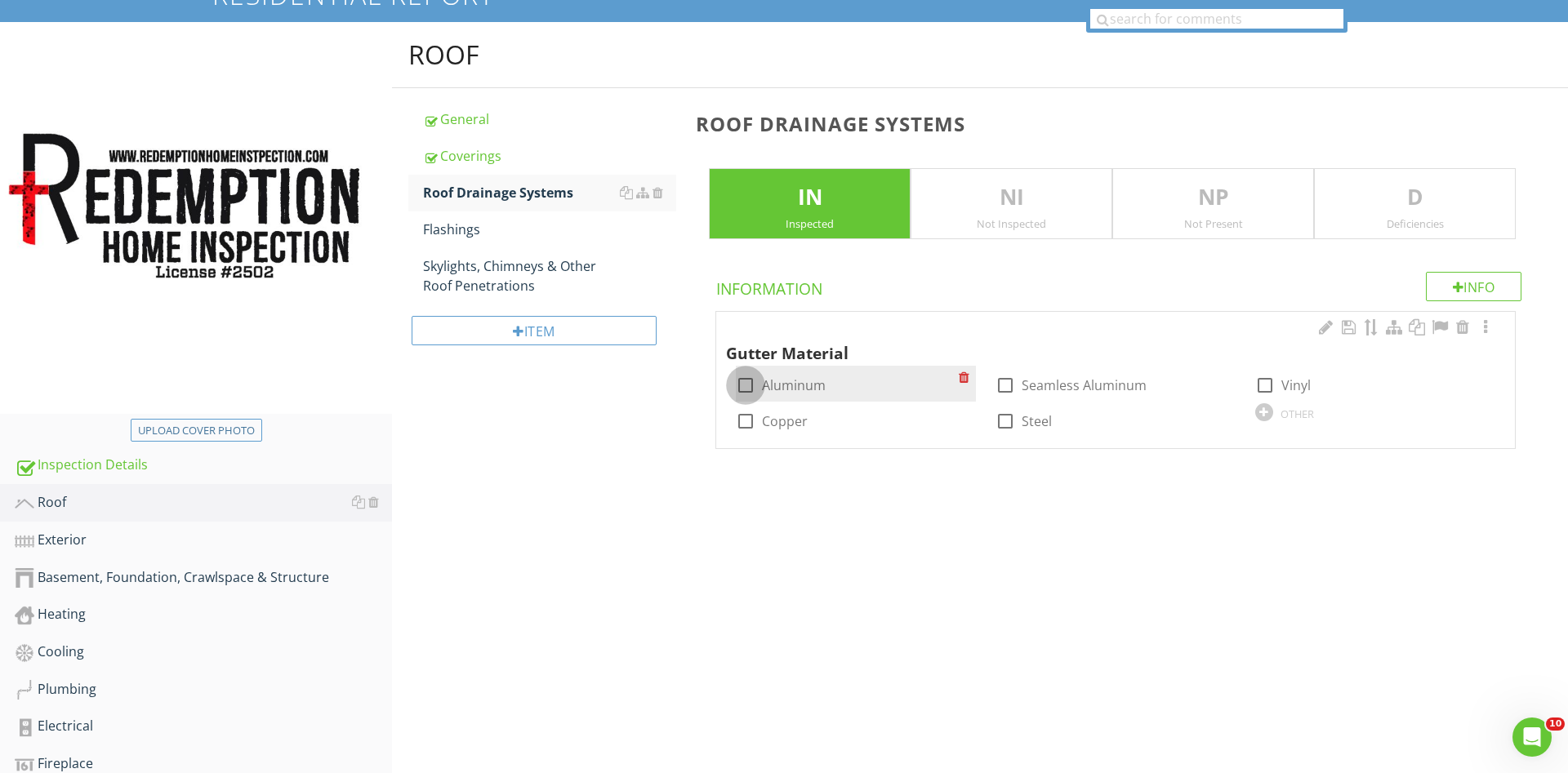
click at [752, 385] on div at bounding box center [746, 386] width 27 height 27
checkbox input "true"
click at [480, 238] on div "Flashings" at bounding box center [549, 229] width 254 height 20
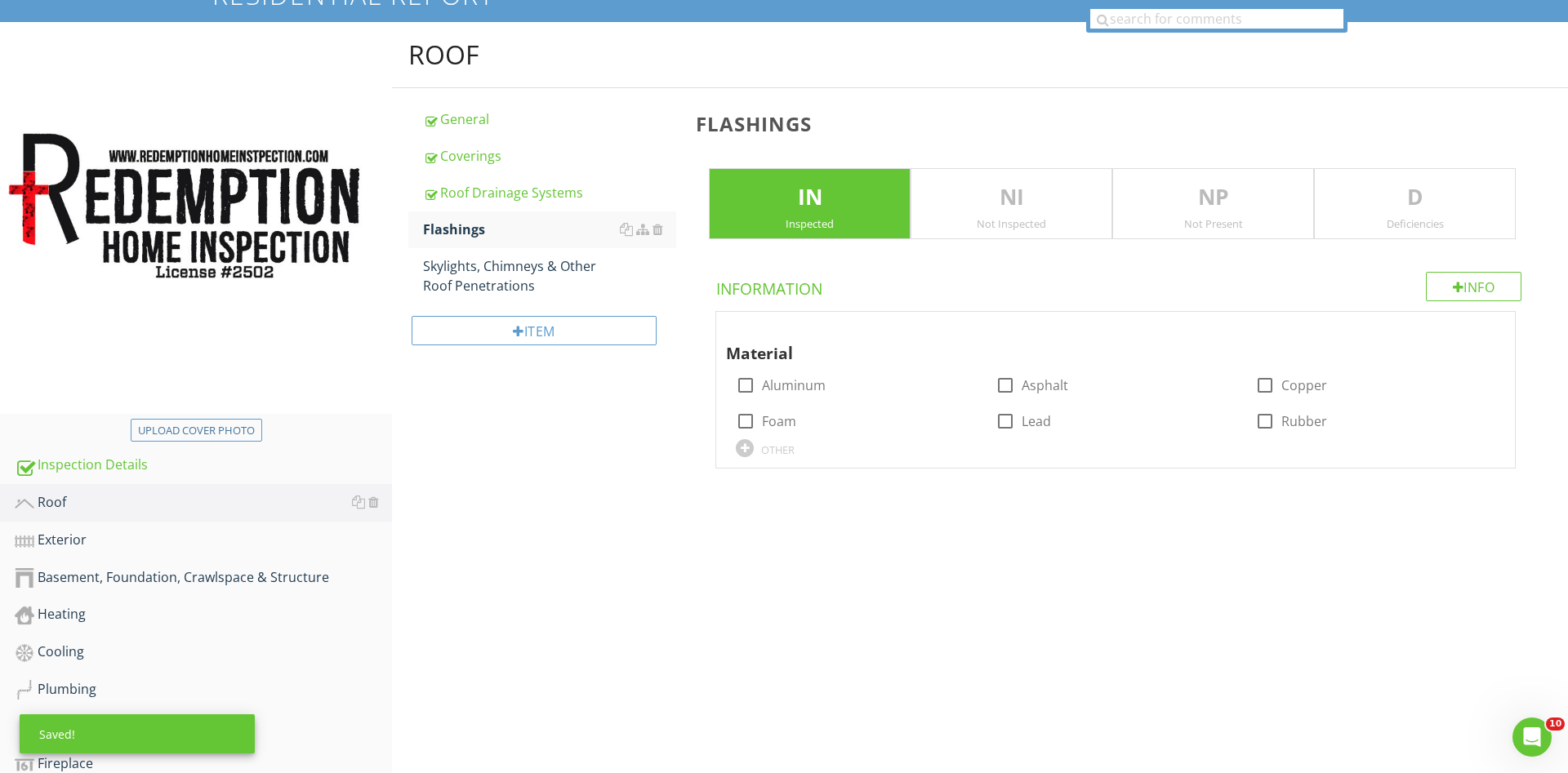
click at [740, 383] on div at bounding box center [746, 386] width 27 height 27
checkbox input "true"
click at [502, 282] on div "Skylights, Chimneys & Other Roof Penetrations" at bounding box center [549, 276] width 254 height 39
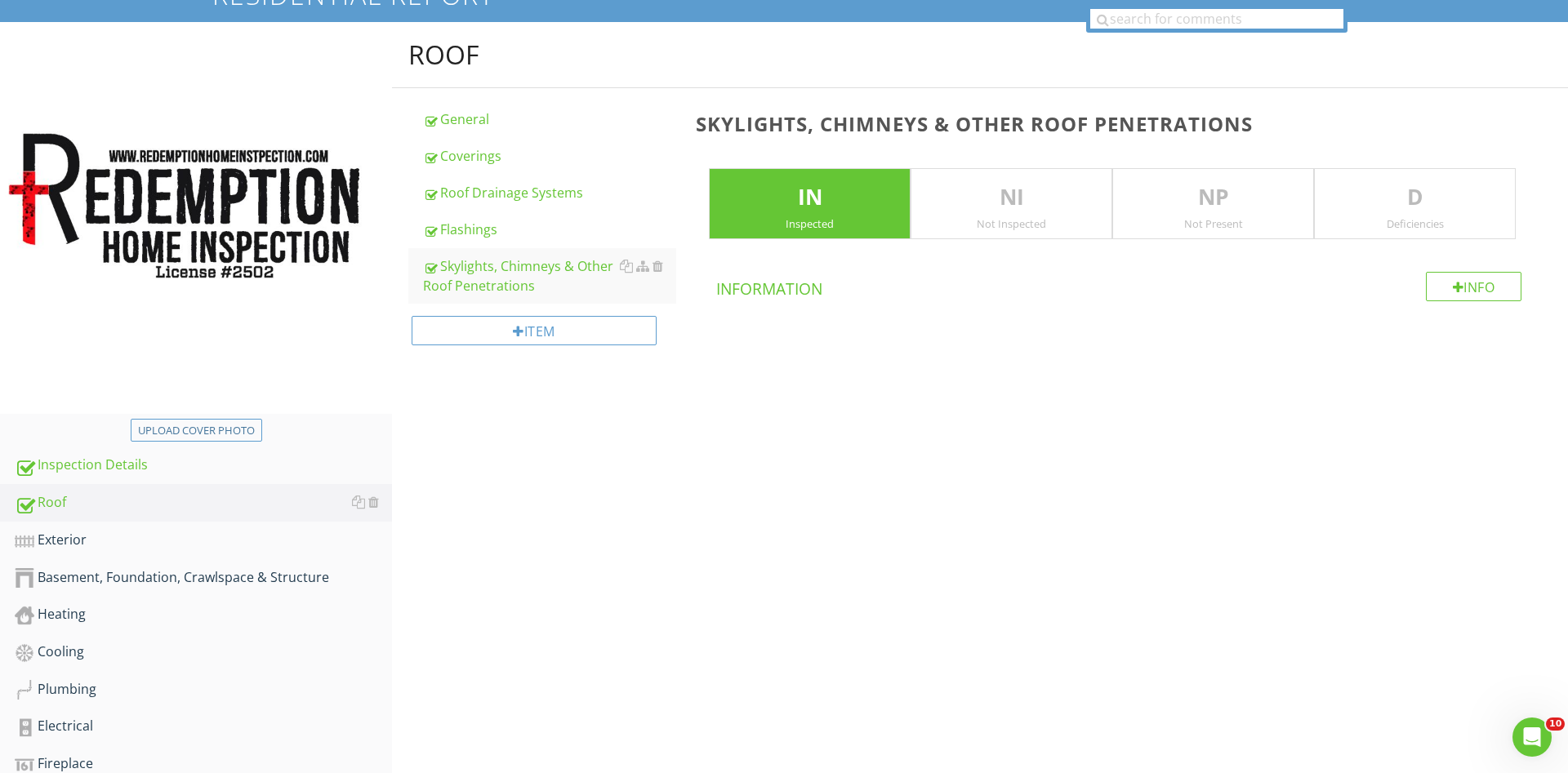
click at [1438, 210] on p "D" at bounding box center [1414, 197] width 200 height 32
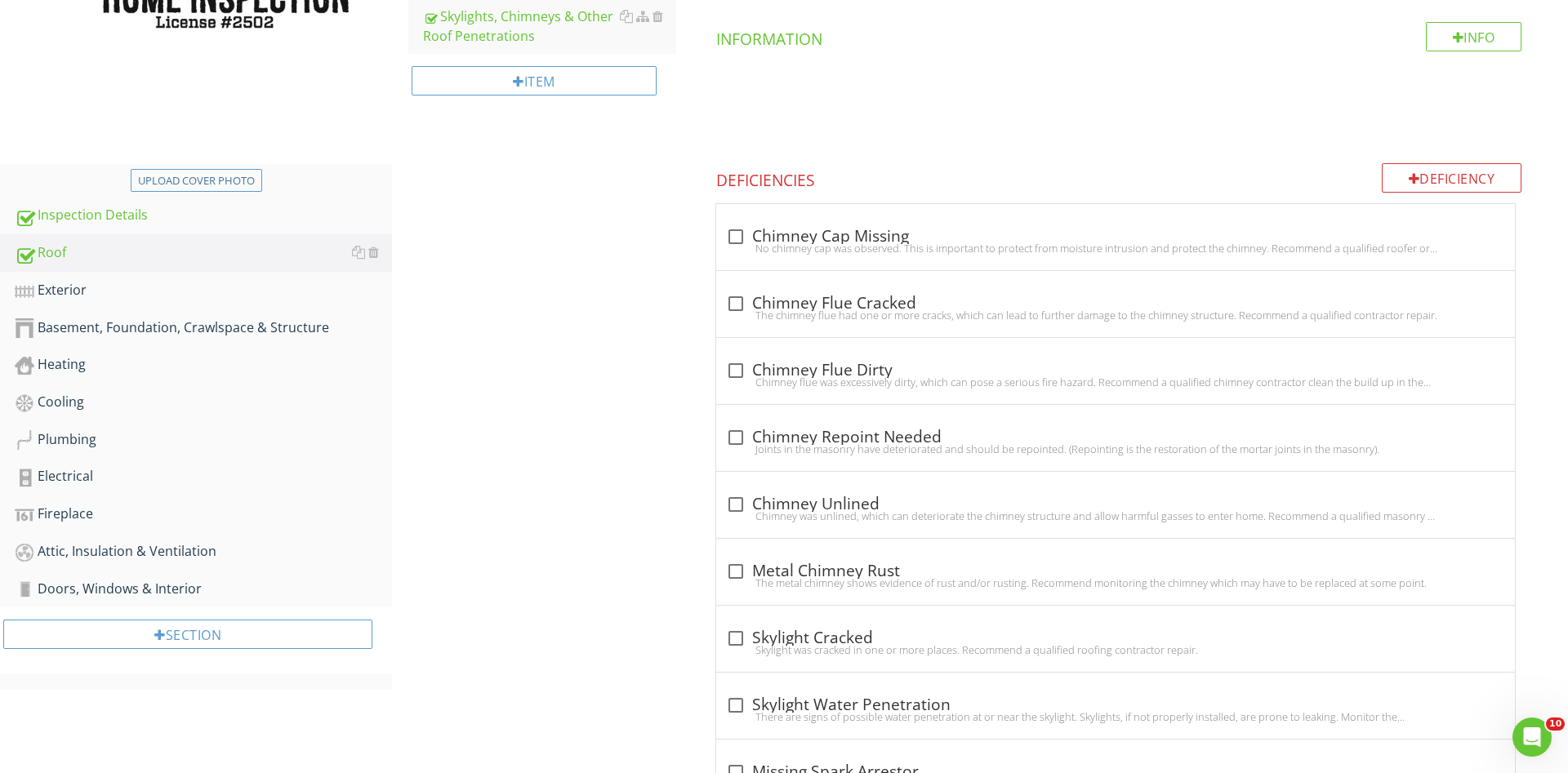
scroll to position [540, 0]
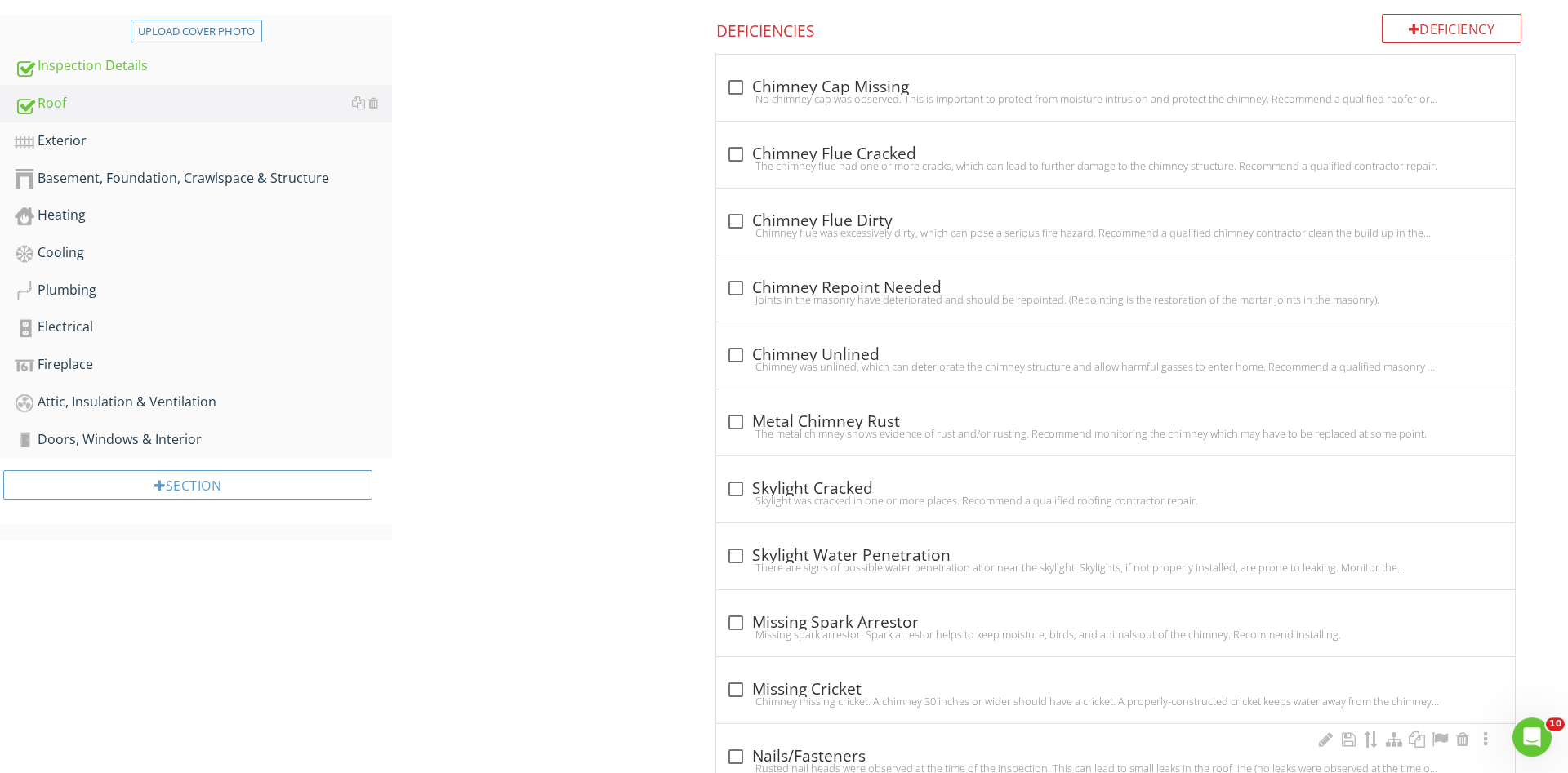
click at [739, 743] on div at bounding box center [736, 756] width 27 height 27
checkbox input "true"
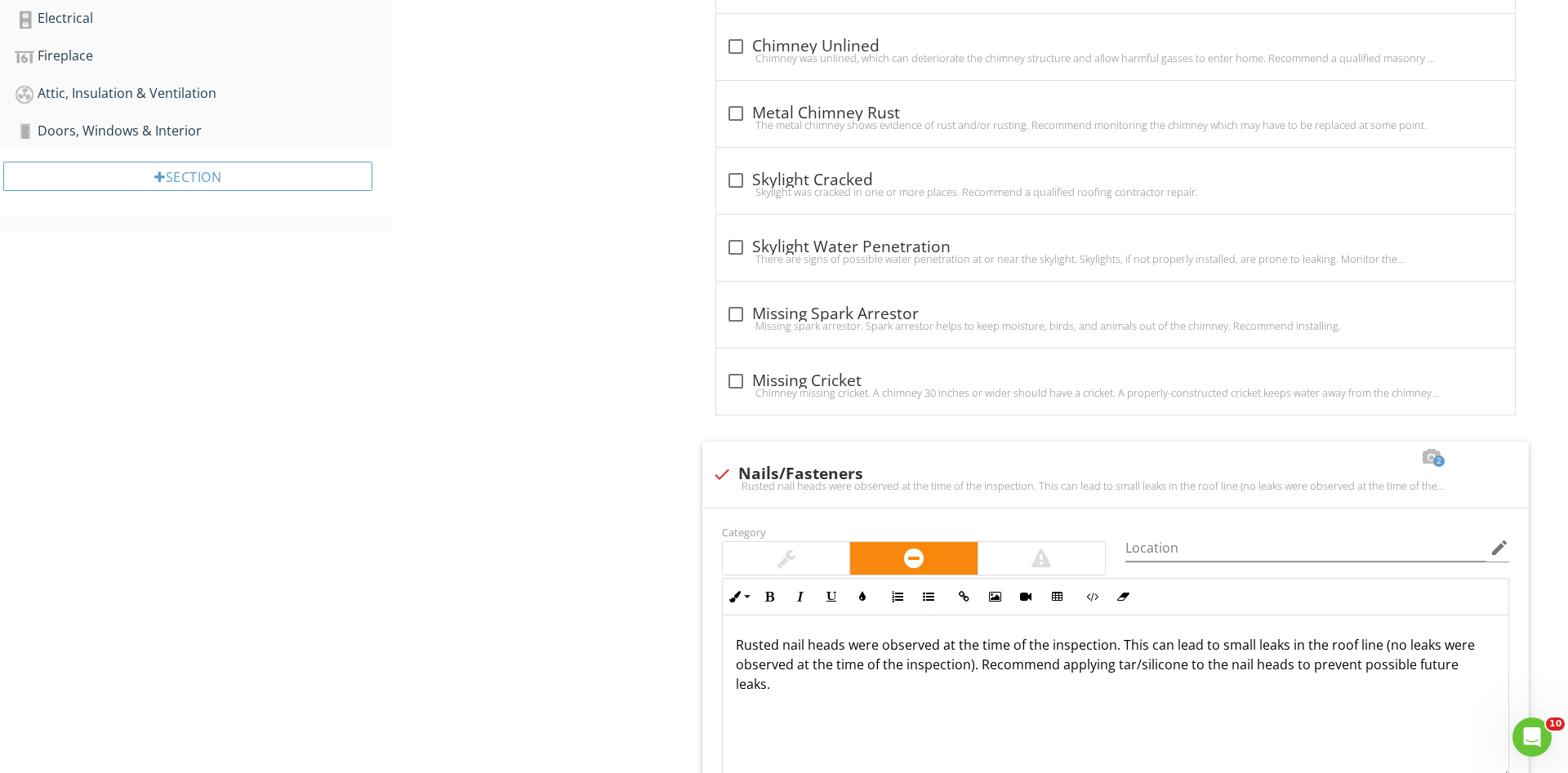
scroll to position [1182, 0]
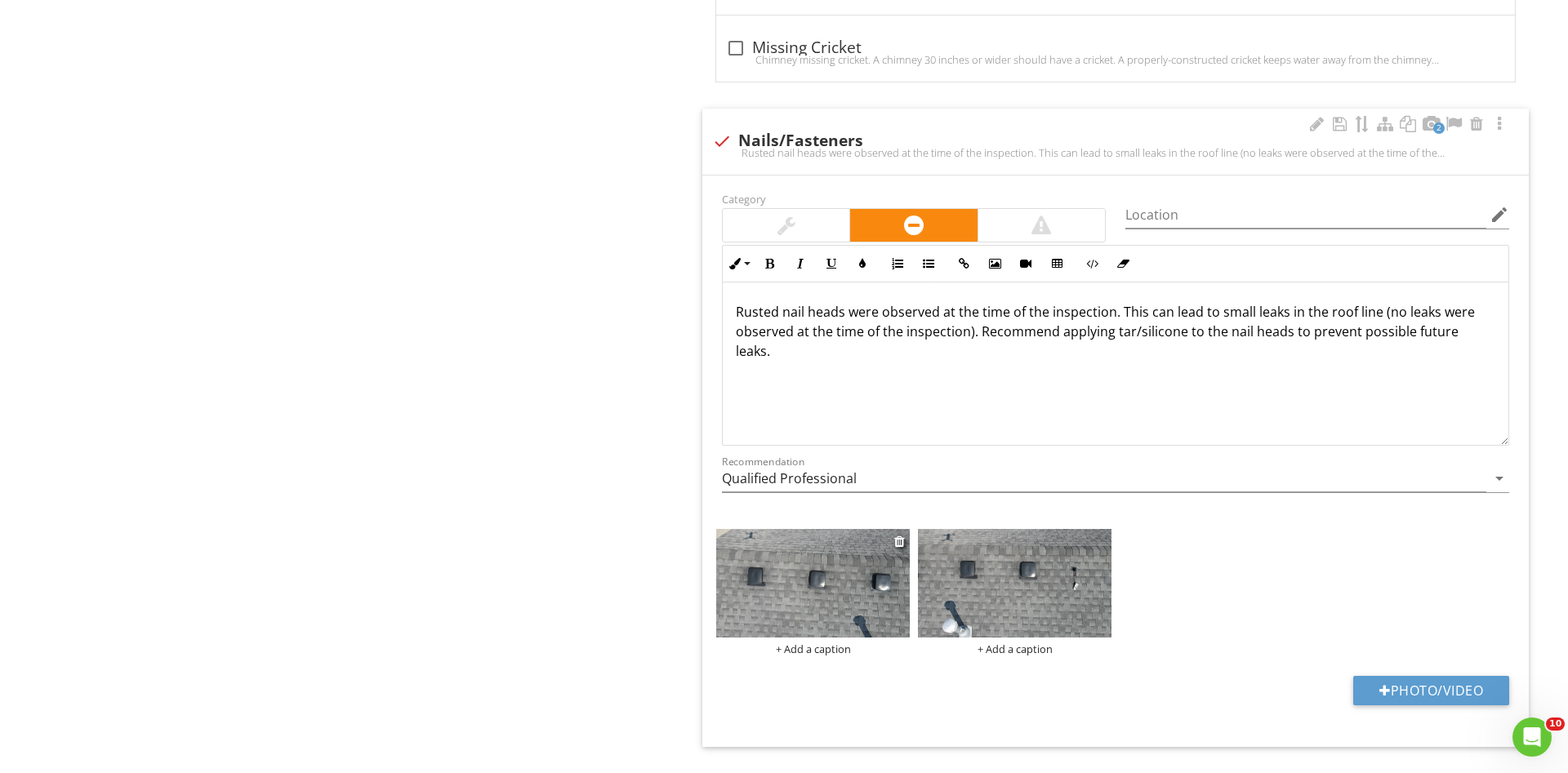
click at [822, 536] on img at bounding box center [813, 583] width 194 height 109
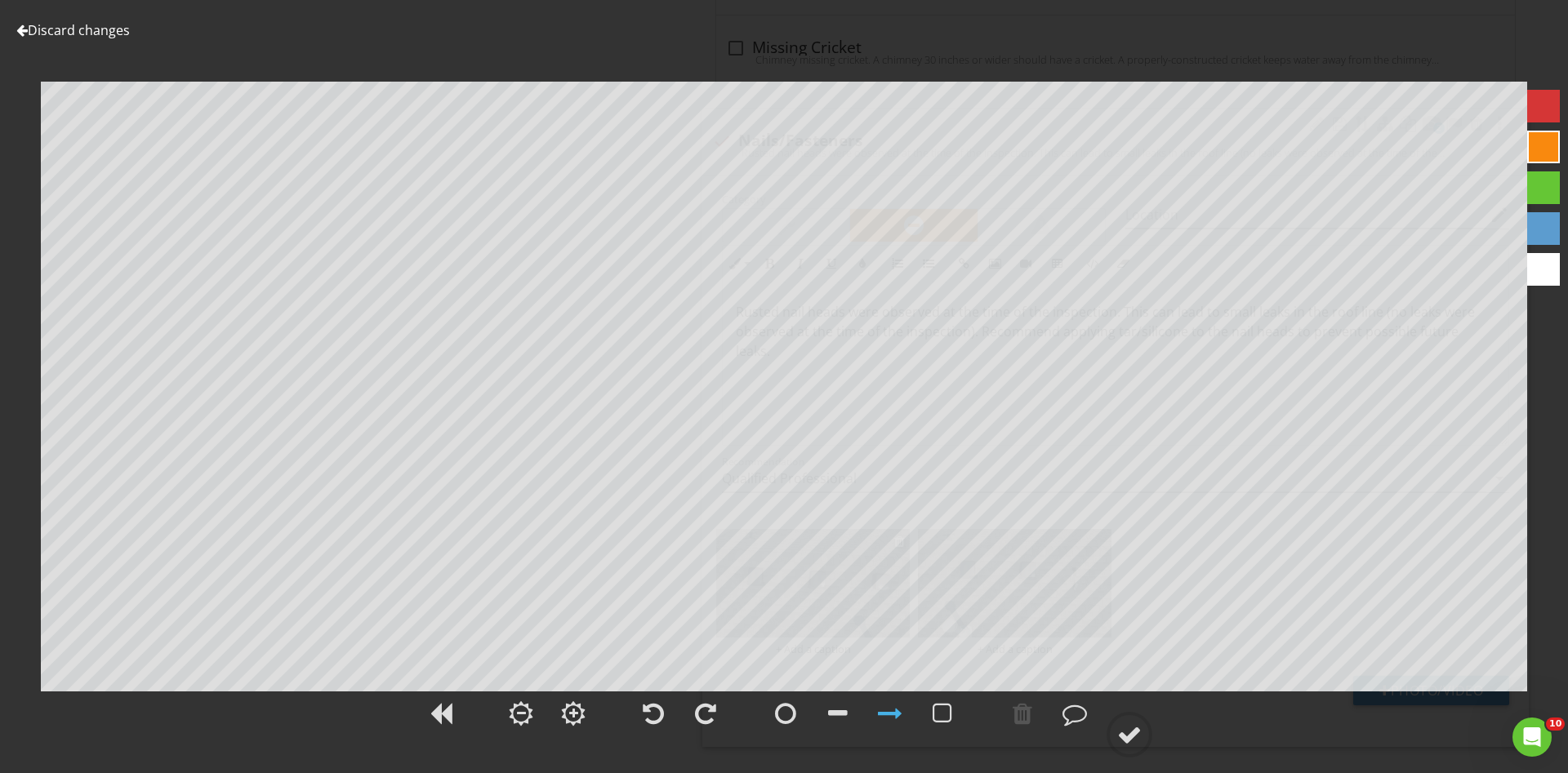
scroll to position [1223, 0]
click at [1532, 119] on div at bounding box center [1543, 106] width 32 height 32
click at [1132, 722] on div at bounding box center [1129, 734] width 24 height 24
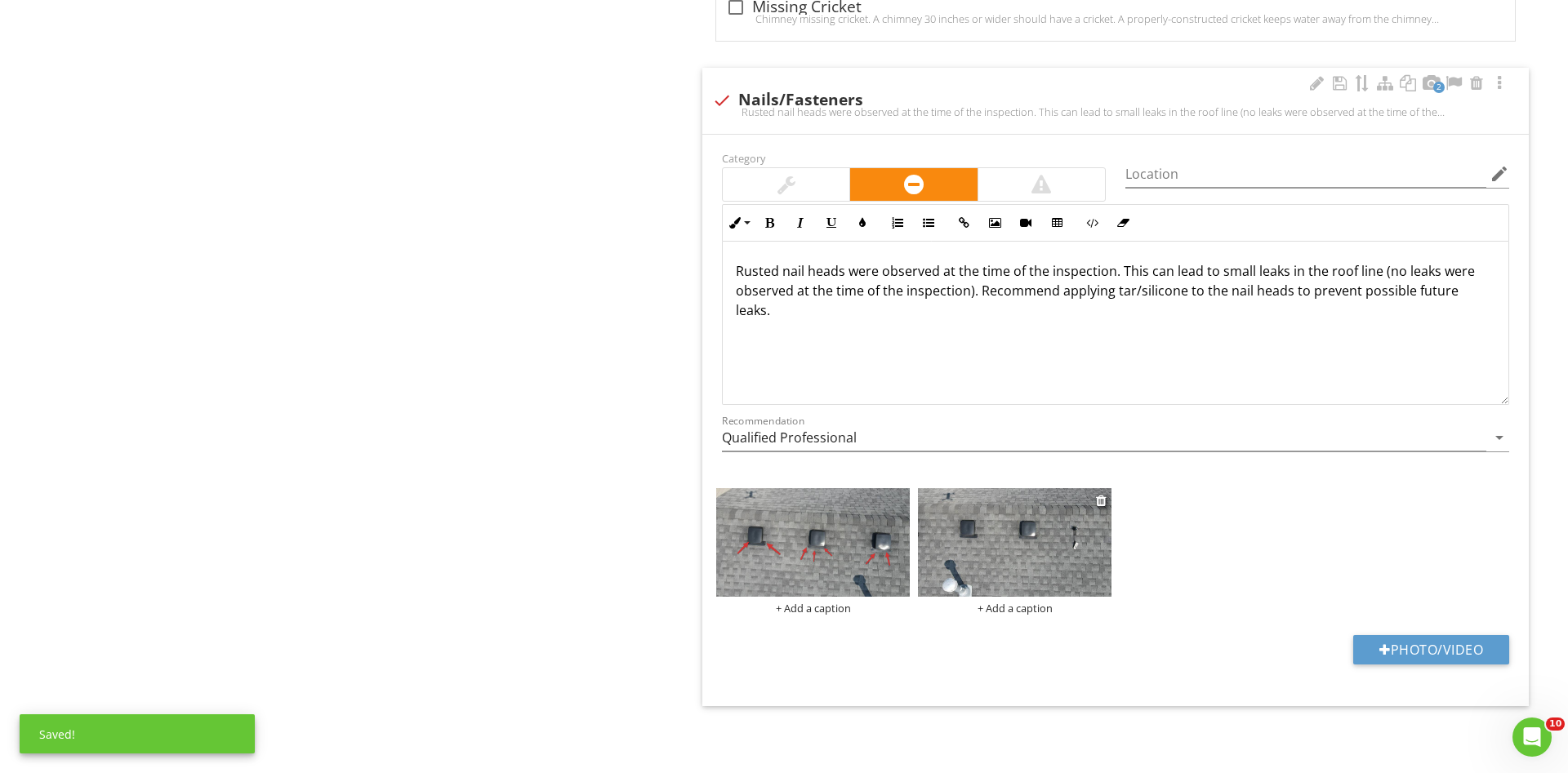
click at [1036, 555] on img at bounding box center [1015, 542] width 194 height 109
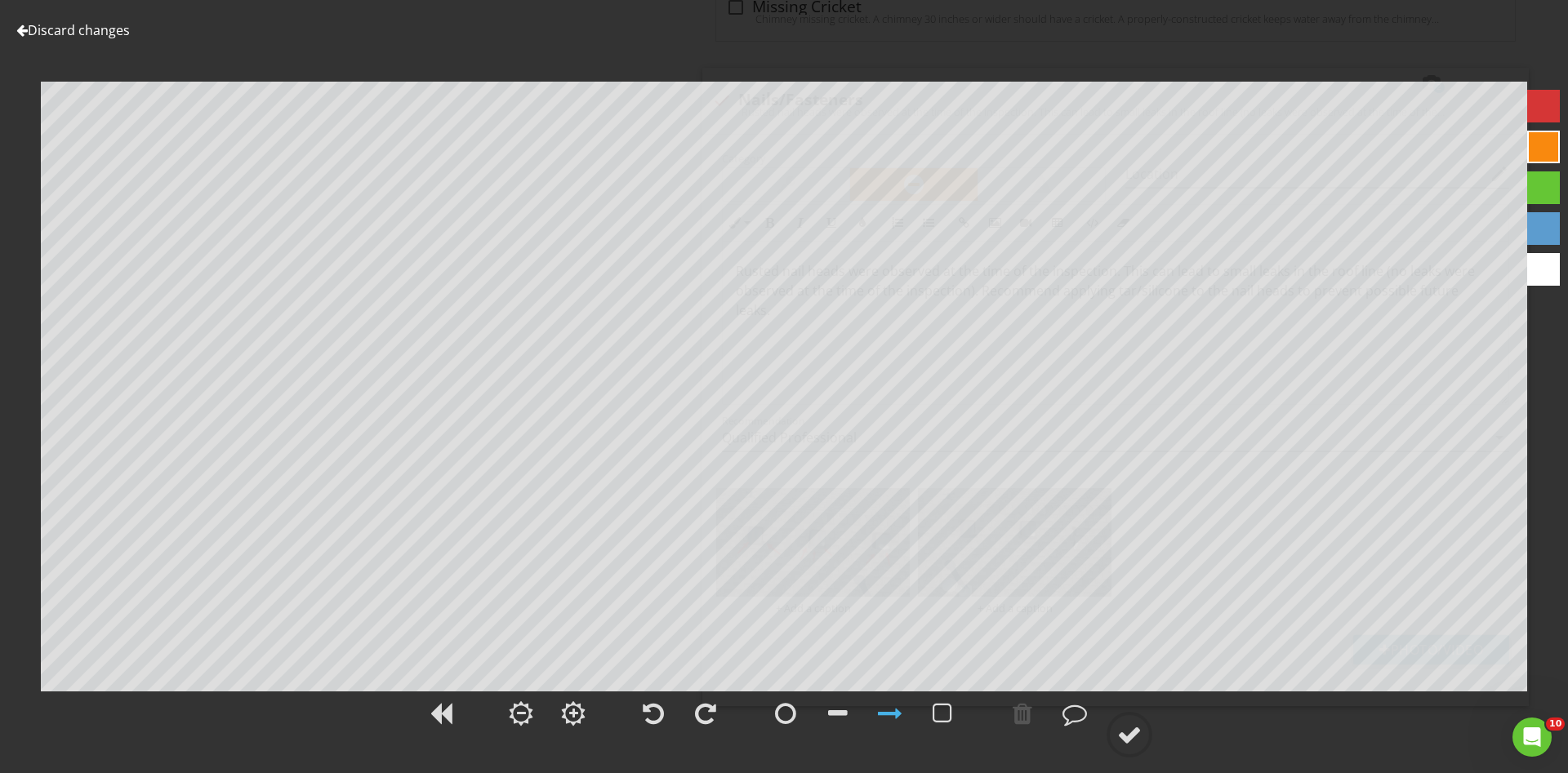
click at [1532, 108] on div at bounding box center [1543, 106] width 32 height 32
click at [1118, 733] on circle at bounding box center [1129, 734] width 42 height 42
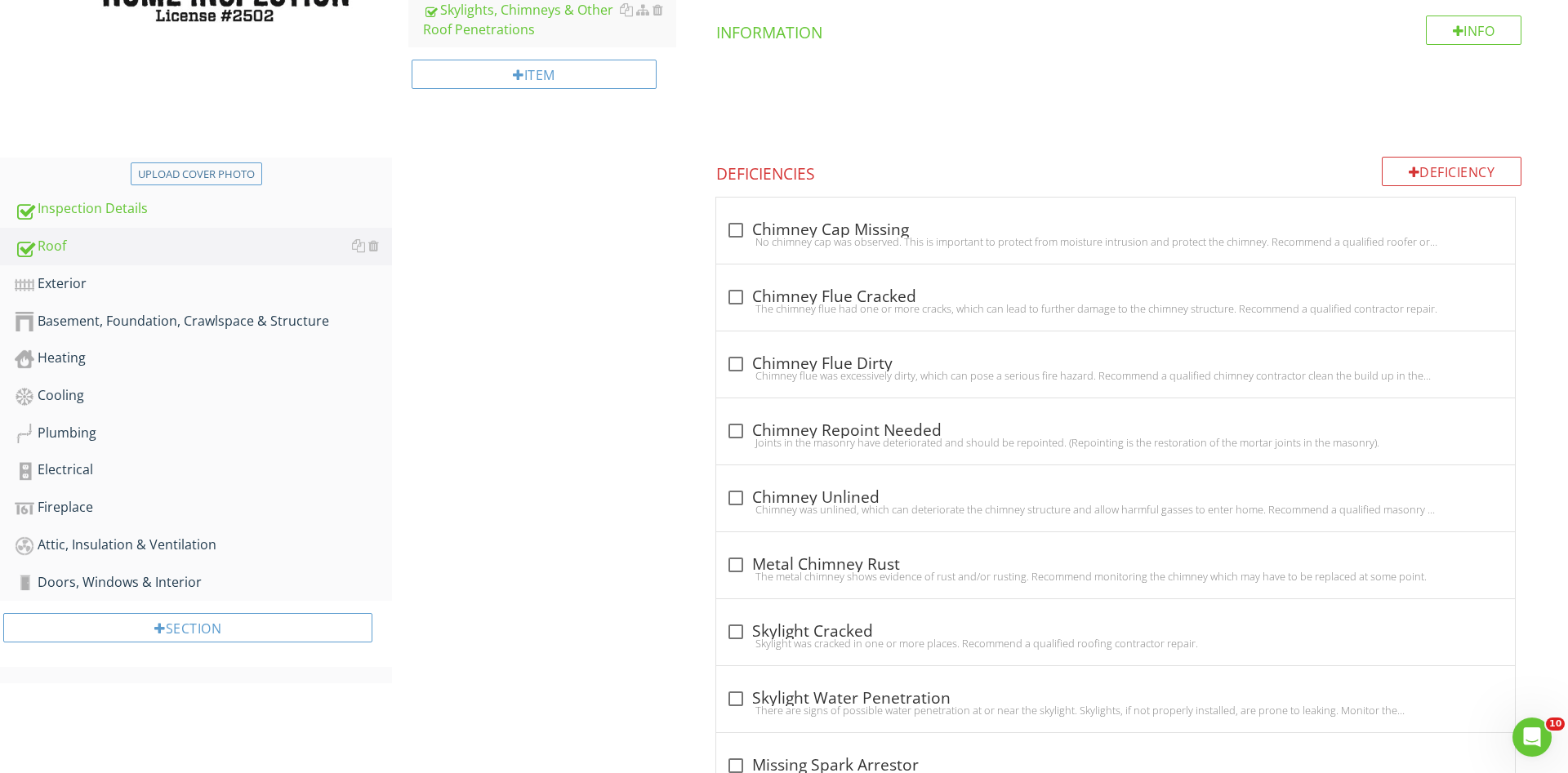
scroll to position [307, 0]
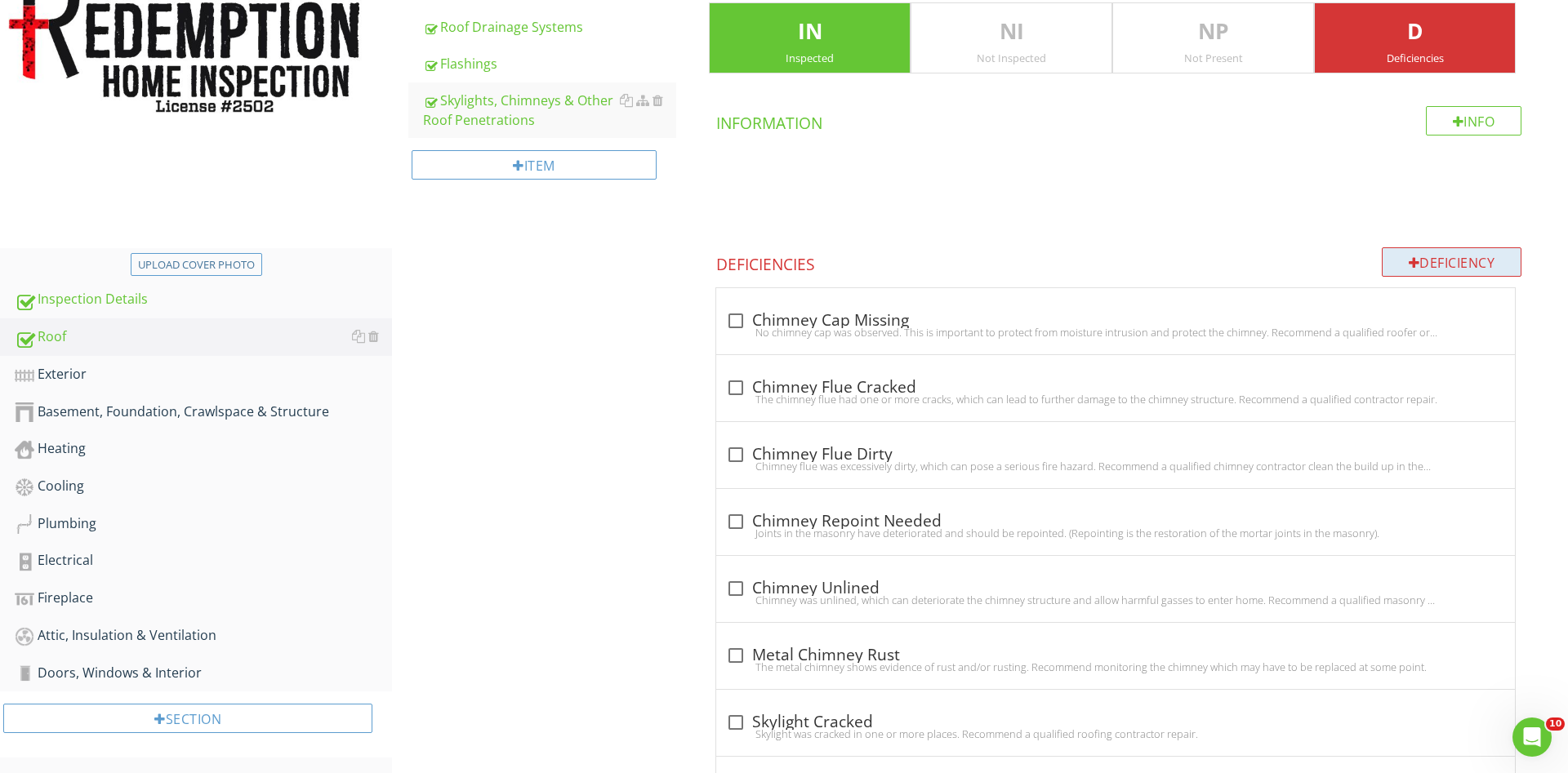
click at [1413, 271] on div "Deficiency" at bounding box center [1453, 262] width 141 height 29
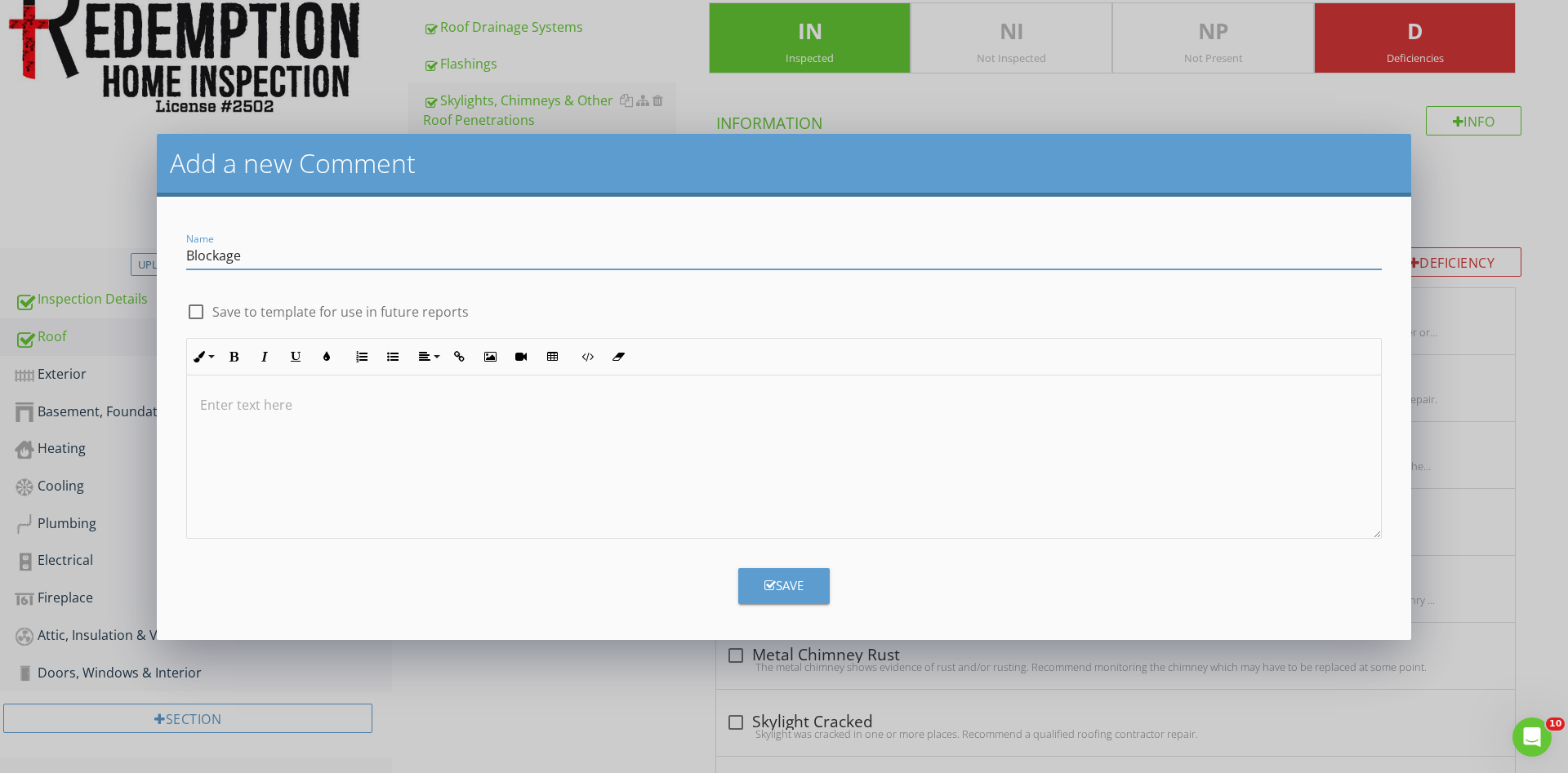
type input "Blockage"
click at [492, 441] on div at bounding box center [784, 457] width 1194 height 163
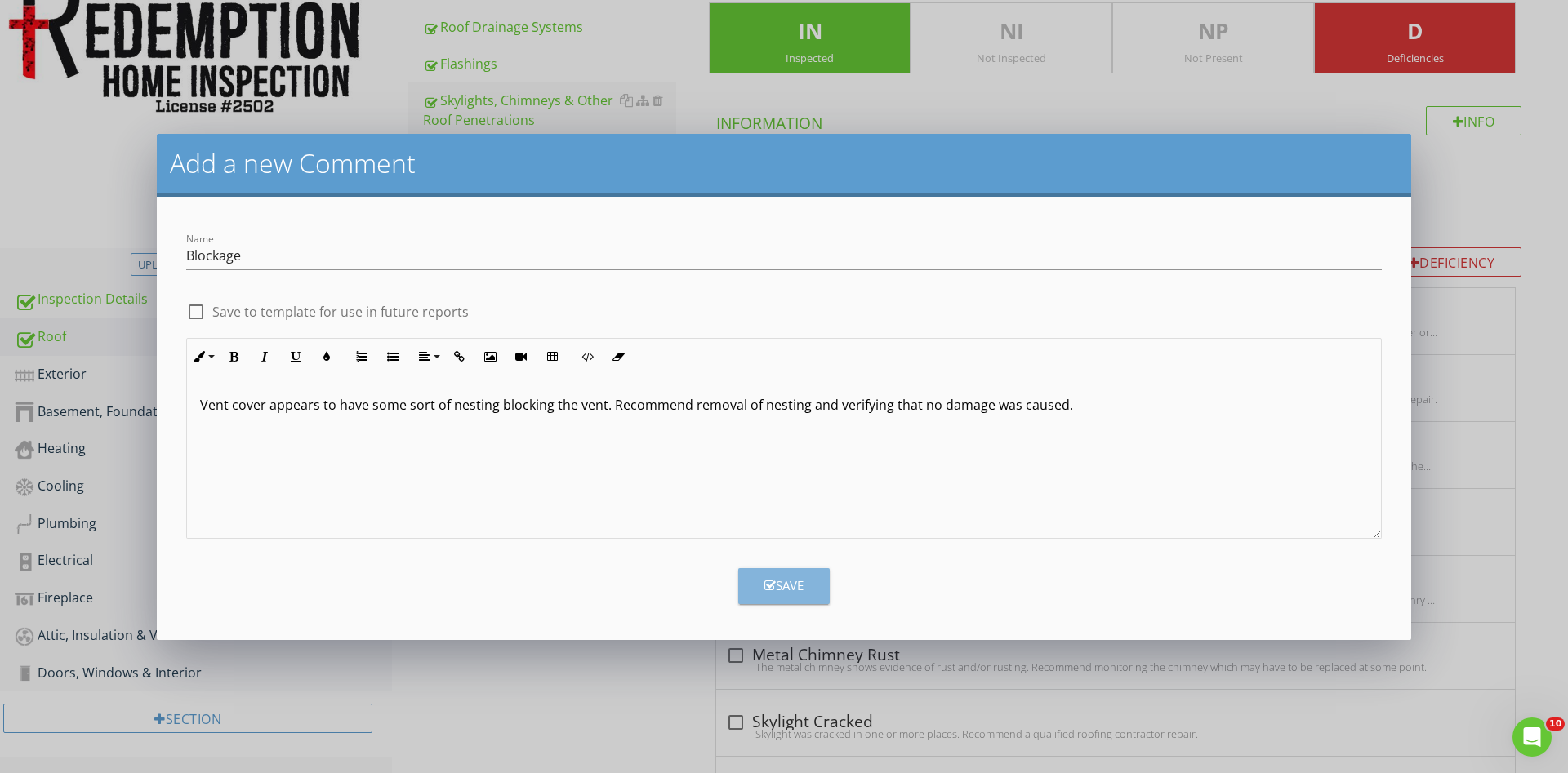
click at [788, 574] on button "Save" at bounding box center [783, 586] width 91 height 36
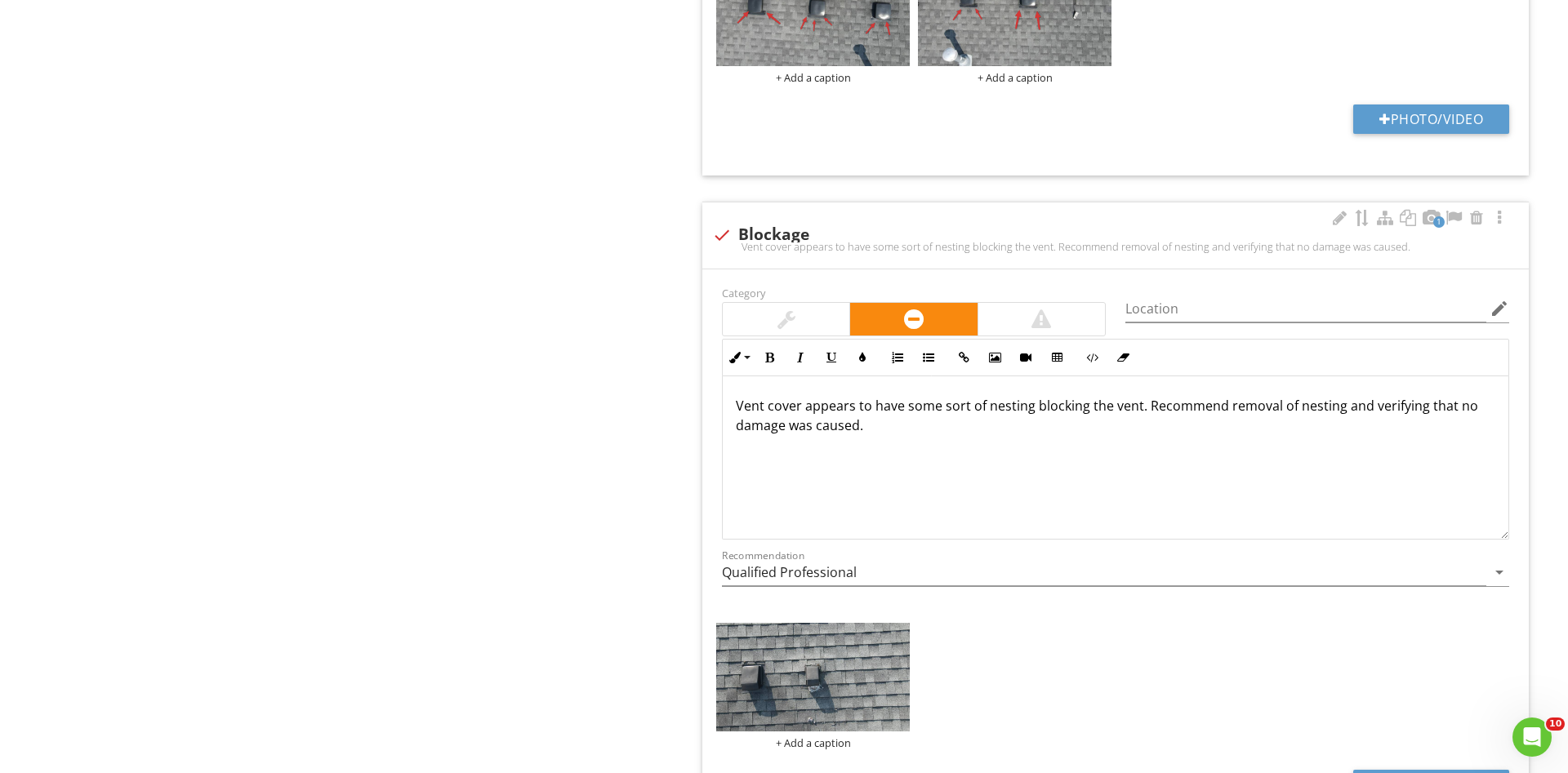
scroll to position [1, 0]
click at [831, 666] on img at bounding box center [813, 677] width 194 height 109
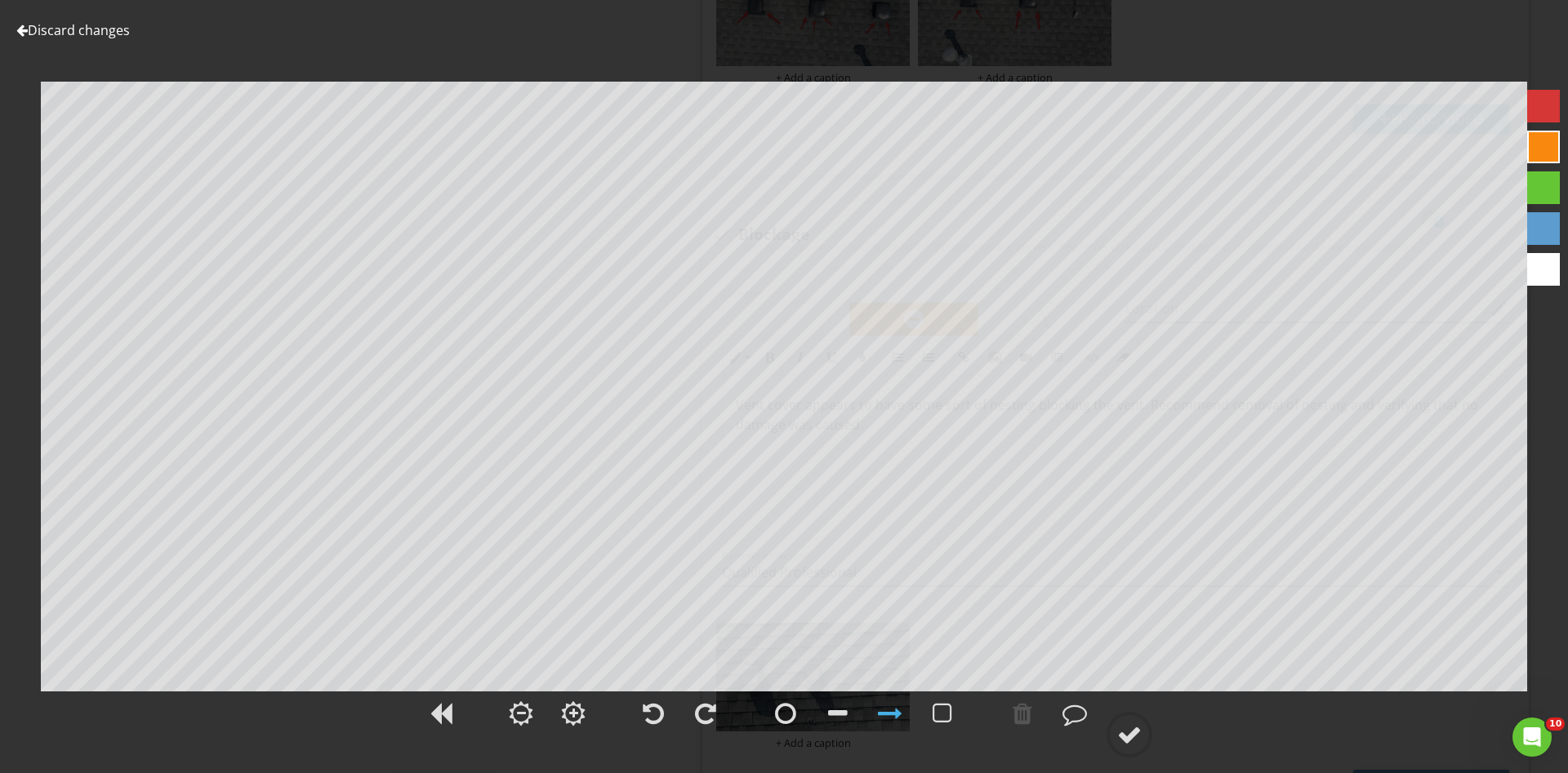
click at [1542, 116] on div at bounding box center [1543, 106] width 32 height 32
click at [1131, 733] on div at bounding box center [1129, 734] width 24 height 24
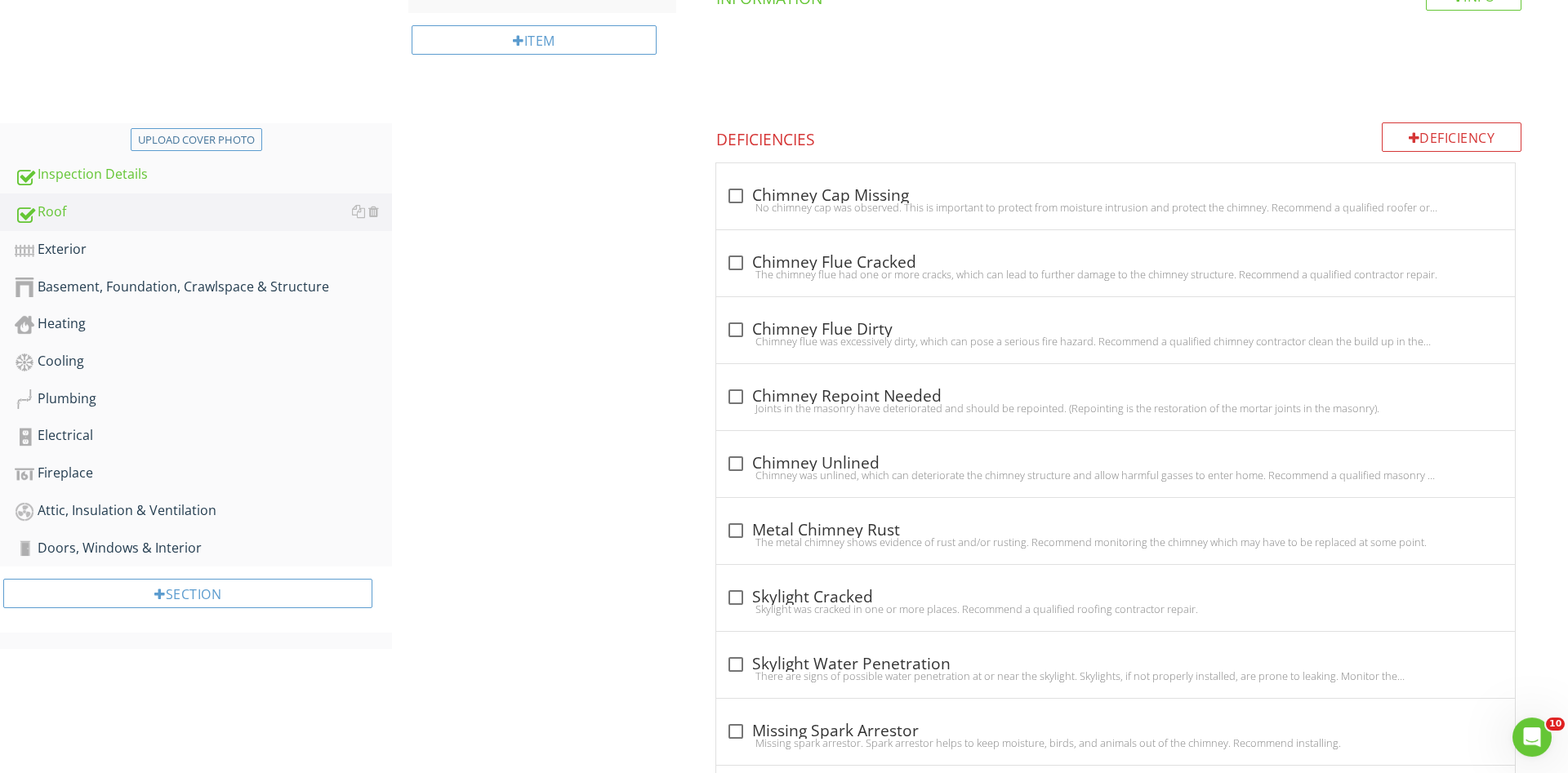
scroll to position [422, 0]
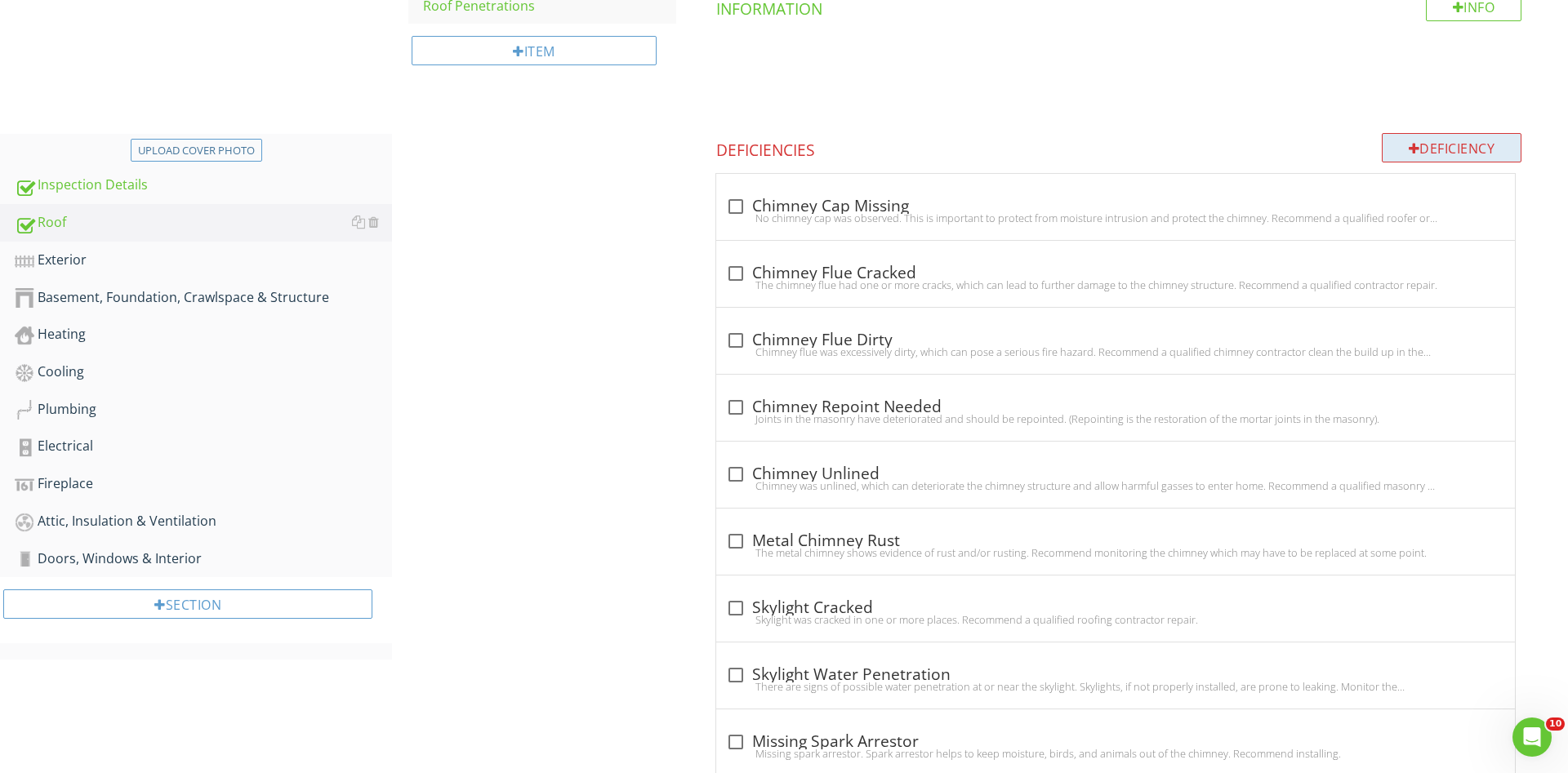
click at [1404, 157] on div "Deficiency" at bounding box center [1453, 148] width 141 height 29
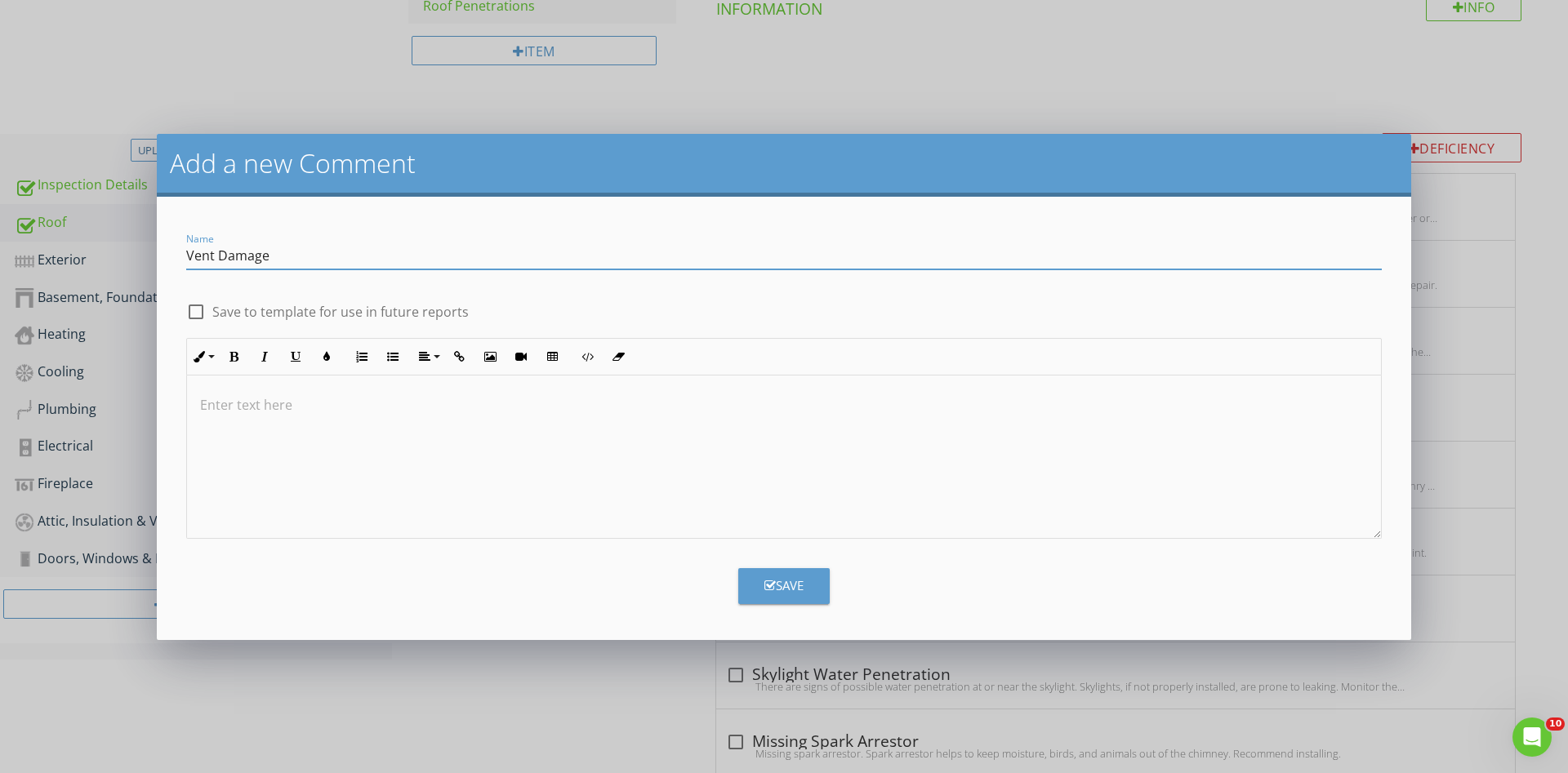
type input "Vent Damage"
click at [715, 492] on div at bounding box center [784, 457] width 1194 height 163
click at [777, 592] on div "Save" at bounding box center [784, 585] width 39 height 19
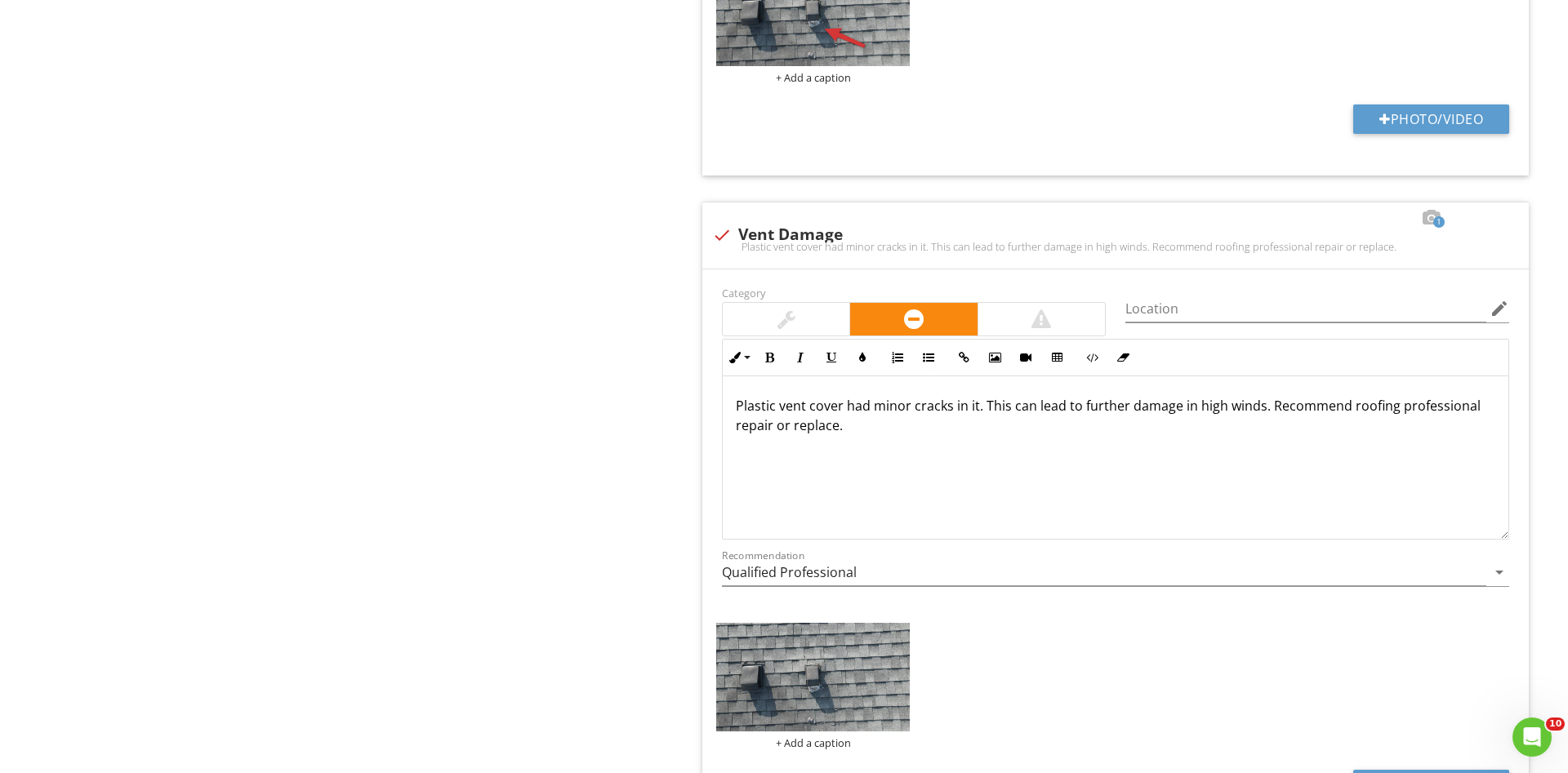
scroll to position [2460, 0]
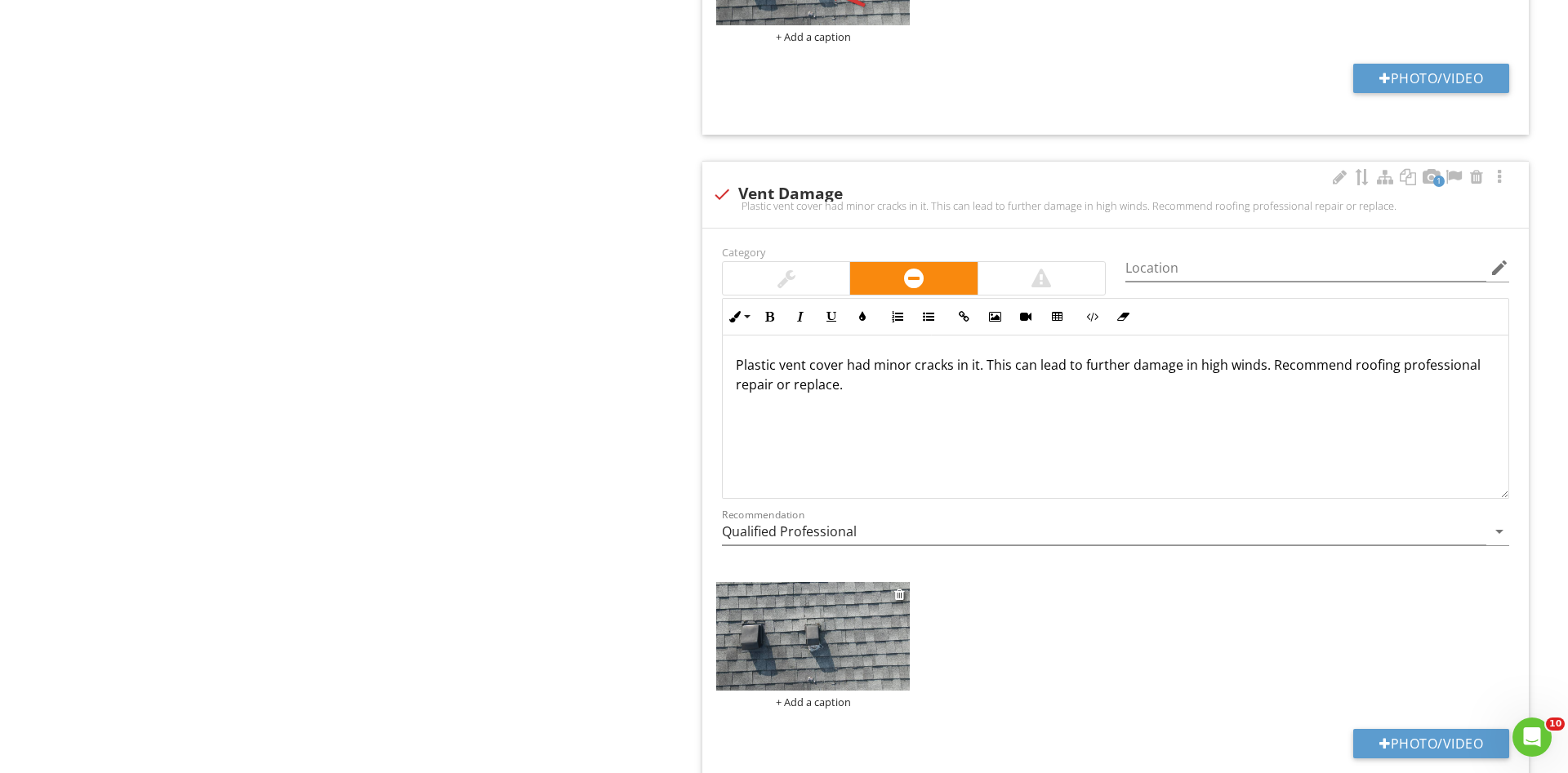
click at [844, 643] on img at bounding box center [813, 636] width 194 height 109
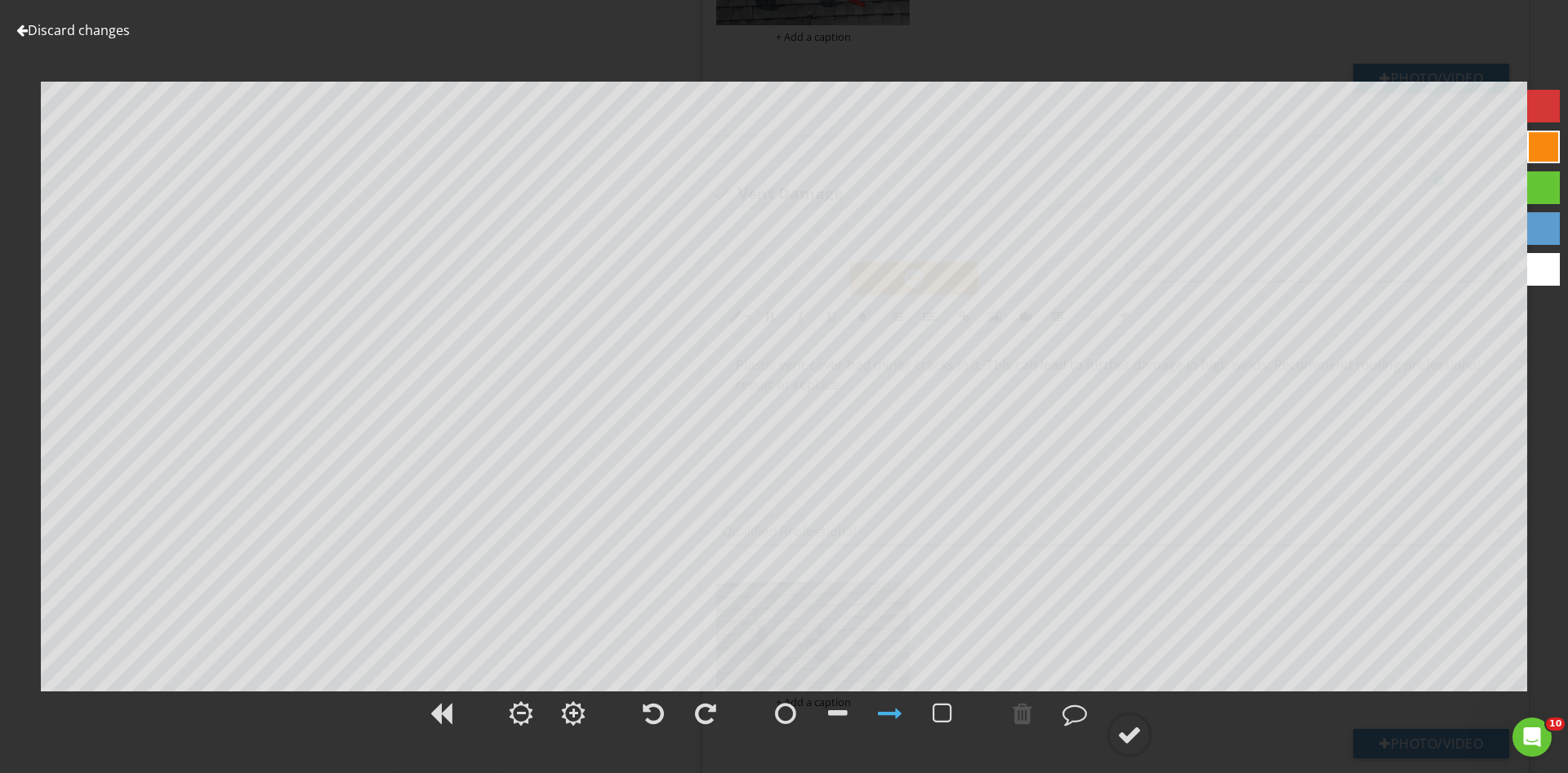
drag, startPoint x: 1548, startPoint y: 111, endPoint x: 1533, endPoint y: 118, distance: 16.6
click at [1539, 115] on div at bounding box center [1543, 106] width 32 height 32
click at [1133, 734] on div at bounding box center [1129, 734] width 24 height 24
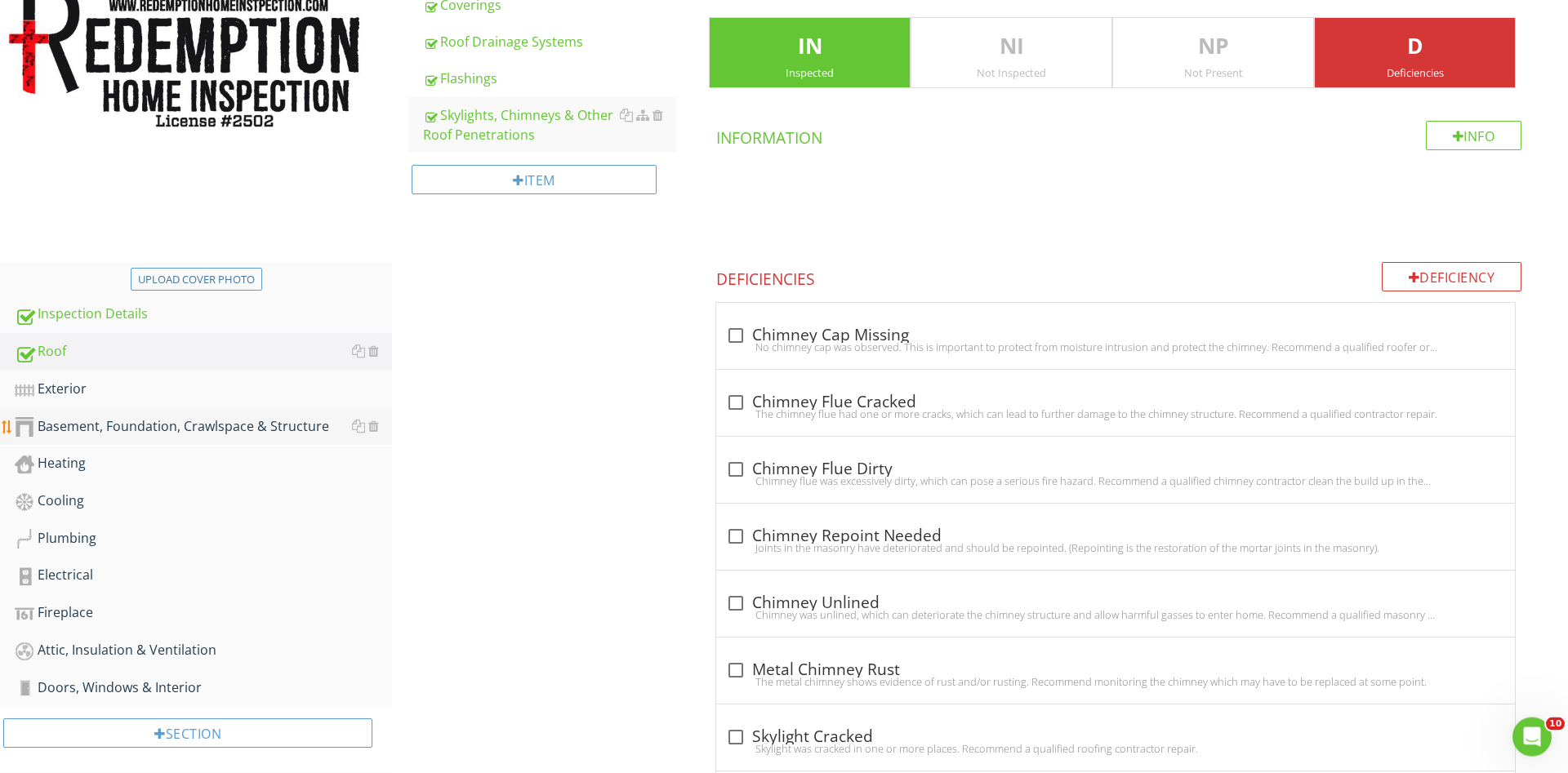
scroll to position [295, 0]
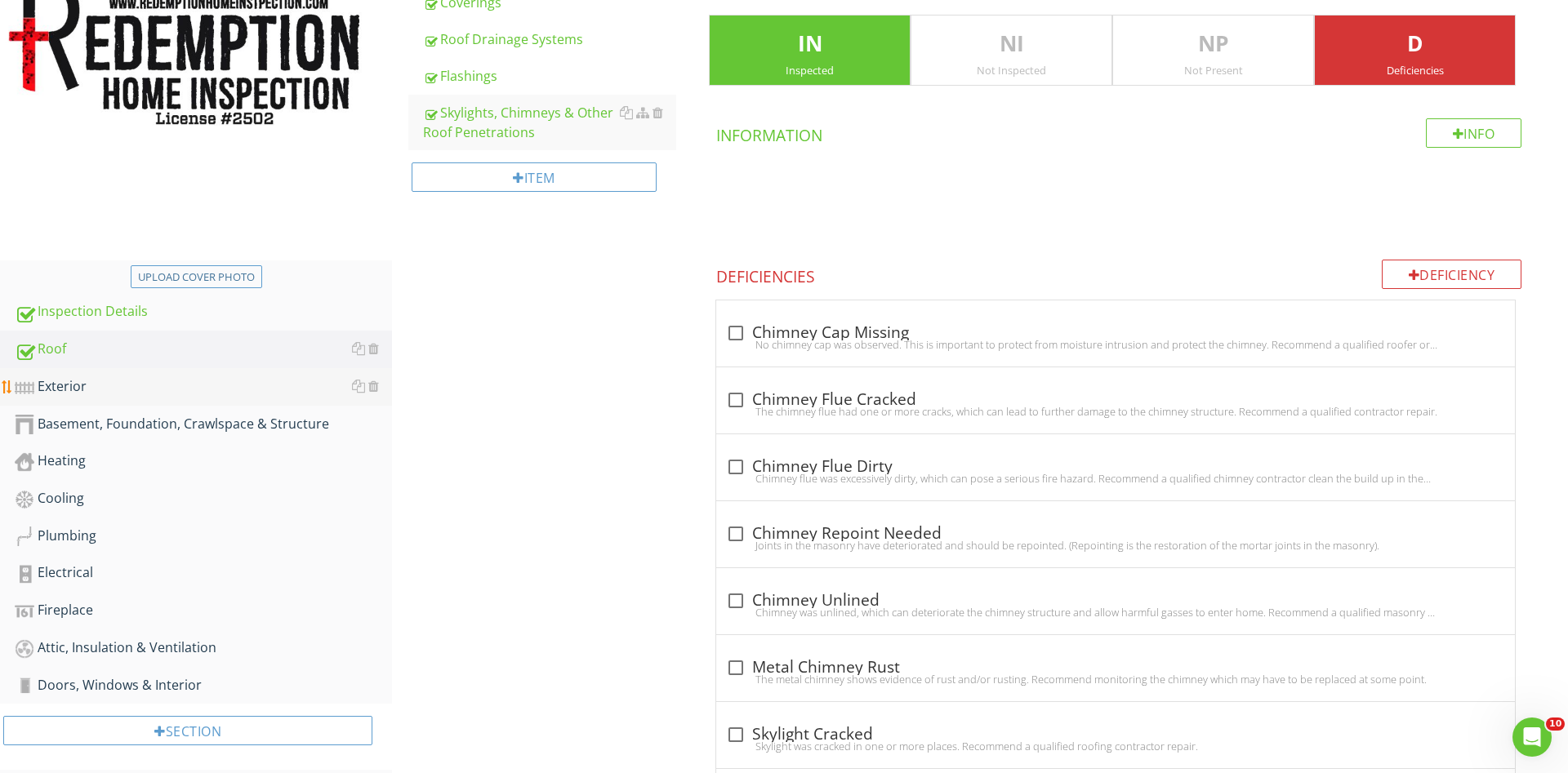
click at [83, 386] on div "Exterior" at bounding box center [204, 387] width 378 height 22
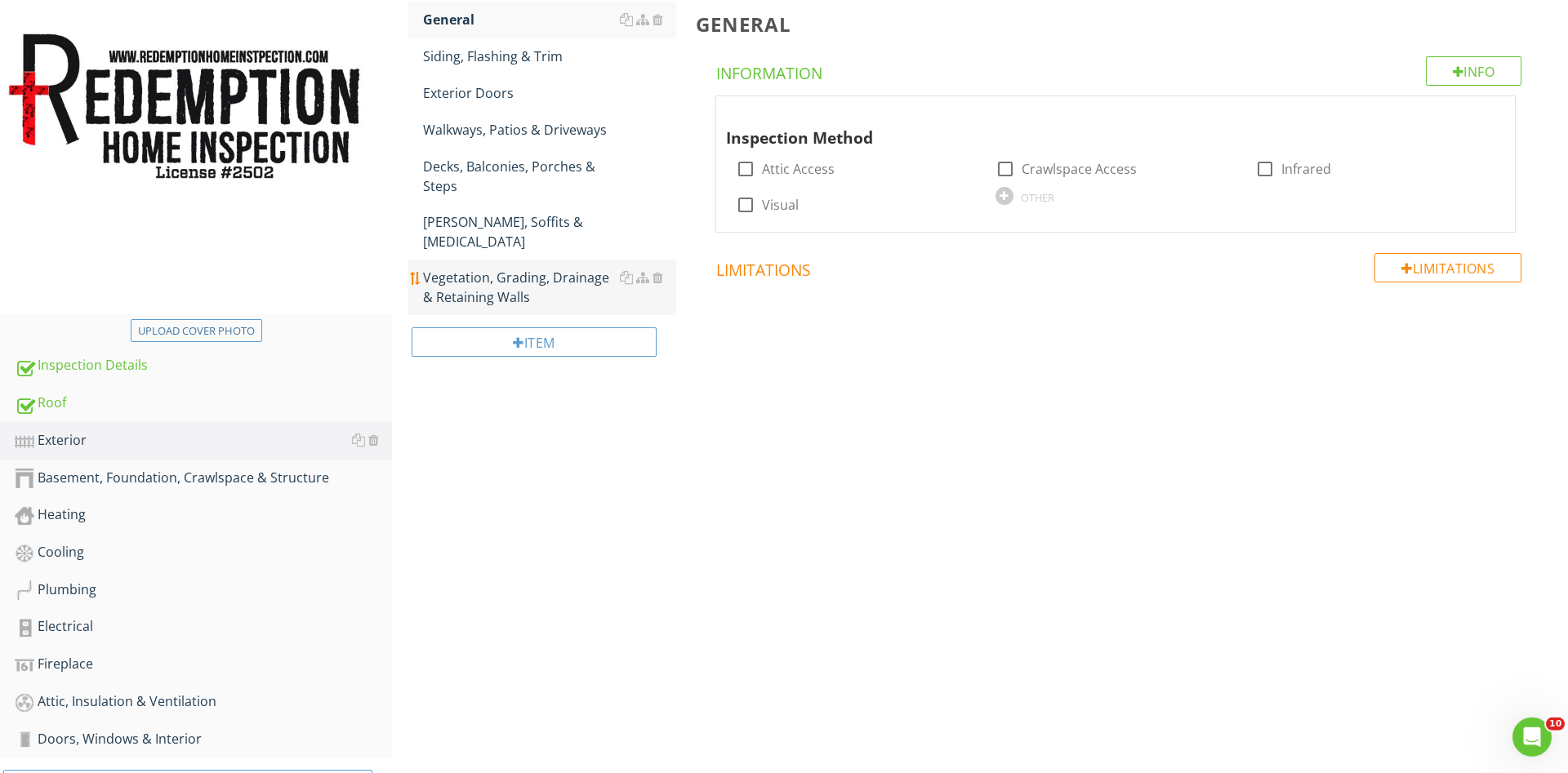
scroll to position [128, 0]
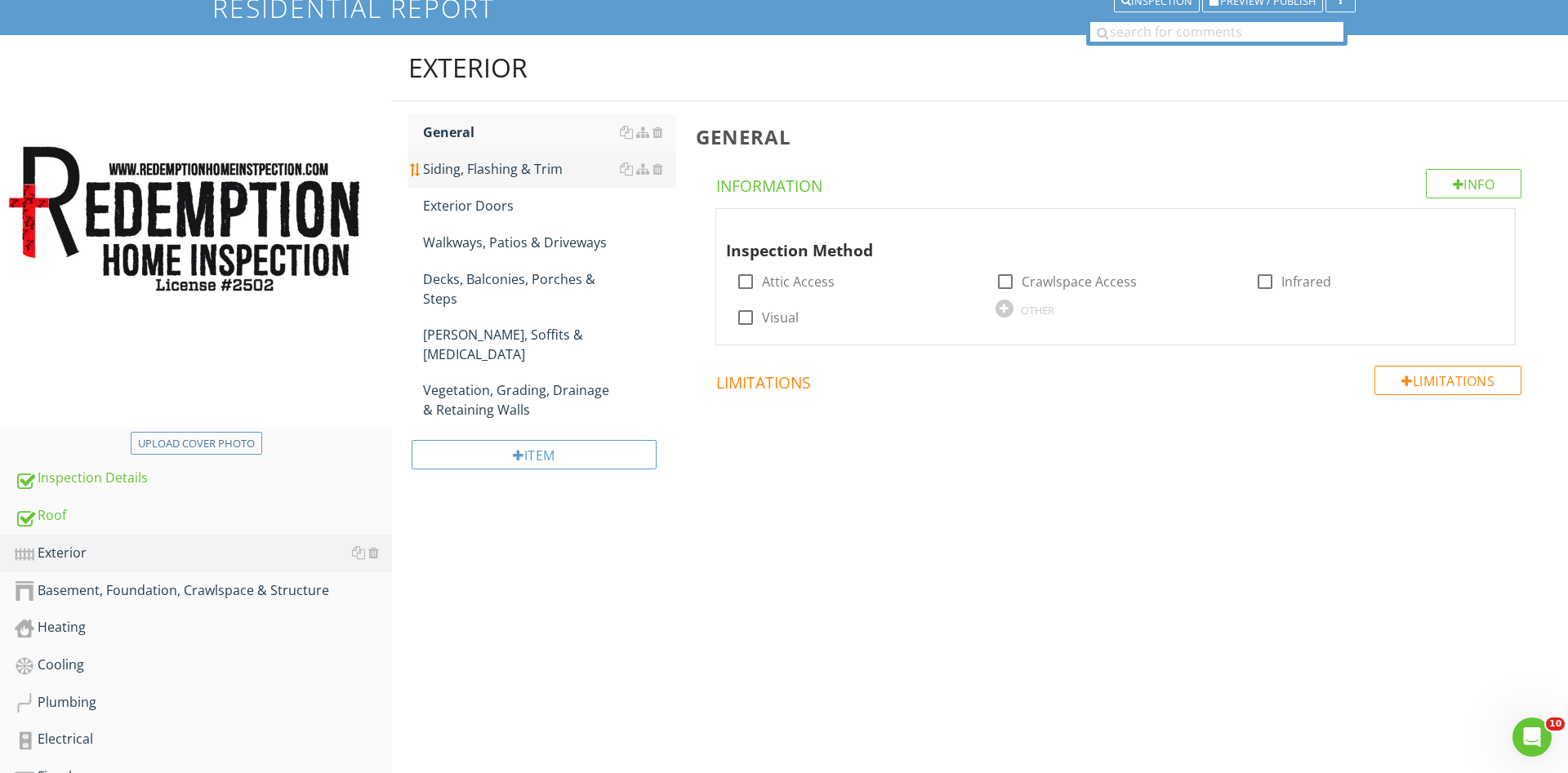
click at [748, 318] on div at bounding box center [746, 317] width 27 height 27
checkbox input "true"
click at [524, 179] on div "Siding, Flashing & Trim" at bounding box center [549, 169] width 254 height 20
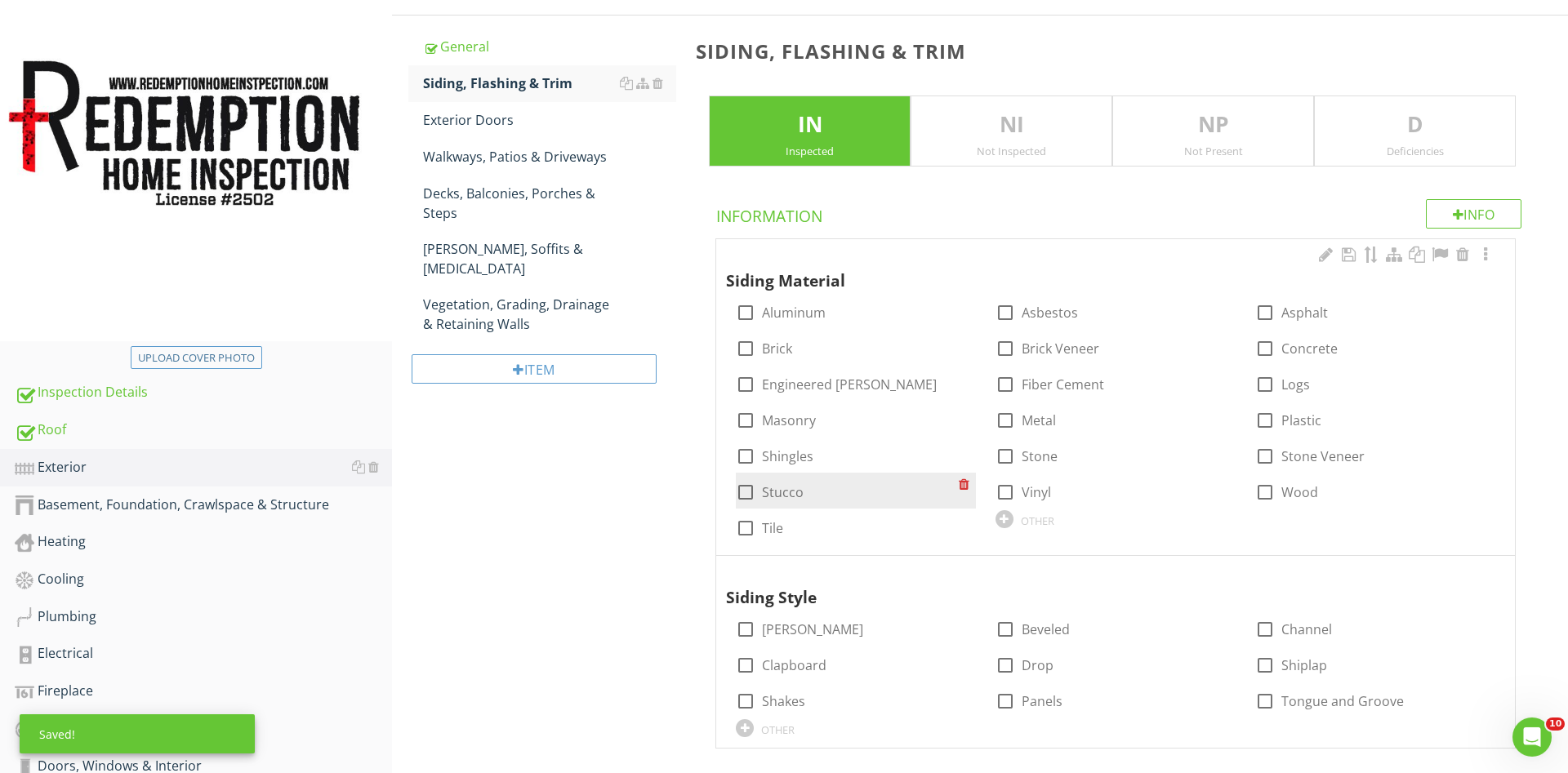
scroll to position [295, 0]
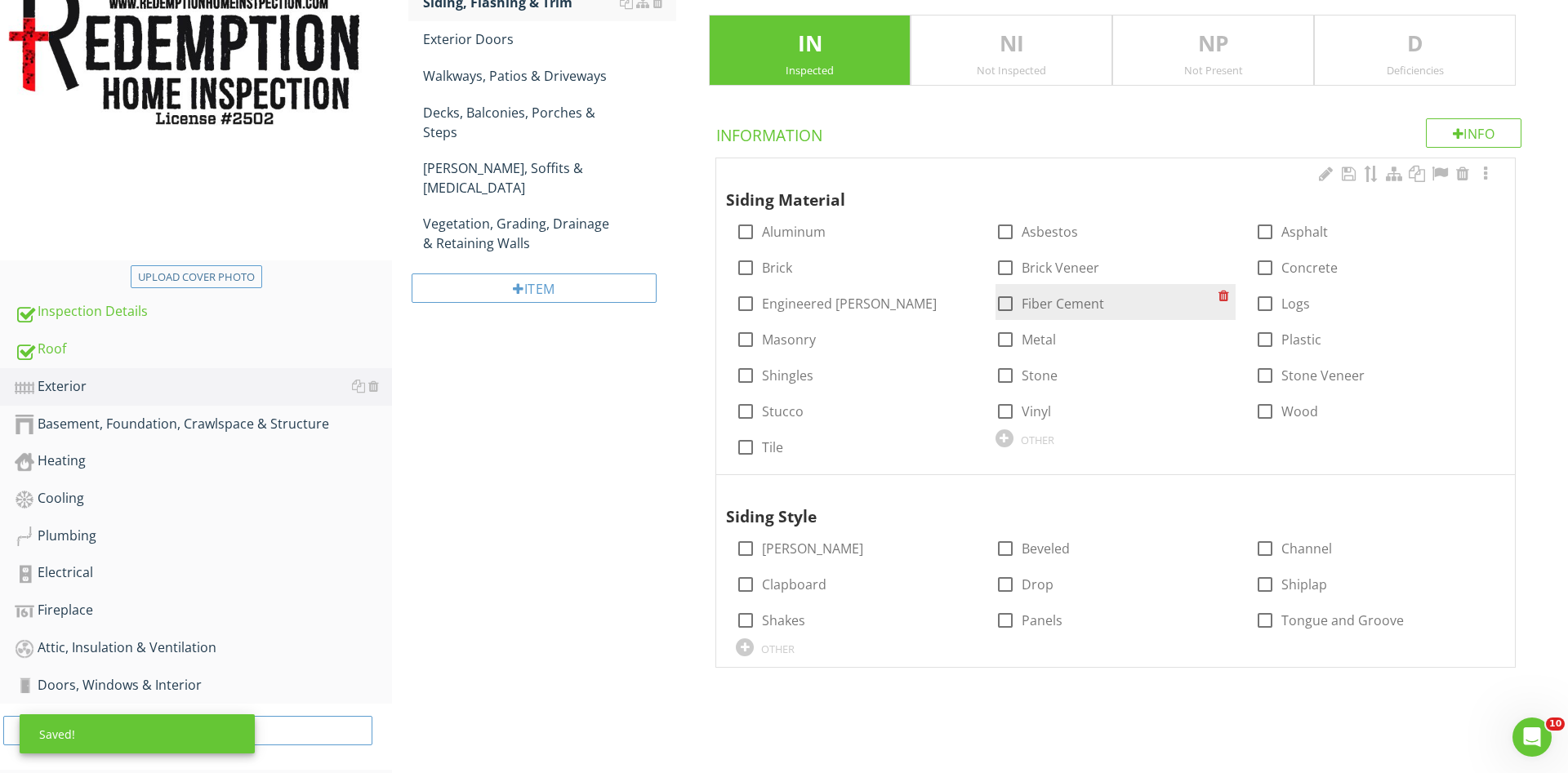
click at [1004, 298] on div at bounding box center [1005, 303] width 27 height 27
checkbox input "true"
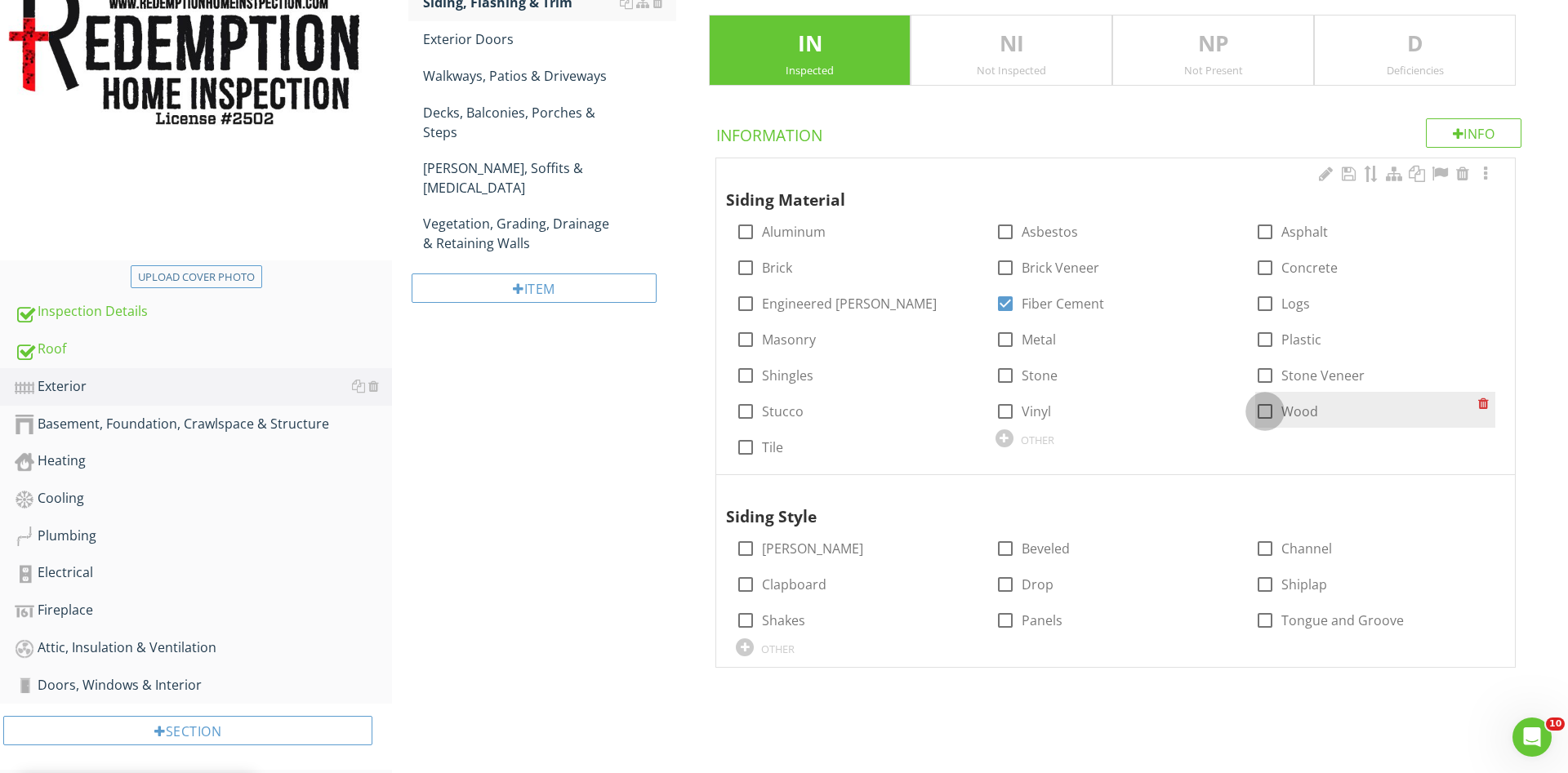
click at [1269, 413] on div at bounding box center [1265, 411] width 27 height 27
checkbox input "true"
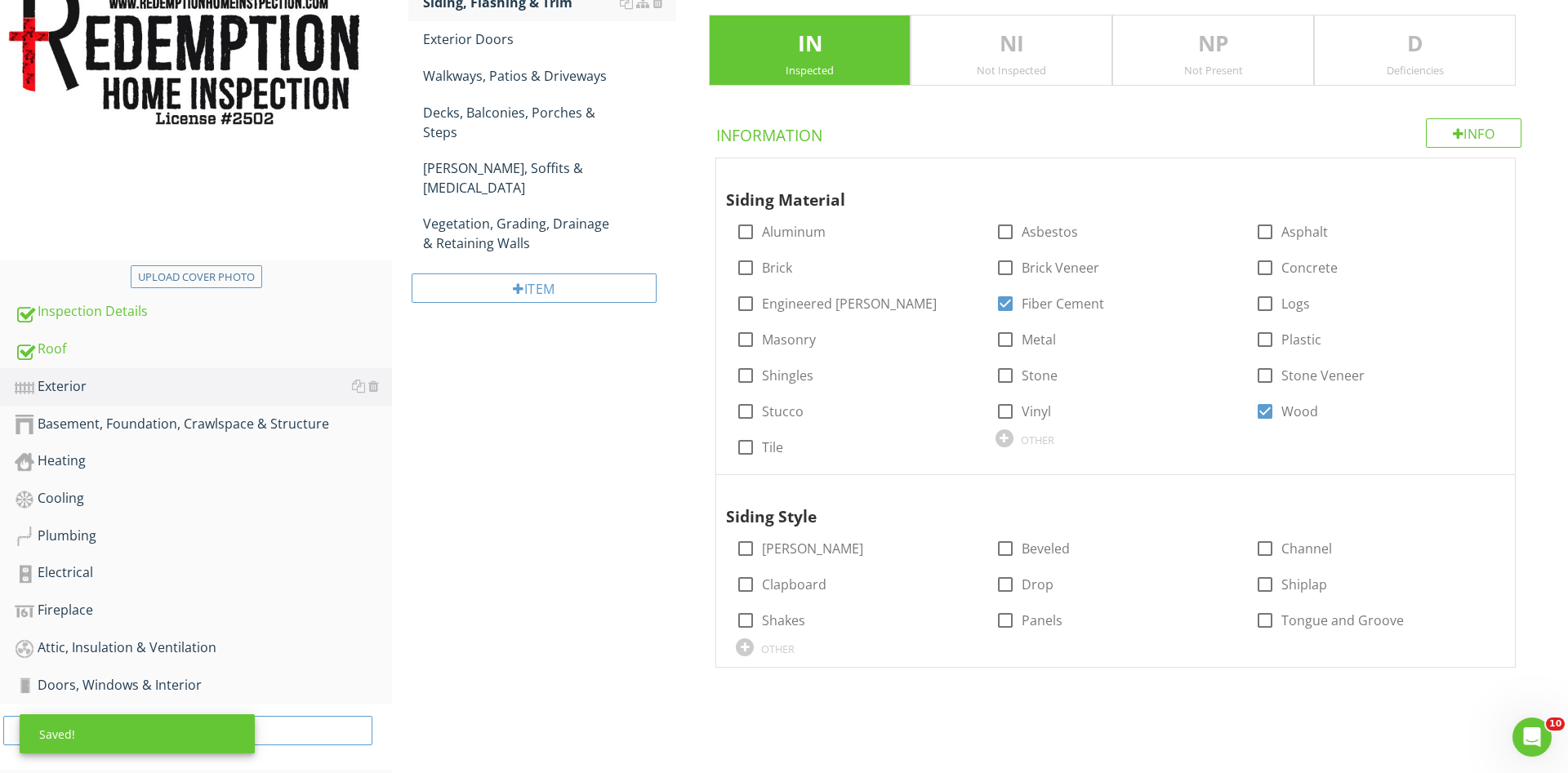
click at [999, 550] on div at bounding box center [1005, 549] width 27 height 27
checkbox input "true"
click at [1396, 54] on p "D" at bounding box center [1414, 43] width 200 height 32
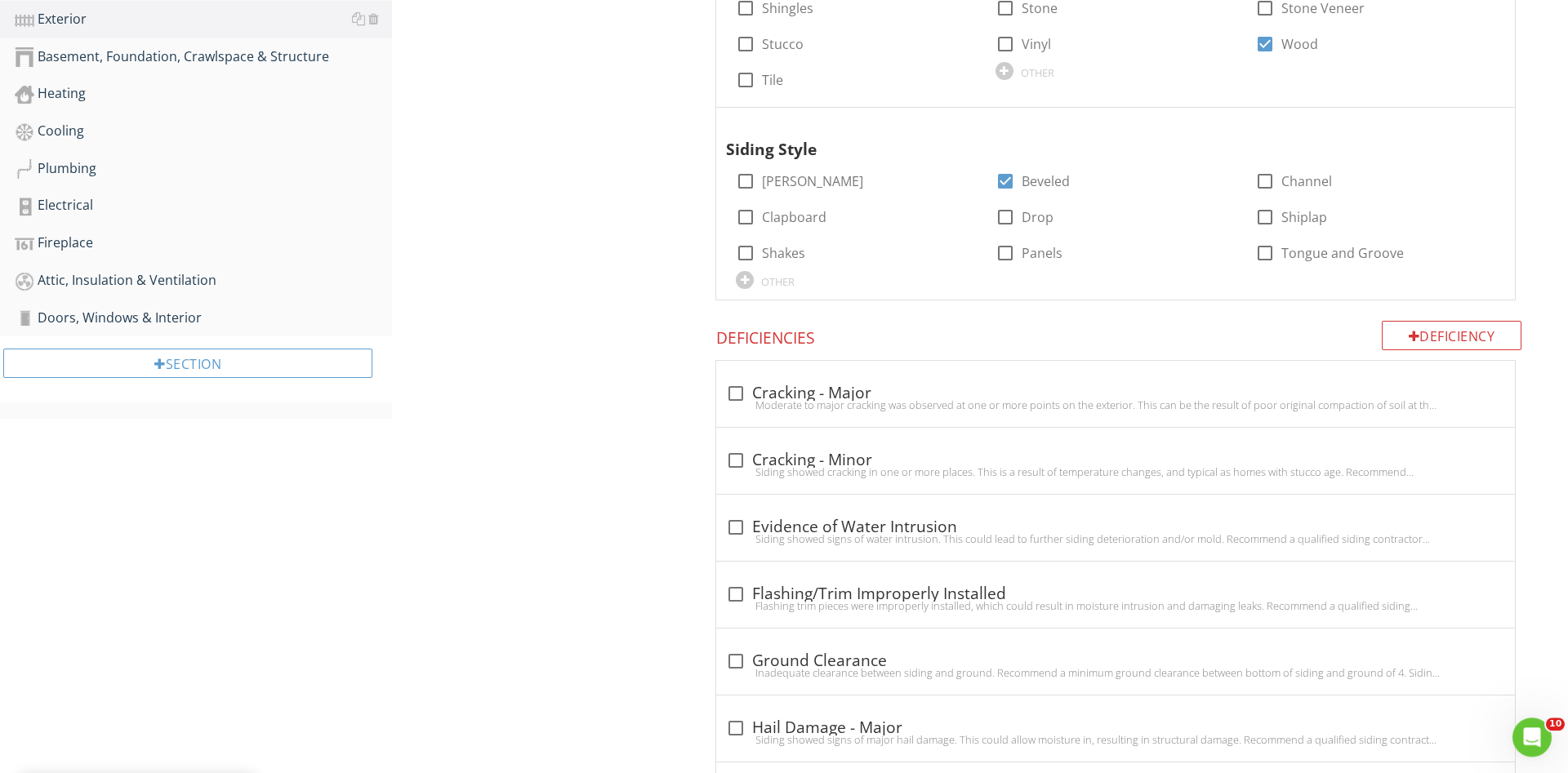
scroll to position [711, 0]
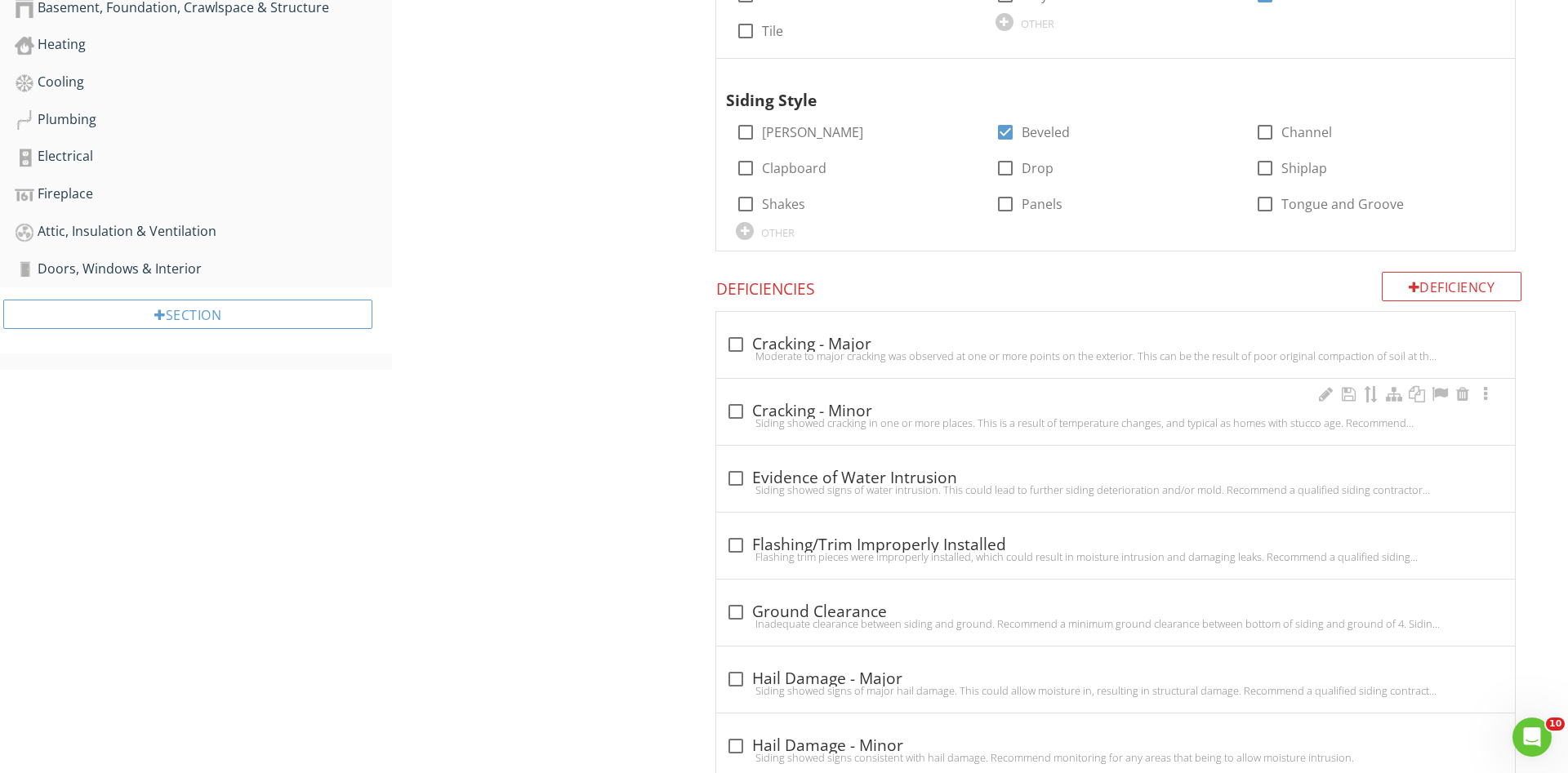
click at [736, 408] on div at bounding box center [736, 411] width 27 height 27
checkbox input "true"
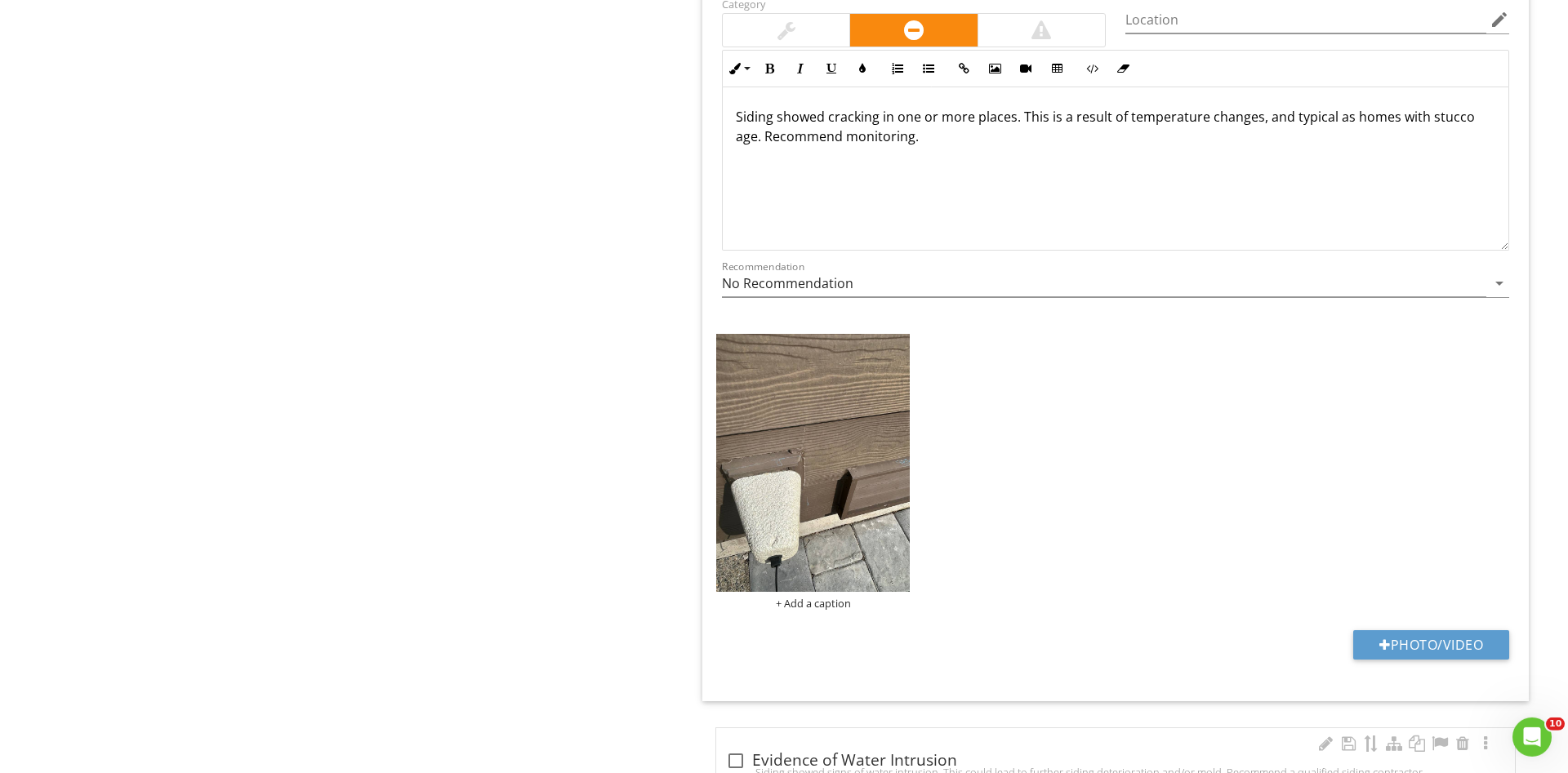
scroll to position [1295, 0]
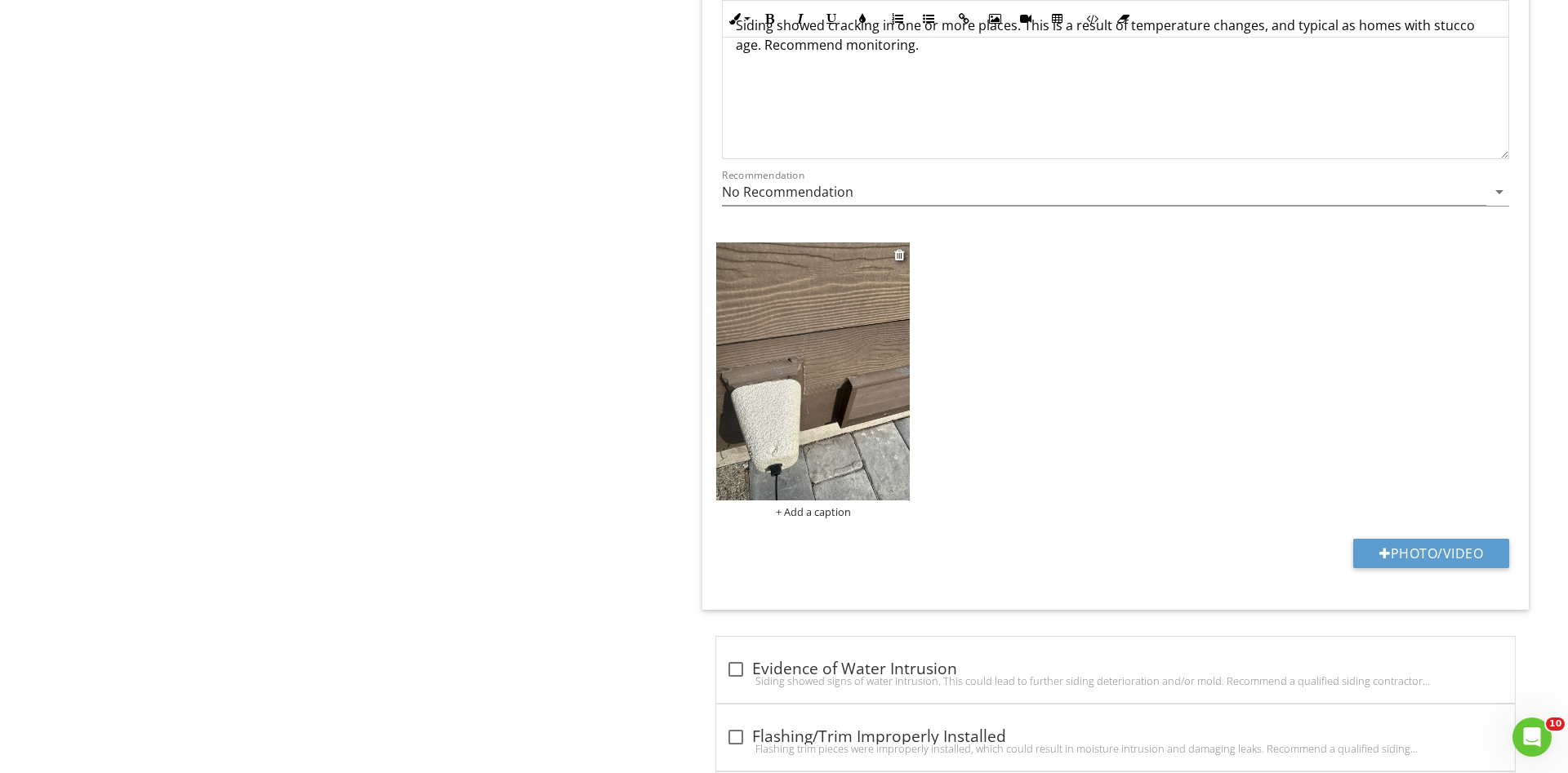
click at [821, 366] on img at bounding box center [813, 372] width 194 height 258
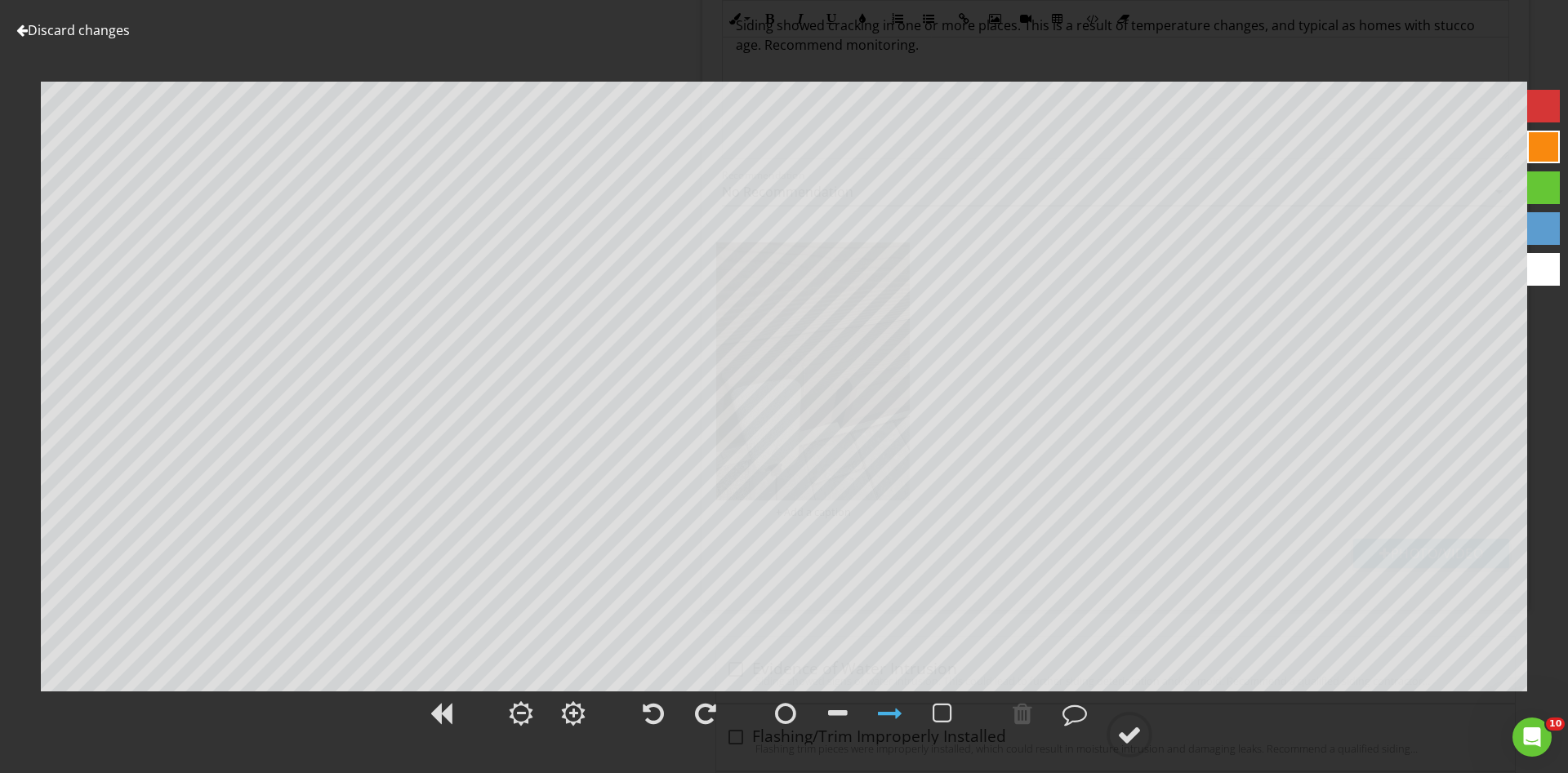
click at [1525, 106] on div "Discard changes Add Location" at bounding box center [784, 386] width 1568 height 773
click at [1130, 732] on div at bounding box center [1129, 734] width 24 height 24
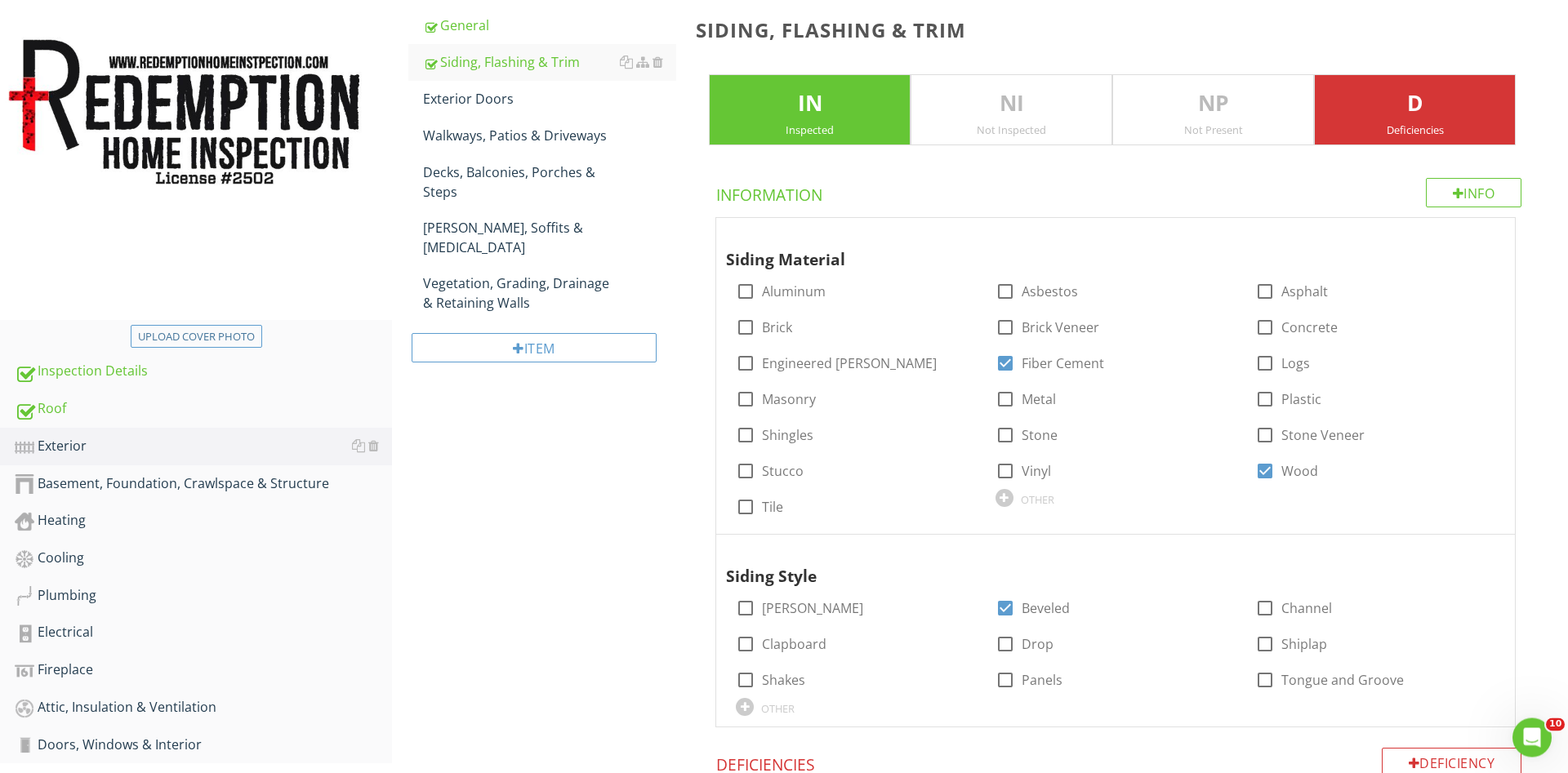
scroll to position [211, 0]
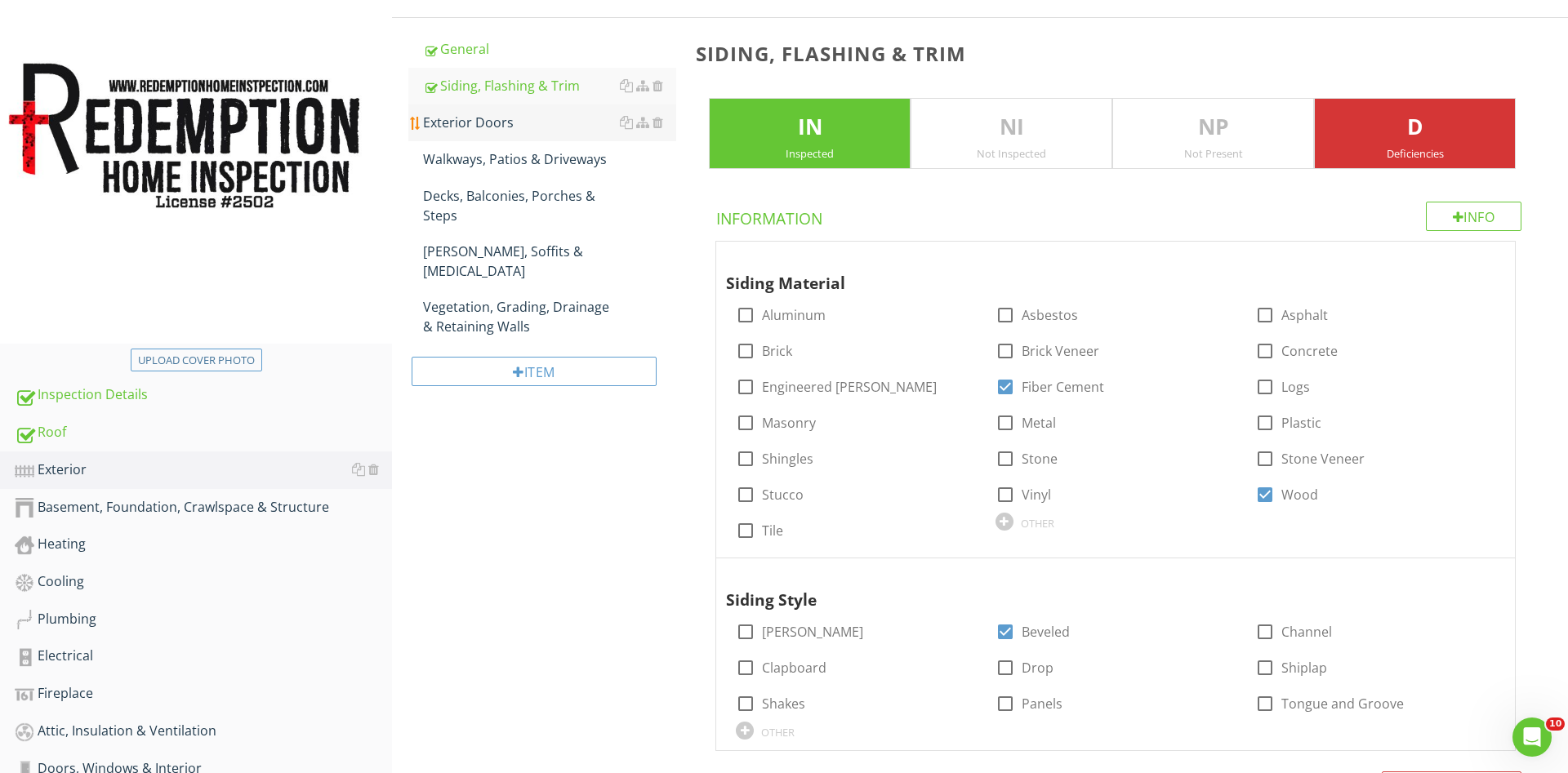
click at [472, 126] on div "Exterior Doors" at bounding box center [549, 122] width 254 height 20
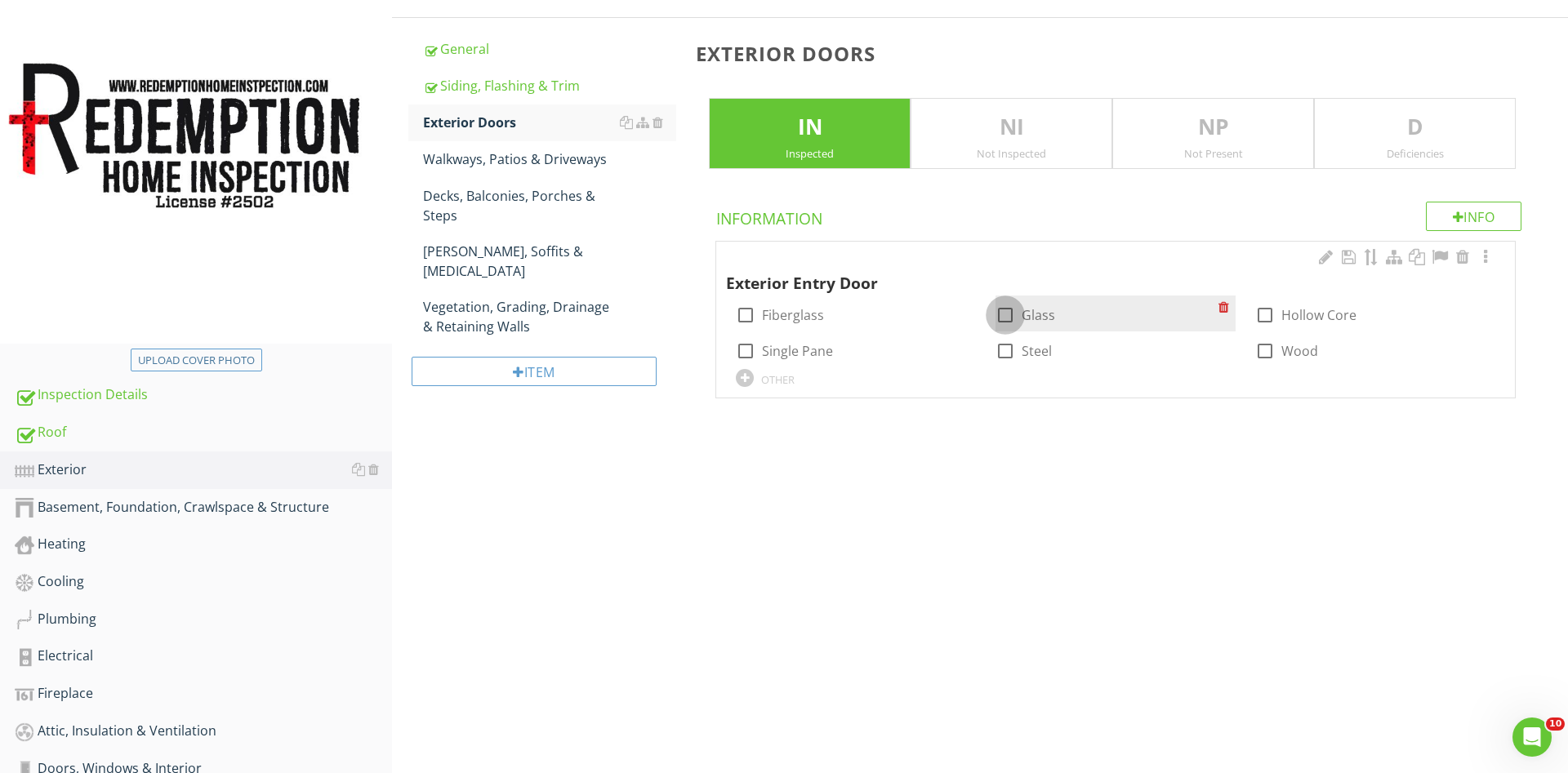
click at [999, 310] on div at bounding box center [1005, 315] width 27 height 27
checkbox input "true"
click at [1006, 352] on div at bounding box center [1005, 351] width 27 height 27
checkbox input "true"
click at [564, 163] on div "Walkways, Patios & Driveways" at bounding box center [549, 159] width 254 height 20
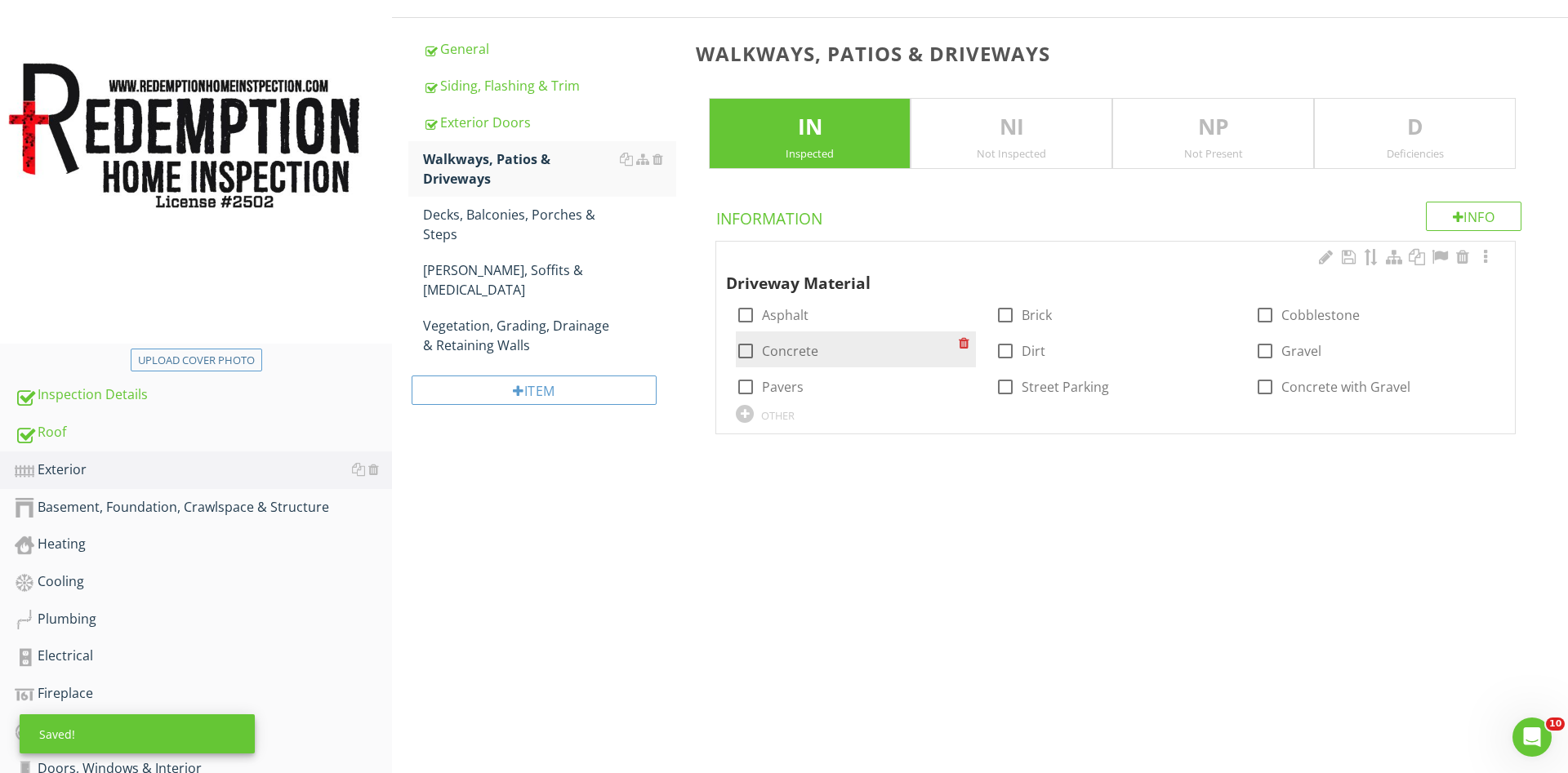
click at [748, 352] on div at bounding box center [746, 351] width 27 height 27
checkbox input "true"
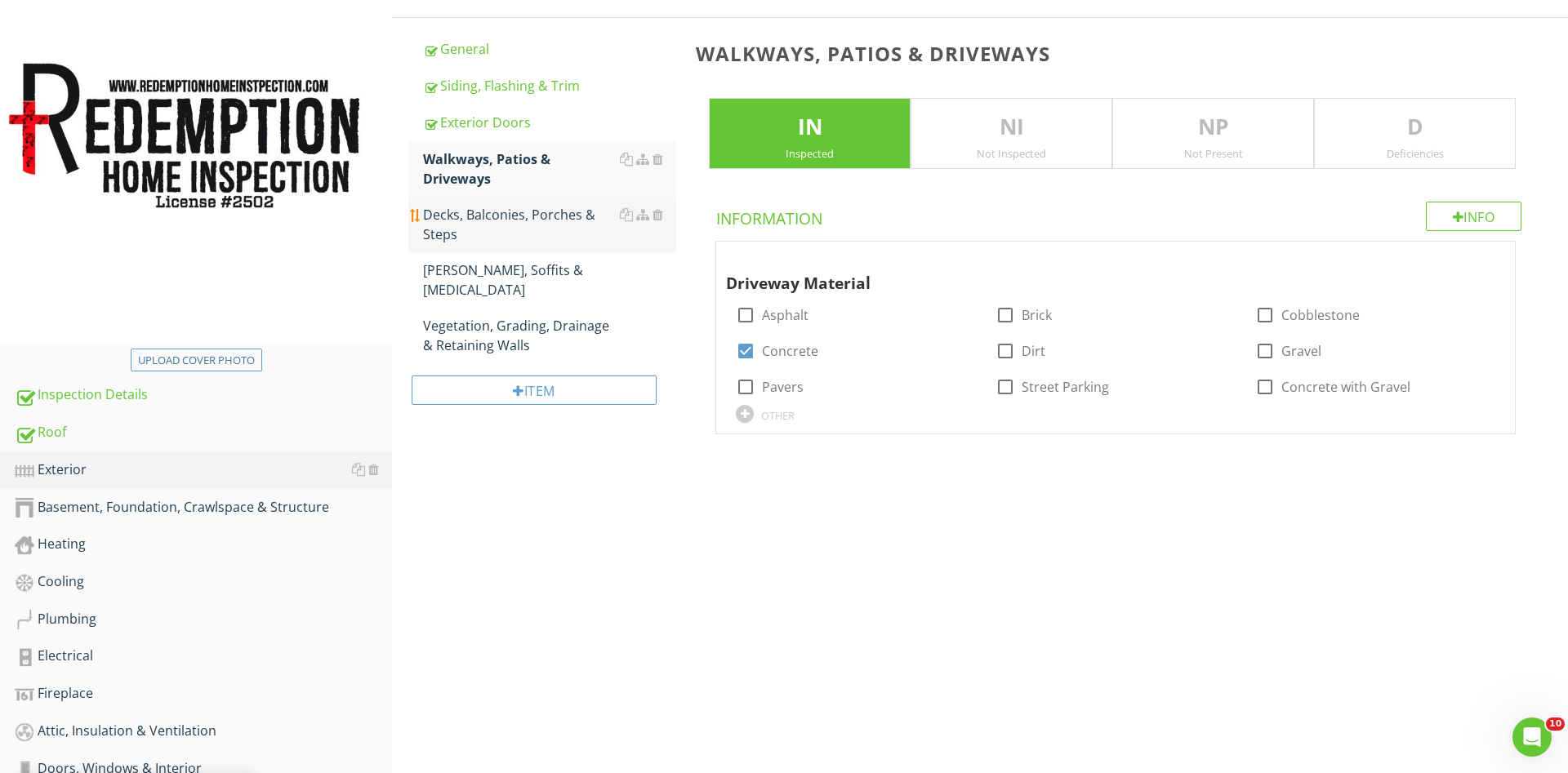
click at [515, 214] on div "Decks, Balconies, Porches & Steps" at bounding box center [549, 224] width 254 height 39
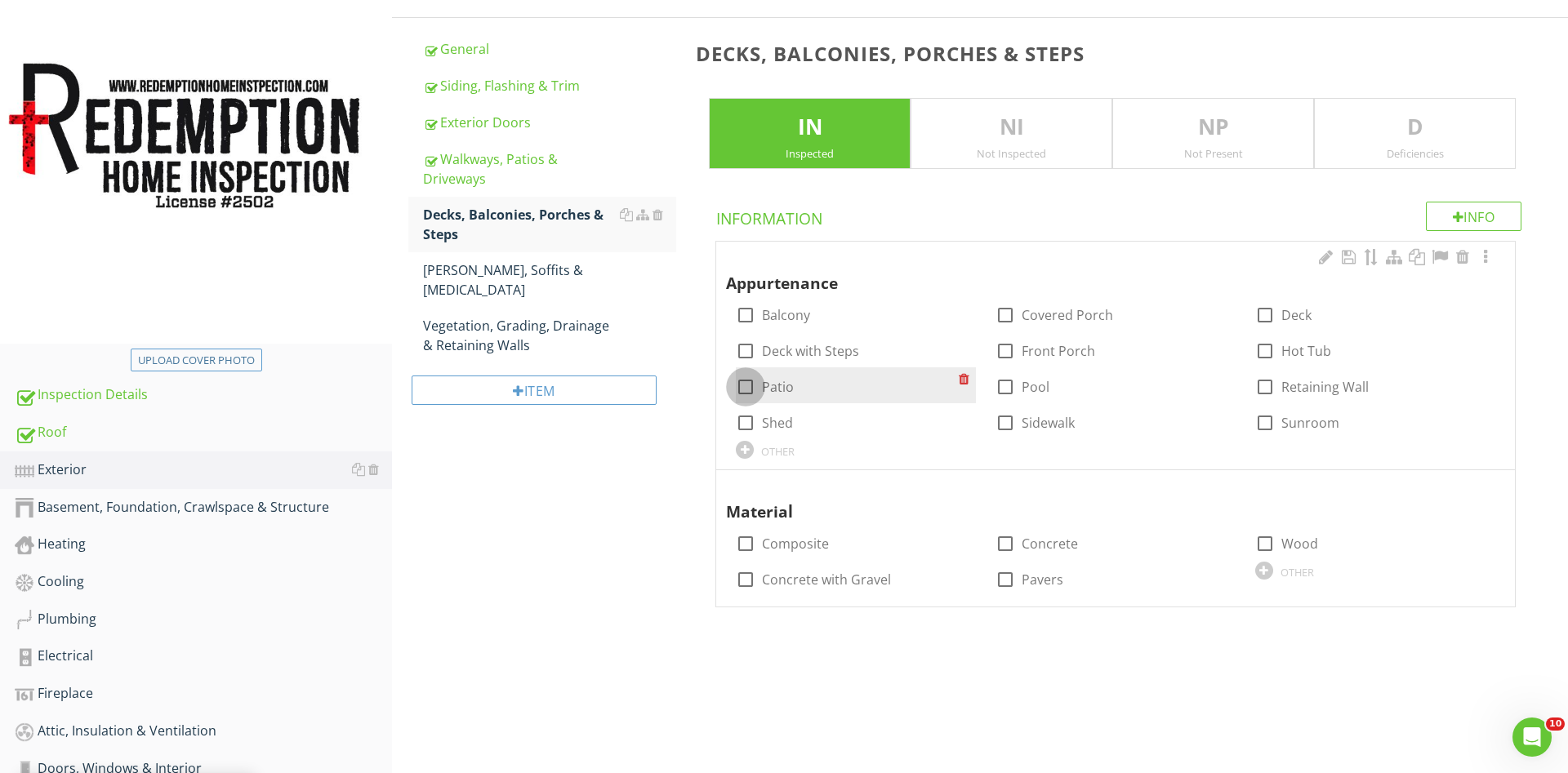
click at [748, 384] on div at bounding box center [746, 386] width 27 height 27
checkbox input "true"
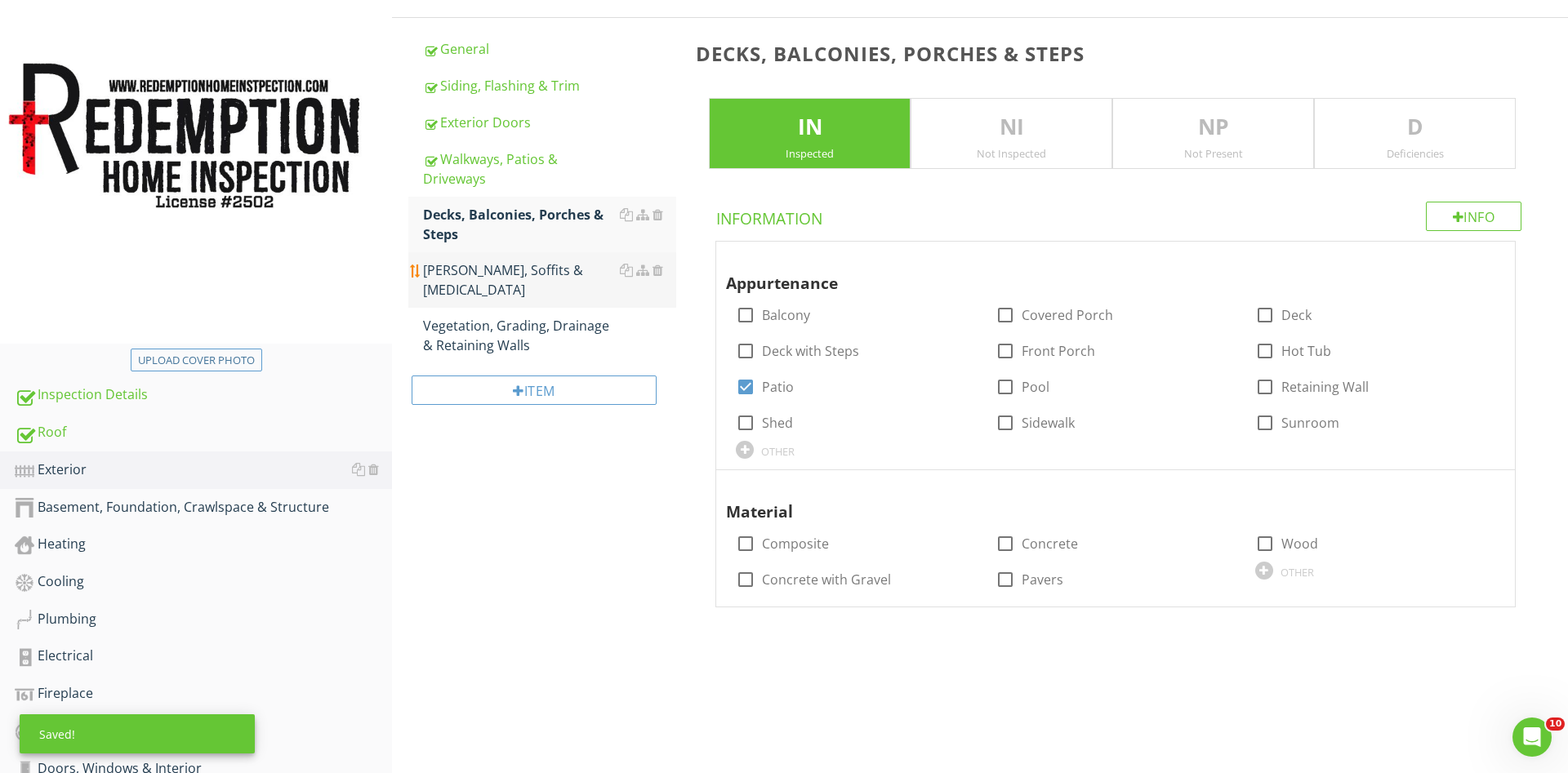
click at [753, 579] on div at bounding box center [746, 579] width 27 height 27
checkbox input "true"
click at [507, 266] on div "[PERSON_NAME], Soffits & [MEDICAL_DATA]" at bounding box center [549, 280] width 254 height 39
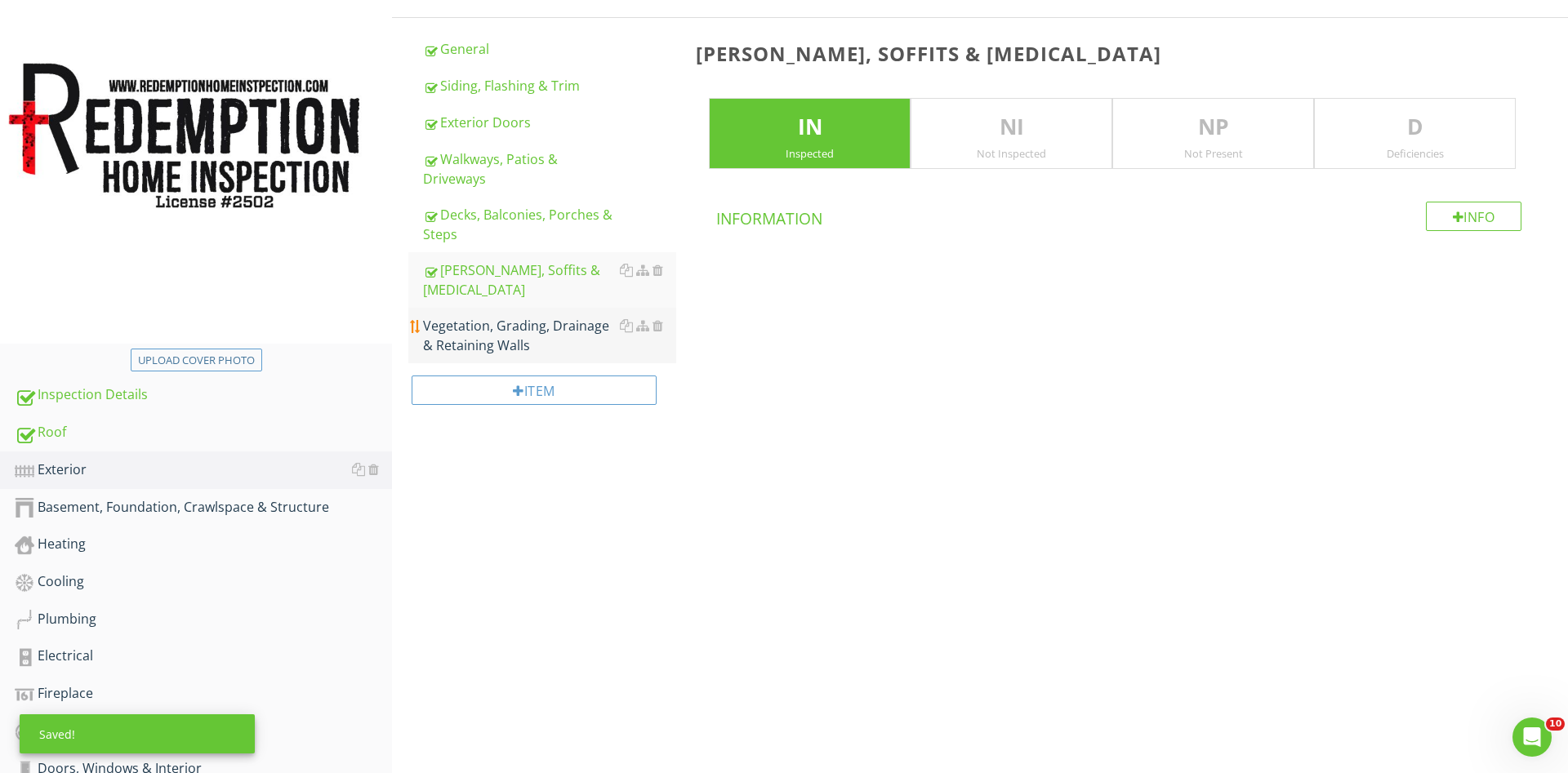
click at [530, 316] on div "Vegetation, Grading, Drainage & Retaining Walls" at bounding box center [549, 336] width 254 height 39
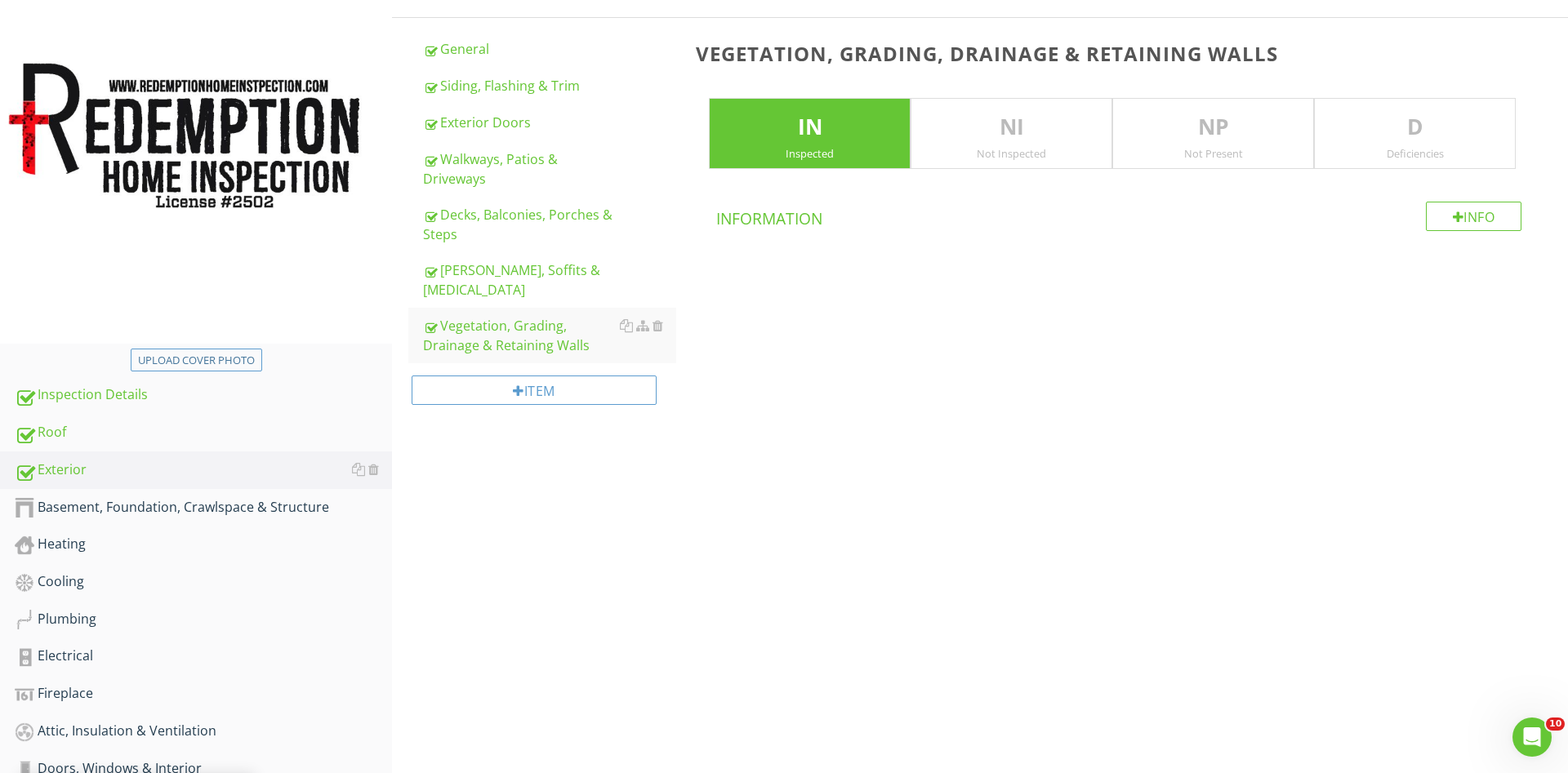
scroll to position [308, 0]
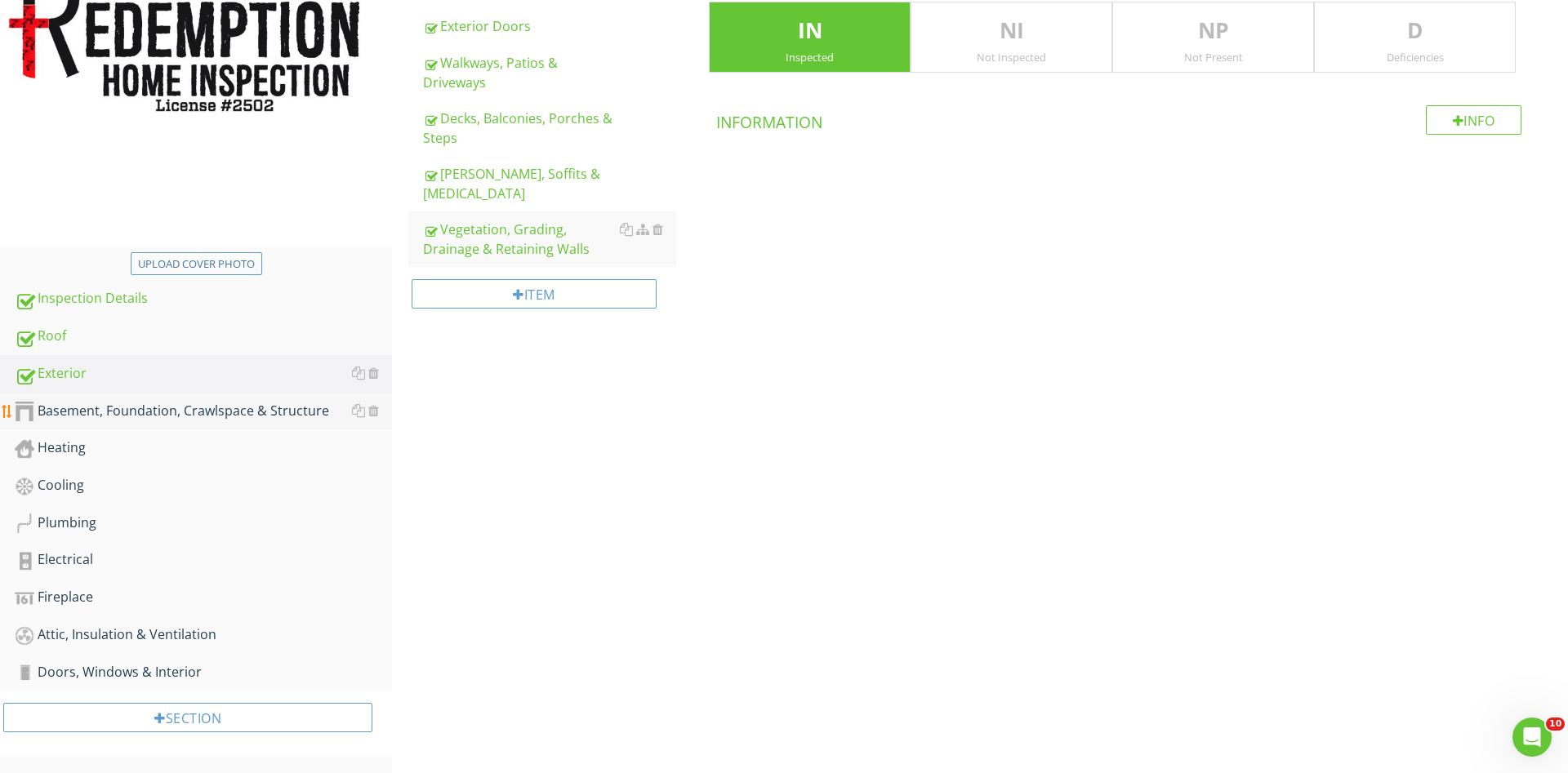
click at [228, 407] on div "Basement, Foundation, Crawlspace & Structure" at bounding box center [204, 412] width 378 height 22
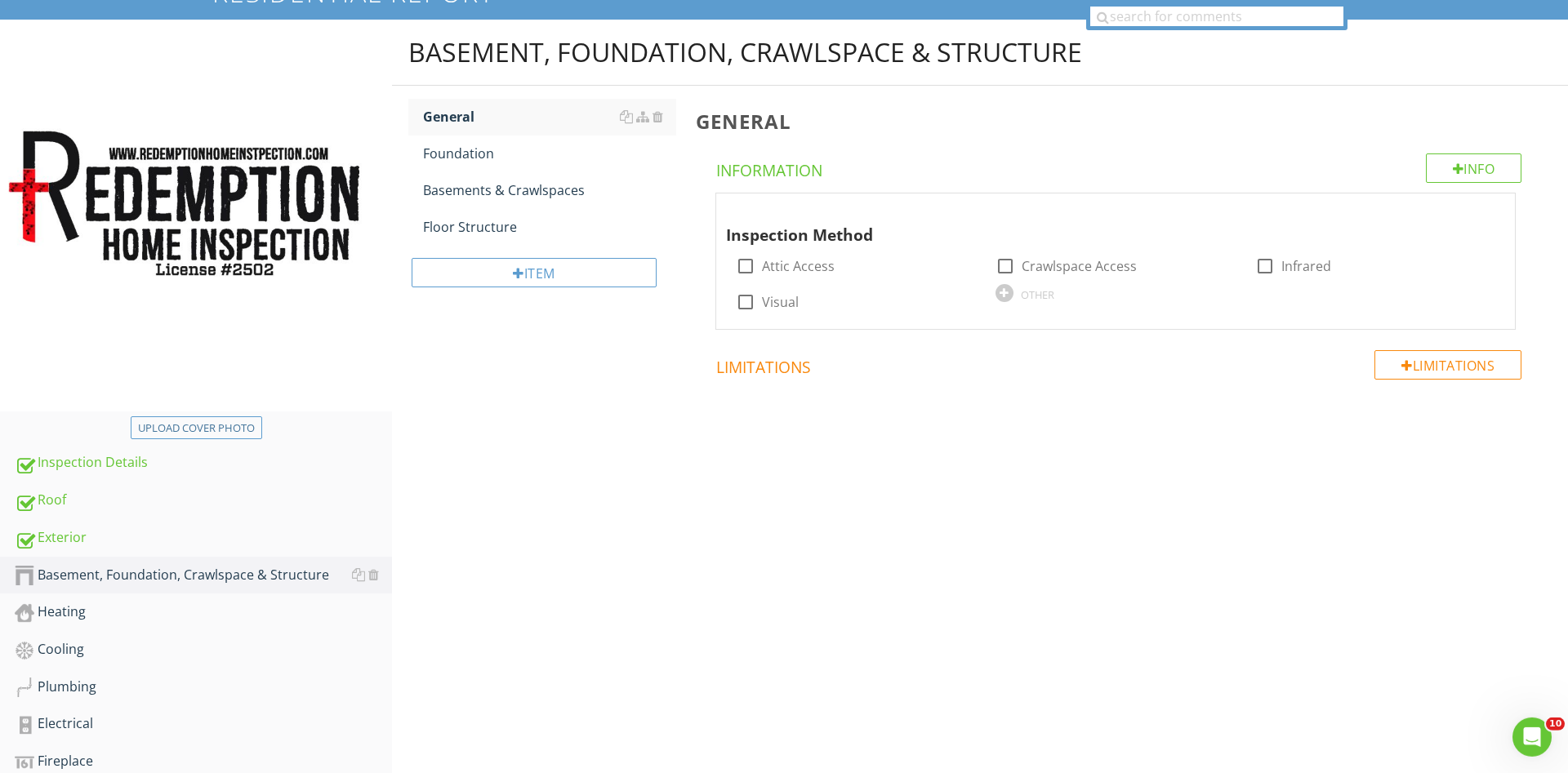
scroll to position [141, 0]
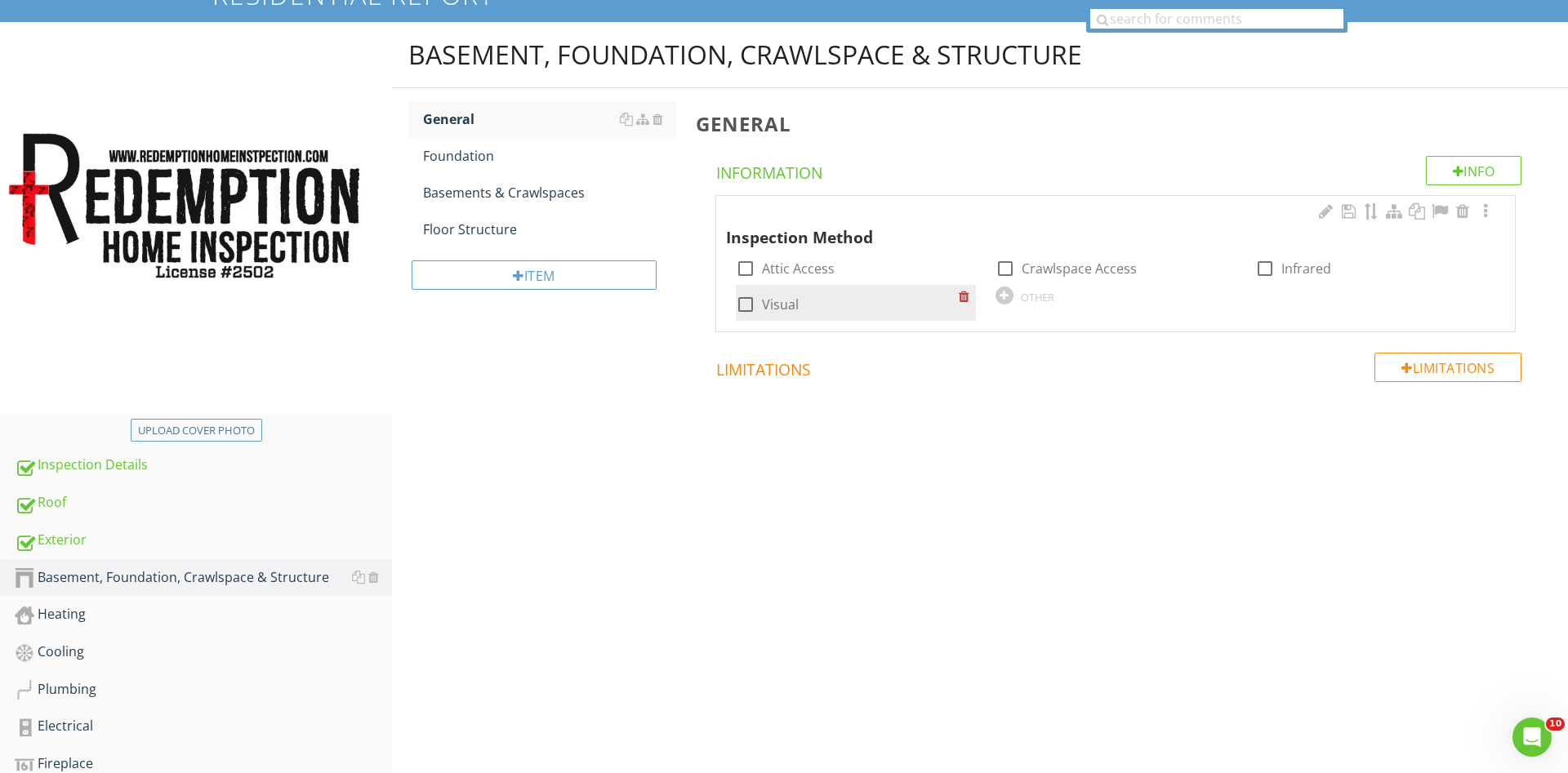
click at [744, 305] on div at bounding box center [746, 304] width 27 height 27
checkbox input "true"
click at [1009, 264] on div at bounding box center [1005, 268] width 27 height 27
checkbox input "true"
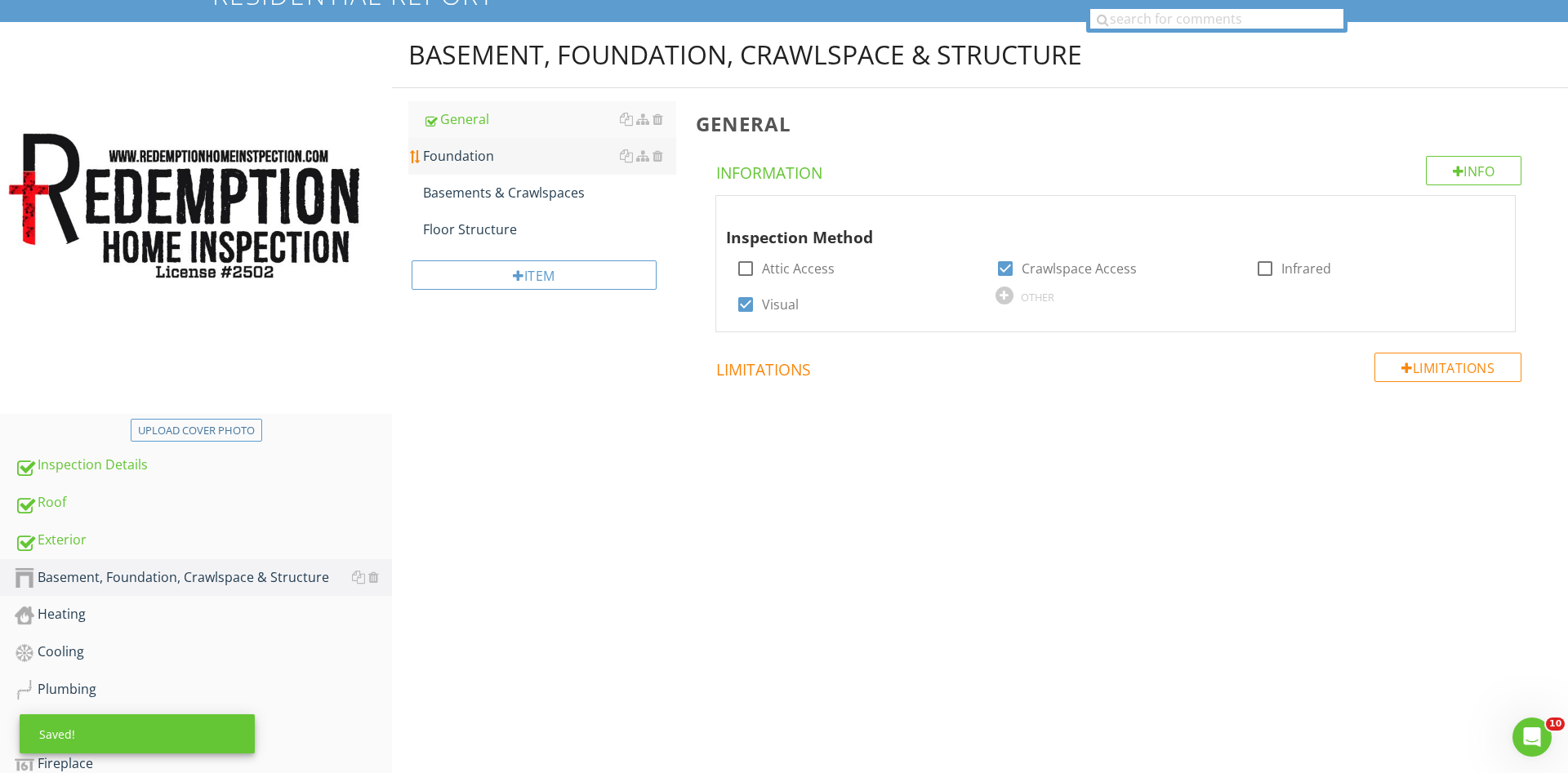
click at [478, 162] on div "Foundation" at bounding box center [549, 156] width 254 height 20
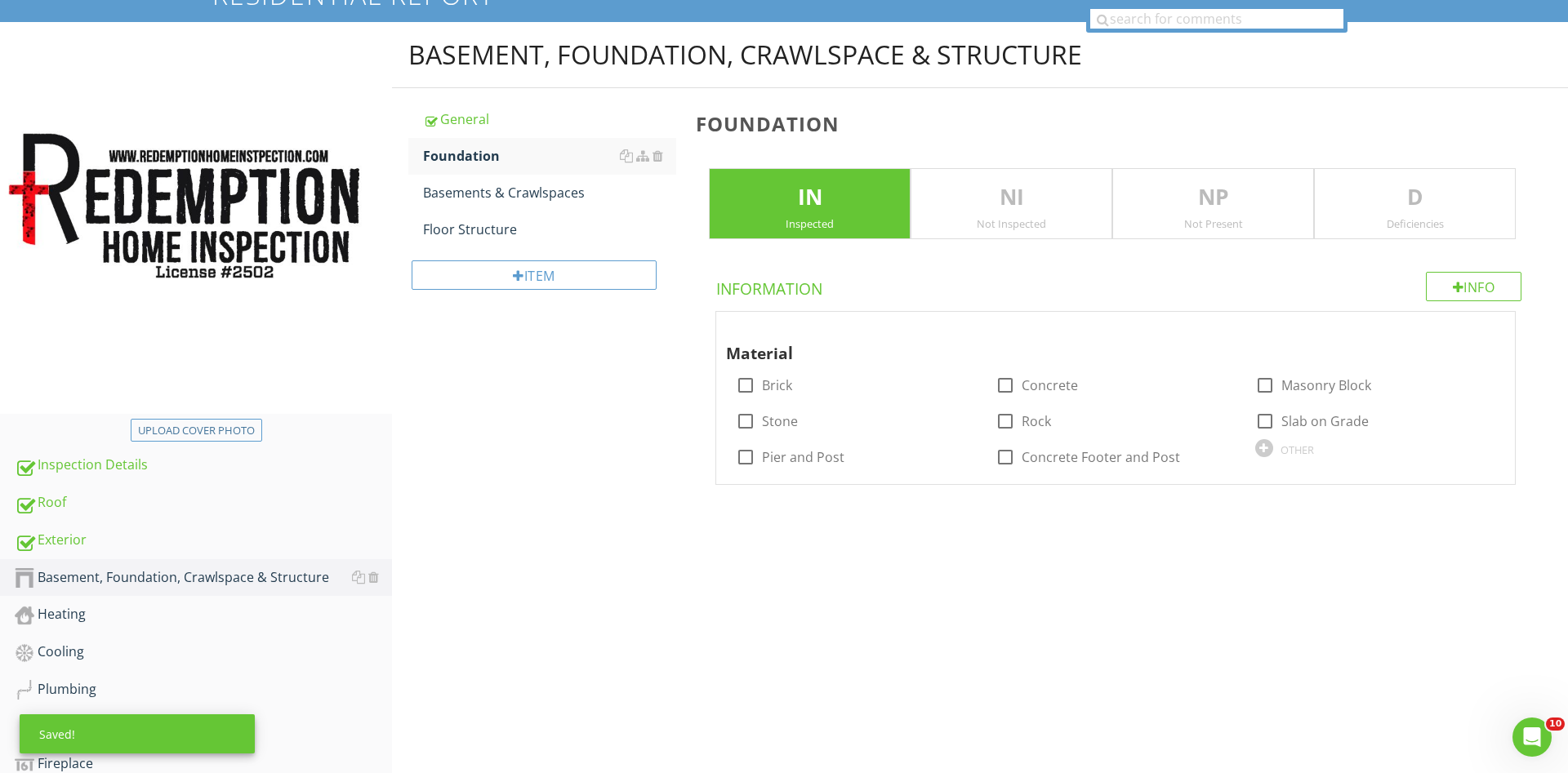
scroll to position [308, 0]
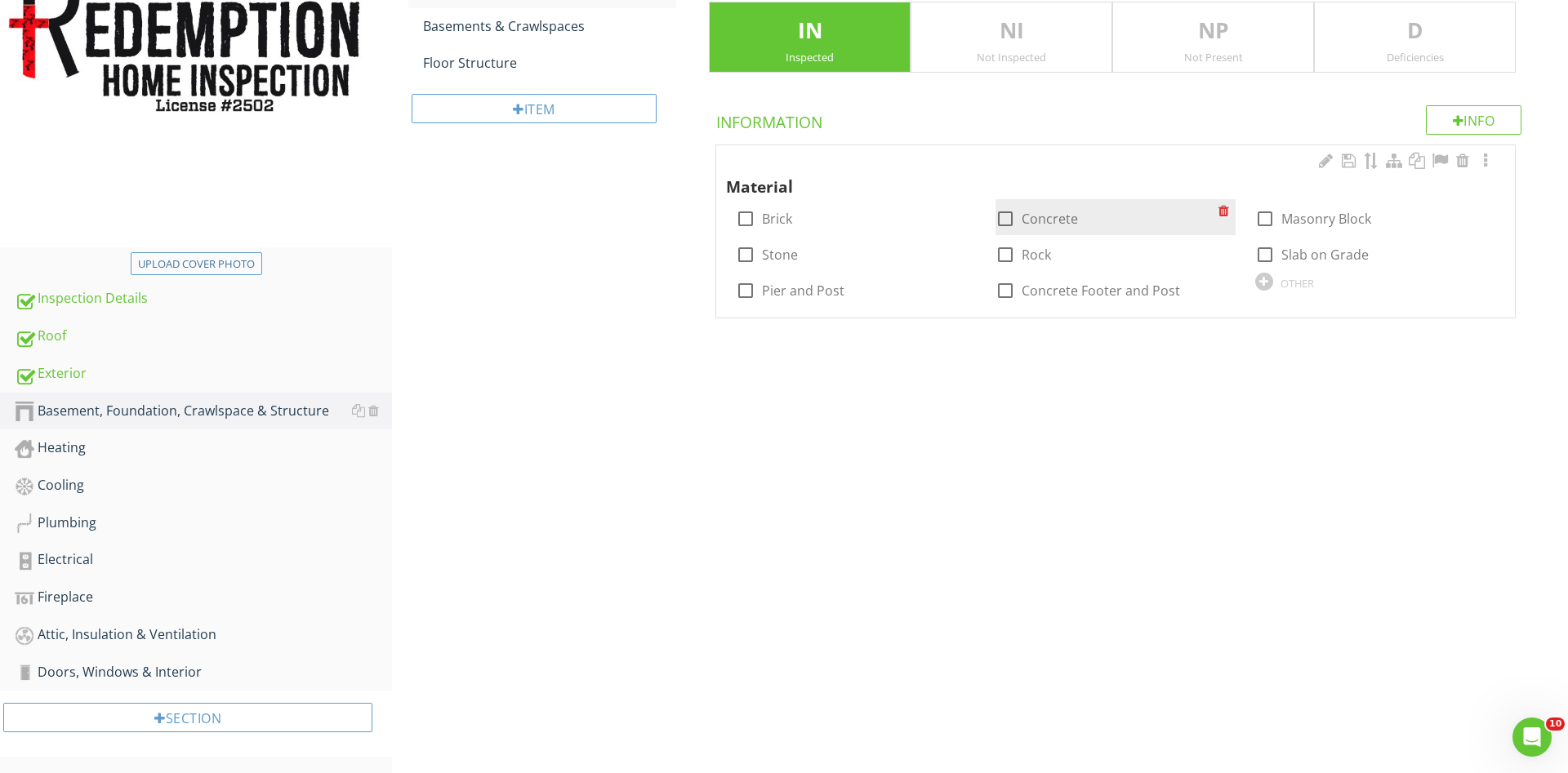
click at [1006, 217] on div at bounding box center [1005, 218] width 27 height 27
checkbox input "true"
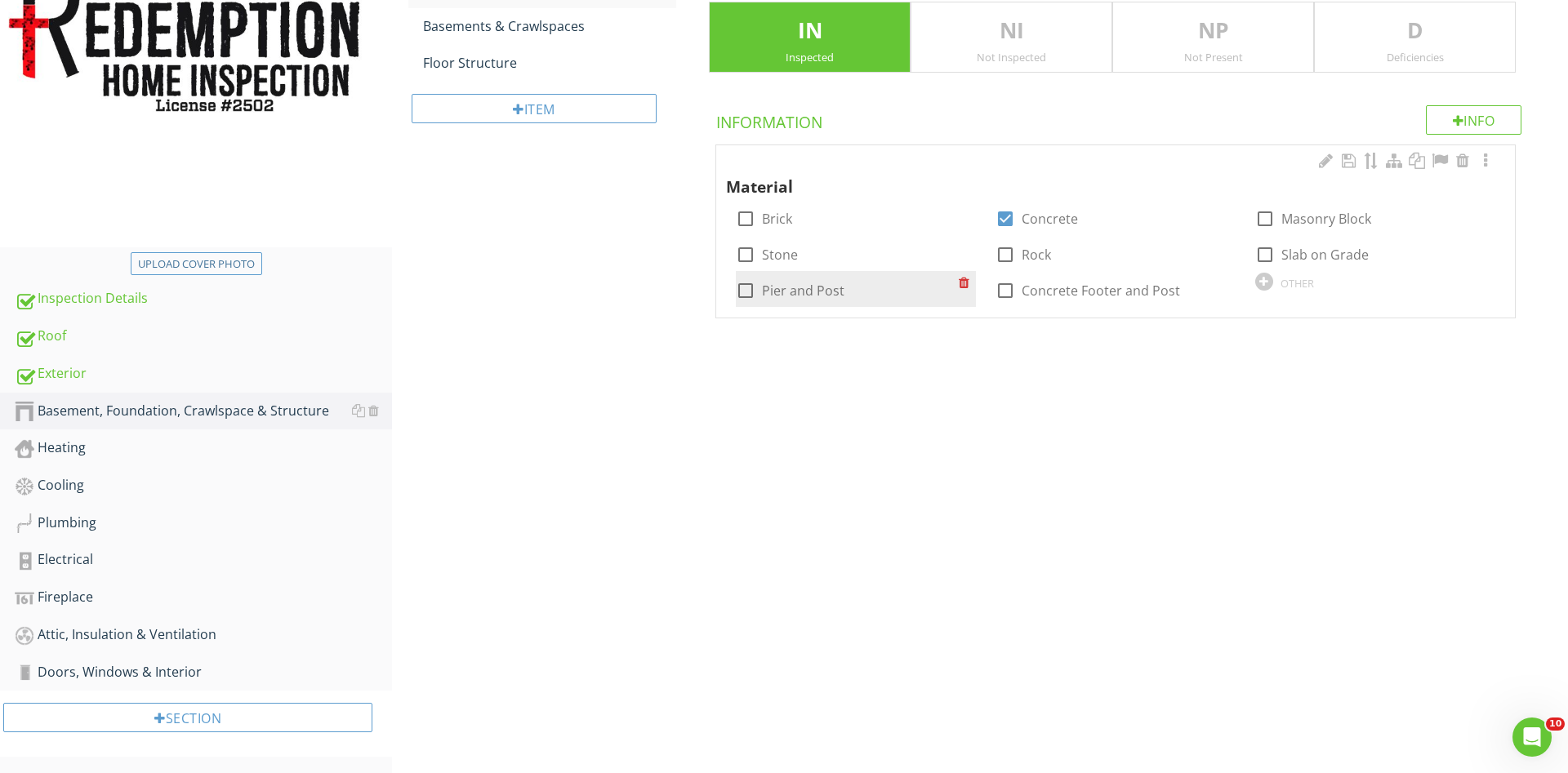
click at [742, 292] on div at bounding box center [746, 291] width 27 height 27
checkbox input "true"
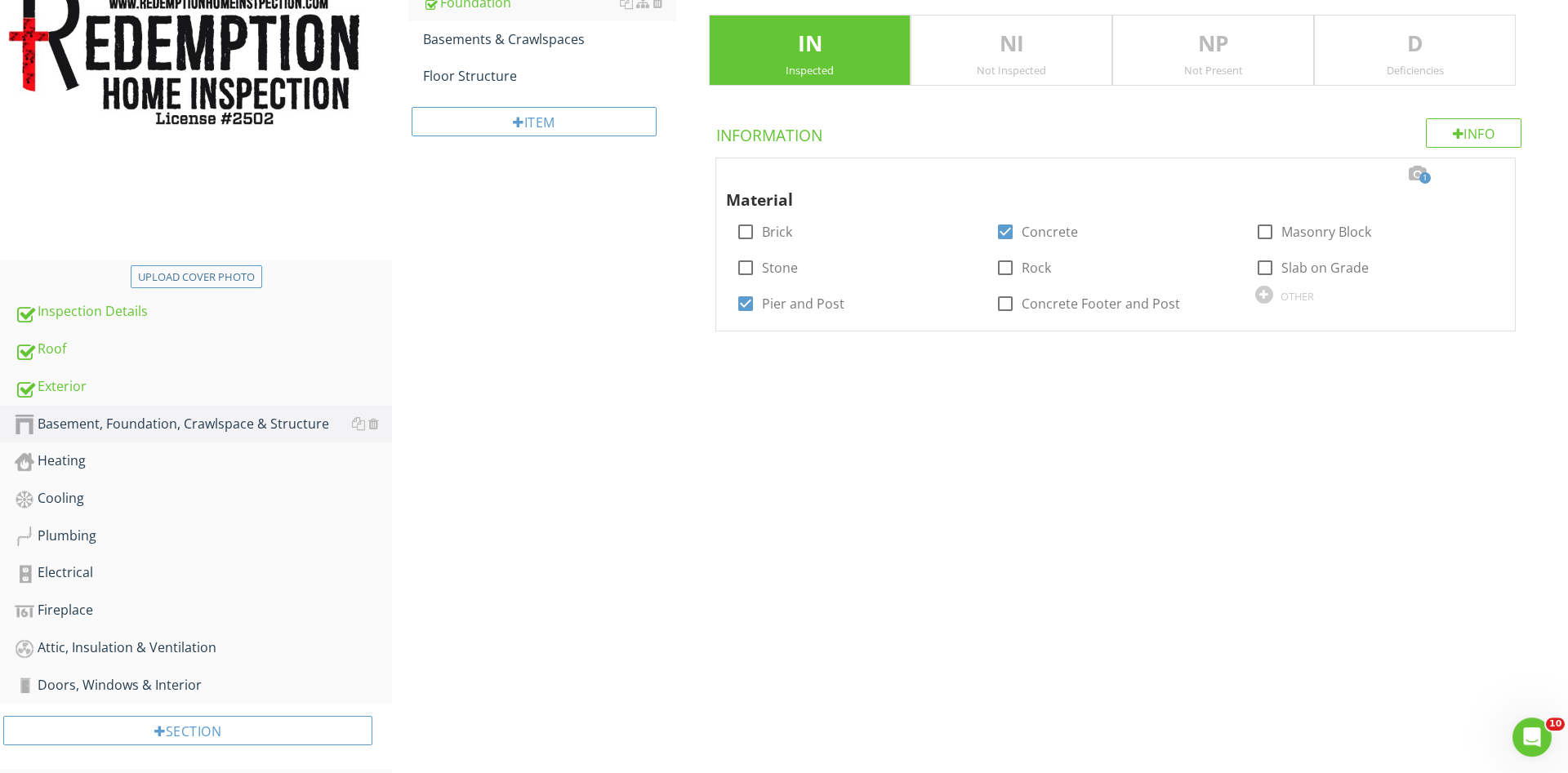
scroll to position [58, 0]
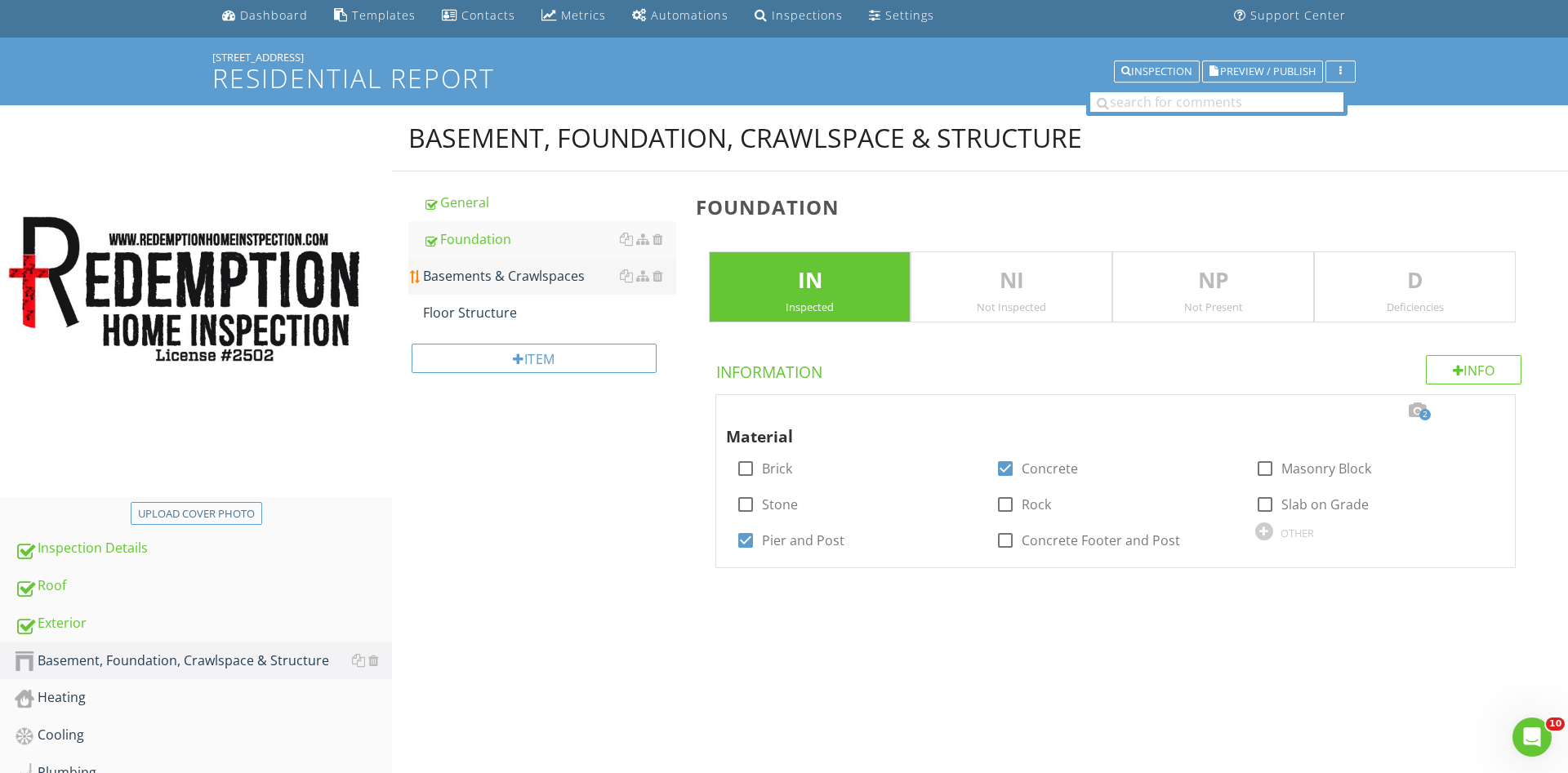
click at [481, 278] on div "Basements & Crawlspaces" at bounding box center [549, 276] width 254 height 20
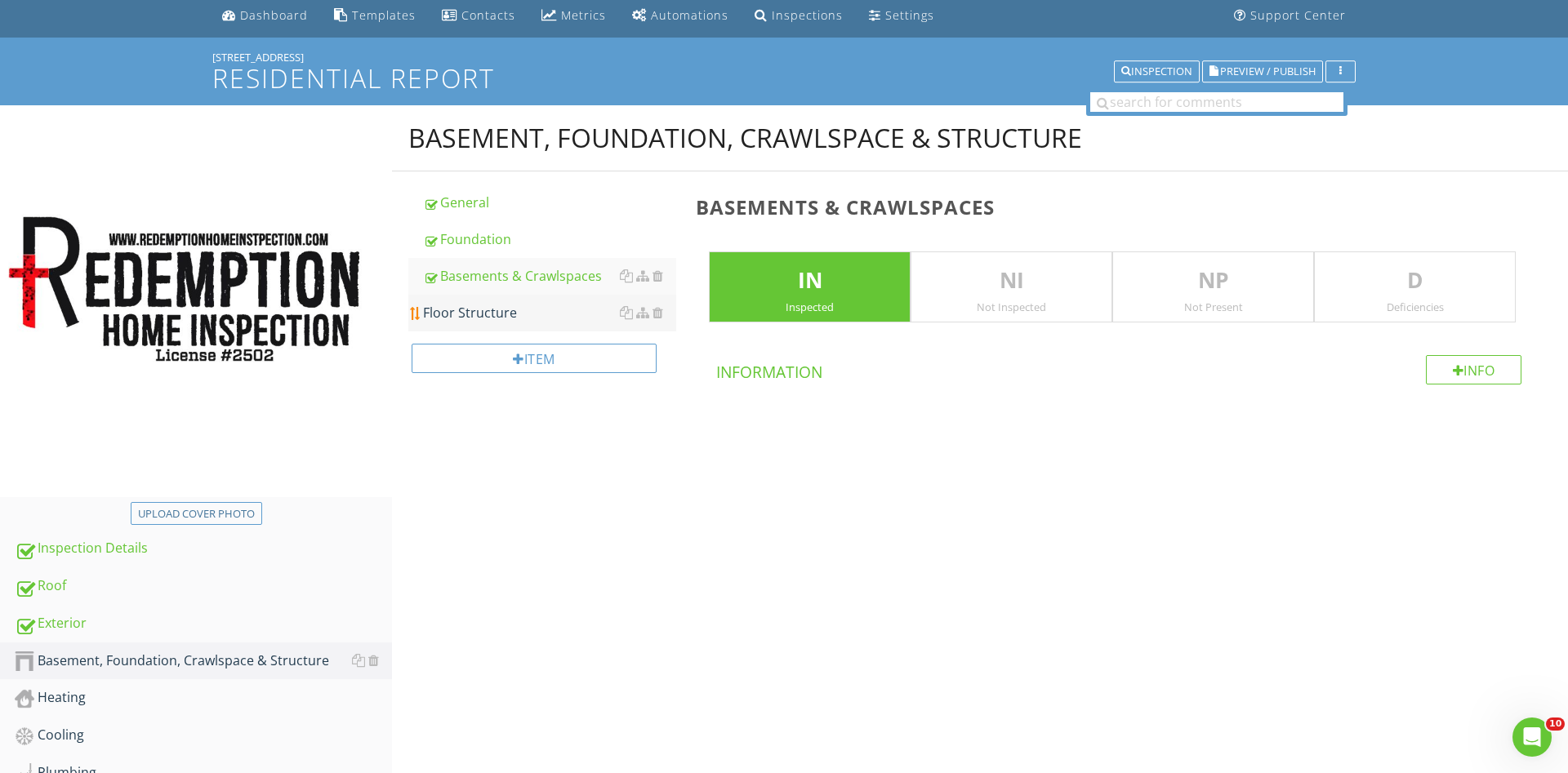
click at [482, 308] on div "Floor Structure" at bounding box center [549, 313] width 254 height 20
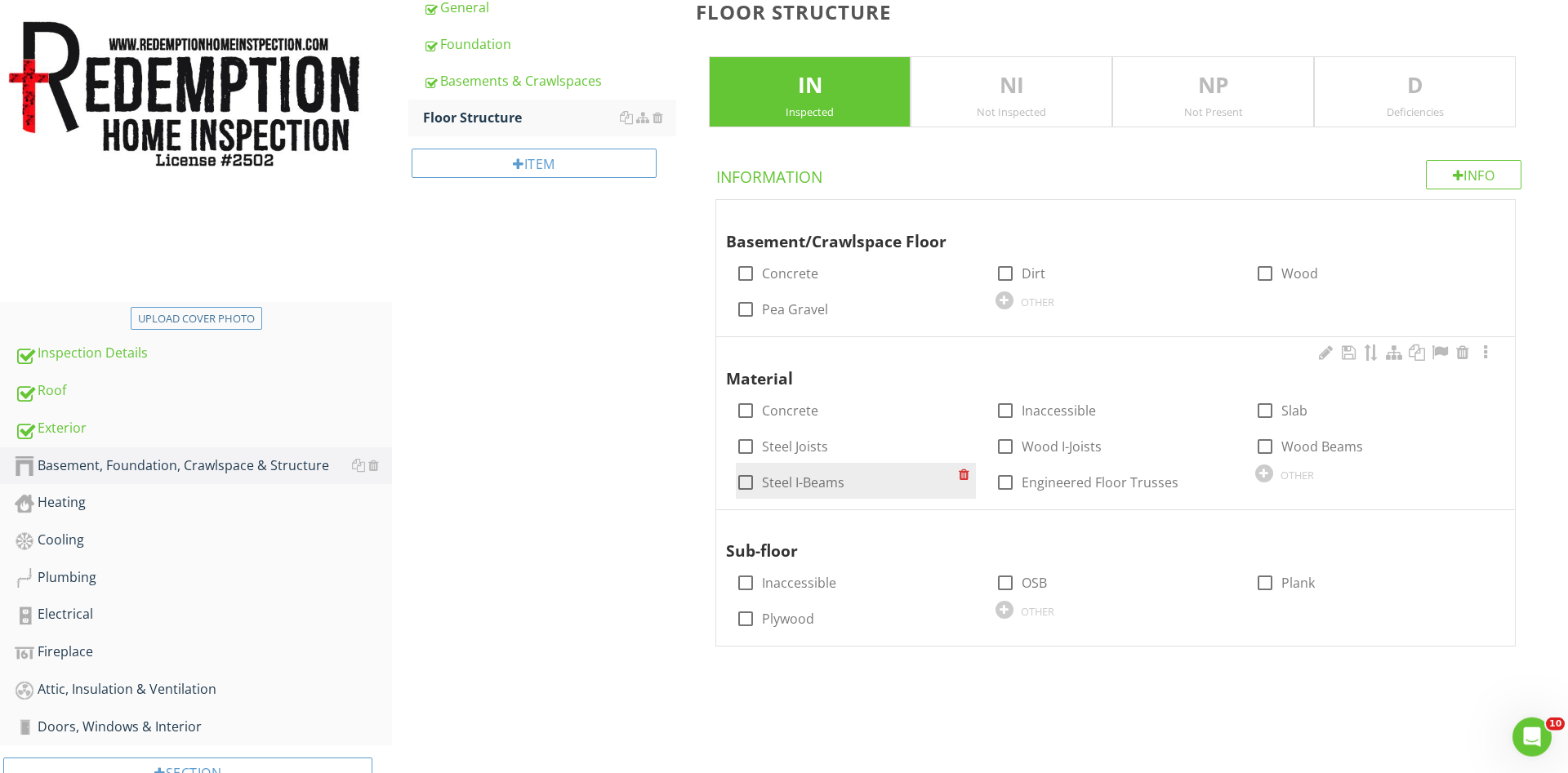
scroll to position [308, 0]
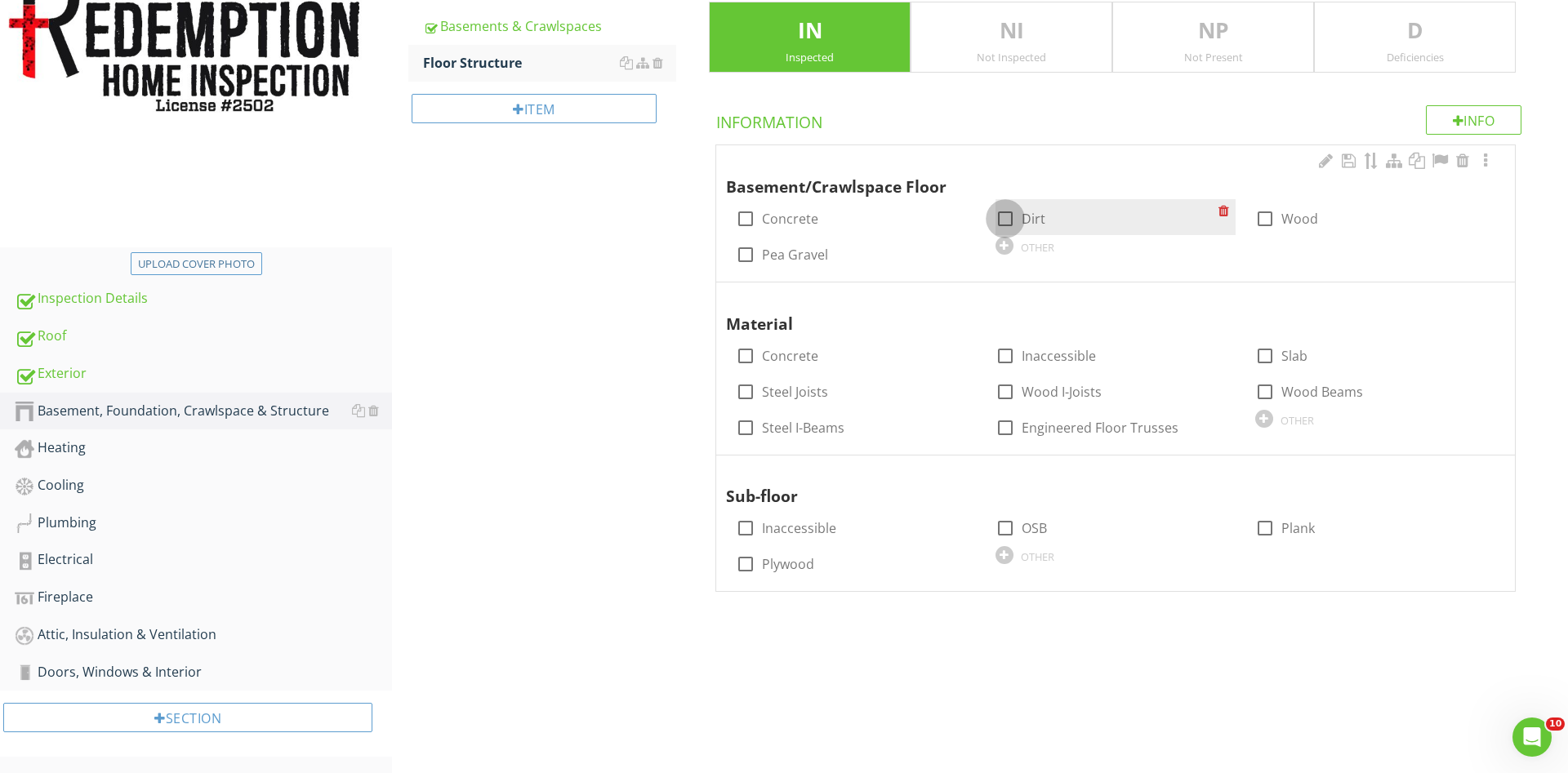
click at [1006, 214] on div at bounding box center [1005, 218] width 27 height 27
checkbox input "true"
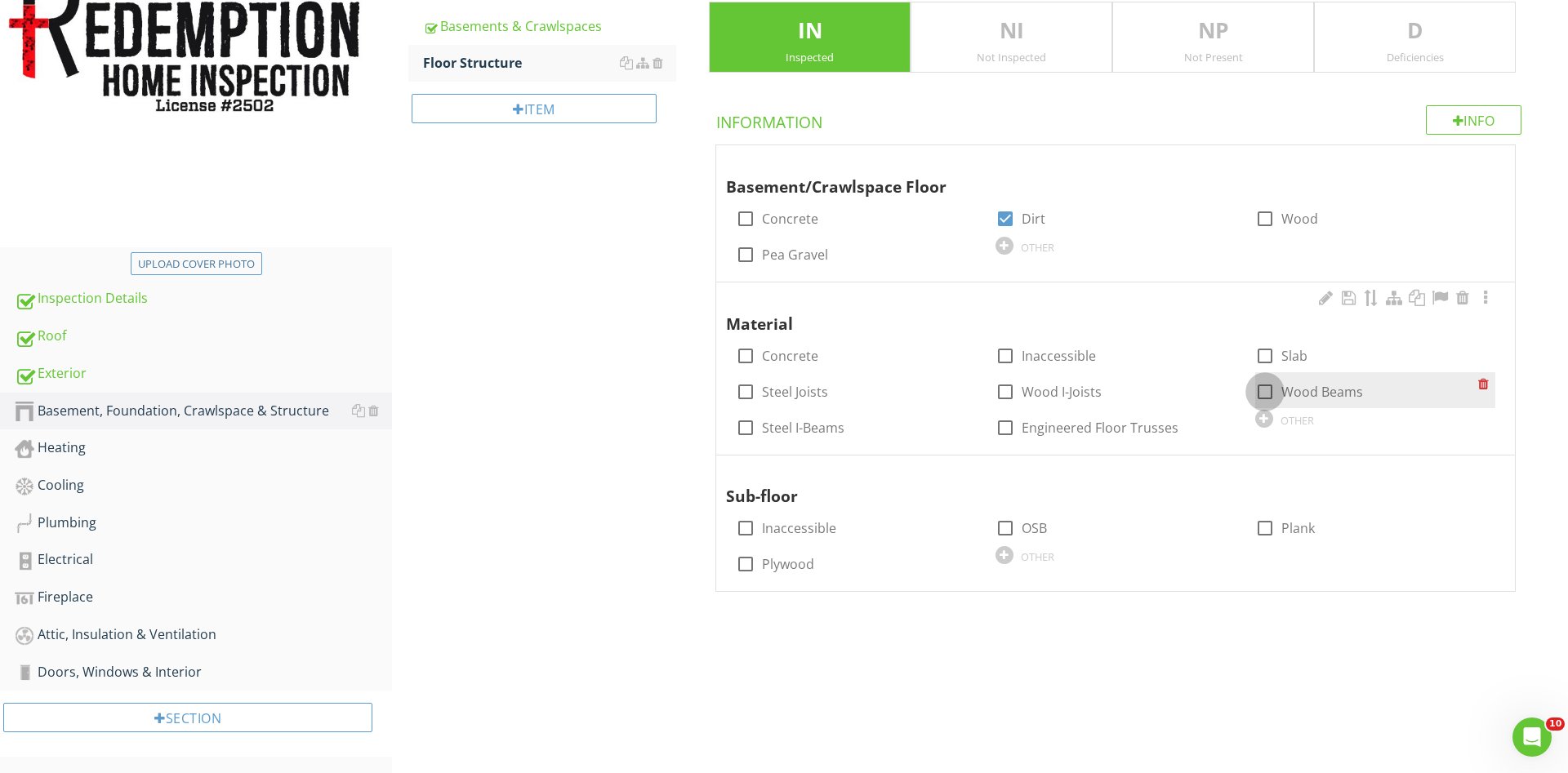
click at [1264, 389] on div at bounding box center [1265, 391] width 27 height 27
checkbox input "true"
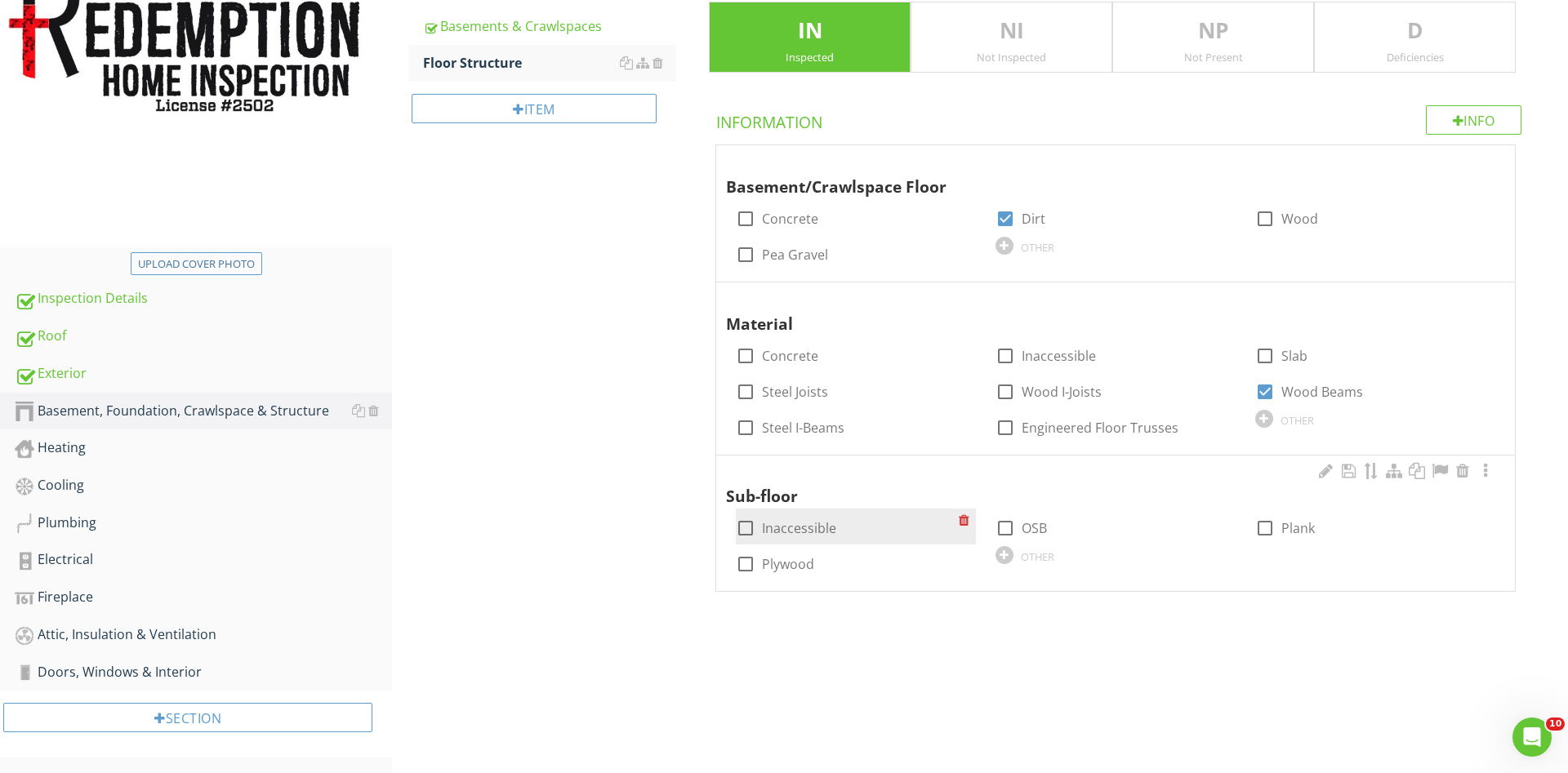
click at [747, 524] on div at bounding box center [746, 528] width 27 height 27
checkbox input "true"
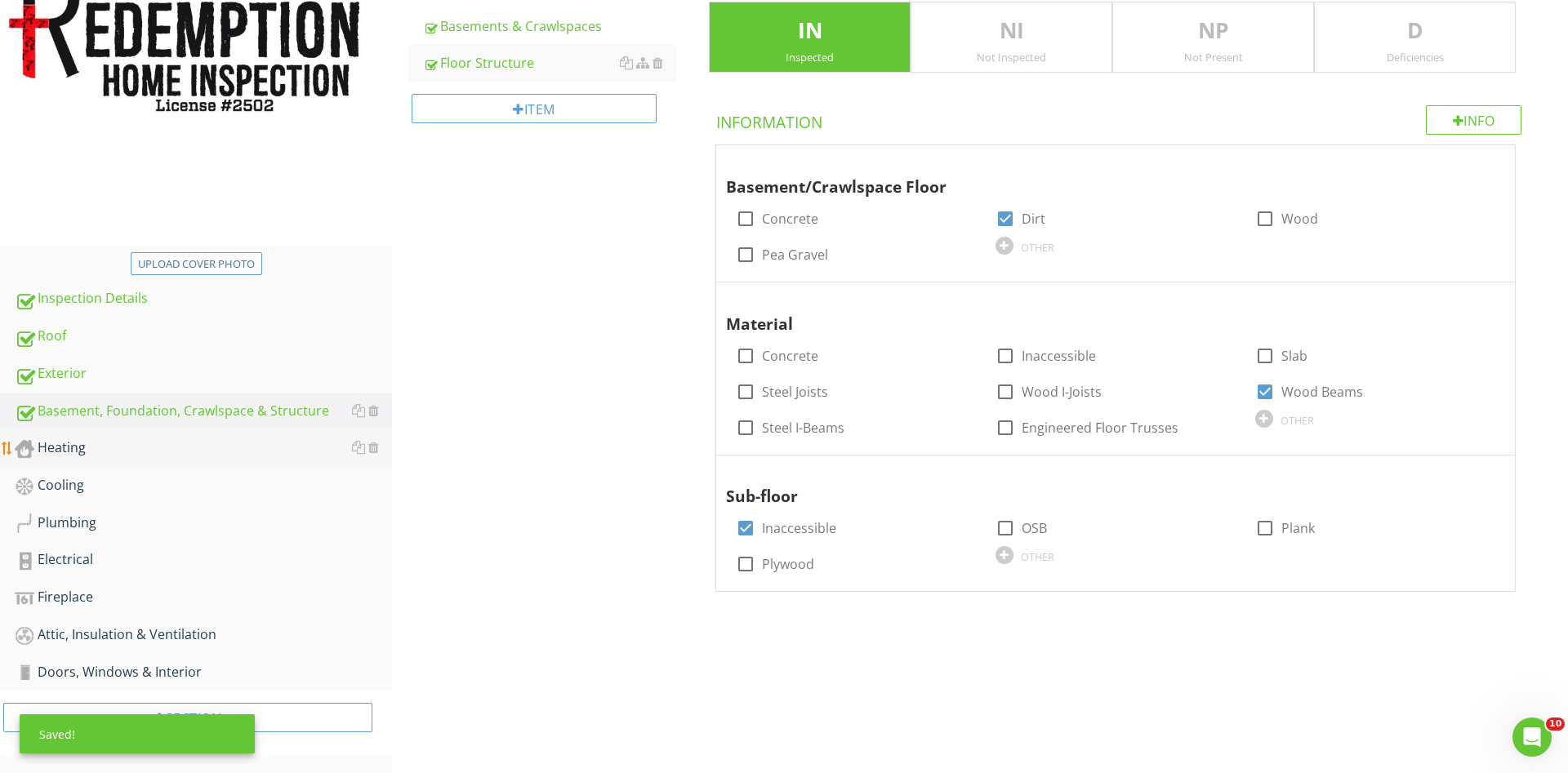
click at [67, 449] on div "Heating" at bounding box center [204, 448] width 378 height 22
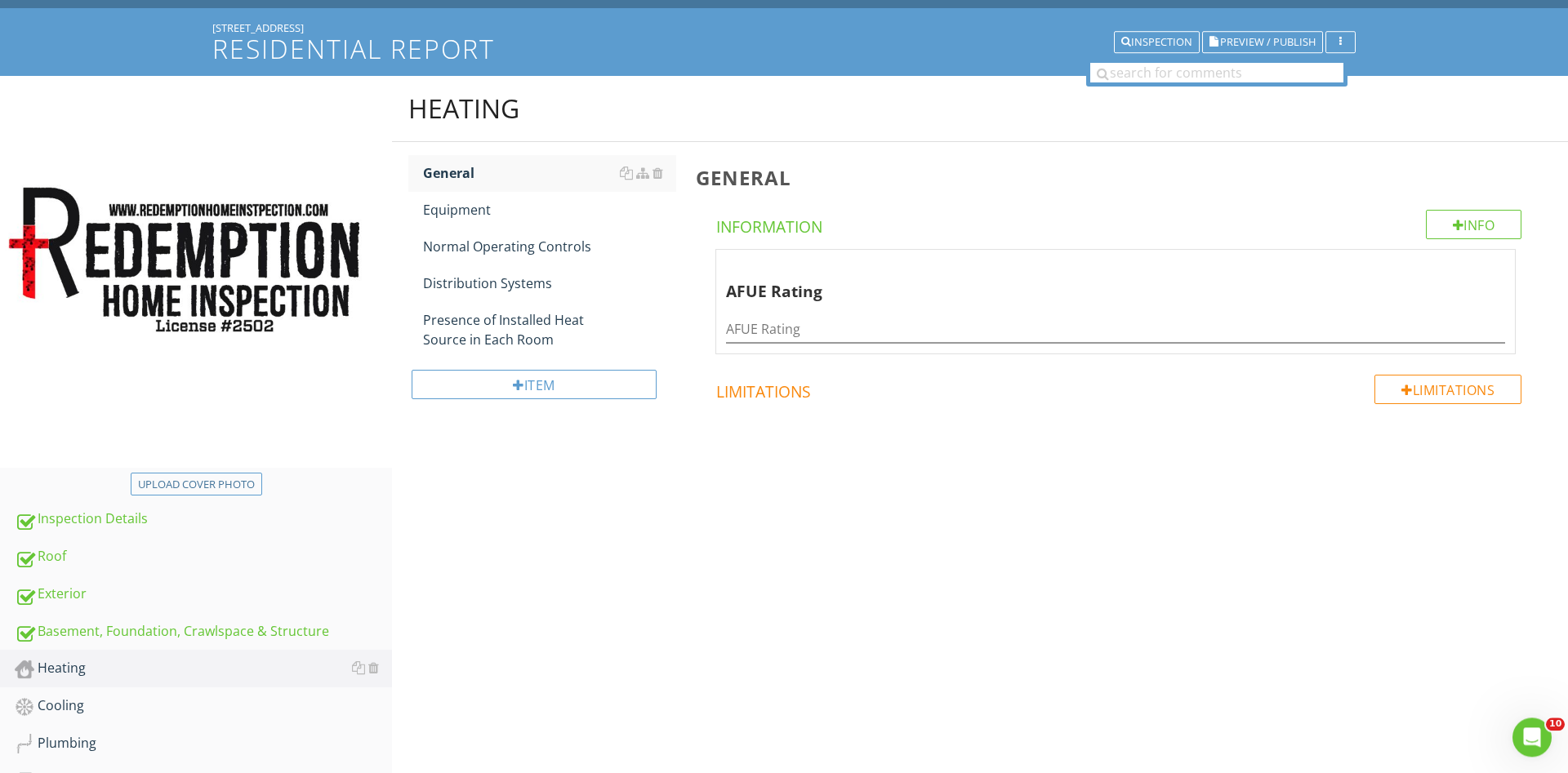
scroll to position [58, 0]
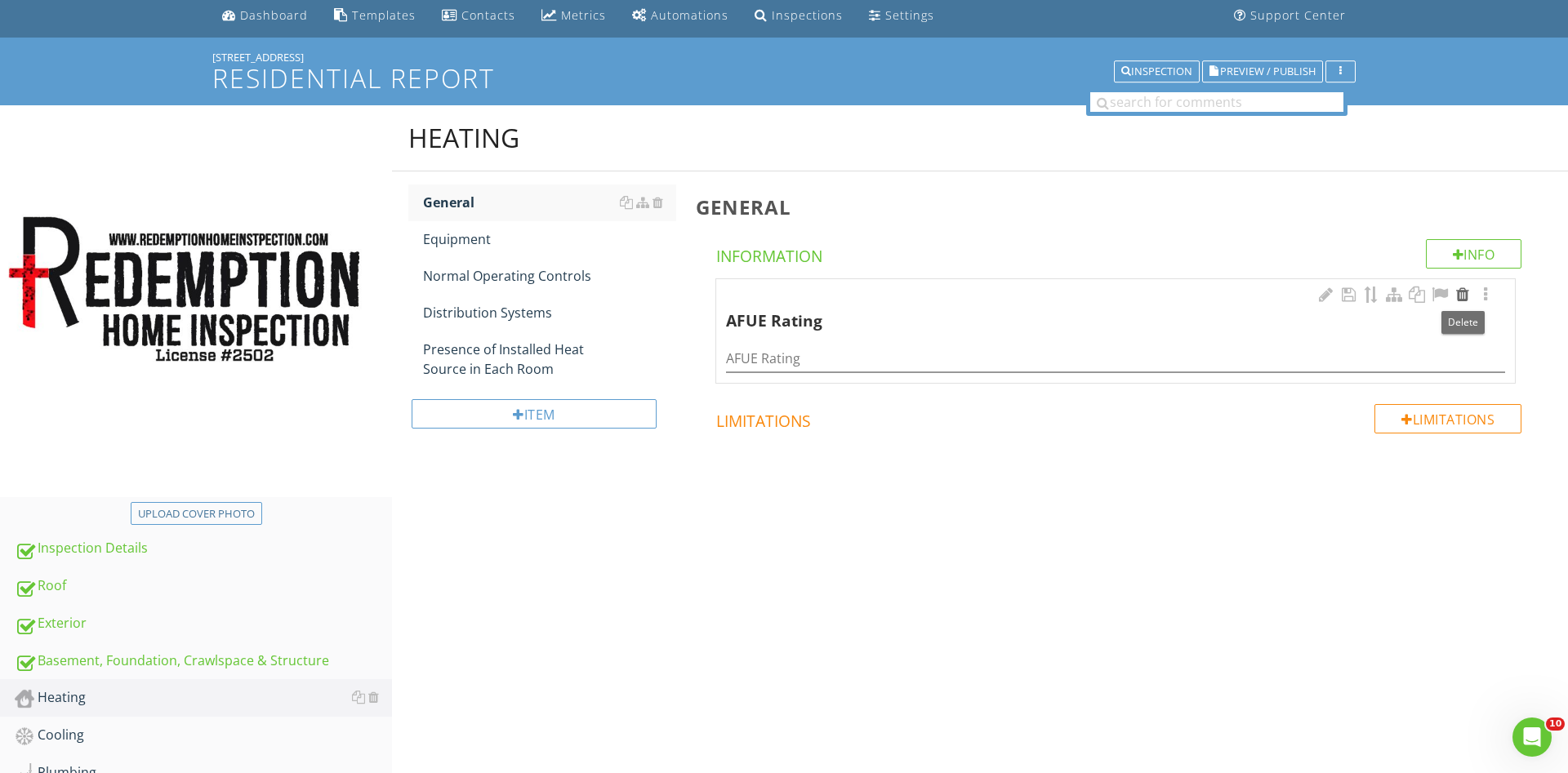
click at [1458, 294] on div at bounding box center [1462, 295] width 20 height 17
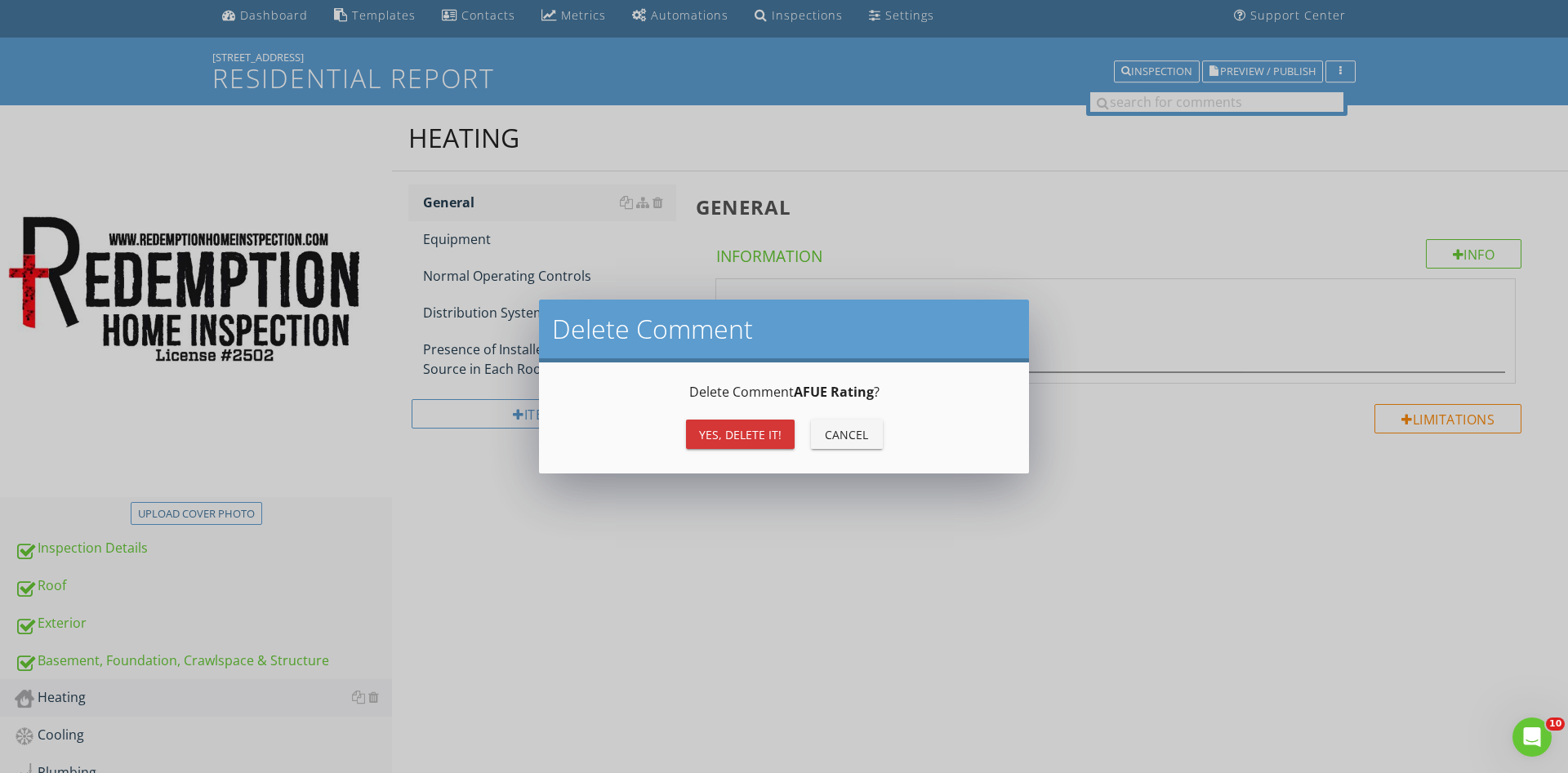
click at [752, 432] on div "Yes, Delete it!" at bounding box center [740, 435] width 82 height 18
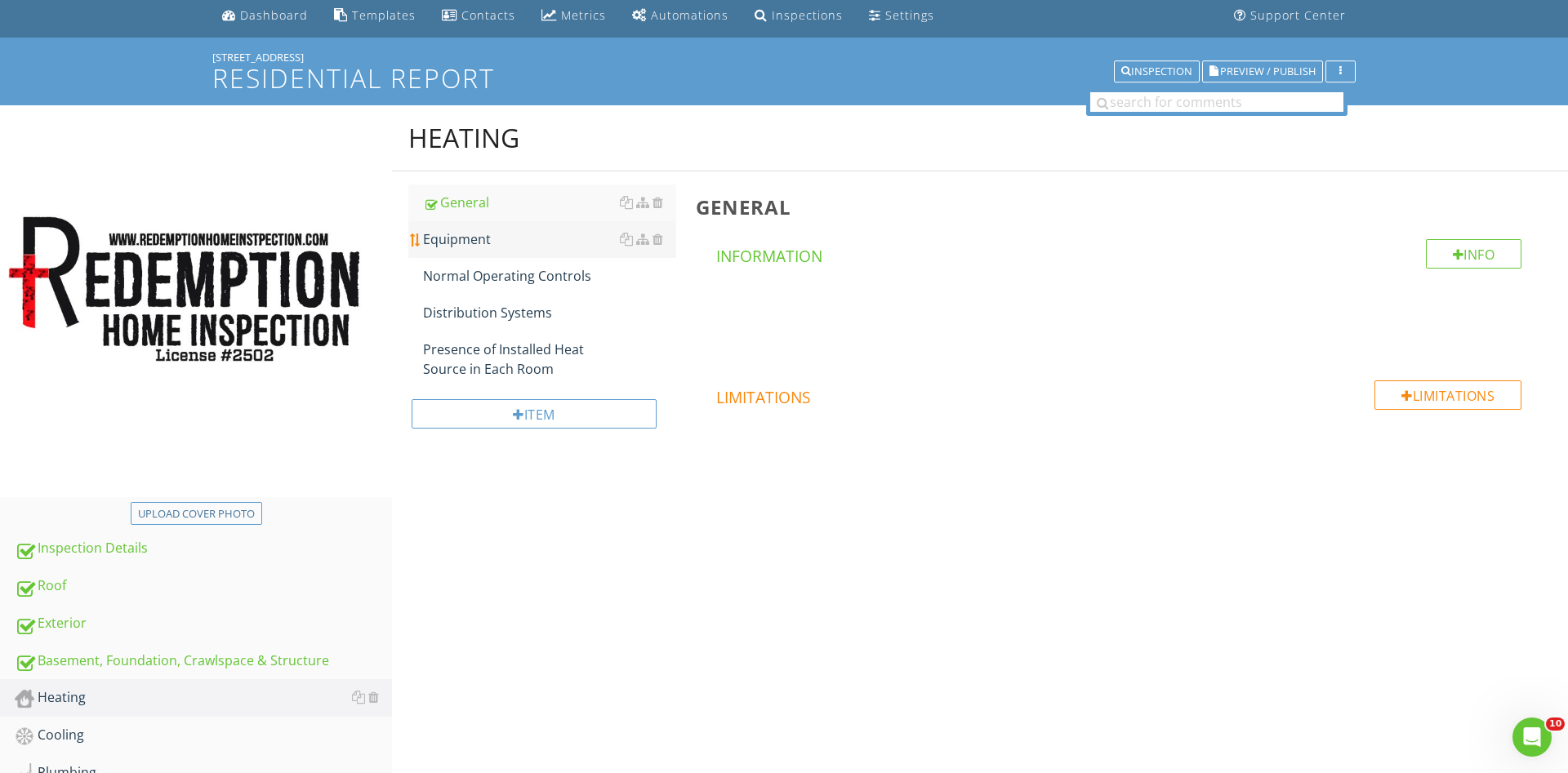
click at [463, 237] on div "Equipment" at bounding box center [549, 239] width 254 height 20
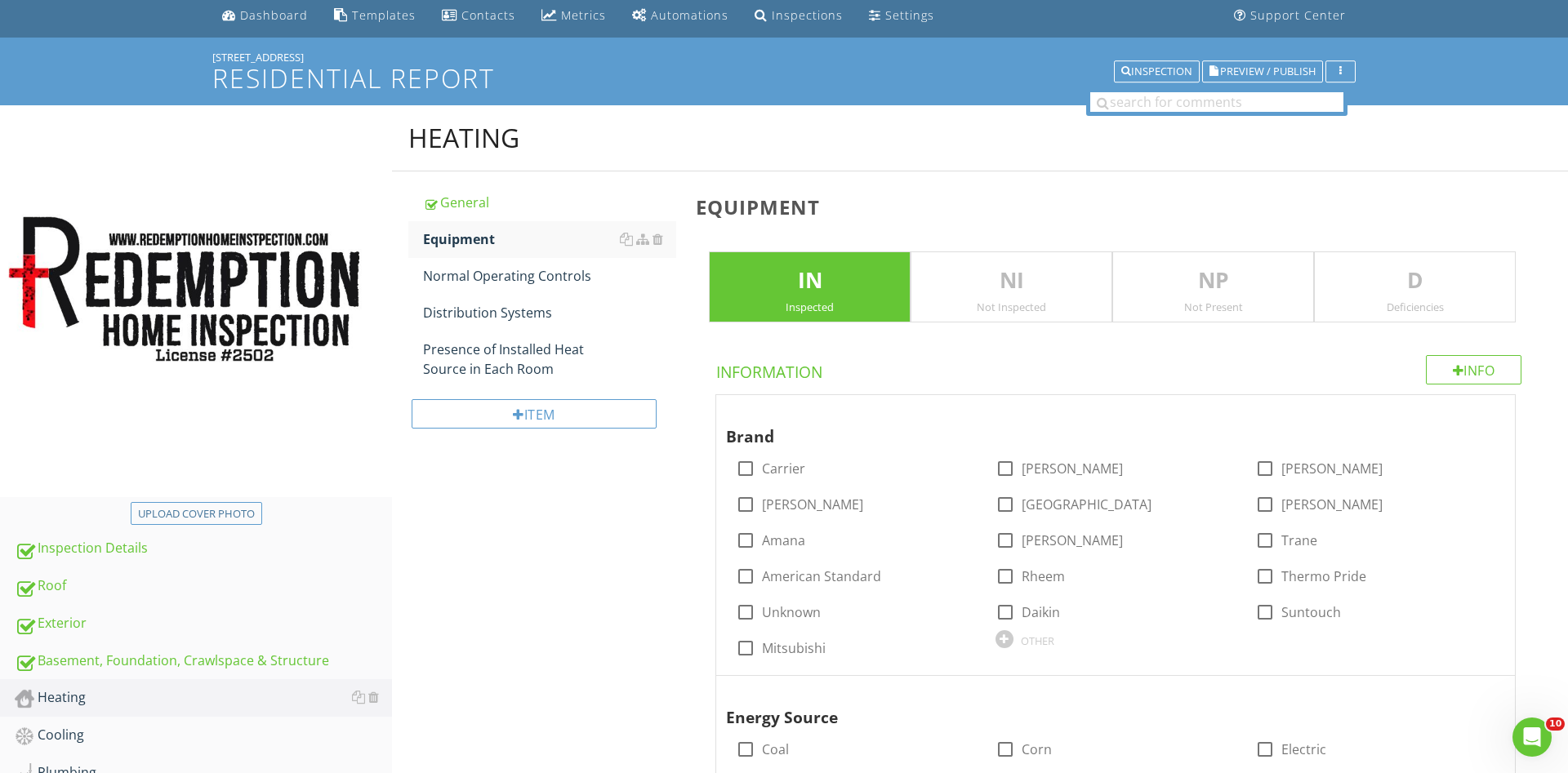
scroll to position [141, 0]
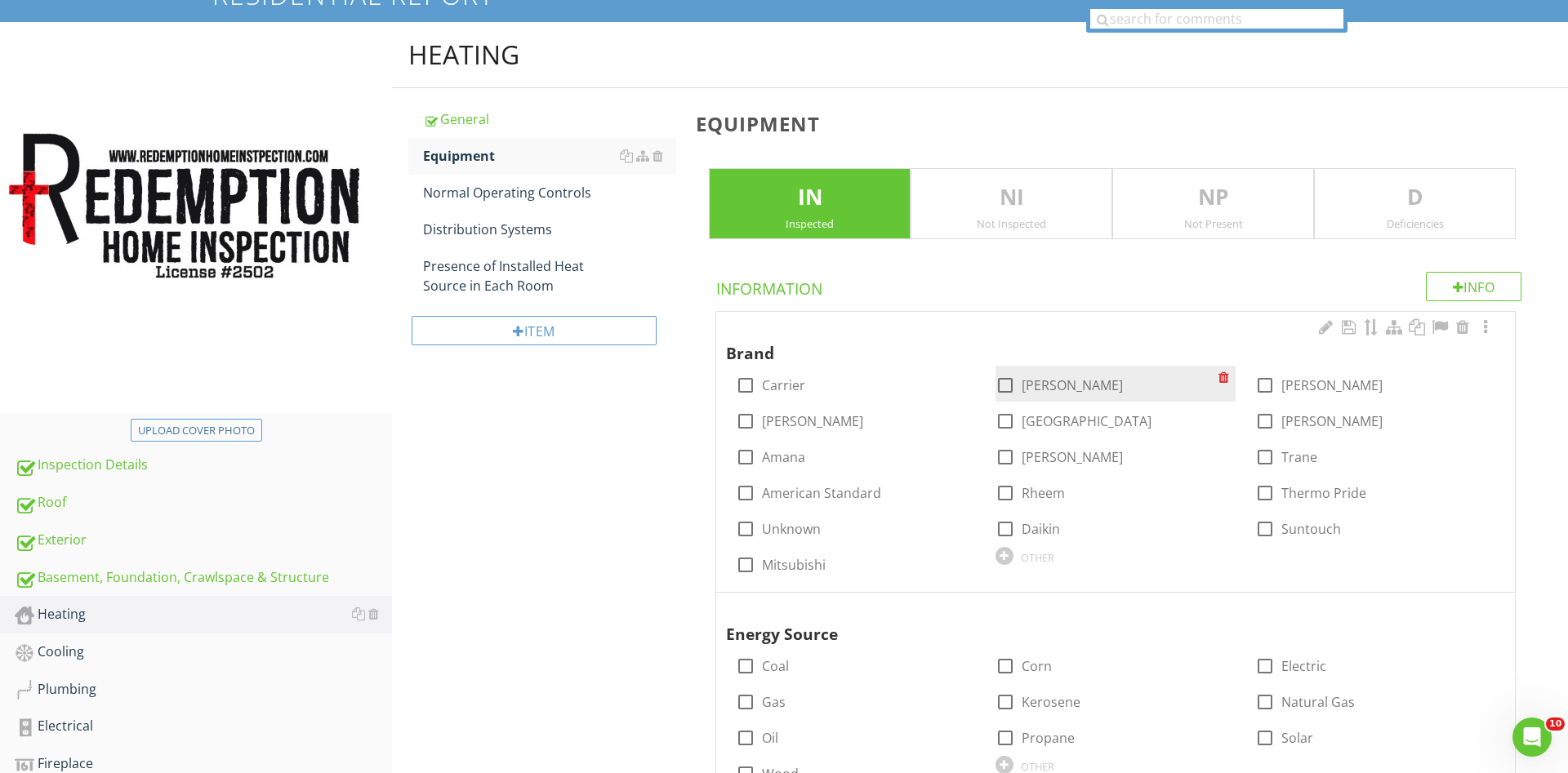
click at [1005, 387] on div at bounding box center [1005, 386] width 27 height 27
checkbox input "true"
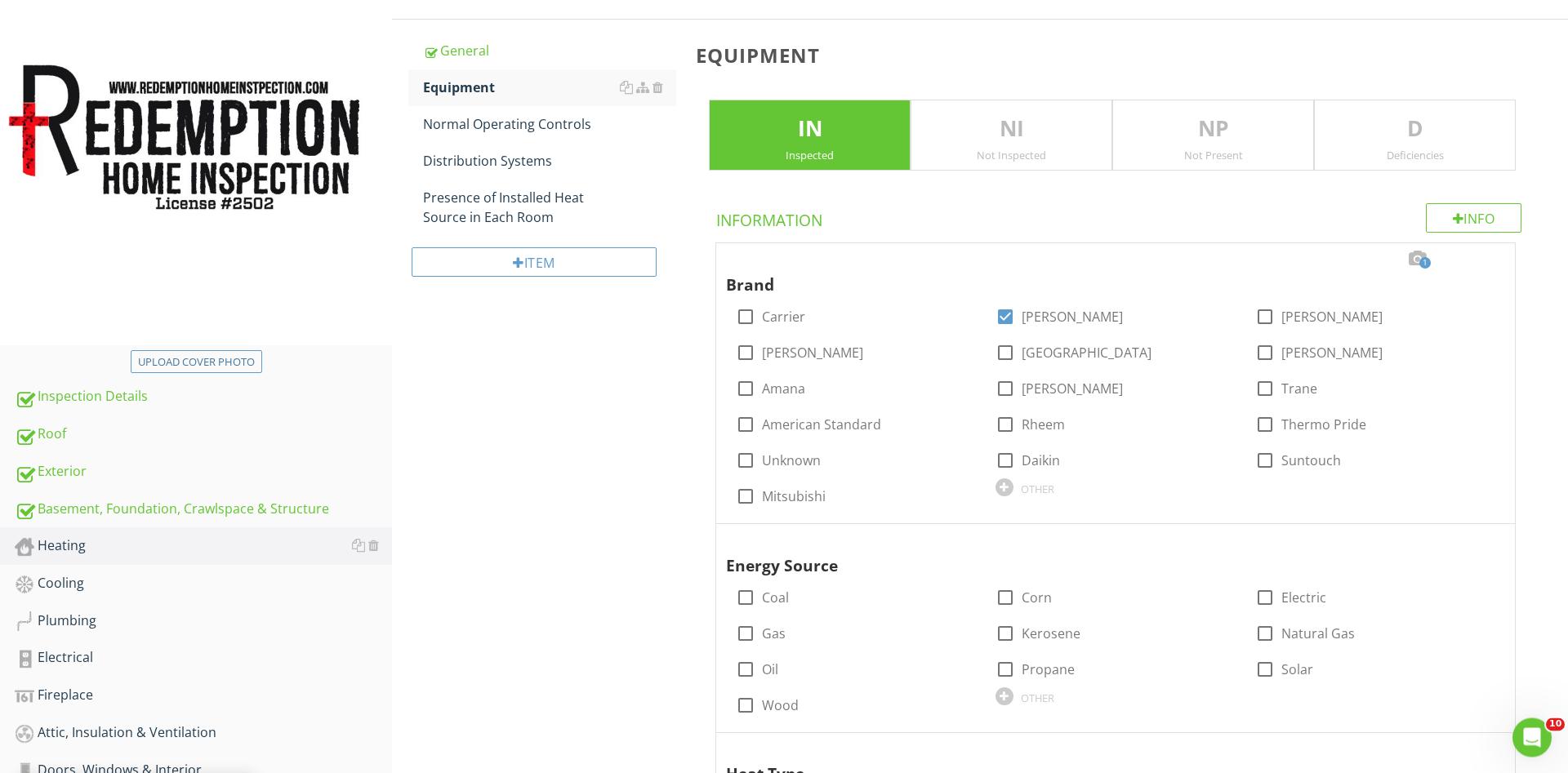
scroll to position [391, 0]
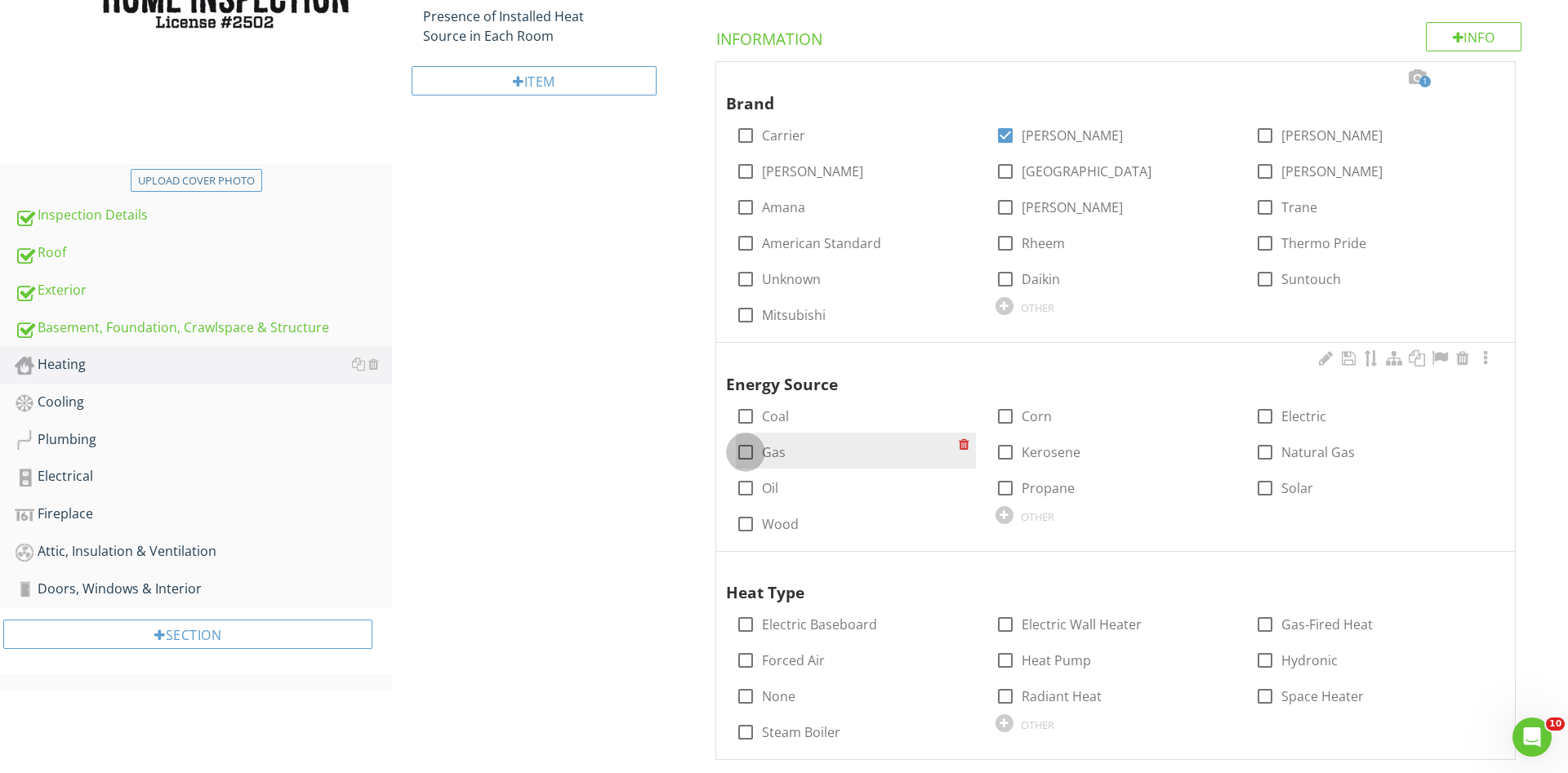
click at [745, 448] on div at bounding box center [746, 452] width 27 height 27
checkbox input "true"
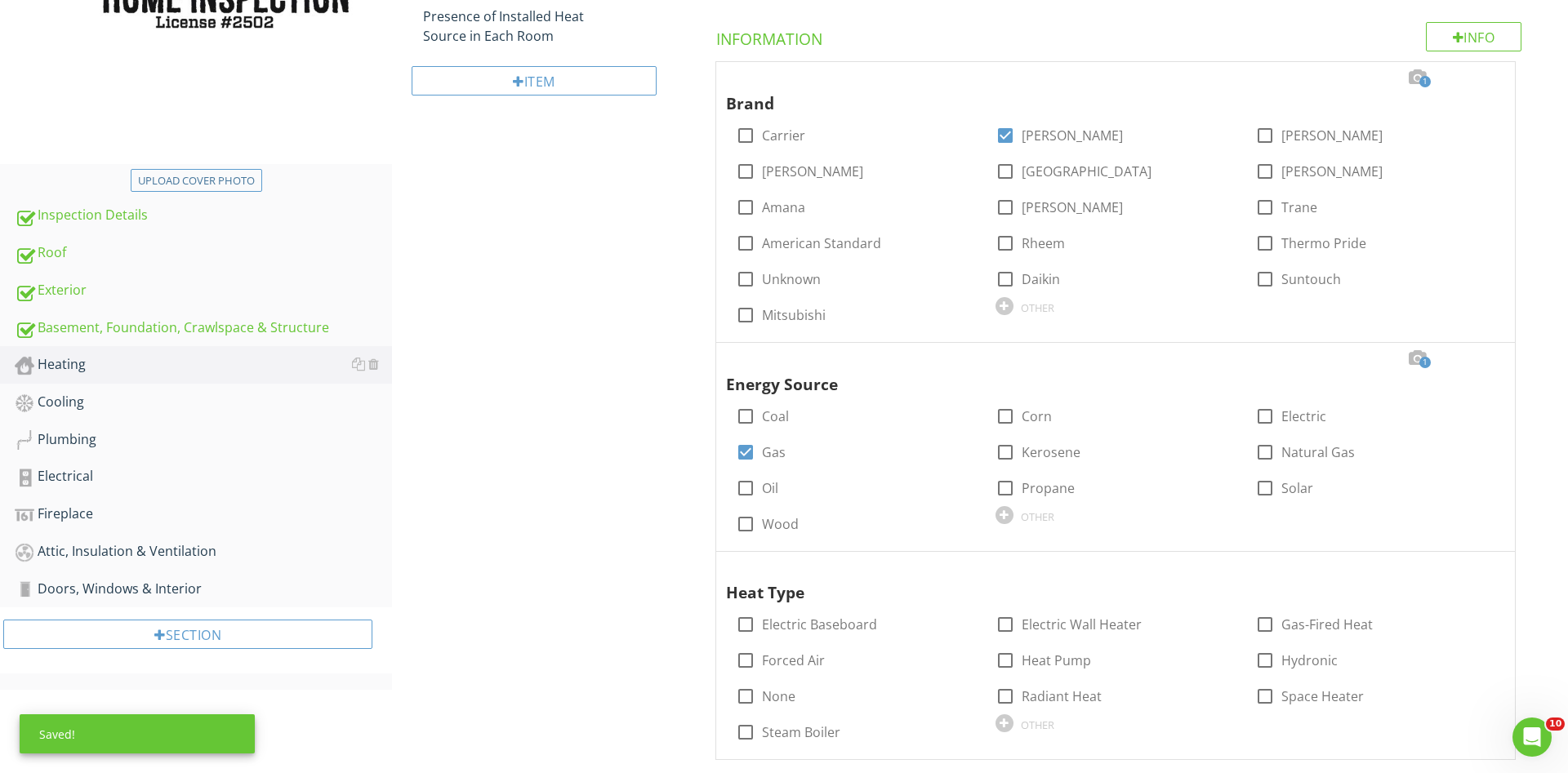
scroll to position [419, 0]
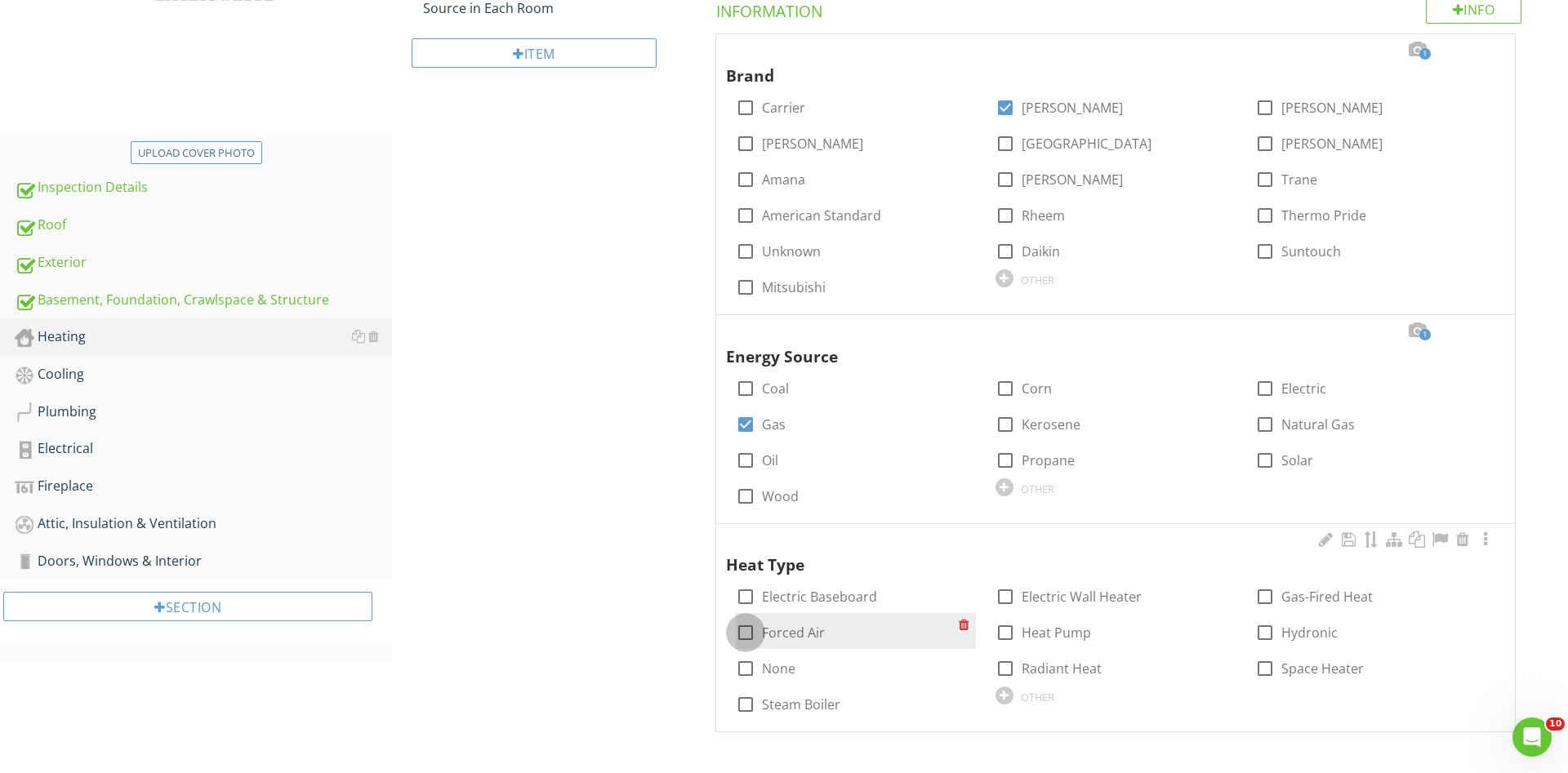
click at [742, 630] on div at bounding box center [746, 632] width 27 height 27
checkbox input "true"
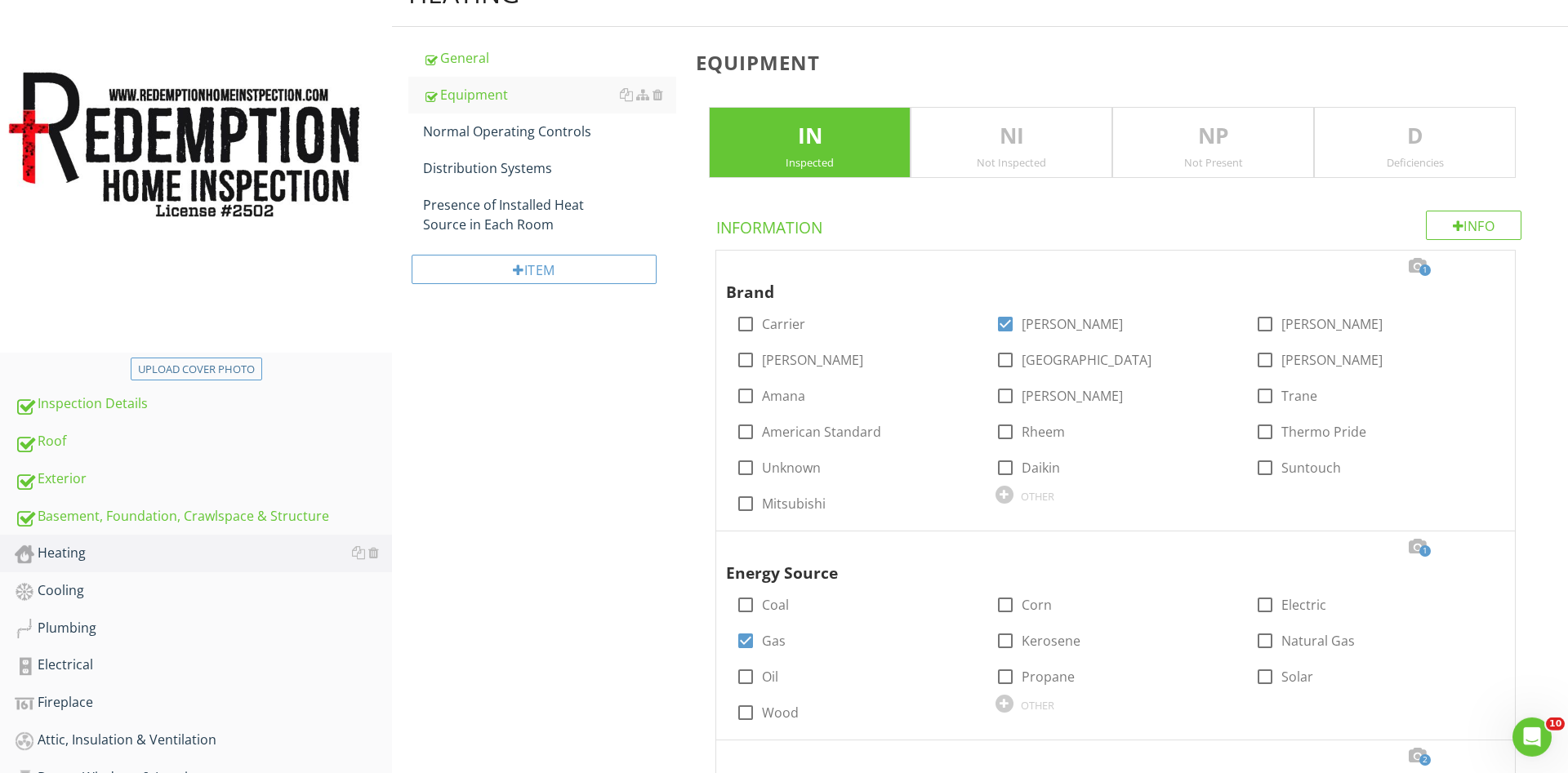
scroll to position [86, 0]
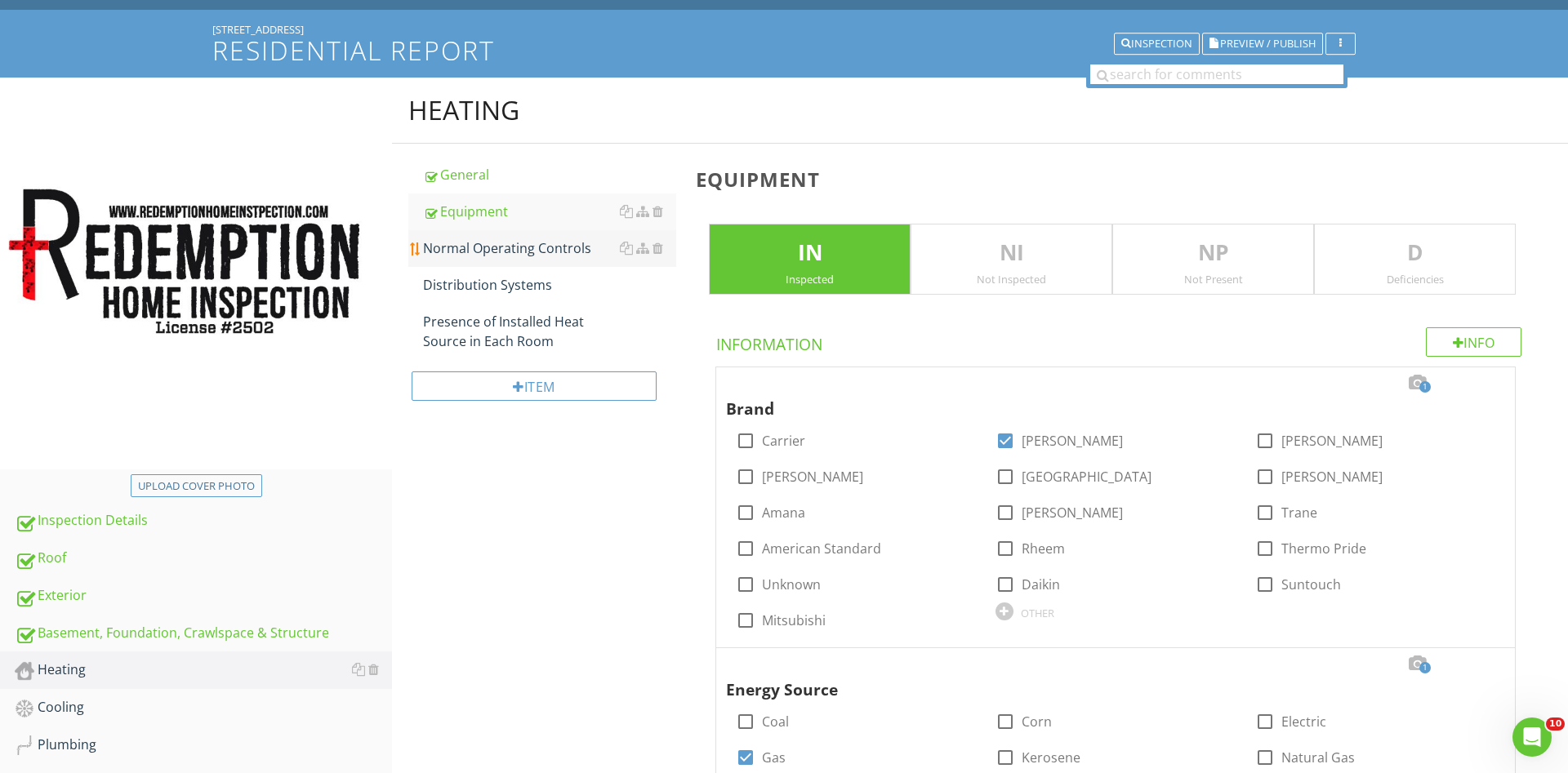
click at [505, 244] on div "Normal Operating Controls" at bounding box center [549, 249] width 254 height 20
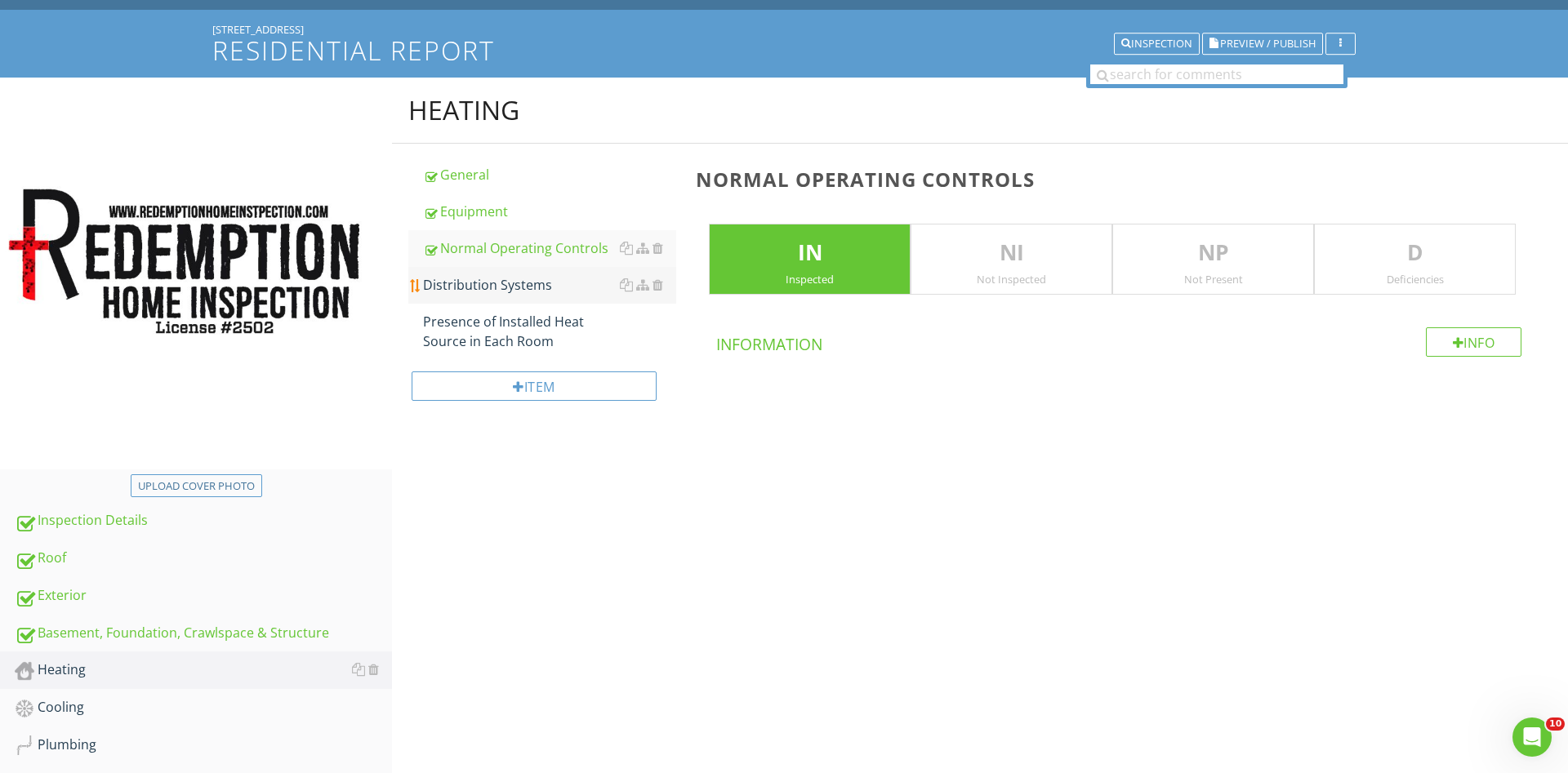
click at [506, 278] on div "Distribution Systems" at bounding box center [549, 285] width 254 height 20
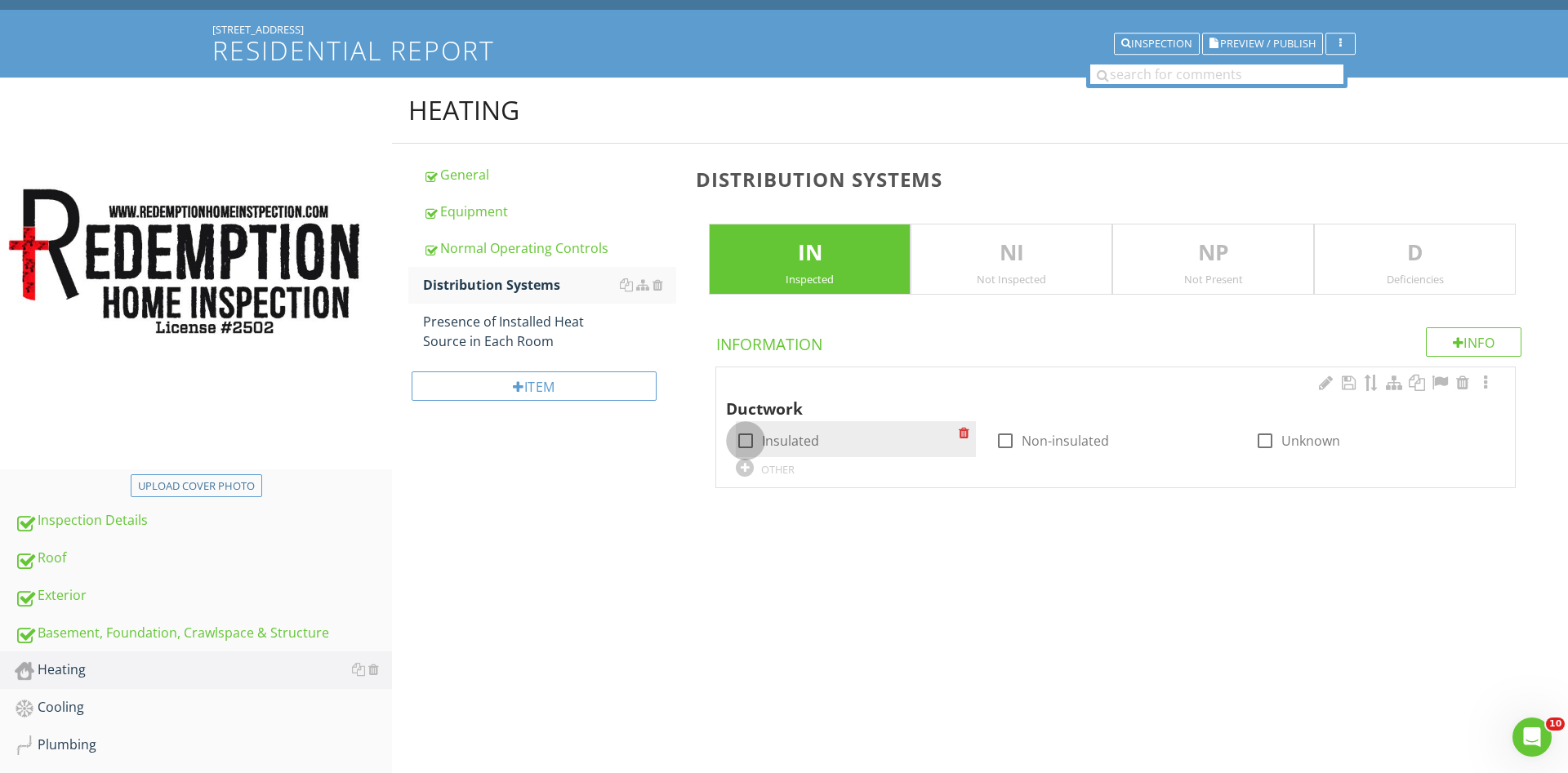
click at [748, 440] on div at bounding box center [746, 440] width 27 height 27
checkbox input "true"
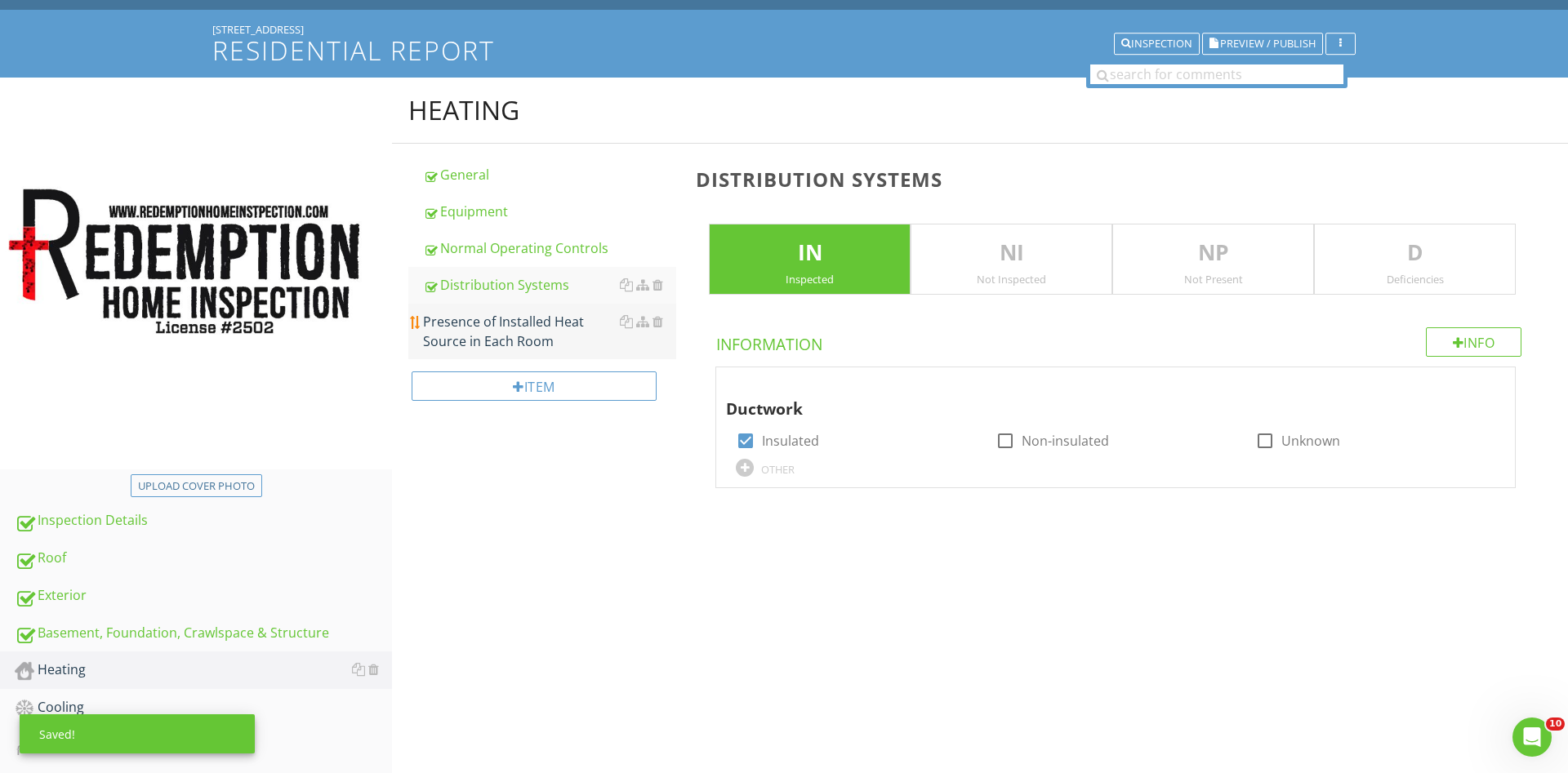
click at [545, 342] on div "Presence of Installed Heat Source in Each Room" at bounding box center [549, 332] width 254 height 39
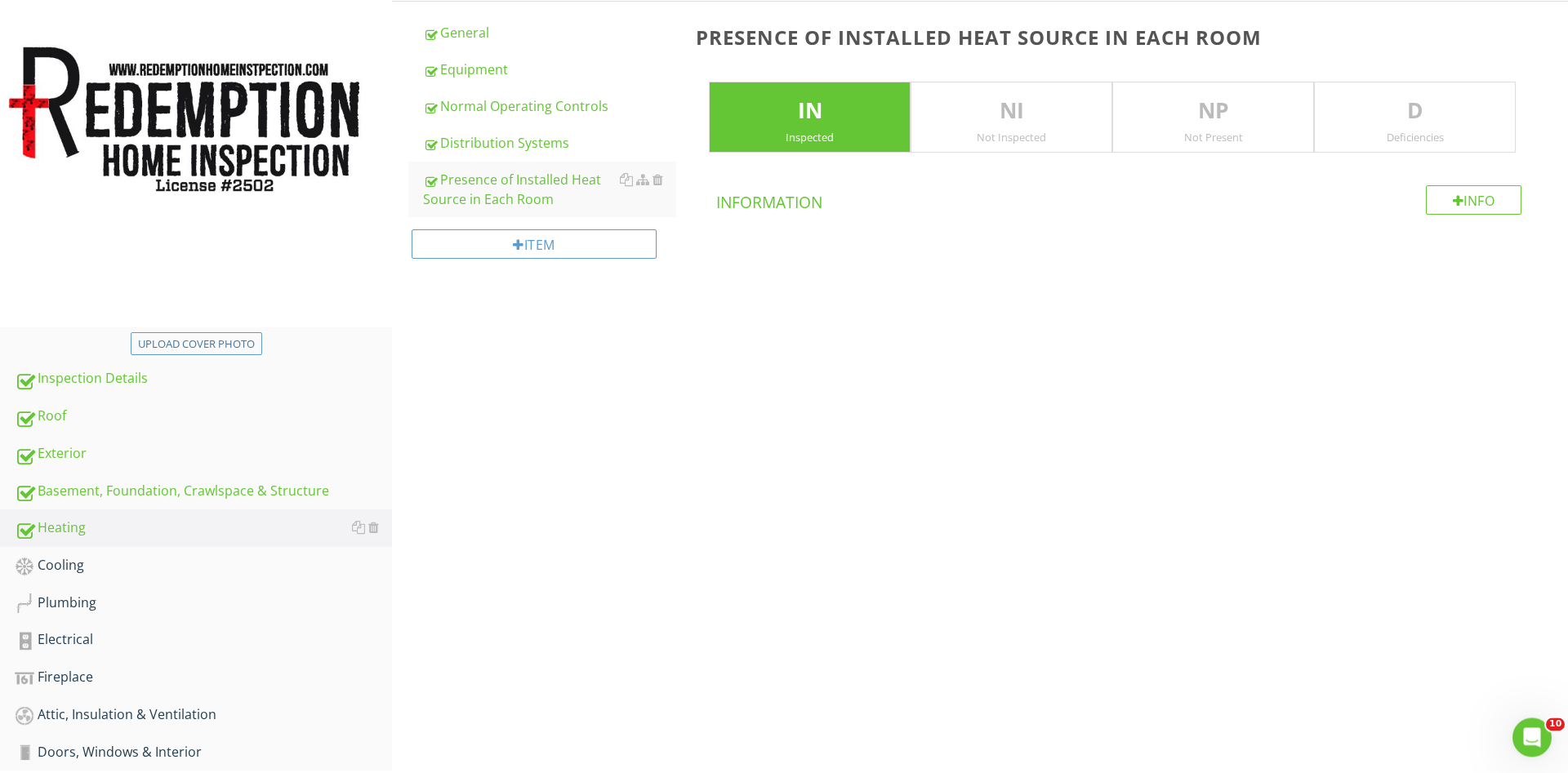
scroll to position [308, 0]
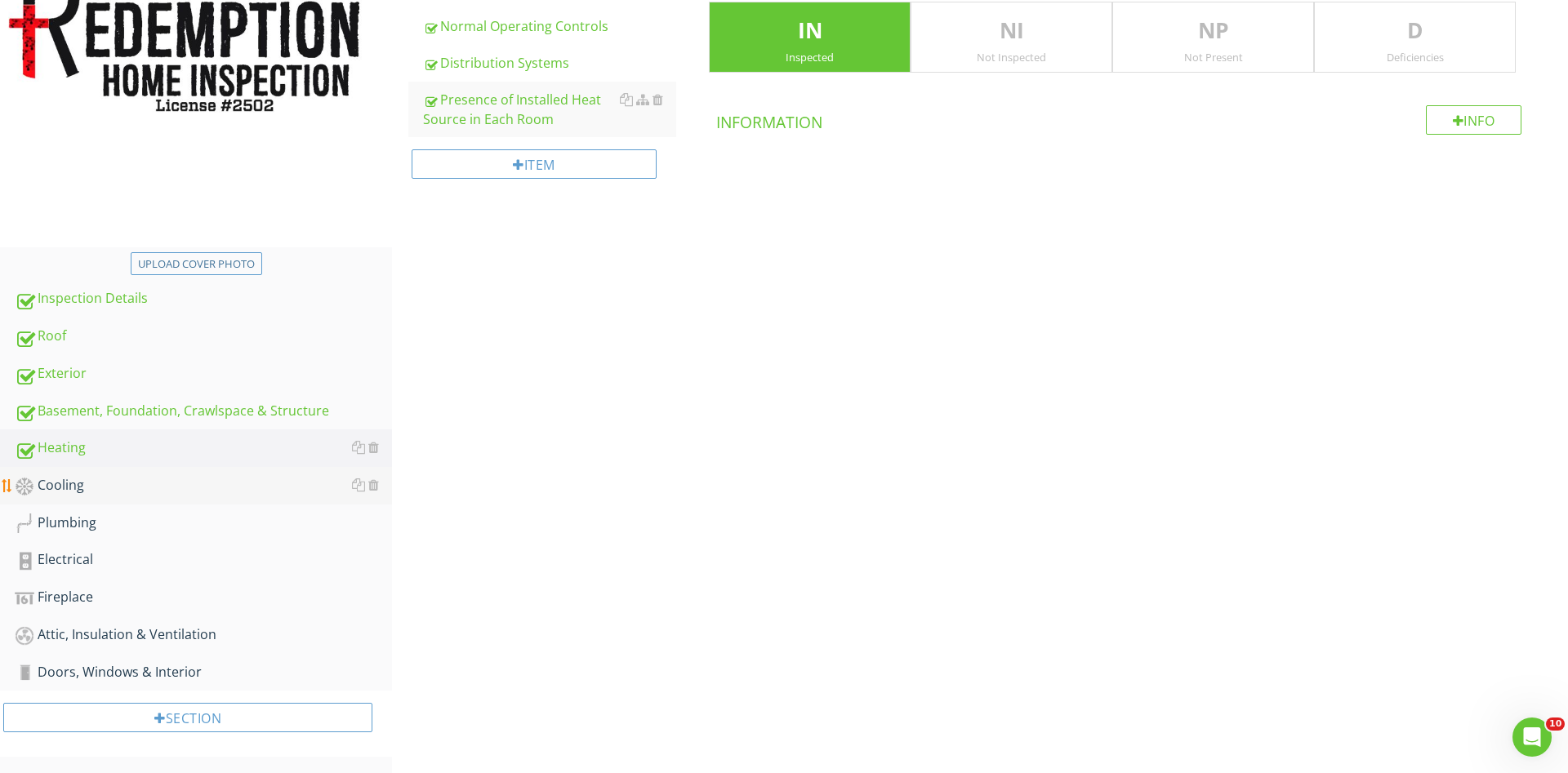
click at [57, 486] on div "Cooling" at bounding box center [204, 486] width 378 height 22
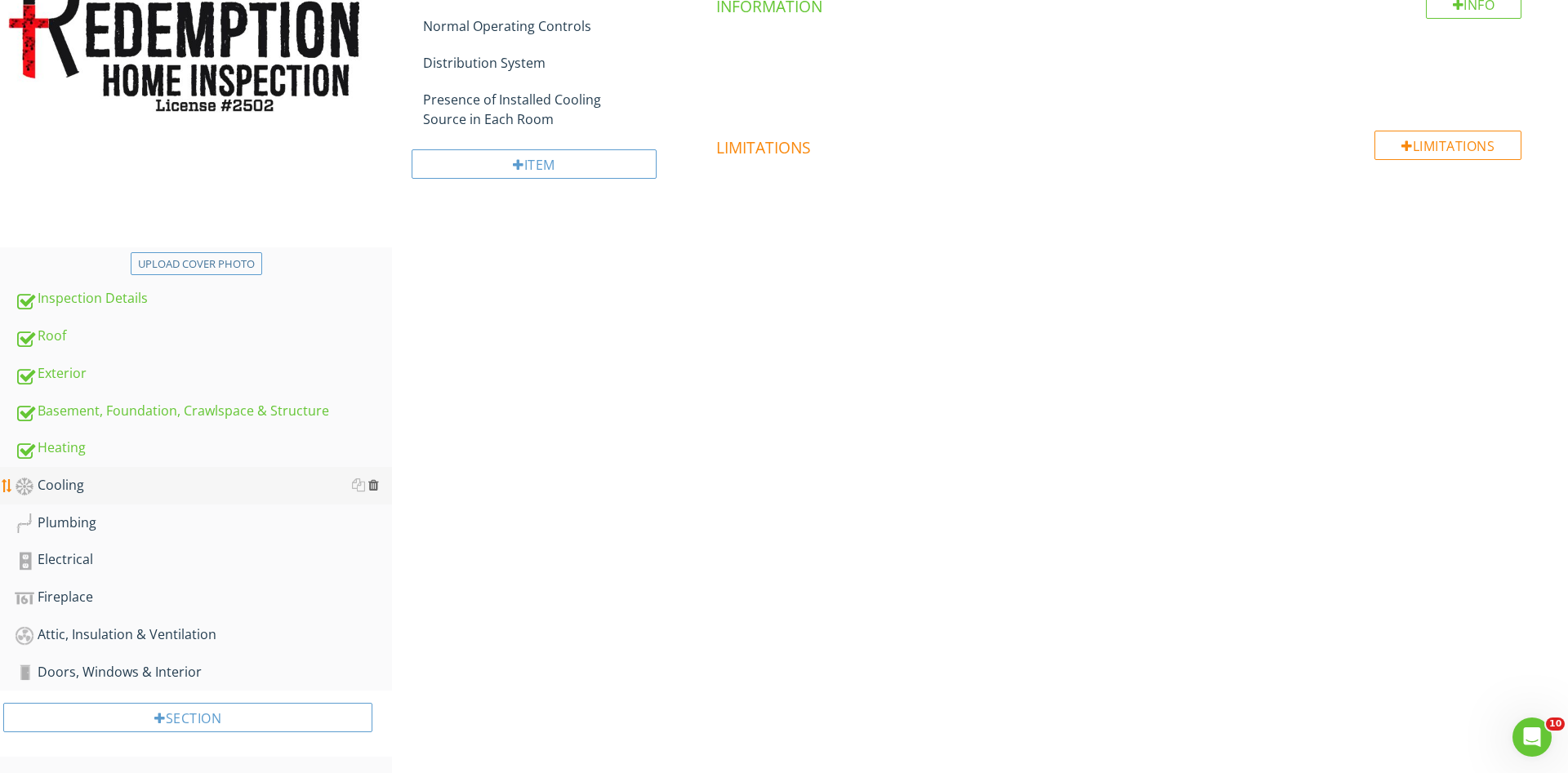
click at [376, 483] on div at bounding box center [373, 484] width 11 height 13
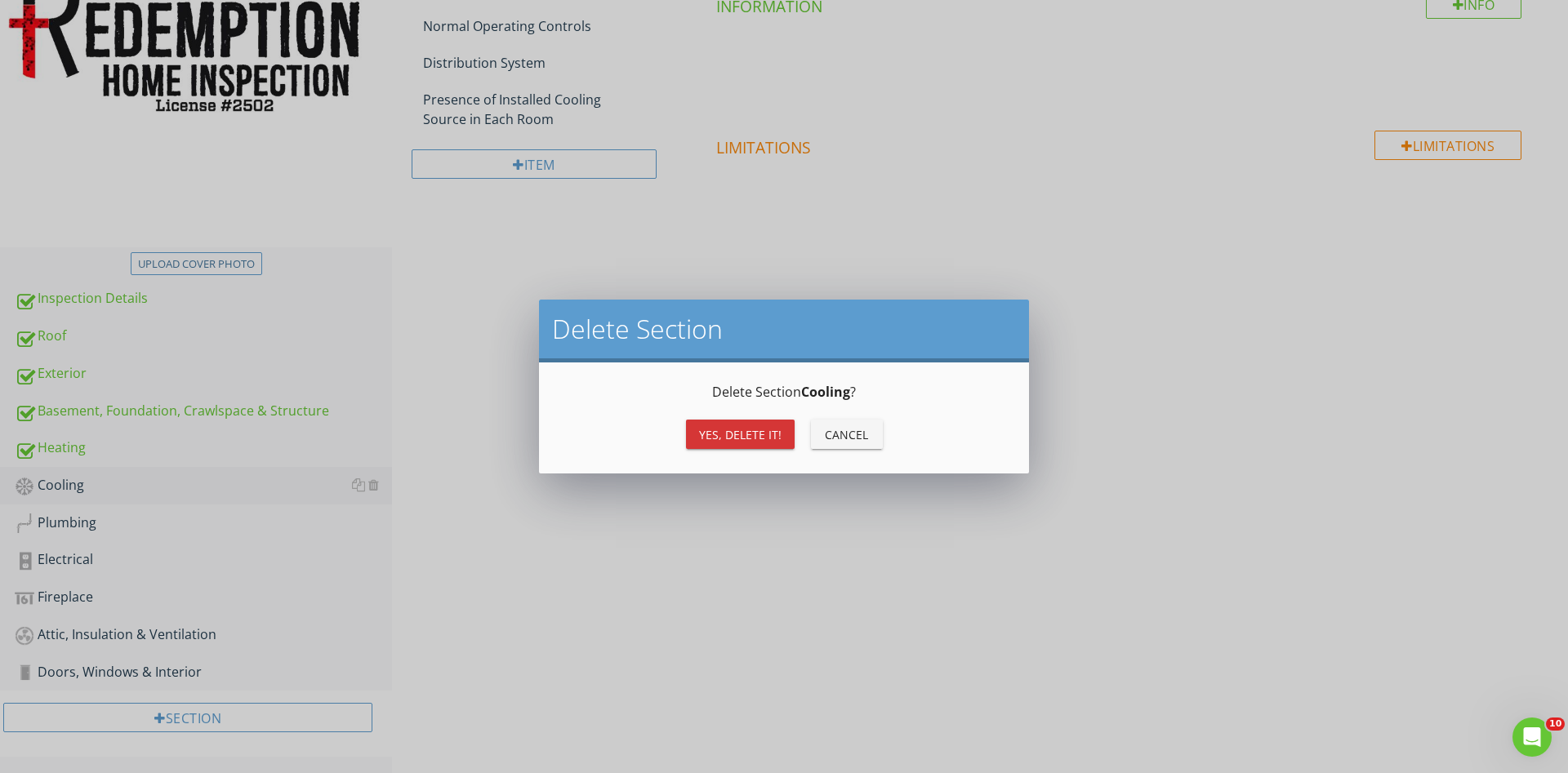
click at [715, 439] on div "Yes, Delete it!" at bounding box center [740, 435] width 82 height 18
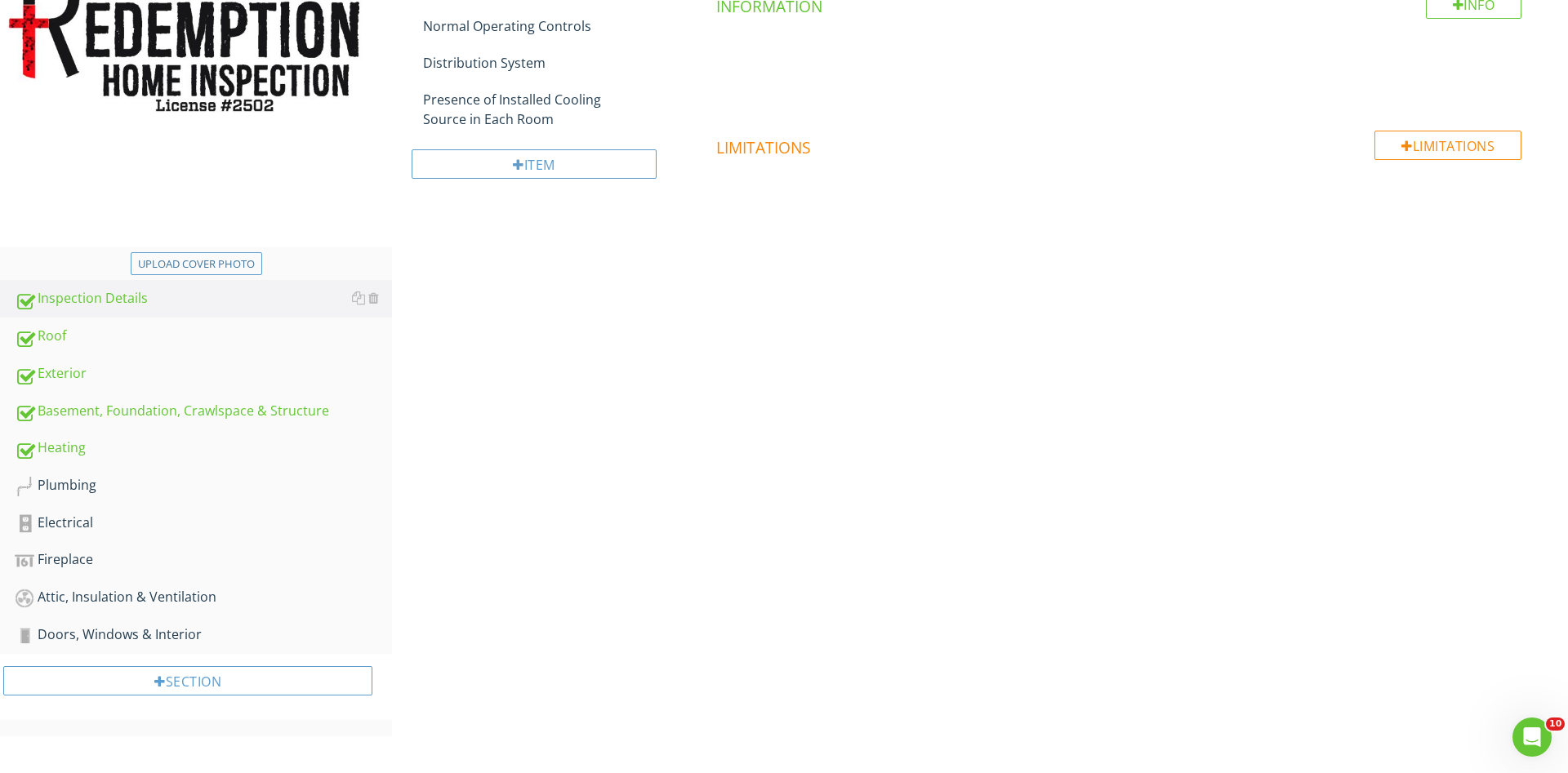
scroll to position [271, 0]
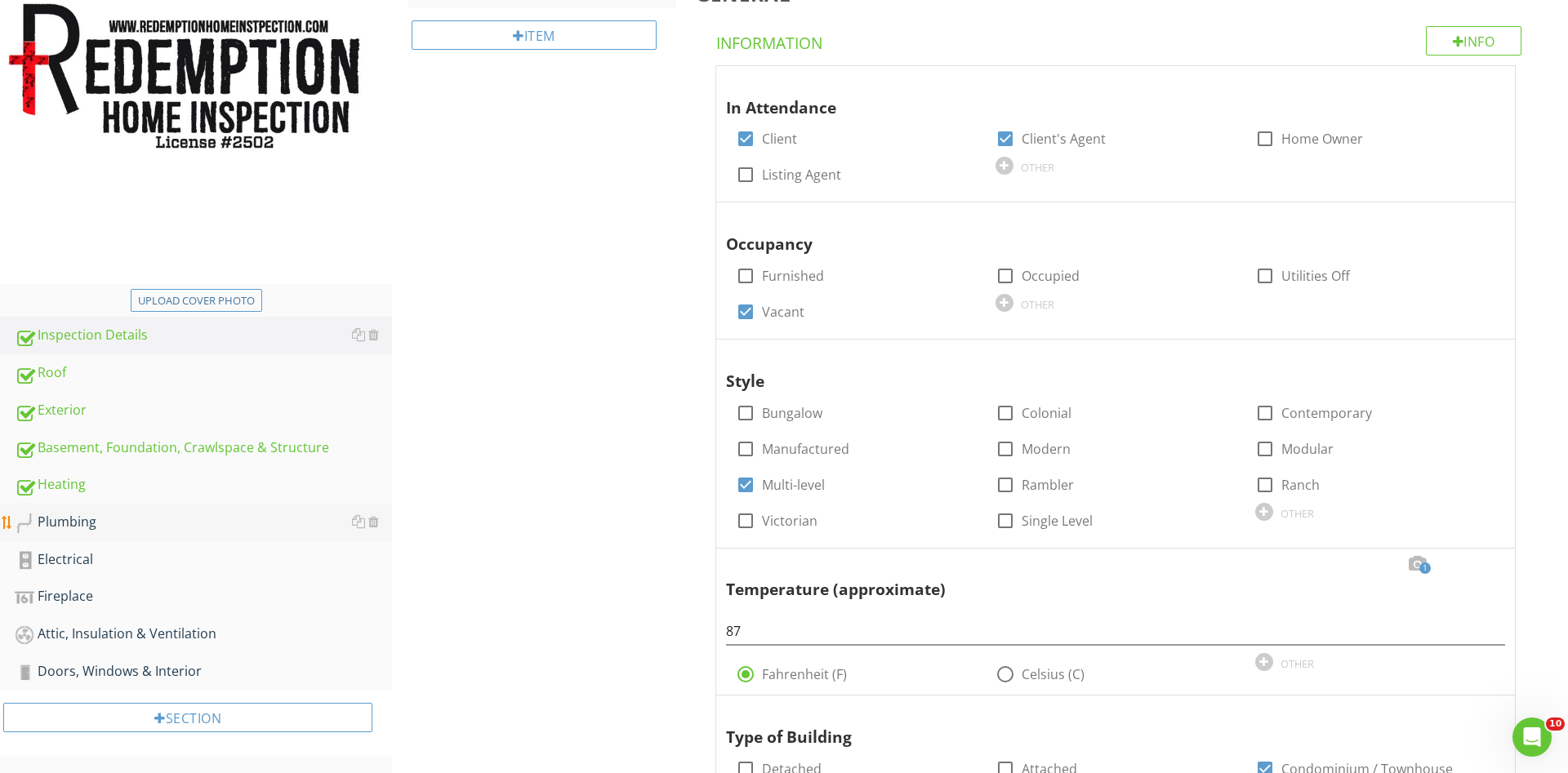
click at [89, 527] on div "Plumbing" at bounding box center [204, 523] width 378 height 22
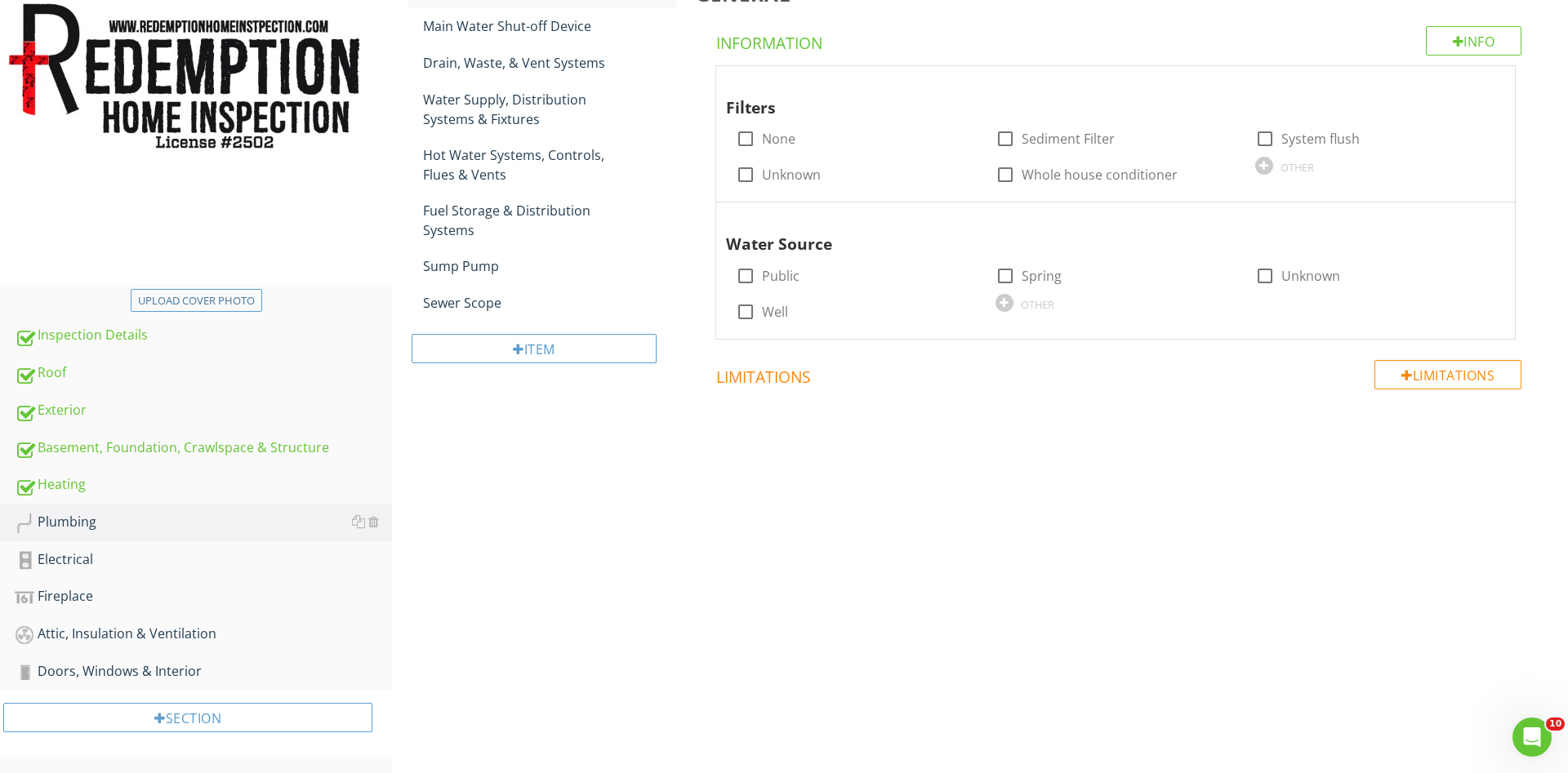
scroll to position [22, 0]
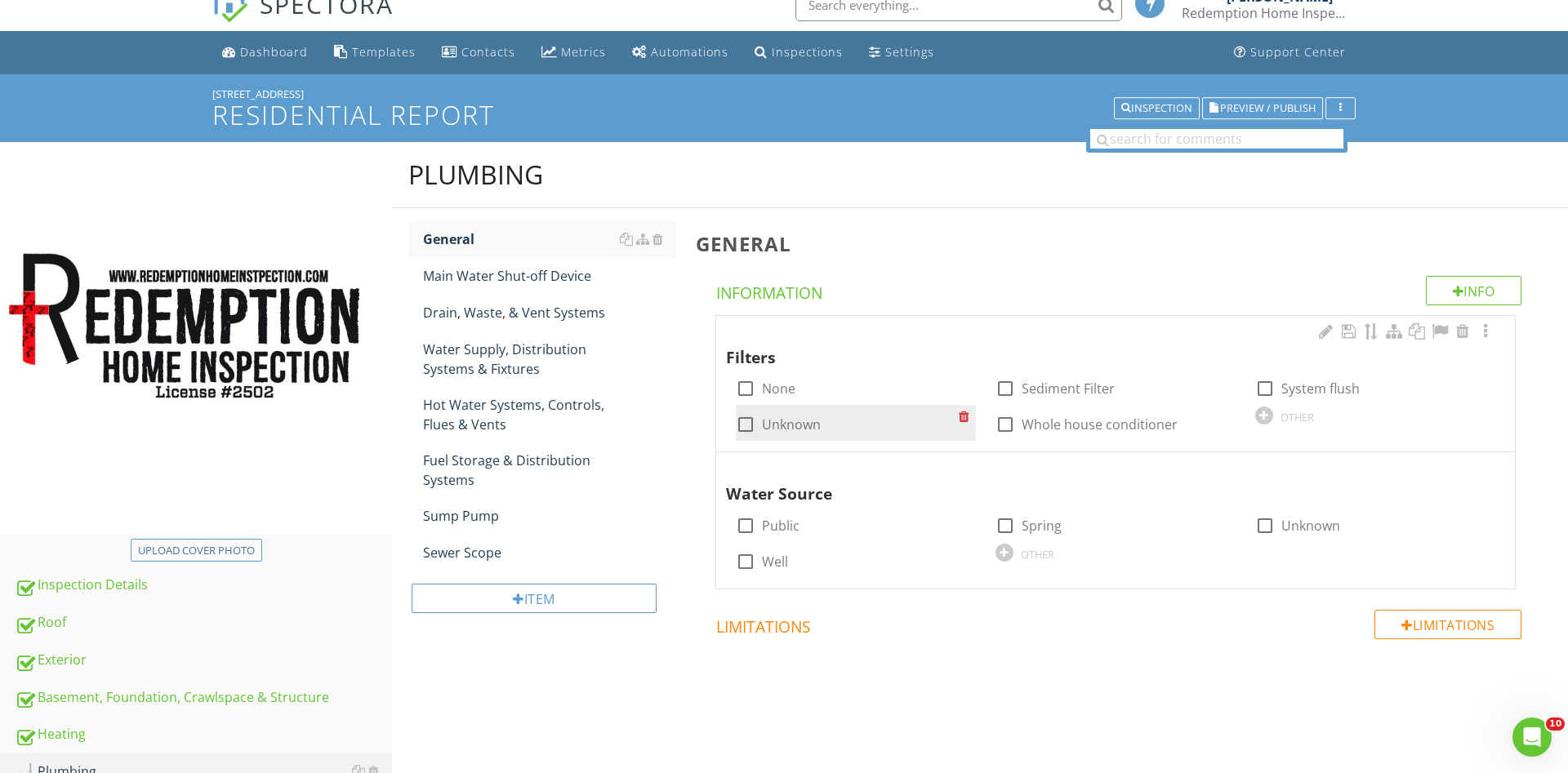
click at [748, 427] on div at bounding box center [746, 425] width 27 height 27
checkbox input "true"
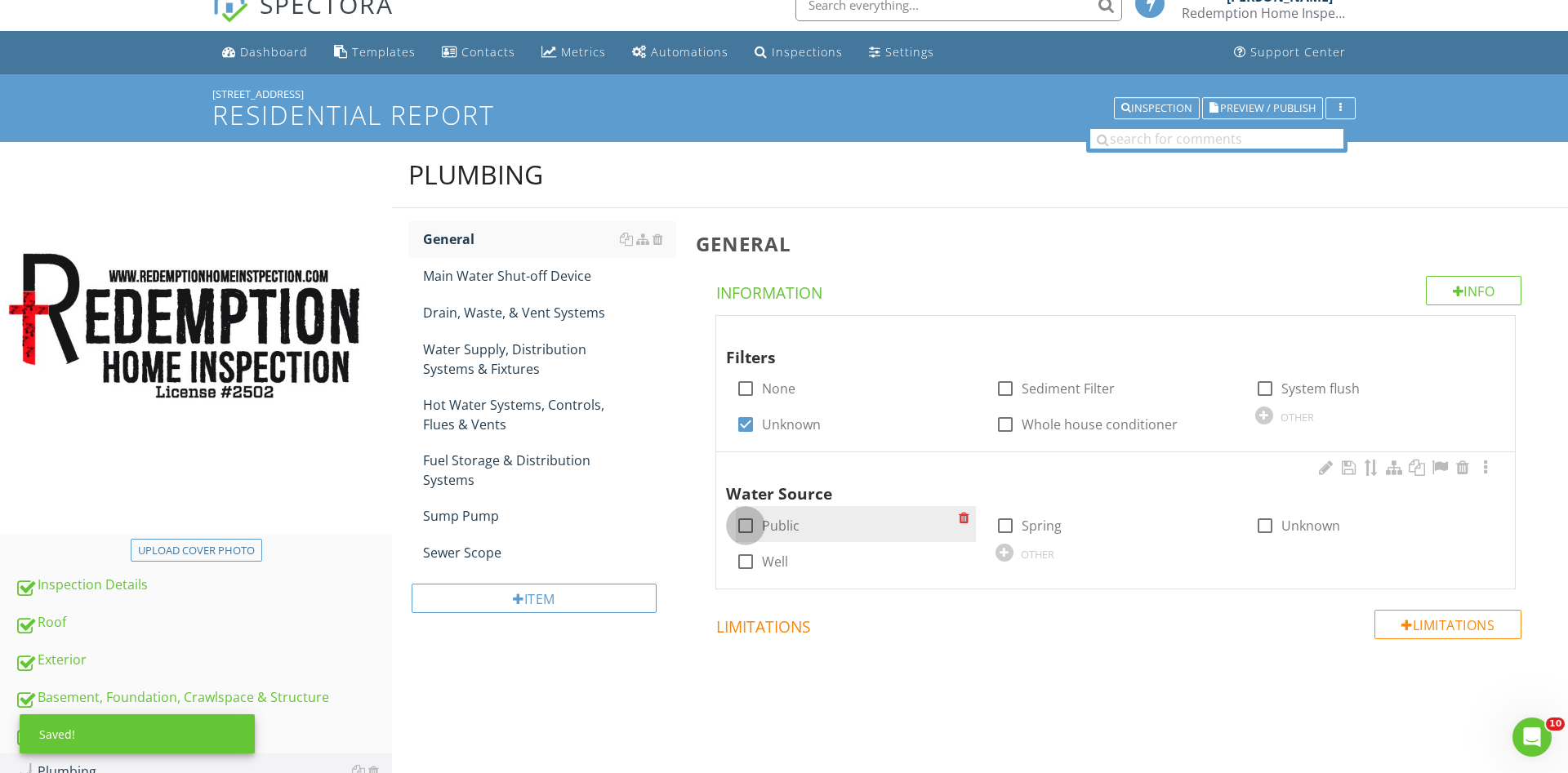
click at [743, 523] on div at bounding box center [746, 525] width 27 height 27
checkbox input "true"
click at [471, 284] on div "Main Water Shut-off Device" at bounding box center [549, 276] width 254 height 20
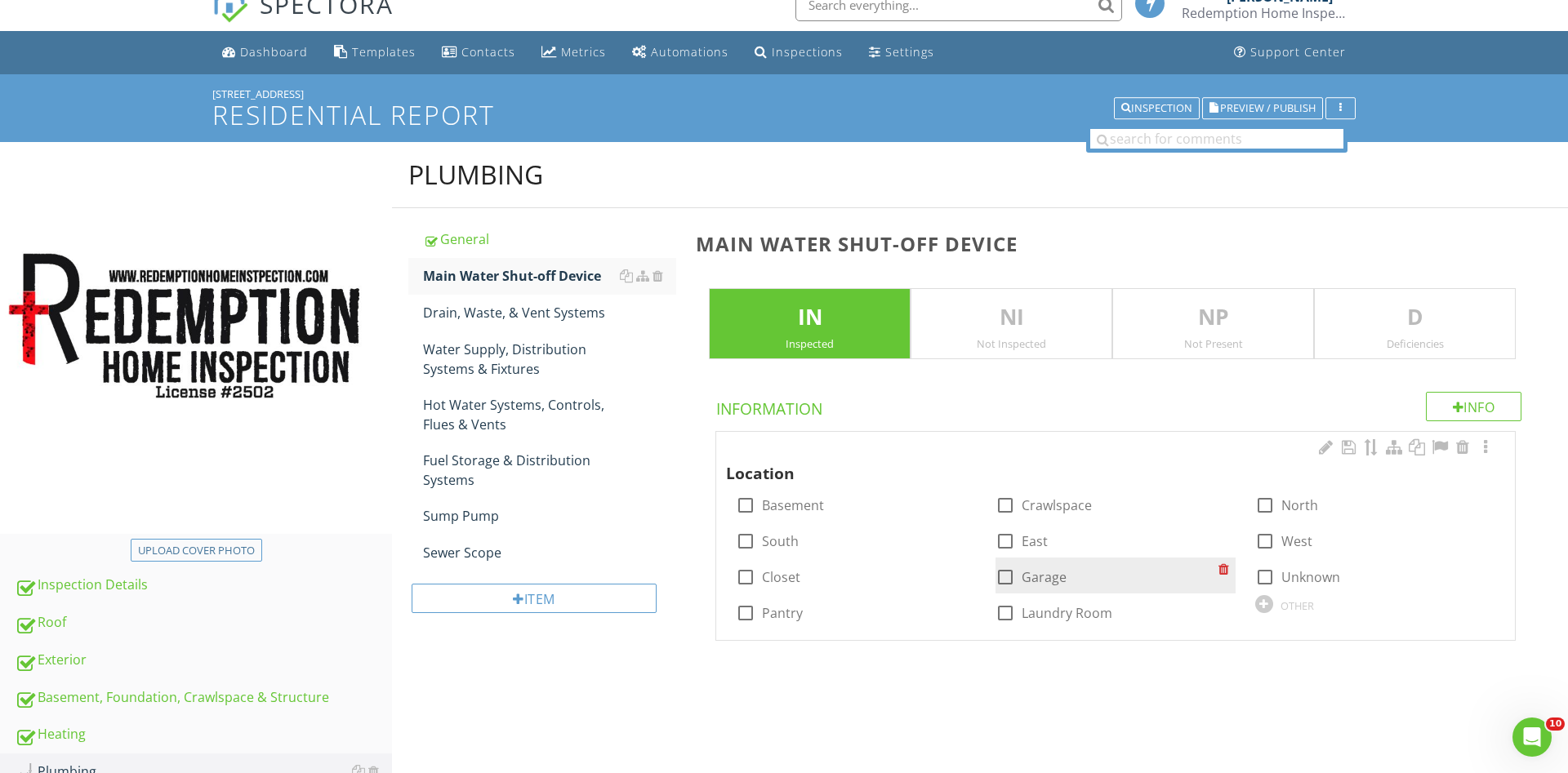
scroll to position [105, 0]
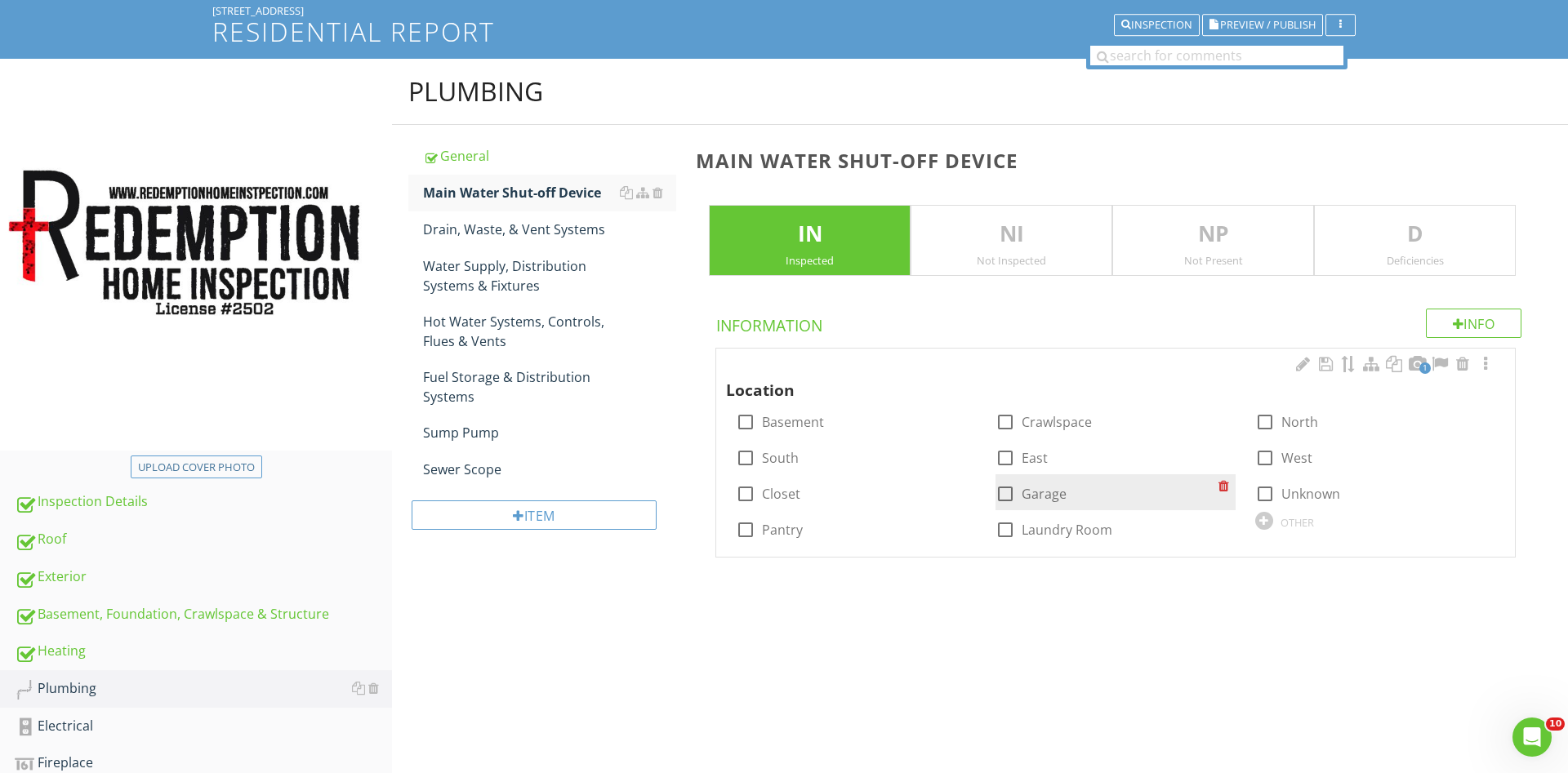
click at [1004, 490] on div at bounding box center [1005, 494] width 27 height 27
checkbox input "true"
click at [528, 227] on div "Drain, Waste, & Vent Systems" at bounding box center [549, 229] width 254 height 20
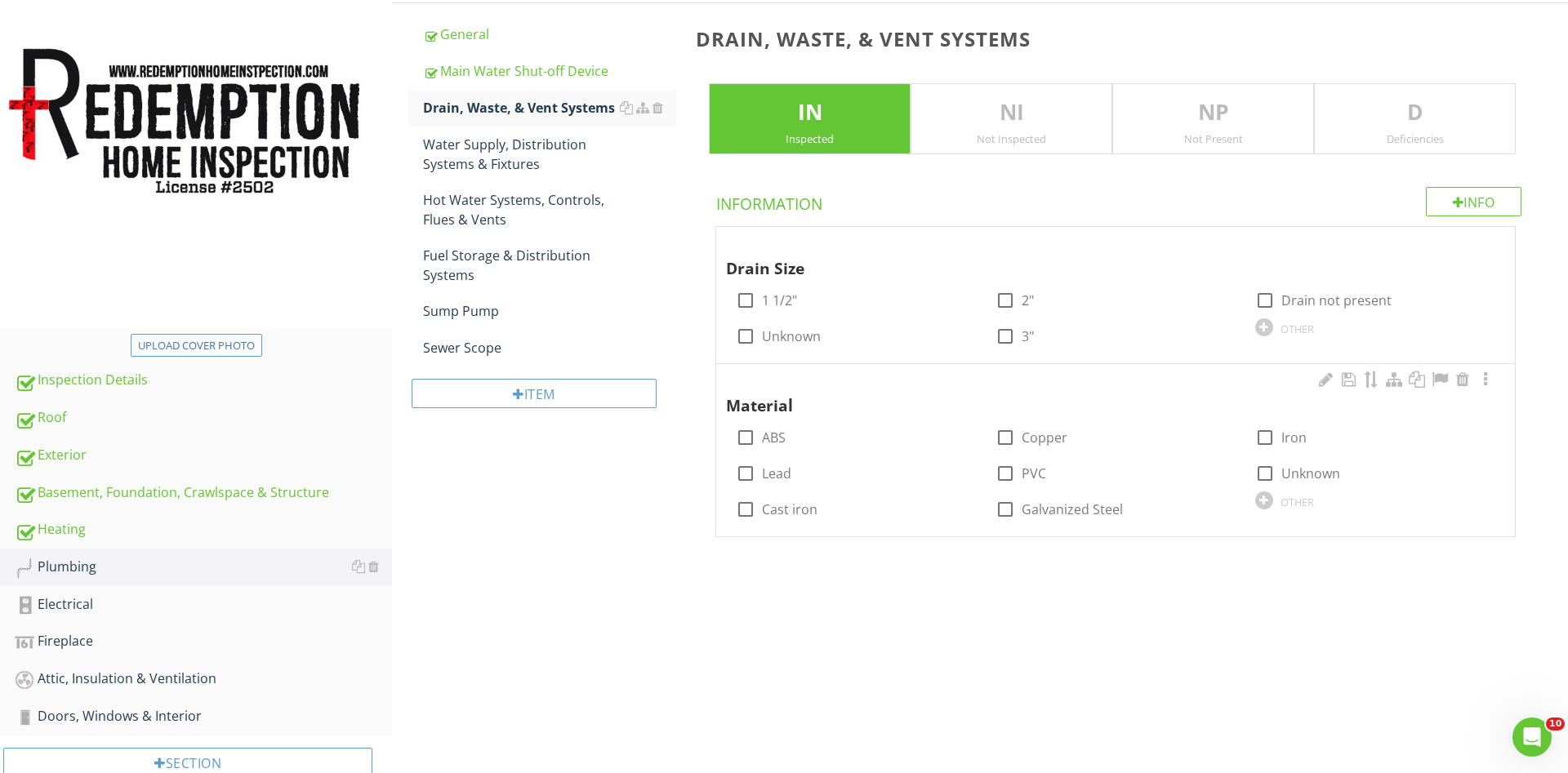
scroll to position [271, 0]
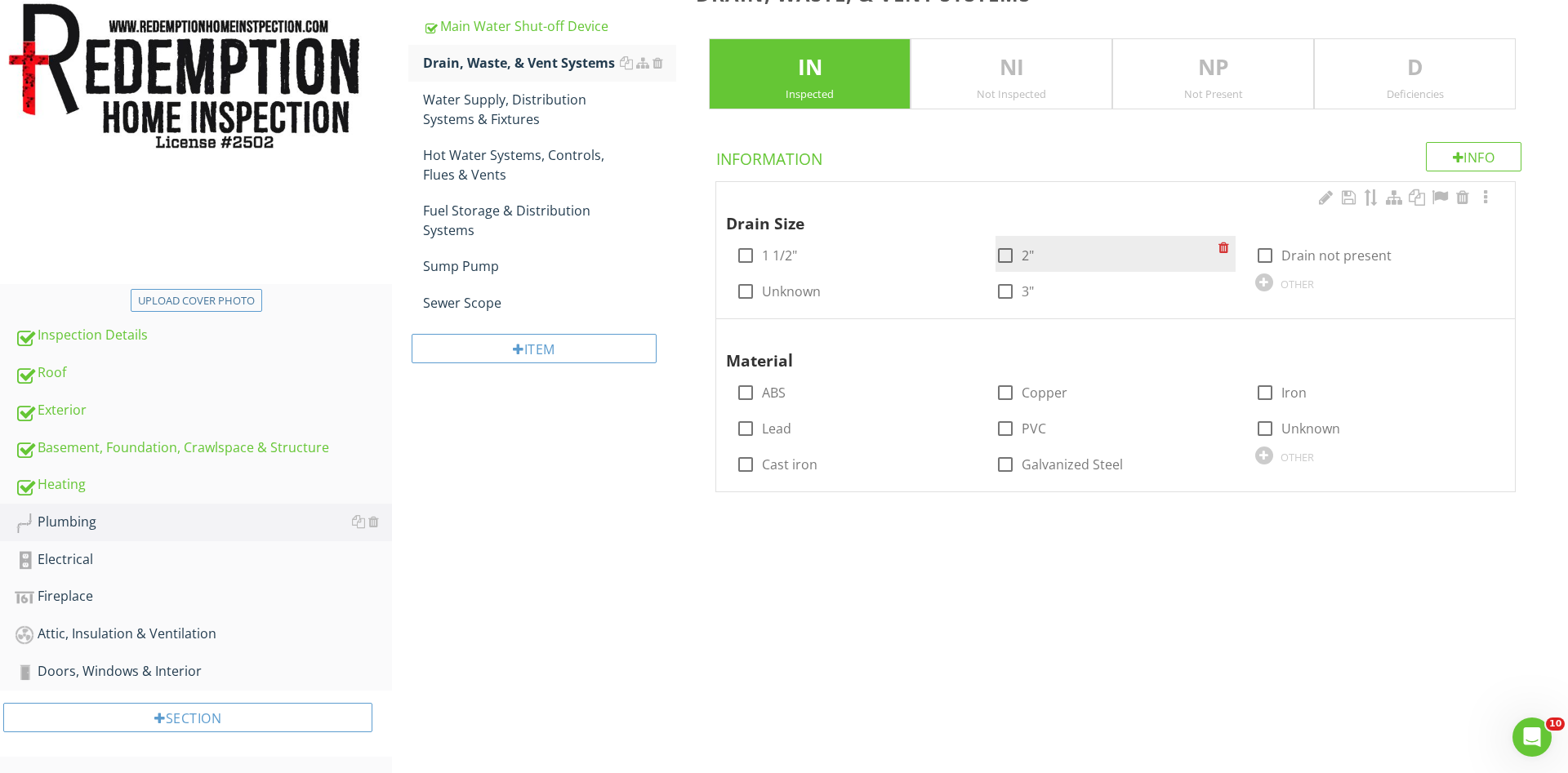
click at [1007, 254] on div at bounding box center [1005, 255] width 27 height 27
checkbox input "true"
click at [1007, 289] on div at bounding box center [1005, 292] width 27 height 27
checkbox input "true"
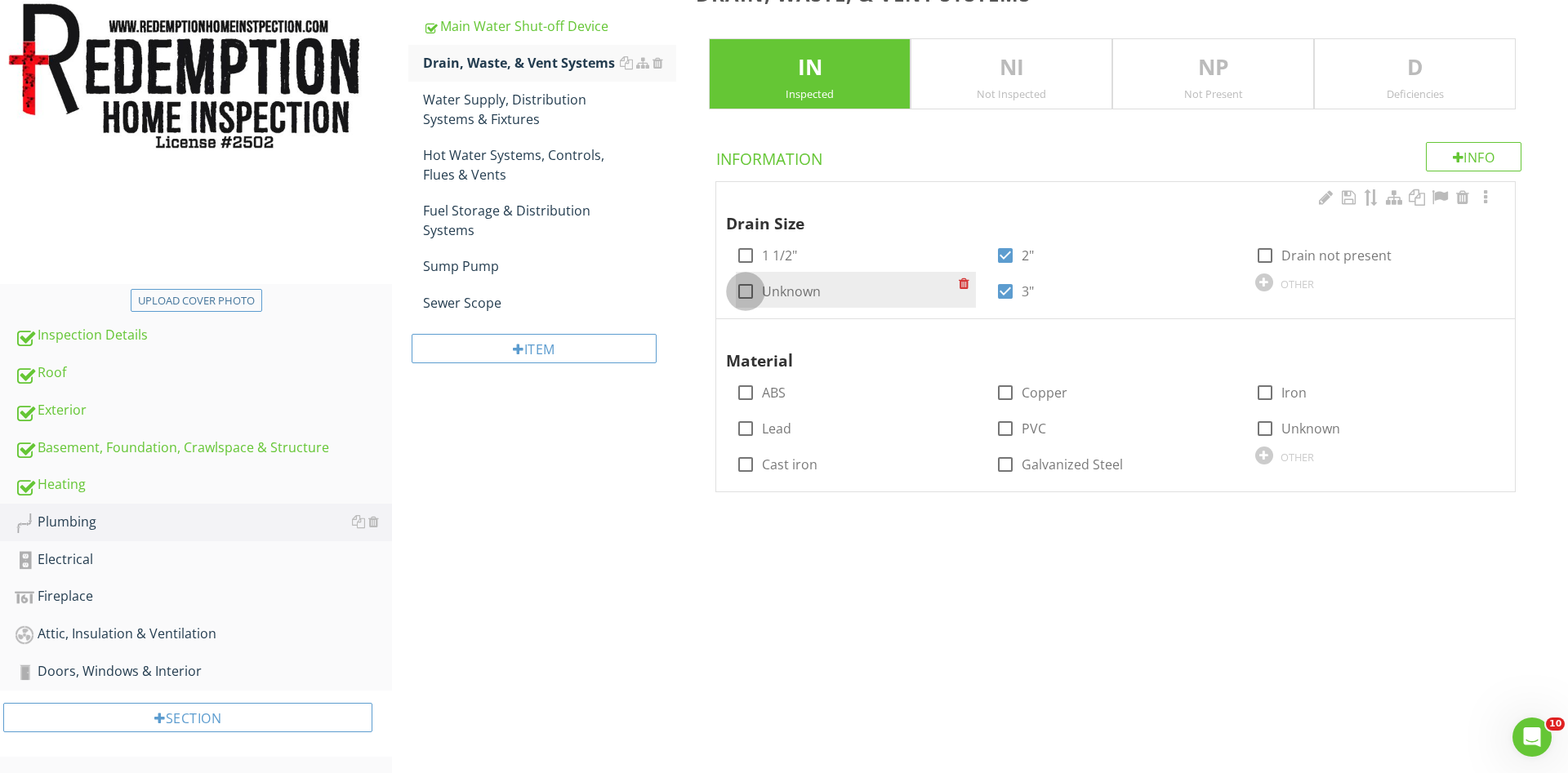
click at [741, 288] on div at bounding box center [746, 292] width 27 height 27
checkbox input "true"
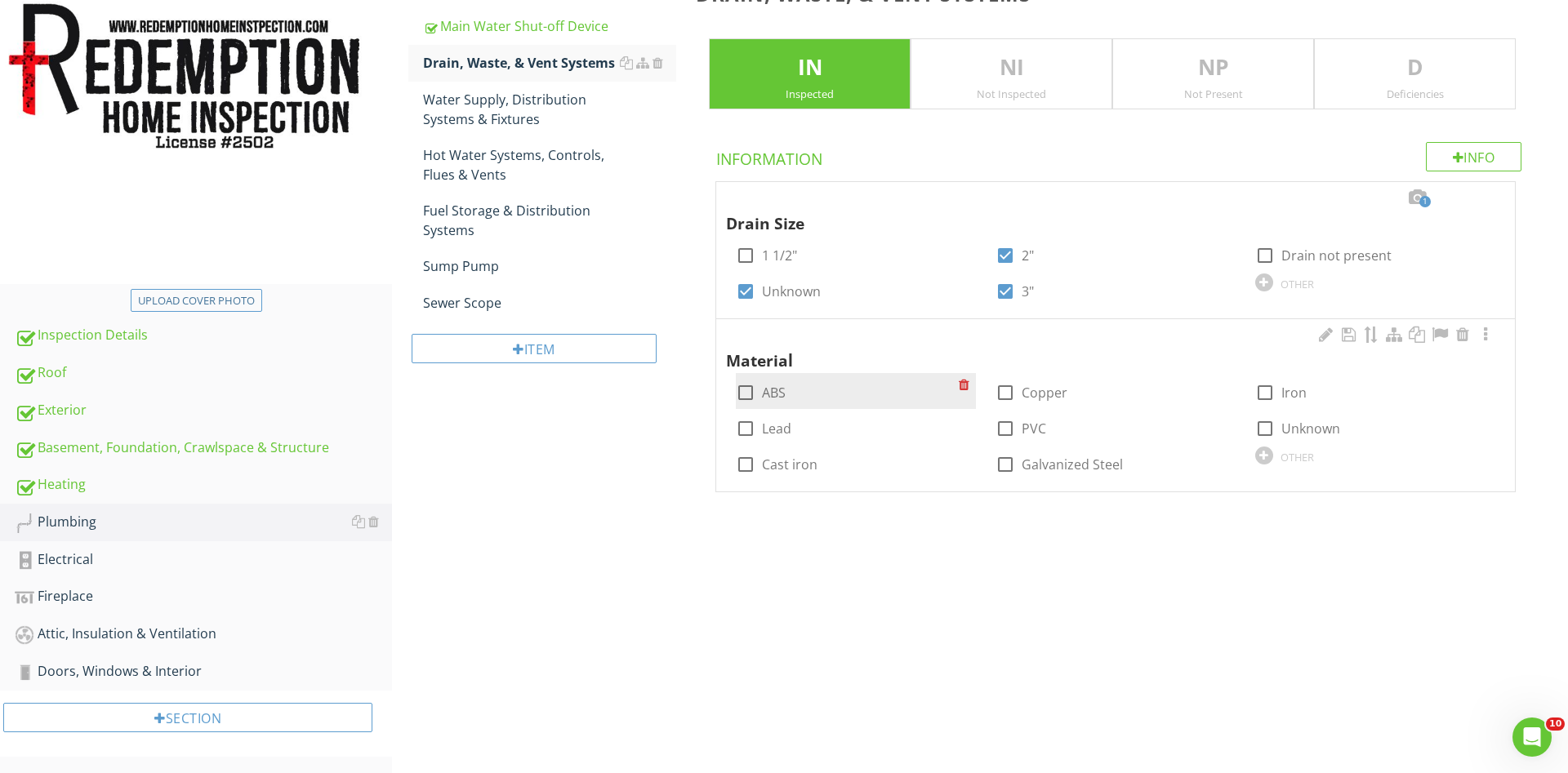
click at [742, 389] on div at bounding box center [746, 392] width 27 height 27
checkbox input "true"
click at [1001, 426] on div at bounding box center [1005, 429] width 27 height 27
checkbox input "true"
click at [1266, 426] on div at bounding box center [1265, 429] width 27 height 27
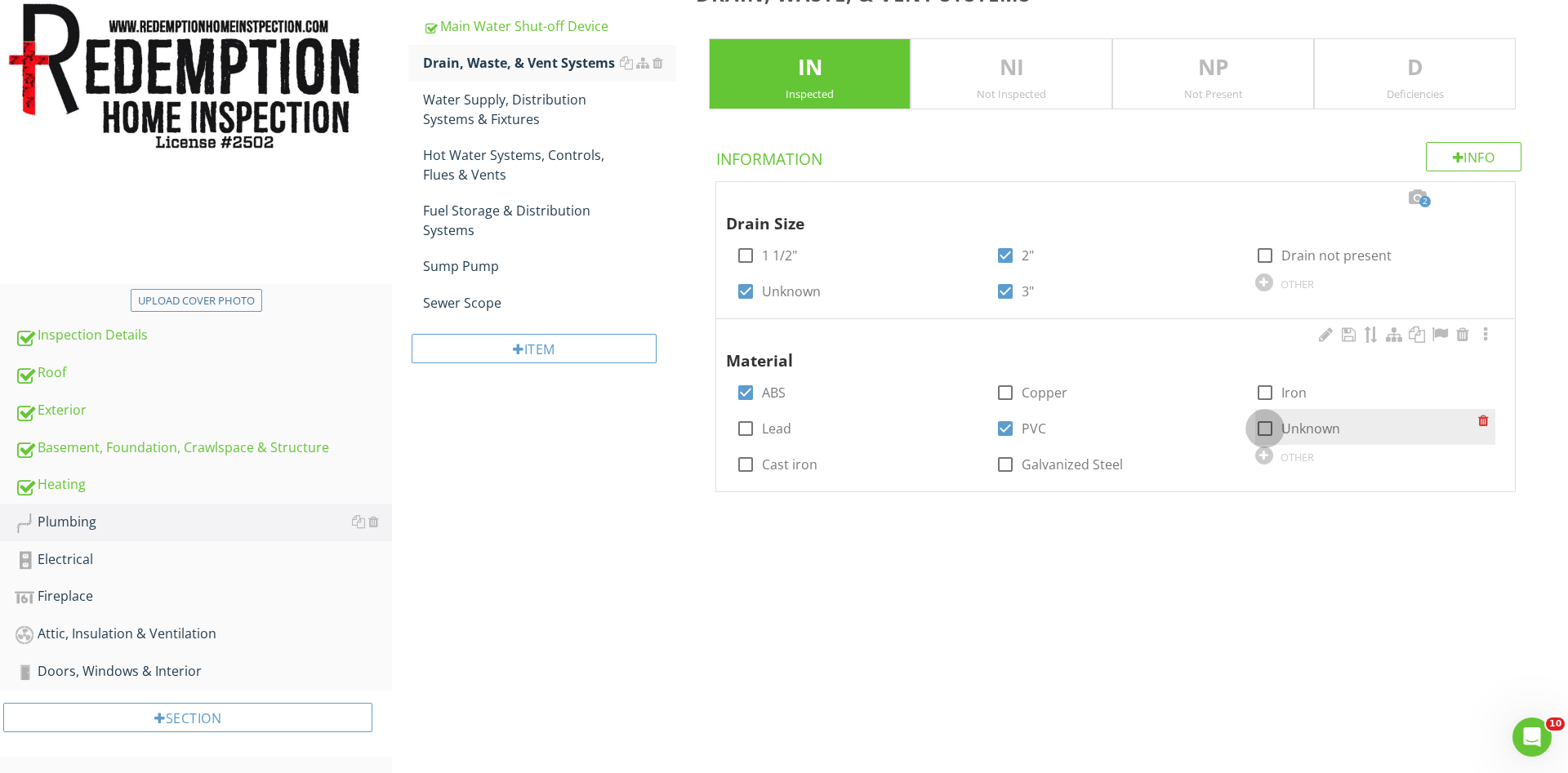
checkbox input "true"
click at [510, 106] on div "Water Supply, Distribution Systems & Fixtures" at bounding box center [549, 110] width 254 height 39
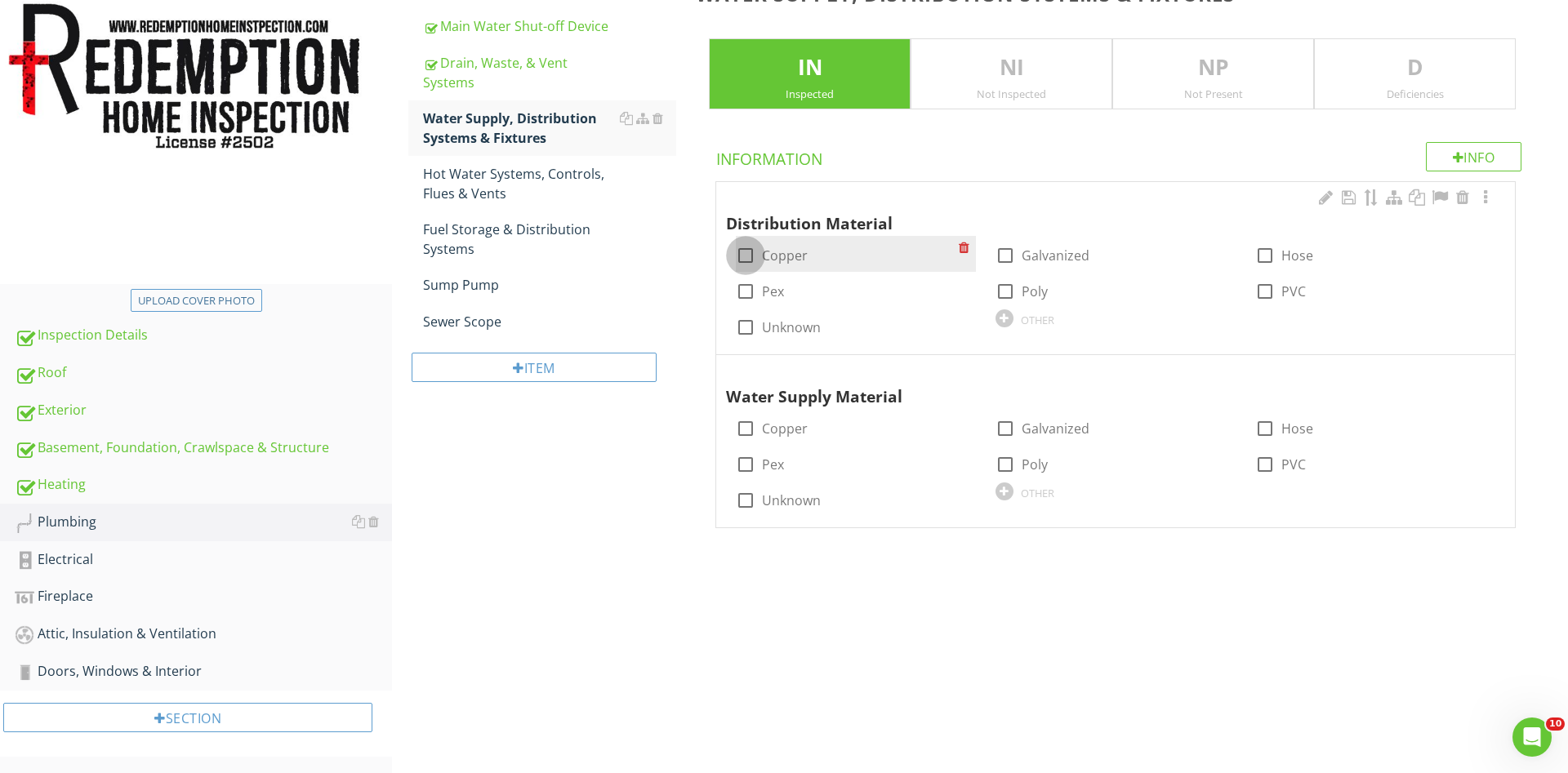
click at [748, 253] on div at bounding box center [746, 255] width 27 height 27
checkbox input "true"
click at [747, 289] on div at bounding box center [746, 292] width 27 height 27
checkbox input "true"
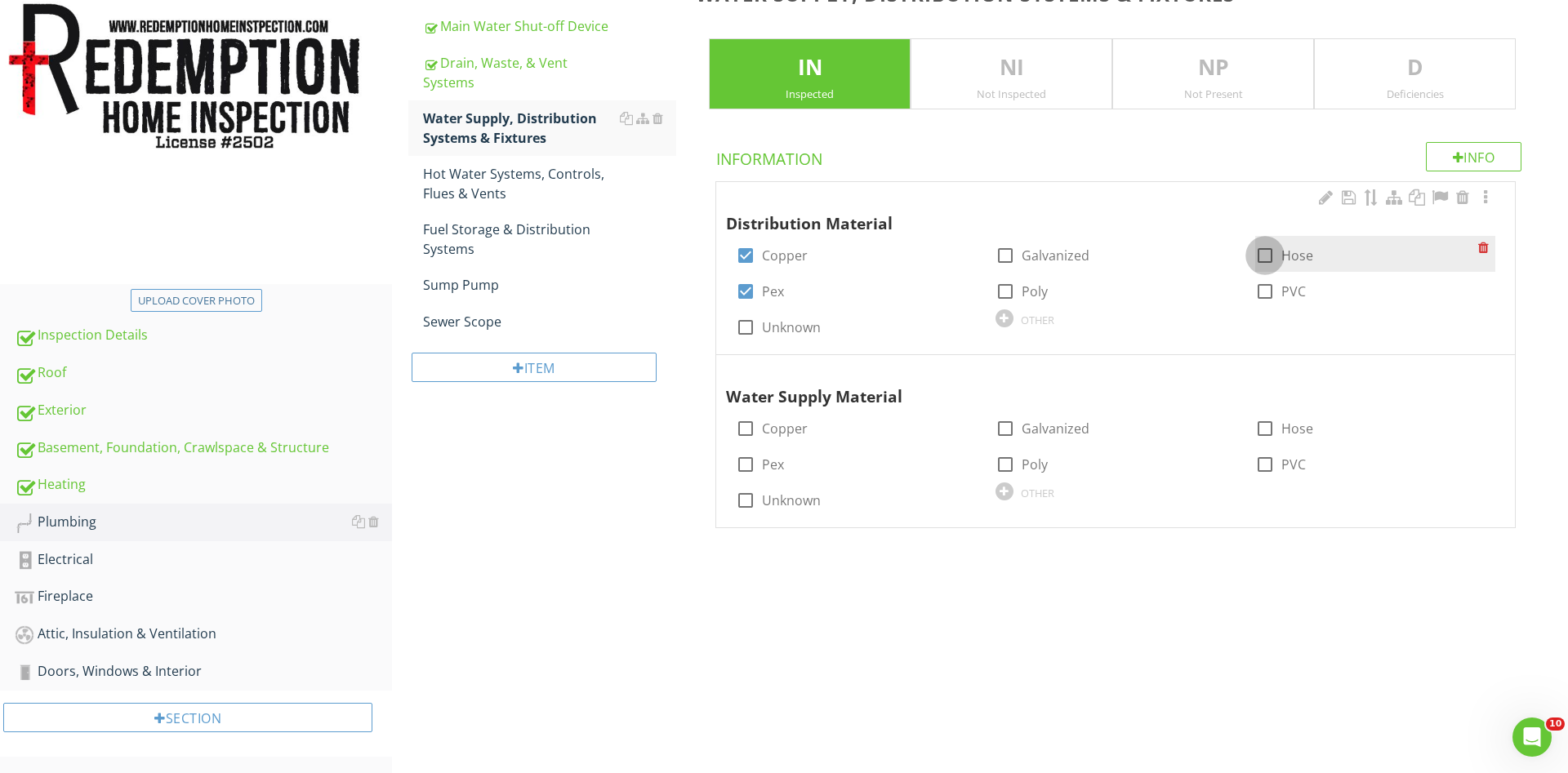
click at [1266, 256] on div at bounding box center [1265, 255] width 27 height 27
checkbox input "true"
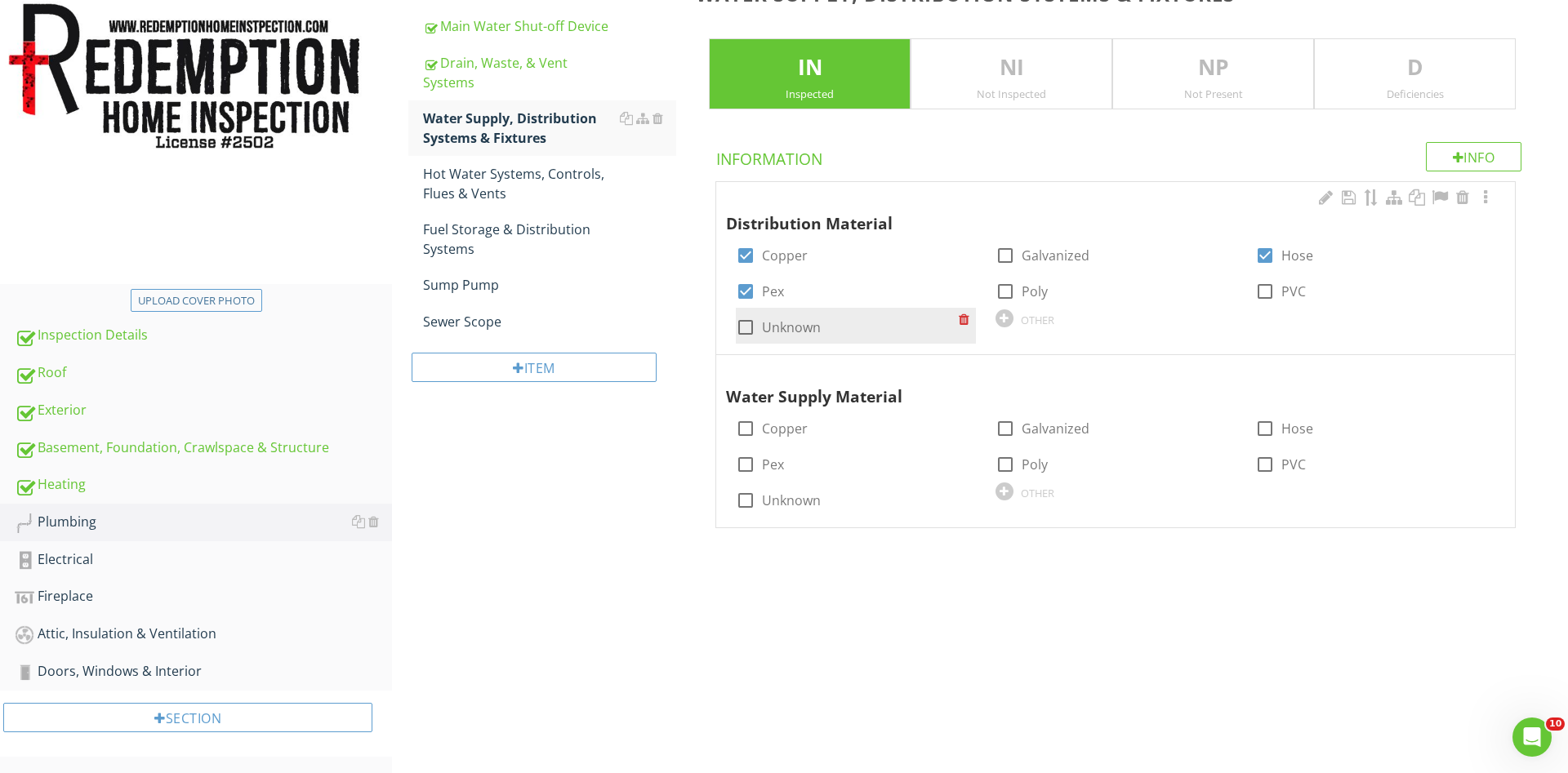
click at [737, 327] on div at bounding box center [746, 327] width 27 height 27
checkbox input "true"
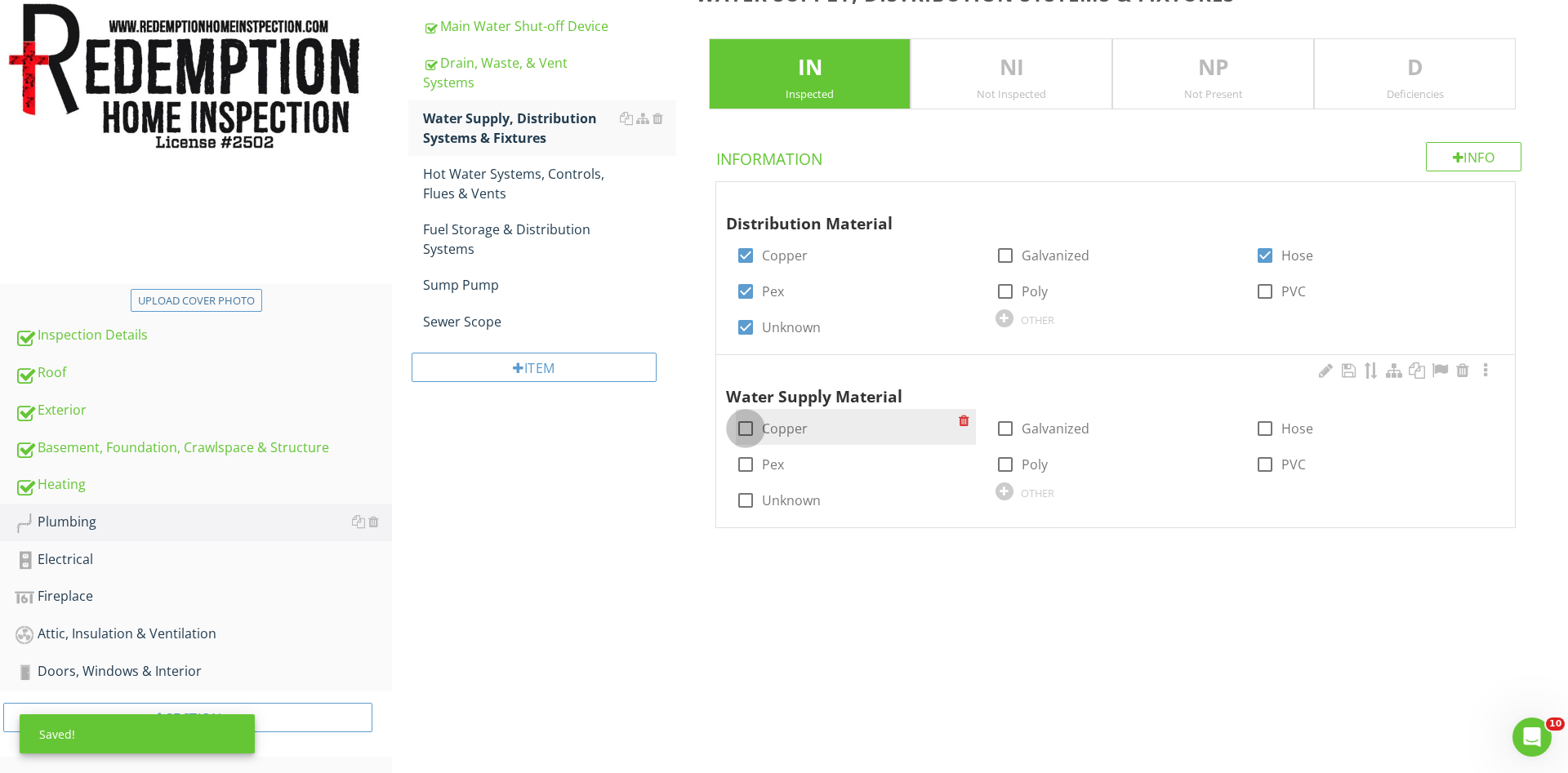
click at [745, 428] on div at bounding box center [746, 429] width 27 height 27
checkbox input "true"
click at [742, 493] on div at bounding box center [746, 500] width 27 height 27
checkbox input "true"
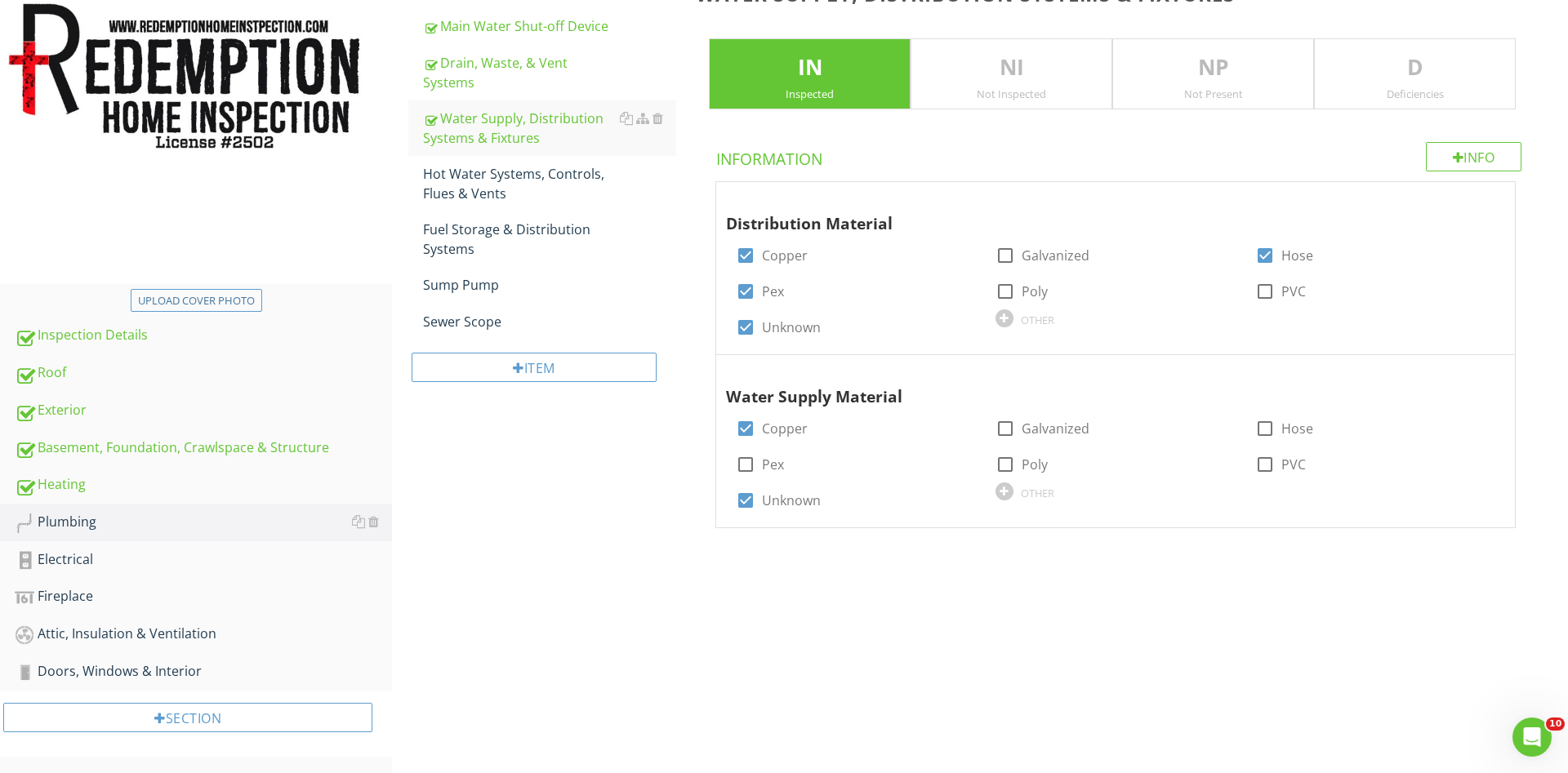
scroll to position [188, 0]
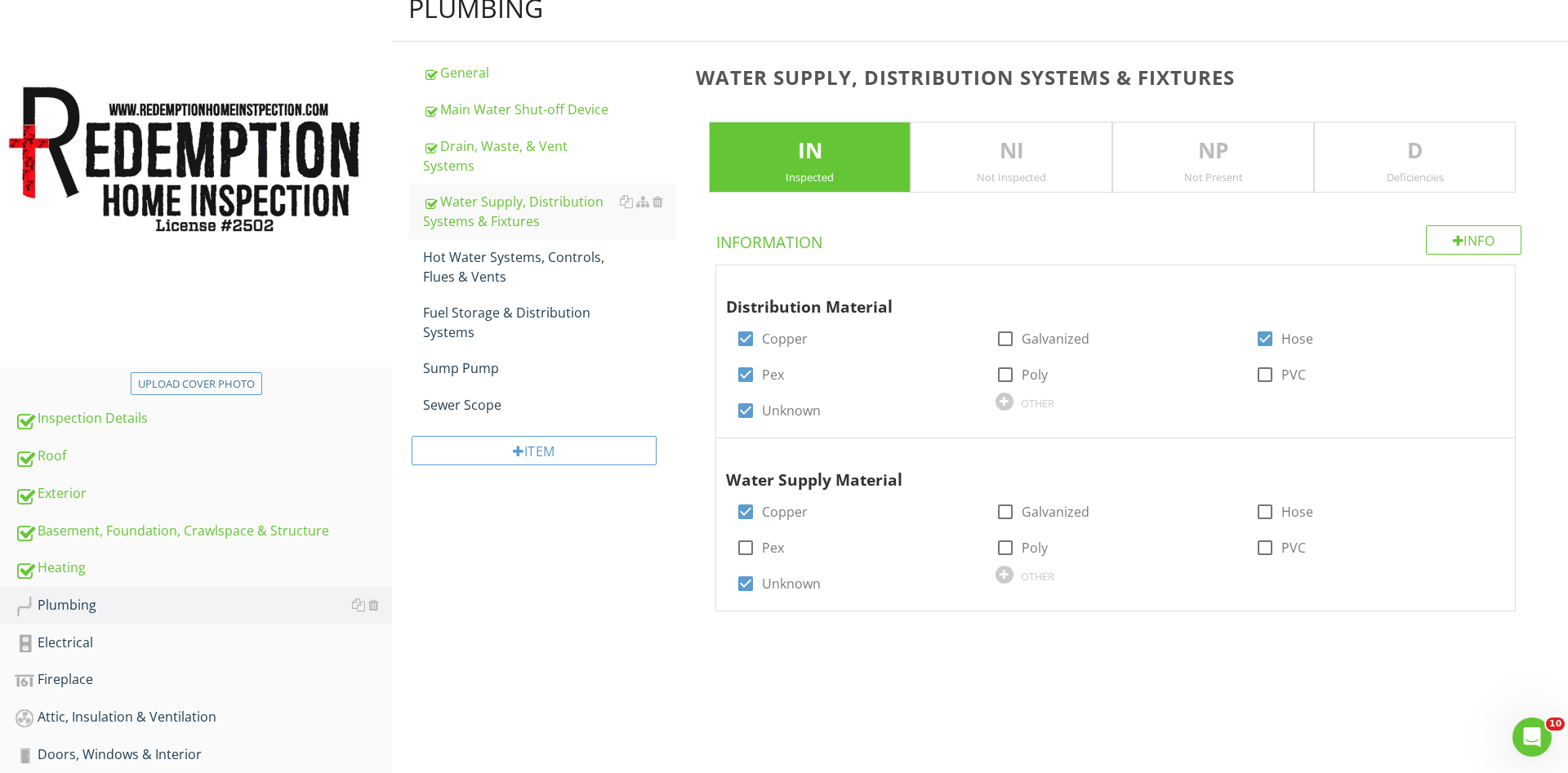
click at [1423, 166] on p "D" at bounding box center [1414, 151] width 200 height 32
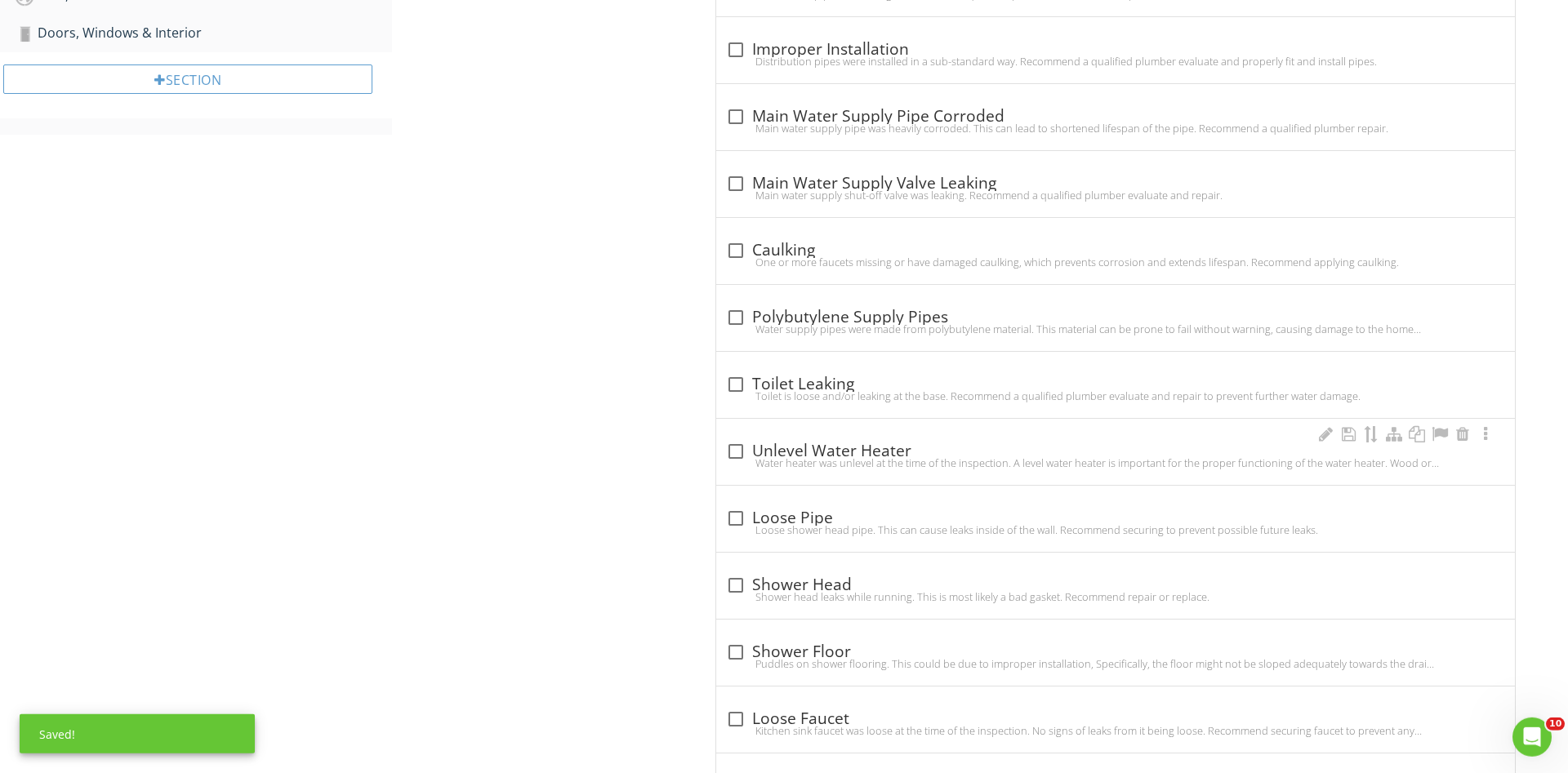
scroll to position [937, 0]
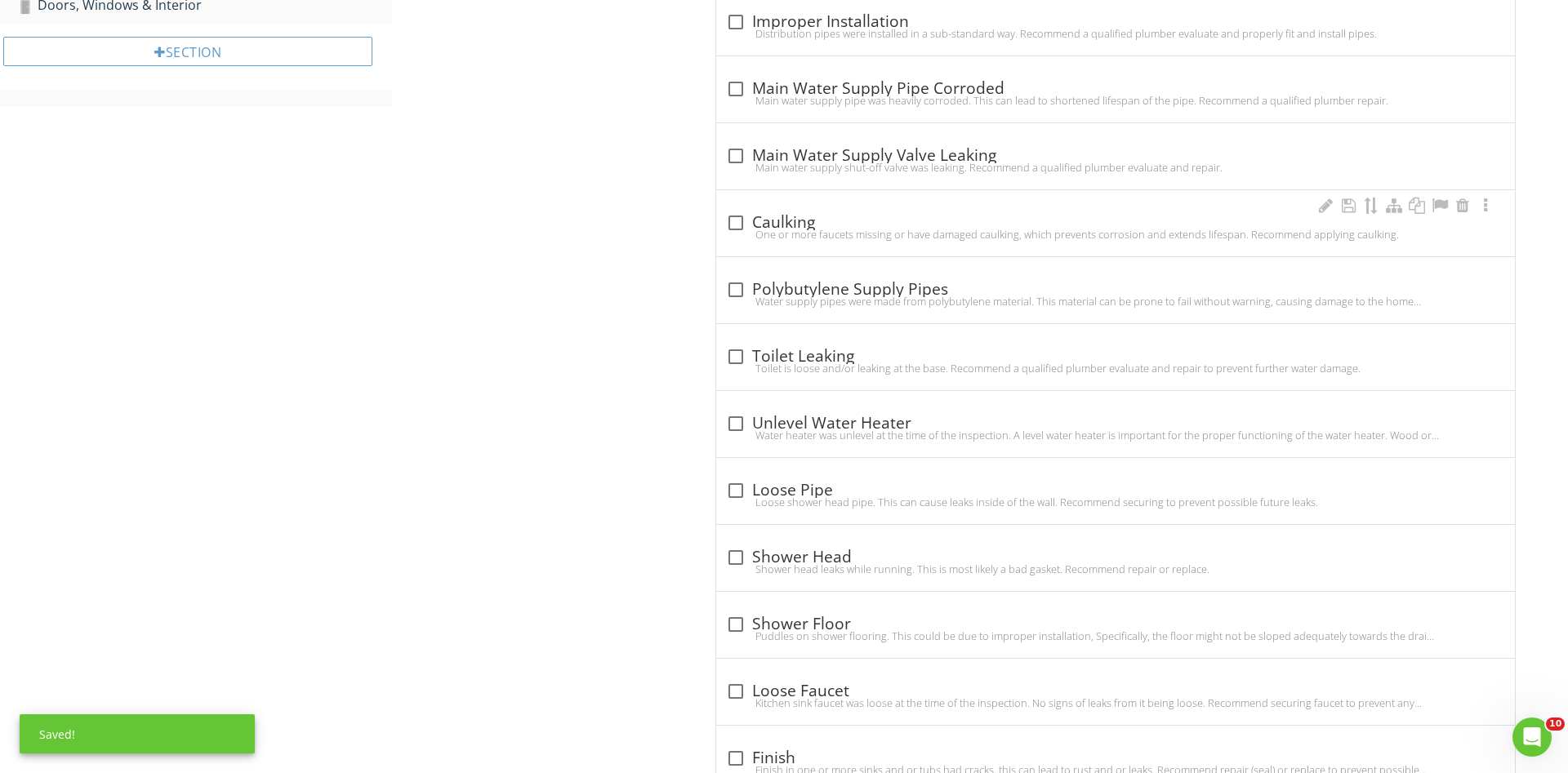
click at [737, 225] on div at bounding box center [736, 223] width 27 height 27
checkbox input "true"
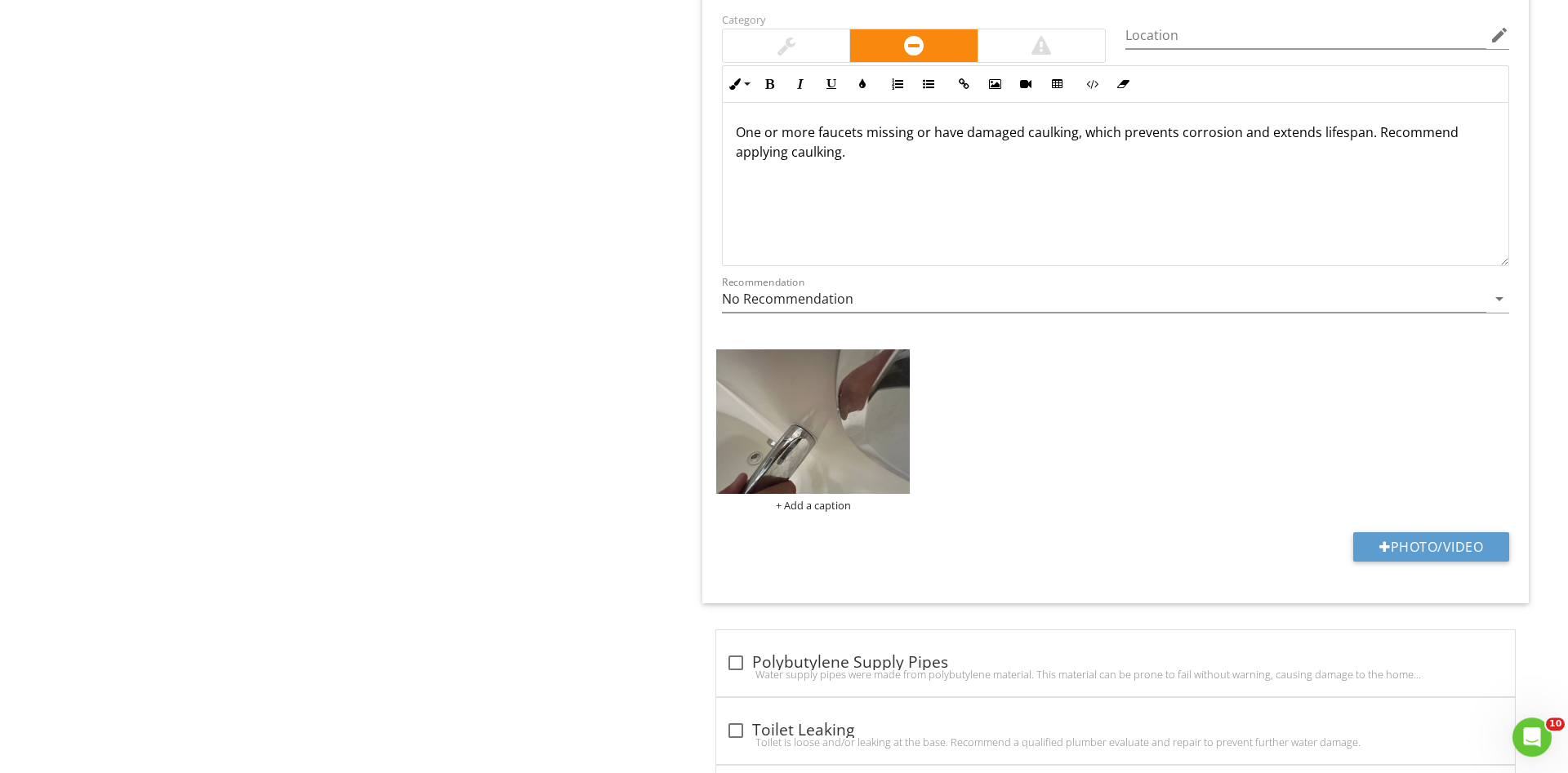
scroll to position [1270, 0]
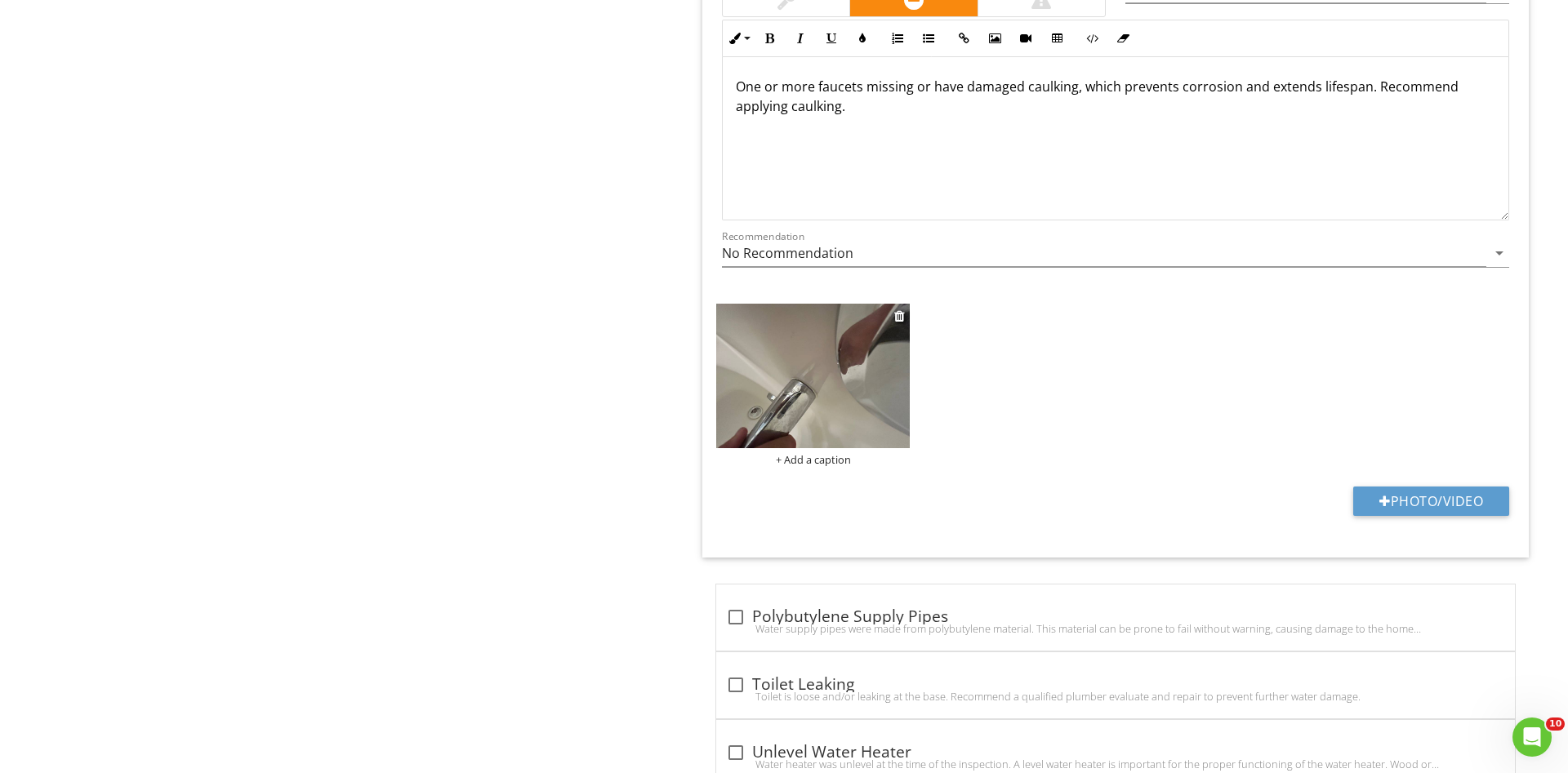
click at [802, 385] on img at bounding box center [813, 376] width 194 height 146
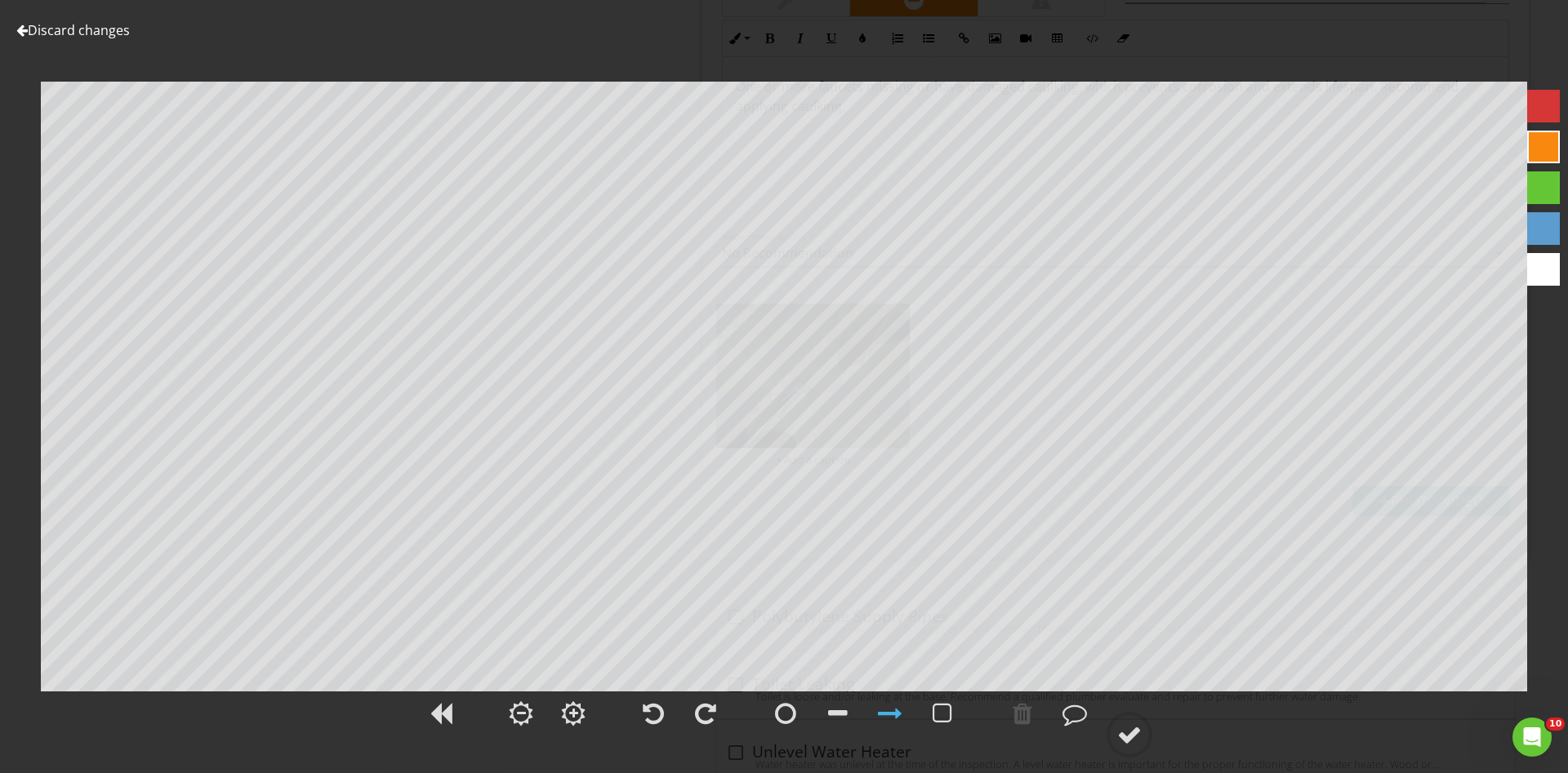
click at [1522, 110] on div "Discard changes Add Location" at bounding box center [784, 386] width 1568 height 773
click at [1128, 730] on div at bounding box center [1129, 734] width 24 height 24
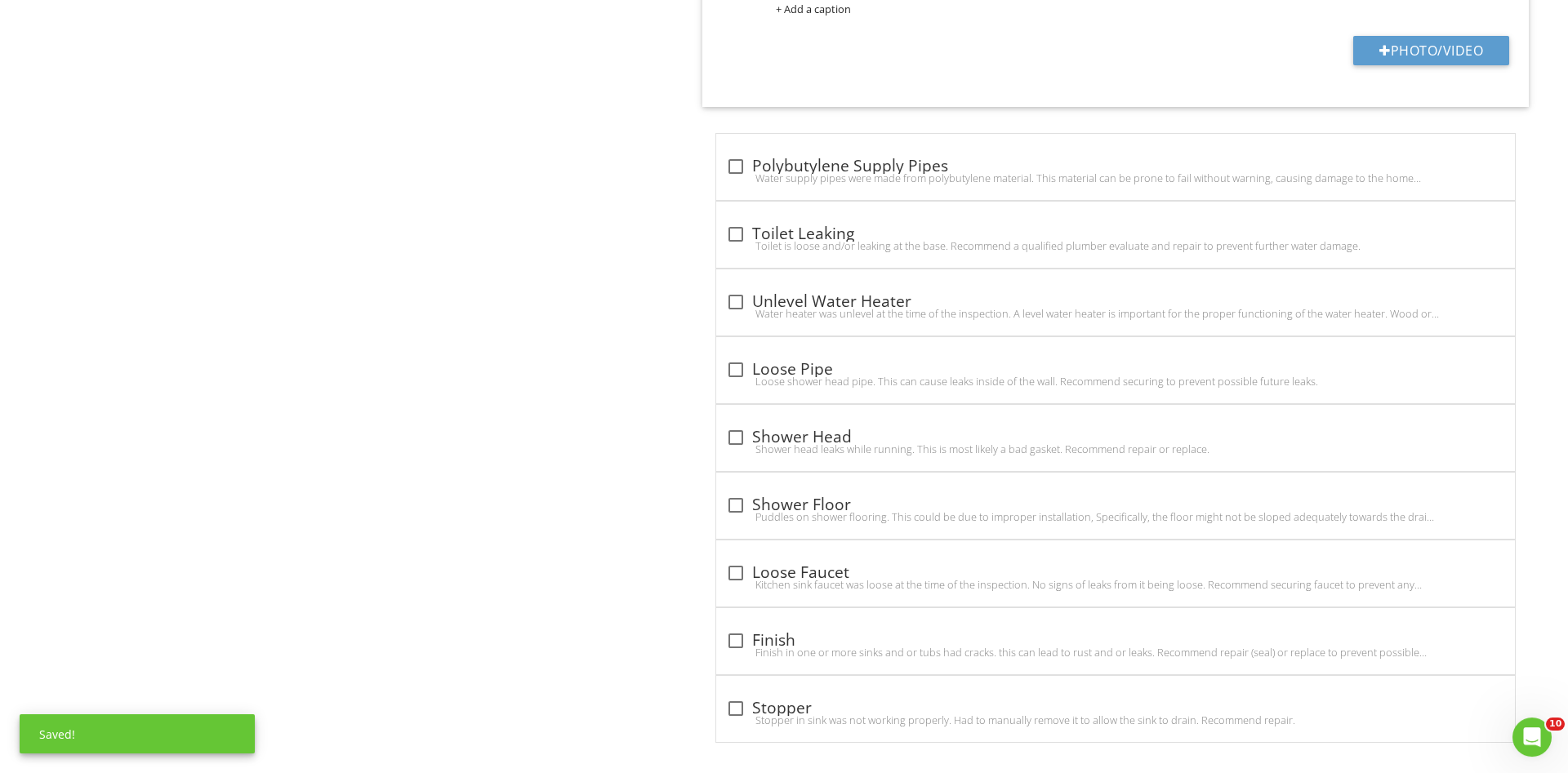
scroll to position [1732, 0]
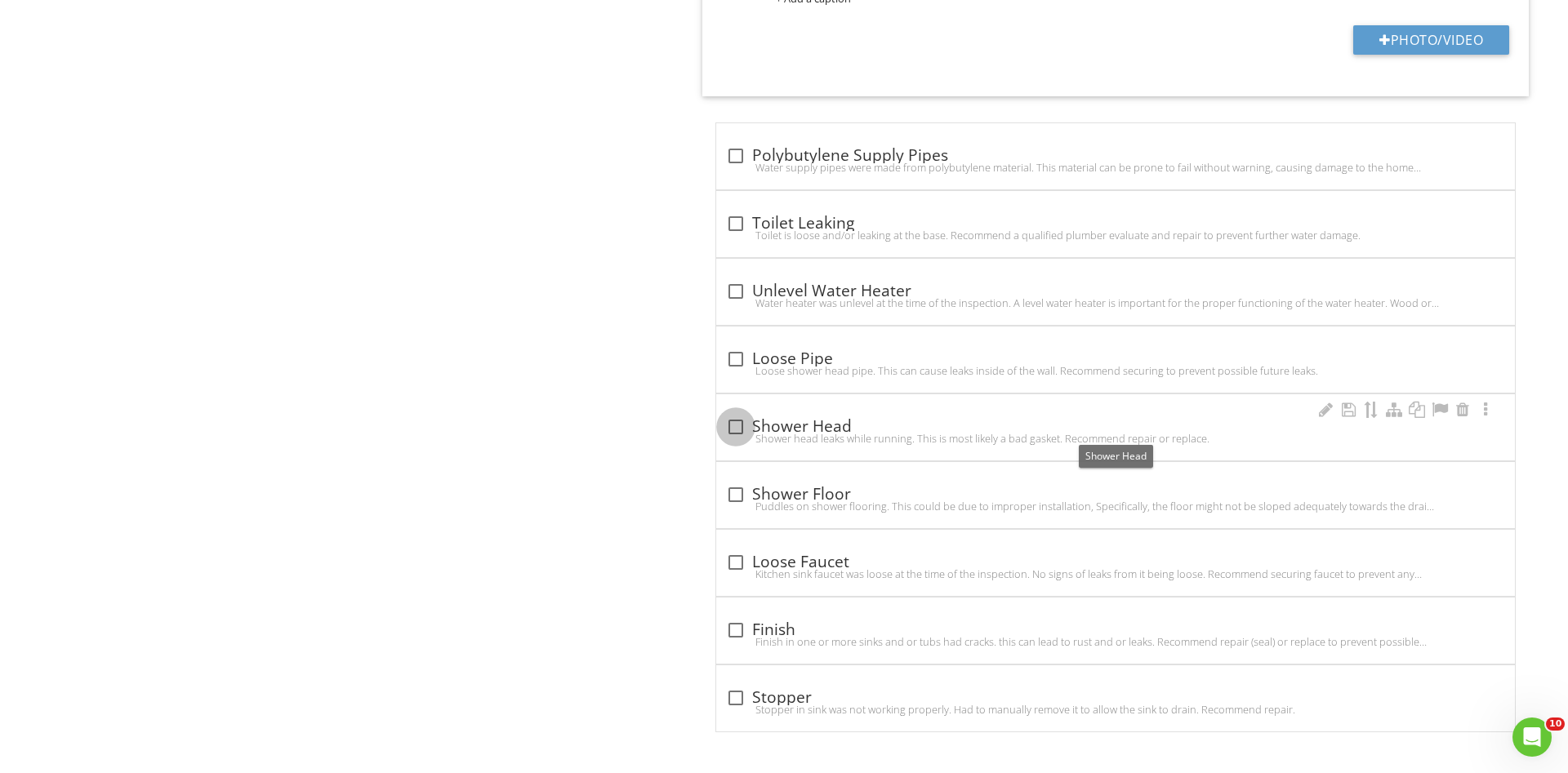
click at [736, 423] on div at bounding box center [736, 427] width 27 height 27
checkbox input "true"
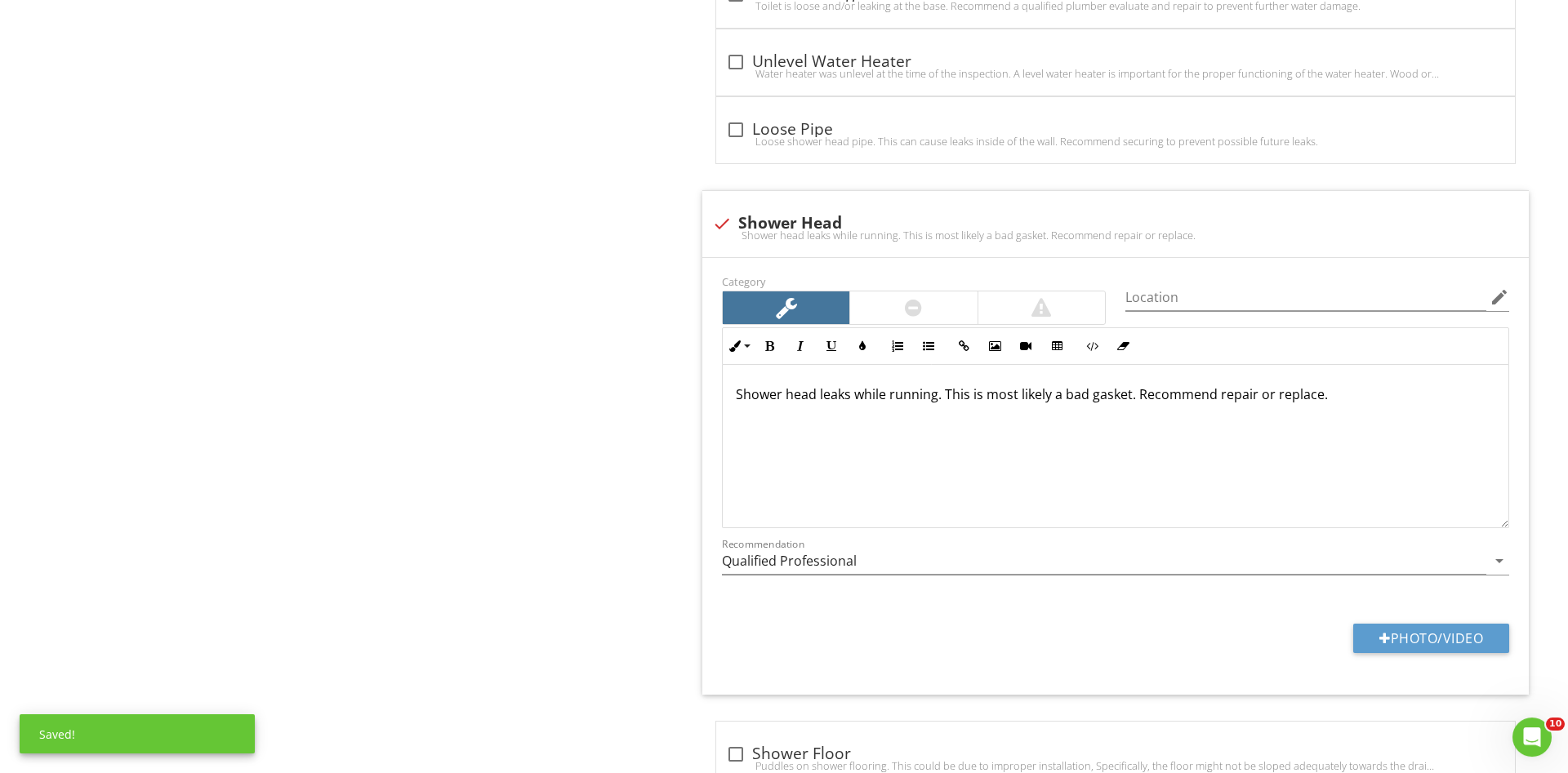
scroll to position [1981, 0]
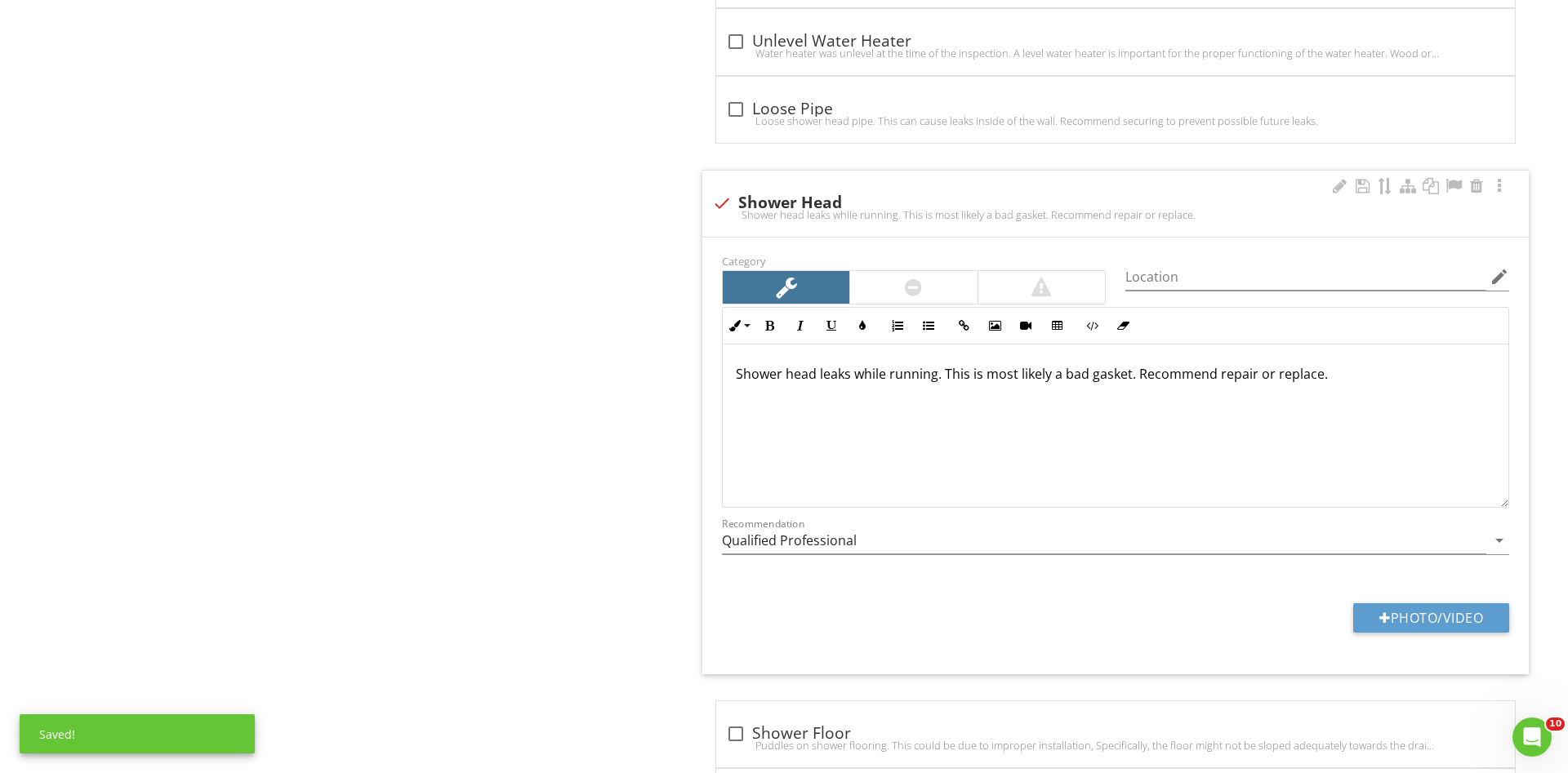
click at [939, 284] on div at bounding box center [913, 287] width 126 height 32
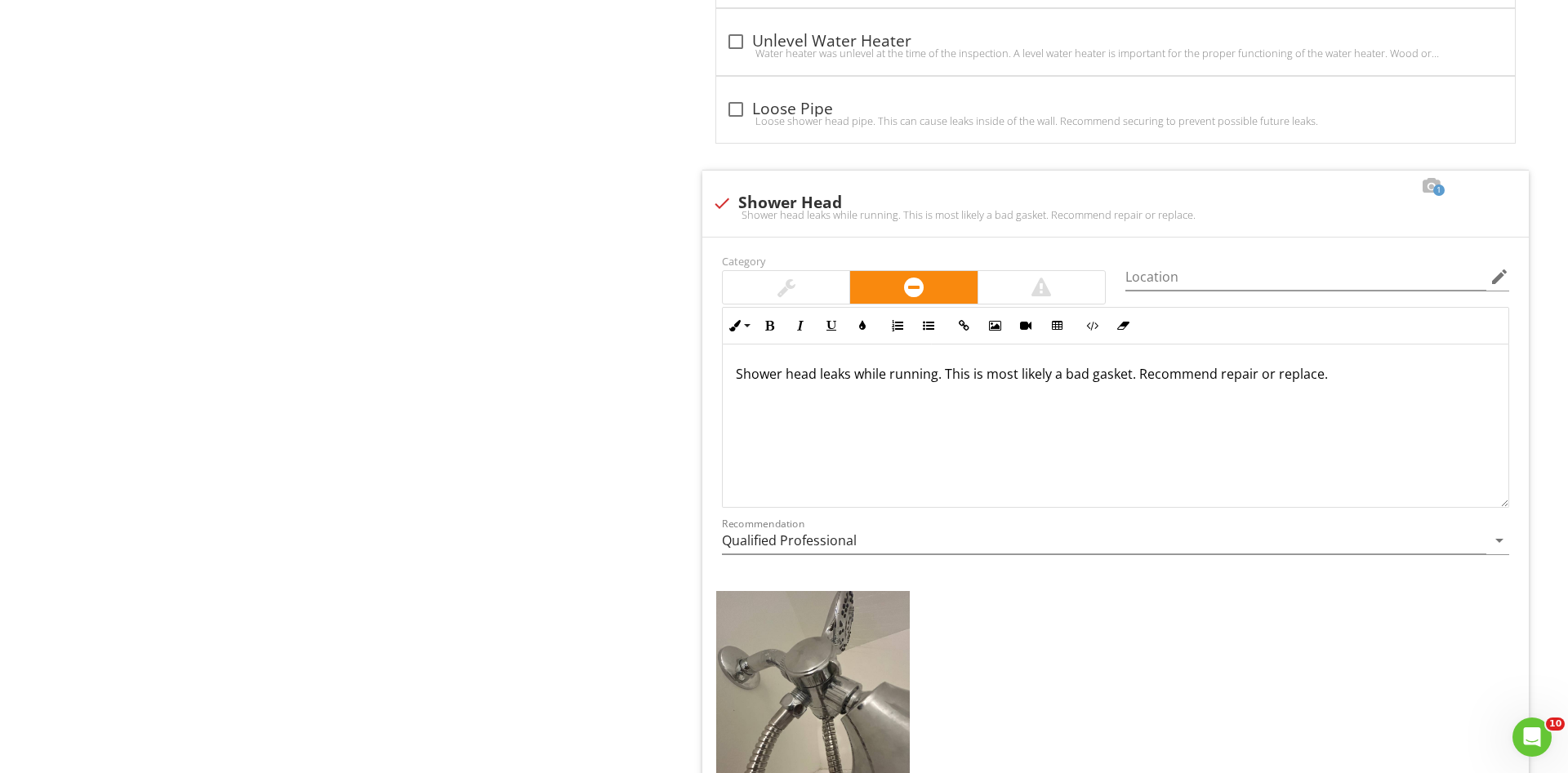
scroll to position [1232, 0]
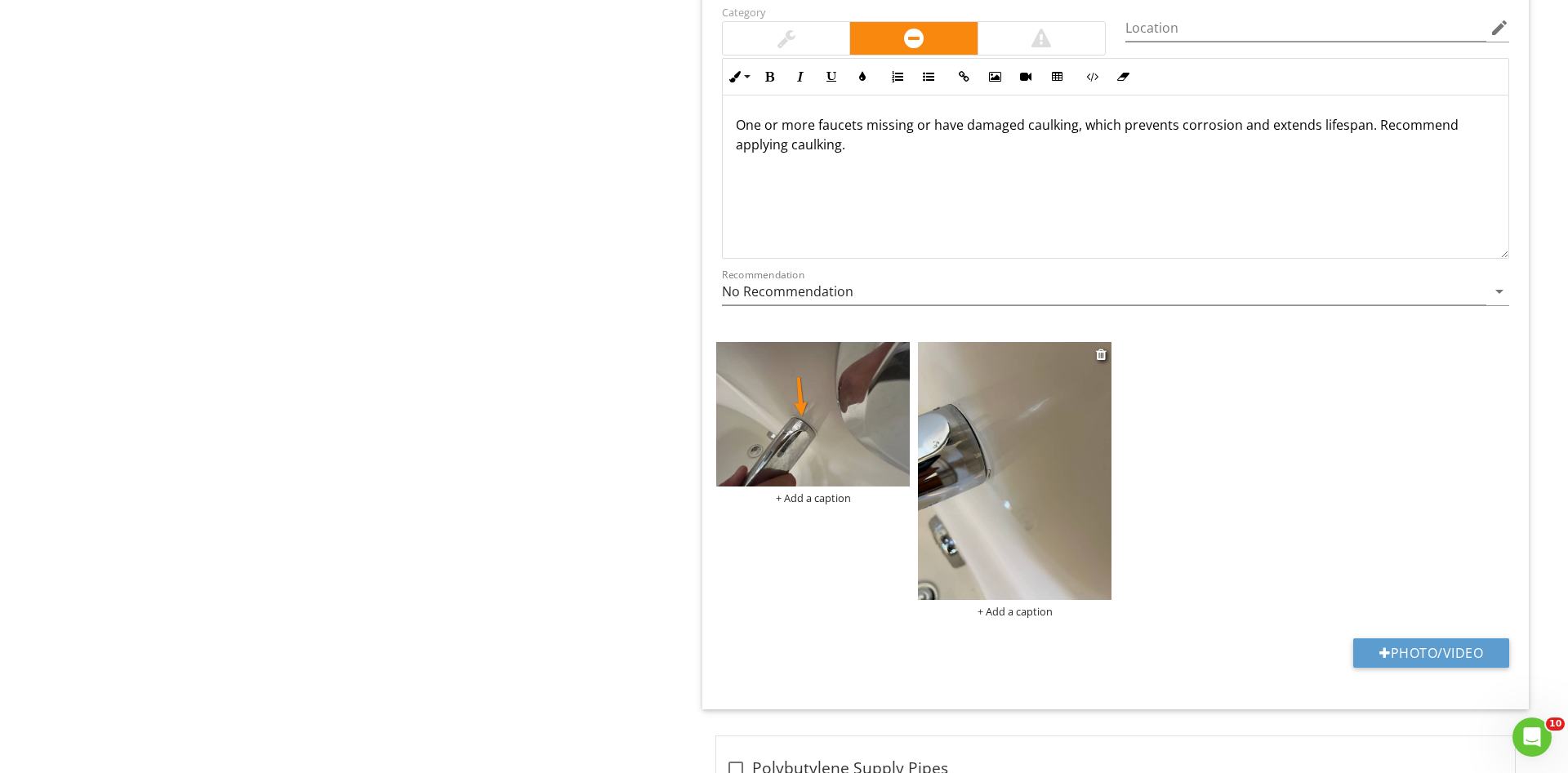
click at [1028, 455] on img at bounding box center [1015, 472] width 194 height 258
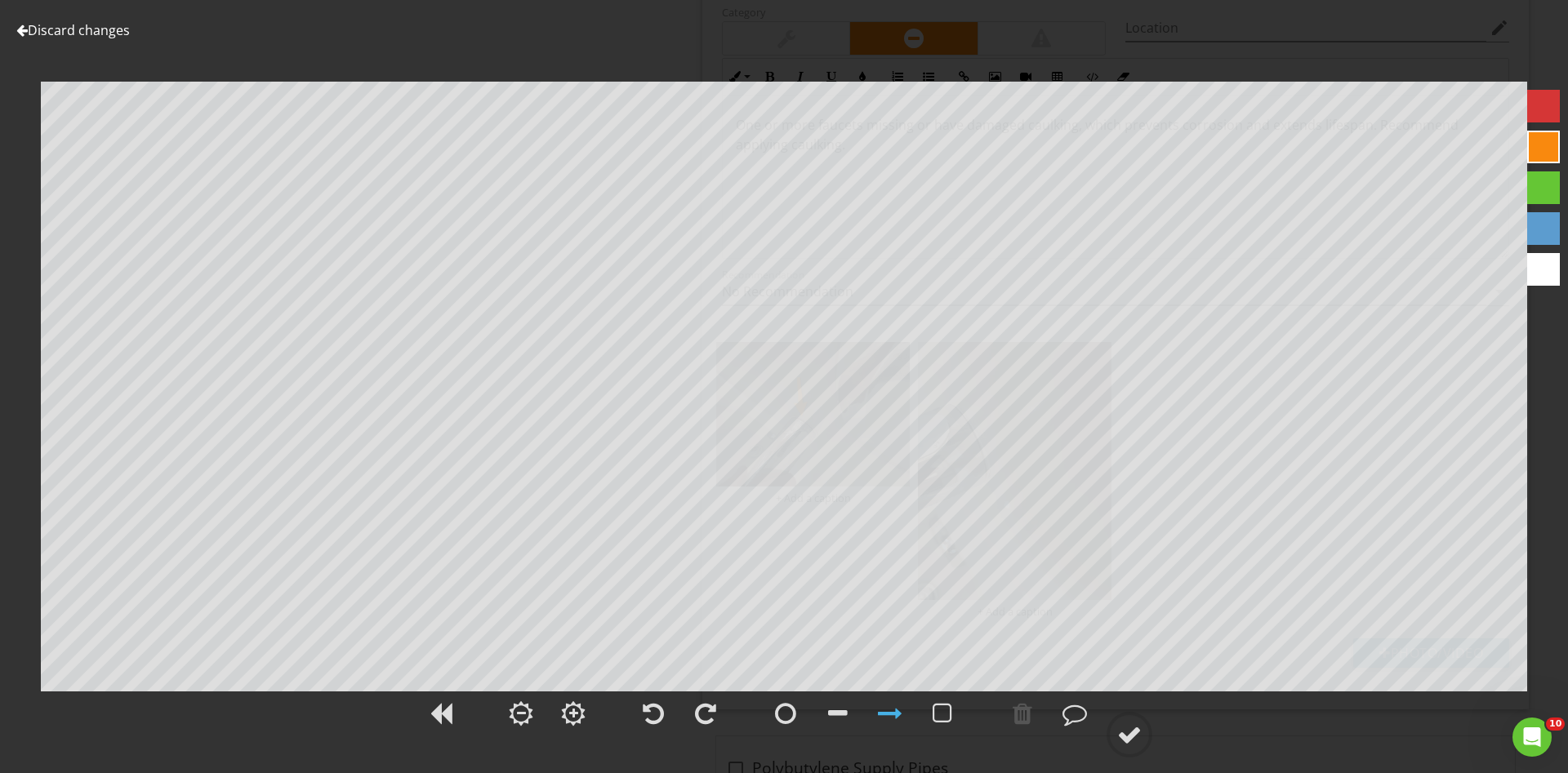
click at [1529, 109] on div at bounding box center [1543, 106] width 32 height 32
click at [1121, 734] on div at bounding box center [1129, 734] width 24 height 24
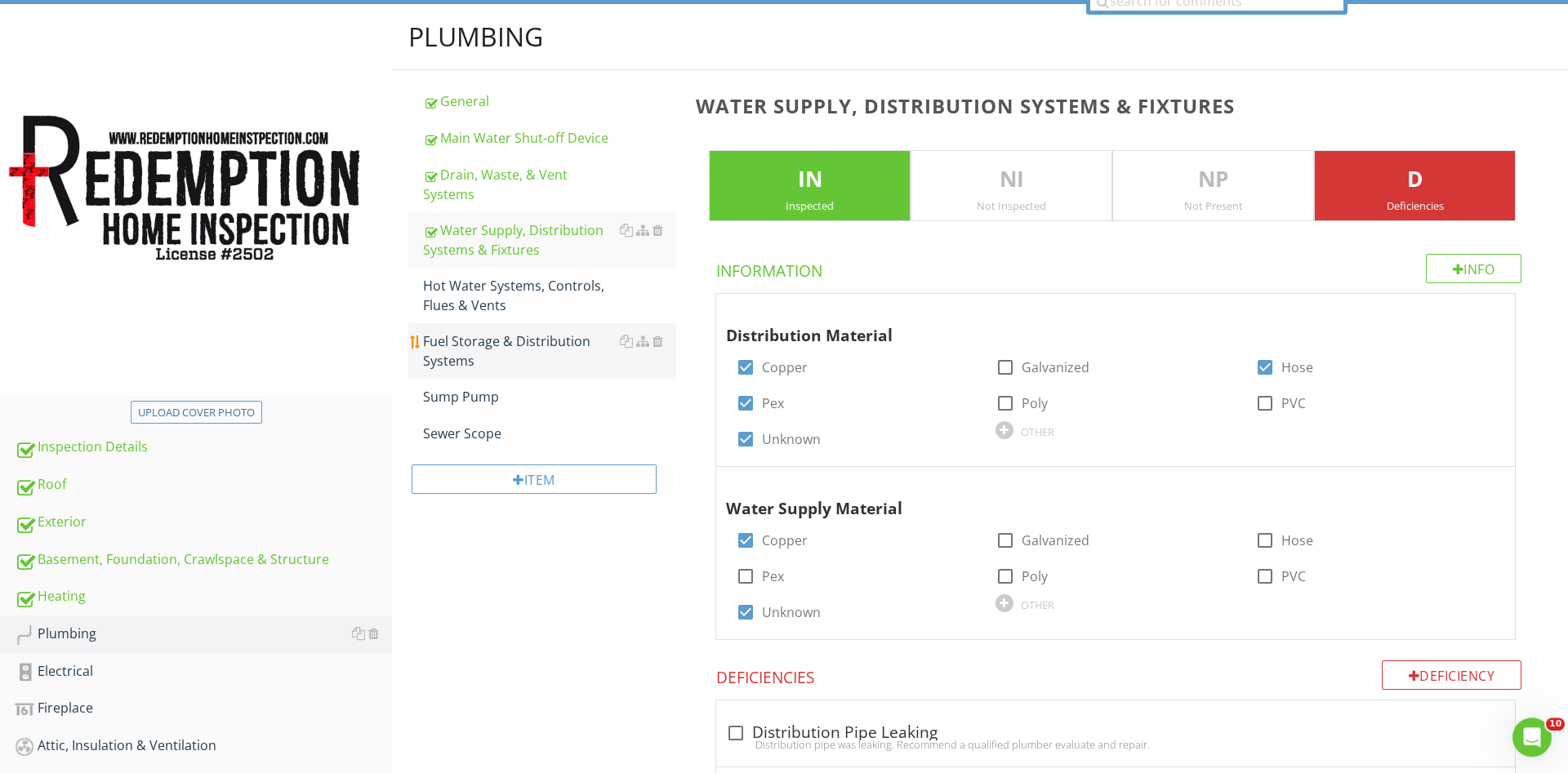
scroll to position [150, 0]
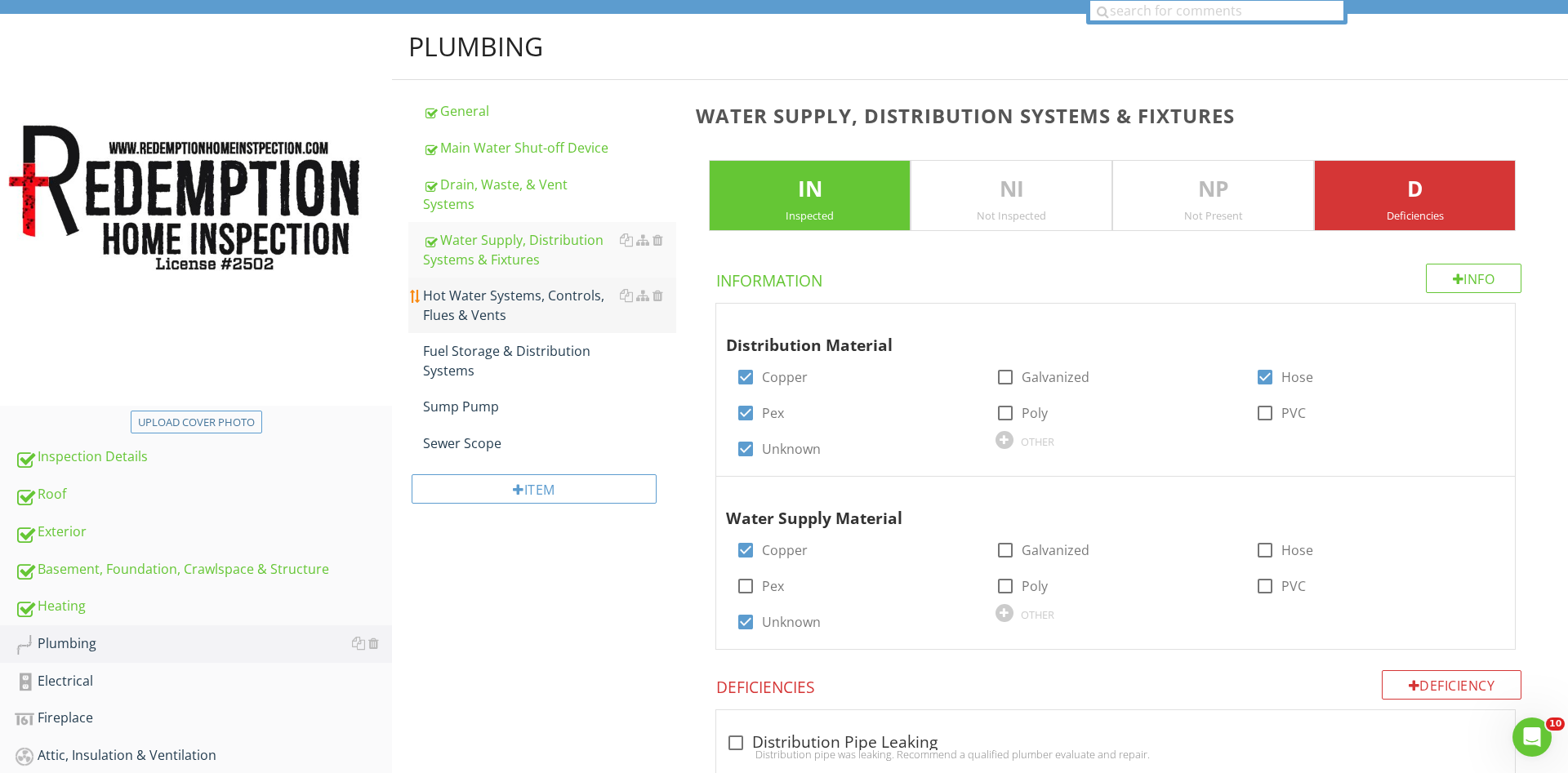
click at [500, 289] on div "Hot Water Systems, Controls, Flues & Vents" at bounding box center [549, 305] width 254 height 39
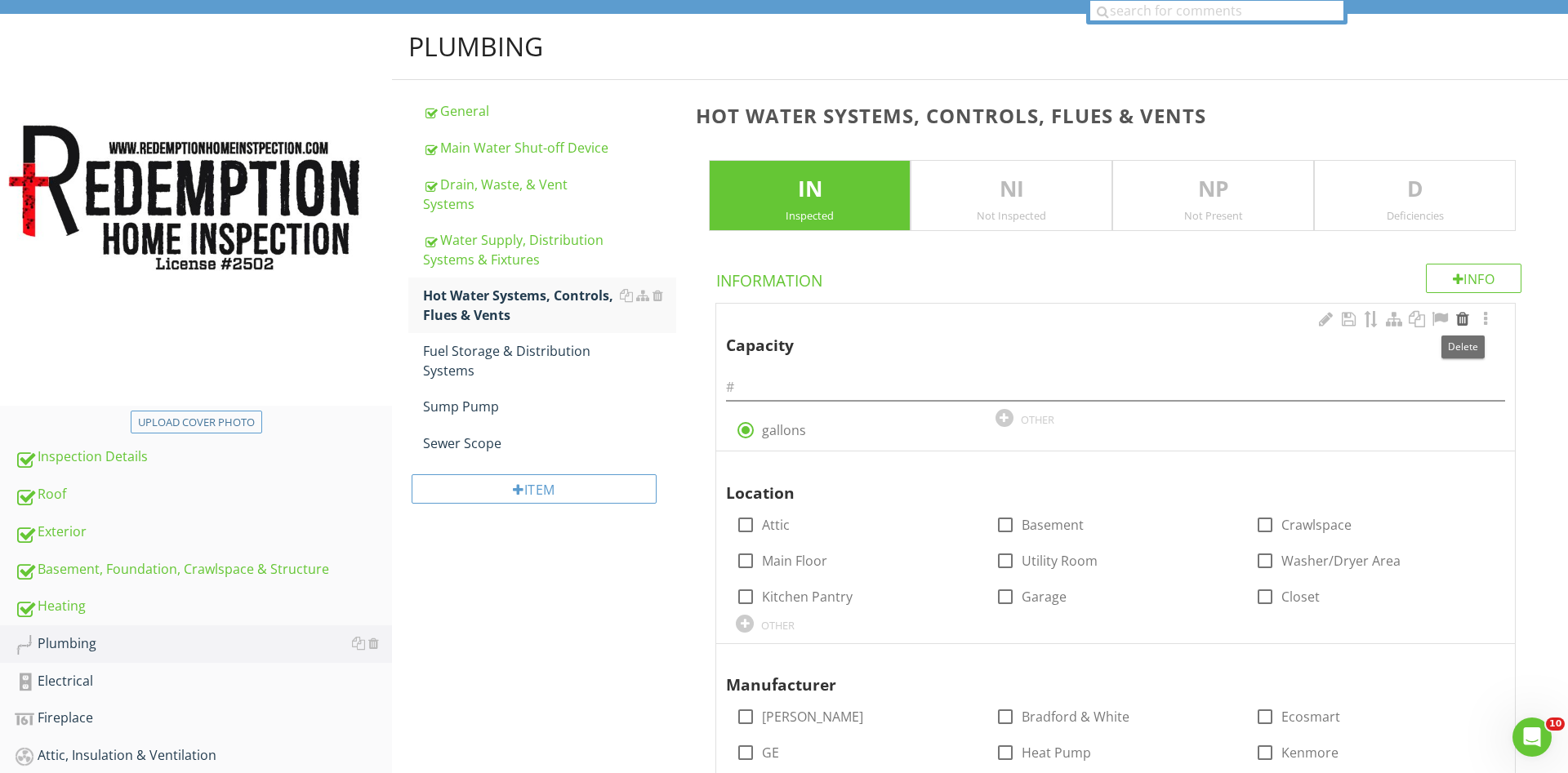
click at [1458, 323] on div at bounding box center [1462, 319] width 20 height 17
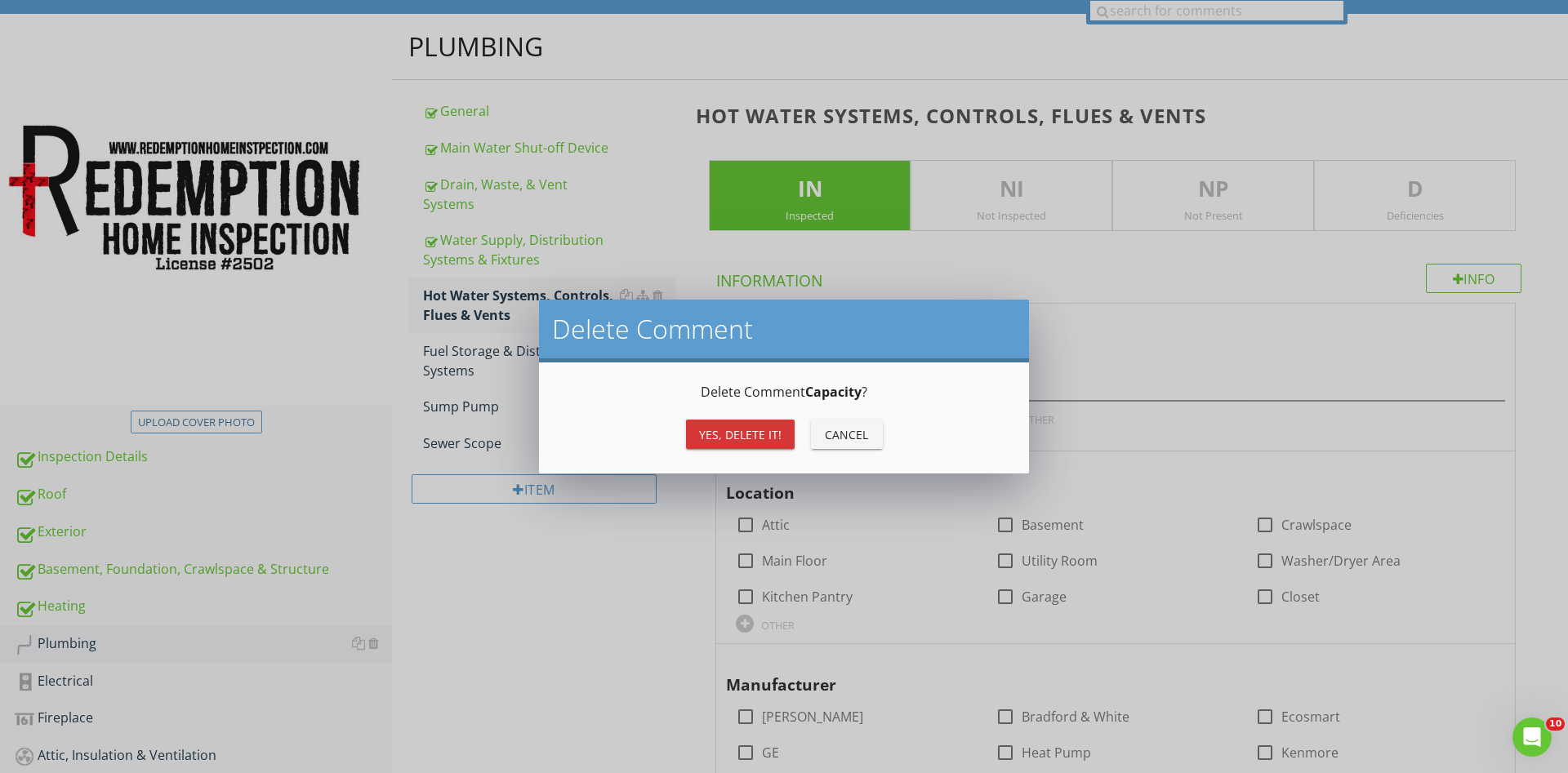
click at [757, 432] on div "Yes, Delete it!" at bounding box center [740, 435] width 82 height 18
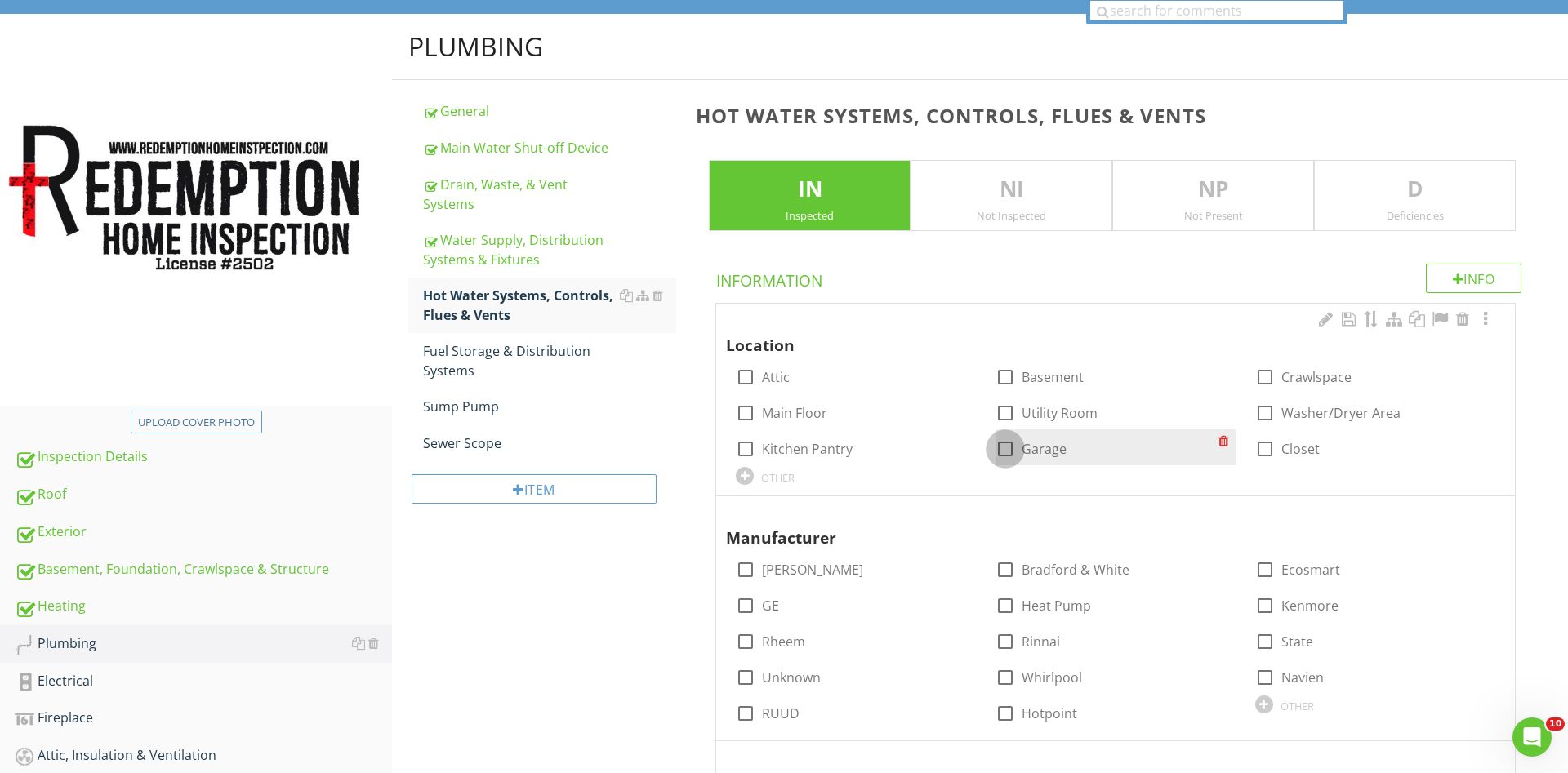
click at [1009, 451] on div at bounding box center [1005, 449] width 27 height 27
checkbox input "true"
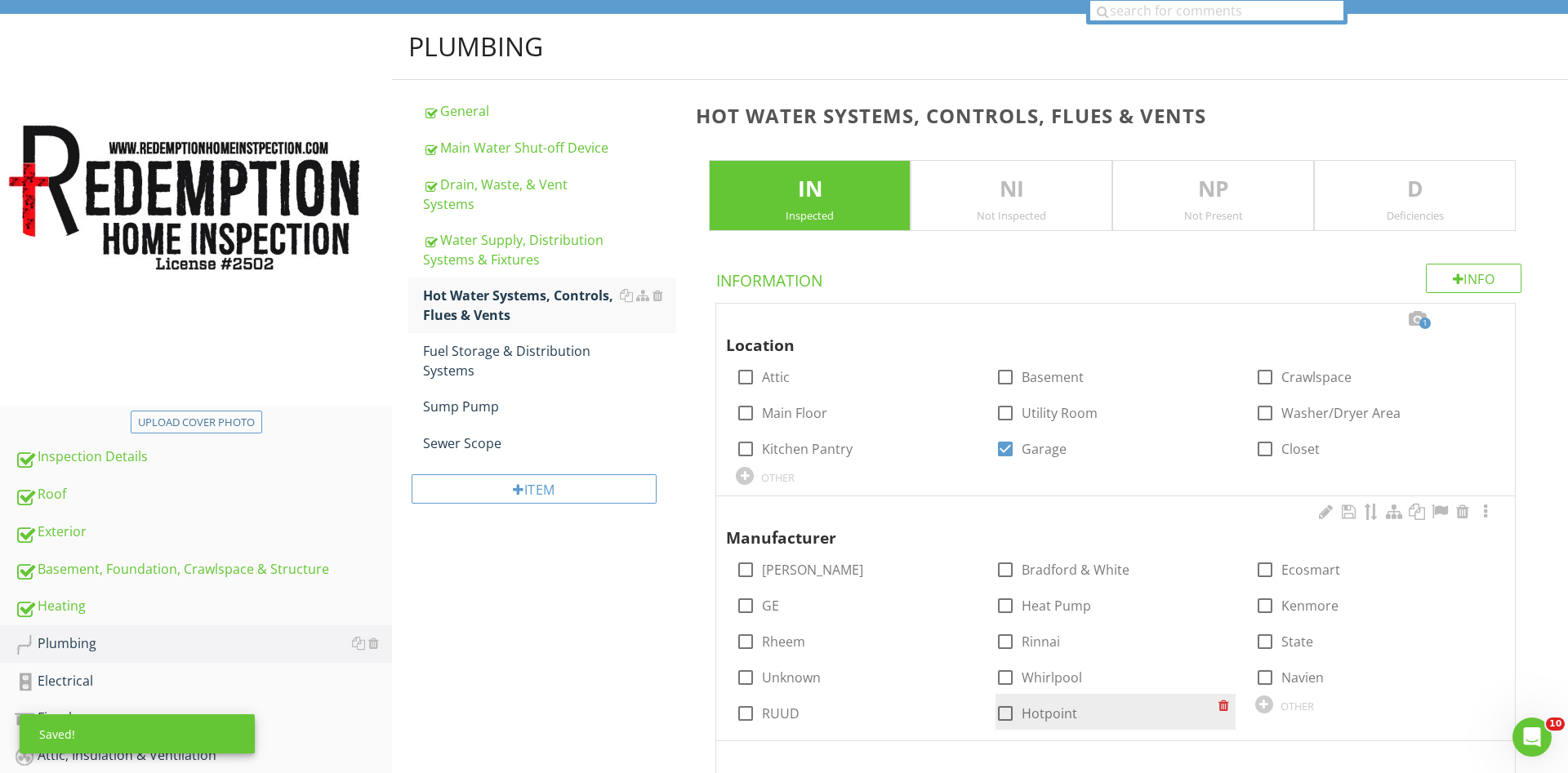
scroll to position [314, 0]
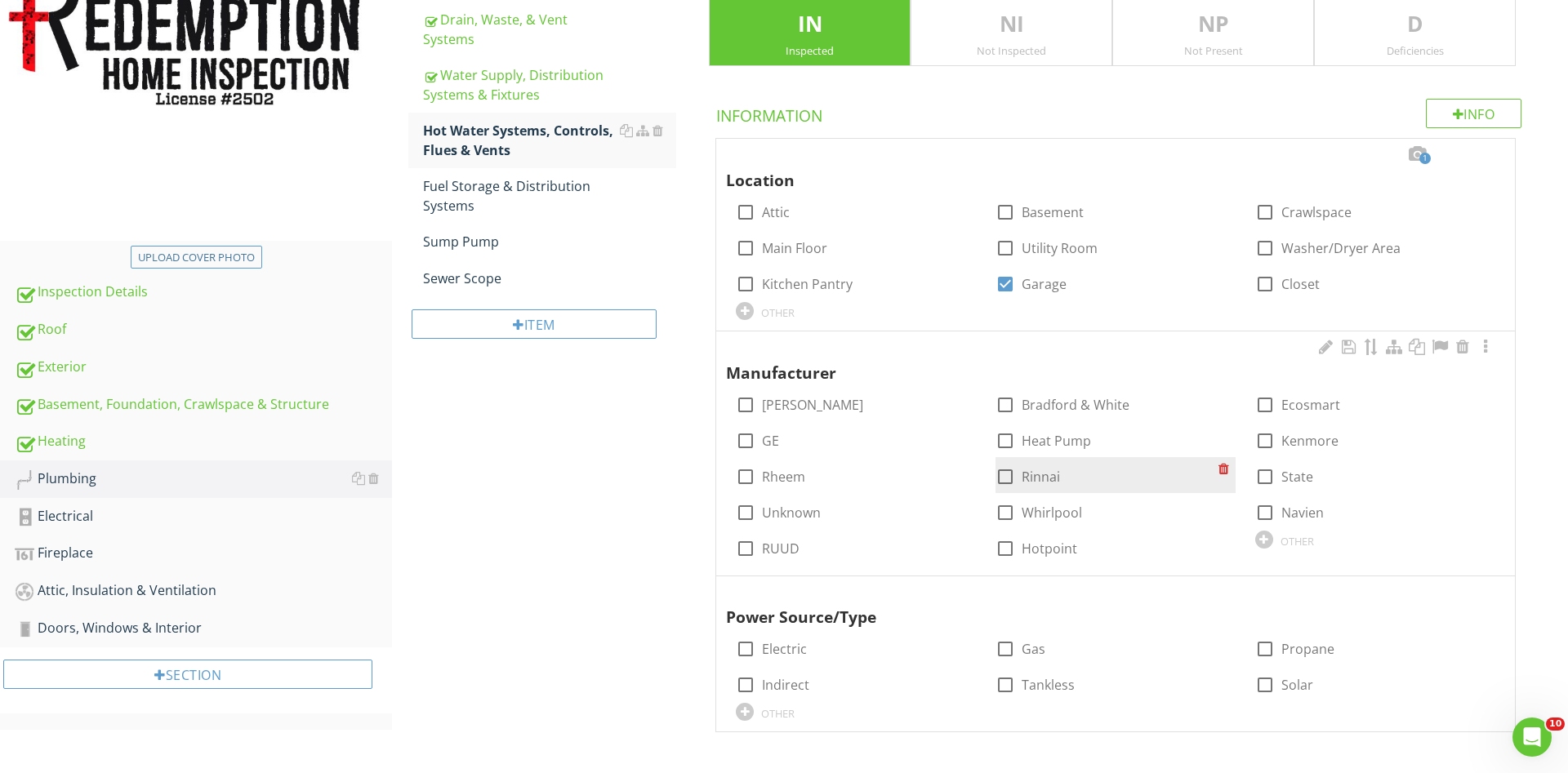
click at [1004, 478] on div at bounding box center [1005, 477] width 27 height 27
checkbox input "true"
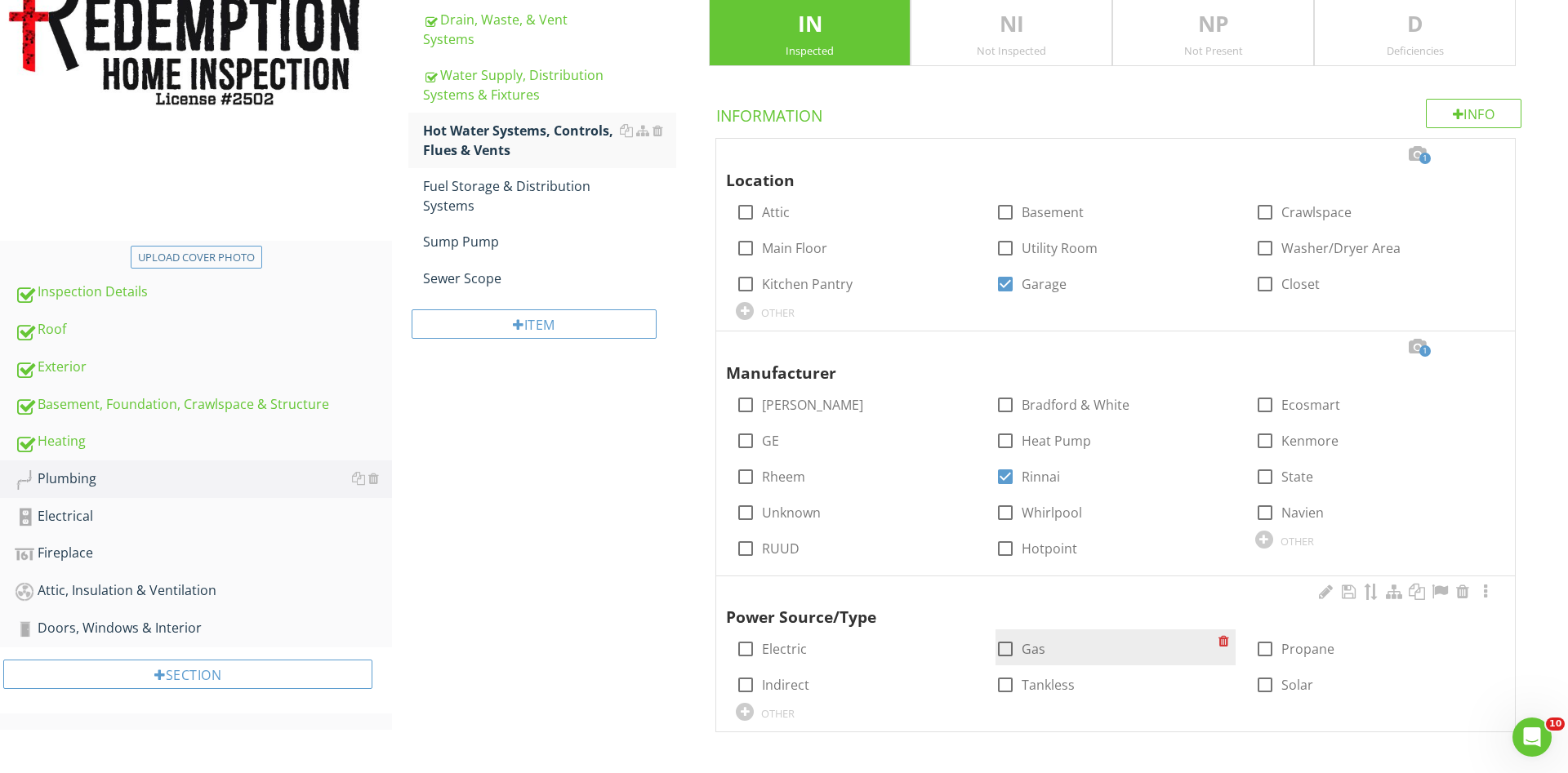
click at [998, 646] on div at bounding box center [1005, 649] width 27 height 27
checkbox input "true"
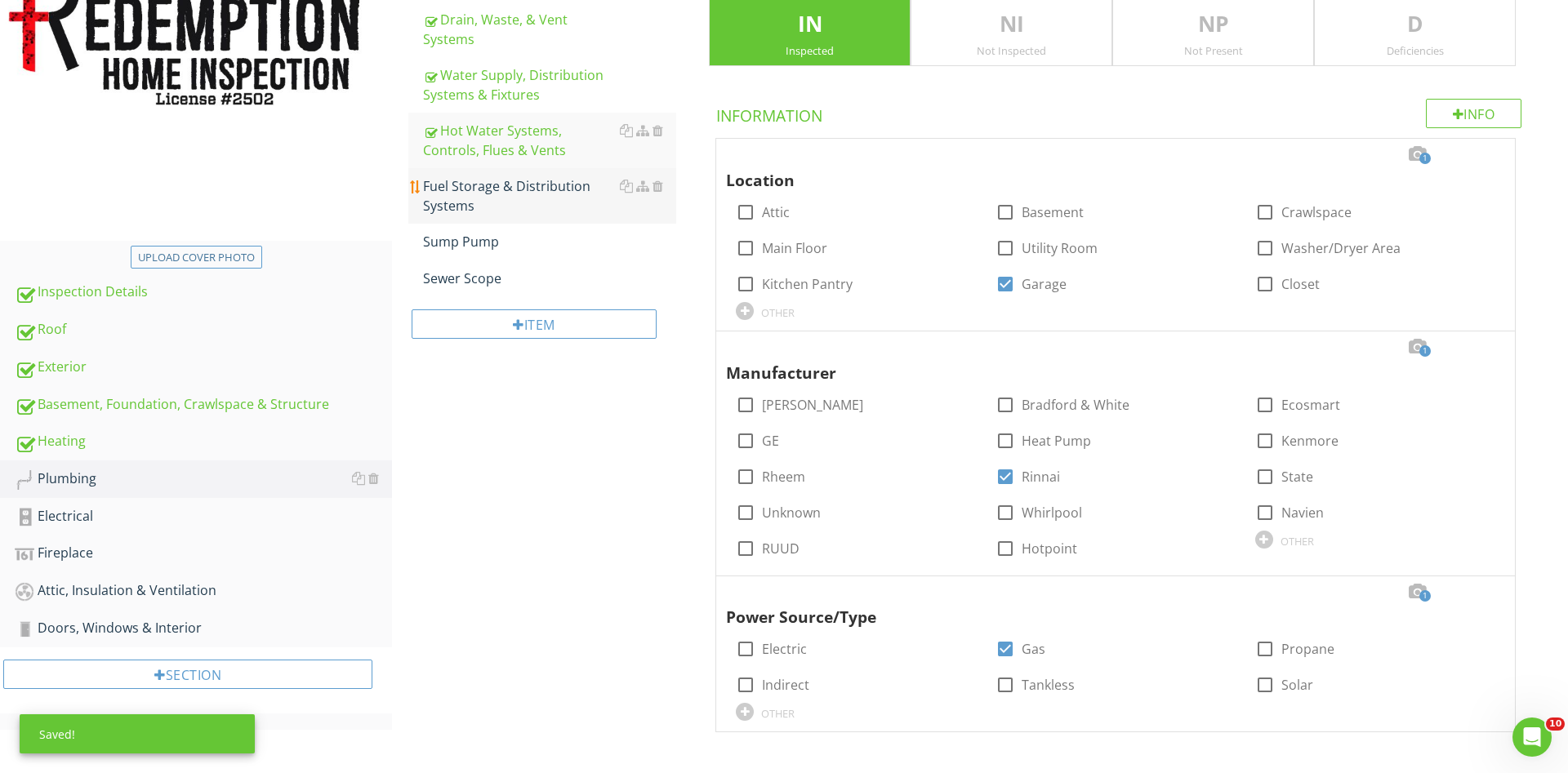
click at [448, 176] on div "Fuel Storage & Distribution Systems" at bounding box center [549, 196] width 254 height 39
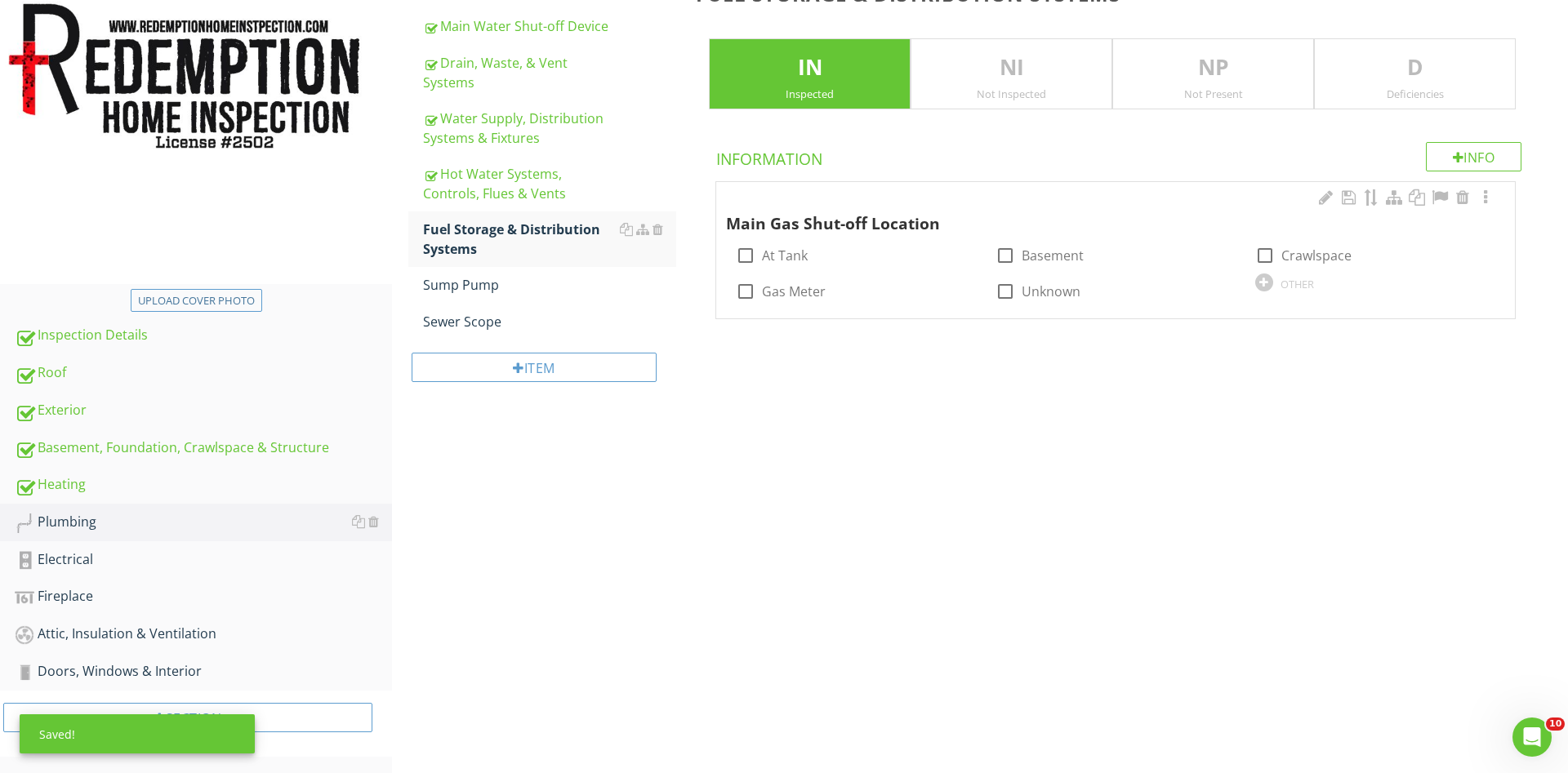
scroll to position [271, 0]
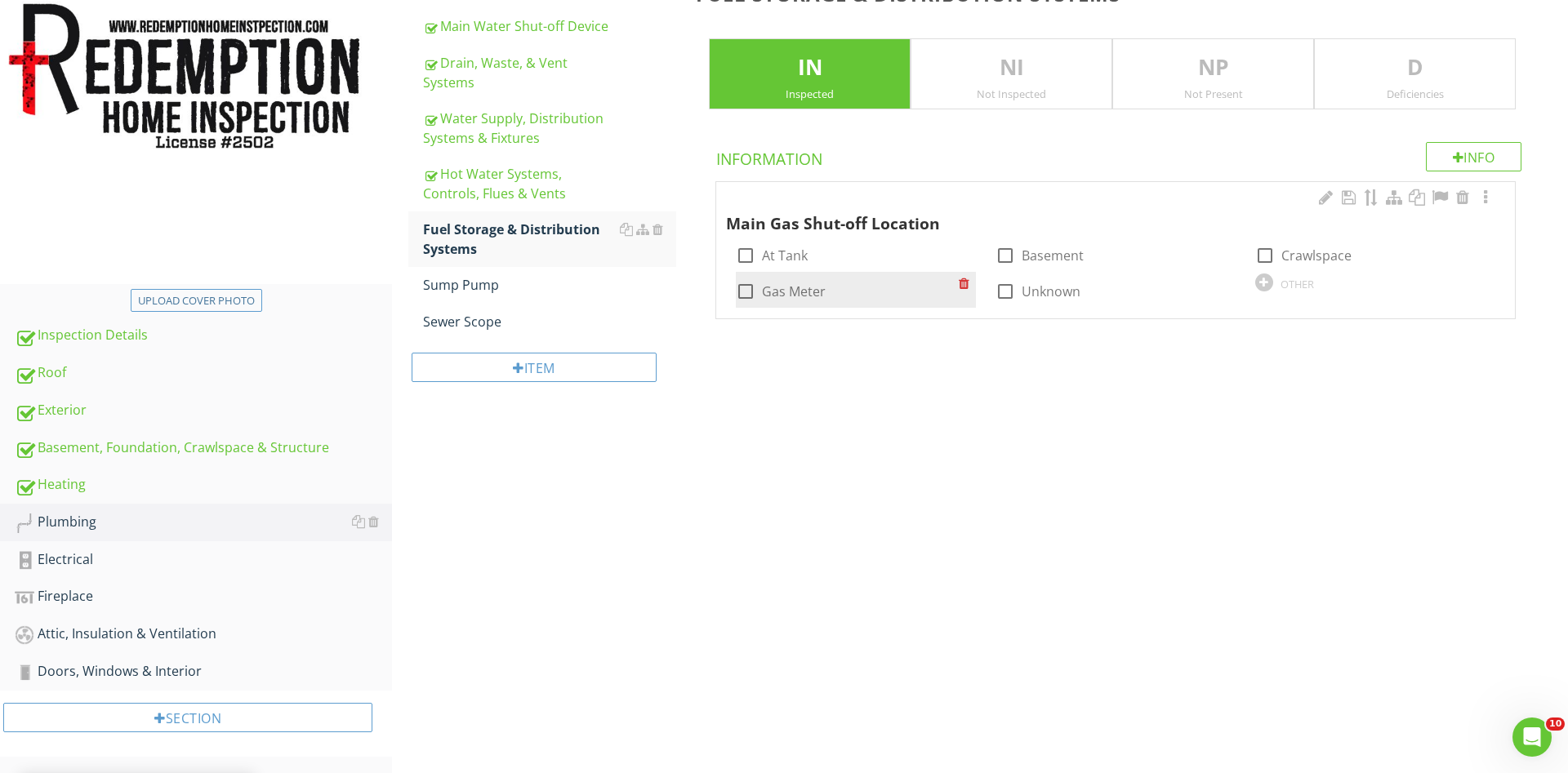
click at [746, 294] on div at bounding box center [746, 292] width 27 height 27
checkbox input "true"
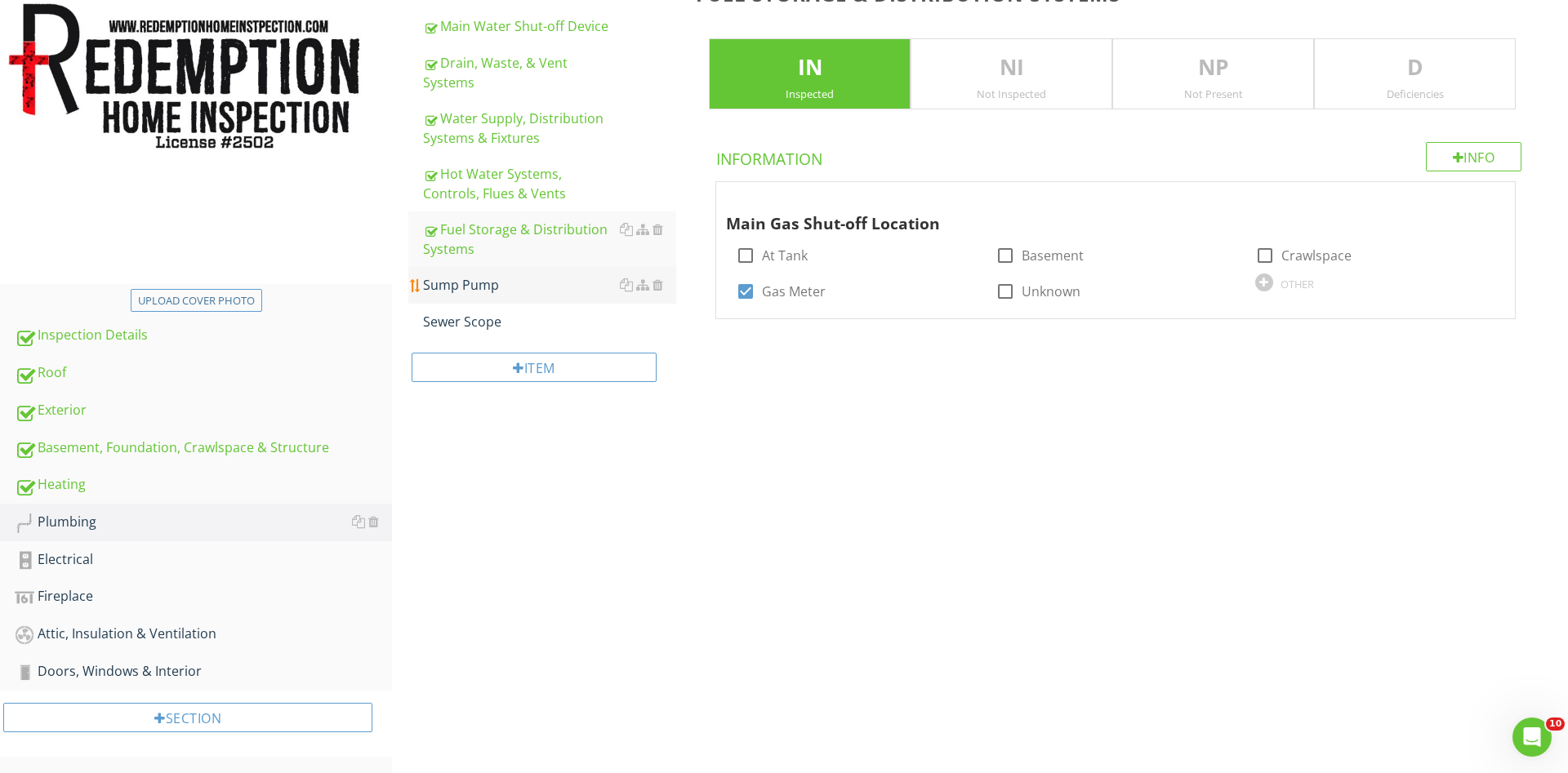
click at [503, 275] on div "Sump Pump" at bounding box center [549, 285] width 254 height 20
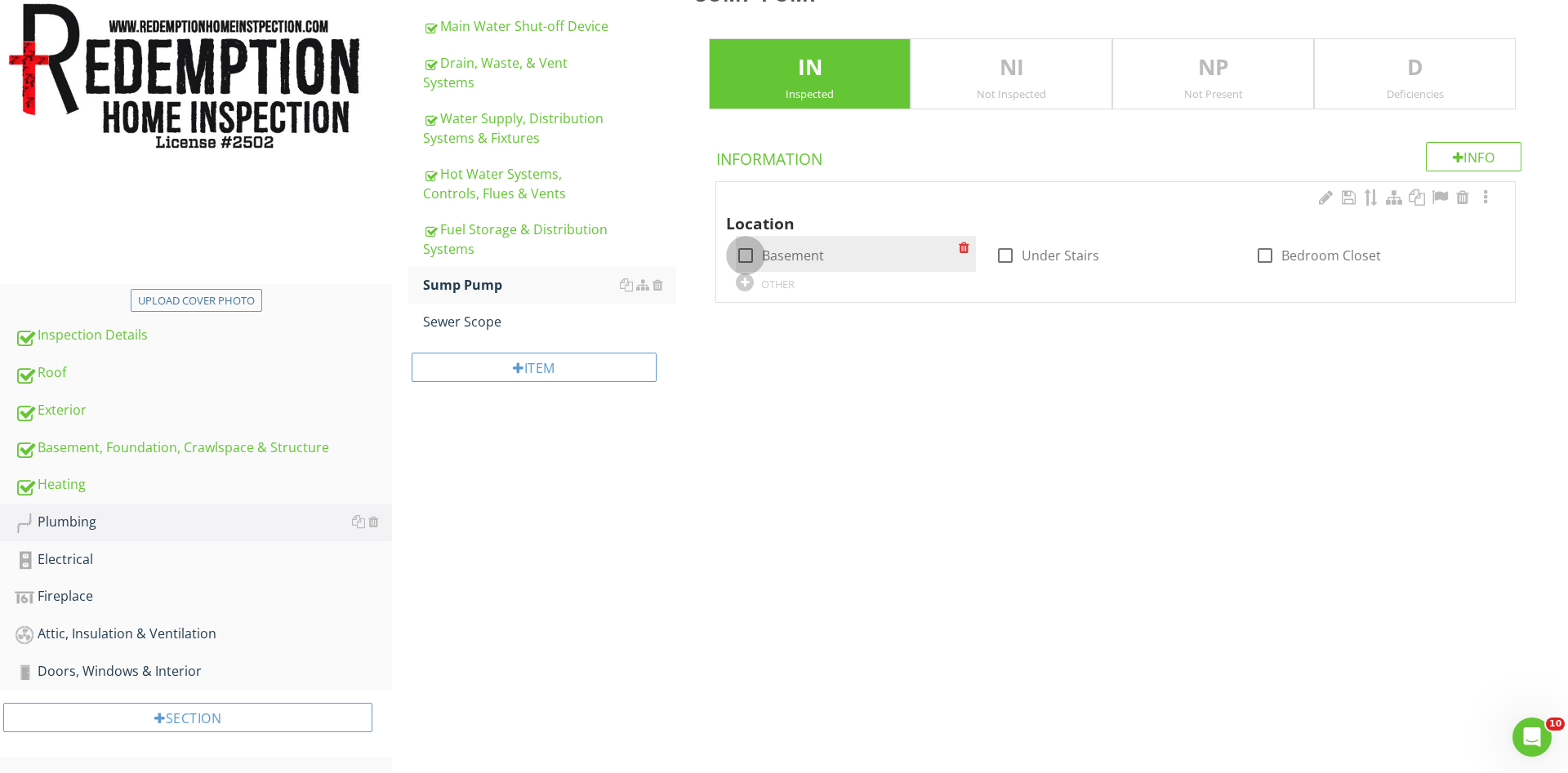
click at [751, 254] on div at bounding box center [746, 255] width 27 height 27
checkbox input "true"
click at [556, 312] on div "Sewer Scope" at bounding box center [549, 322] width 254 height 20
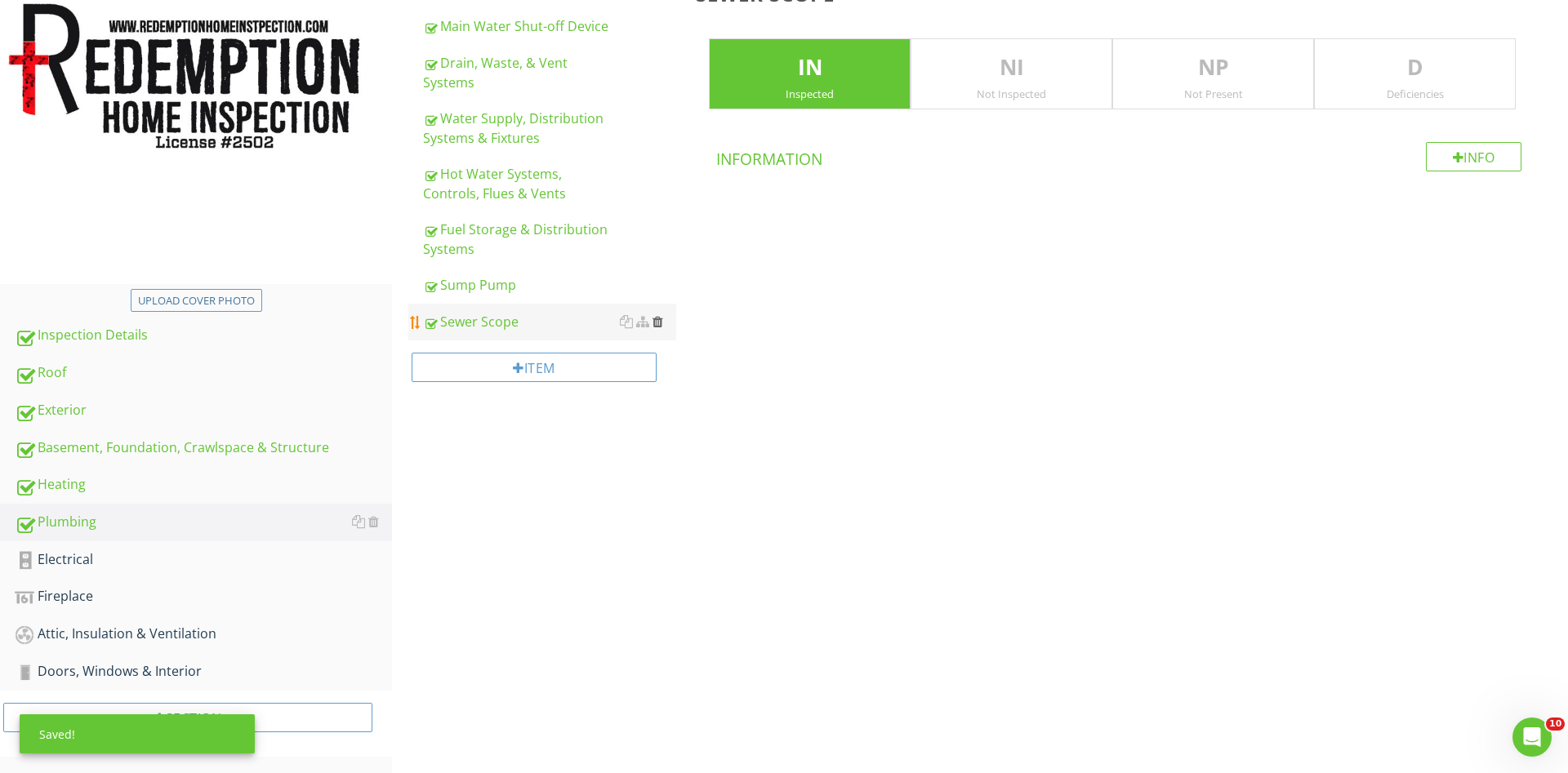
click at [662, 315] on div at bounding box center [658, 321] width 11 height 13
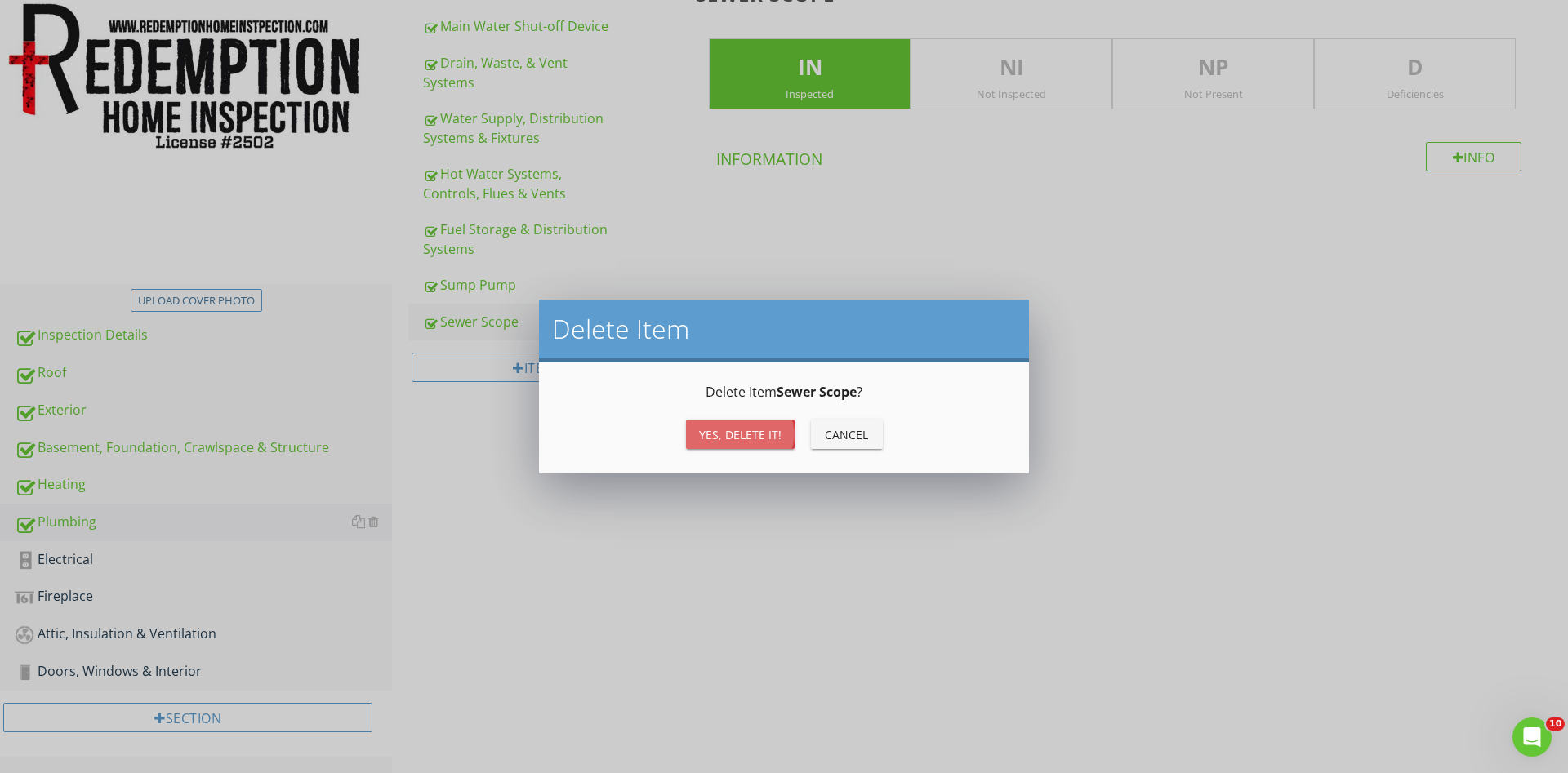
click at [704, 428] on div "Yes, Delete it!" at bounding box center [740, 435] width 82 height 18
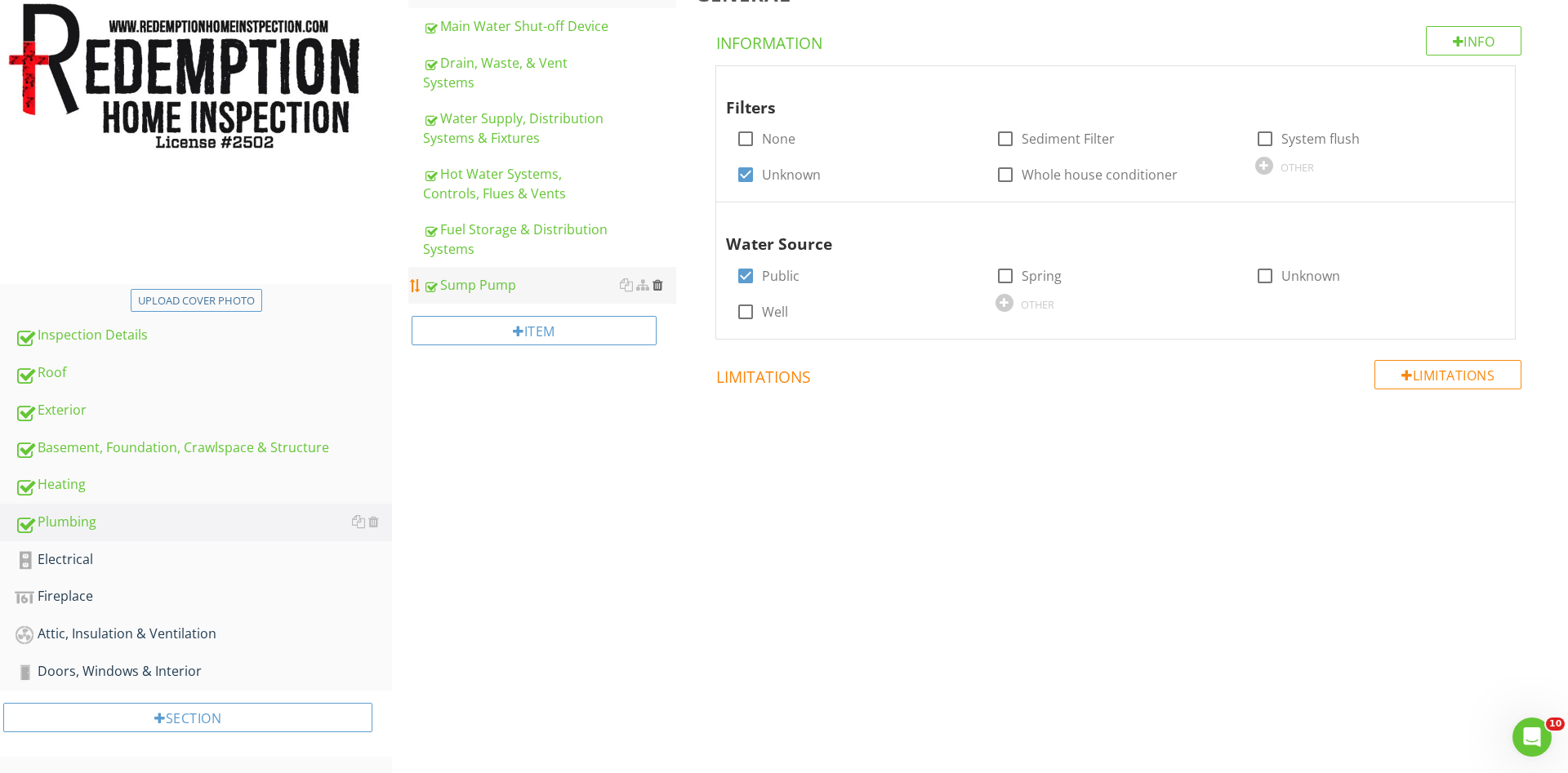
click at [659, 279] on div at bounding box center [658, 285] width 11 height 13
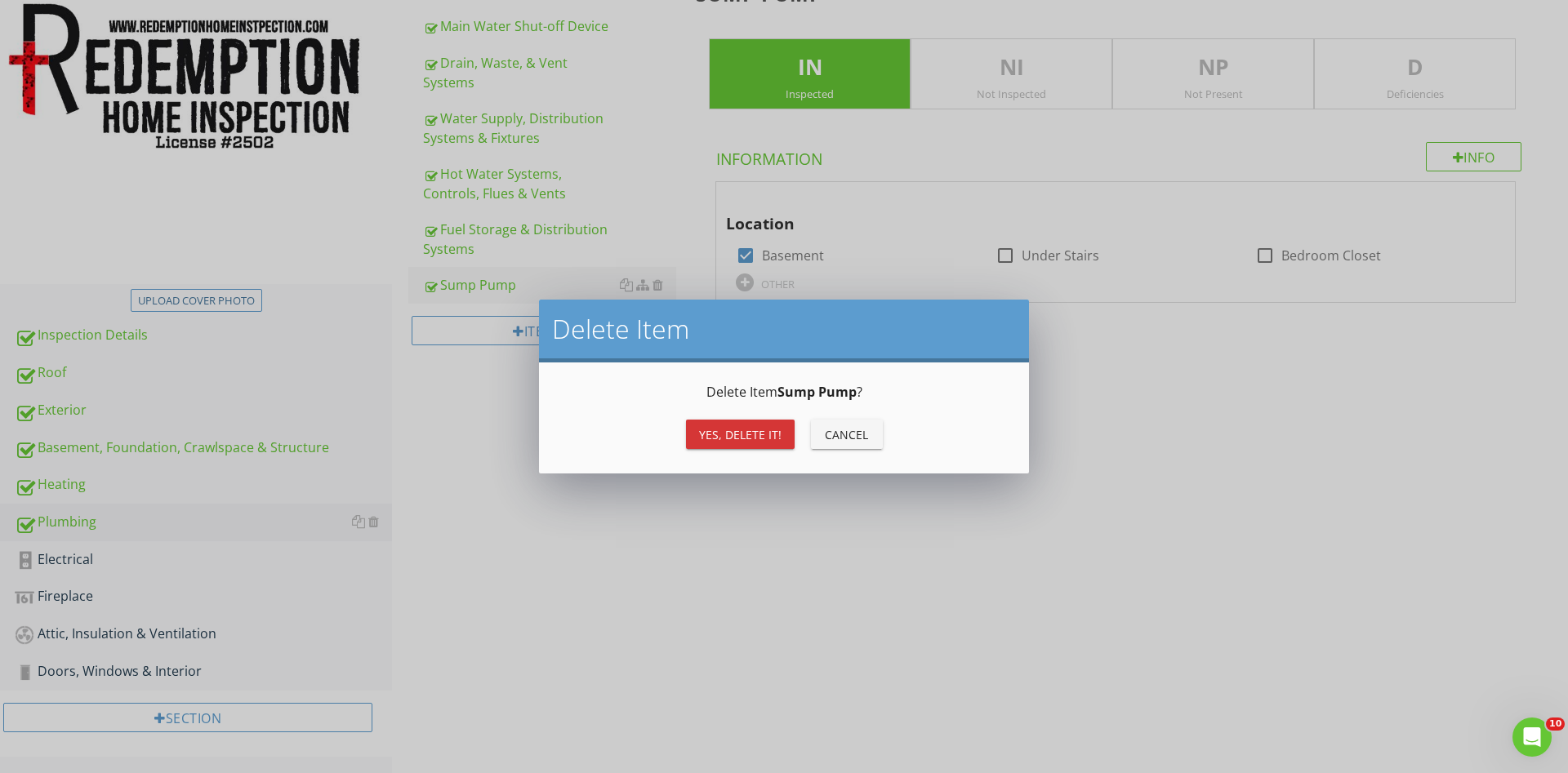
click at [711, 432] on div "Yes, Delete it!" at bounding box center [740, 435] width 82 height 18
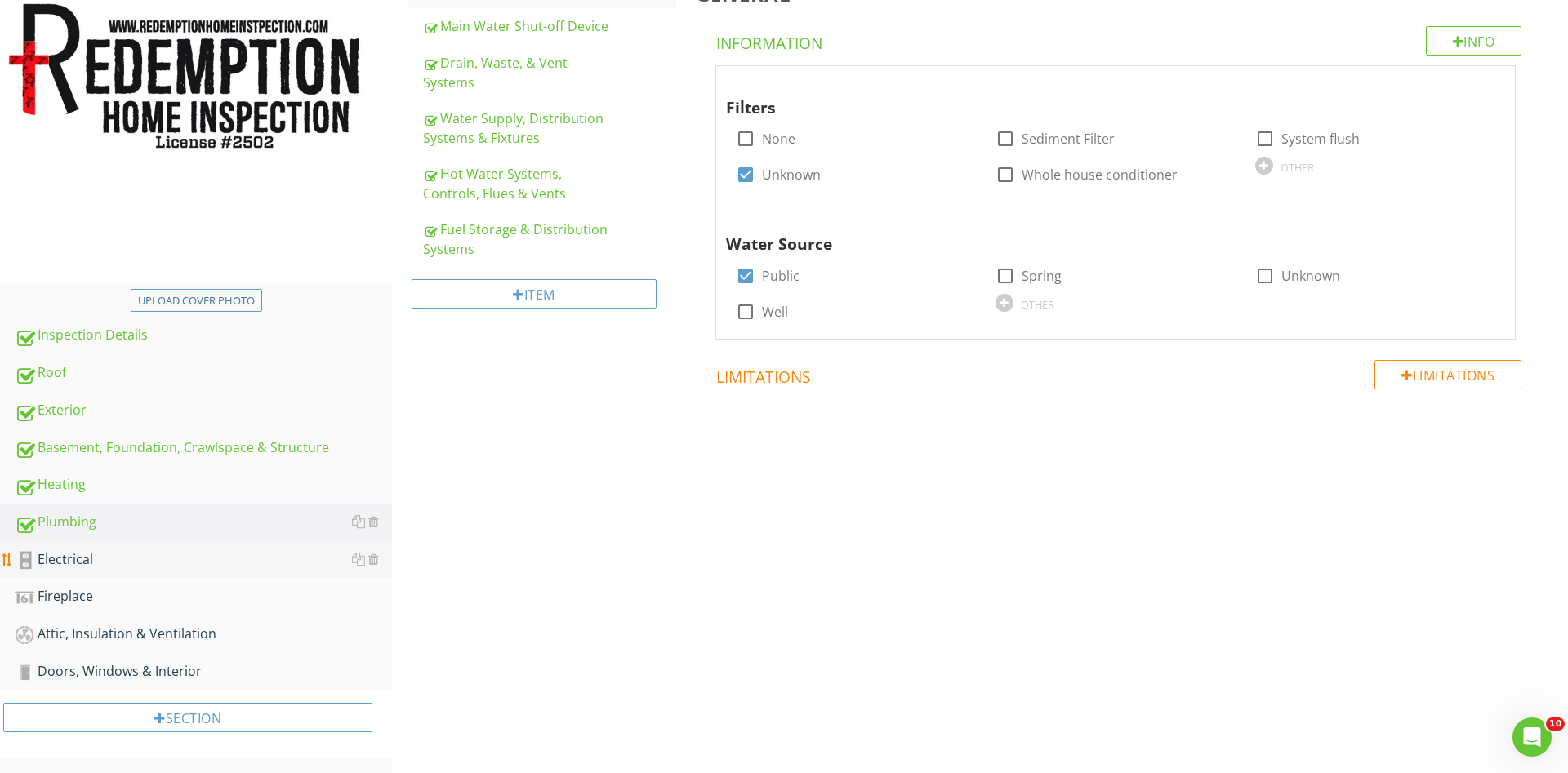
click at [70, 553] on div "Electrical" at bounding box center [204, 561] width 378 height 22
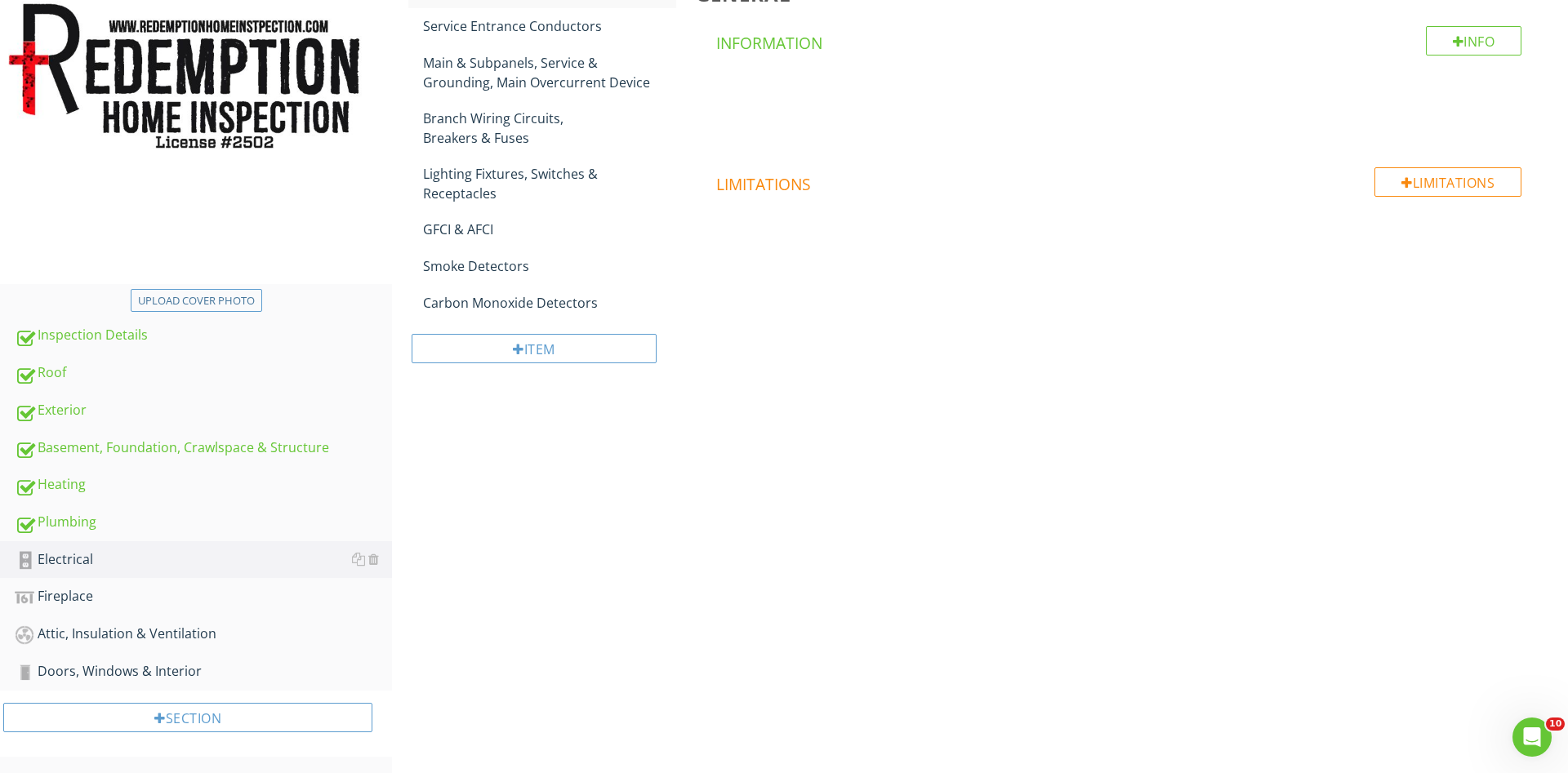
scroll to position [195, 0]
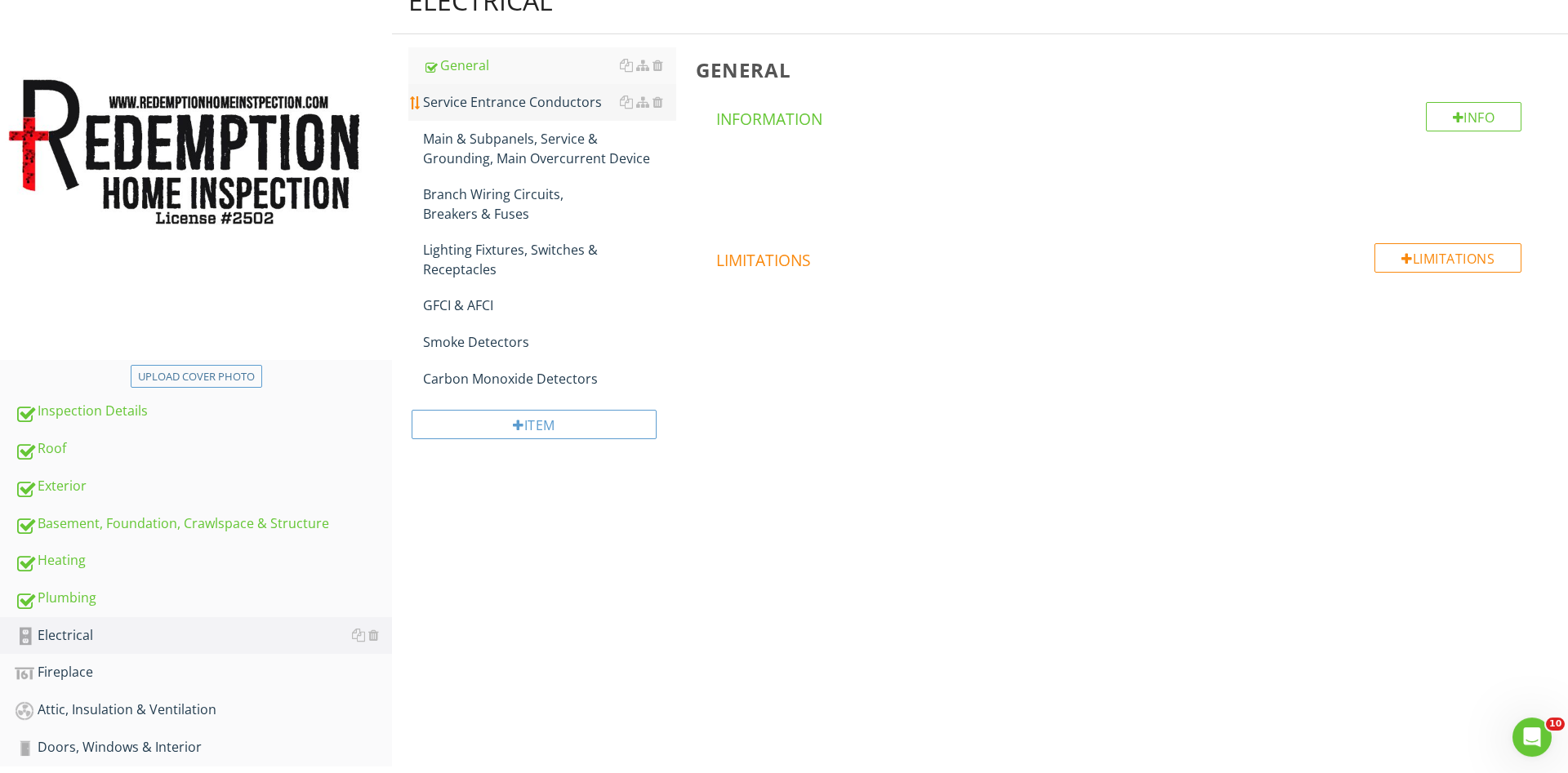
click at [503, 112] on div "Service Entrance Conductors" at bounding box center [549, 102] width 254 height 20
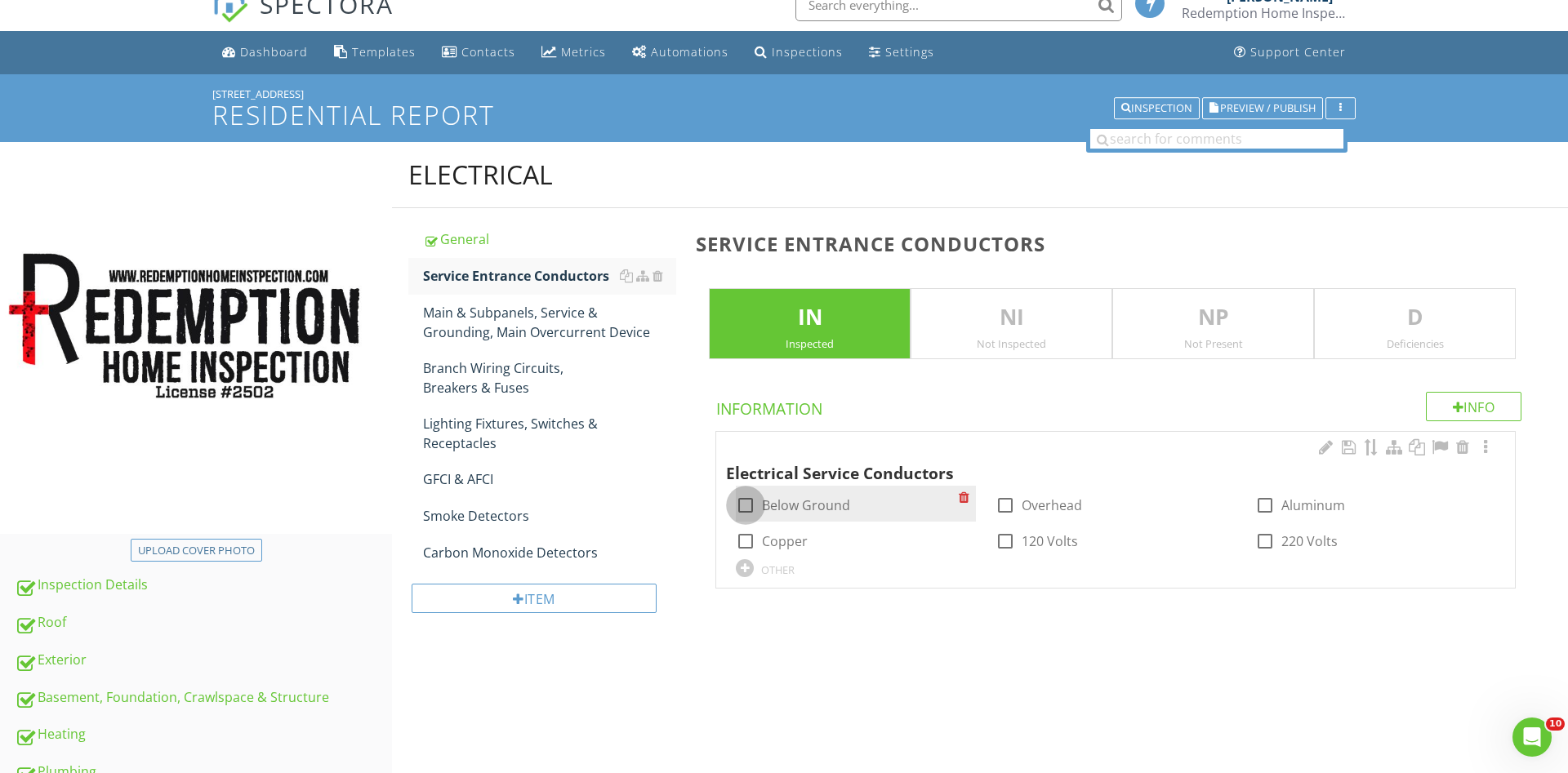
click at [752, 506] on div at bounding box center [746, 505] width 27 height 27
checkbox input "true"
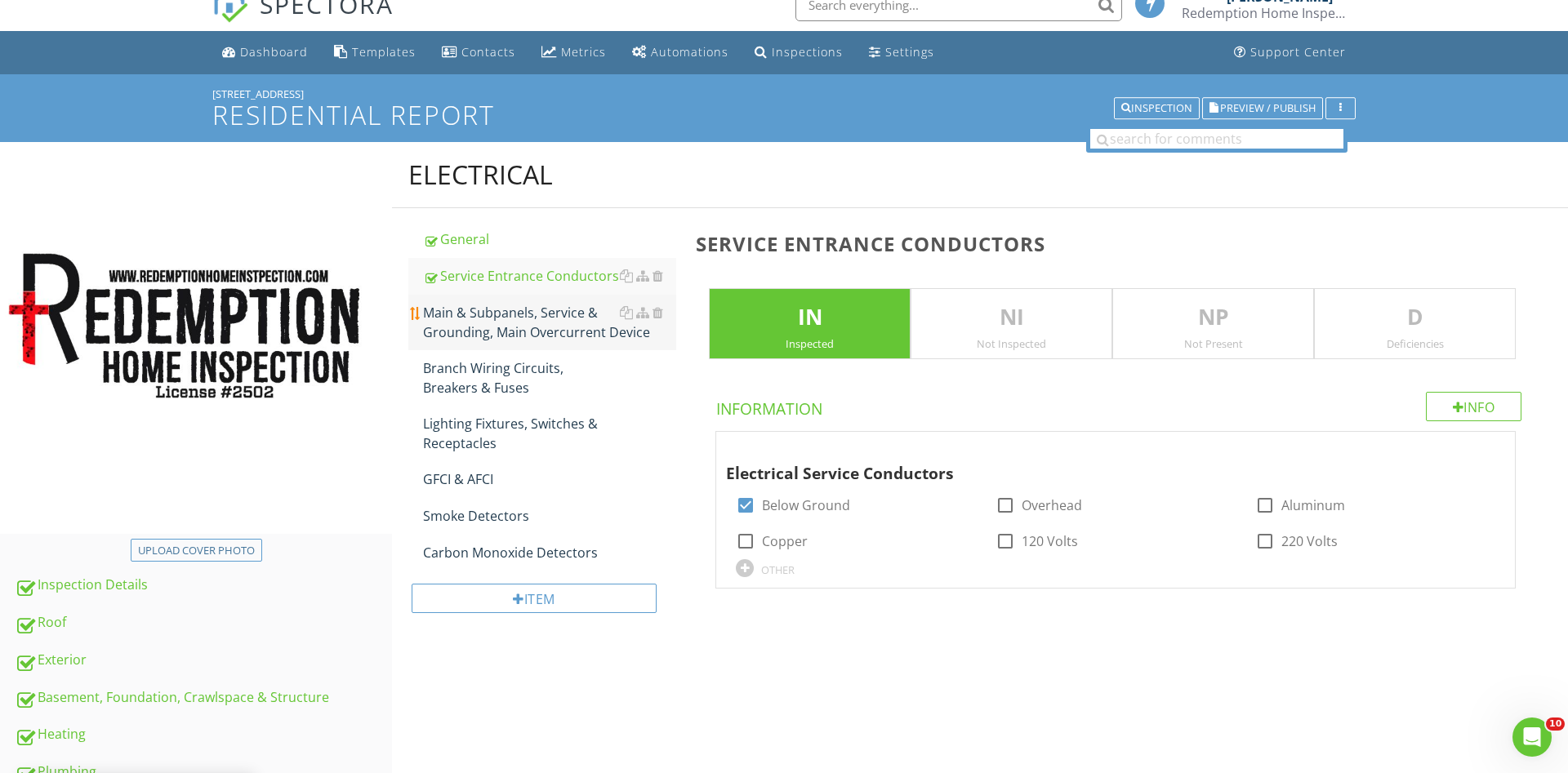
click at [466, 315] on div "Main & Subpanels, Service & Grounding, Main Overcurrent Device" at bounding box center [549, 323] width 254 height 39
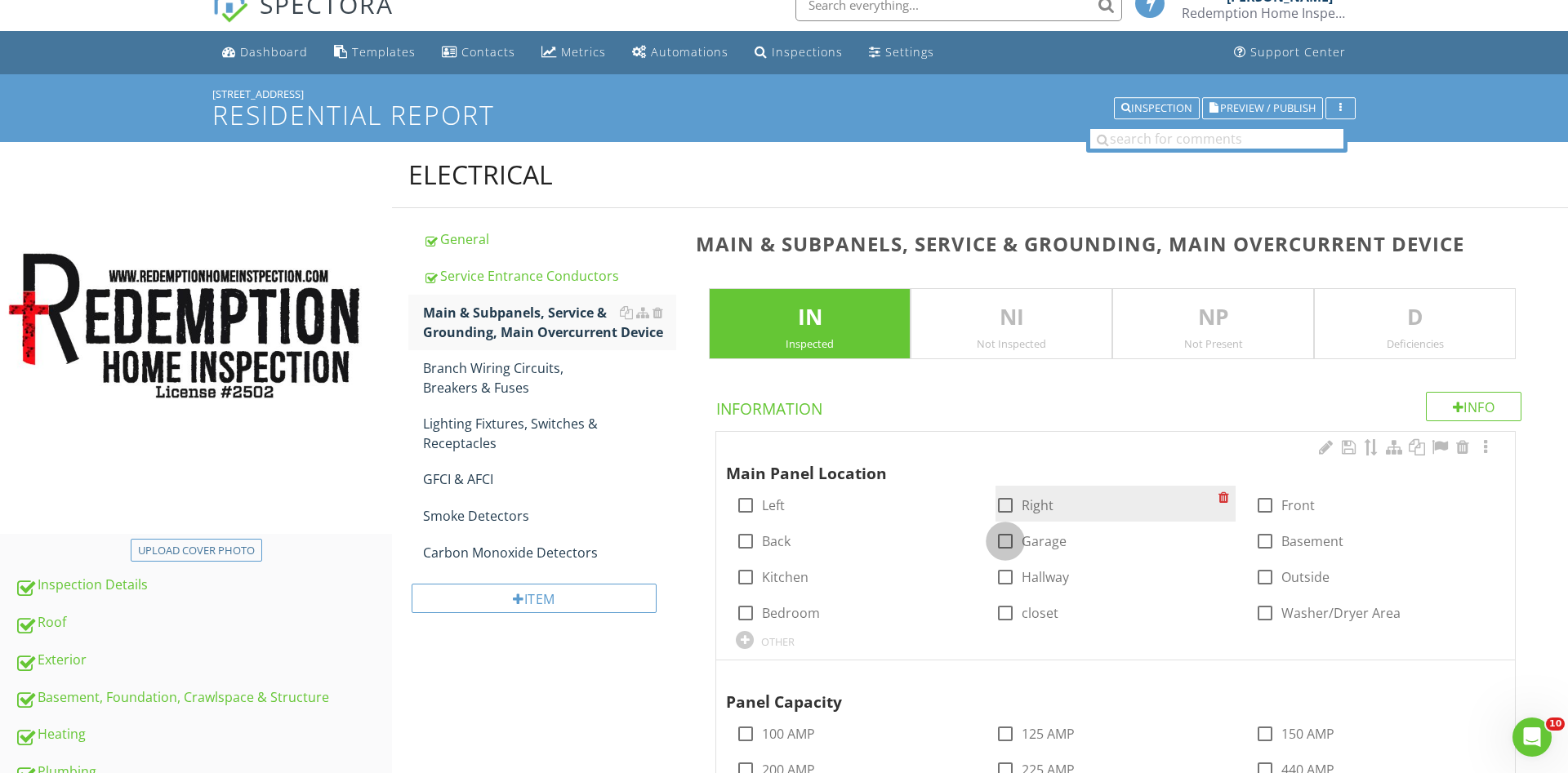
drag, startPoint x: 1003, startPoint y: 539, endPoint x: 1004, endPoint y: 515, distance: 24.0
click at [1004, 539] on div at bounding box center [1005, 541] width 27 height 27
checkbox input "true"
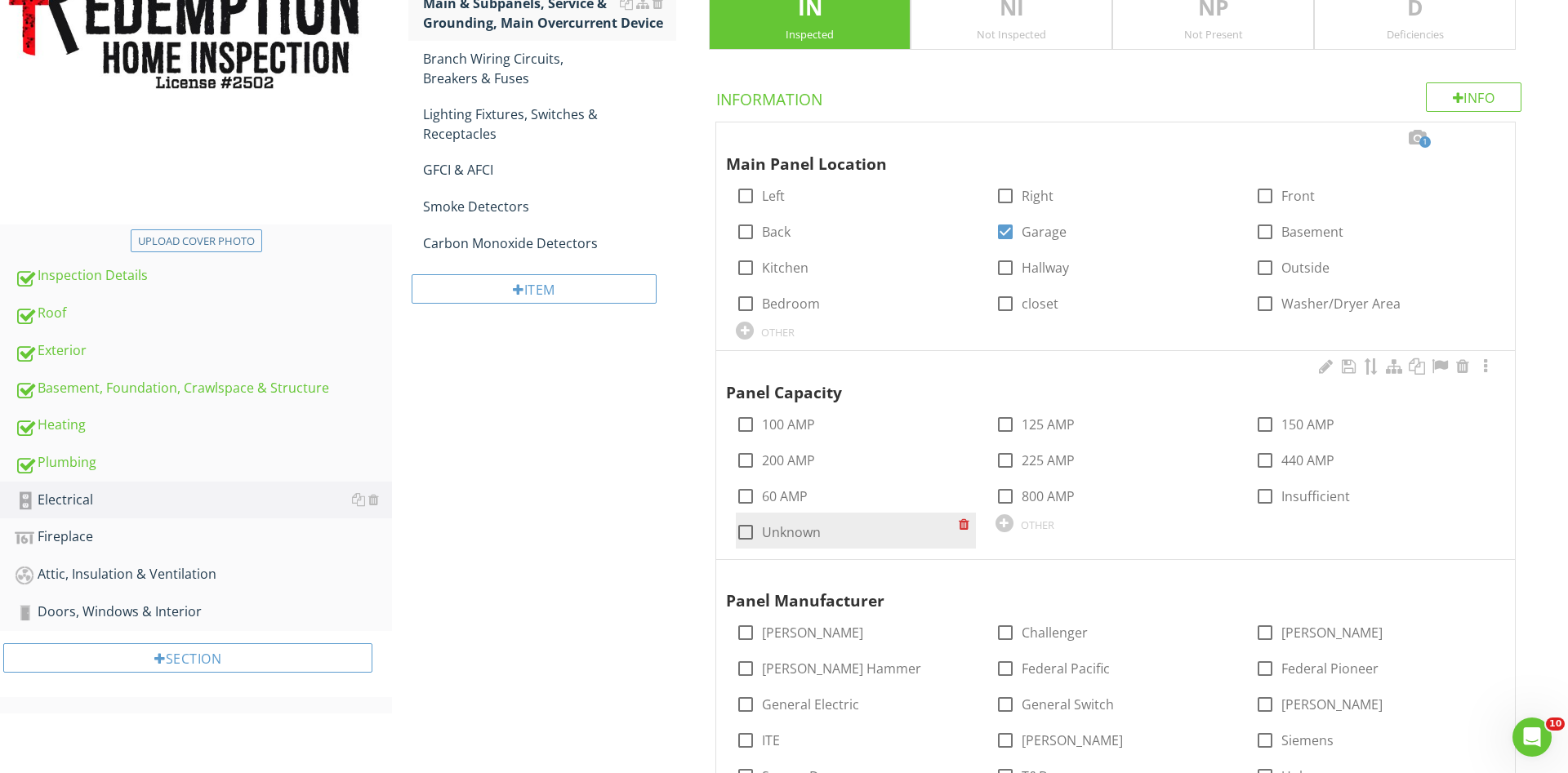
scroll to position [354, 0]
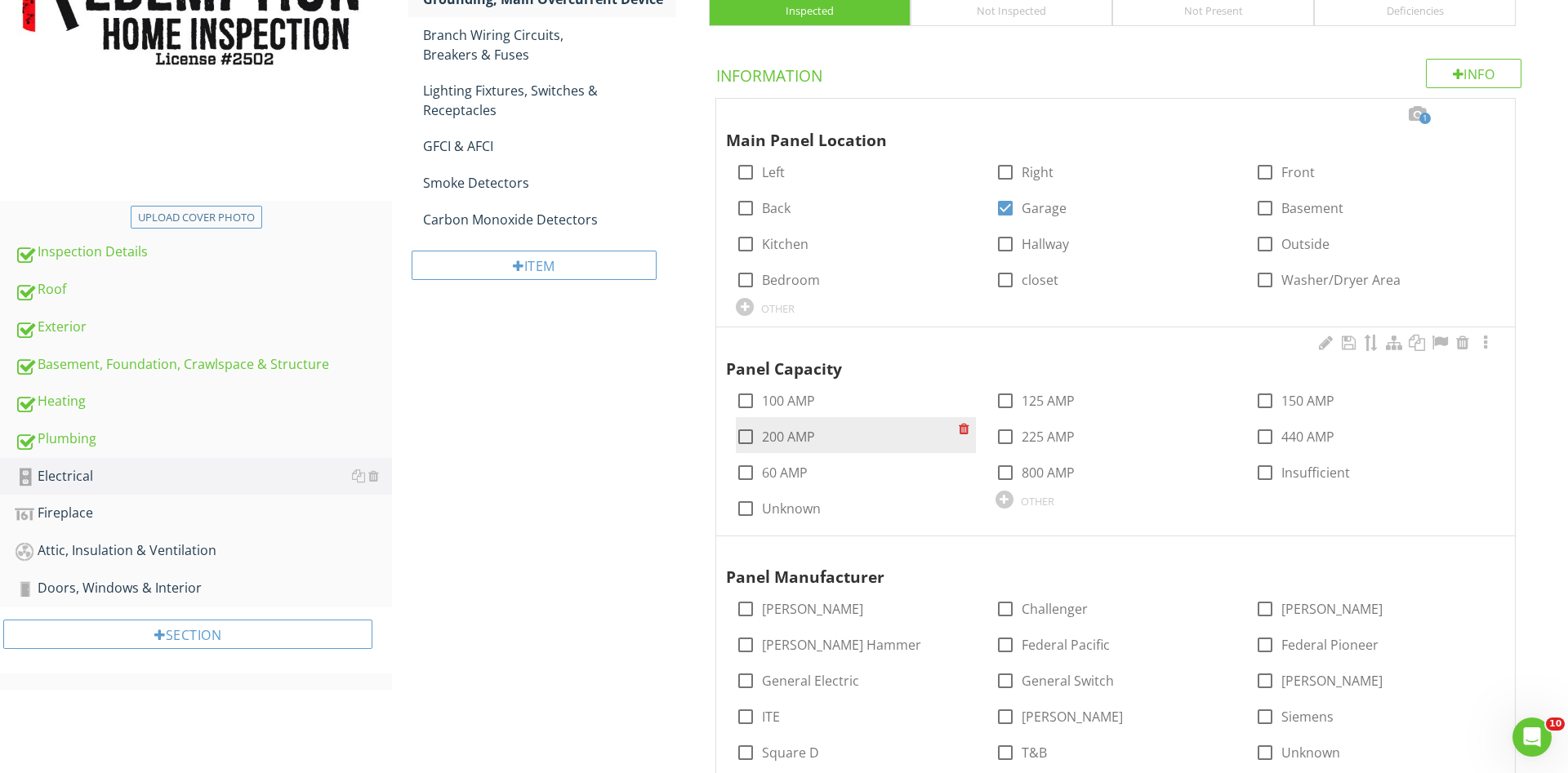
click at [750, 436] on div at bounding box center [746, 436] width 27 height 27
checkbox input "true"
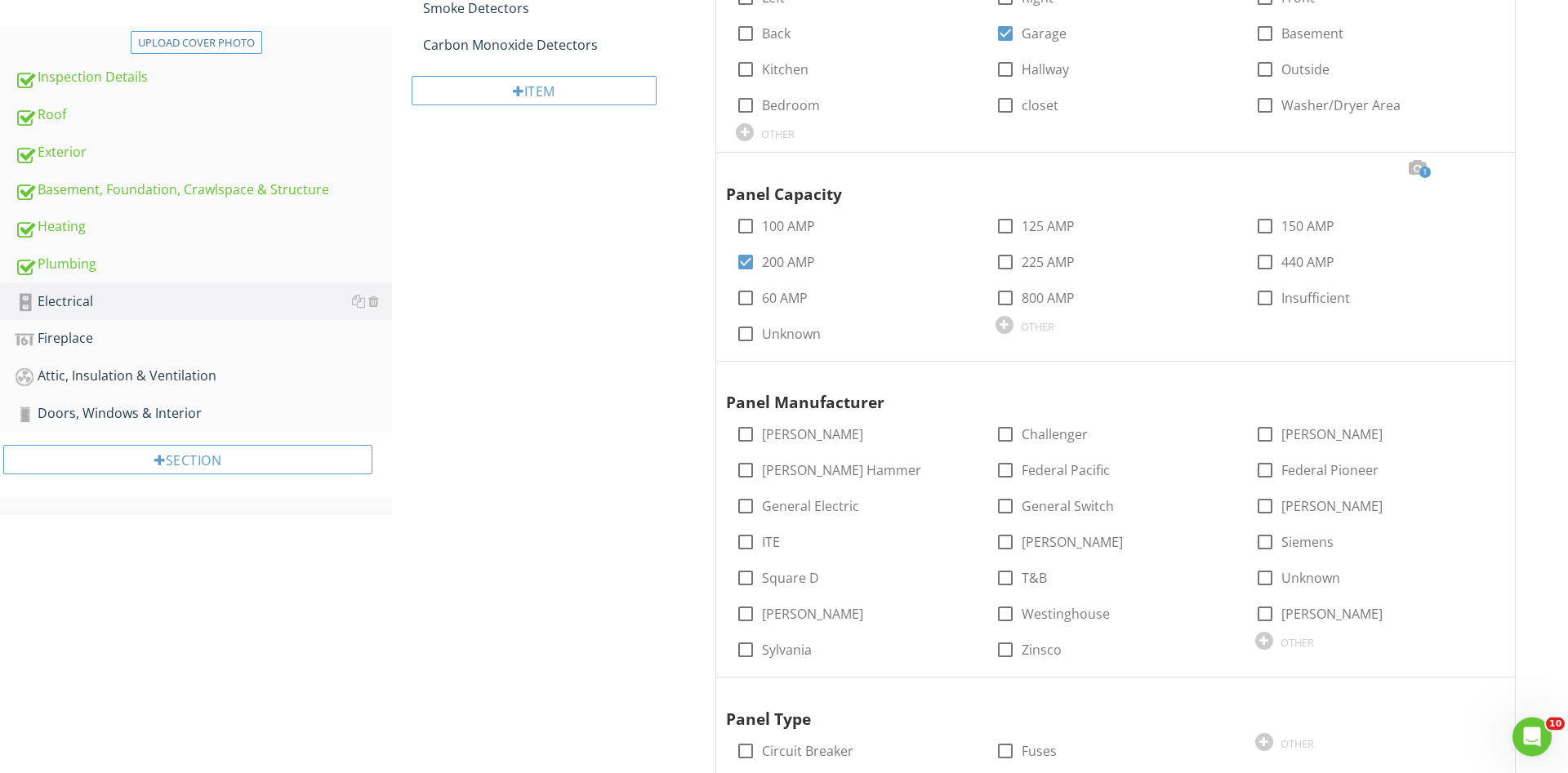
scroll to position [688, 0]
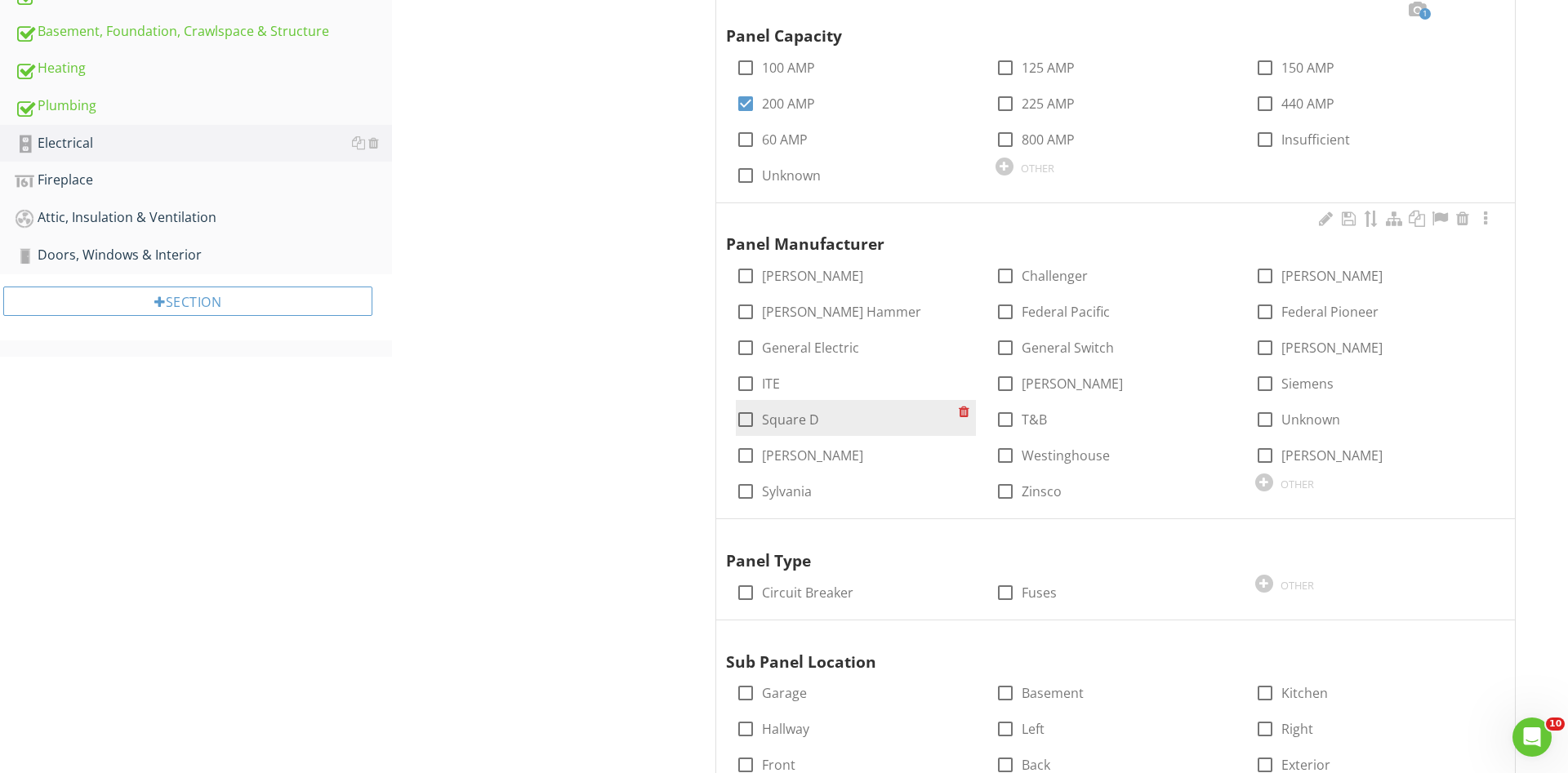
click at [746, 418] on div at bounding box center [746, 420] width 27 height 27
checkbox input "true"
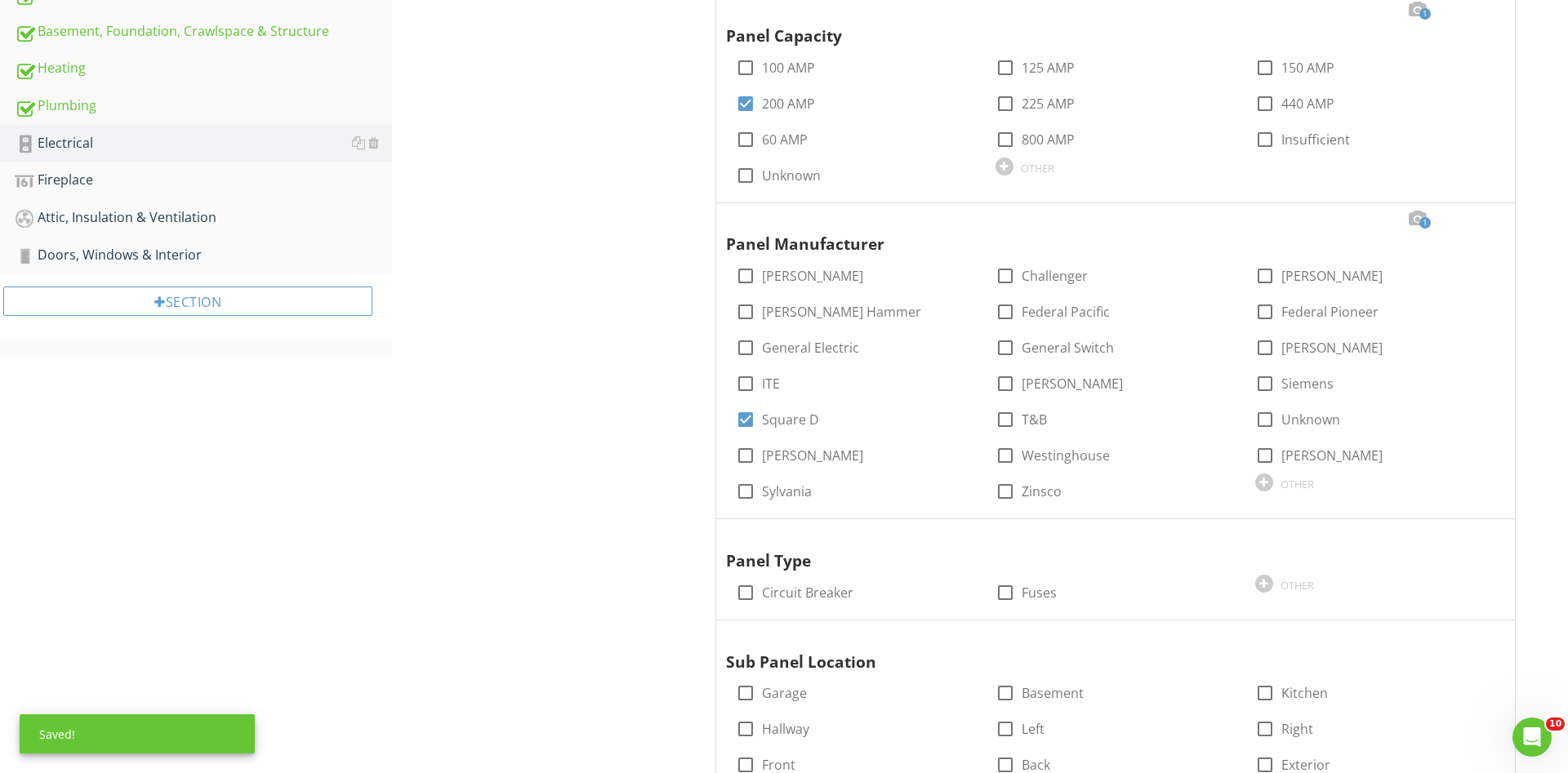
click at [748, 592] on div at bounding box center [746, 593] width 27 height 27
checkbox input "true"
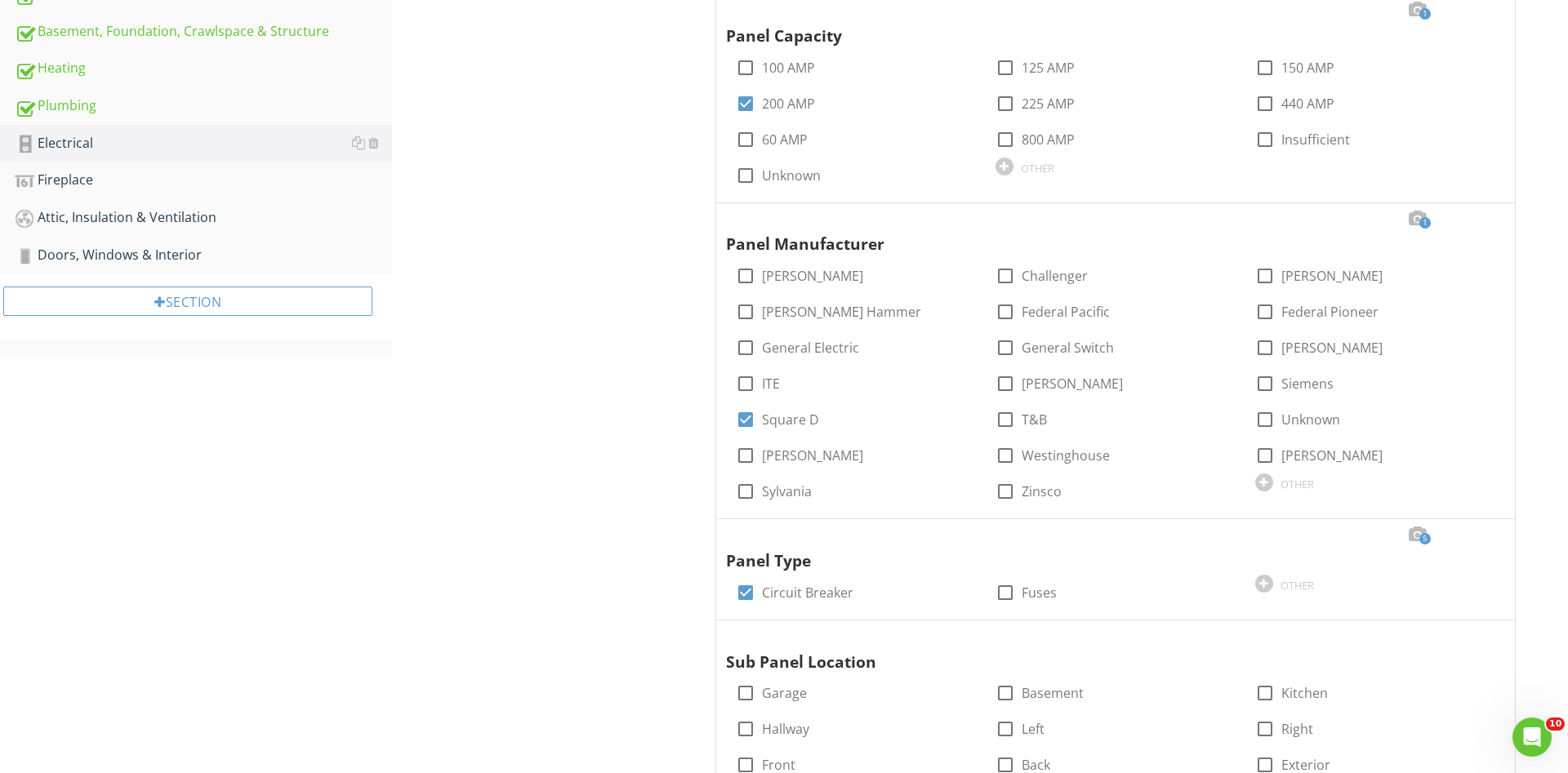
scroll to position [784, 0]
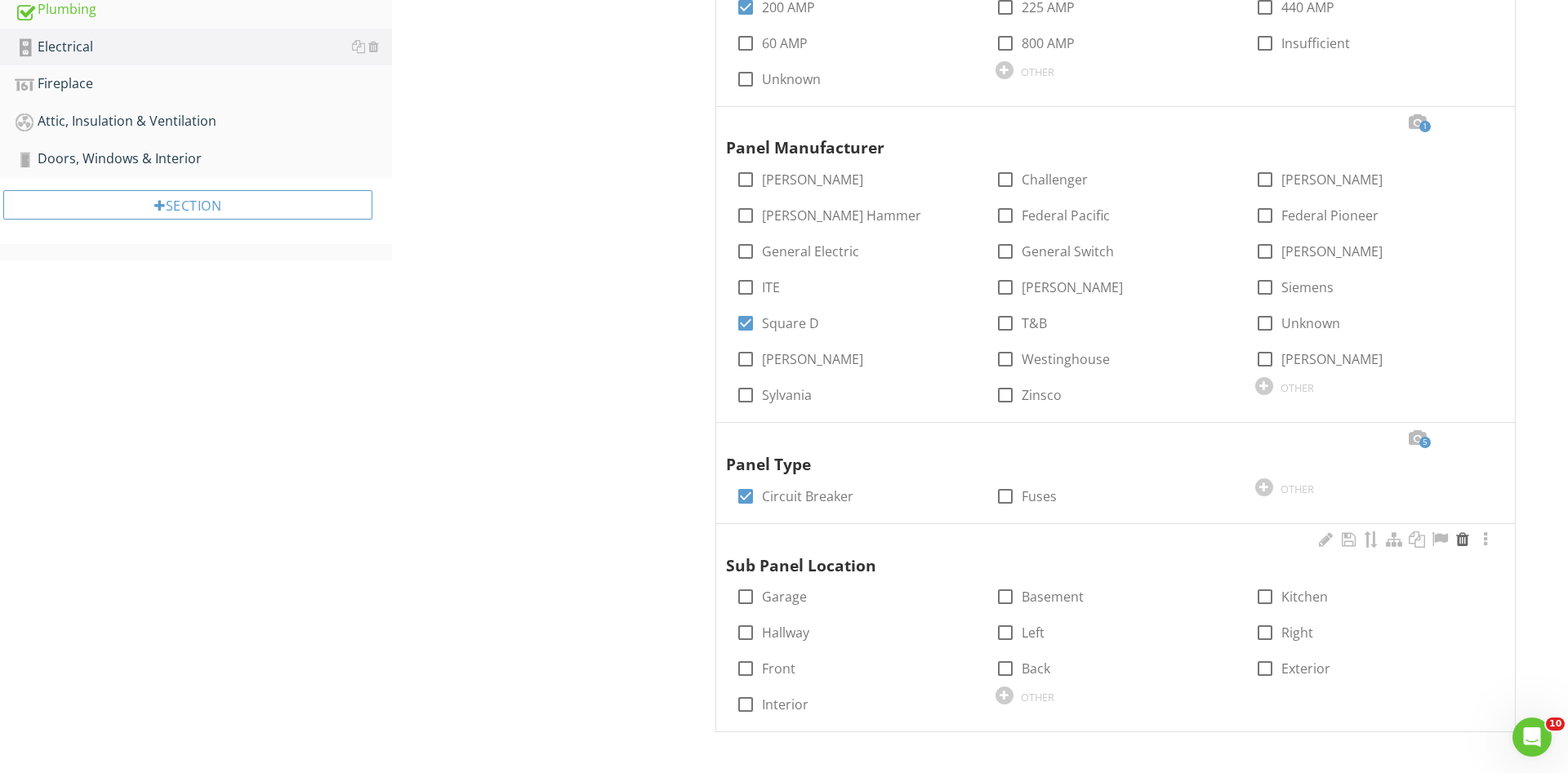
click at [1463, 540] on div at bounding box center [1462, 539] width 20 height 17
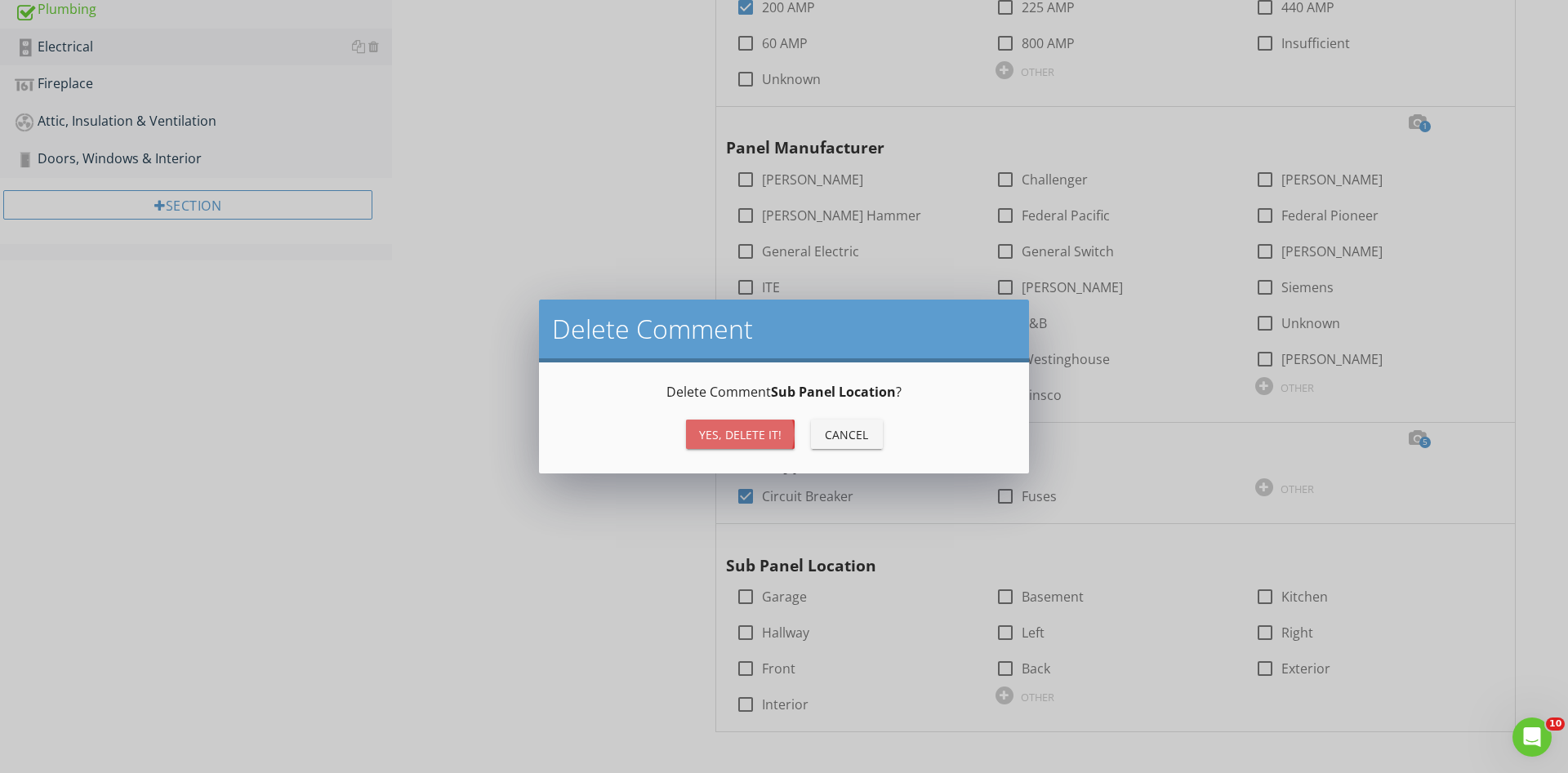
click at [742, 435] on div "Yes, Delete it!" at bounding box center [740, 435] width 82 height 18
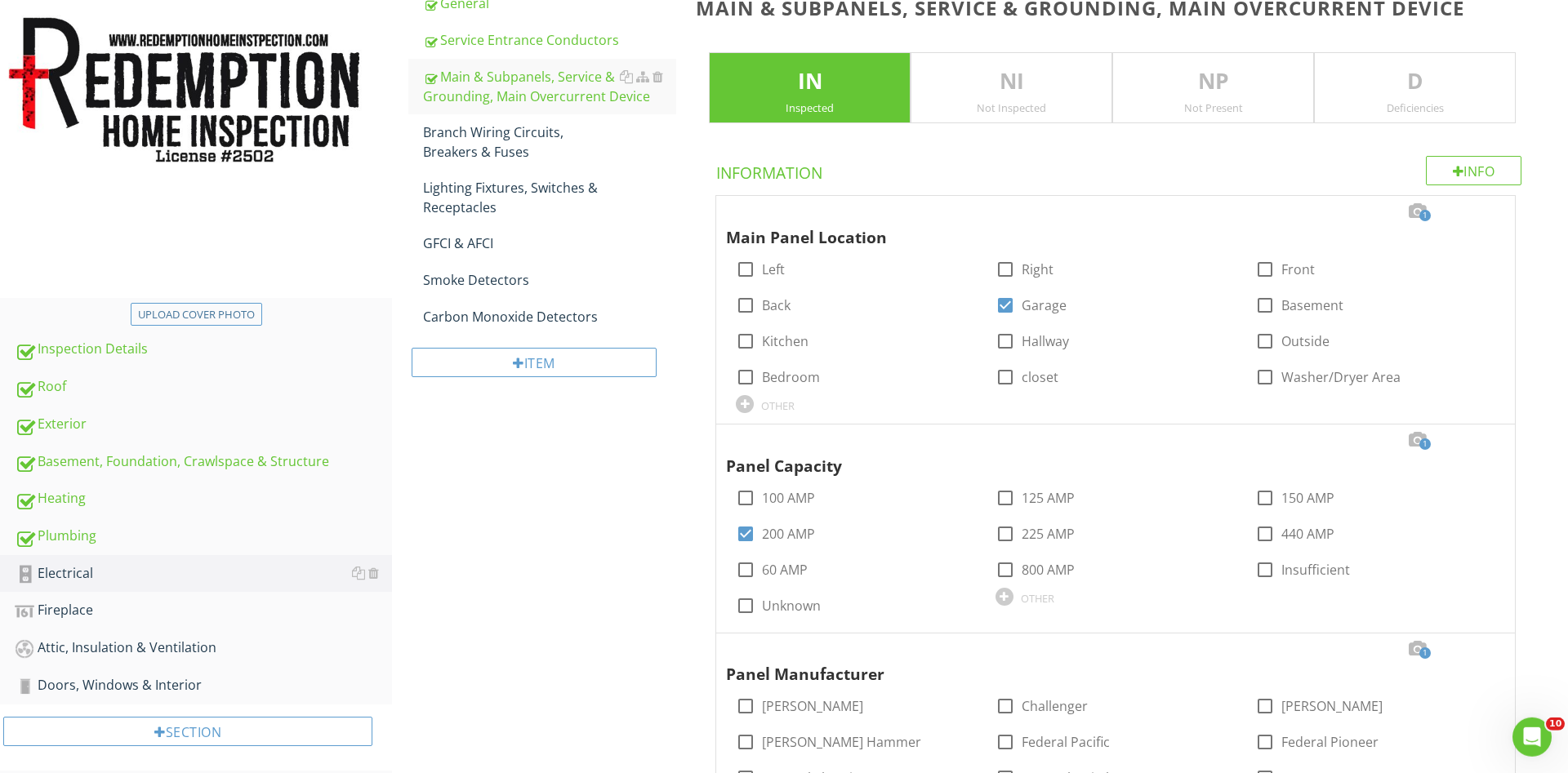
scroll to position [243, 0]
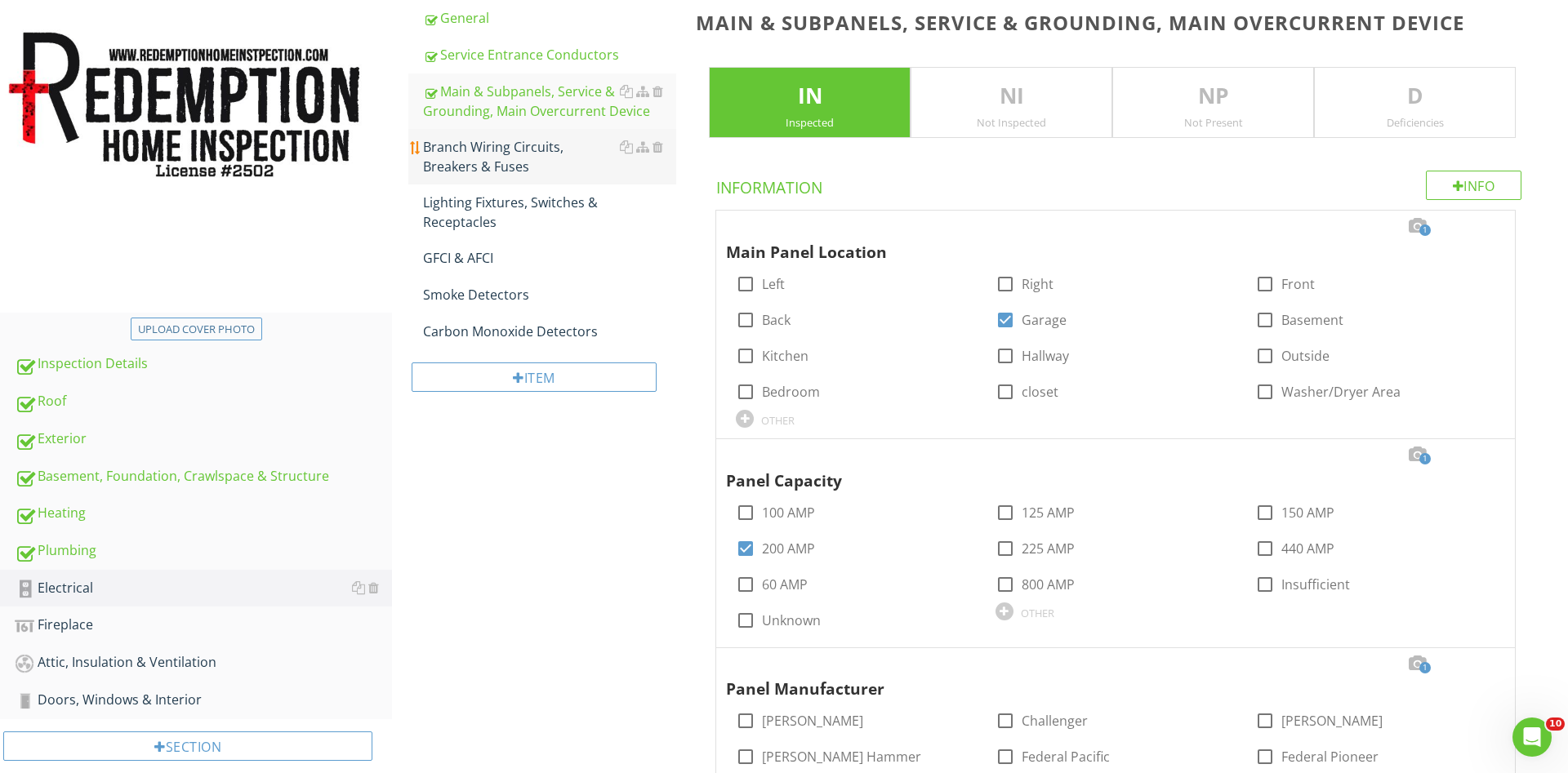
click at [508, 159] on div "Branch Wiring Circuits, Breakers & Fuses" at bounding box center [549, 157] width 254 height 39
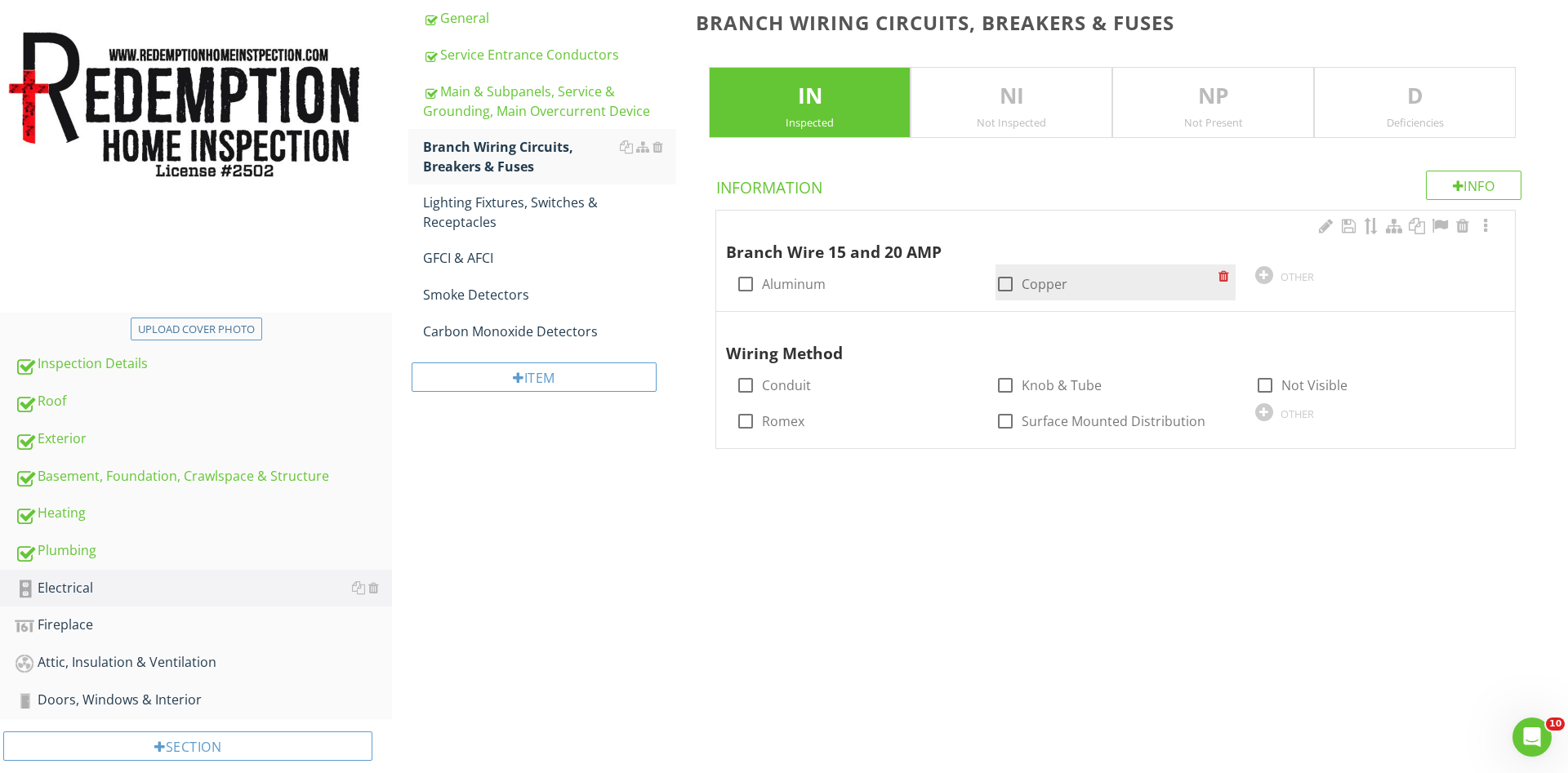
click at [1002, 283] on div at bounding box center [1005, 284] width 27 height 27
checkbox input "true"
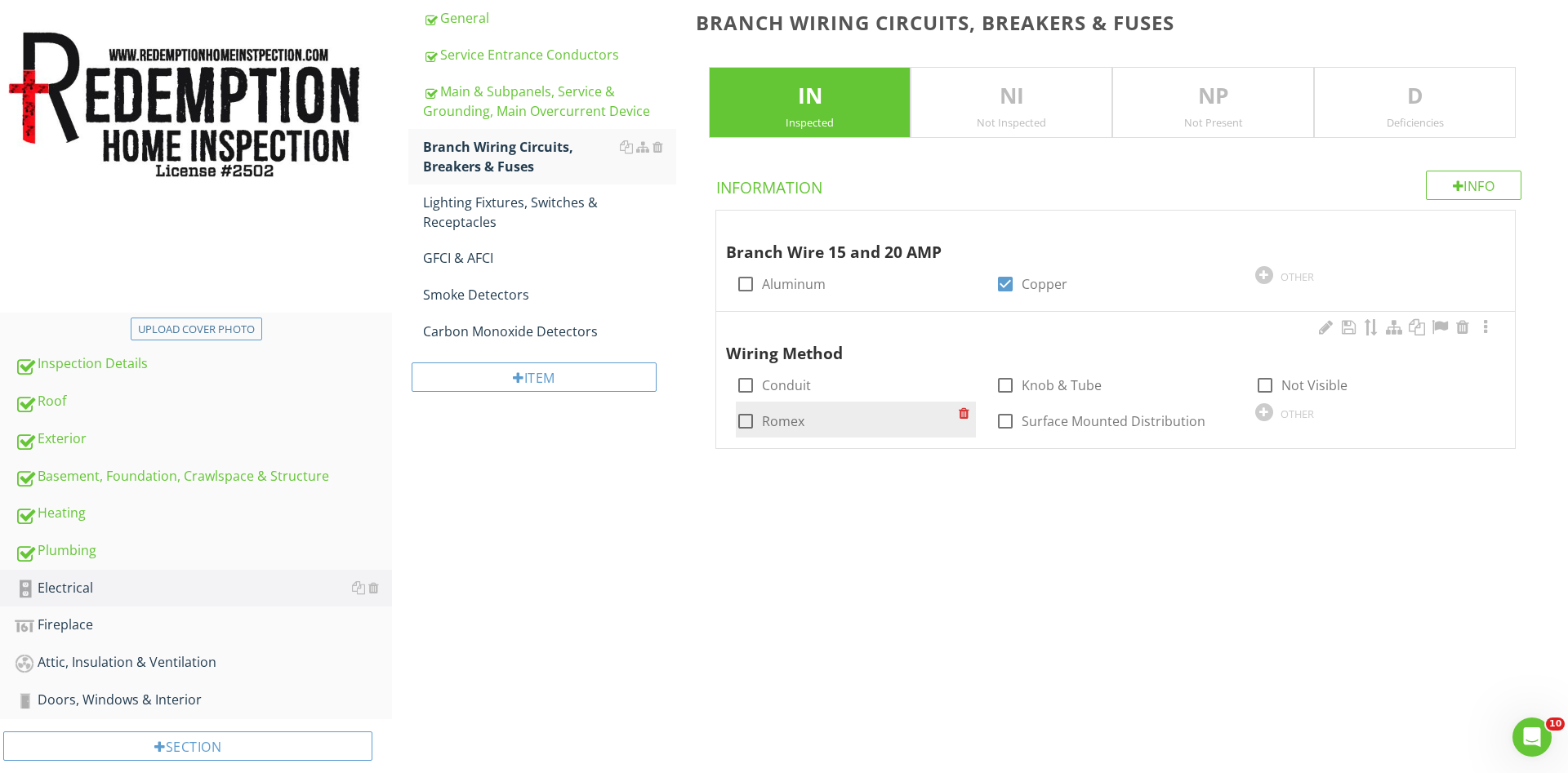
click at [748, 422] on div at bounding box center [746, 421] width 27 height 27
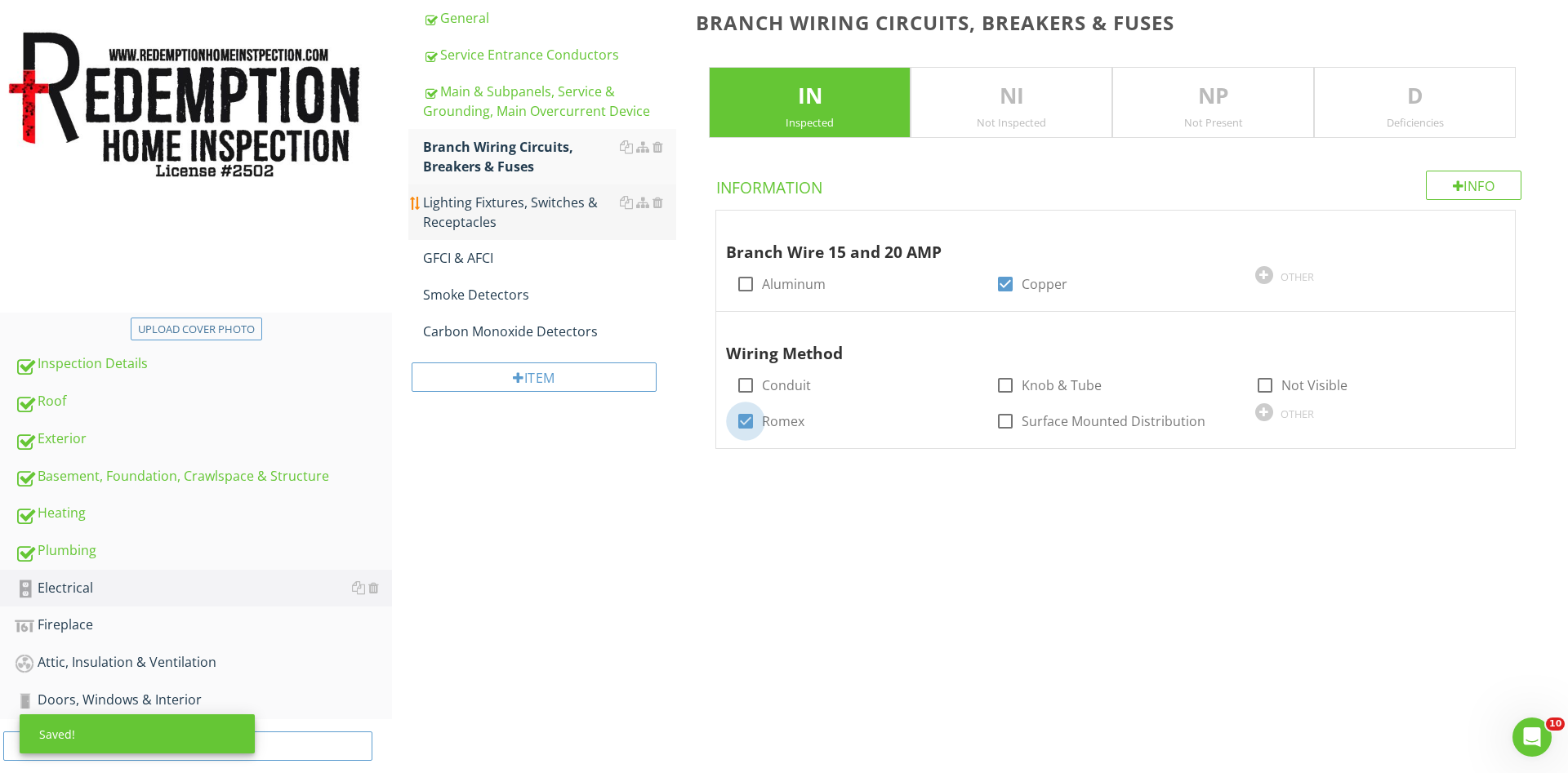
checkbox input "true"
click at [483, 211] on div "Lighting Fixtures, Switches & Receptacles" at bounding box center [549, 212] width 254 height 39
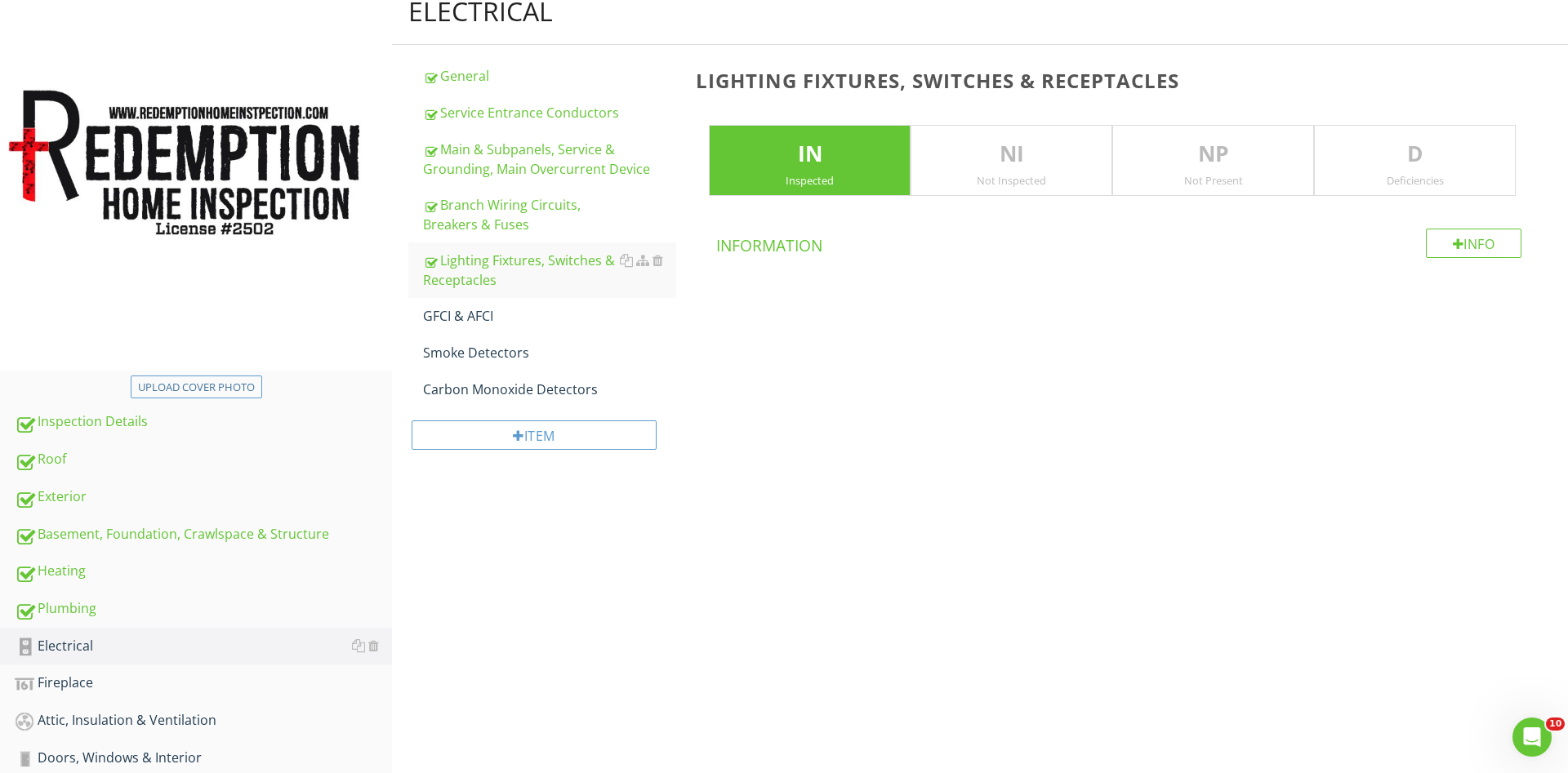
scroll to position [243, 0]
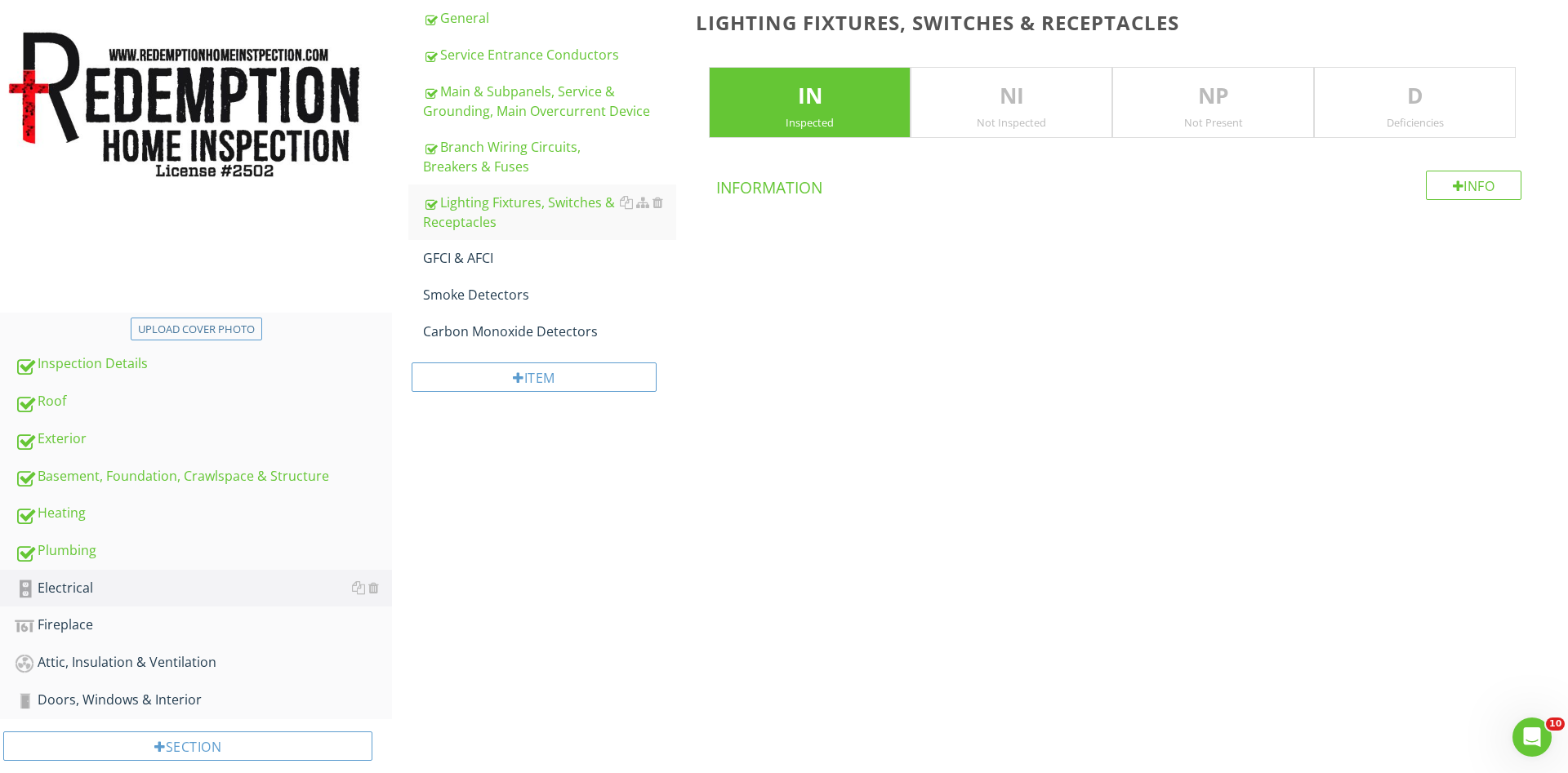
click at [1426, 120] on div "Deficiencies" at bounding box center [1414, 121] width 200 height 13
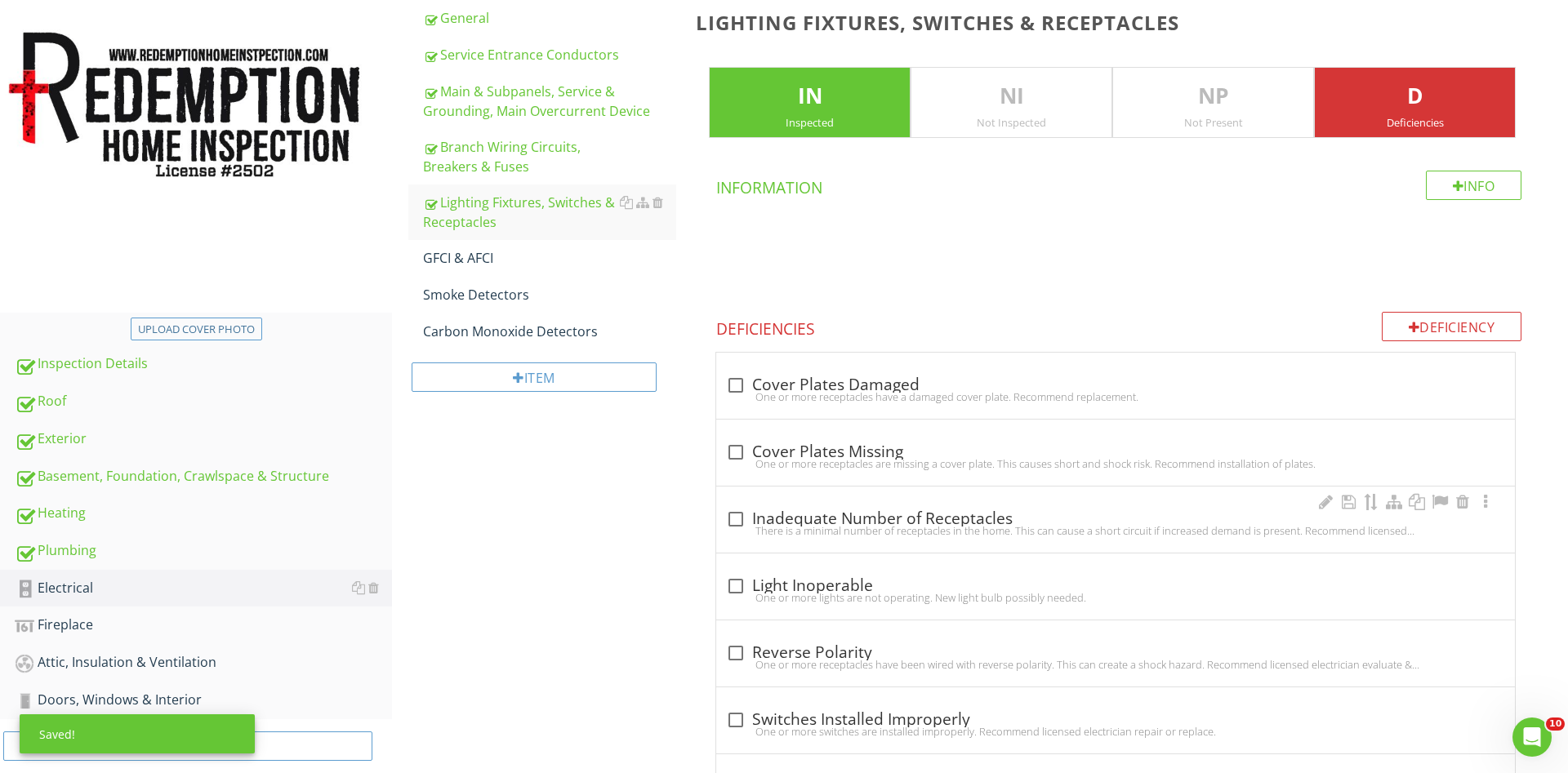
scroll to position [398, 0]
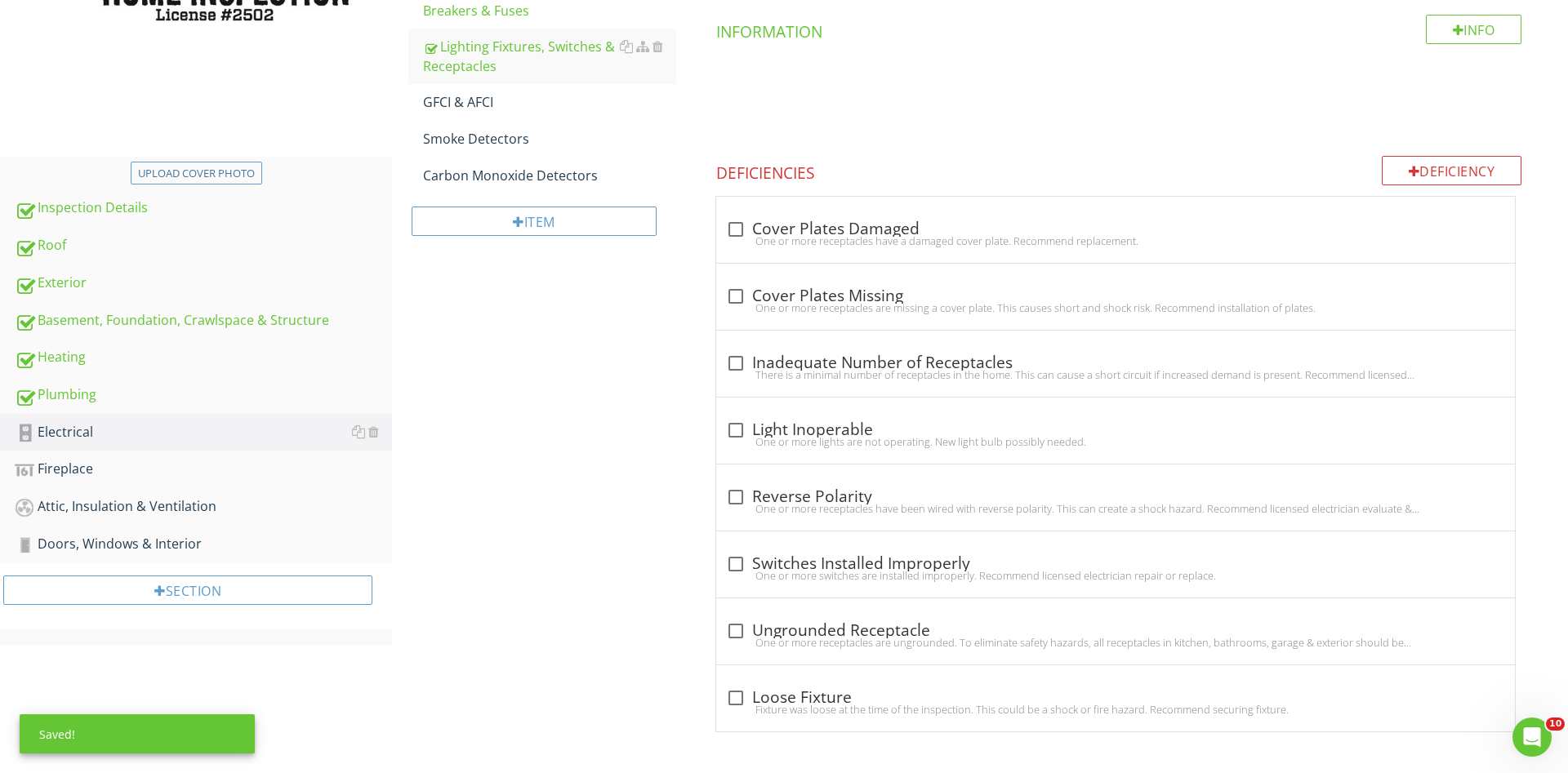
click at [736, 432] on div at bounding box center [736, 431] width 27 height 27
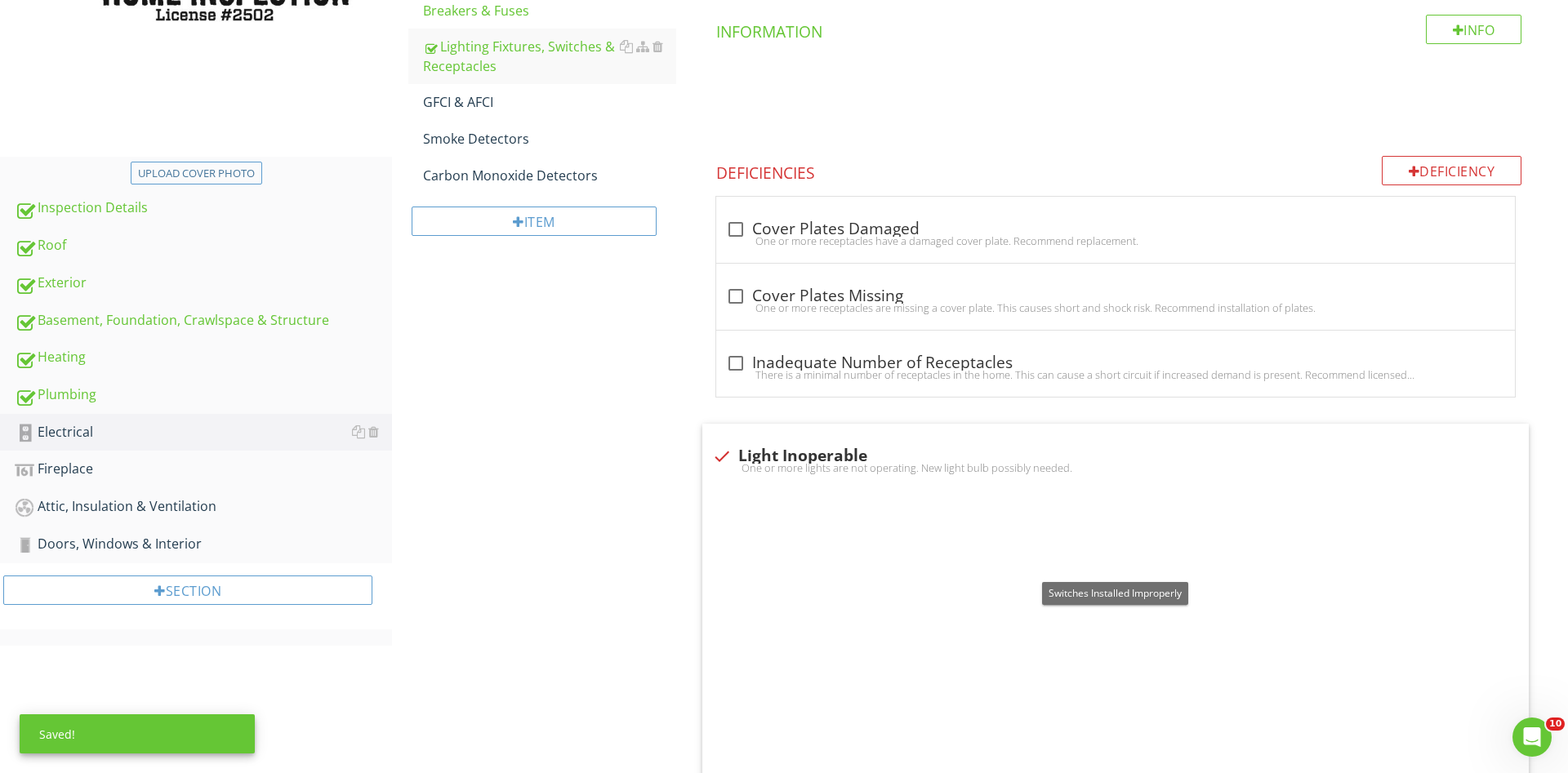
checkbox input "true"
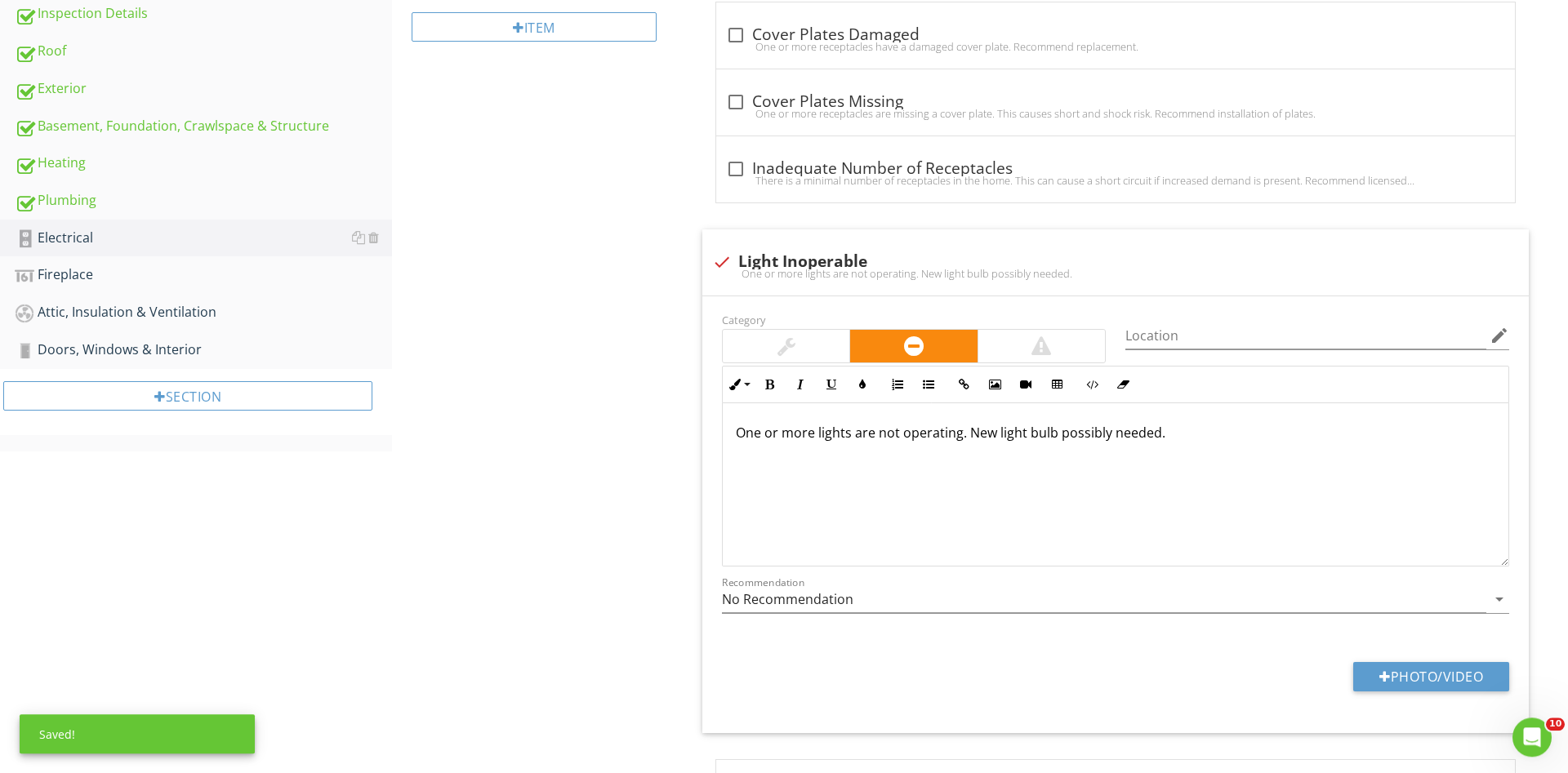
scroll to position [649, 0]
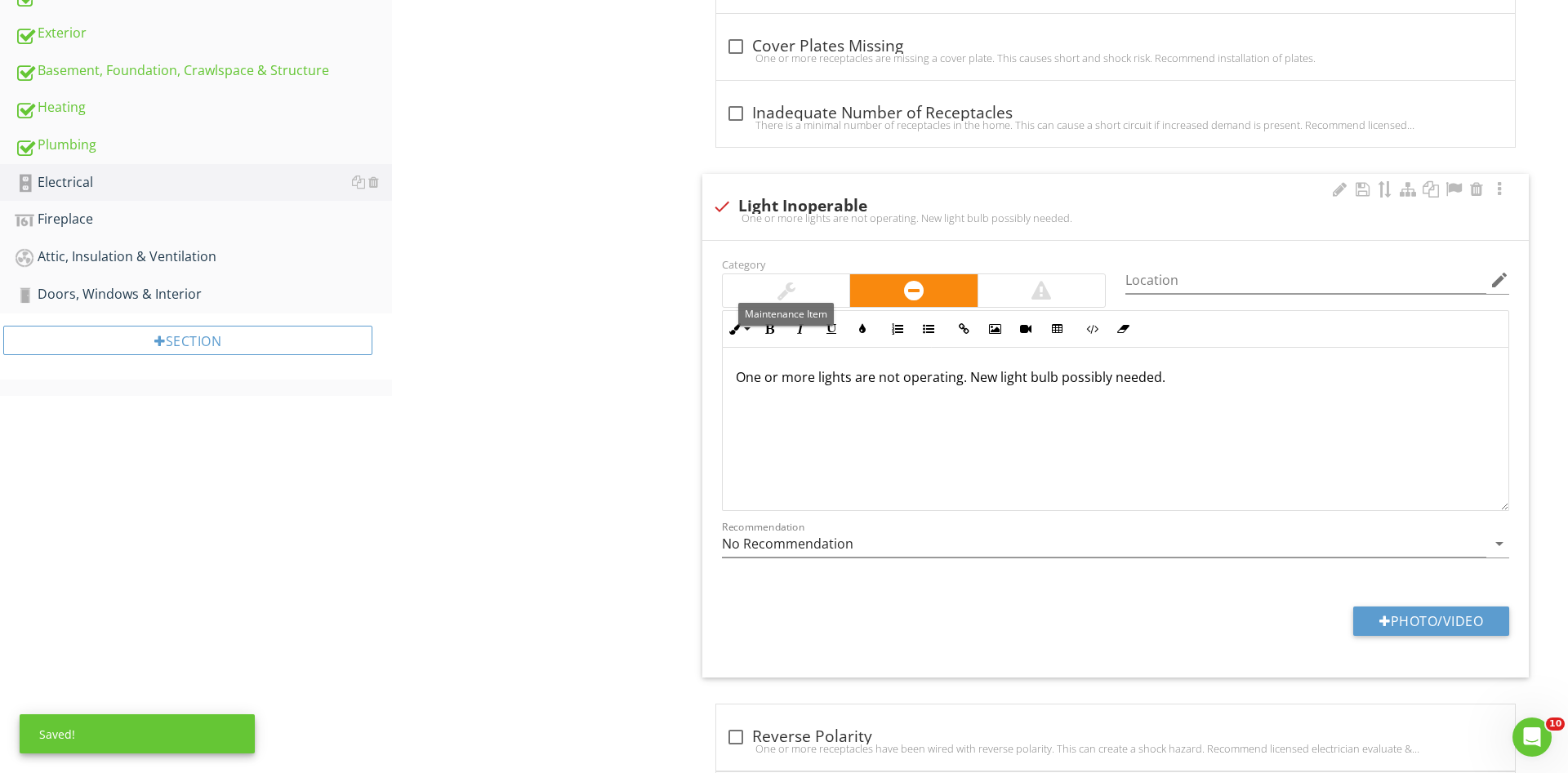
click at [809, 289] on div at bounding box center [785, 290] width 126 height 32
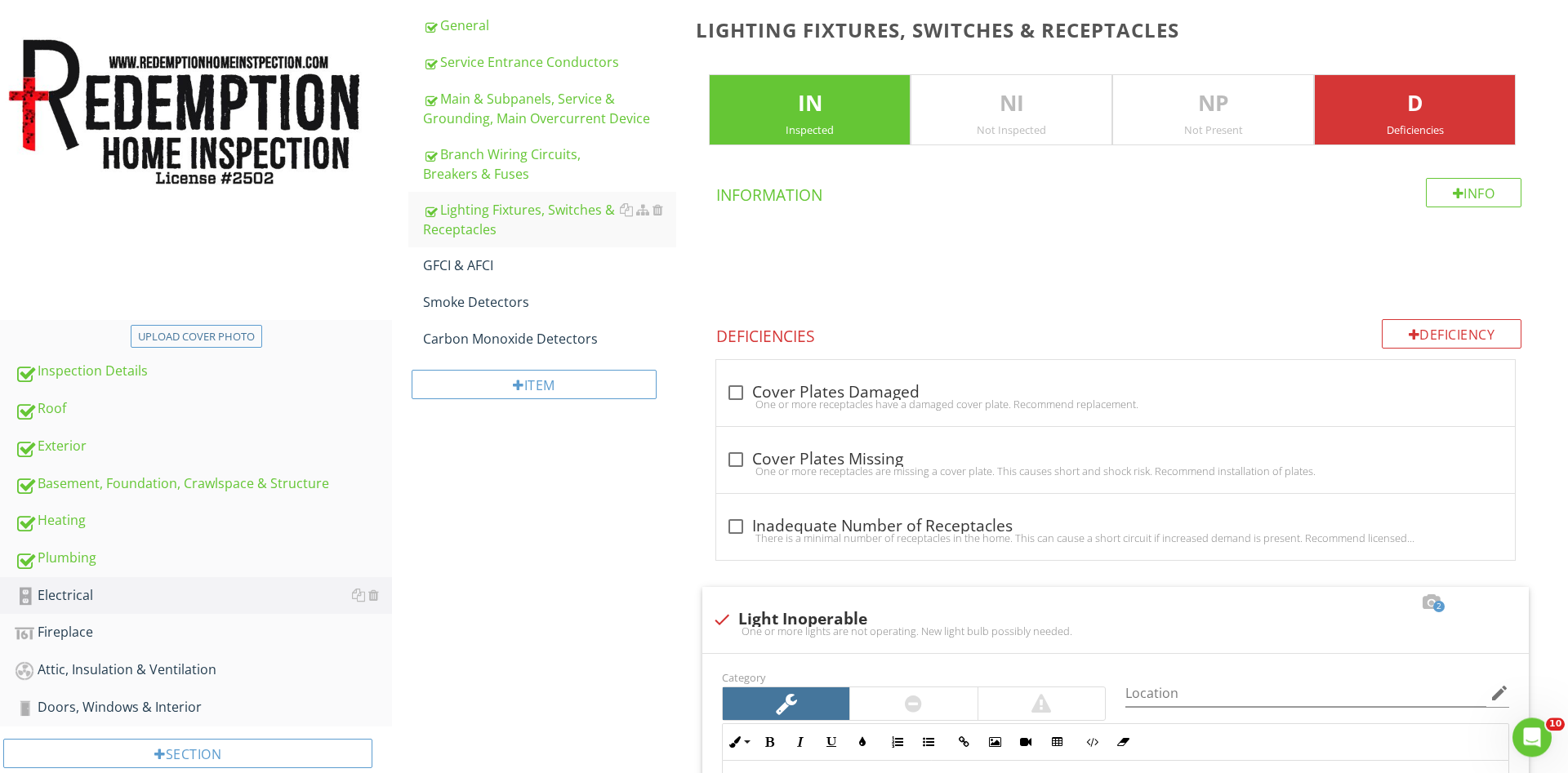
scroll to position [232, 0]
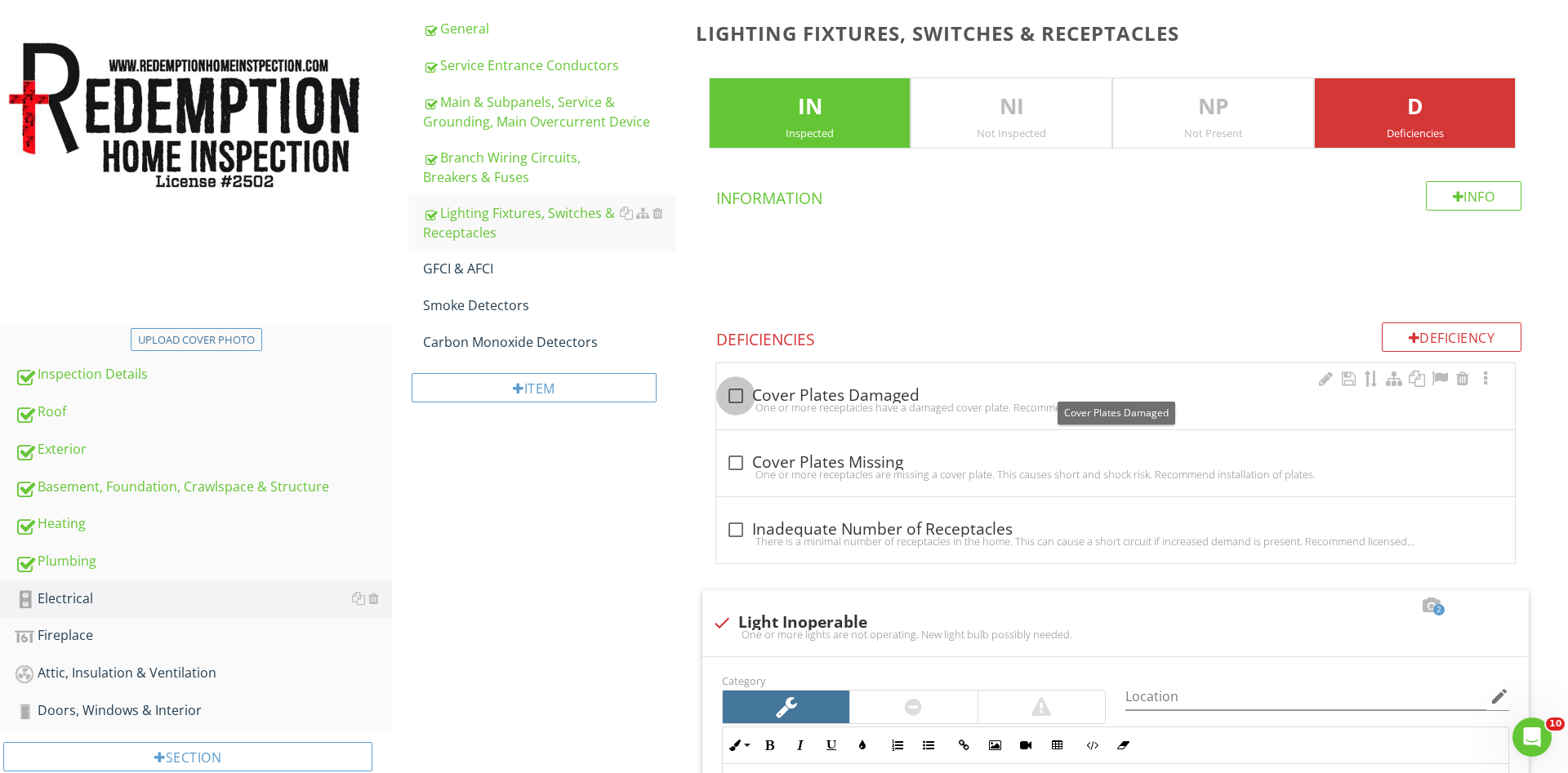
click at [736, 397] on div at bounding box center [736, 396] width 27 height 27
checkbox input "true"
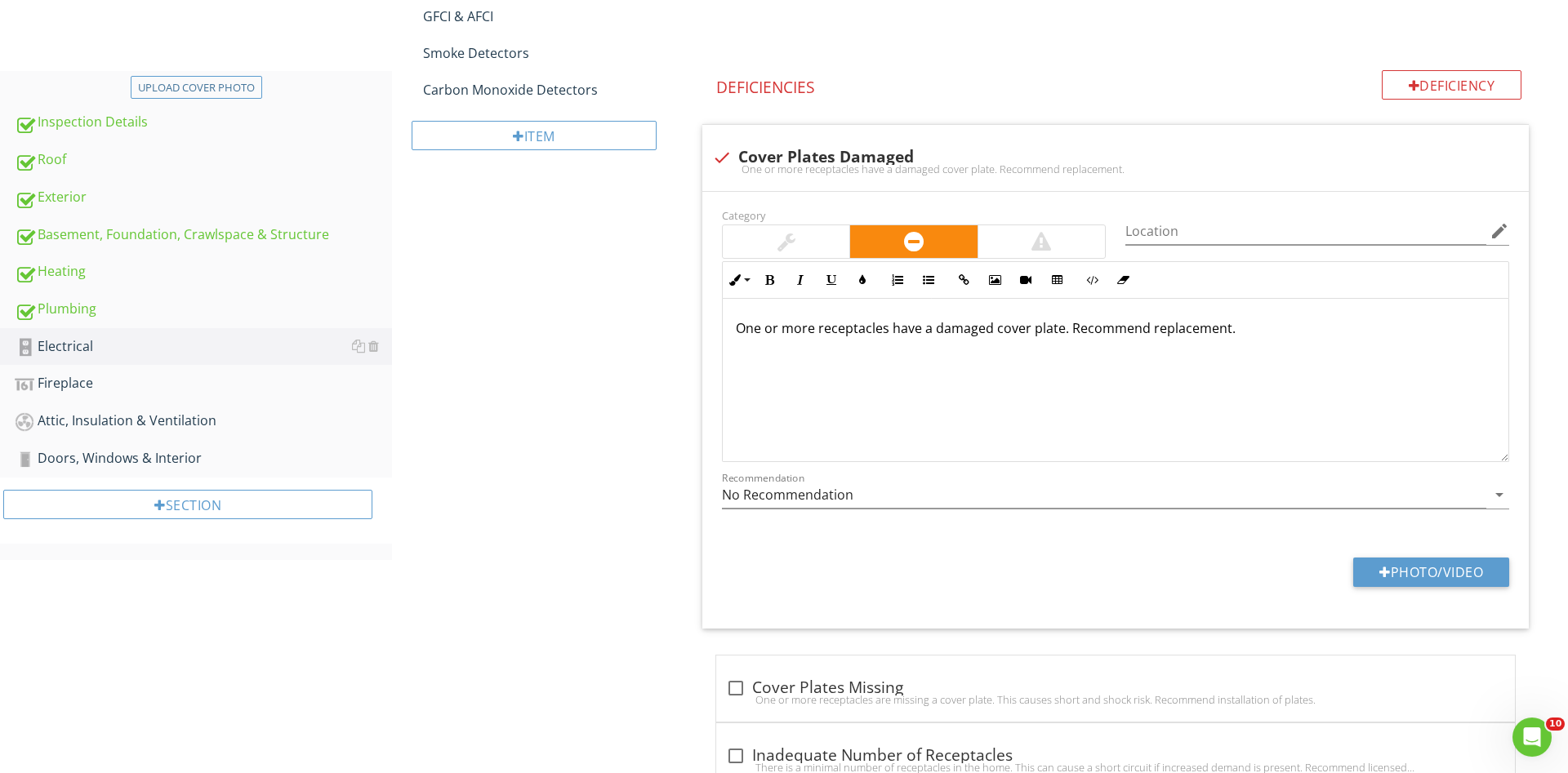
scroll to position [565, 0]
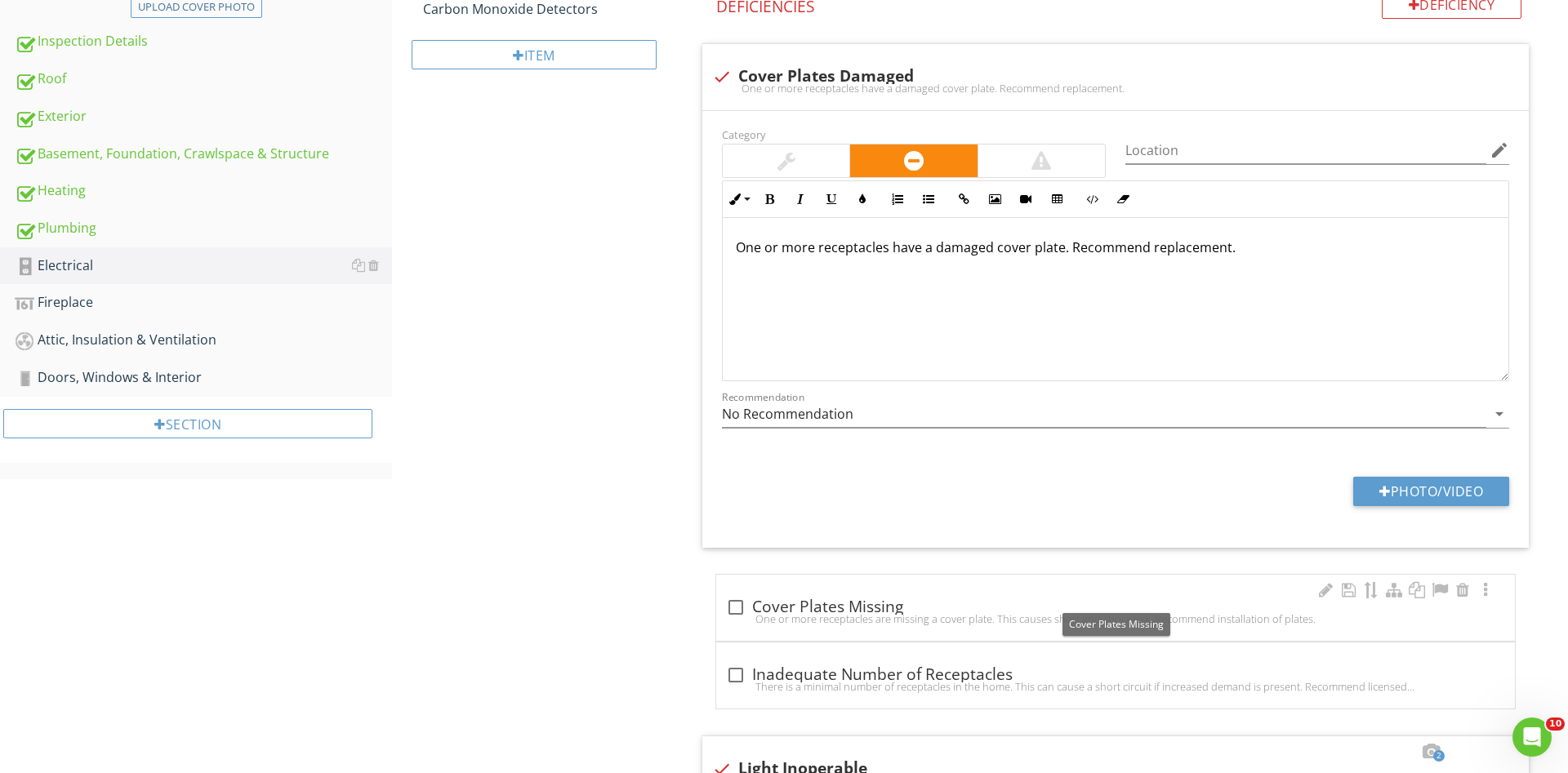
click at [731, 606] on div at bounding box center [736, 608] width 27 height 27
checkbox input "true"
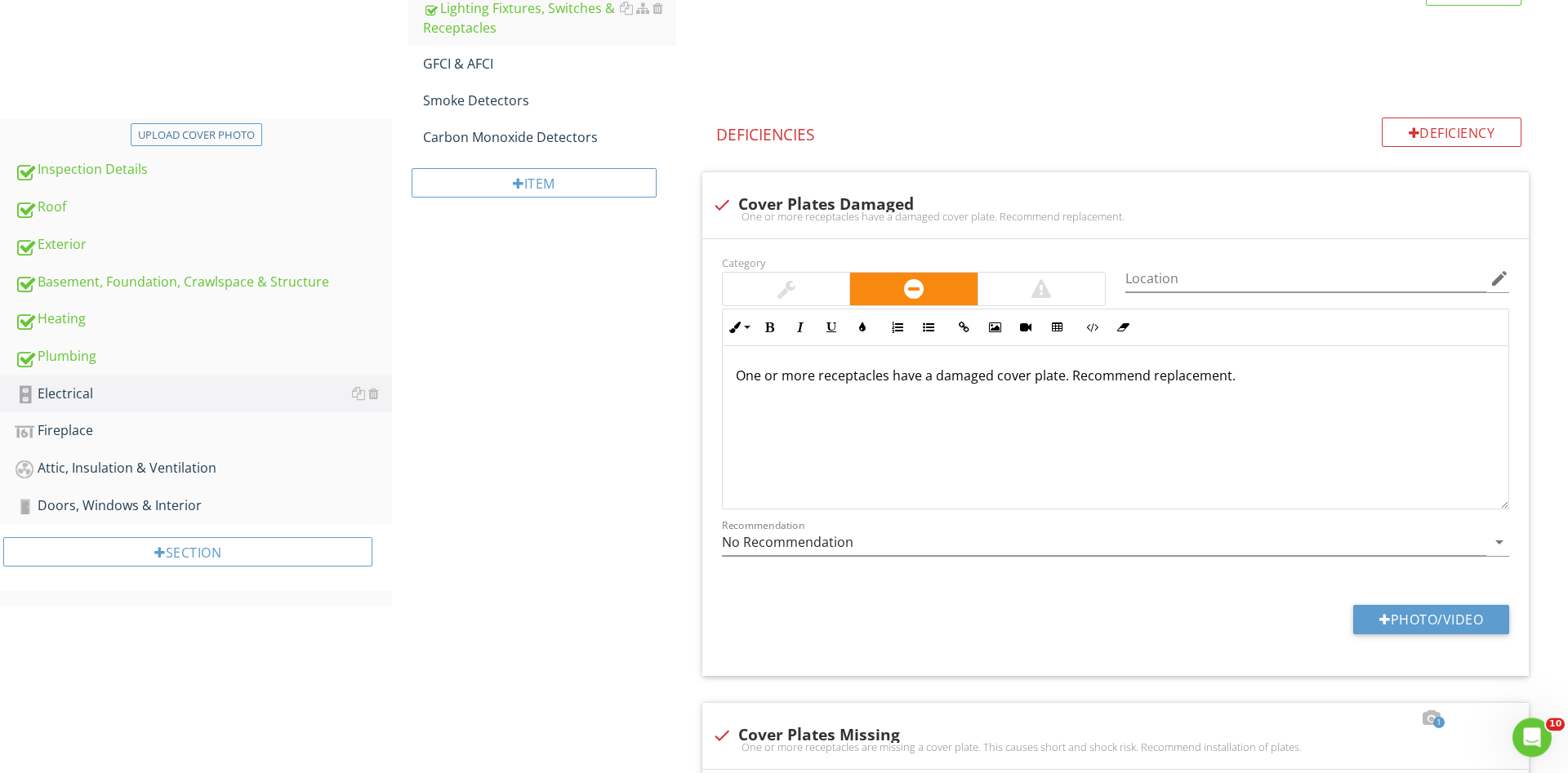
scroll to position [398, 0]
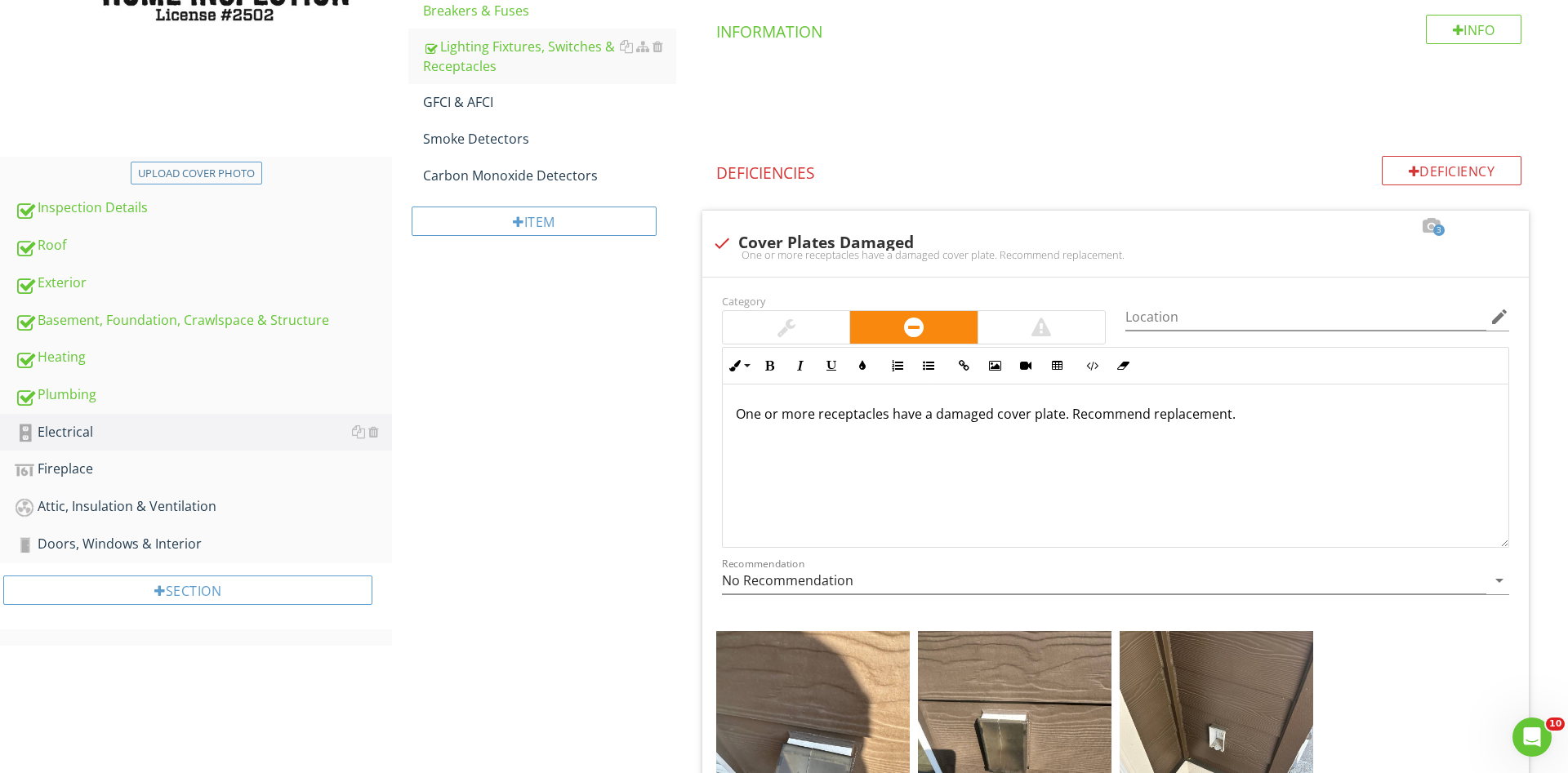
click at [71, 282] on div "Exterior" at bounding box center [204, 284] width 378 height 22
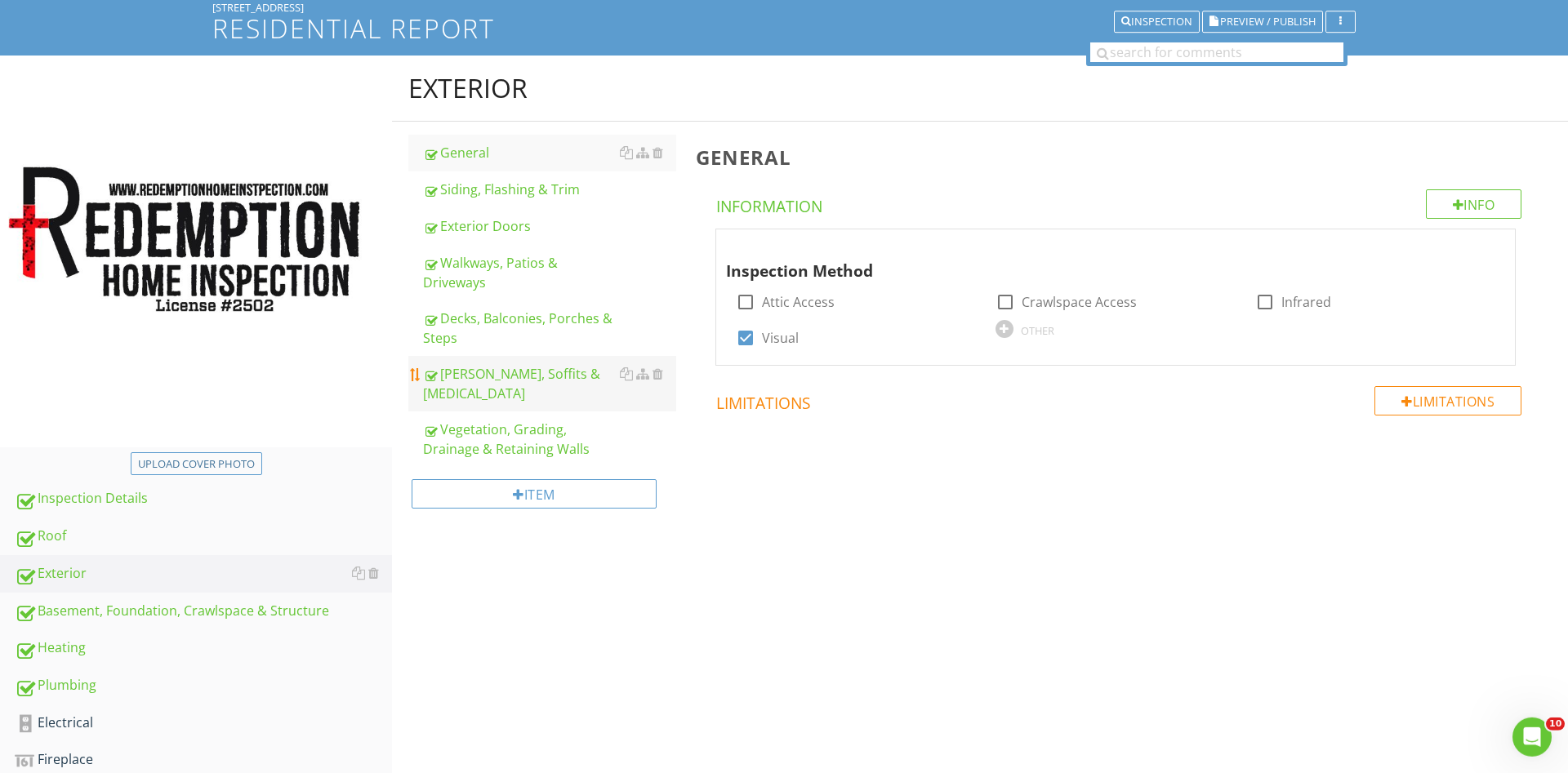
scroll to position [105, 0]
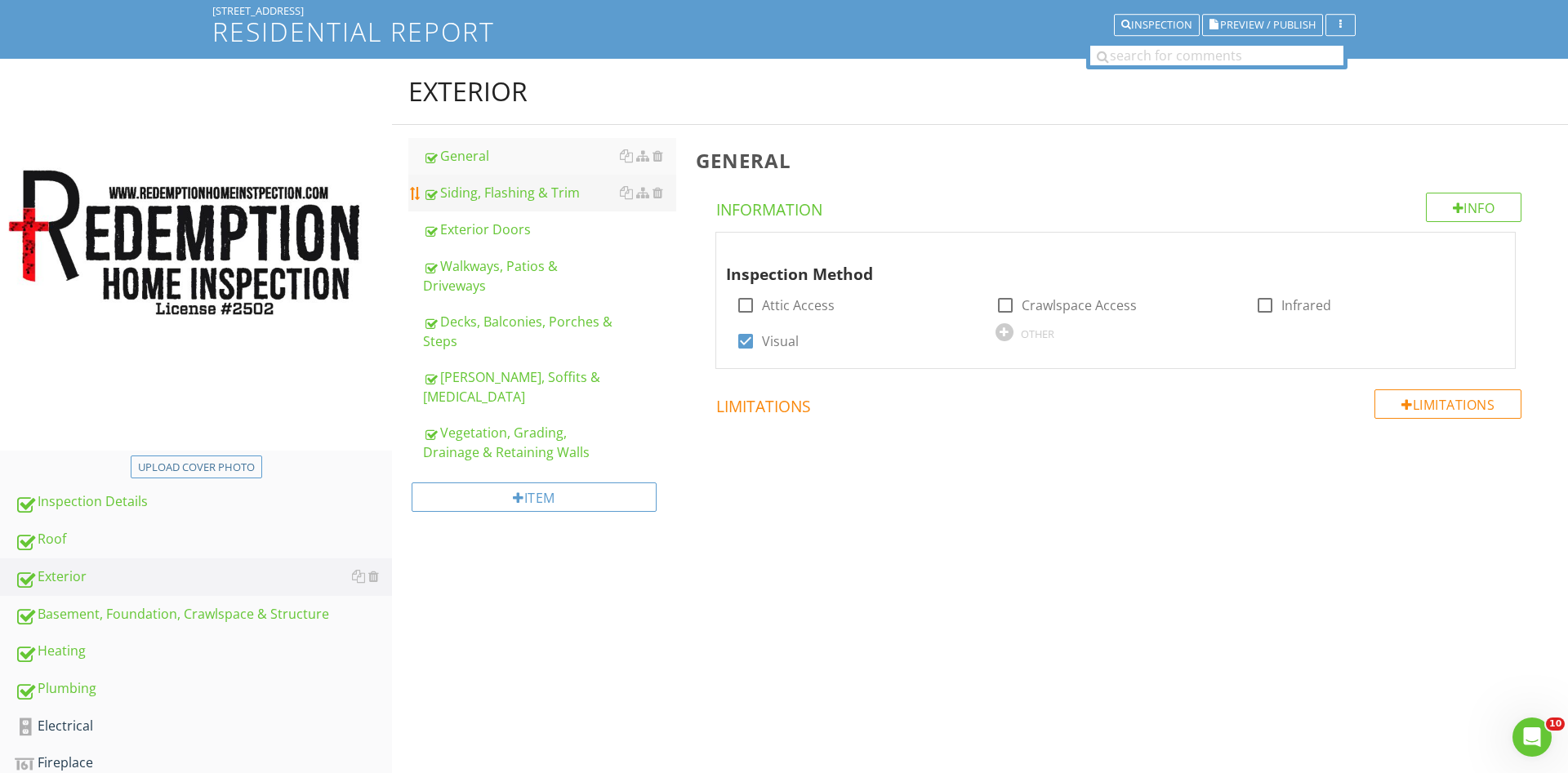
click at [522, 193] on div "Siding, Flashing & Trim" at bounding box center [549, 193] width 254 height 20
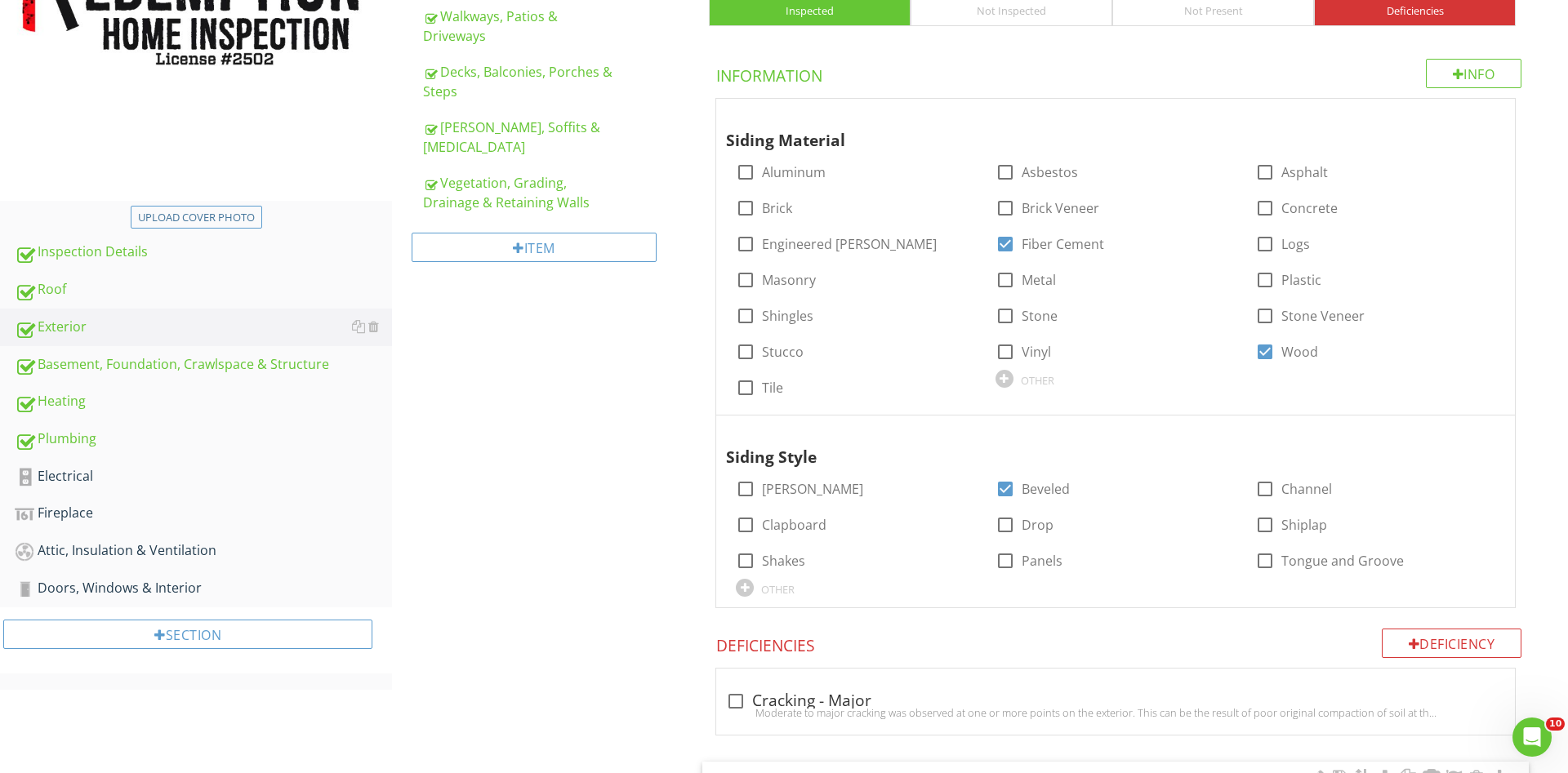
scroll to position [688, 0]
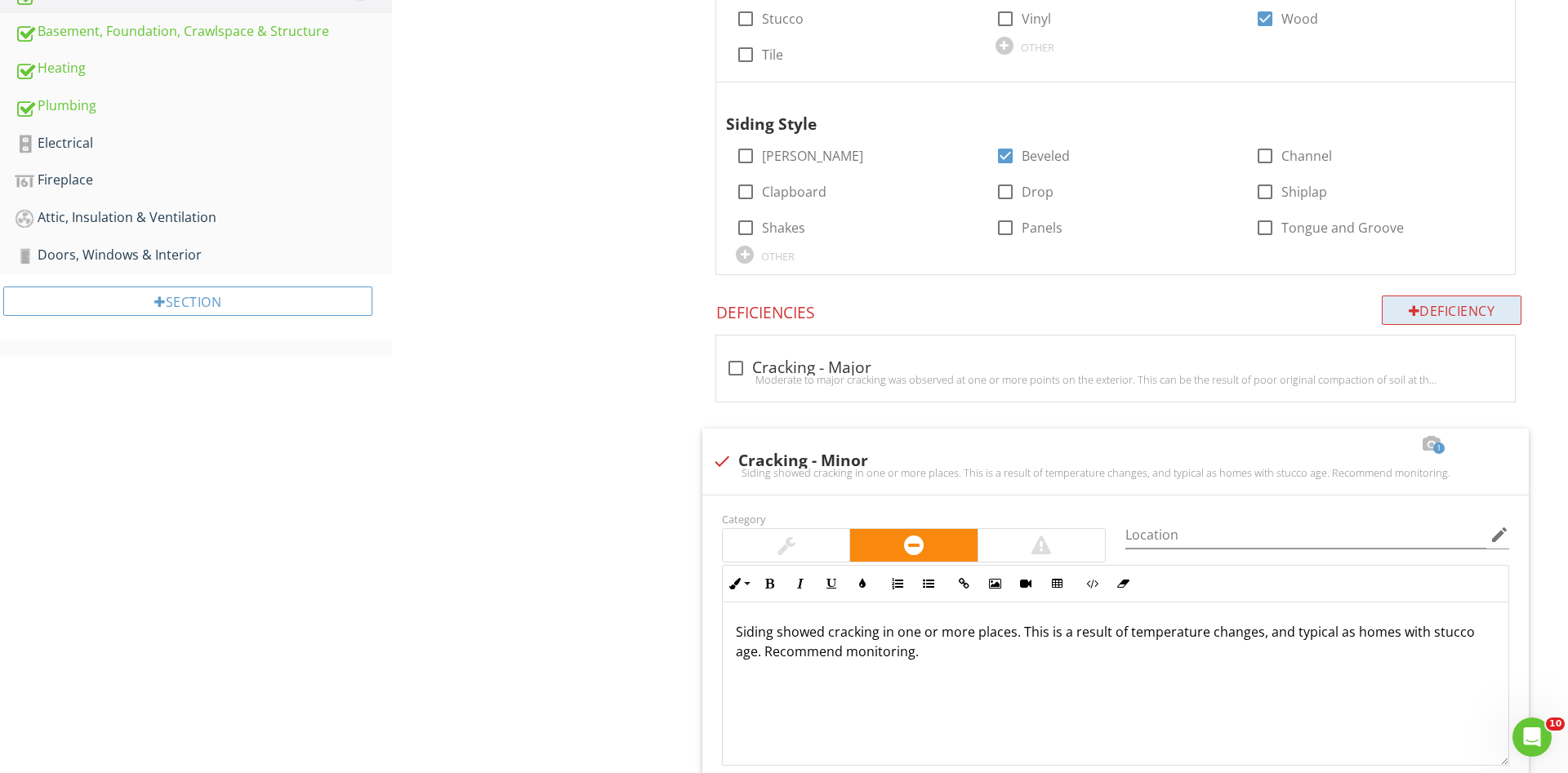
click at [1390, 301] on div "Deficiency" at bounding box center [1453, 310] width 141 height 29
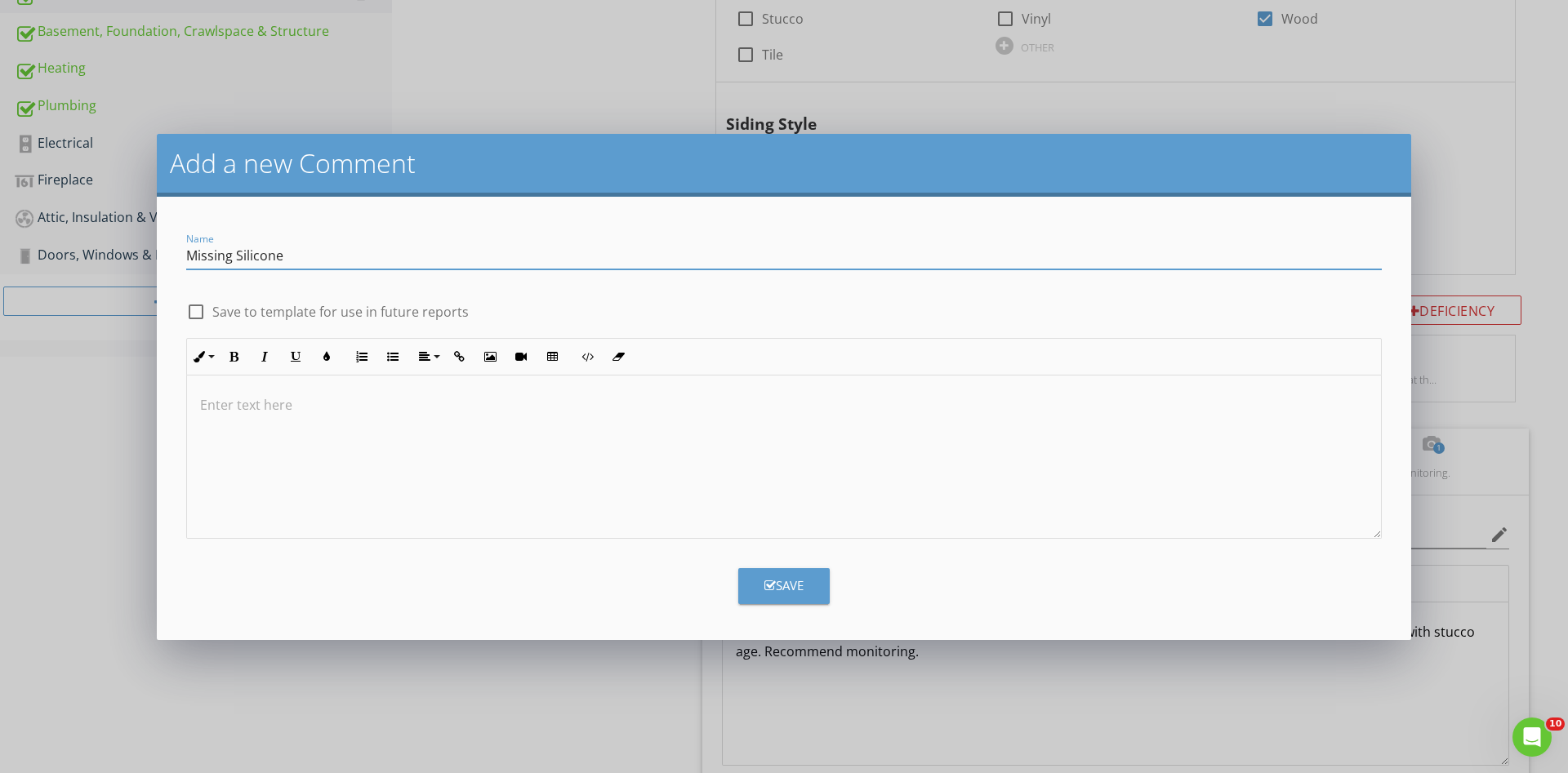
type input "Missing Silicone"
click at [502, 451] on div at bounding box center [784, 457] width 1194 height 163
click at [790, 583] on div "Save" at bounding box center [784, 585] width 39 height 19
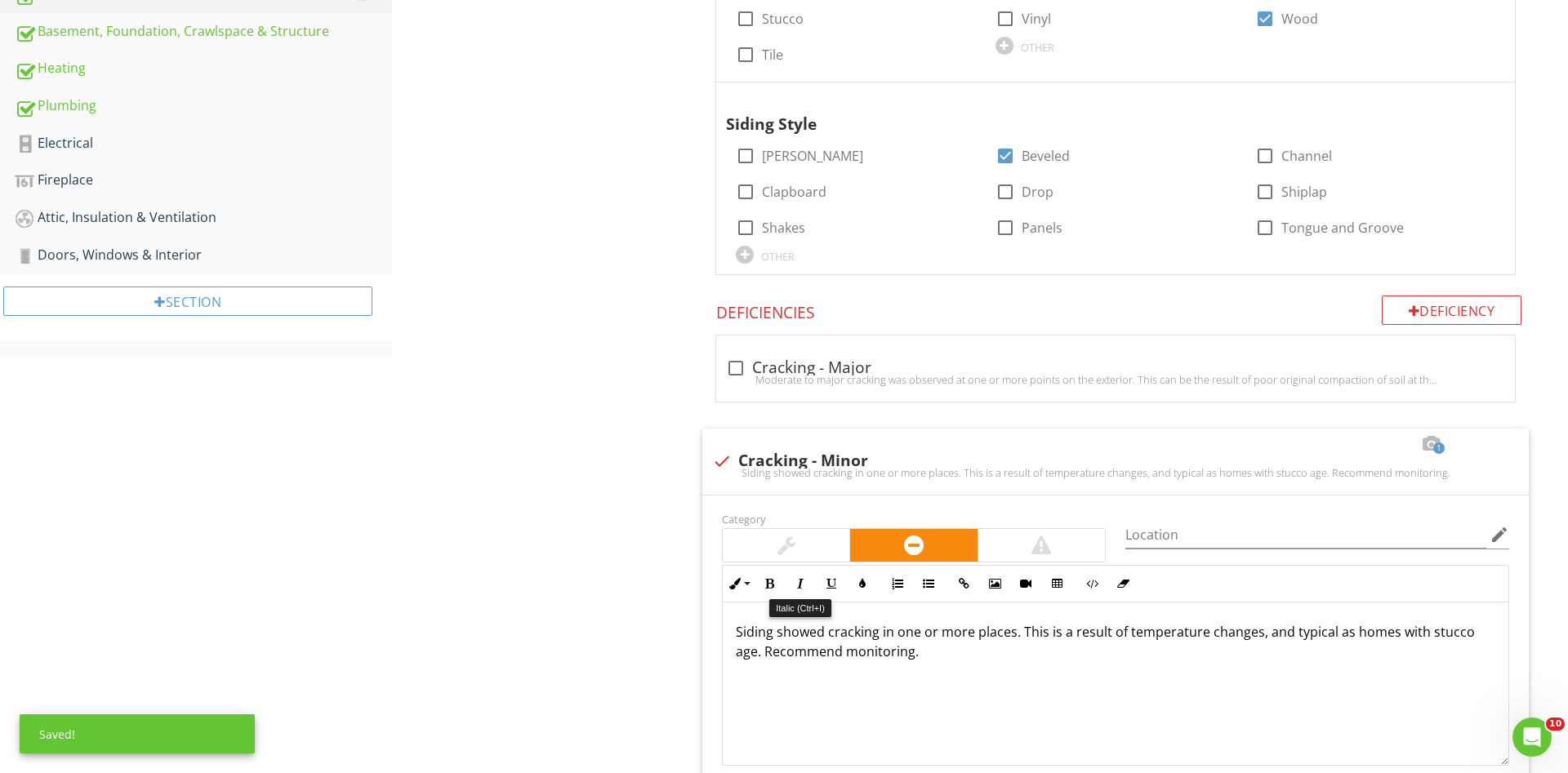
scroll to position [2636, 0]
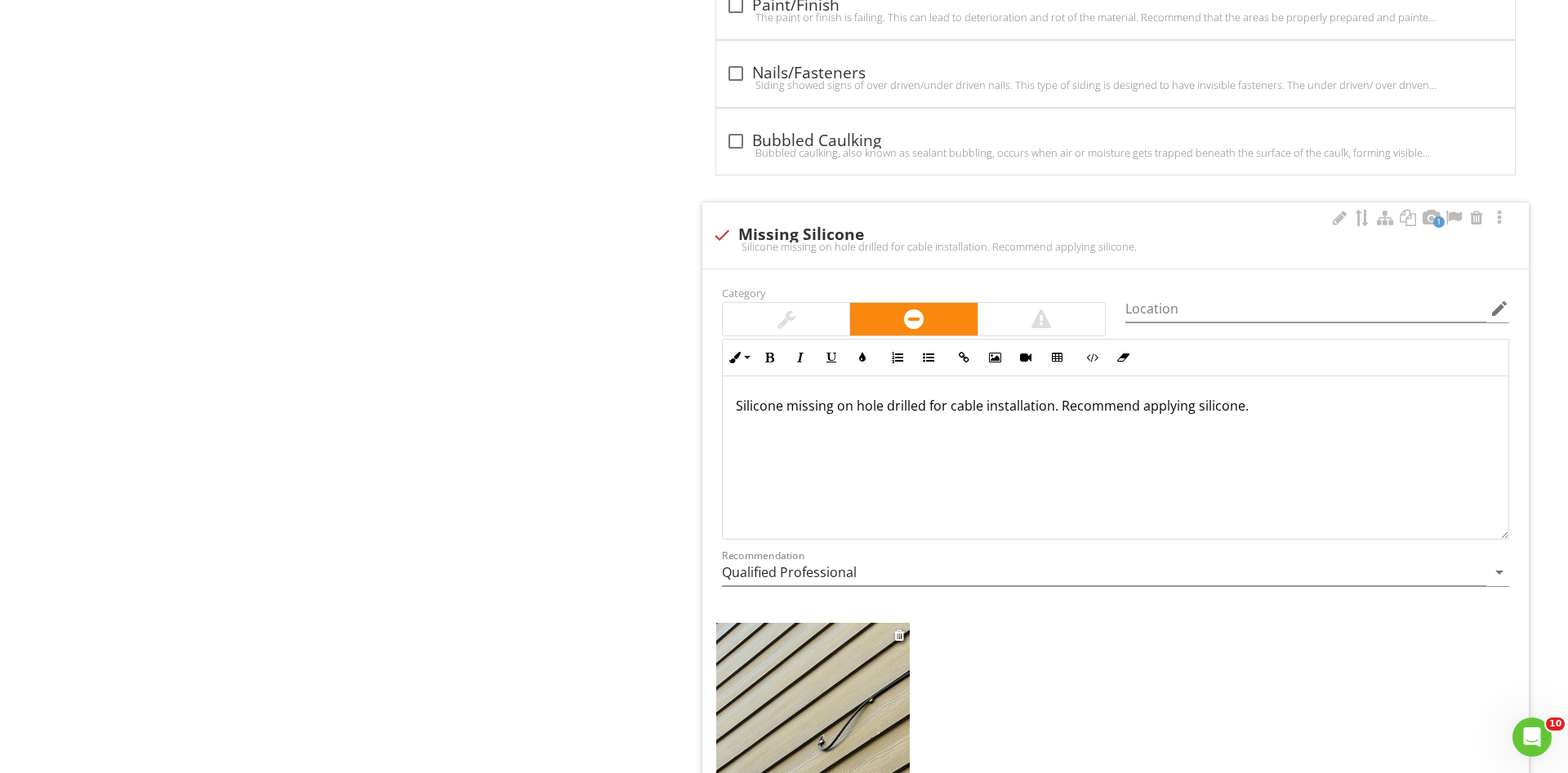
click at [851, 680] on img at bounding box center [813, 752] width 194 height 258
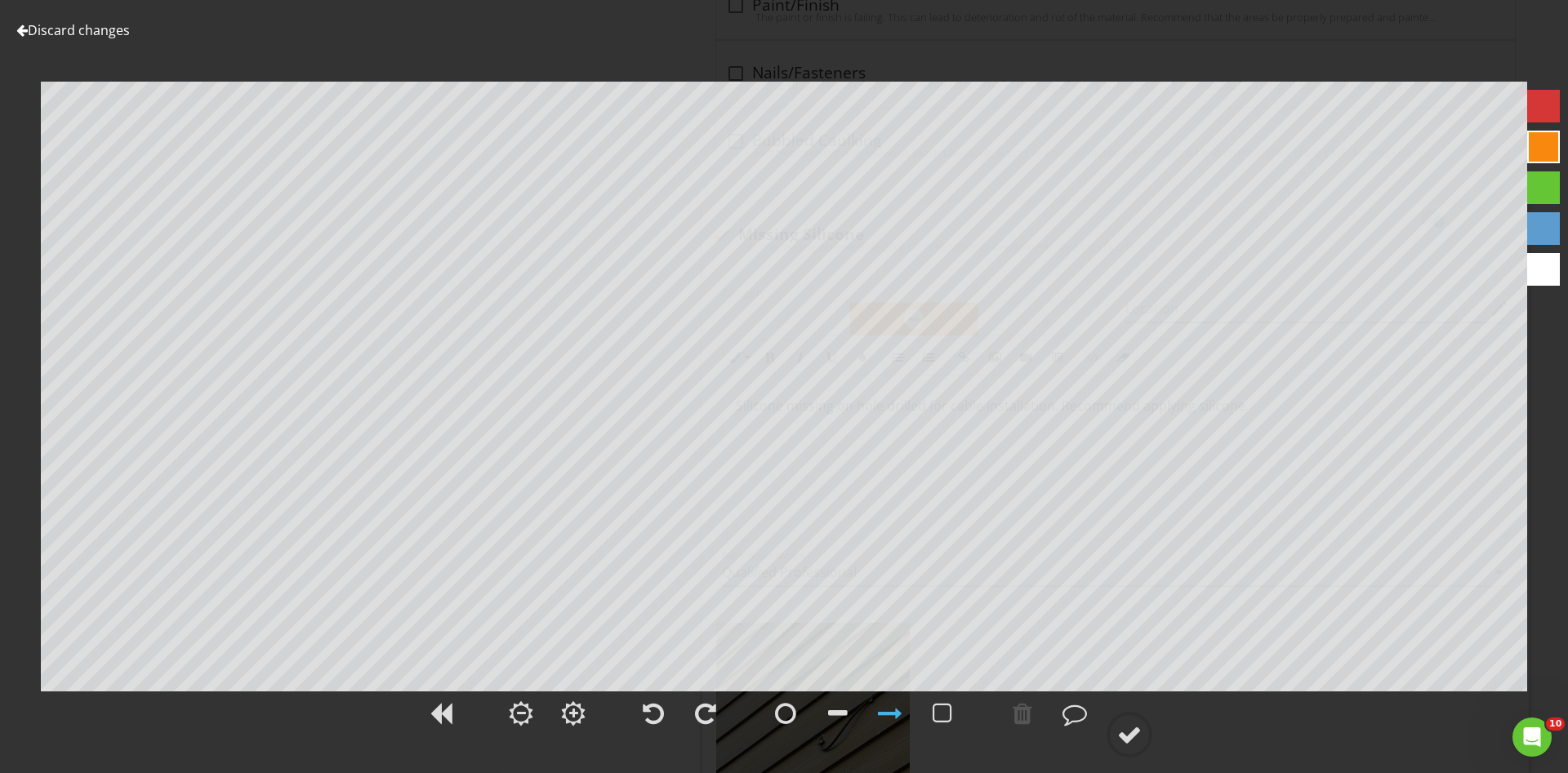
click at [1547, 107] on div at bounding box center [1543, 106] width 32 height 32
click at [1125, 732] on div at bounding box center [1129, 734] width 24 height 24
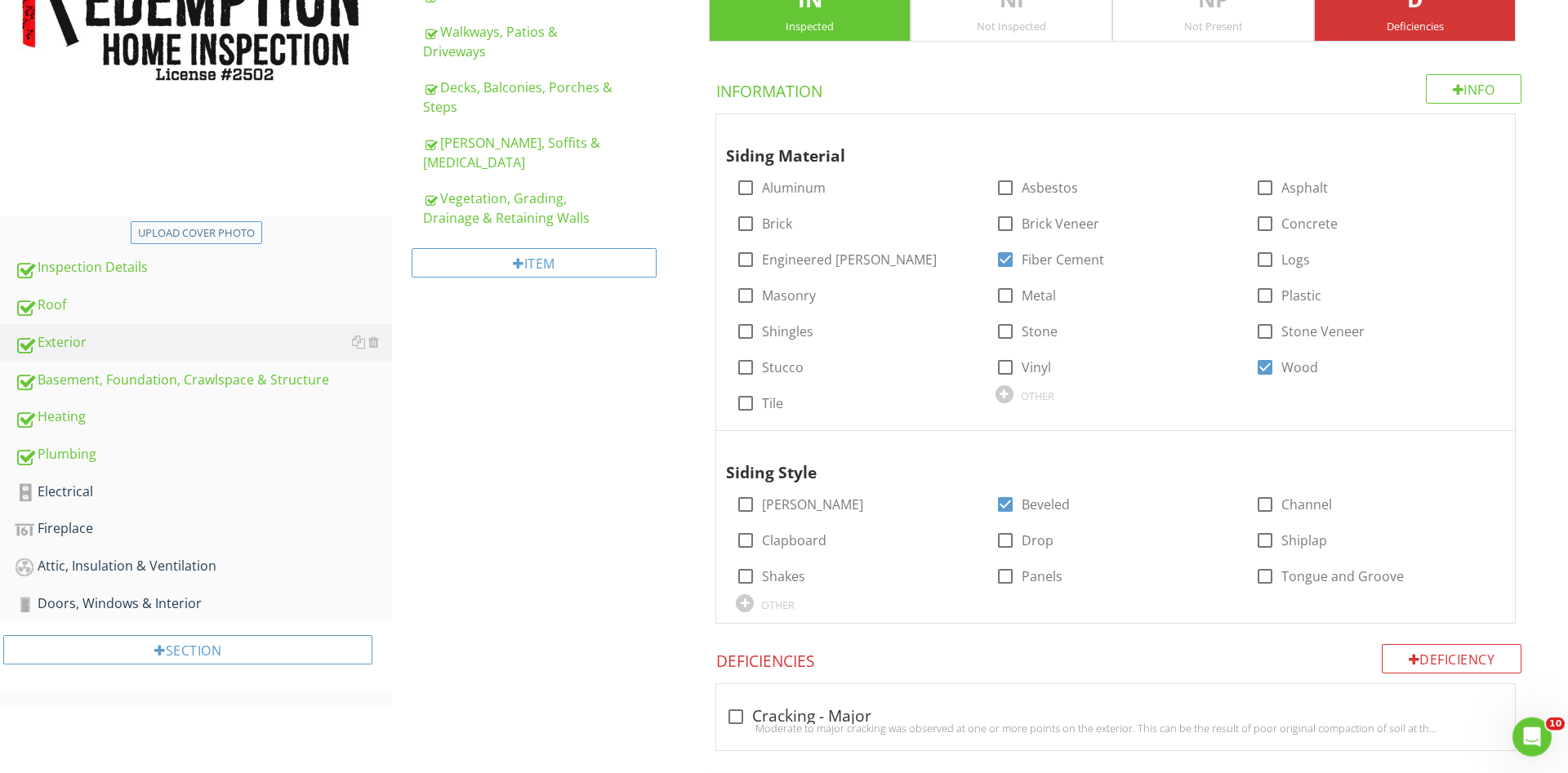
scroll to position [338, 0]
click at [85, 495] on div "Electrical" at bounding box center [204, 493] width 378 height 22
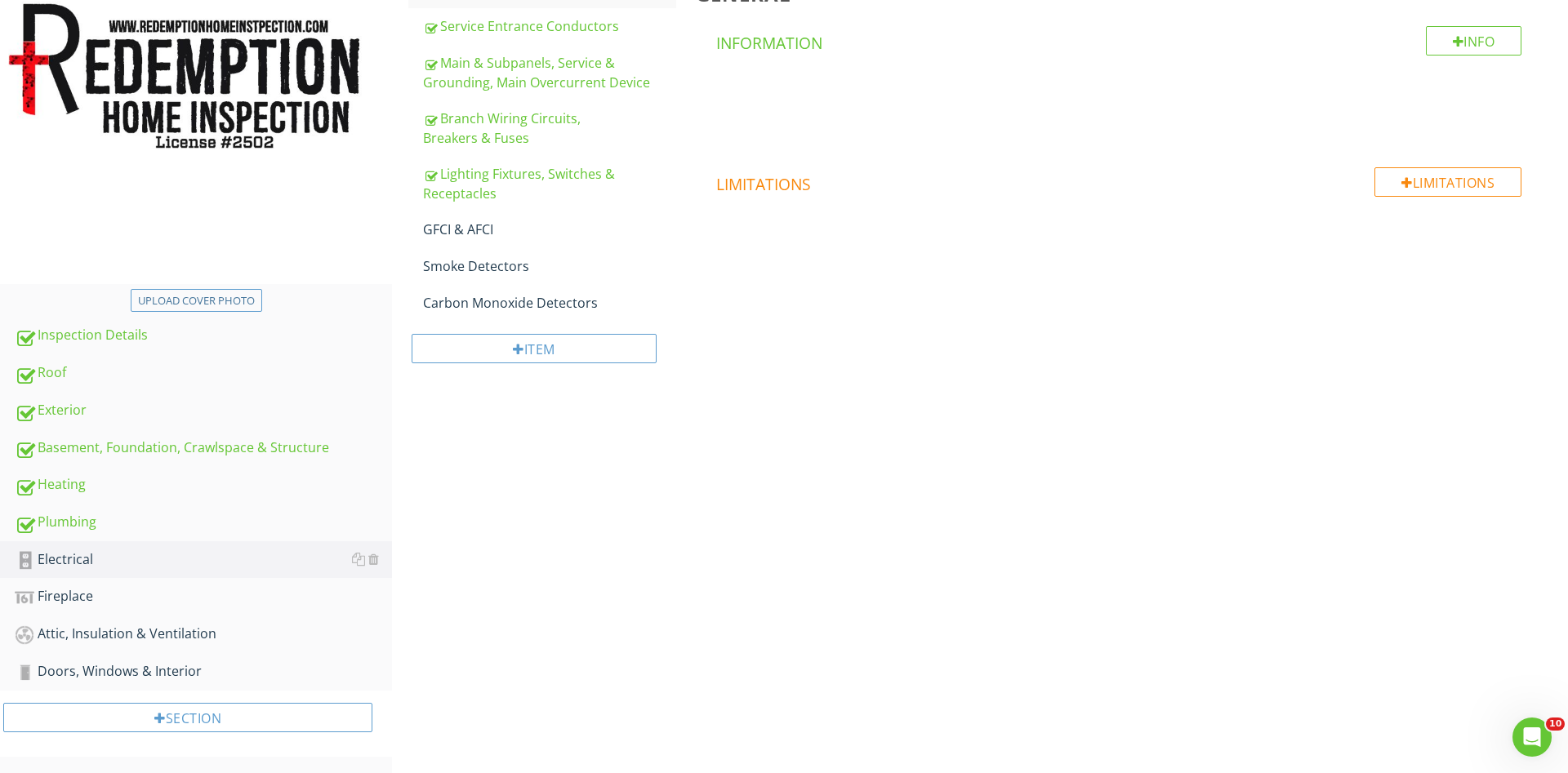
scroll to position [105, 0]
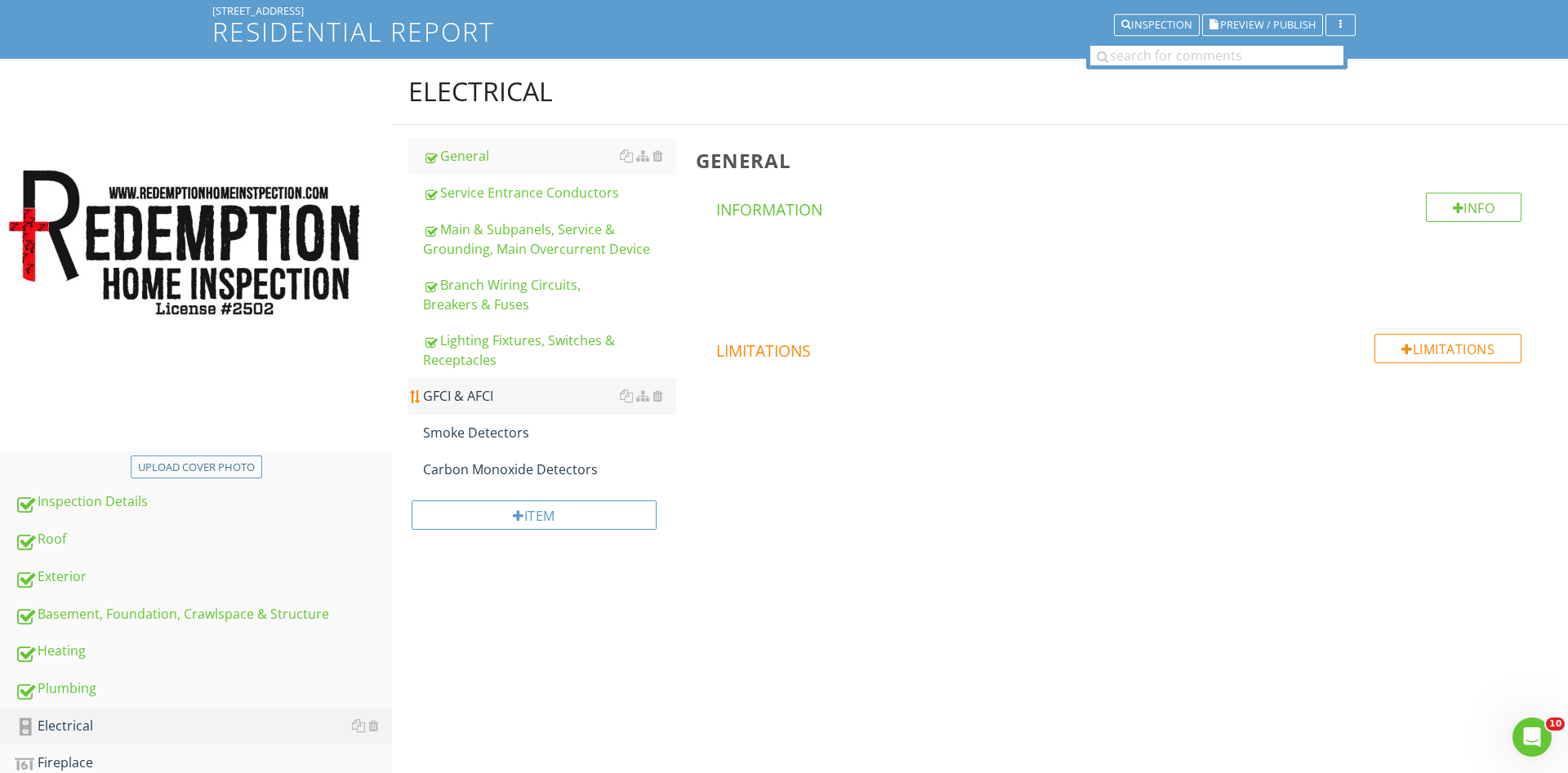
click at [466, 392] on div "GFCI & AFCI" at bounding box center [549, 396] width 254 height 20
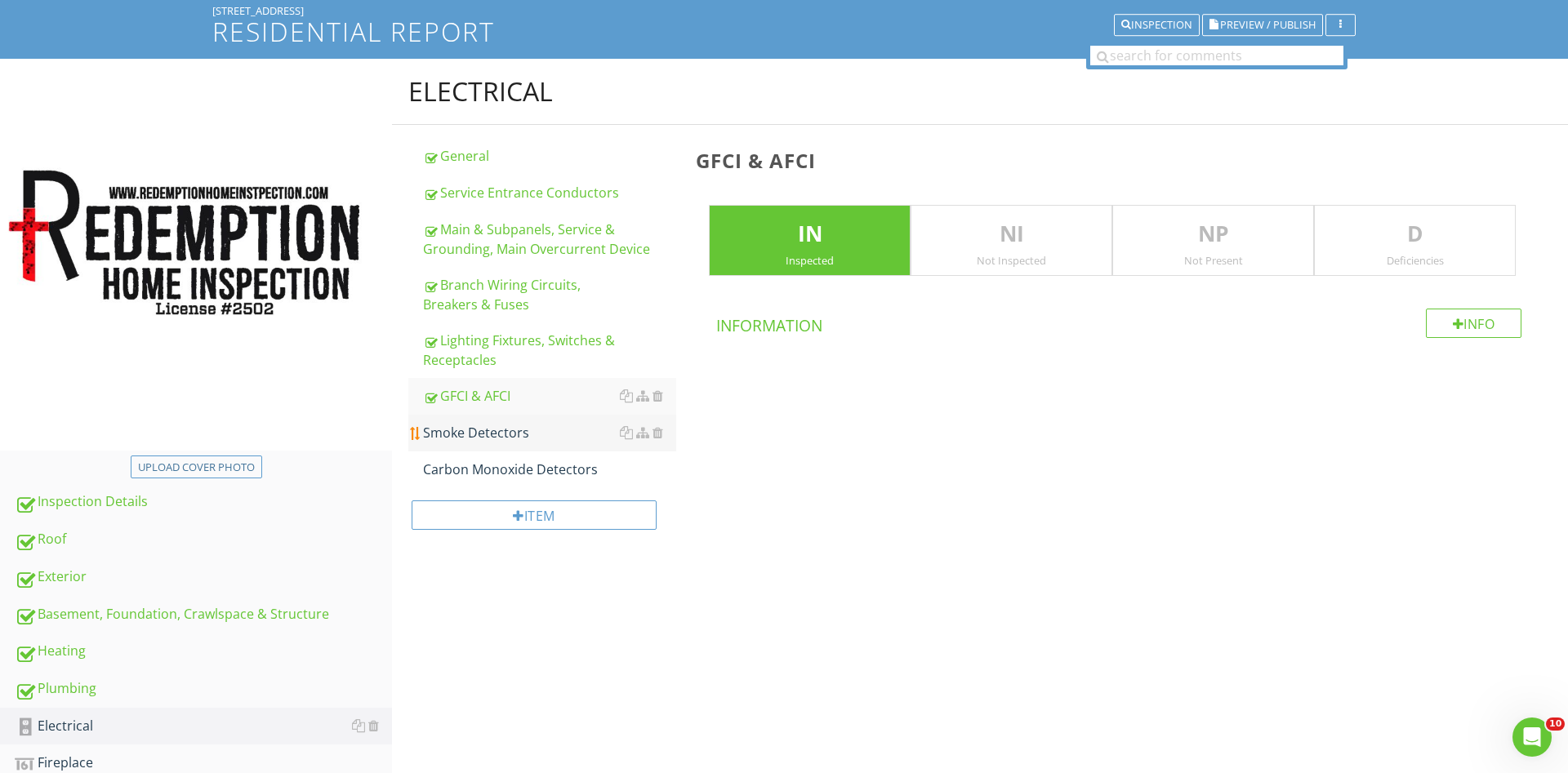
click at [495, 430] on div "Smoke Detectors" at bounding box center [549, 432] width 254 height 20
click at [504, 468] on div "Carbon Monoxide Detectors" at bounding box center [549, 470] width 254 height 20
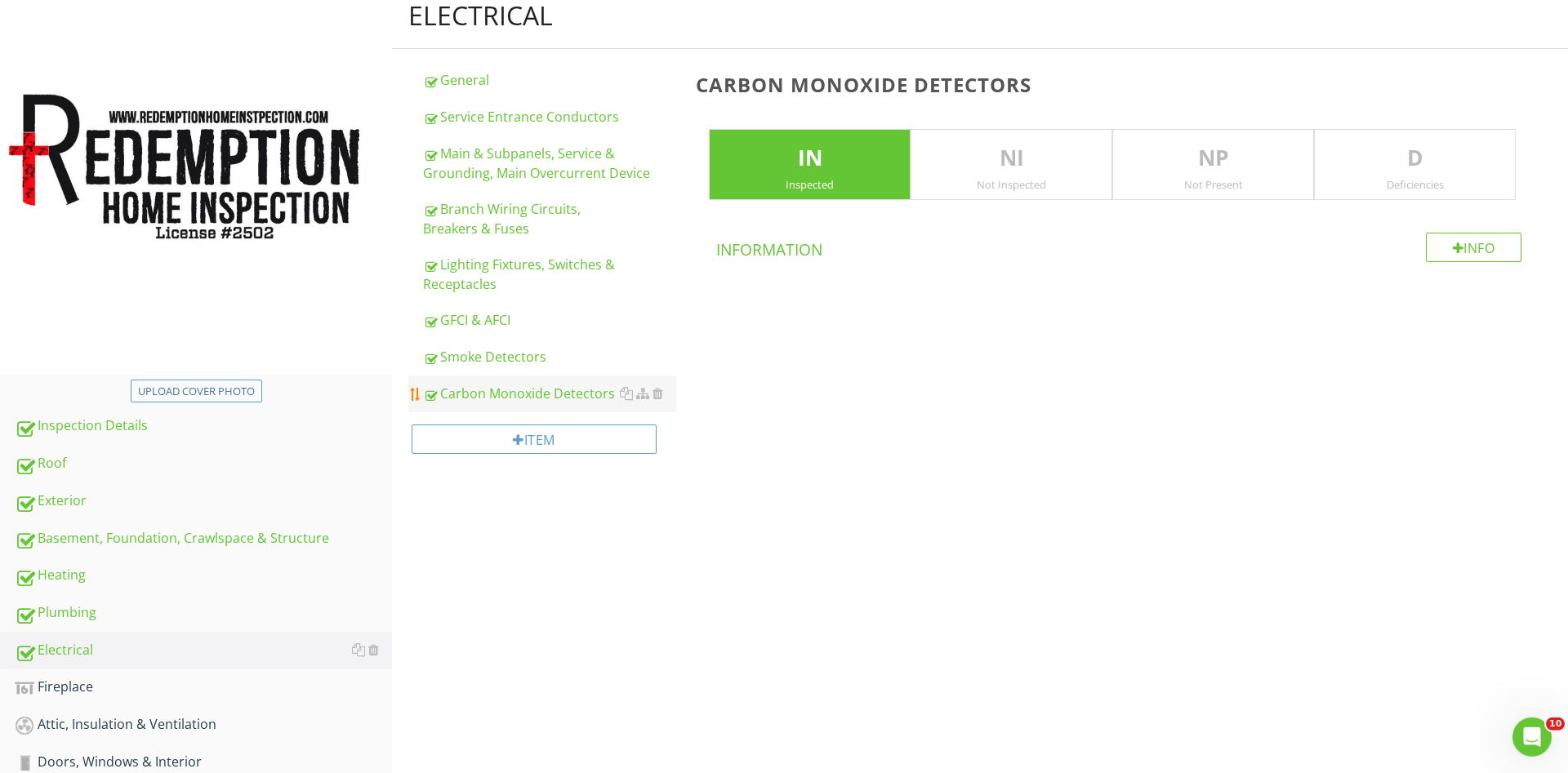
scroll to position [271, 0]
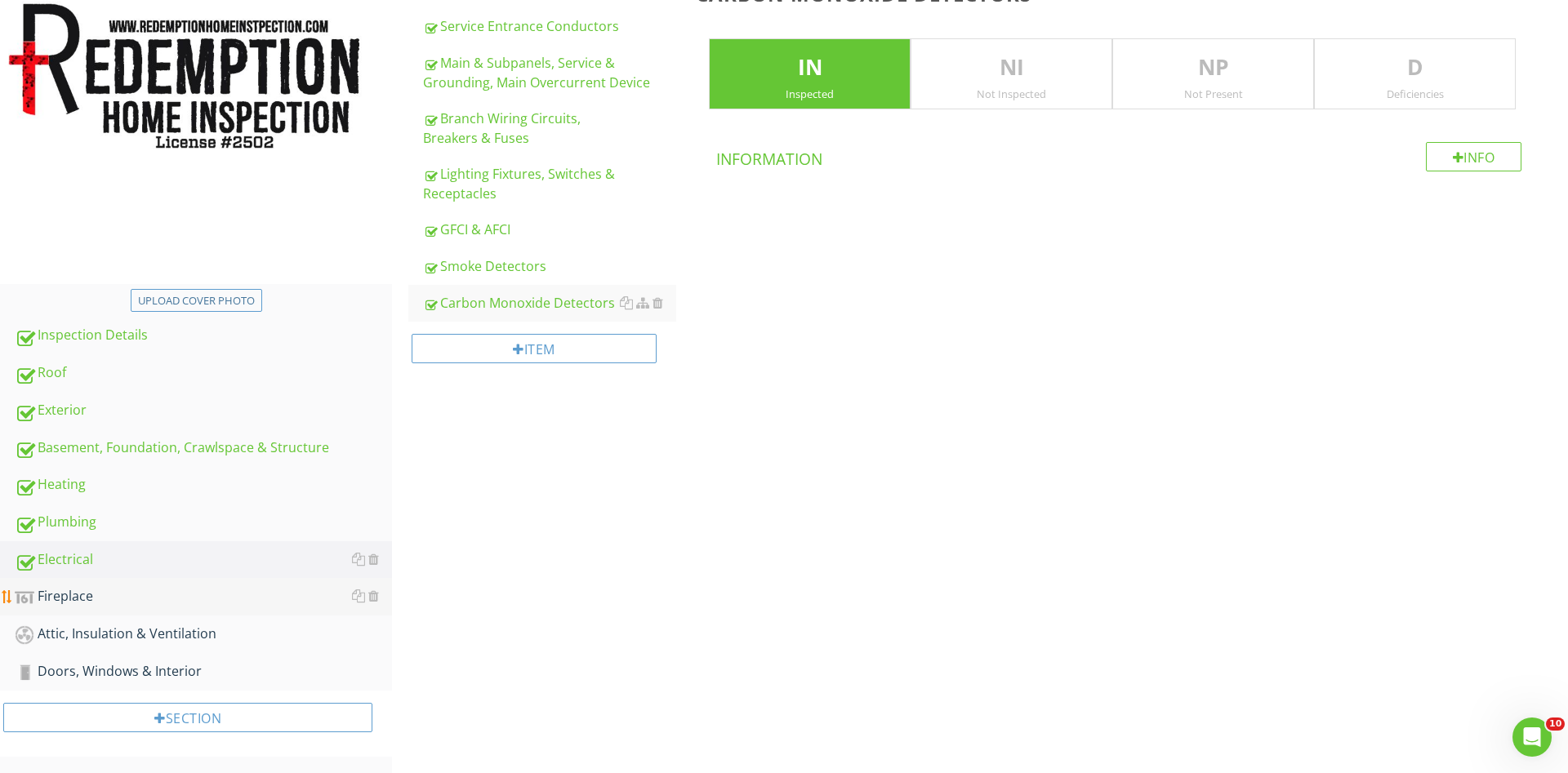
click at [81, 596] on div "Fireplace" at bounding box center [204, 597] width 378 height 22
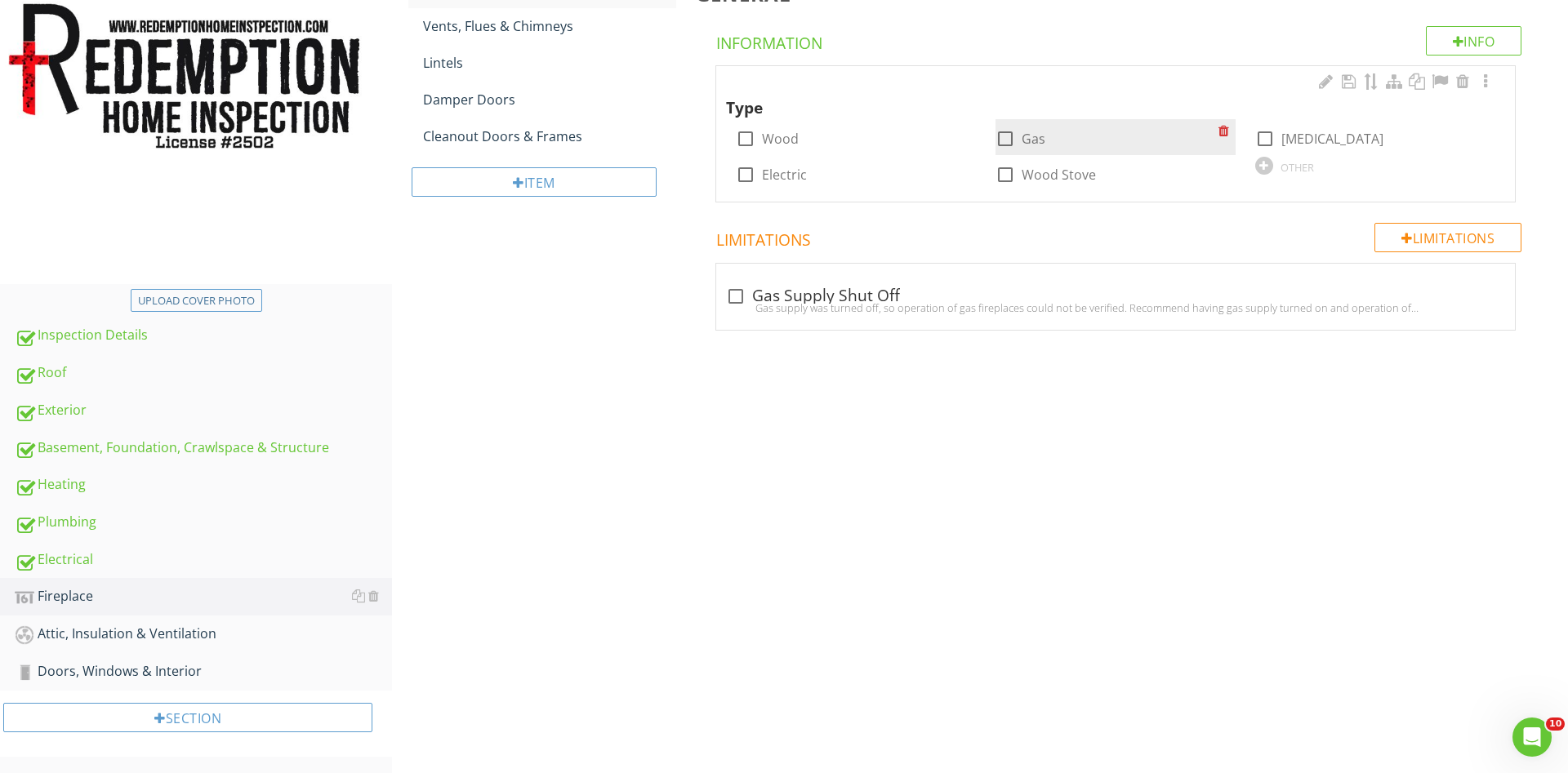
click at [1004, 146] on div at bounding box center [1005, 139] width 27 height 27
checkbox input "true"
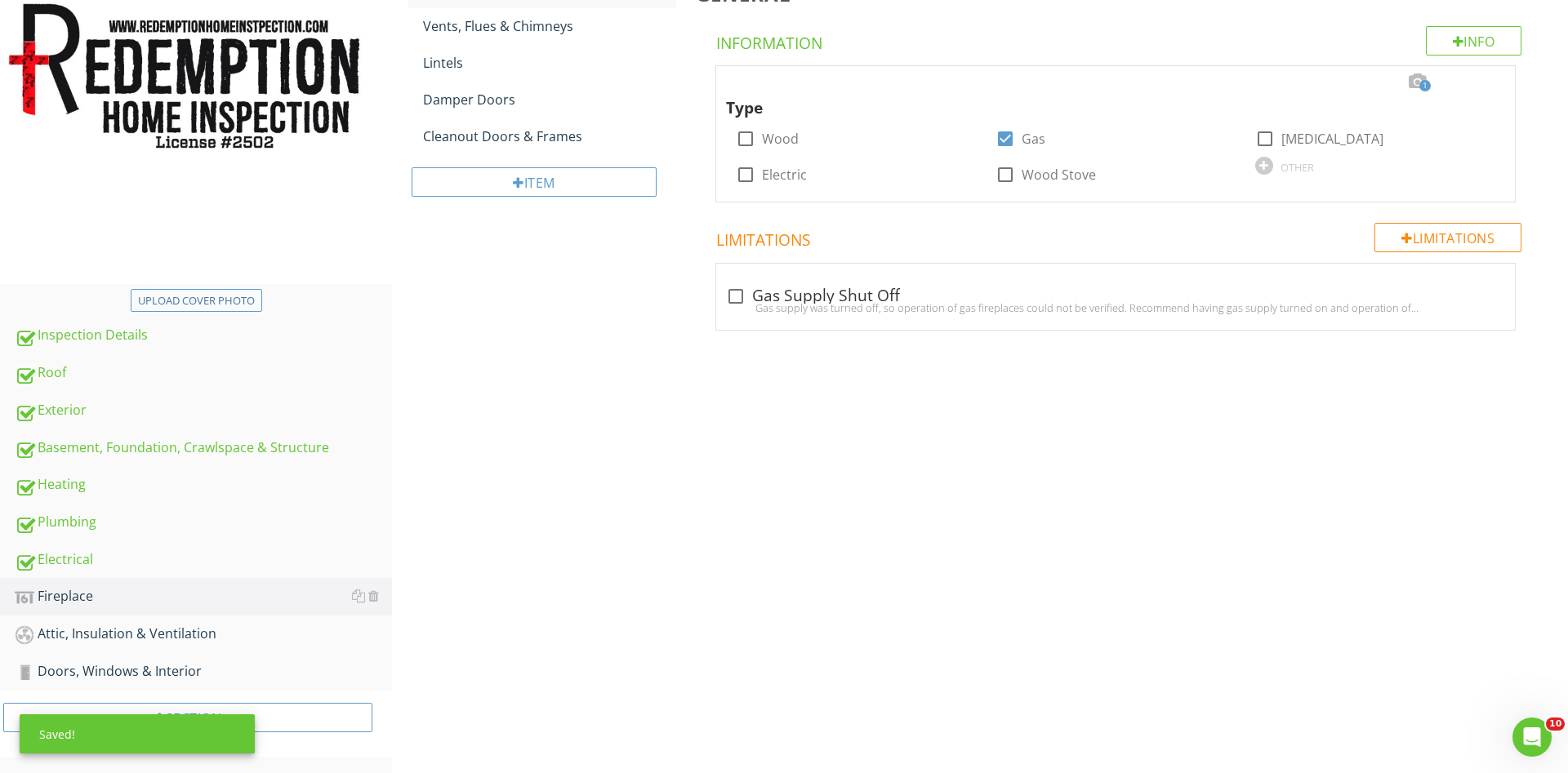
click at [735, 291] on div at bounding box center [736, 296] width 27 height 27
checkbox input "true"
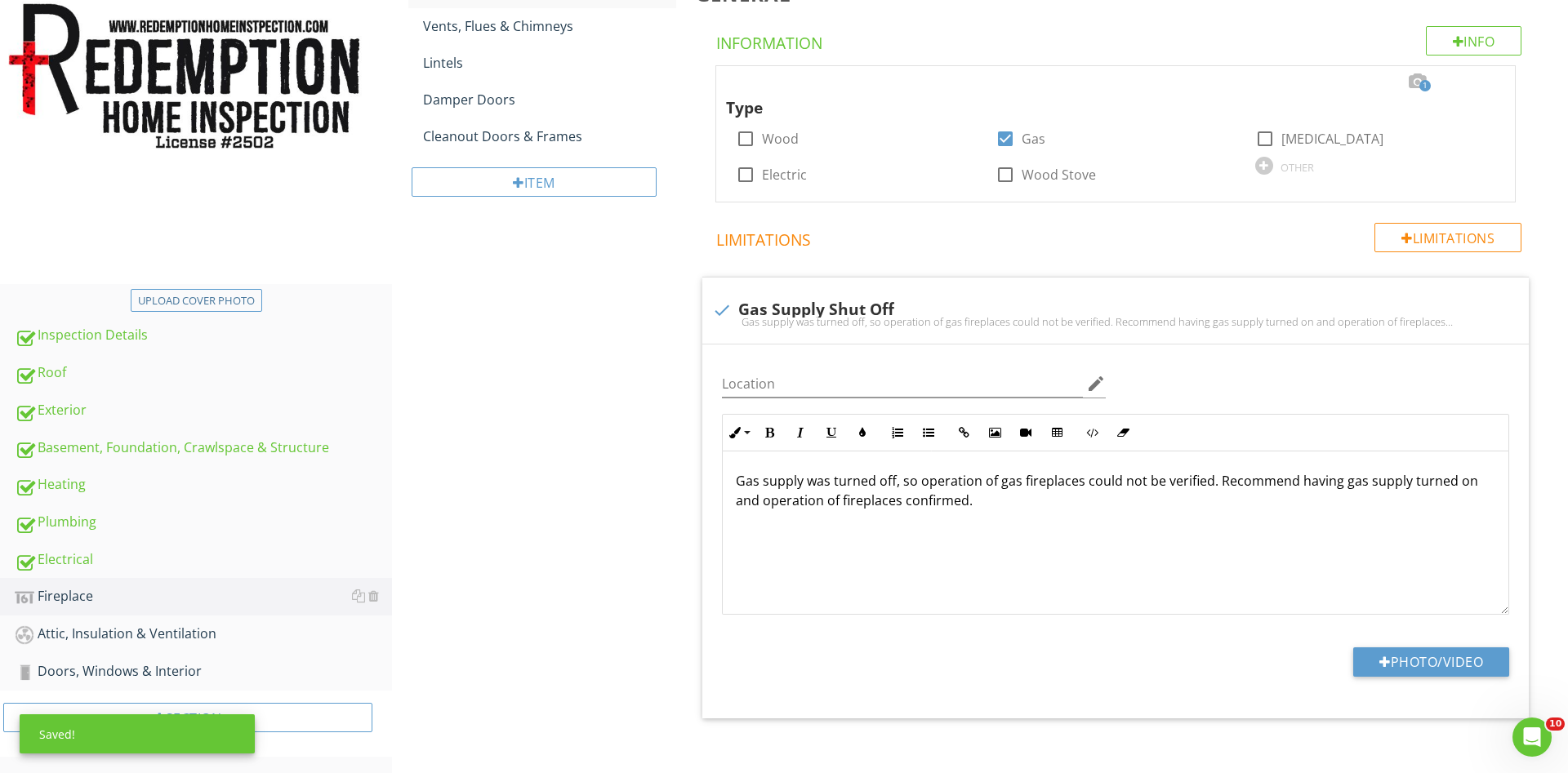
scroll to position [284, 0]
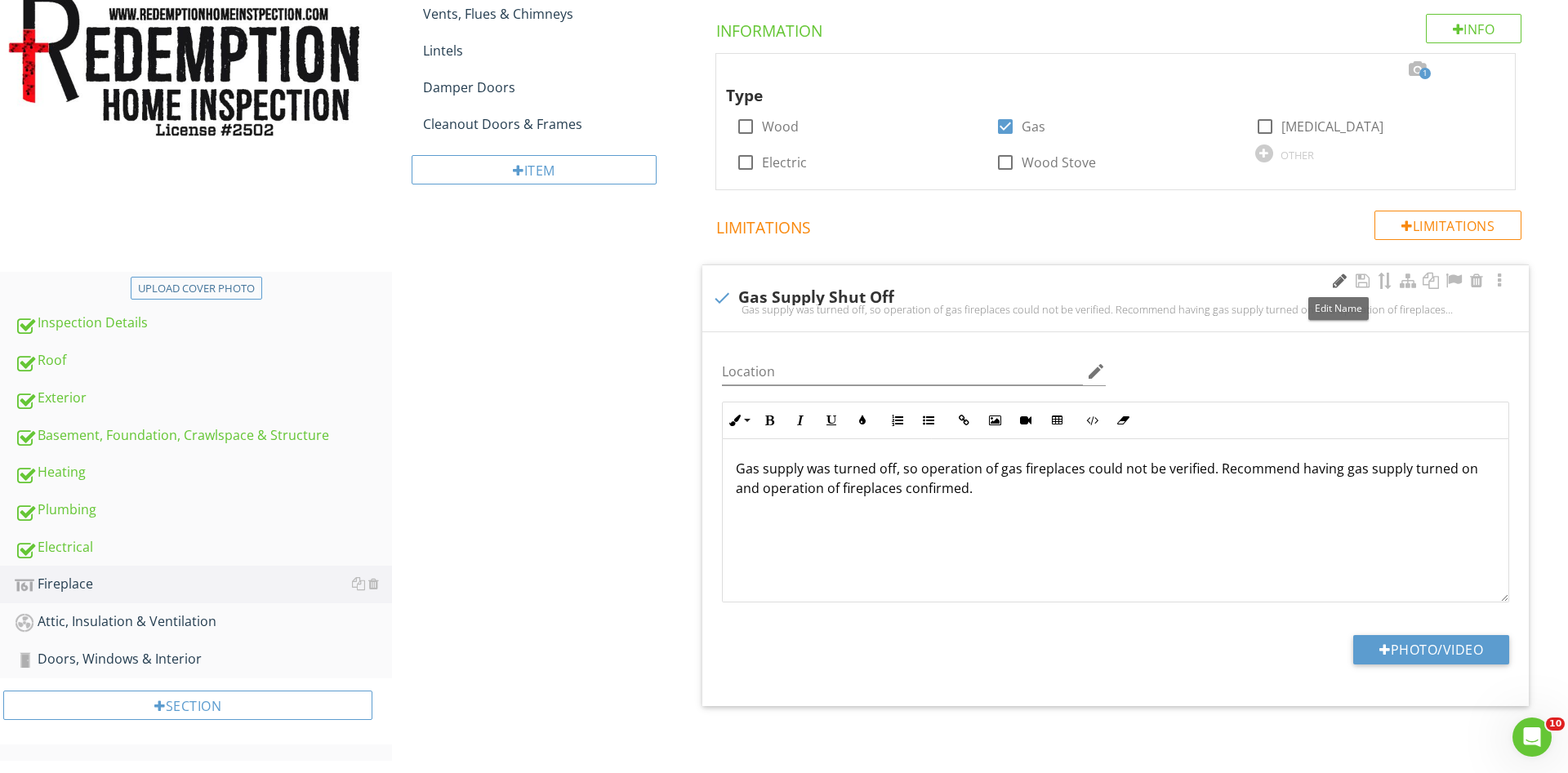
click at [1335, 284] on div at bounding box center [1339, 281] width 20 height 17
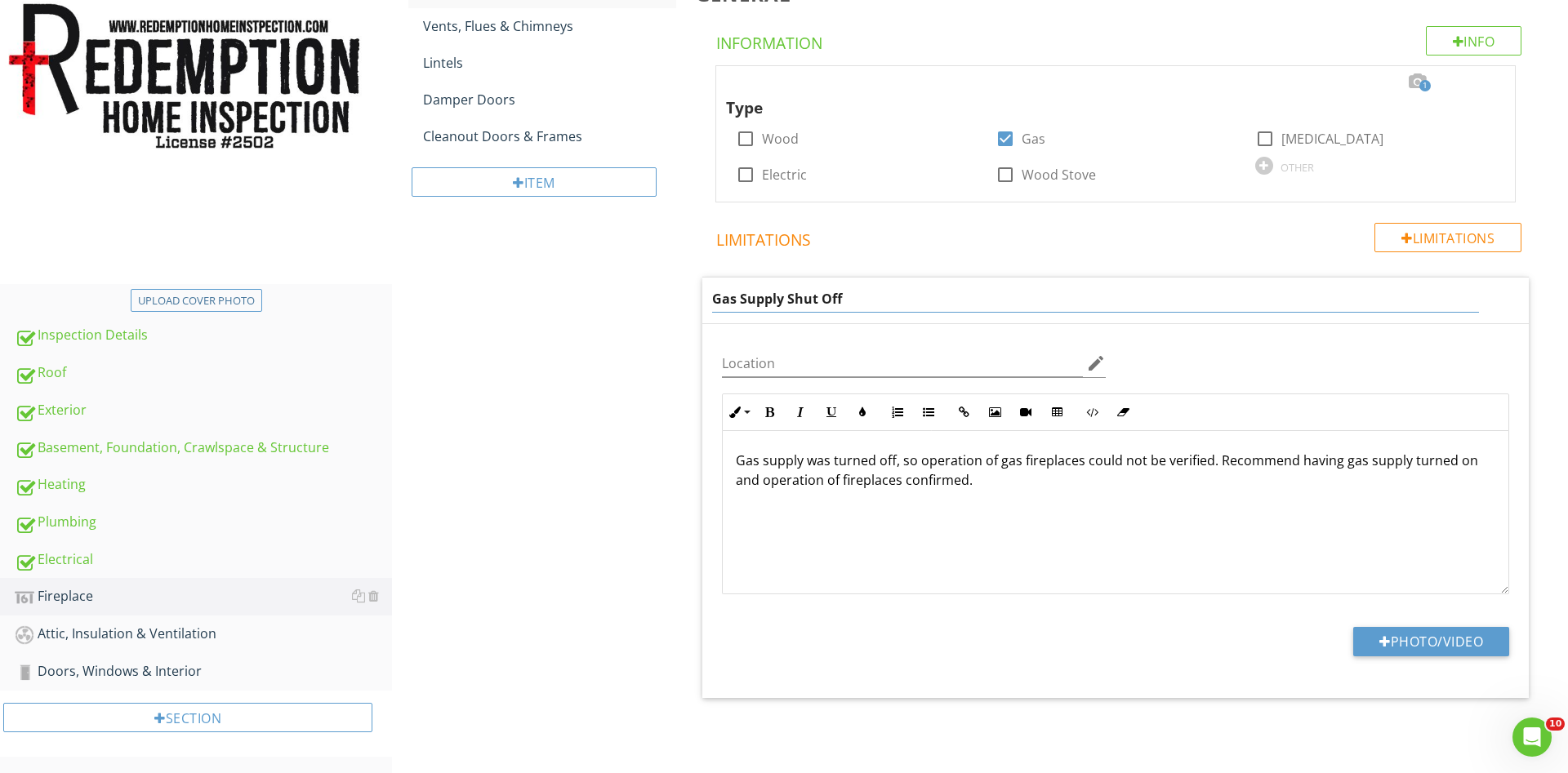
drag, startPoint x: 733, startPoint y: 302, endPoint x: 688, endPoint y: 302, distance: 45.0
click at [713, 302] on input "Gas Supply Shut Off" at bounding box center [1096, 299] width 767 height 27
type input "Pilot Light Shut Off"
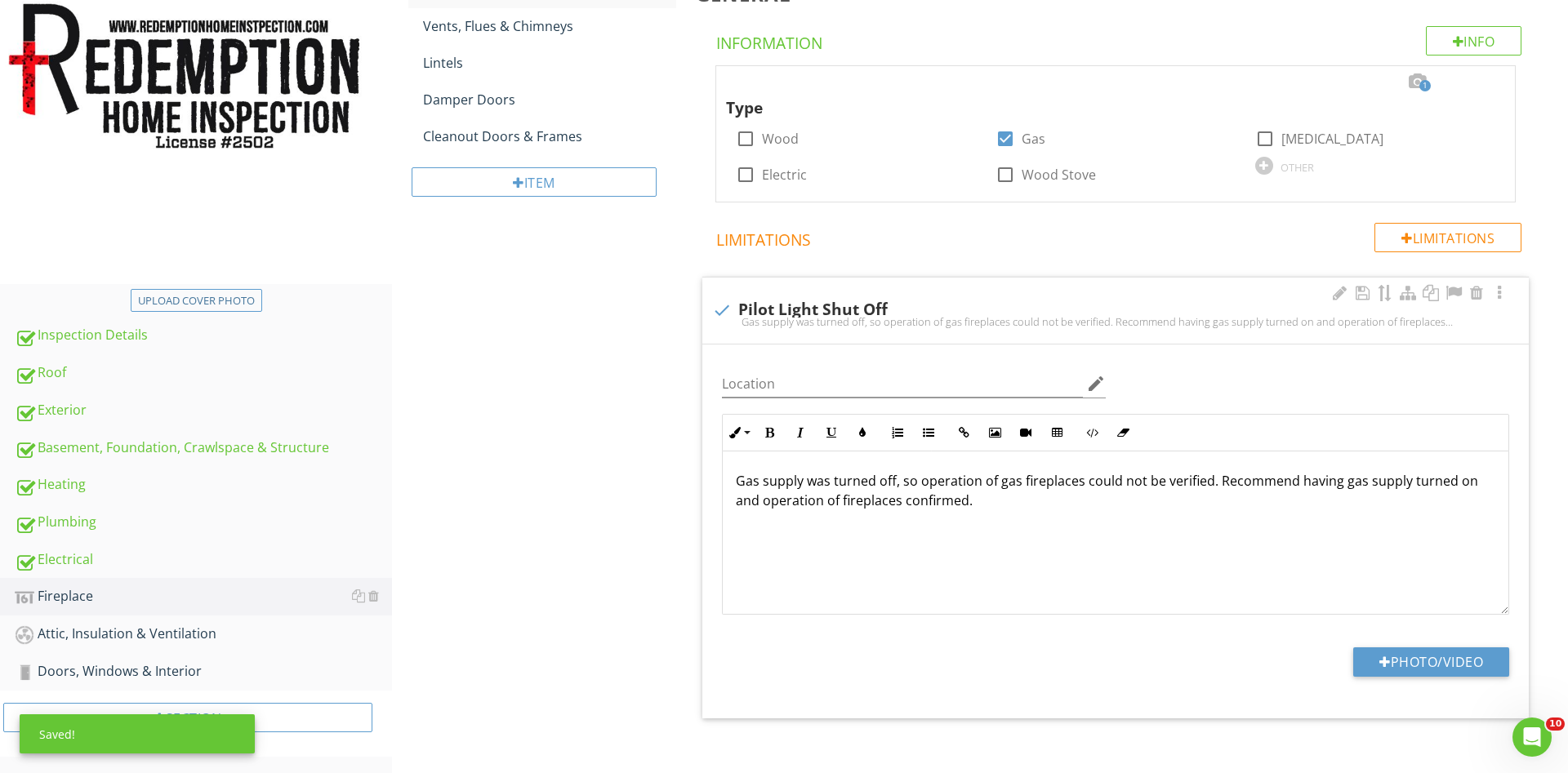
click at [722, 459] on div "Gas supply was turned off, so operation of gas fireplaces could not be verified…" at bounding box center [1115, 532] width 786 height 163
click at [554, 427] on div "Fireplace General Vents, Flues & Chimneys Lintels Damper Doors Cleanout Doors &…" at bounding box center [981, 339] width 1176 height 893
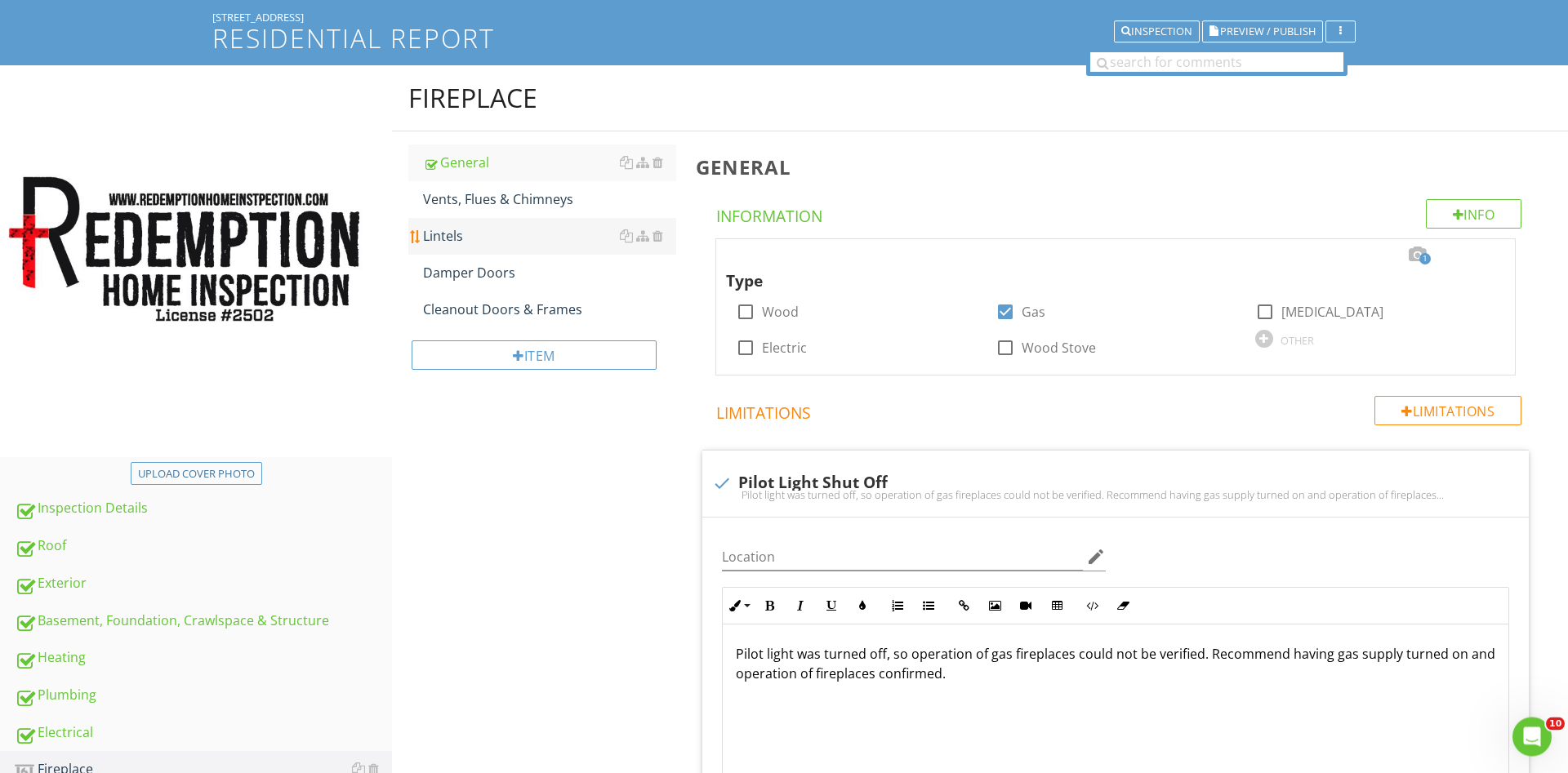
scroll to position [33, 0]
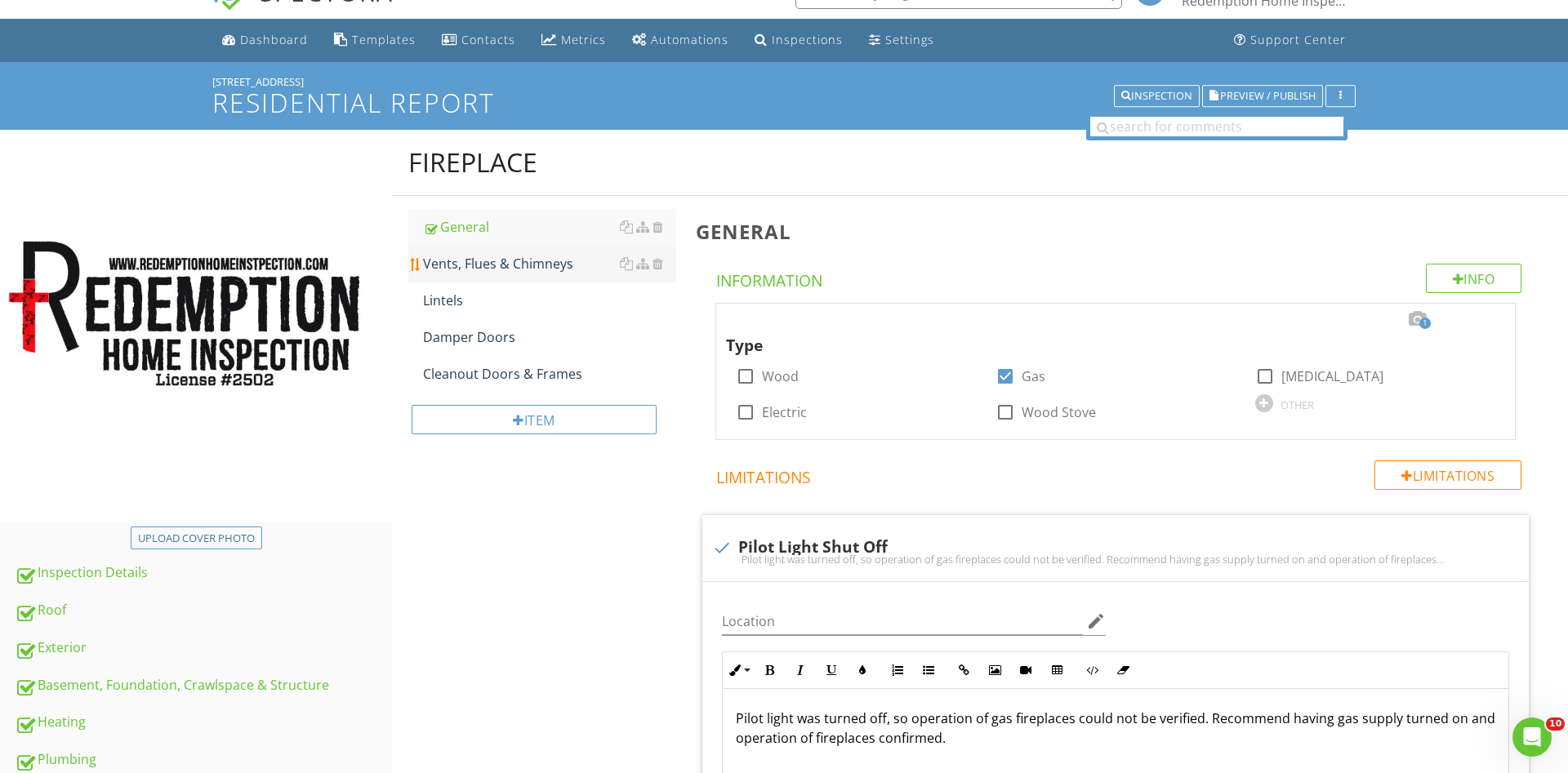
click at [556, 267] on div "Vents, Flues & Chimneys" at bounding box center [549, 264] width 254 height 20
click at [502, 300] on div "Lintels" at bounding box center [549, 300] width 254 height 20
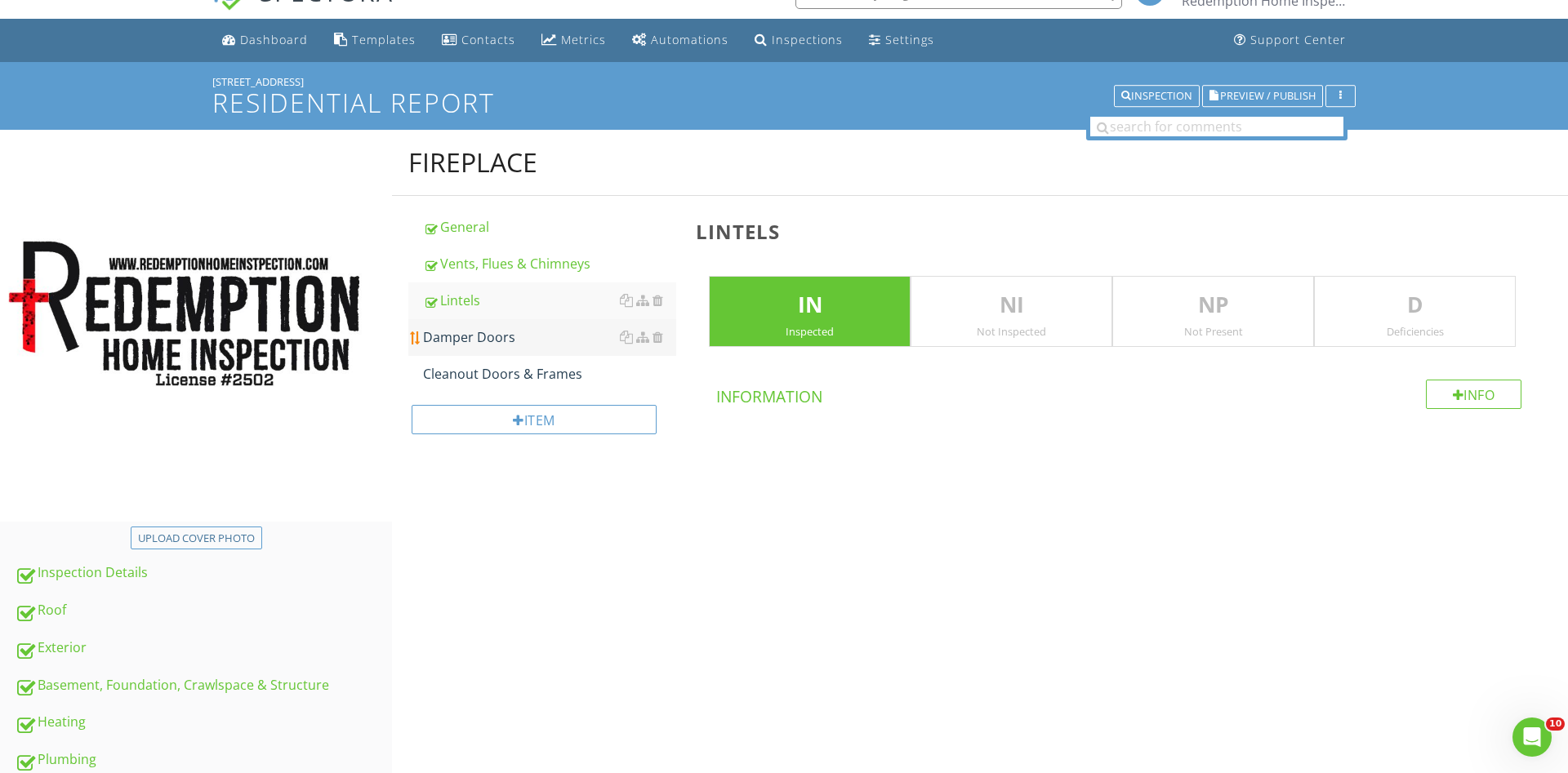
click at [500, 335] on div "Damper Doors" at bounding box center [549, 338] width 254 height 20
click at [657, 335] on div at bounding box center [658, 337] width 11 height 13
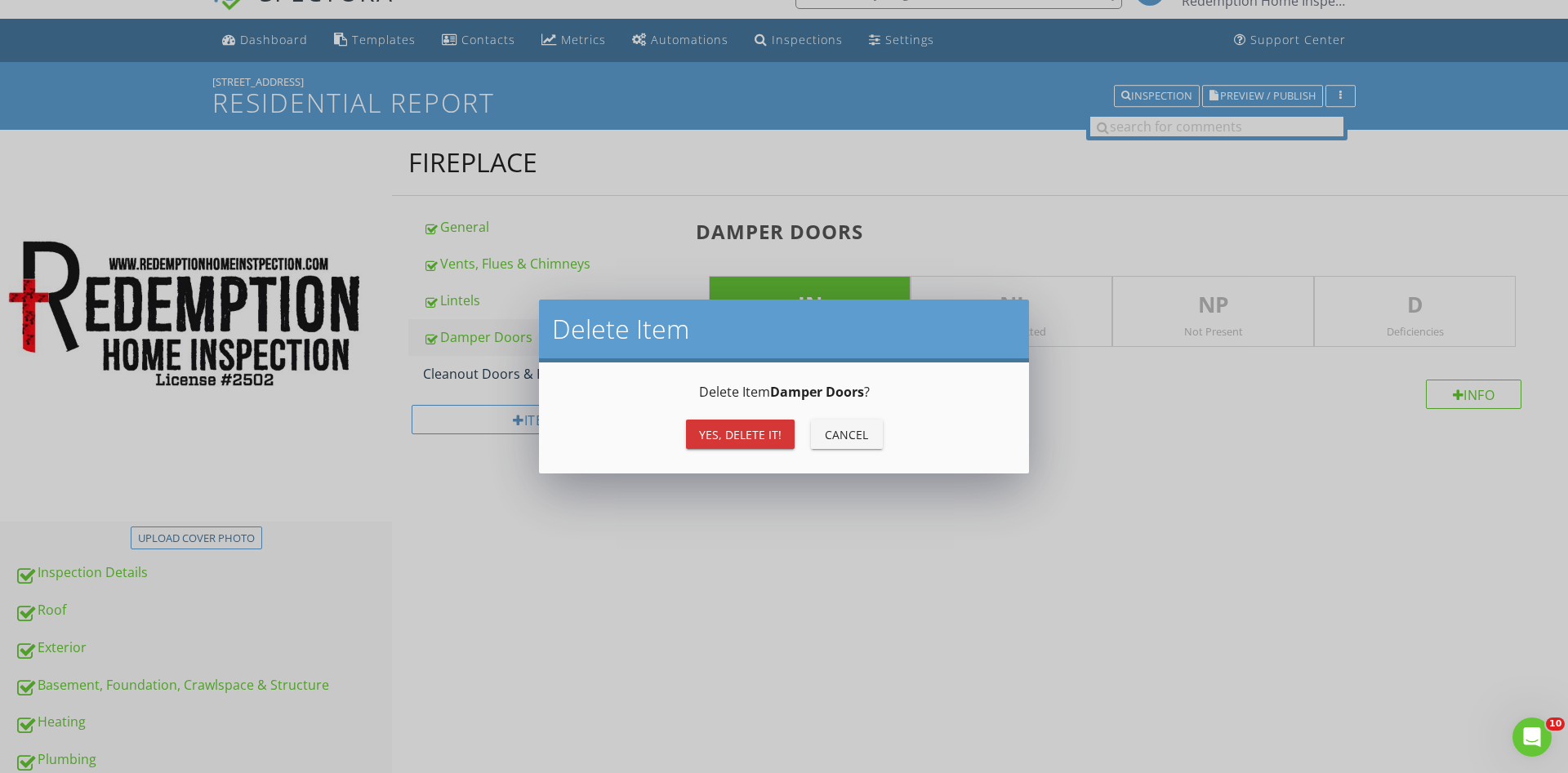
click at [732, 446] on button "Yes, Delete it!" at bounding box center [740, 434] width 109 height 29
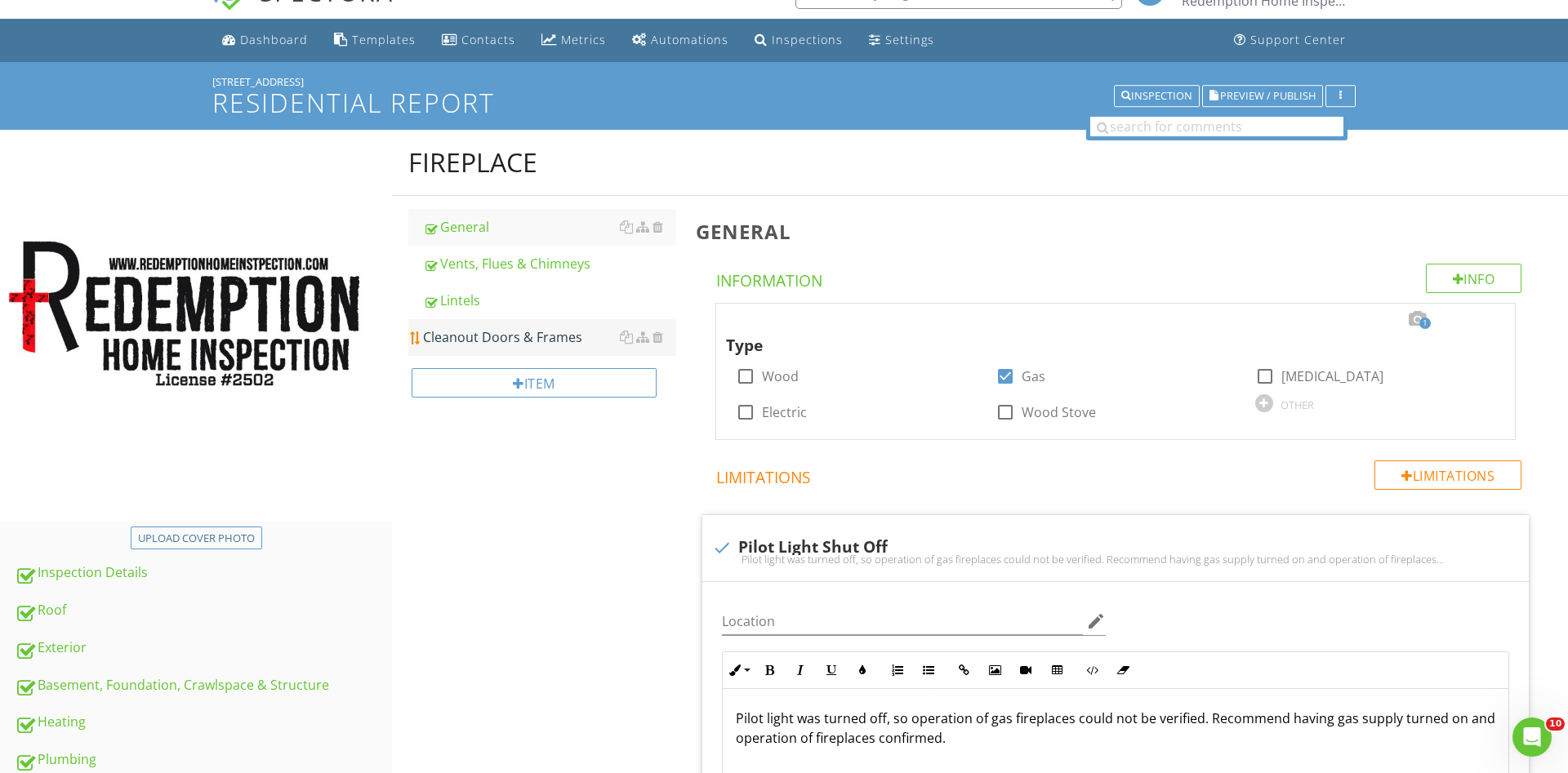
click at [543, 333] on div "Cleanout Doors & Frames" at bounding box center [549, 338] width 254 height 20
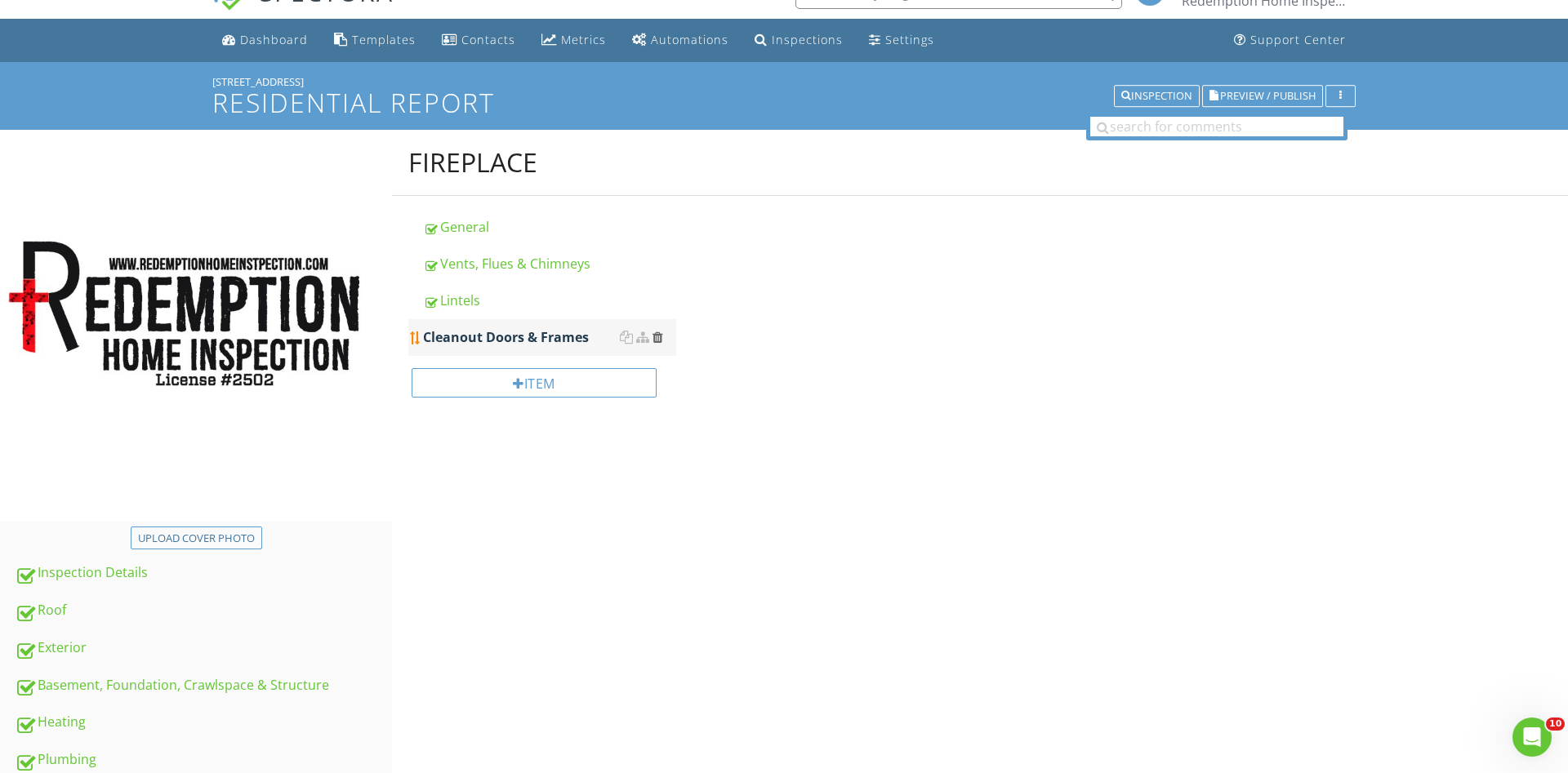
click at [657, 335] on div at bounding box center [658, 337] width 11 height 13
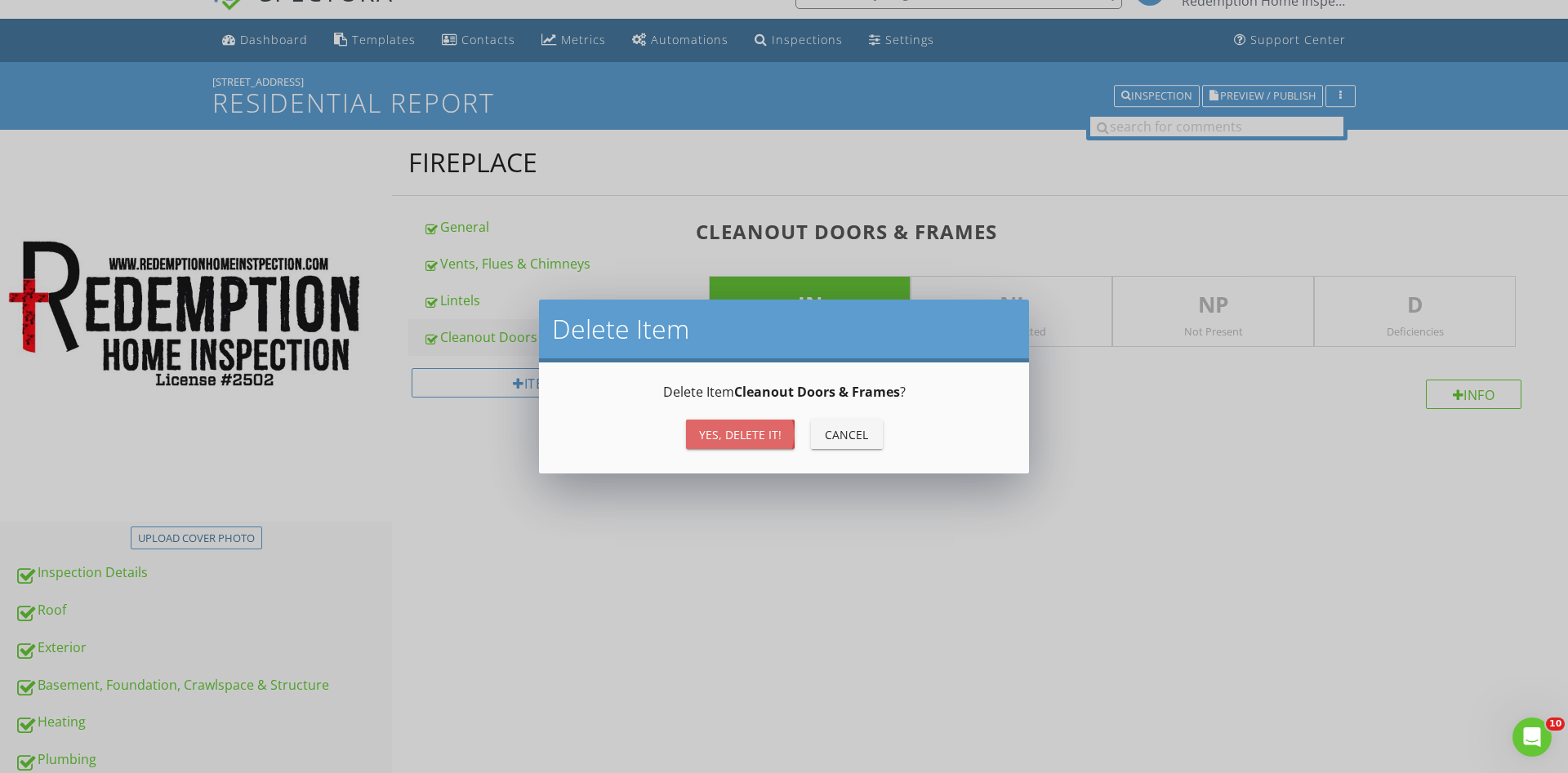
click at [718, 435] on div "Yes, Delete it!" at bounding box center [740, 435] width 82 height 18
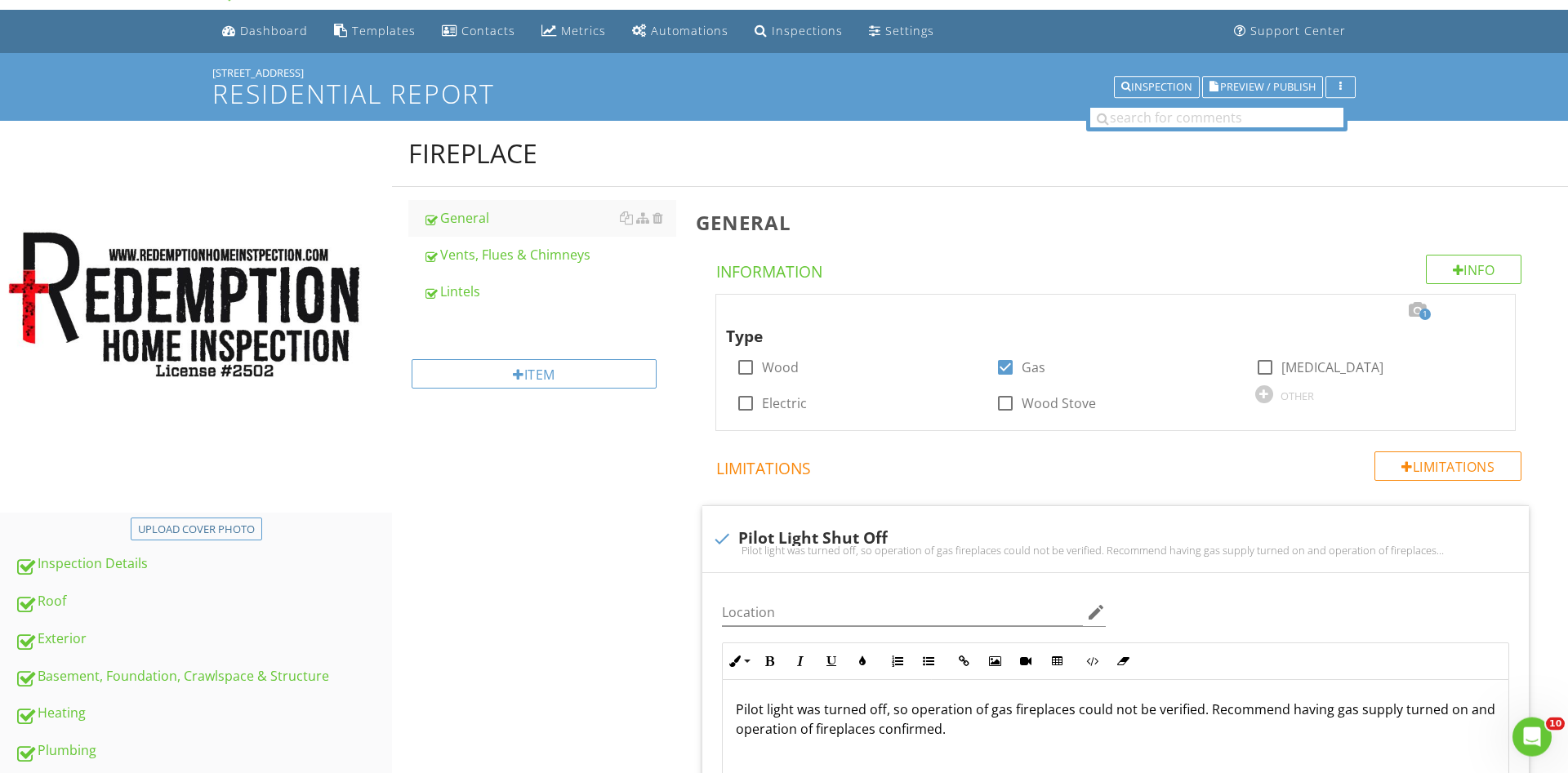
scroll to position [284, 0]
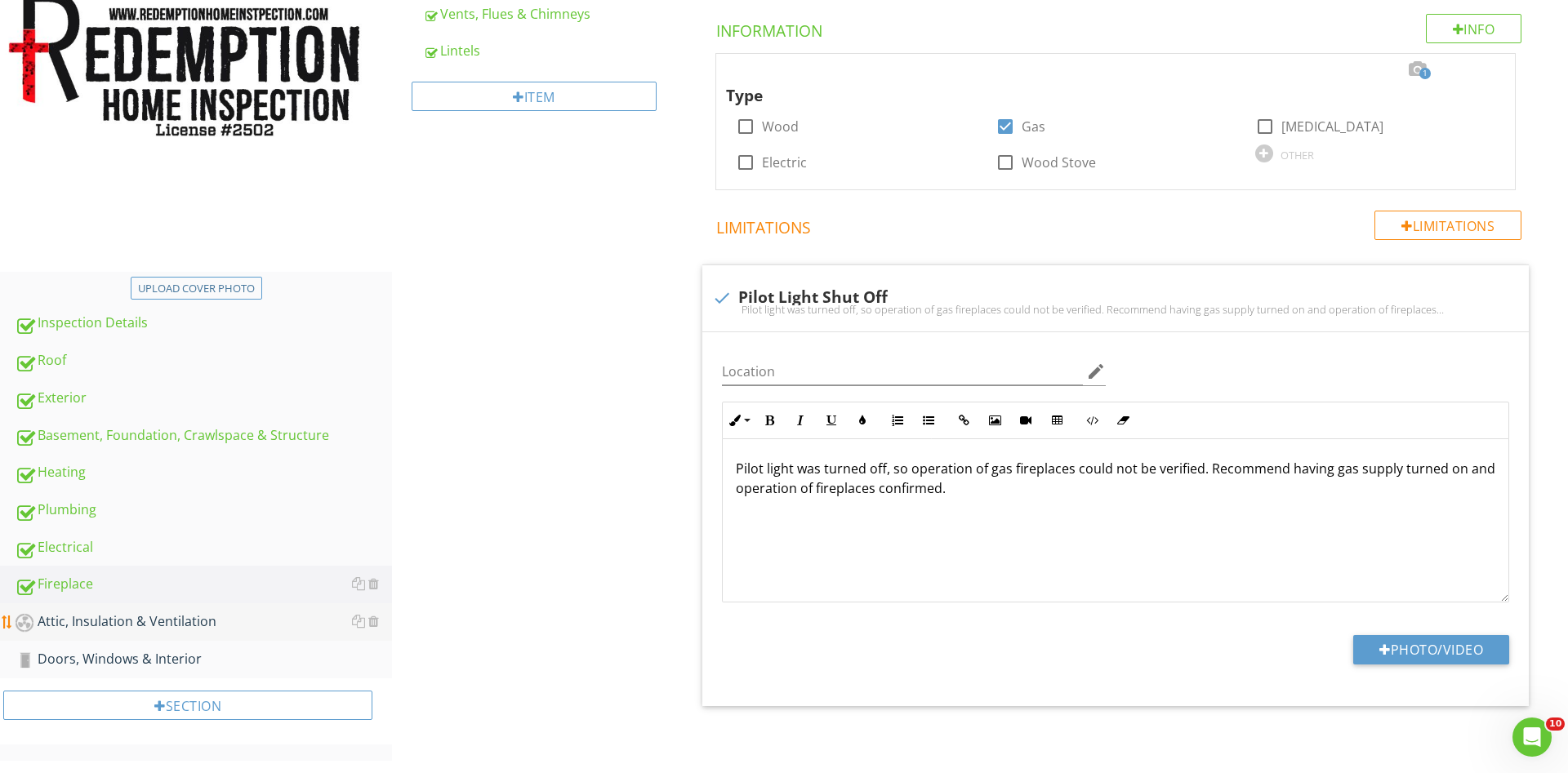
click at [199, 610] on link "Attic, Insulation & Ventilation" at bounding box center [204, 622] width 378 height 37
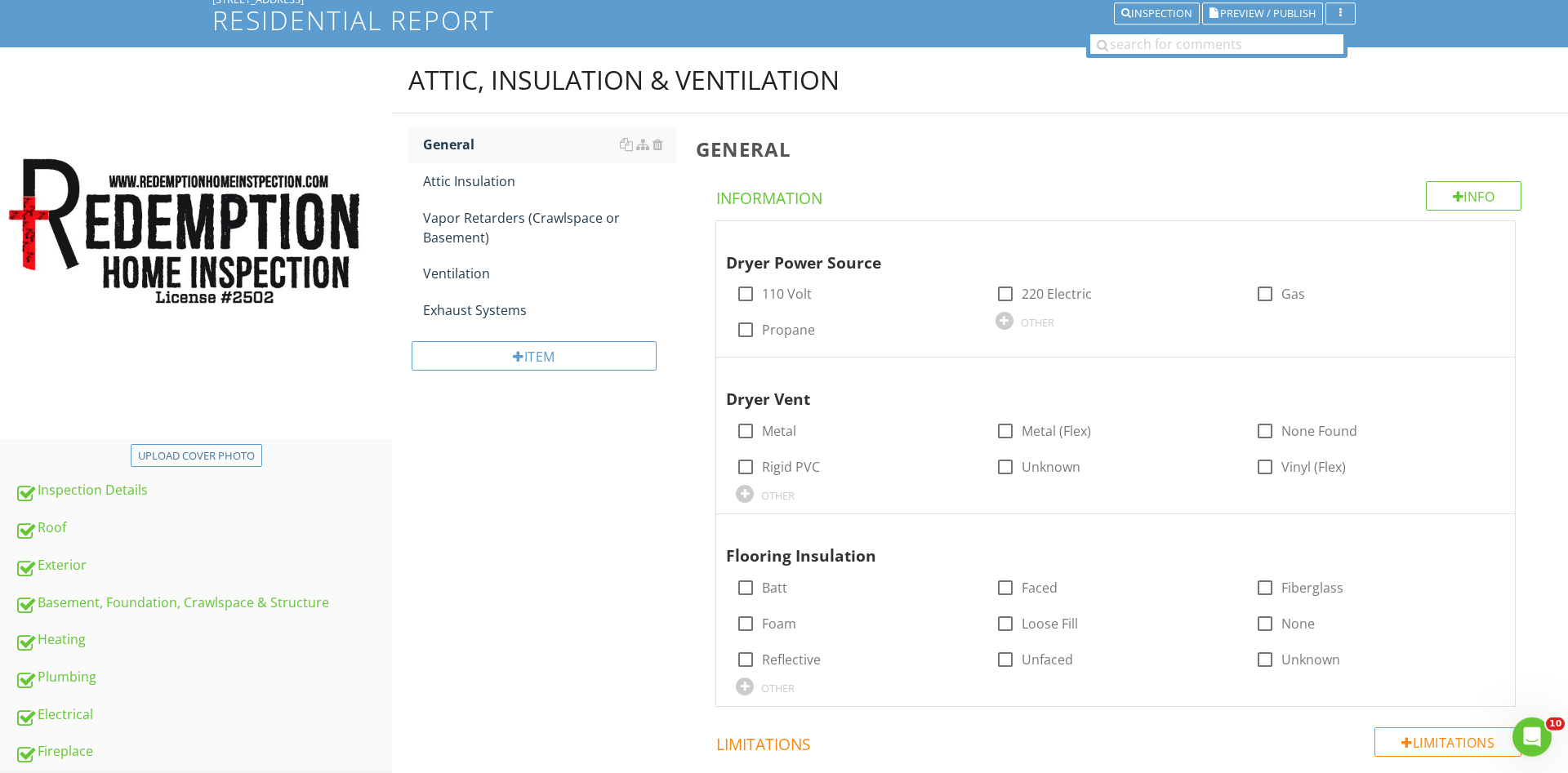
scroll to position [105, 0]
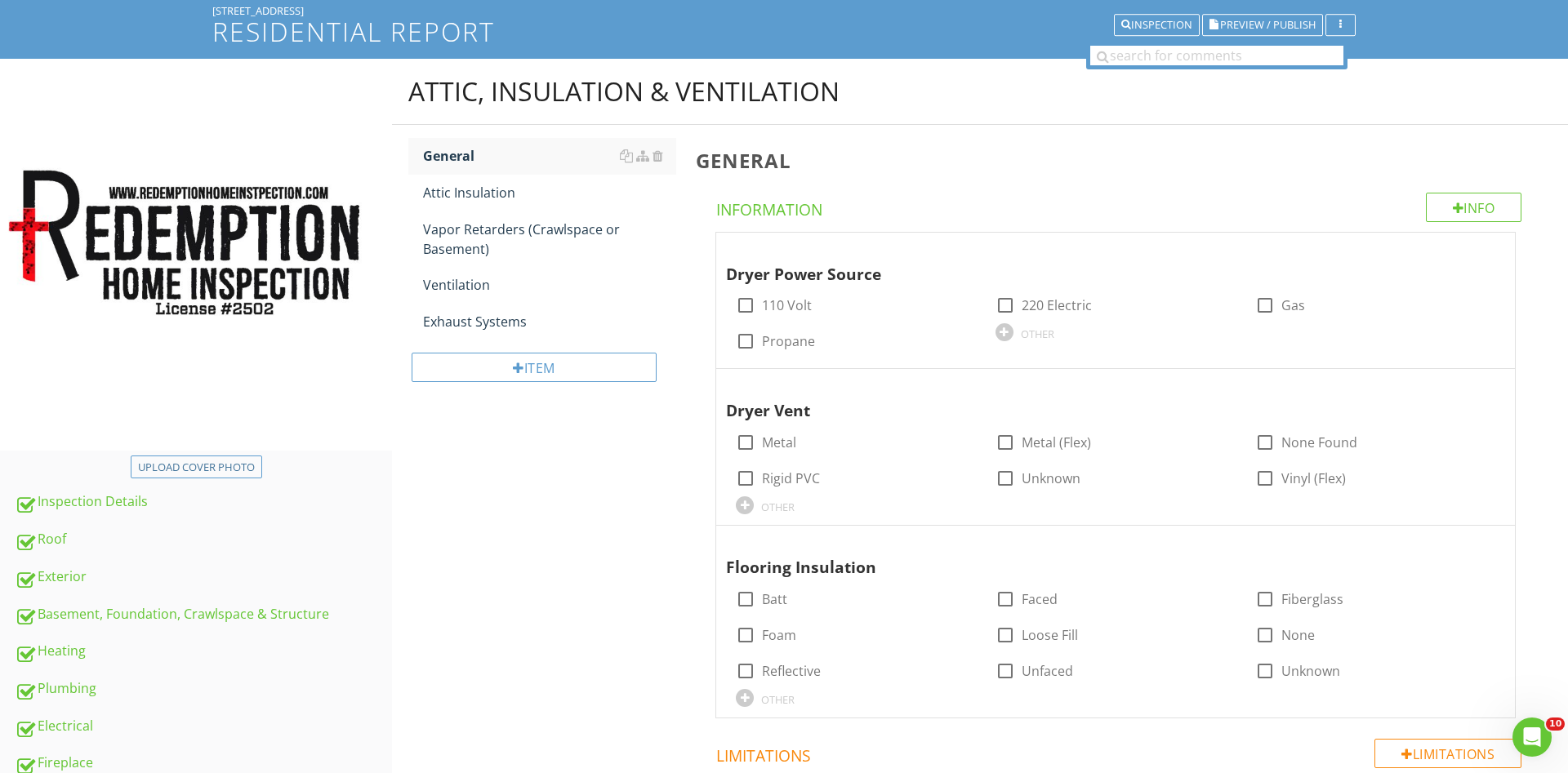
click at [1002, 305] on div at bounding box center [1005, 305] width 27 height 27
checkbox input "true"
click at [999, 439] on div at bounding box center [1005, 442] width 27 height 27
checkbox input "true"
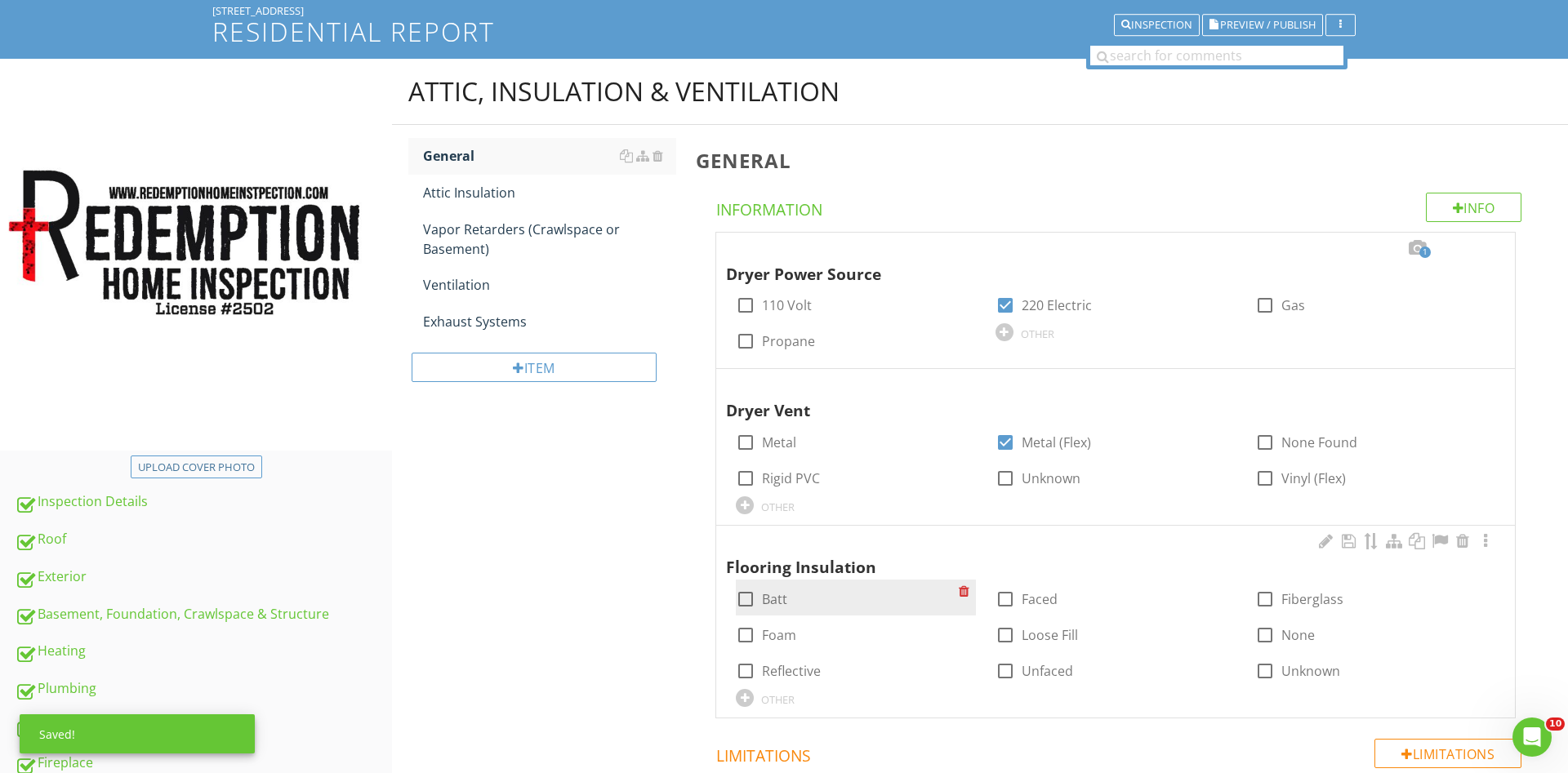
scroll to position [271, 0]
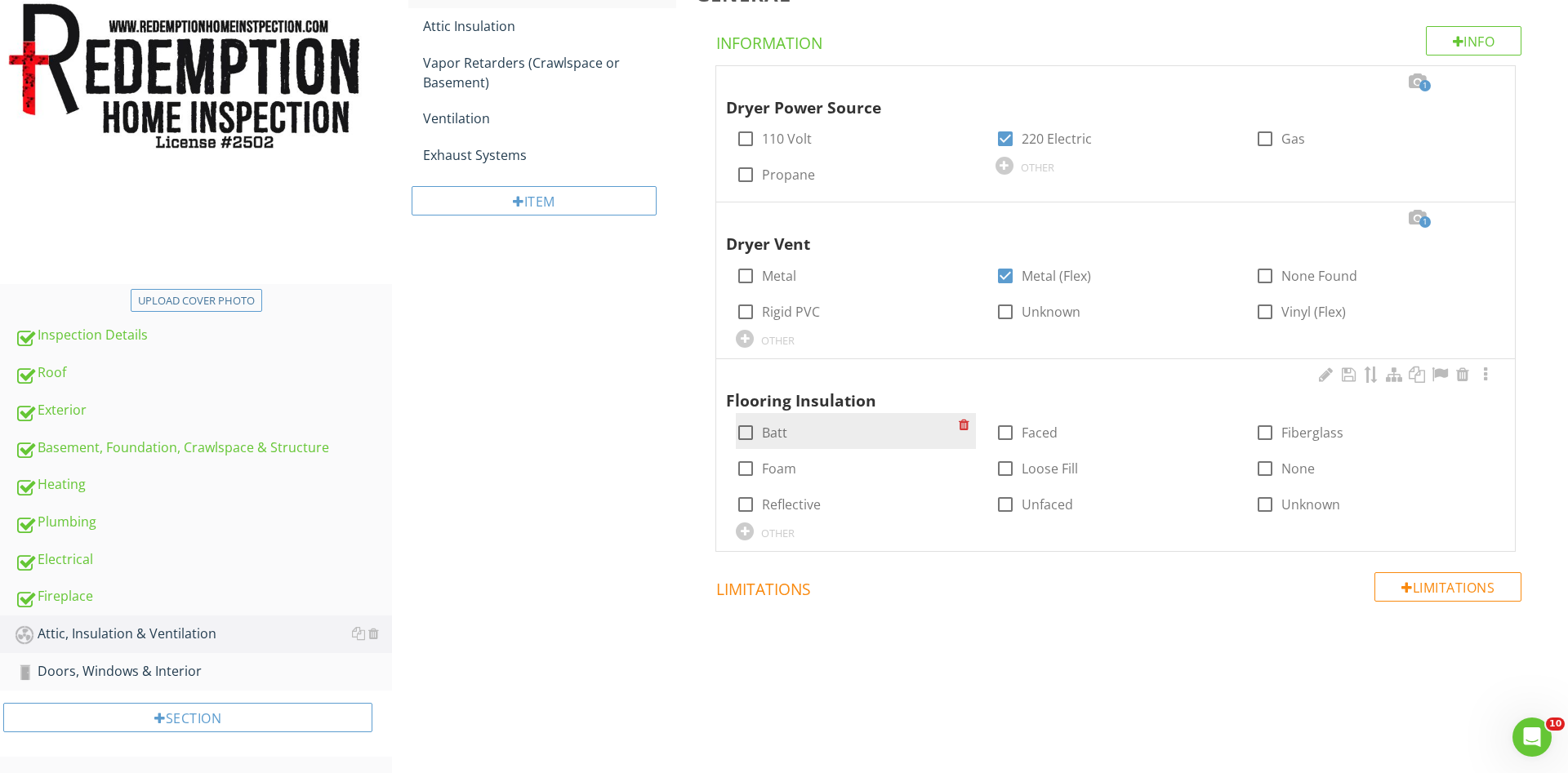
click at [748, 432] on div at bounding box center [746, 432] width 27 height 27
checkbox input "true"
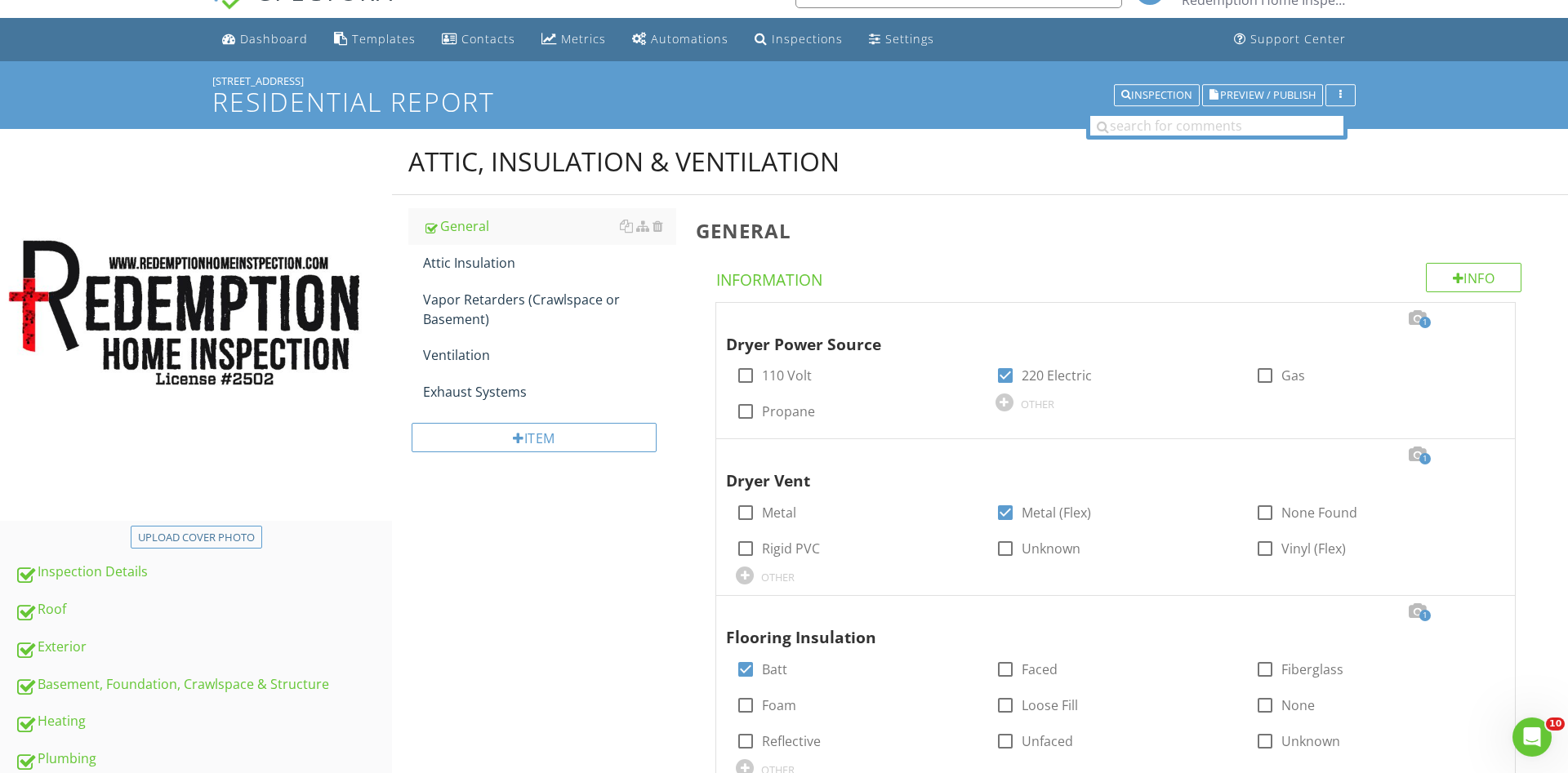
scroll to position [22, 0]
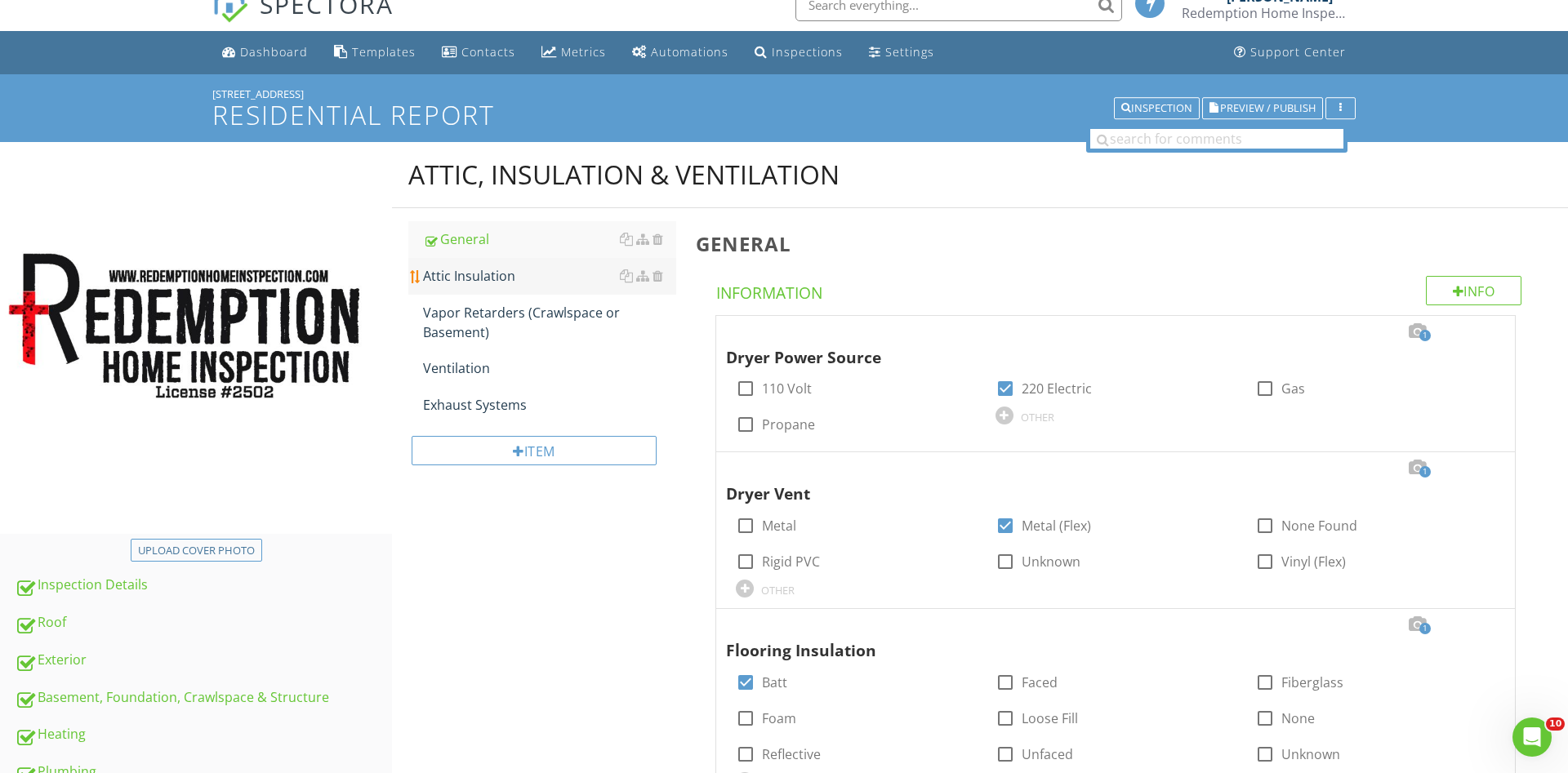
click at [479, 279] on div "Attic Insulation" at bounding box center [549, 276] width 254 height 20
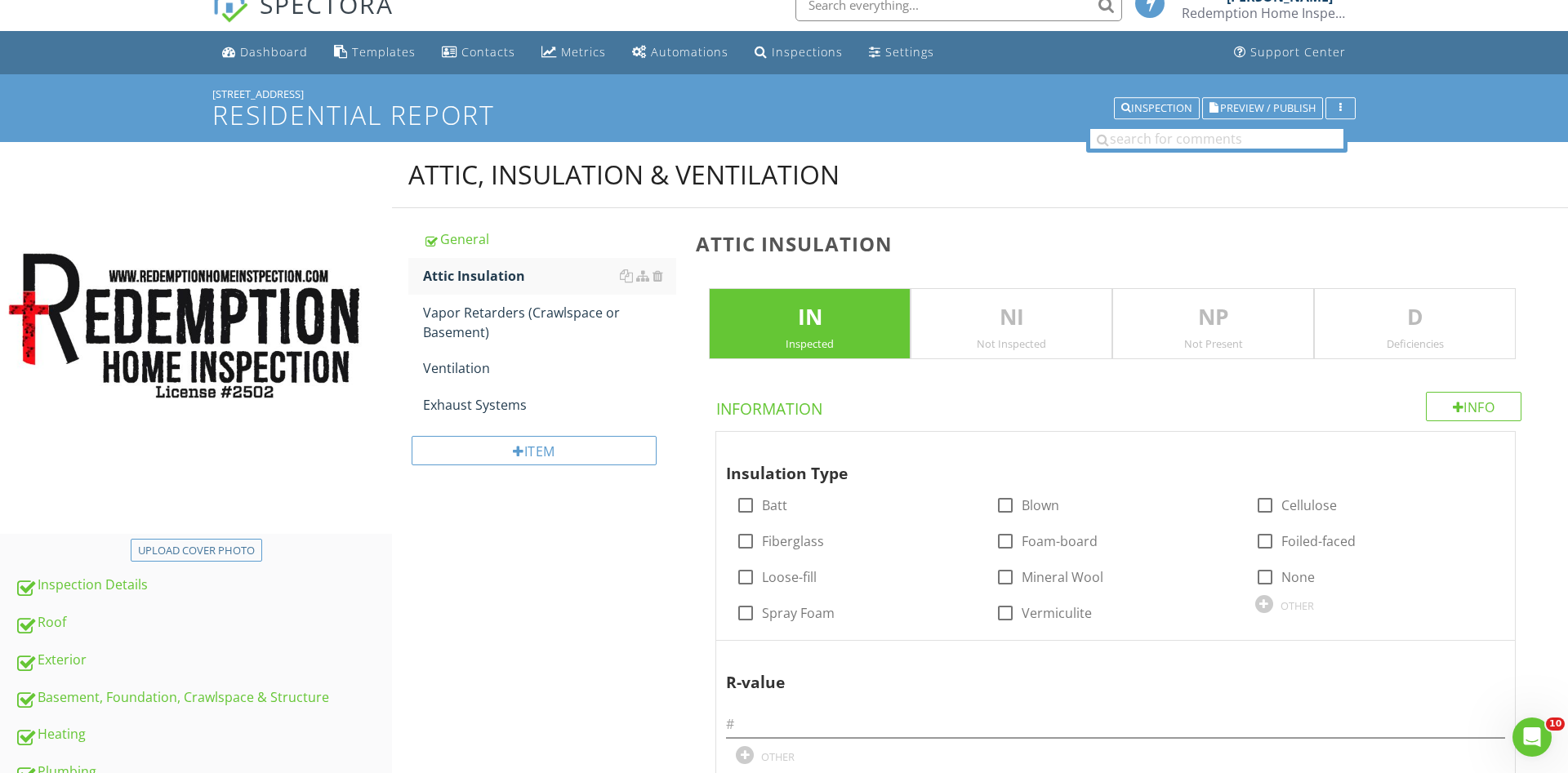
click at [1003, 507] on div at bounding box center [1005, 505] width 27 height 27
checkbox input "true"
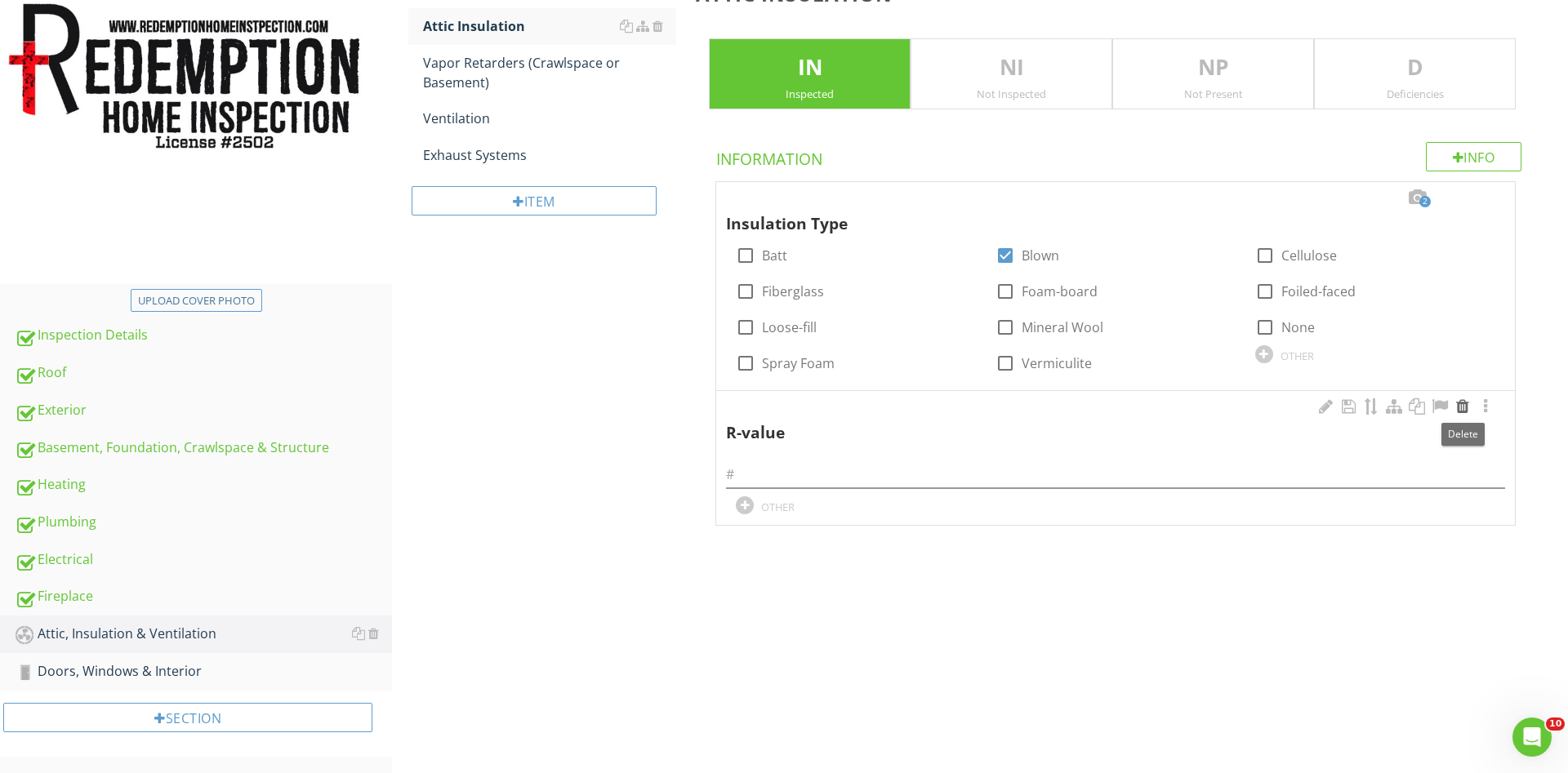
click at [1466, 403] on div at bounding box center [1462, 406] width 20 height 17
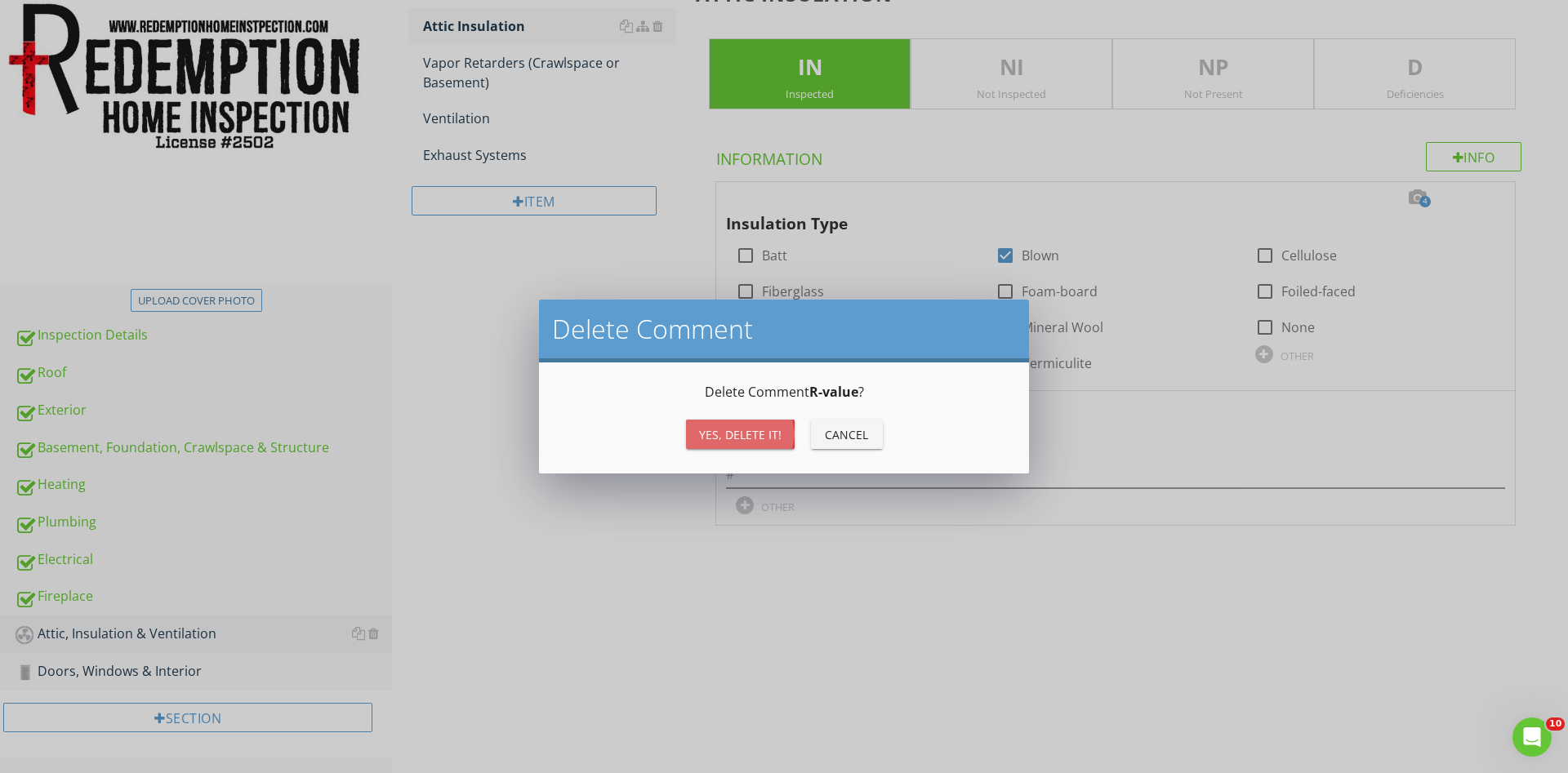
click at [773, 432] on div "Yes, Delete it!" at bounding box center [740, 435] width 82 height 18
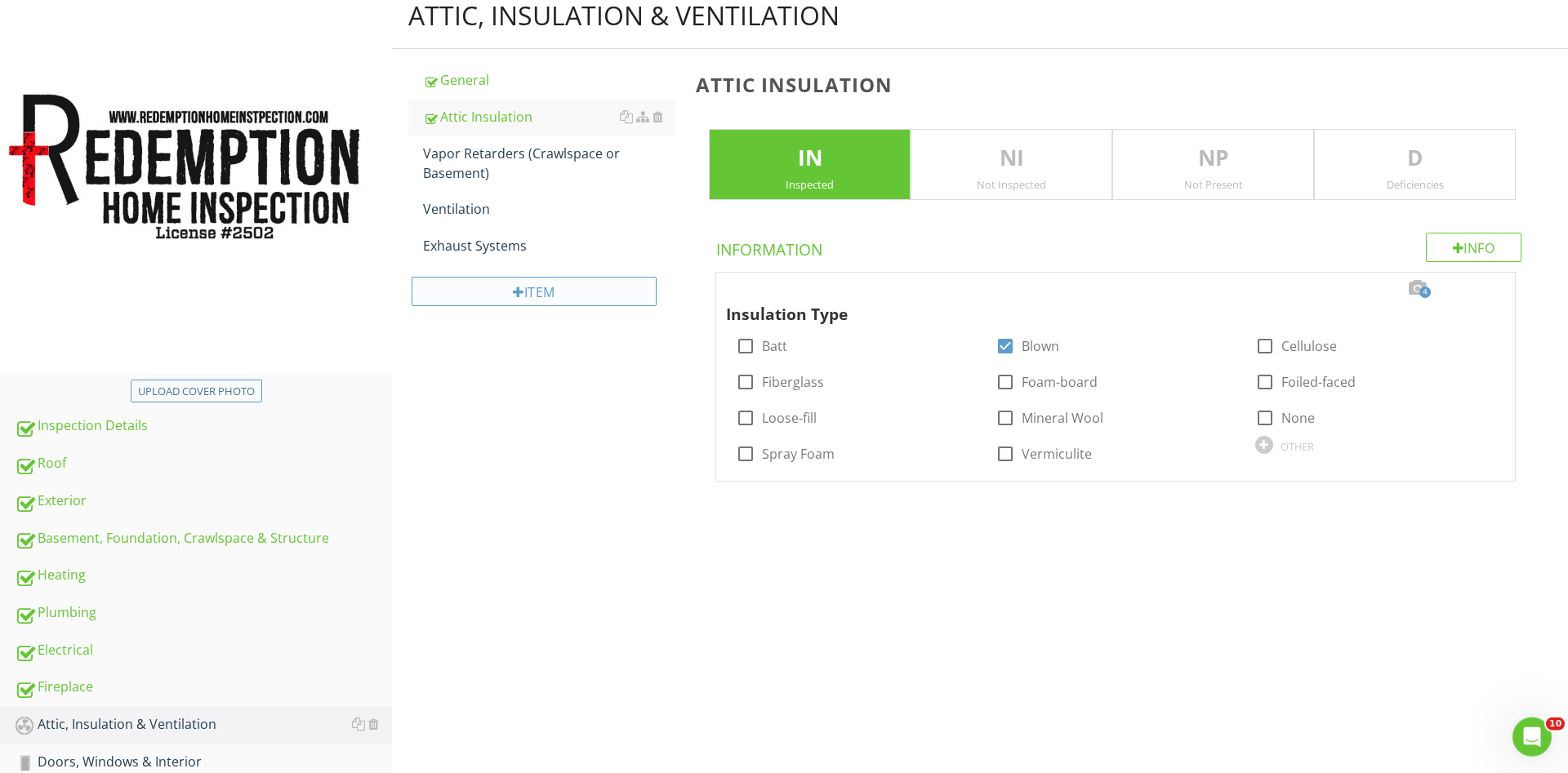
scroll to position [22, 0]
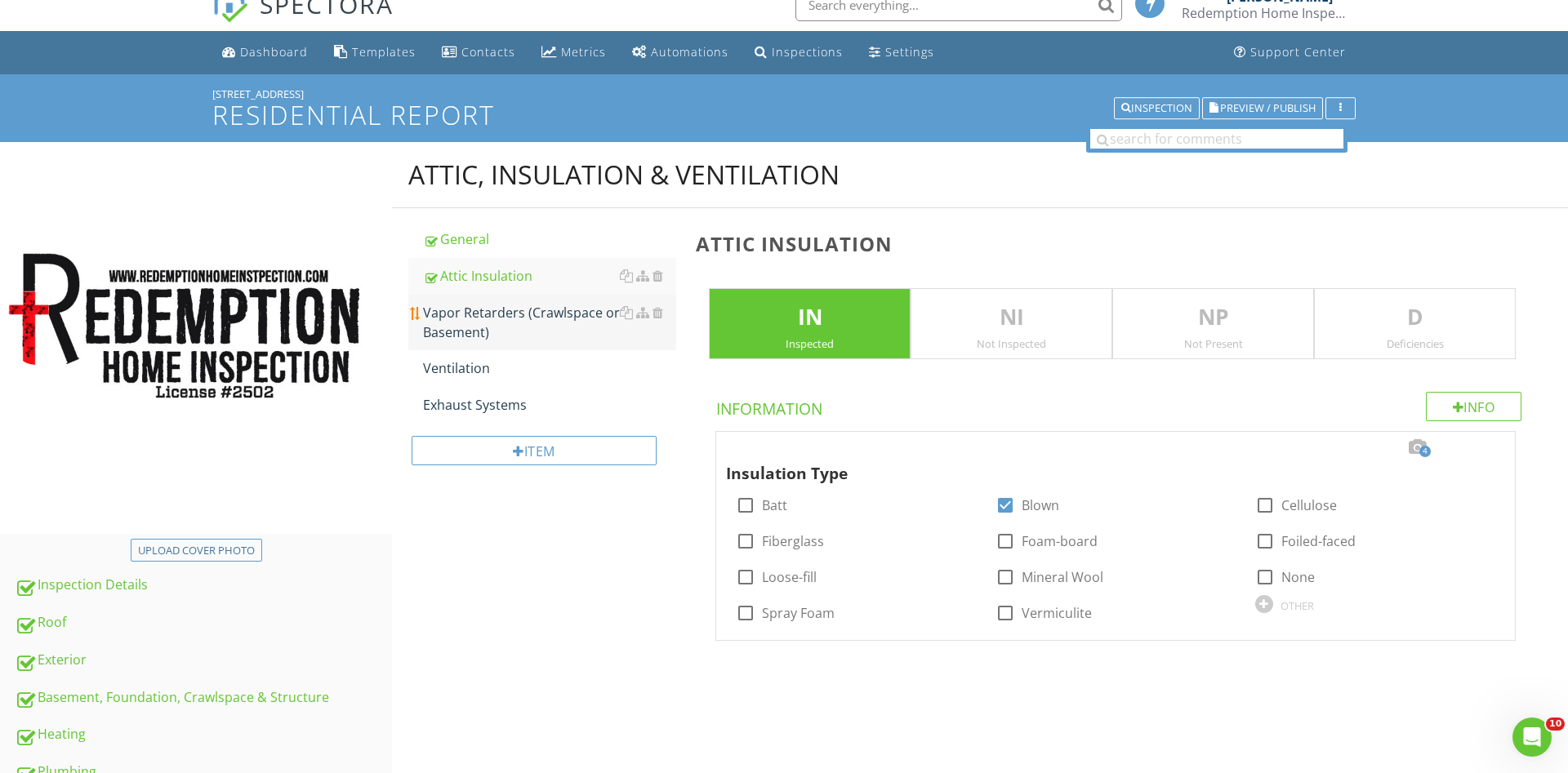
click at [471, 318] on div "Vapor Retarders (Crawlspace or Basement)" at bounding box center [549, 323] width 254 height 39
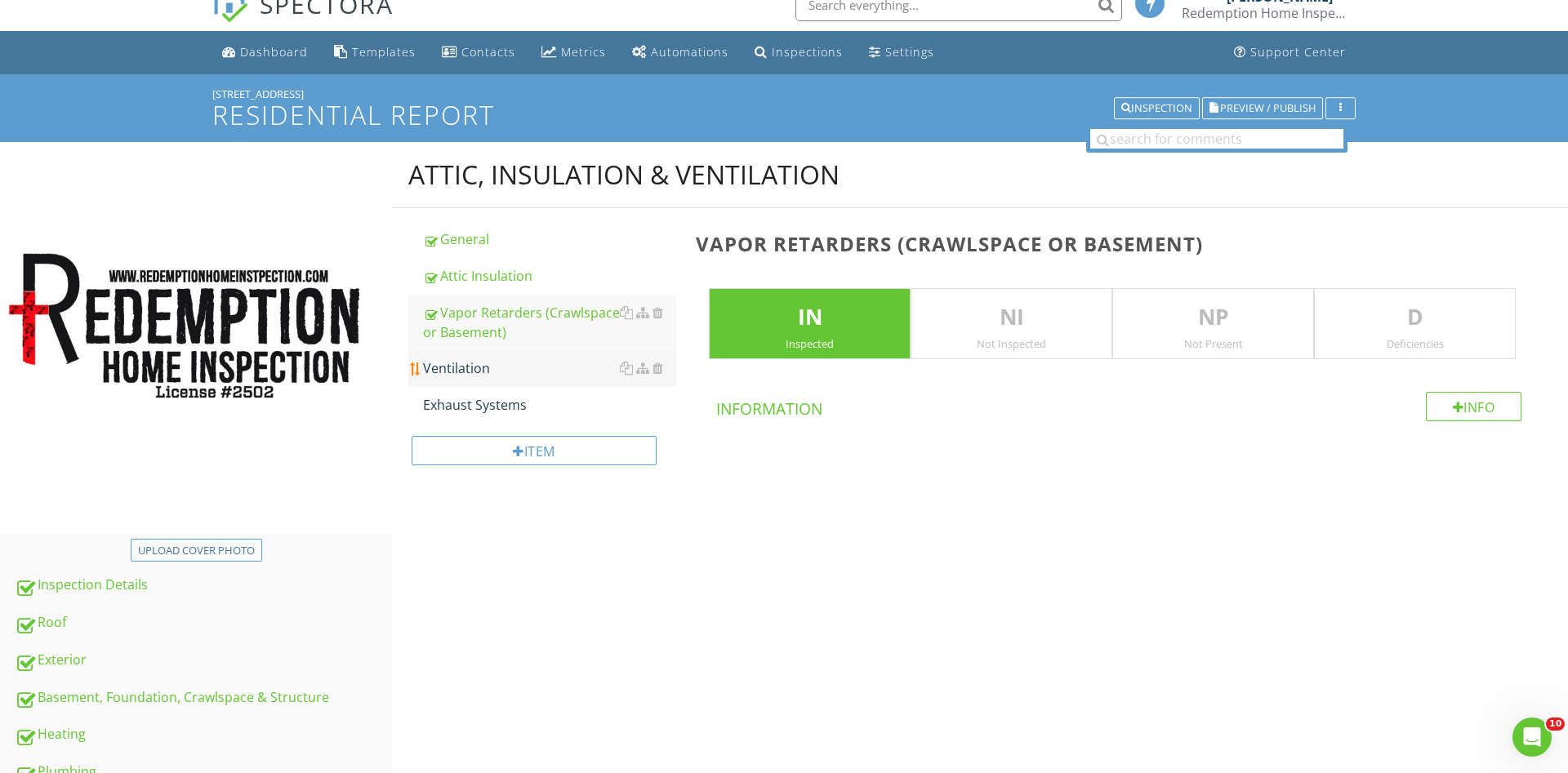
click at [457, 364] on div "Ventilation" at bounding box center [549, 368] width 254 height 20
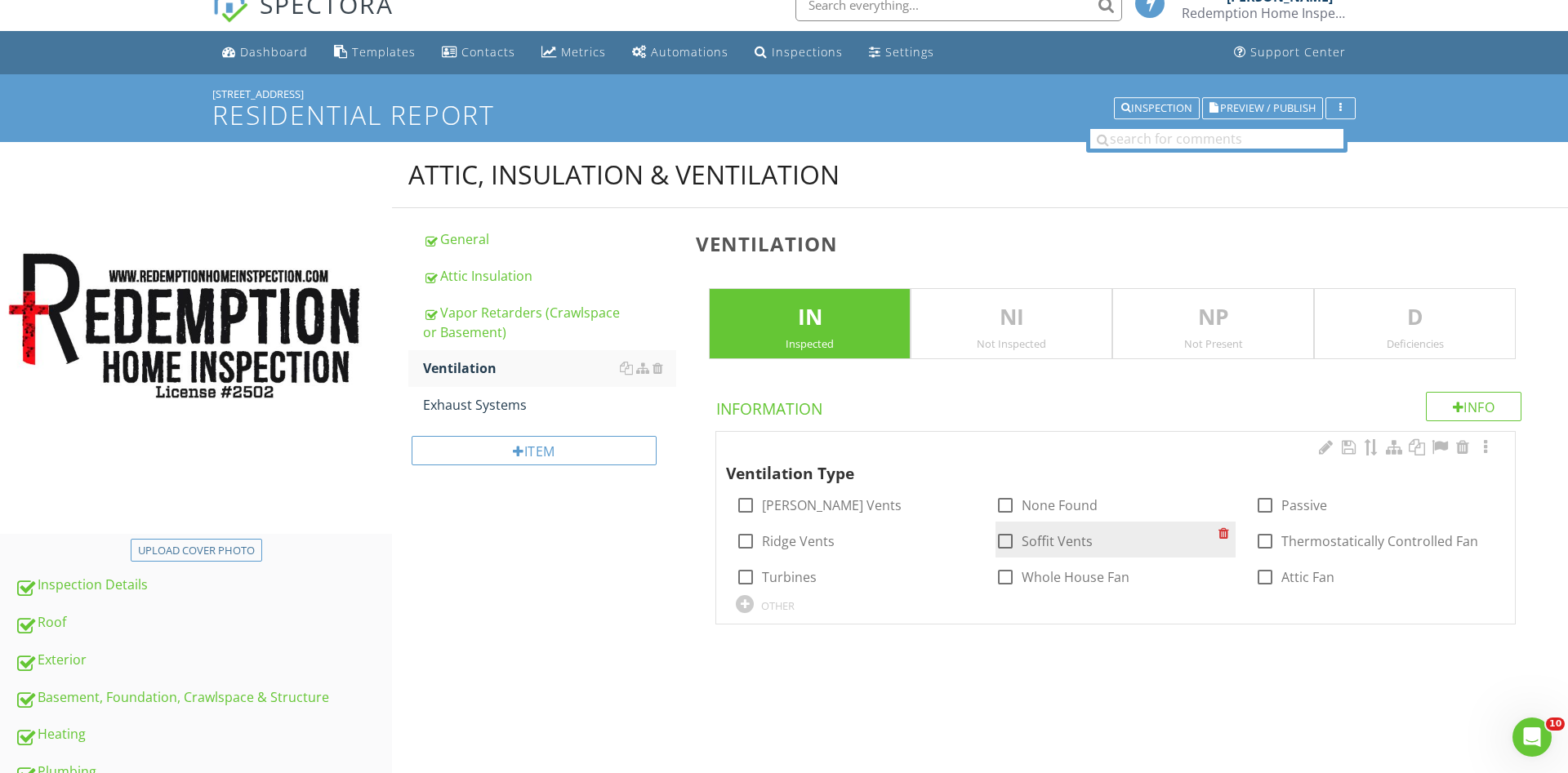
click at [1001, 535] on div at bounding box center [1005, 541] width 27 height 27
checkbox input "true"
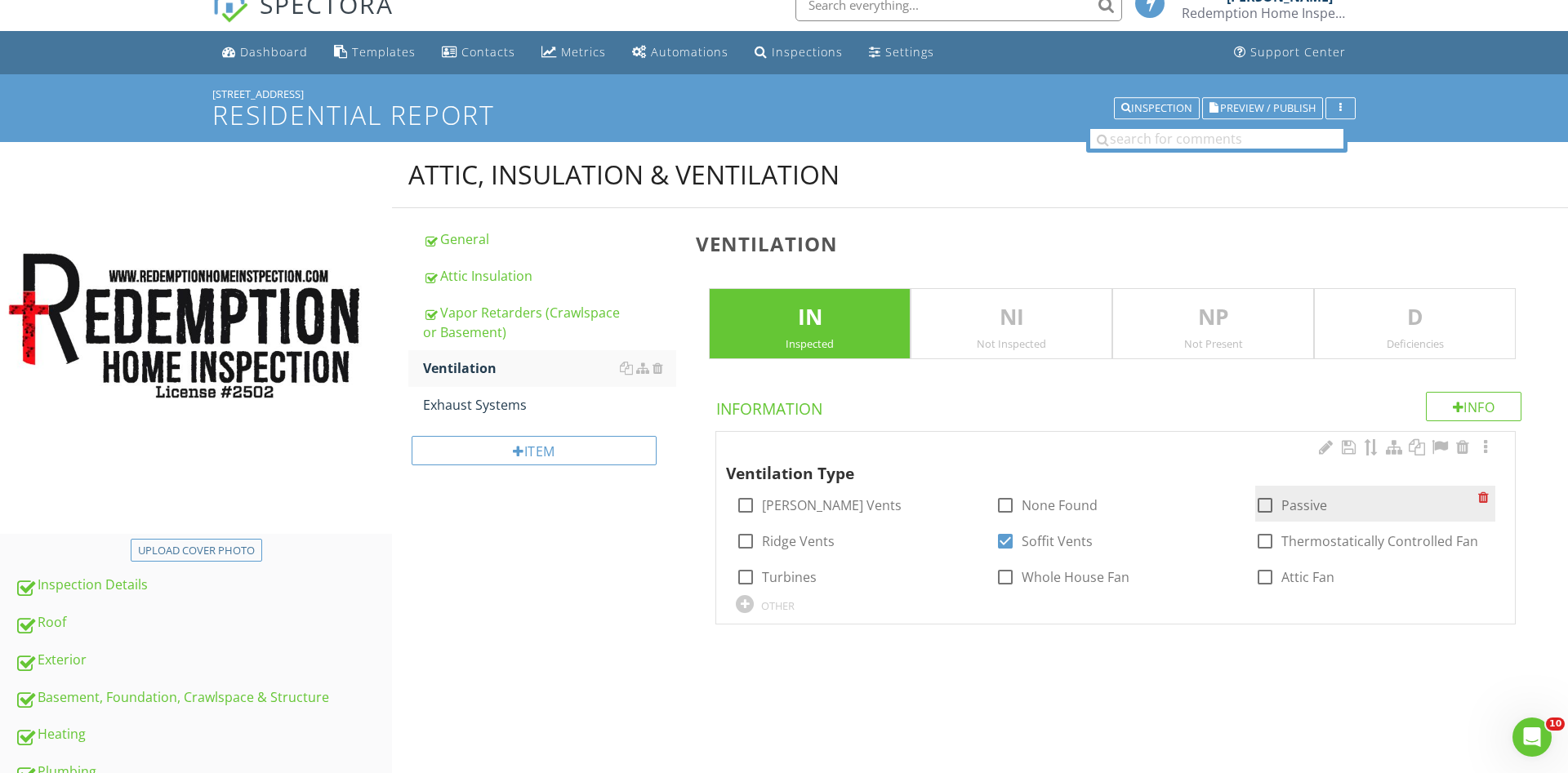
click at [1268, 510] on div at bounding box center [1265, 505] width 27 height 27
checkbox input "true"
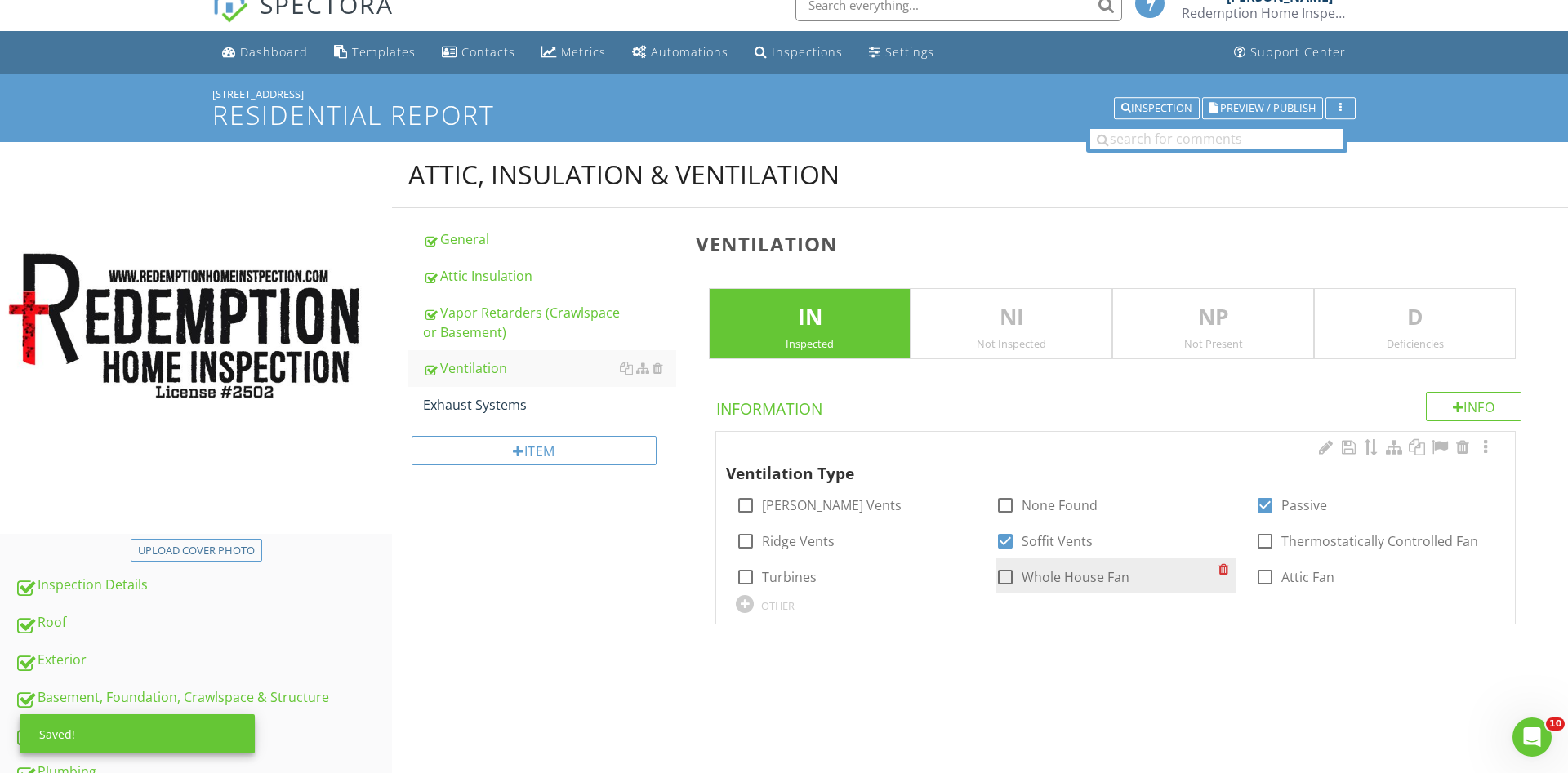
click at [1009, 579] on div at bounding box center [1005, 577] width 27 height 27
checkbox input "true"
click at [519, 403] on div "Exhaust Systems" at bounding box center [549, 405] width 254 height 20
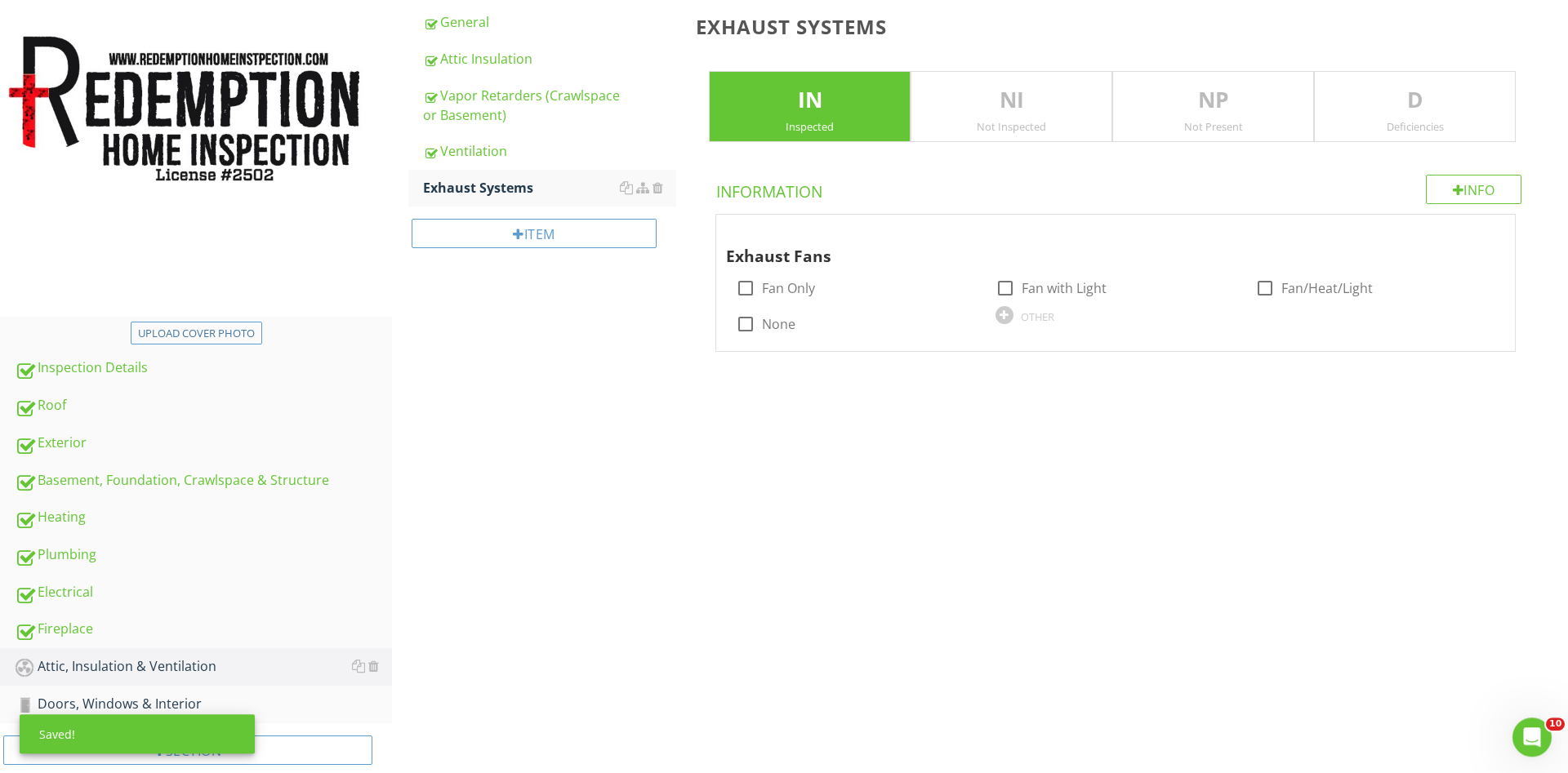
scroll to position [271, 0]
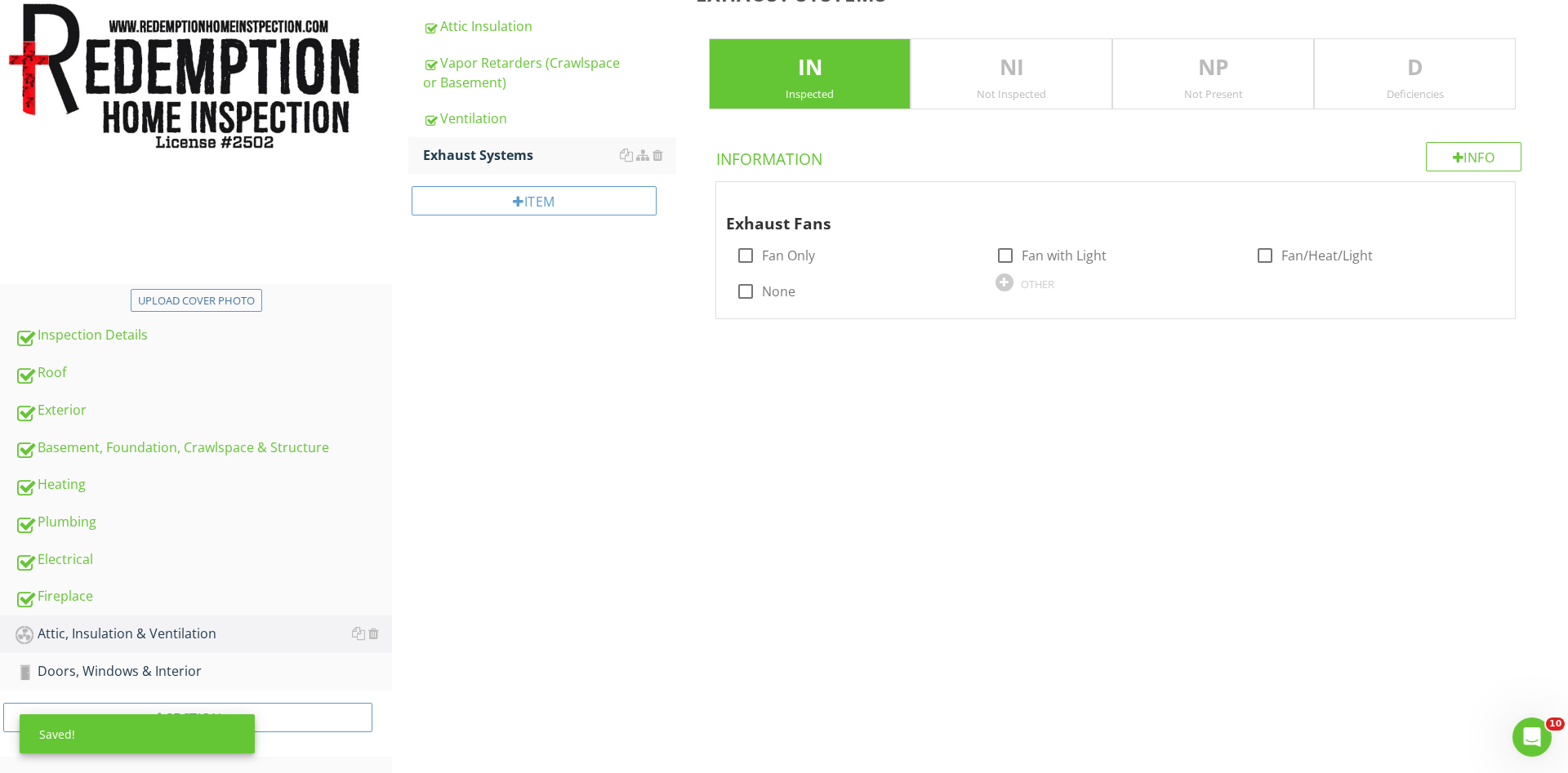
click at [743, 256] on div at bounding box center [746, 255] width 27 height 27
checkbox input "true"
click at [194, 670] on div "Doors, Windows & Interior" at bounding box center [204, 672] width 378 height 22
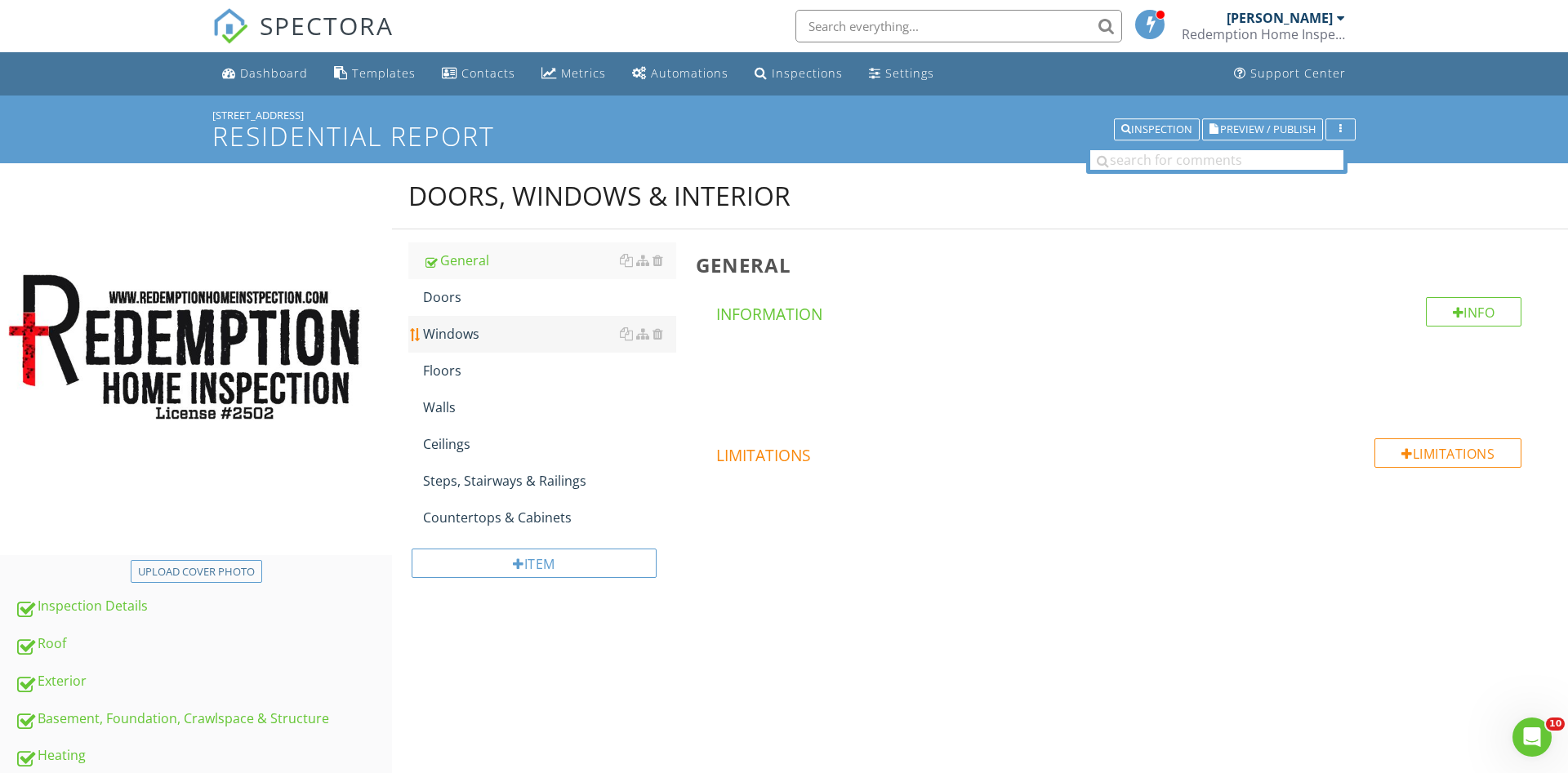
drag, startPoint x: 473, startPoint y: 295, endPoint x: 494, endPoint y: 331, distance: 41.7
click at [473, 296] on div "Doors" at bounding box center [549, 297] width 254 height 20
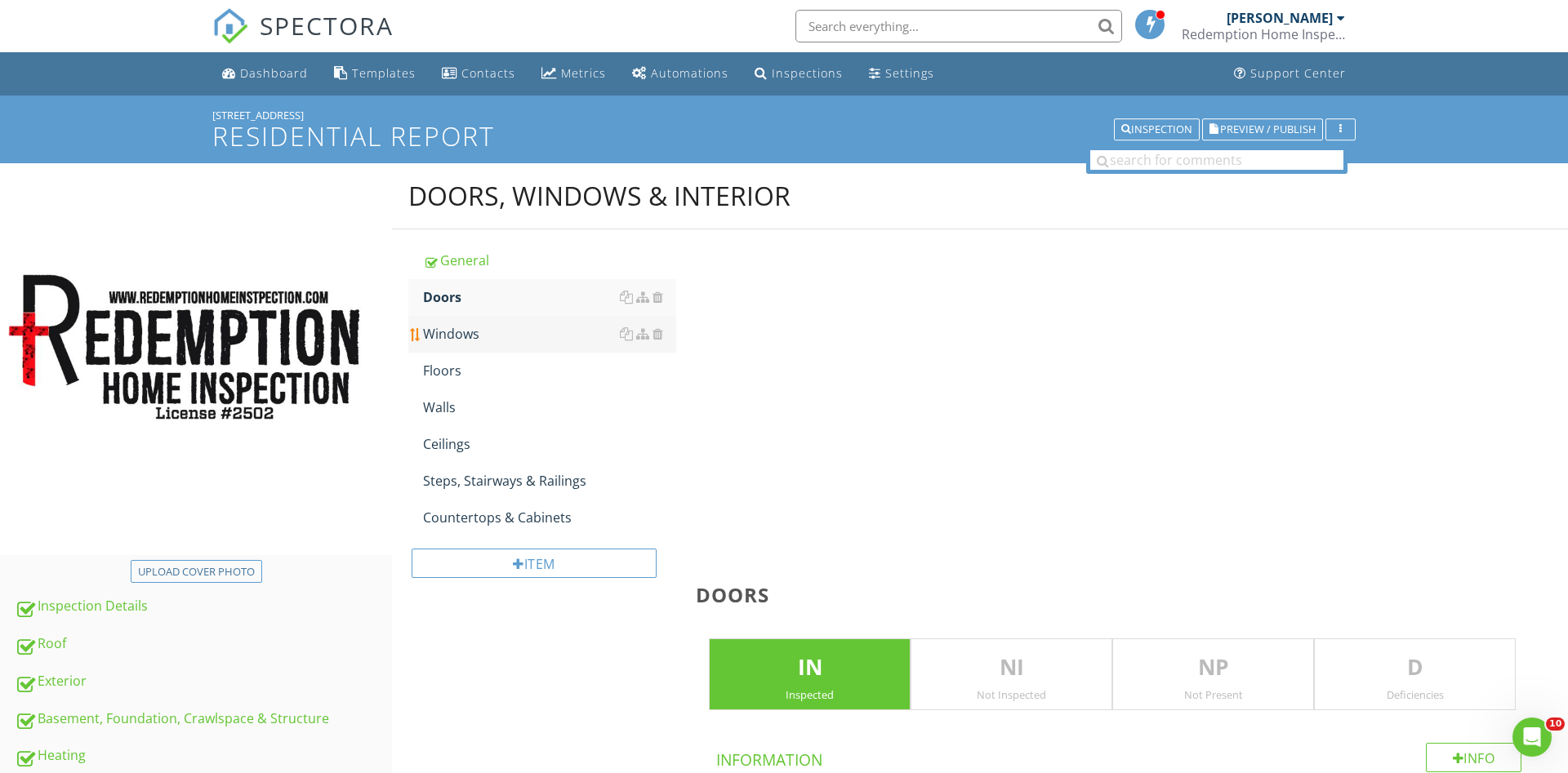
click at [478, 335] on div "Windows" at bounding box center [549, 334] width 254 height 20
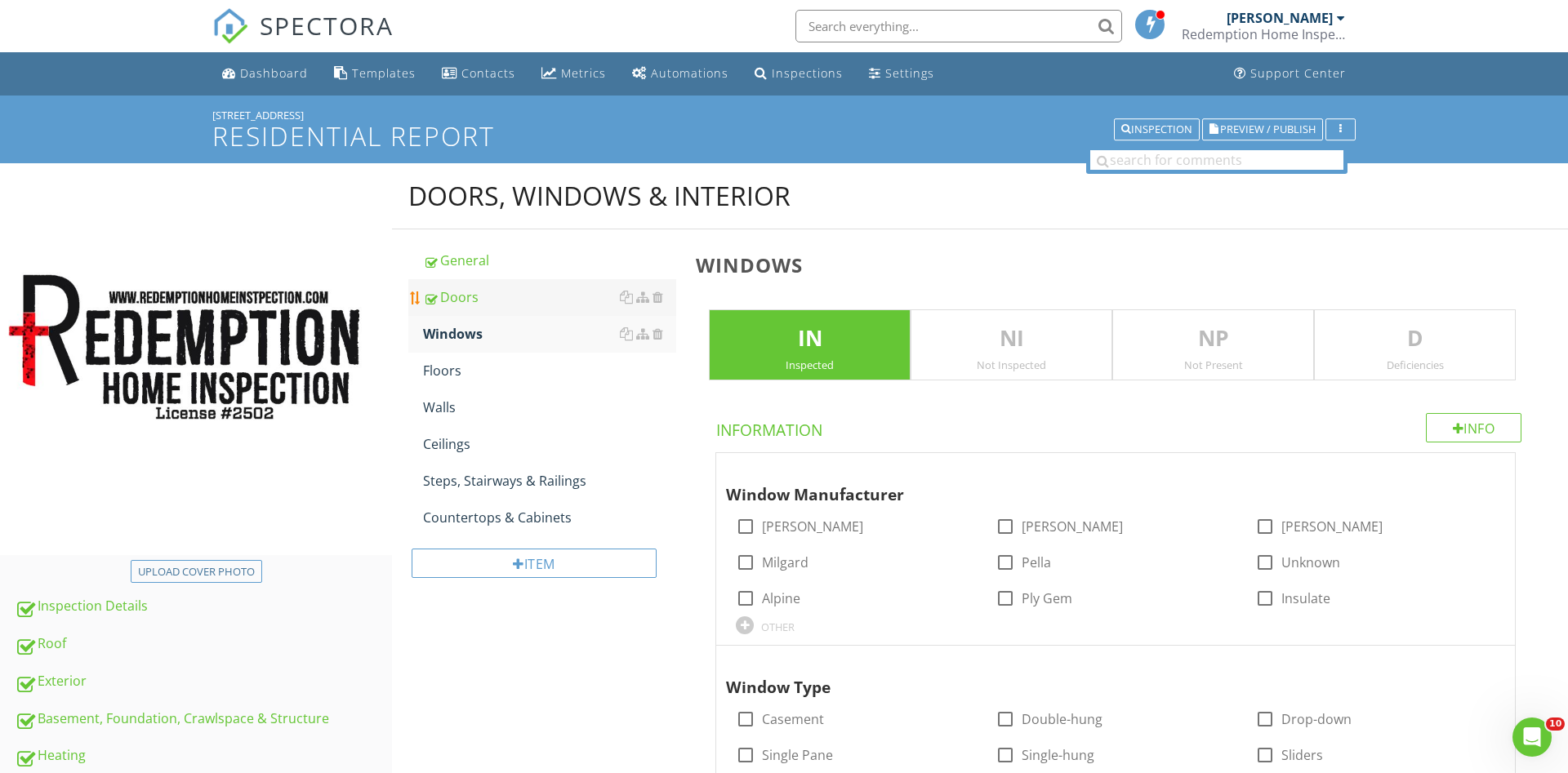
click at [438, 296] on div "Doors" at bounding box center [549, 297] width 254 height 20
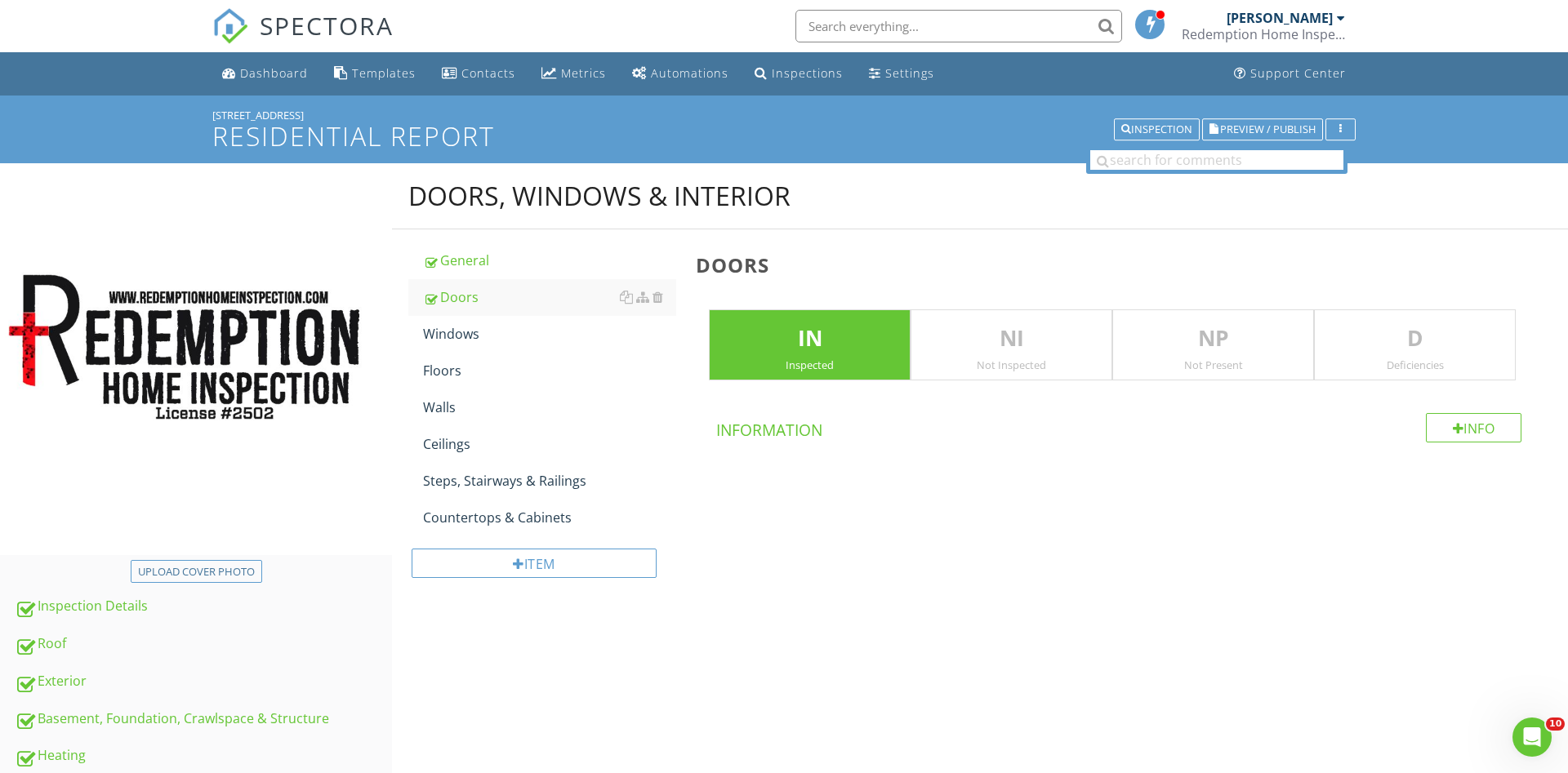
click at [1427, 377] on div "D Deficiencies" at bounding box center [1415, 344] width 202 height 71
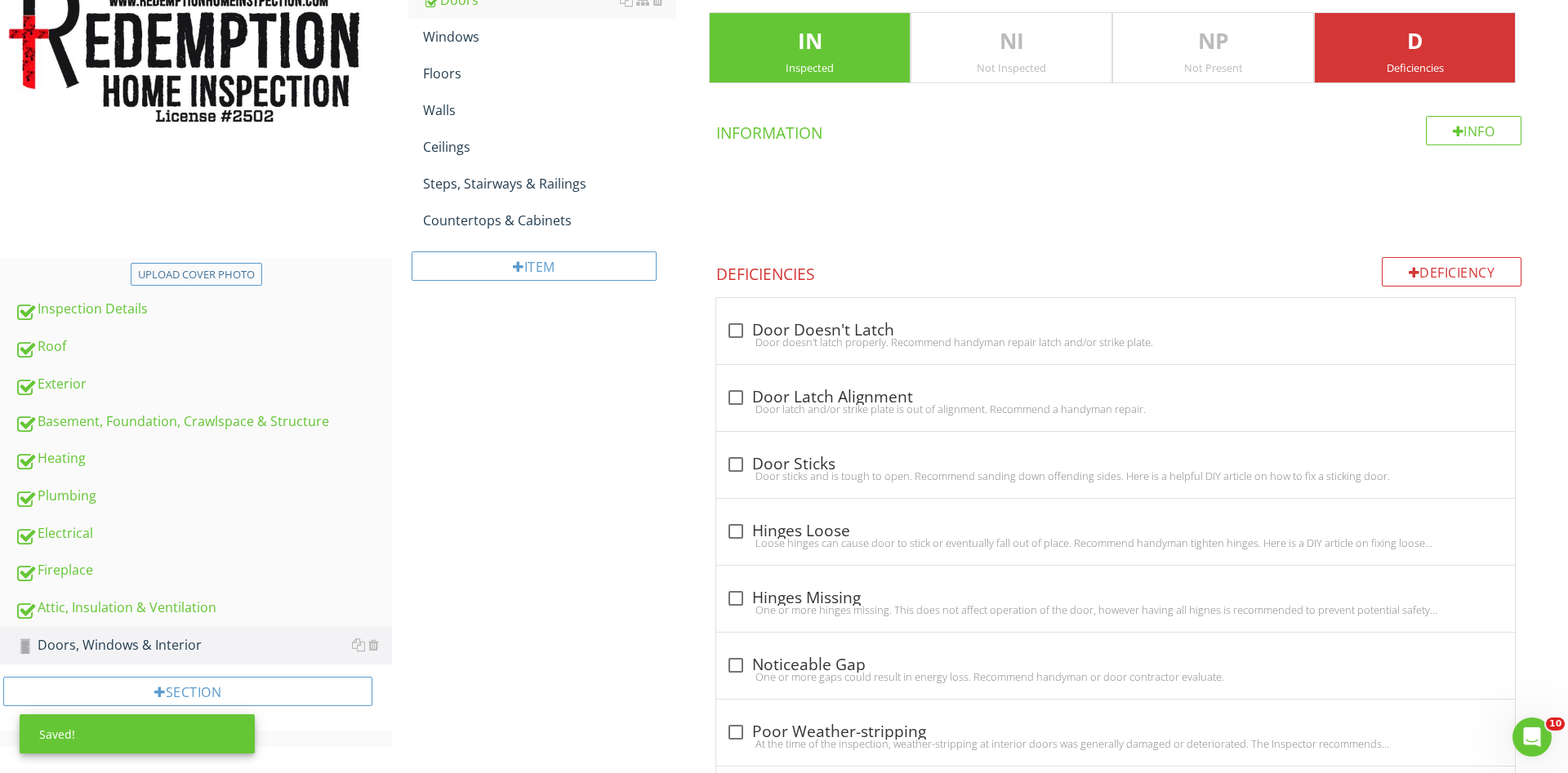
scroll to position [333, 0]
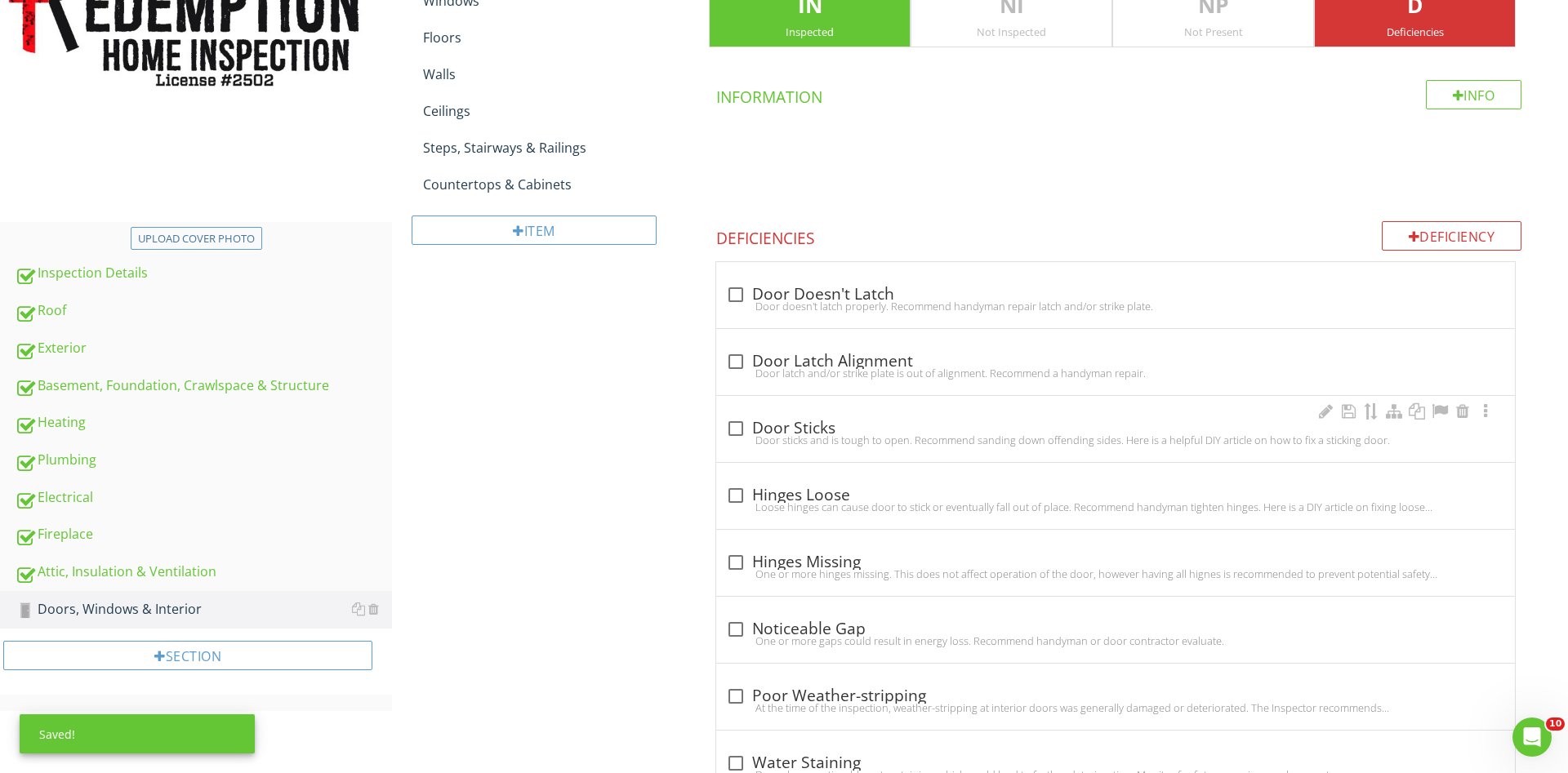
click at [732, 427] on div at bounding box center [736, 429] width 27 height 27
checkbox input "true"
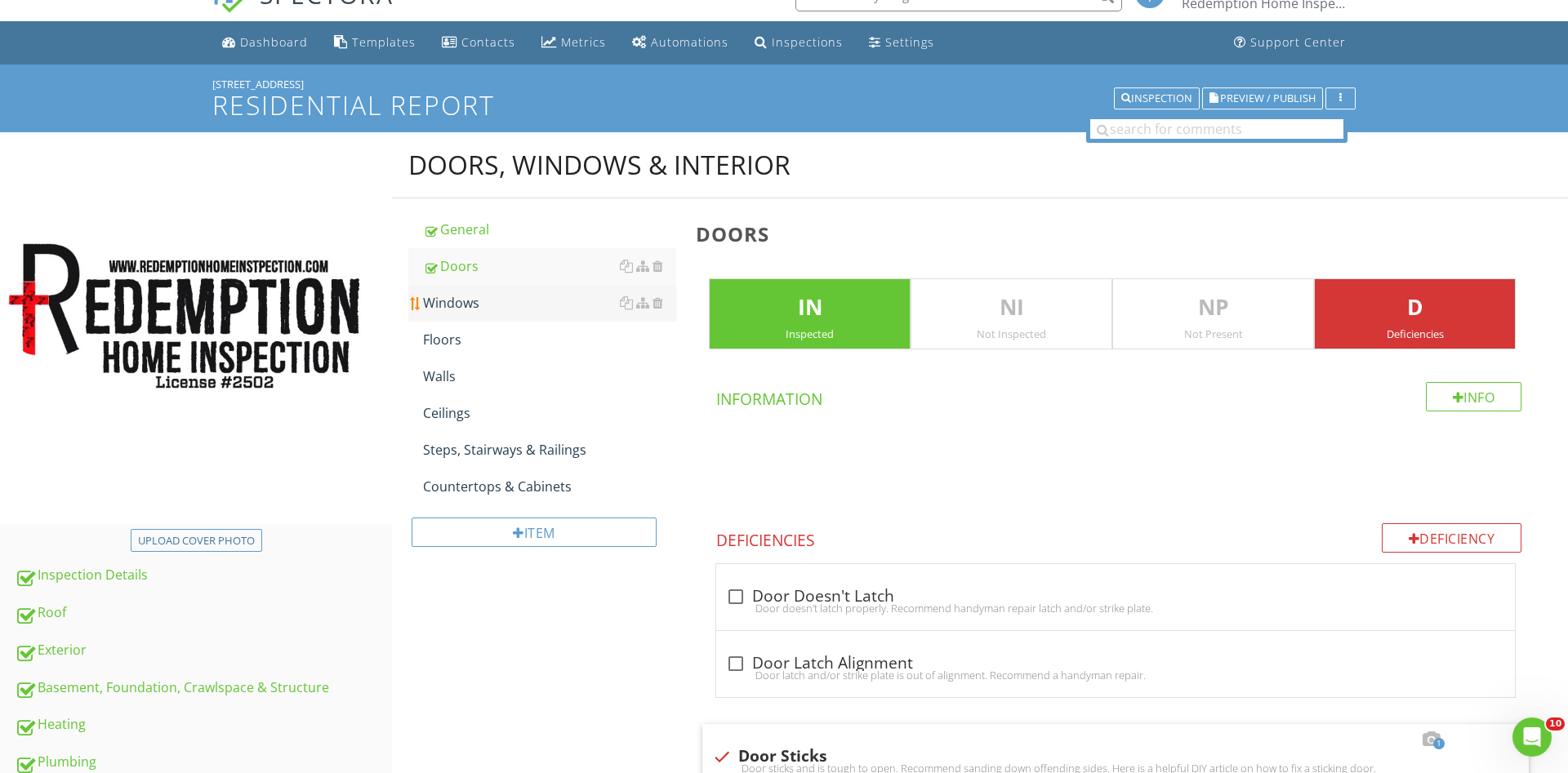
scroll to position [0, 0]
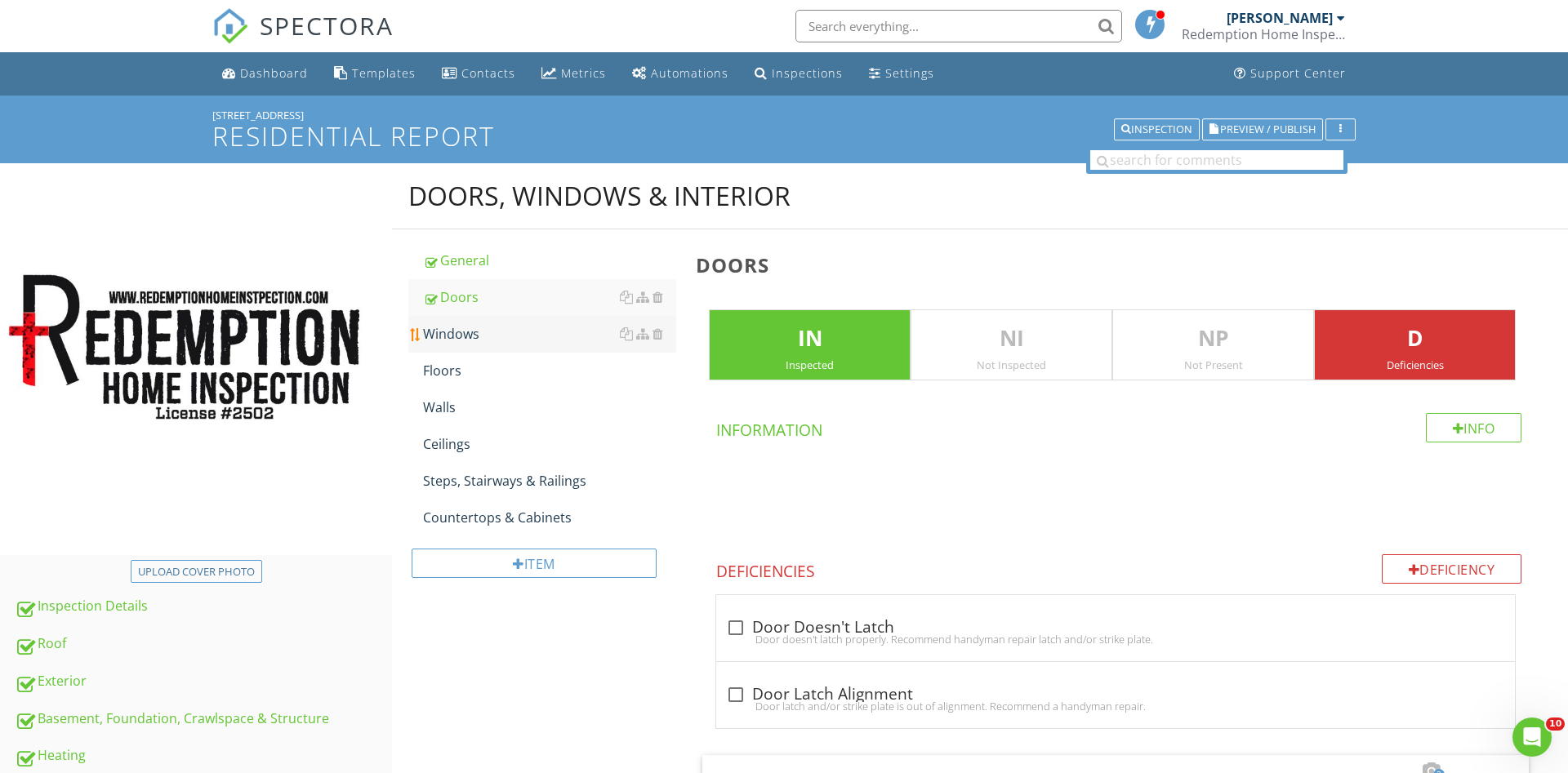
click at [513, 333] on div "Windows" at bounding box center [549, 334] width 254 height 20
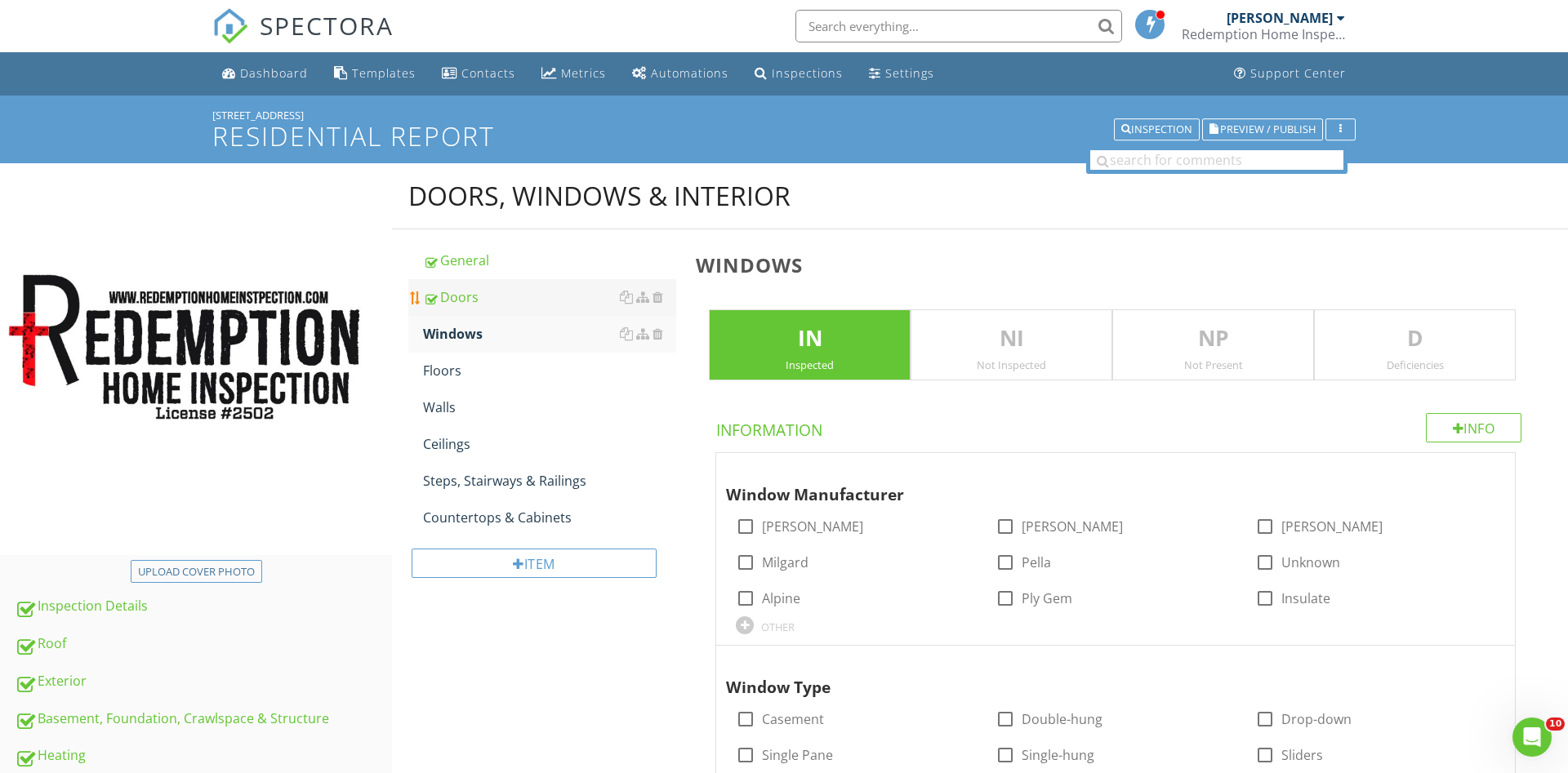
click at [470, 296] on div "Doors" at bounding box center [549, 297] width 254 height 20
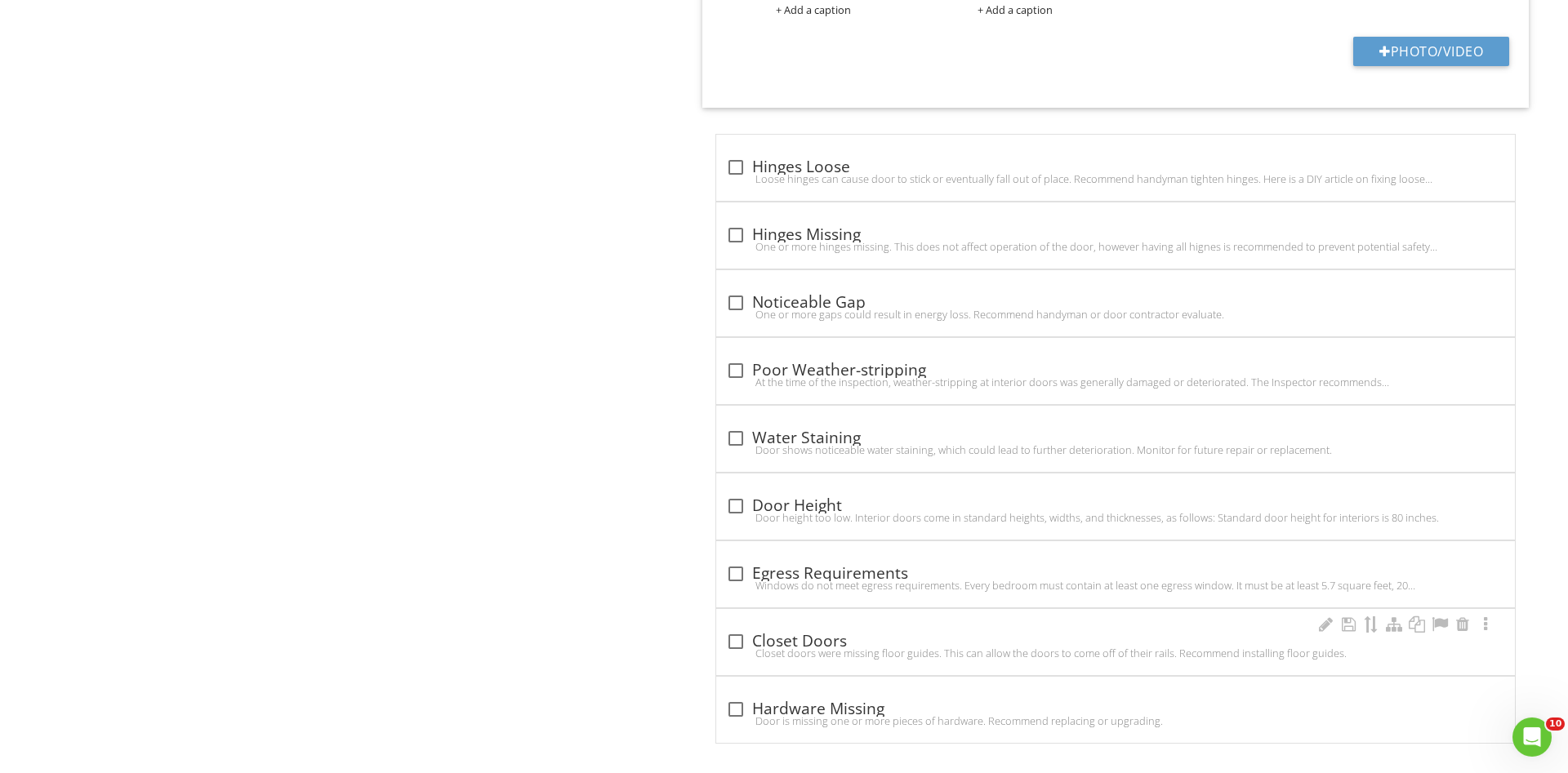
scroll to position [1447, 0]
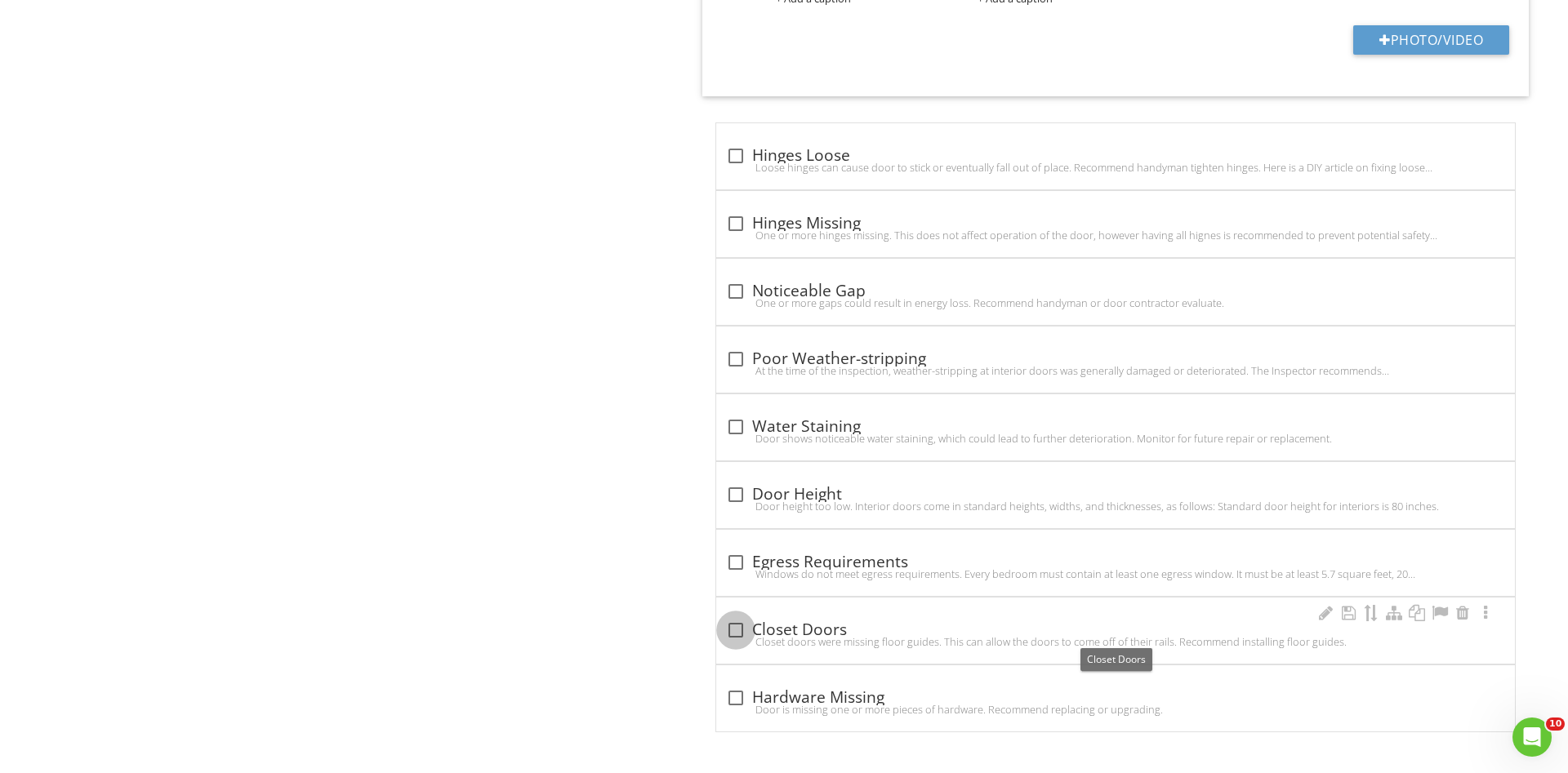
click at [736, 628] on div at bounding box center [736, 630] width 27 height 27
checkbox input "true"
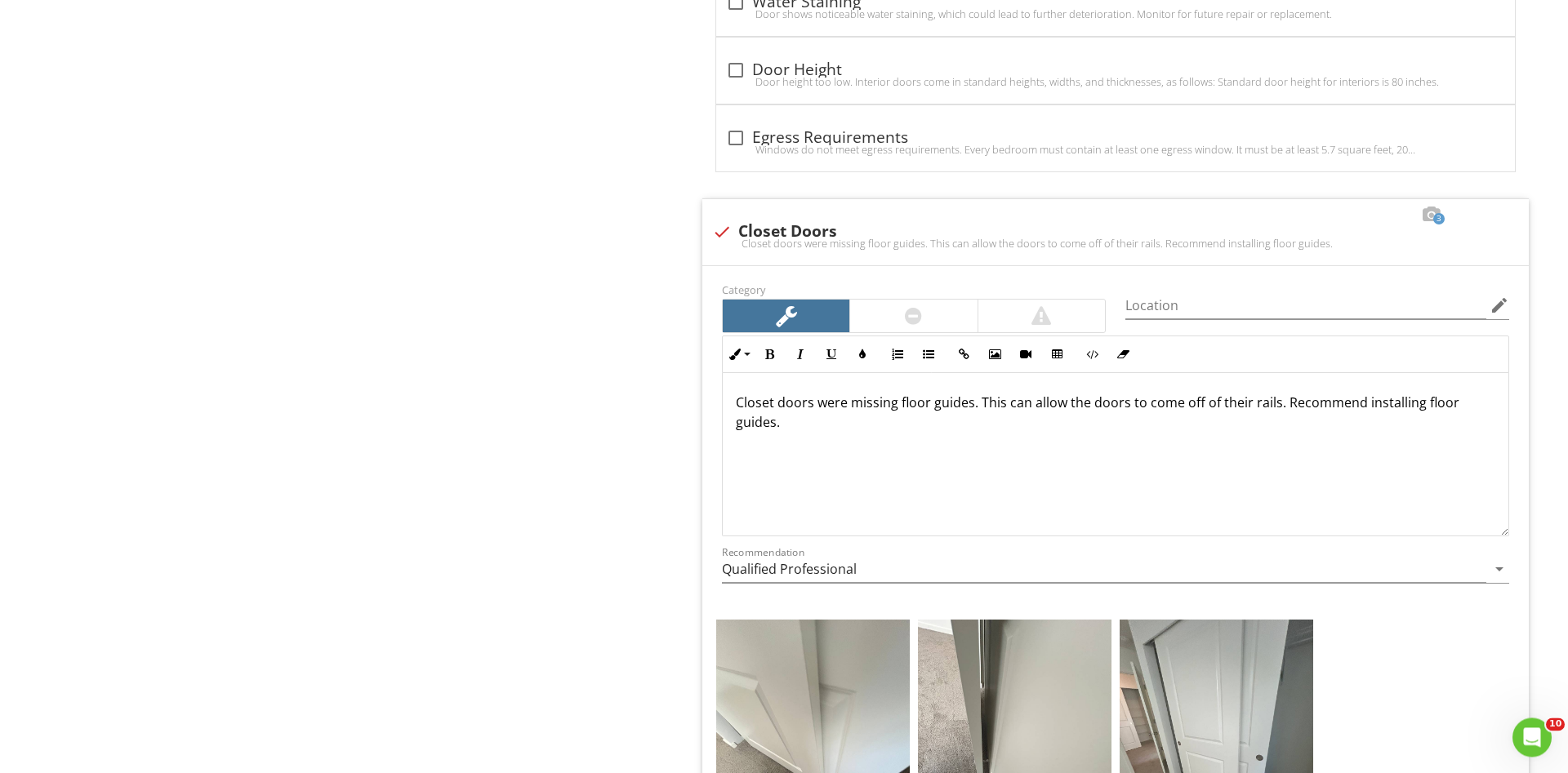
scroll to position [1803, 0]
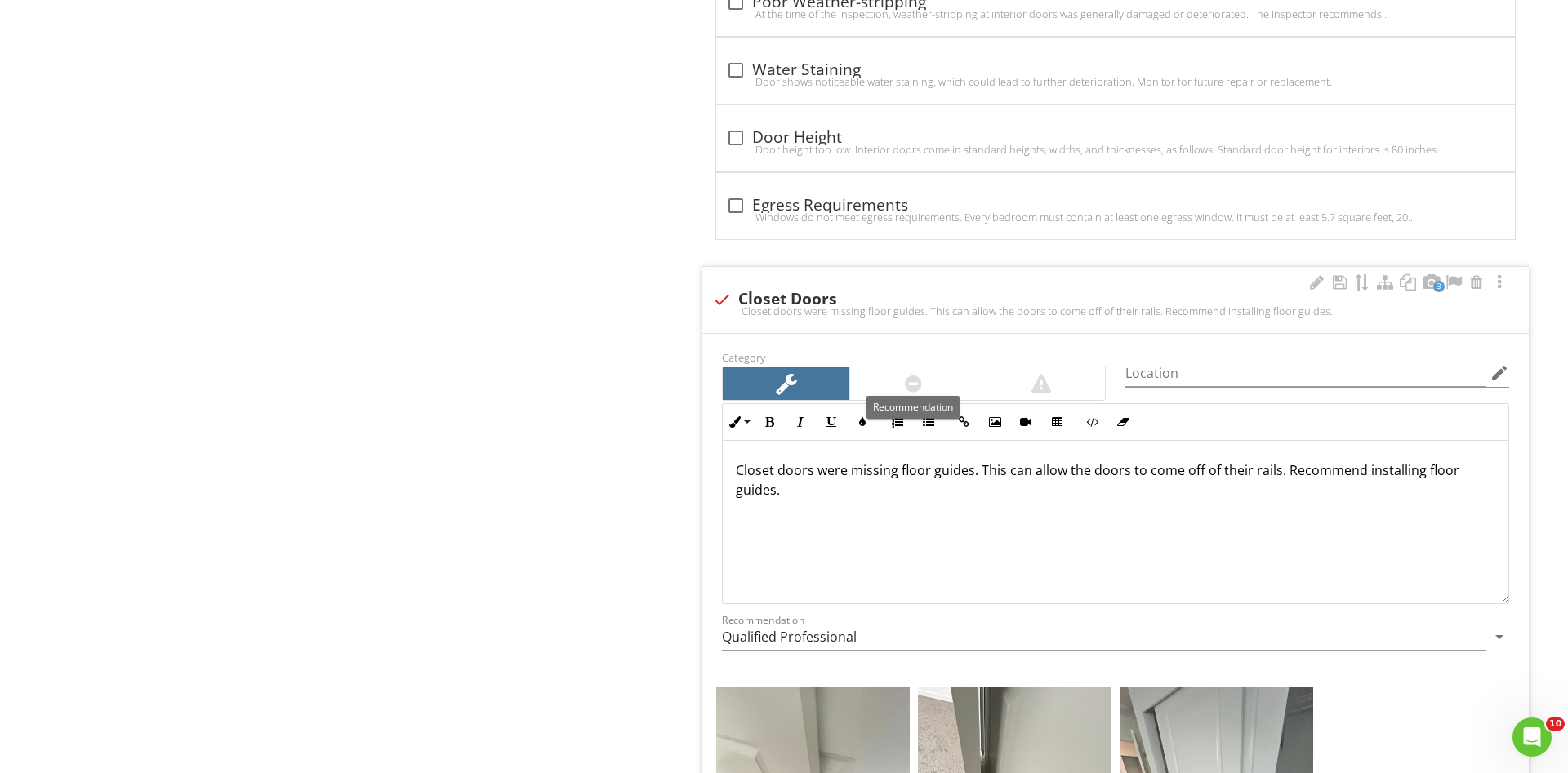
click at [888, 373] on div at bounding box center [913, 383] width 126 height 32
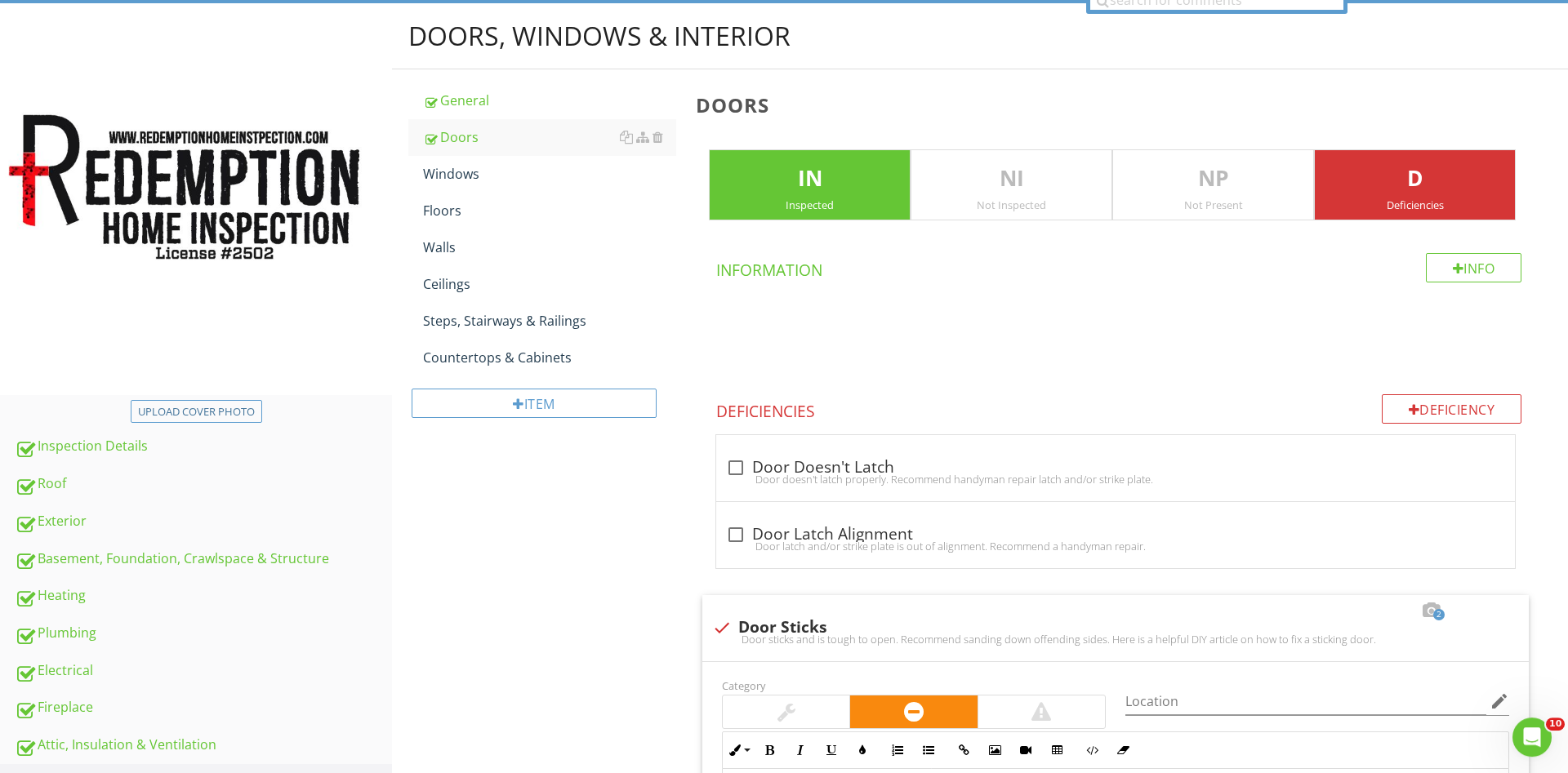
scroll to position [55, 0]
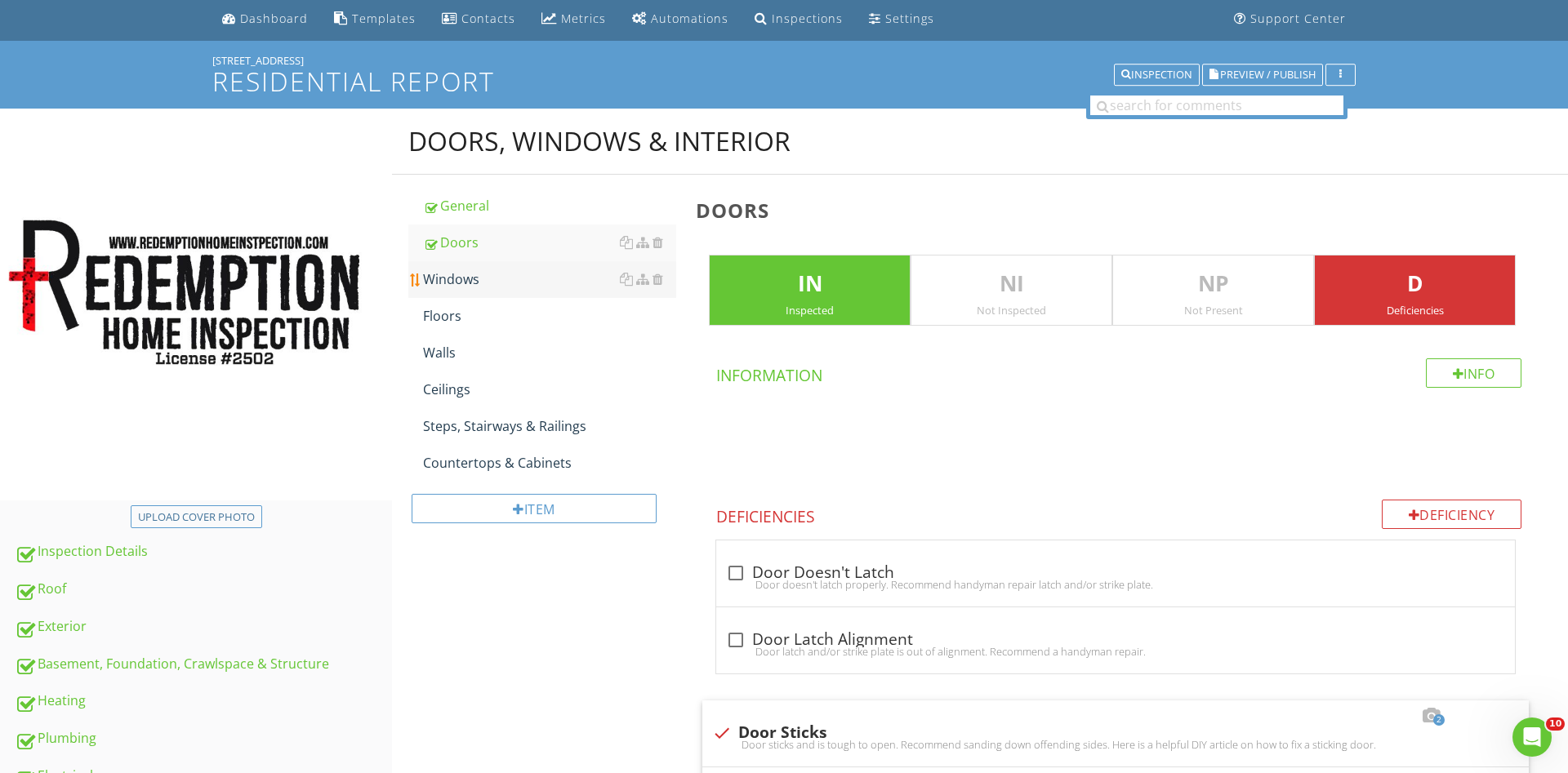
click at [488, 276] on div "Windows" at bounding box center [549, 279] width 254 height 20
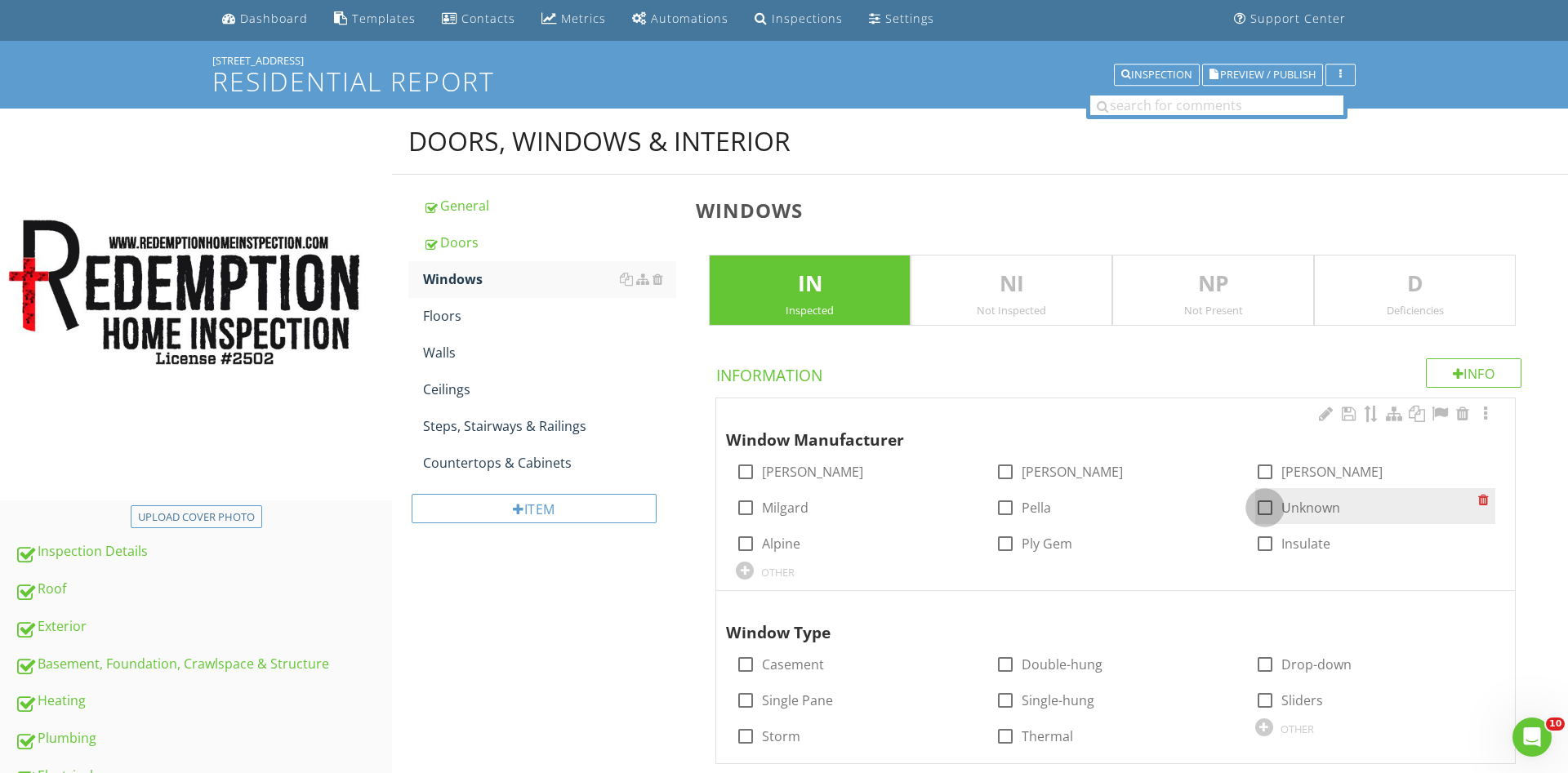
click at [1265, 511] on div at bounding box center [1265, 508] width 27 height 27
checkbox input "true"
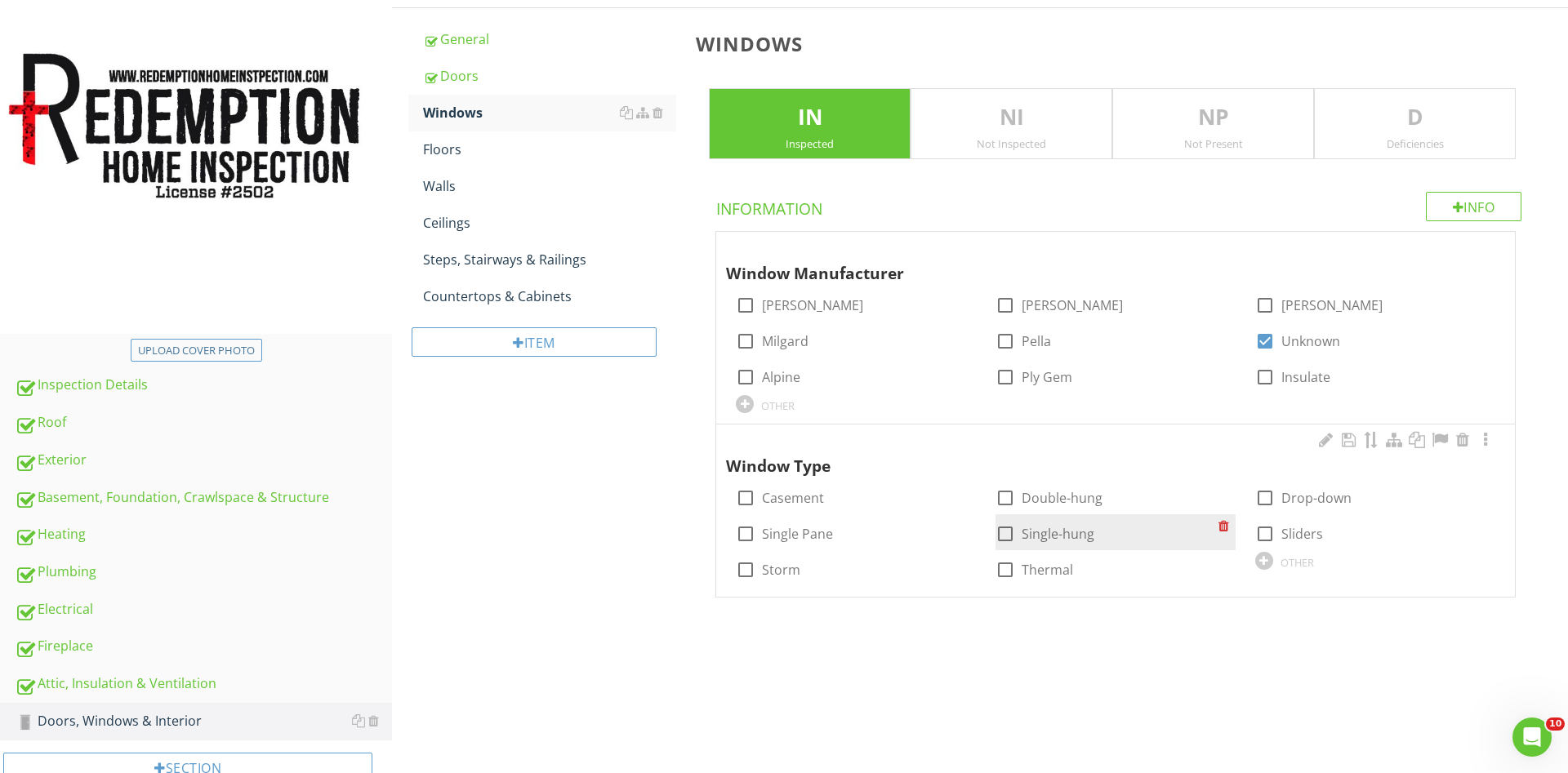
click at [1266, 529] on div at bounding box center [1265, 534] width 27 height 27
checkbox input "true"
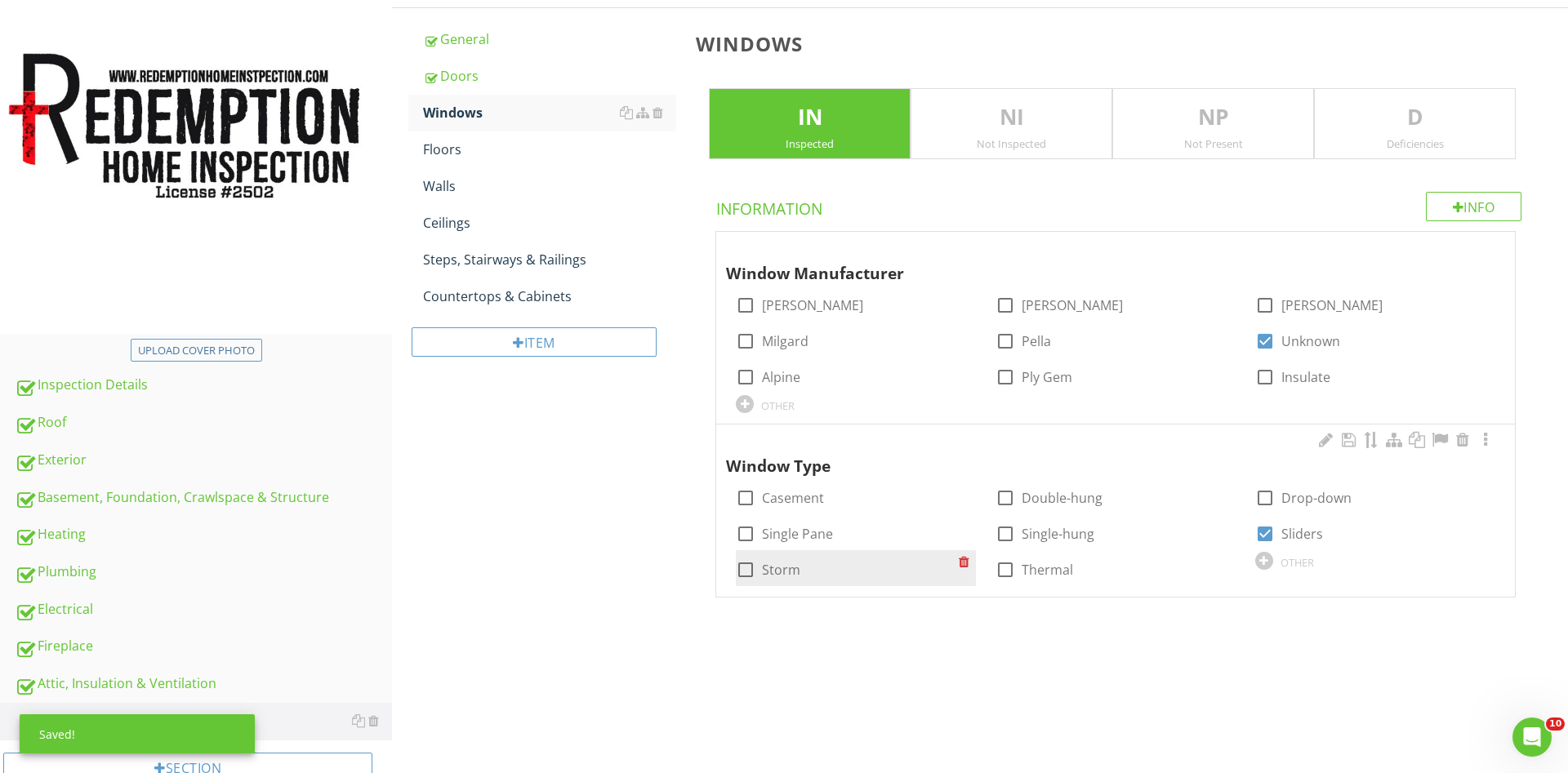
click at [737, 569] on div at bounding box center [746, 569] width 27 height 27
checkbox input "true"
click at [1365, 140] on div "Deficiencies" at bounding box center [1414, 143] width 200 height 13
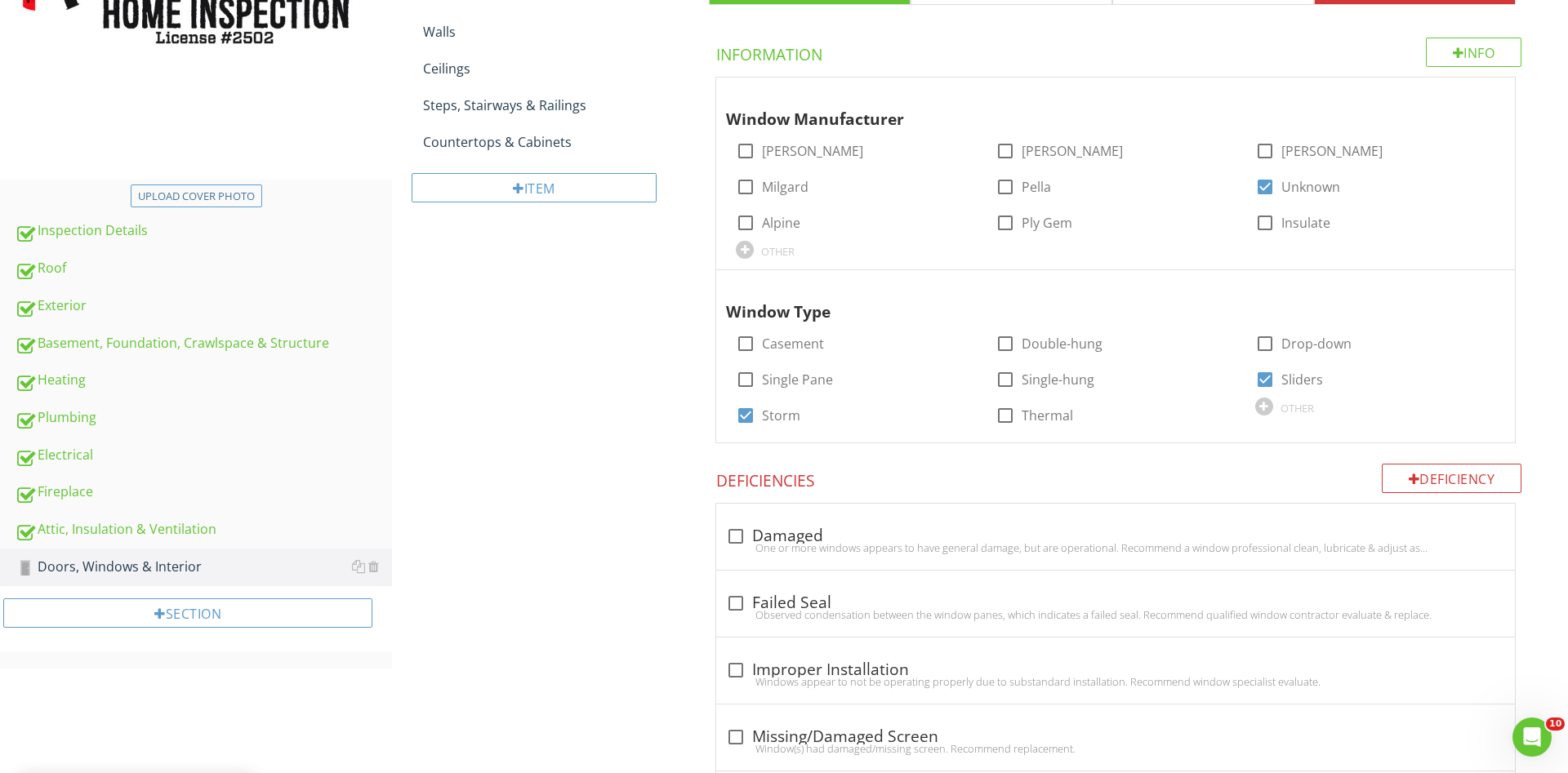
scroll to position [549, 0]
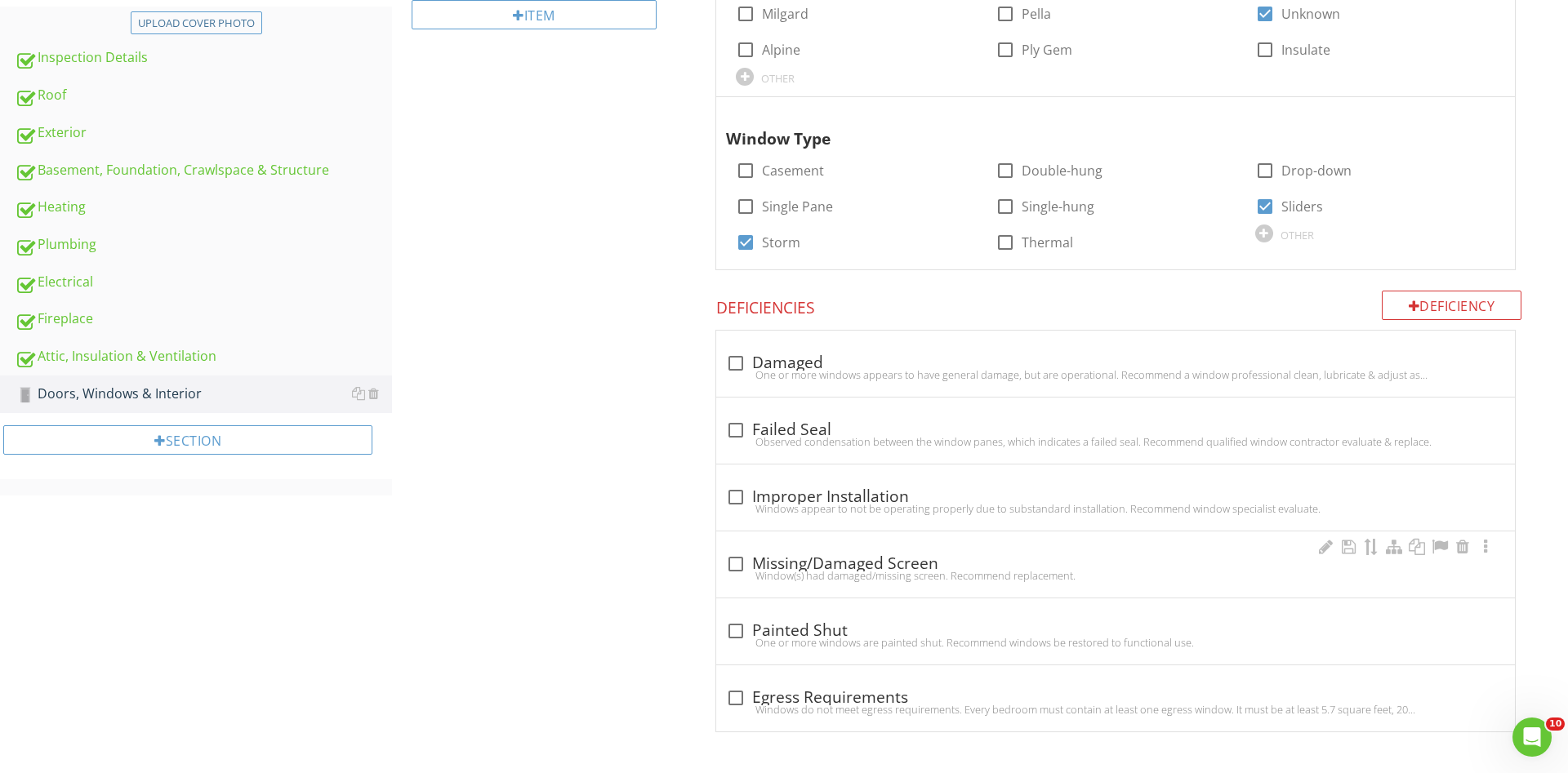
click at [732, 560] on div at bounding box center [736, 564] width 27 height 27
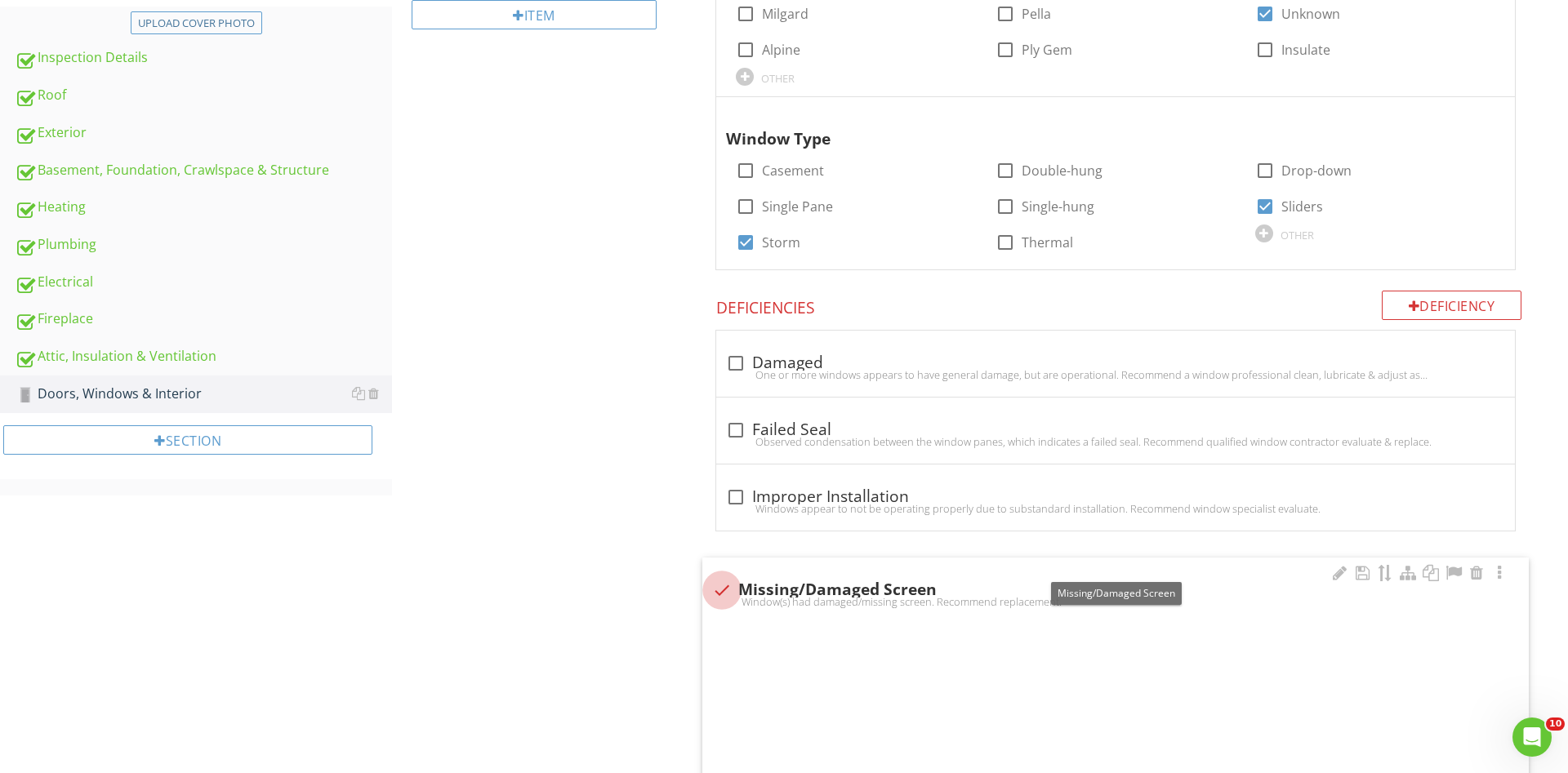
checkbox input "true"
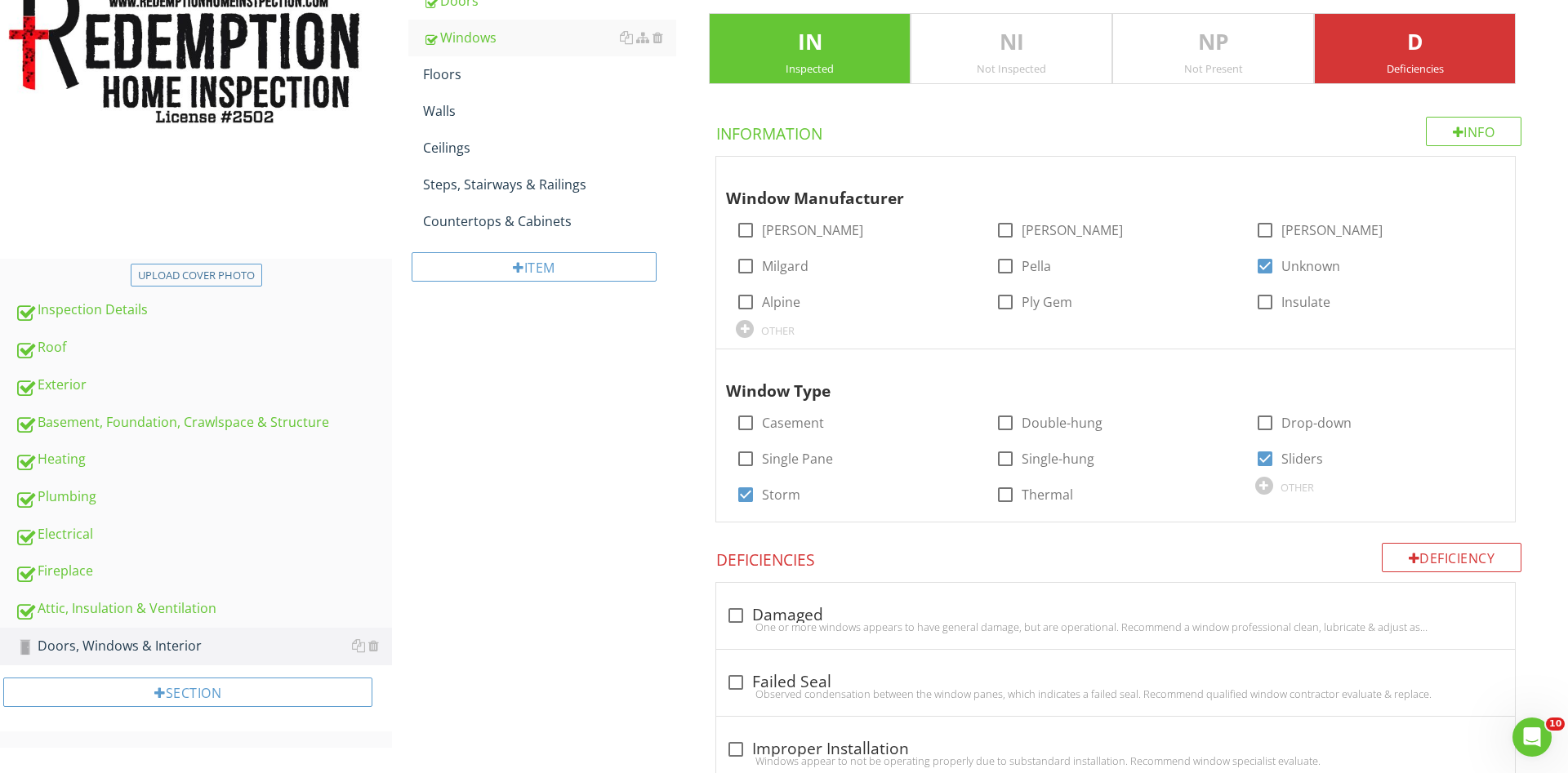
scroll to position [215, 0]
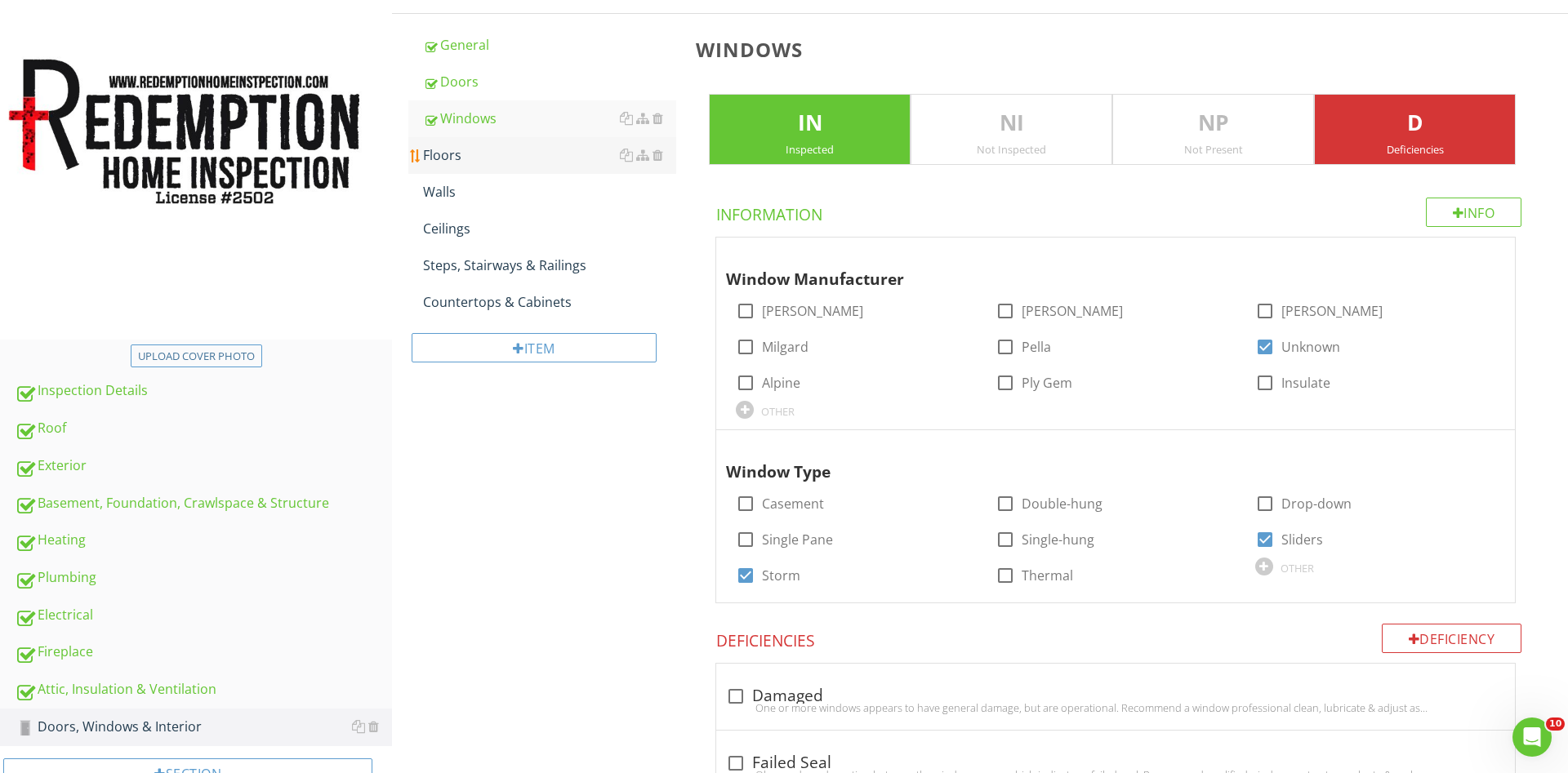
click at [472, 146] on div "Floors" at bounding box center [549, 156] width 254 height 20
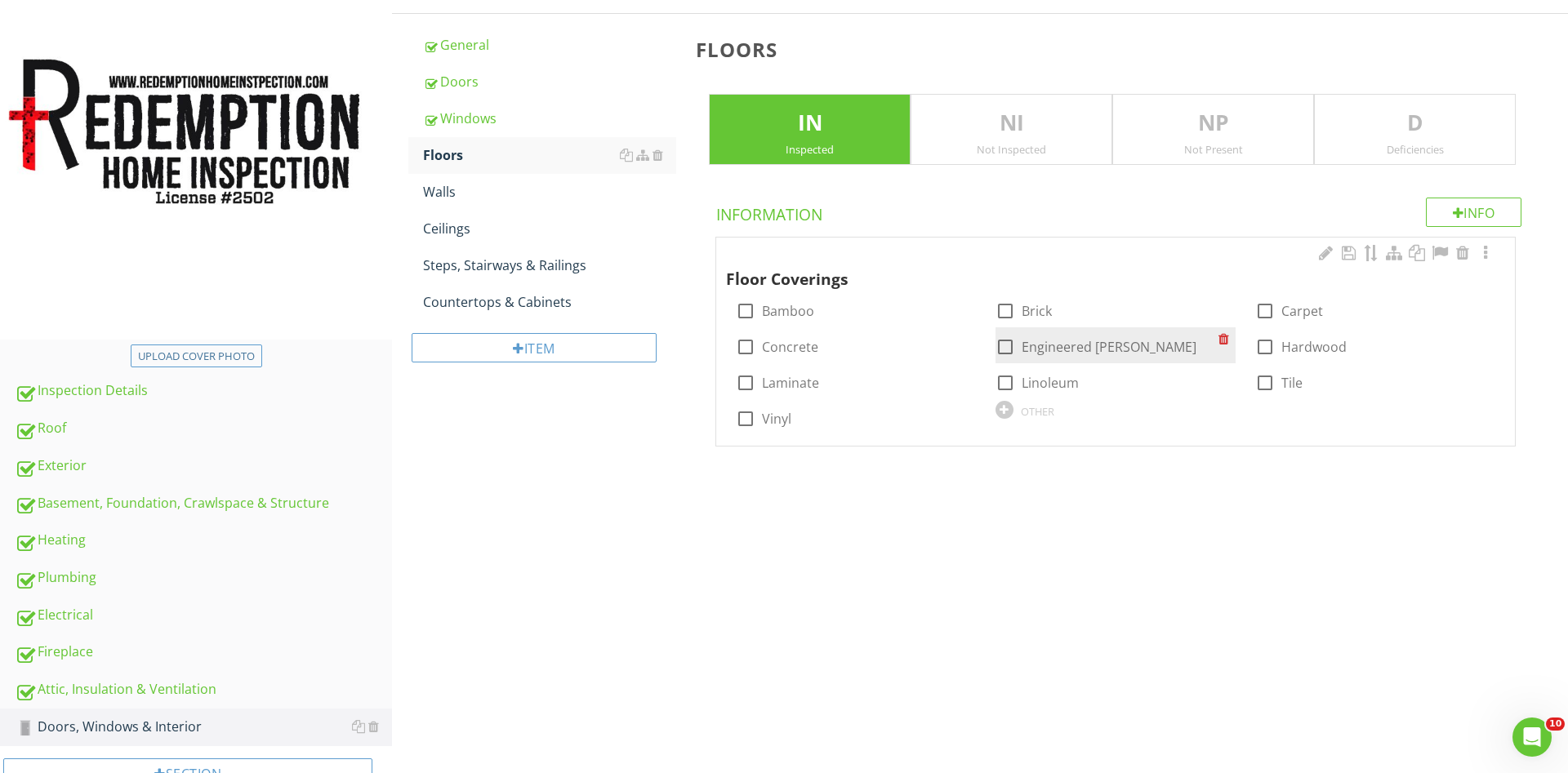
click at [1003, 343] on div at bounding box center [1005, 346] width 27 height 27
checkbox input "true"
click at [1266, 313] on div at bounding box center [1265, 311] width 27 height 27
checkbox input "true"
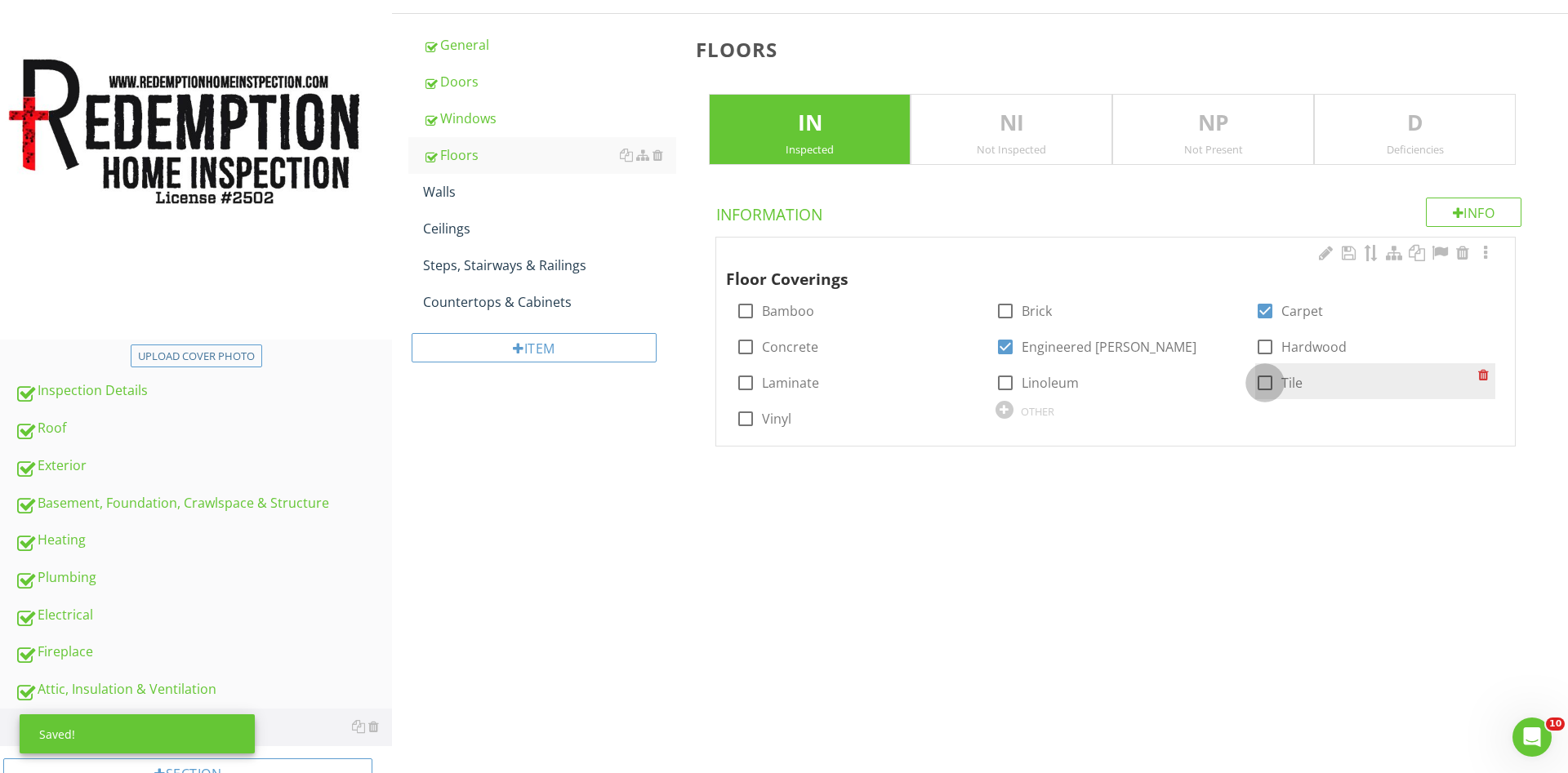
click at [1266, 378] on div at bounding box center [1265, 383] width 27 height 27
checkbox input "true"
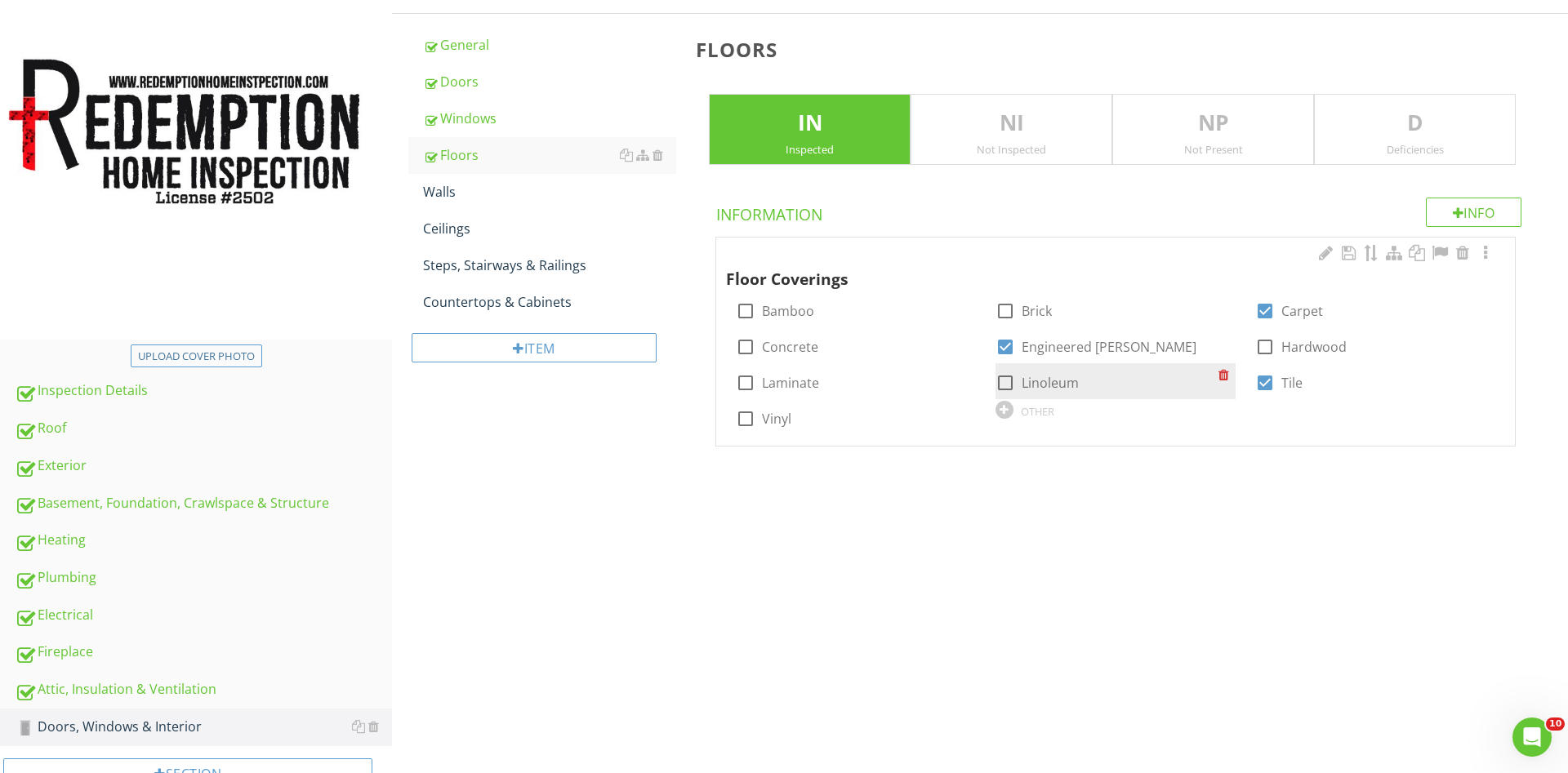
click at [1007, 387] on div at bounding box center [1005, 383] width 27 height 27
checkbox input "true"
click at [463, 192] on div "Walls" at bounding box center [549, 192] width 254 height 20
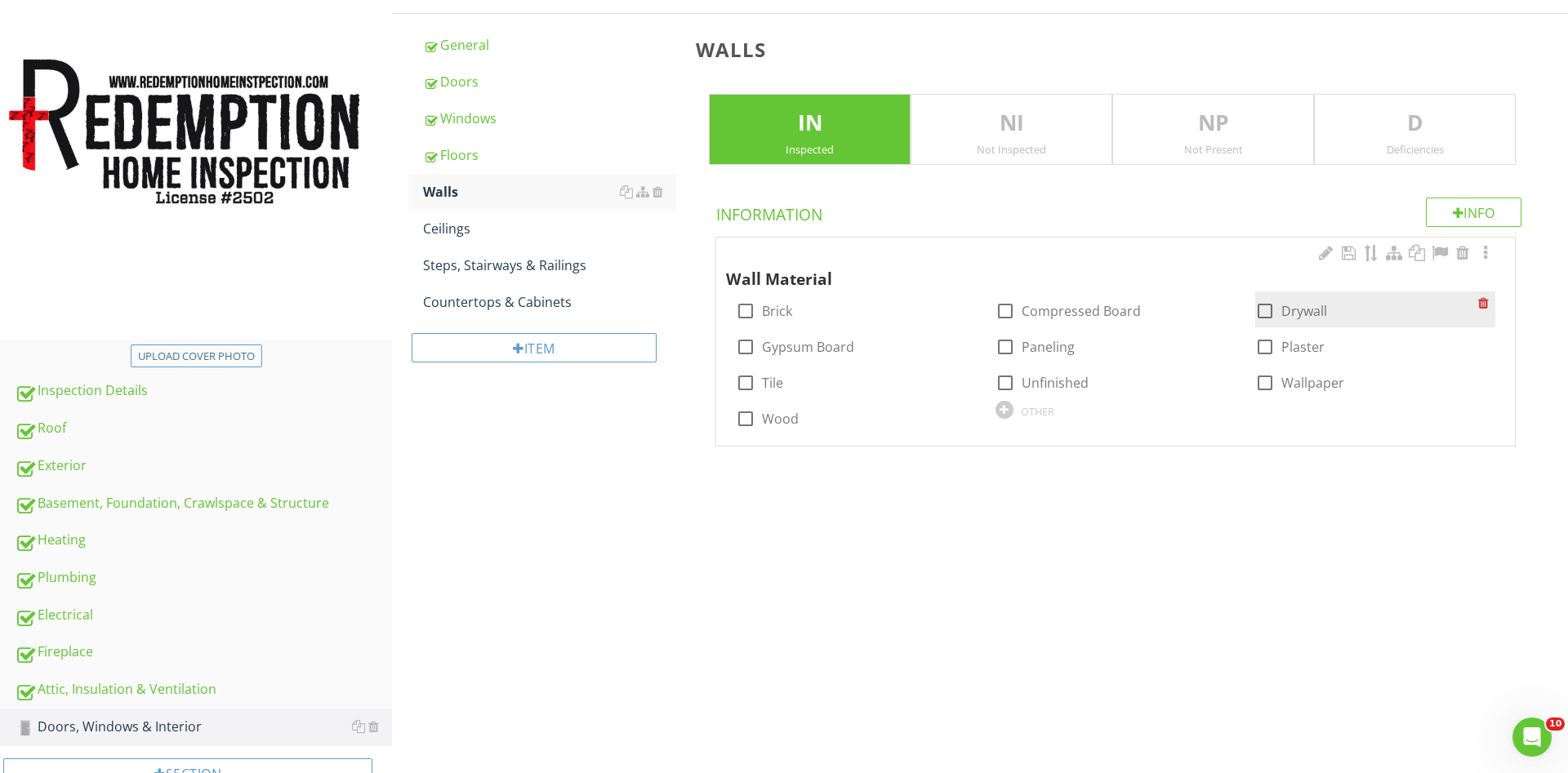
click at [1260, 307] on div at bounding box center [1265, 311] width 27 height 27
checkbox input "true"
click at [743, 384] on div at bounding box center [746, 383] width 27 height 27
click at [1368, 130] on p "D" at bounding box center [1414, 122] width 200 height 32
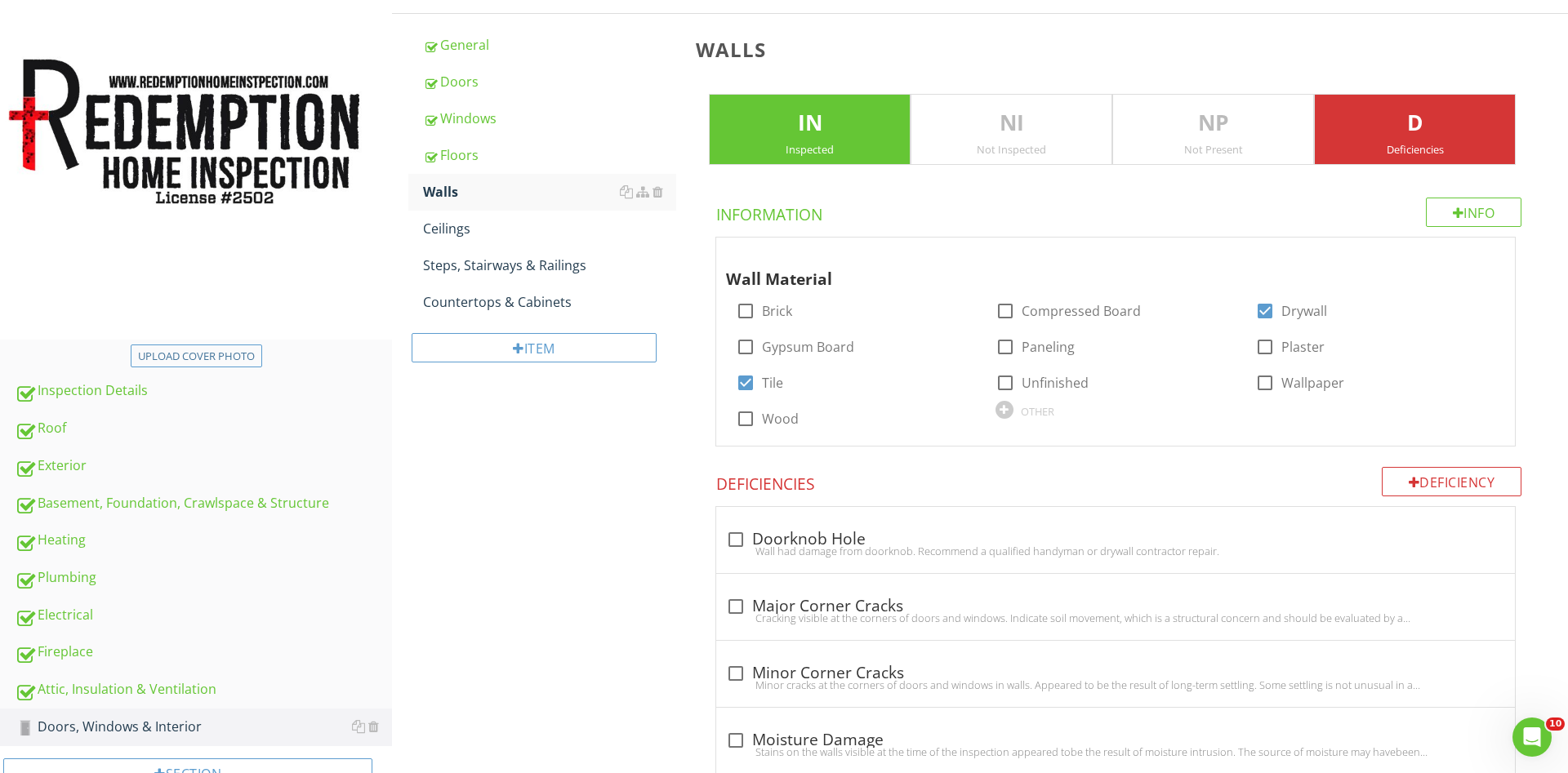
checkbox input "true"
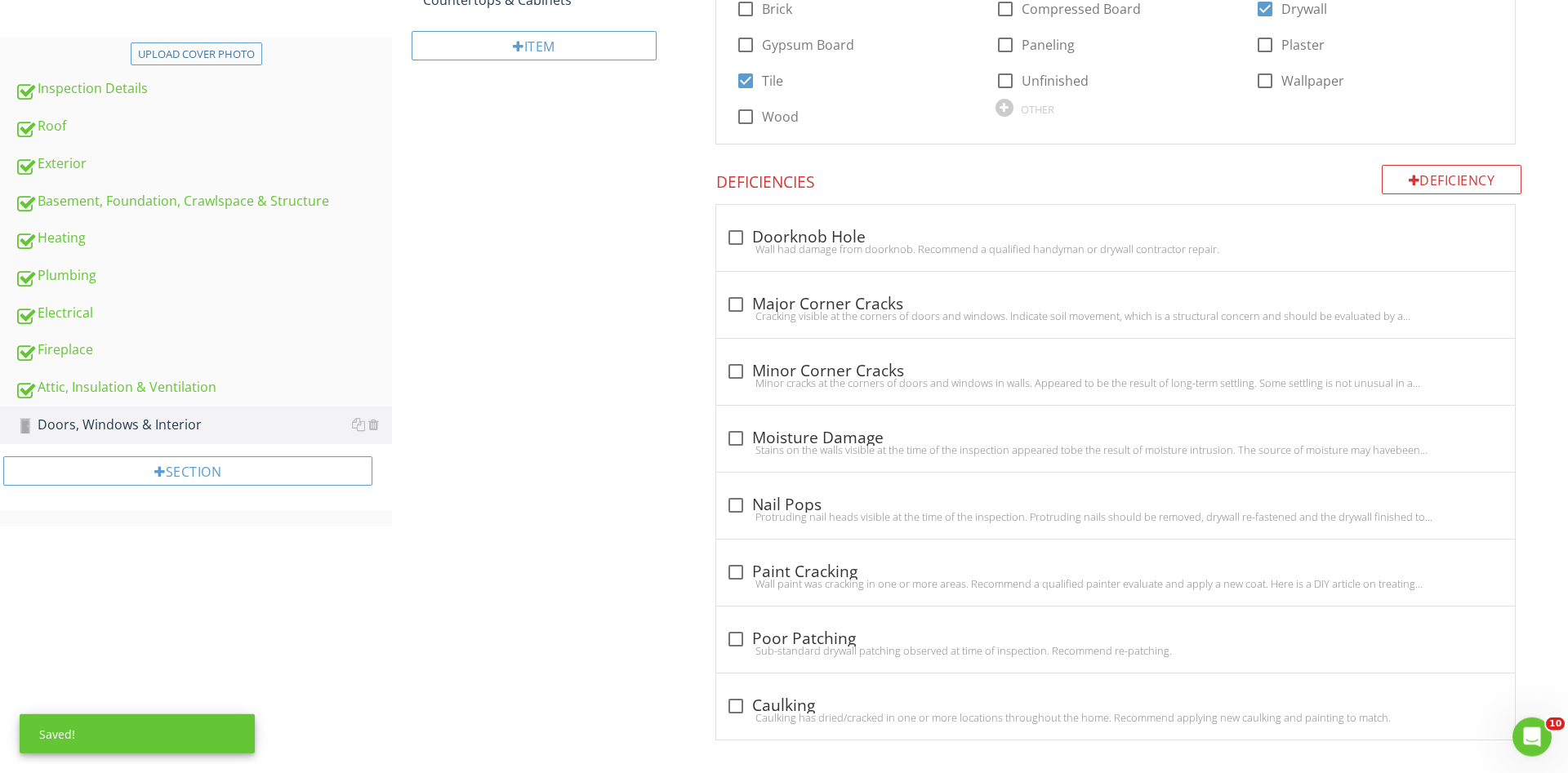
scroll to position [525, 0]
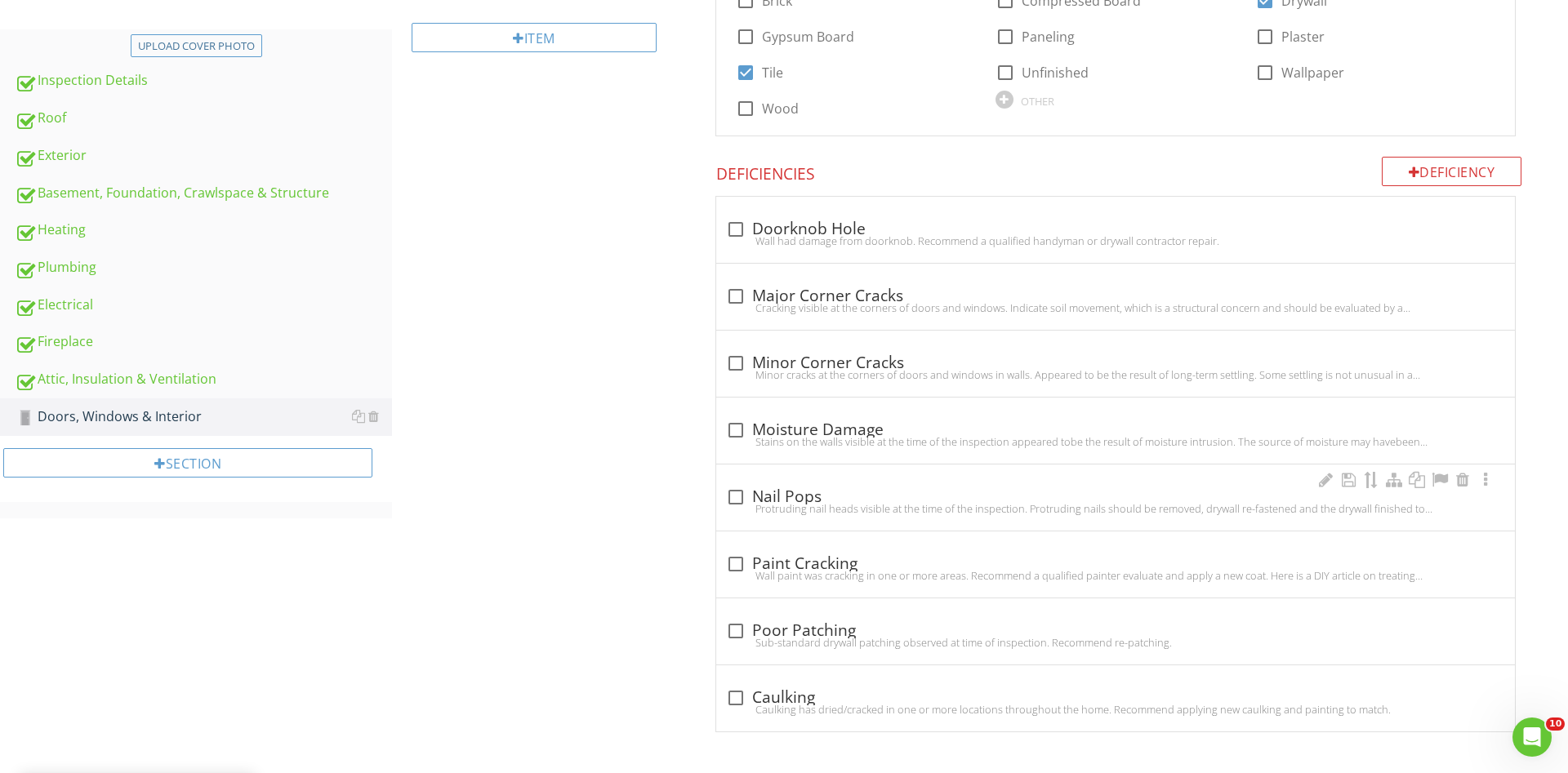
click at [735, 495] on div at bounding box center [736, 497] width 27 height 27
checkbox input "true"
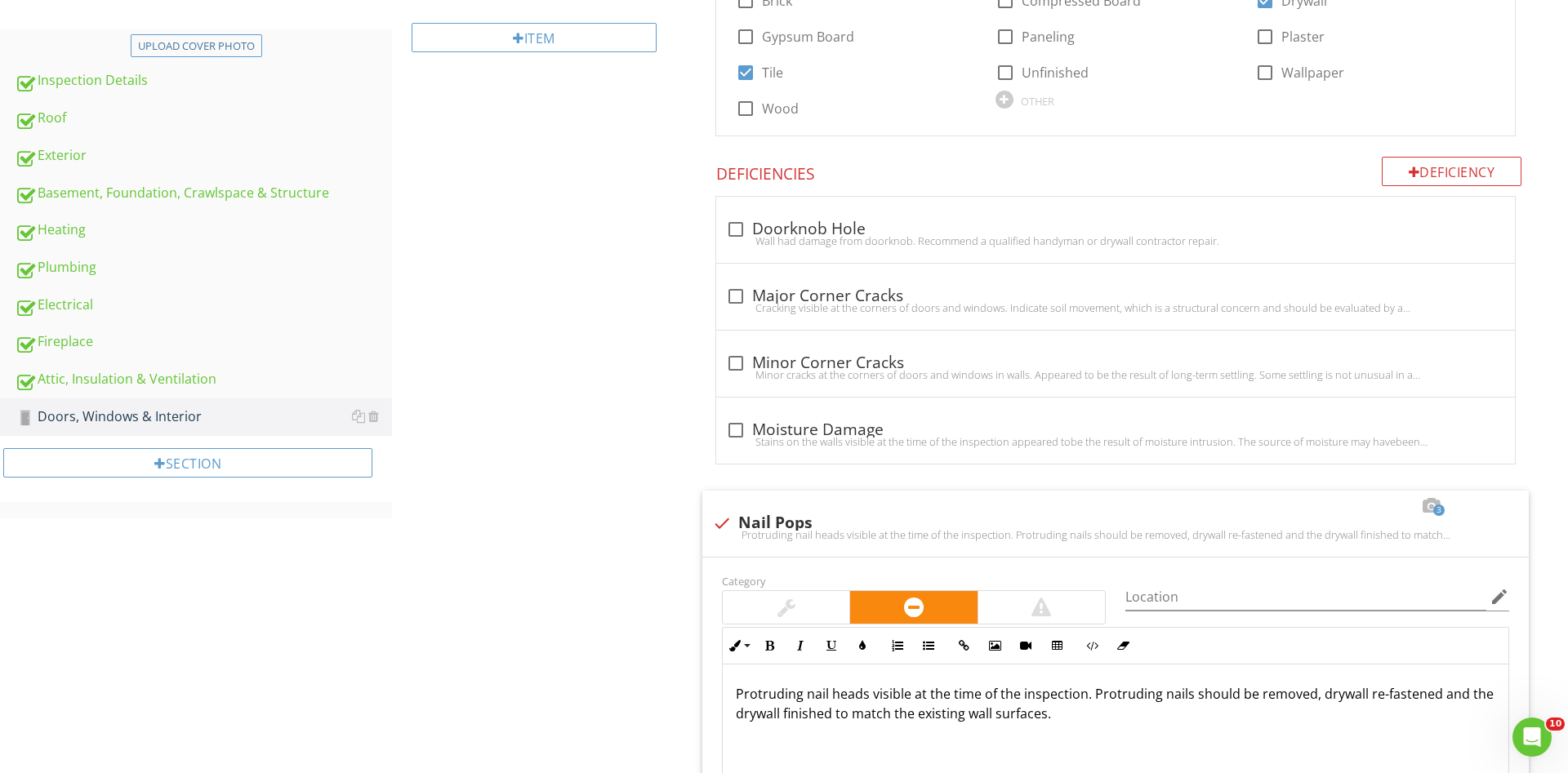
click at [579, 480] on div "Doors, Windows & Interior General Doors Windows Floors Walls Ceilings Steps, St…" at bounding box center [981, 593] width 1176 height 1911
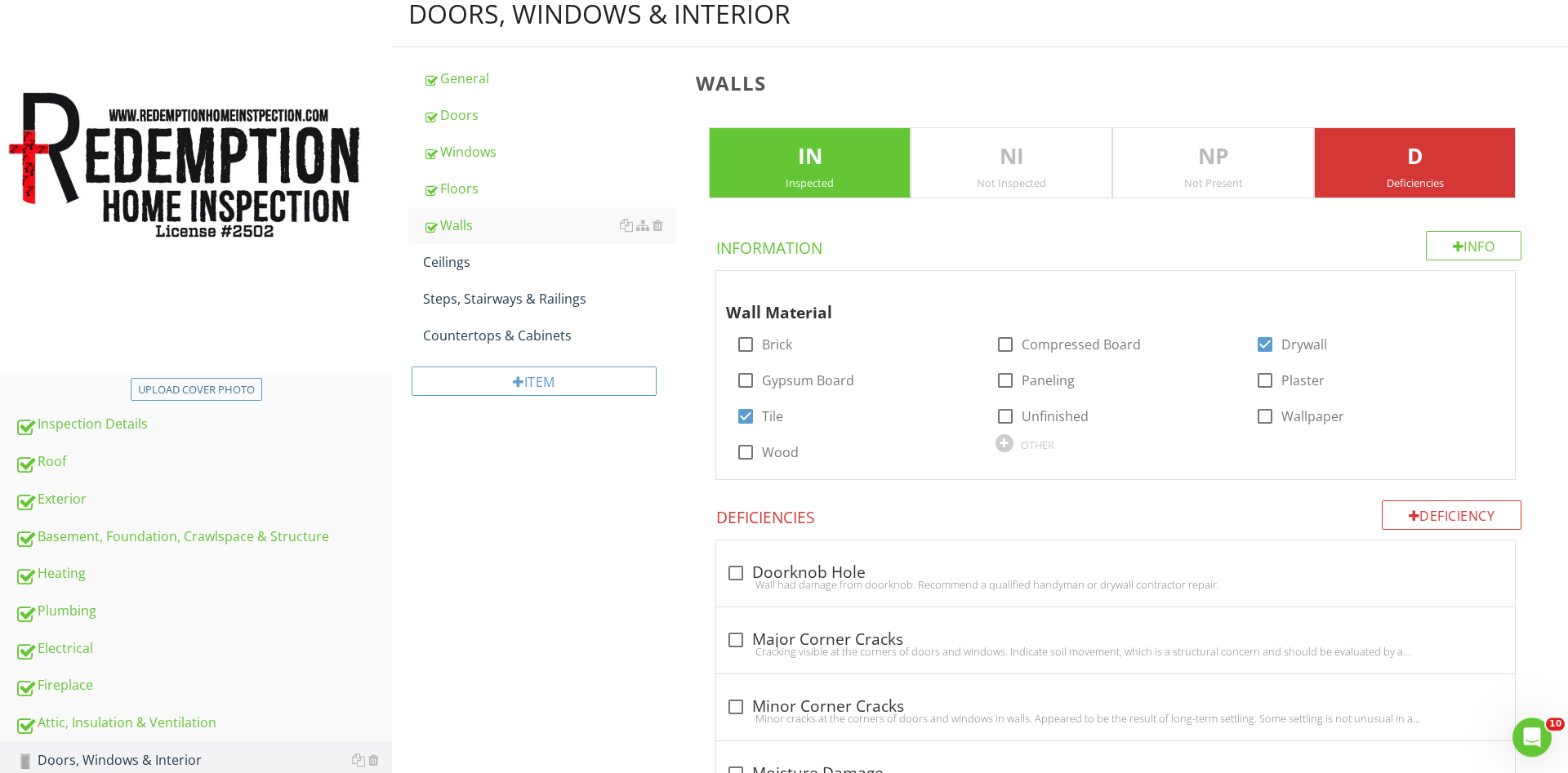
scroll to position [110, 0]
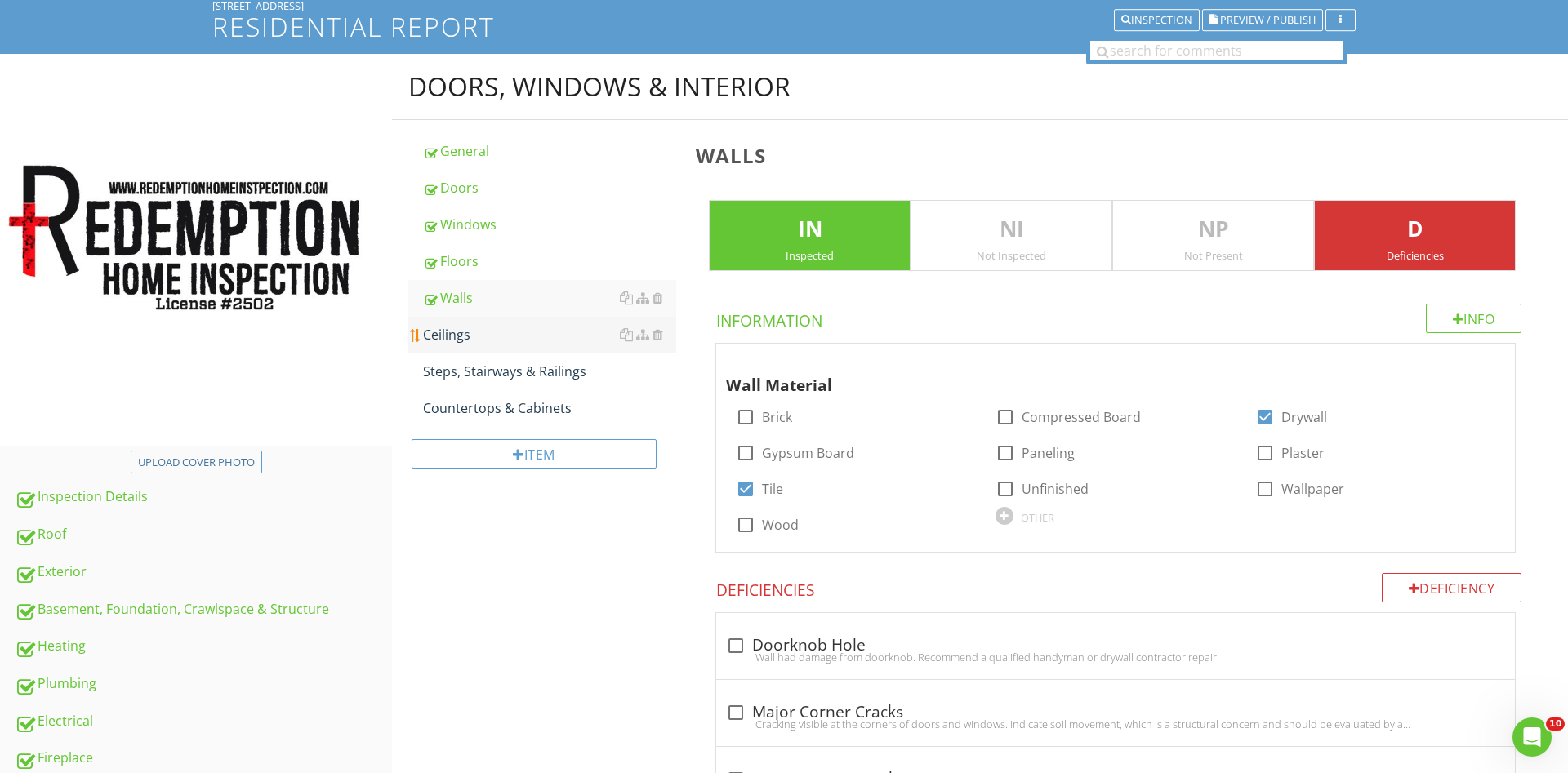
click at [485, 338] on div "Ceilings" at bounding box center [549, 335] width 254 height 20
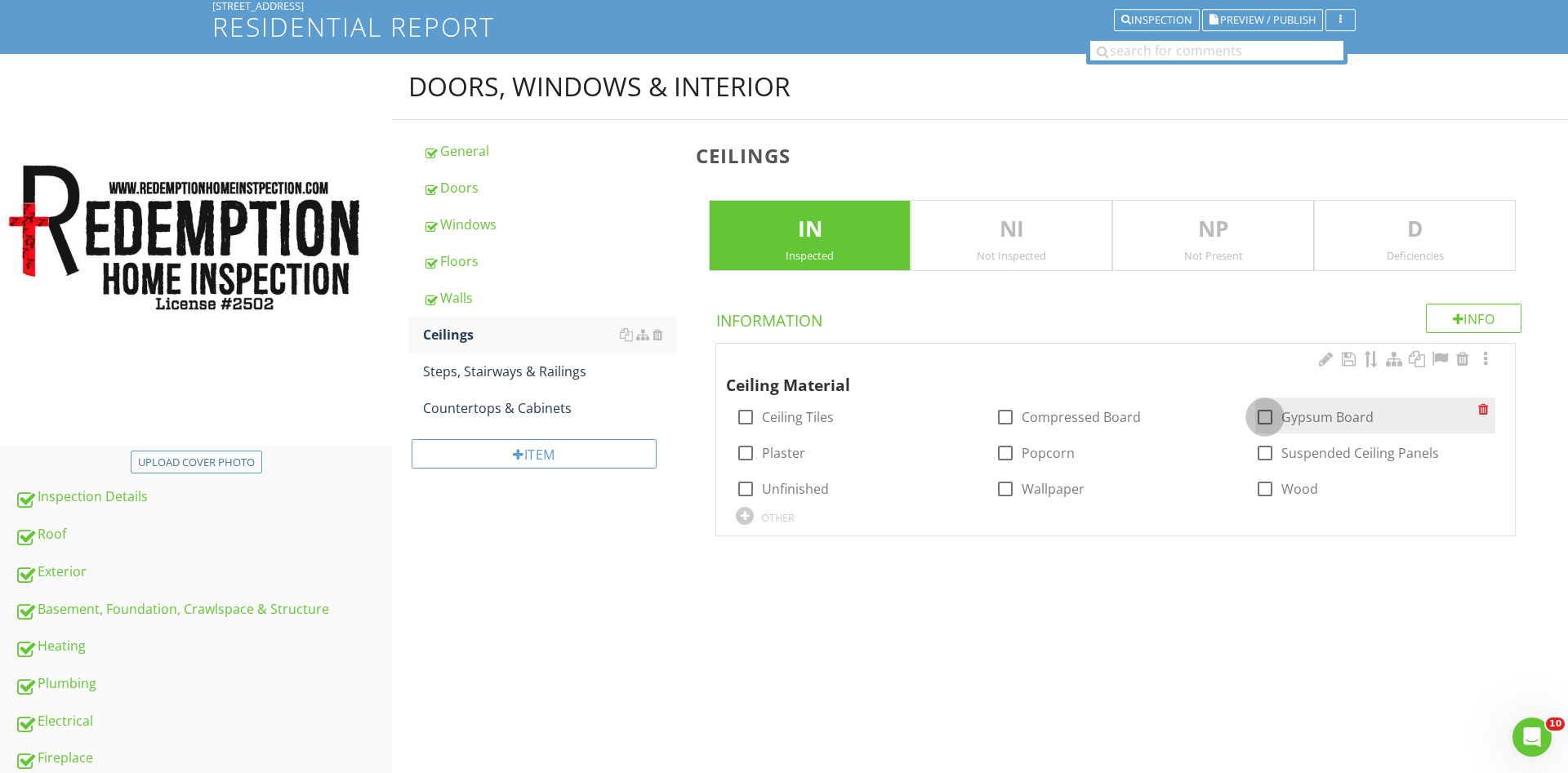
click at [1266, 416] on div at bounding box center [1265, 417] width 27 height 27
checkbox input "true"
click at [546, 375] on div "Steps, Stairways & Railings" at bounding box center [549, 372] width 254 height 20
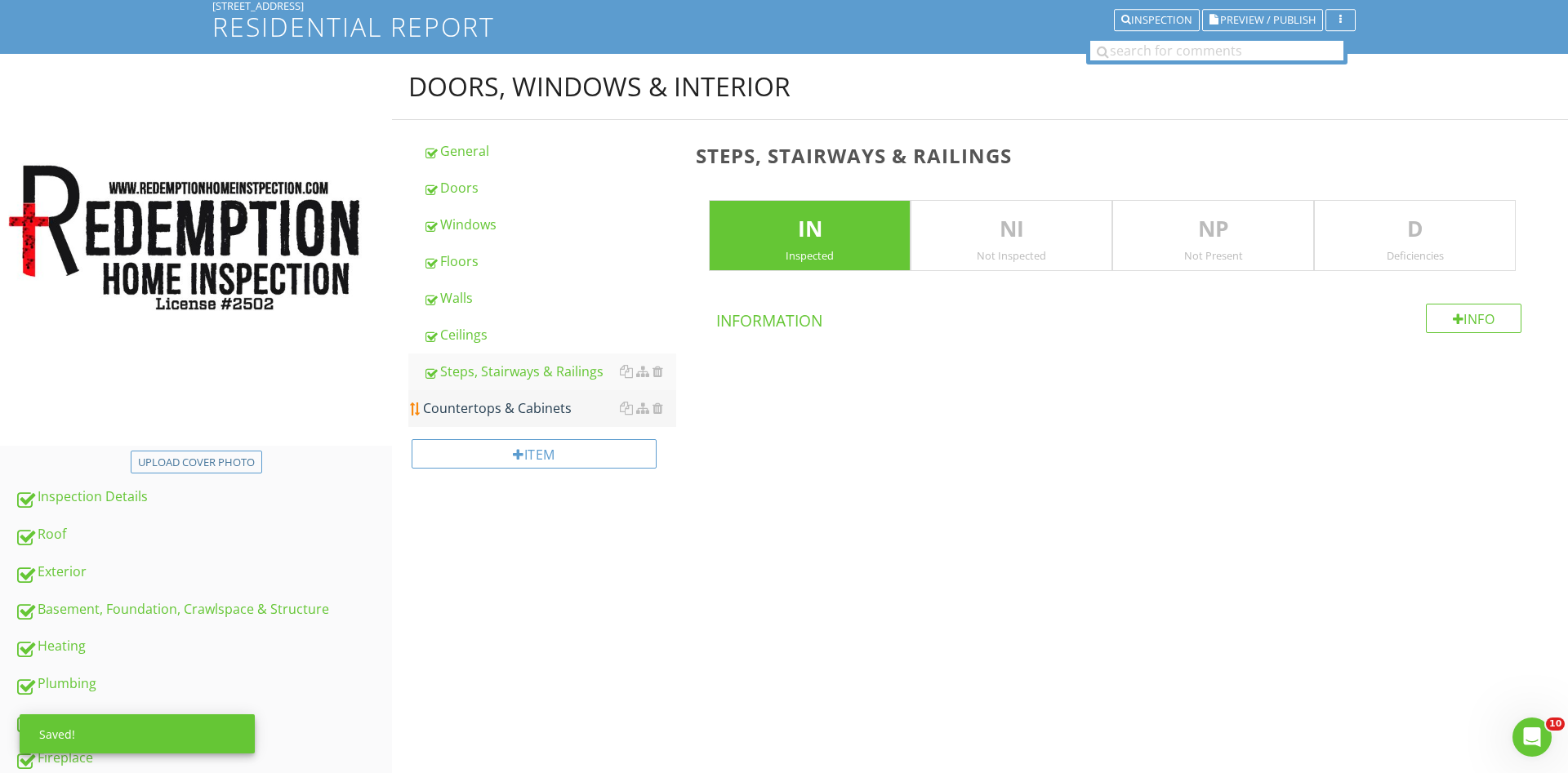
click at [535, 409] on div "Countertops & Cabinets" at bounding box center [549, 408] width 254 height 20
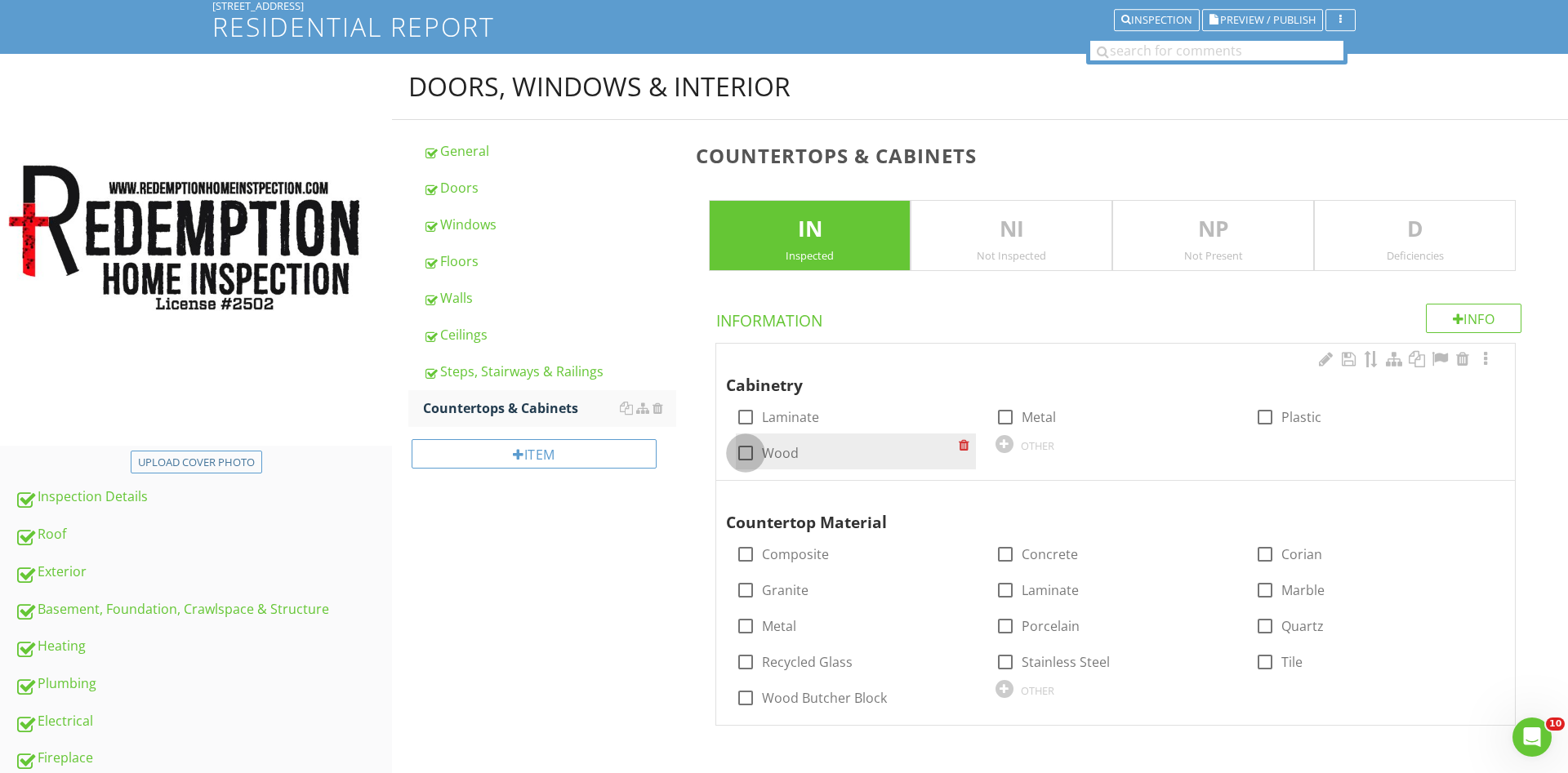
click at [753, 451] on div at bounding box center [746, 453] width 27 height 27
checkbox input "true"
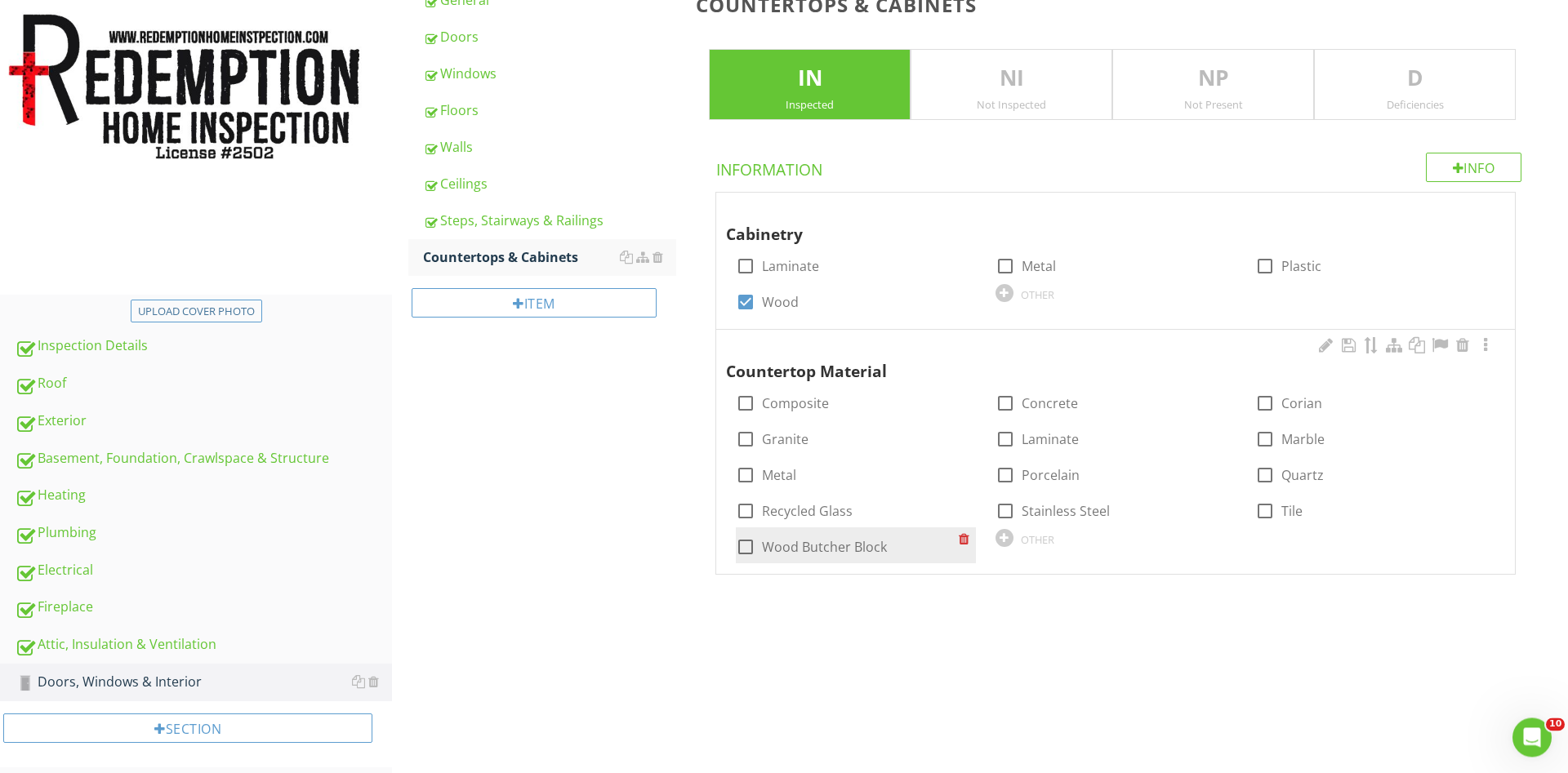
scroll to position [271, 0]
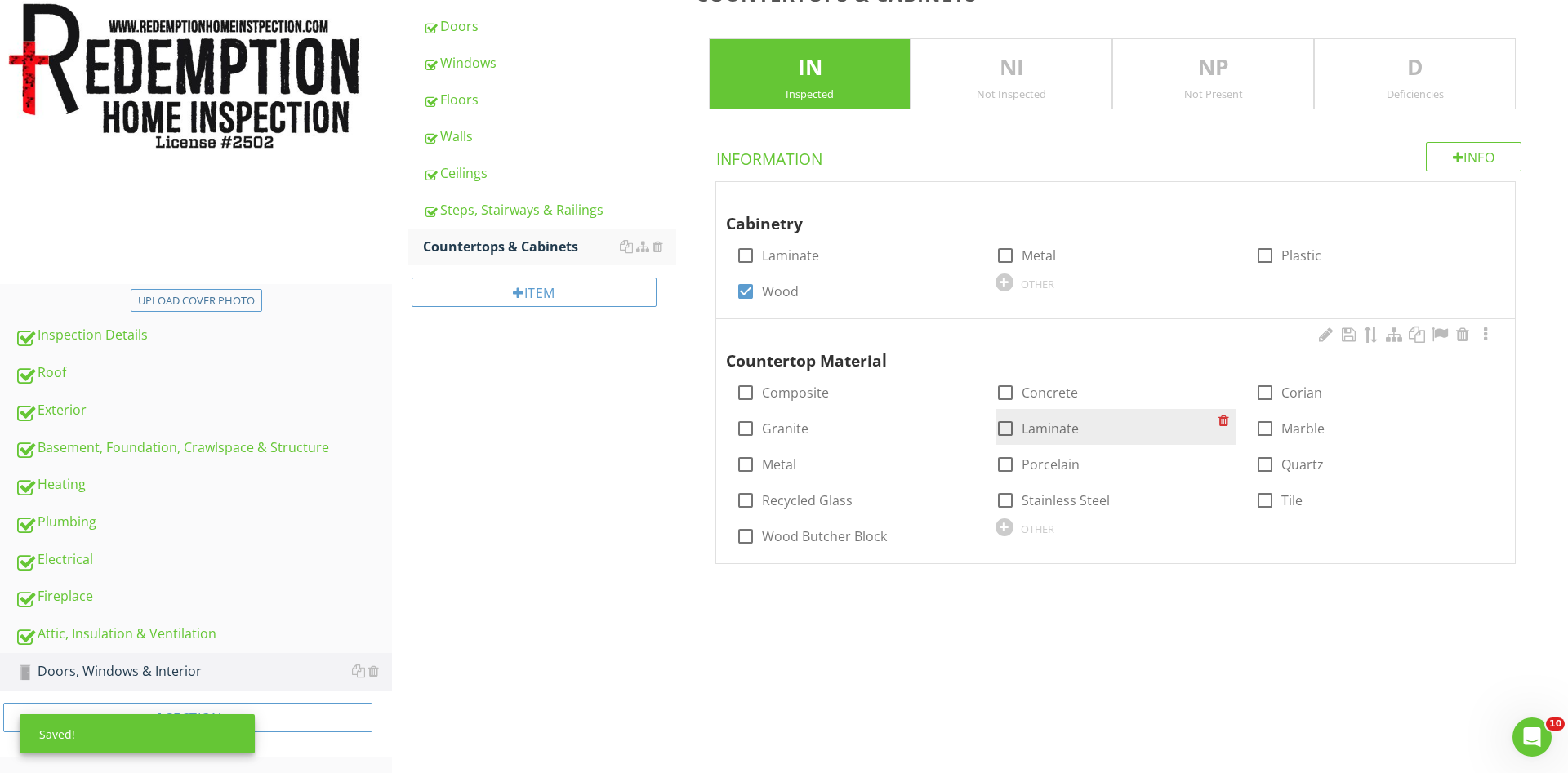
drag, startPoint x: 1259, startPoint y: 496, endPoint x: 1010, endPoint y: 432, distance: 257.1
click at [1260, 496] on div at bounding box center [1265, 500] width 27 height 27
click at [1007, 466] on div at bounding box center [1005, 465] width 27 height 27
checkbox input "true"
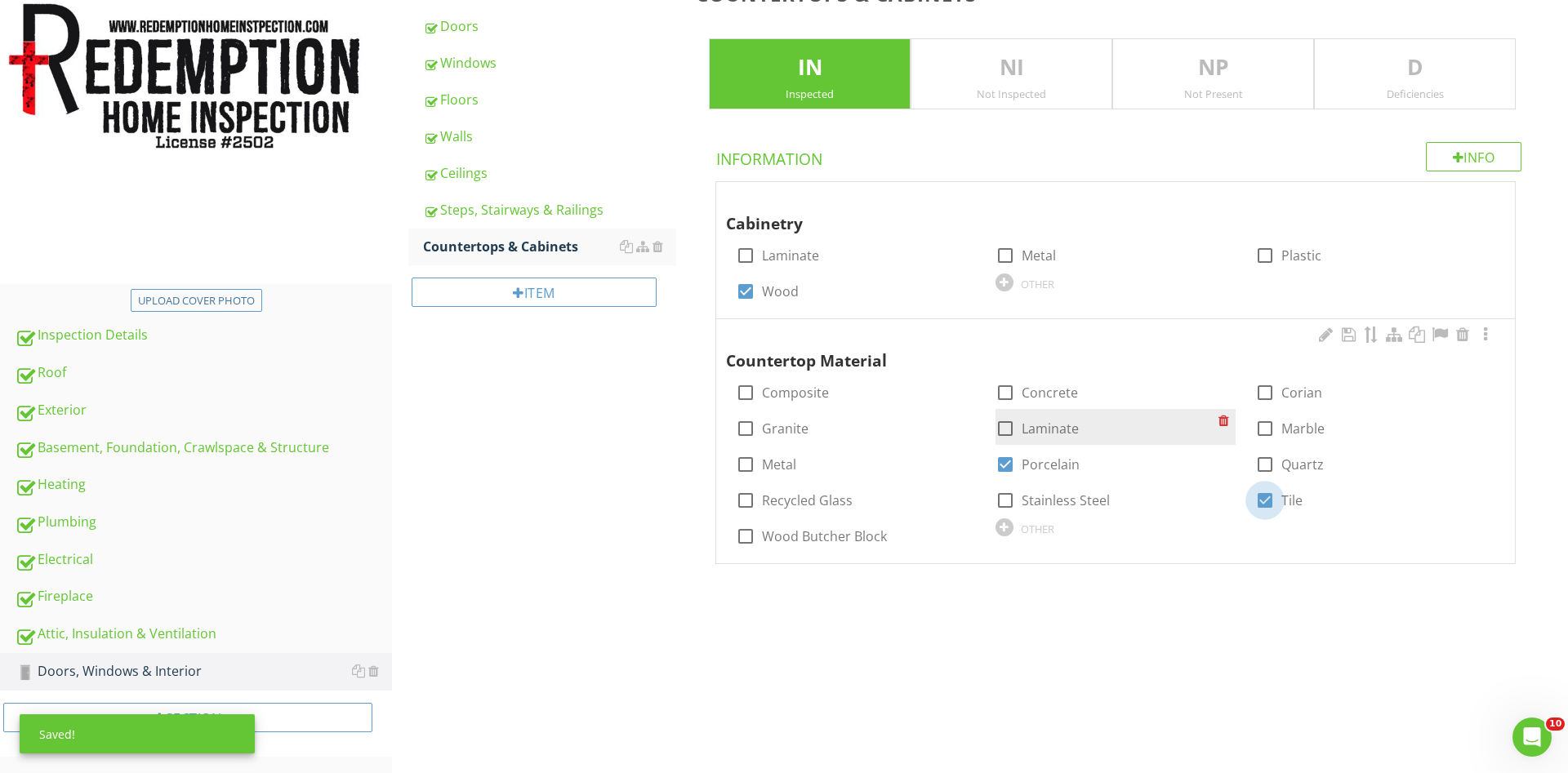
click at [1010, 432] on div at bounding box center [1005, 429] width 27 height 27
checkbox input "true"
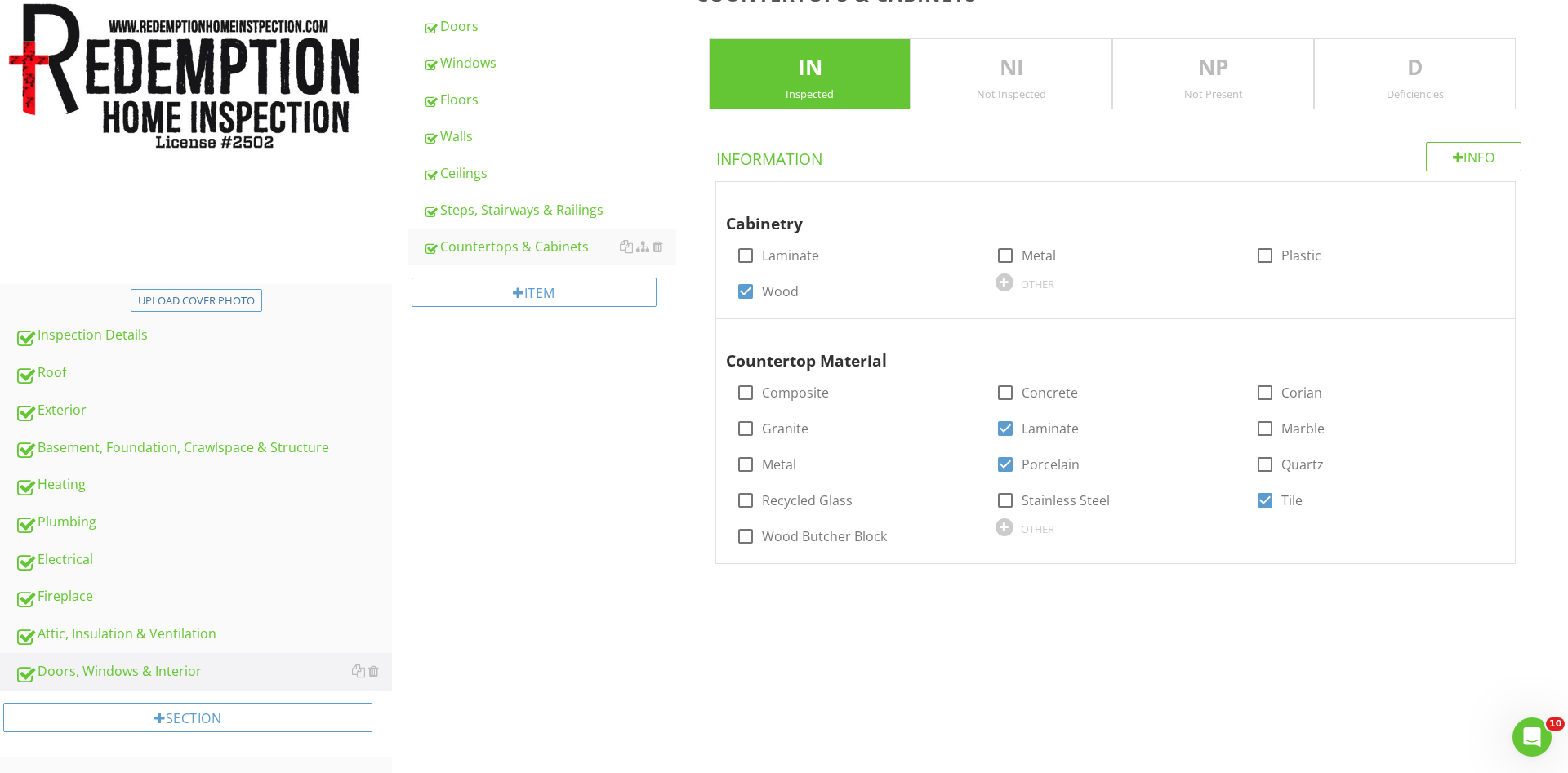
click at [622, 462] on div "Doors, Windows & Interior General Doors Windows Floors Walls Ceilings Steps, St…" at bounding box center [981, 249] width 1176 height 712
click at [347, 715] on div "Section" at bounding box center [187, 717] width 369 height 29
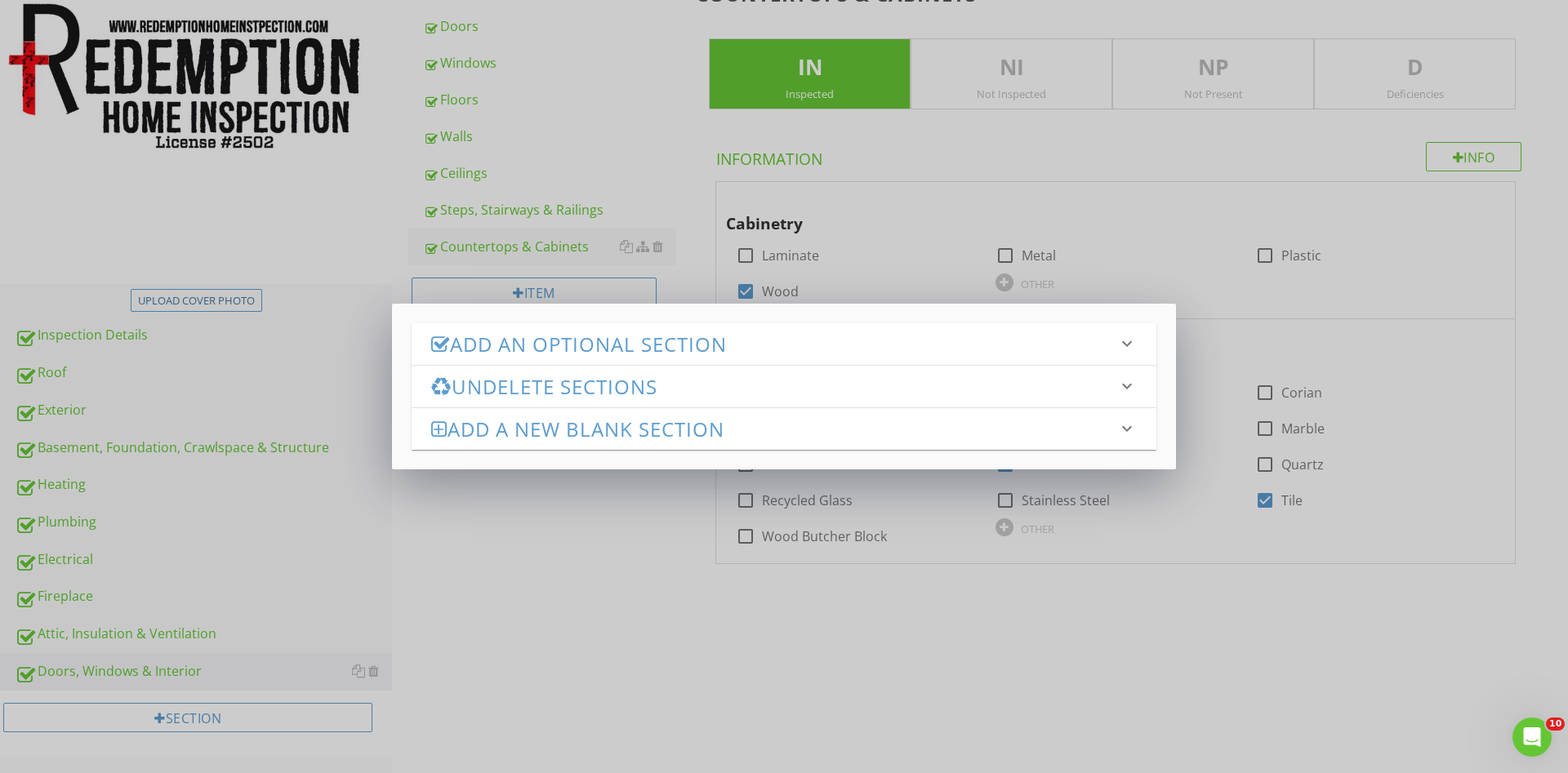
click at [573, 352] on h3 "Add an Optional Section" at bounding box center [774, 343] width 686 height 23
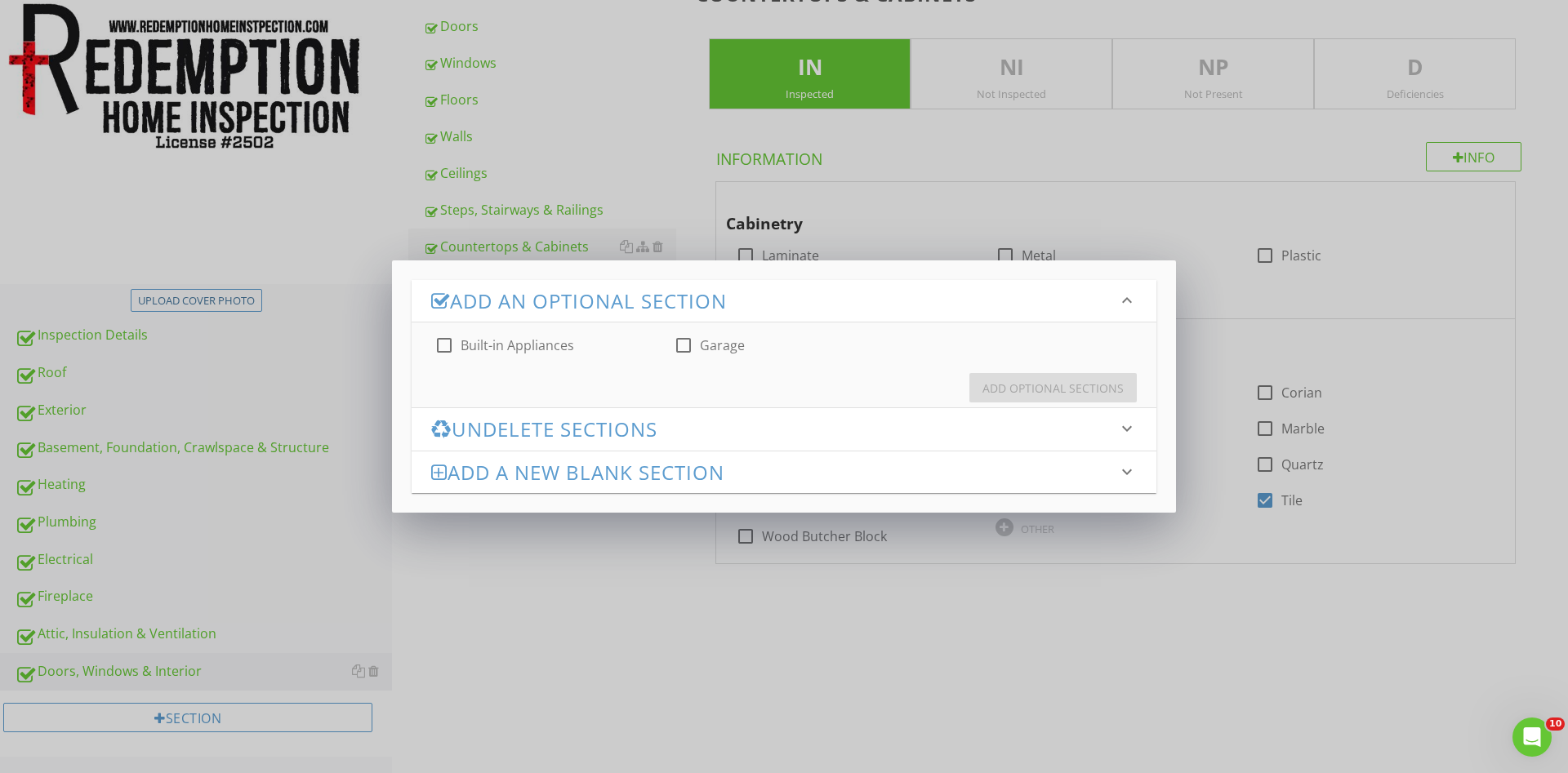
click at [444, 346] on div at bounding box center [444, 345] width 27 height 27
checkbox input "true"
click at [989, 389] on div "Add Optional Sections" at bounding box center [1053, 388] width 141 height 18
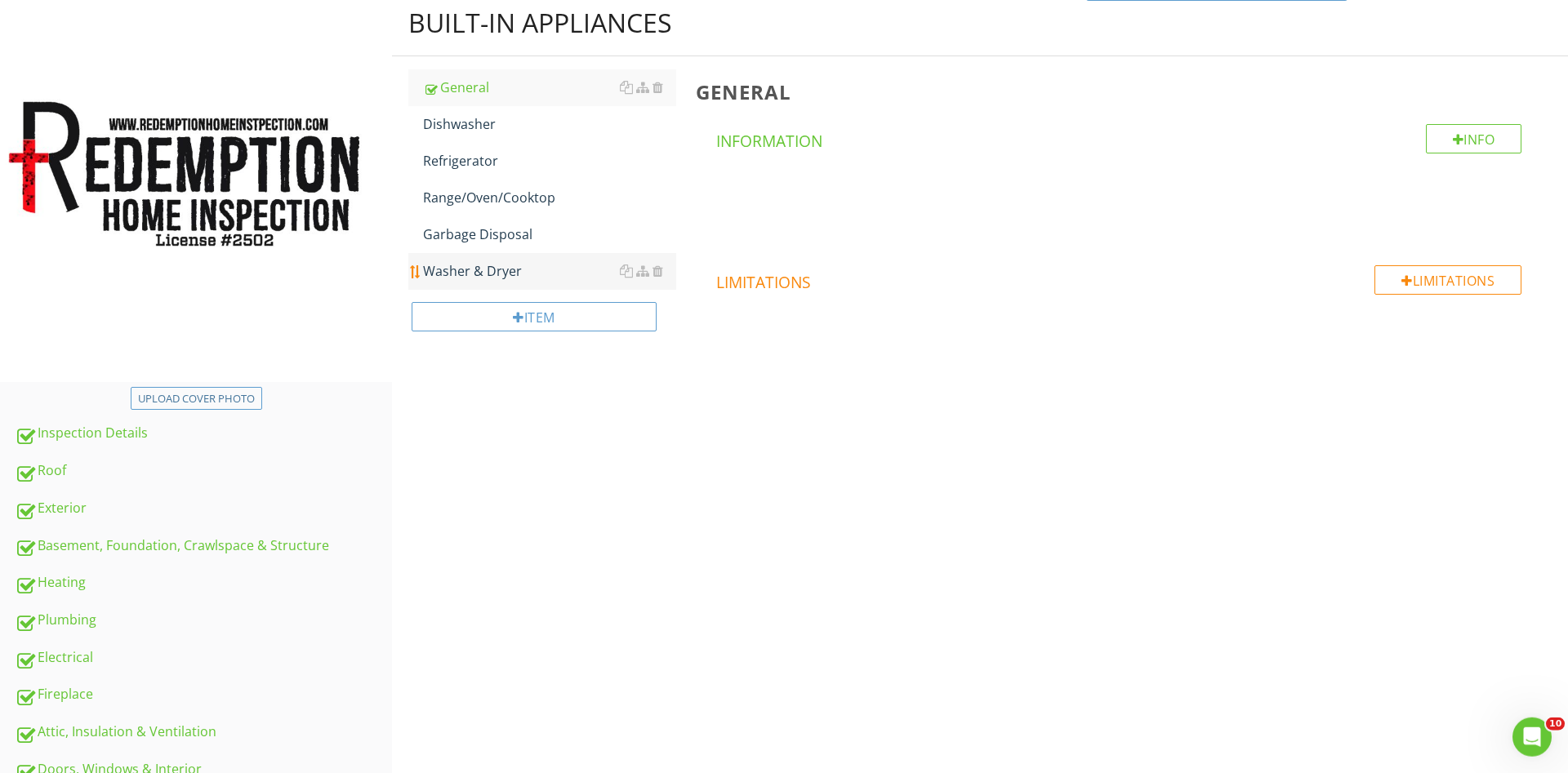
scroll to position [22, 0]
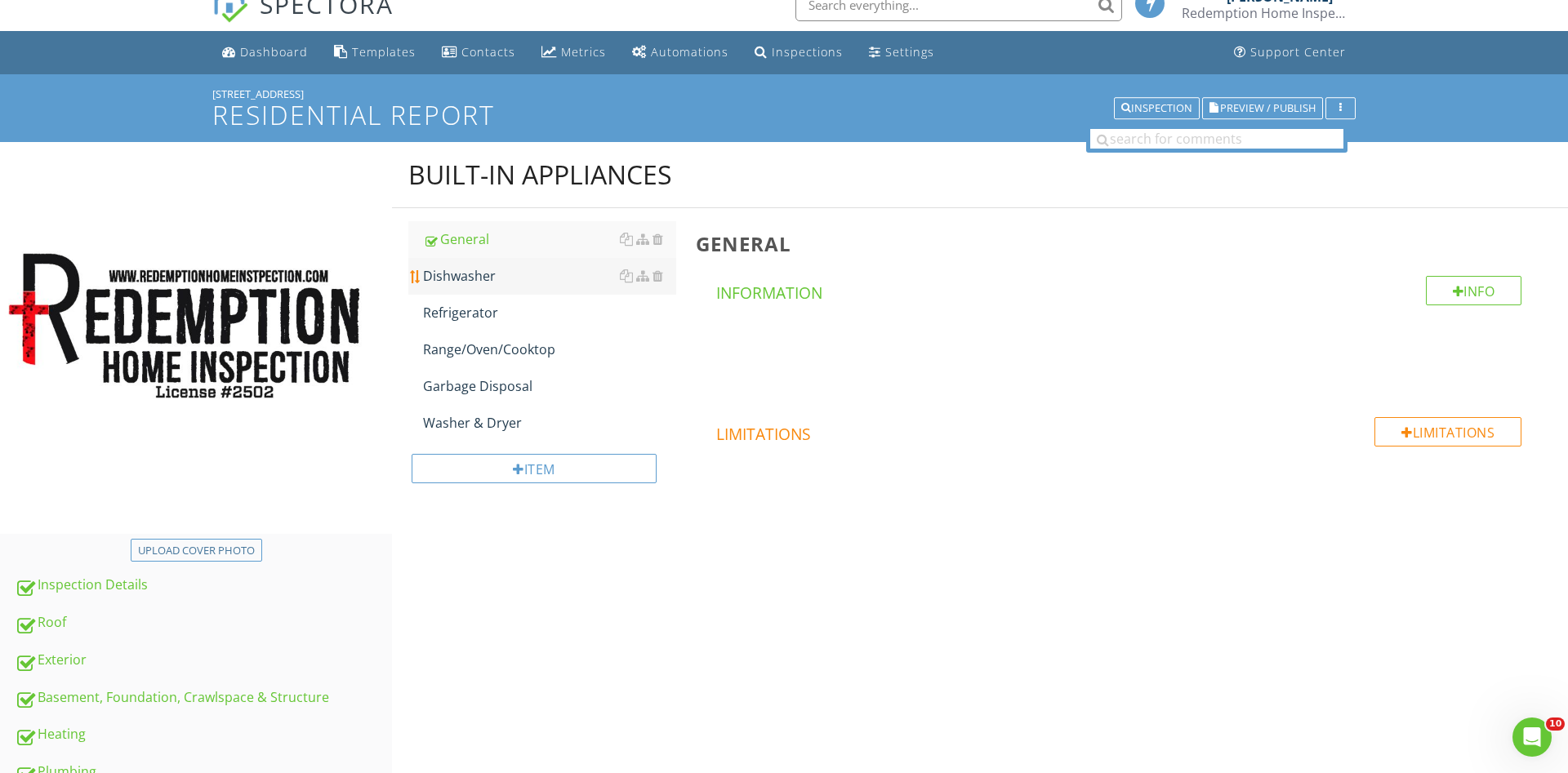
click at [467, 276] on div "Dishwasher" at bounding box center [549, 276] width 254 height 20
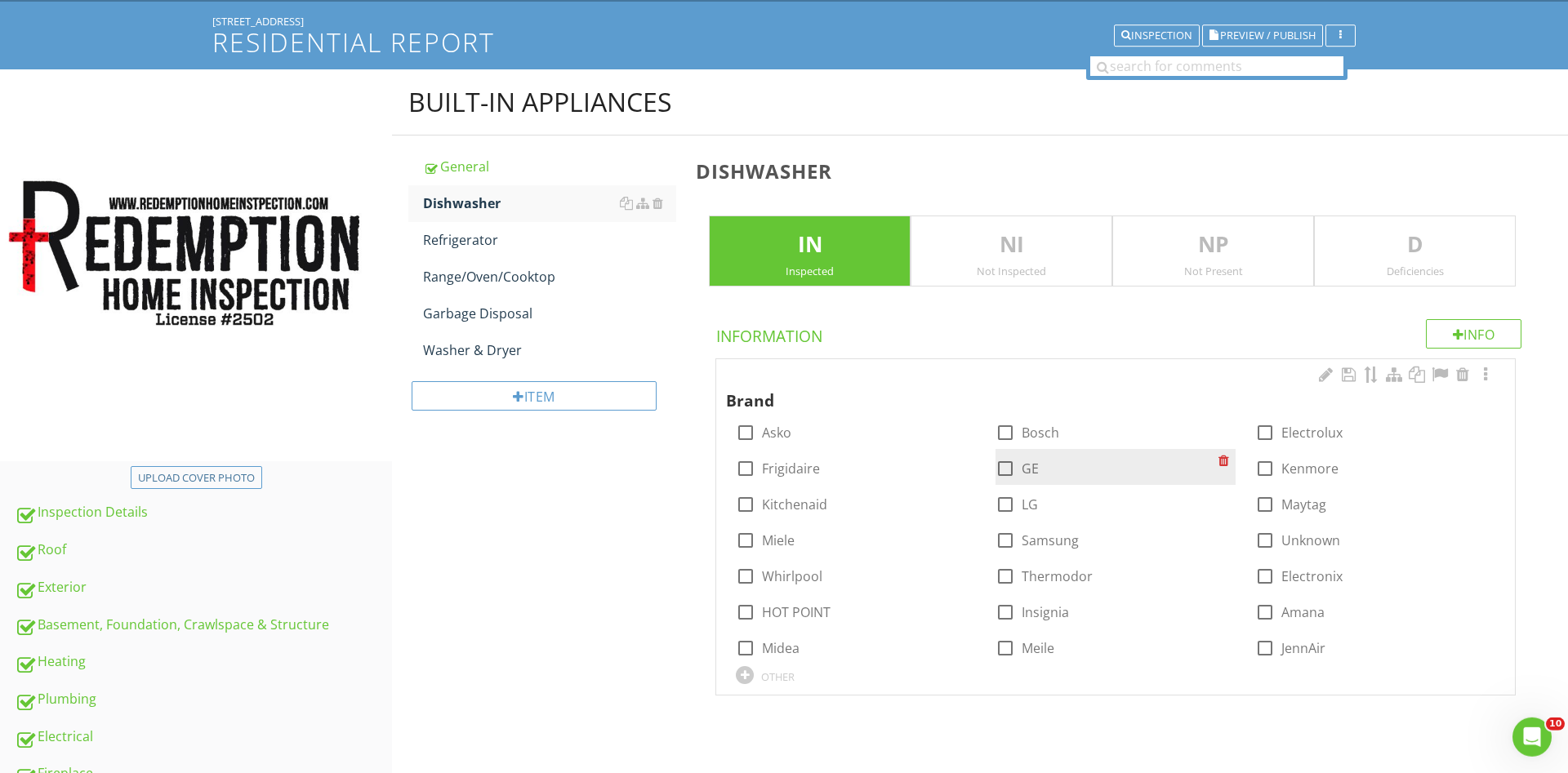
scroll to position [105, 0]
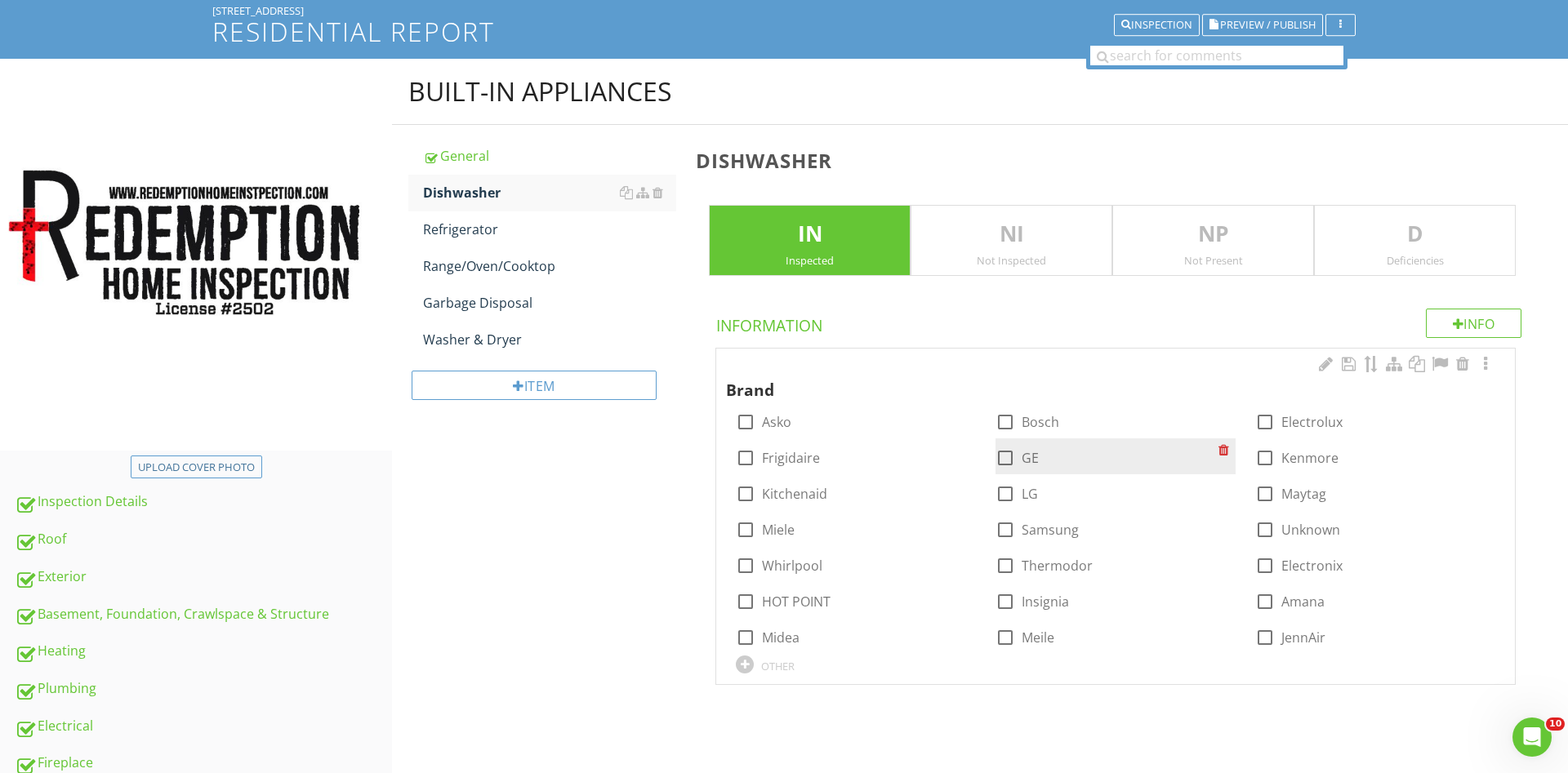
click at [1004, 422] on div at bounding box center [1005, 422] width 27 height 27
checkbox input "true"
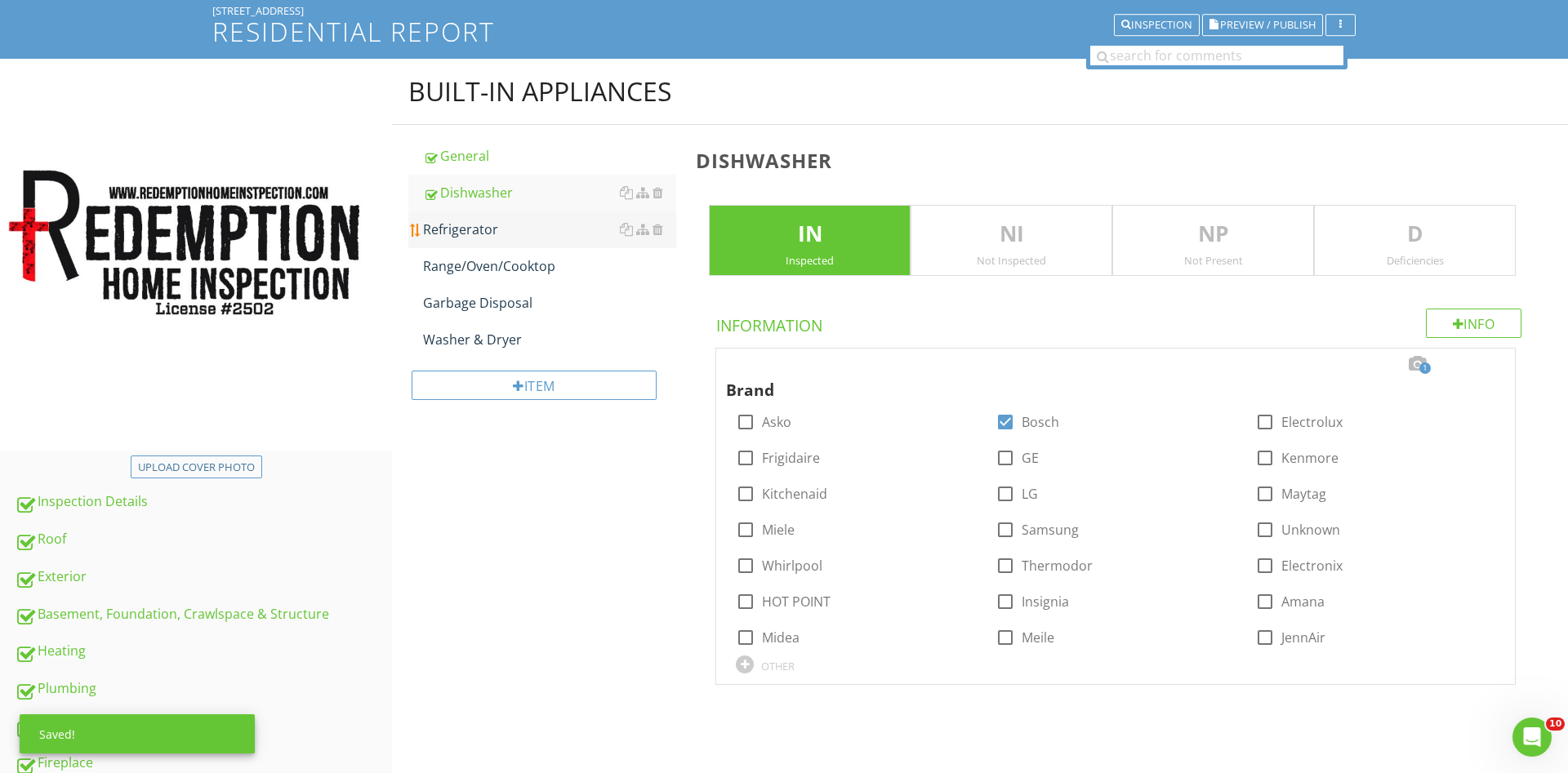
click at [428, 228] on div "Refrigerator" at bounding box center [549, 229] width 254 height 20
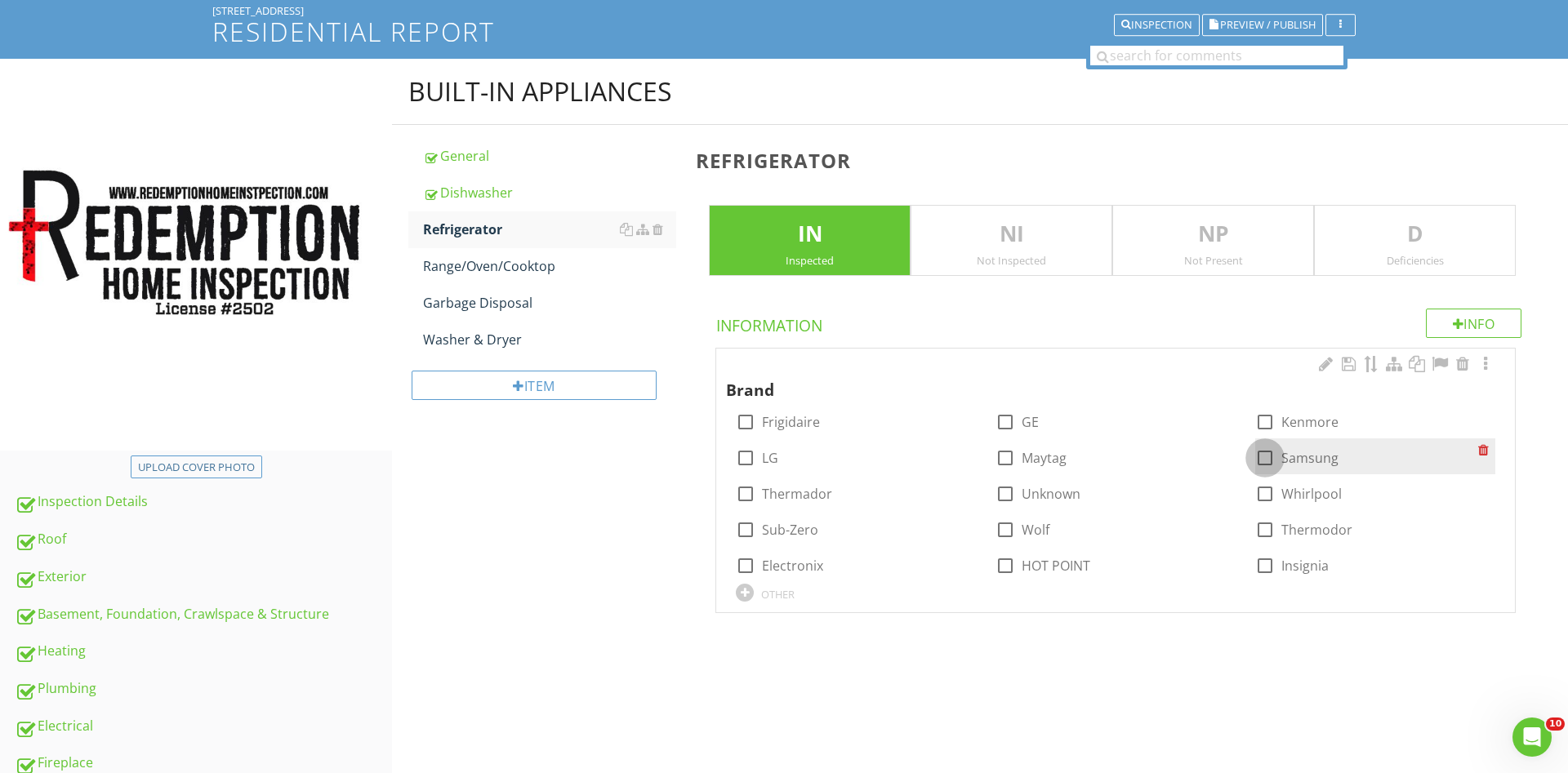
click at [1268, 451] on div at bounding box center [1265, 458] width 27 height 27
checkbox input "true"
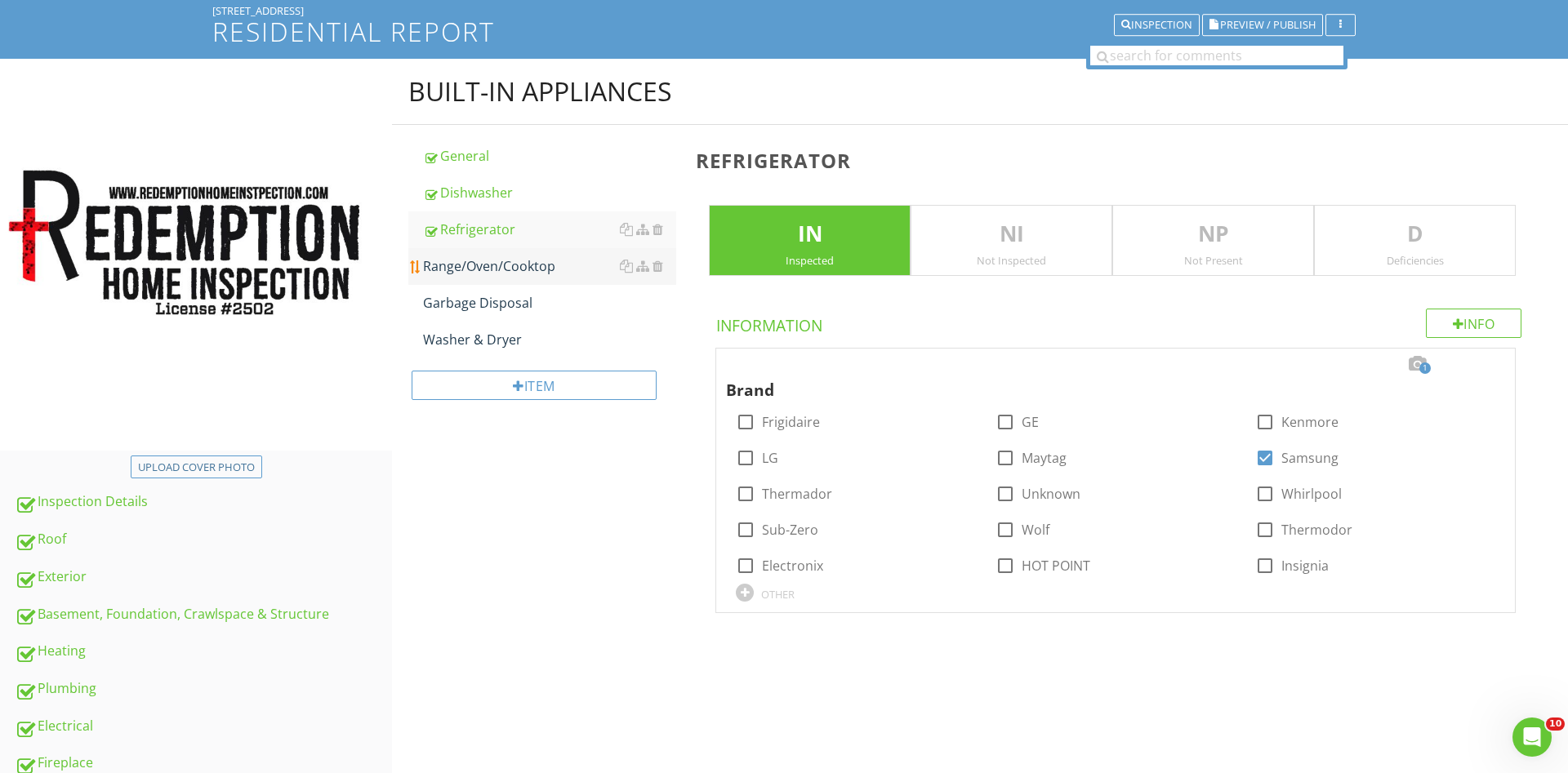
click at [476, 269] on div "Range/Oven/Cooktop" at bounding box center [549, 266] width 254 height 20
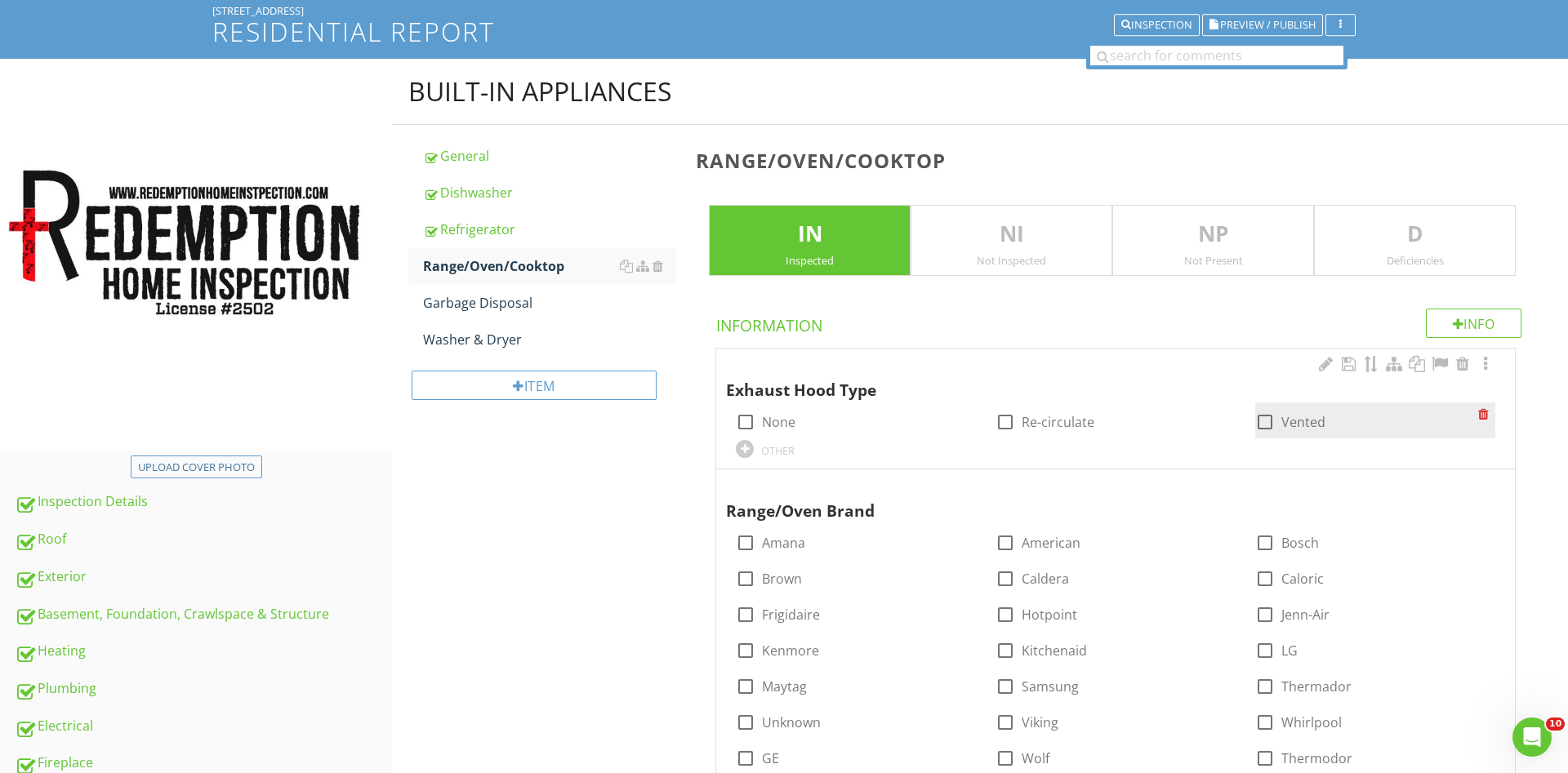
click at [1265, 421] on div at bounding box center [1265, 422] width 27 height 27
checkbox input "true"
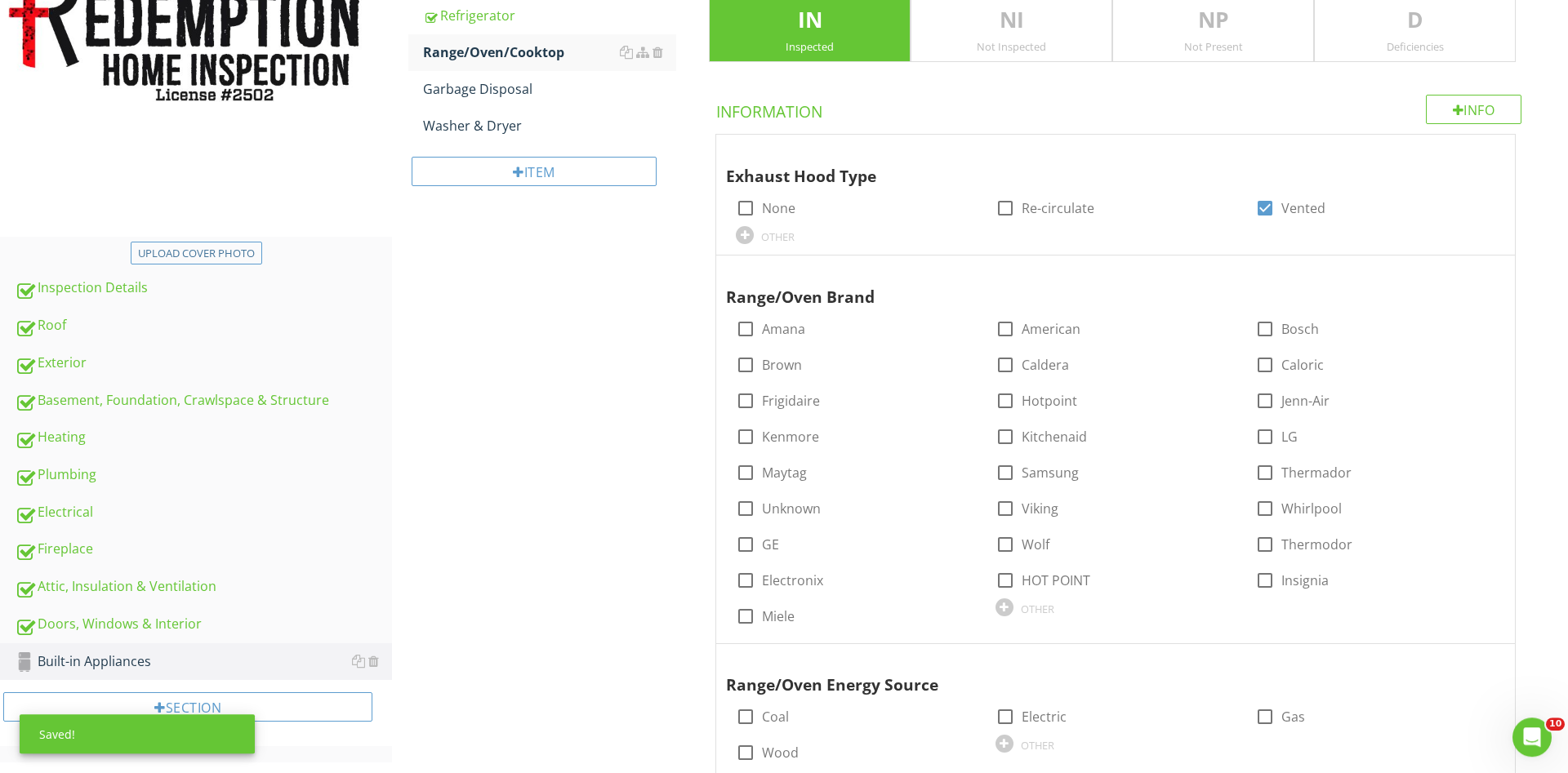
scroll to position [367, 0]
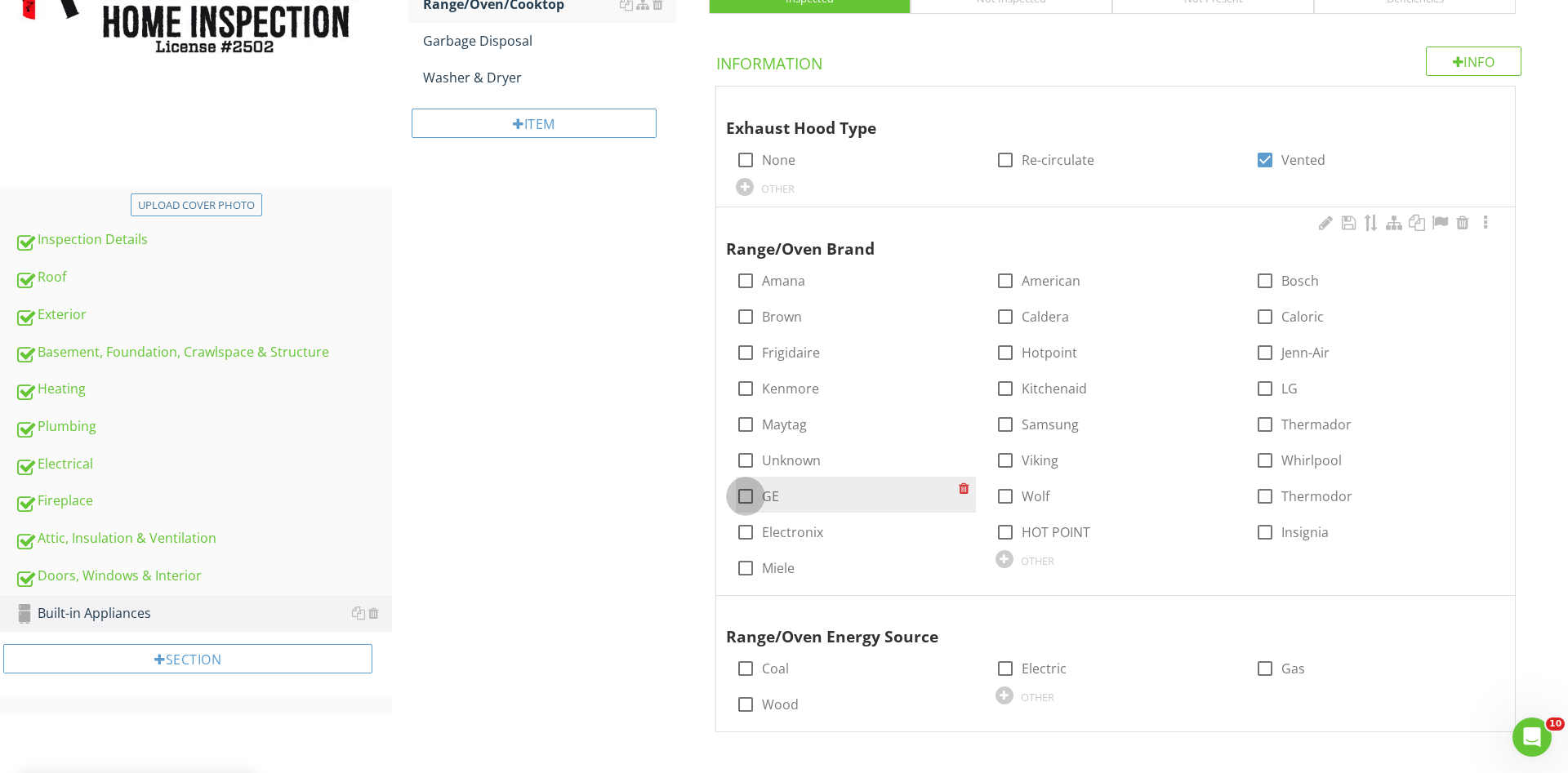
click at [743, 497] on div at bounding box center [746, 496] width 27 height 27
checkbox input "true"
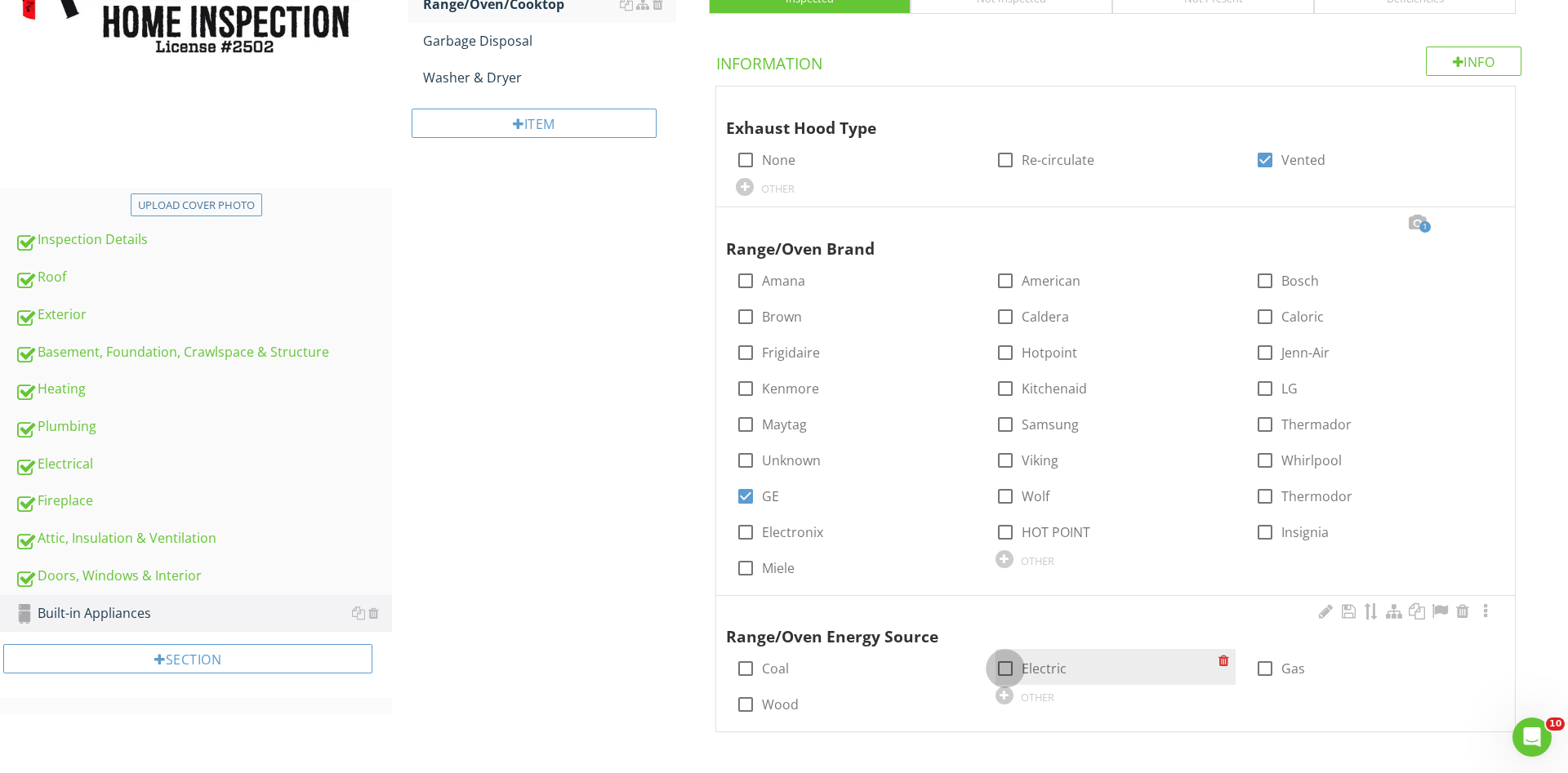
click at [1008, 669] on div at bounding box center [1005, 668] width 27 height 27
checkbox input "true"
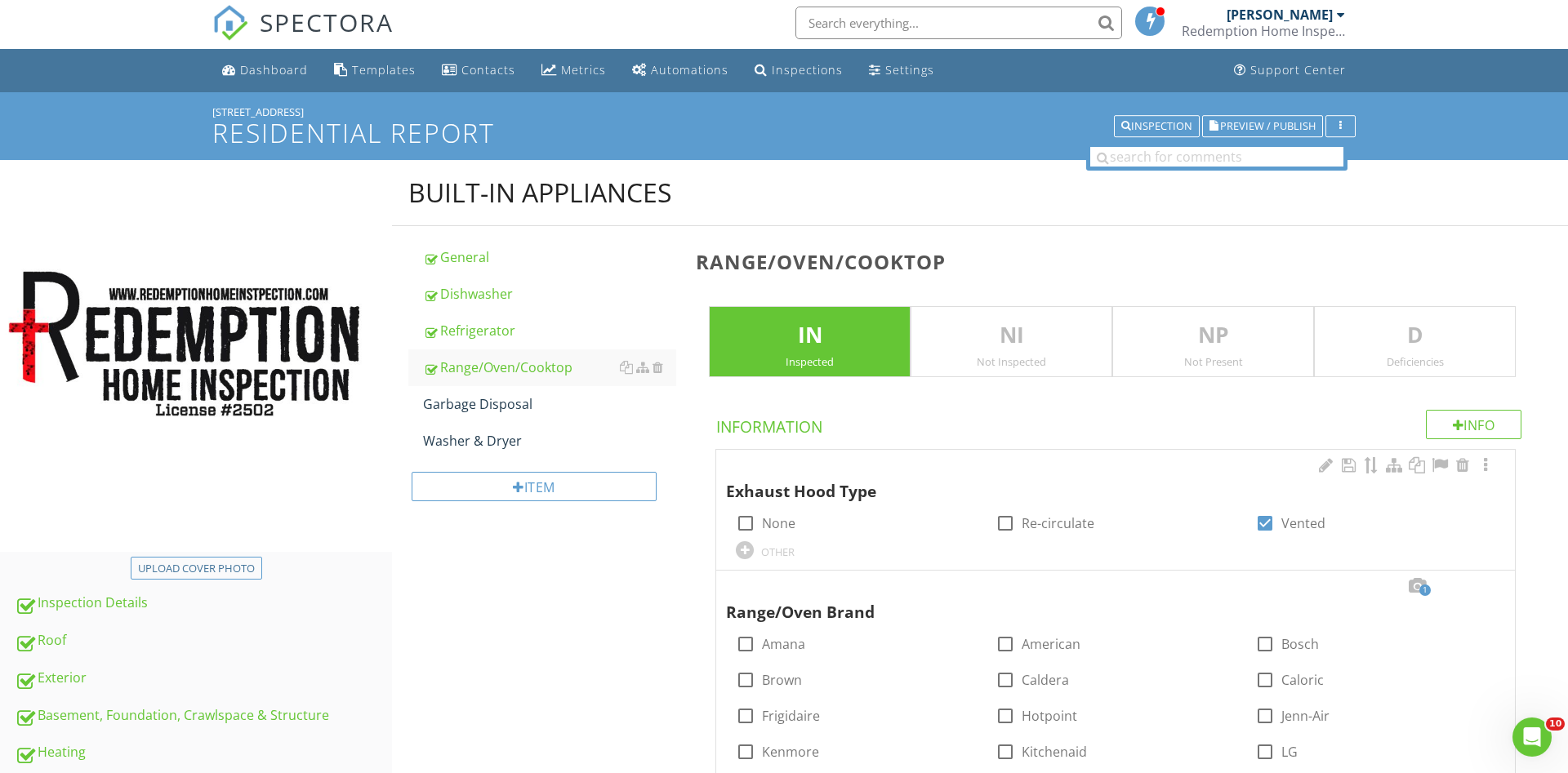
scroll to position [0, 0]
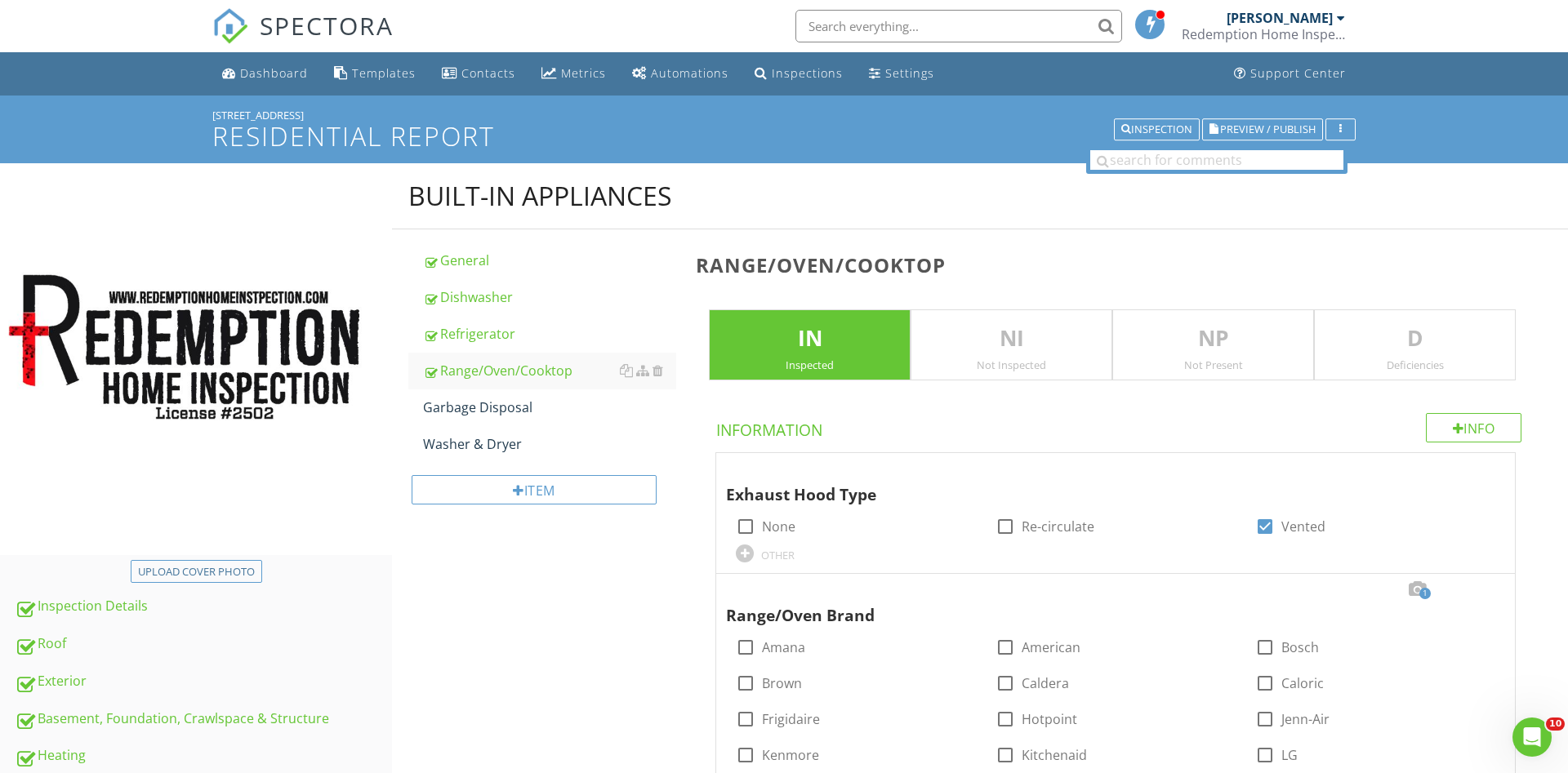
click at [1387, 333] on p "D" at bounding box center [1414, 339] width 200 height 32
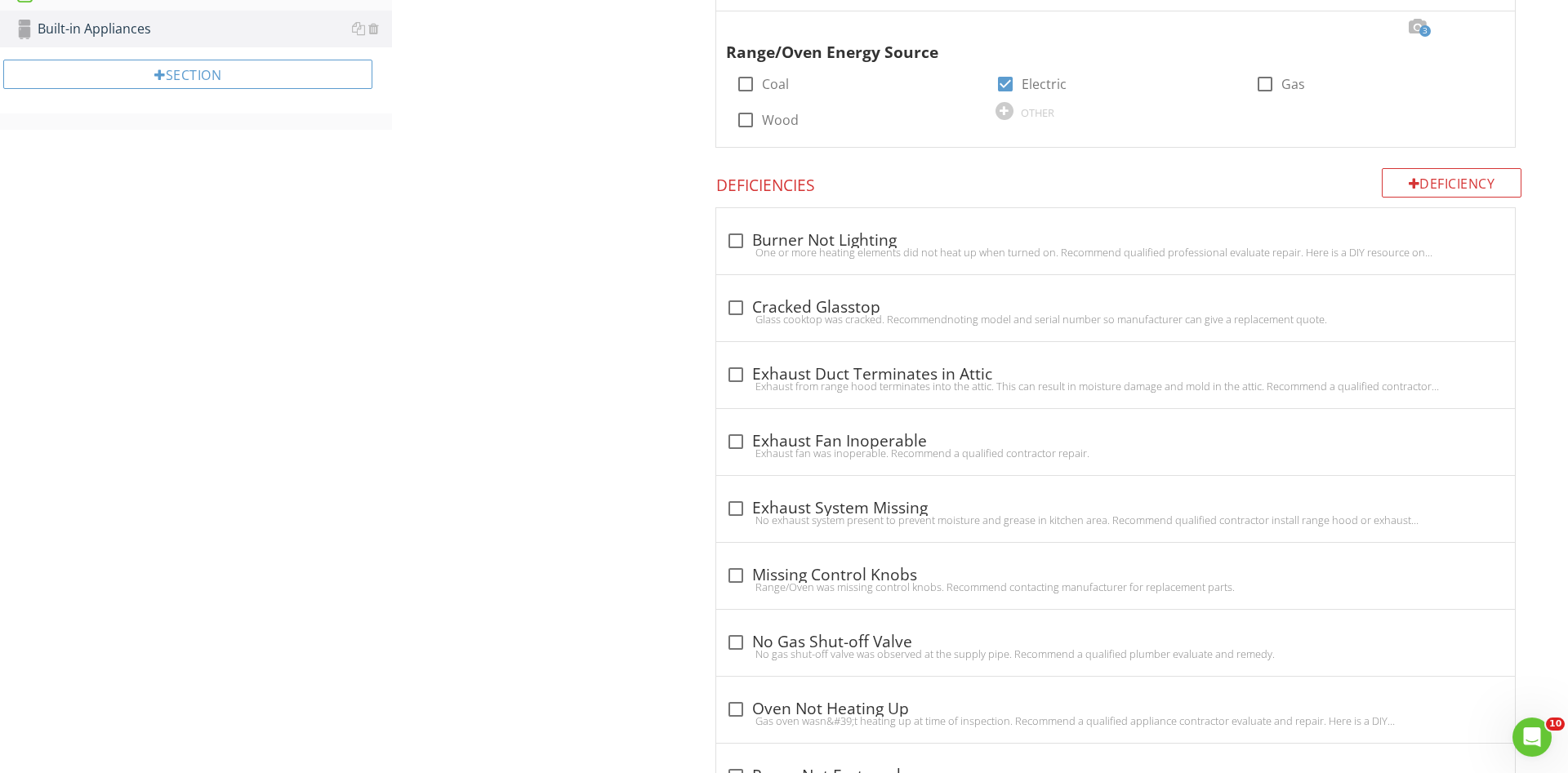
scroll to position [1097, 0]
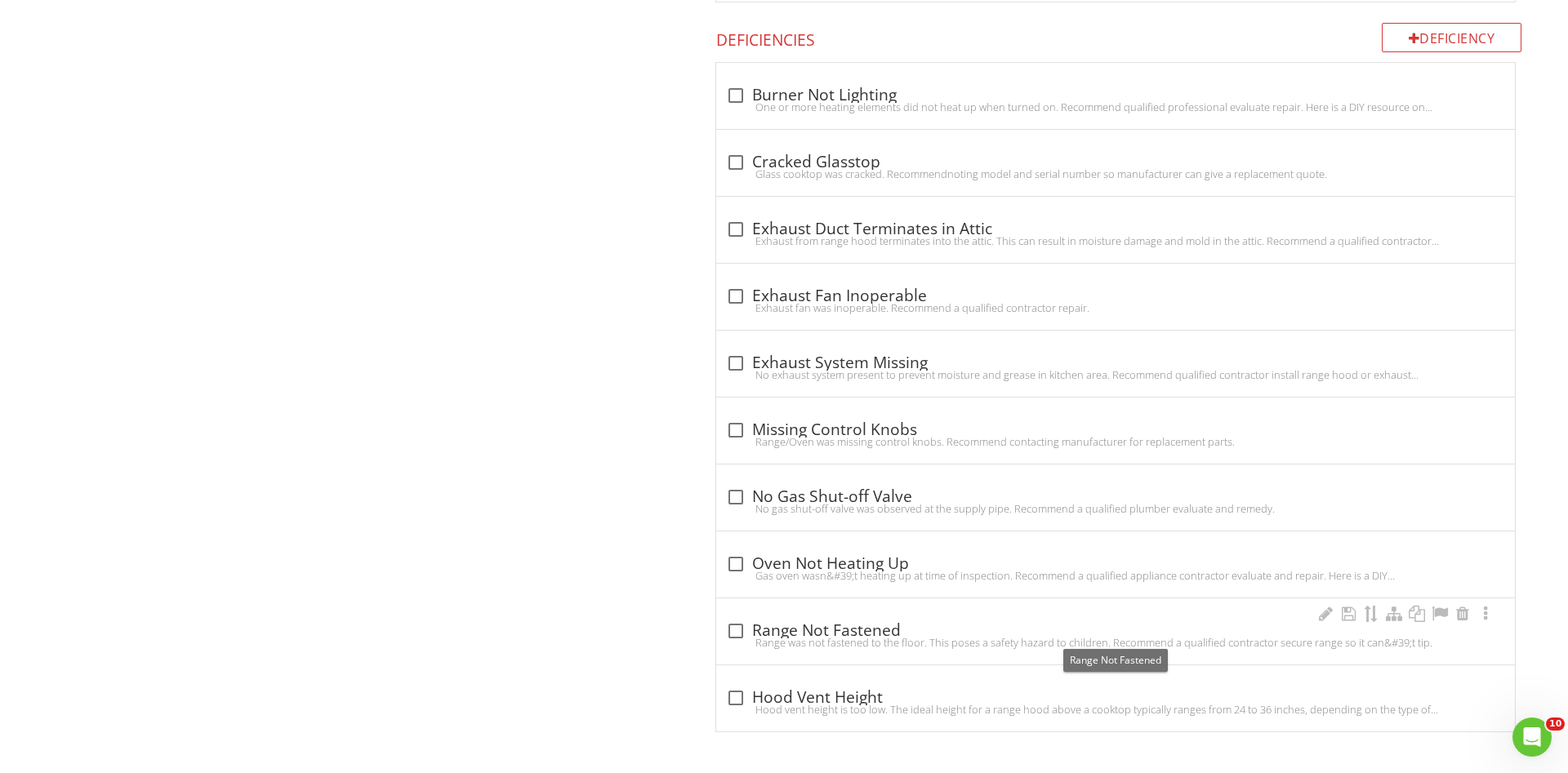
click at [732, 634] on div at bounding box center [736, 631] width 27 height 27
checkbox input "true"
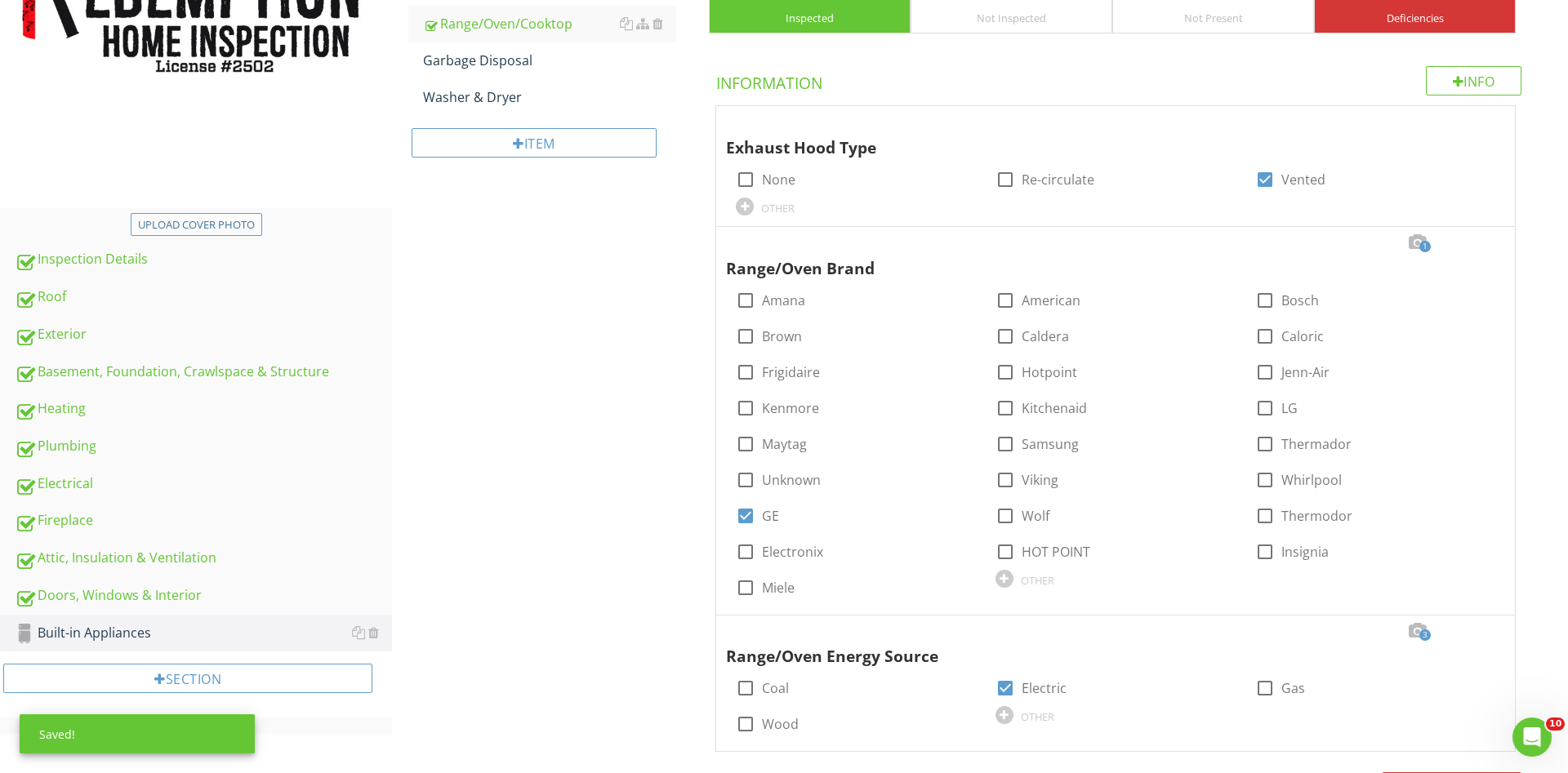
scroll to position [14, 0]
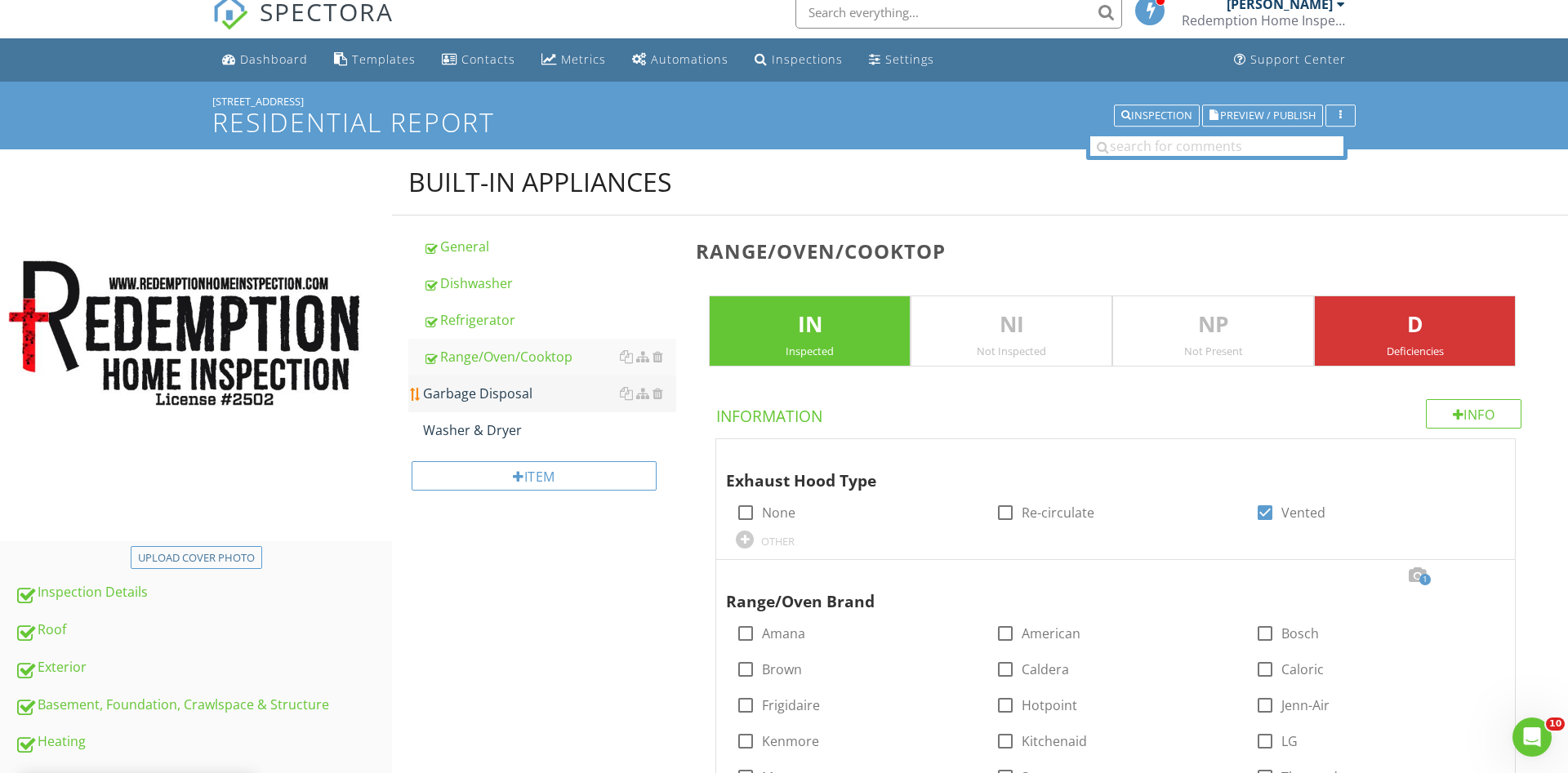
click at [494, 400] on div "Garbage Disposal" at bounding box center [549, 393] width 254 height 20
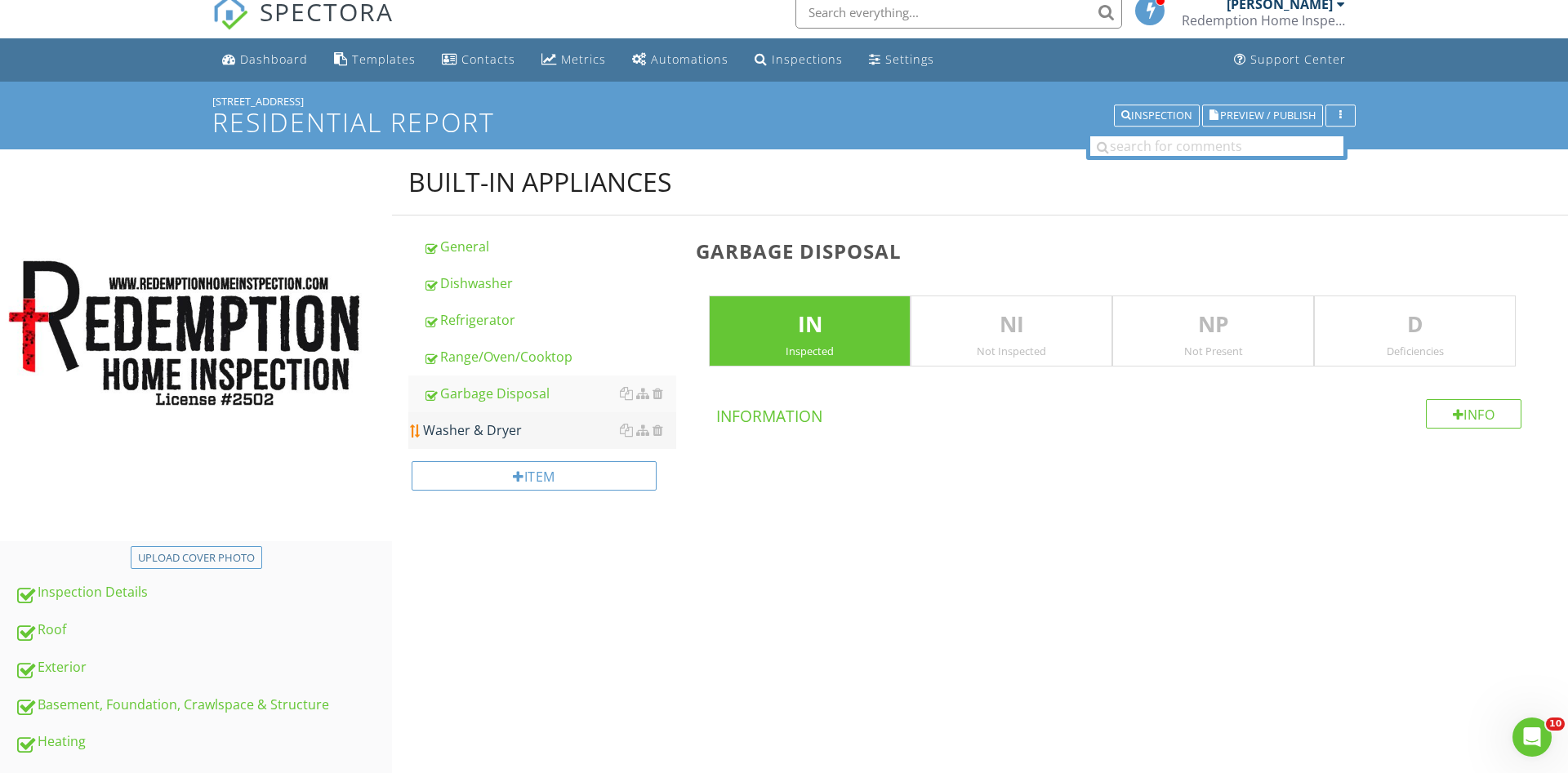
click at [495, 432] on div "Washer & Dryer" at bounding box center [549, 431] width 254 height 20
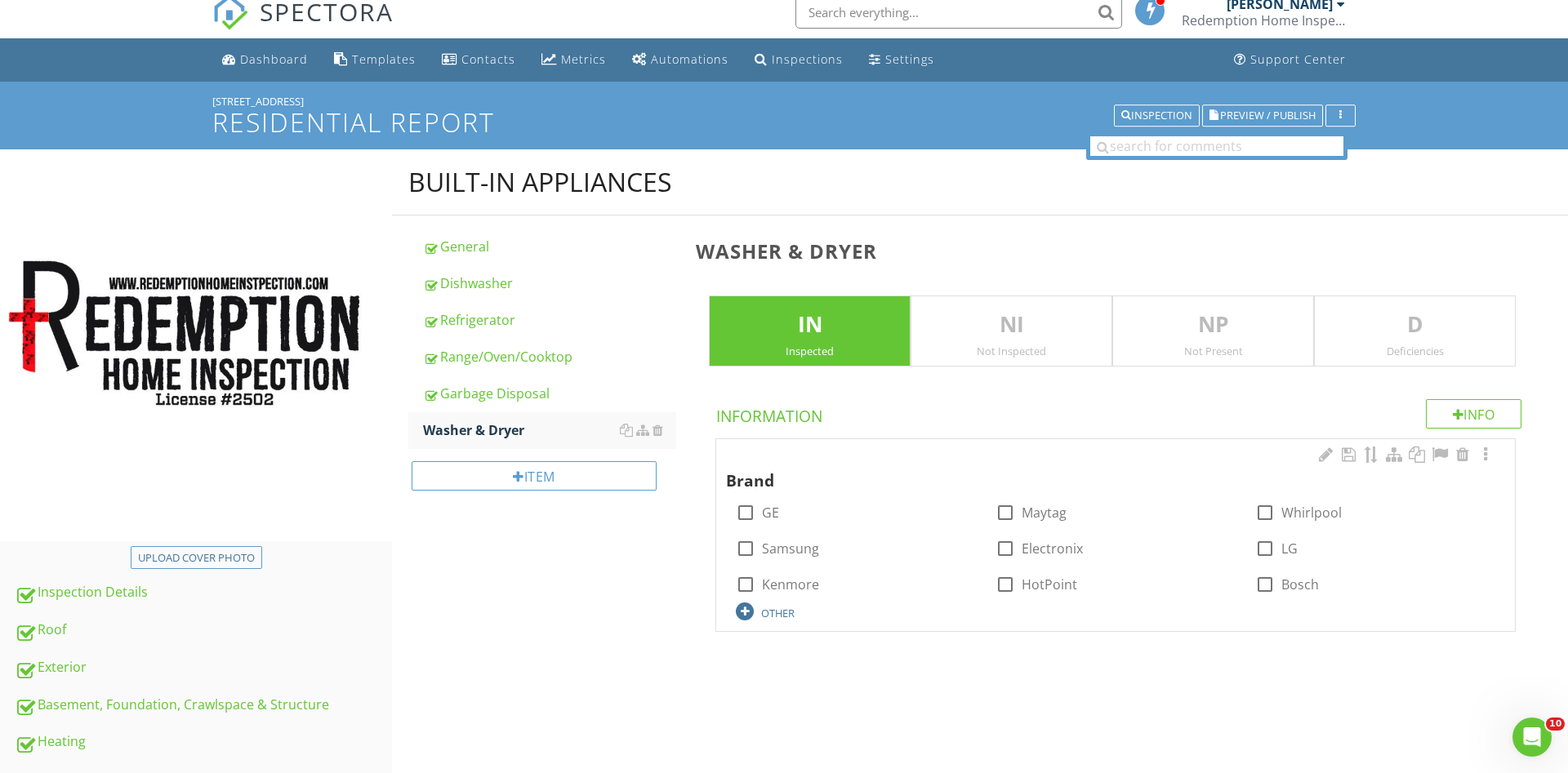
click at [751, 613] on div at bounding box center [745, 612] width 18 height 18
type input "Cabrio"
click at [580, 618] on div "Built-in Appliances General Dishwasher Refrigerator Range/Oven/Cooktop Garbage …" at bounding box center [981, 420] width 1176 height 540
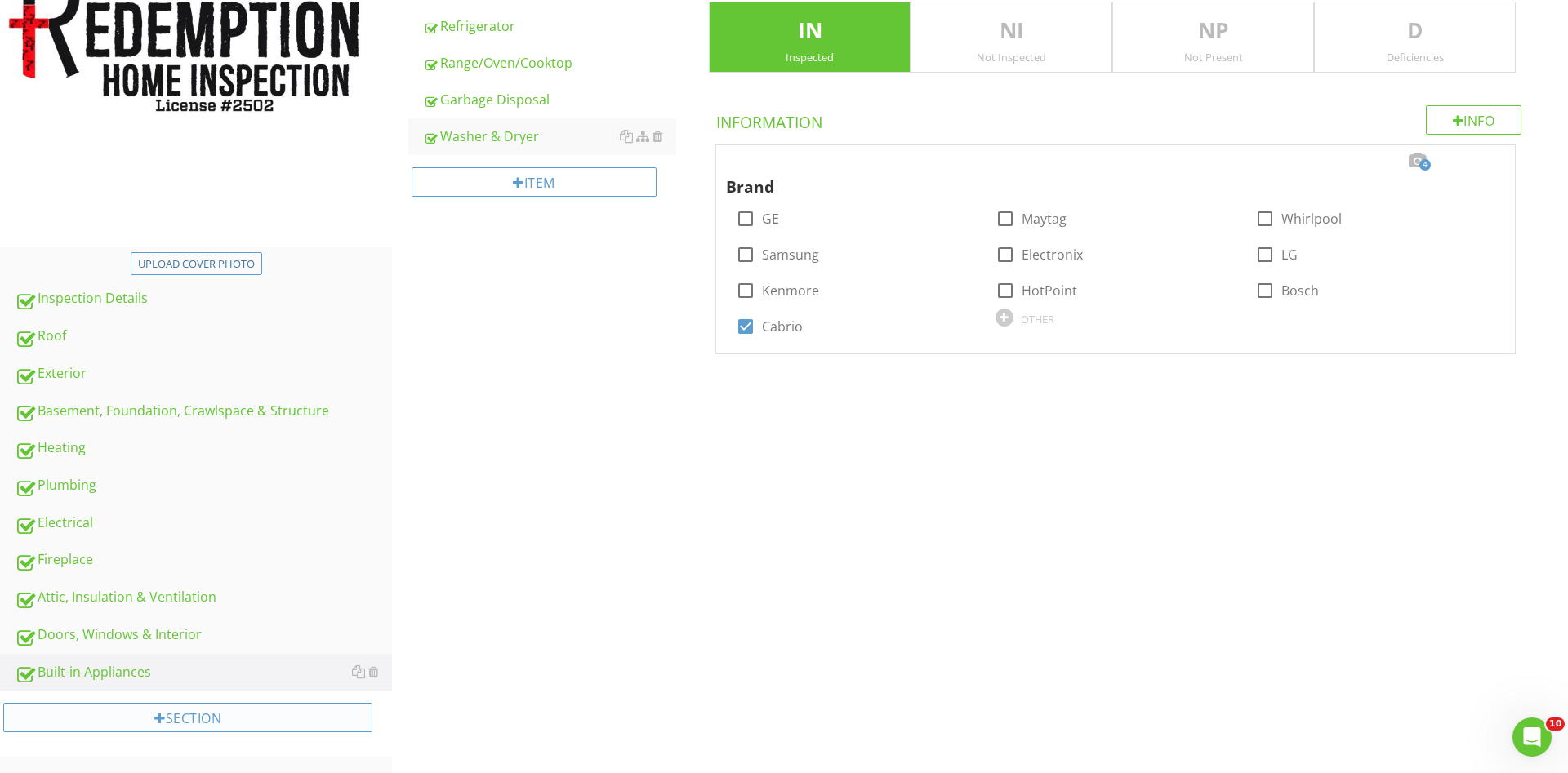
click at [122, 718] on div "Section" at bounding box center [187, 717] width 369 height 29
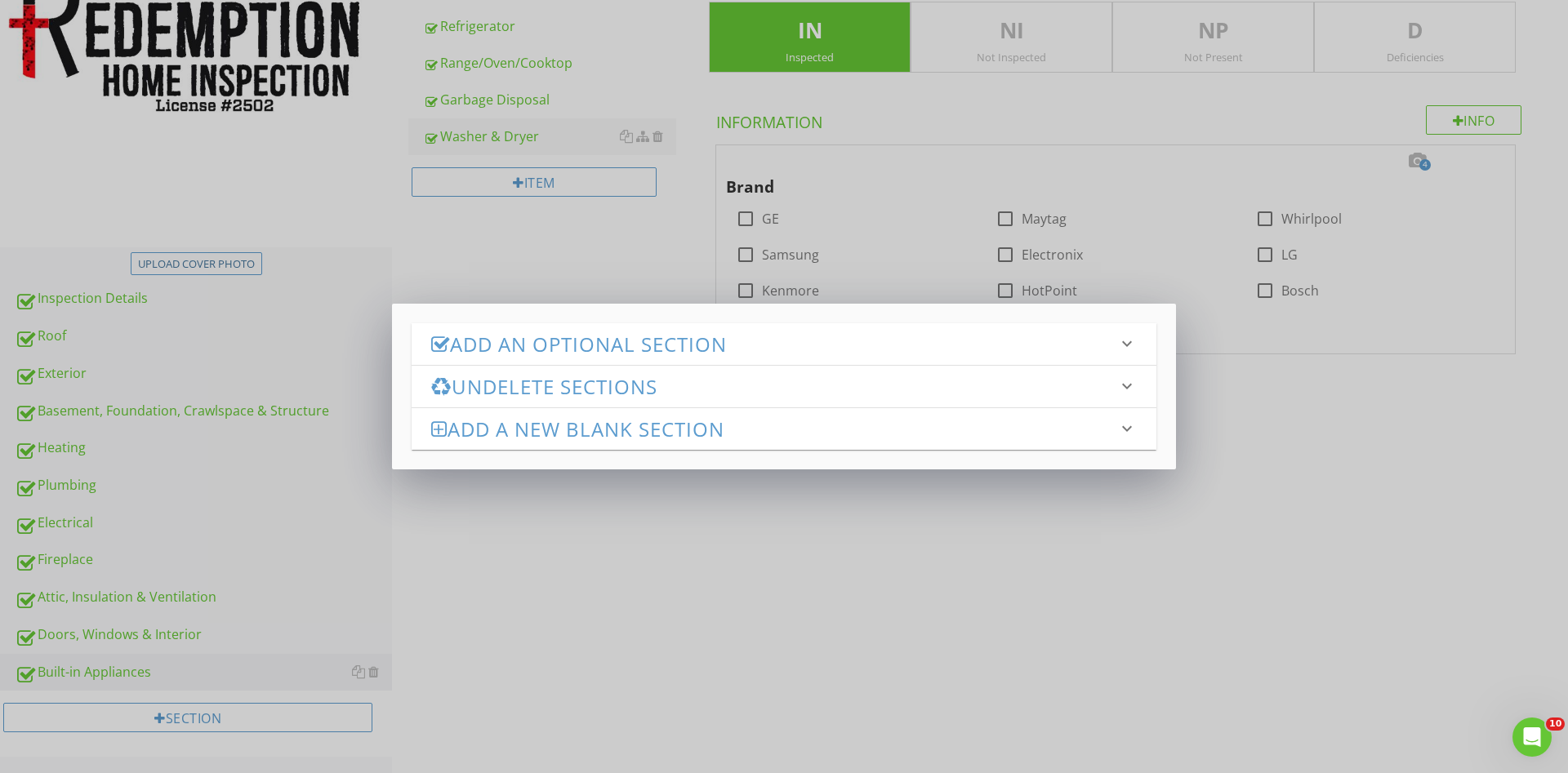
click at [525, 342] on h3 "Add an Optional Section" at bounding box center [774, 343] width 686 height 23
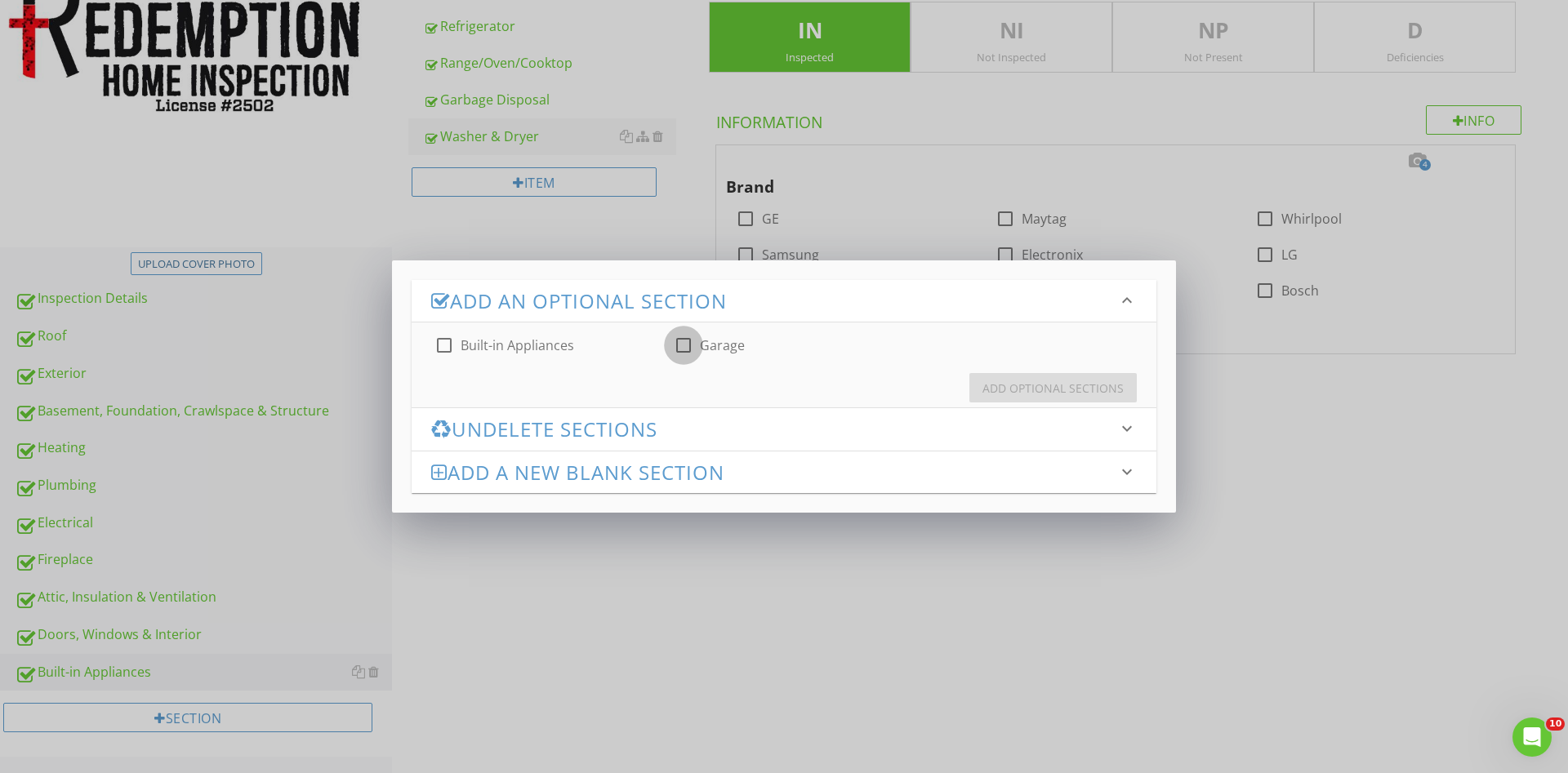
click at [680, 344] on div at bounding box center [683, 345] width 27 height 27
checkbox input "true"
click at [1000, 386] on div "Add Optional Sections" at bounding box center [1053, 388] width 141 height 18
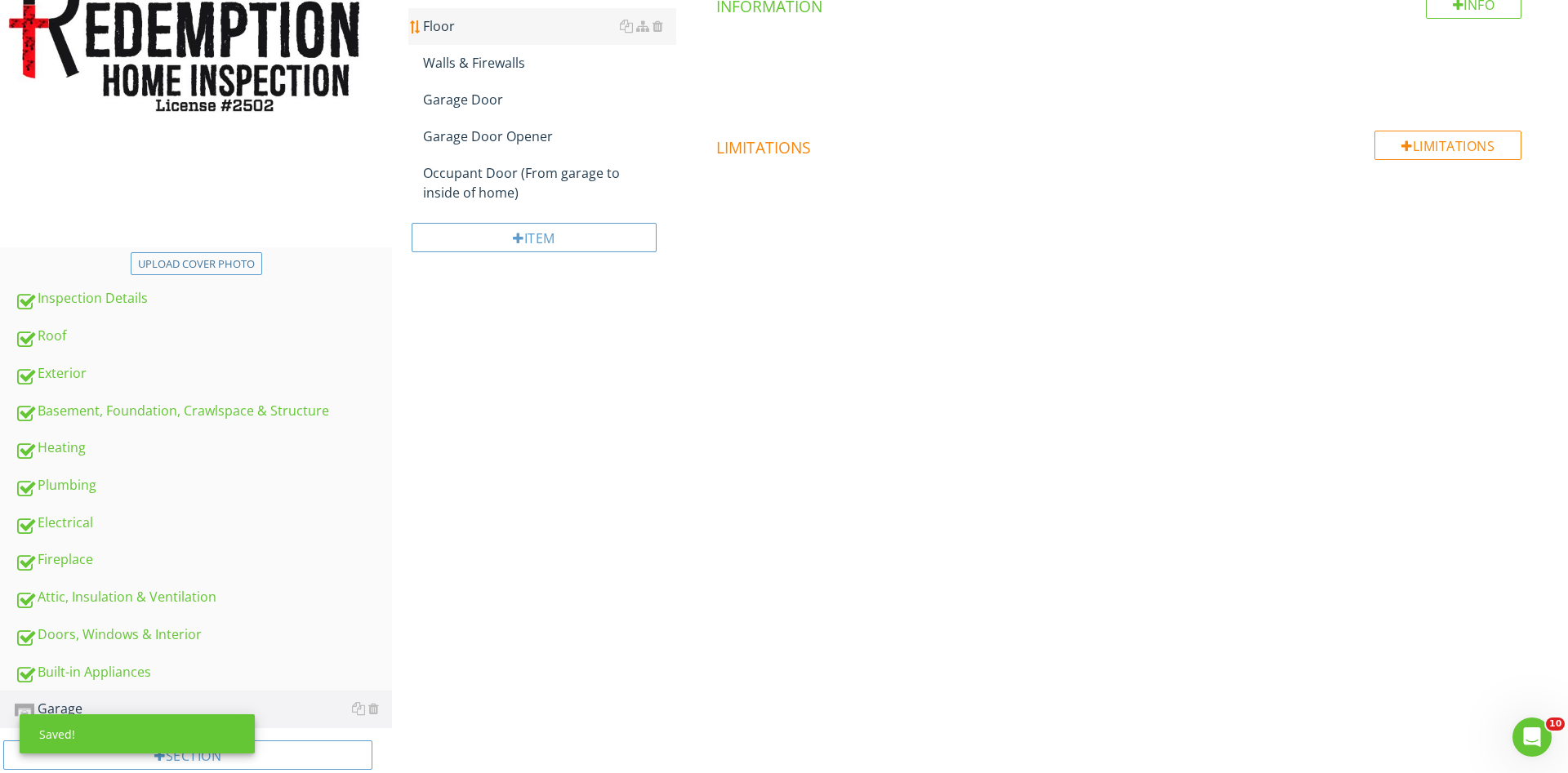
scroll to position [46, 0]
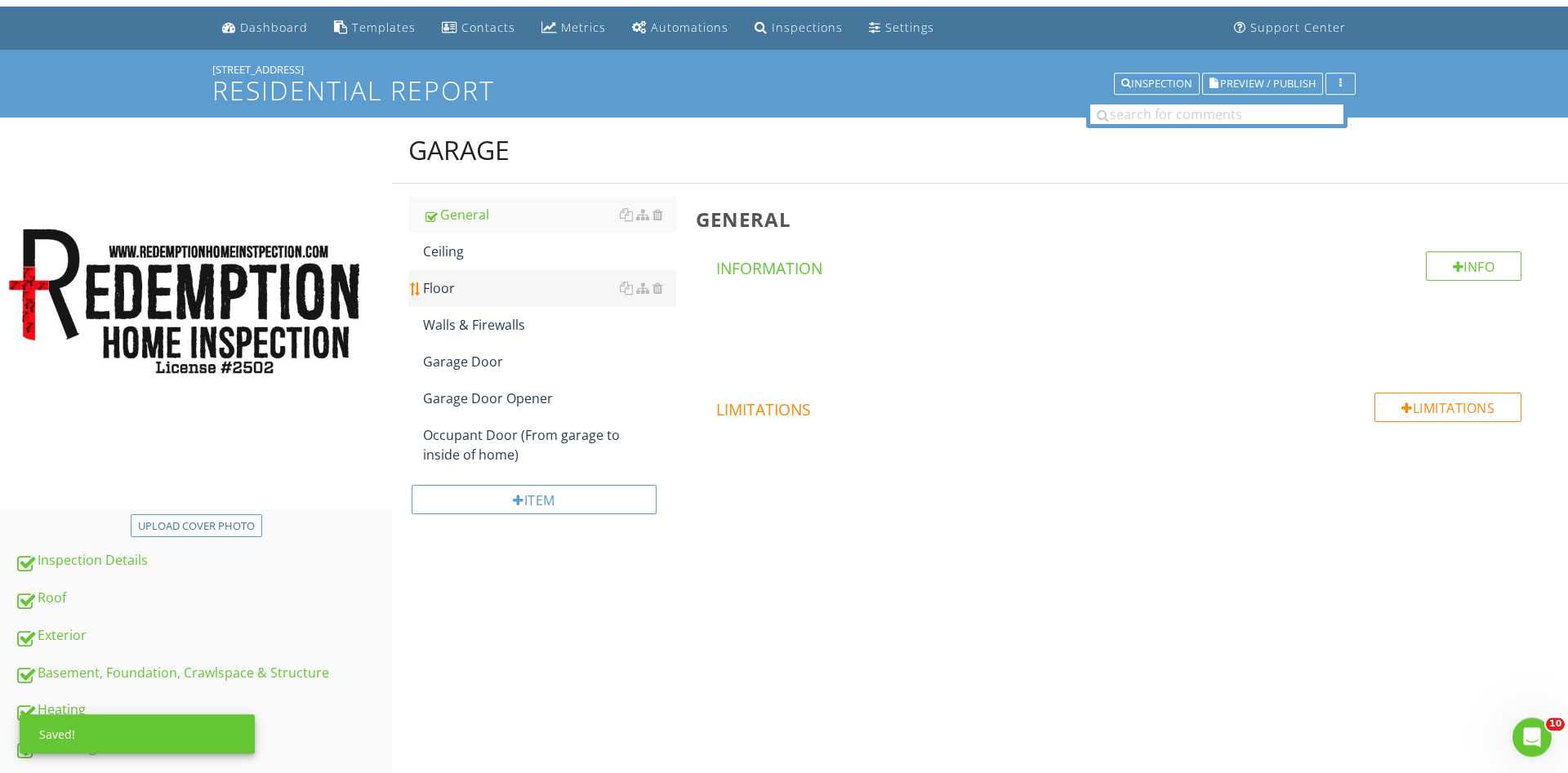
click at [484, 261] on div "Ceiling" at bounding box center [549, 251] width 254 height 20
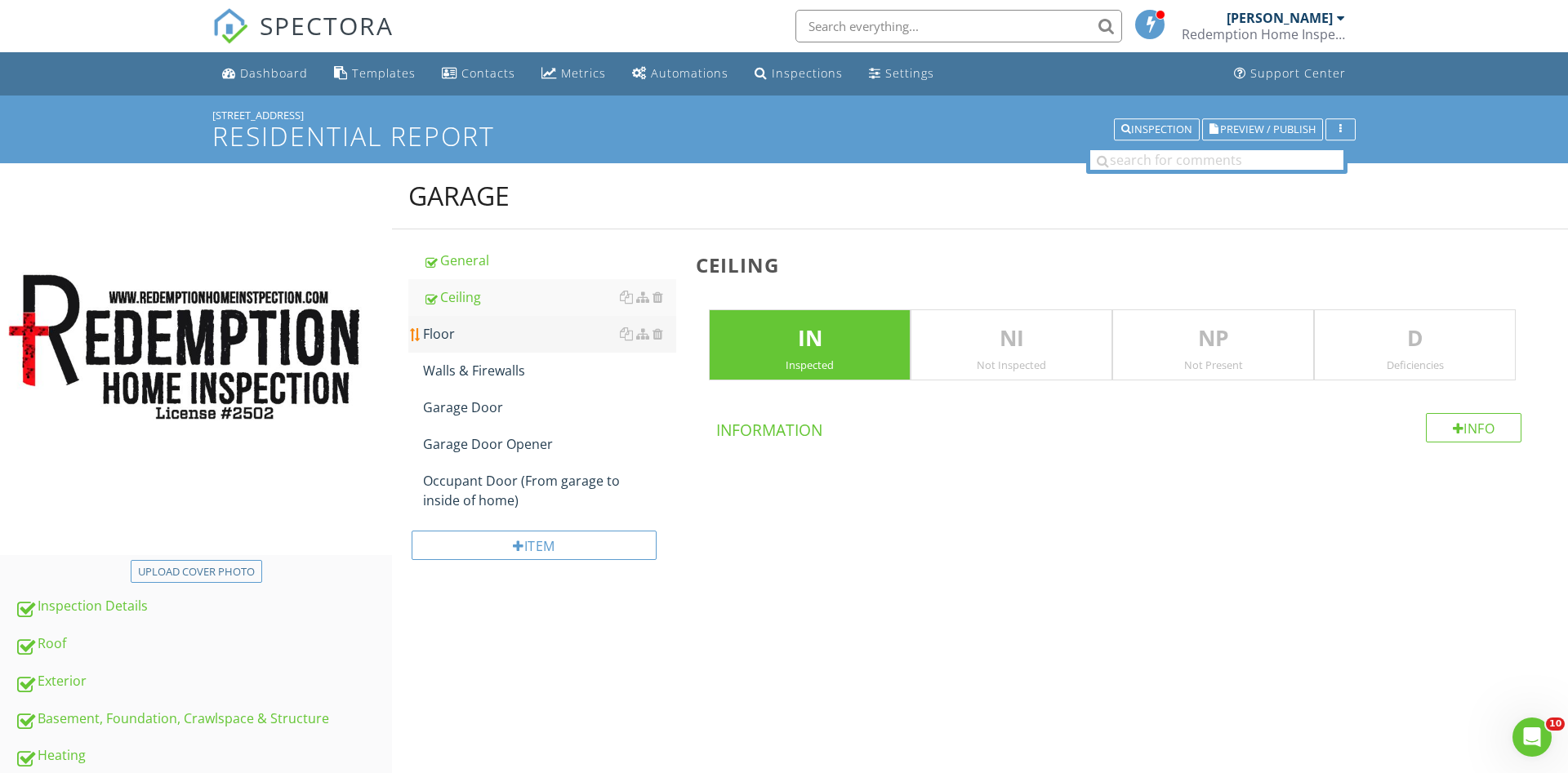
click at [450, 331] on div "Floor" at bounding box center [549, 334] width 254 height 20
click at [471, 369] on div "Walls & Firewalls" at bounding box center [549, 371] width 254 height 20
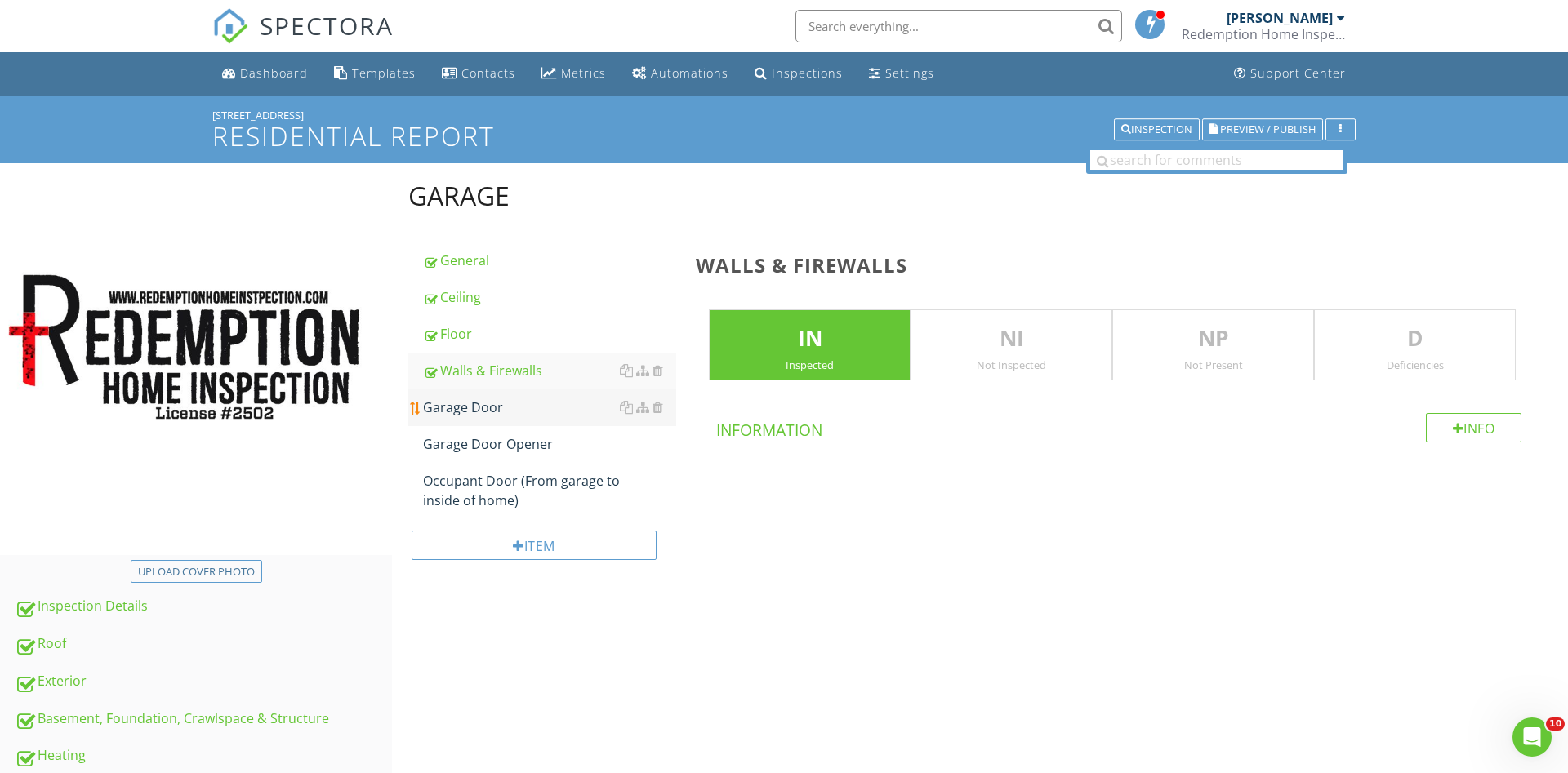
click at [472, 400] on div "Garage Door" at bounding box center [549, 407] width 254 height 20
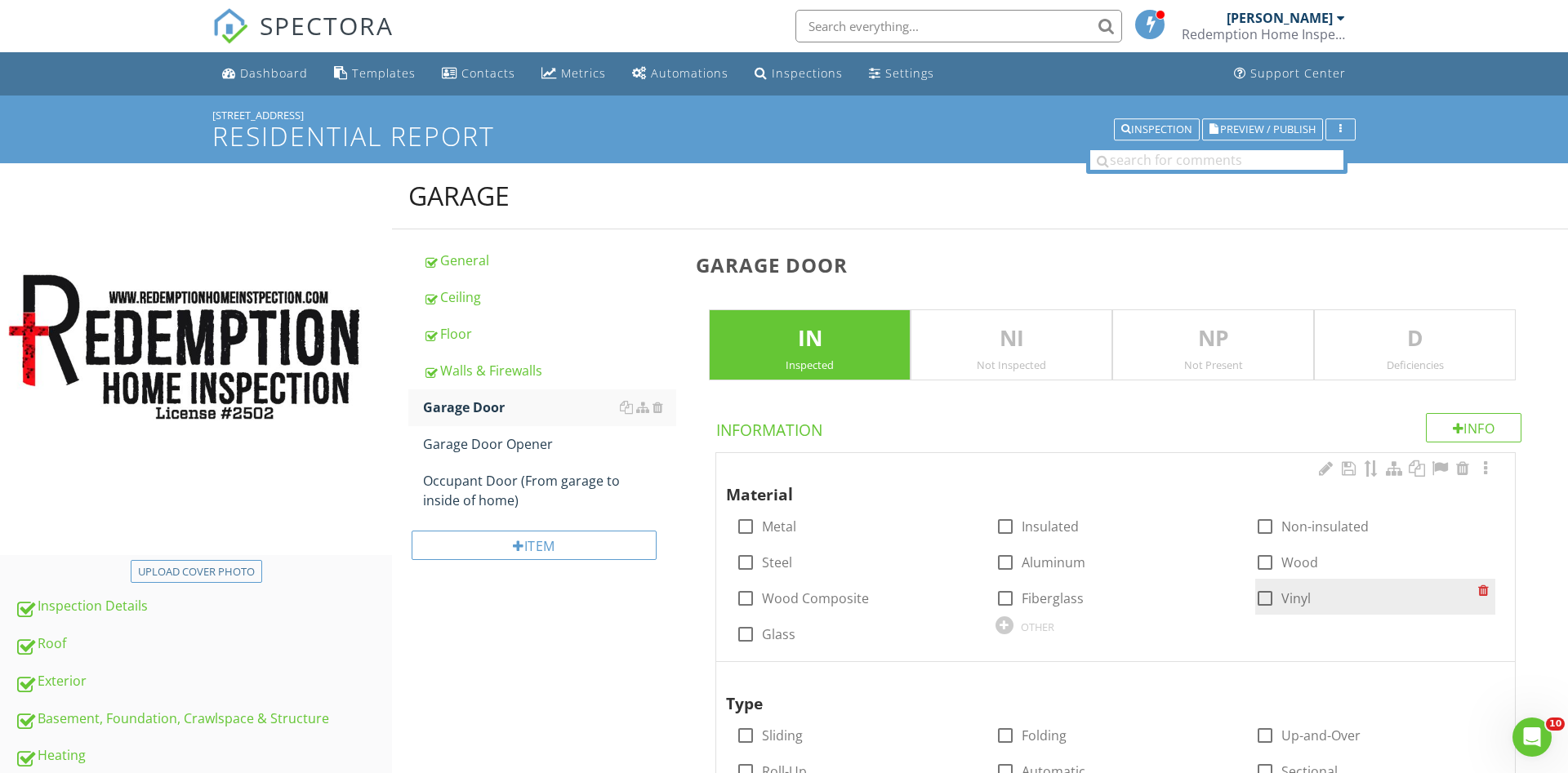
click at [1009, 560] on div at bounding box center [1005, 563] width 27 height 27
click at [1270, 596] on div at bounding box center [1265, 598] width 27 height 27
checkbox input "true"
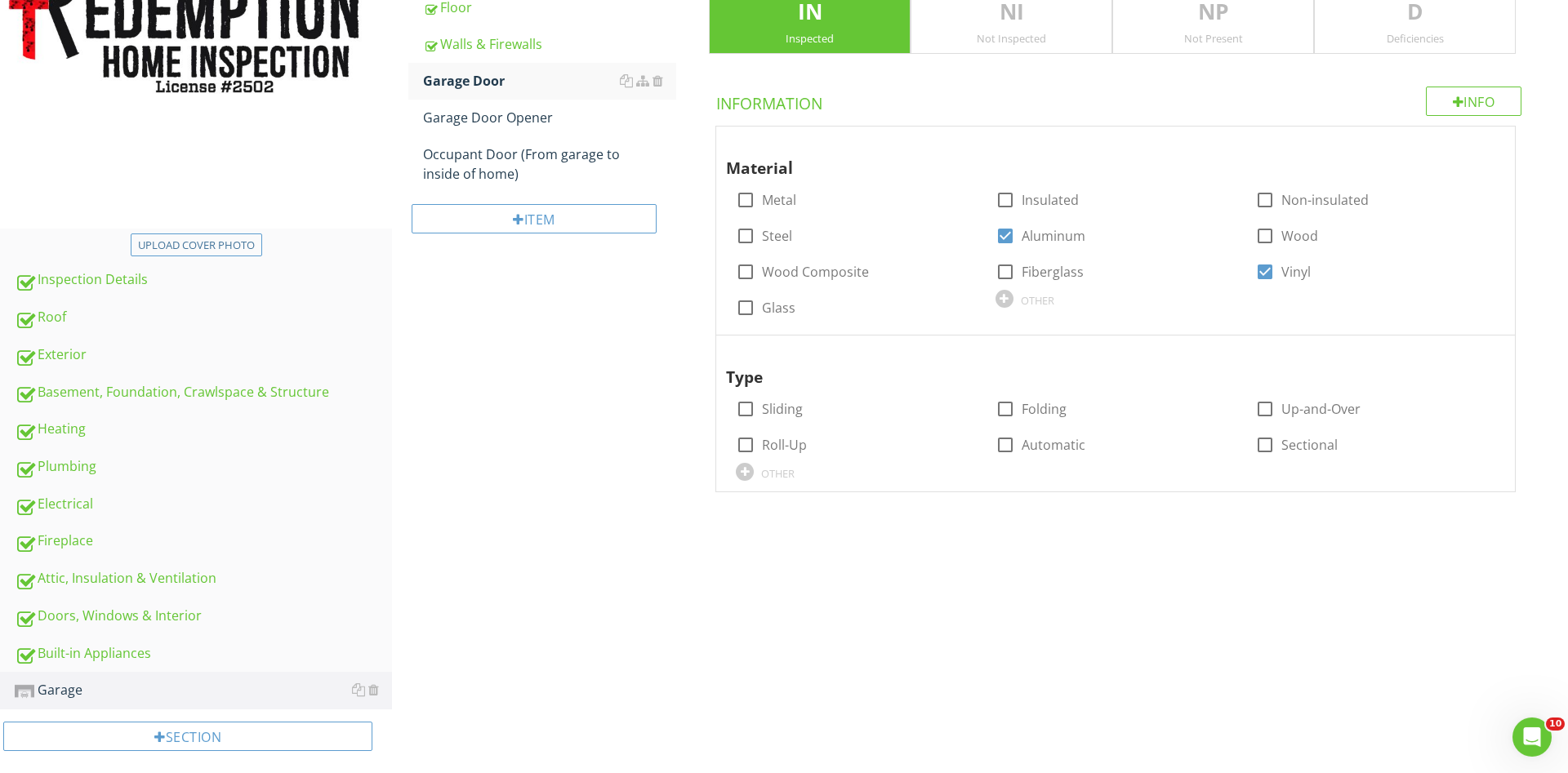
scroll to position [345, 0]
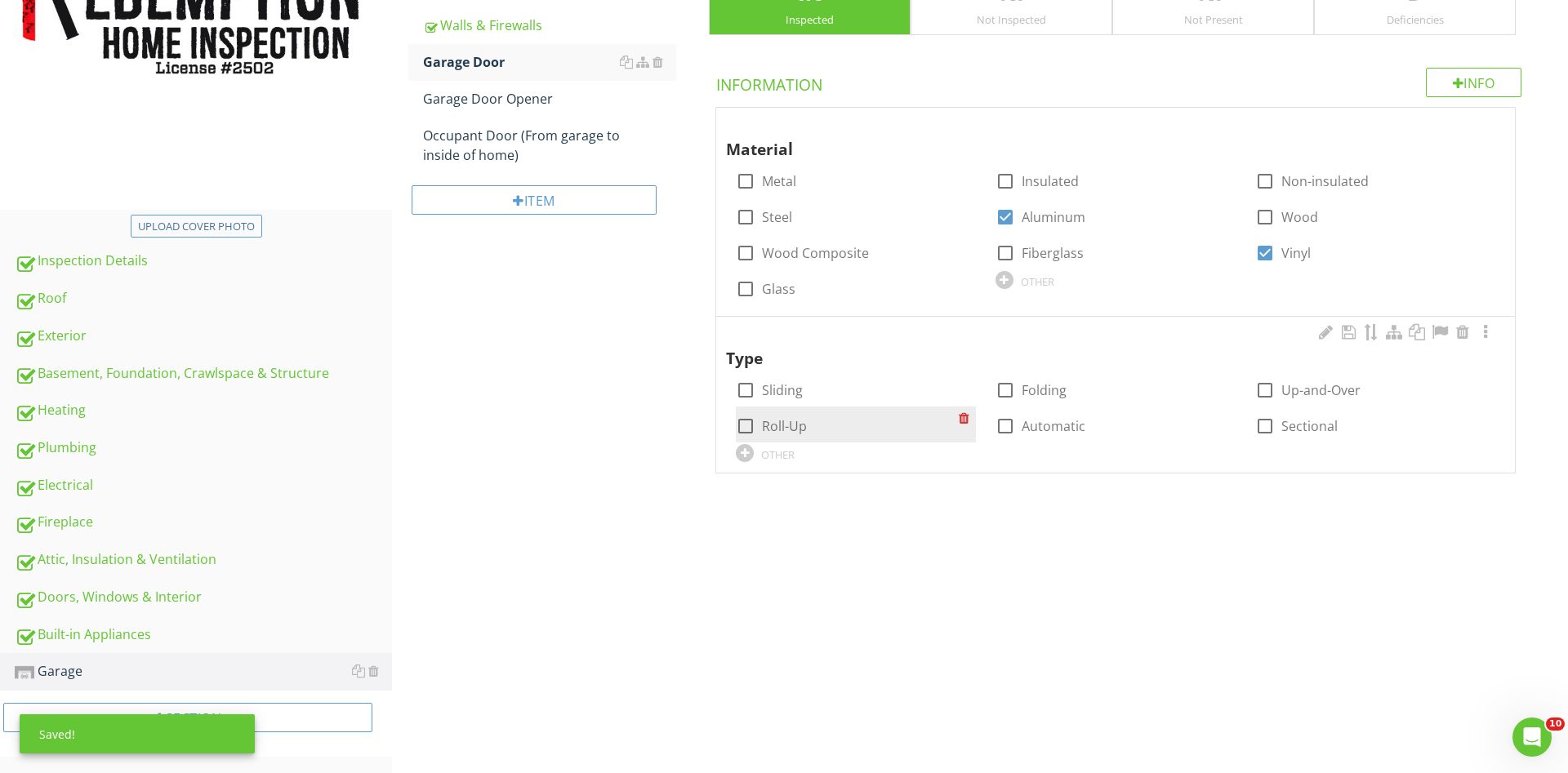
click at [742, 426] on div at bounding box center [746, 426] width 27 height 27
checkbox input "true"
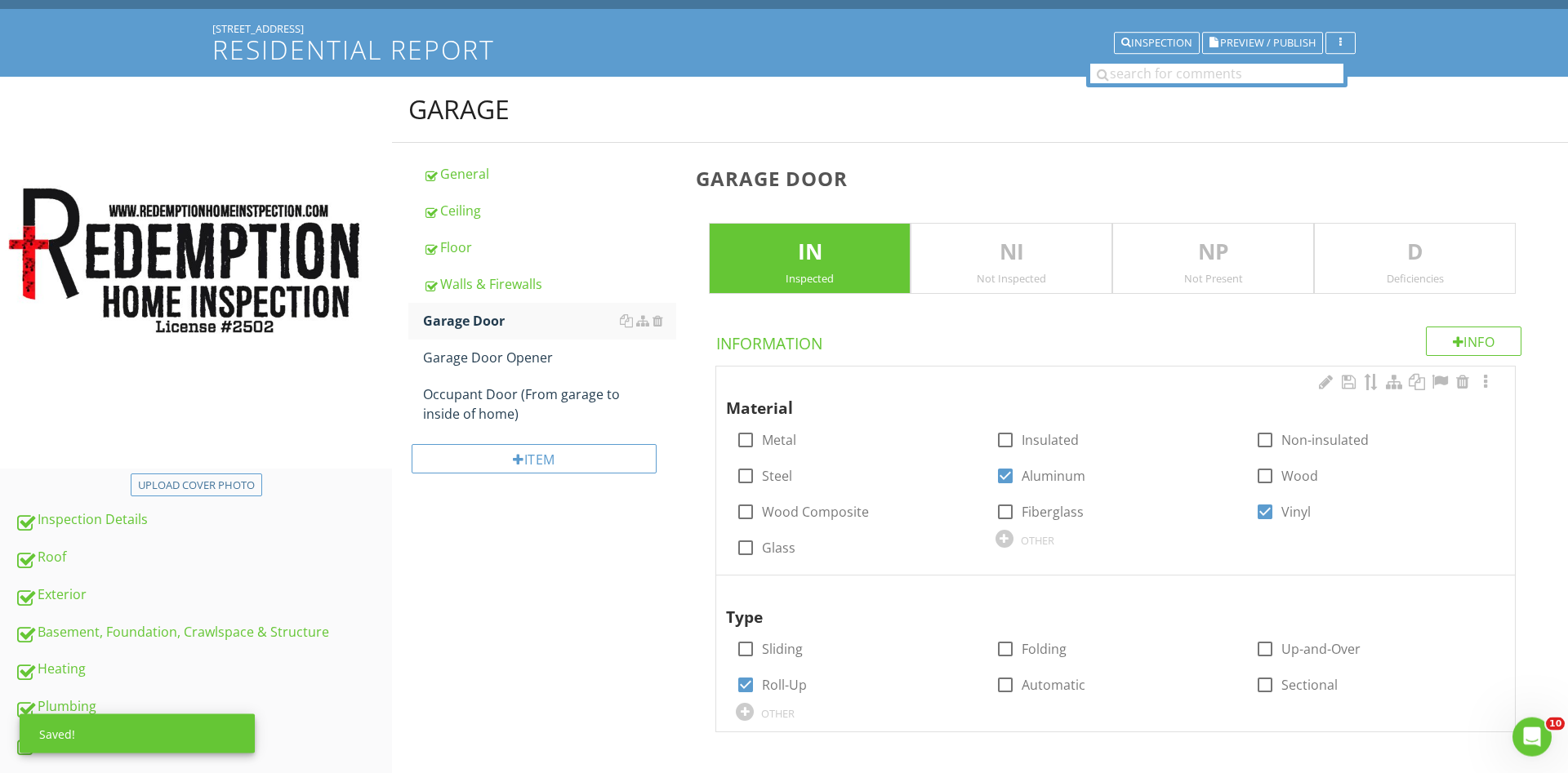
scroll to position [13, 0]
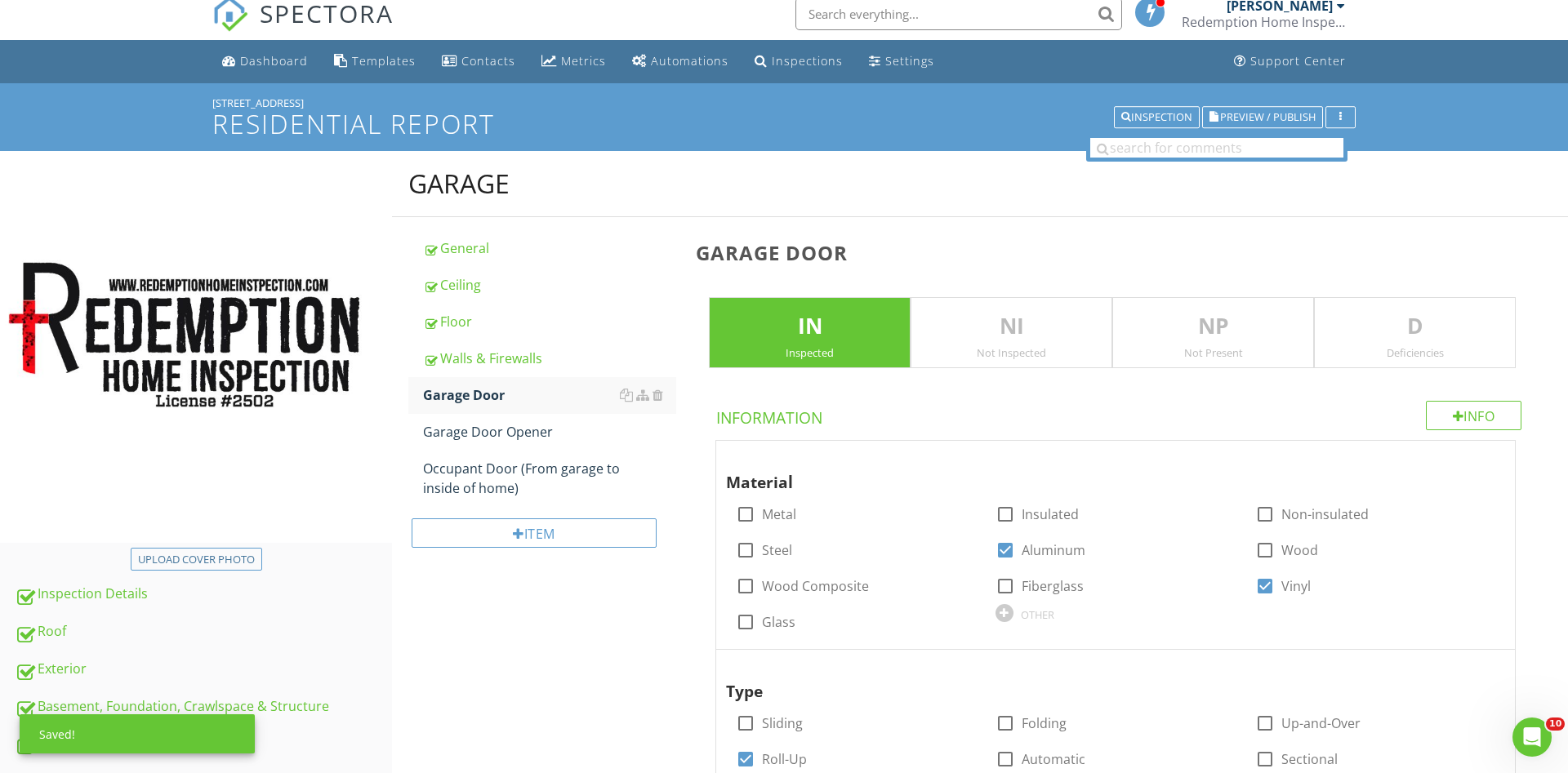
click at [1417, 339] on p "D" at bounding box center [1414, 326] width 200 height 32
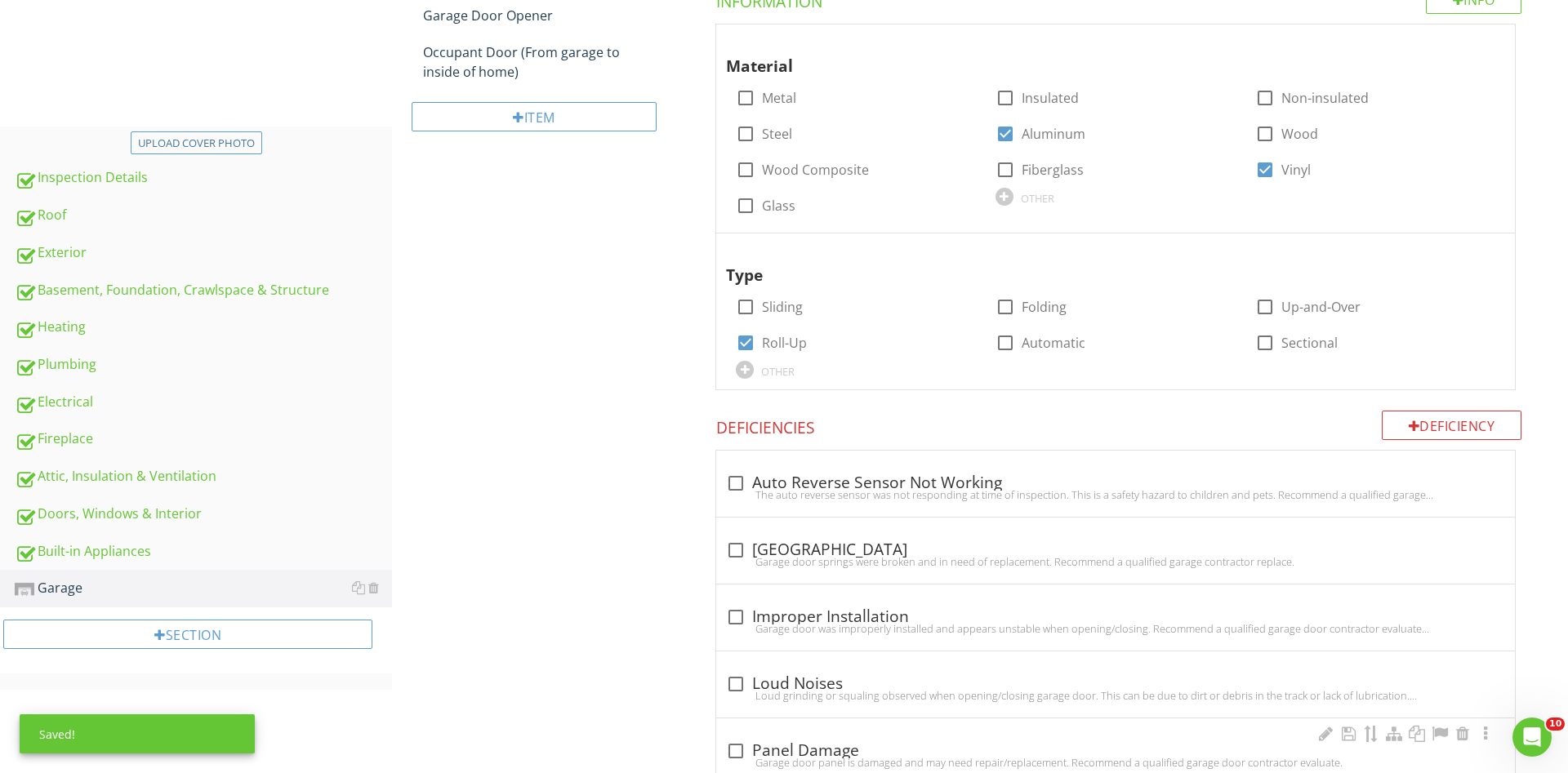
scroll to position [683, 0]
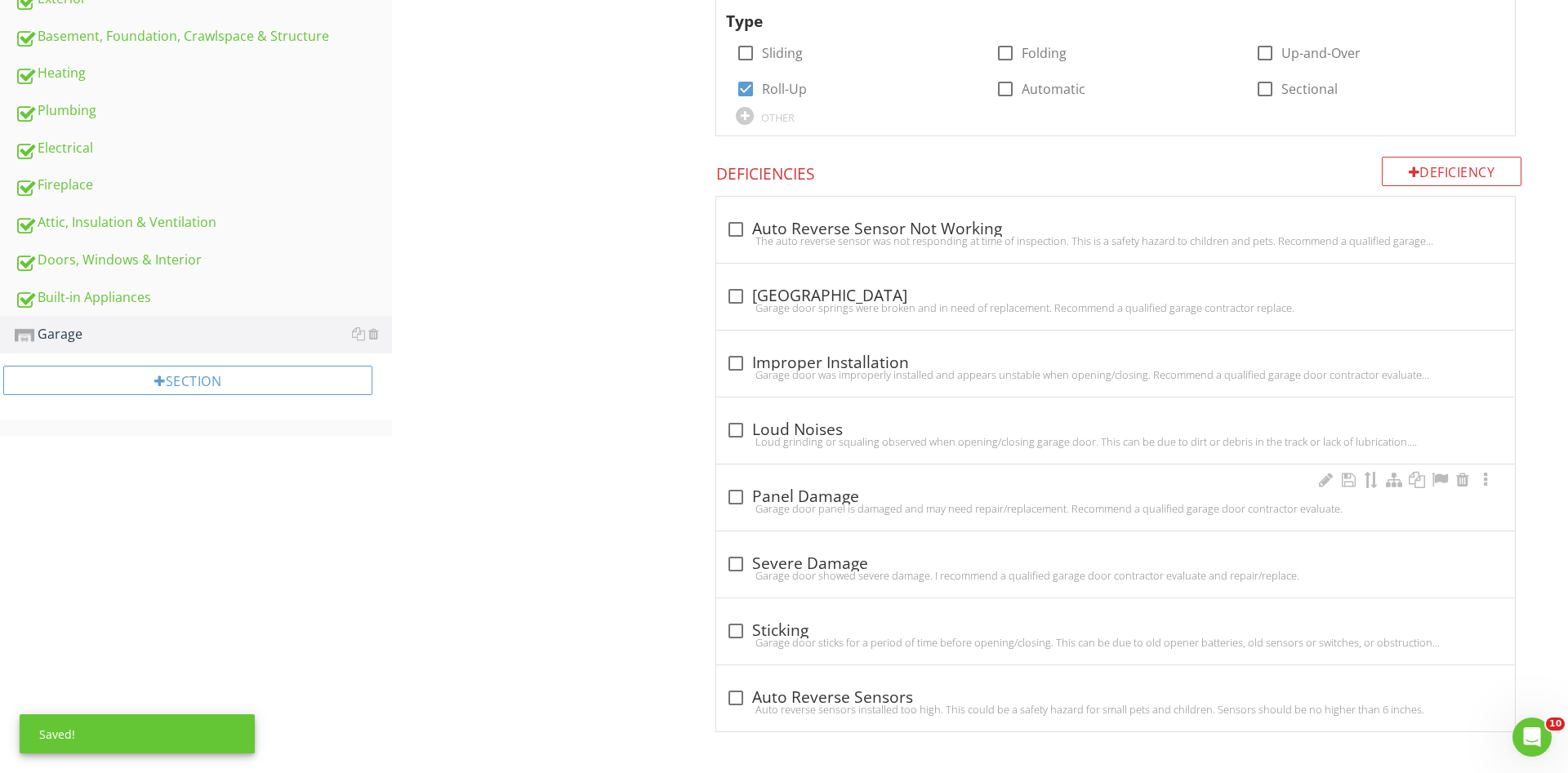
click at [734, 500] on div at bounding box center [736, 497] width 27 height 27
checkbox input "true"
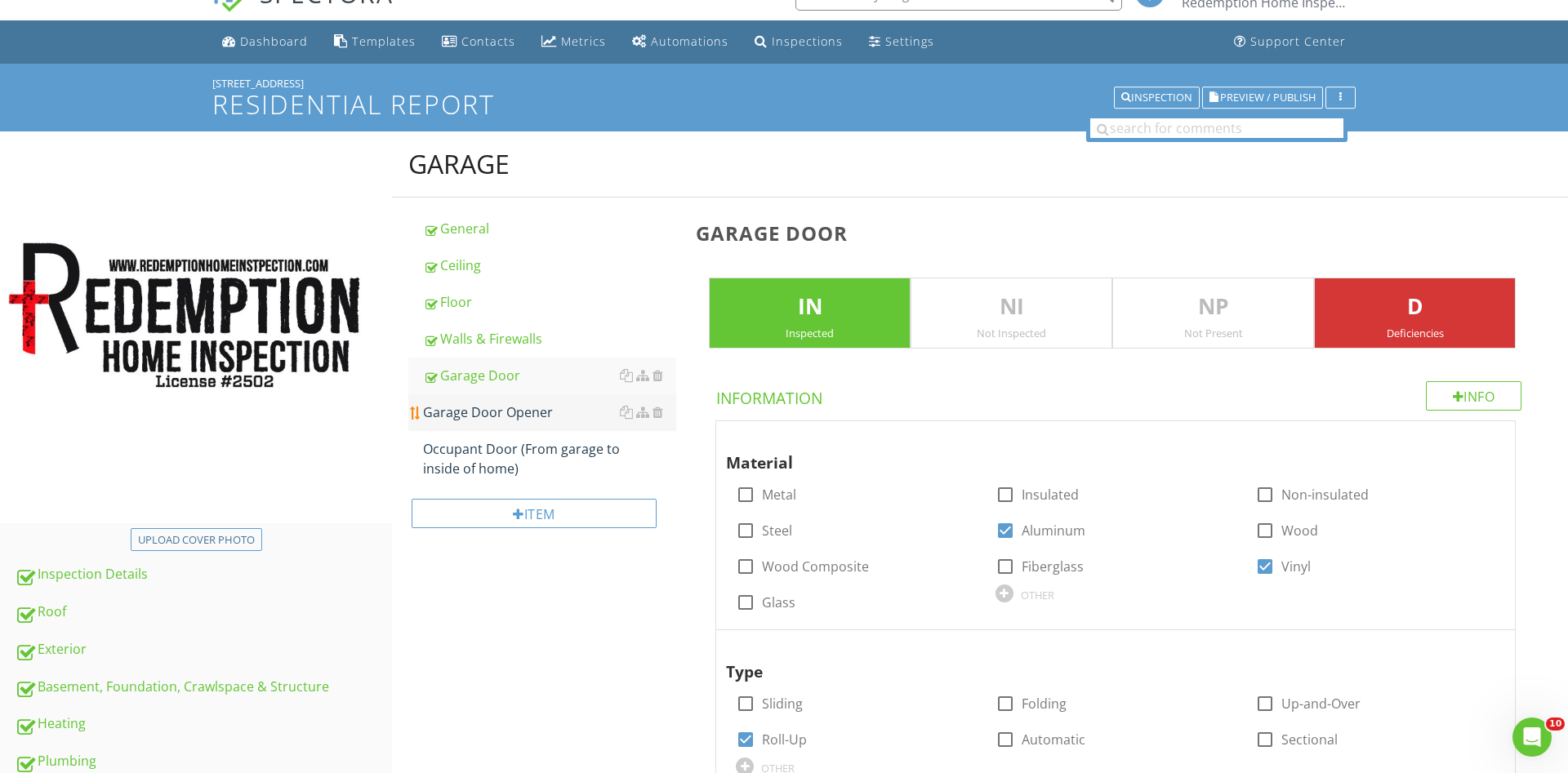
scroll to position [17, 0]
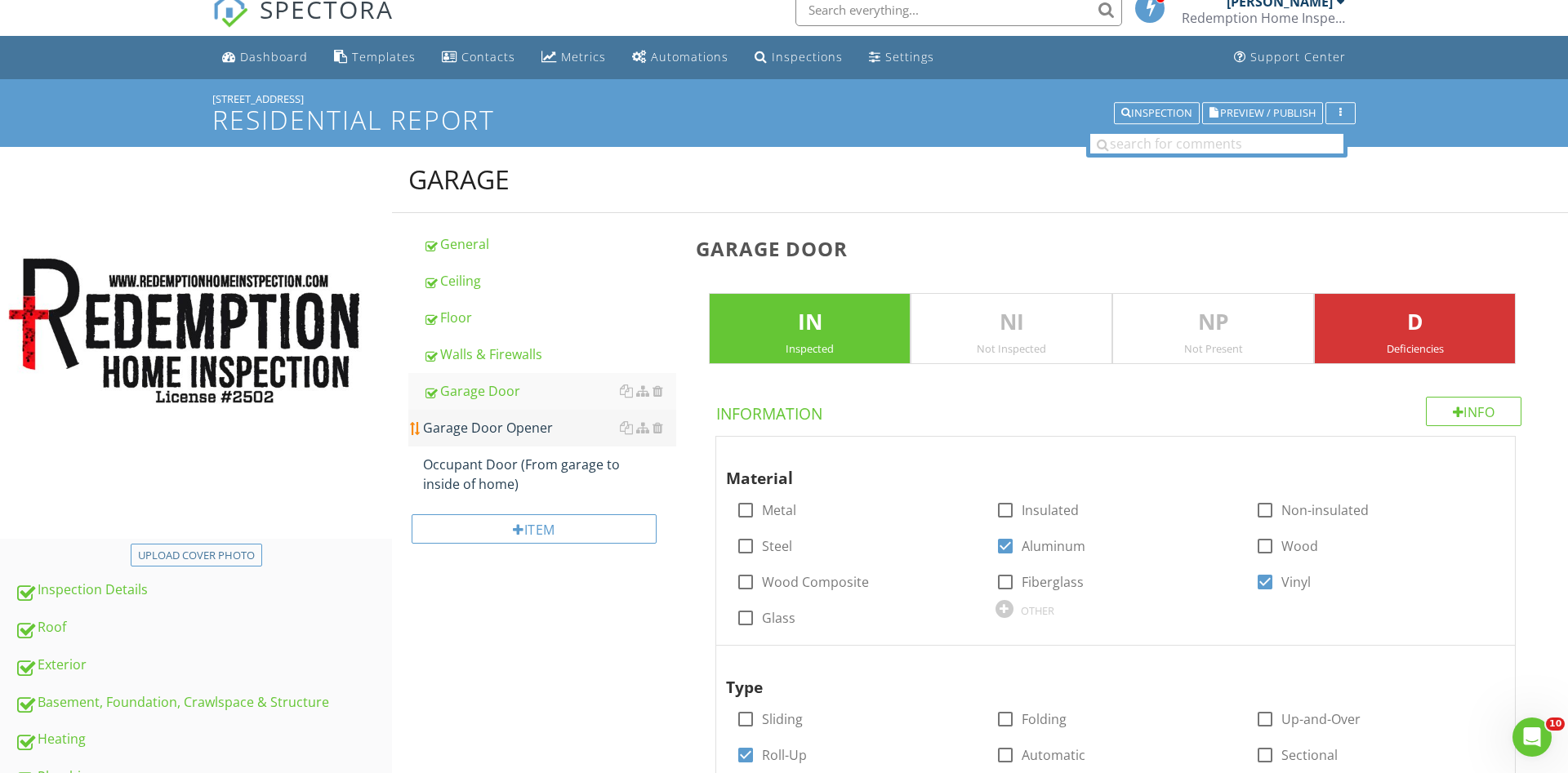
click at [519, 436] on div "Garage Door Opener" at bounding box center [549, 428] width 254 height 20
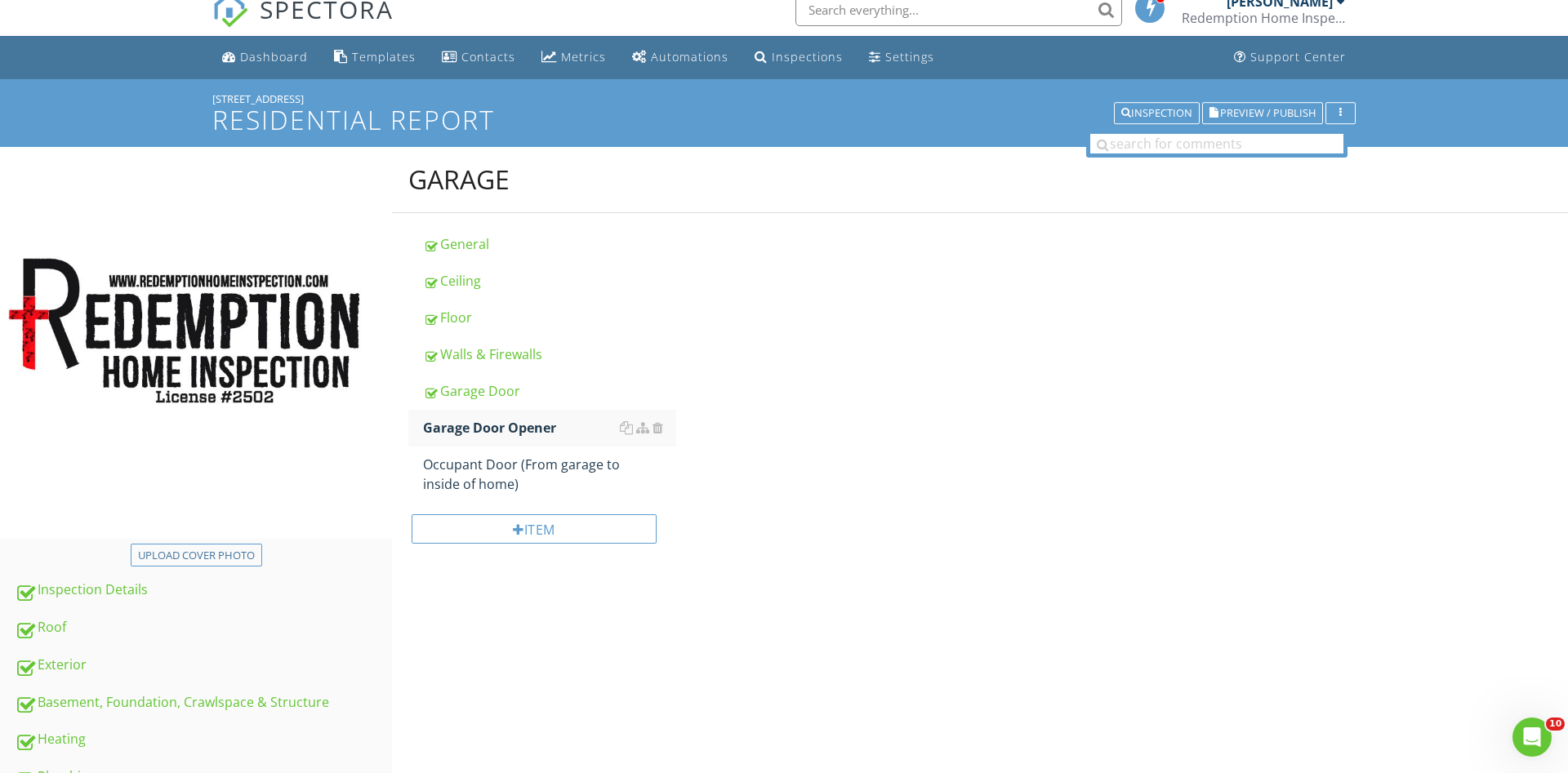
click at [505, 466] on div "Occupant Door (From garage to inside of home)" at bounding box center [549, 475] width 254 height 39
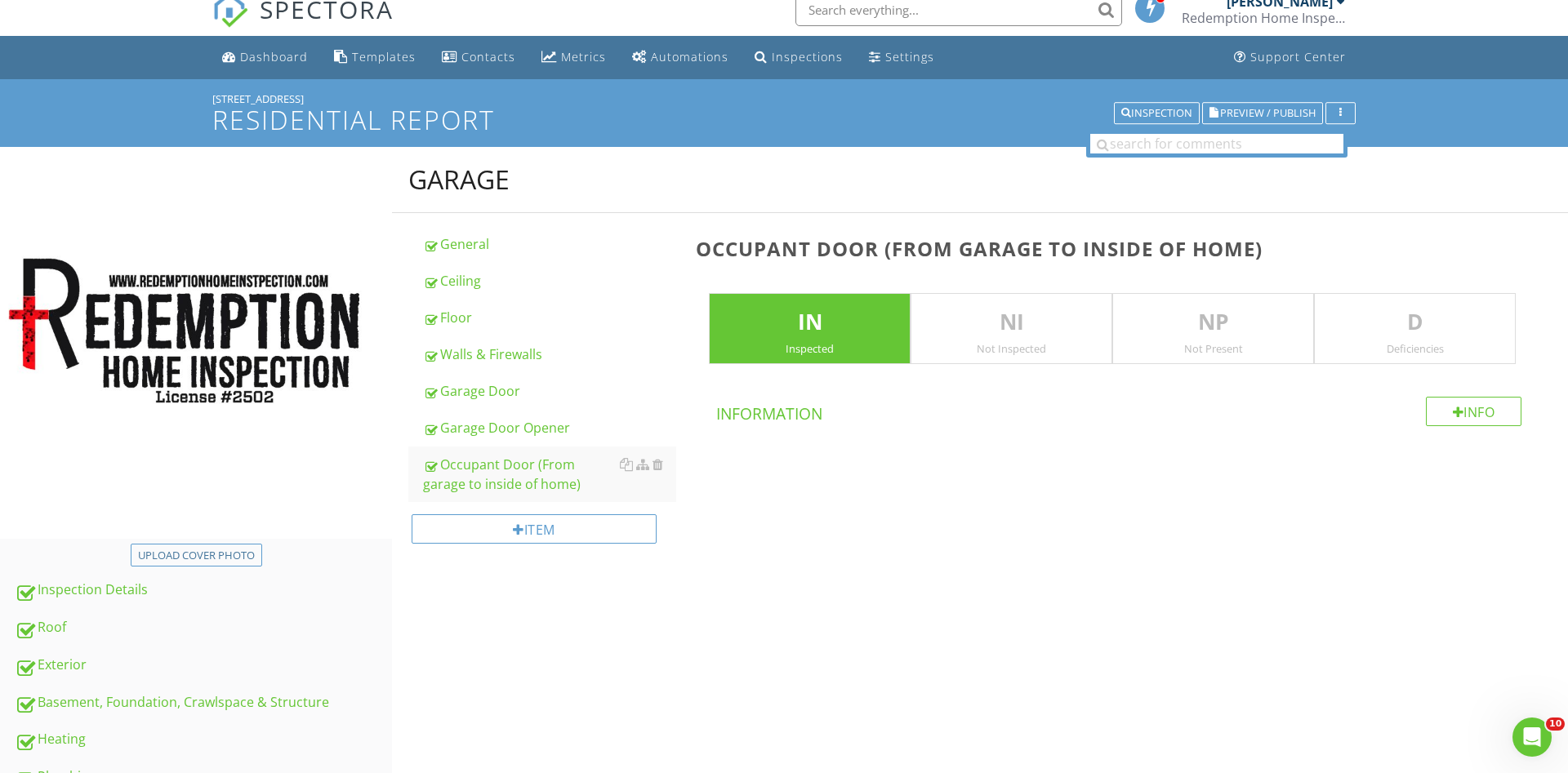
click at [927, 555] on div "Garage General Ceiling Floor Walls & Firewalls Garage Door Garage Door Opener O…" at bounding box center [981, 378] width 1176 height 462
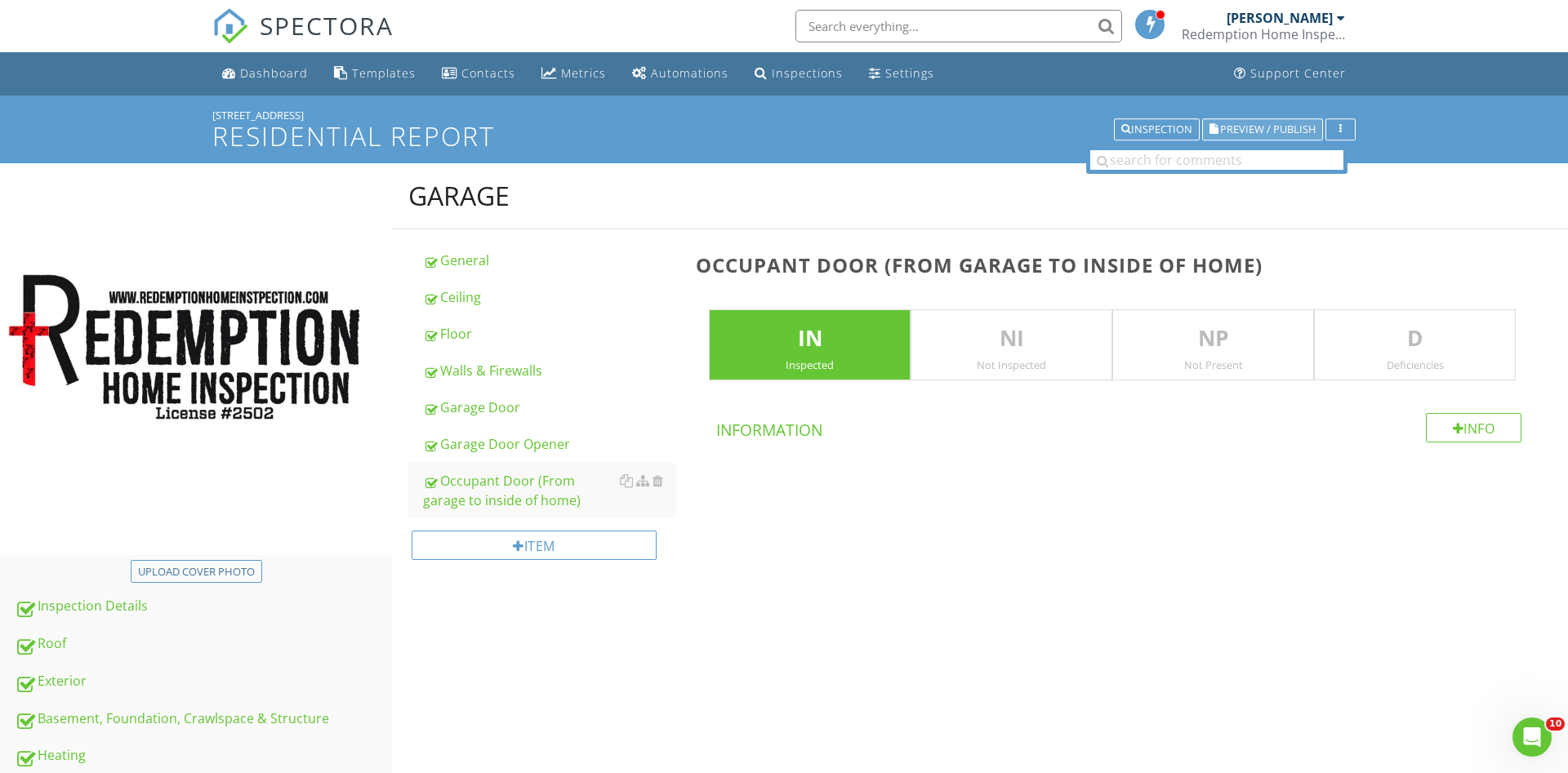
click at [1273, 124] on span "Preview / Publish" at bounding box center [1268, 129] width 96 height 11
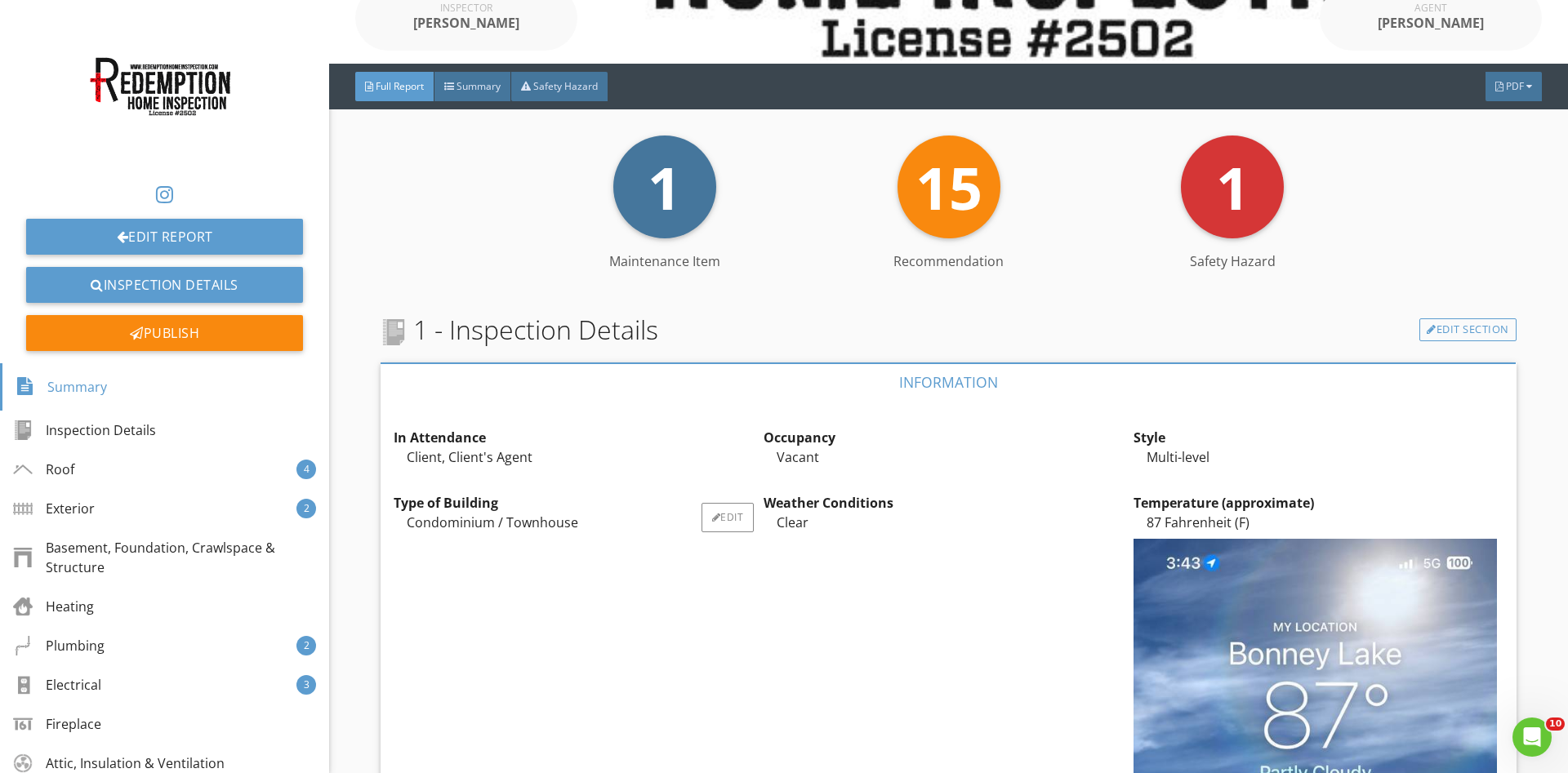
scroll to position [432, 0]
